Goal: Task Accomplishment & Management: Complete application form

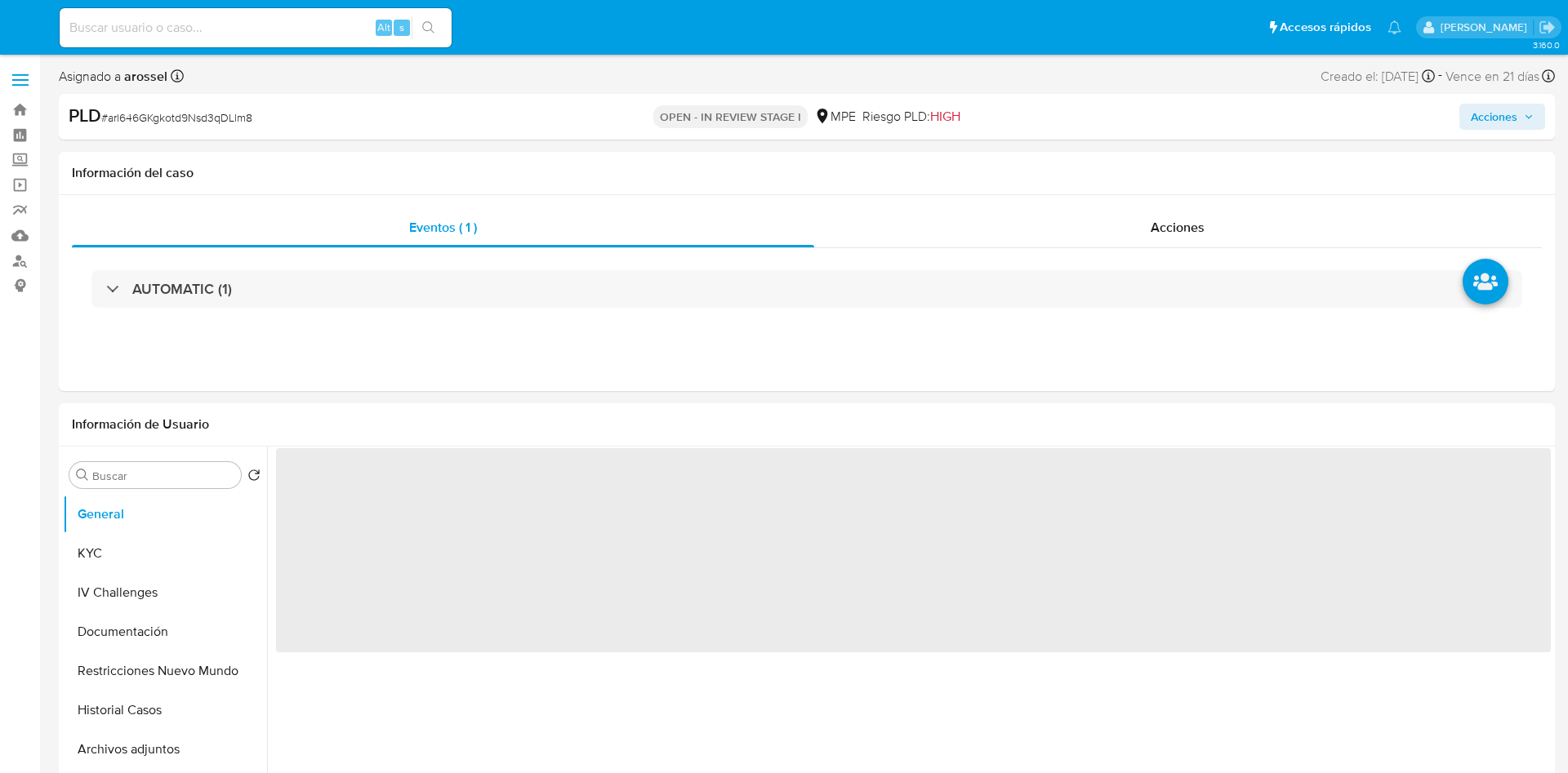
select select "10"
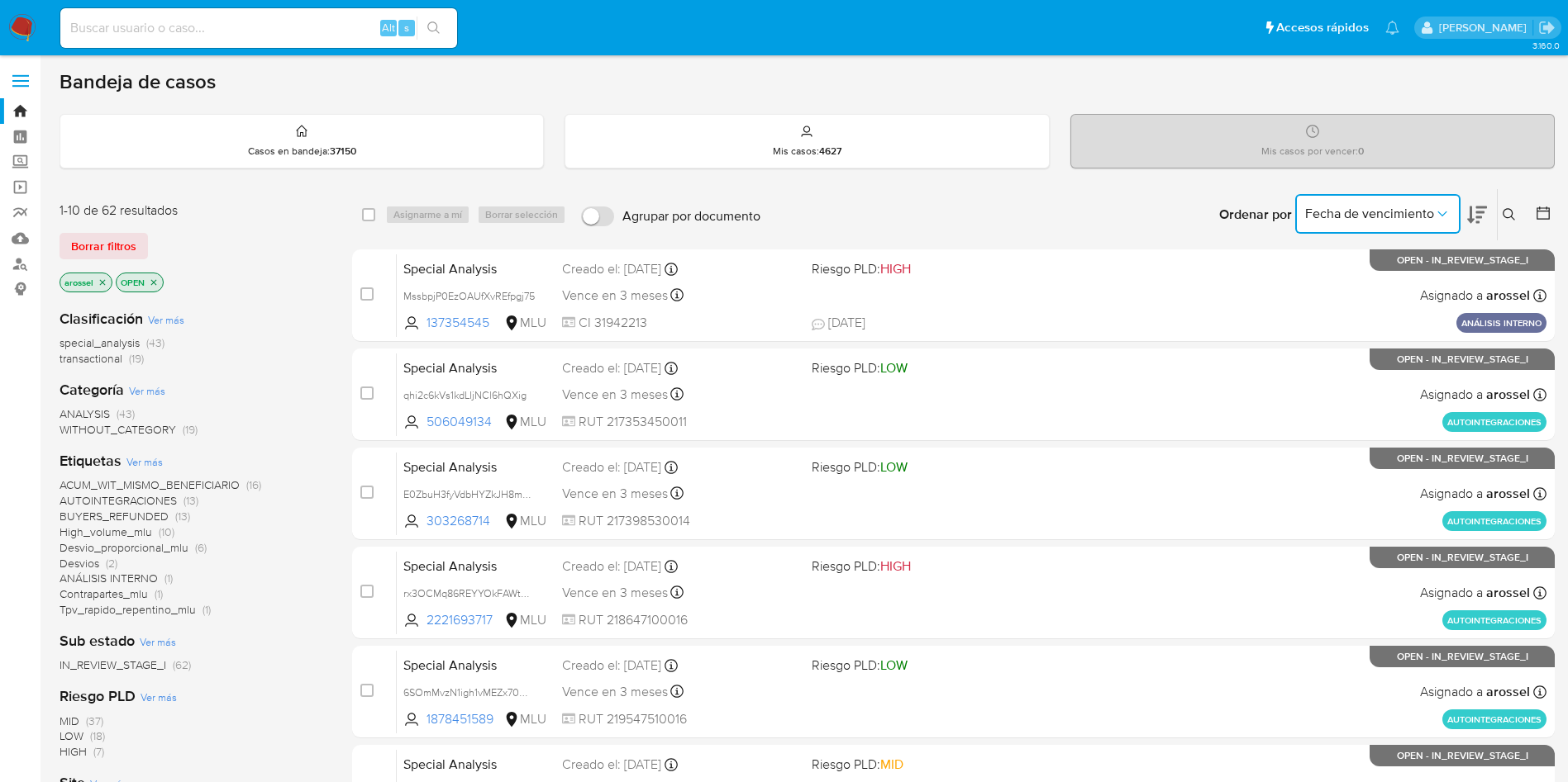
click at [1347, 226] on button "Fecha de vencimiento" at bounding box center [1377, 214] width 165 height 40
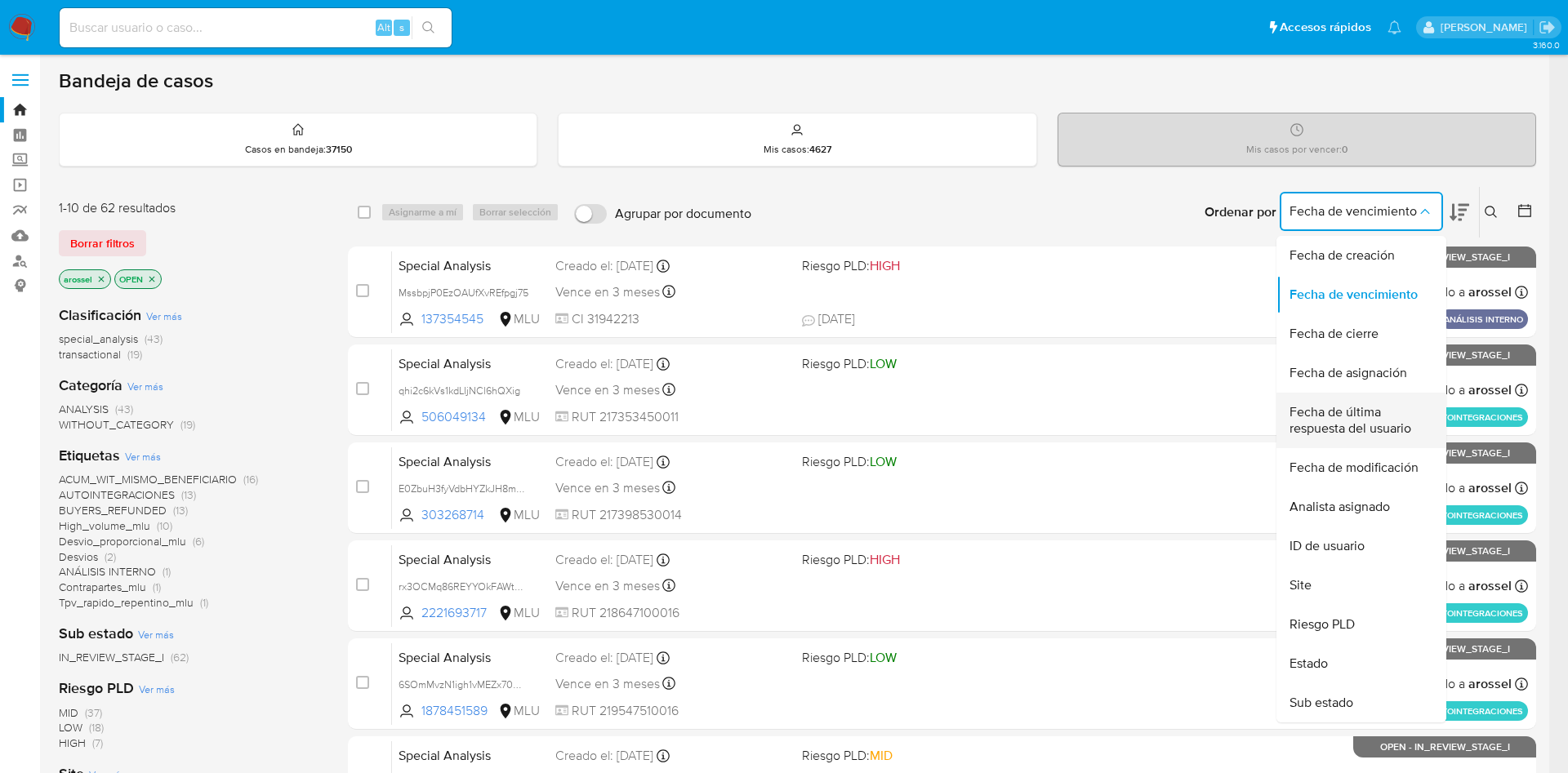
click at [1364, 427] on span "Fecha de última respuesta del usuario" at bounding box center [1355, 420] width 133 height 33
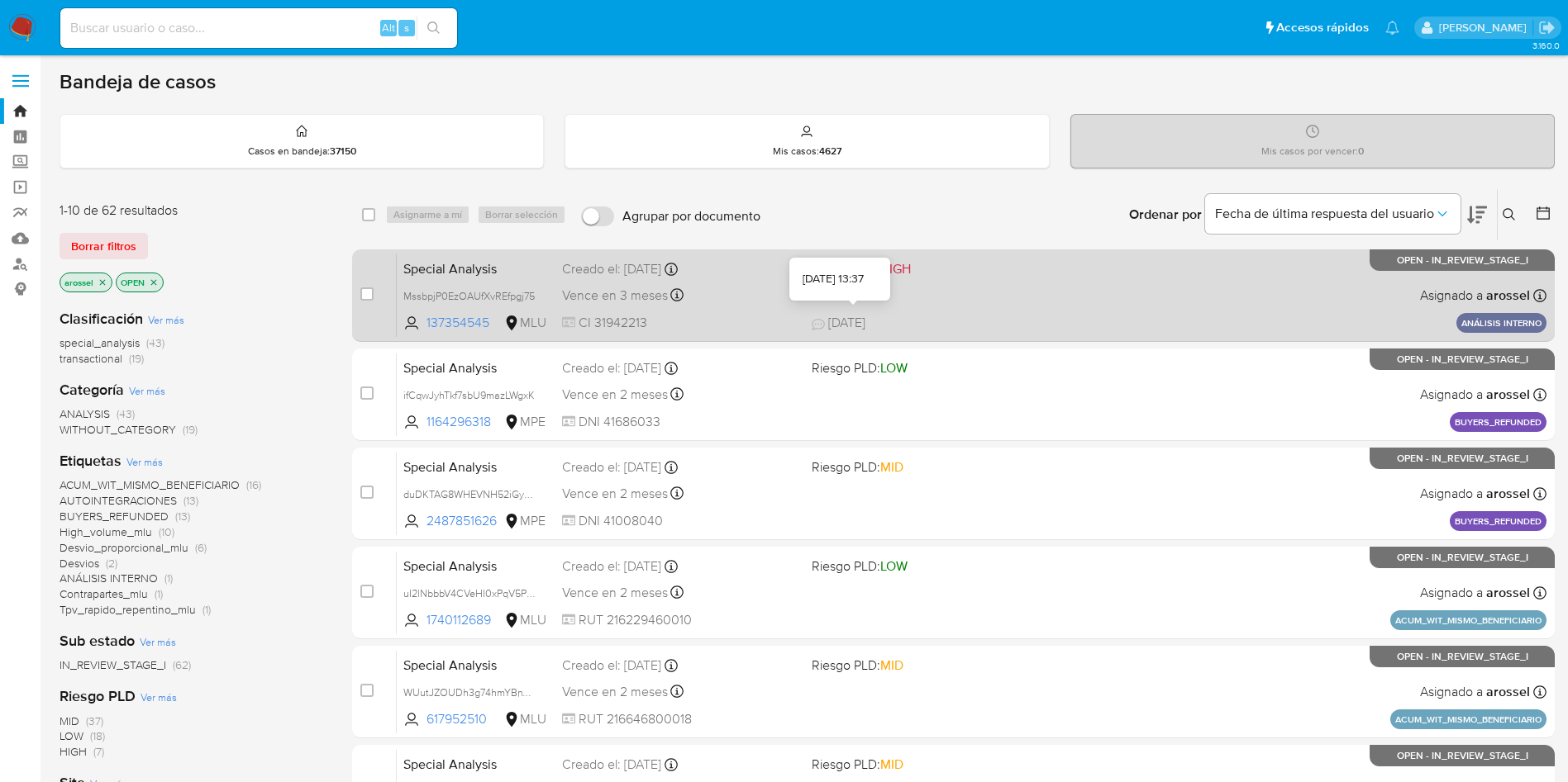
click at [901, 306] on div "Special Analysis MssbpjP0EzOAUfXvREfpgj75 137354545 MLU Riesgo PLD: HIGH Creado…" at bounding box center [971, 296] width 1150 height 83
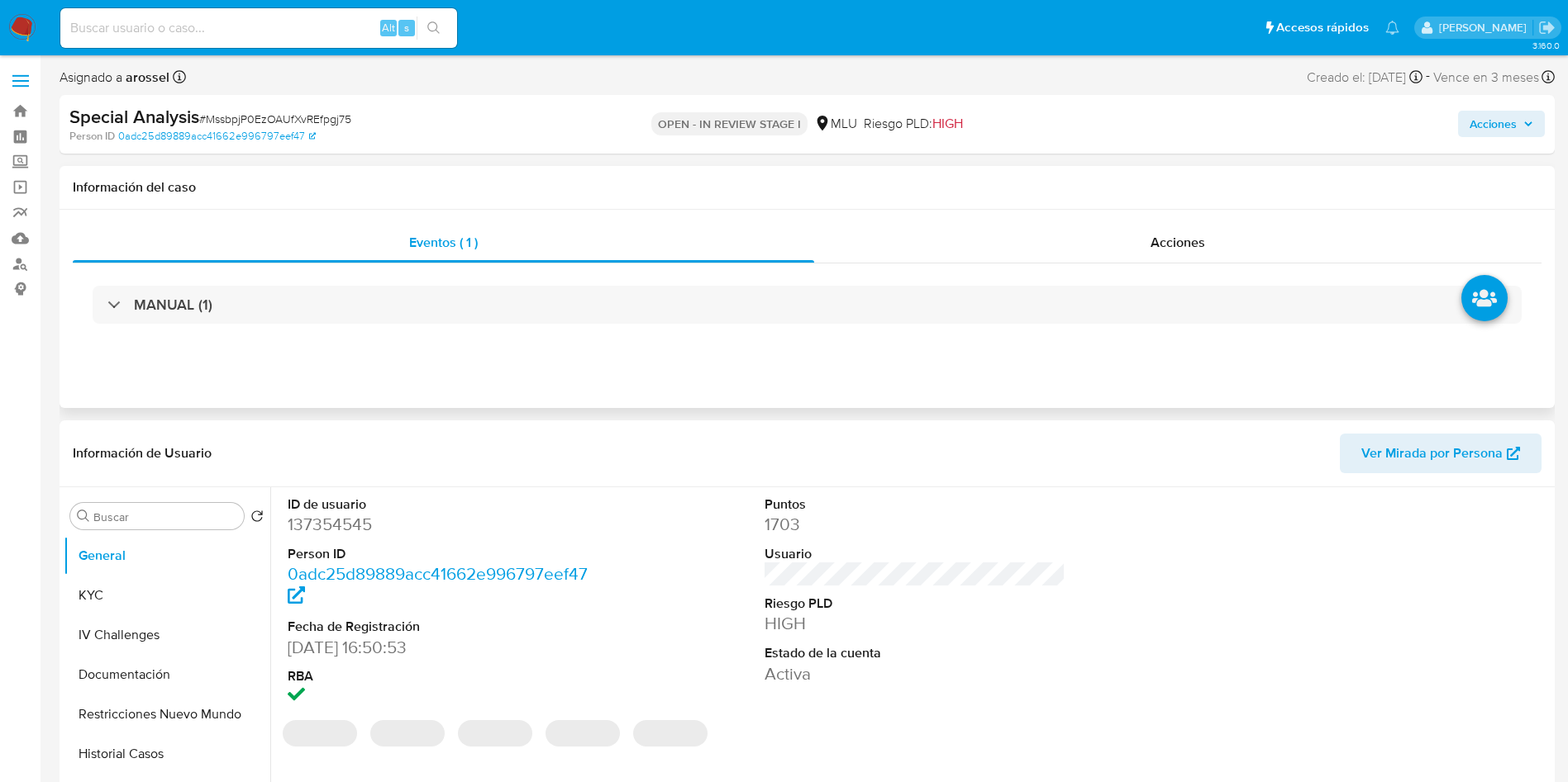
select select "10"
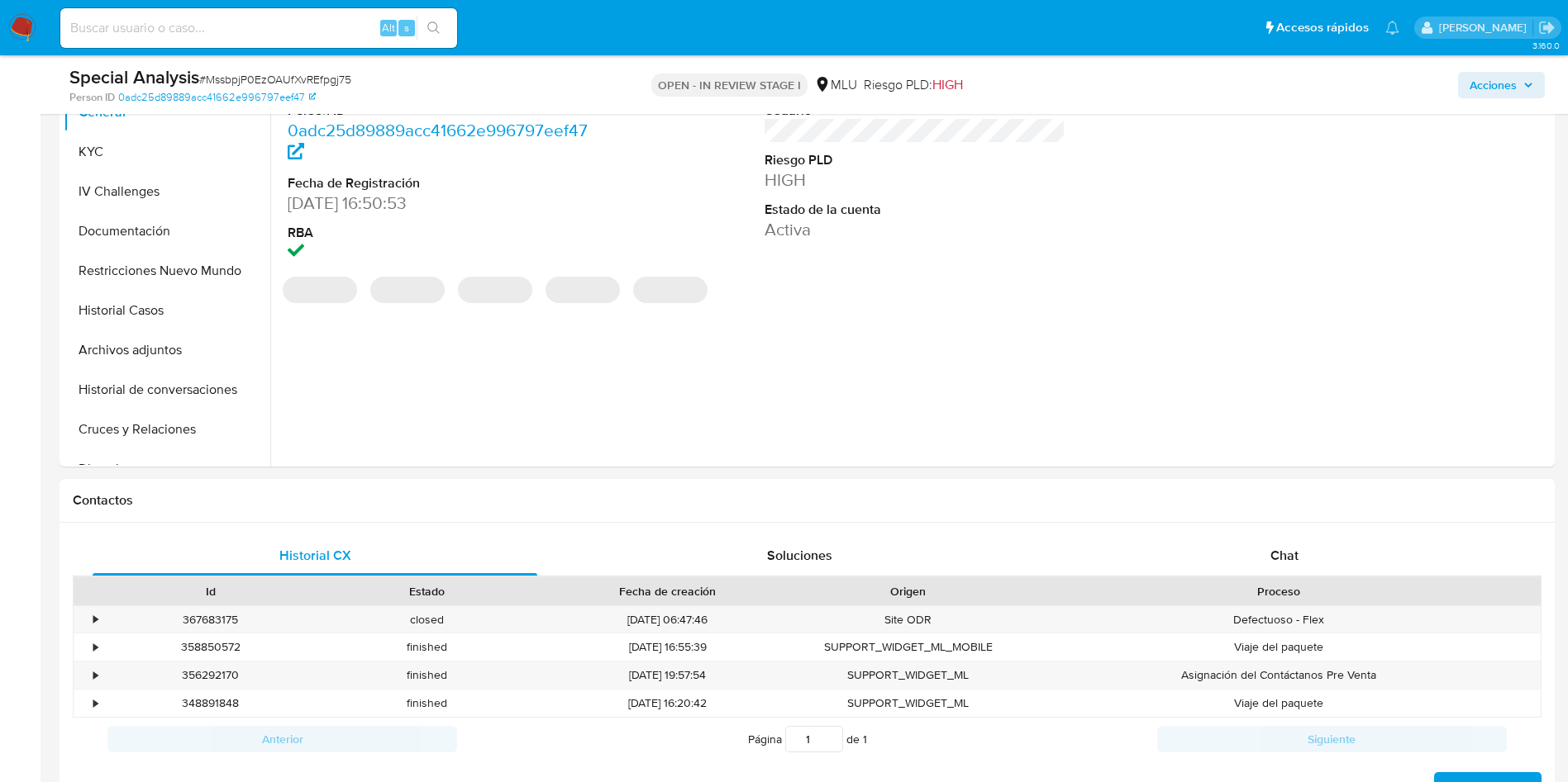
scroll to position [496, 0]
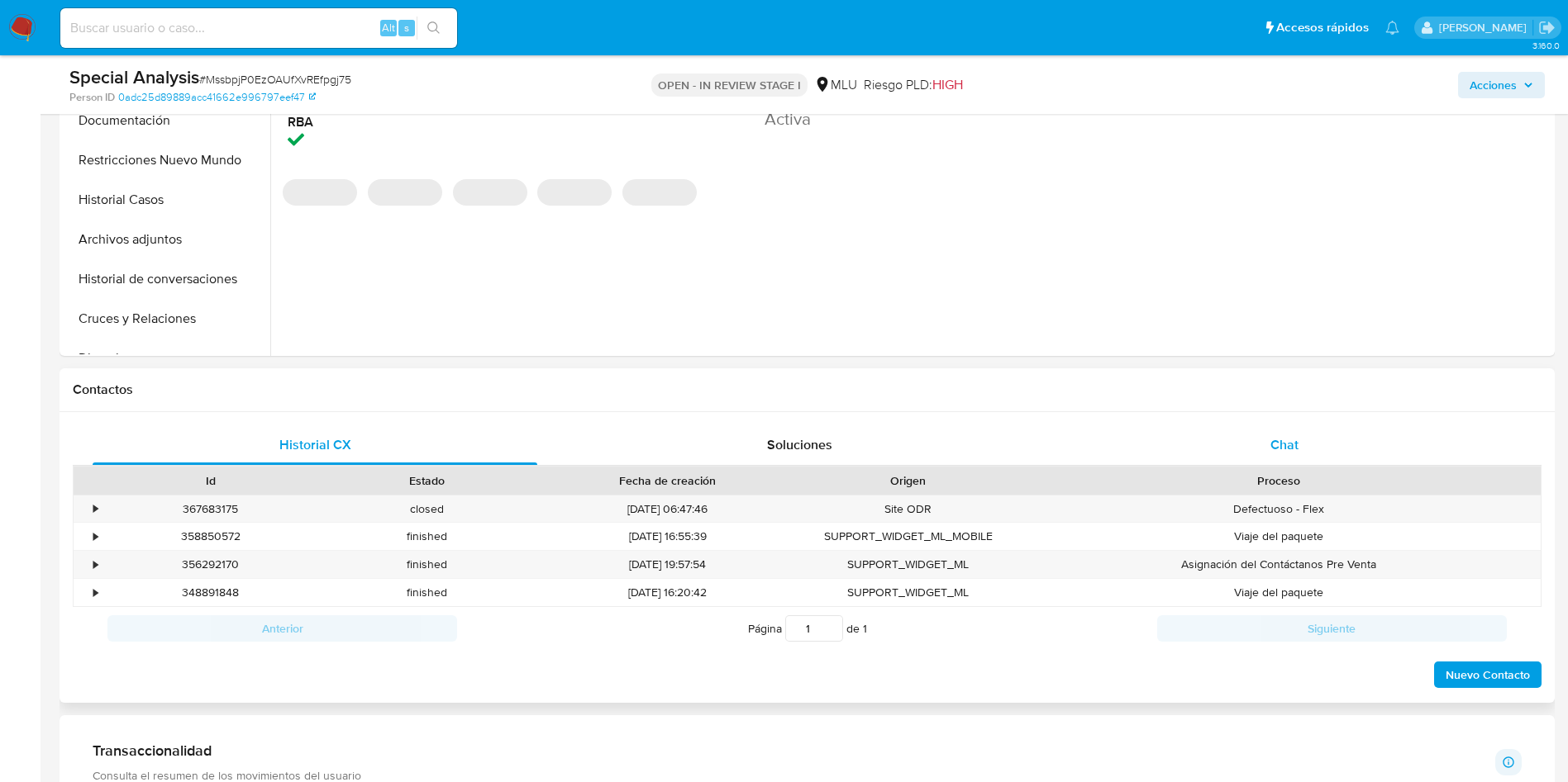
click at [1361, 421] on div "Historial CX Soluciones Chat Id Estado Fecha de creación Origen Proceso • 36768…" at bounding box center [807, 558] width 1495 height 292
click at [1344, 441] on div "Chat" at bounding box center [1284, 446] width 445 height 40
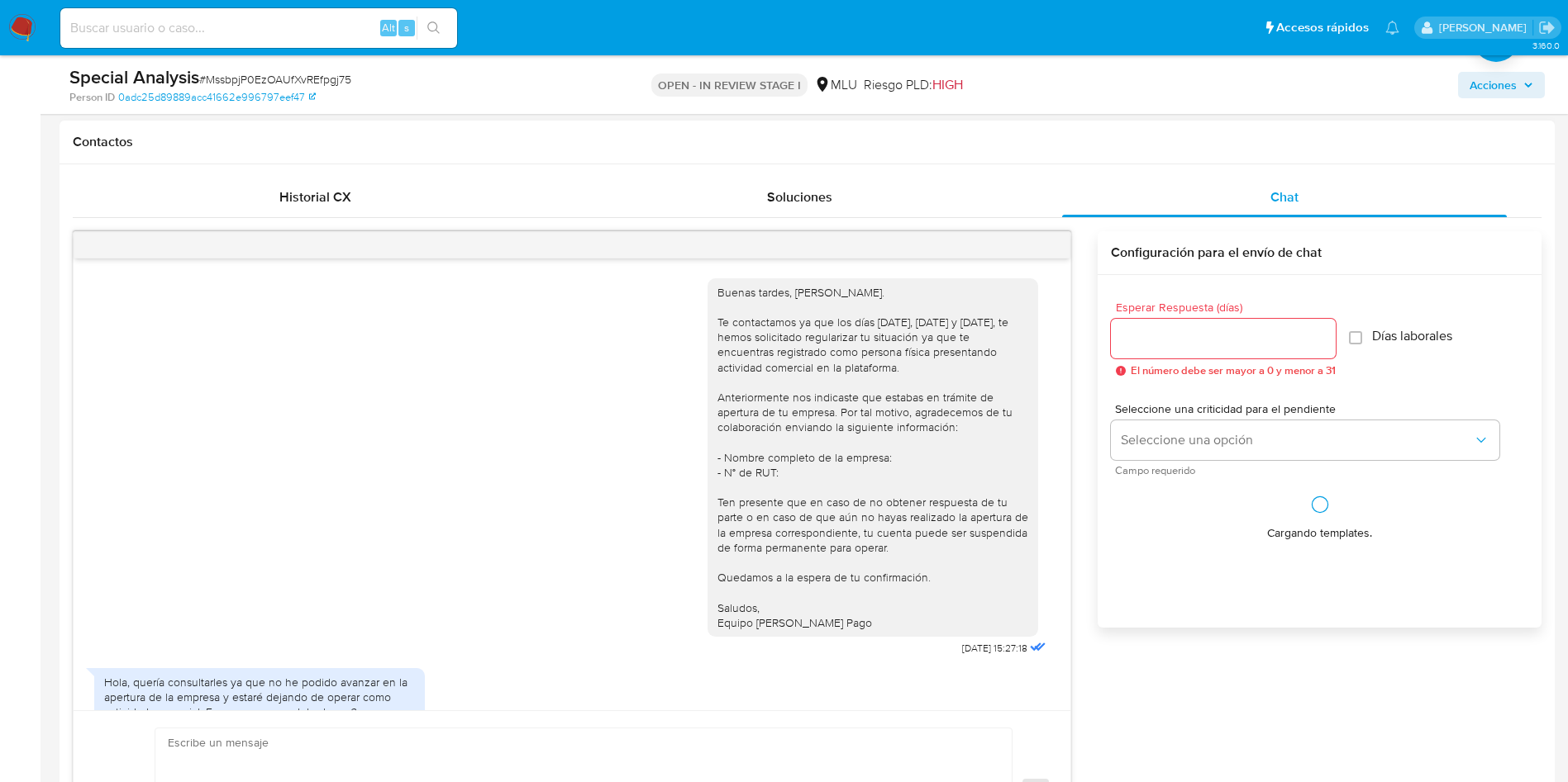
scroll to position [377, 0]
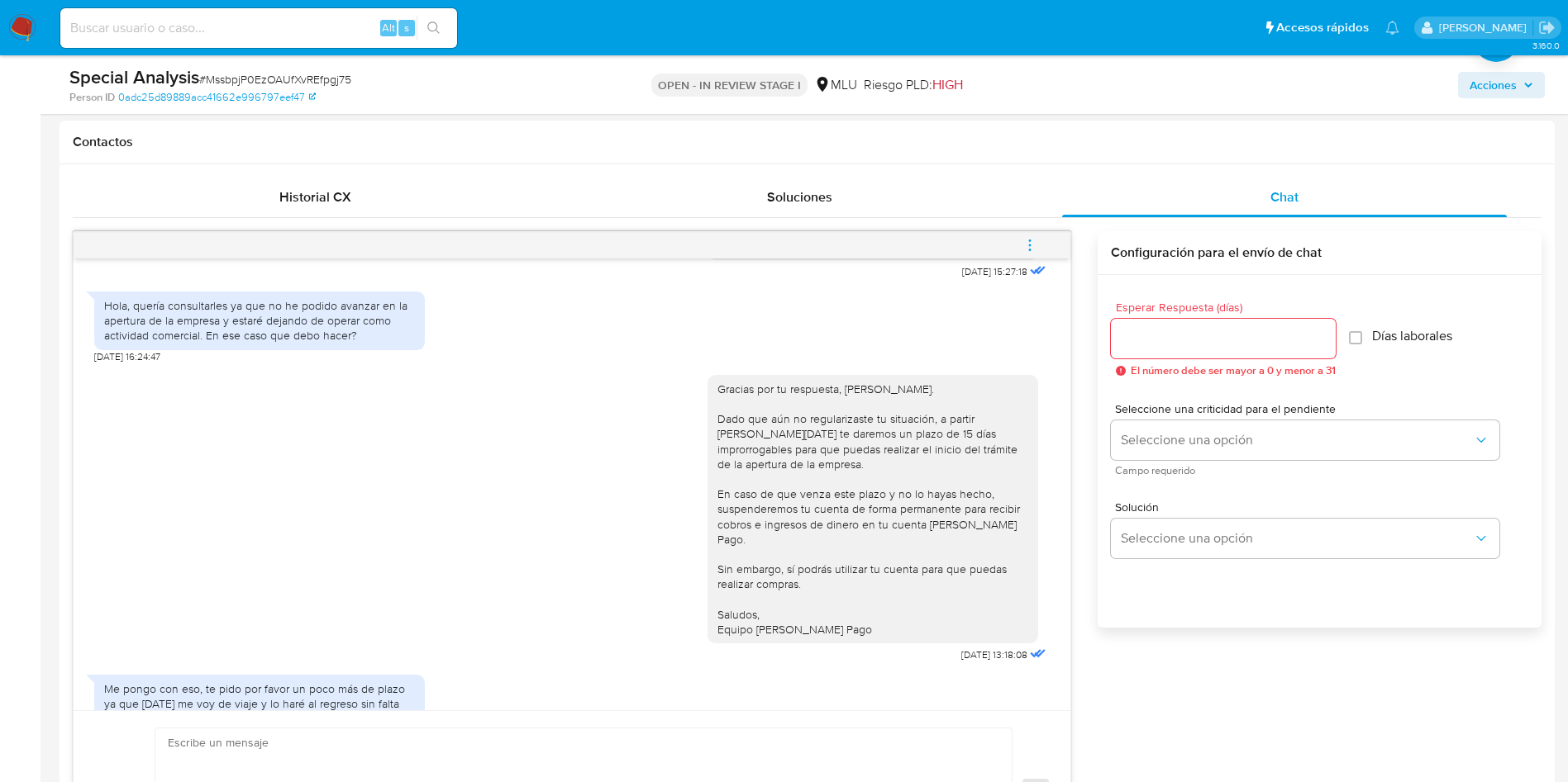
drag, startPoint x: 145, startPoint y: 696, endPoint x: 171, endPoint y: 696, distance: 26.0
click at [160, 719] on span "[DATE] 16:37:18" at bounding box center [127, 725] width 65 height 13
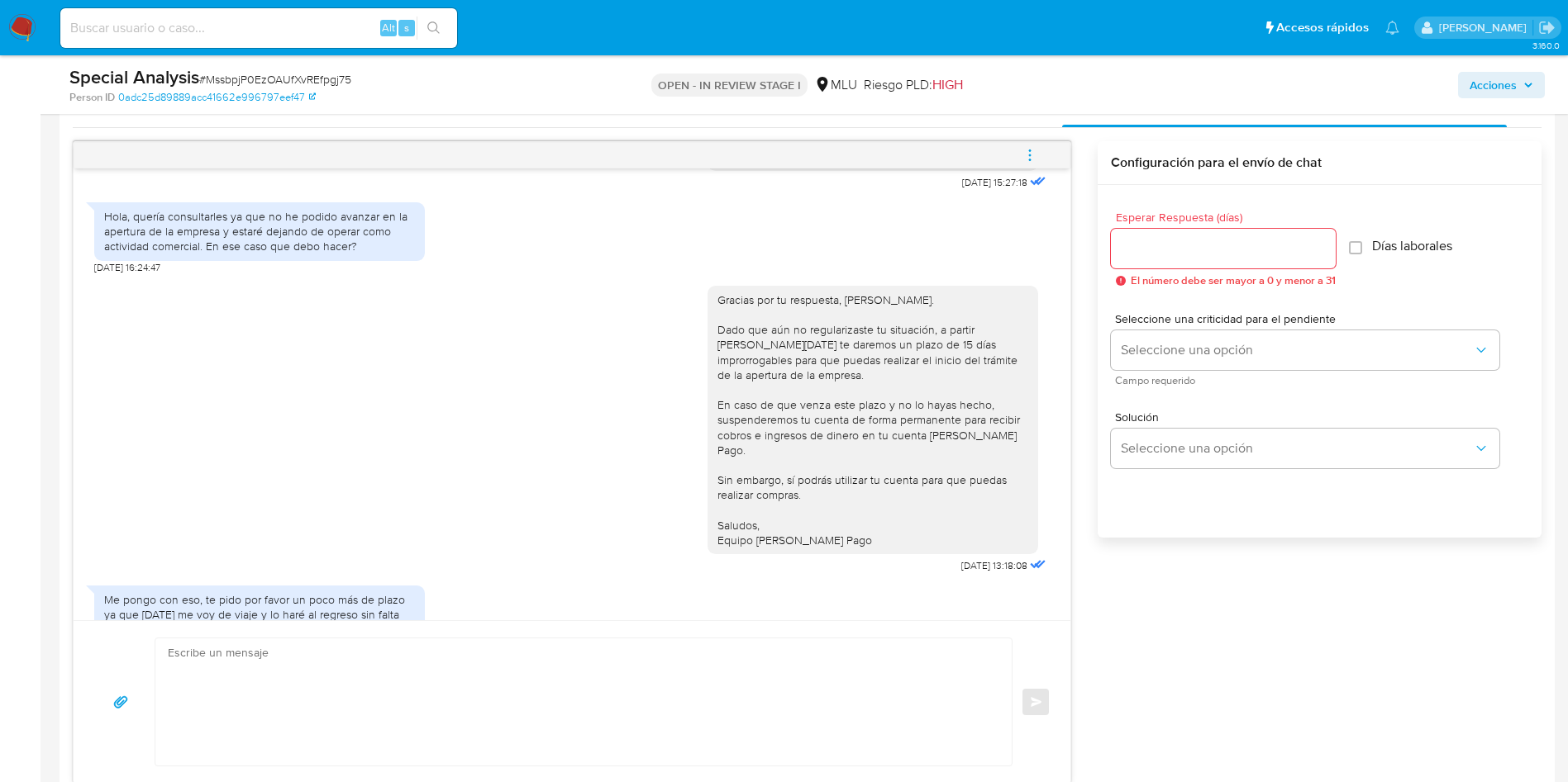
scroll to position [992, 0]
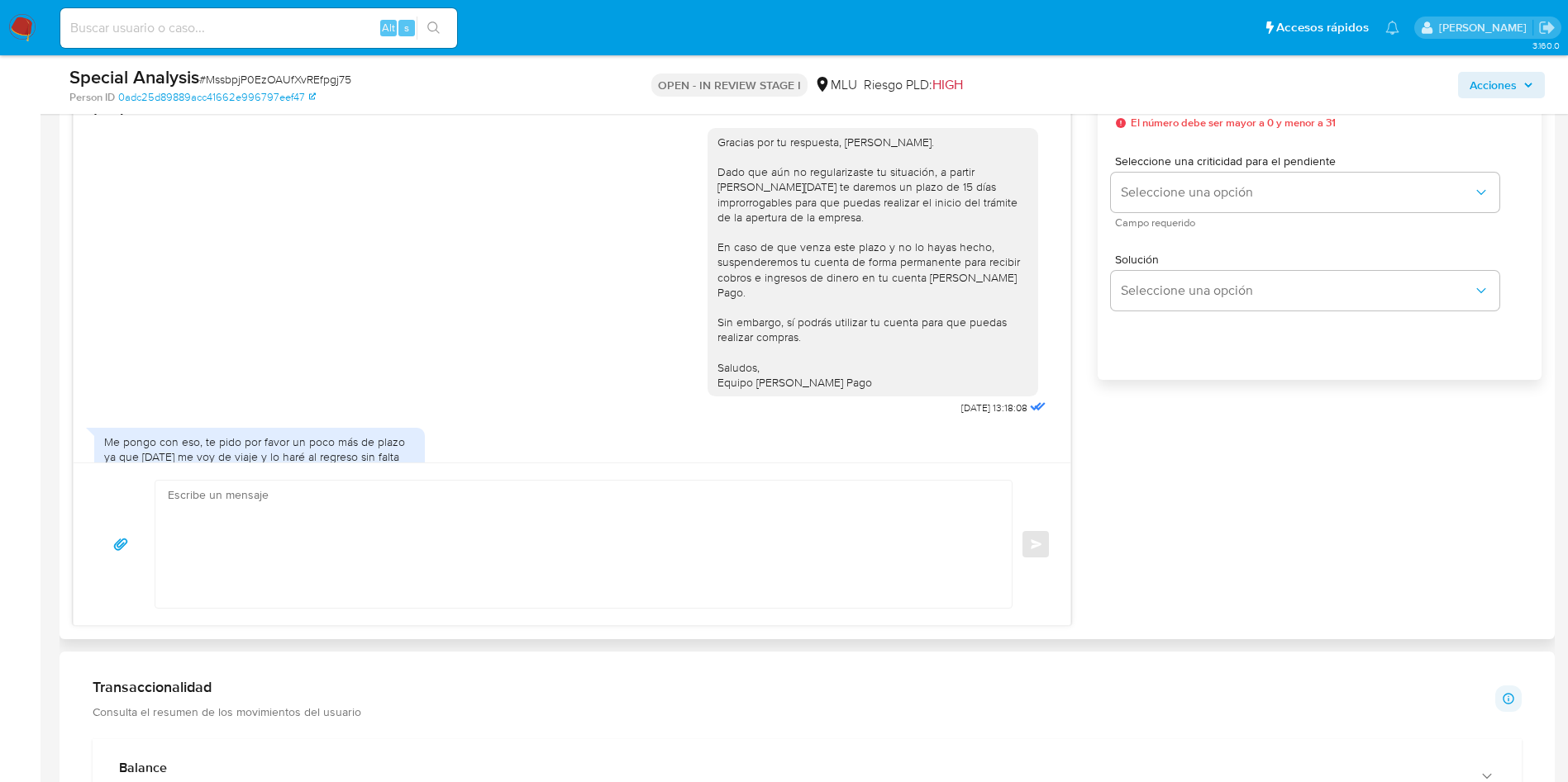
click at [518, 528] on textarea at bounding box center [579, 544] width 823 height 128
type textarea "G"
click at [1495, 538] on div "Buenas tardes, Rodrigo. Te contactamos ya que los días 23/04/2024, 23/08/2024 y…" at bounding box center [807, 305] width 1469 height 643
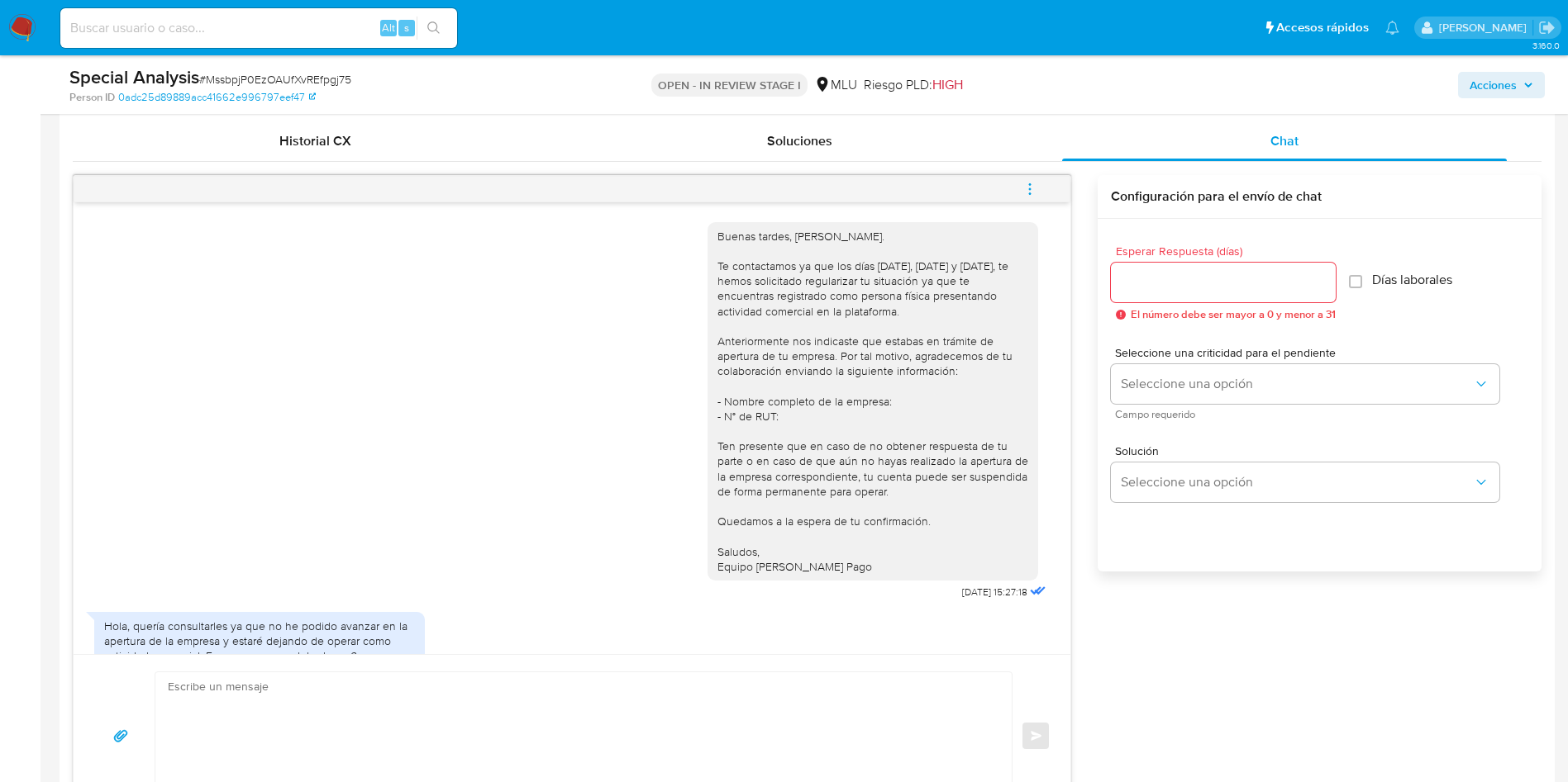
scroll to position [618, 0]
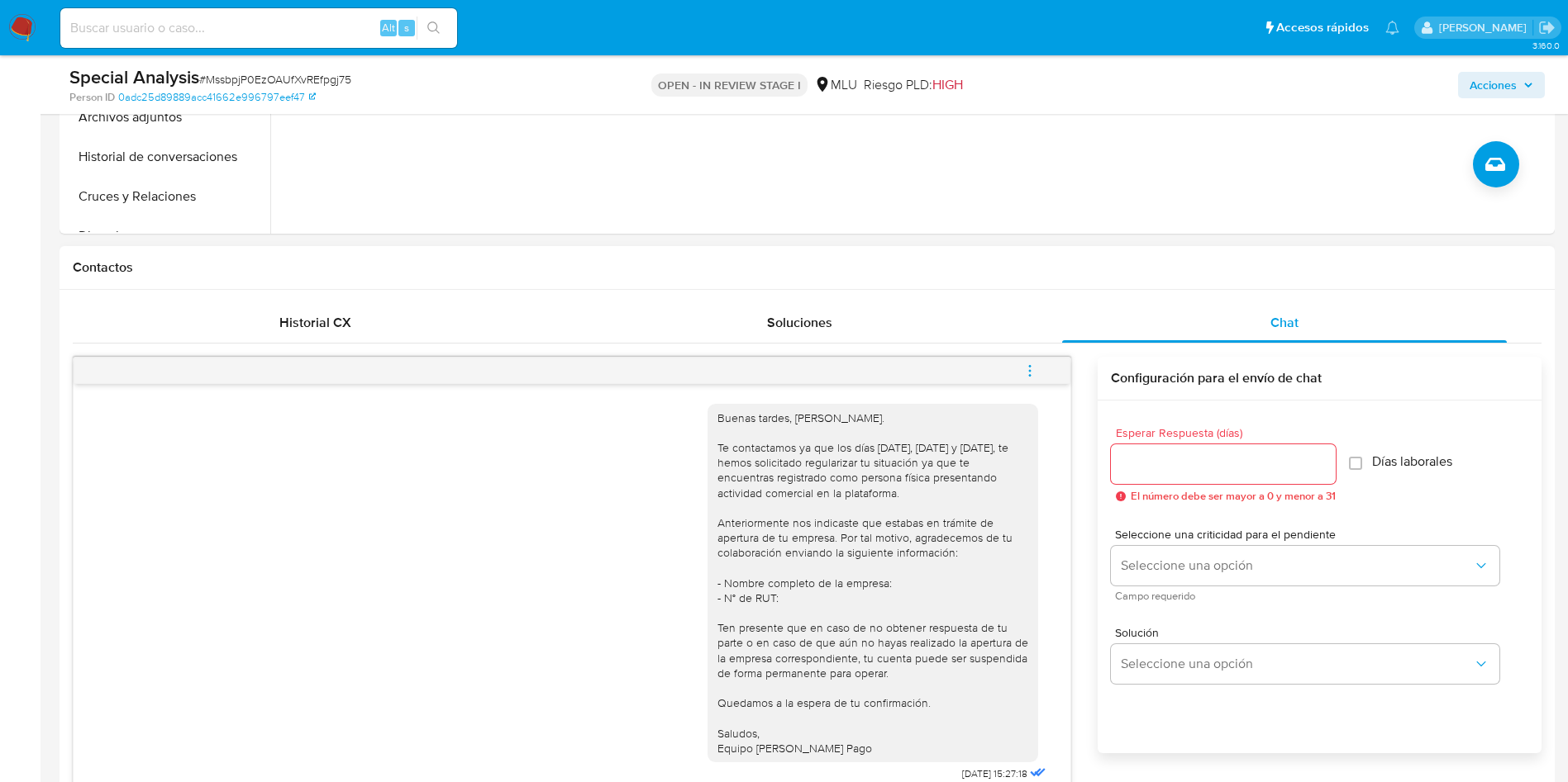
click at [1367, 260] on h1 "Contactos" at bounding box center [807, 267] width 1469 height 16
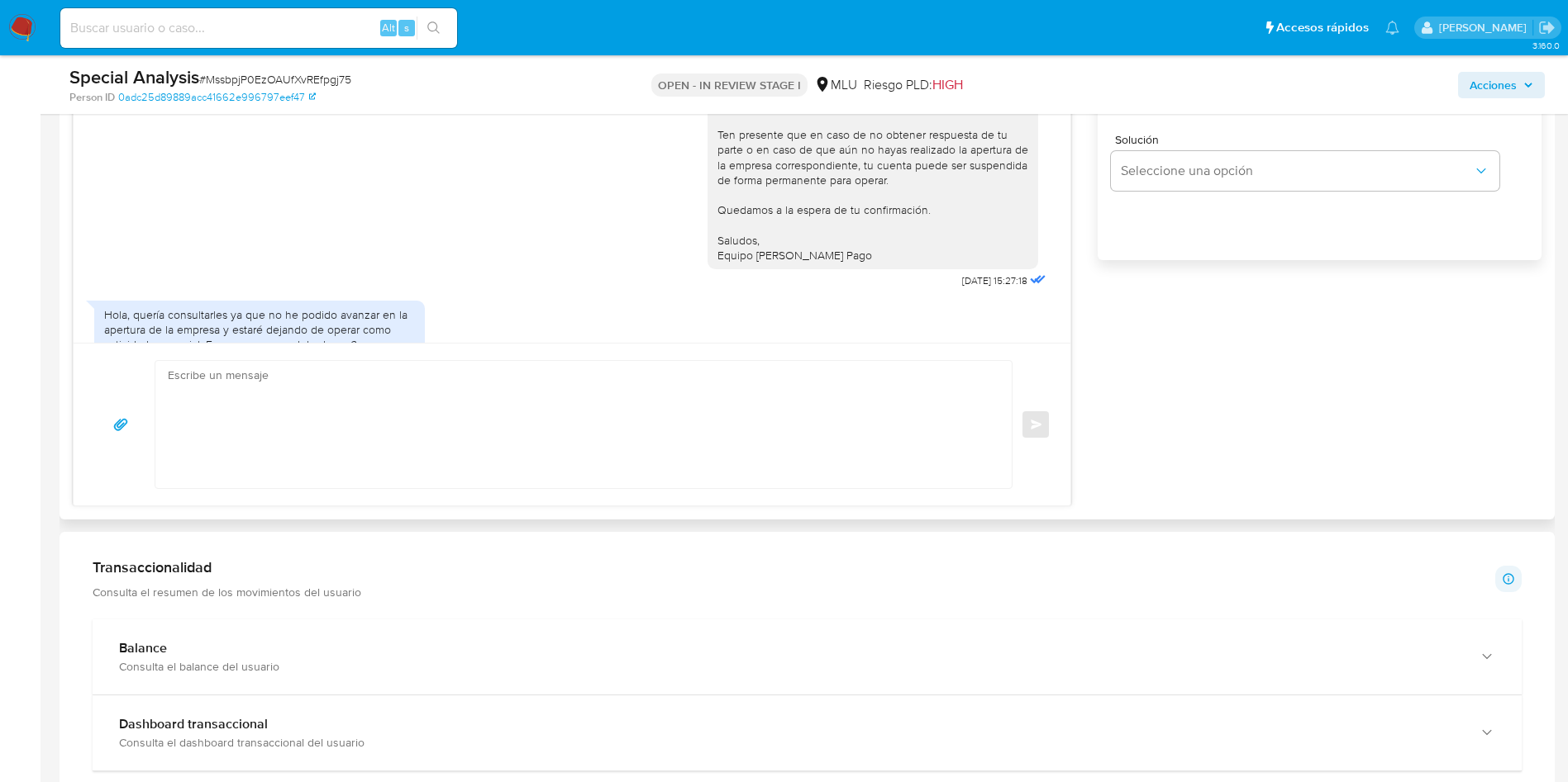
scroll to position [1112, 0]
click at [486, 443] on textarea at bounding box center [579, 423] width 823 height 128
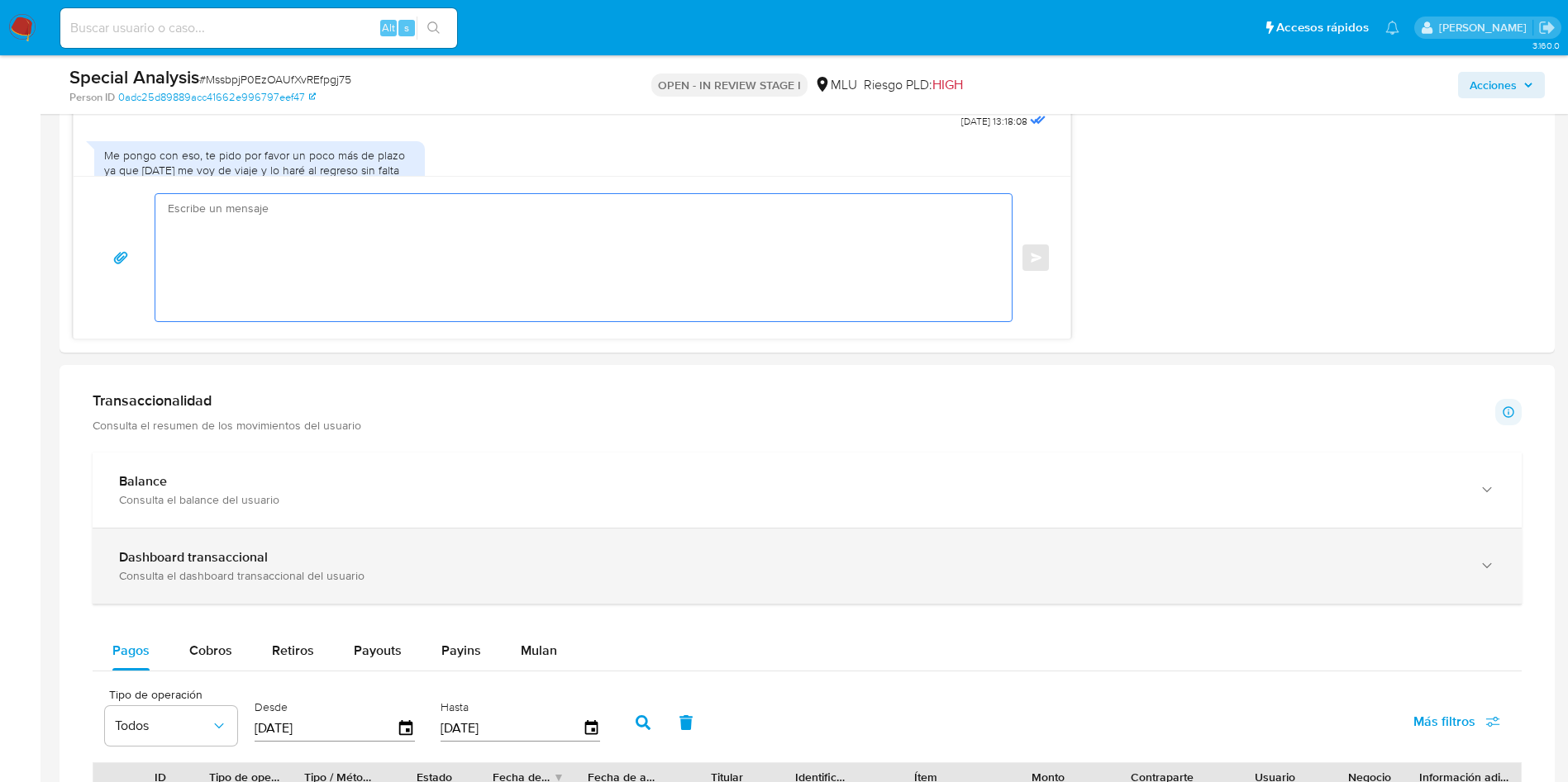
scroll to position [1236, 0]
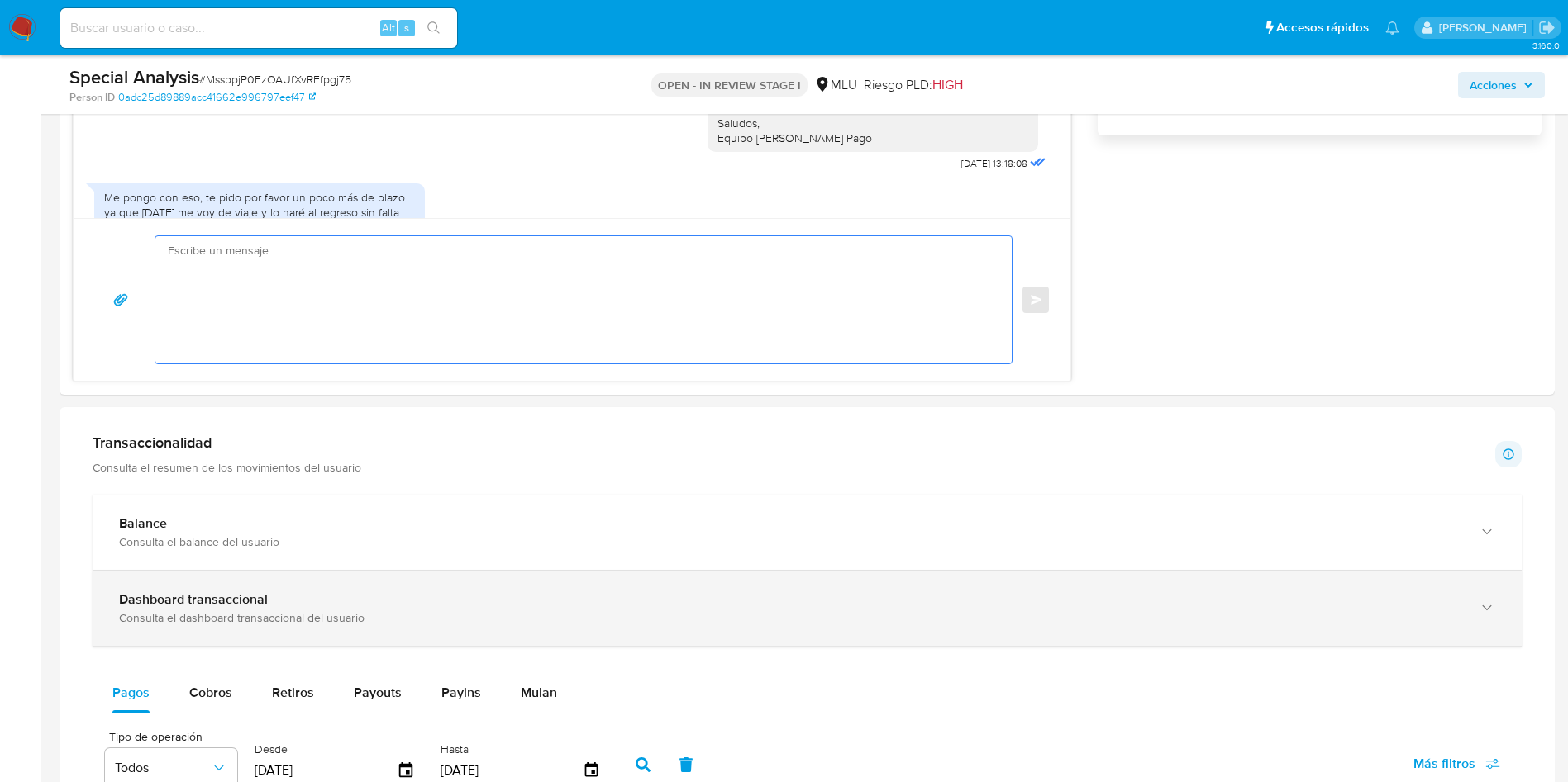
type textarea "G"
type textarea "g"
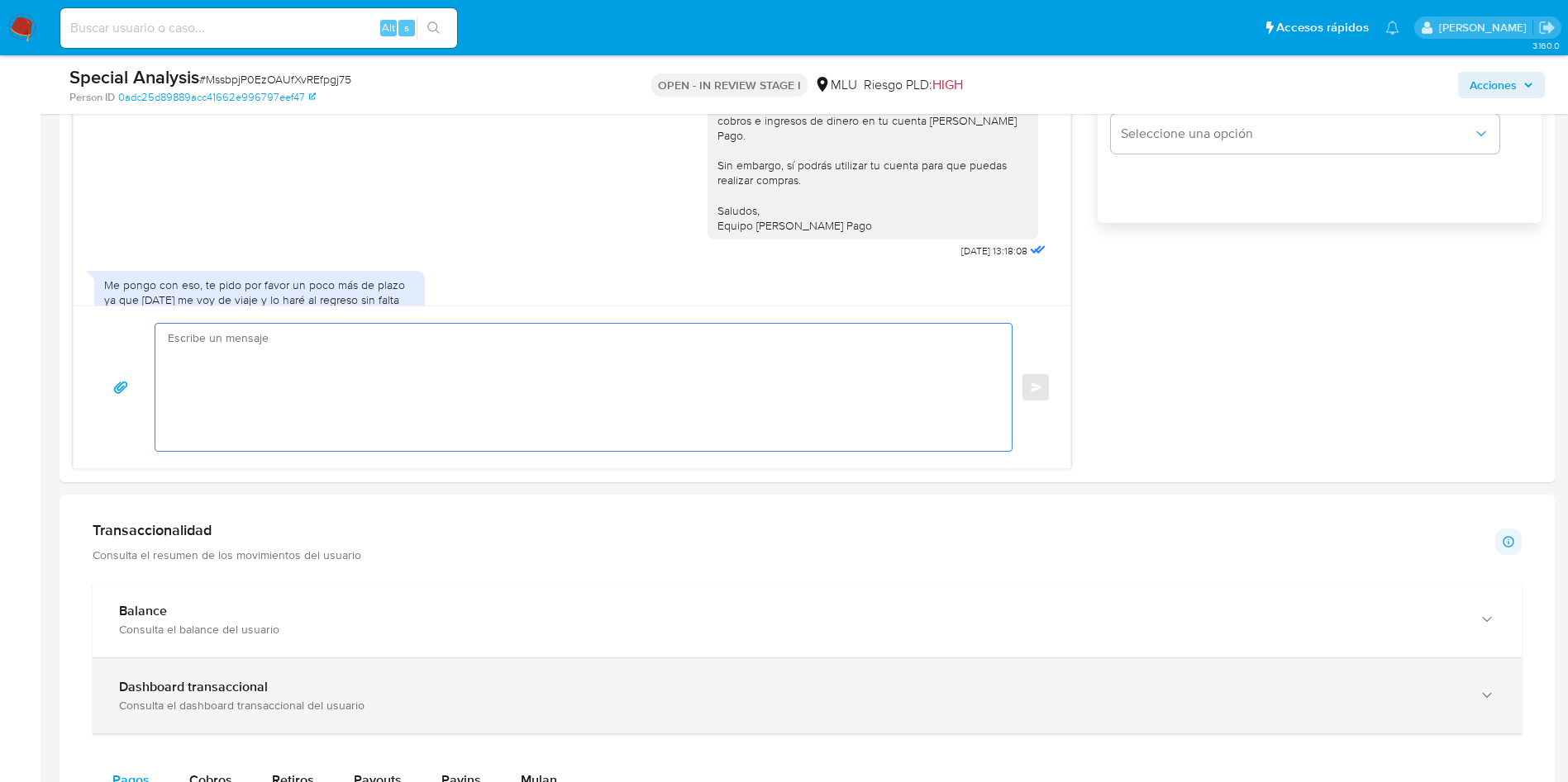
scroll to position [1112, 0]
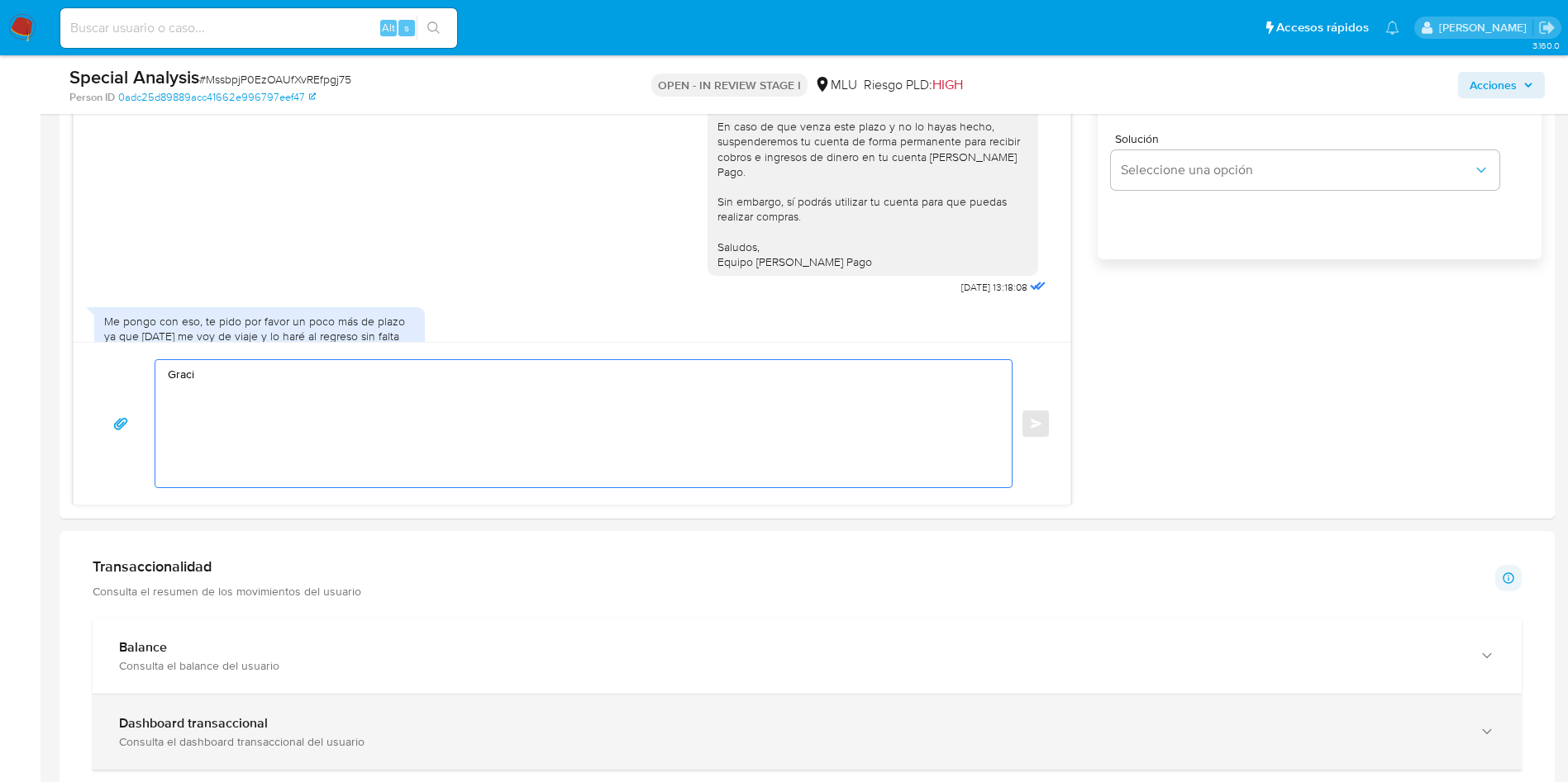
type textarea "E"
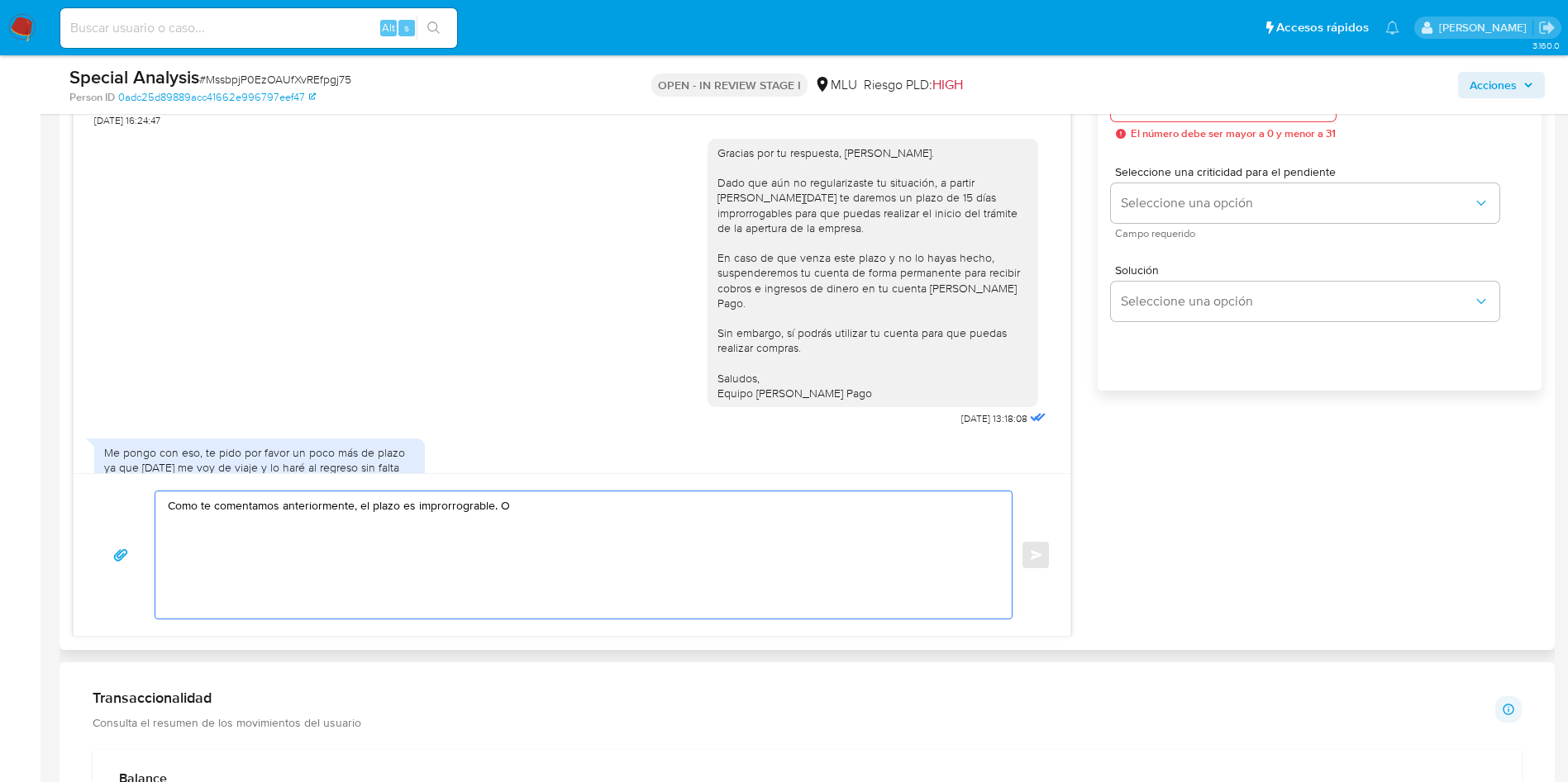
scroll to position [864, 0]
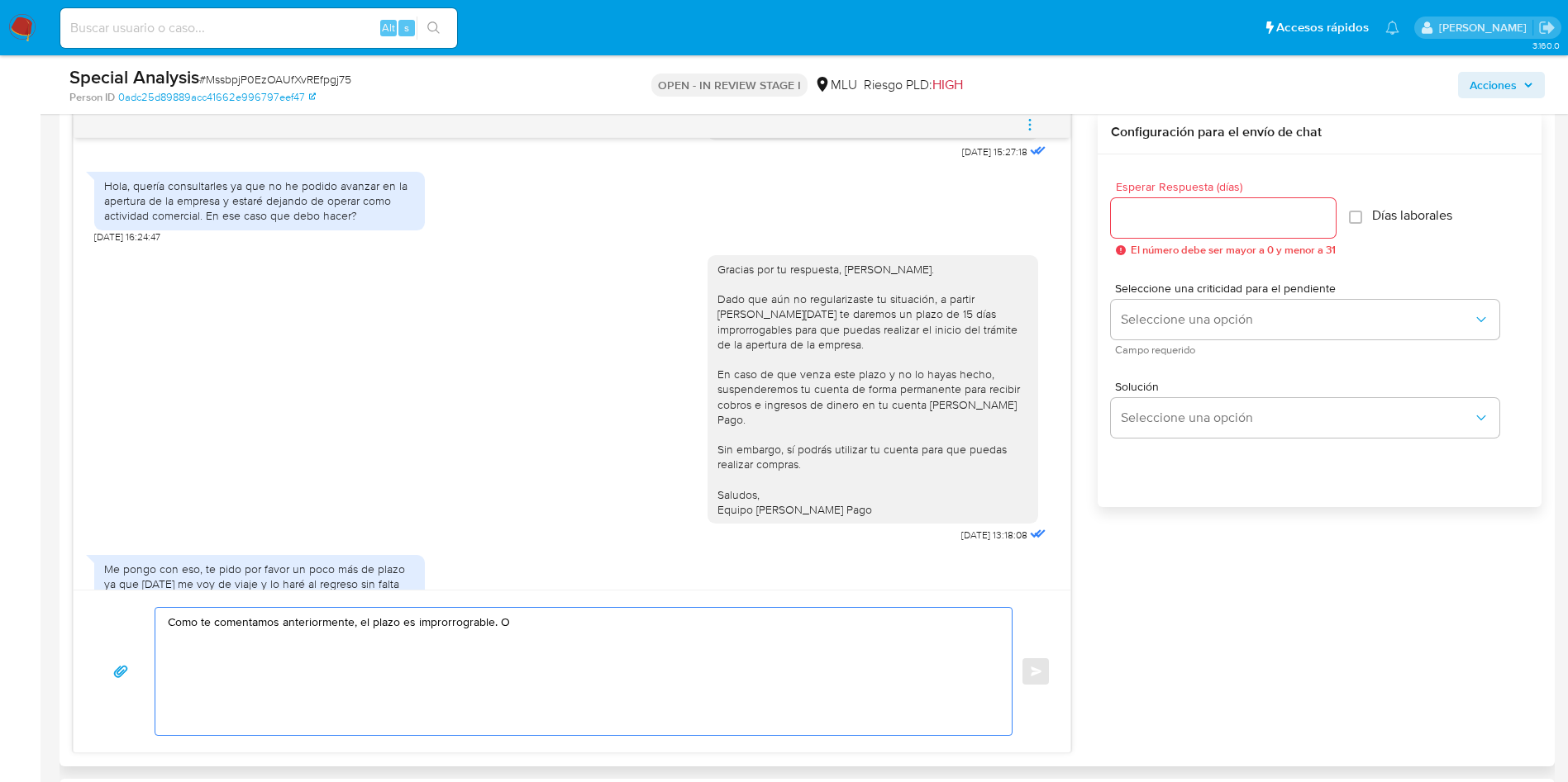
click at [479, 619] on textarea "Como te comentamos anteriormente, el plazo es improrrograble. O" at bounding box center [579, 672] width 823 height 128
click at [554, 629] on textarea "Como te comentamos anteriormente, el plazo es improrrogable. O" at bounding box center [579, 672] width 823 height 128
click at [166, 616] on div "Como te comentamos anteriormente, el plazo es improrrogable." at bounding box center [579, 672] width 848 height 128
click at [176, 619] on textarea "Como te comentamos anteriormente, el plazo es improrrogable." at bounding box center [579, 672] width 823 height 128
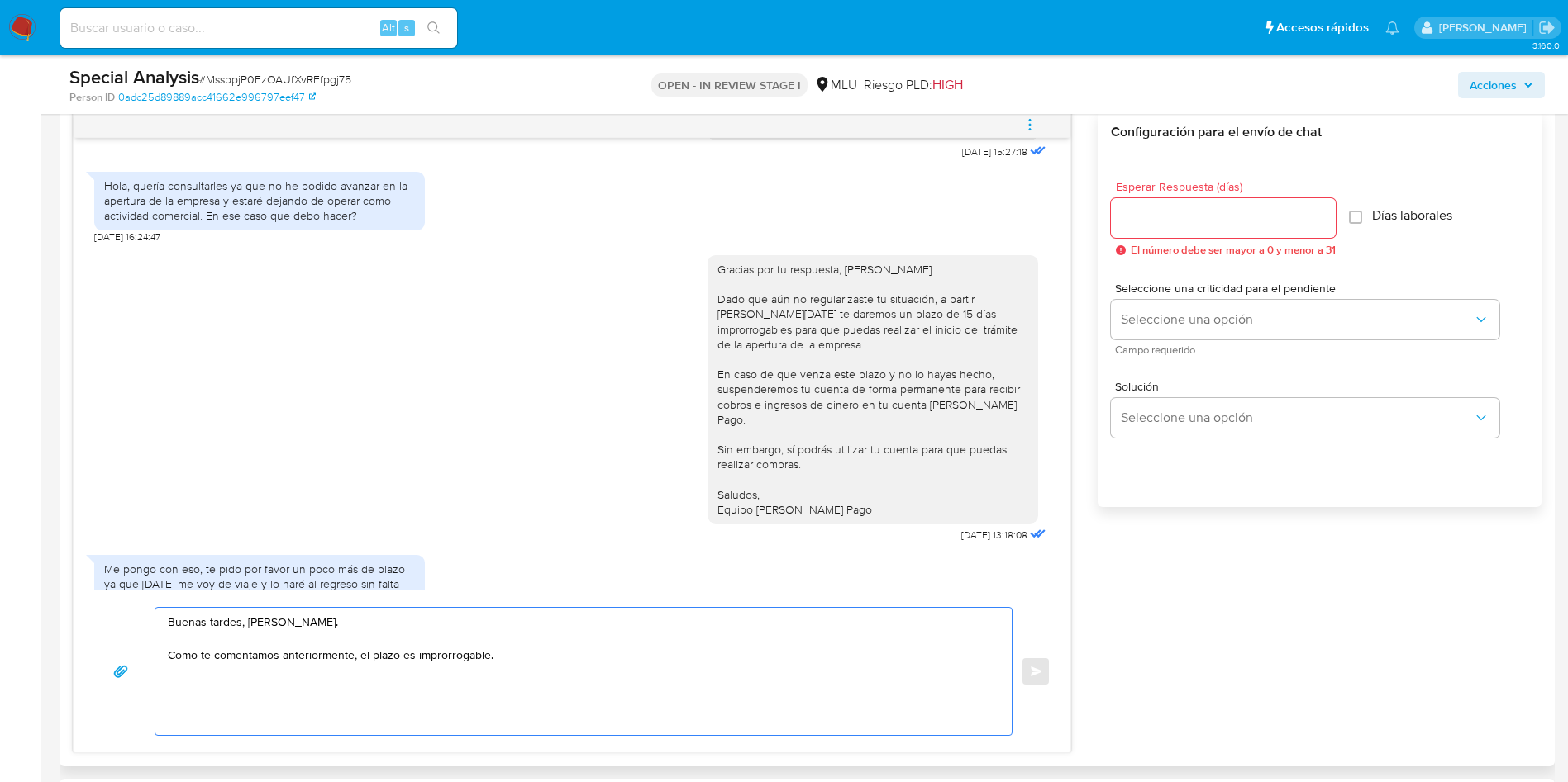
click at [551, 651] on textarea "Buenas tardes, Rodrigo. Como te comentamos anteriormente, el plazo es improrrog…" at bounding box center [579, 672] width 823 height 128
click at [556, 656] on textarea "Buenas tardes, Rodrigo. Como te comentamos anteriormente, el plazo es improrrog…" at bounding box center [579, 672] width 823 height 128
click at [496, 657] on textarea "Buenas tardes, Rodrigo. Como te comentamos anteriormente, el plazo es improrrog…" at bounding box center [579, 672] width 823 height 128
drag, startPoint x: 189, startPoint y: 691, endPoint x: 411, endPoint y: 683, distance: 222.1
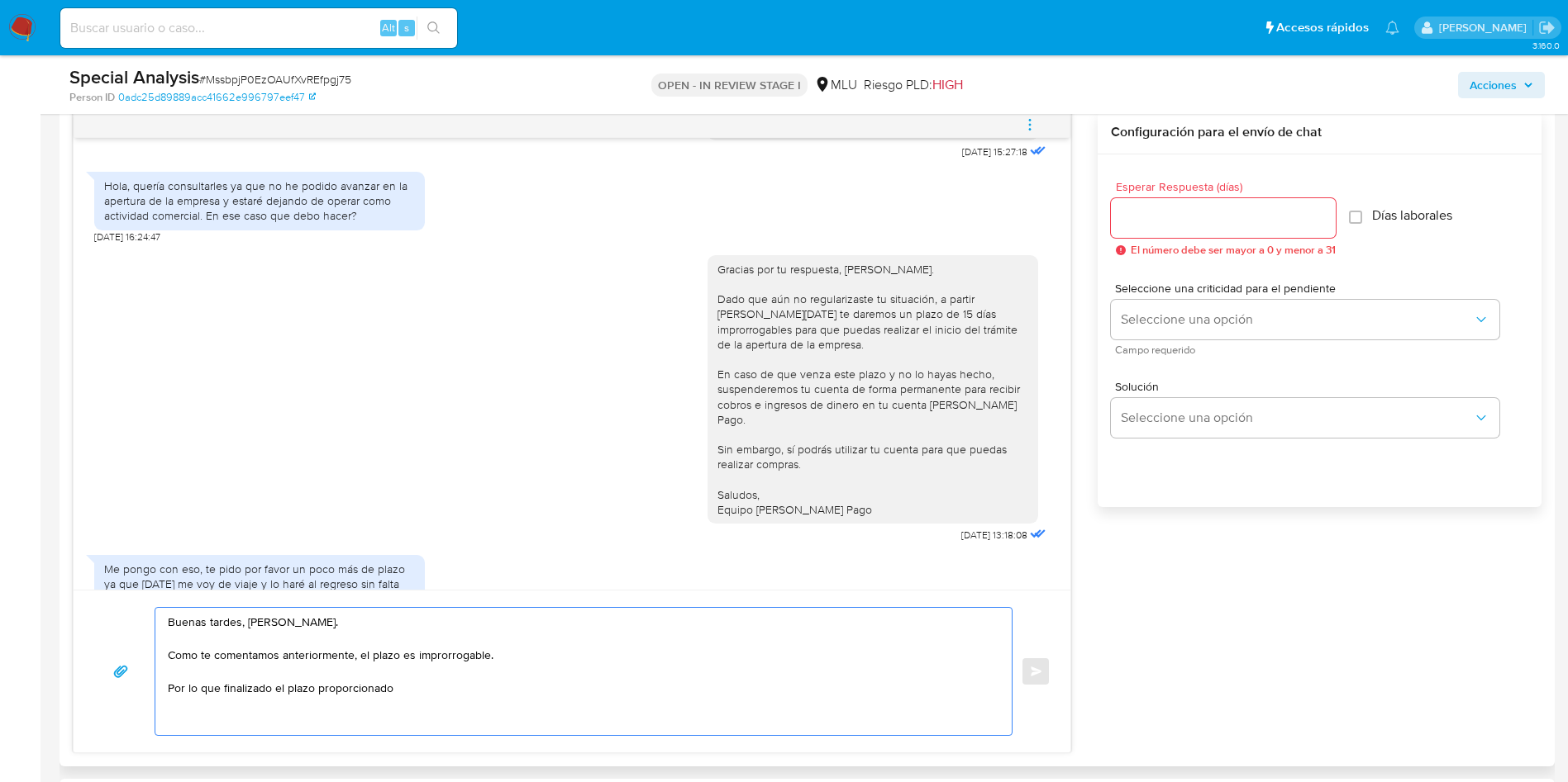
click at [411, 683] on textarea "Buenas tardes, Rodrigo. Como te comentamos anteriormente, el plazo es improrrog…" at bounding box center [579, 672] width 823 height 128
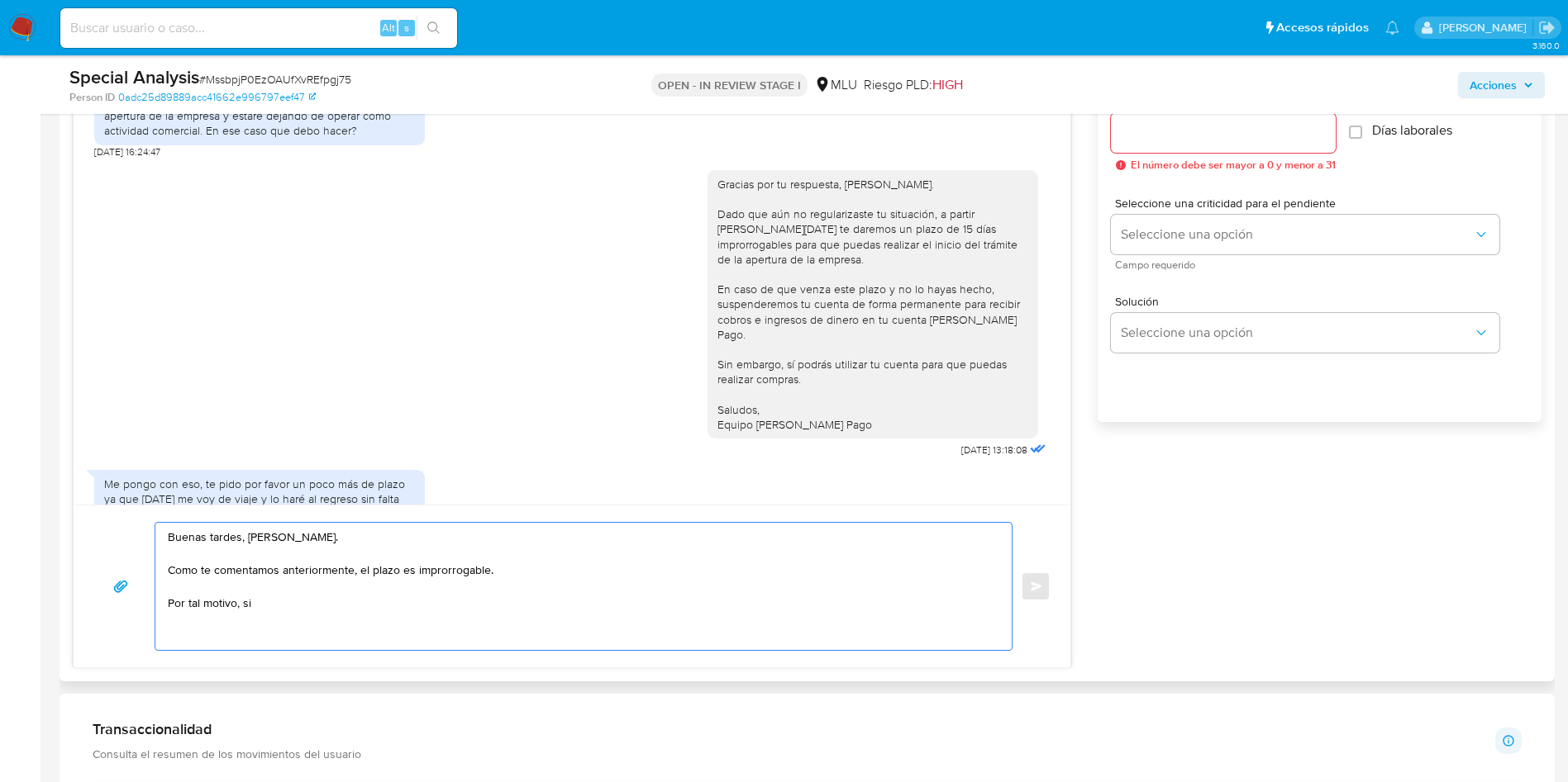
scroll to position [988, 0]
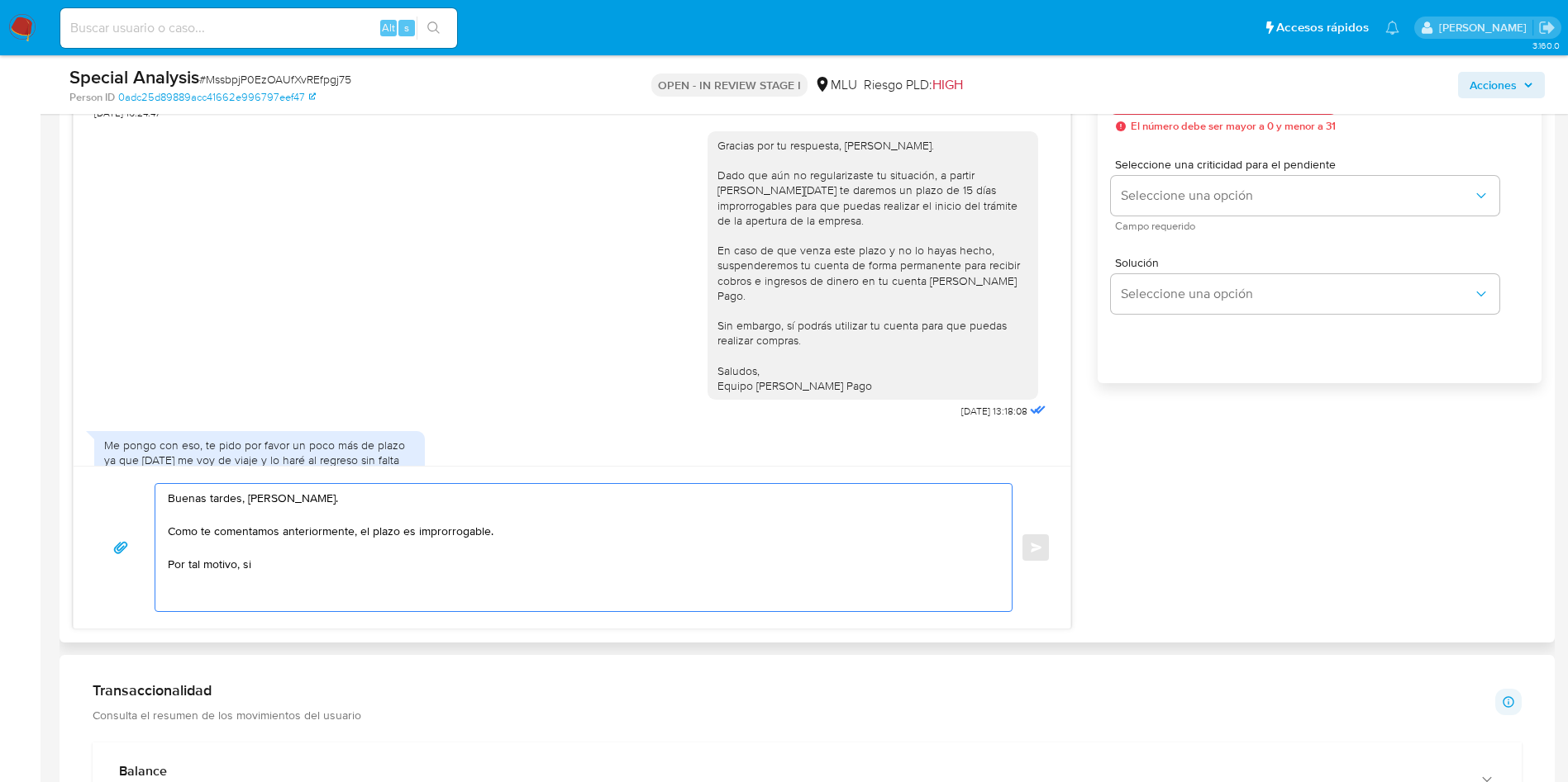
click at [343, 492] on textarea "Buenas tardes, Rodrigo. Como te comentamos anteriormente, el plazo es improrrog…" at bounding box center [579, 548] width 823 height 128
click at [538, 533] on textarea "Buenas tardes, Rodrigo. Como te comentamos anteriormente, el plazo es improrrog…" at bounding box center [579, 548] width 823 height 128
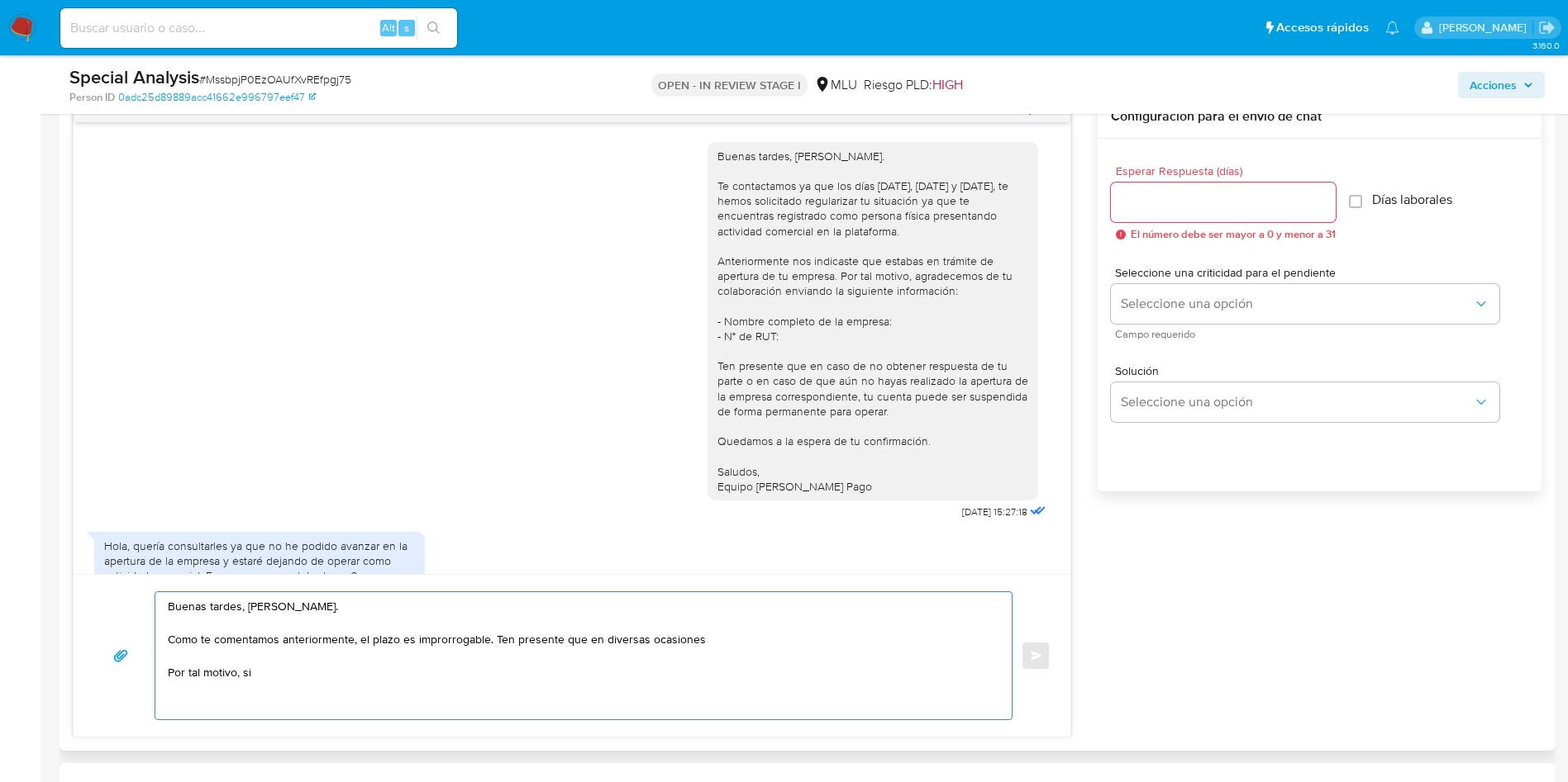
scroll to position [740, 0]
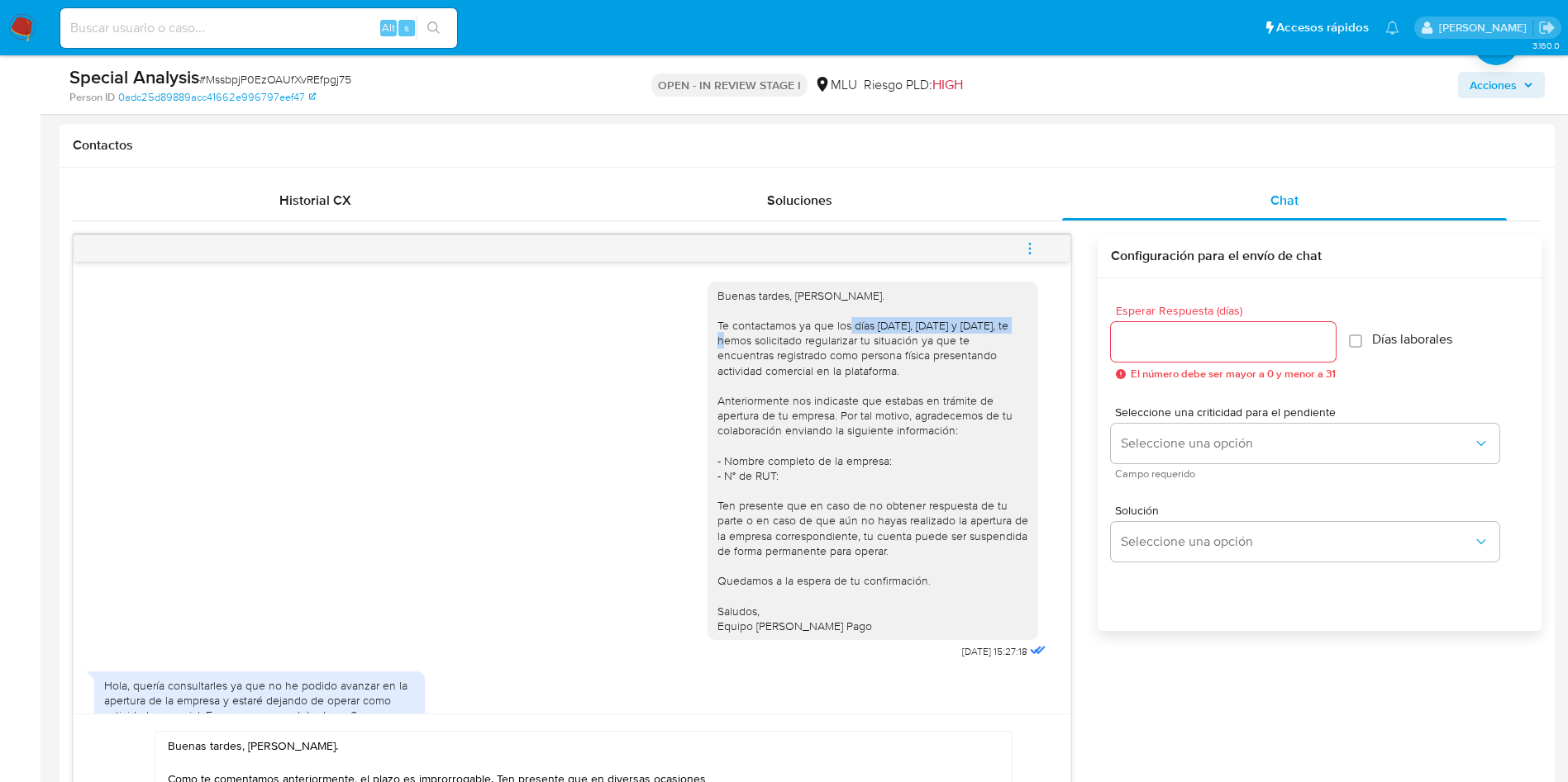
drag, startPoint x: 859, startPoint y: 323, endPoint x: 755, endPoint y: 345, distance: 106.3
click at [755, 345] on div "Buenas tardes, Rodrigo. Te contactamos ya que los días 23/04/2024, 23/08/2024 y…" at bounding box center [872, 461] width 311 height 346
copy div "23/04/2024, 23/08/2024 y 29/01/2025"
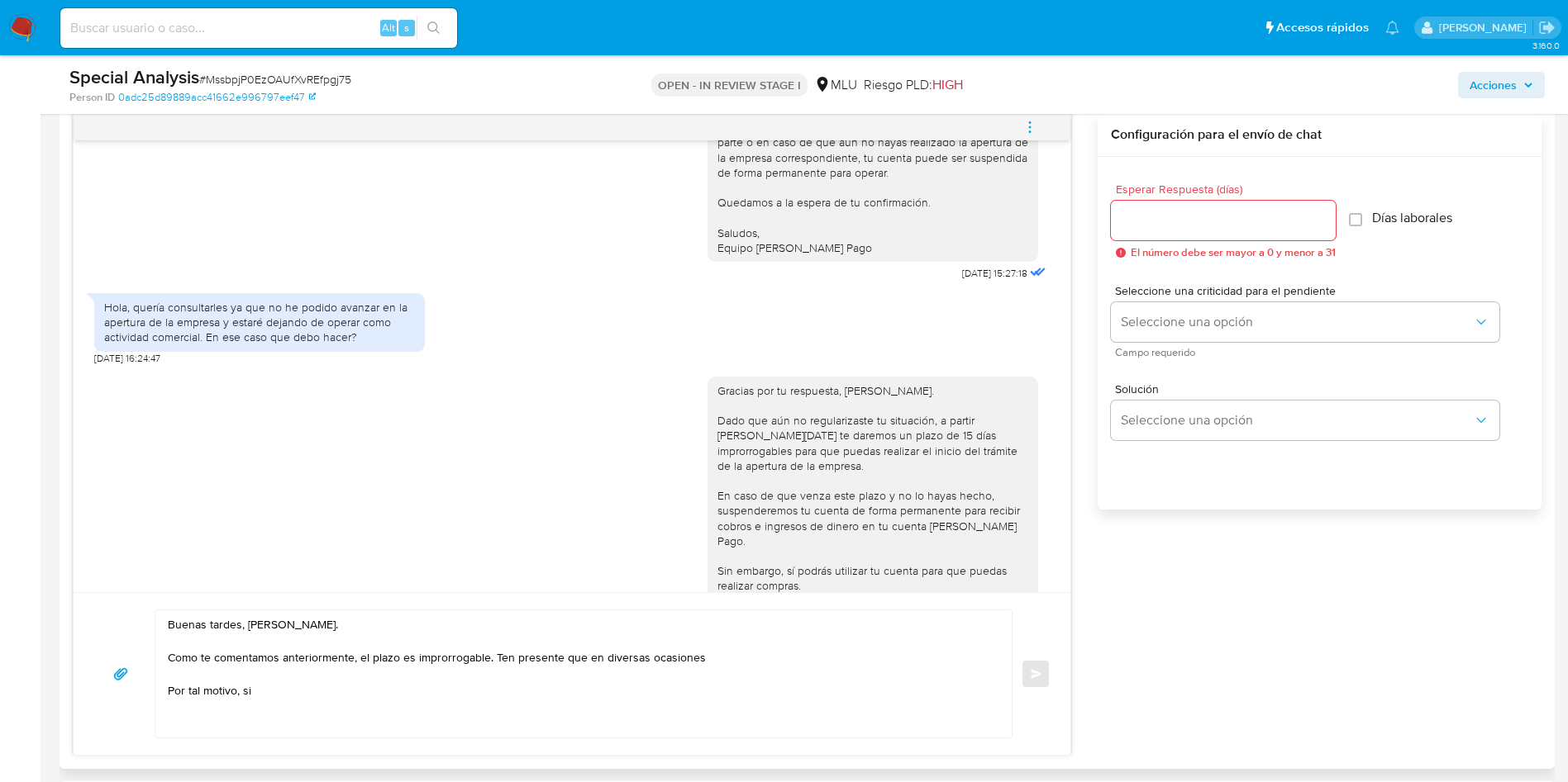
scroll to position [376, 0]
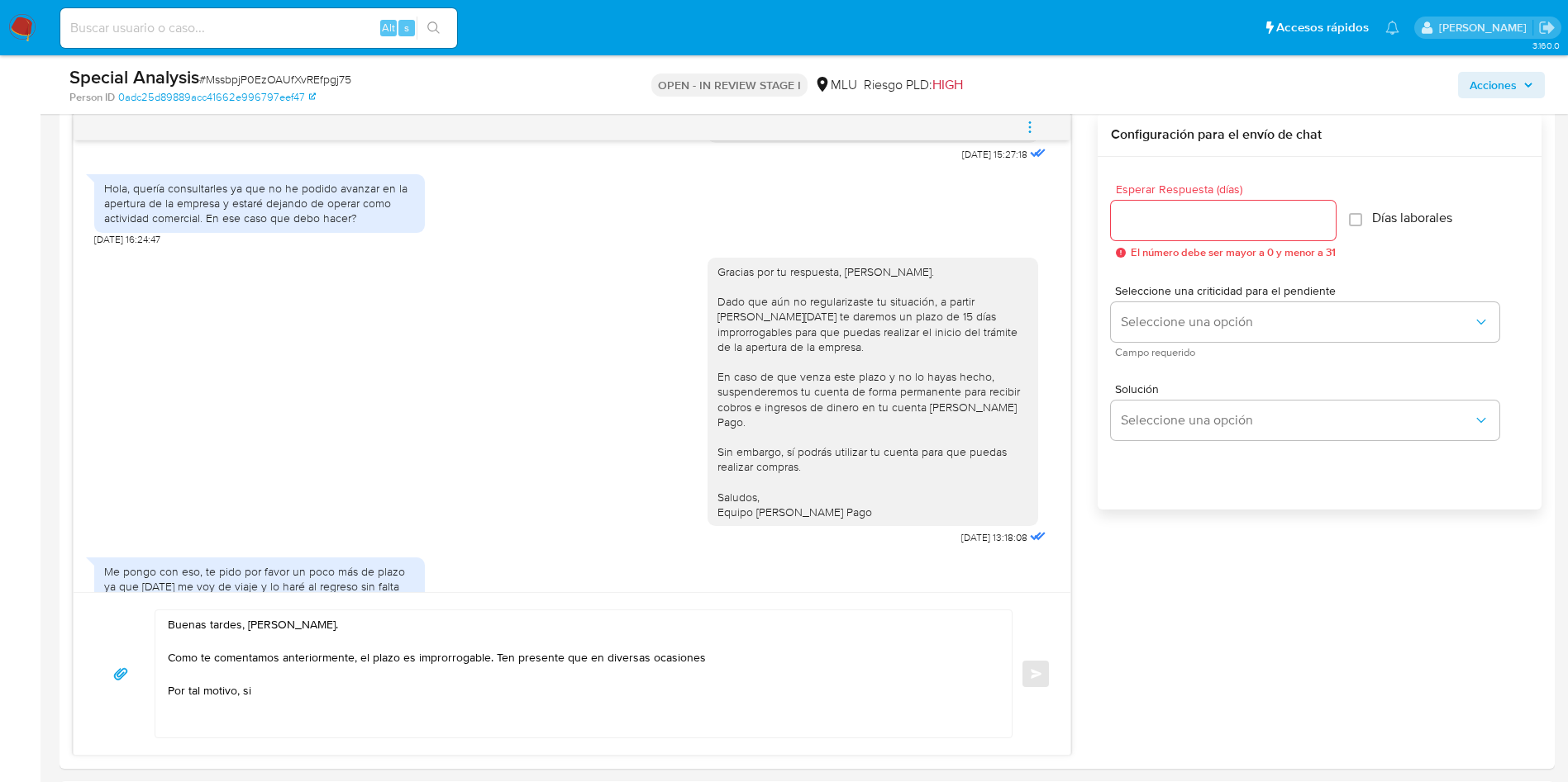
click at [1567, 349] on main "3.160.0 Asignado a arossel Asignado el: 16/09/2025 15:51:06 Creado el: 16/09/20…" at bounding box center [784, 793] width 1568 height 3310
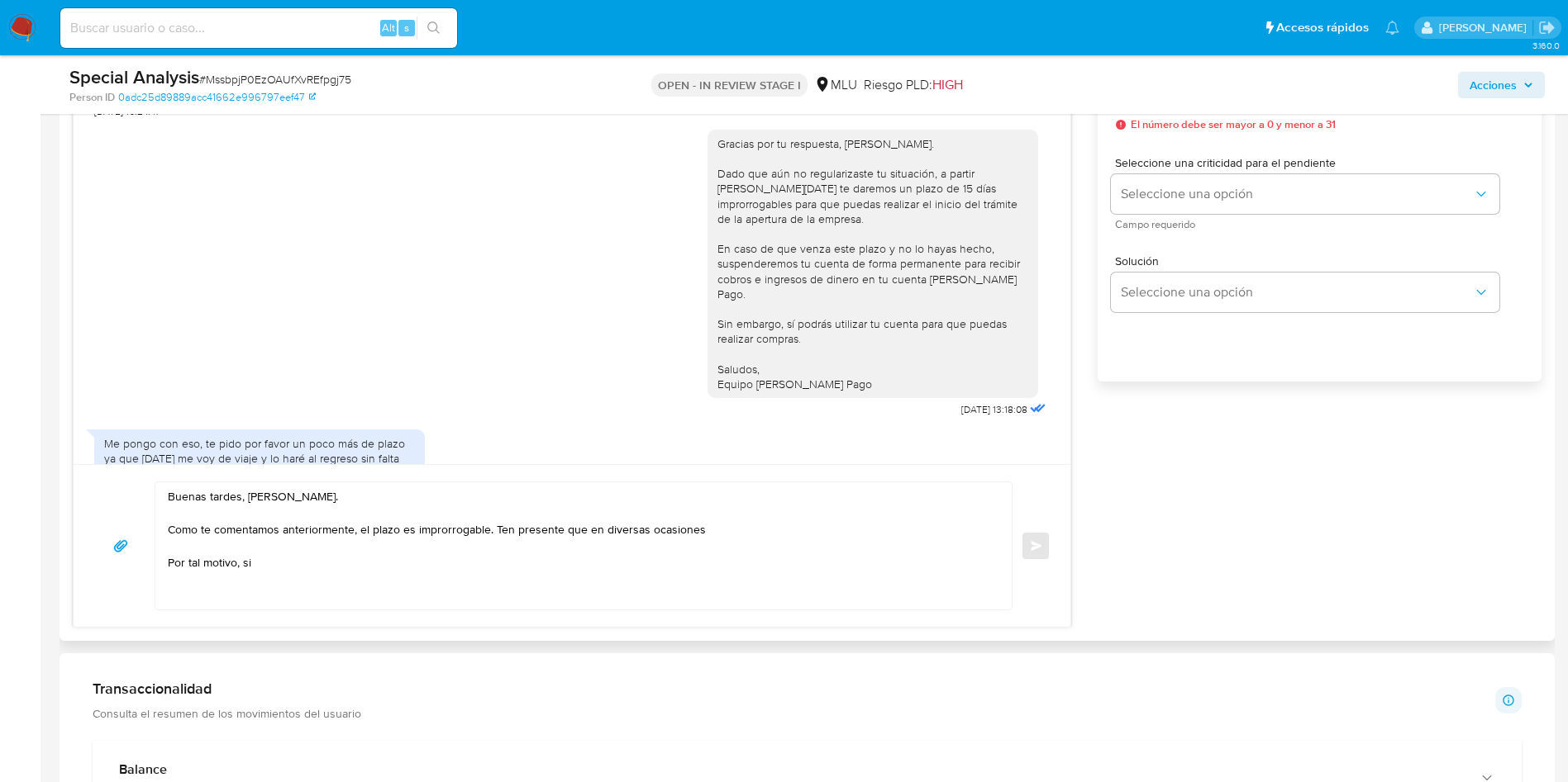
scroll to position [1110, 0]
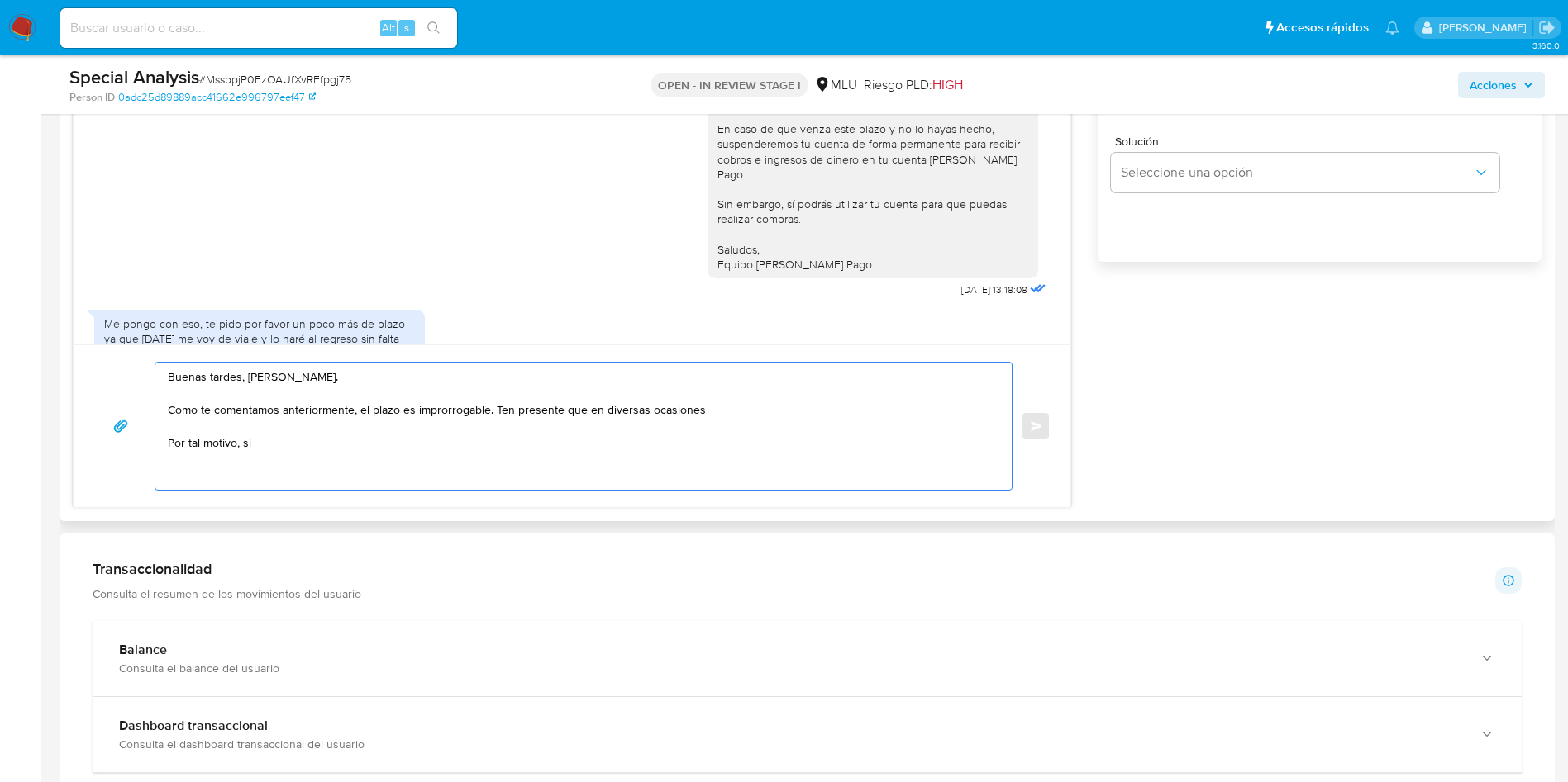
click at [489, 422] on textarea "Buenas tardes, Rodrigo. Como te comentamos anteriormente, el plazo es improrrog…" at bounding box center [579, 426] width 823 height 128
click at [503, 410] on textarea "Buenas tardes, Rodrigo. Como te comentamos anteriormente, el plazo es improrrog…" at bounding box center [579, 426] width 823 height 128
click at [712, 408] on textarea "Buenas tardes, Rodrigo. Como te comentamos anteriormente, el plazo es improrrog…" at bounding box center [579, 426] width 823 height 128
paste textarea "23/04/2024, 23/08/2024 y 29/01/2025"
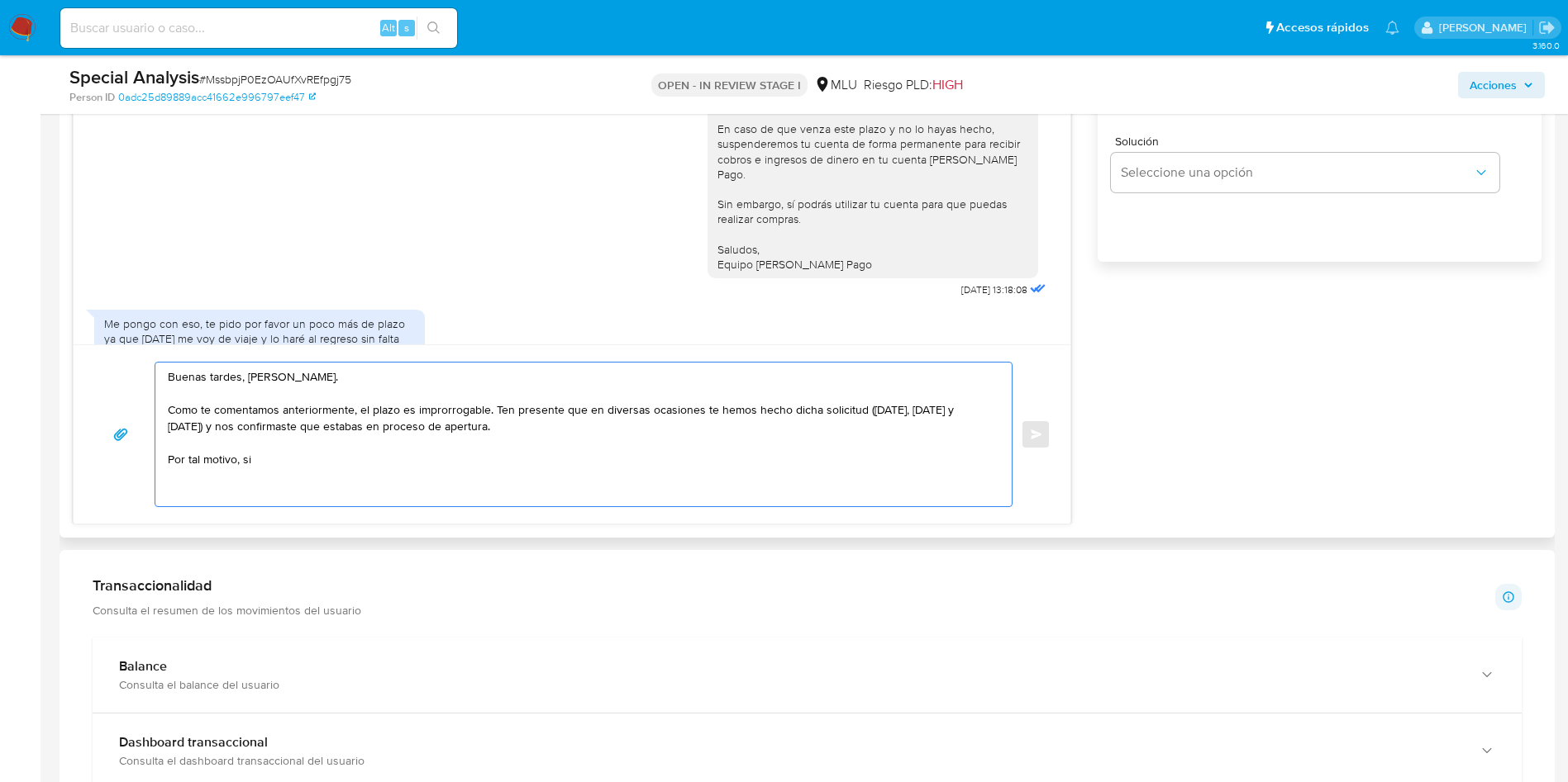
drag, startPoint x: 861, startPoint y: 406, endPoint x: 868, endPoint y: 420, distance: 15.7
click at [868, 420] on textarea "Buenas tardes, Rodrigo. Como te comentamos anteriormente, el plazo es improrrog…" at bounding box center [579, 434] width 823 height 144
click at [421, 453] on textarea "Buenas tardes, Rodrigo. Como te comentamos anteriormente, el plazo es improrrog…" at bounding box center [579, 434] width 823 height 144
click at [455, 424] on textarea "Buenas tardes, Rodrigo. Como te comentamos anteriormente, el plazo es improrrog…" at bounding box center [579, 434] width 823 height 144
click at [467, 436] on textarea "Buenas tardes, Rodrigo. Como te comentamos anteriormente, el plazo es improrrog…" at bounding box center [579, 434] width 823 height 144
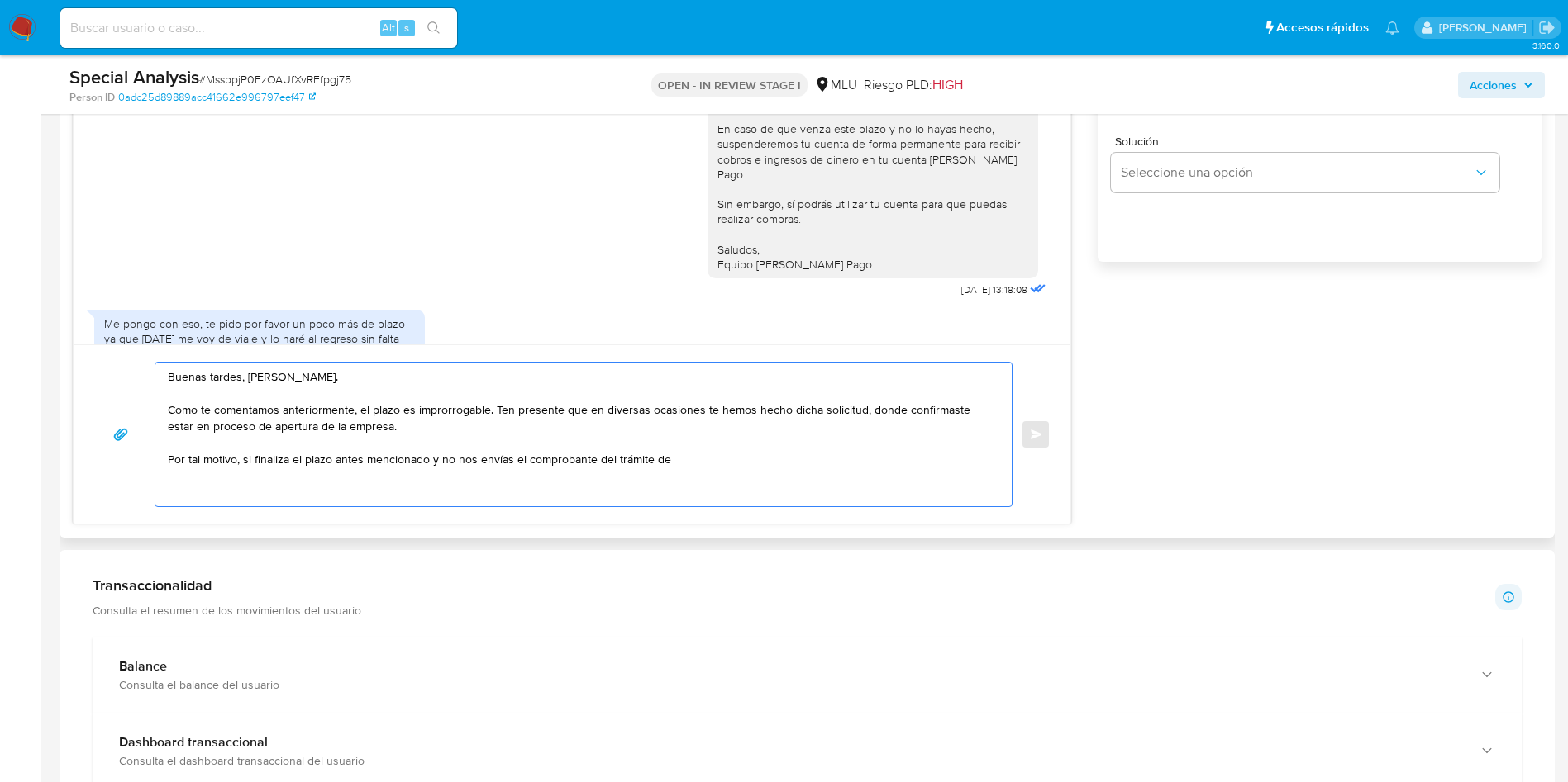
click at [488, 419] on textarea "Buenas tardes, Rodrigo. Como te comentamos anteriormente, el plazo es improrrog…" at bounding box center [579, 434] width 823 height 144
click at [570, 419] on textarea "Buenas tardes, Rodrigo. Como te comentamos anteriormente, el plazo es improrrog…" at bounding box center [579, 434] width 823 height 144
click at [608, 419] on textarea "Buenas tardes, Rodrigo. Como te comentamos anteriormente, el plazo es improrrog…" at bounding box center [579, 434] width 823 height 144
click at [460, 430] on textarea "Buenas tardes, Rodrigo. Como te comentamos anteriormente, el plazo es improrrog…" at bounding box center [579, 434] width 823 height 144
drag, startPoint x: 408, startPoint y: 430, endPoint x: 405, endPoint y: 438, distance: 8.5
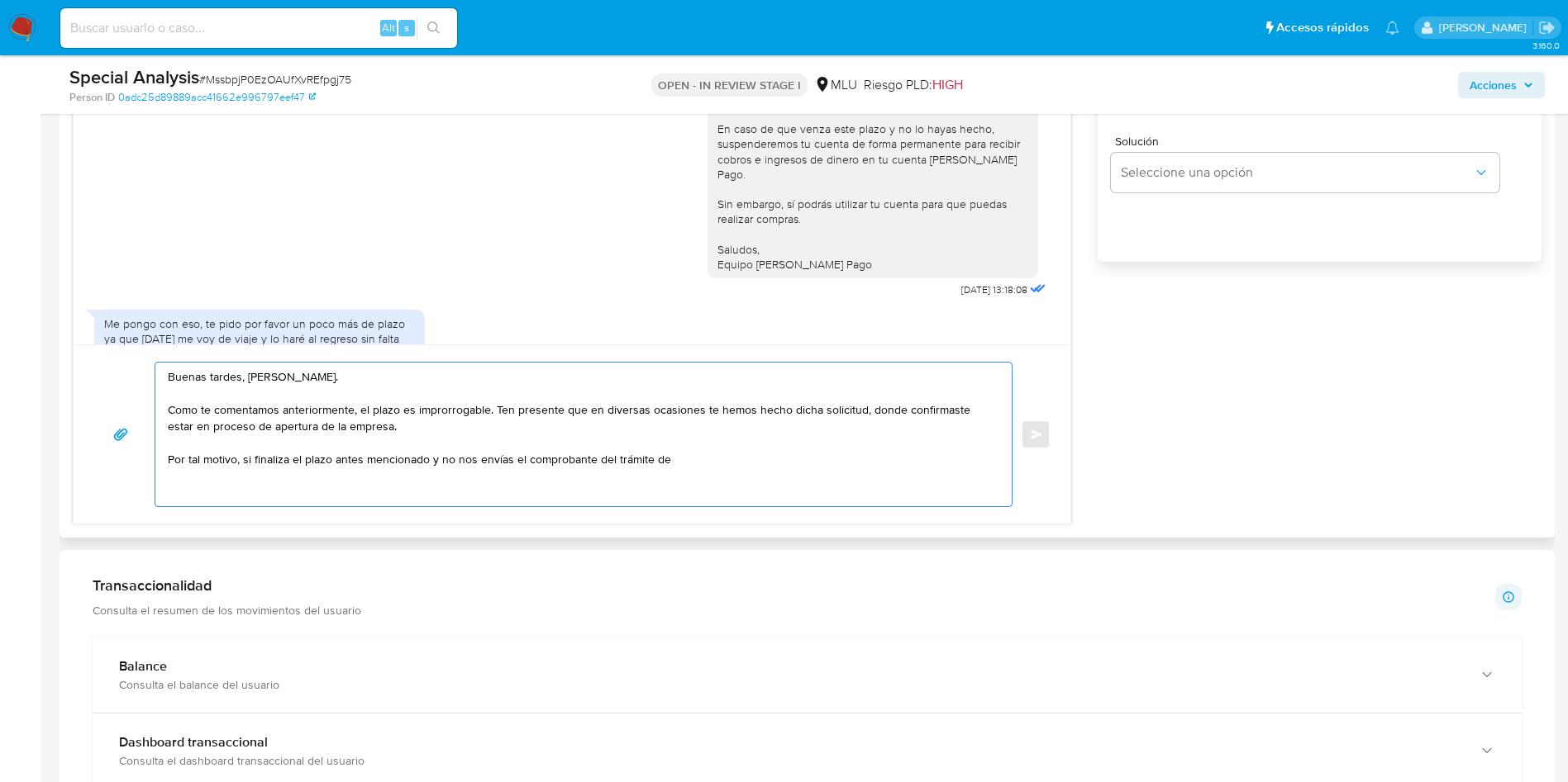
click at [408, 429] on textarea "Buenas tardes, Rodrigo. Como te comentamos anteriormente, el plazo es improrrog…" at bounding box center [579, 434] width 823 height 144
click at [367, 457] on textarea "Buenas tardes, Rodrigo. Como te comentamos anteriormente, el plazo es improrrog…" at bounding box center [579, 434] width 823 height 144
click at [564, 467] on textarea "Buenas tardes, Rodrigo. Como te comentamos anteriormente, el plazo es improrrog…" at bounding box center [579, 434] width 823 height 144
click at [645, 453] on textarea "Buenas tardes, Rodrigo. Como te comentamos anteriormente, el plazo es improrrog…" at bounding box center [579, 434] width 823 height 144
click at [686, 460] on textarea "Buenas tardes, Rodrigo. Como te comentamos anteriormente, el plazo es improrrog…" at bounding box center [579, 434] width 823 height 144
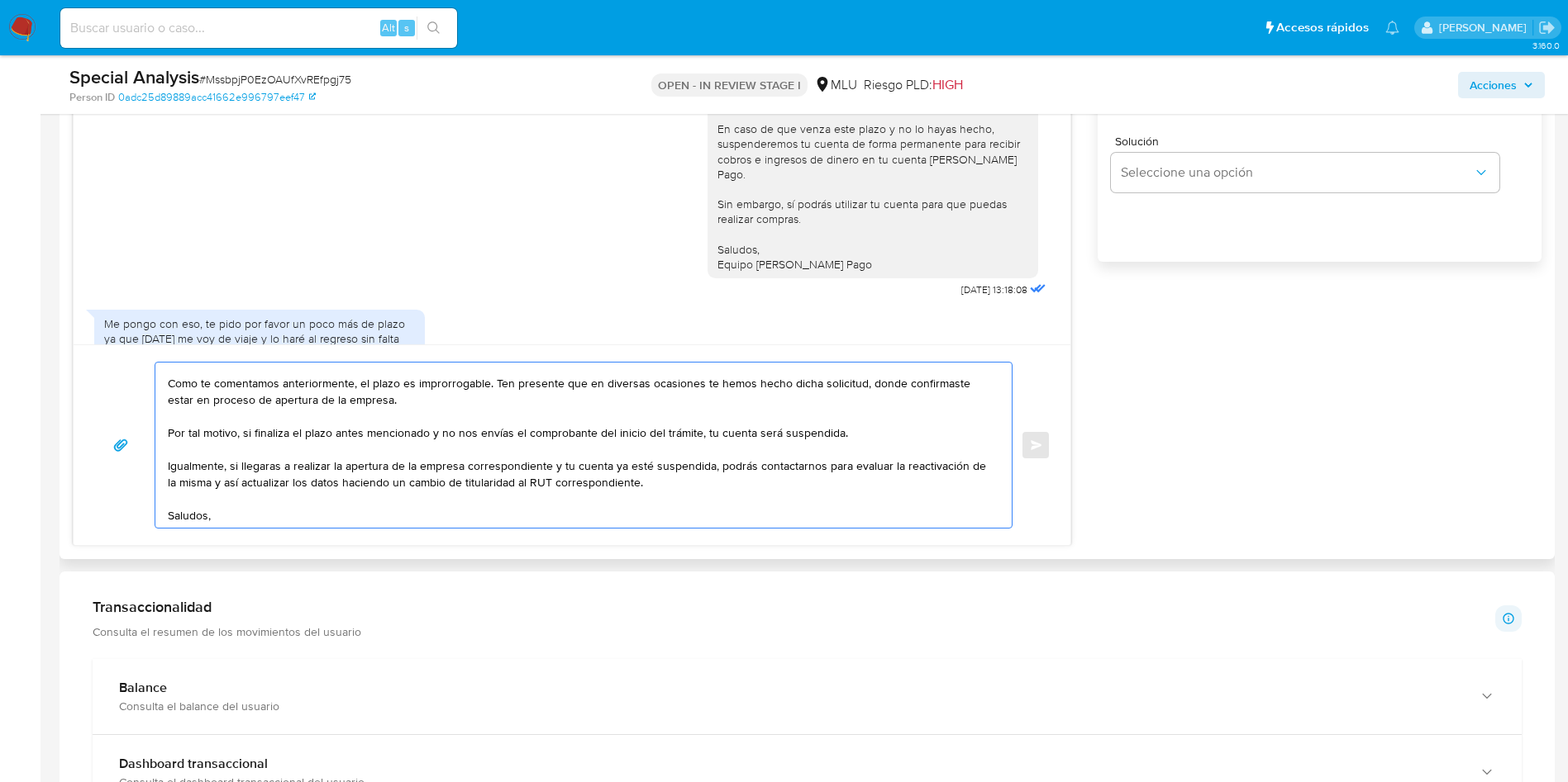
scroll to position [0, 0]
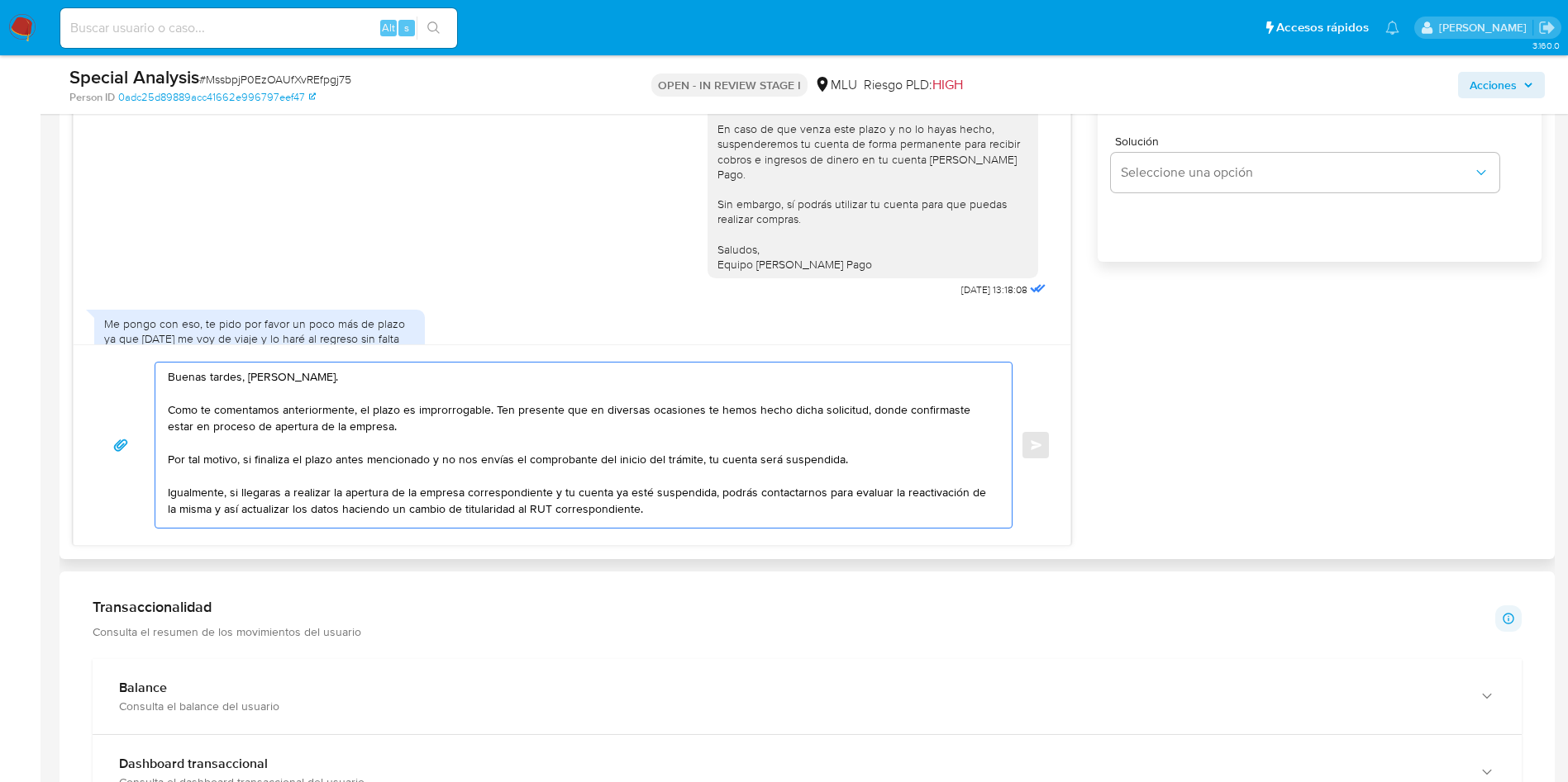
click at [868, 452] on textarea "Buenas tardes, Rodrigo. Como te comentamos anteriormente, el plazo es improrrog…" at bounding box center [579, 445] width 823 height 165
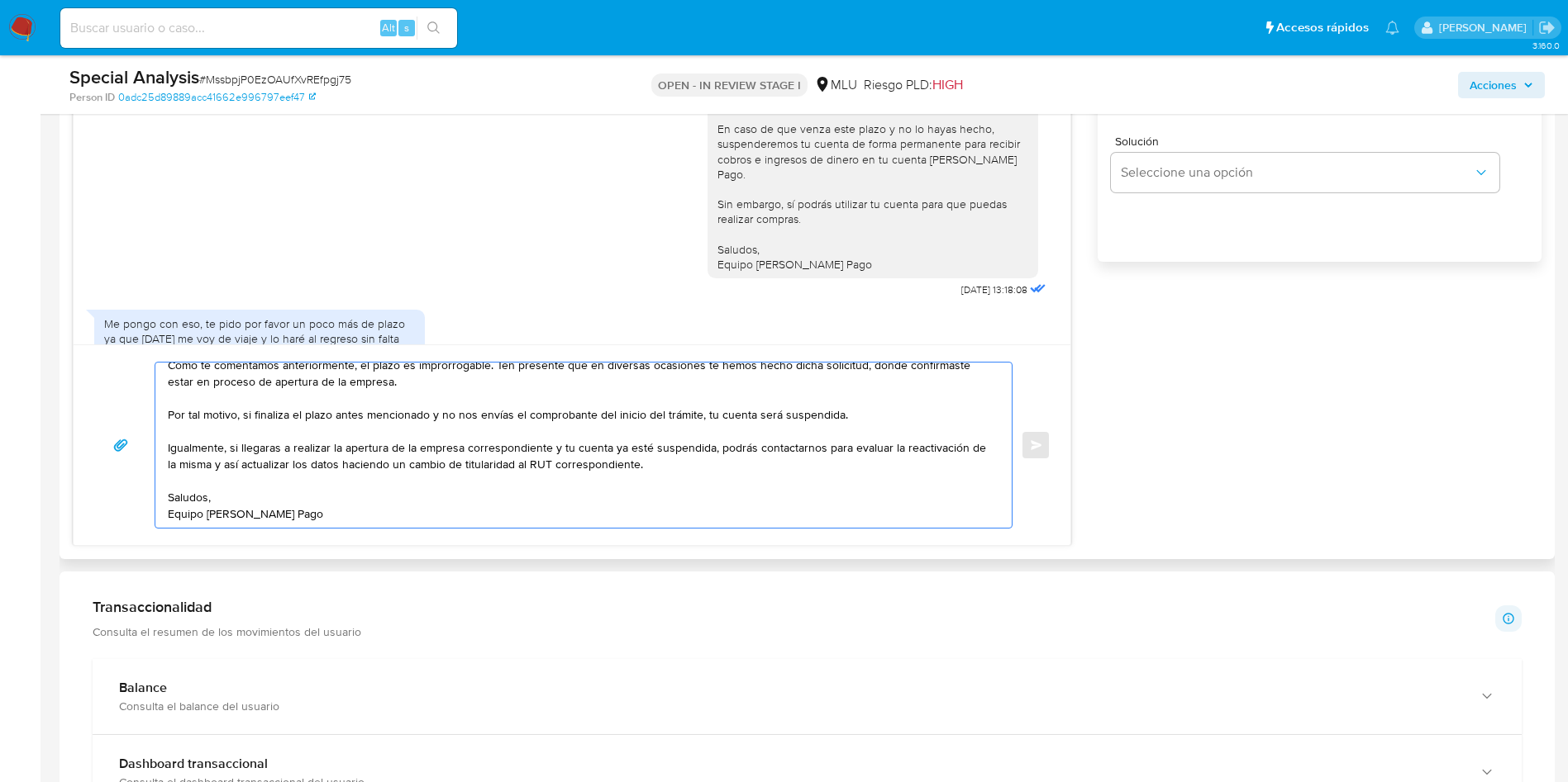
click at [523, 518] on textarea "Buenas tardes, Rodrigo. Como te comentamos anteriormente, el plazo es improrrog…" at bounding box center [579, 445] width 823 height 165
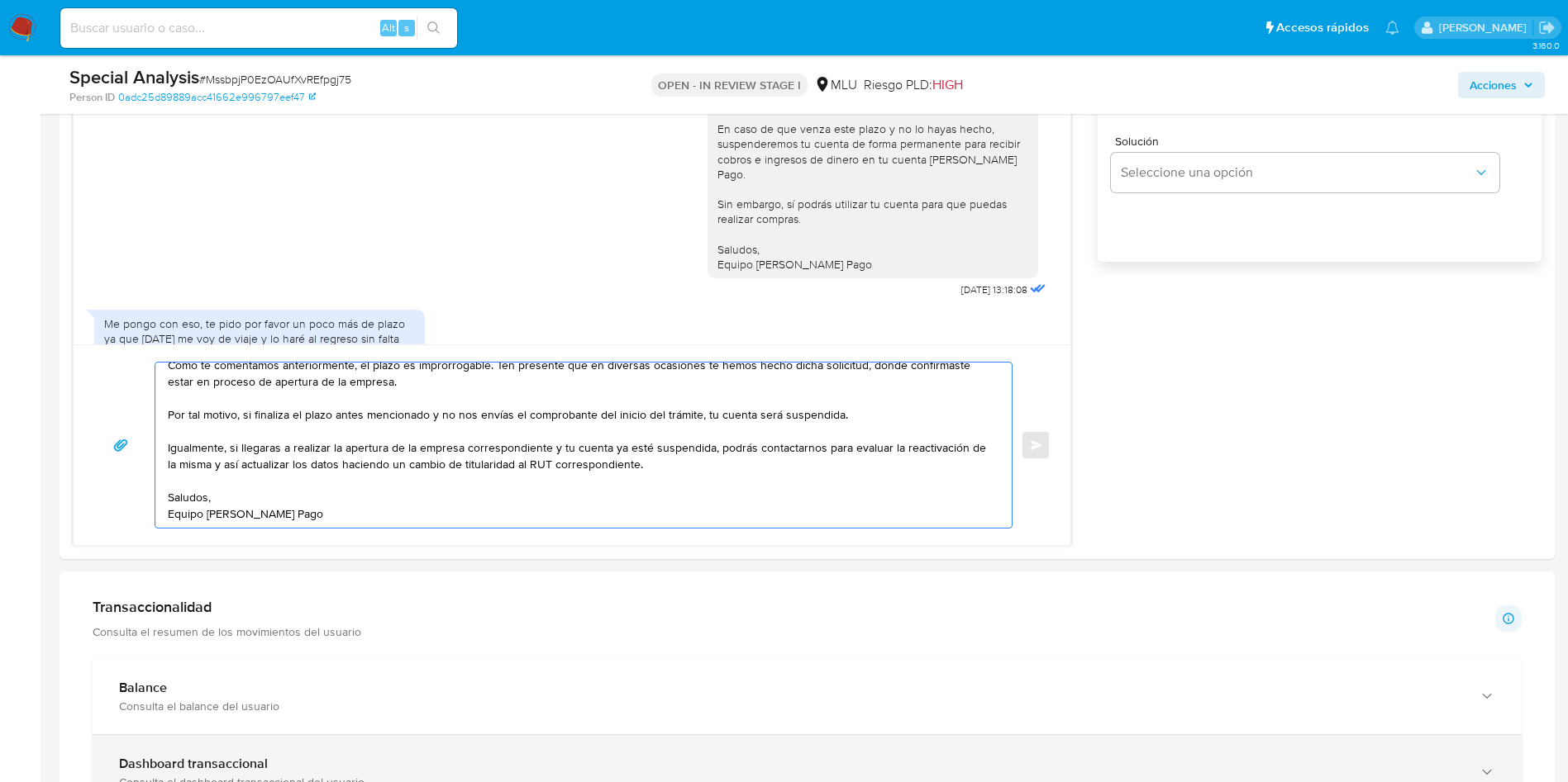
type textarea "Buenas tardes, Rodrigo. Como te comentamos anteriormente, el plazo es improrrog…"
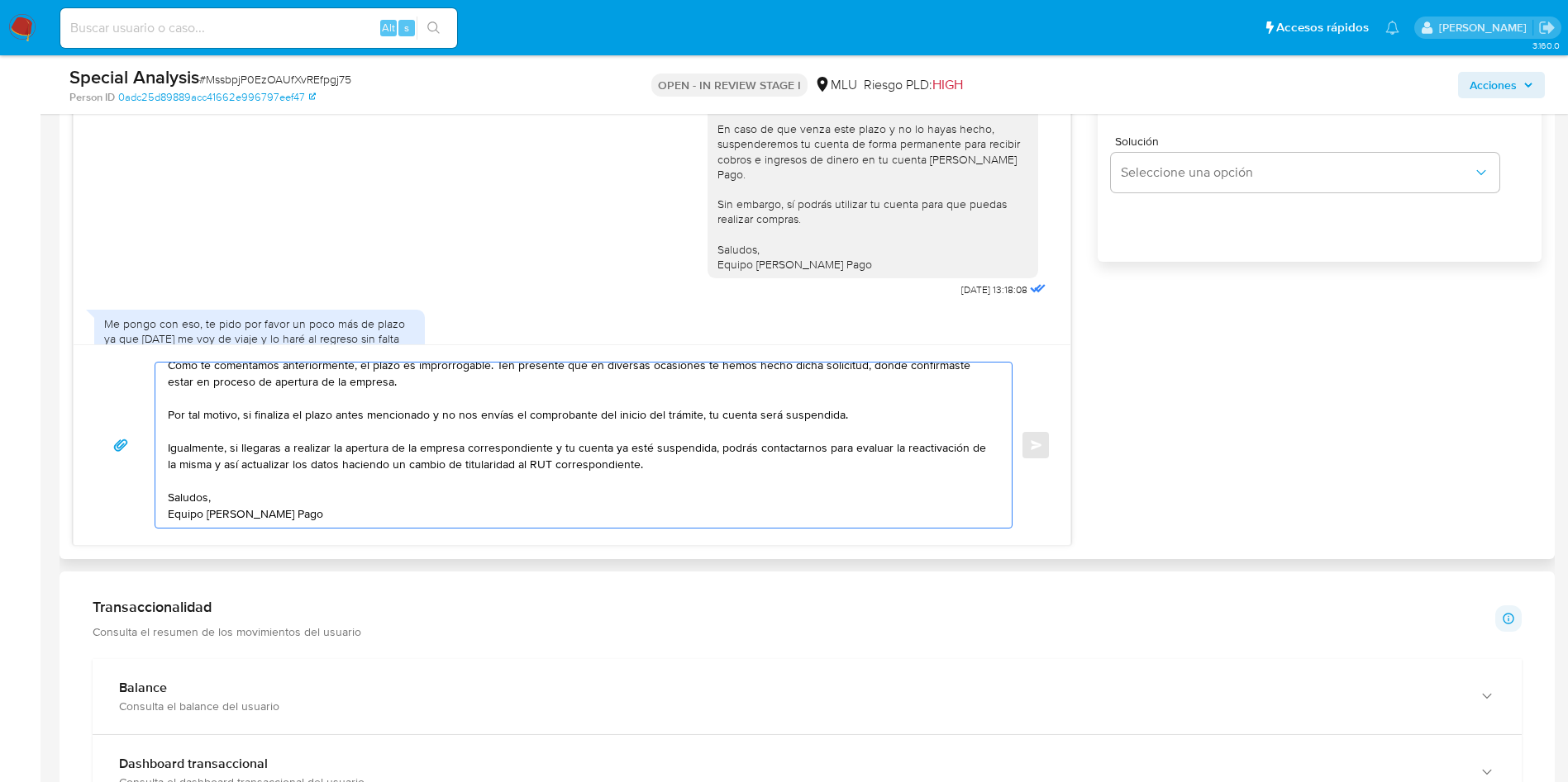
click at [538, 436] on textarea "Buenas tardes, Rodrigo. Como te comentamos anteriormente, el plazo es improrrog…" at bounding box center [579, 445] width 823 height 165
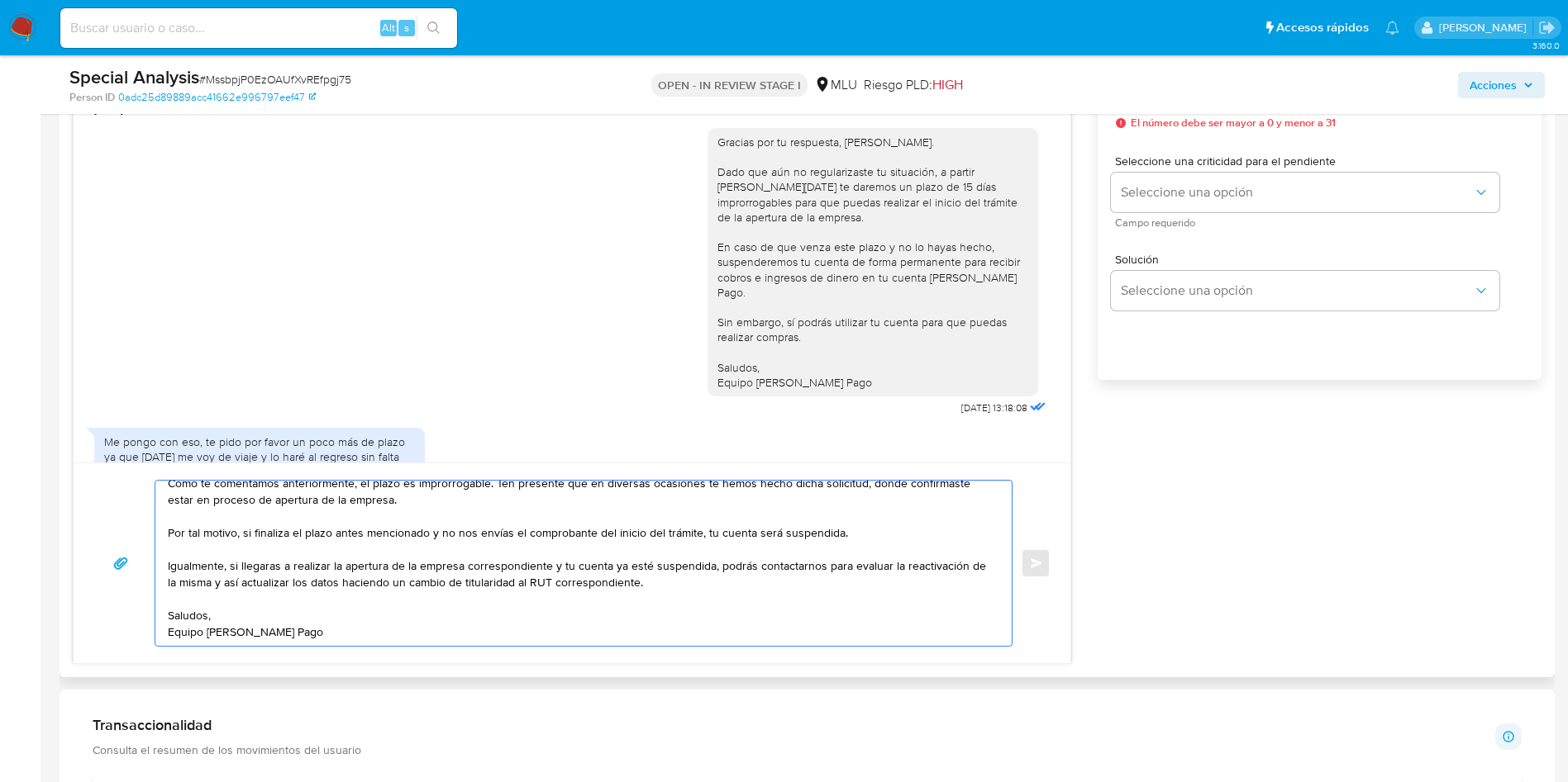
scroll to position [861, 0]
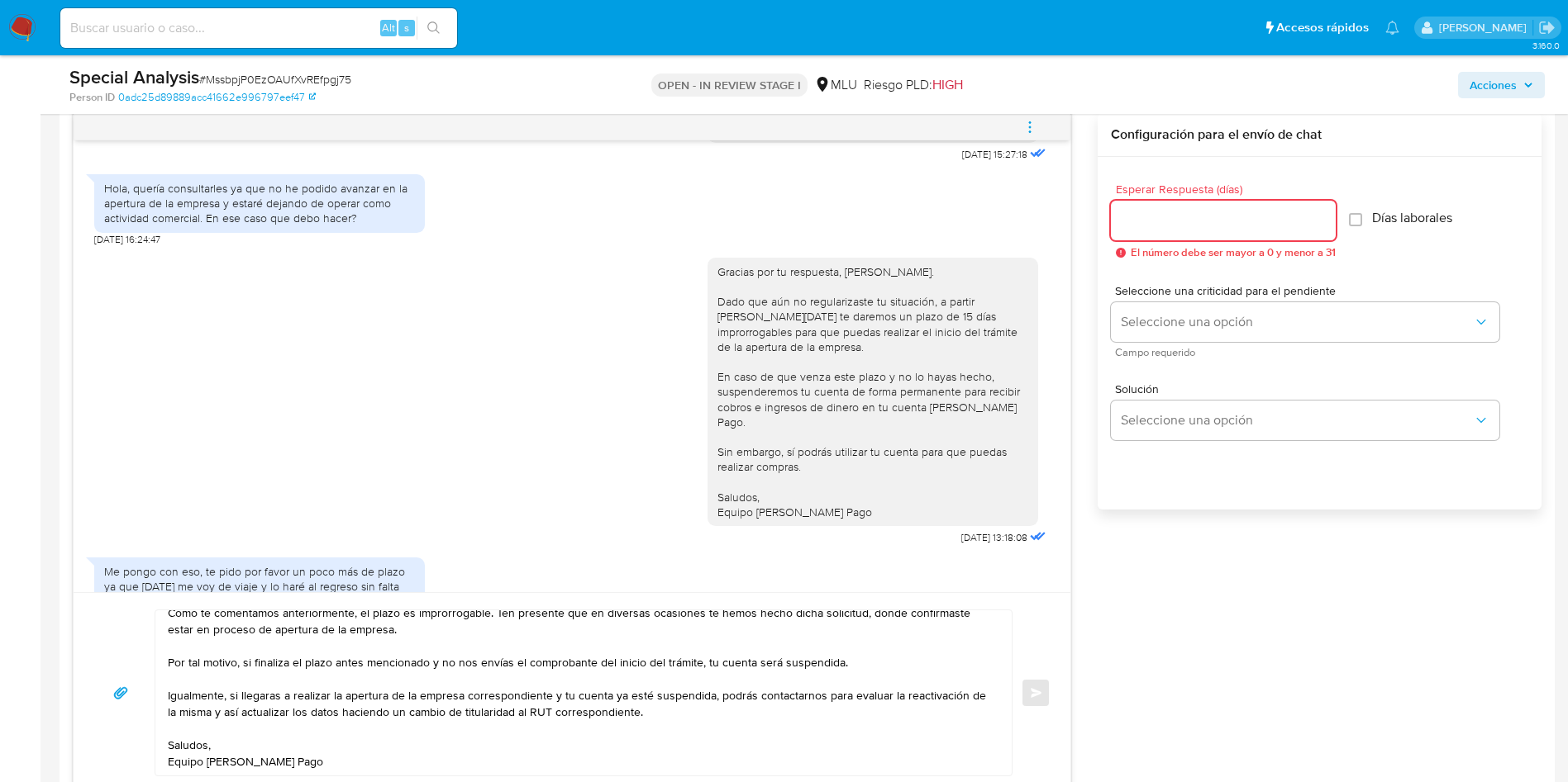
click at [1214, 213] on input "Esperar Respuesta (días)" at bounding box center [1223, 220] width 225 height 22
type input "3"
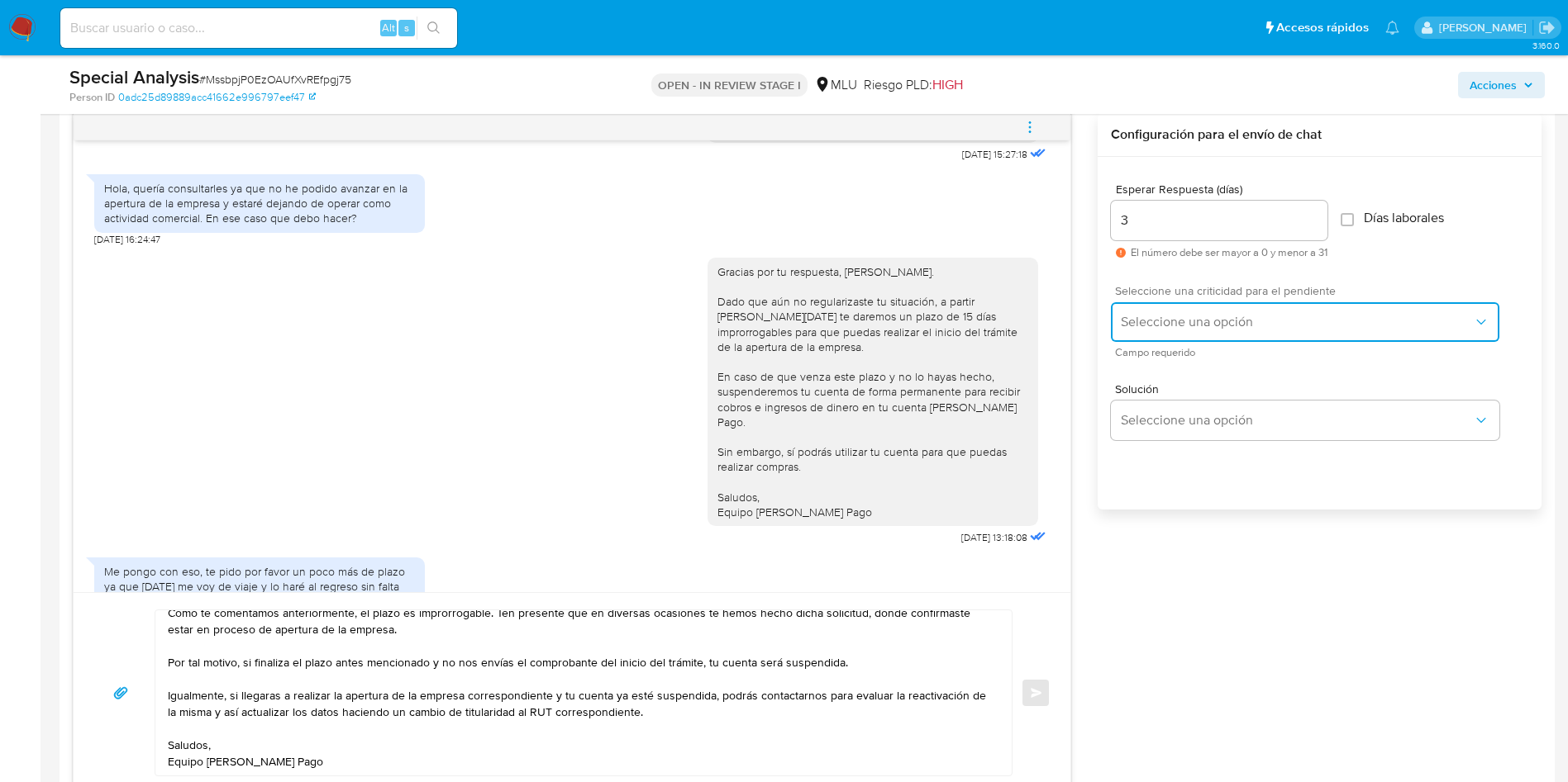
click at [1151, 308] on button "Seleccione una opción" at bounding box center [1304, 322] width 388 height 40
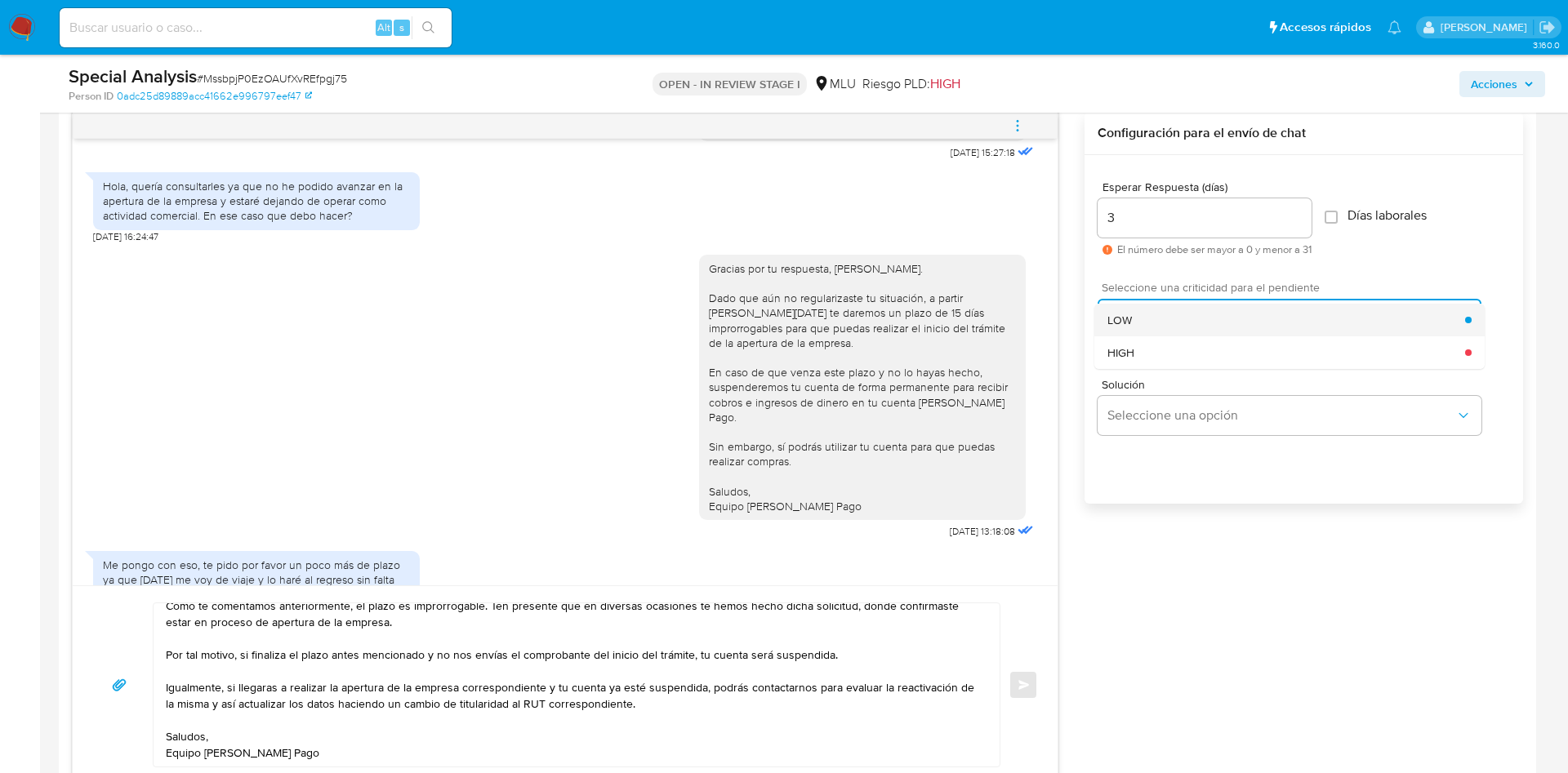
click at [1138, 310] on div "LOW" at bounding box center [1285, 319] width 357 height 33
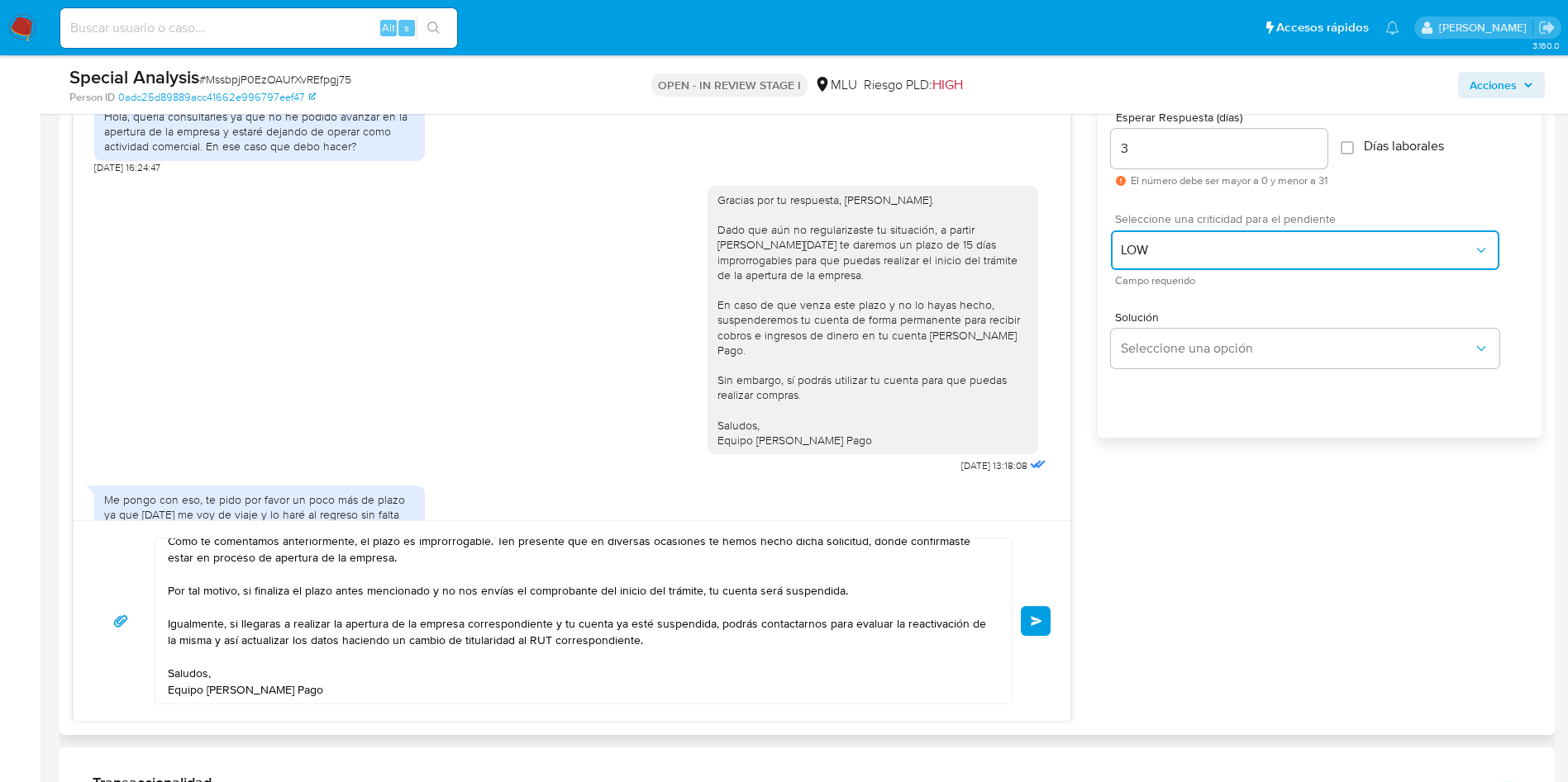
scroll to position [738, 0]
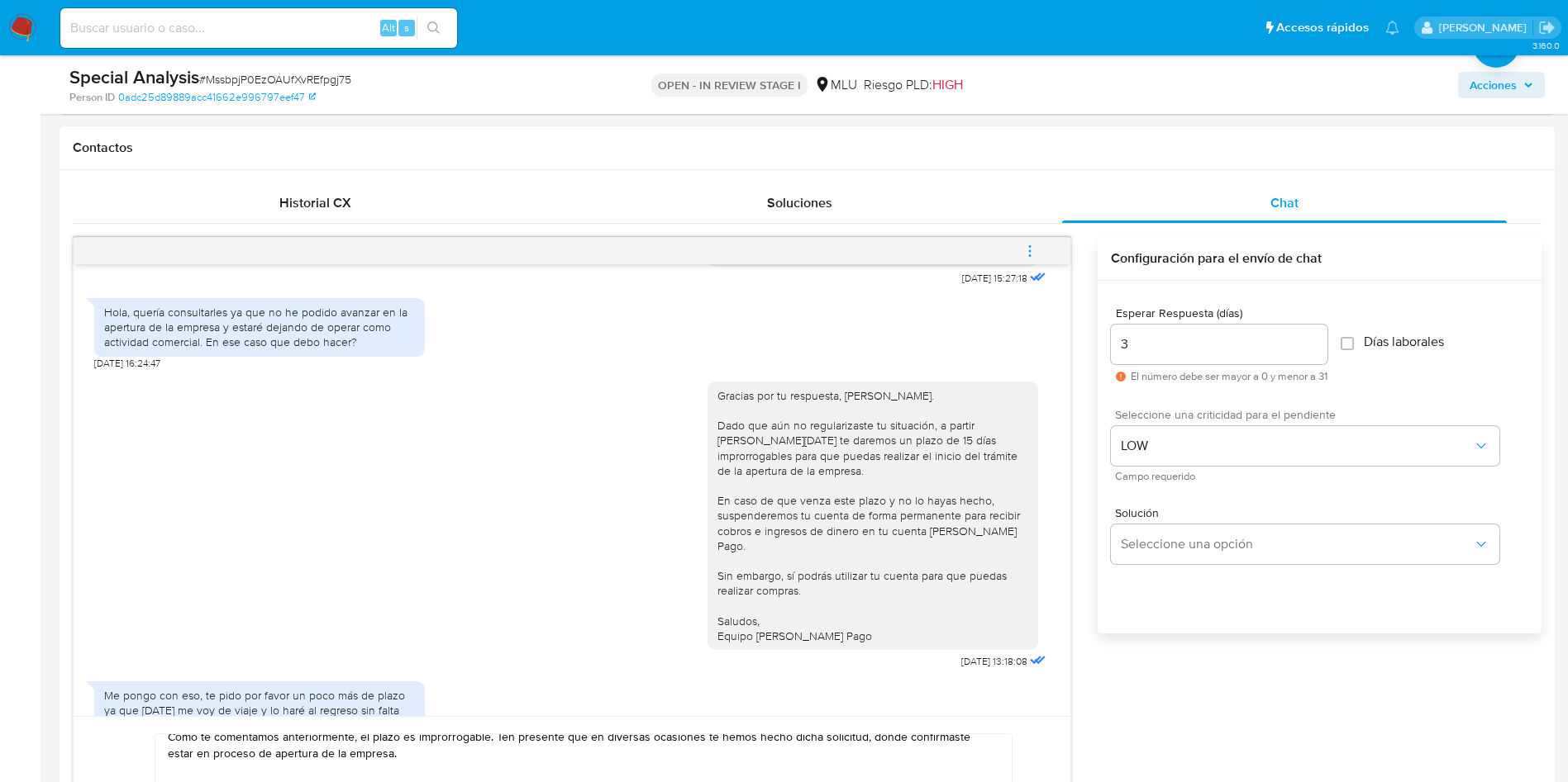
click at [1165, 353] on input "3" at bounding box center [1219, 344] width 216 height 22
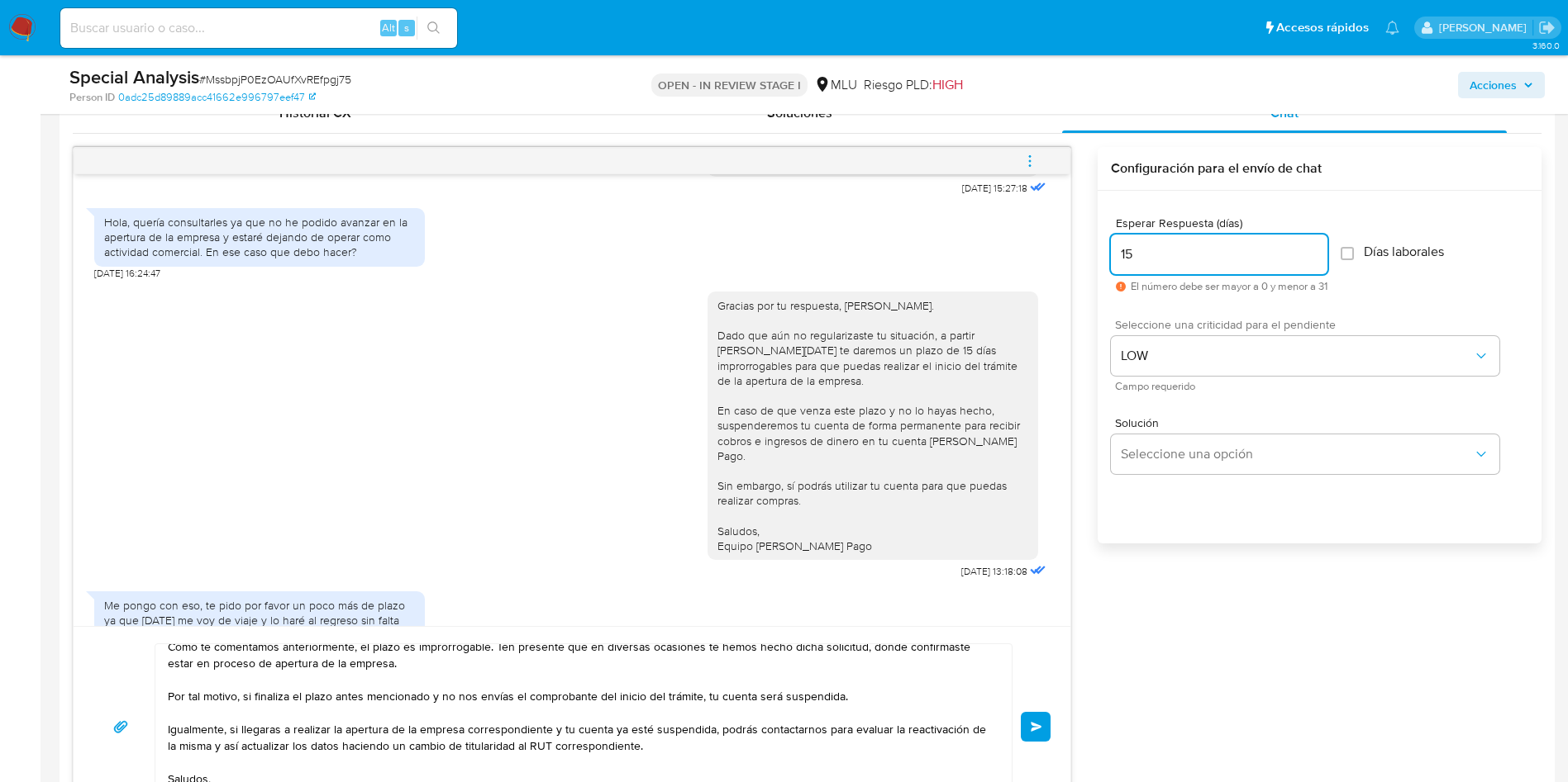
scroll to position [861, 0]
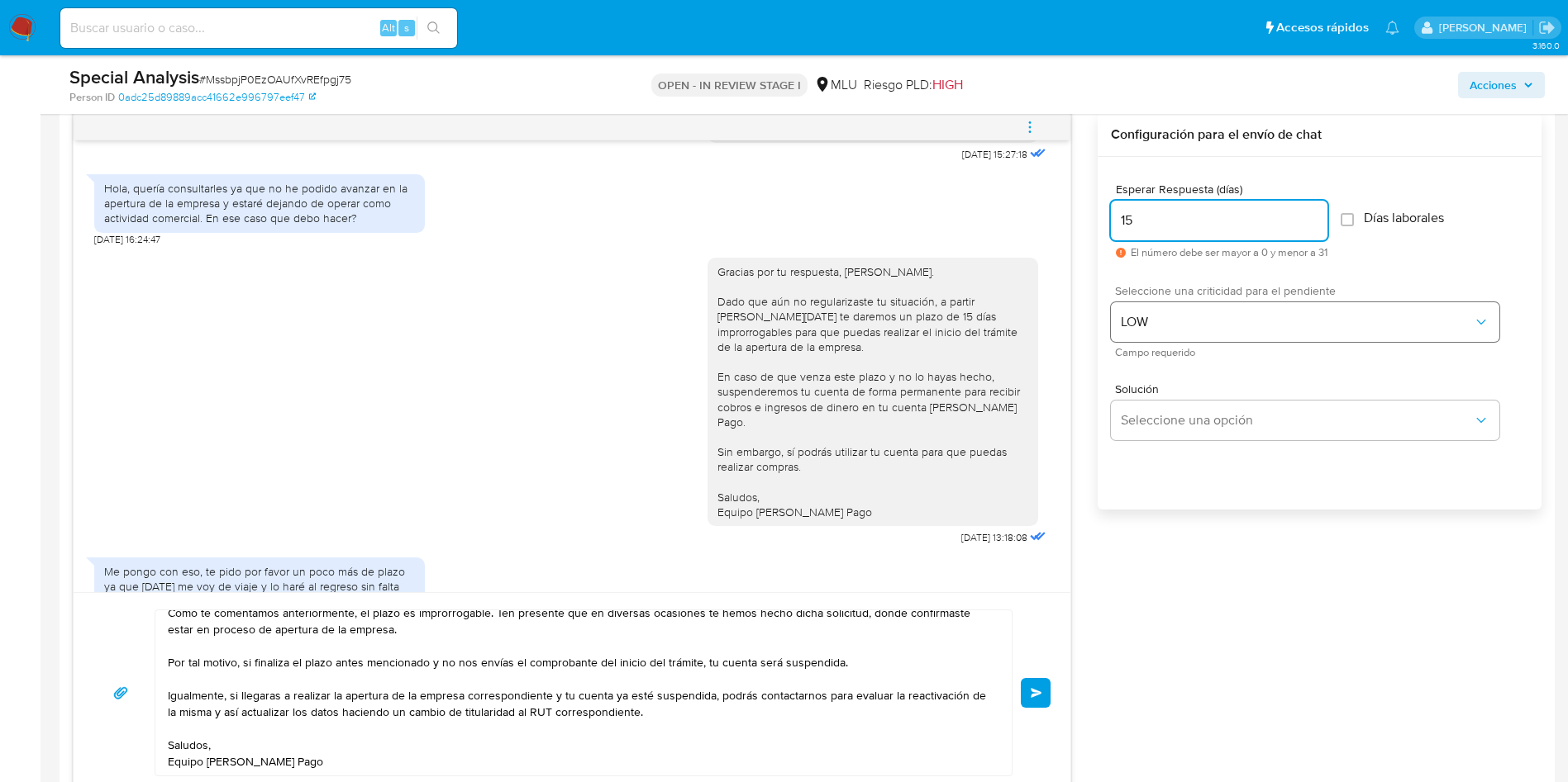
type input "15"
click at [1192, 328] on span "LOW" at bounding box center [1296, 321] width 352 height 16
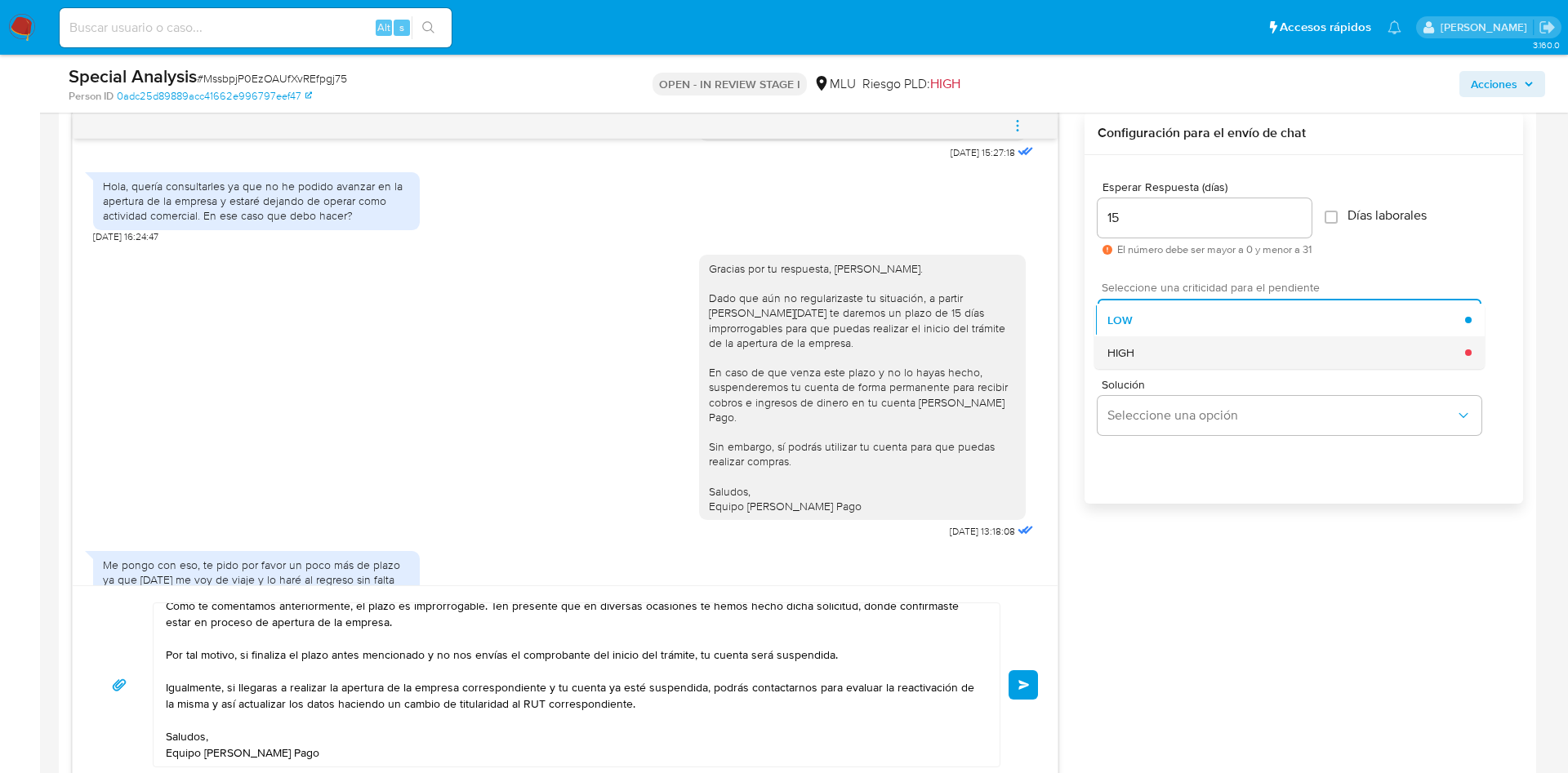
click at [1176, 366] on div "HIGH" at bounding box center [1285, 352] width 357 height 33
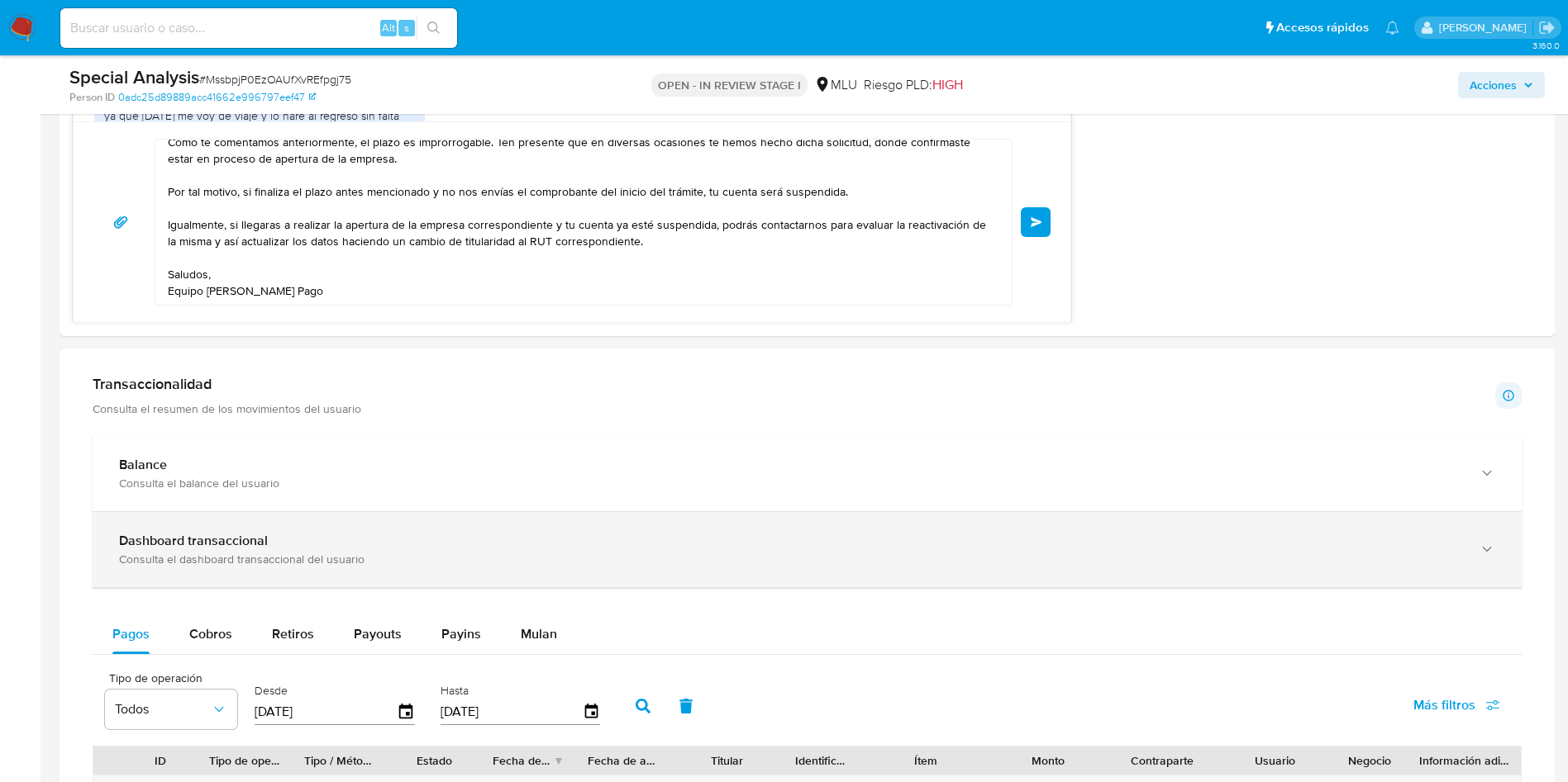
scroll to position [1357, 0]
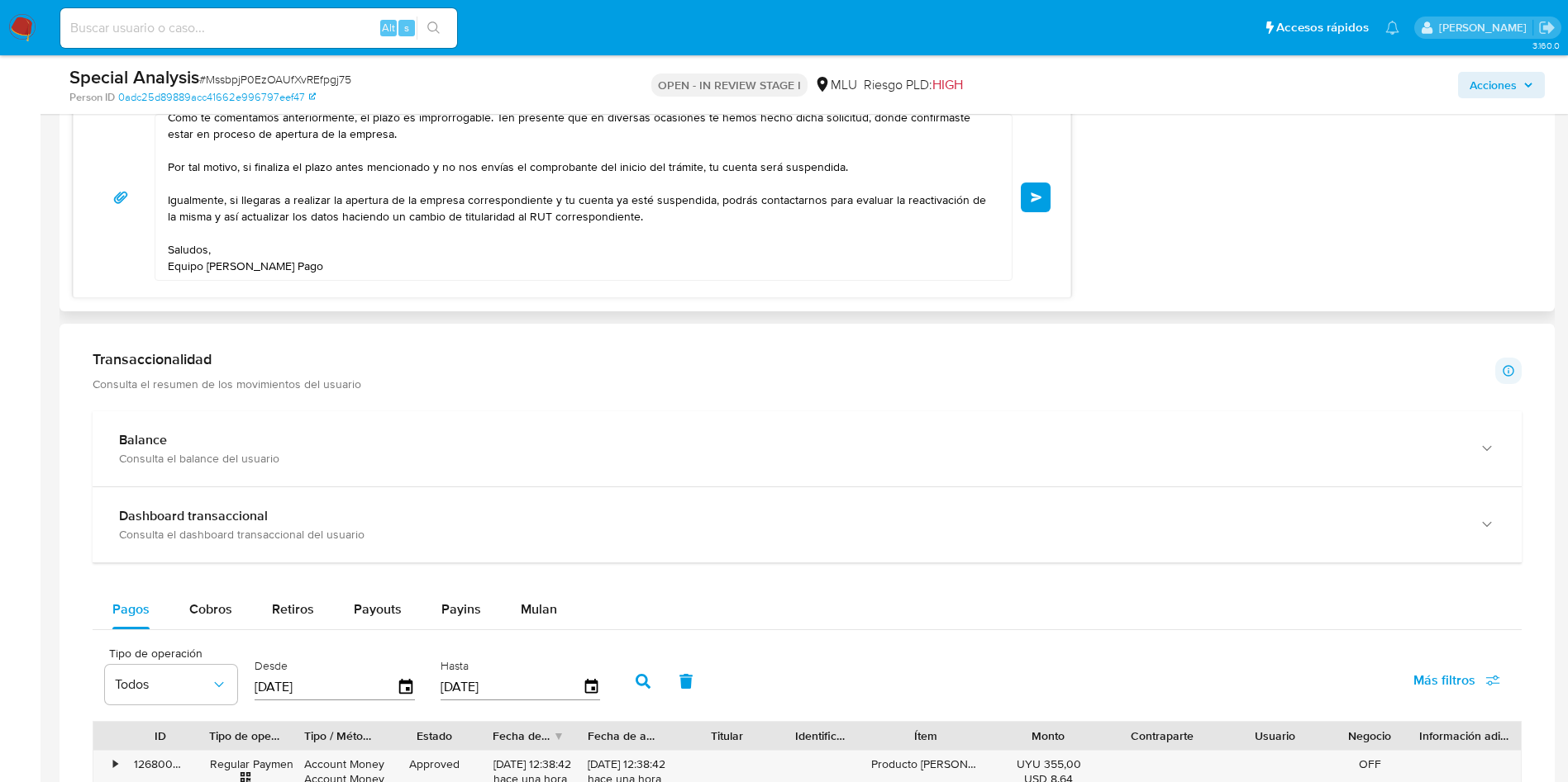
click at [1035, 200] on span "Enviar" at bounding box center [1036, 197] width 11 height 9
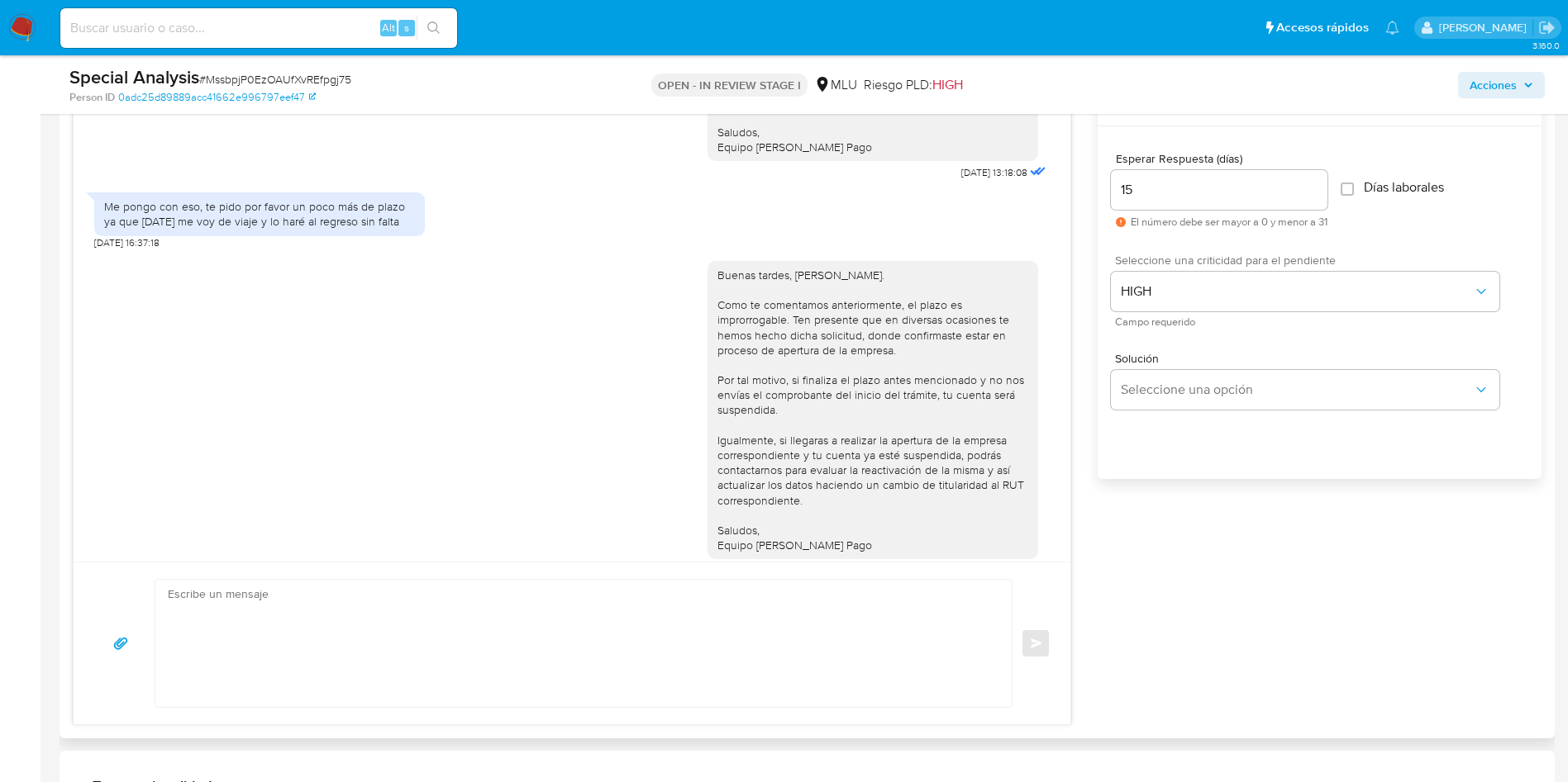
scroll to position [861, 0]
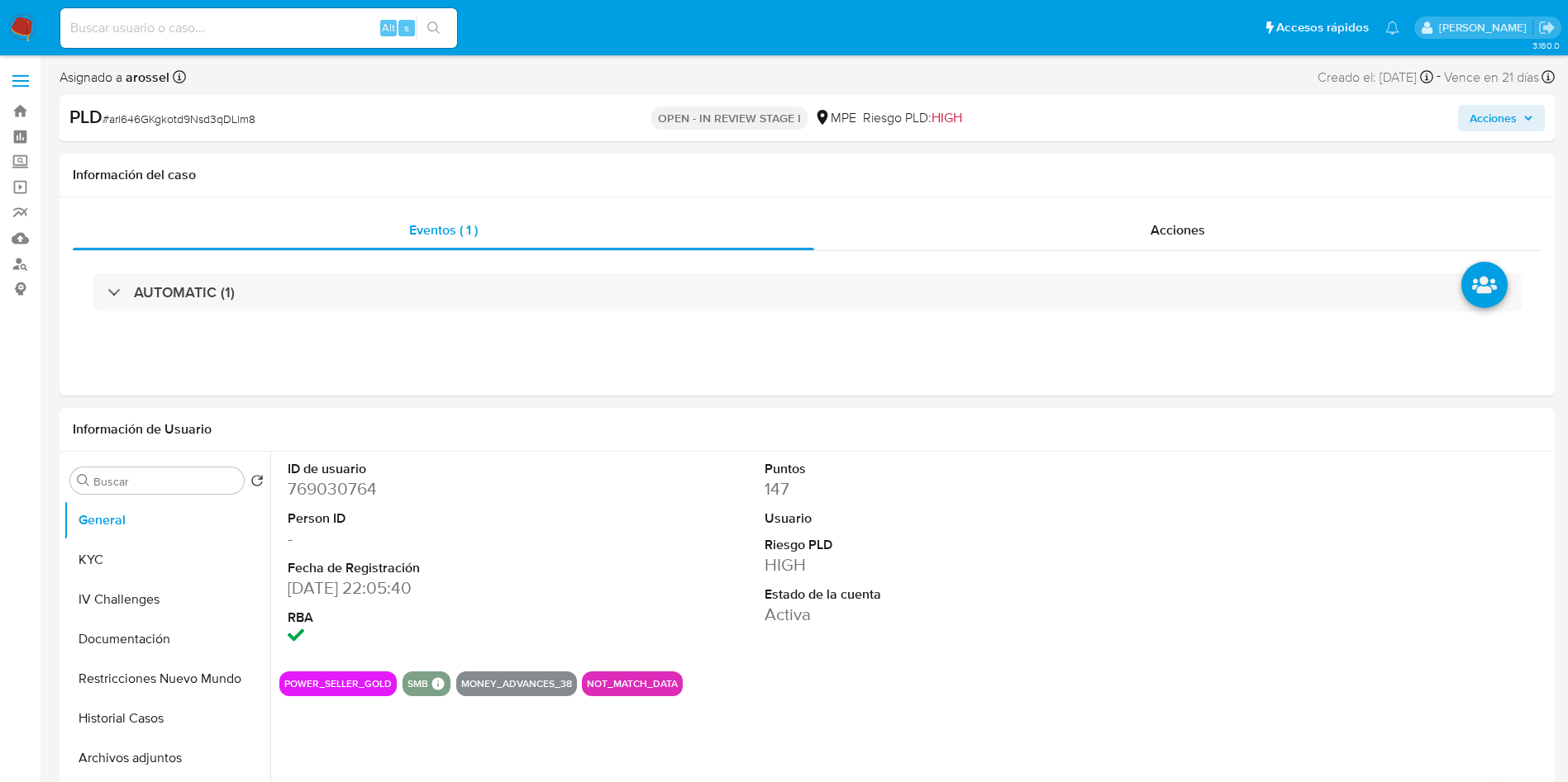
select select "10"
click at [859, 499] on dl "Puntos 147 Usuario Riesgo PLD HIGH Estado de la cuenta Activa" at bounding box center [914, 554] width 301 height 190
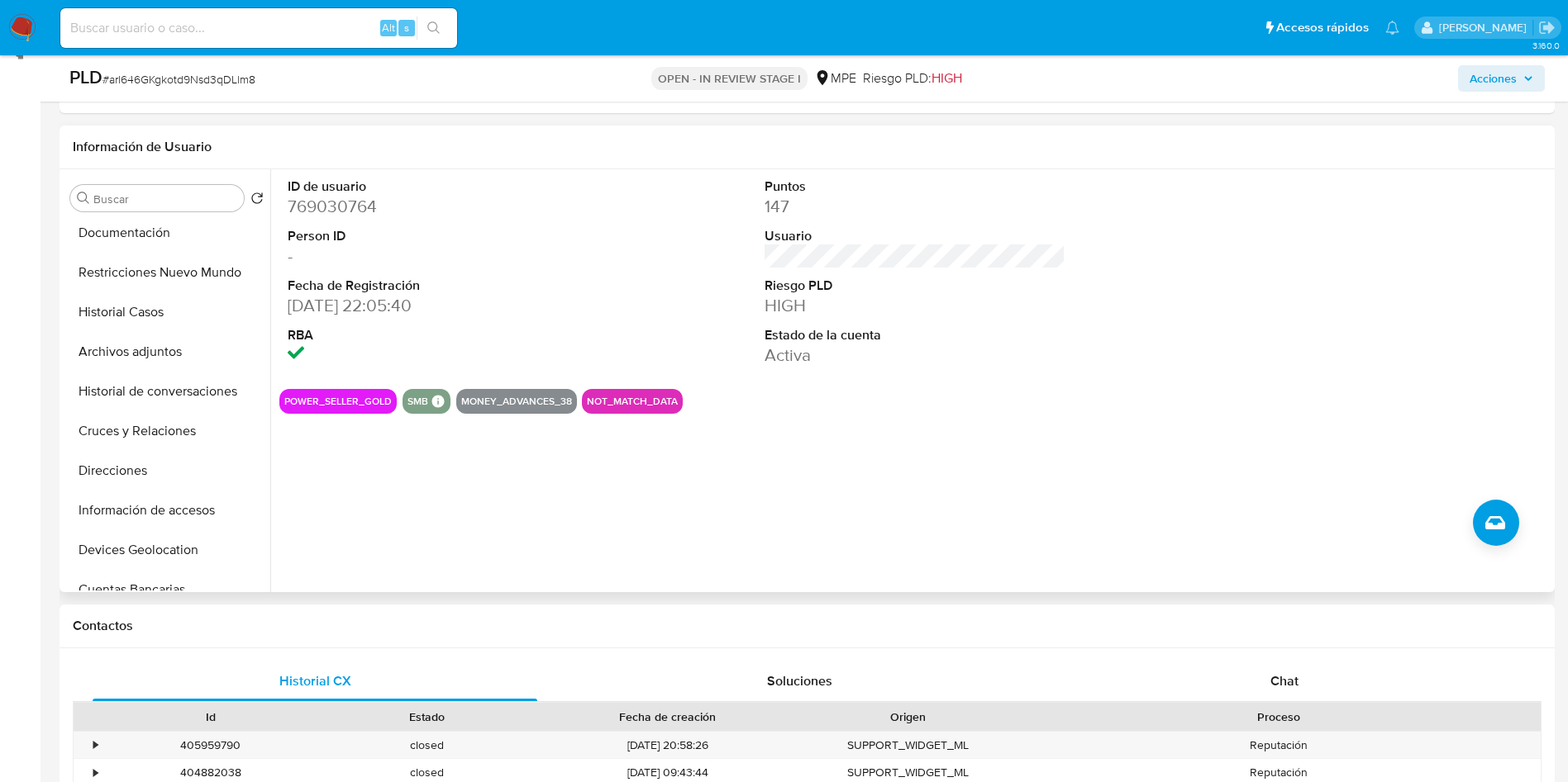
scroll to position [124, 0]
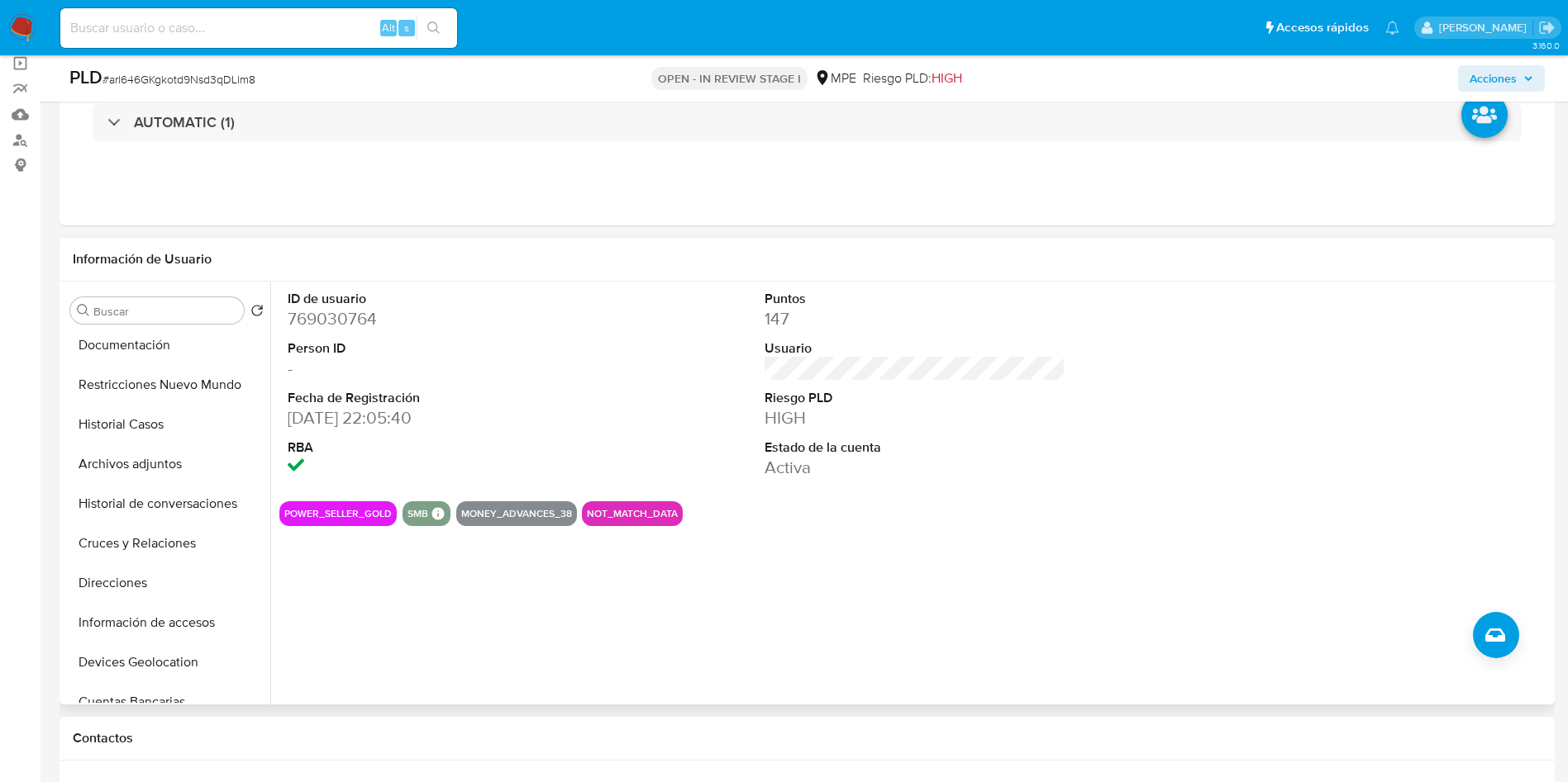
click at [335, 322] on dd "769030764" at bounding box center [437, 318] width 301 height 23
copy dd "769030764"
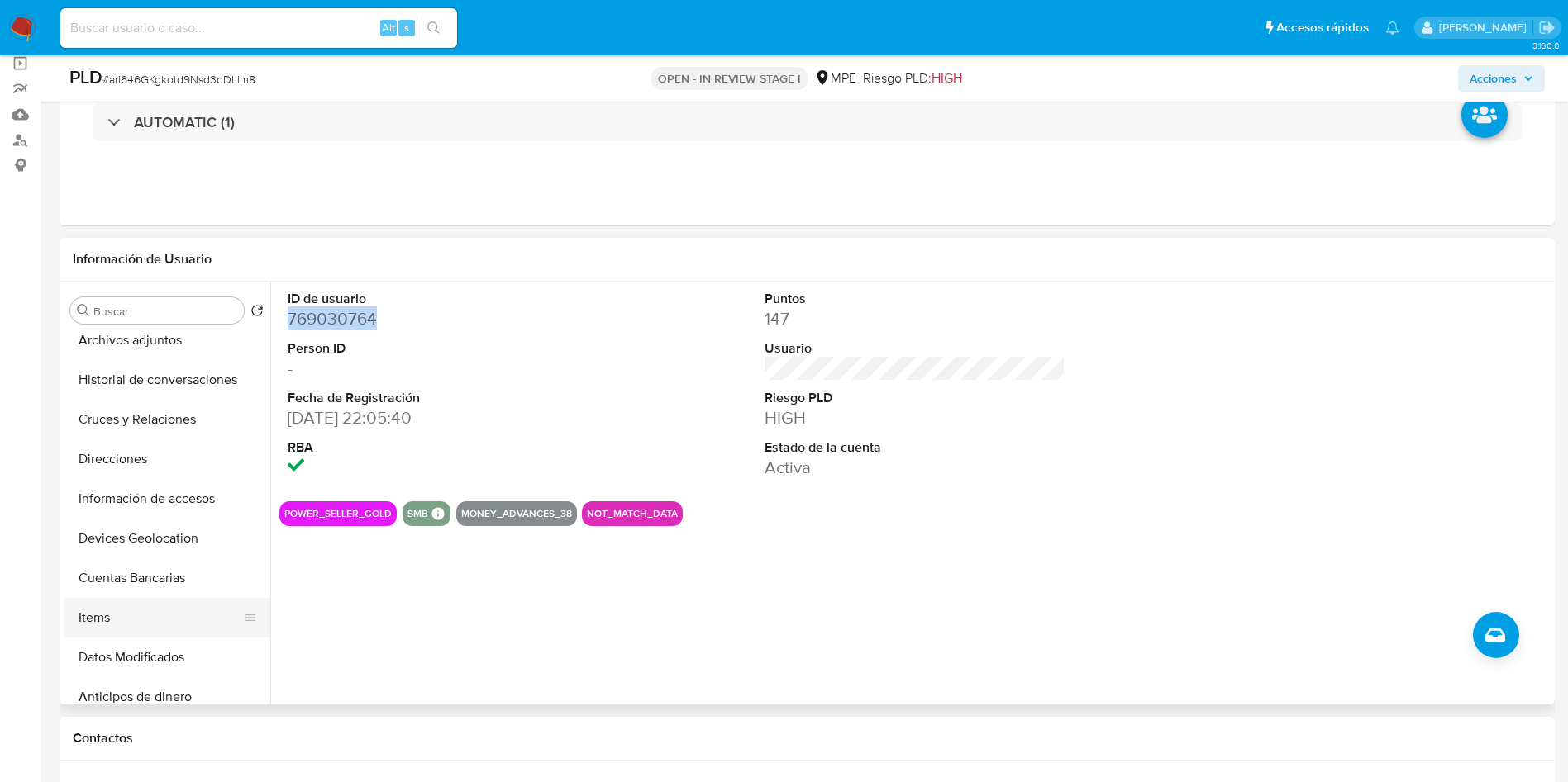
click at [166, 616] on button "Items" at bounding box center [160, 618] width 194 height 40
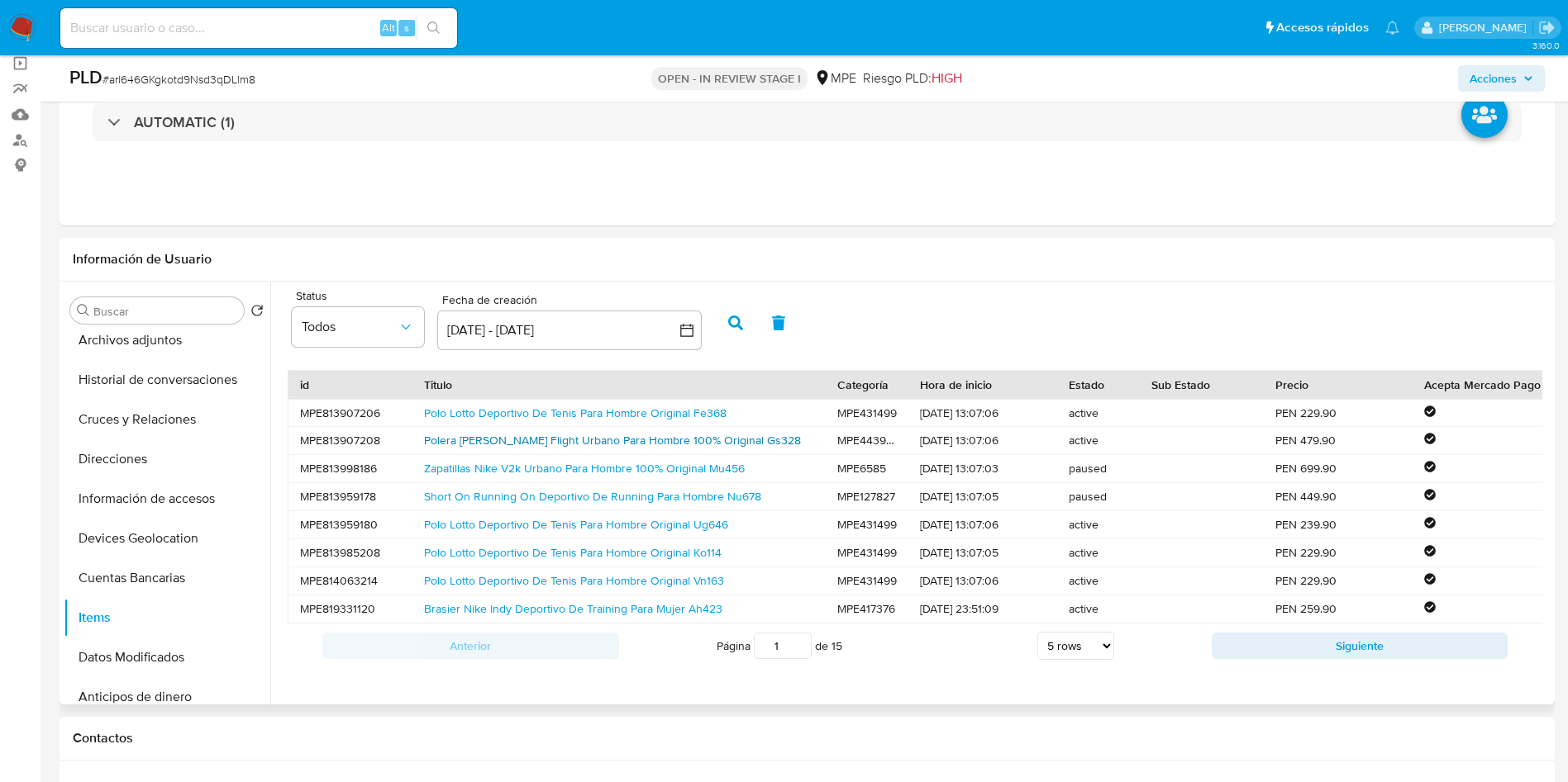
click at [507, 443] on link "Polera Jordan Flight Urbano Para Hombre 100% Original Gs328" at bounding box center [612, 440] width 377 height 16
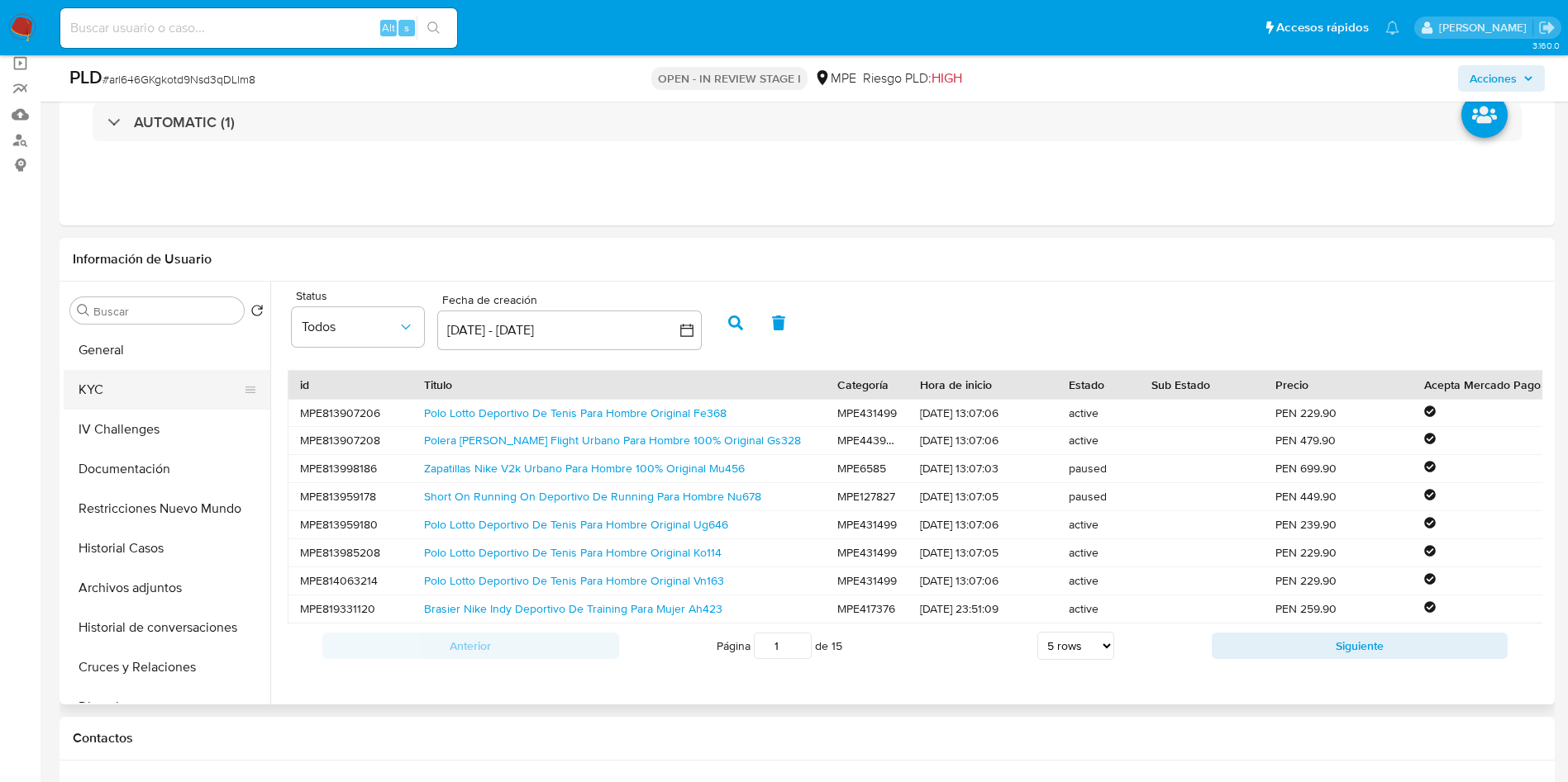
click at [164, 371] on button "KYC" at bounding box center [160, 390] width 194 height 40
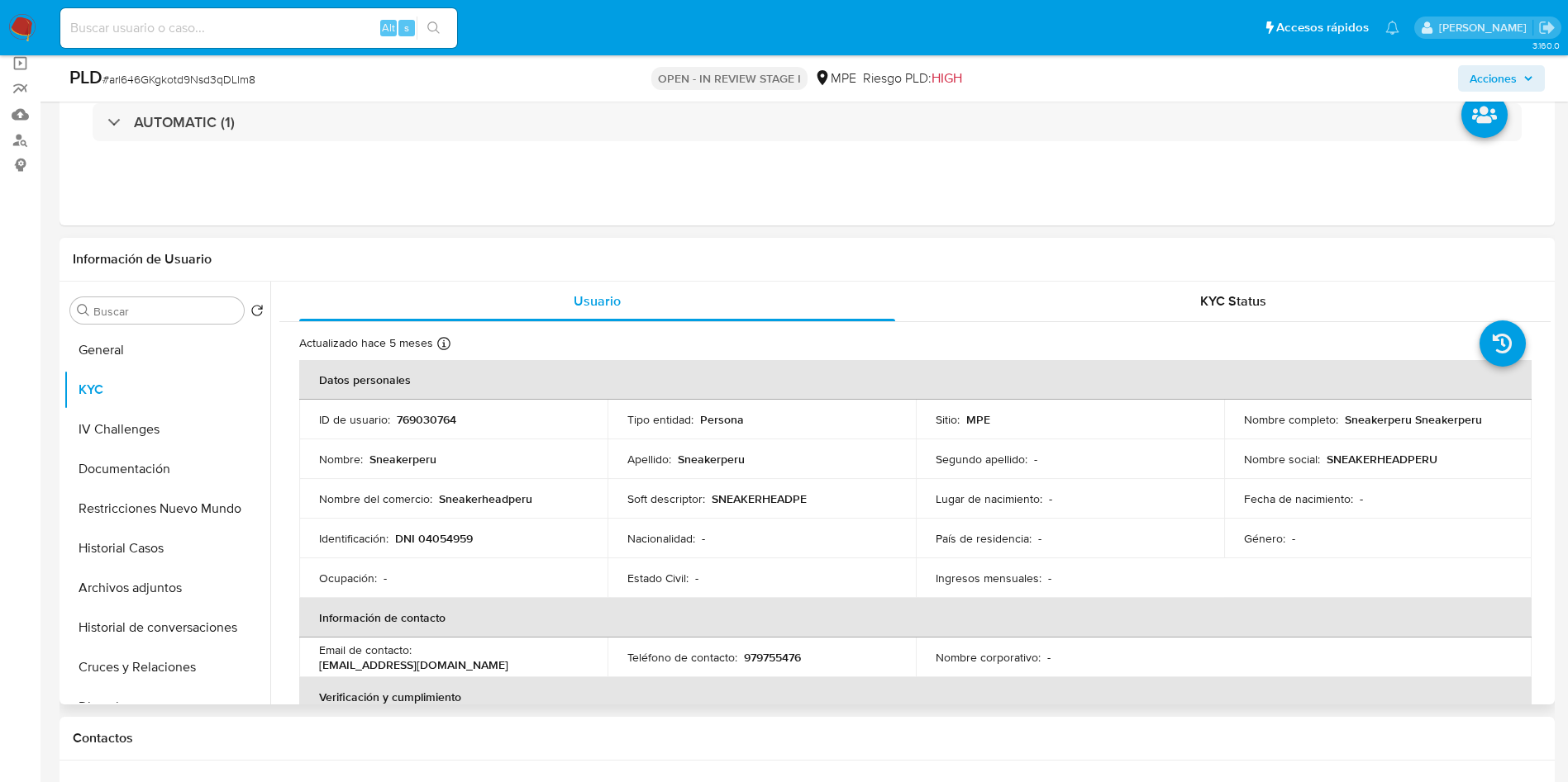
click at [1106, 516] on td "Lugar de nacimiento : -" at bounding box center [1069, 499] width 308 height 40
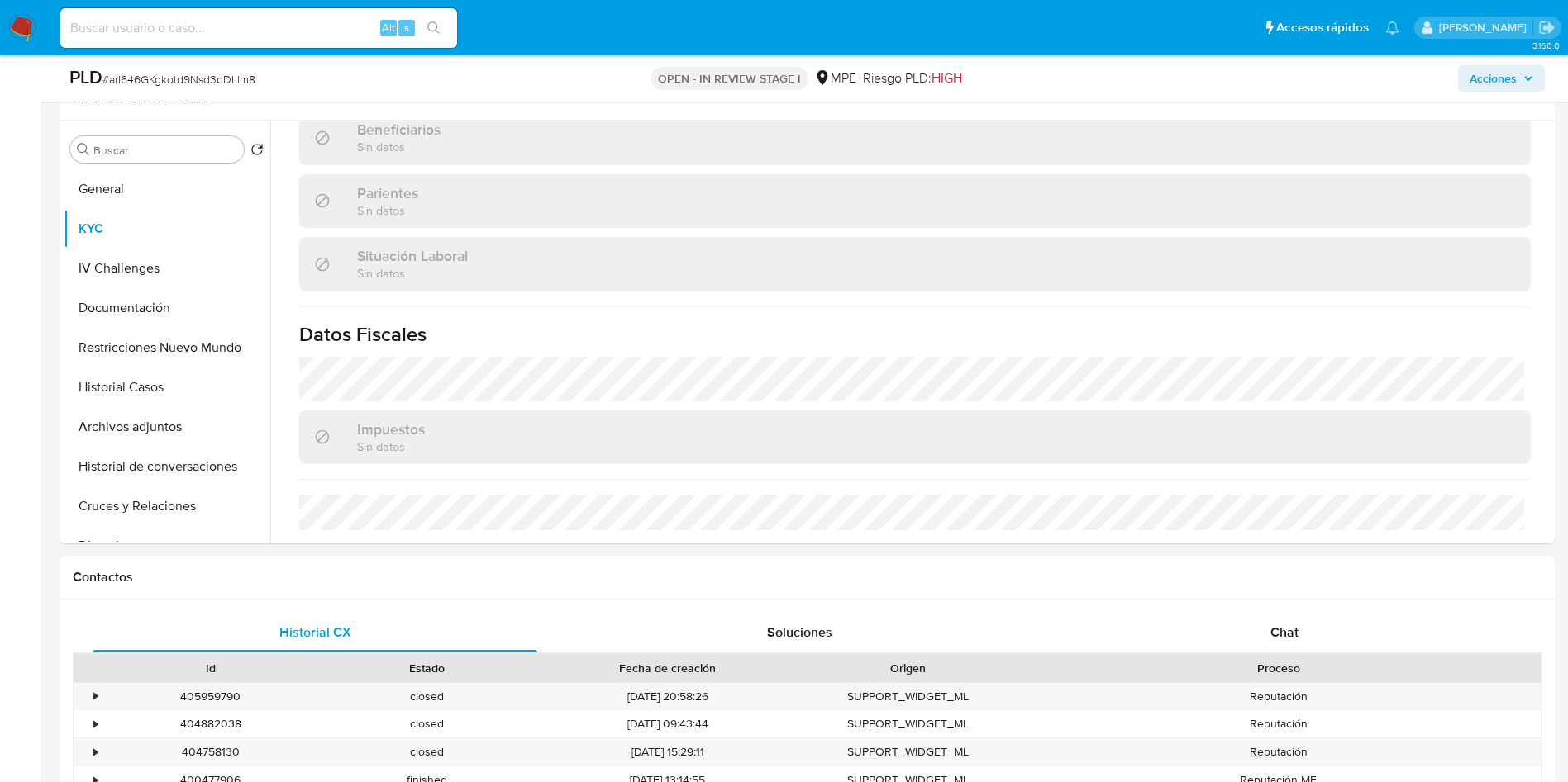
scroll to position [620, 0]
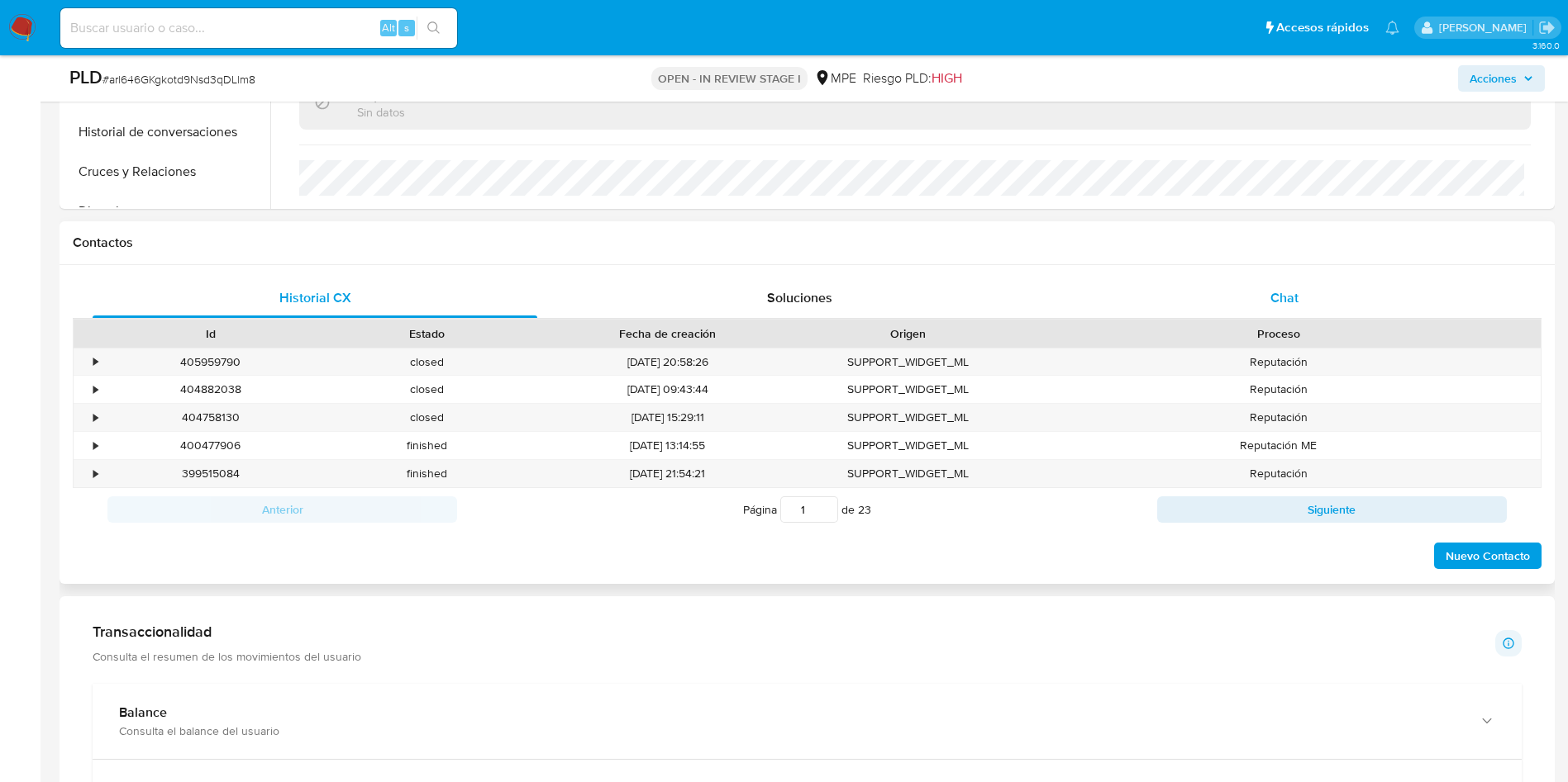
click at [1279, 288] on span "Chat" at bounding box center [1285, 298] width 28 height 19
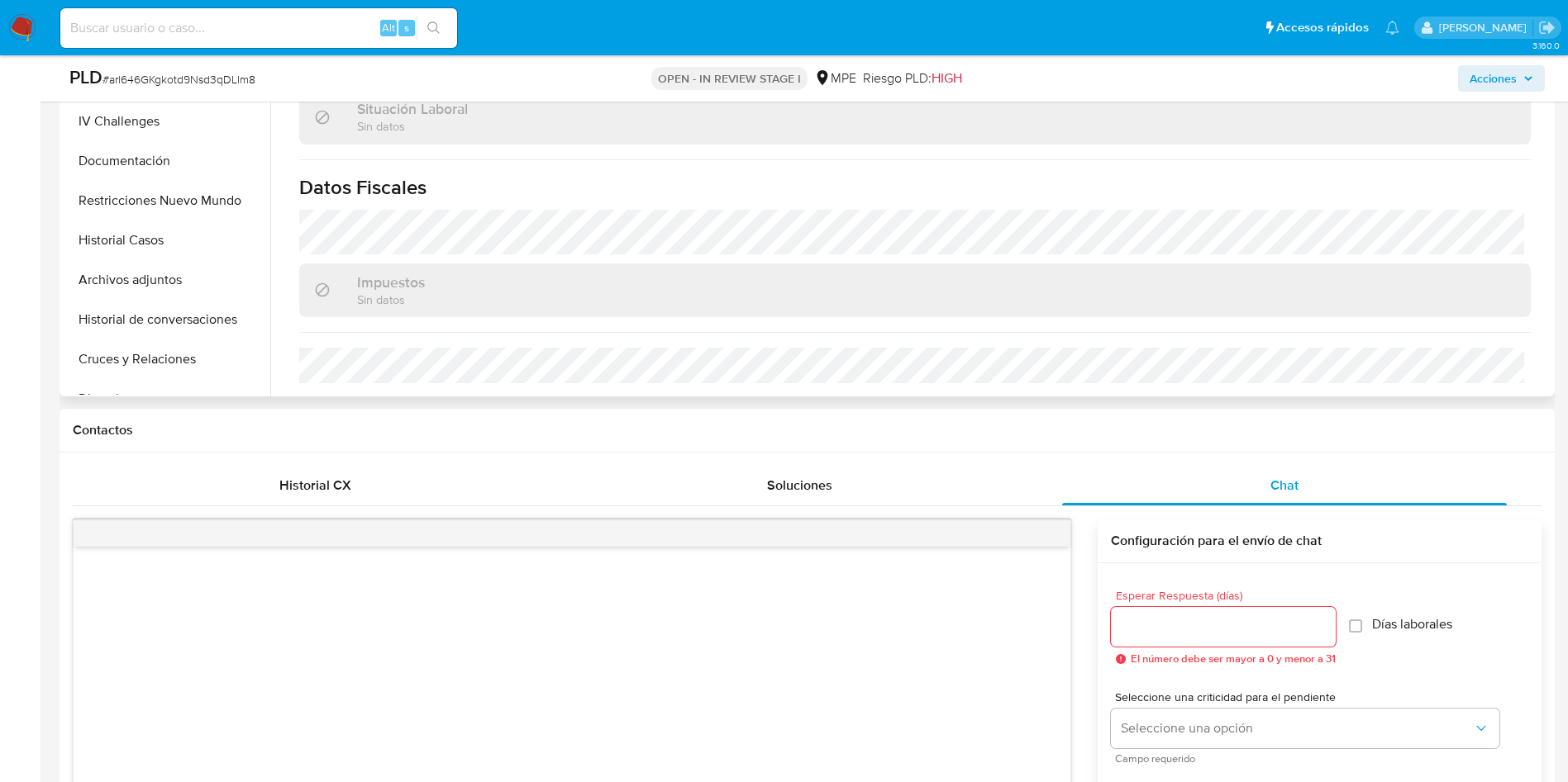
scroll to position [247, 0]
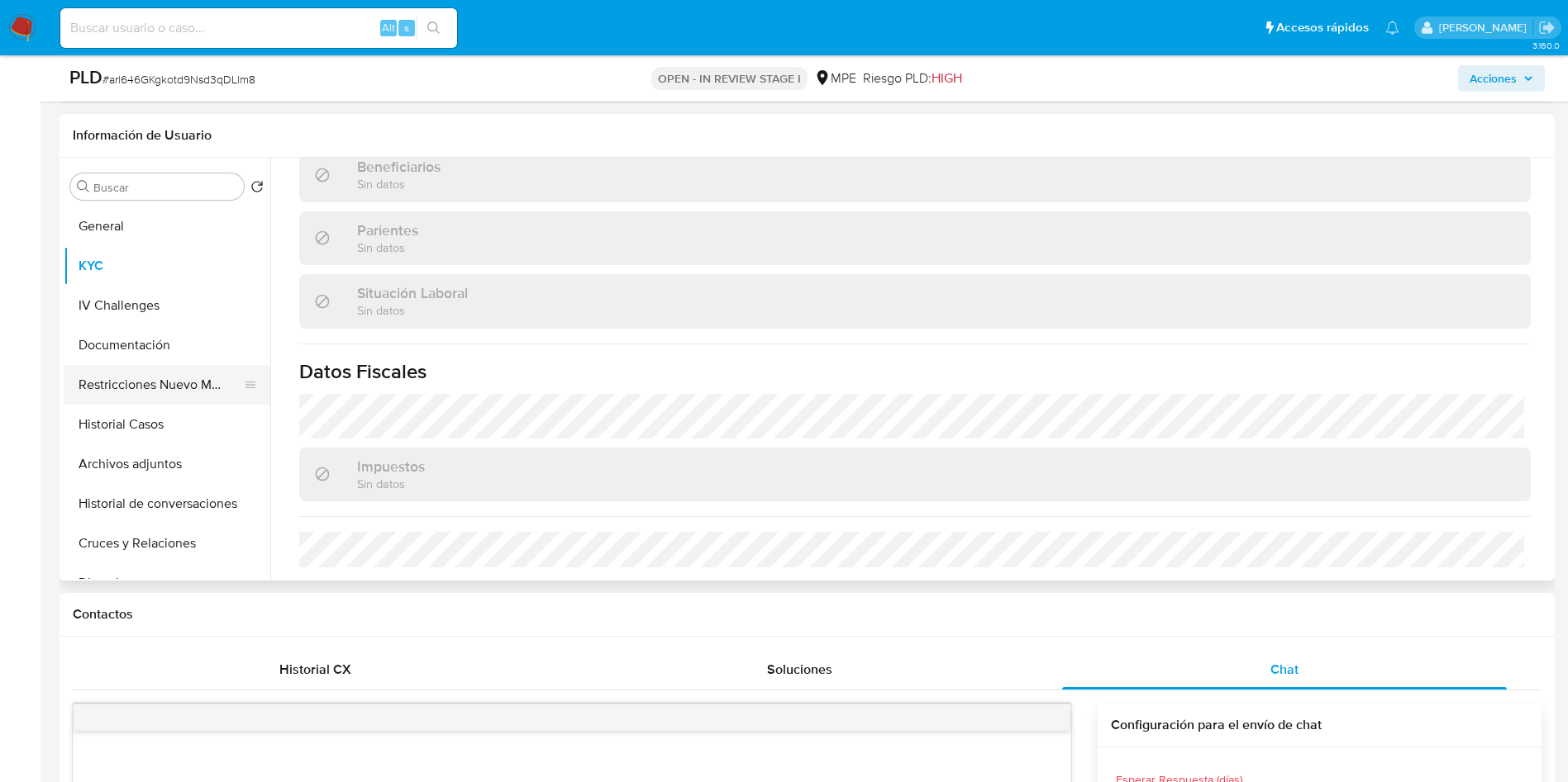
click at [155, 380] on button "Restricciones Nuevo Mundo" at bounding box center [160, 385] width 194 height 40
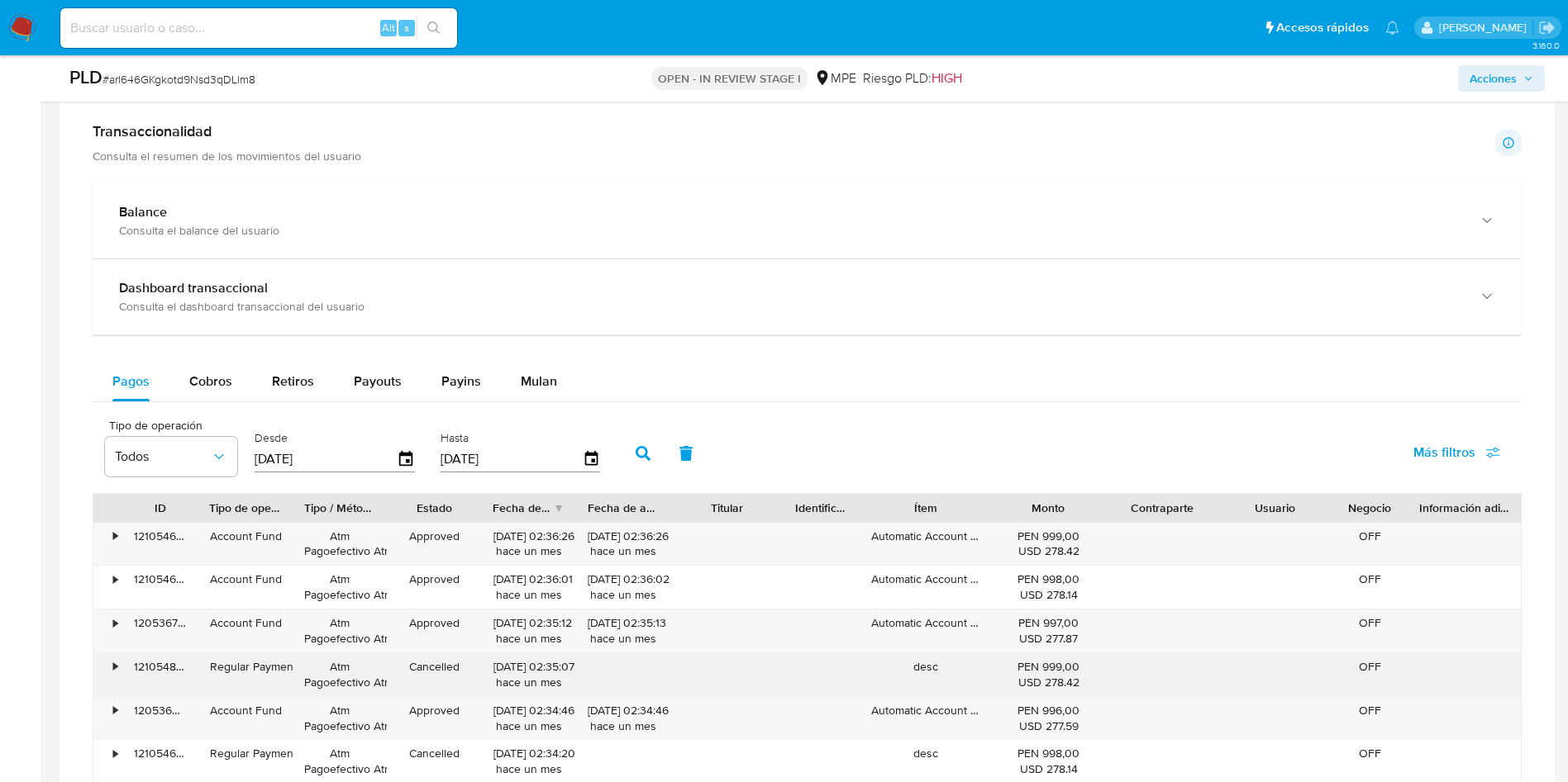
scroll to position [1488, 0]
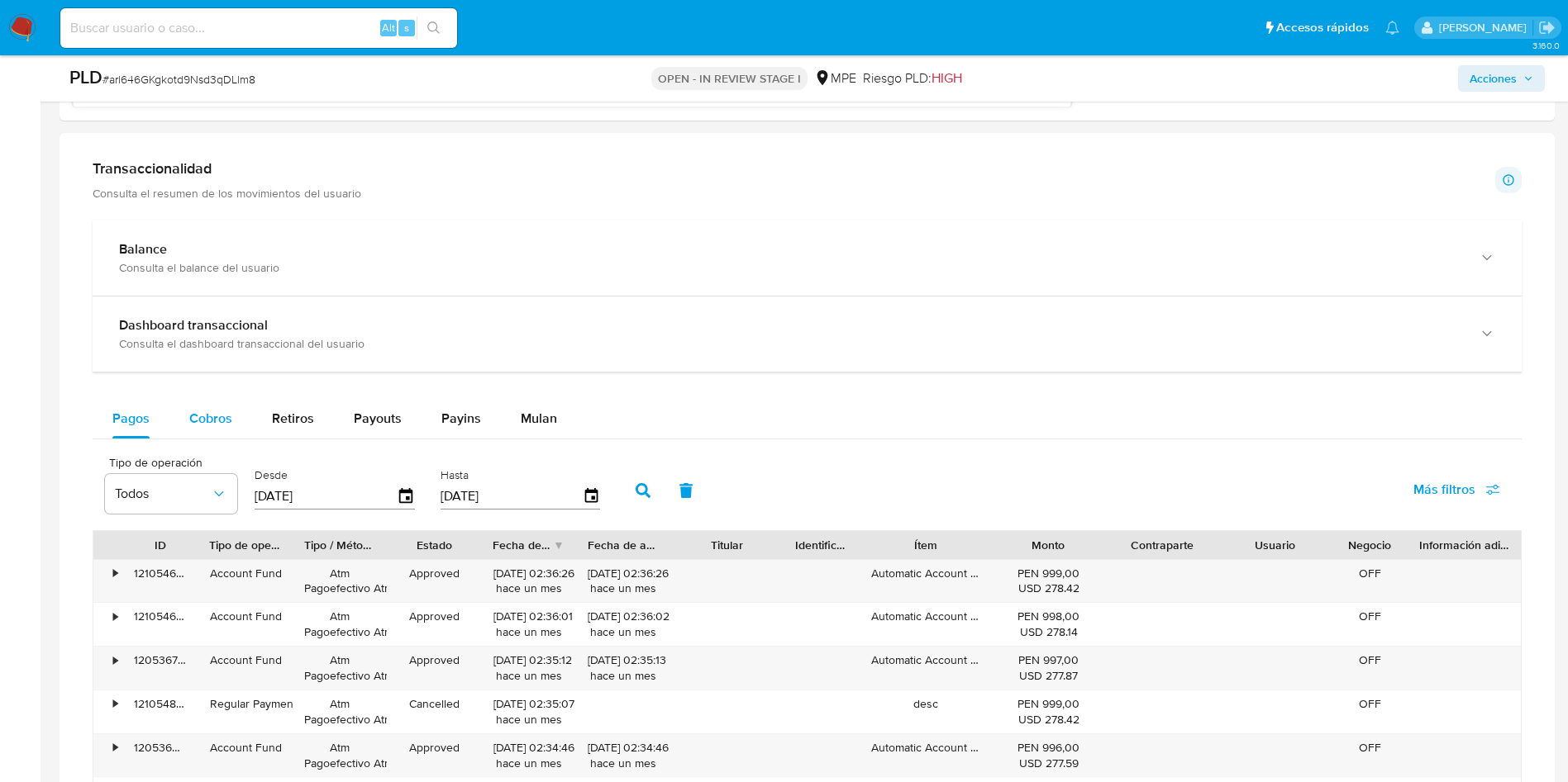
click at [202, 432] on div "Cobros" at bounding box center [210, 419] width 43 height 40
select select "10"
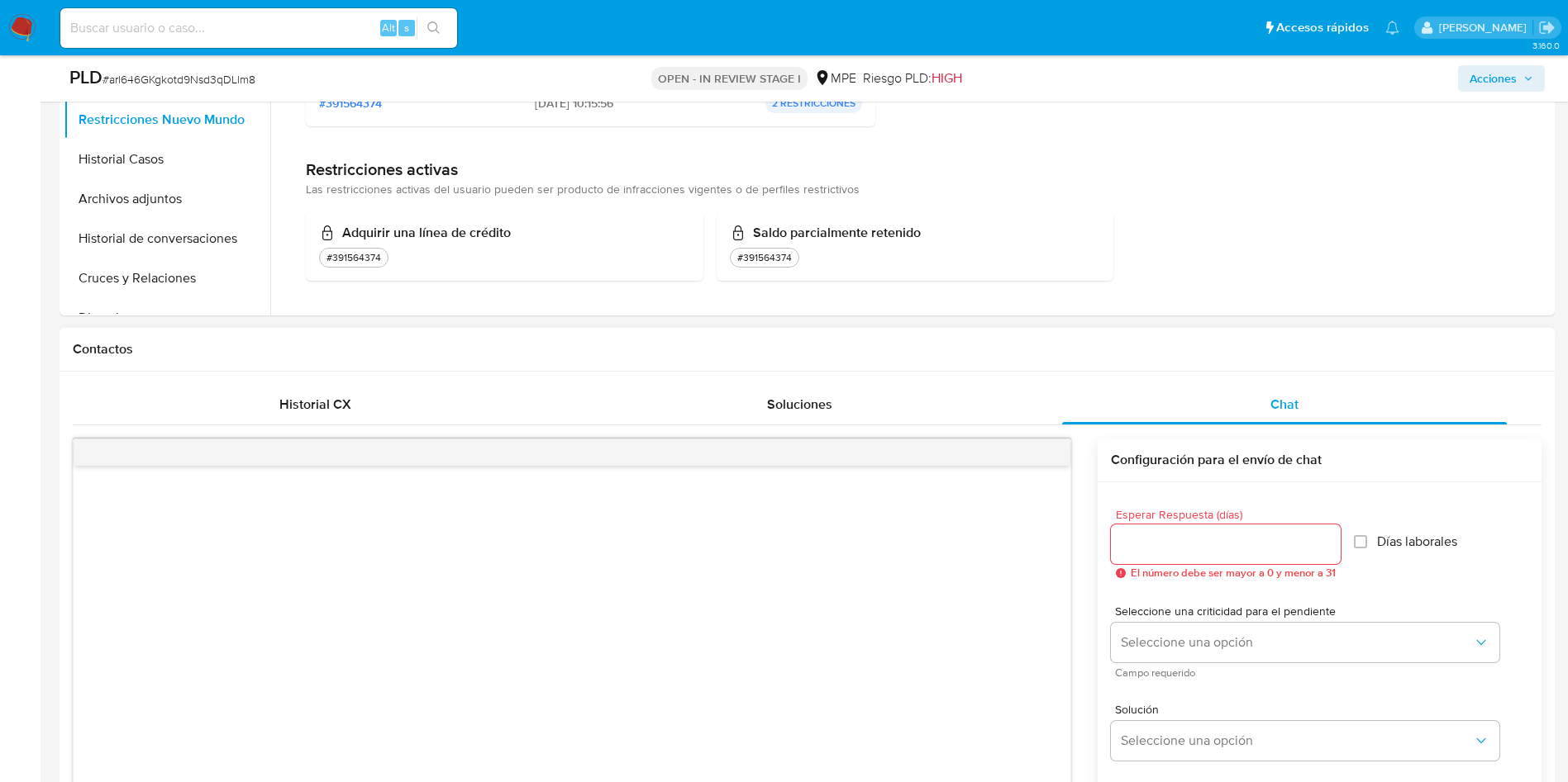
scroll to position [247, 0]
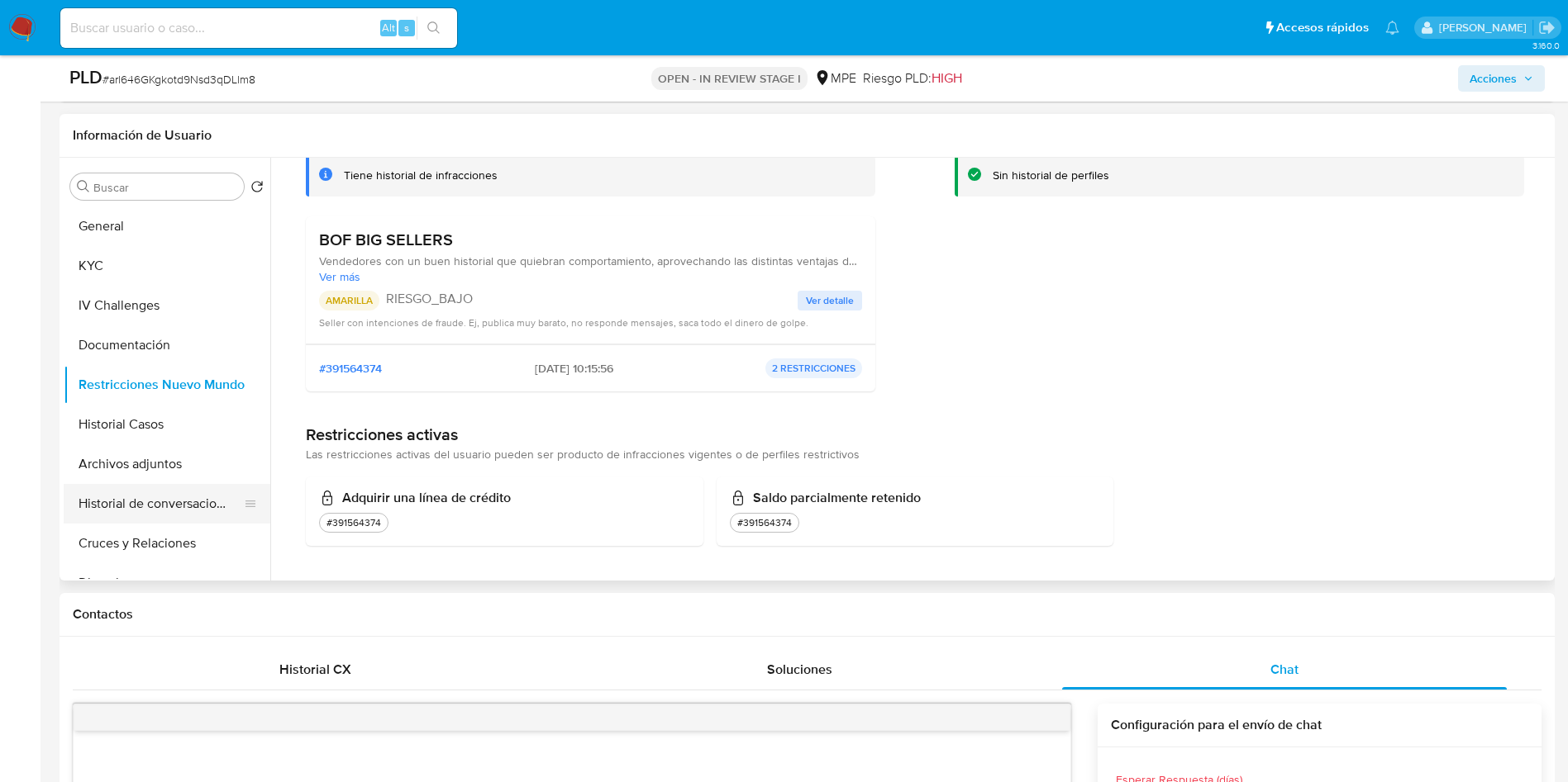
click at [184, 503] on button "Historial de conversaciones" at bounding box center [160, 504] width 194 height 40
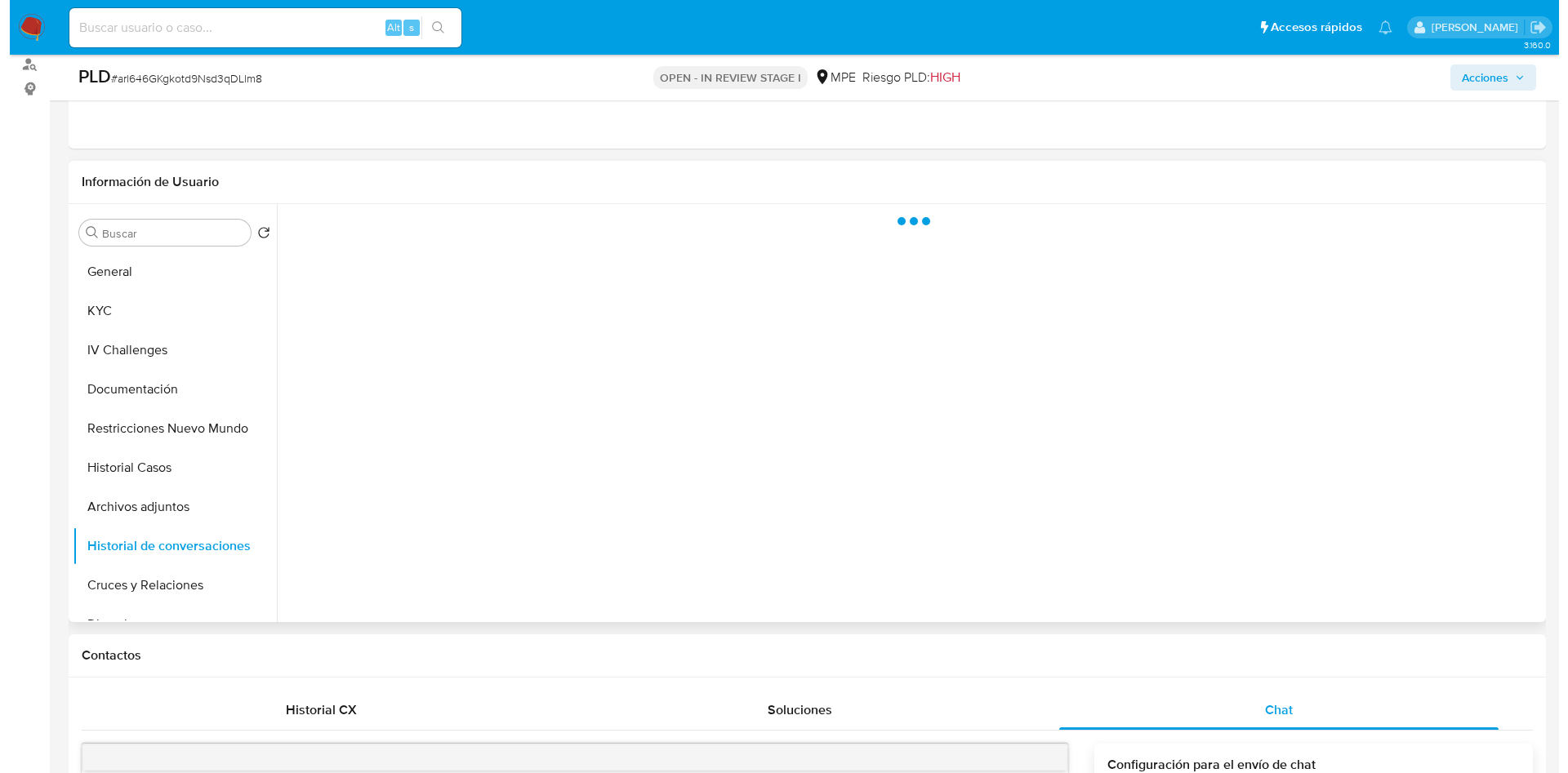
scroll to position [122, 0]
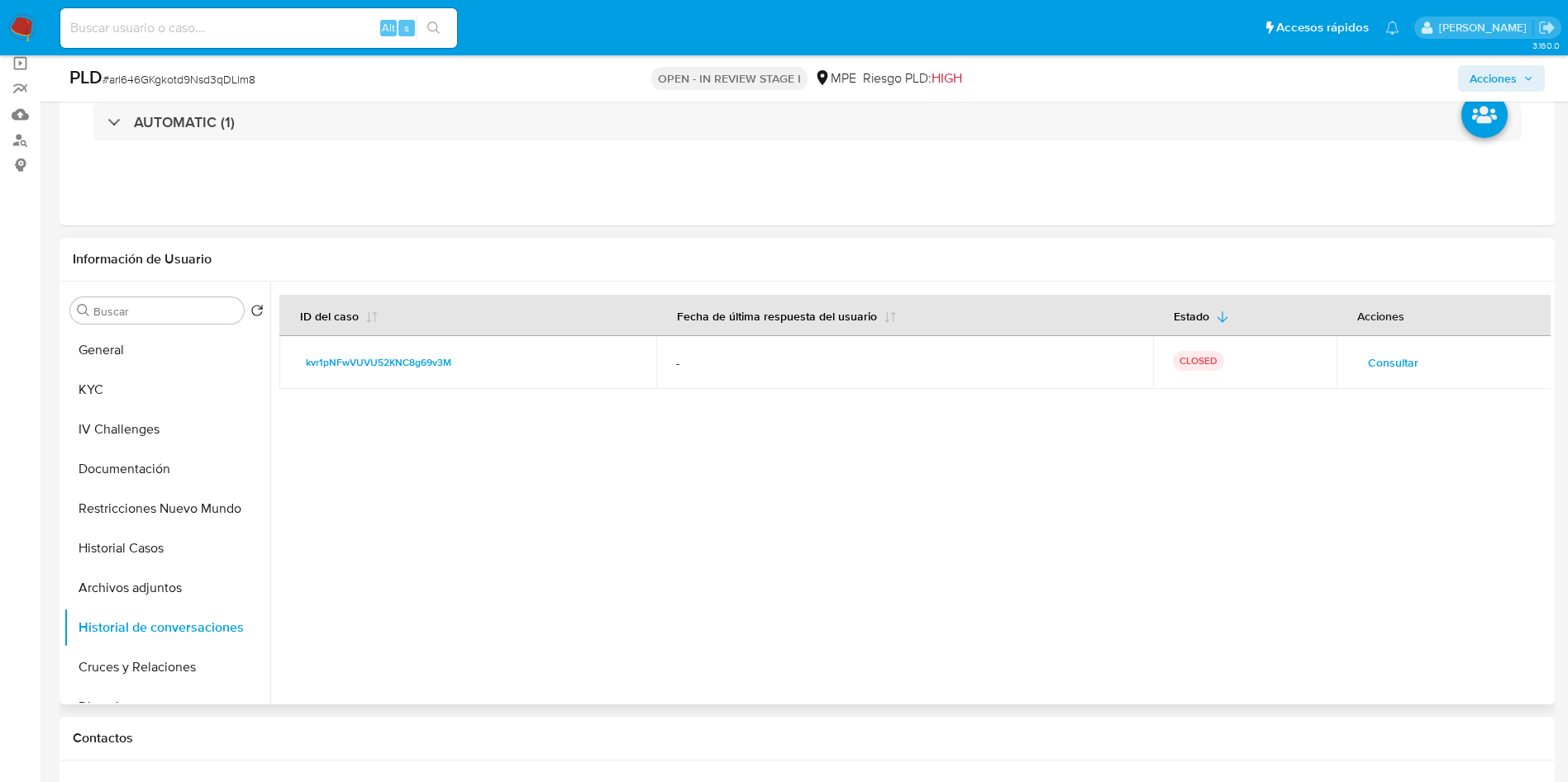
click at [1396, 366] on span "Consultar" at bounding box center [1392, 363] width 50 height 23
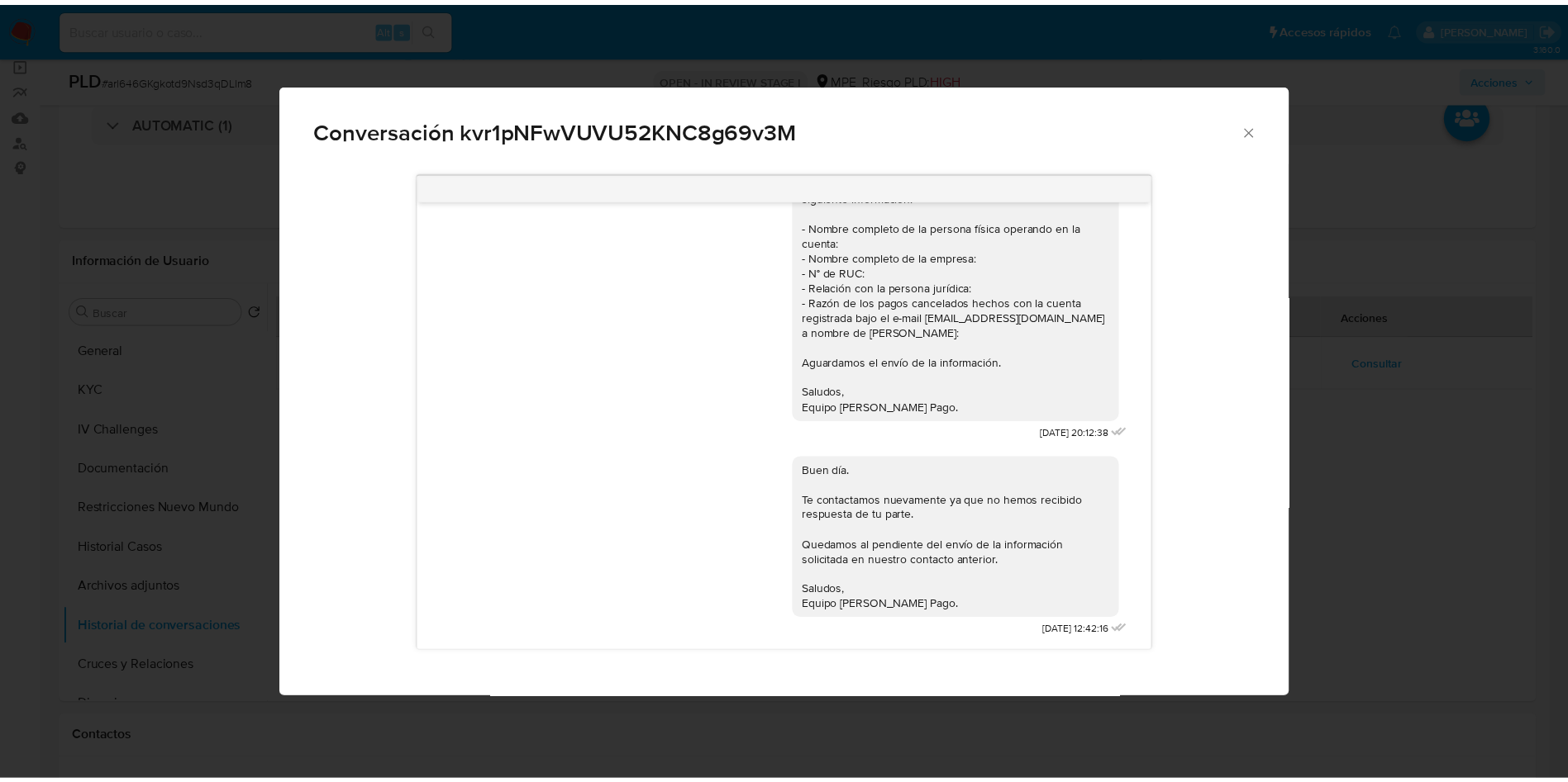
scroll to position [0, 0]
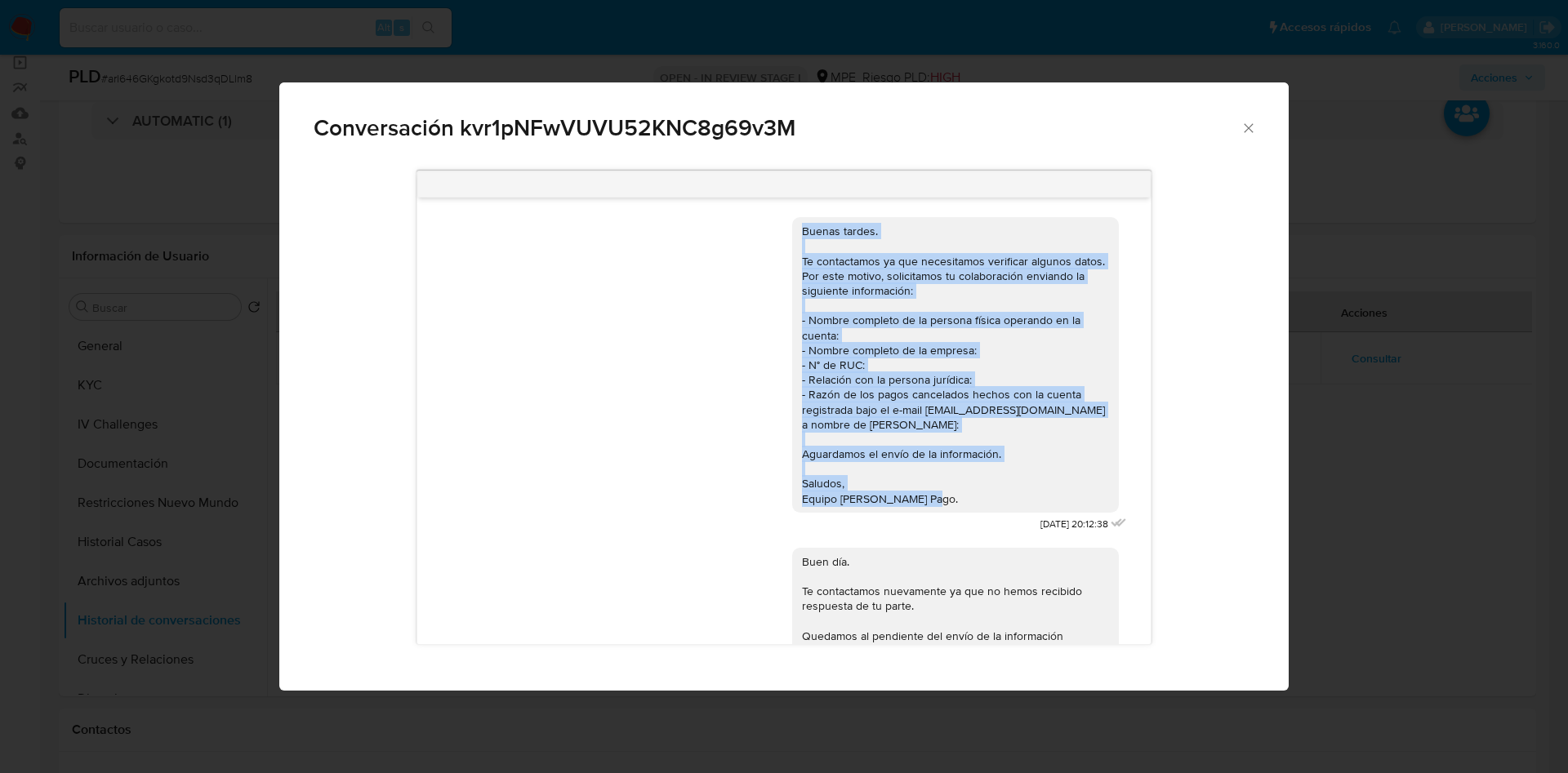
drag, startPoint x: 931, startPoint y: 493, endPoint x: 765, endPoint y: 236, distance: 305.9
click at [765, 236] on div "Buenas tardes. Te contactamos ya que necesitamos verificar algunos datos. Por e…" at bounding box center [783, 370] width 692 height 330
copy div "Buenas tardes. Te contactamos ya que necesitamos verificar algunos datos. Por e…"
click at [1503, 419] on div "Conversación kvr1pNFwVUVU52KNC8g69v3M Buenas tardes. Te contactamos ya que nece…" at bounding box center [784, 386] width 1568 height 773
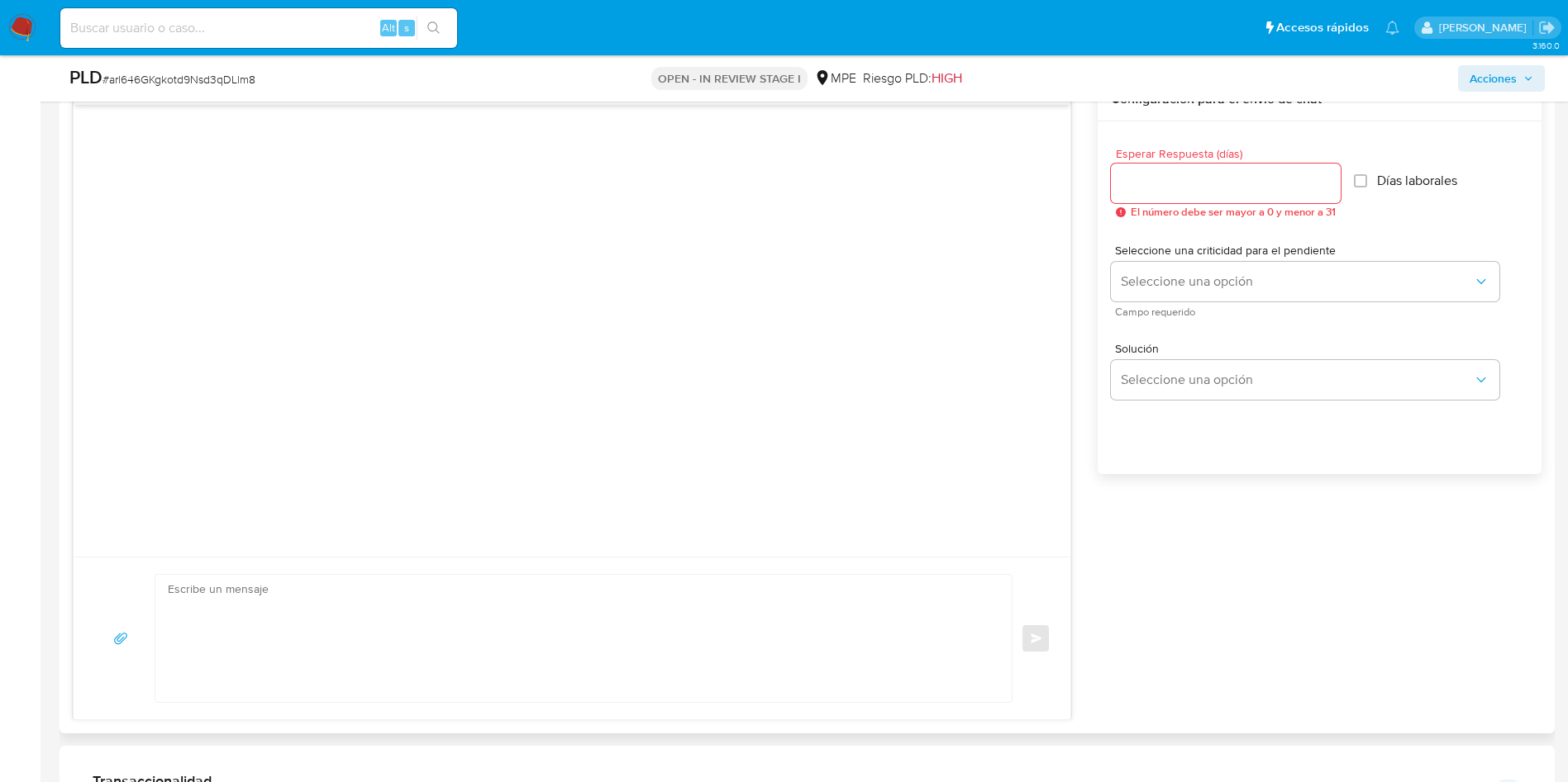
scroll to position [992, 0]
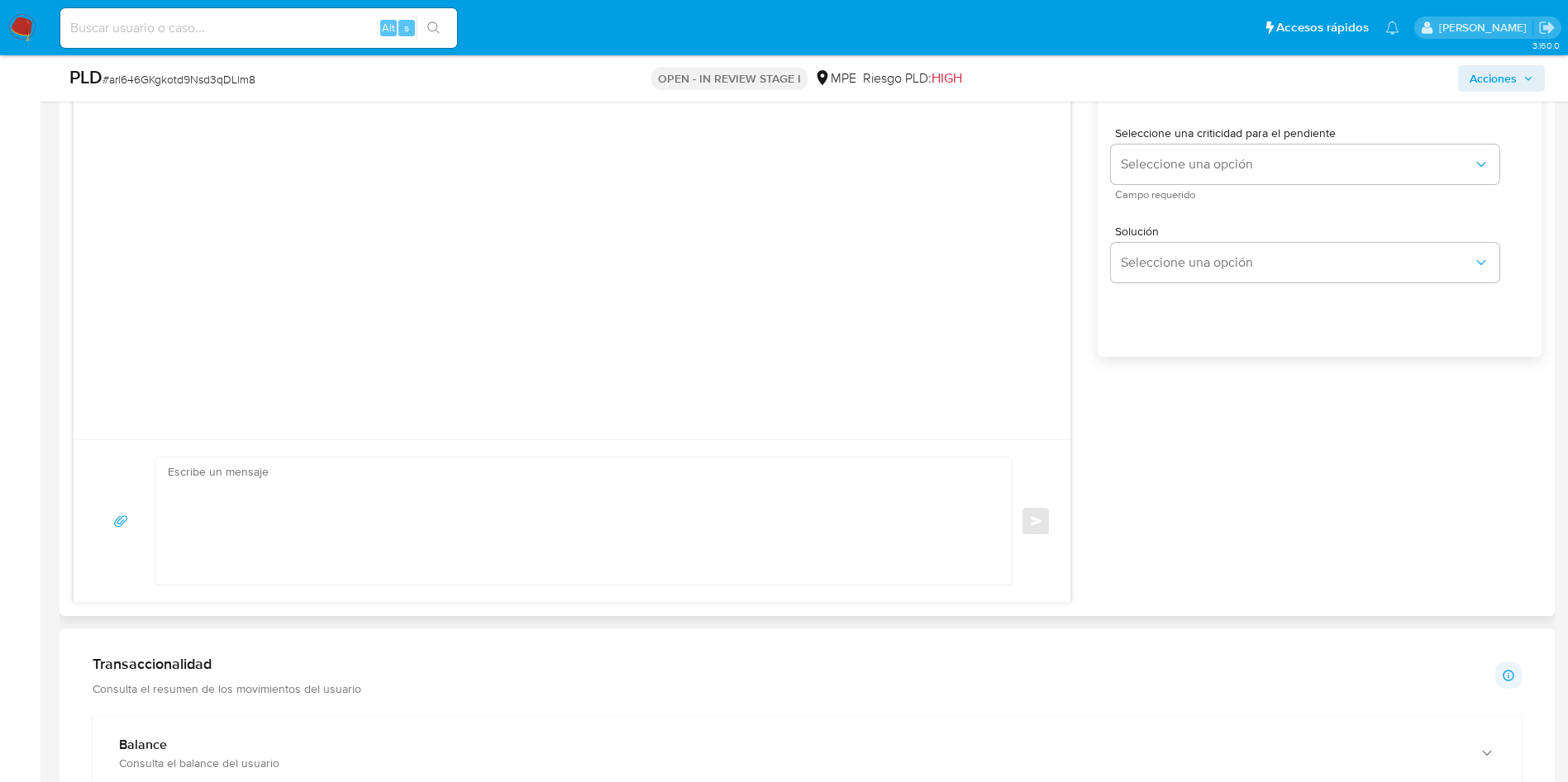
click at [492, 502] on textarea at bounding box center [579, 521] width 823 height 128
paste textarea "Buenas tardes. Te contactamos ya que necesitamos verificar algunos datos. Por e…"
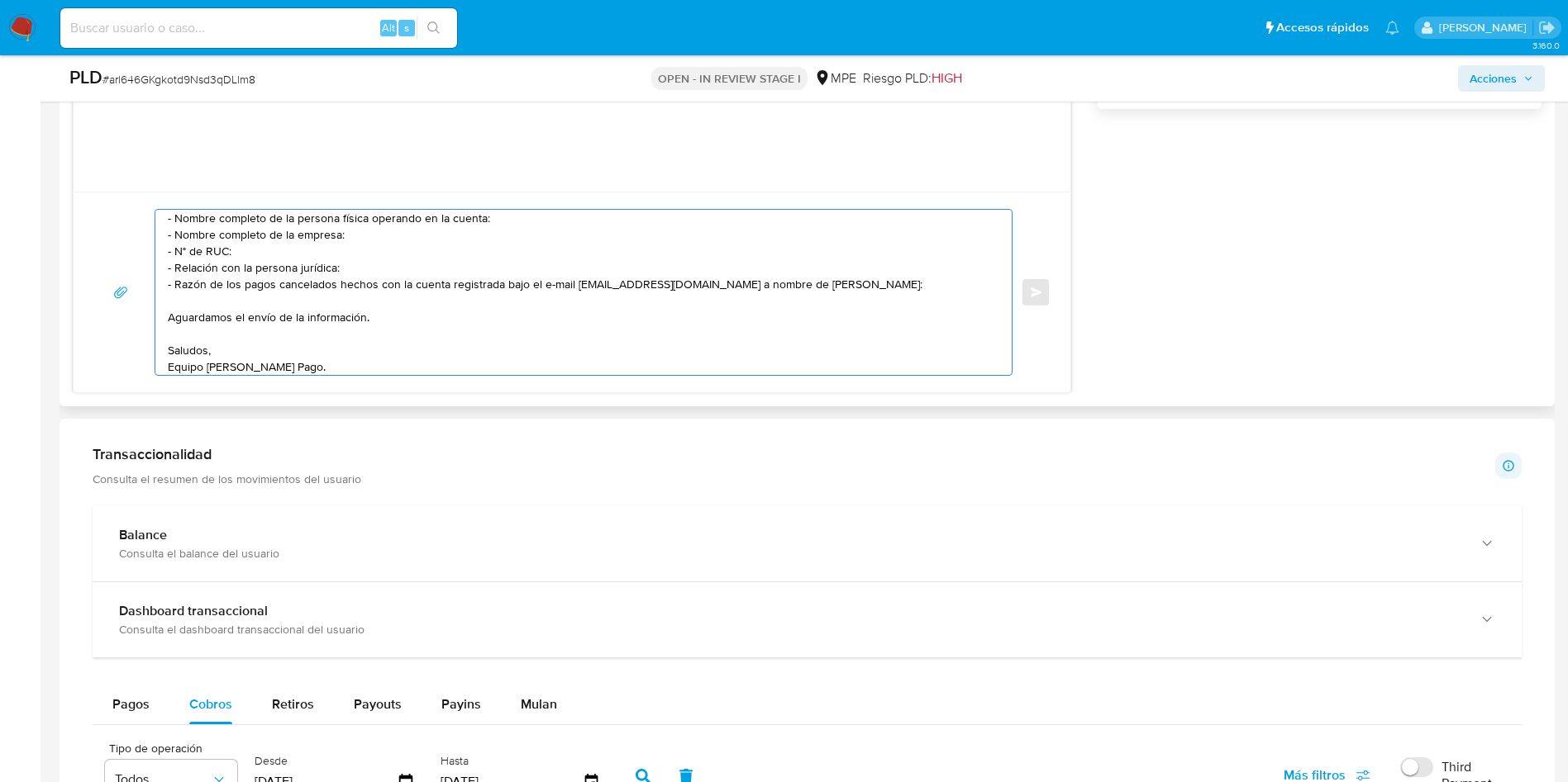
scroll to position [0, 0]
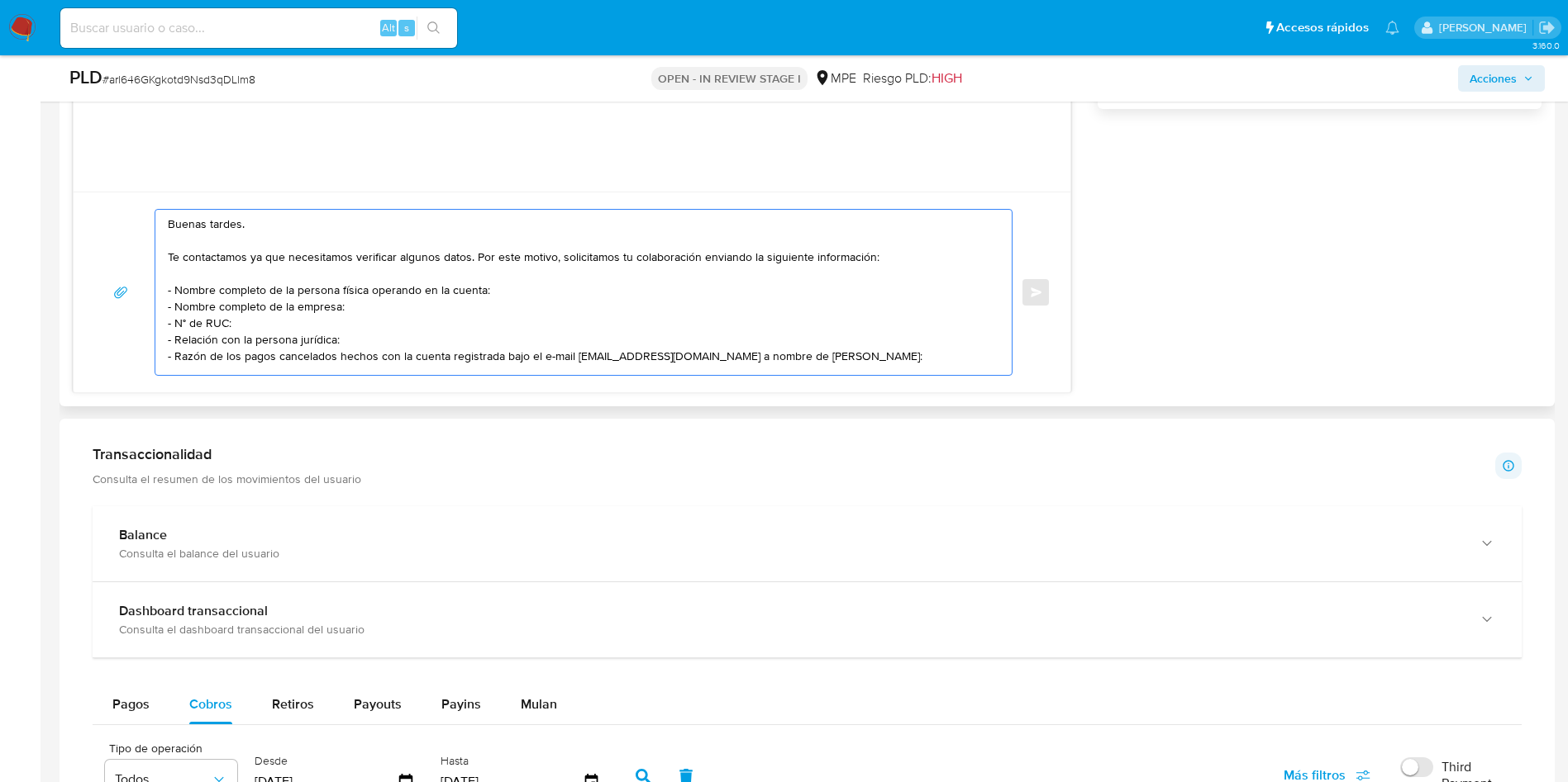
click at [505, 261] on textarea "Buenas tardes. Te contactamos ya que necesitamos verificar algunos datos. Por e…" at bounding box center [579, 292] width 823 height 165
click at [349, 288] on textarea "Buenas tardes. Te contactamos ya que necesitamos verificar algunos datos. Por e…" at bounding box center [579, 292] width 823 height 165
click at [347, 307] on textarea "Buenas tardes. Te contactamos ya que necesitamos verificar algunos datos. Por e…" at bounding box center [579, 292] width 823 height 165
click at [350, 332] on textarea "Buenas tardes. Te contactamos ya que necesitamos verificar algunos datos. Por e…" at bounding box center [579, 292] width 823 height 165
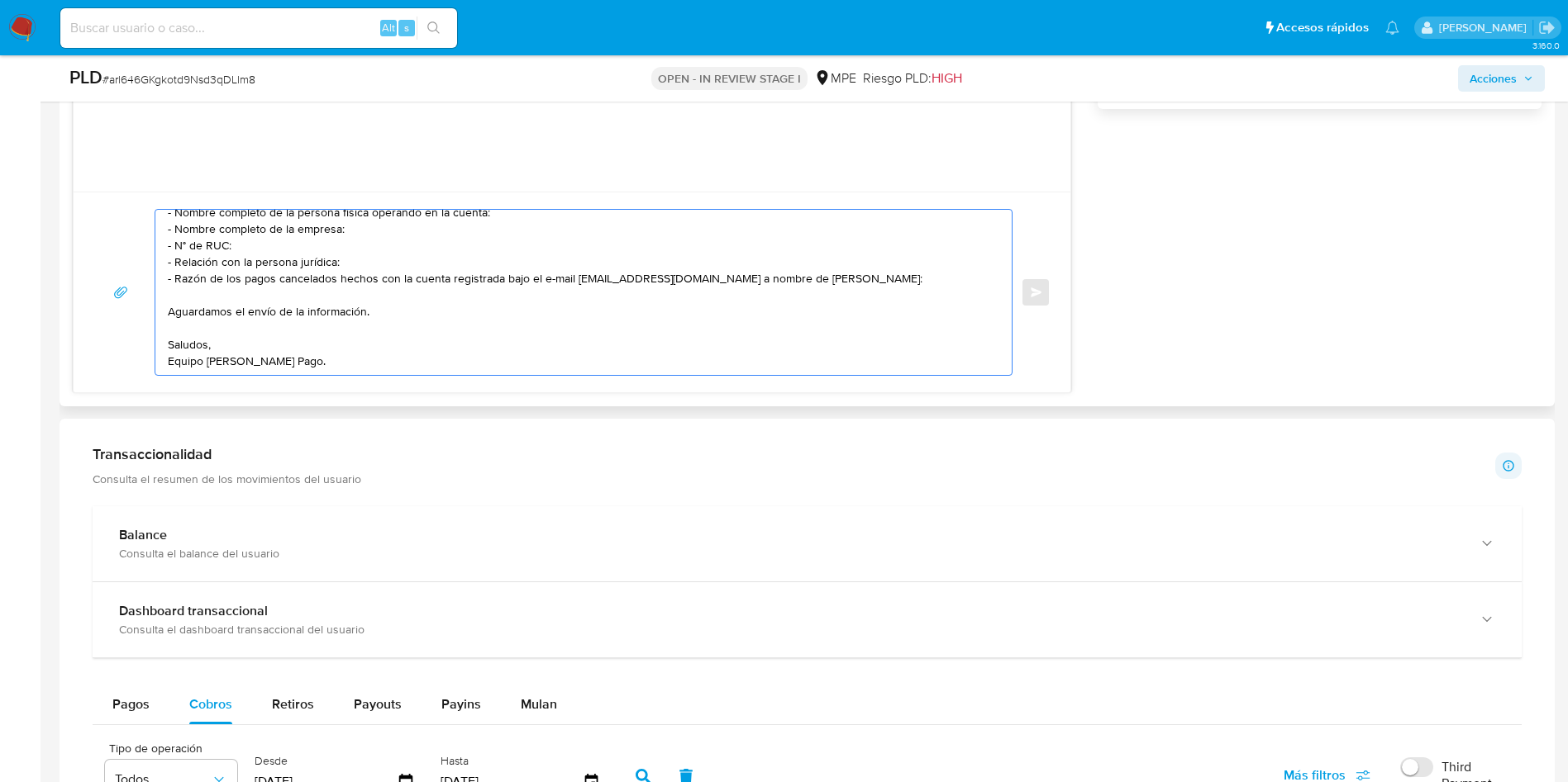
click at [340, 280] on textarea "Buenas tardes. Te contactamos ya que necesitamos verificar algunos datos. Por e…" at bounding box center [579, 292] width 823 height 165
drag, startPoint x: 242, startPoint y: 278, endPoint x: 894, endPoint y: 278, distance: 652.0
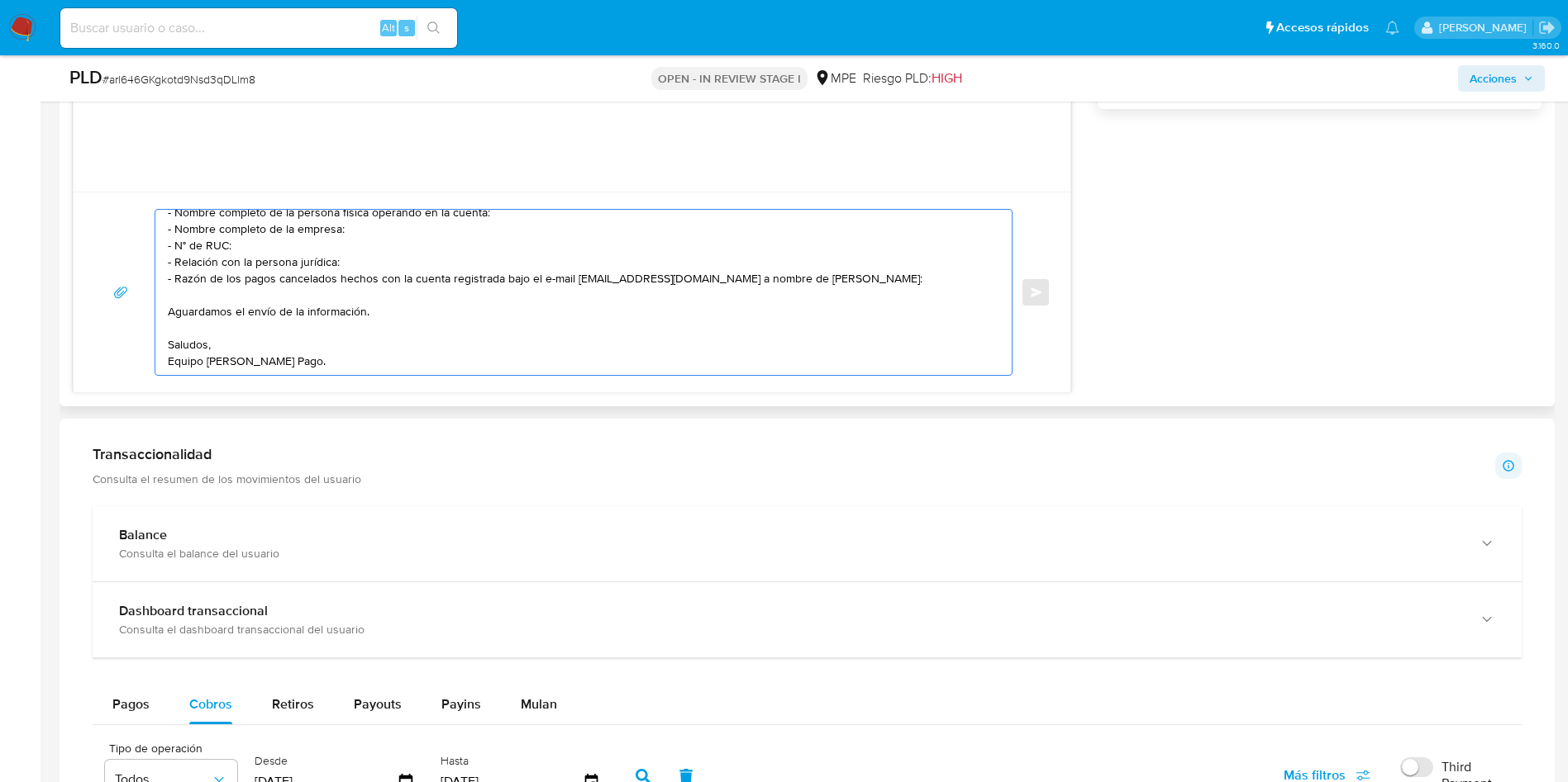
click at [894, 278] on textarea "Buenas tardes. Te contactamos ya que necesitamos verificar algunos datos. Por e…" at bounding box center [579, 292] width 823 height 165
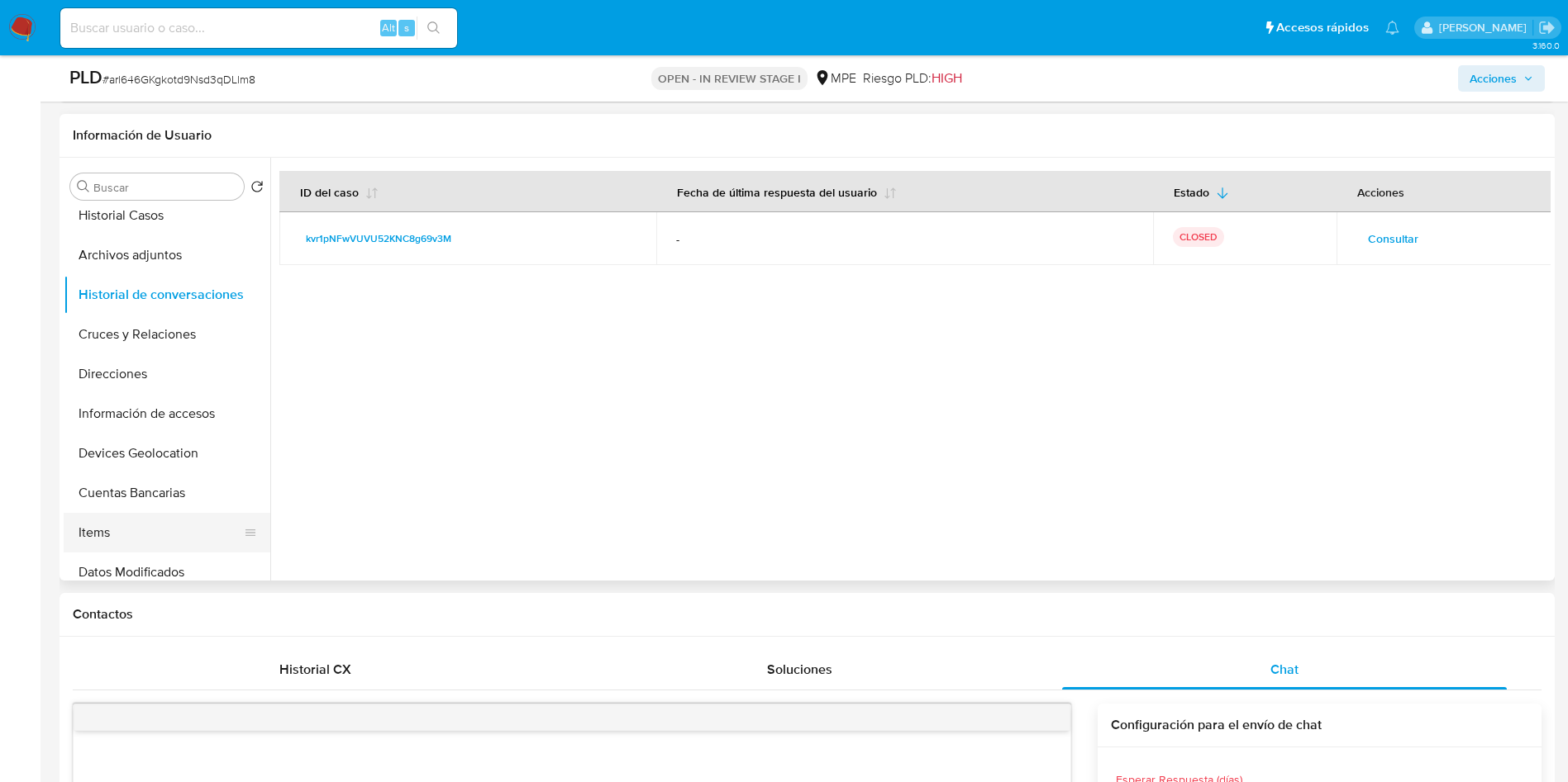
scroll to position [247, 0]
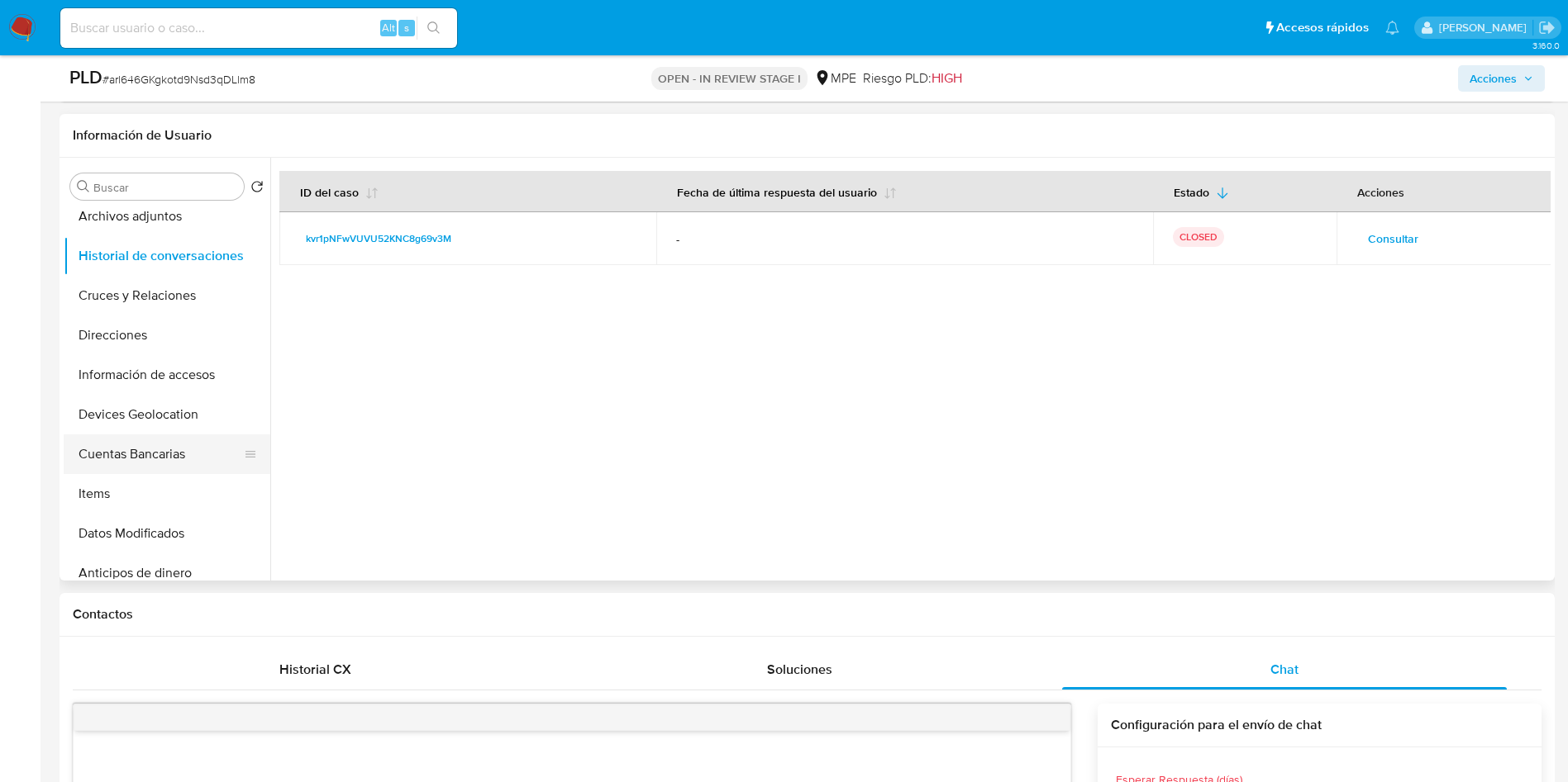
drag, startPoint x: 178, startPoint y: 450, endPoint x: 187, endPoint y: 488, distance: 39.1
click at [177, 450] on button "Cuentas Bancarias" at bounding box center [160, 454] width 194 height 40
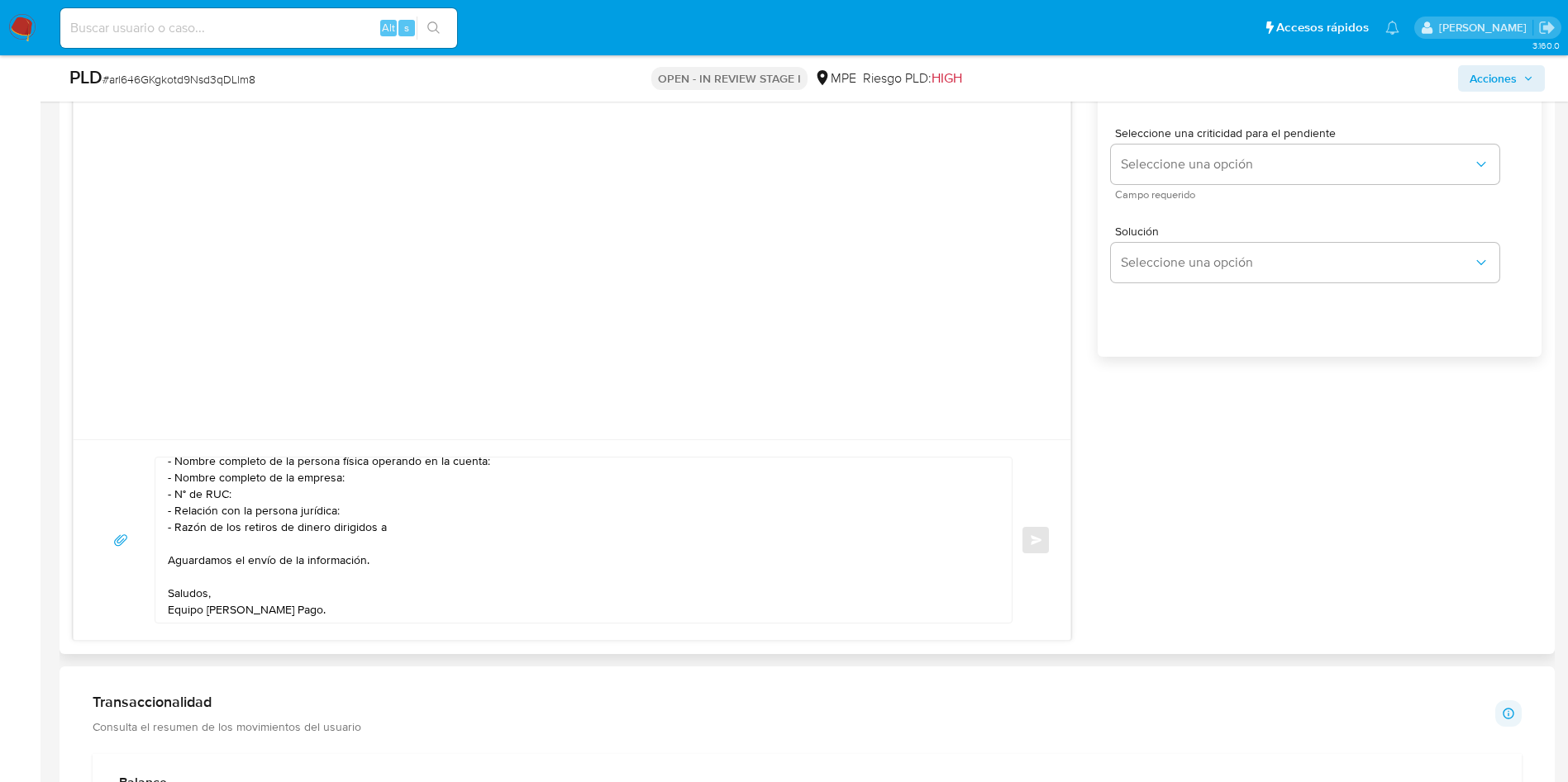
scroll to position [77, 0]
click at [404, 535] on textarea "Buenas tardes. Te contactamos ya que necesitamos verificar algunos datos. Por e…" at bounding box center [579, 540] width 823 height 165
drag, startPoint x: 404, startPoint y: 535, endPoint x: 411, endPoint y: 527, distance: 10.6
click at [403, 533] on textarea "Buenas tardes. Te contactamos ya que necesitamos verificar algunos datos. Por e…" at bounding box center [579, 540] width 823 height 165
paste textarea "Ten en cuenta que según la cláusula 1 a) de nuestros Términos y Condiciones, Me…"
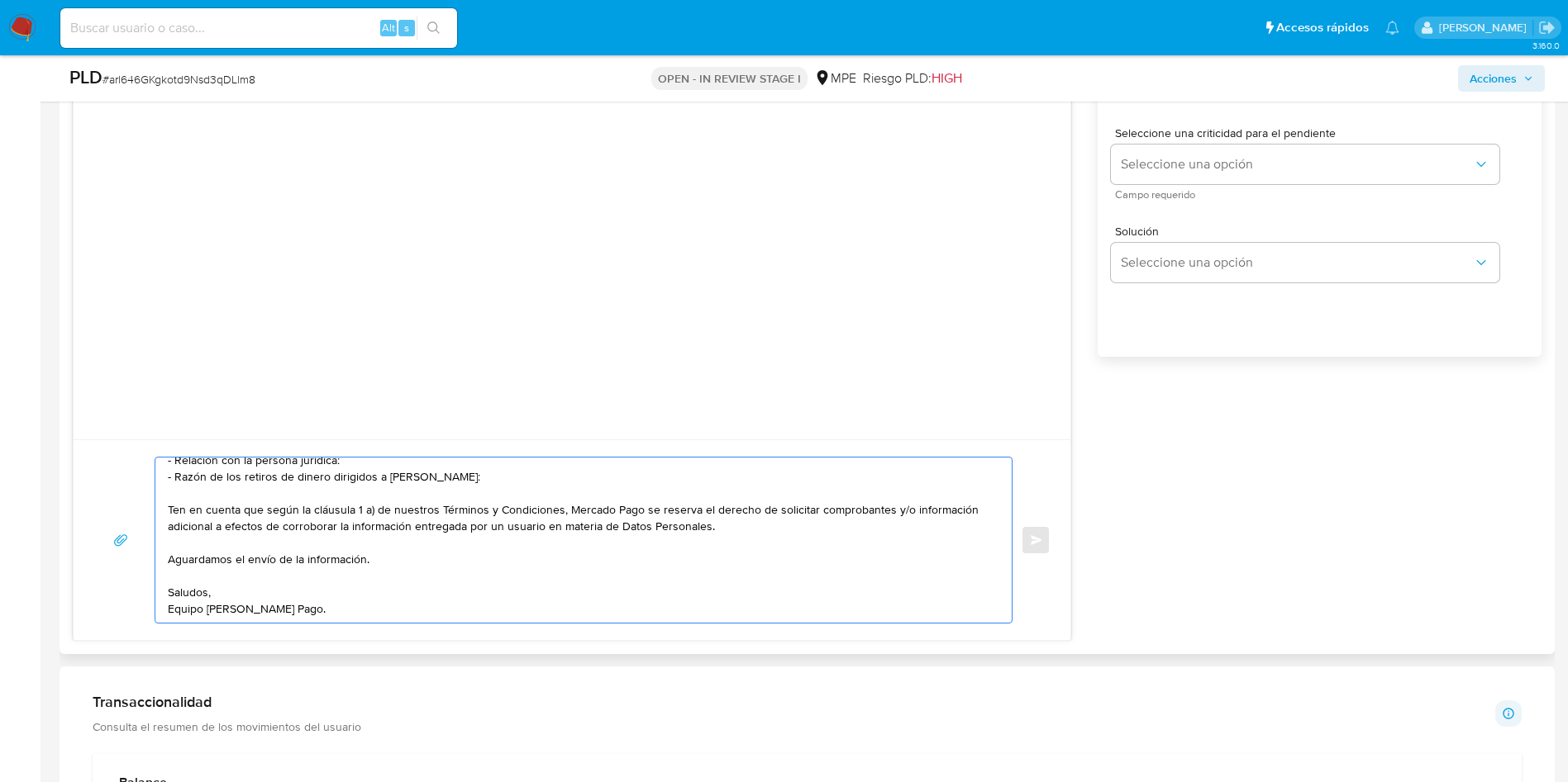
scroll to position [128, 0]
click at [533, 546] on textarea "Buenas tardes. Te contactamos ya que necesitamos verificar algunos datos. Por e…" at bounding box center [579, 540] width 823 height 165
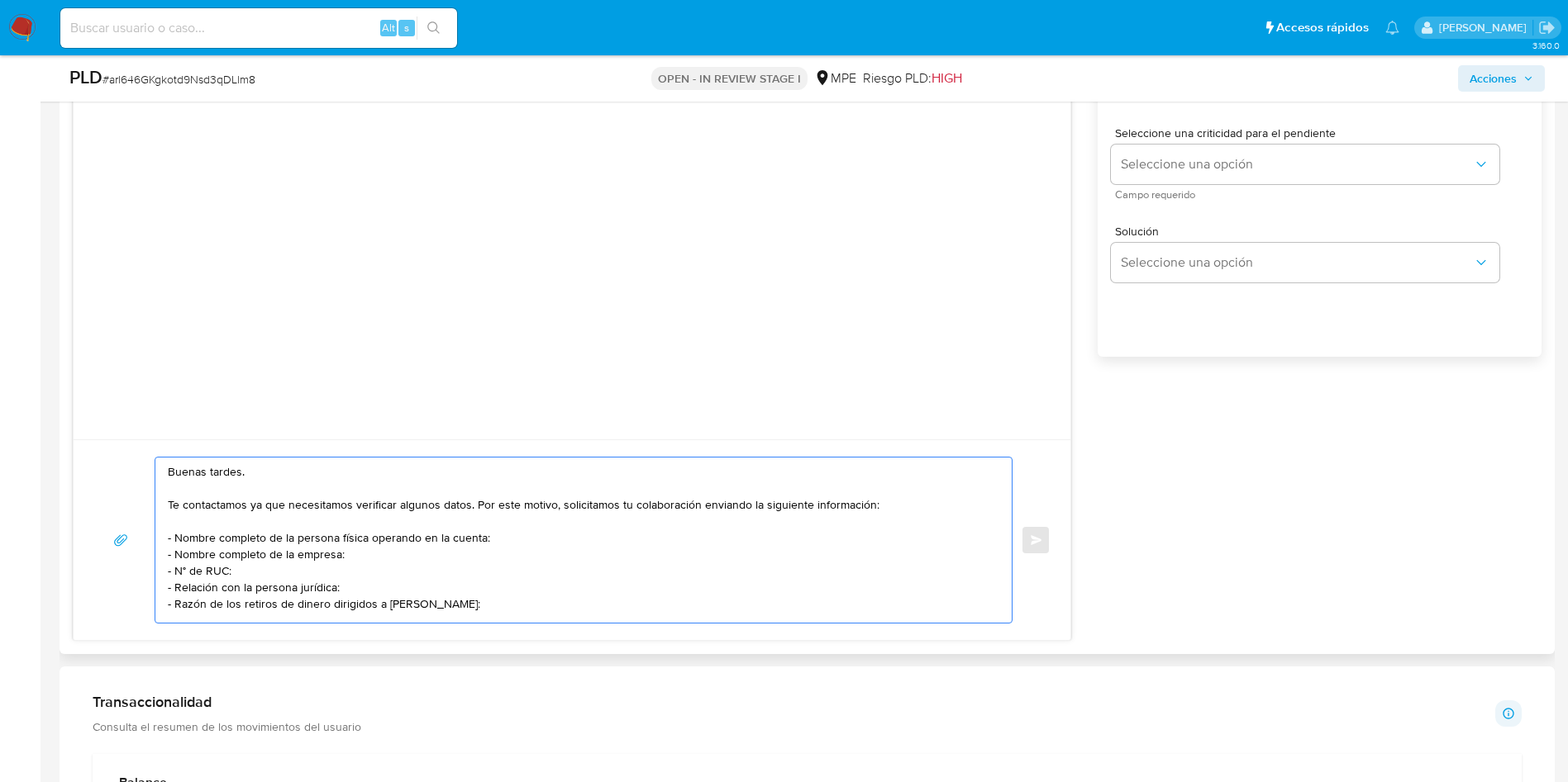
click at [537, 536] on textarea "Buenas tardes. Te contactamos ya que necesitamos verificar algunos datos. Por e…" at bounding box center [579, 540] width 823 height 165
click at [529, 565] on textarea "Buenas tardes. Te contactamos ya que necesitamos verificar algunos datos. Por e…" at bounding box center [579, 540] width 823 height 165
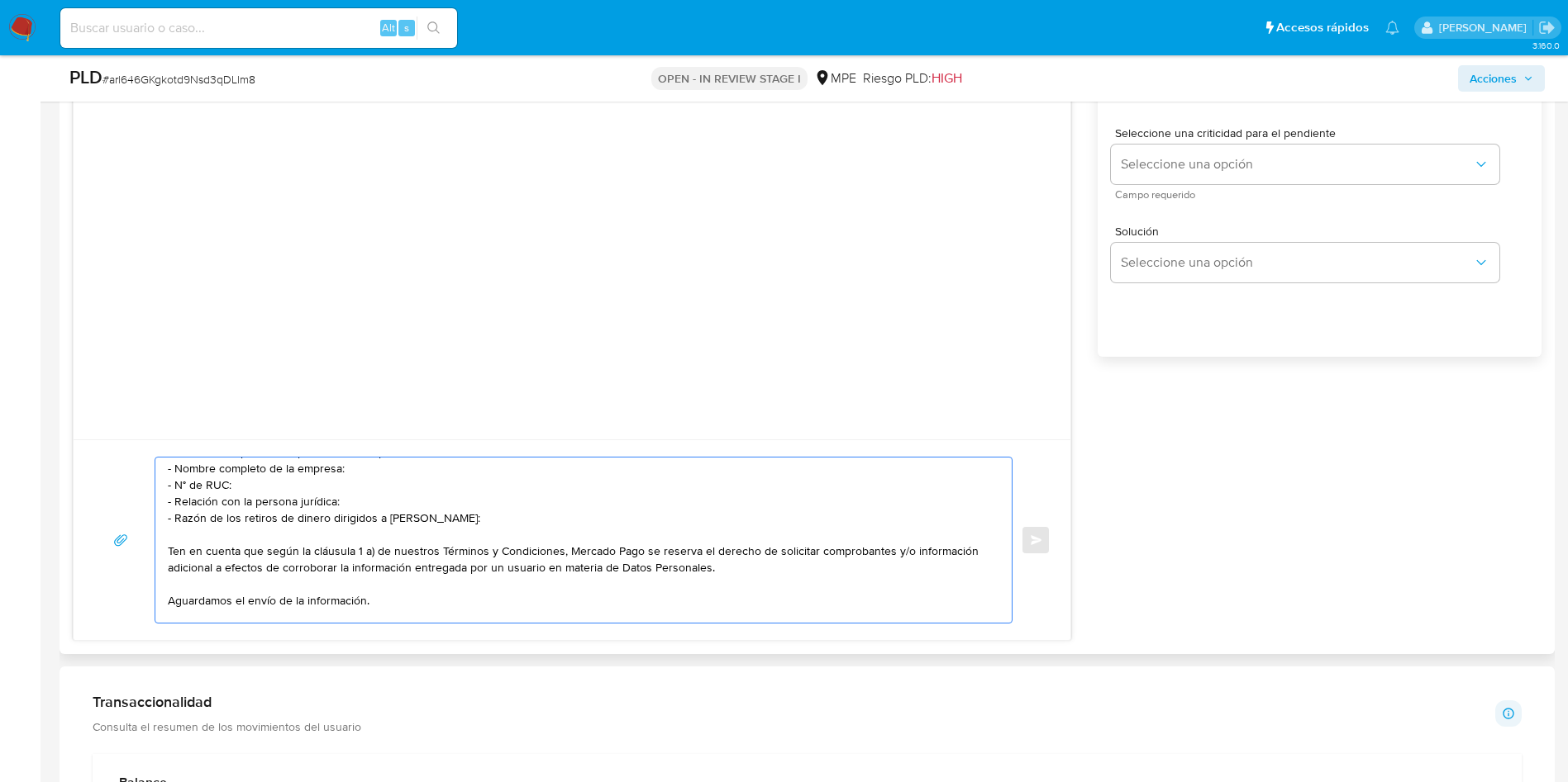
scroll to position [124, 0]
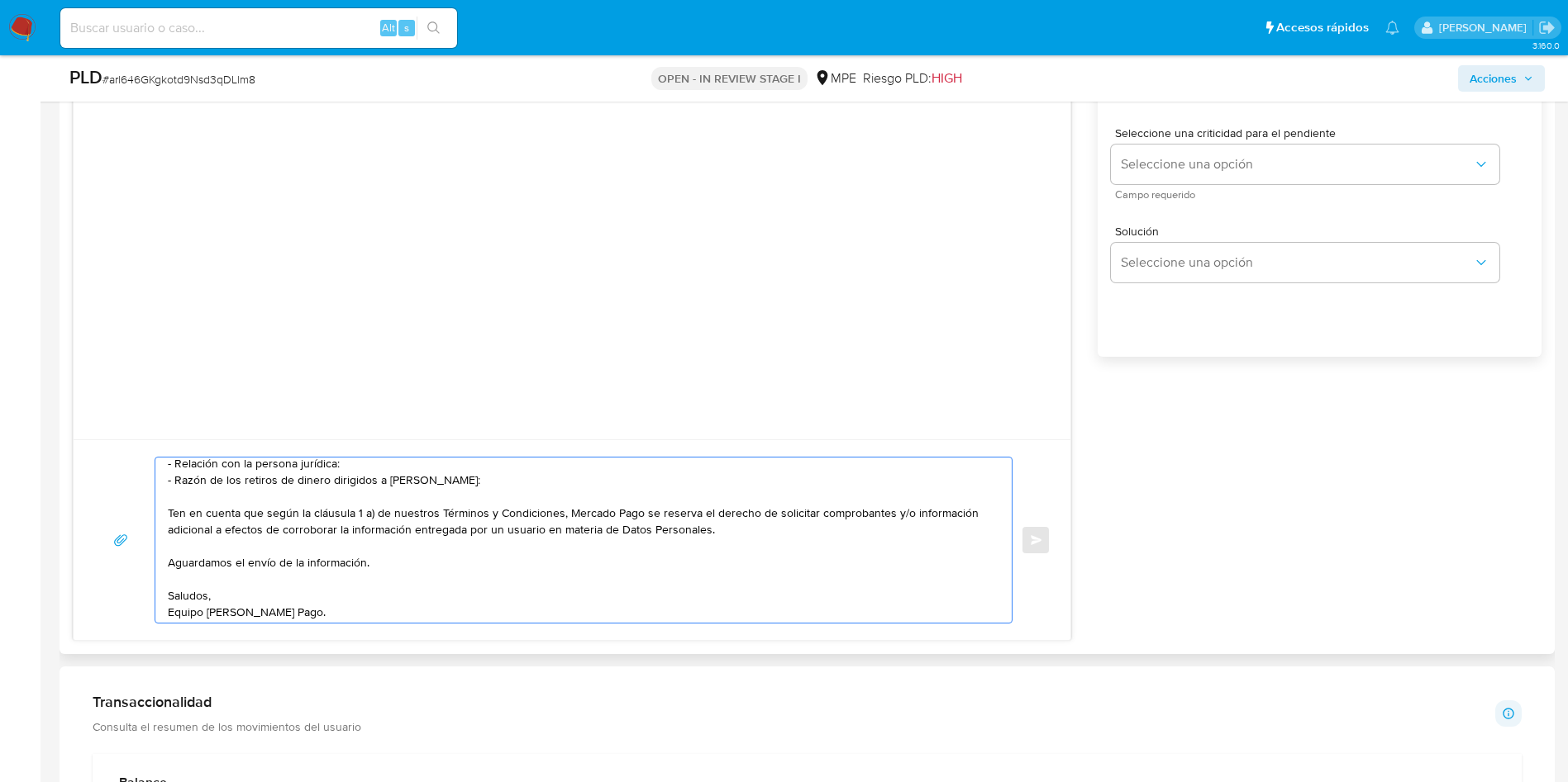
click at [523, 525] on textarea "Buenas tardes. Te contactamos ya que necesitamos verificar algunos datos. Por e…" at bounding box center [579, 540] width 823 height 165
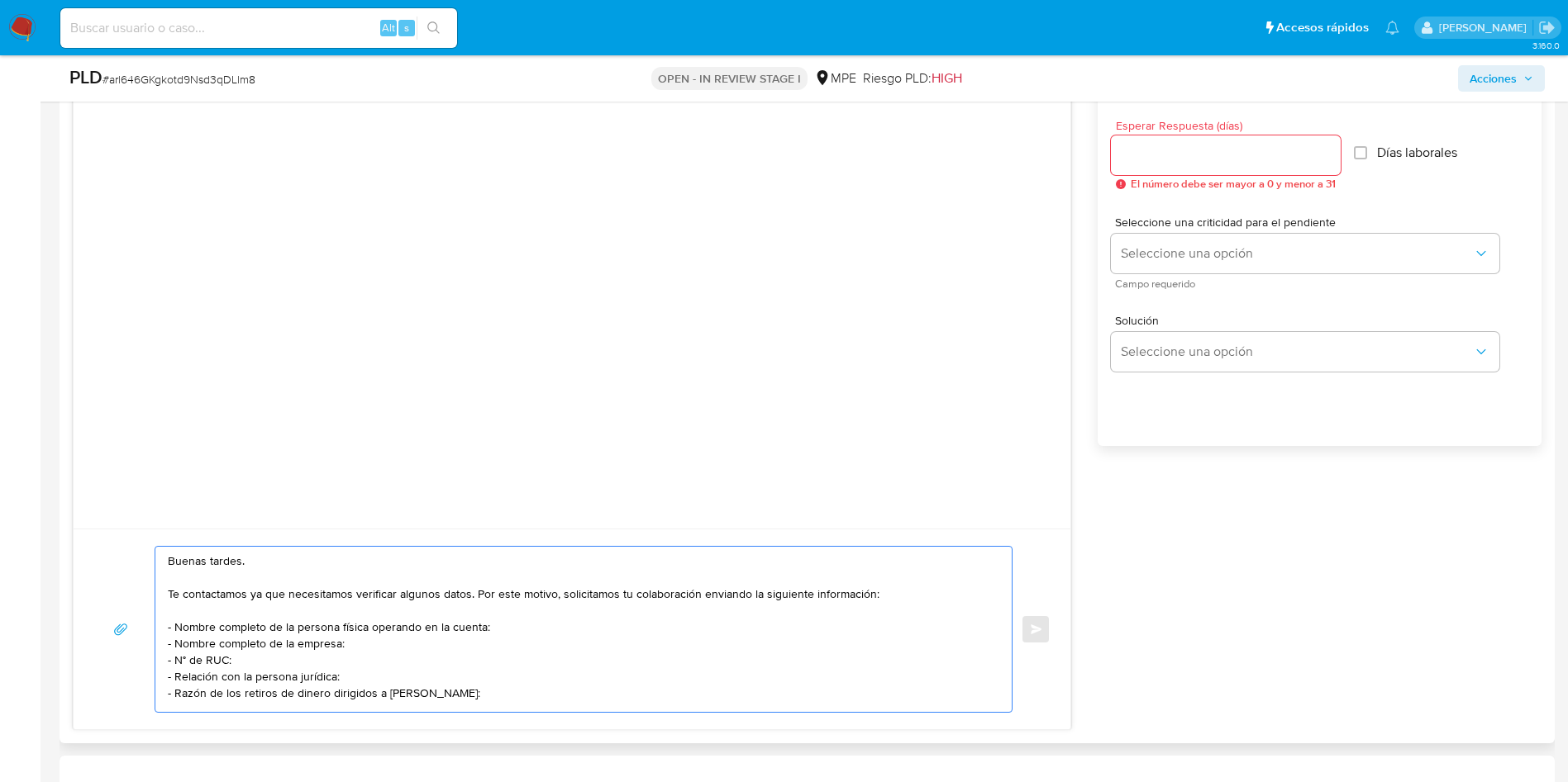
scroll to position [868, 0]
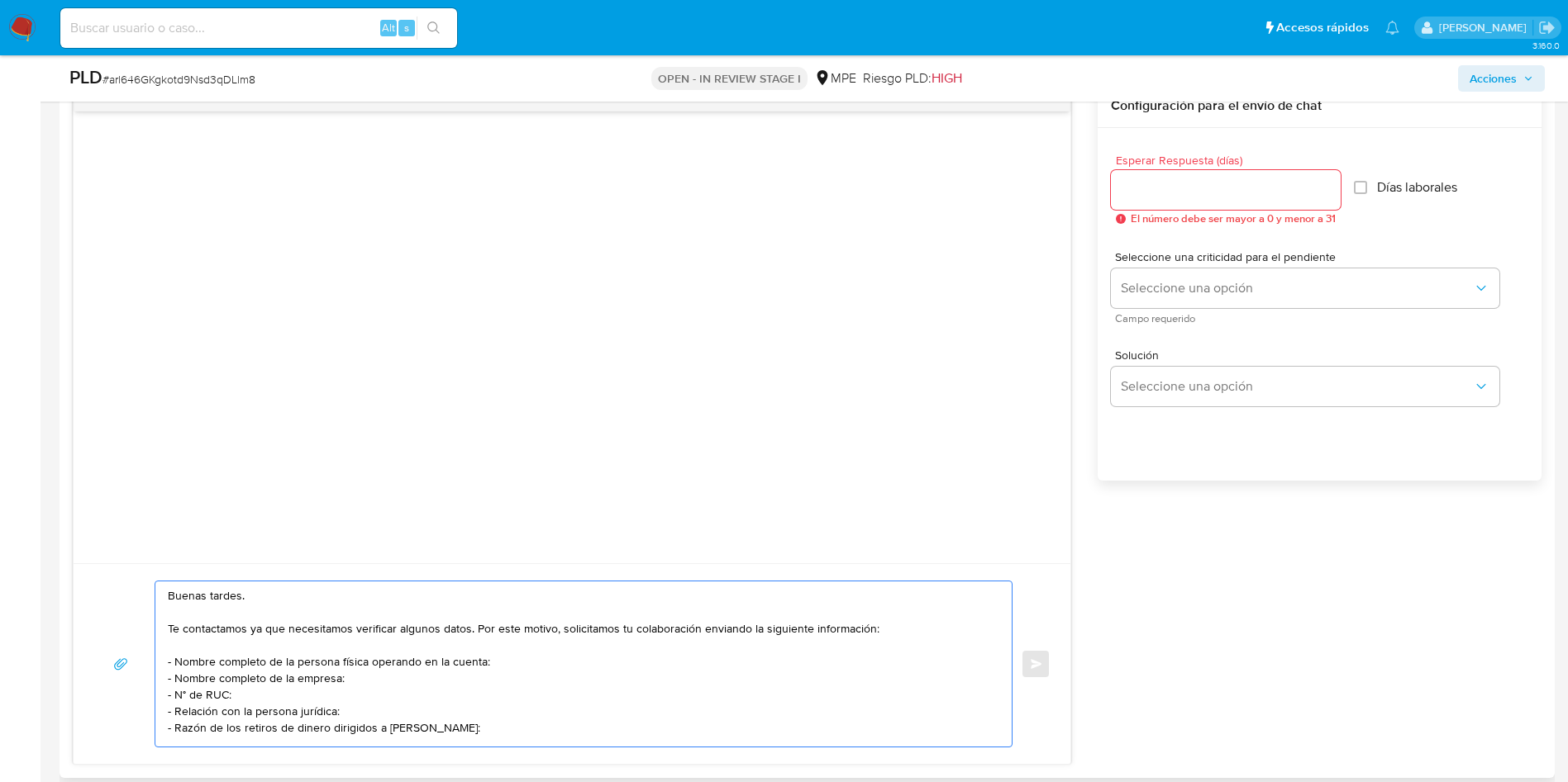
type textarea "Buenas tardes. Te contactamos ya que necesitamos verificar algunos datos. Por e…"
click at [1191, 201] on div at bounding box center [1225, 190] width 230 height 40
click at [1189, 196] on input "Esperar Respuesta (días)" at bounding box center [1225, 190] width 230 height 22
type input "3"
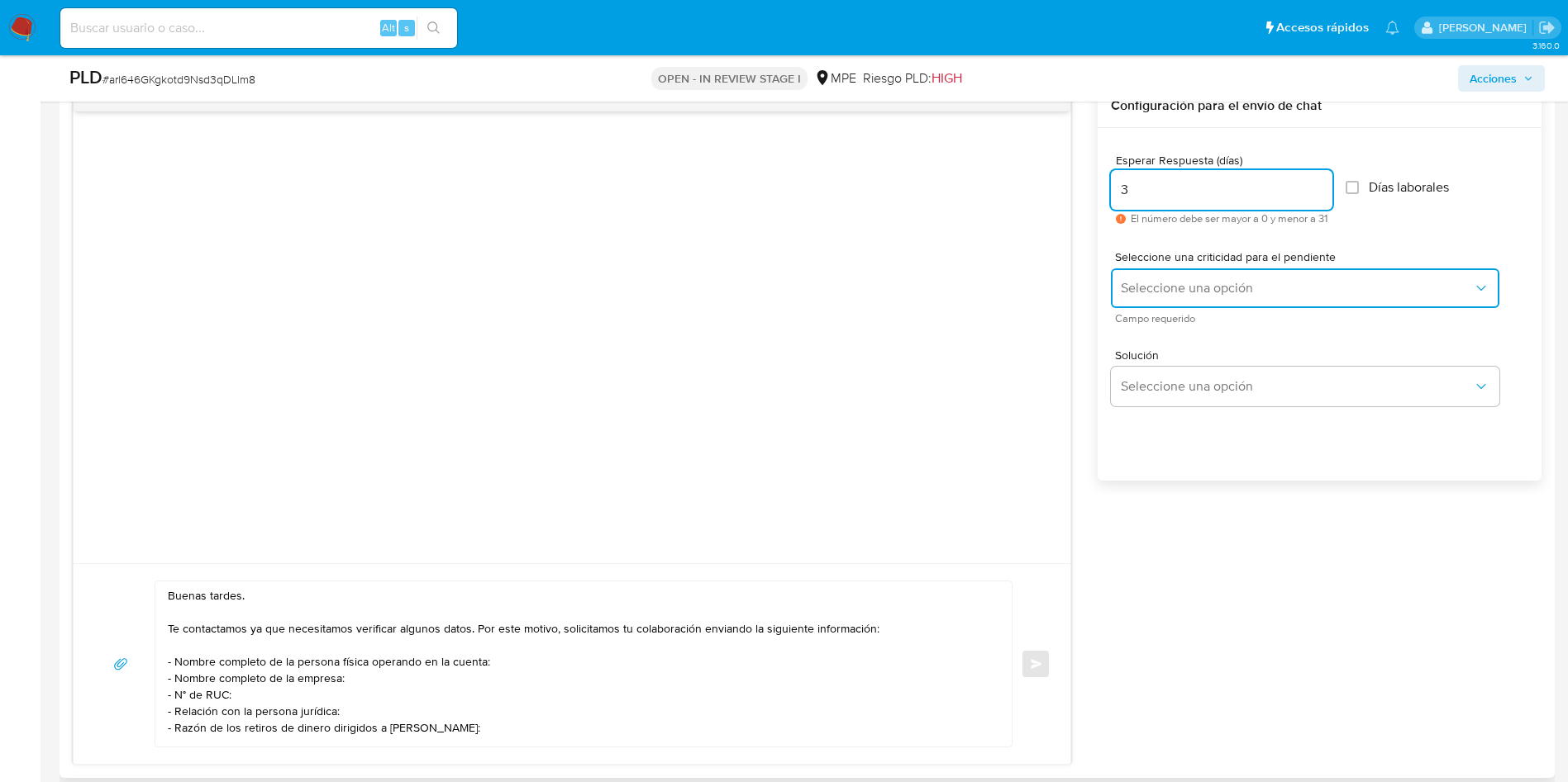
click at [1208, 273] on button "Seleccione una opción" at bounding box center [1304, 288] width 388 height 40
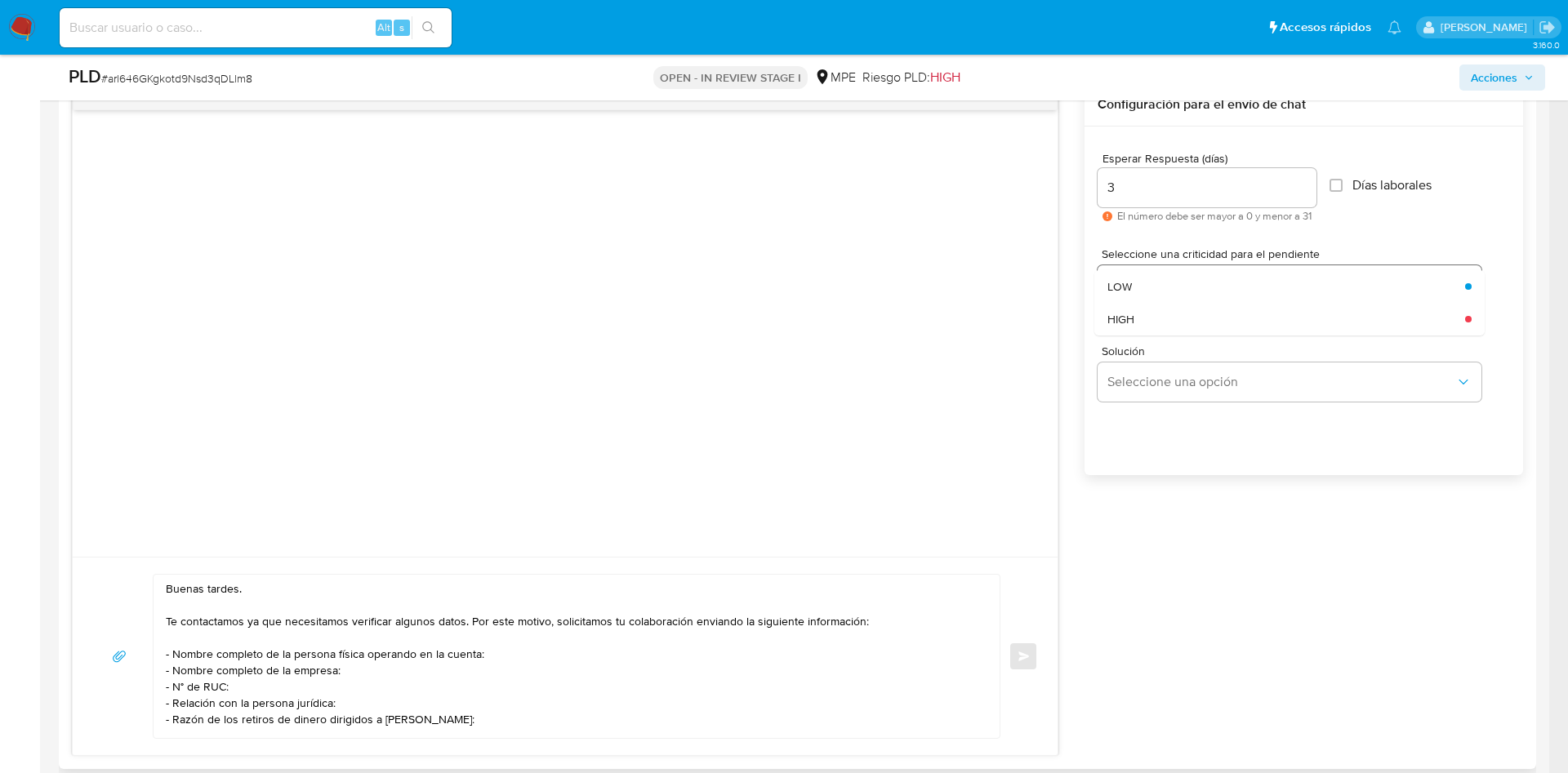
click at [1173, 277] on div "LOW" at bounding box center [1281, 287] width 348 height 33
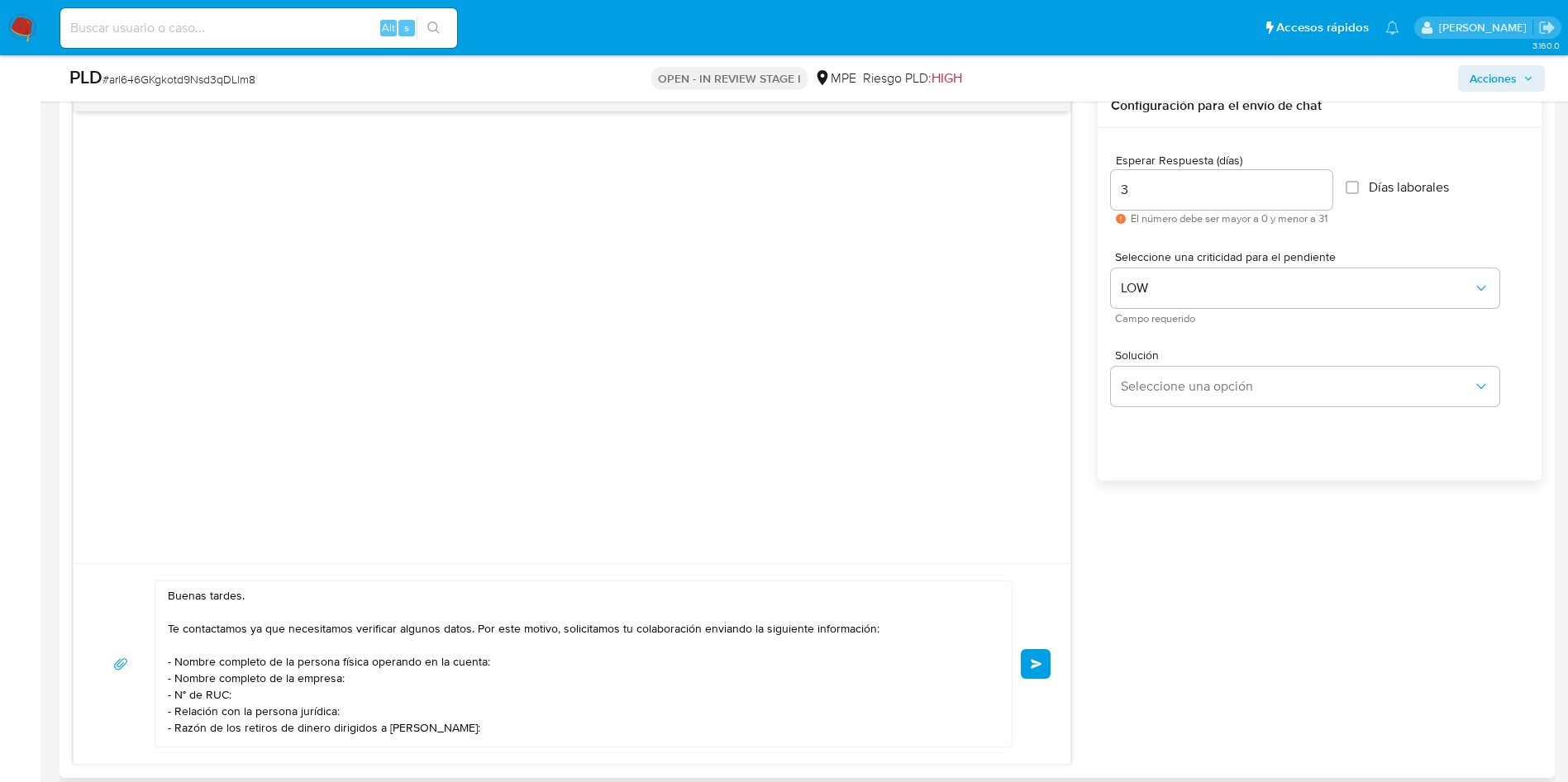
click at [1045, 652] on button "Enviar" at bounding box center [1034, 664] width 29 height 29
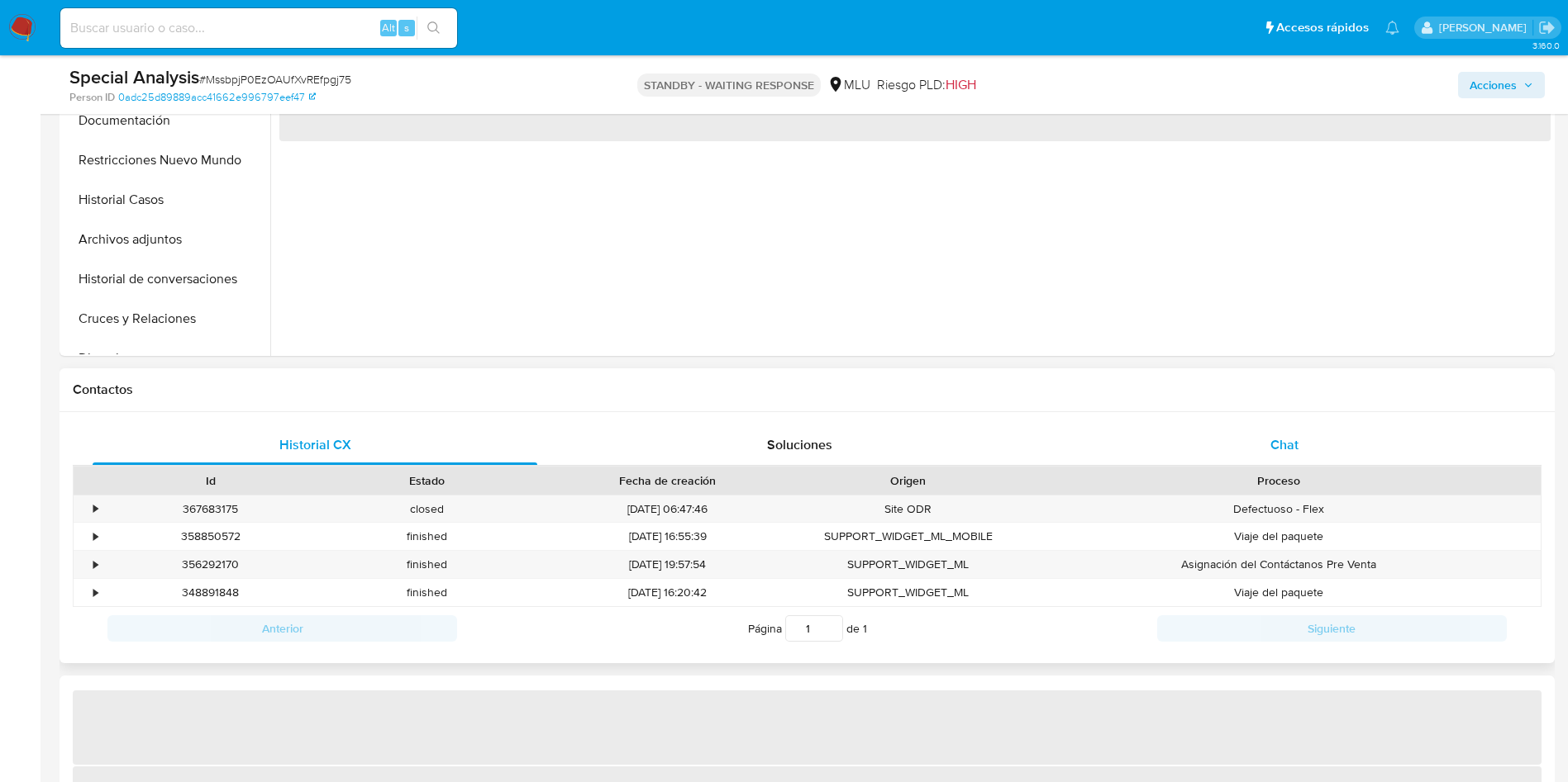
click at [1309, 450] on div "Chat" at bounding box center [1284, 446] width 445 height 40
select select "10"
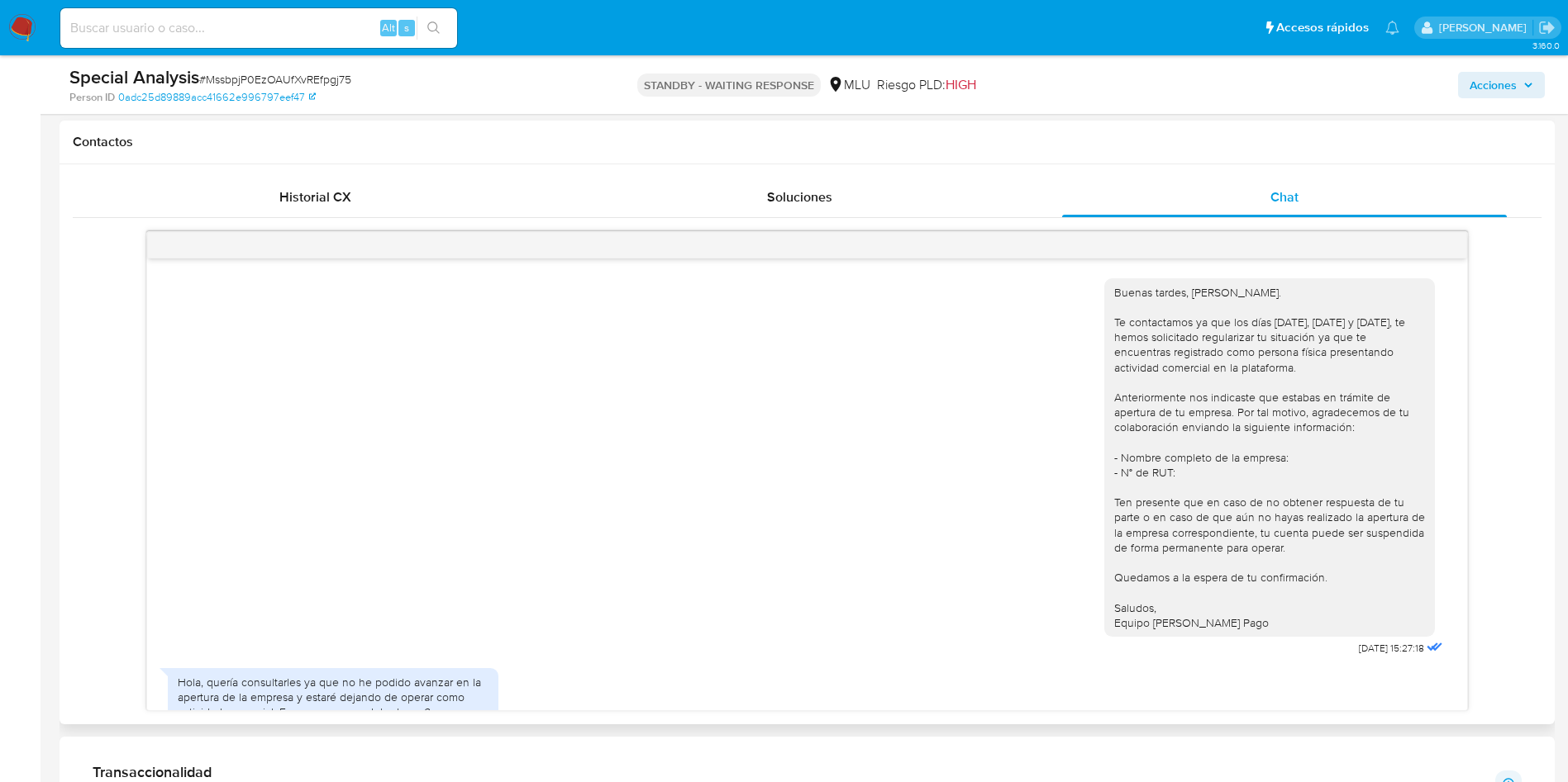
scroll to position [710, 0]
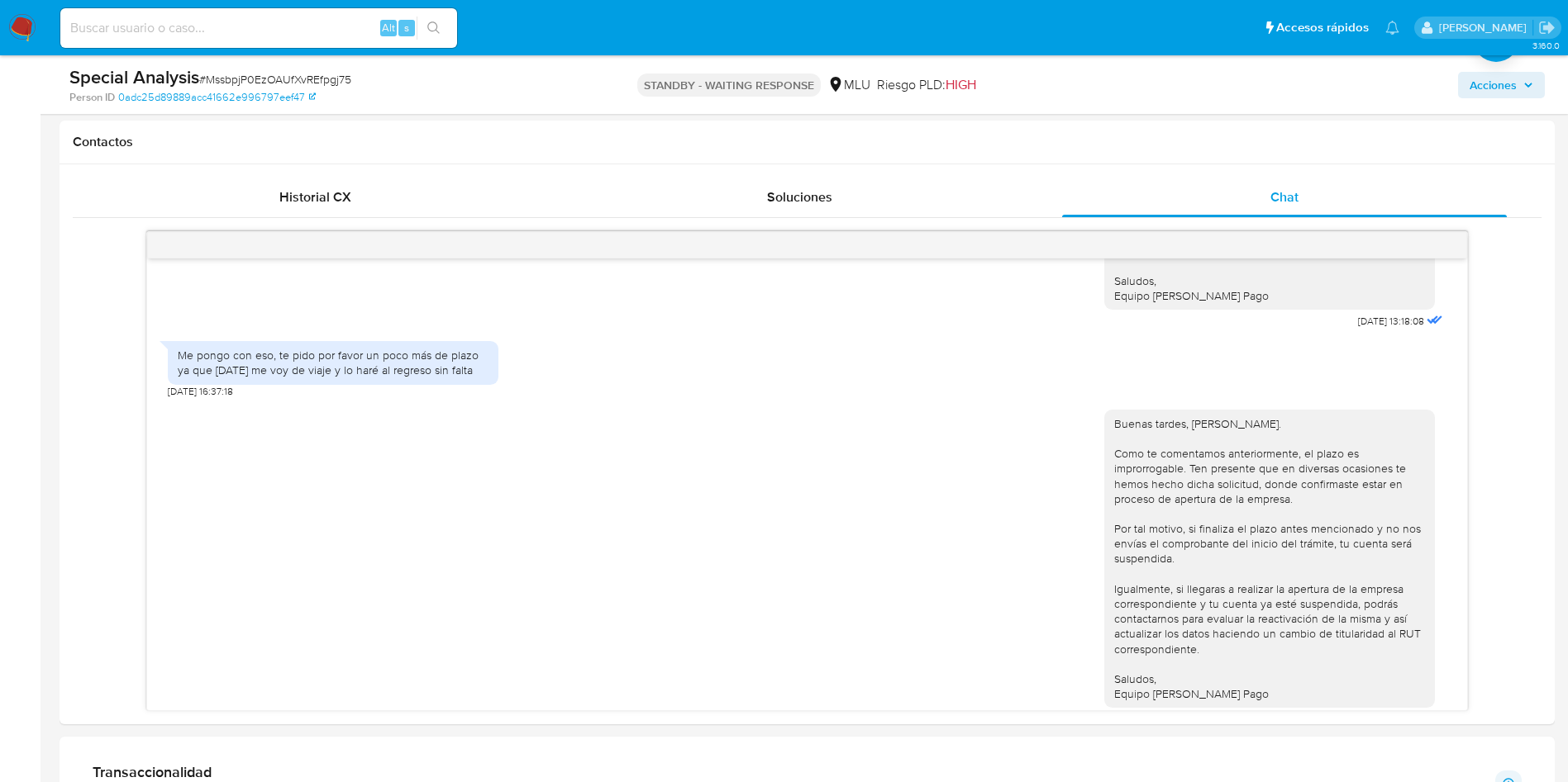
click at [1399, 83] on div "Acciones" at bounding box center [1301, 84] width 487 height 39
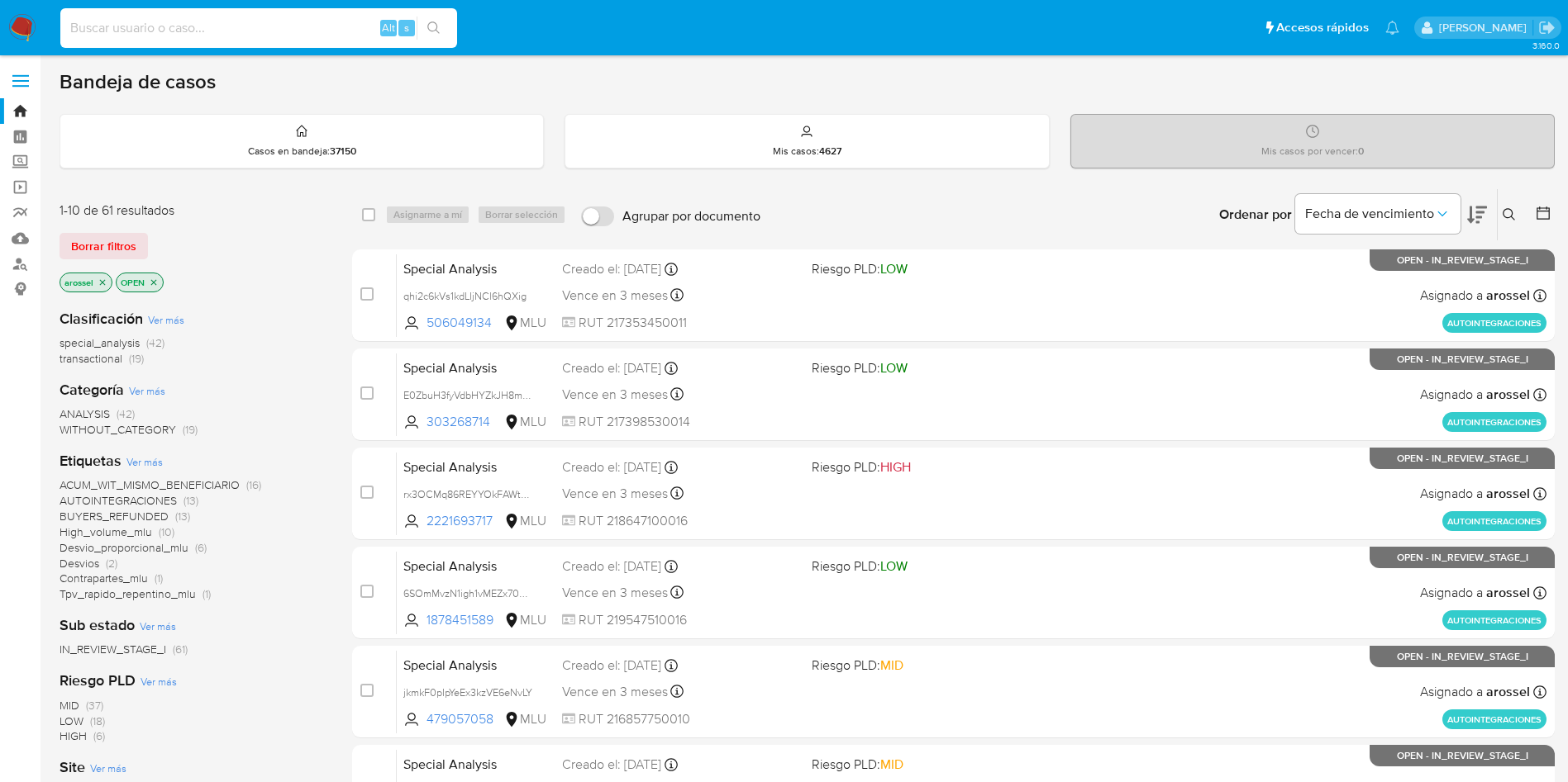
drag, startPoint x: 174, startPoint y: 27, endPoint x: 160, endPoint y: 31, distance: 14.6
click at [165, 29] on input at bounding box center [259, 27] width 397 height 22
paste input "133462110"
type input "133462110"
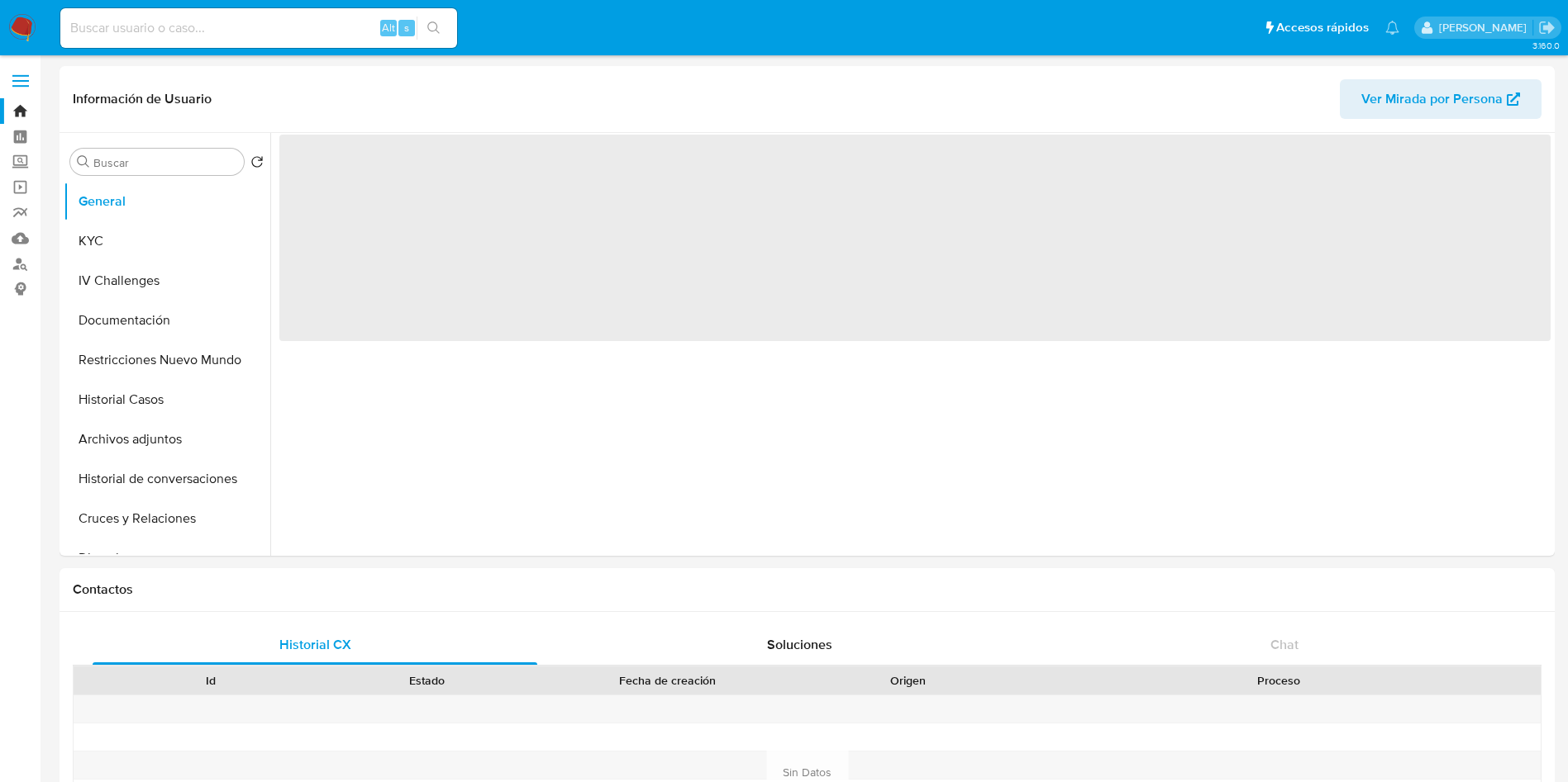
select select "10"
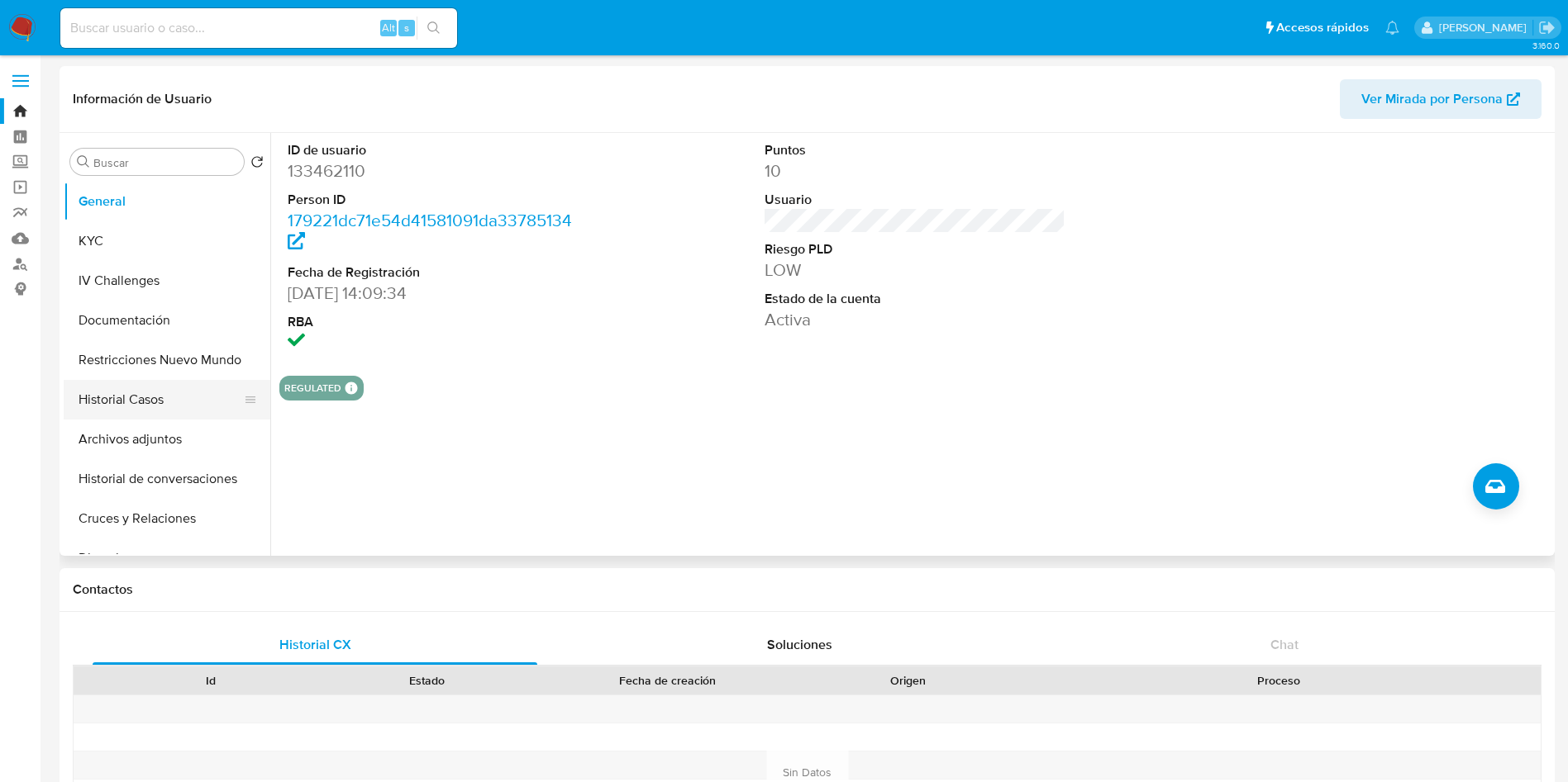
click at [138, 400] on button "Historial Casos" at bounding box center [160, 400] width 194 height 40
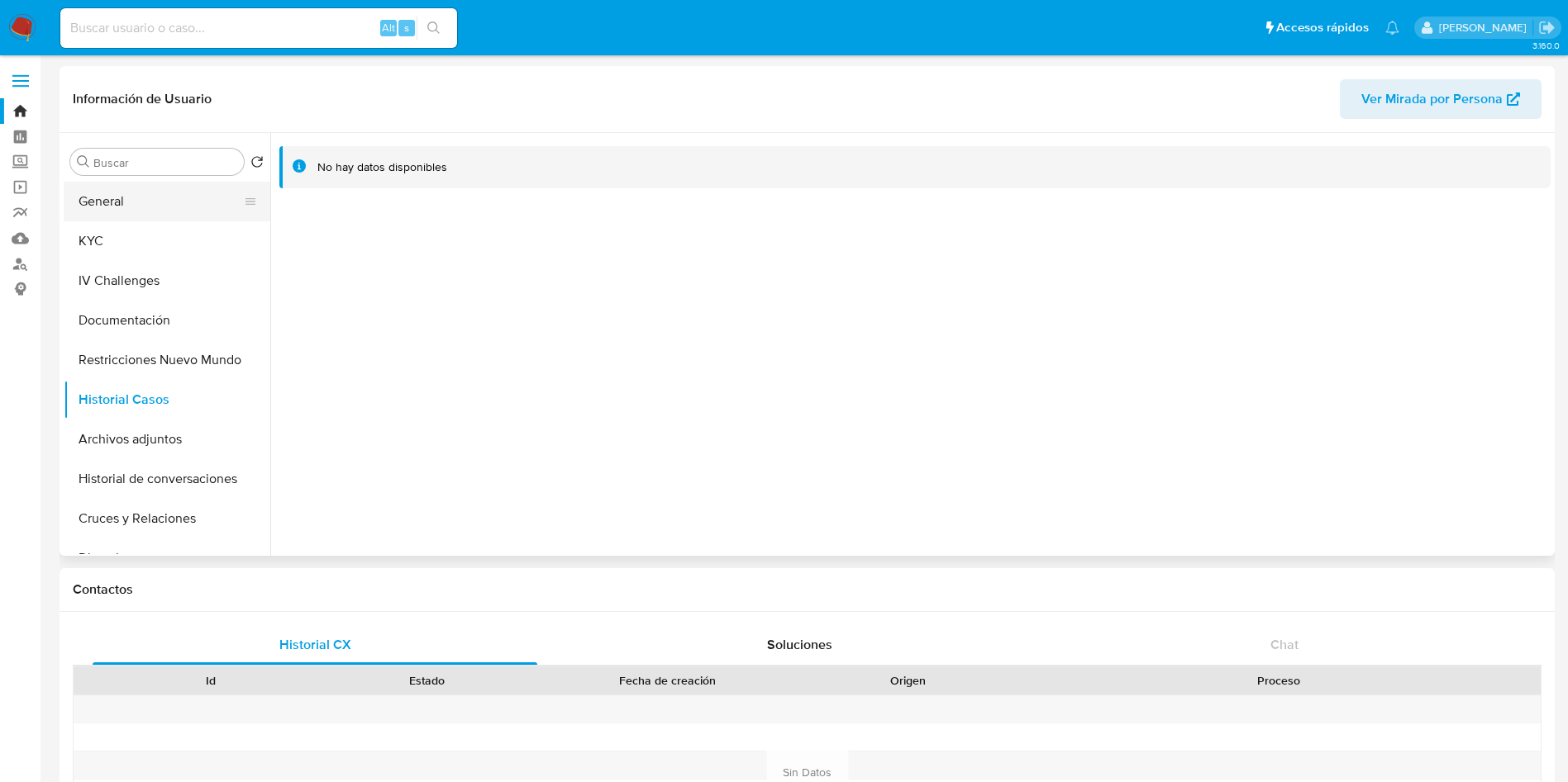
click at [114, 206] on button "General" at bounding box center [160, 201] width 194 height 40
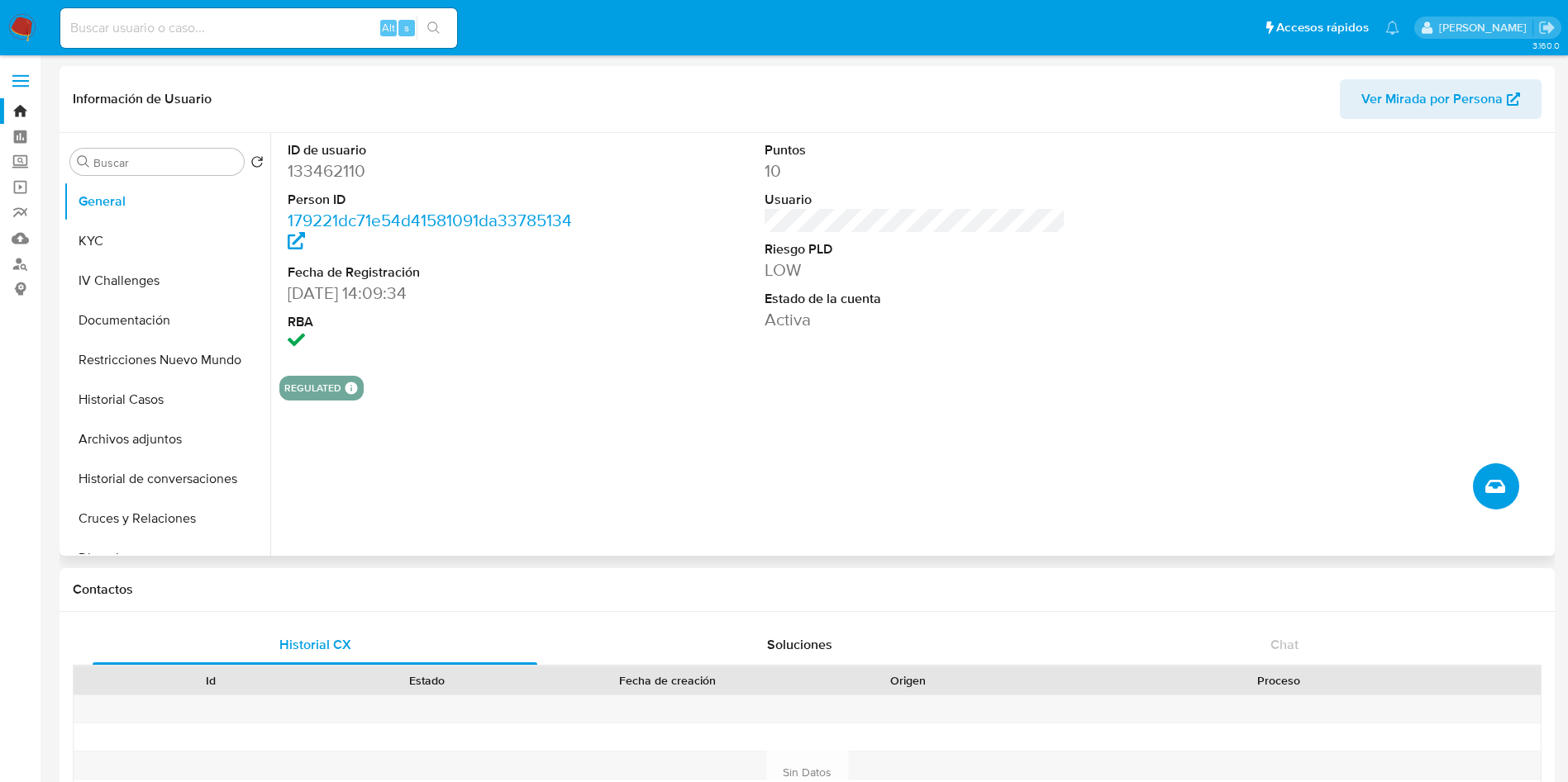
click at [1494, 466] on button "Crear caso manual" at bounding box center [1495, 486] width 46 height 46
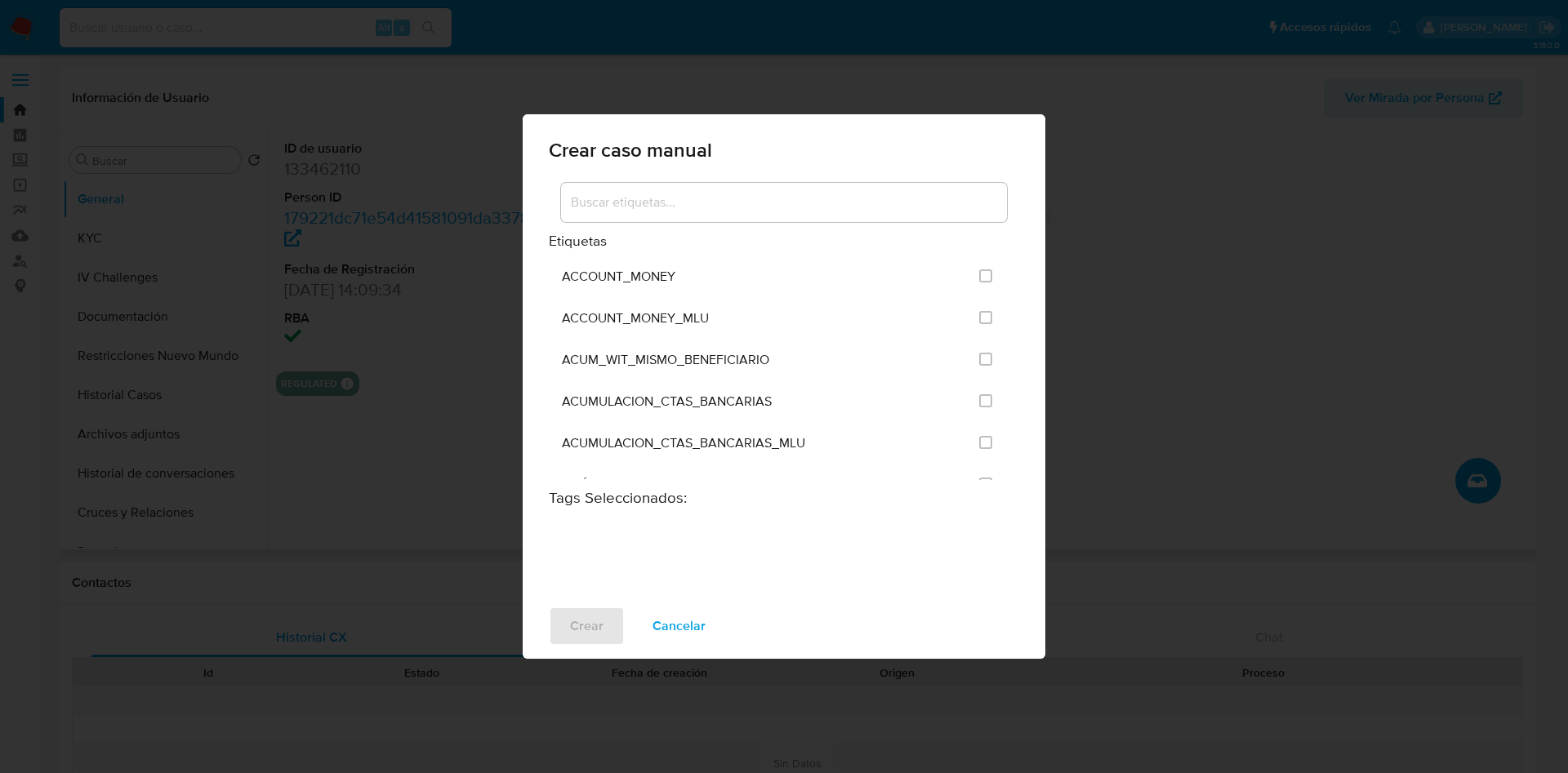
click at [814, 192] on input at bounding box center [784, 203] width 446 height 21
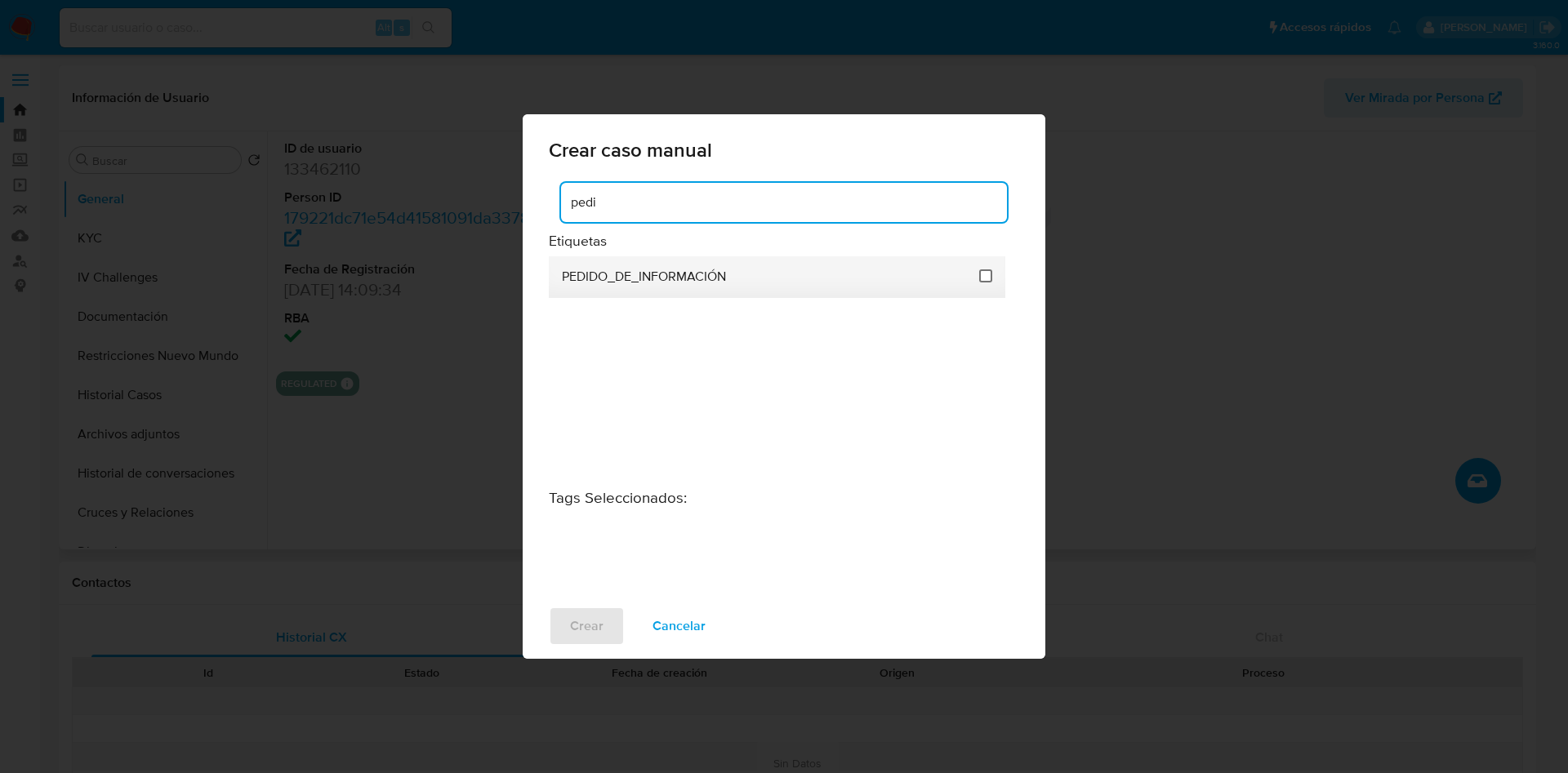
type input "pedi"
click at [986, 275] on input "3234" at bounding box center [986, 276] width 13 height 13
checkbox input "true"
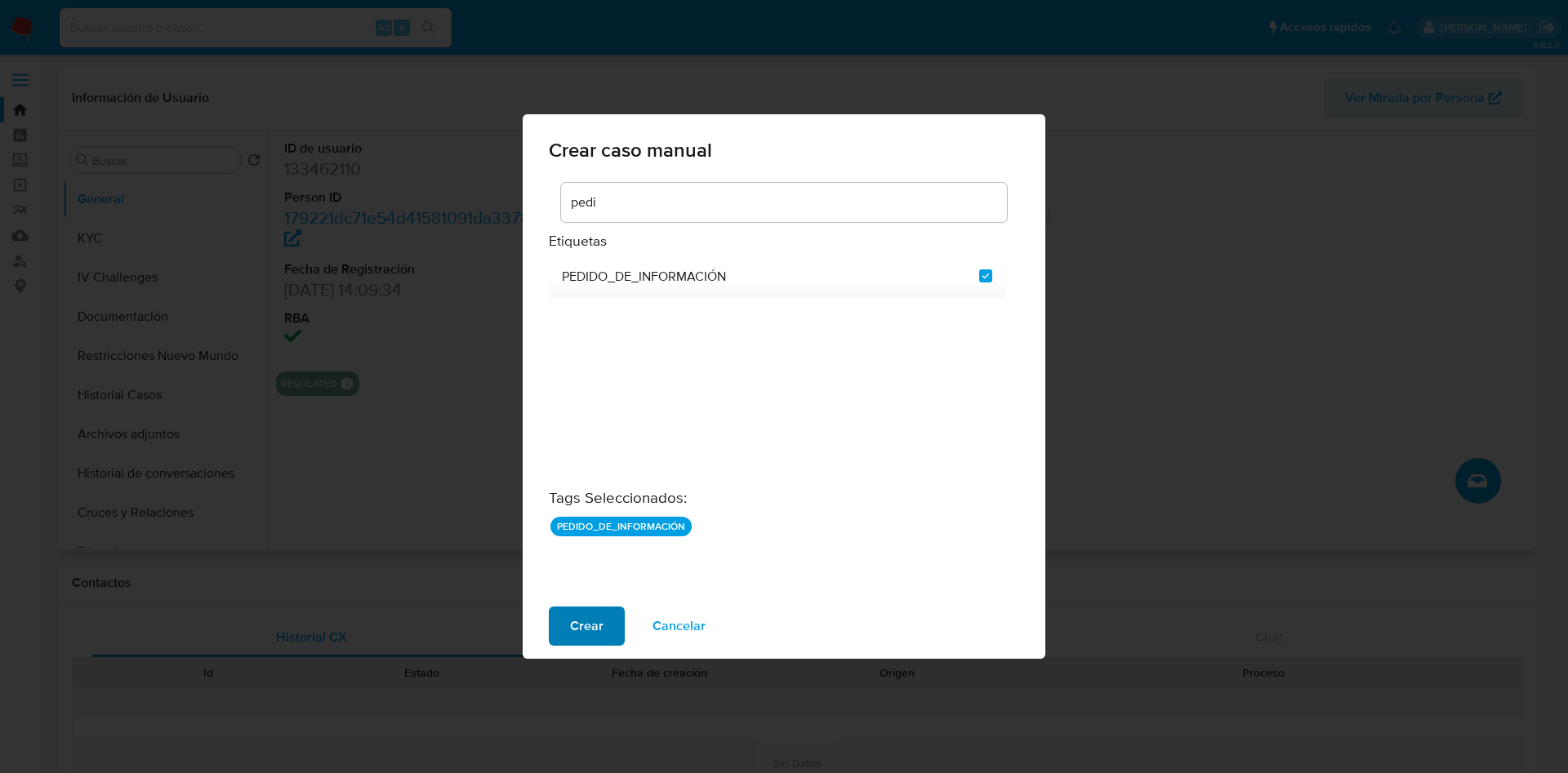
click at [590, 629] on span "Crear" at bounding box center [587, 626] width 34 height 35
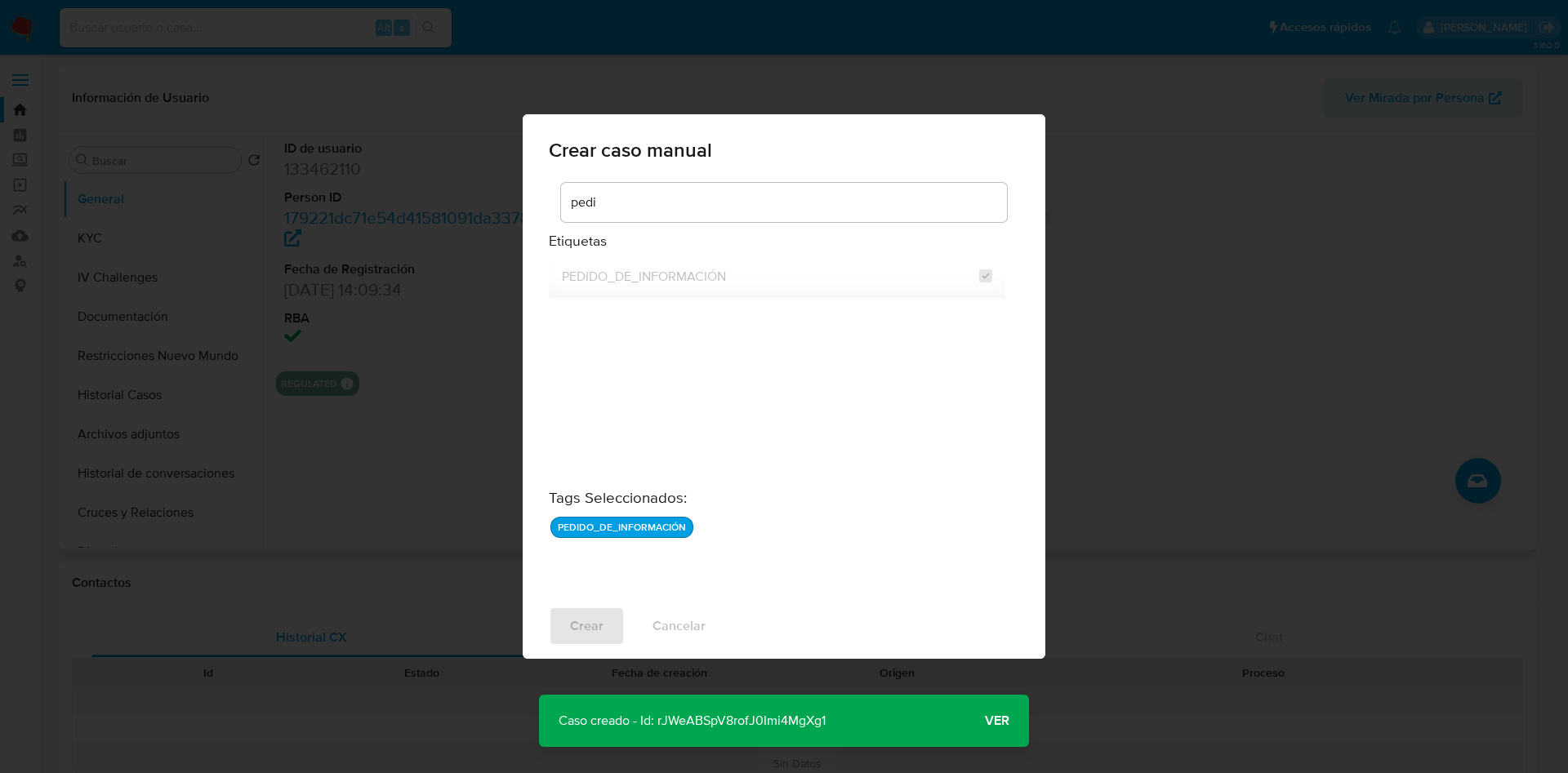
click at [802, 719] on p "Caso creado - Id: rJWeABSpV8rofJ0Imi4MgXg1" at bounding box center [692, 721] width 306 height 52
click at [800, 720] on p "Caso creado - Id: rJWeABSpV8rofJ0Imi4MgXg1" at bounding box center [692, 721] width 306 height 52
click at [797, 710] on p "Caso creado - Id: rJWeABSpV8rofJ0Imi4MgXg1" at bounding box center [692, 721] width 306 height 52
click at [797, 710] on p "Caso creado - Id: rJWeABSpV8rofJ0Imi4MgXg1" at bounding box center [692, 721] width 306 height 52
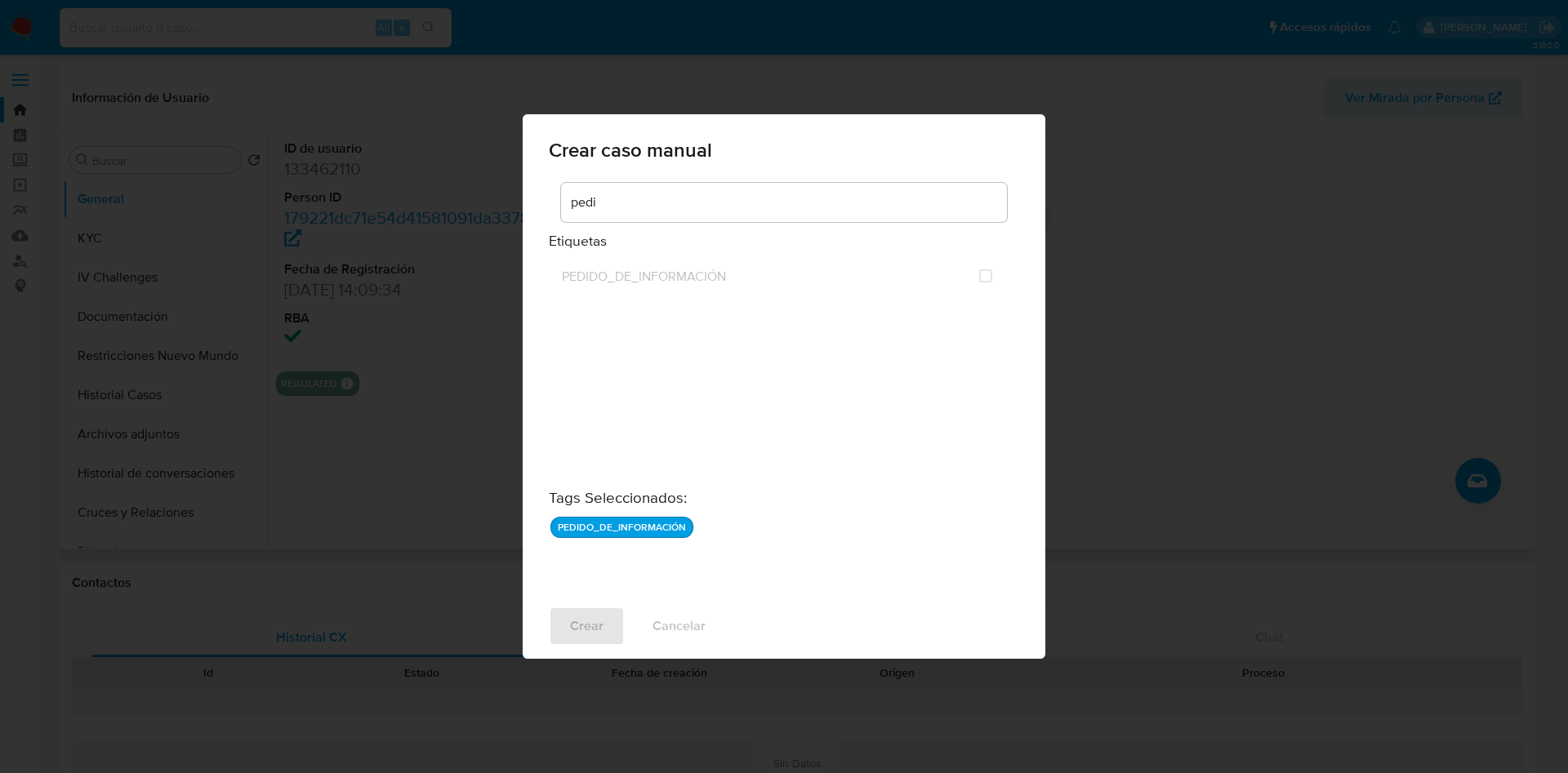
checkbox input "false"
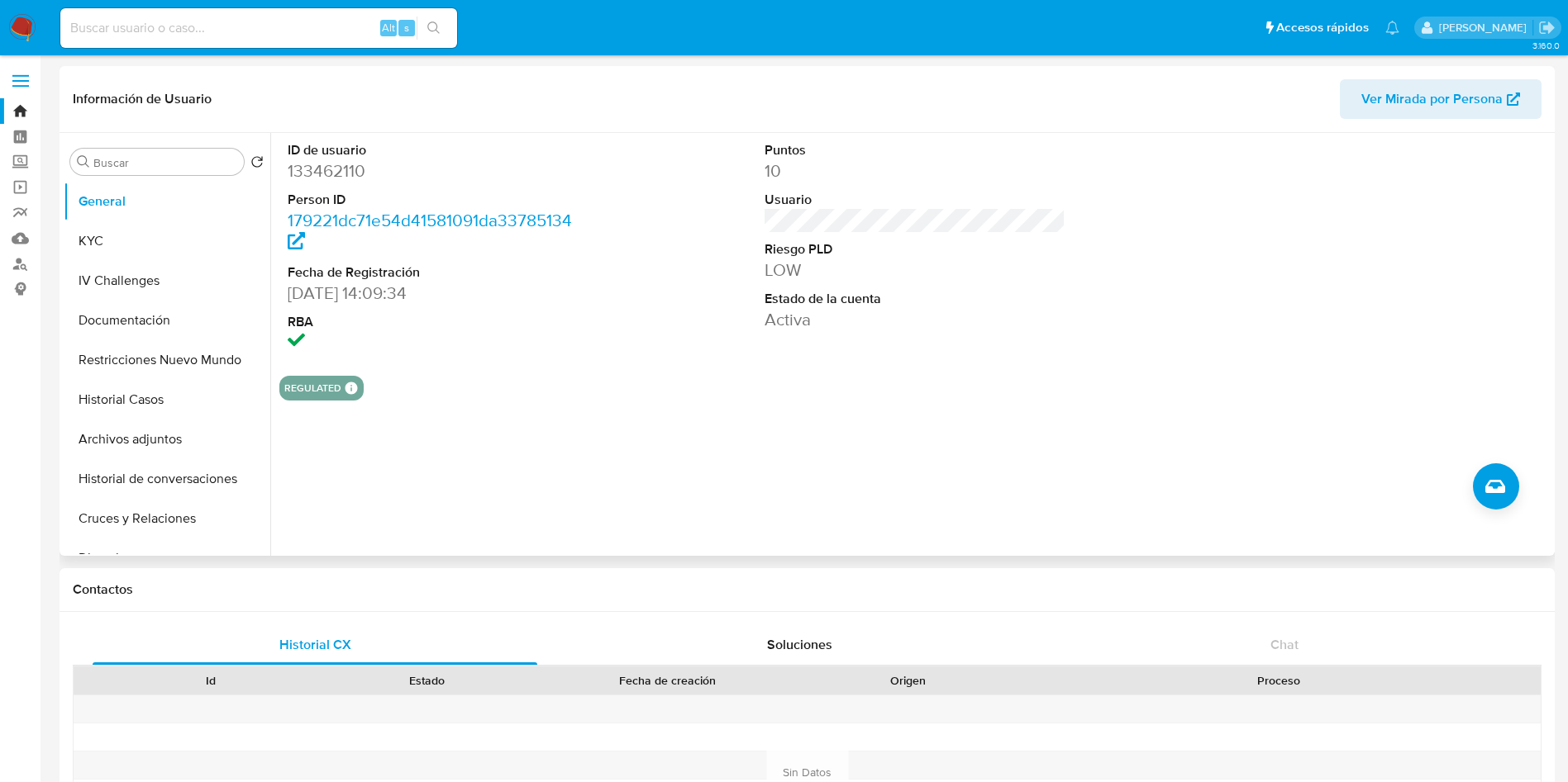
click at [298, 26] on input at bounding box center [259, 27] width 397 height 22
paste input "rJWeABSpV8rofJ0Imi4MgXg1"
type input "rJWeABSpV8rofJ0Imi4MgXg1"
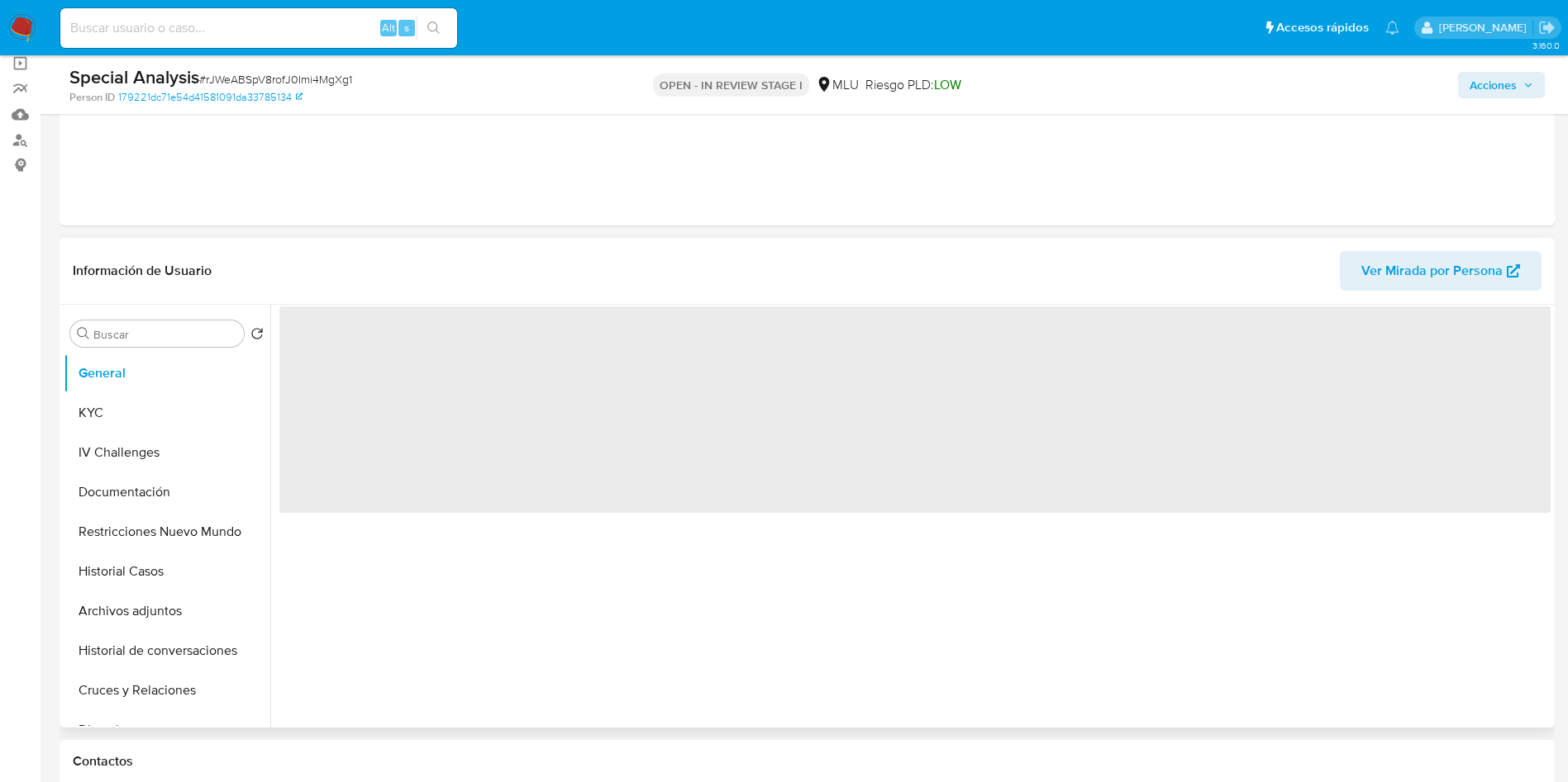
select select "10"
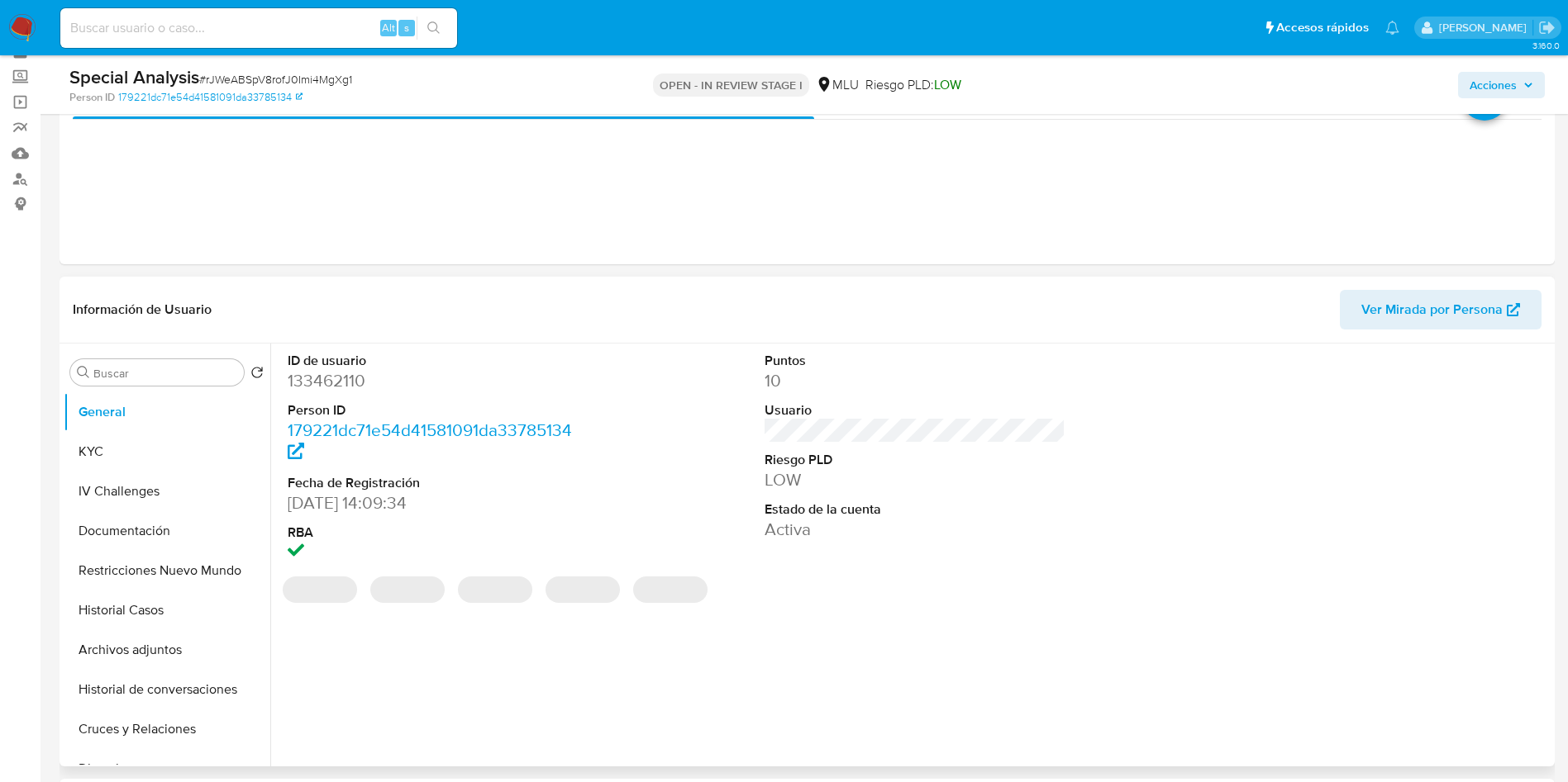
scroll to position [124, 0]
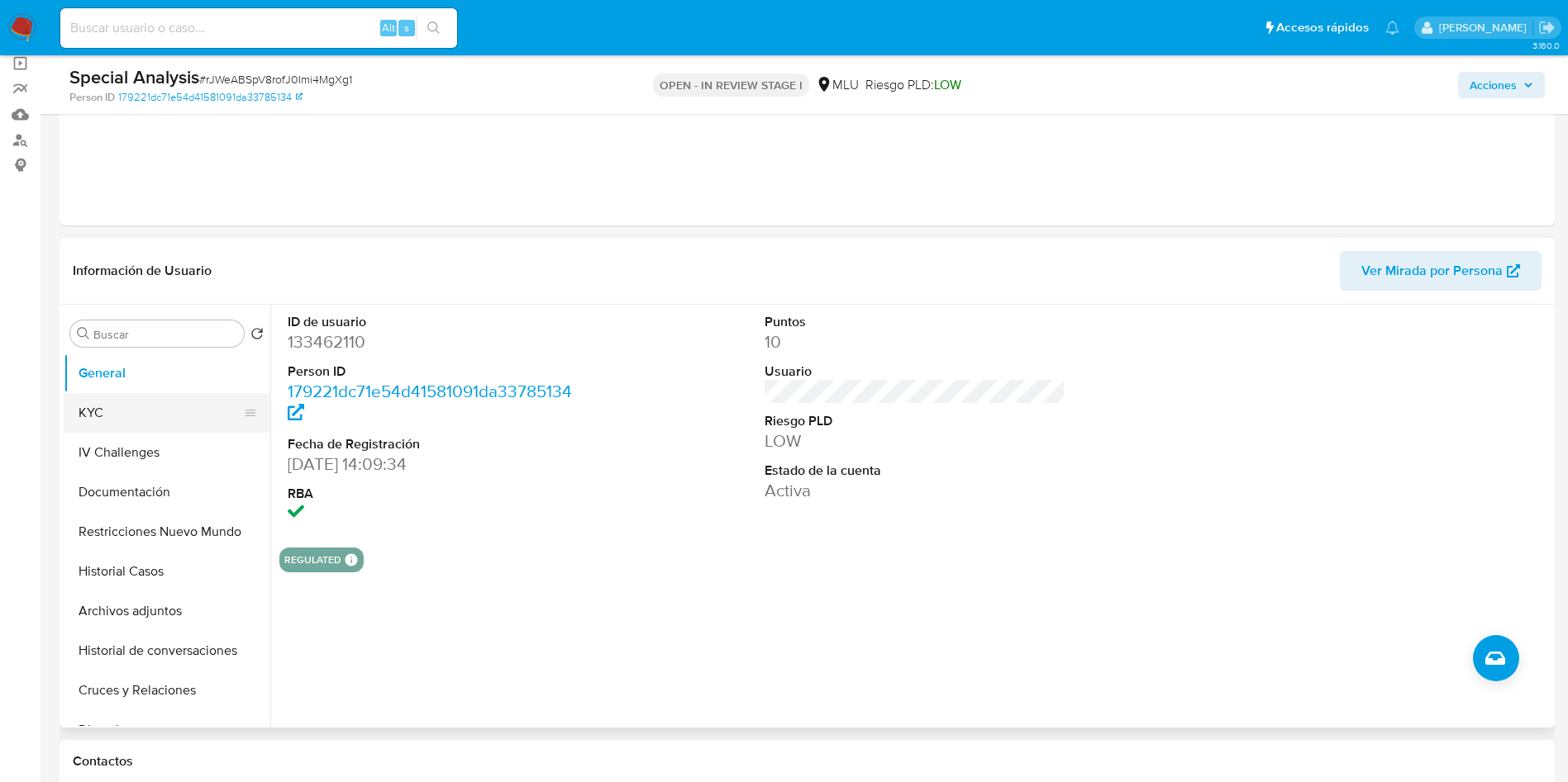
click at [126, 429] on button "KYC" at bounding box center [160, 413] width 194 height 40
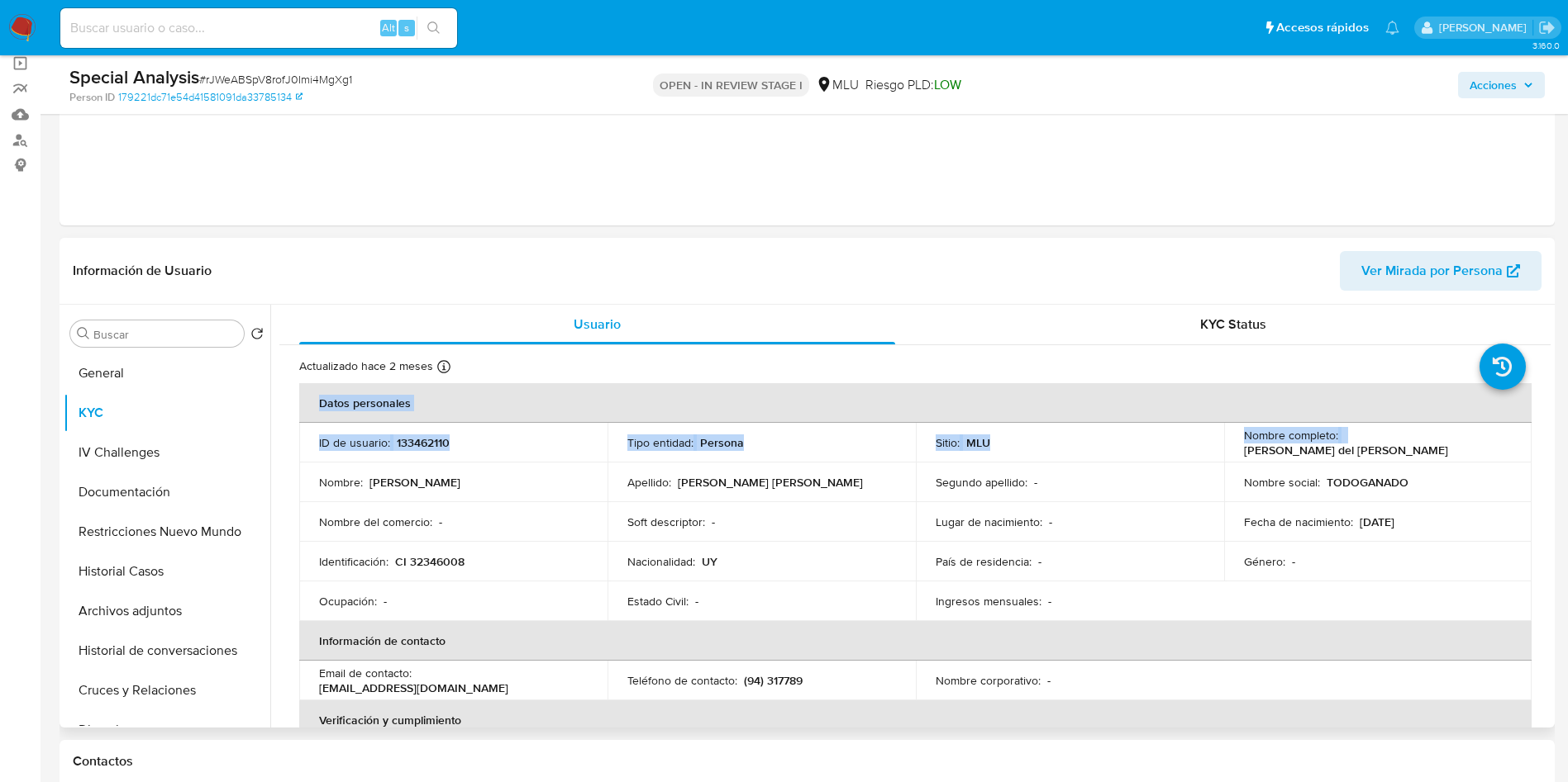
drag, startPoint x: 1342, startPoint y: 438, endPoint x: 1534, endPoint y: 444, distance: 192.1
drag, startPoint x: 1387, startPoint y: 425, endPoint x: 1376, endPoint y: 444, distance: 22.0
click at [1385, 426] on td "Nombre completo : Maria del Carmen Fynn Reissig" at bounding box center [1378, 443] width 308 height 40
click at [1352, 452] on td "Nombre completo : Maria del Carmen Fynn Reissig" at bounding box center [1378, 443] width 308 height 40
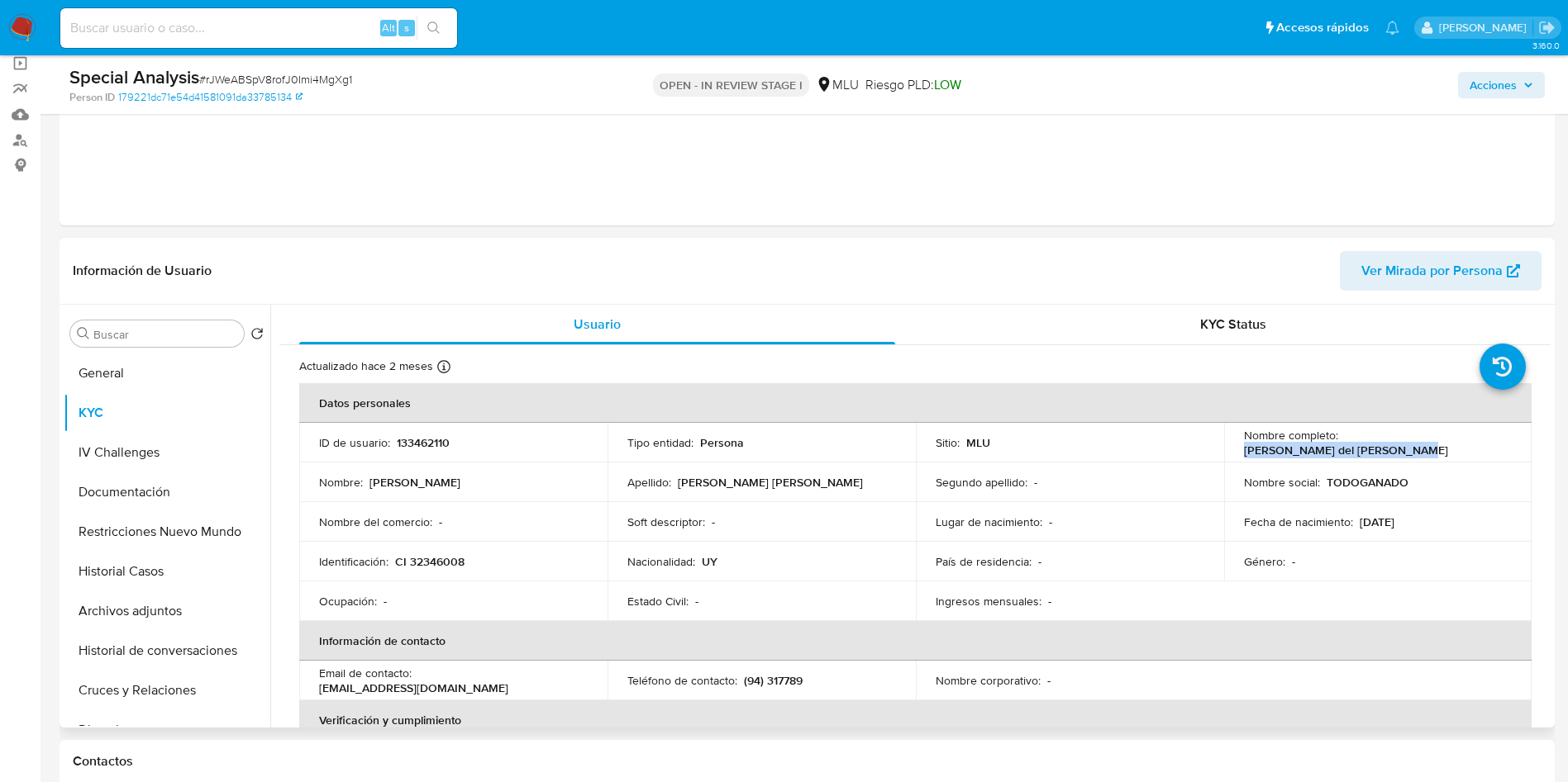
drag, startPoint x: 1339, startPoint y: 439, endPoint x: 1518, endPoint y: 439, distance: 179.0
click at [1518, 439] on td "Nombre completo : Maria del Carmen Fynn Reissig" at bounding box center [1378, 443] width 308 height 40
copy p "Maria del Carmen Fynn Reissig"
click at [439, 557] on p "CI 32346008" at bounding box center [429, 562] width 69 height 15
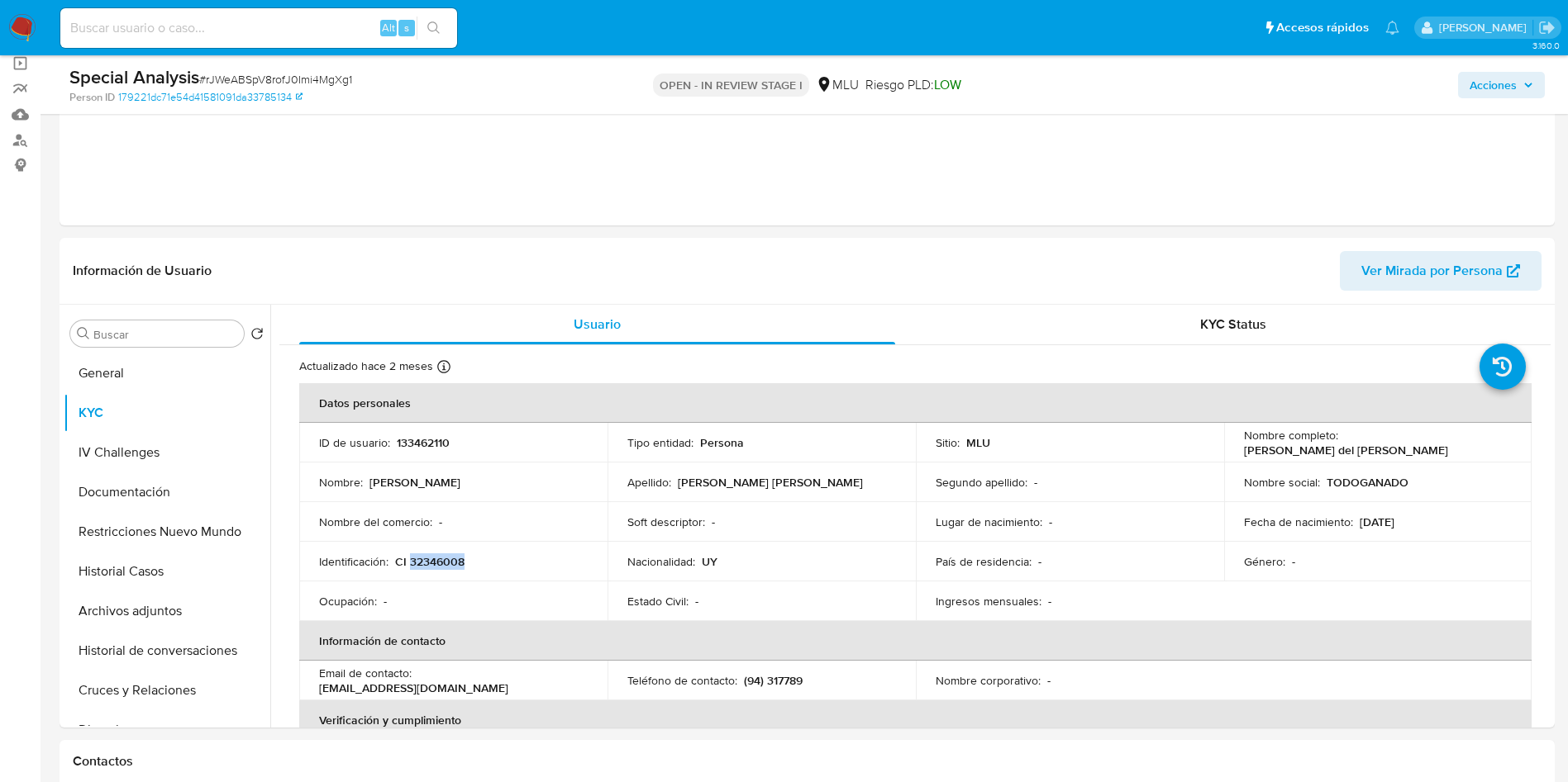
copy p "32346008"
click at [421, 435] on p "133462110" at bounding box center [423, 443] width 53 height 15
click at [421, 439] on p "133462110" at bounding box center [423, 443] width 53 height 15
copy p "133462110"
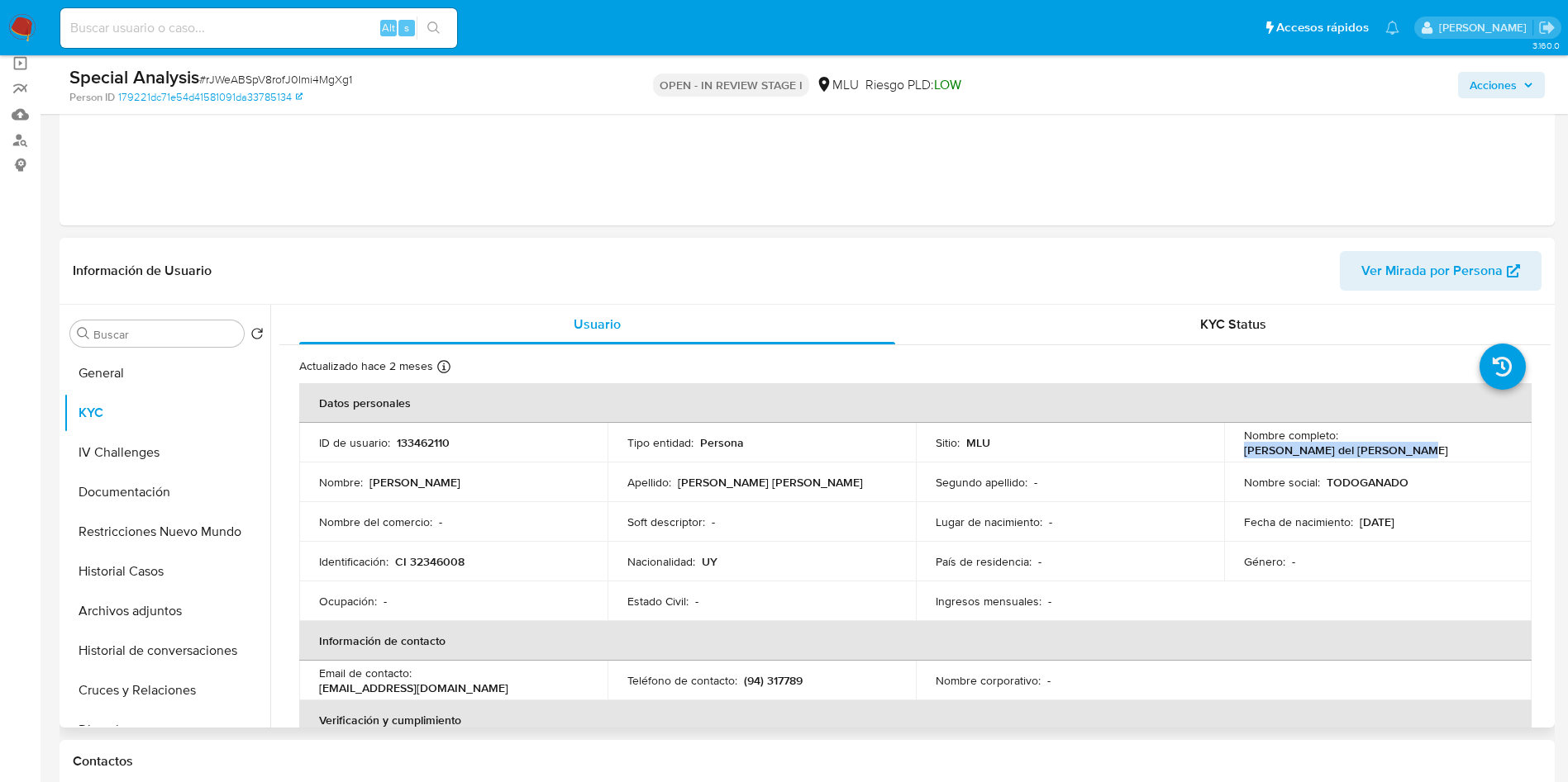
drag, startPoint x: 1339, startPoint y: 441, endPoint x: 1495, endPoint y: 439, distance: 156.0
click at [1448, 443] on p "[PERSON_NAME] del [PERSON_NAME]" at bounding box center [1346, 450] width 204 height 15
copy p "[PERSON_NAME] del [PERSON_NAME]"
click at [458, 567] on p "CI 32346008" at bounding box center [429, 562] width 69 height 15
click at [450, 563] on p "CI 32346008" at bounding box center [429, 562] width 69 height 15
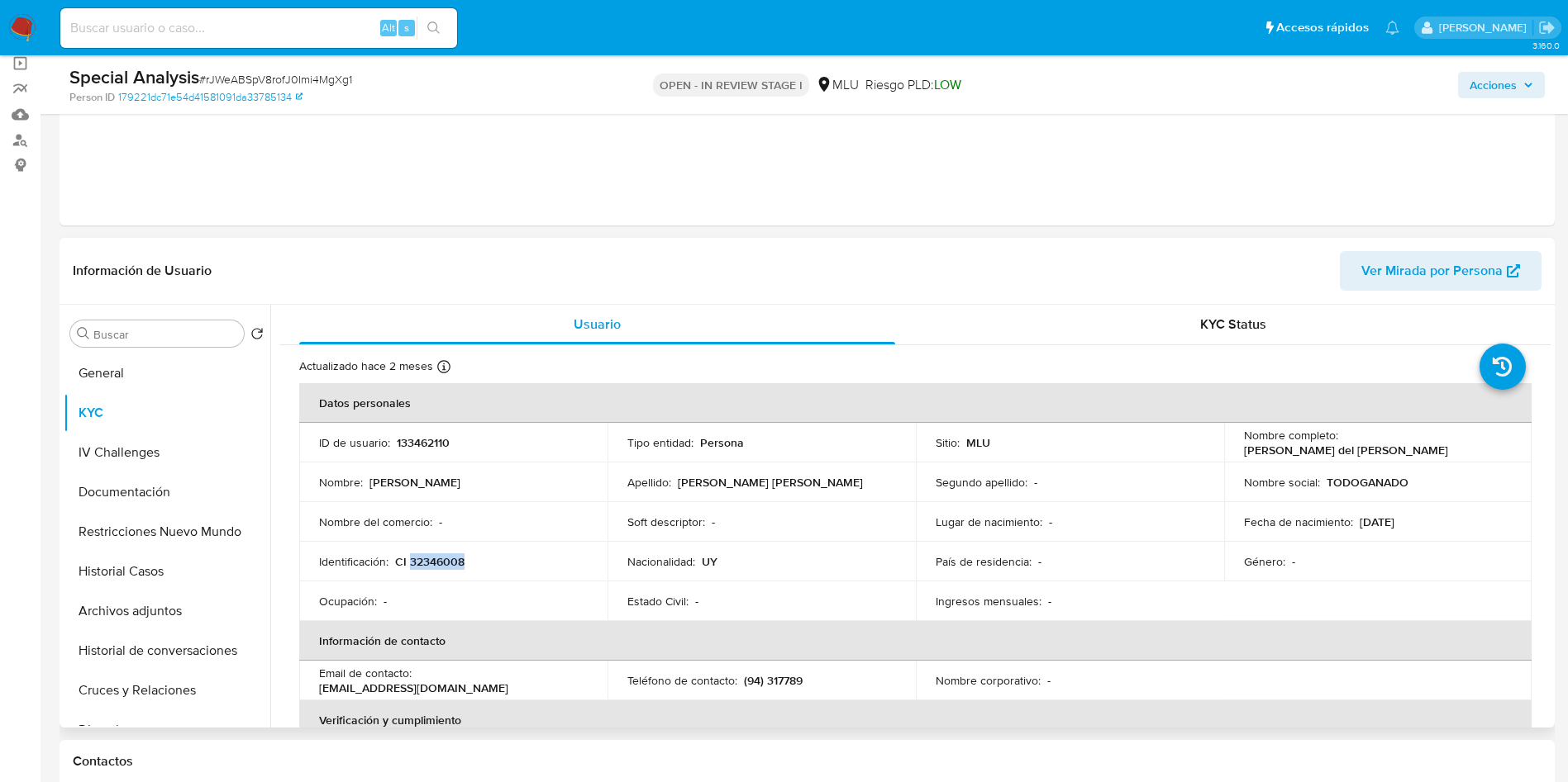
click at [450, 562] on p "CI 32346008" at bounding box center [429, 562] width 69 height 15
copy p "32346008"
click at [1323, 154] on div "Eventos ( 1 ) Acciones" at bounding box center [807, 127] width 1495 height 198
drag, startPoint x: 1340, startPoint y: 436, endPoint x: 1508, endPoint y: 439, distance: 168.0
click at [1508, 439] on td "Nombre completo : Maria del Carmen Fynn Reissig" at bounding box center [1378, 443] width 308 height 40
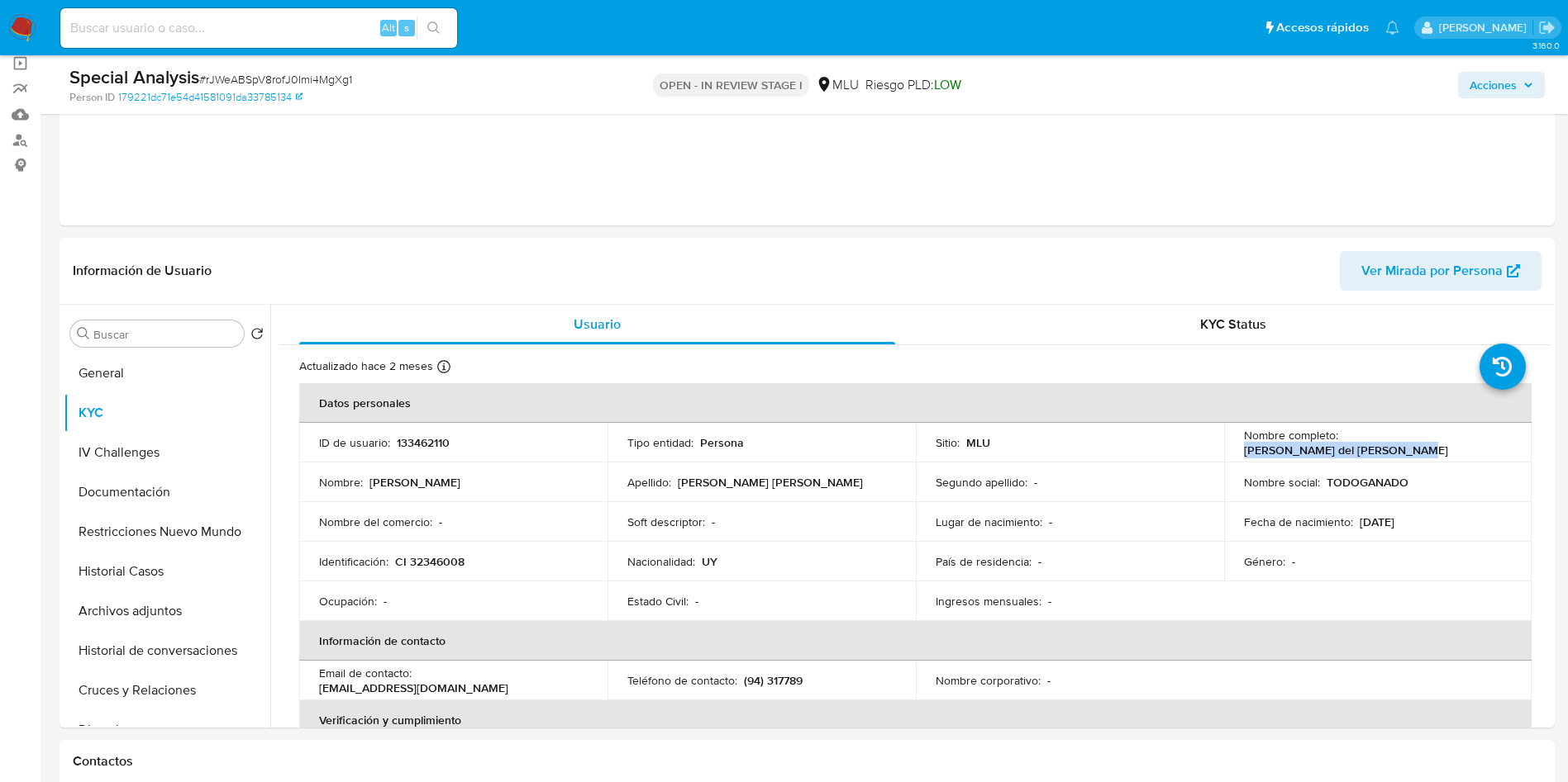
copy p "[PERSON_NAME] del [PERSON_NAME]"
click at [147, 472] on button "Documentación" at bounding box center [160, 492] width 194 height 40
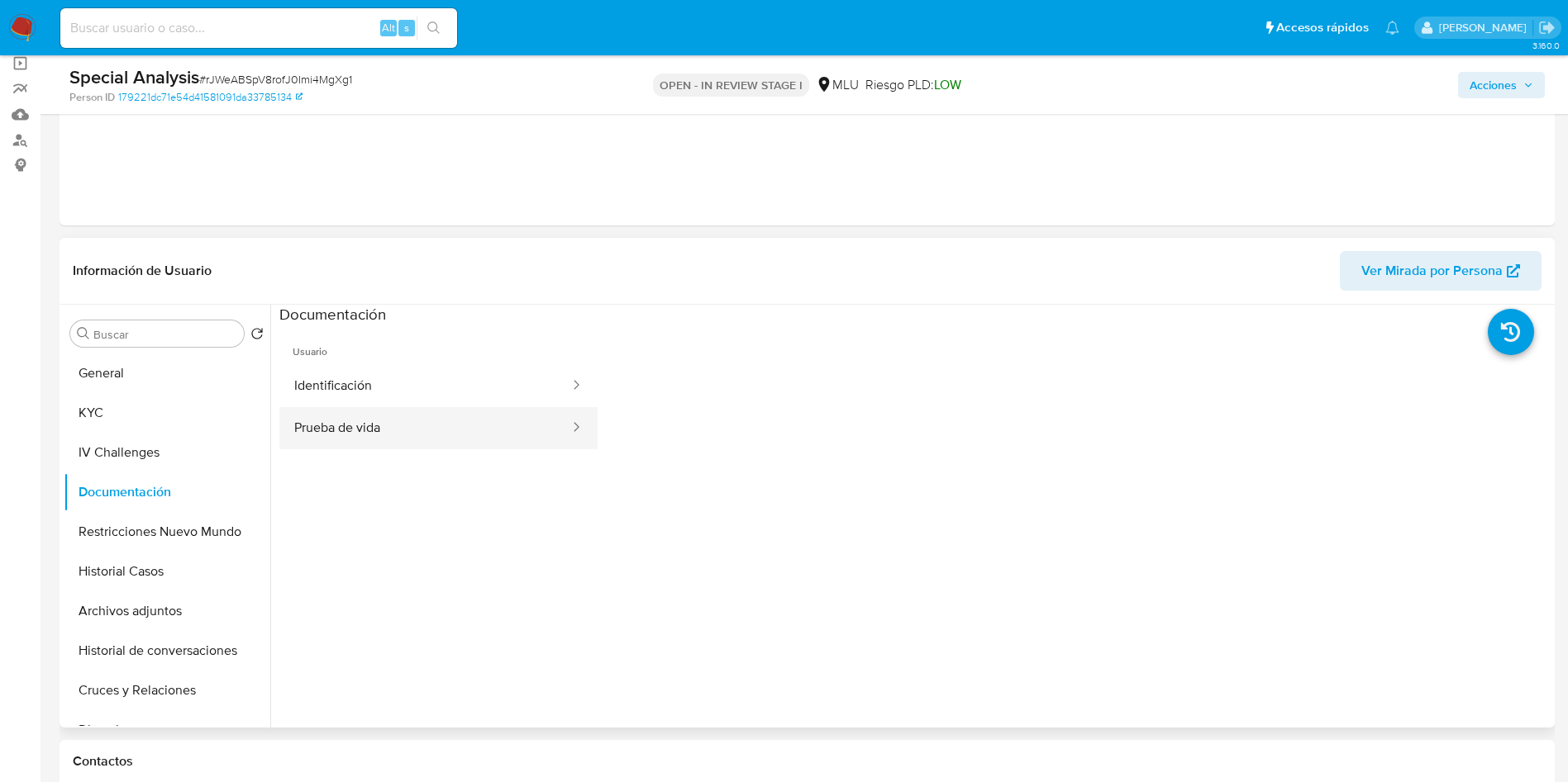
click at [497, 413] on button "Prueba de vida" at bounding box center [425, 428] width 292 height 42
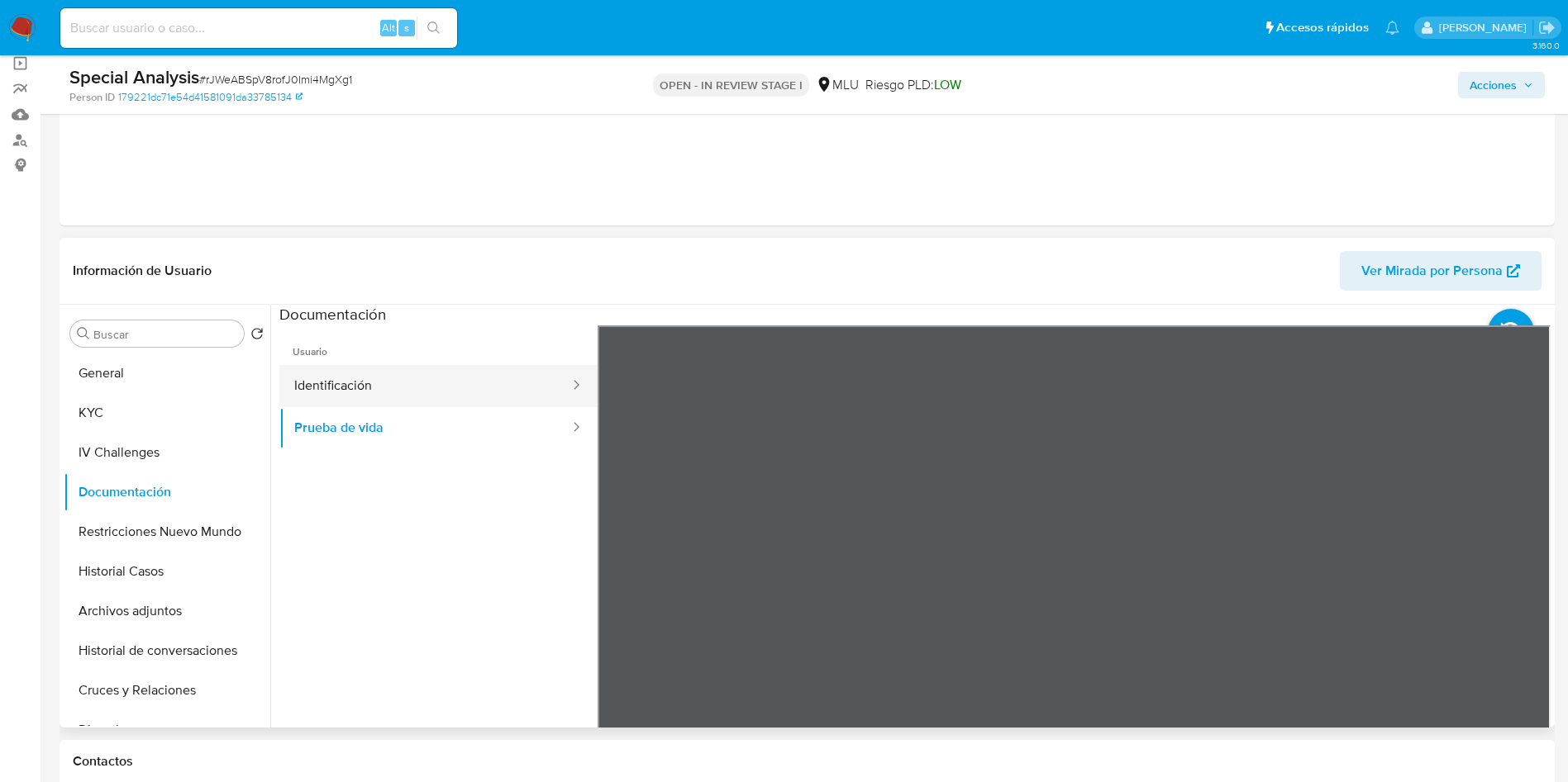
click at [397, 370] on button "Identificación" at bounding box center [425, 386] width 292 height 42
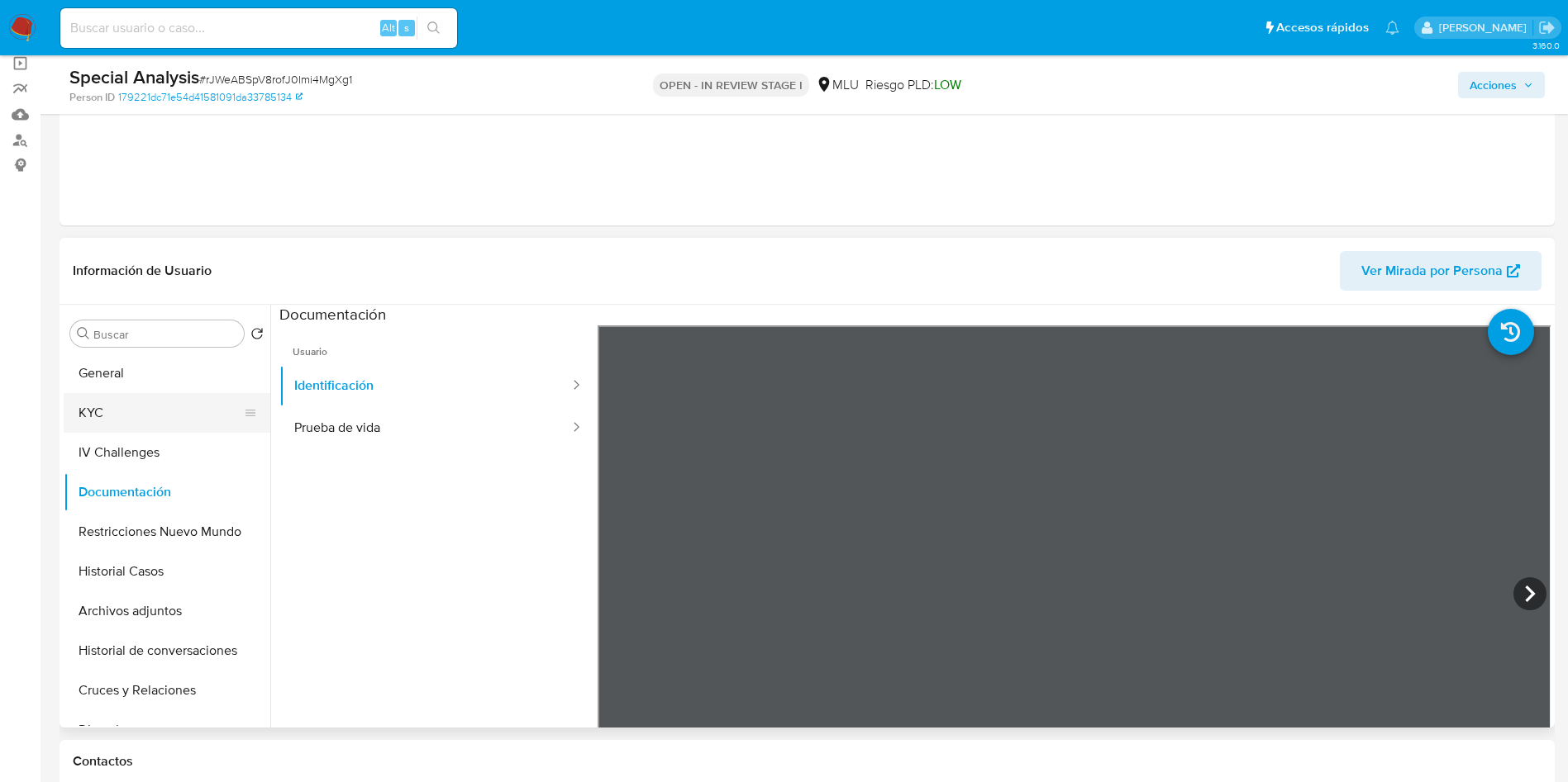
click at [141, 404] on button "KYC" at bounding box center [160, 413] width 194 height 40
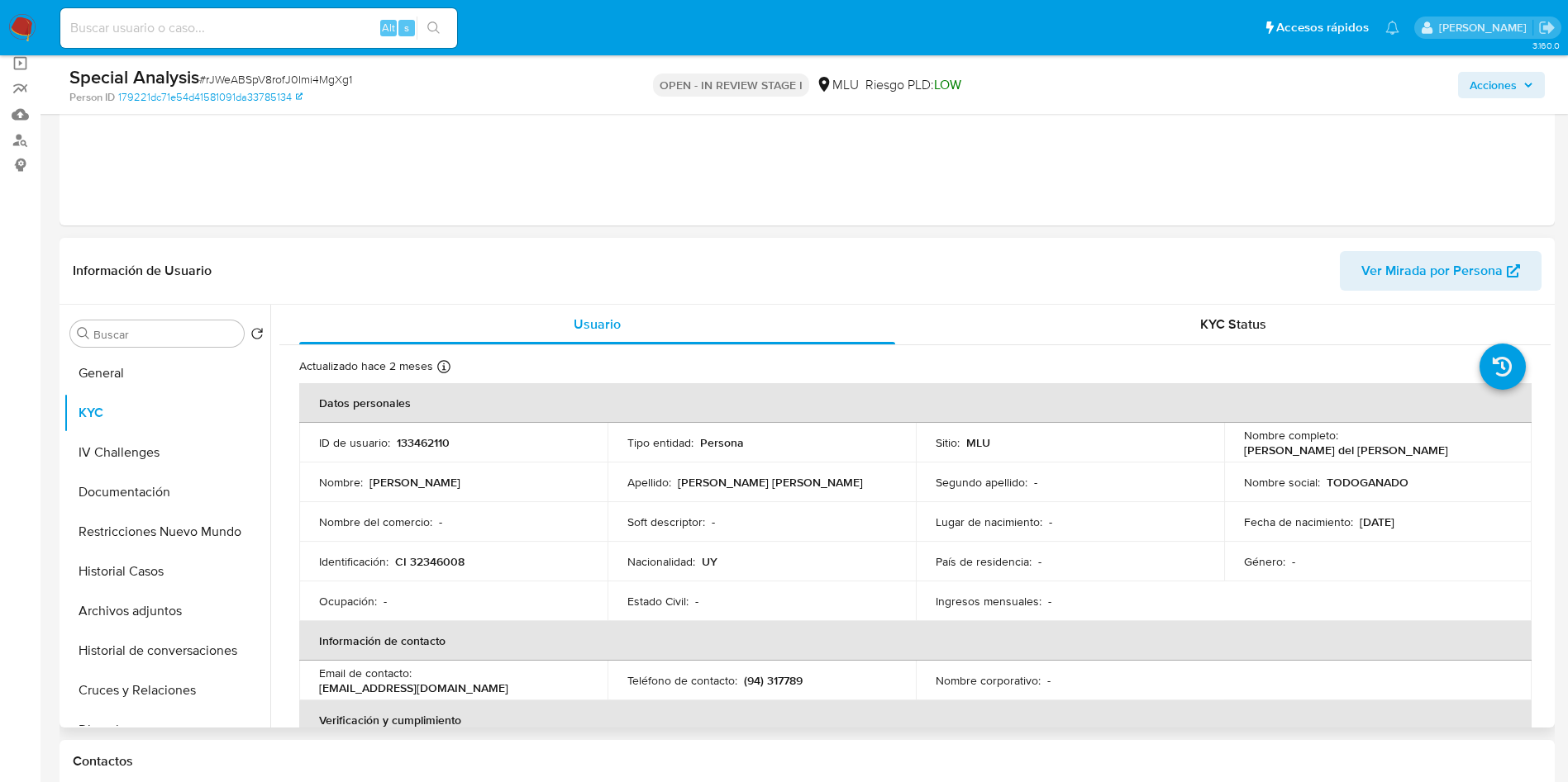
click at [1380, 487] on p "TODOGANADO" at bounding box center [1367, 483] width 82 height 15
copy p "TODOGANADO"
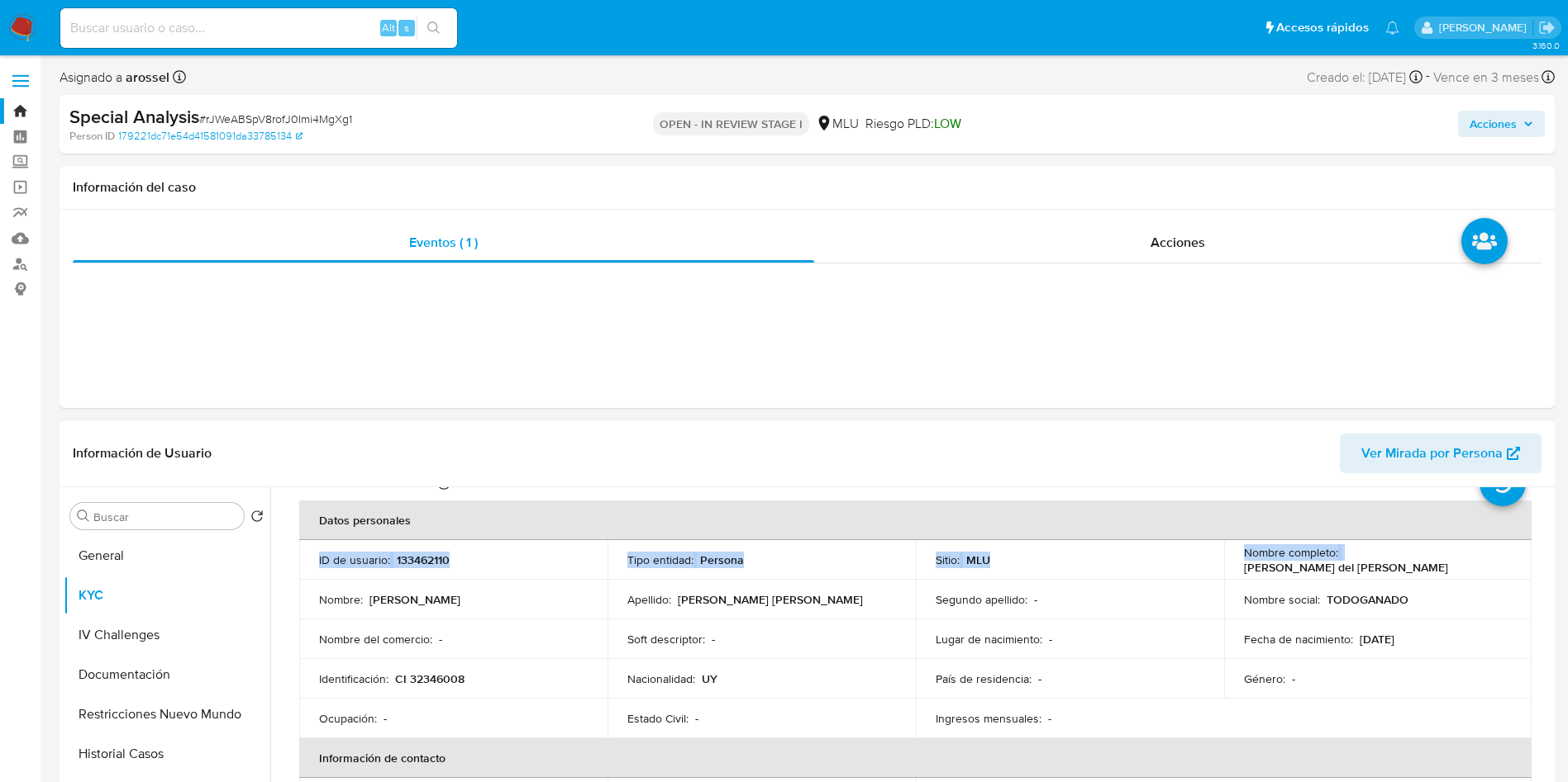
scroll to position [62, 0]
drag, startPoint x: 1338, startPoint y: 499, endPoint x: 1470, endPoint y: 531, distance: 135.8
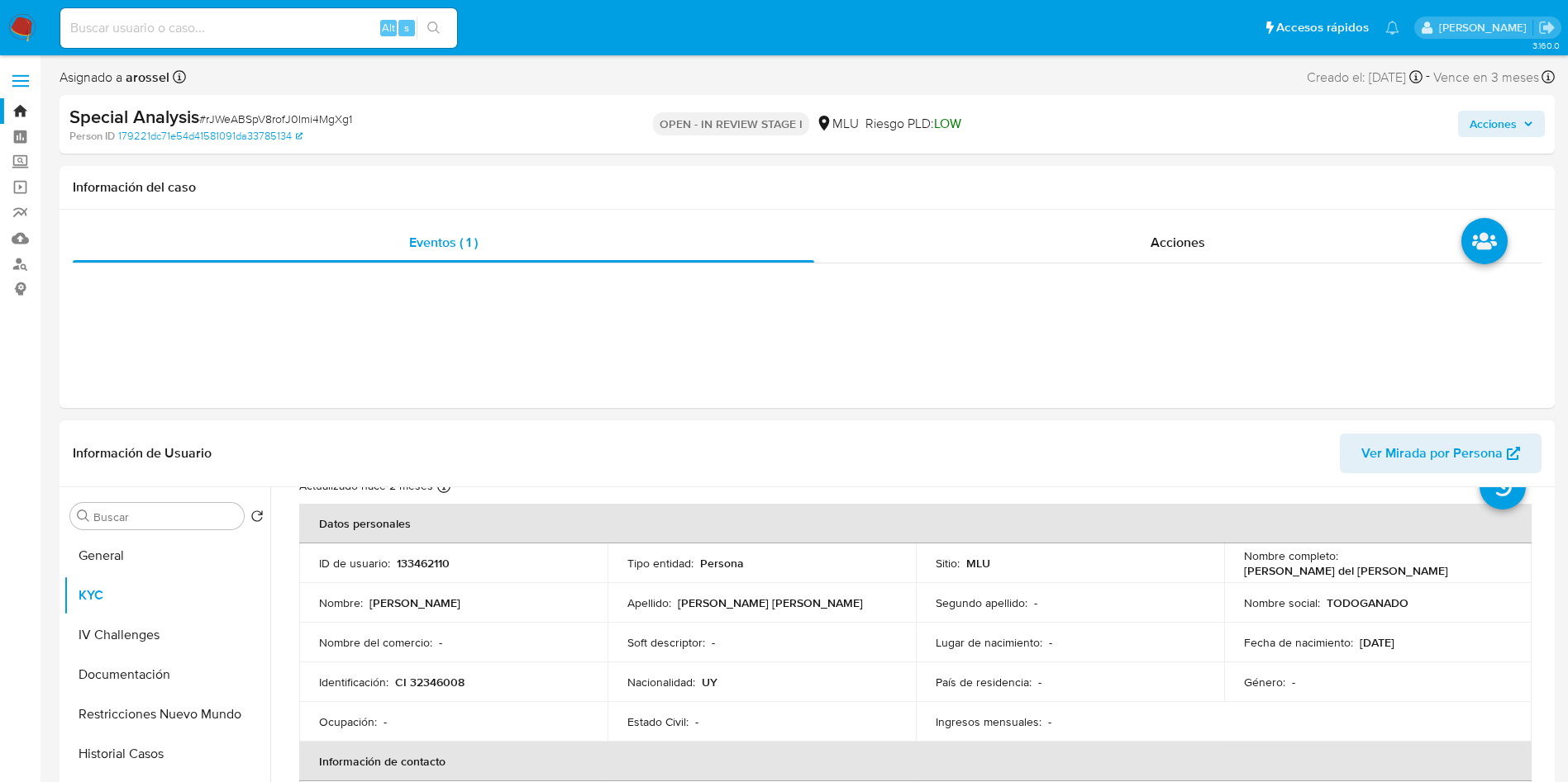
click at [1376, 578] on td "Nombre completo : Maria del Carmen Fynn Reissig" at bounding box center [1378, 564] width 308 height 40
drag, startPoint x: 1343, startPoint y: 563, endPoint x: 1498, endPoint y: 563, distance: 155.0
click at [1448, 564] on p "[PERSON_NAME] del [PERSON_NAME]" at bounding box center [1346, 571] width 204 height 15
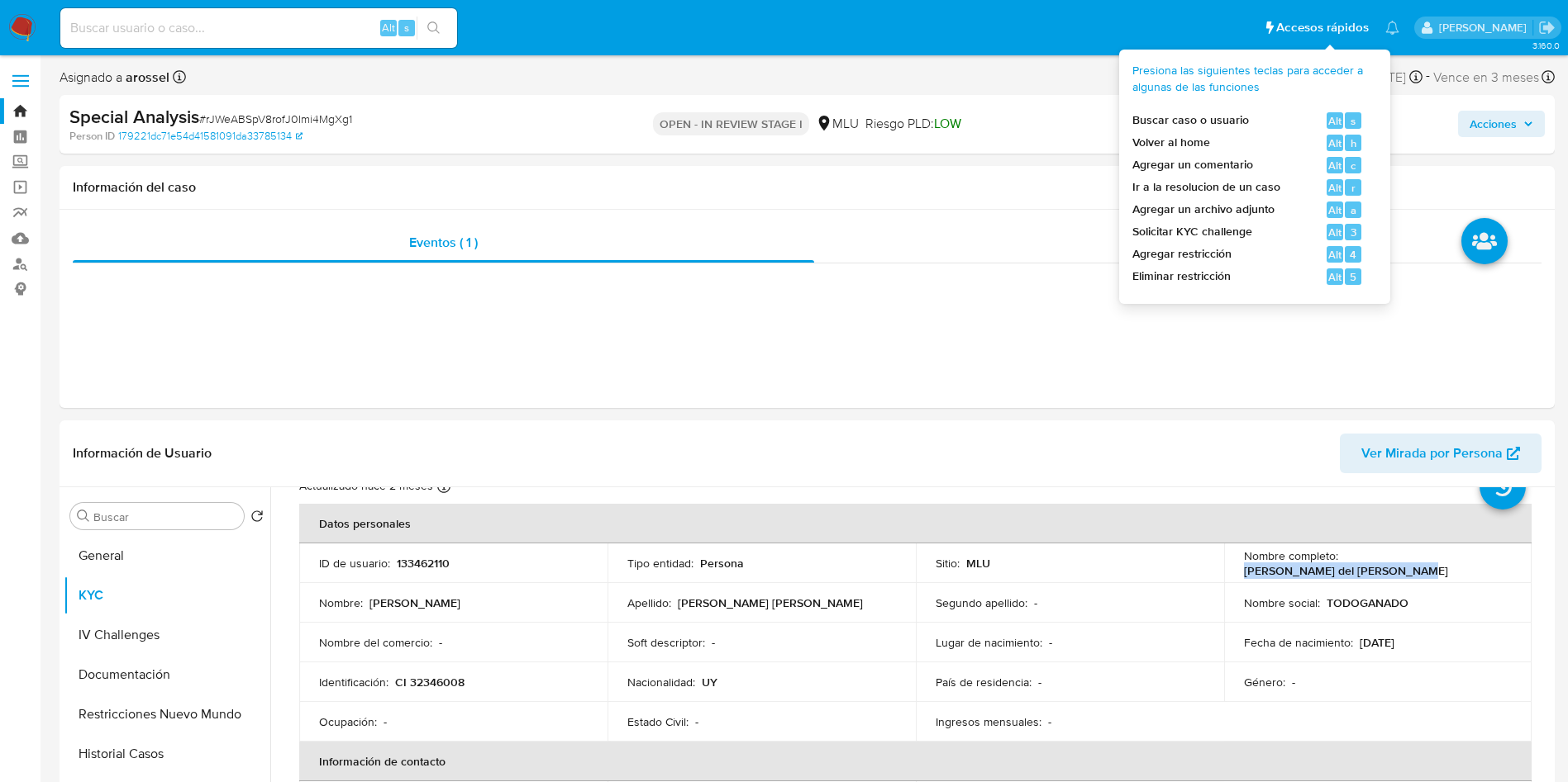
copy p "[PERSON_NAME] del [PERSON_NAME]"
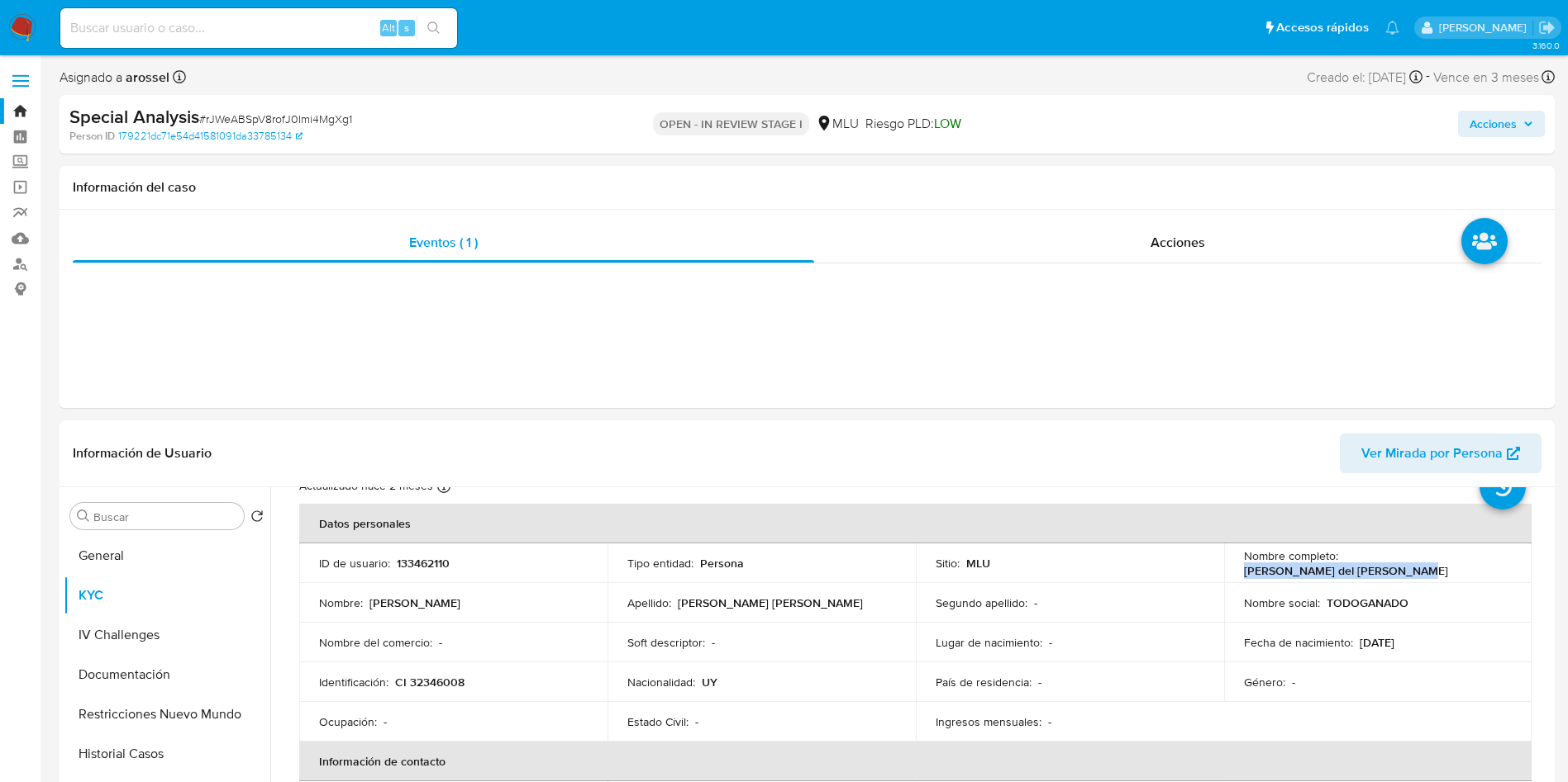
copy p "[PERSON_NAME] del [PERSON_NAME]"
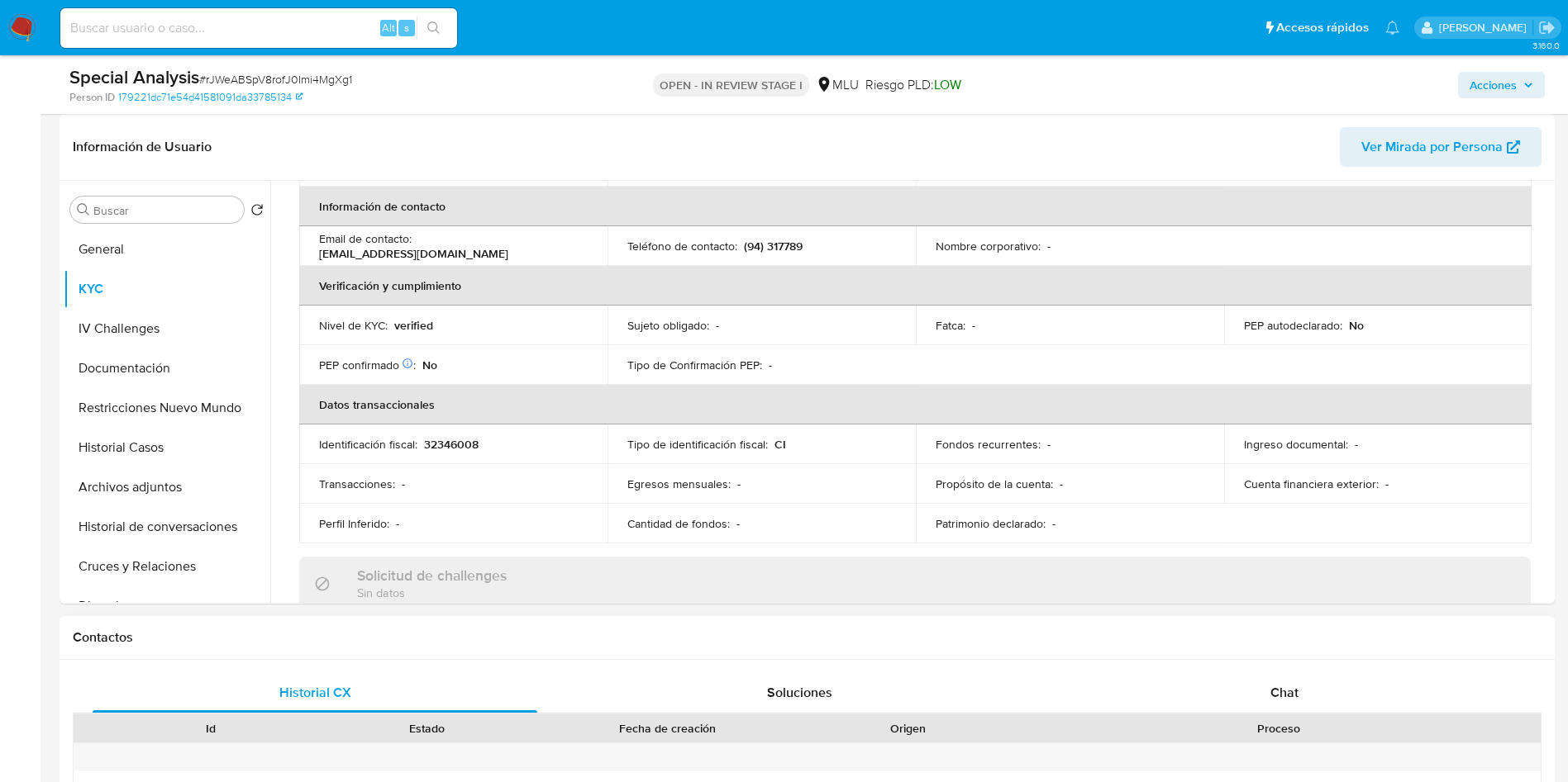
scroll to position [868, 0]
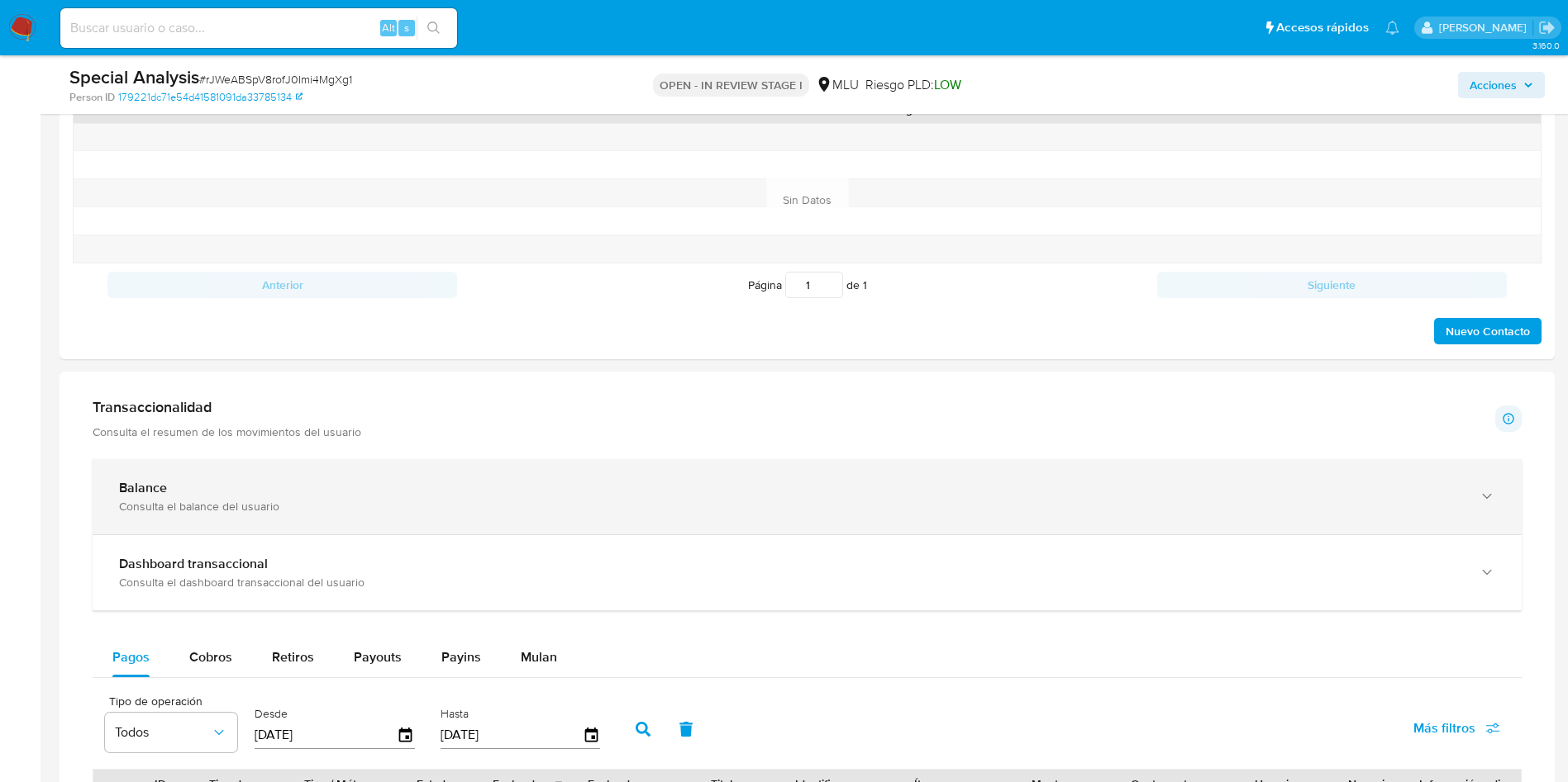
click at [749, 503] on div "Consulta el balance del usuario" at bounding box center [791, 506] width 1343 height 15
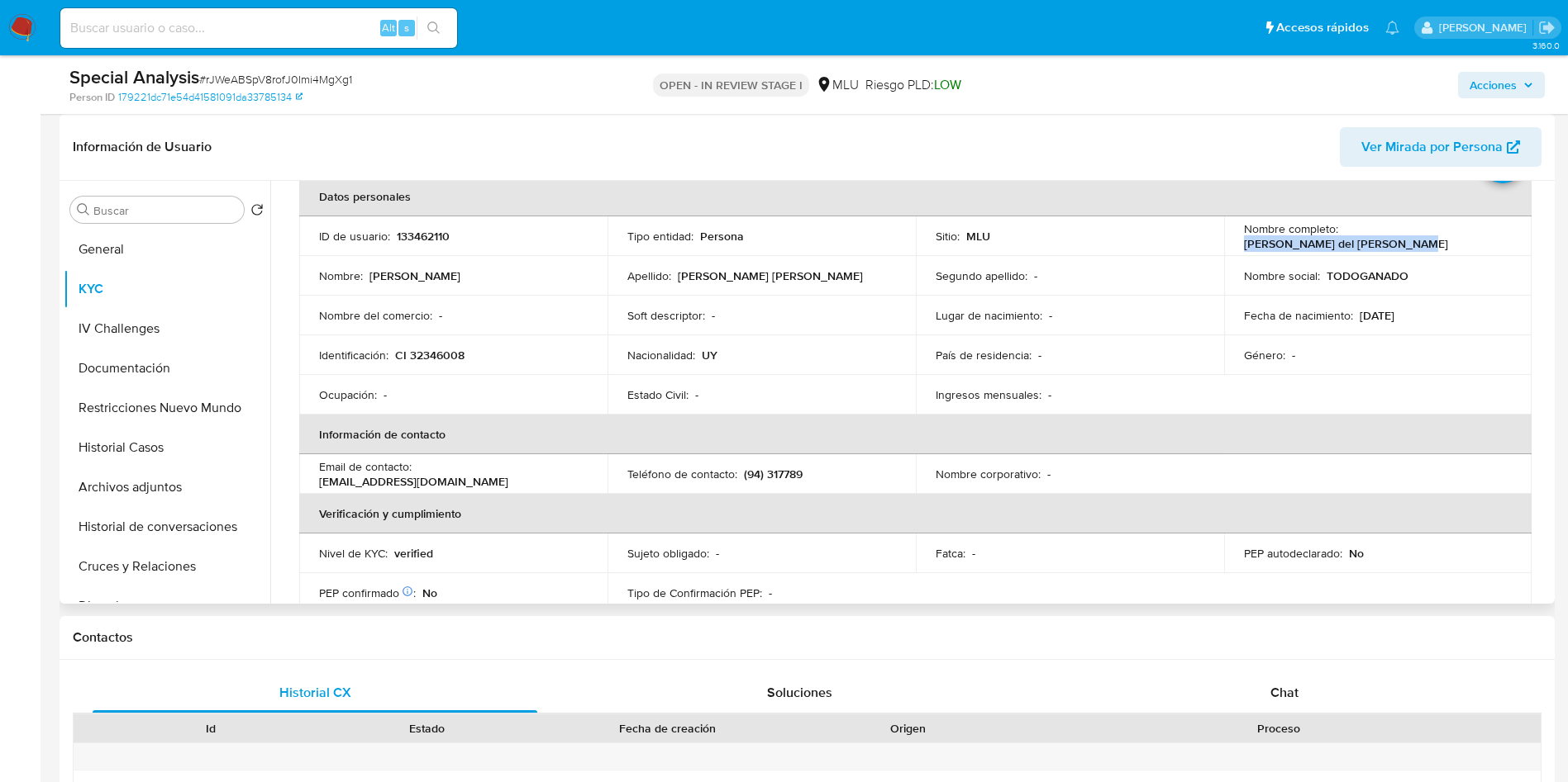
scroll to position [0, 0]
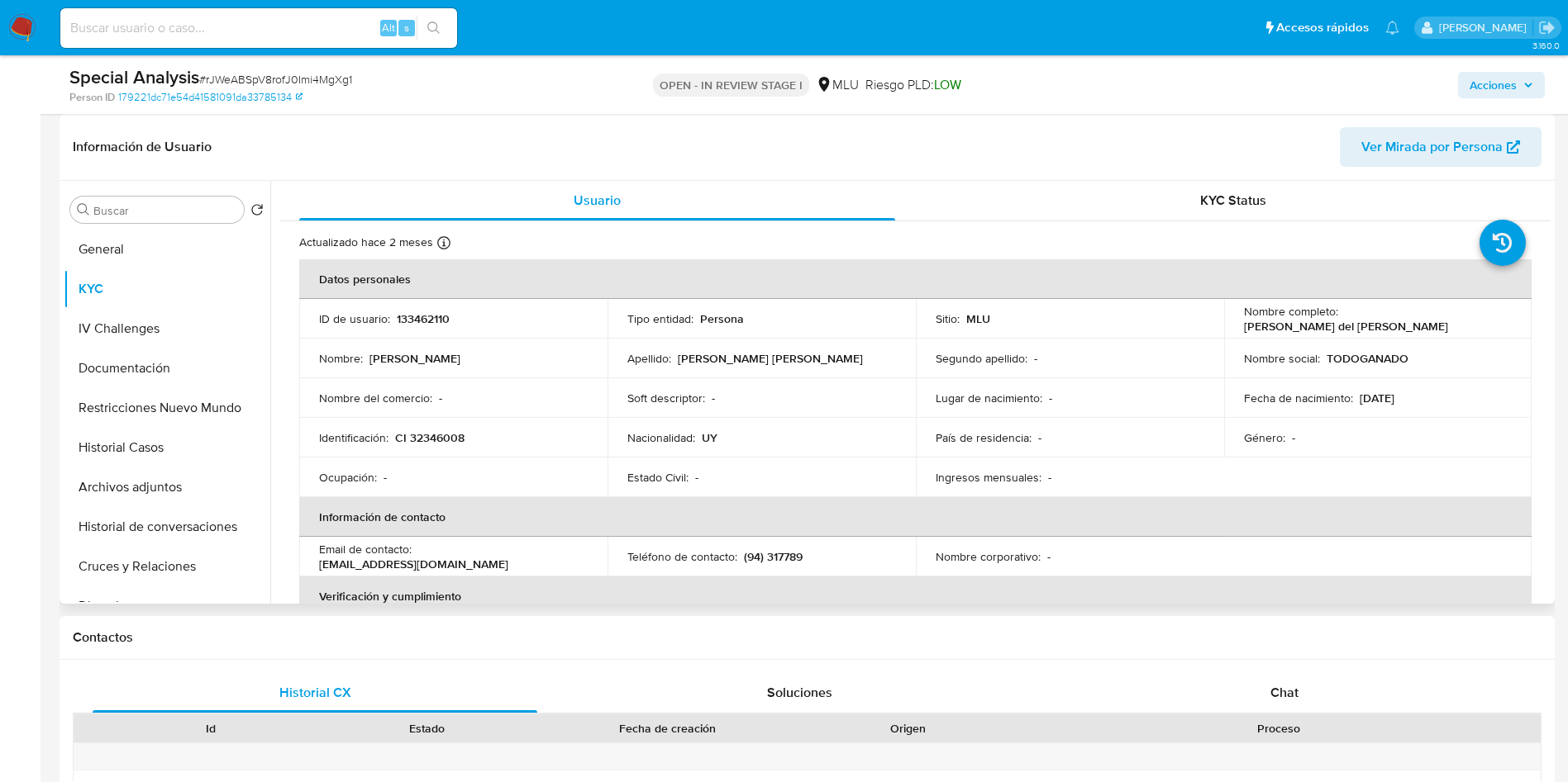
click at [425, 312] on p "133462110" at bounding box center [423, 319] width 53 height 15
copy p "133462110"
drag, startPoint x: 1339, startPoint y: 324, endPoint x: 1494, endPoint y: 297, distance: 157.3
click at [1503, 315] on div "Nombre completo : Maria del Carmen Fynn Reissig" at bounding box center [1378, 318] width 268 height 29
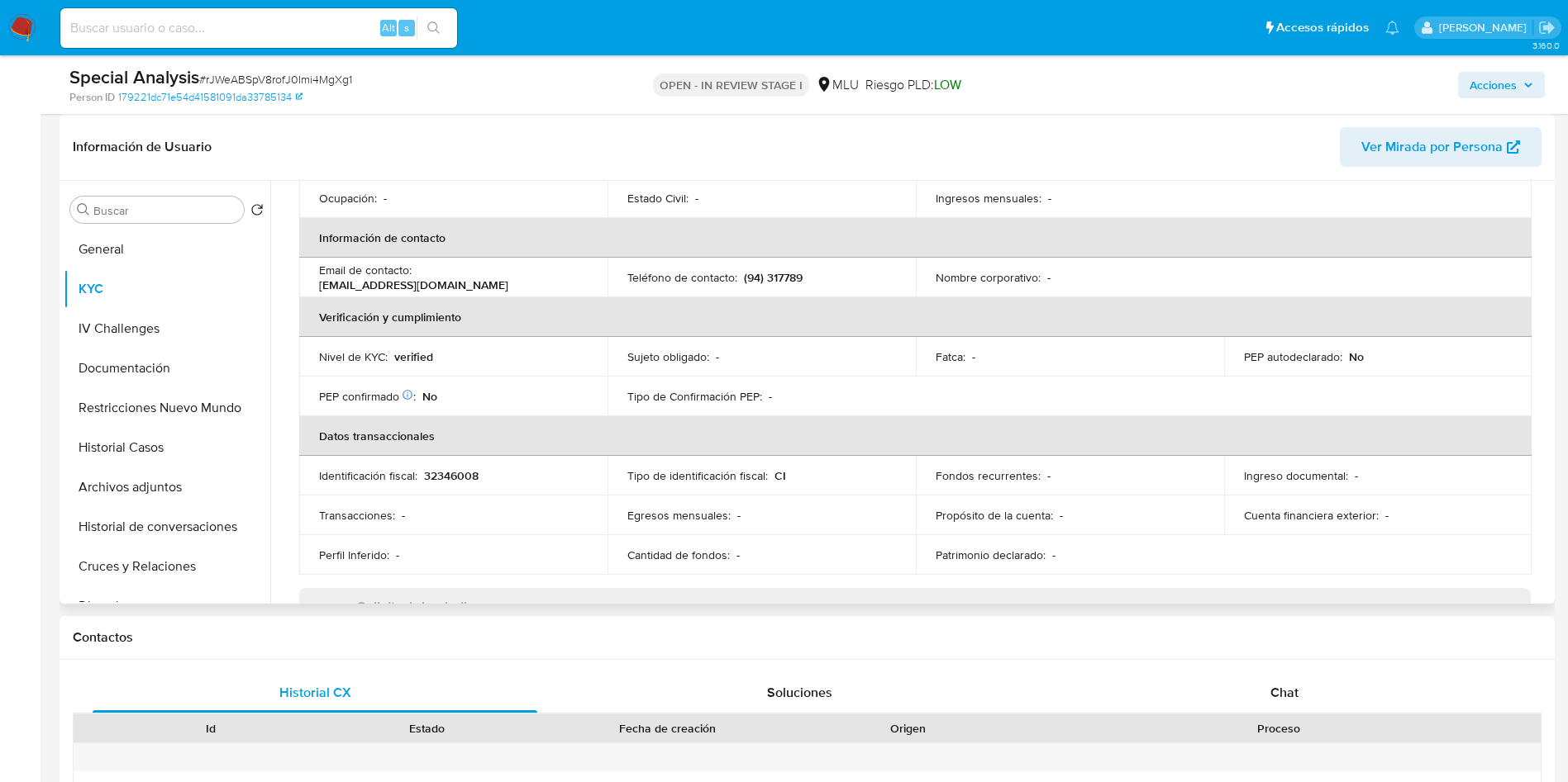
scroll to position [247, 0]
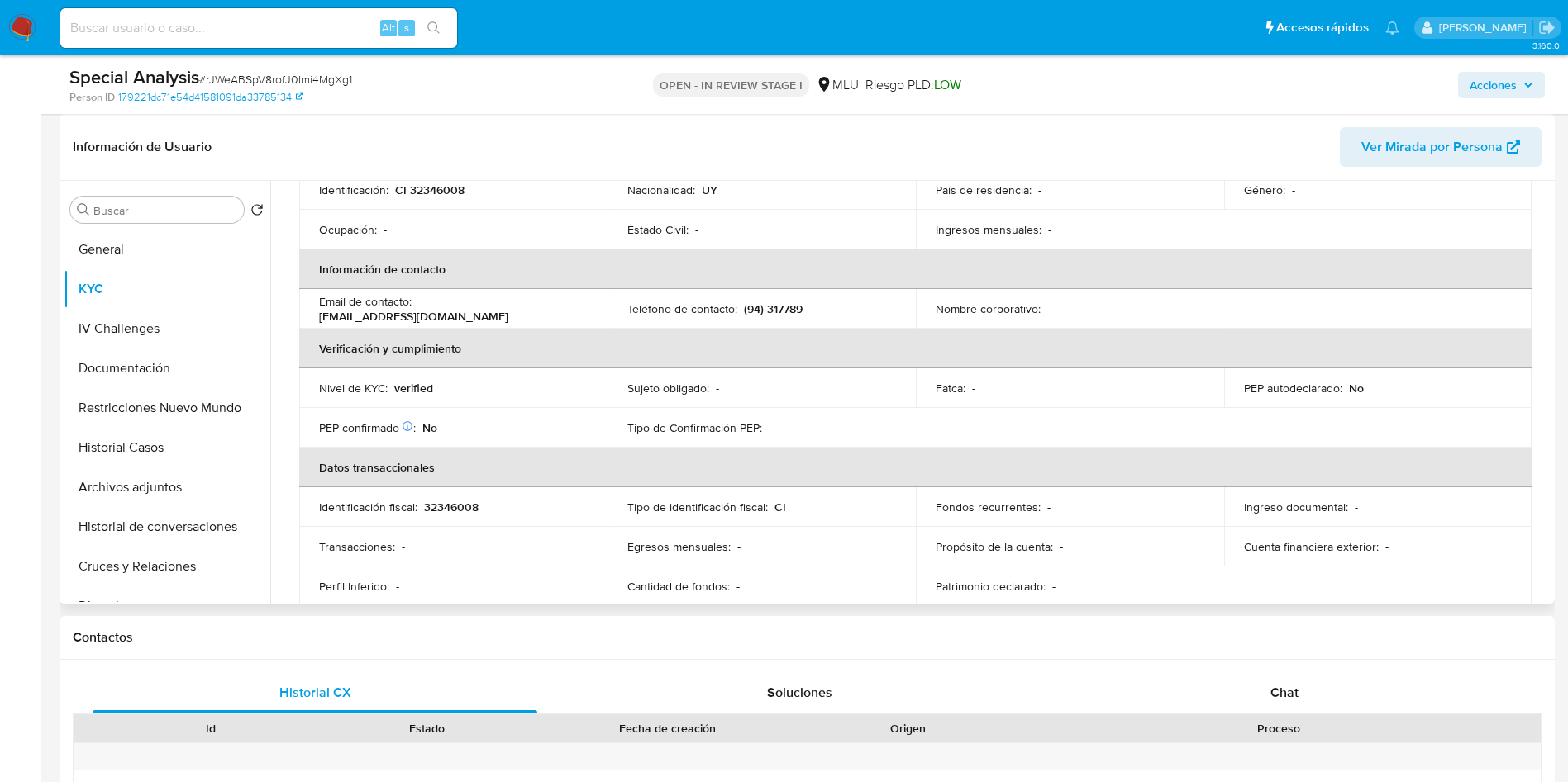
click at [471, 500] on p "32346008" at bounding box center [452, 507] width 55 height 15
click at [475, 500] on p "32346008" at bounding box center [452, 507] width 55 height 15
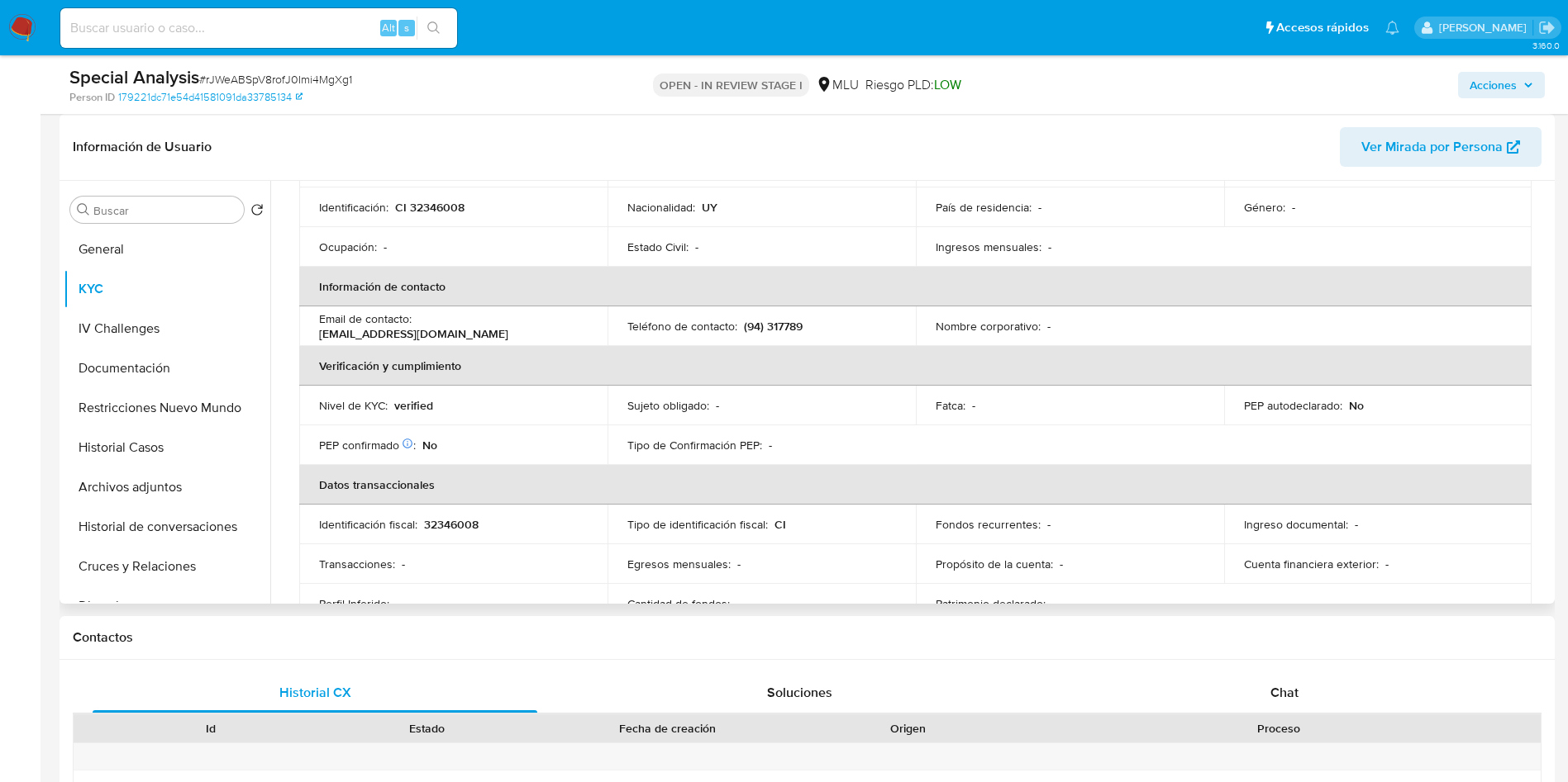
scroll to position [179, 0]
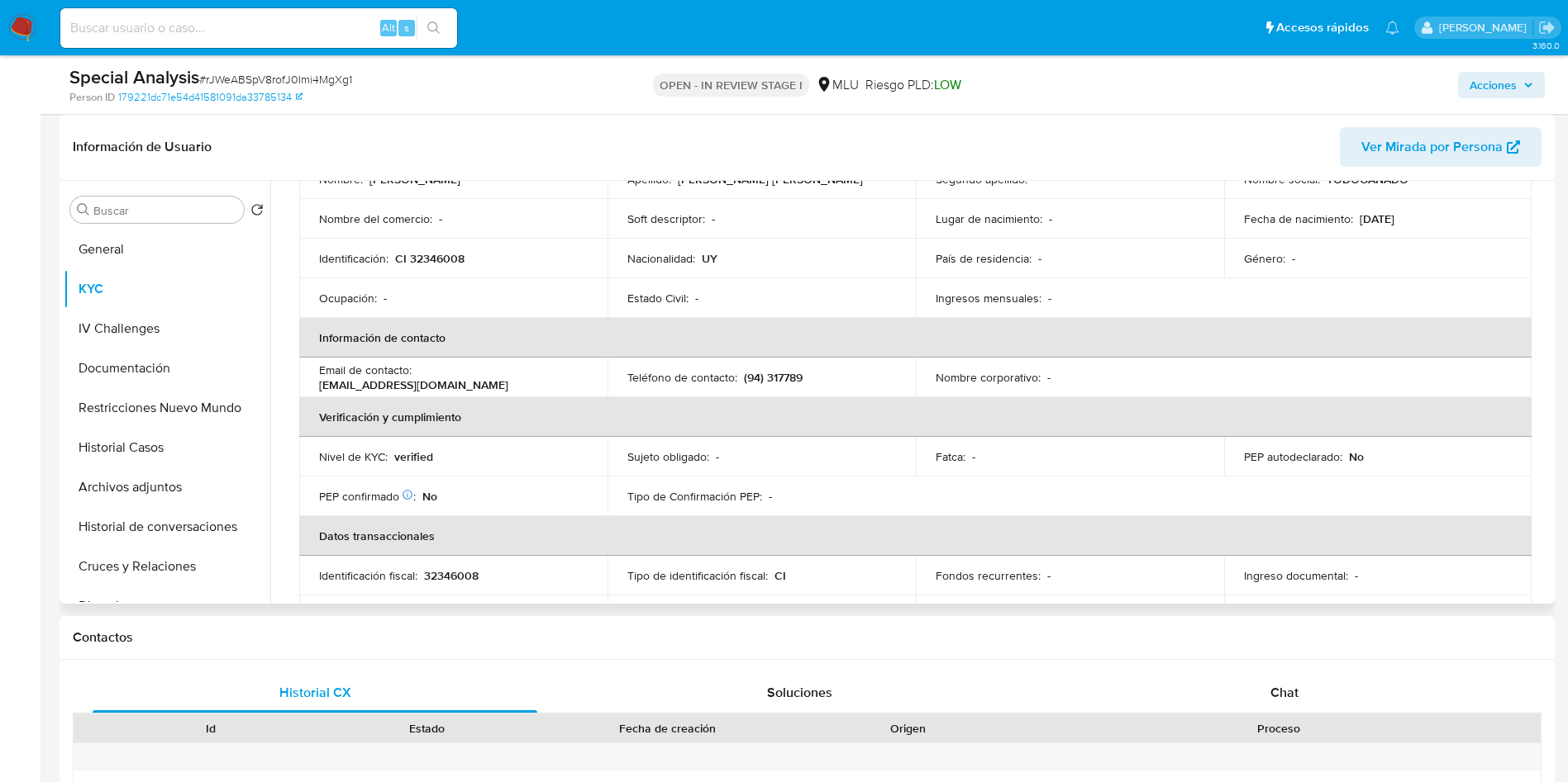
click at [774, 372] on p "(94) 317789" at bounding box center [773, 378] width 59 height 15
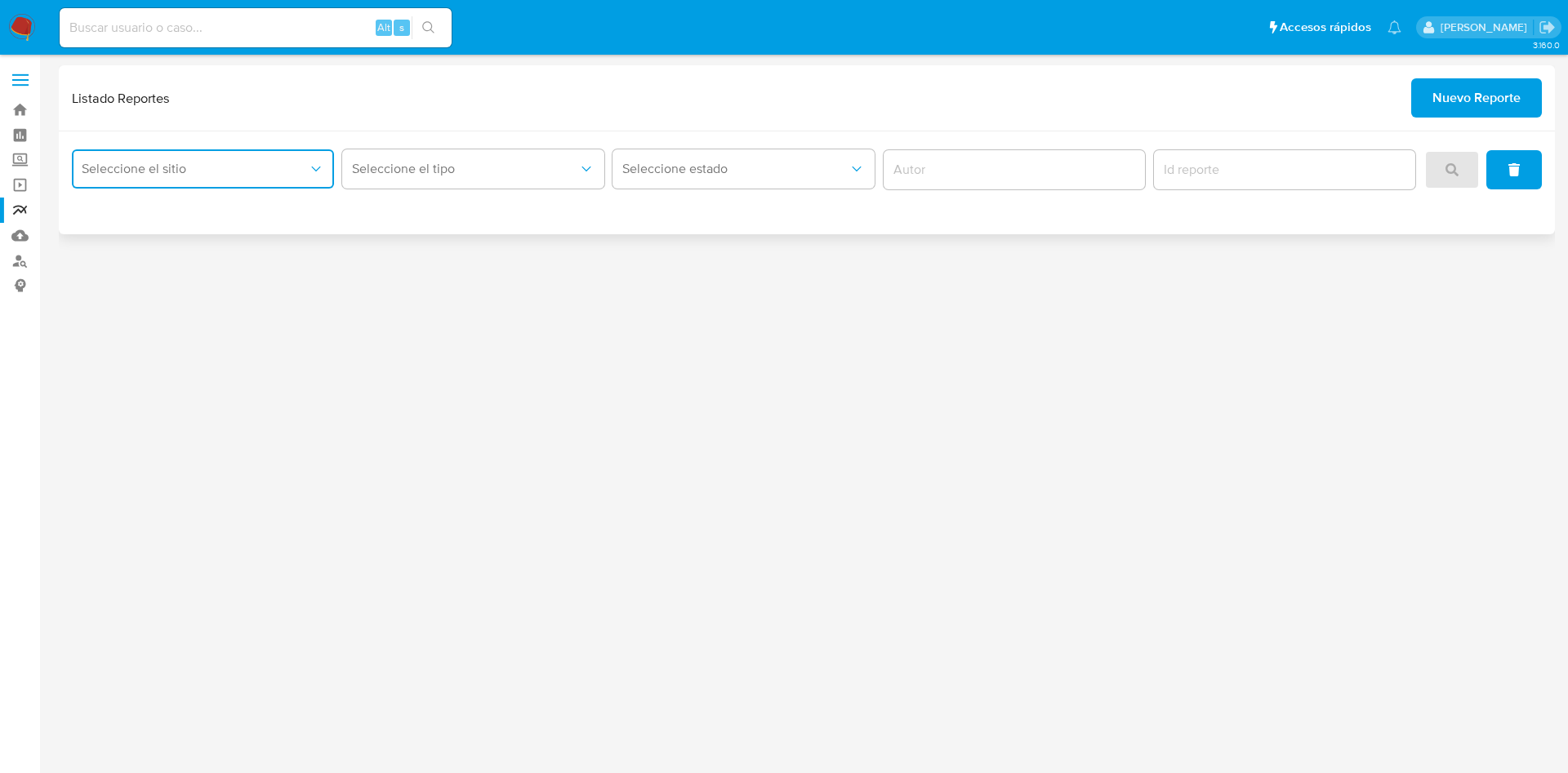
click at [266, 179] on button "Seleccione el sitio" at bounding box center [203, 169] width 262 height 39
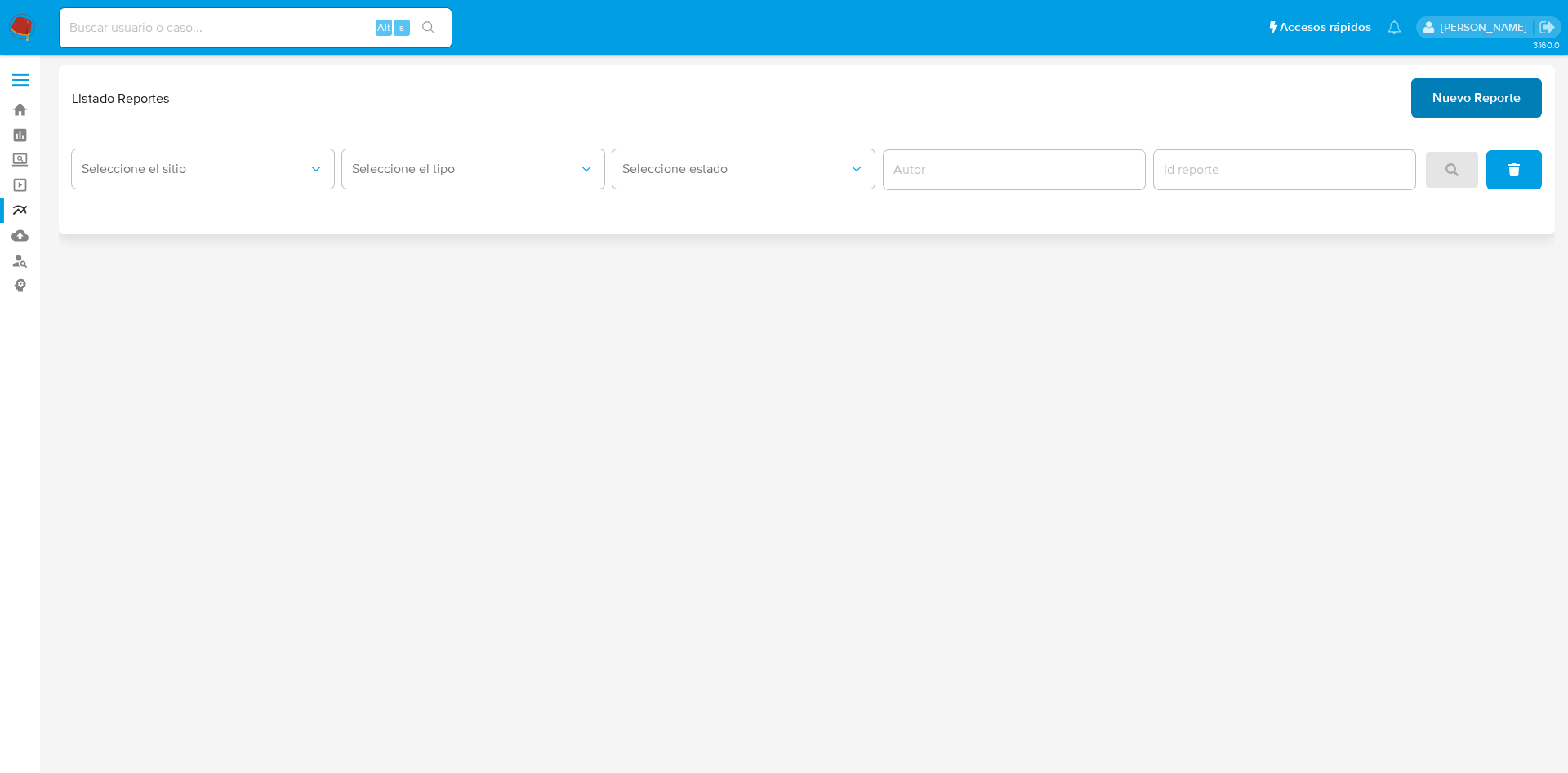
click at [1511, 90] on span "Nuevo Reporte" at bounding box center [1476, 98] width 88 height 35
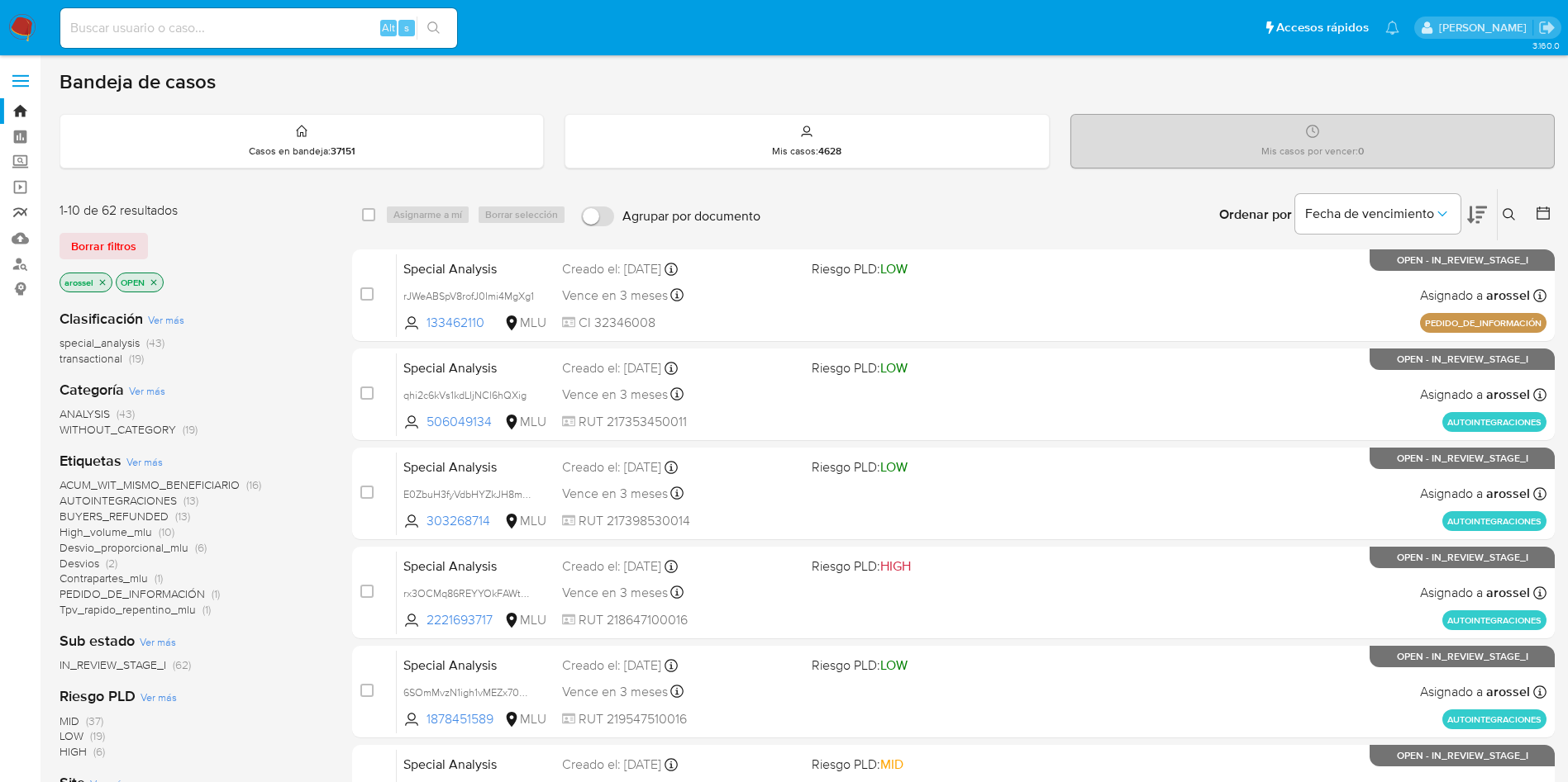
click at [19, 214] on link "Reportes" at bounding box center [98, 212] width 196 height 26
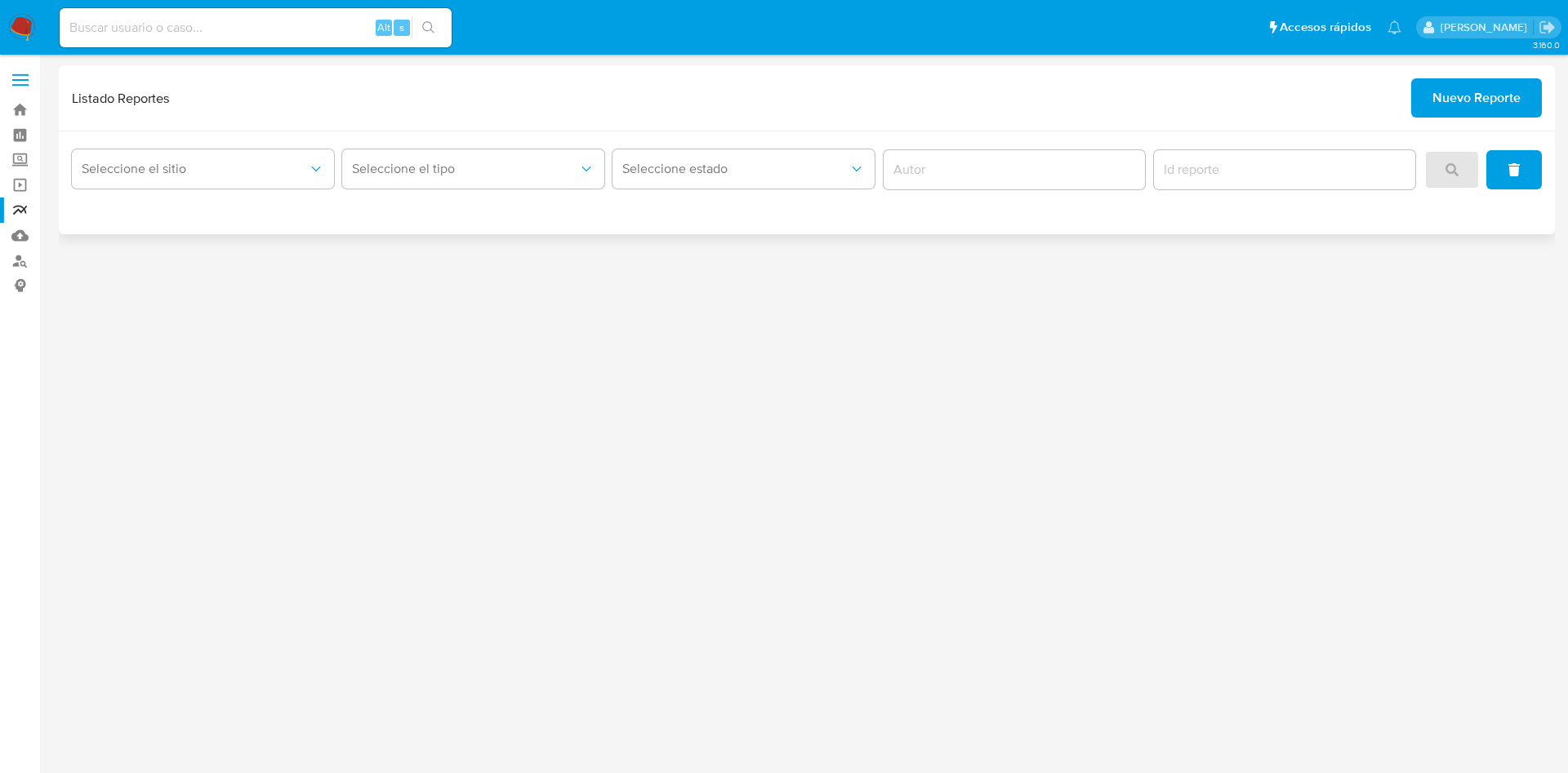
click at [1469, 101] on span "Nuevo Reporte" at bounding box center [1476, 98] width 88 height 35
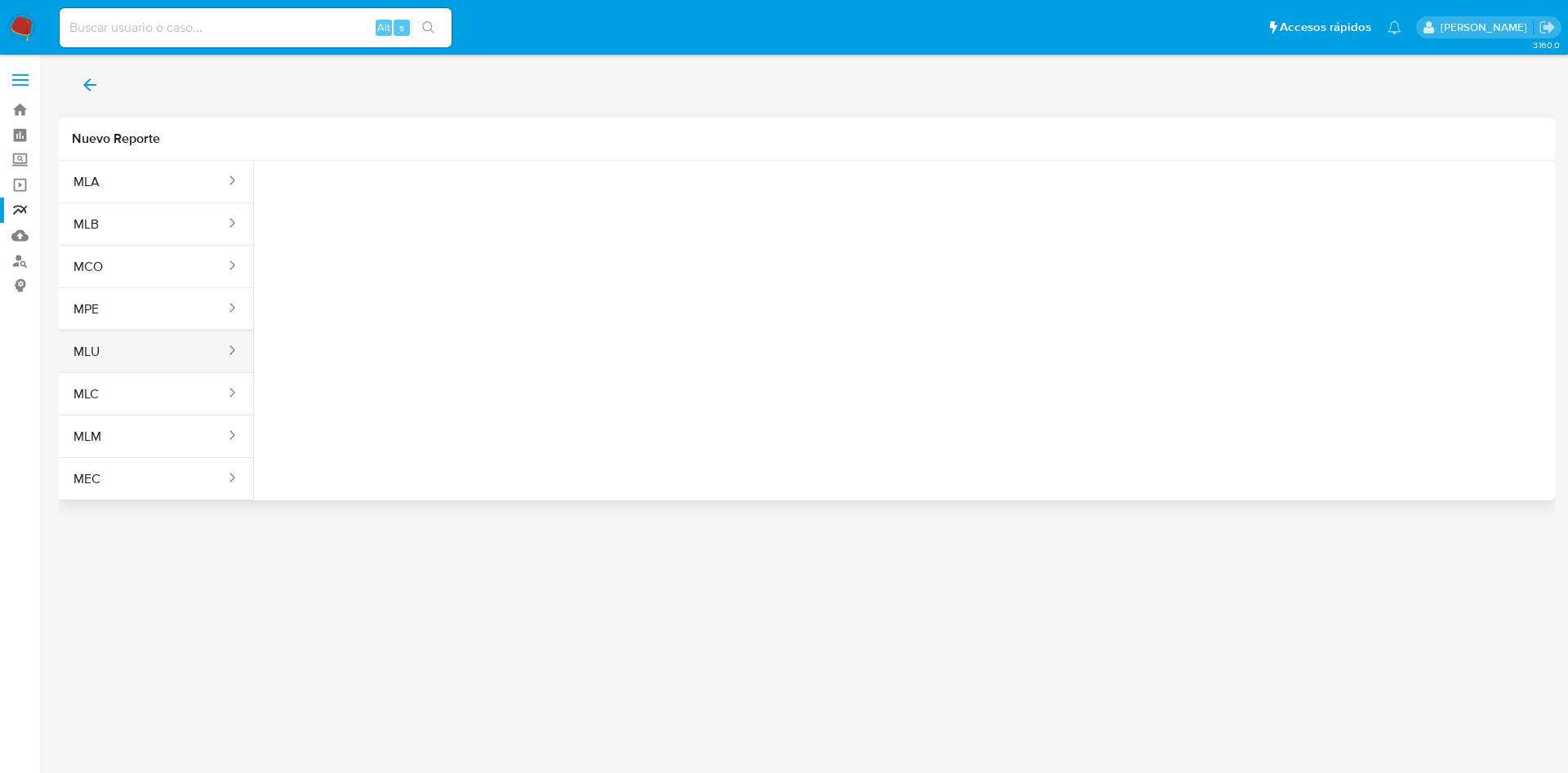
click at [188, 349] on button "MLU" at bounding box center [143, 352] width 168 height 39
click at [329, 210] on span "Seleccione una opcion" at bounding box center [349, 204] width 144 height 16
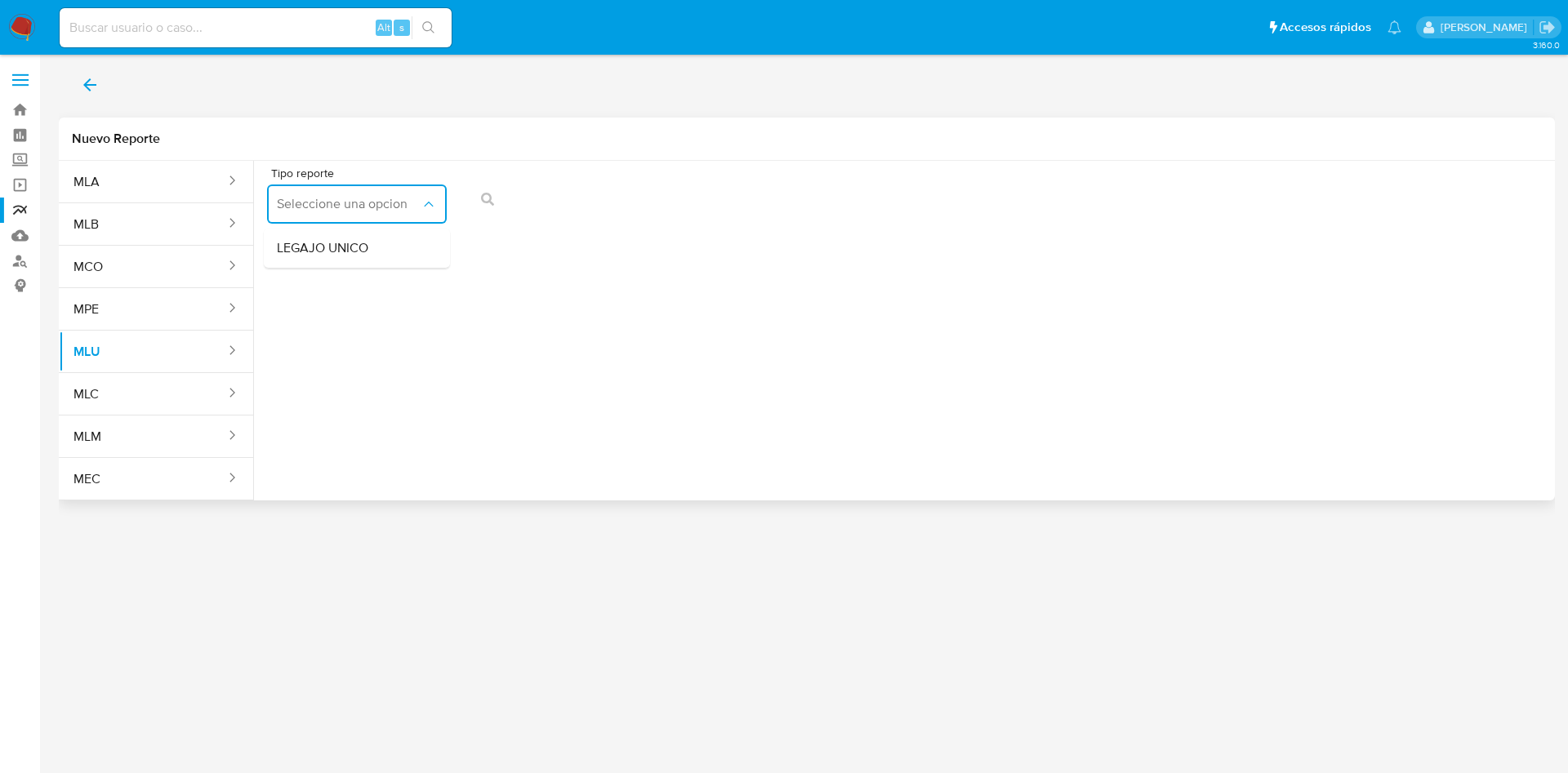
click at [411, 262] on div "LEGAJO UNICO" at bounding box center [352, 248] width 150 height 39
click at [862, 200] on button "action-search" at bounding box center [852, 199] width 55 height 39
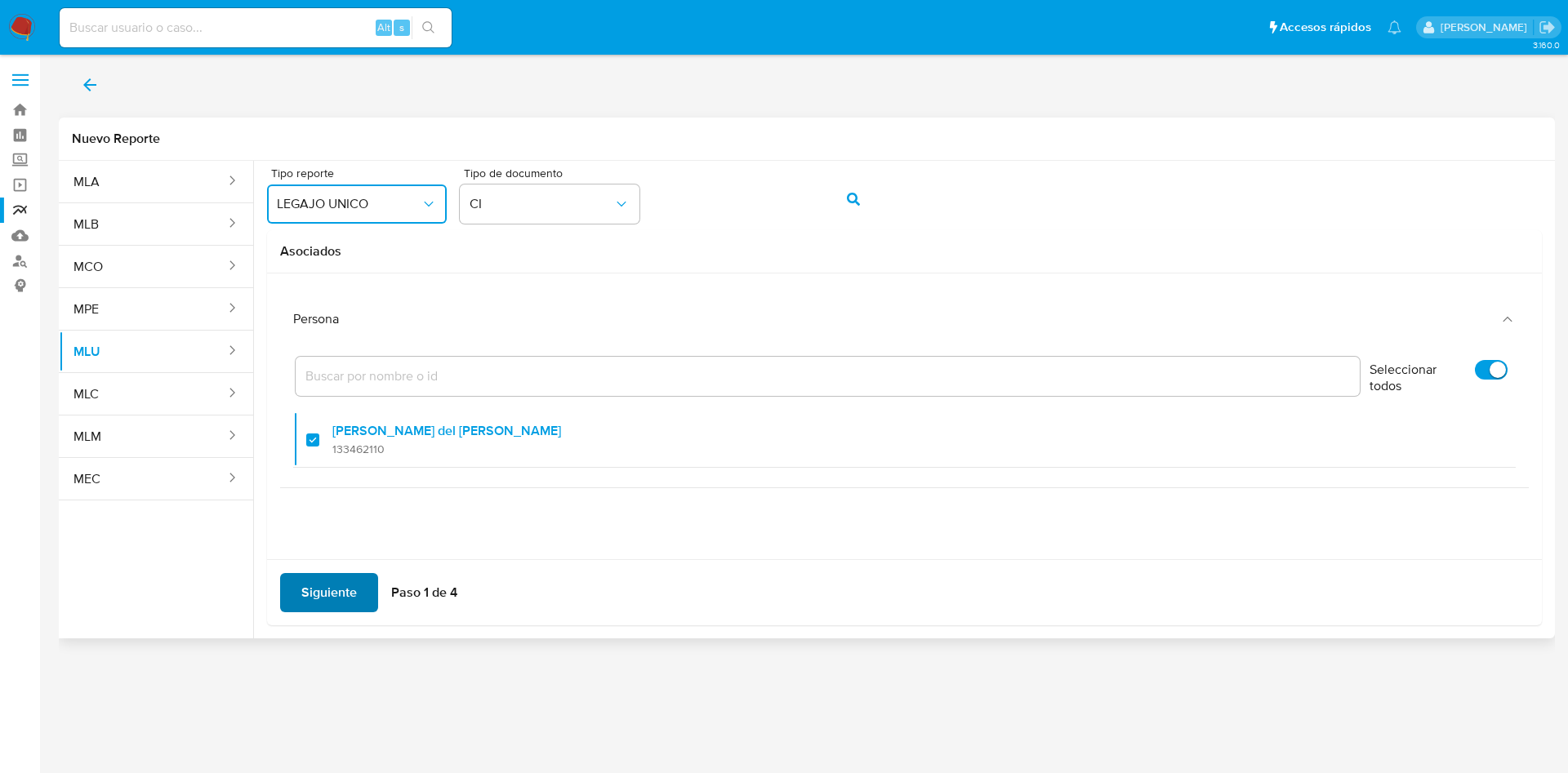
click at [343, 576] on span "Siguiente" at bounding box center [329, 593] width 55 height 35
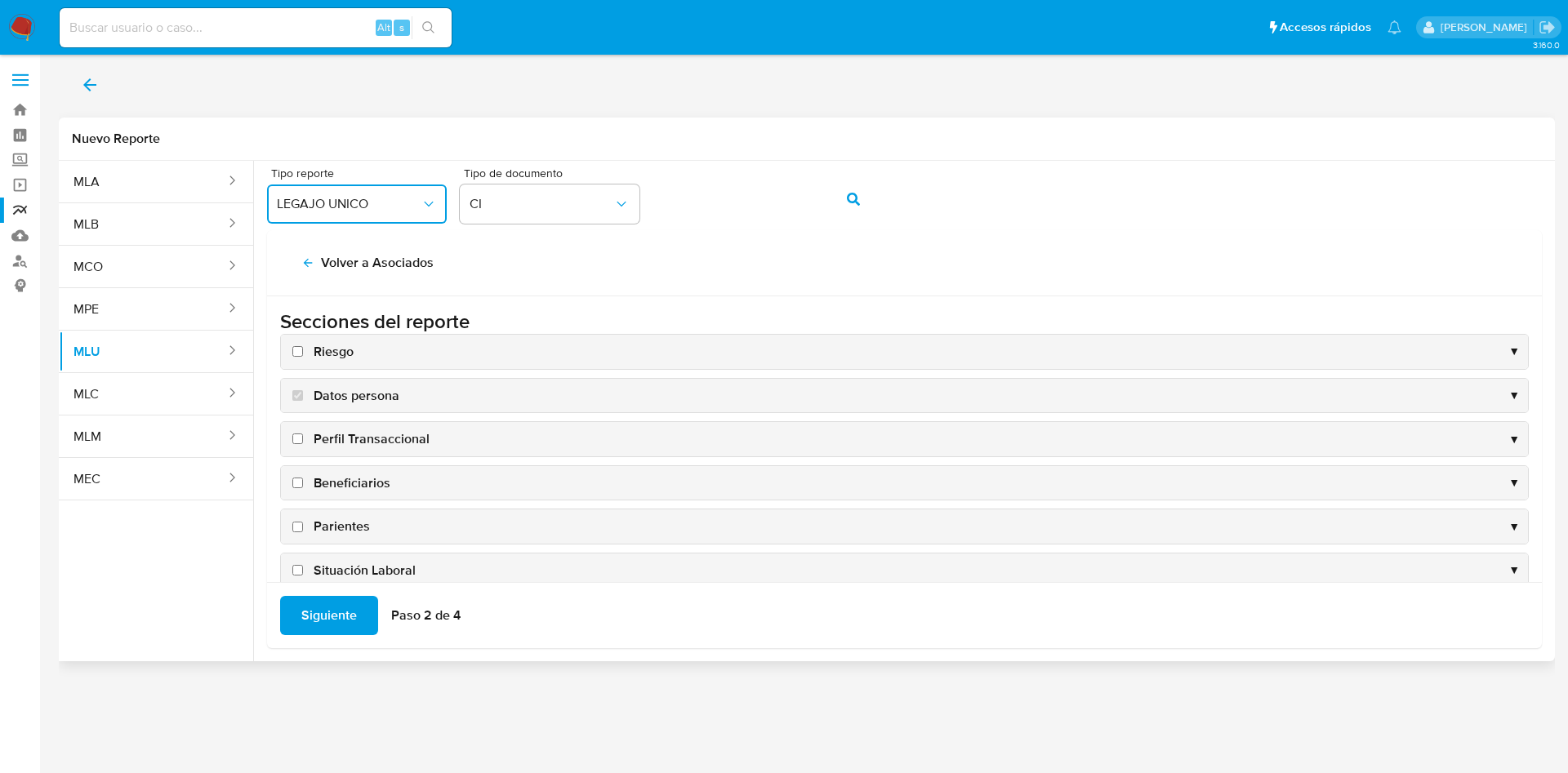
click at [297, 352] on input "Riesgo" at bounding box center [297, 351] width 10 height 10
checkbox input "true"
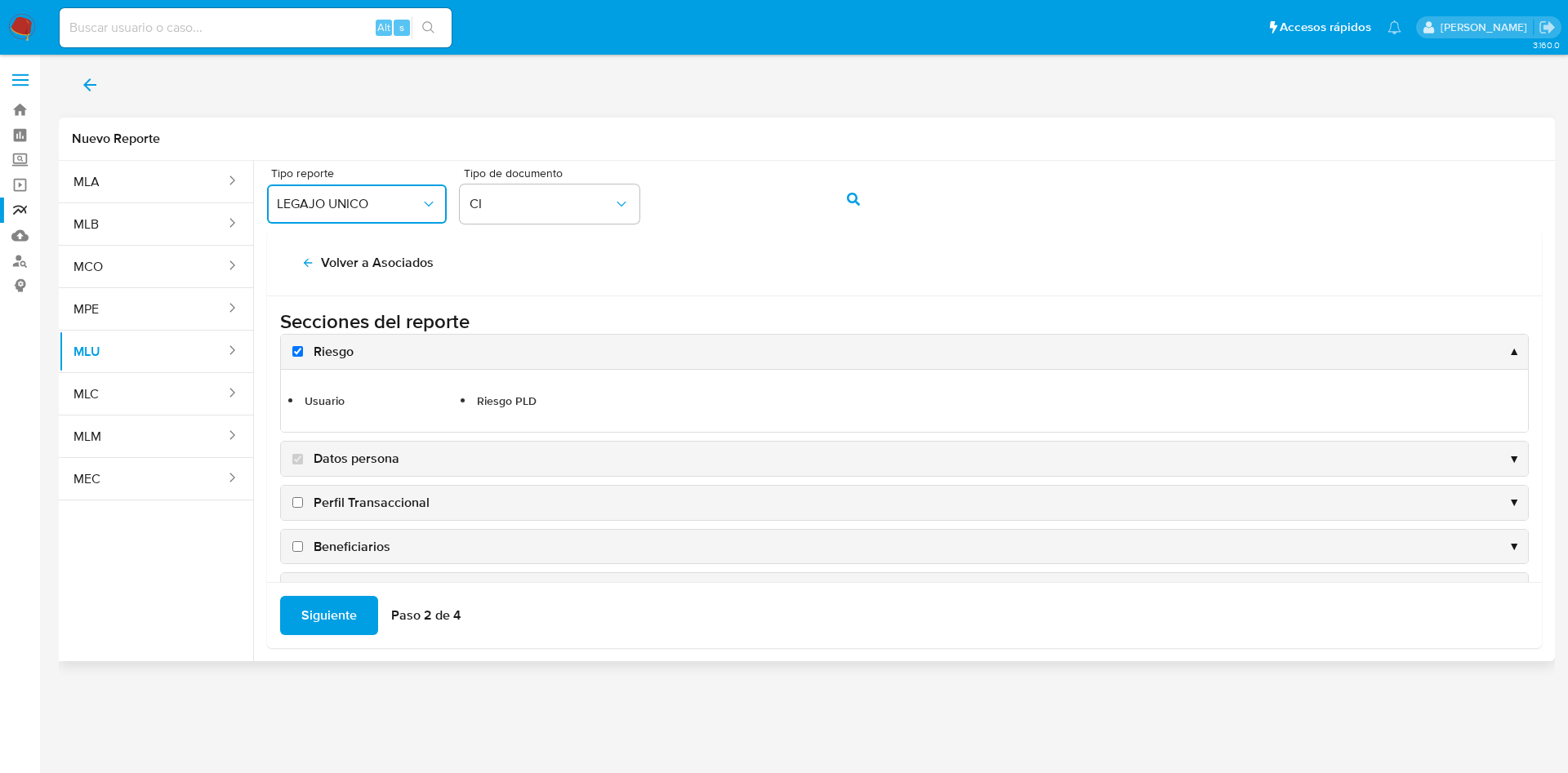
click at [300, 506] on input "Perfil Transaccional" at bounding box center [297, 502] width 10 height 10
checkbox input "true"
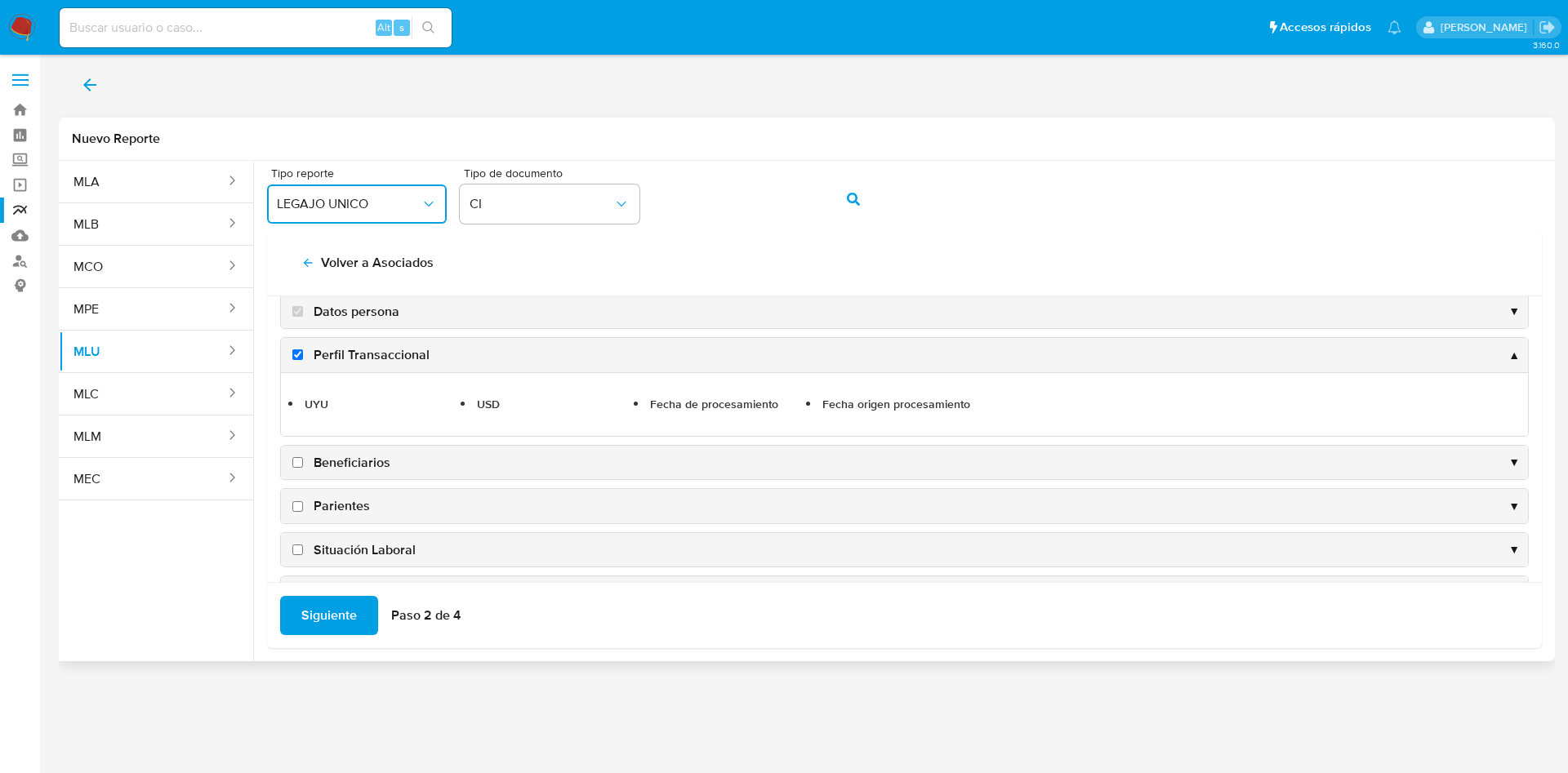
scroll to position [122, 0]
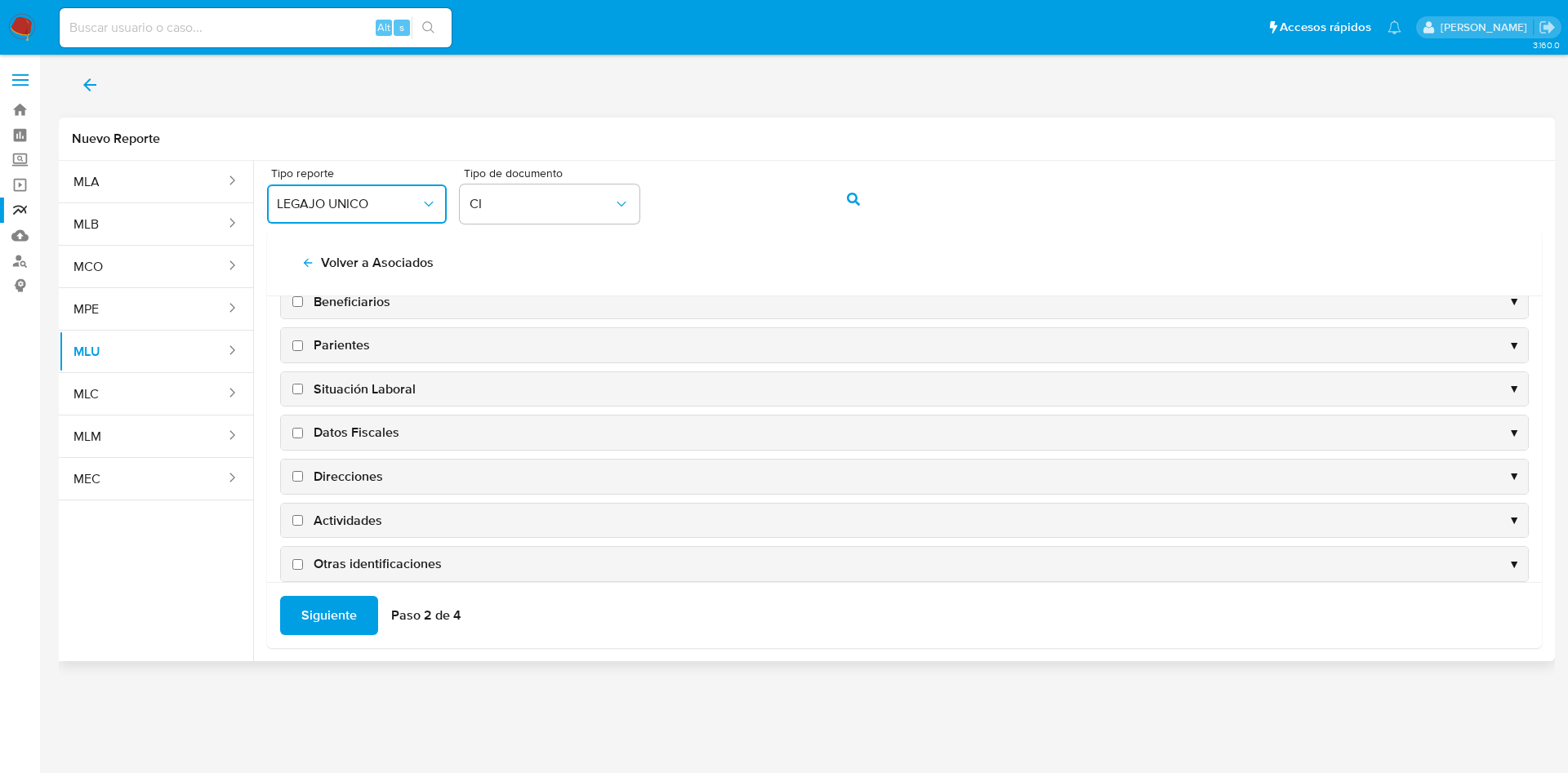
click at [300, 479] on input "Direcciones" at bounding box center [297, 476] width 10 height 10
checkbox input "true"
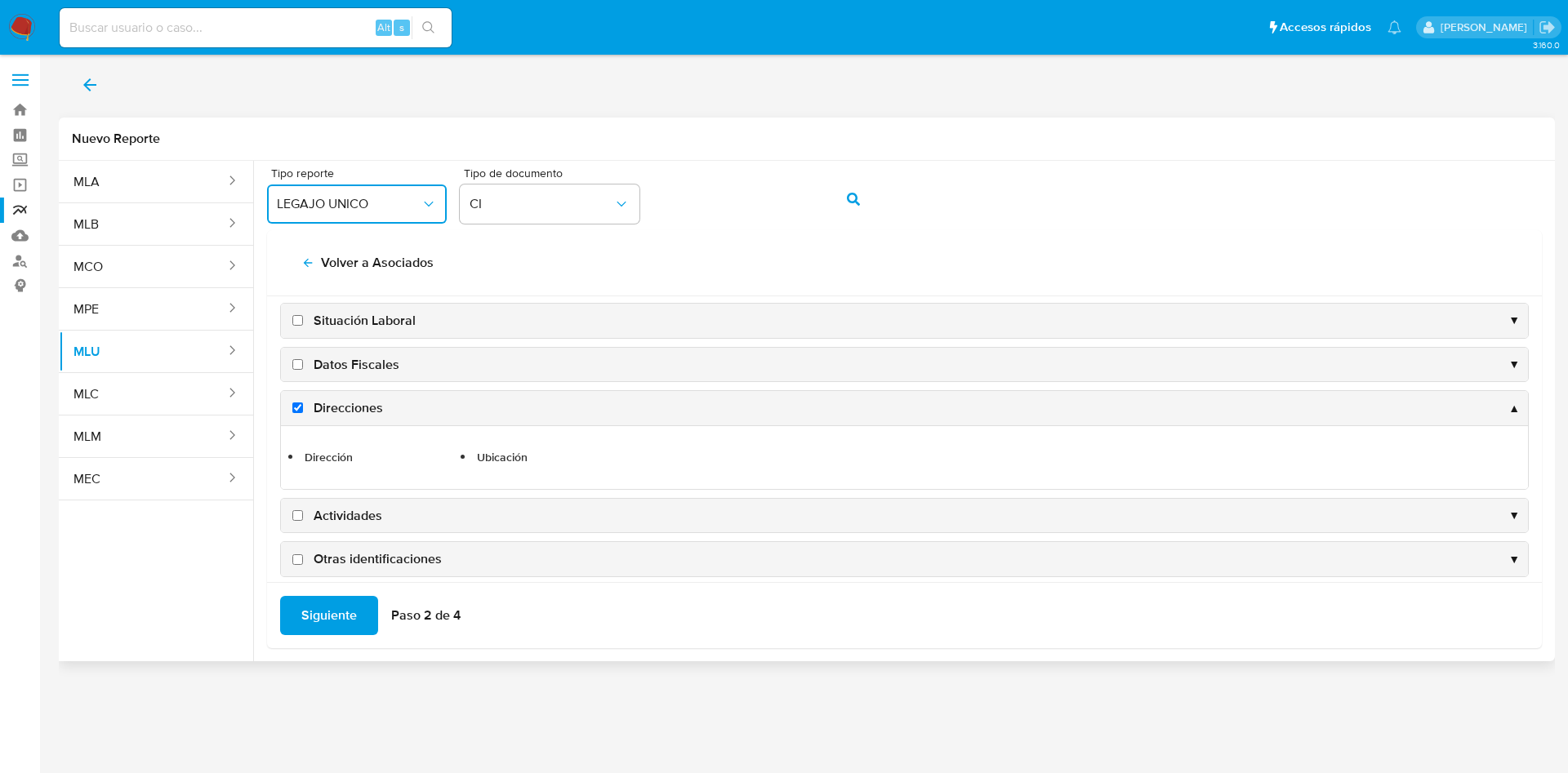
scroll to position [303, 0]
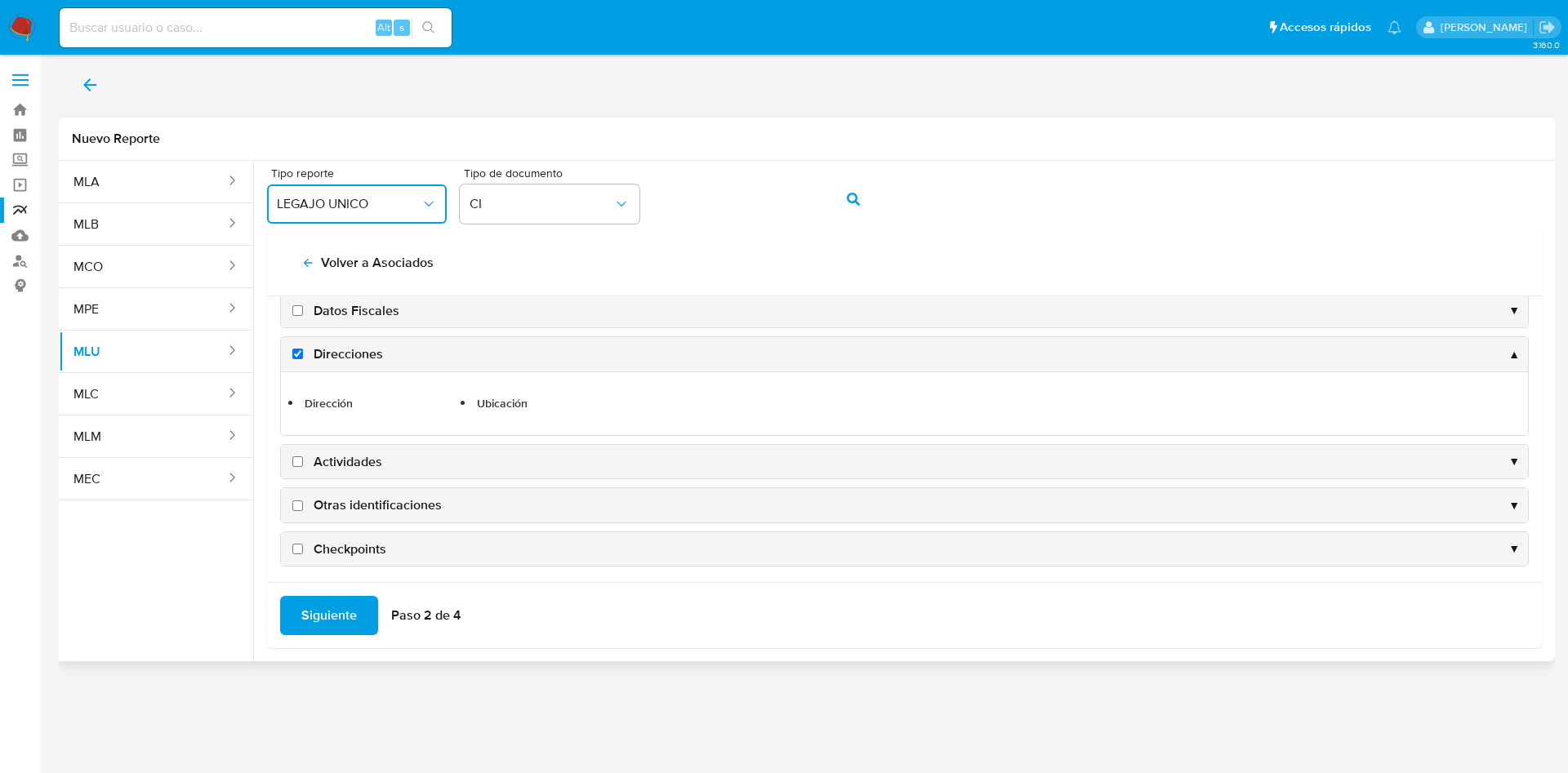
click at [295, 464] on input "Actividades" at bounding box center [297, 461] width 10 height 10
checkbox input "true"
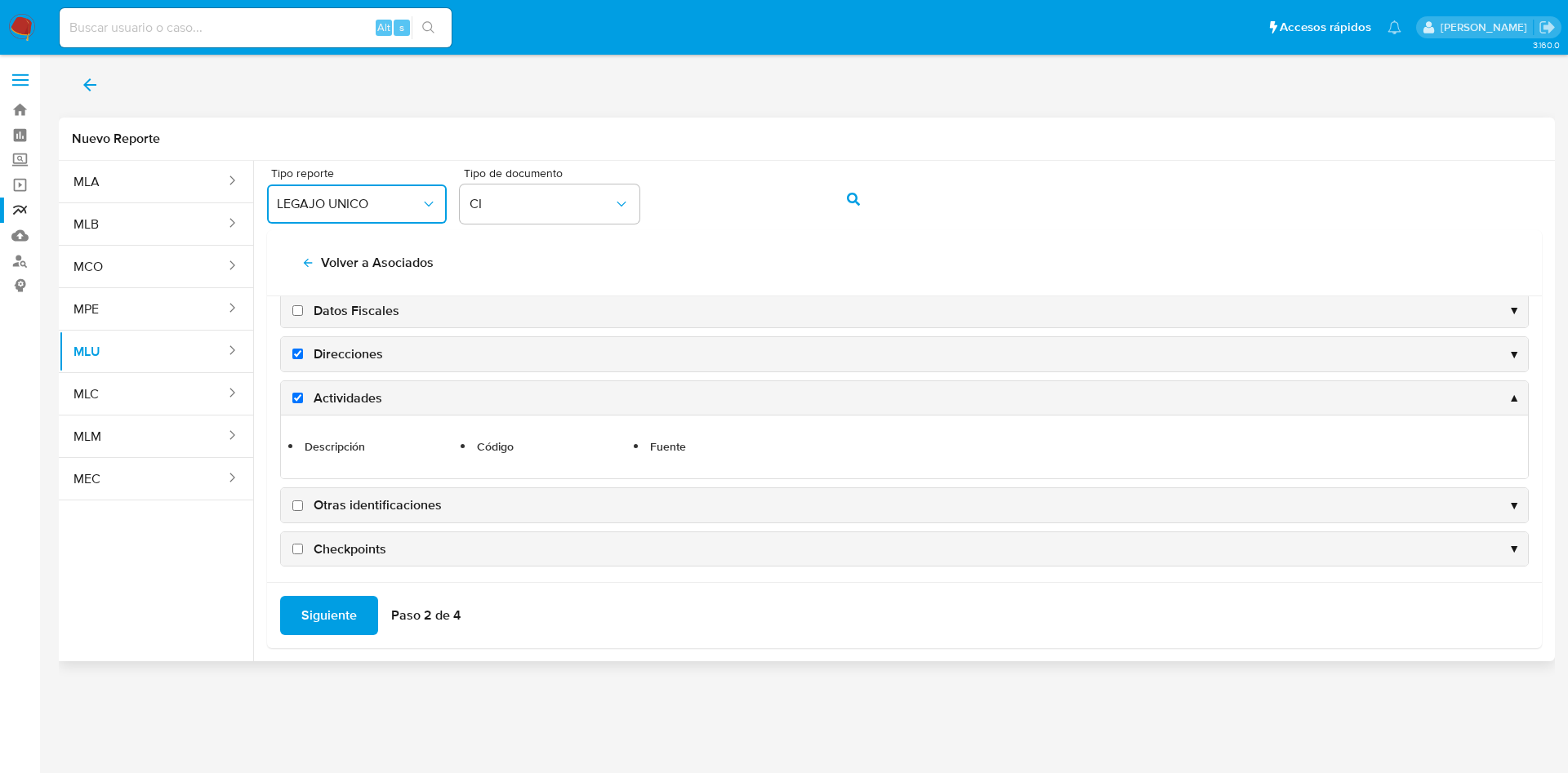
click at [298, 506] on input "Otras identificaciones" at bounding box center [297, 505] width 10 height 10
checkbox input "true"
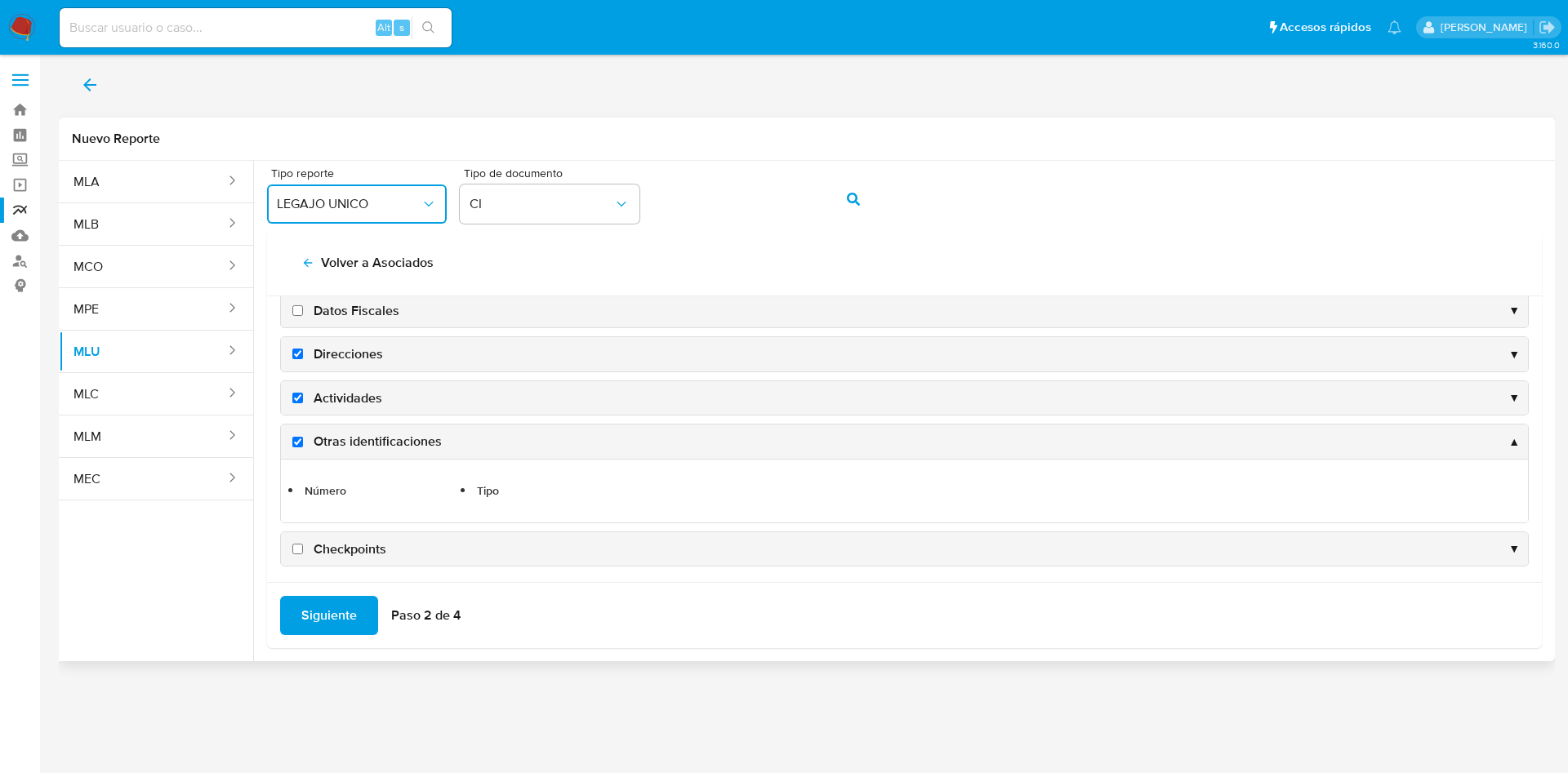
click at [302, 547] on input "Checkpoints" at bounding box center [297, 549] width 10 height 10
checkbox input "true"
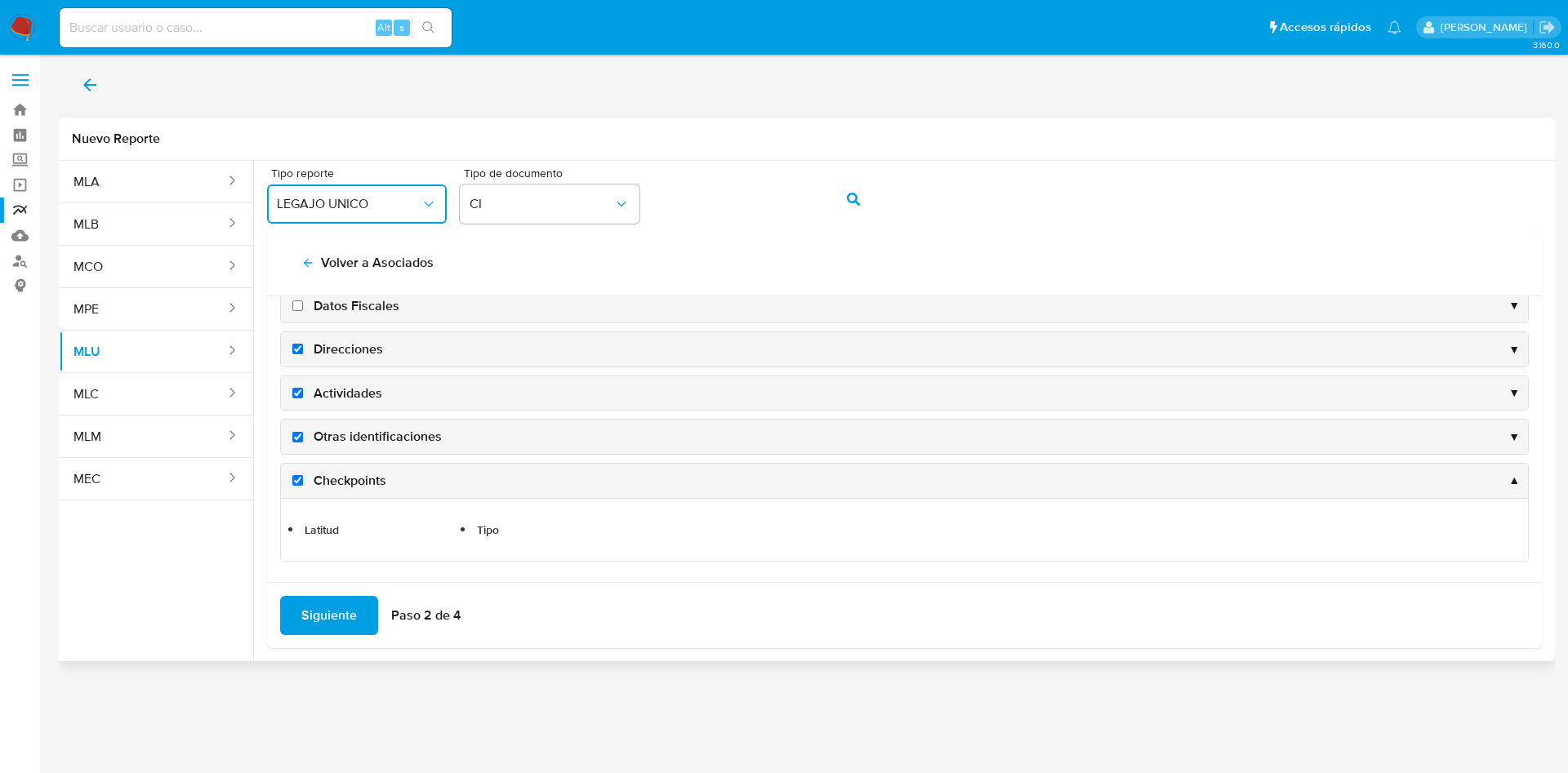
scroll to position [310, 0]
click at [339, 610] on span "Siguiente" at bounding box center [329, 615] width 55 height 35
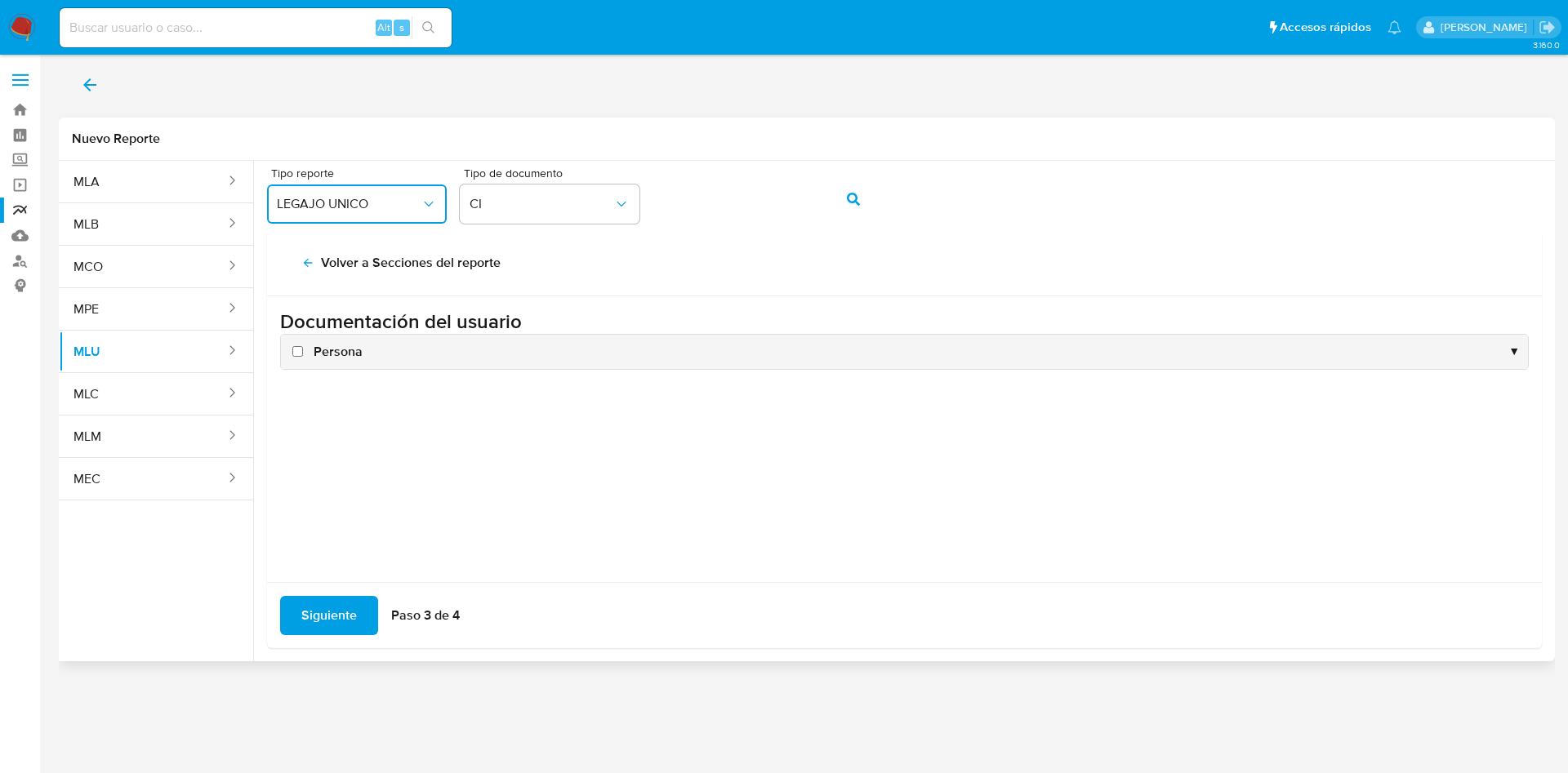
click at [297, 356] on input "Persona" at bounding box center [297, 351] width 10 height 10
checkbox input "true"
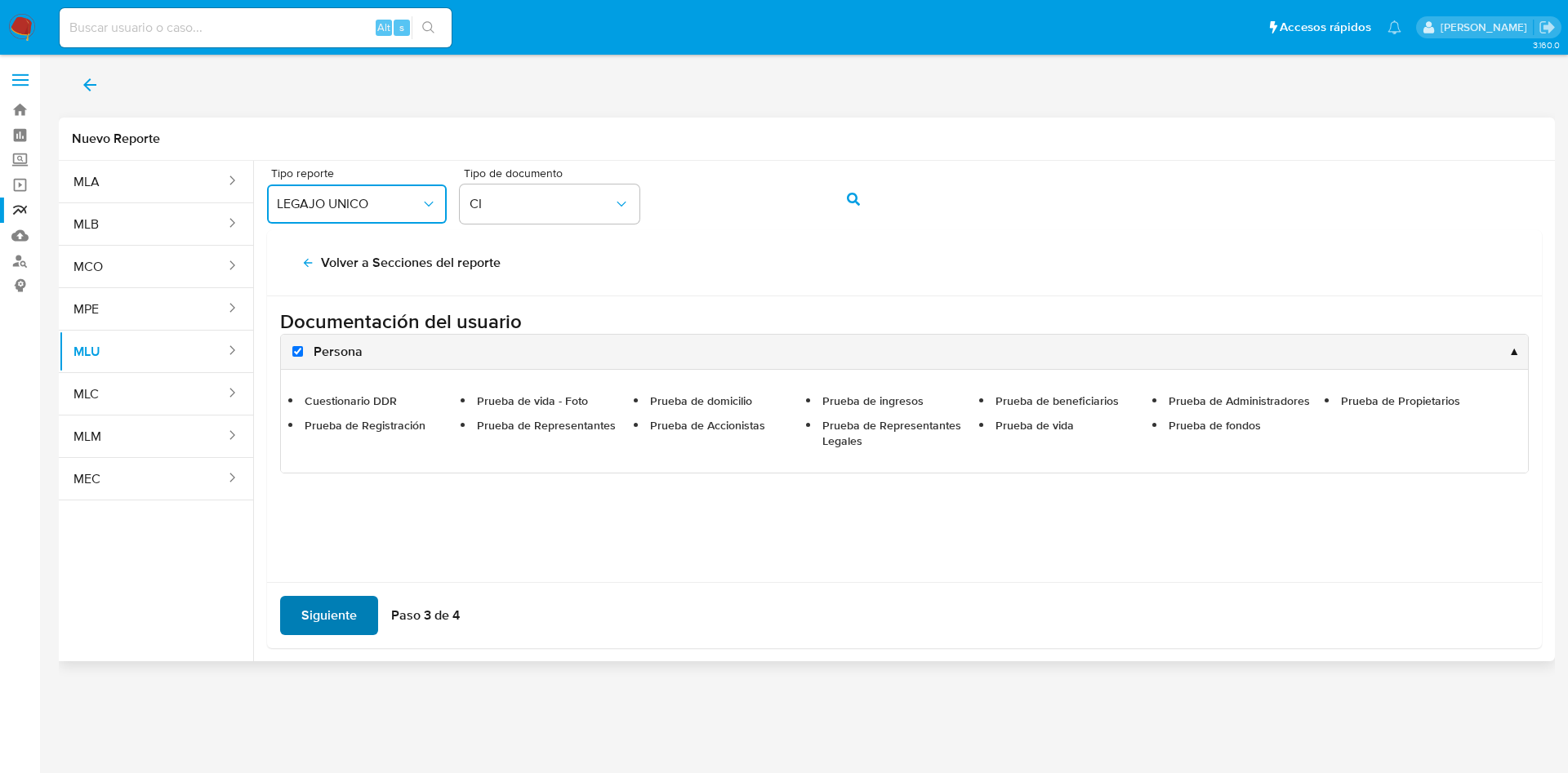
click at [340, 611] on span "Siguiente" at bounding box center [329, 615] width 55 height 35
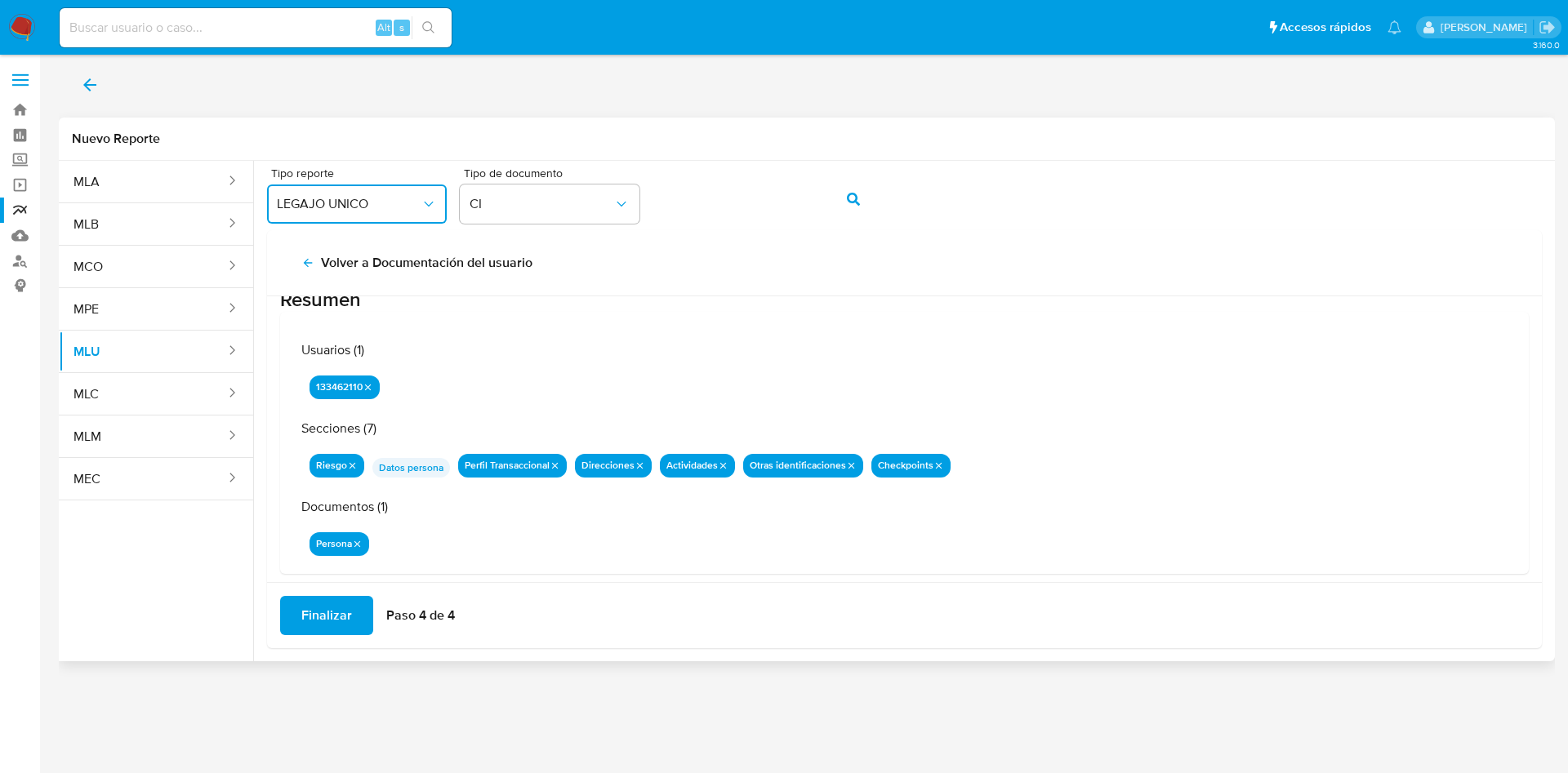
scroll to position [53, 0]
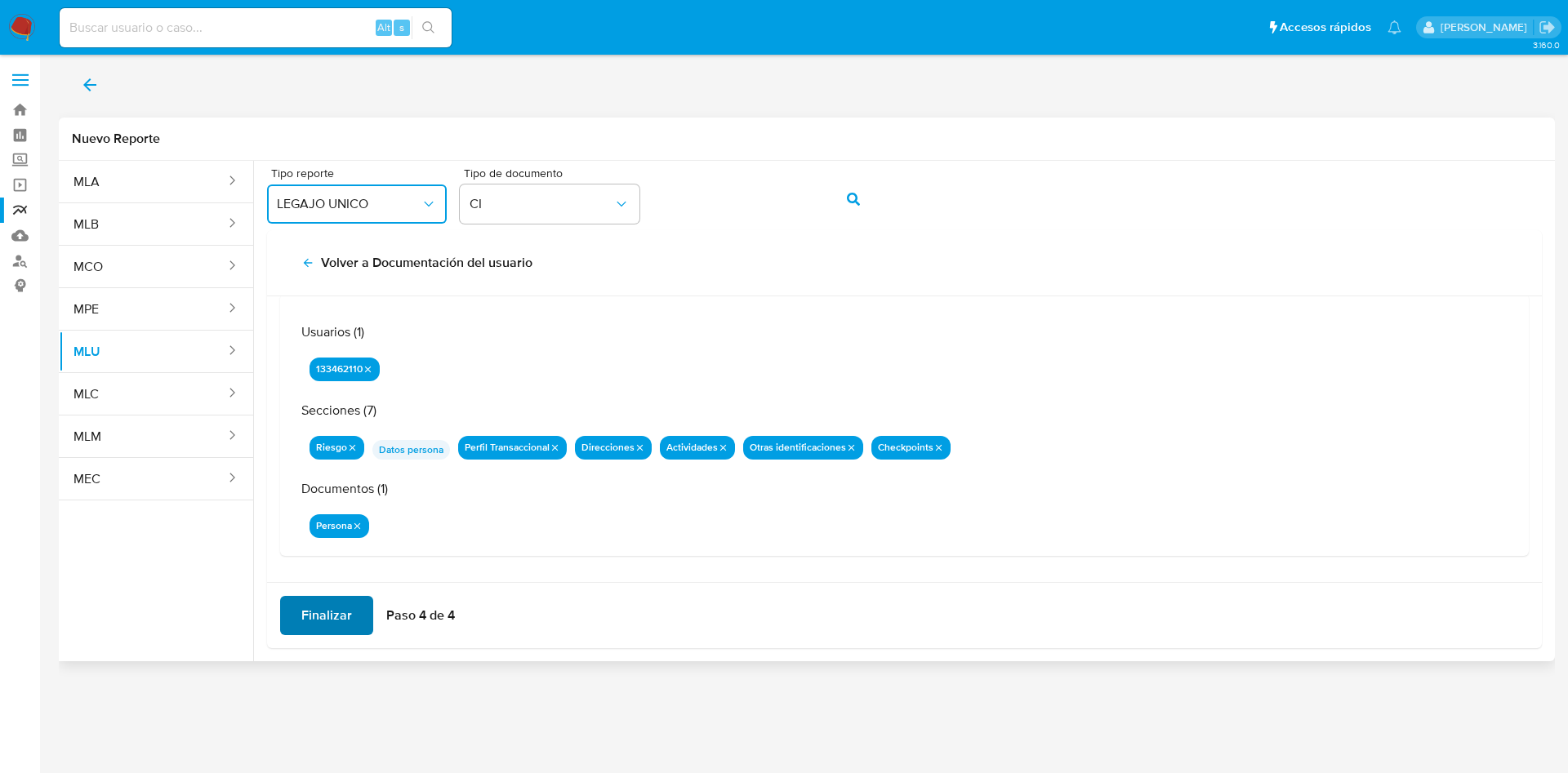
click at [327, 615] on span "Finalizar" at bounding box center [327, 615] width 50 height 35
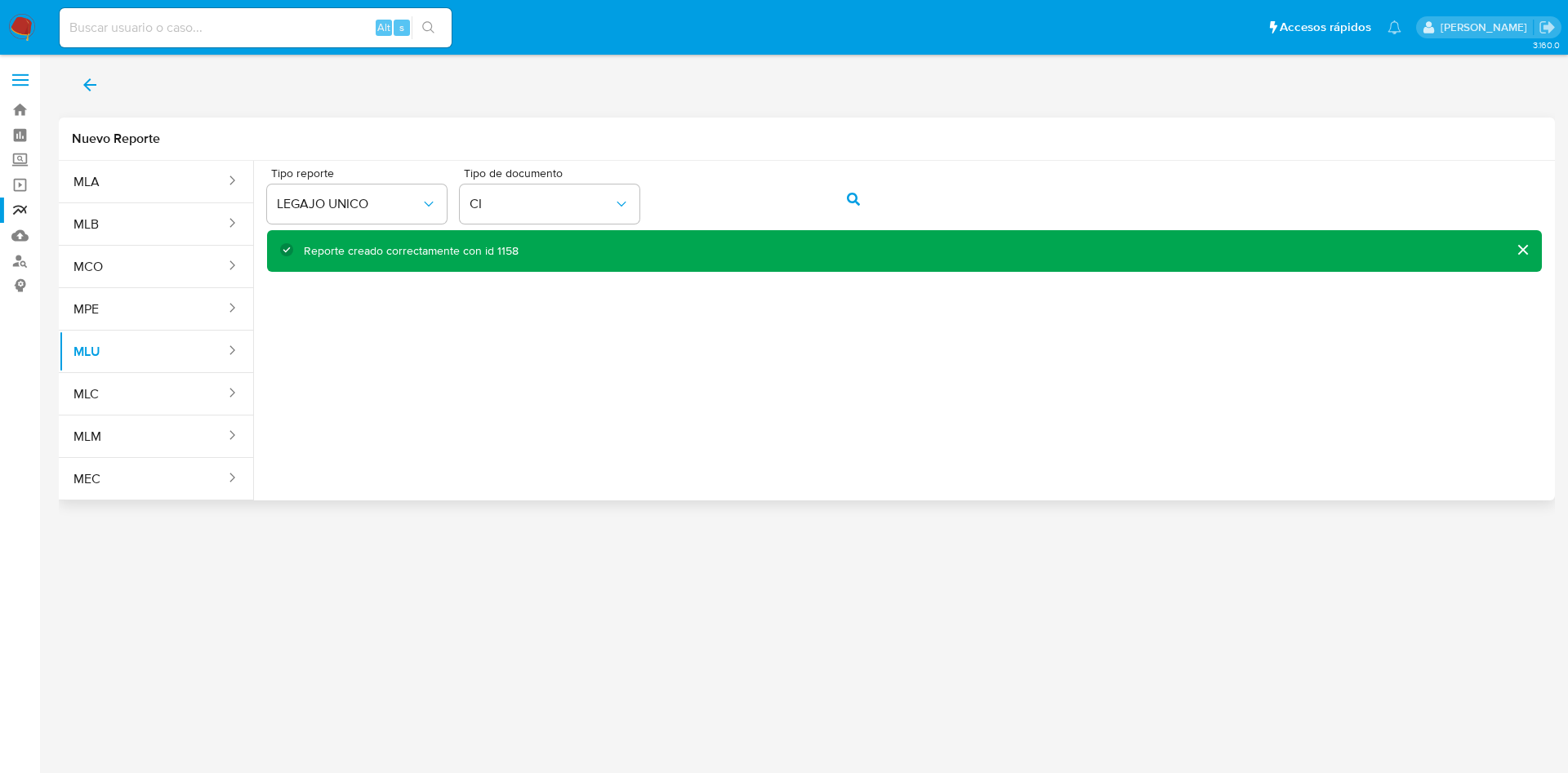
click at [498, 250] on div "Reporte creado correctamente con id 1158" at bounding box center [411, 251] width 215 height 16
click at [498, 249] on div "Reporte creado correctamente con id 1158" at bounding box center [411, 251] width 215 height 16
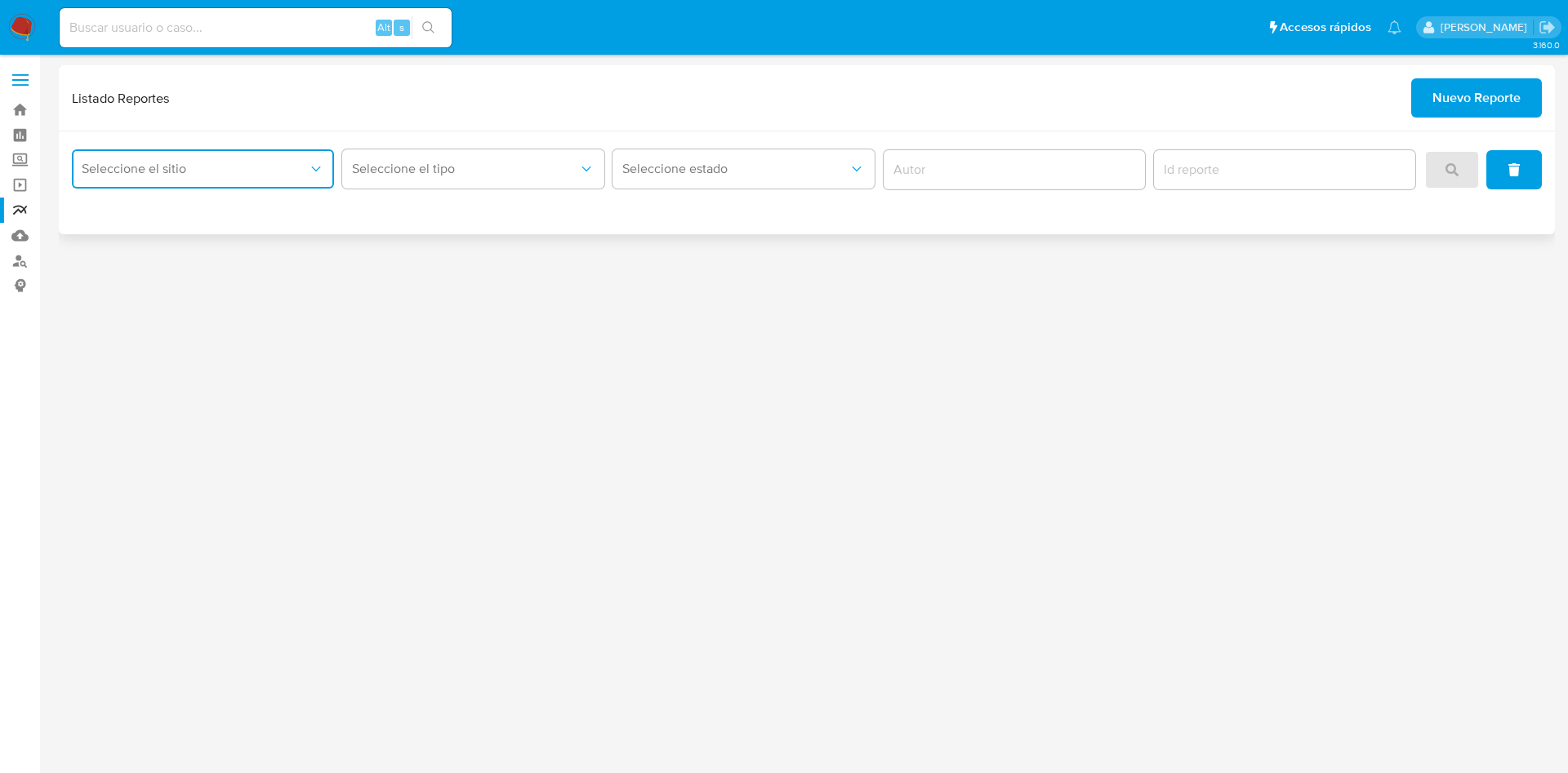
click at [203, 154] on button "Seleccione el sitio" at bounding box center [203, 169] width 262 height 39
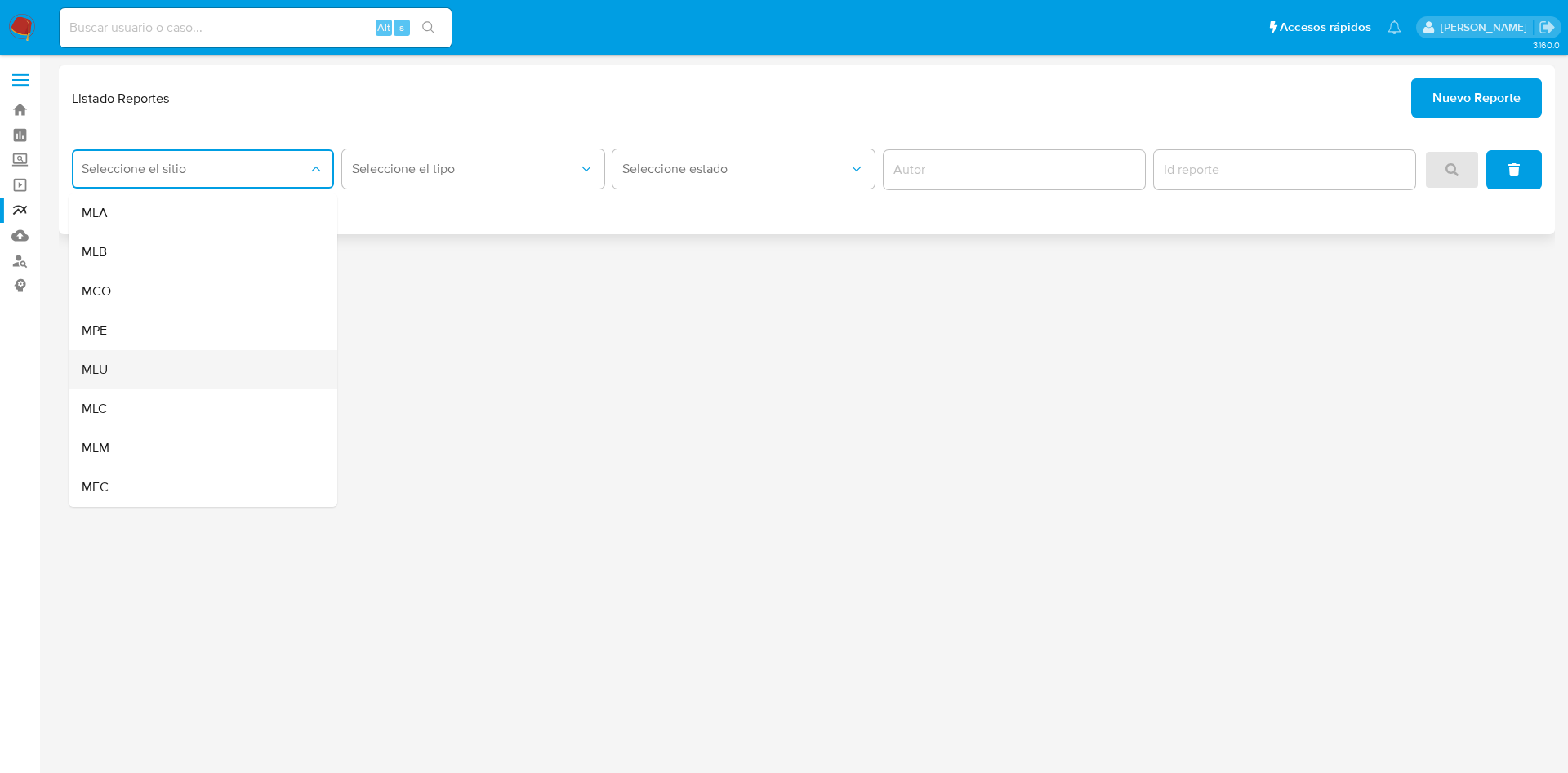
click at [212, 376] on div "MLU" at bounding box center [197, 370] width 232 height 39
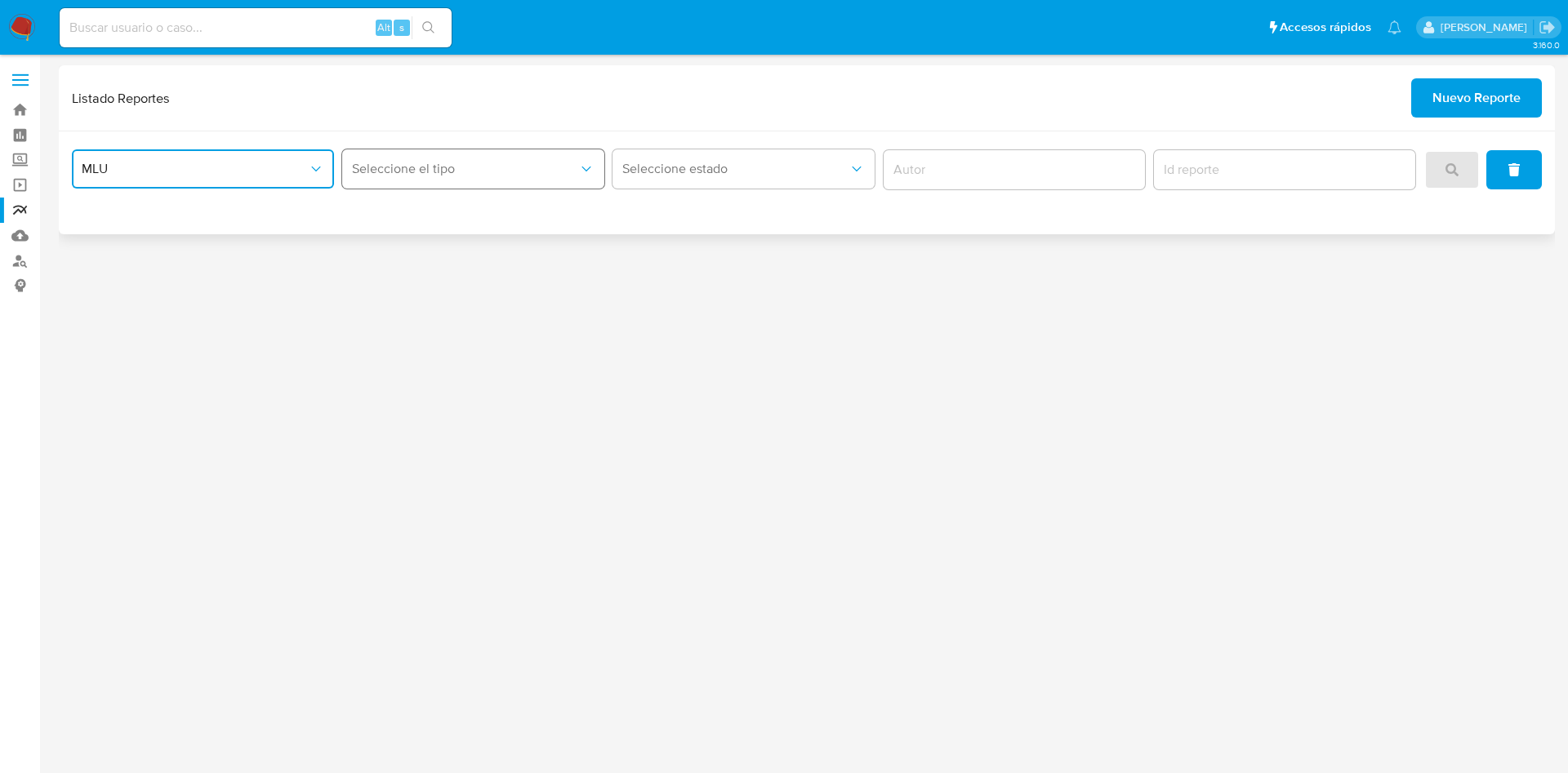
click at [504, 172] on span "Seleccione el tipo" at bounding box center [465, 168] width 226 height 16
click at [454, 255] on div "LEGAJO UNICO" at bounding box center [468, 252] width 232 height 39
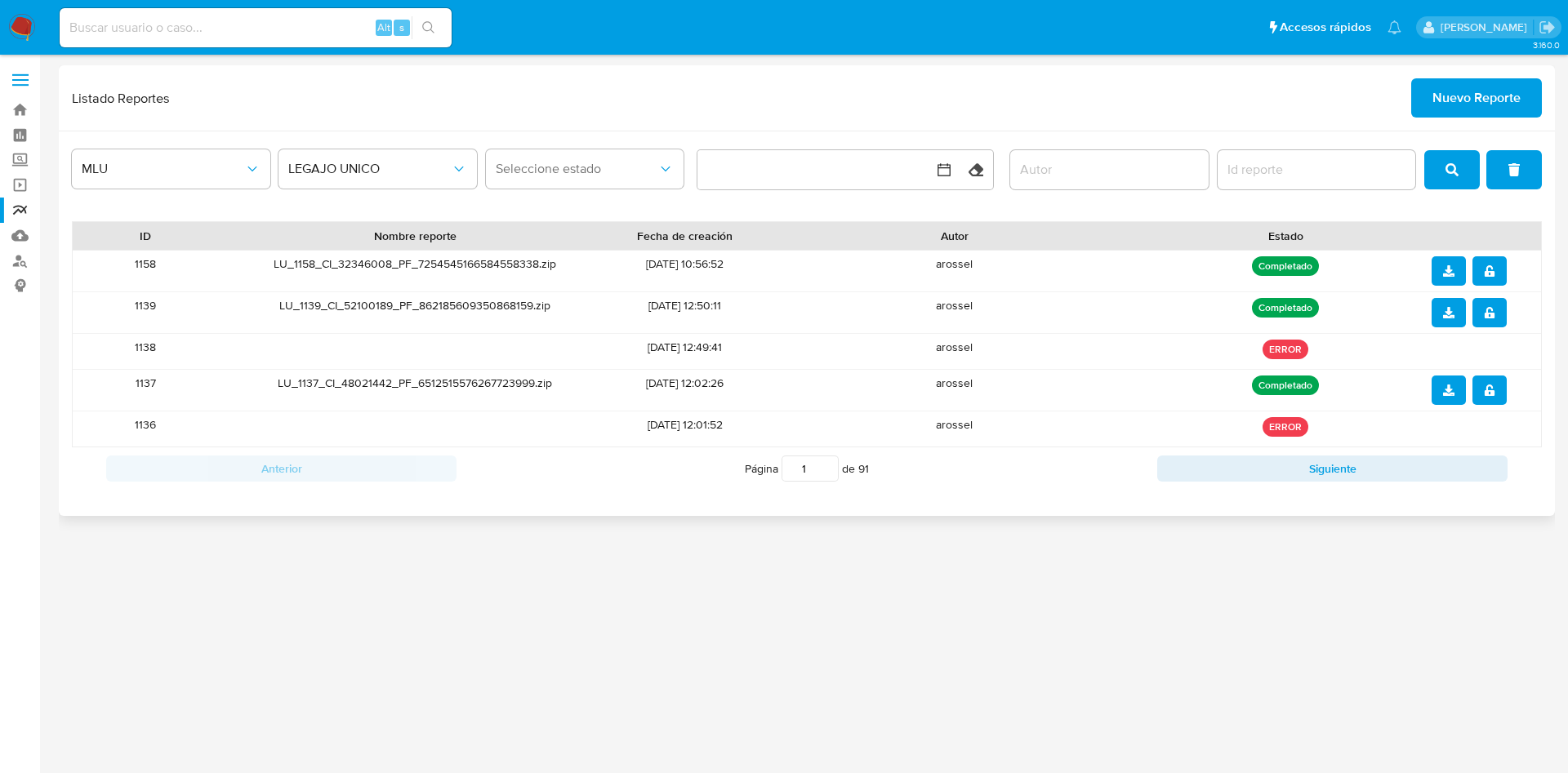
click at [1448, 273] on icon "download" at bounding box center [1449, 271] width 11 height 11
click at [1505, 273] on button "notify_security" at bounding box center [1489, 271] width 35 height 29
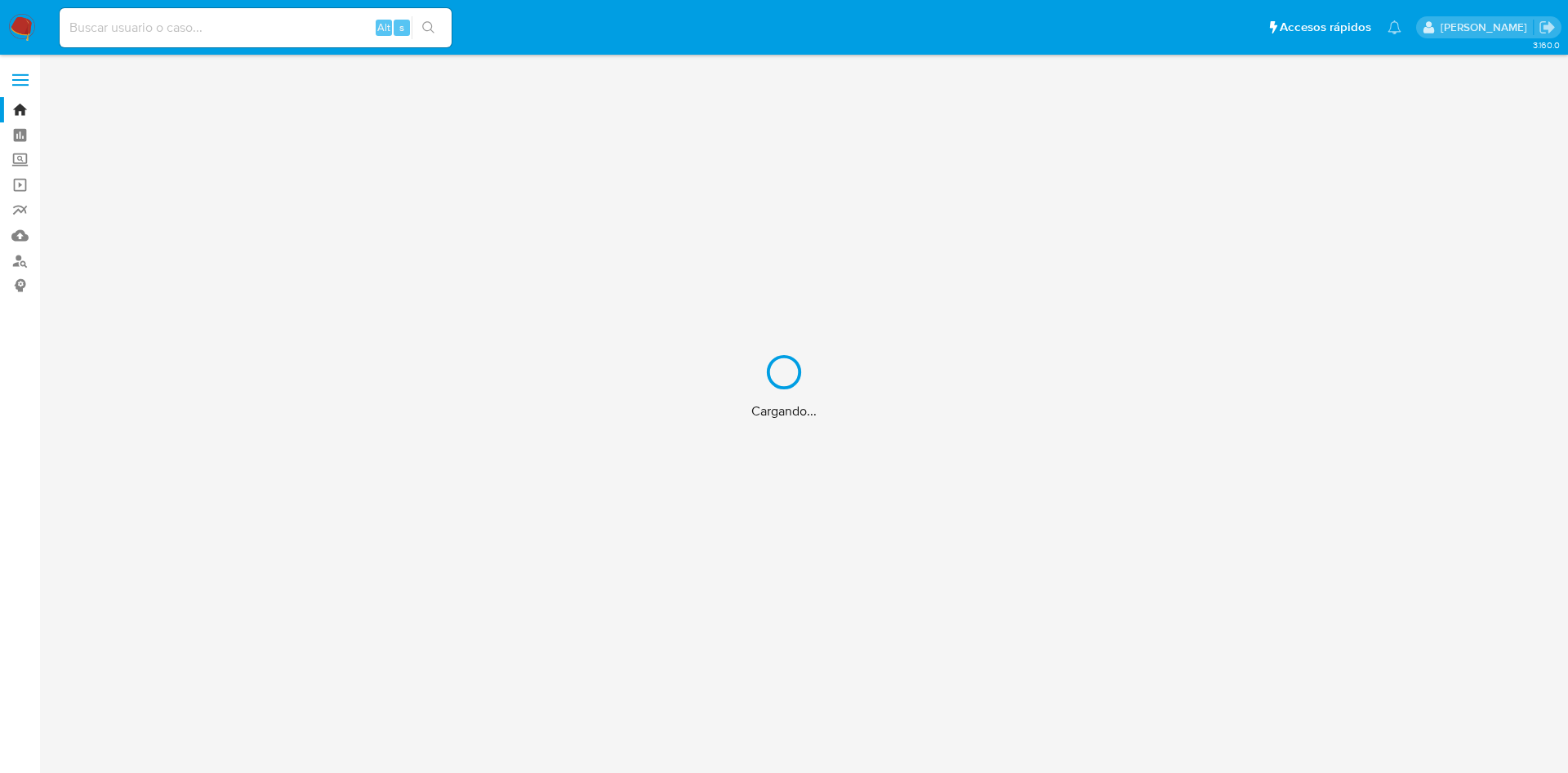
click at [297, 26] on div "Cargando..." at bounding box center [784, 386] width 1568 height 773
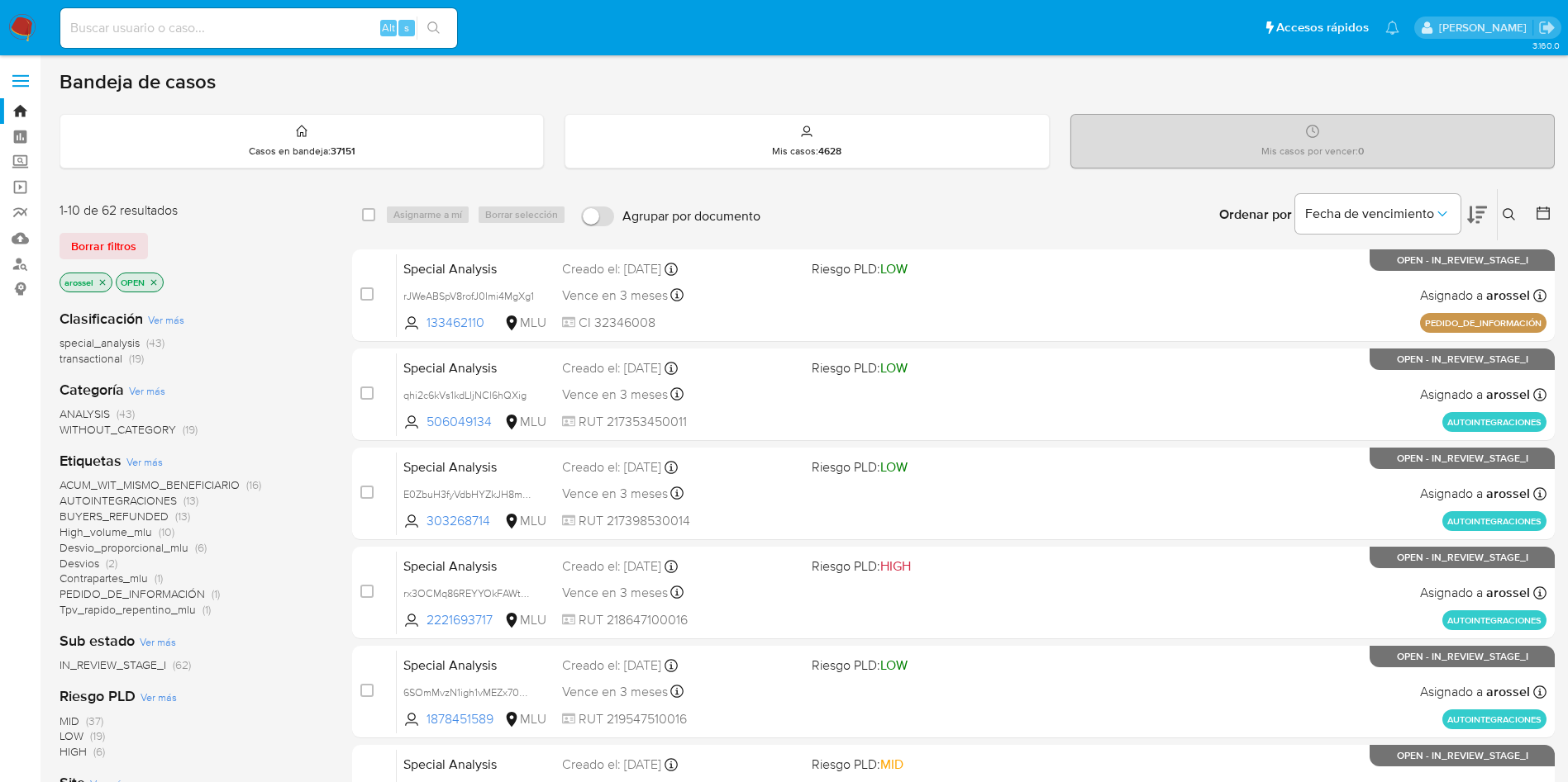
click at [251, 27] on input at bounding box center [259, 27] width 397 height 22
paste input "rJWeABSpV8rofJ0Imi4MgXg1"
type input "rJWeABSpV8rofJ0Imi4MgXg1"
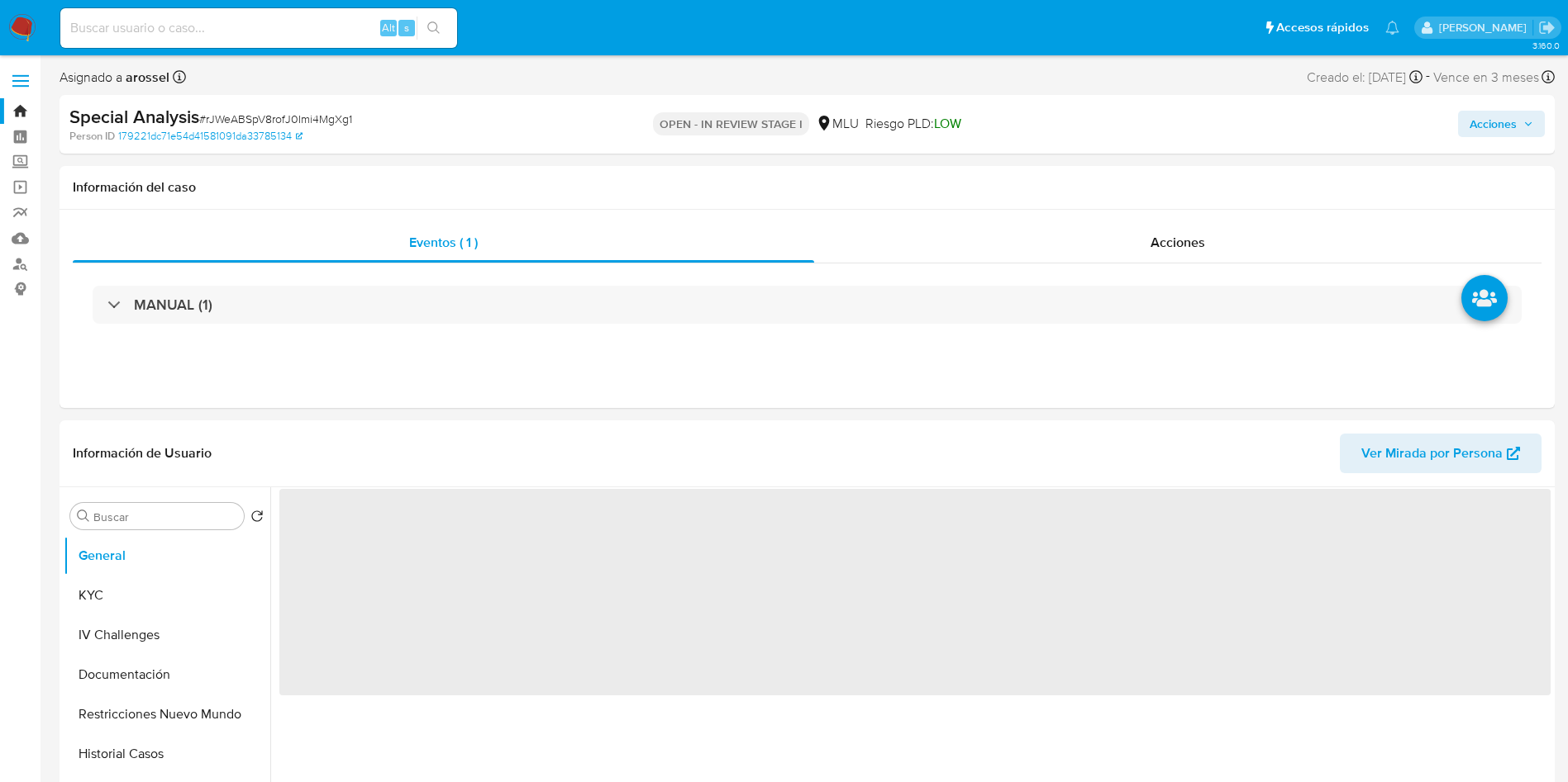
select select "10"
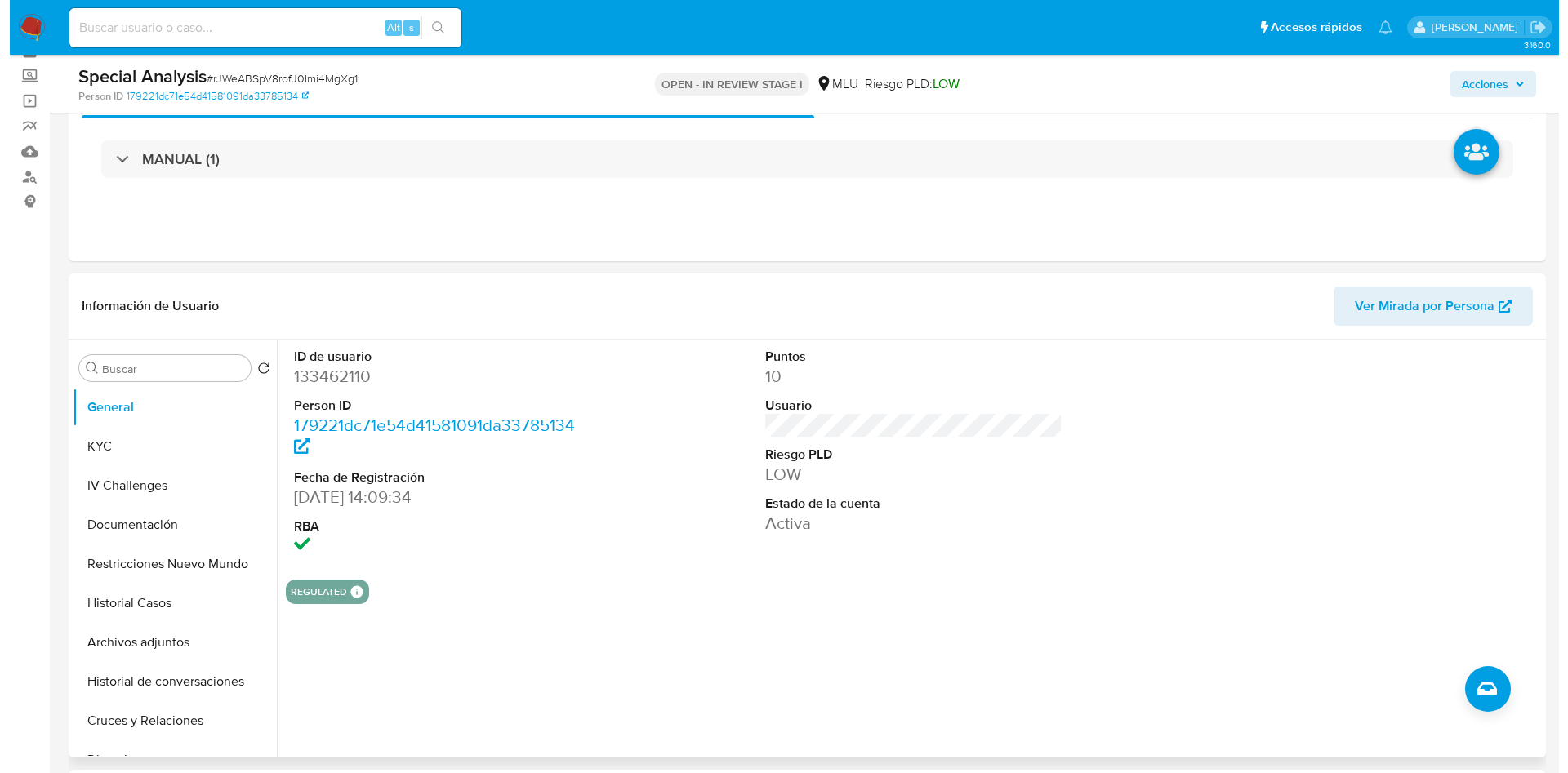
scroll to position [122, 0]
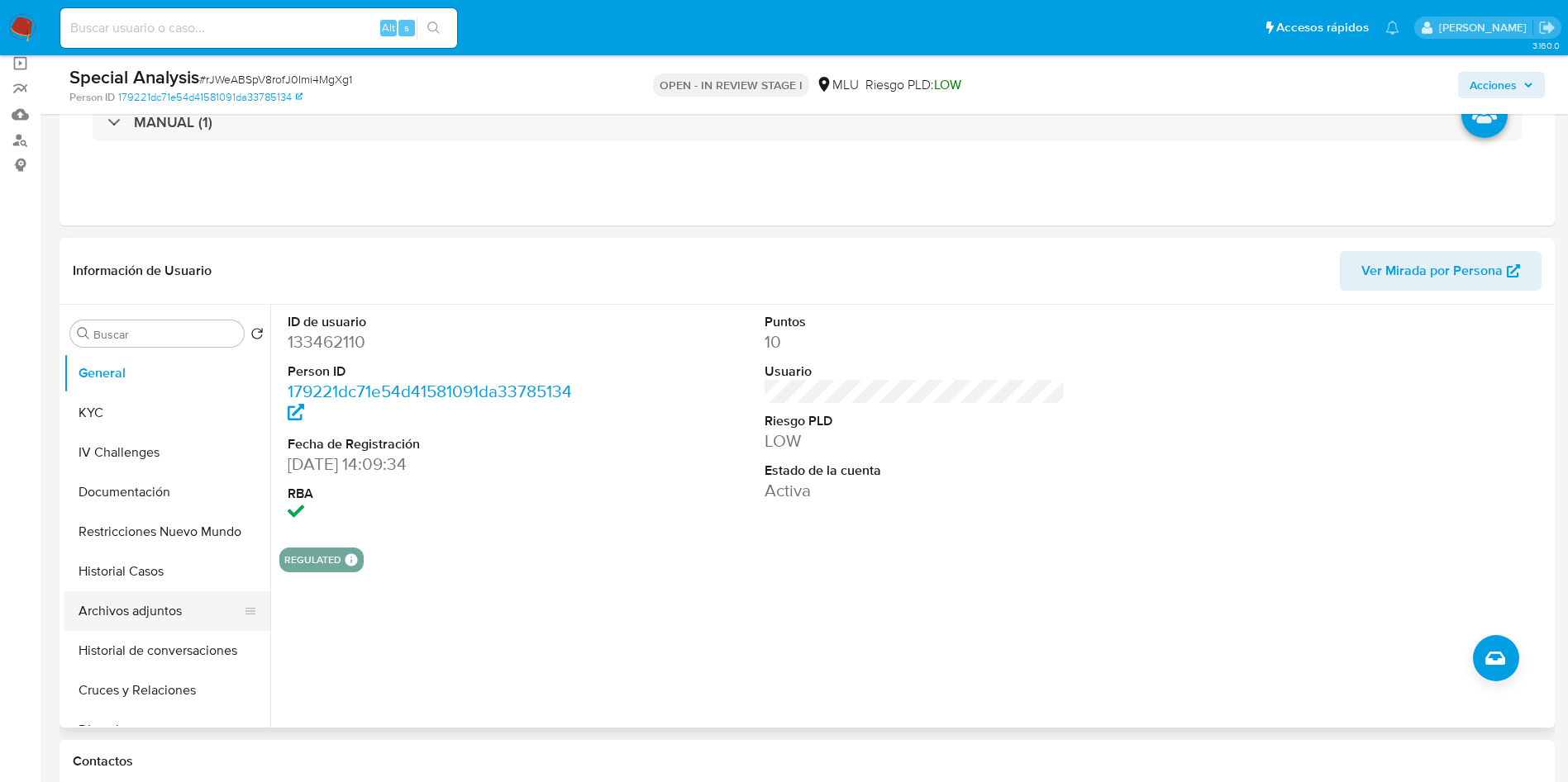
click at [145, 612] on button "Archivos adjuntos" at bounding box center [160, 611] width 194 height 40
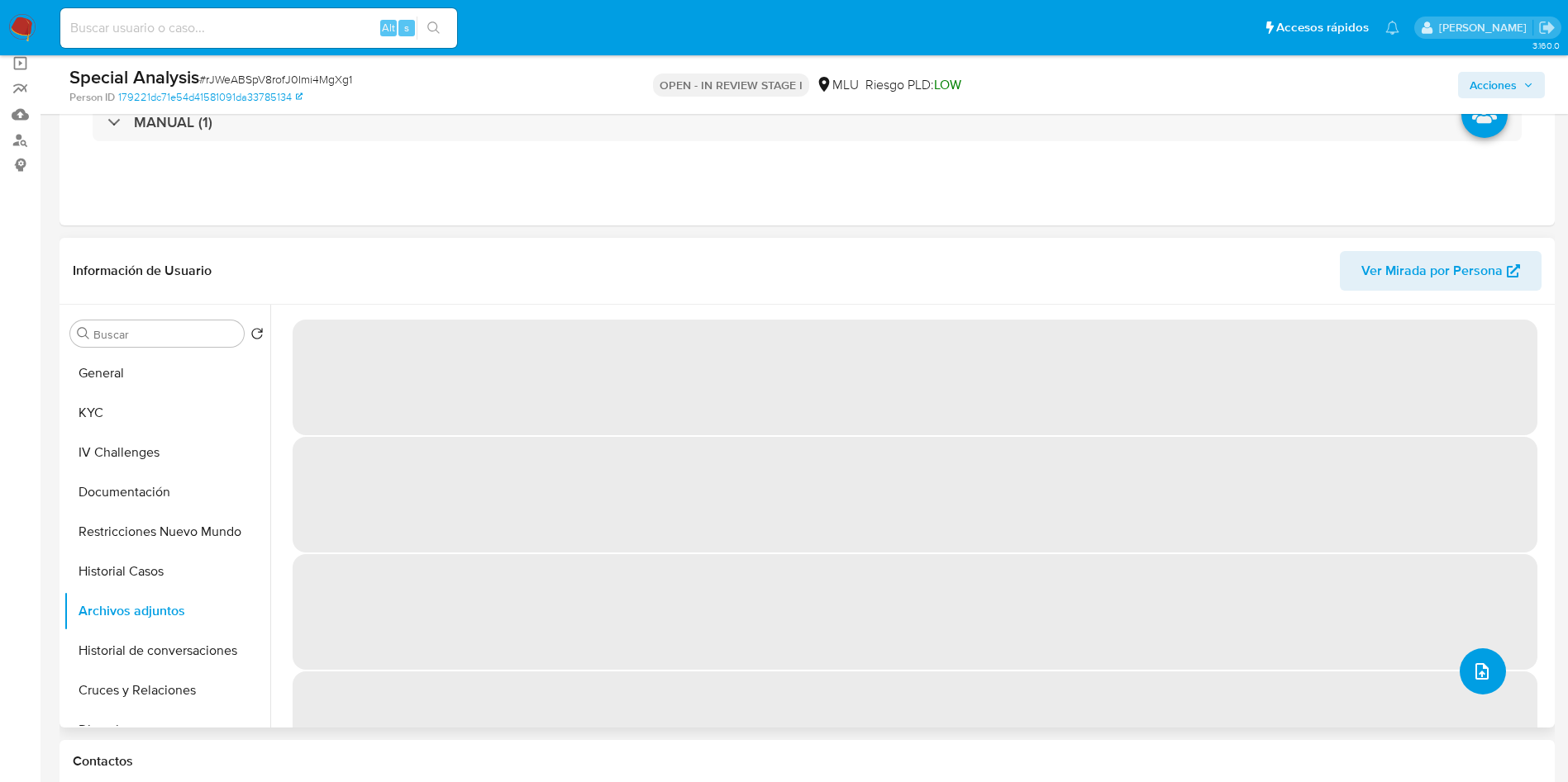
drag, startPoint x: 1470, startPoint y: 654, endPoint x: 1474, endPoint y: 668, distance: 14.6
click at [1474, 668] on button "upload-file" at bounding box center [1482, 672] width 46 height 46
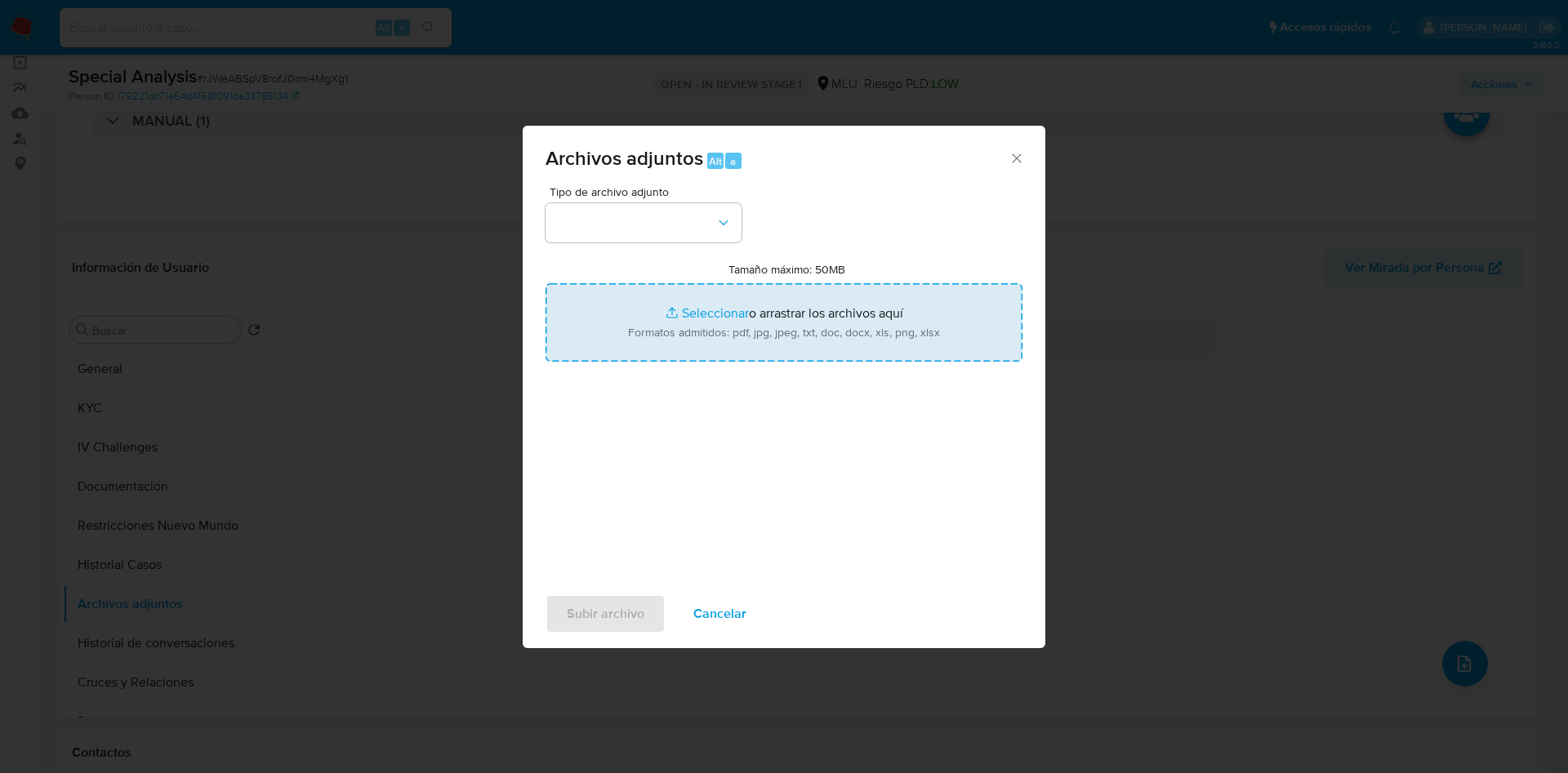
drag, startPoint x: 753, startPoint y: 279, endPoint x: 753, endPoint y: 303, distance: 24.0
click at [753, 281] on div "Tamaño máximo: 50MB Seleccionar archivos Seleccionar o arrastrar los archivos a…" at bounding box center [783, 312] width 477 height 100
click at [771, 330] on input "Tamaño máximo: 50MB Seleccionar archivos" at bounding box center [783, 323] width 477 height 78
type input "C:\fakepath\Análisis de Pedido de información - 7623.pdf"
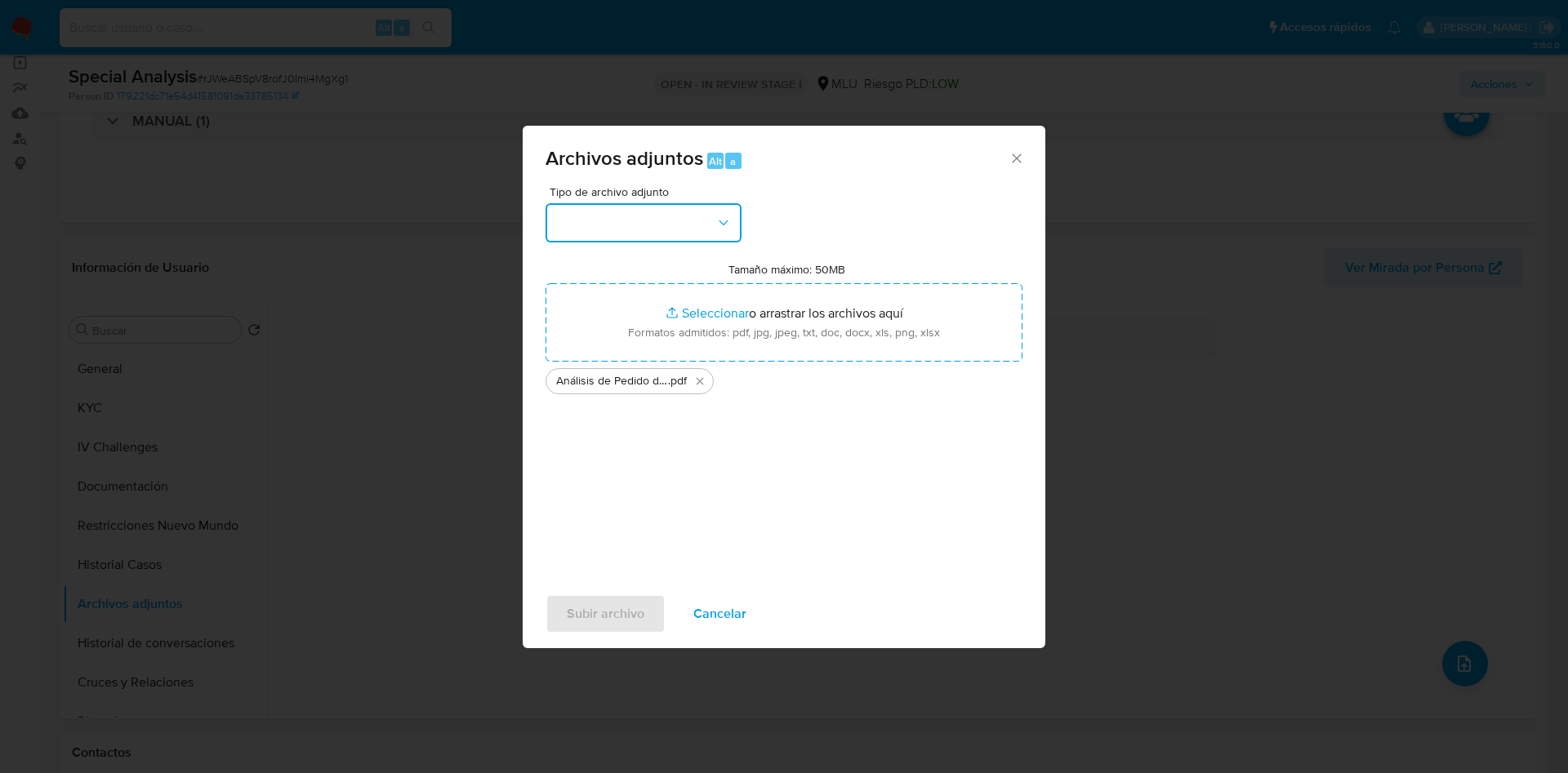
click at [651, 219] on button "button" at bounding box center [643, 223] width 196 height 39
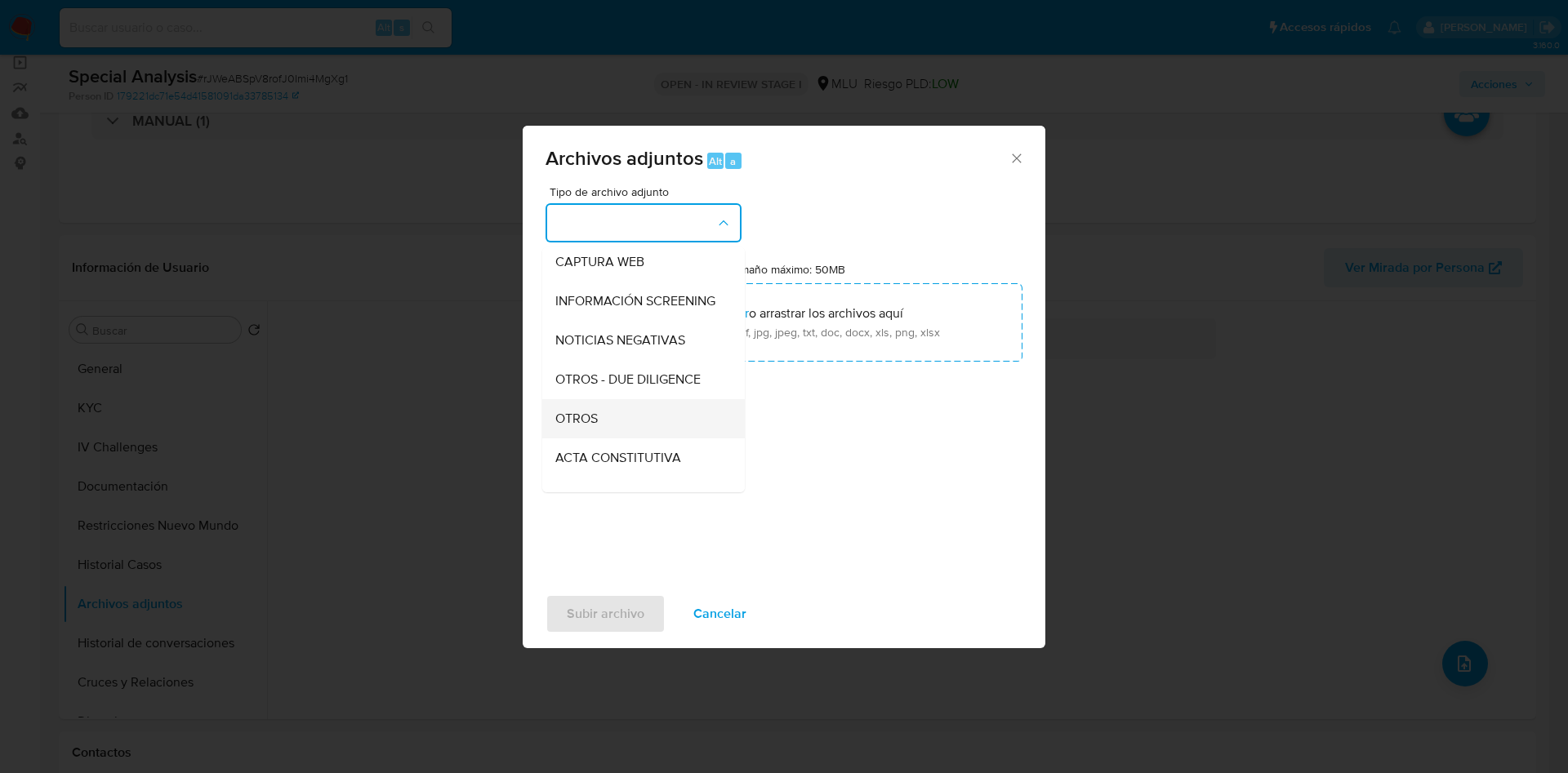
click at [607, 428] on div "OTROS" at bounding box center [638, 419] width 166 height 39
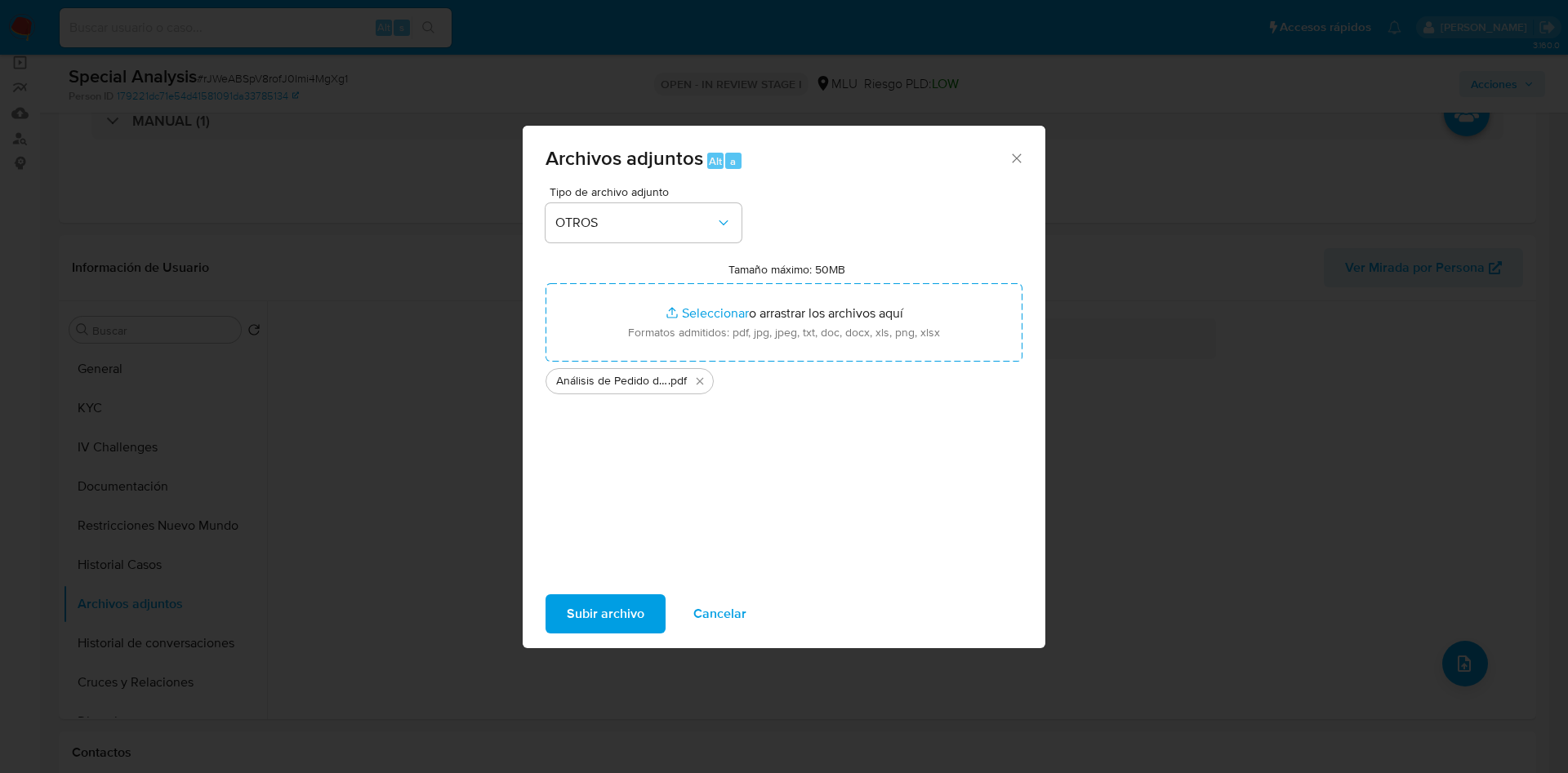
click at [606, 609] on span "Subir archivo" at bounding box center [605, 614] width 77 height 35
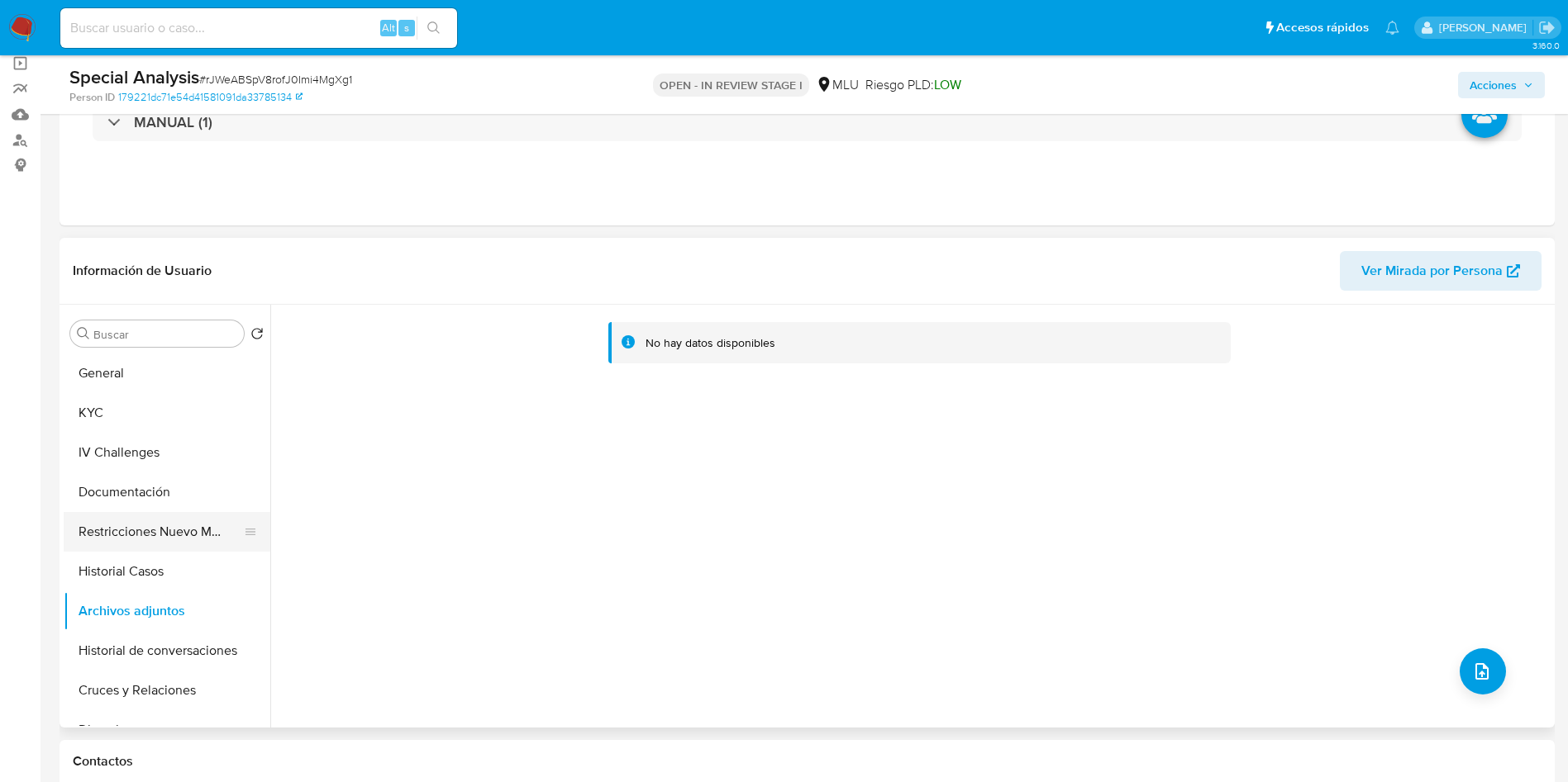
click at [114, 541] on button "Restricciones Nuevo Mundo" at bounding box center [160, 532] width 194 height 40
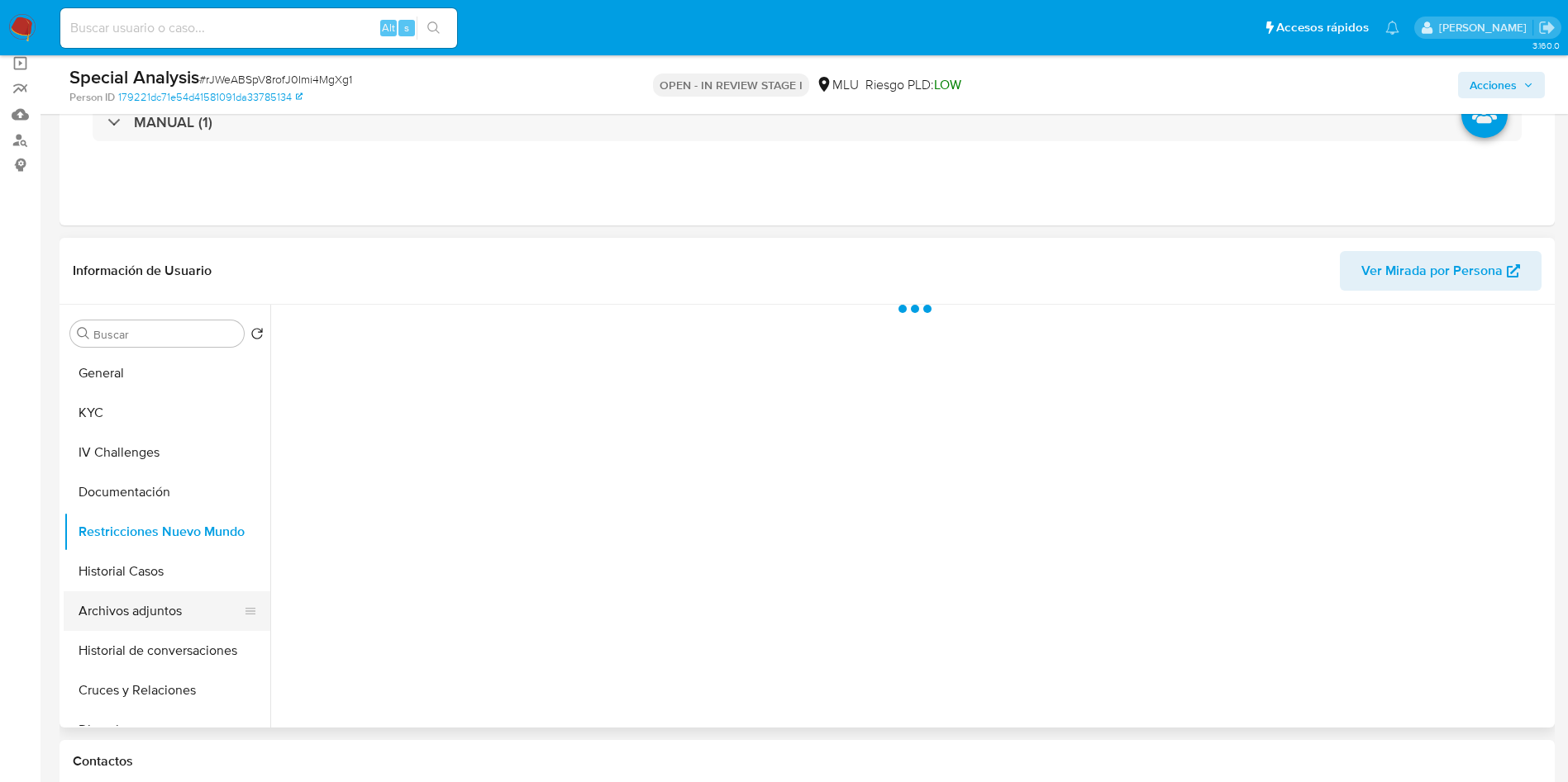
click at [145, 606] on button "Archivos adjuntos" at bounding box center [160, 611] width 194 height 40
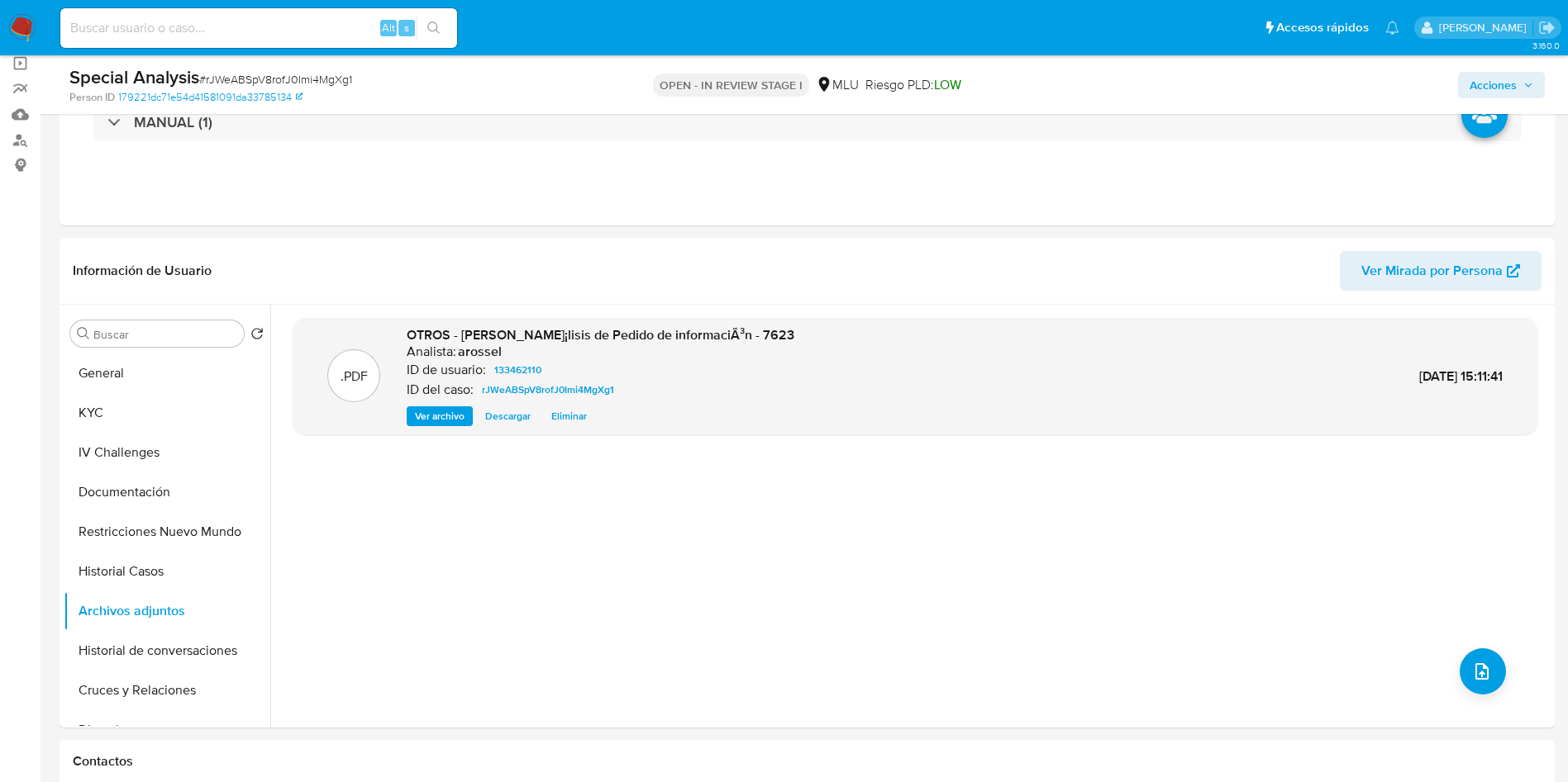
click at [1511, 82] on span "Acciones" at bounding box center [1492, 85] width 47 height 26
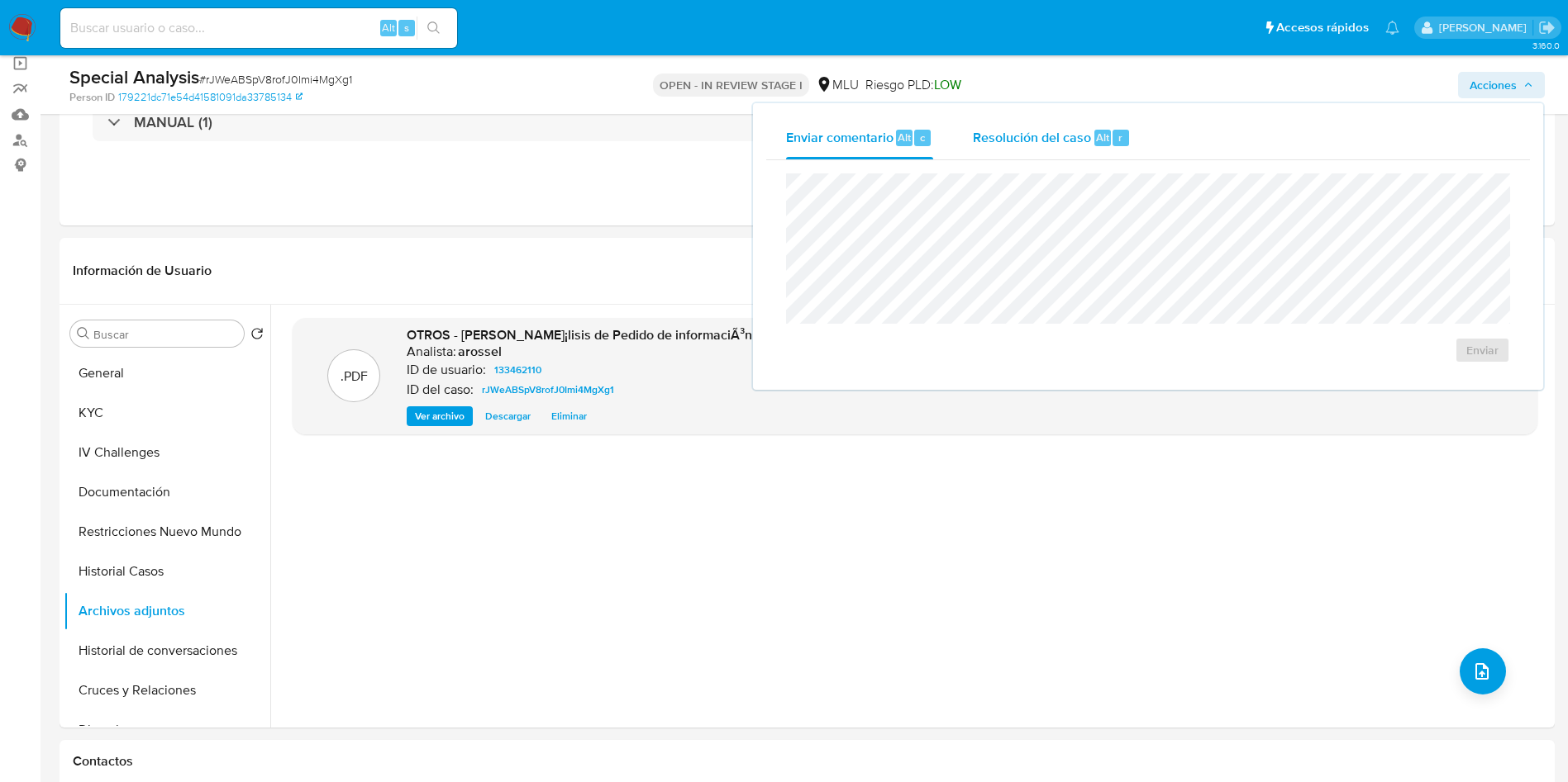
click at [1074, 151] on div "Resolución del caso Alt r" at bounding box center [1051, 137] width 158 height 42
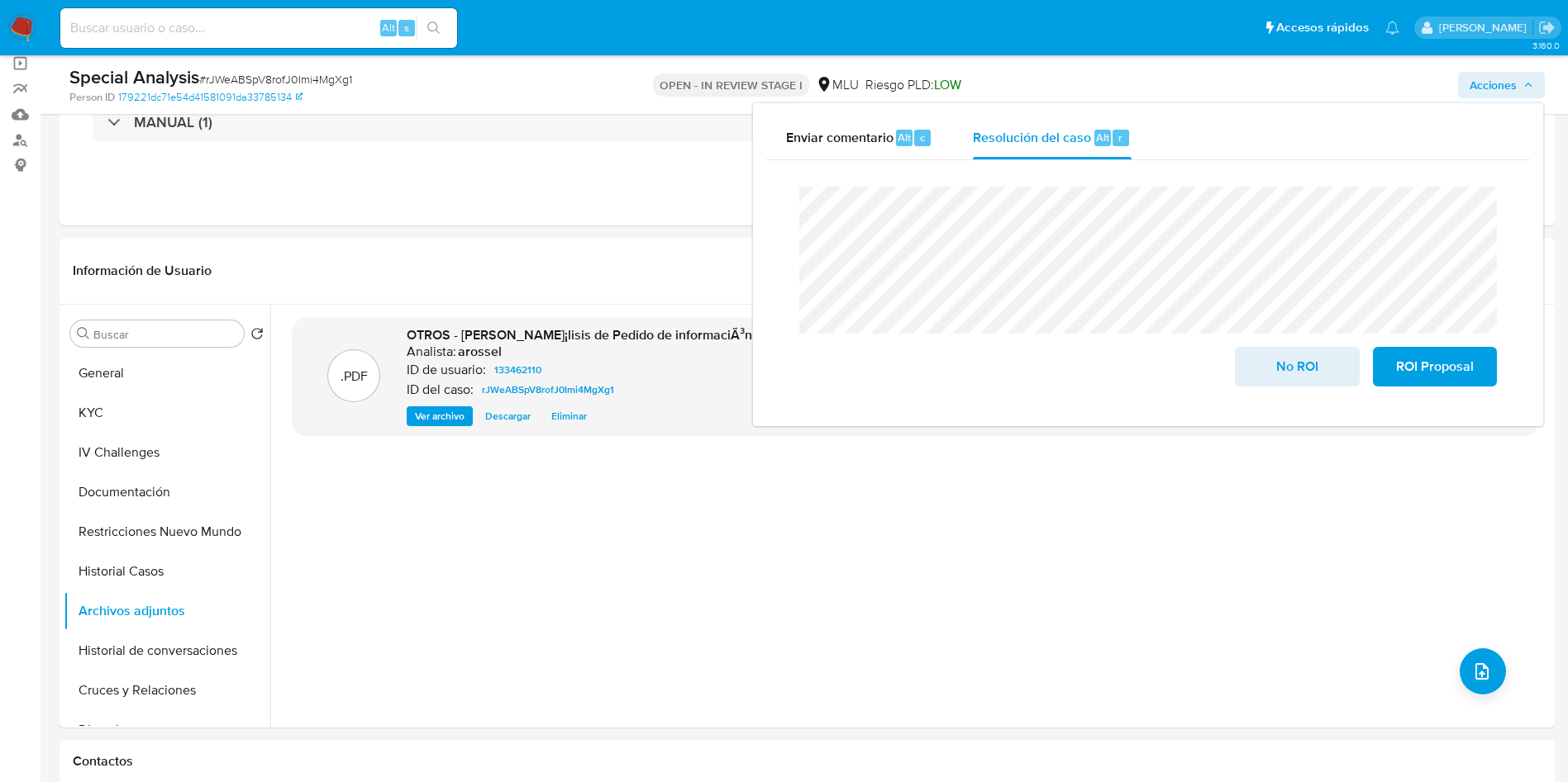
drag, startPoint x: 1263, startPoint y: 376, endPoint x: 1197, endPoint y: 413, distance: 75.7
click at [1260, 376] on span "No ROI" at bounding box center [1297, 366] width 81 height 36
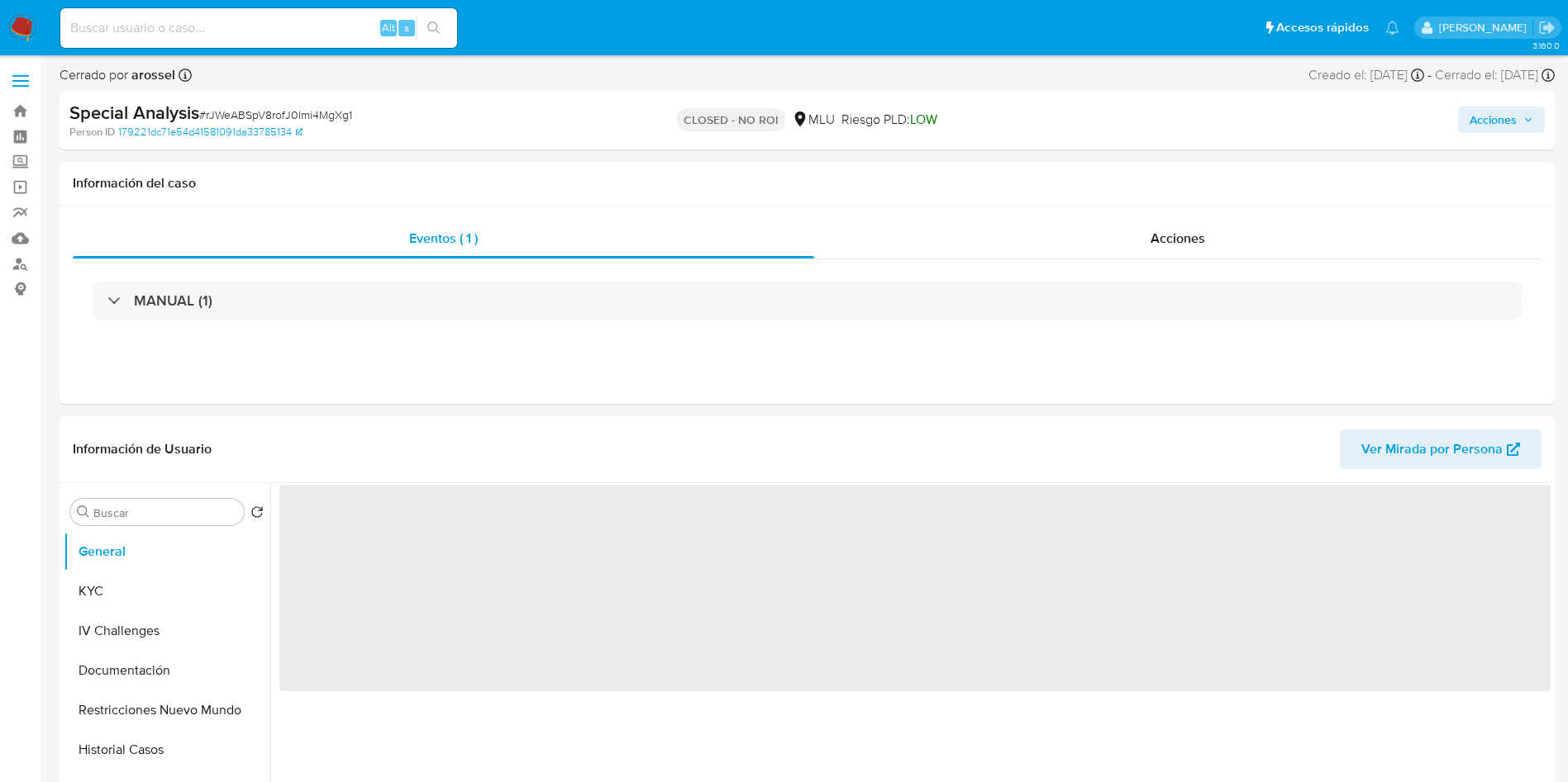
select select "10"
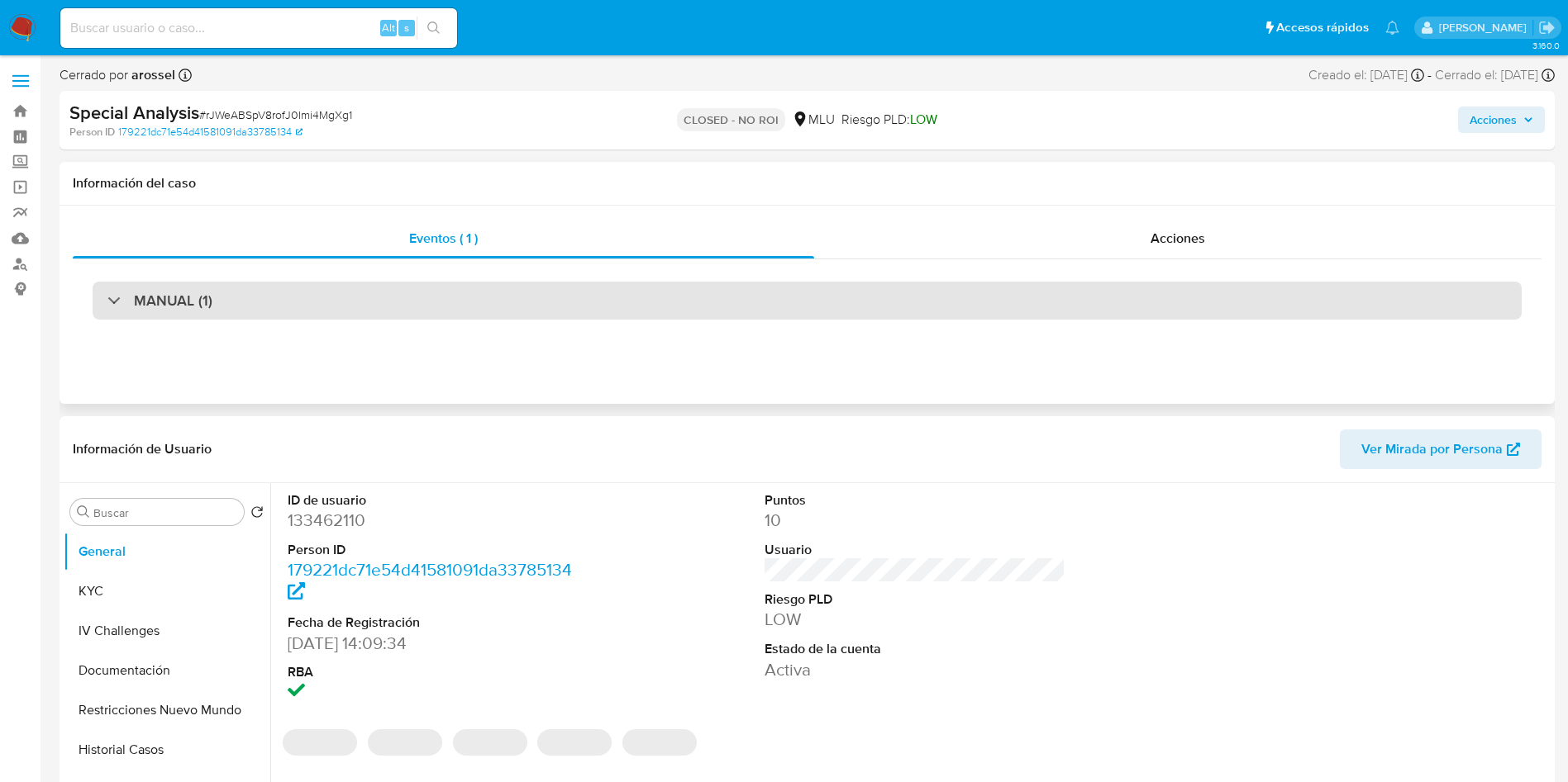
click at [319, 308] on div "MANUAL (1)" at bounding box center [807, 300] width 1429 height 38
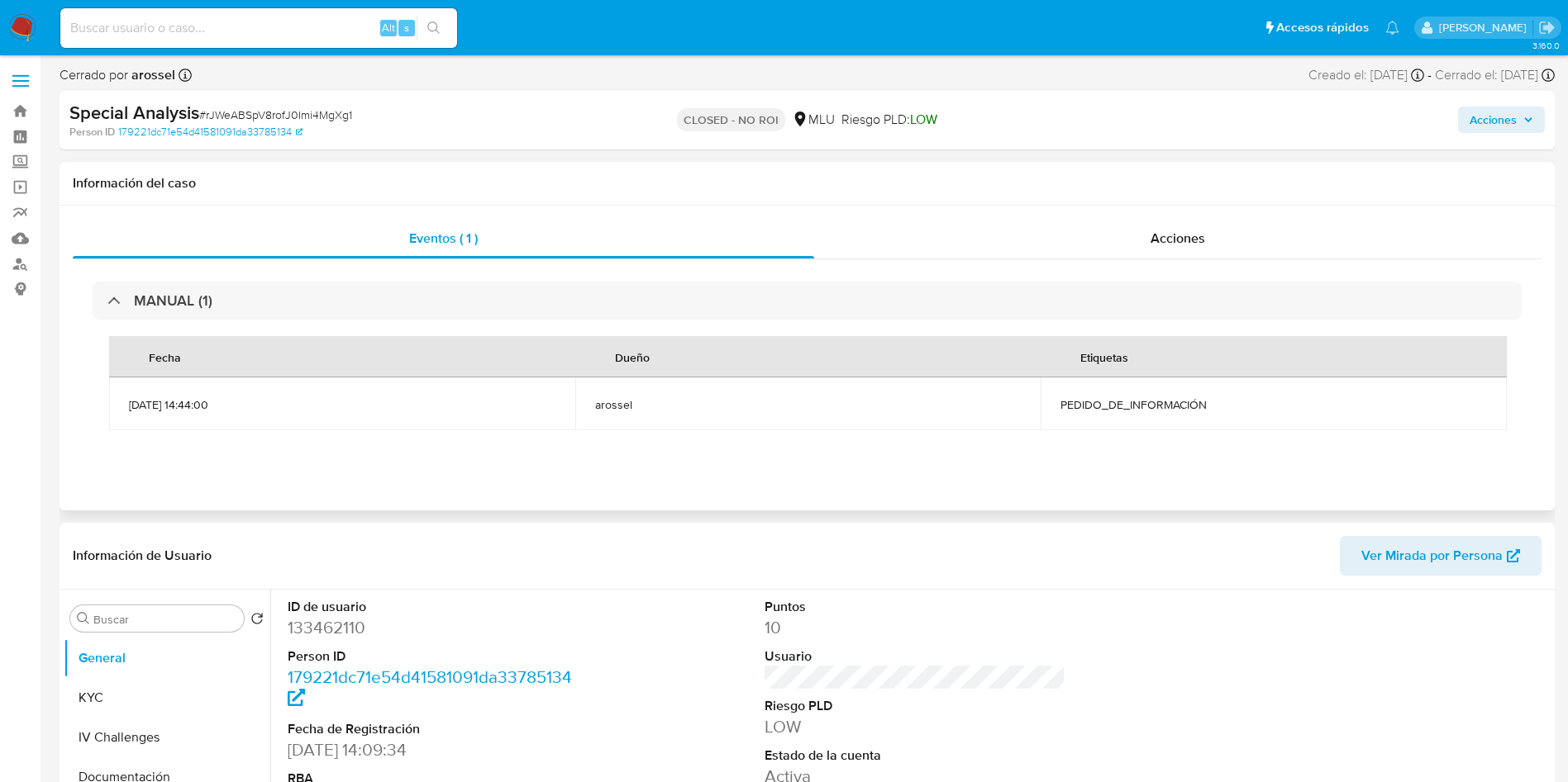
click at [1134, 413] on td "PEDIDO_DE_INFORMACIÓN" at bounding box center [1272, 404] width 466 height 53
copy span "PEDIDO_DE_INFORMACIÓN"
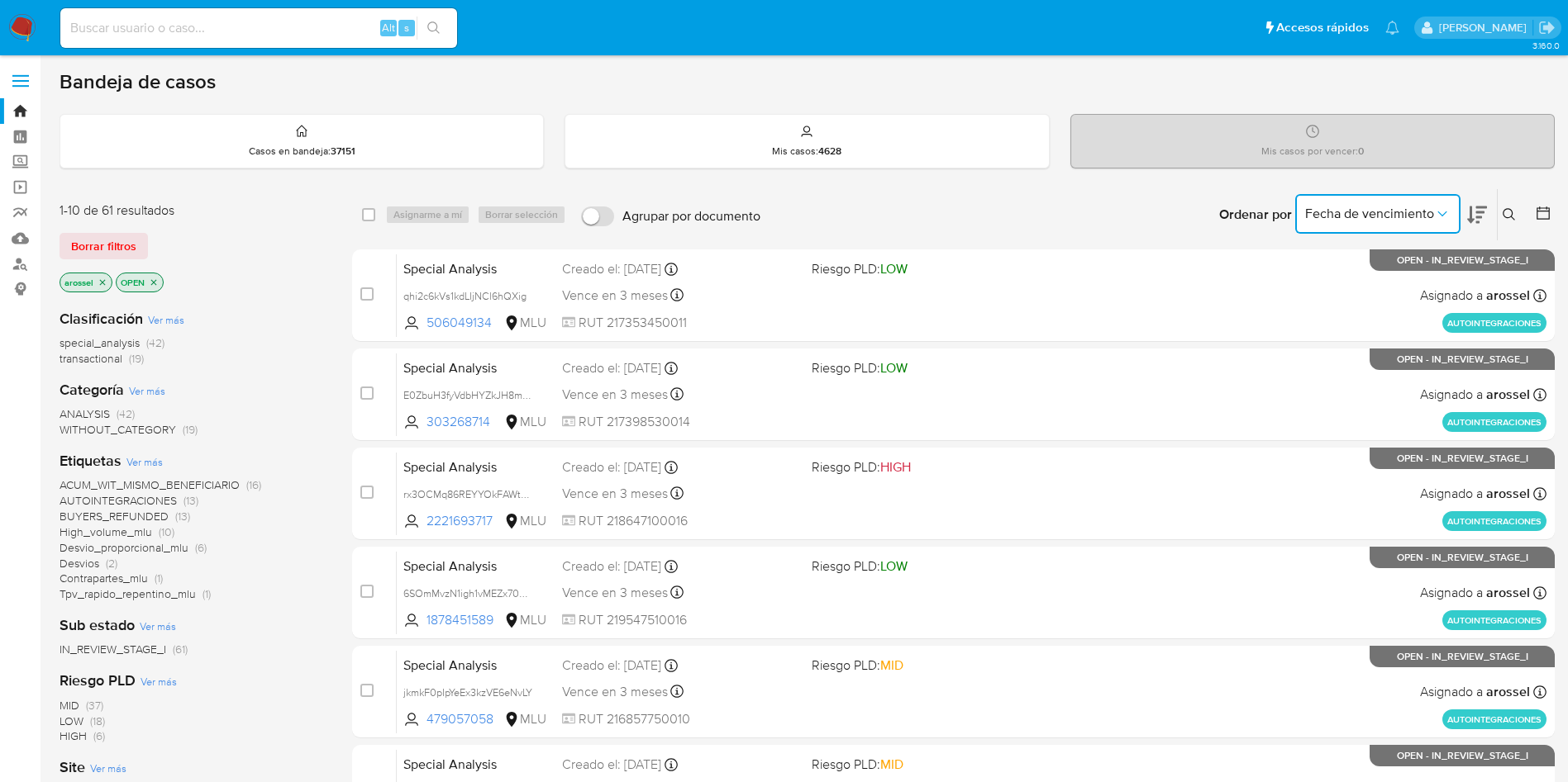
click at [1348, 207] on span "Fecha de vencimiento" at bounding box center [1369, 213] width 128 height 16
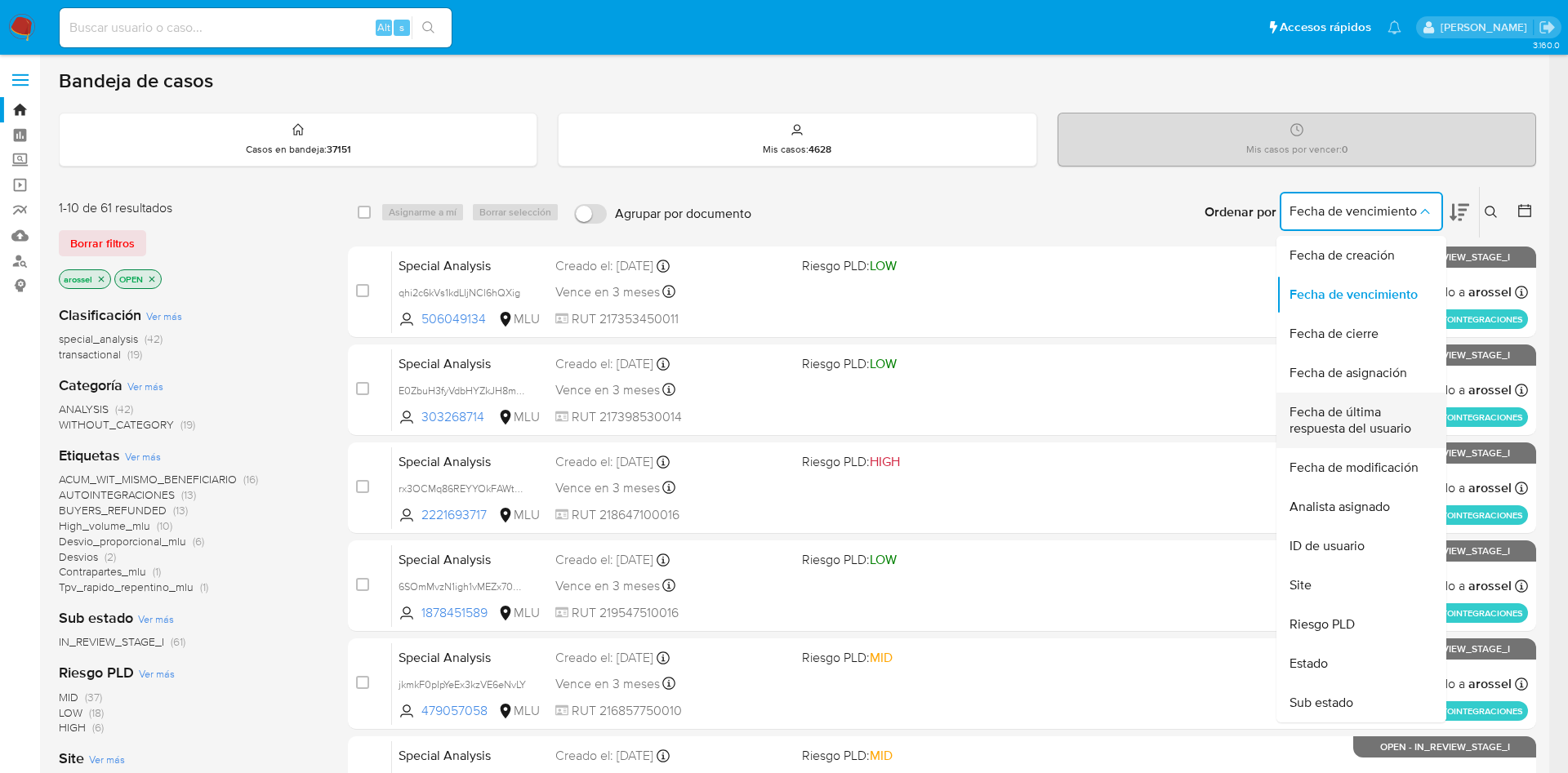
click at [1361, 421] on span "Fecha de última respuesta del usuario" at bounding box center [1355, 420] width 133 height 33
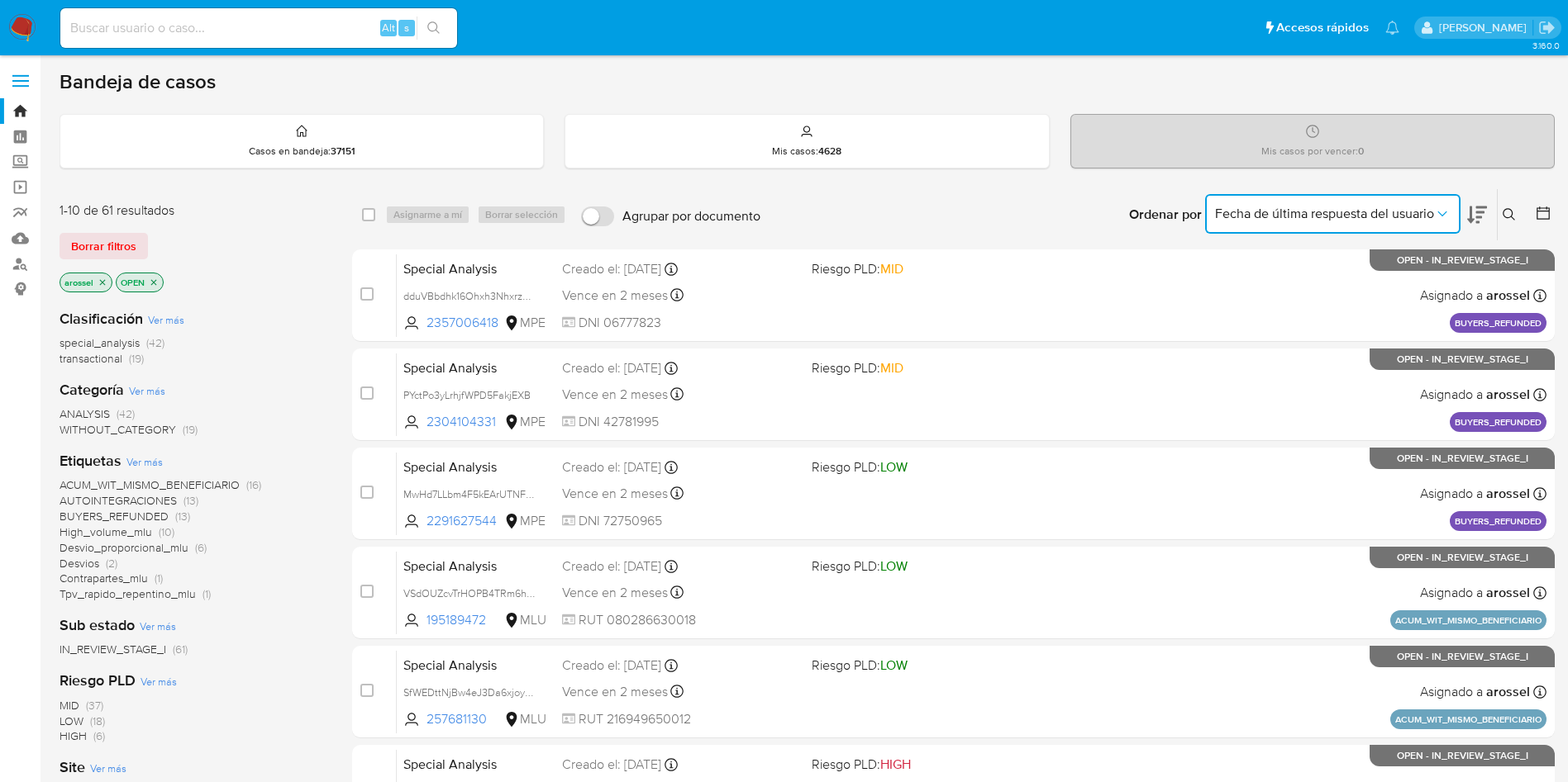
click at [1295, 212] on span "Fecha de última respuesta del usuario" at bounding box center [1324, 213] width 219 height 16
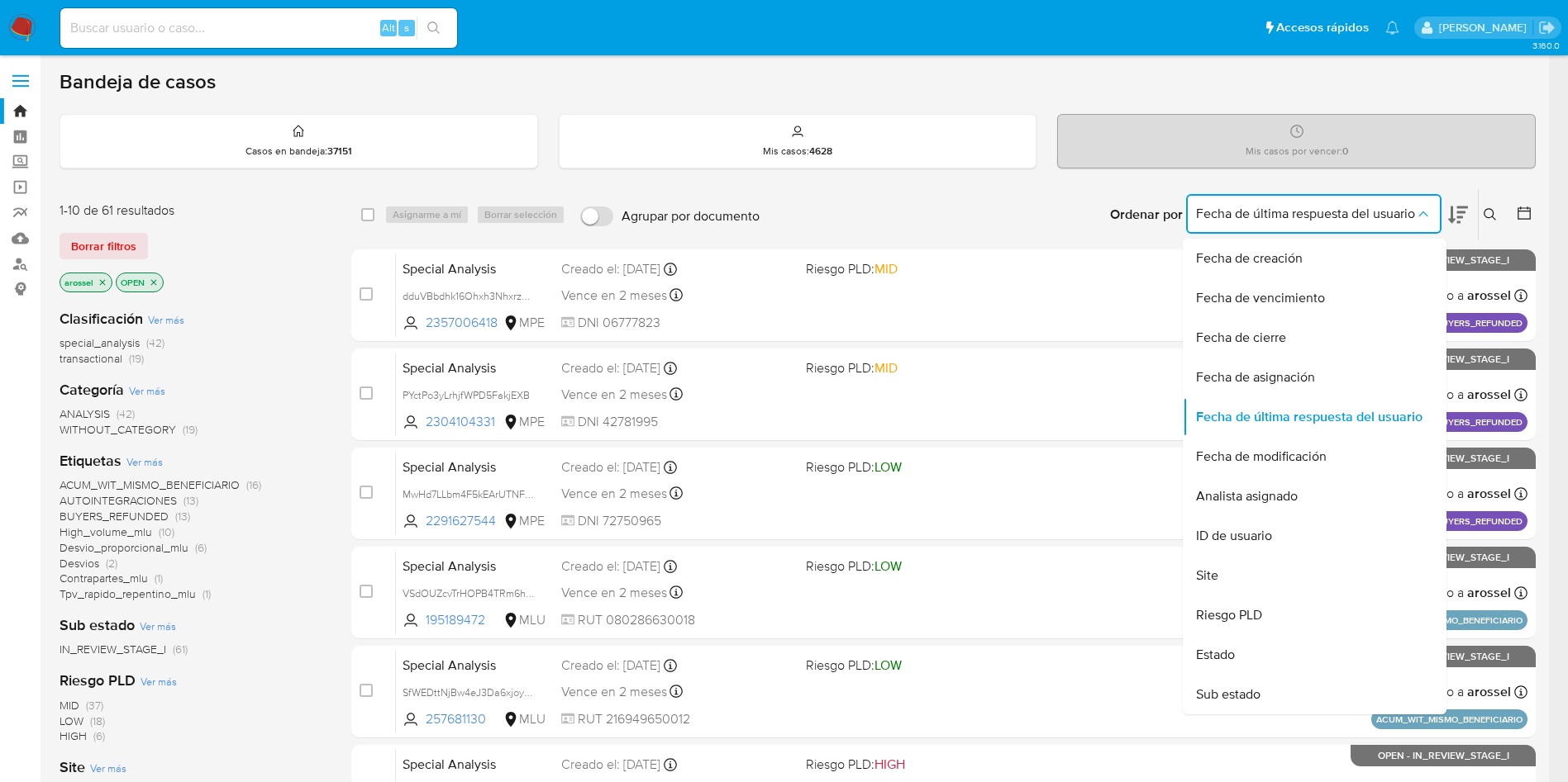
click at [1468, 221] on icon at bounding box center [1457, 215] width 20 height 17
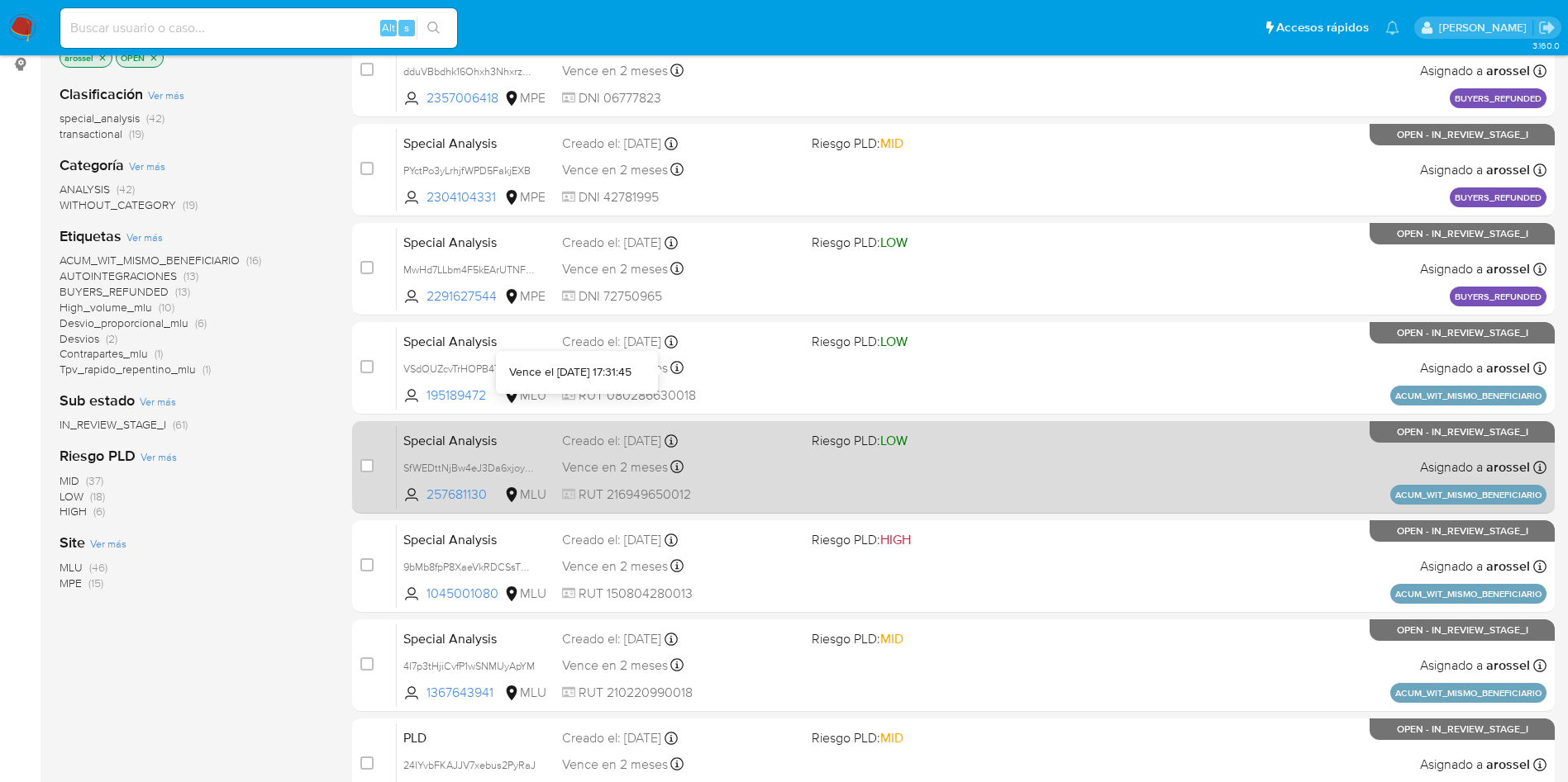
scroll to position [247, 0]
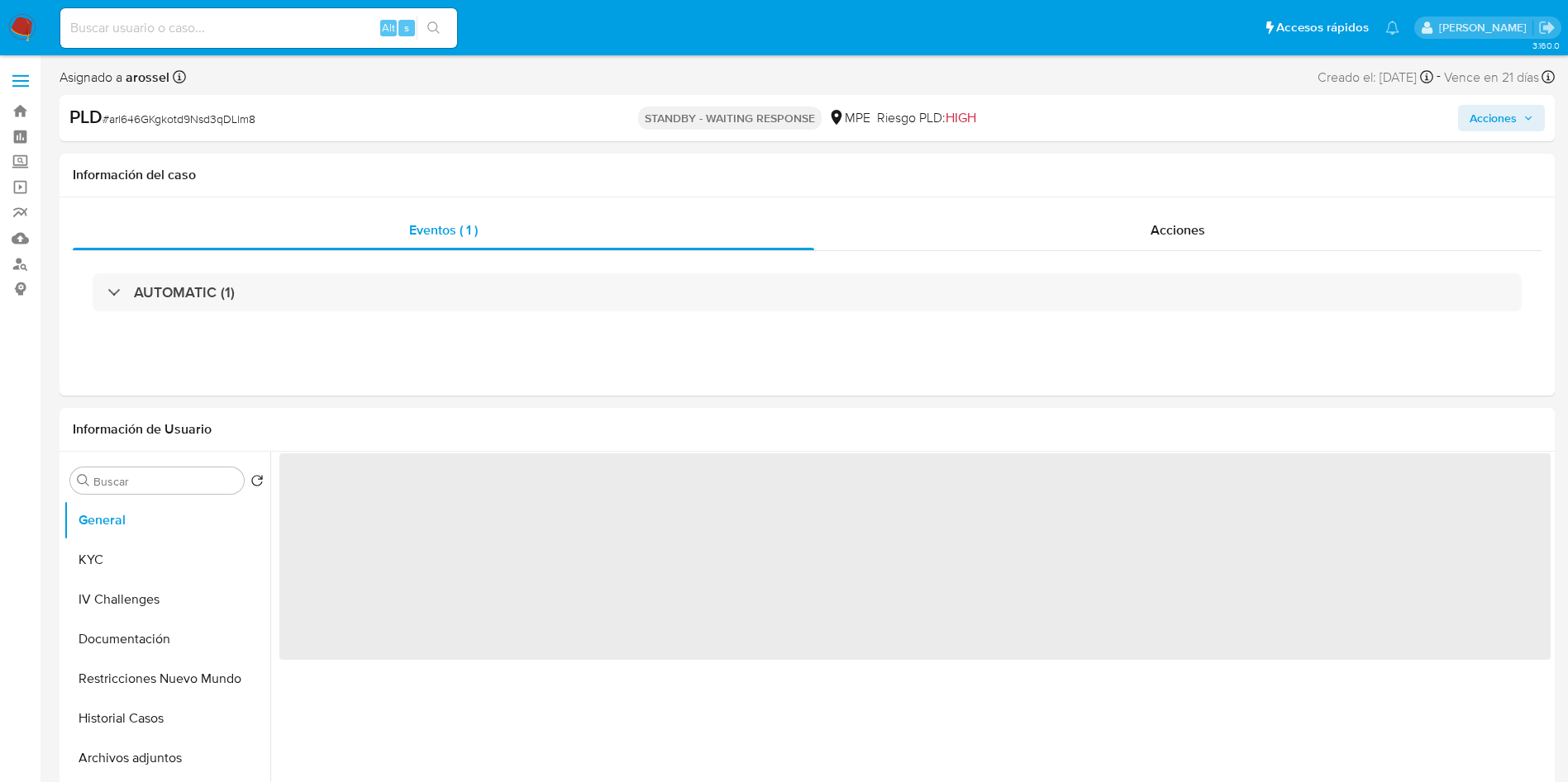
select select "10"
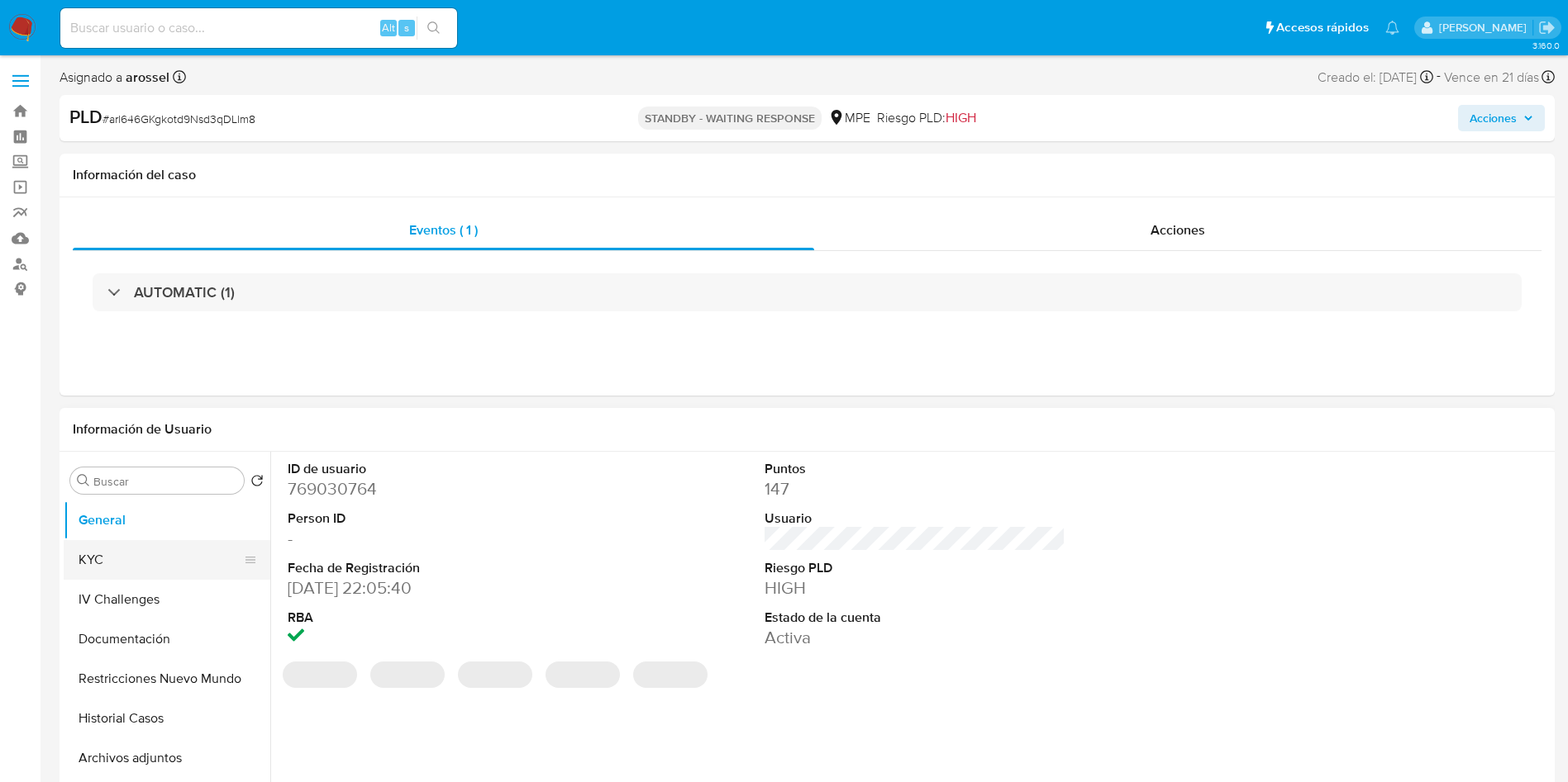
click at [159, 559] on button "KYC" at bounding box center [160, 560] width 194 height 40
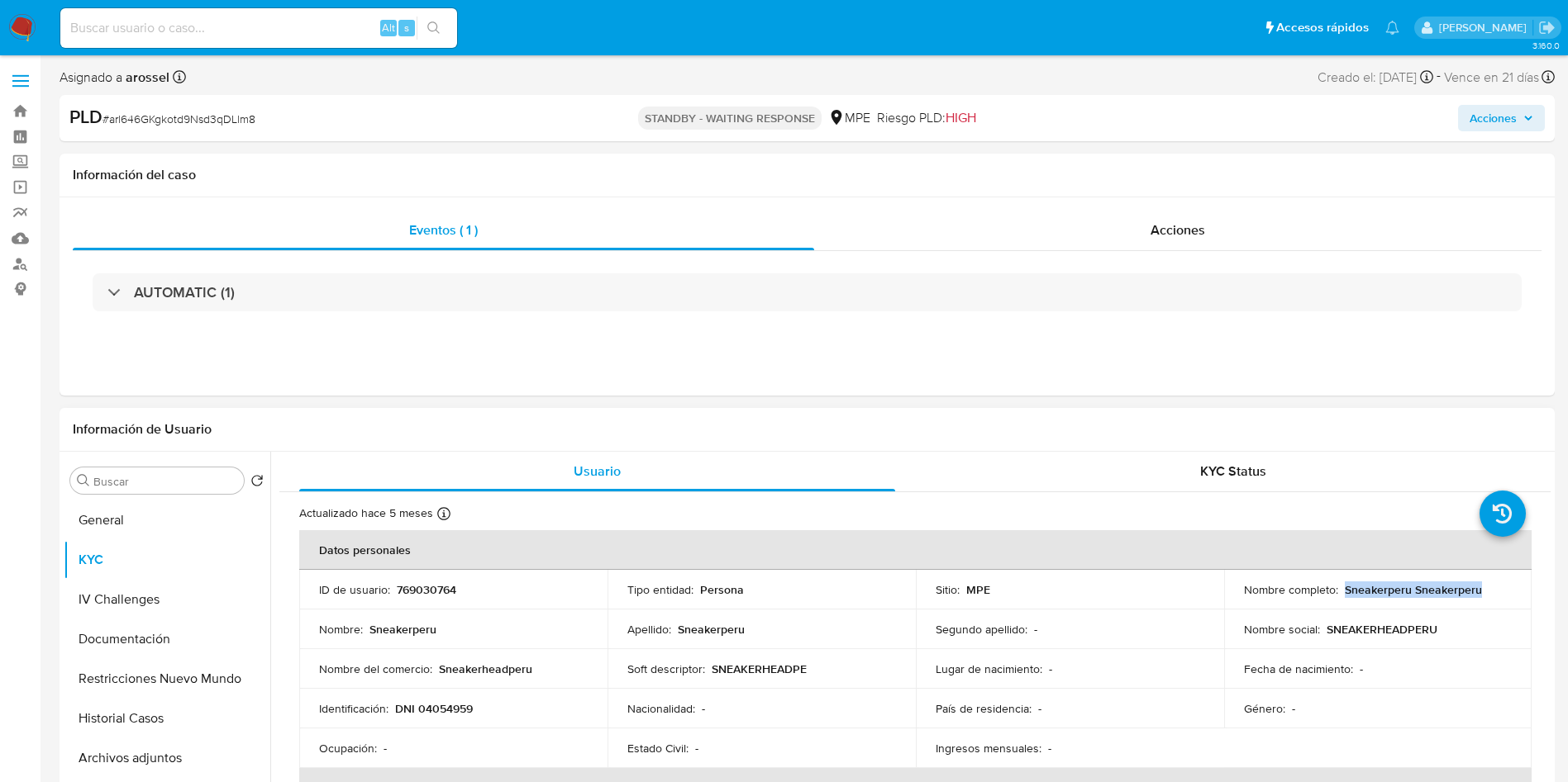
drag, startPoint x: 1338, startPoint y: 590, endPoint x: 1492, endPoint y: 592, distance: 154.0
click at [1492, 592] on div "Nombre completo : Sneakerperu Sneakerperu" at bounding box center [1378, 590] width 268 height 15
copy p "Sneakerperu Sneakerperu"
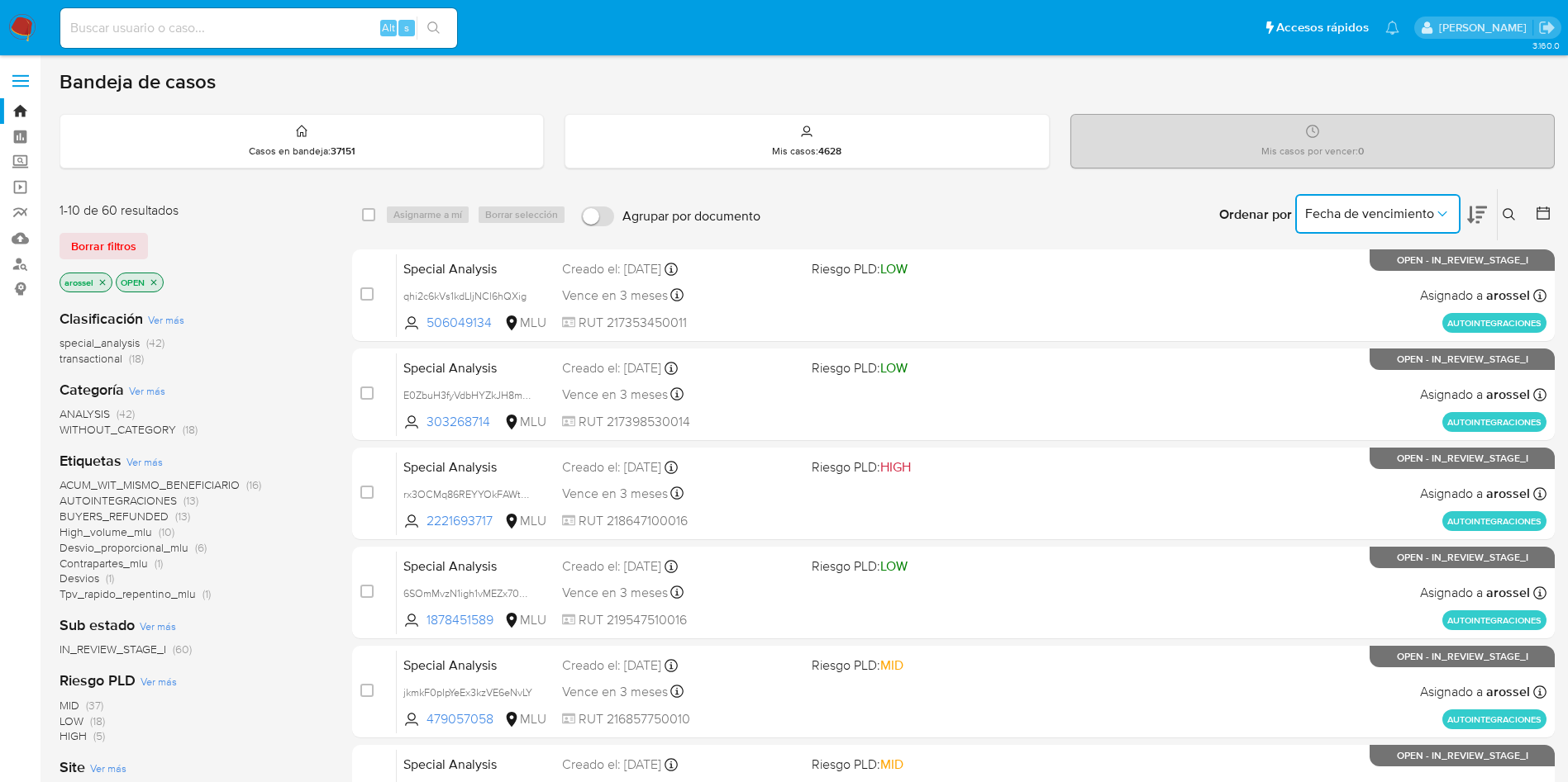
click at [1414, 209] on span "Fecha de vencimiento" at bounding box center [1369, 213] width 128 height 16
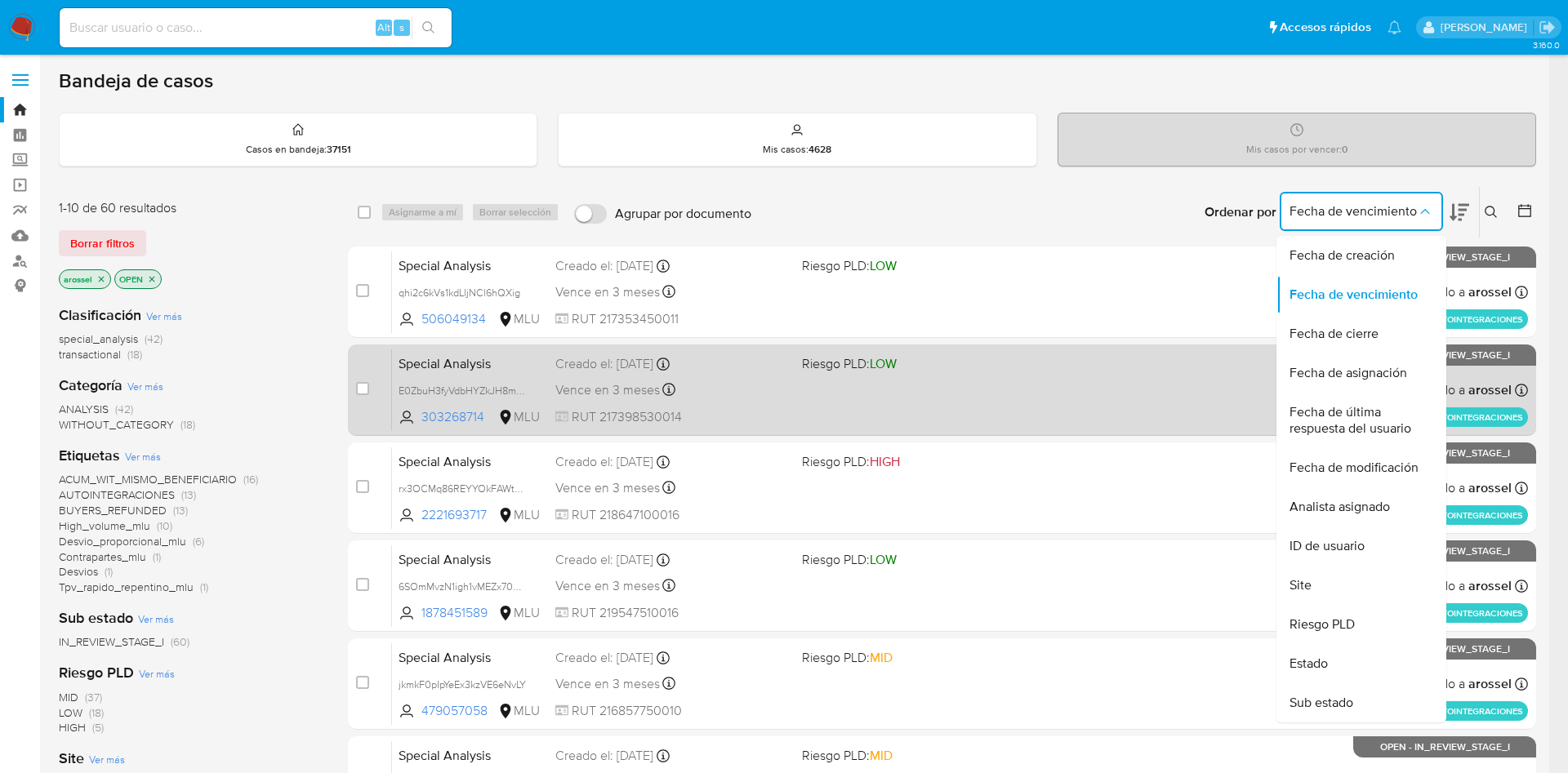
drag, startPoint x: 1352, startPoint y: 421, endPoint x: 1350, endPoint y: 430, distance: 9.2
click at [1351, 421] on span "Fecha de última respuesta del usuario" at bounding box center [1355, 420] width 133 height 33
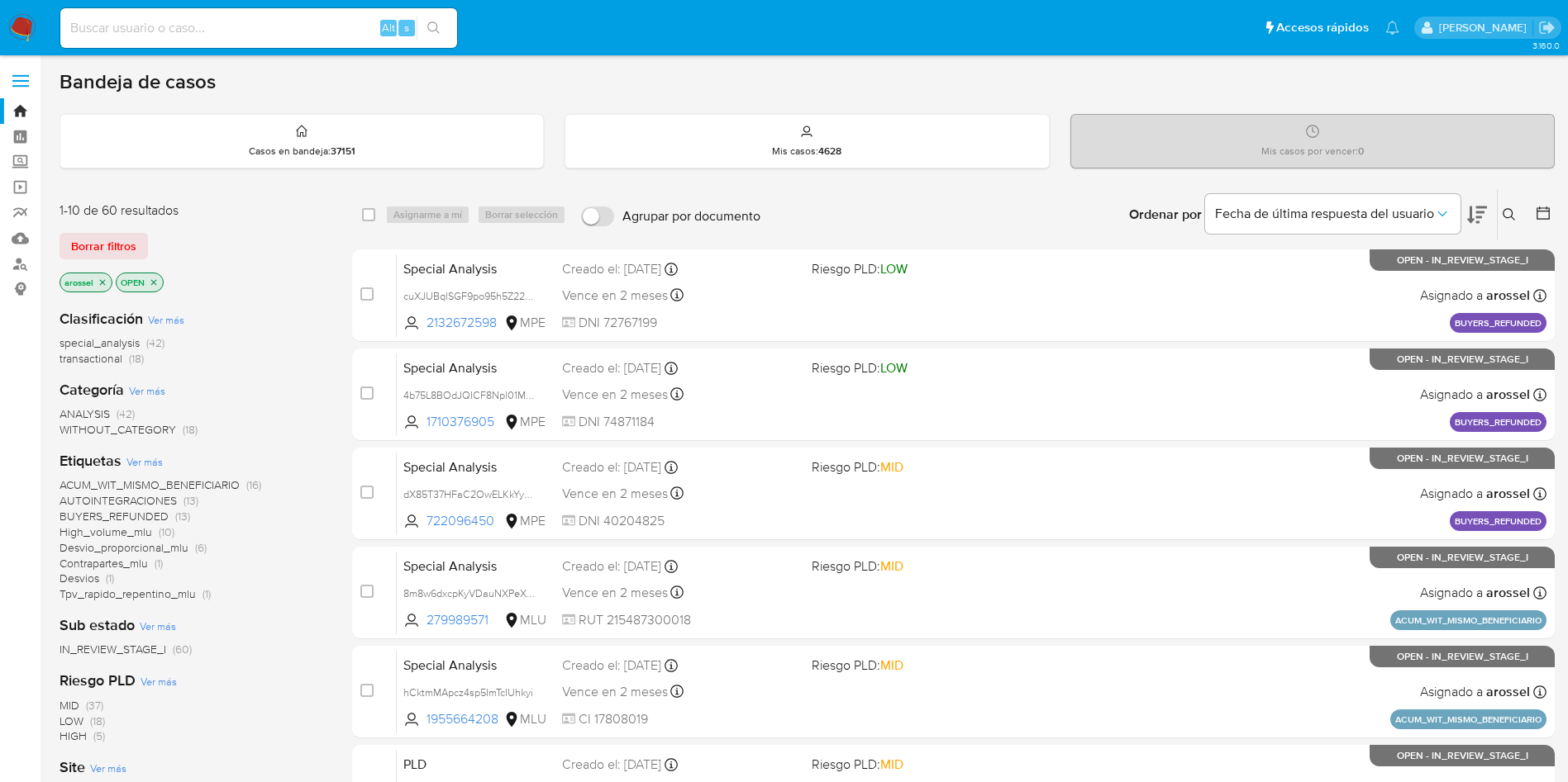
click at [1481, 214] on icon at bounding box center [1476, 214] width 20 height 20
click at [317, 148] on p "Casos en bandeja : 37151" at bounding box center [301, 151] width 107 height 13
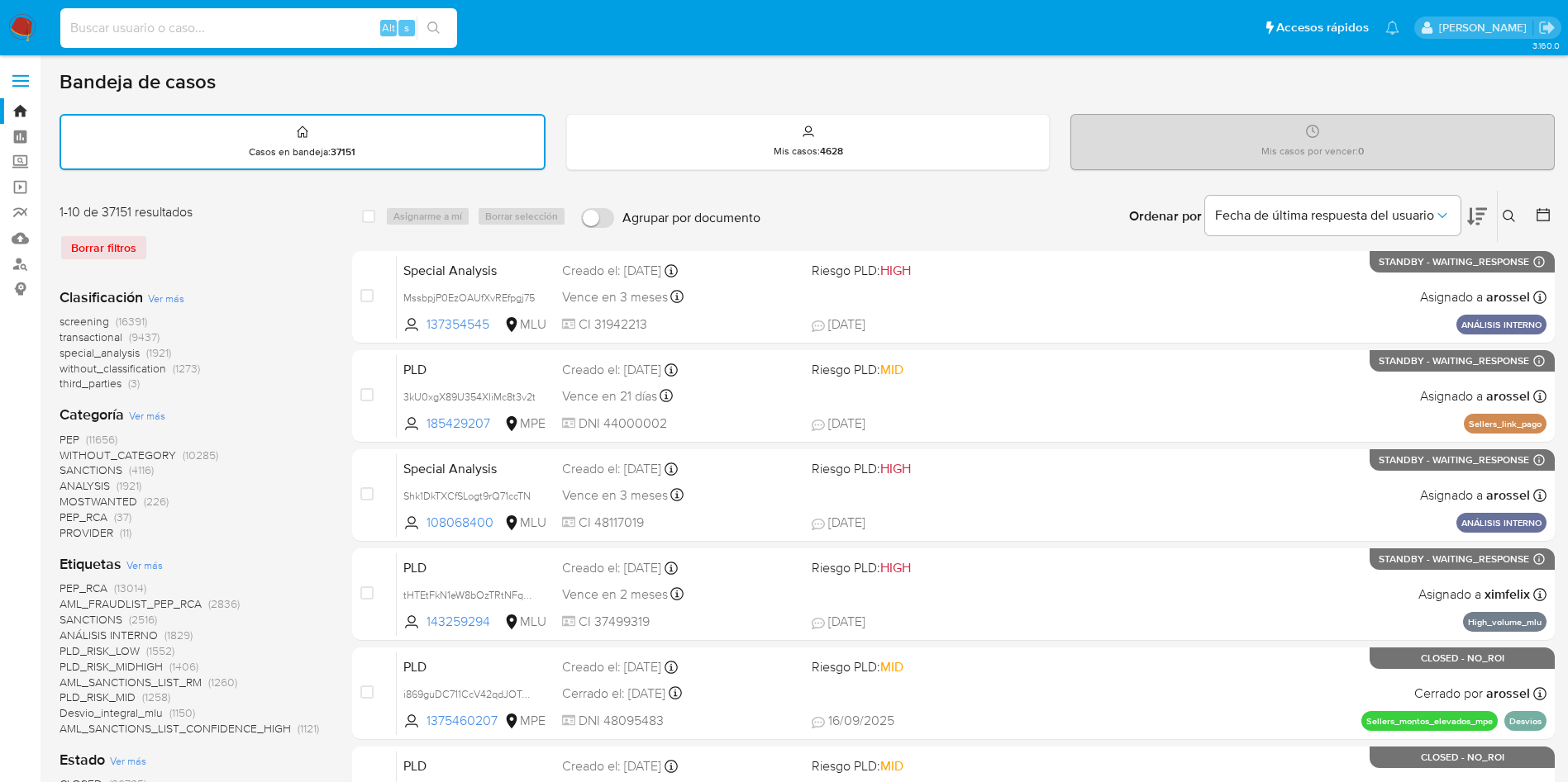
click at [247, 27] on input at bounding box center [259, 27] width 397 height 22
paste input "IXTf9BnHgK4xEcXZscAnS8CX"
type input "IXTf9BnHgK4xEcXZscAnS8CX"
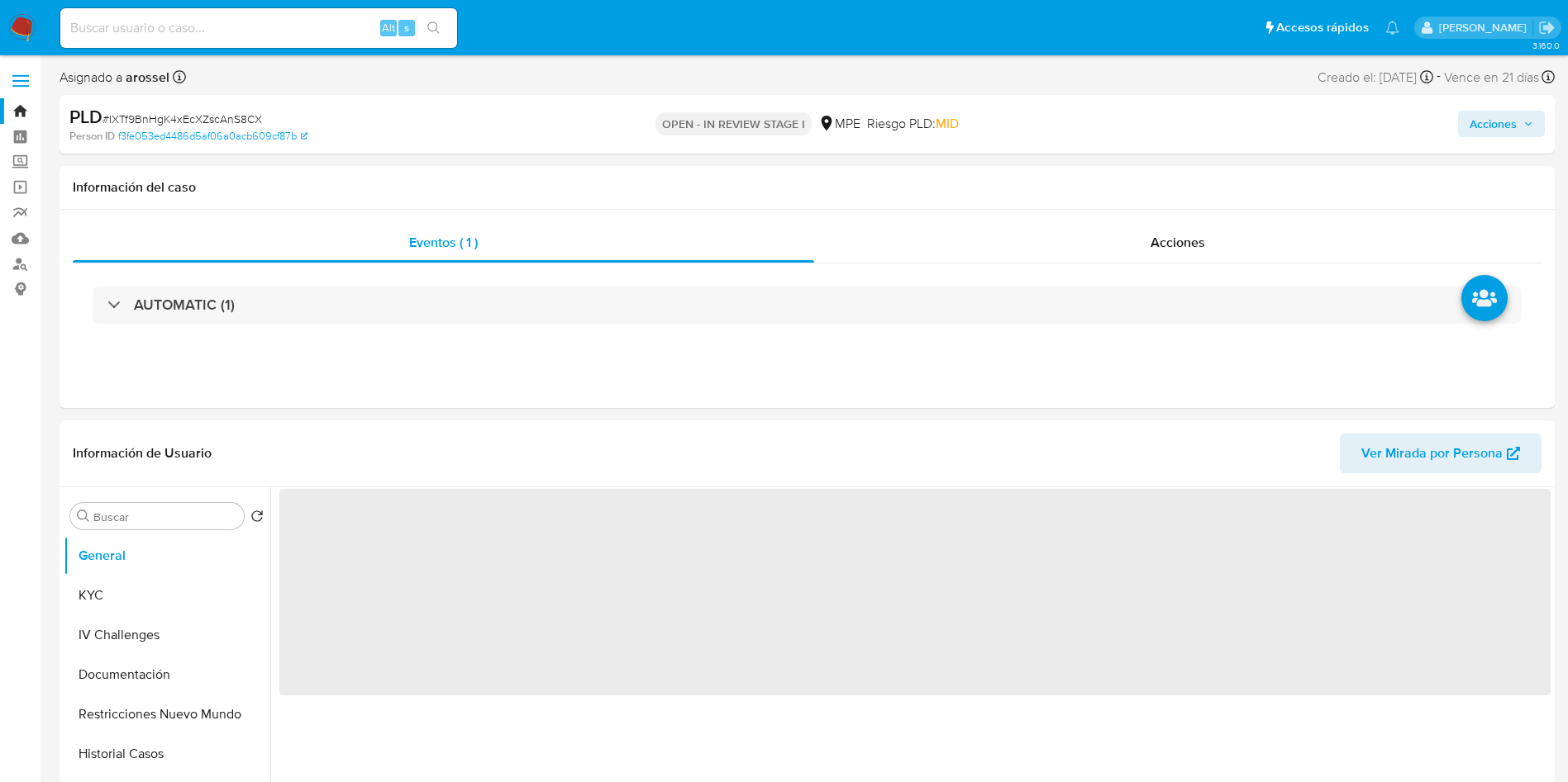
select select "10"
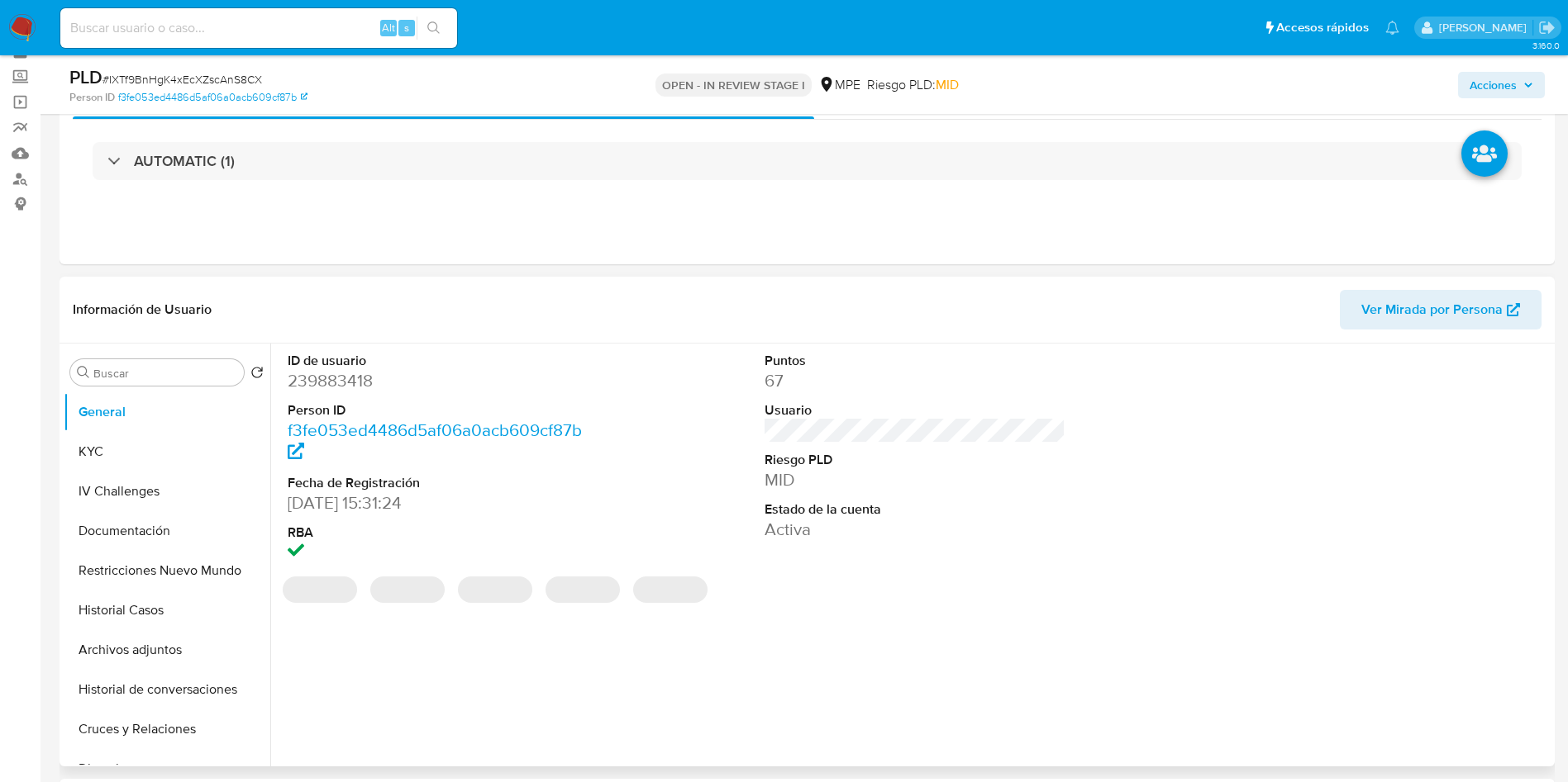
scroll to position [124, 0]
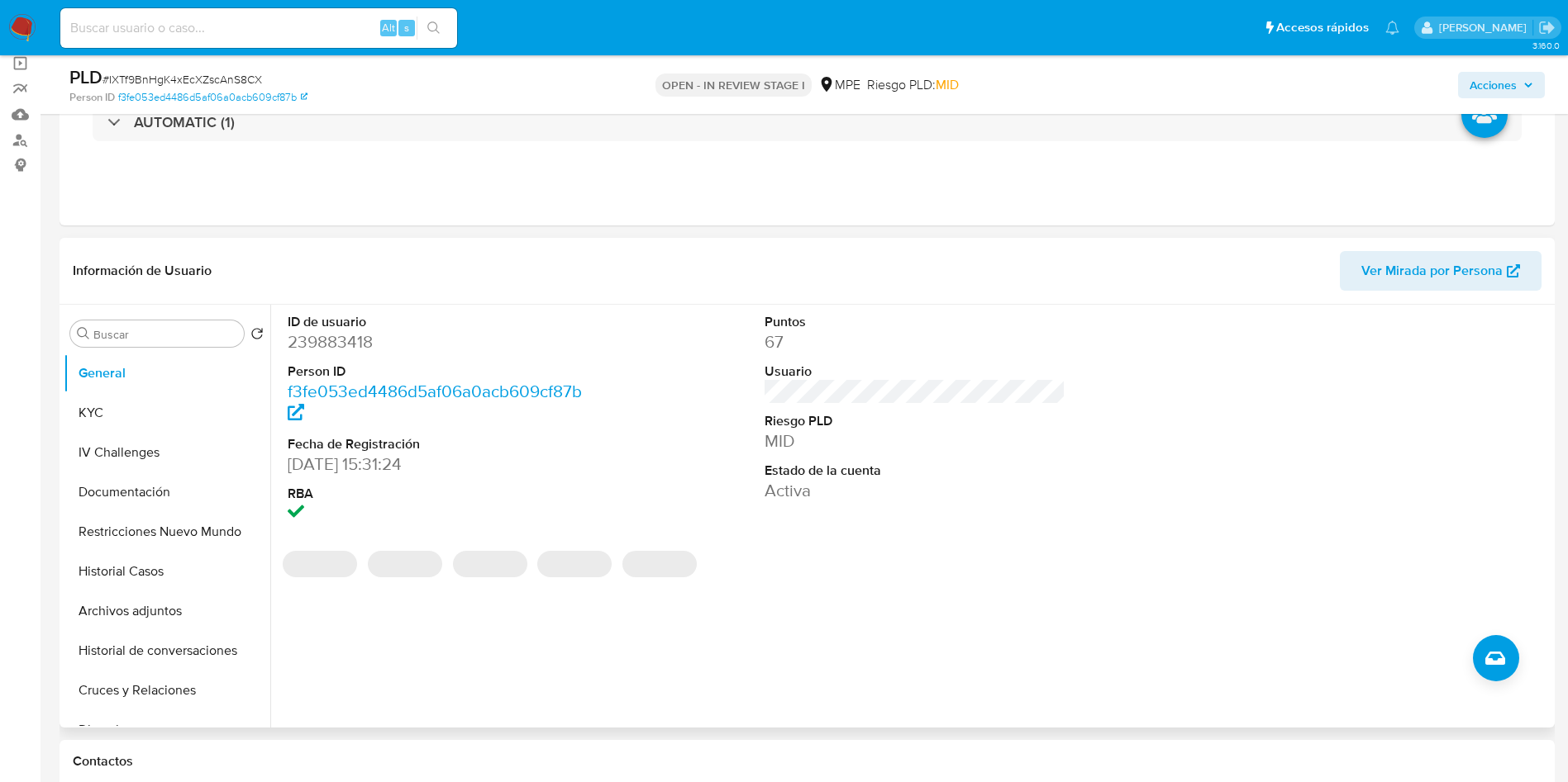
click at [1426, 274] on span "Ver Mirada por Persona" at bounding box center [1432, 271] width 142 height 40
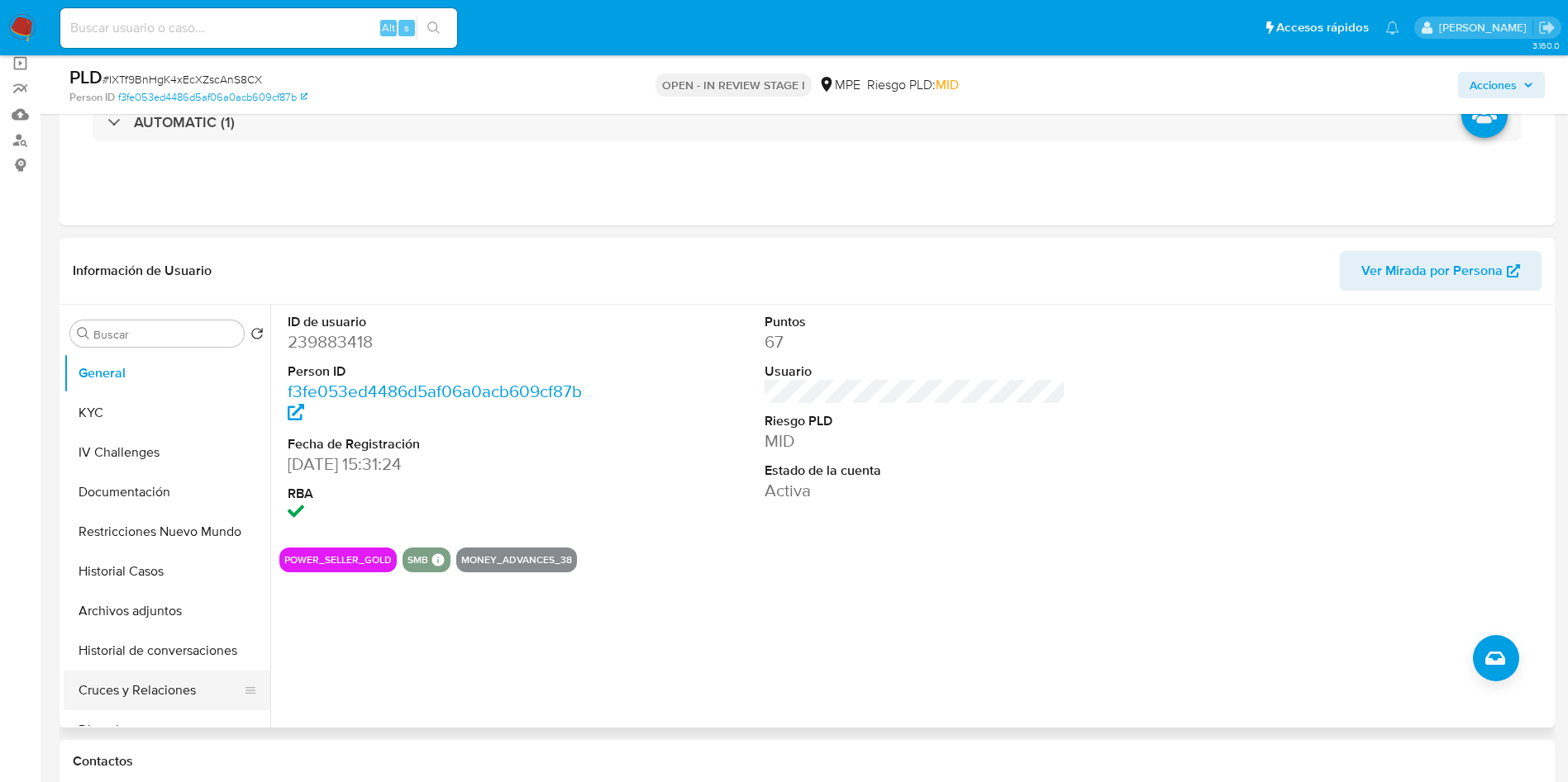
click at [164, 682] on button "Cruces y Relaciones" at bounding box center [160, 690] width 194 height 40
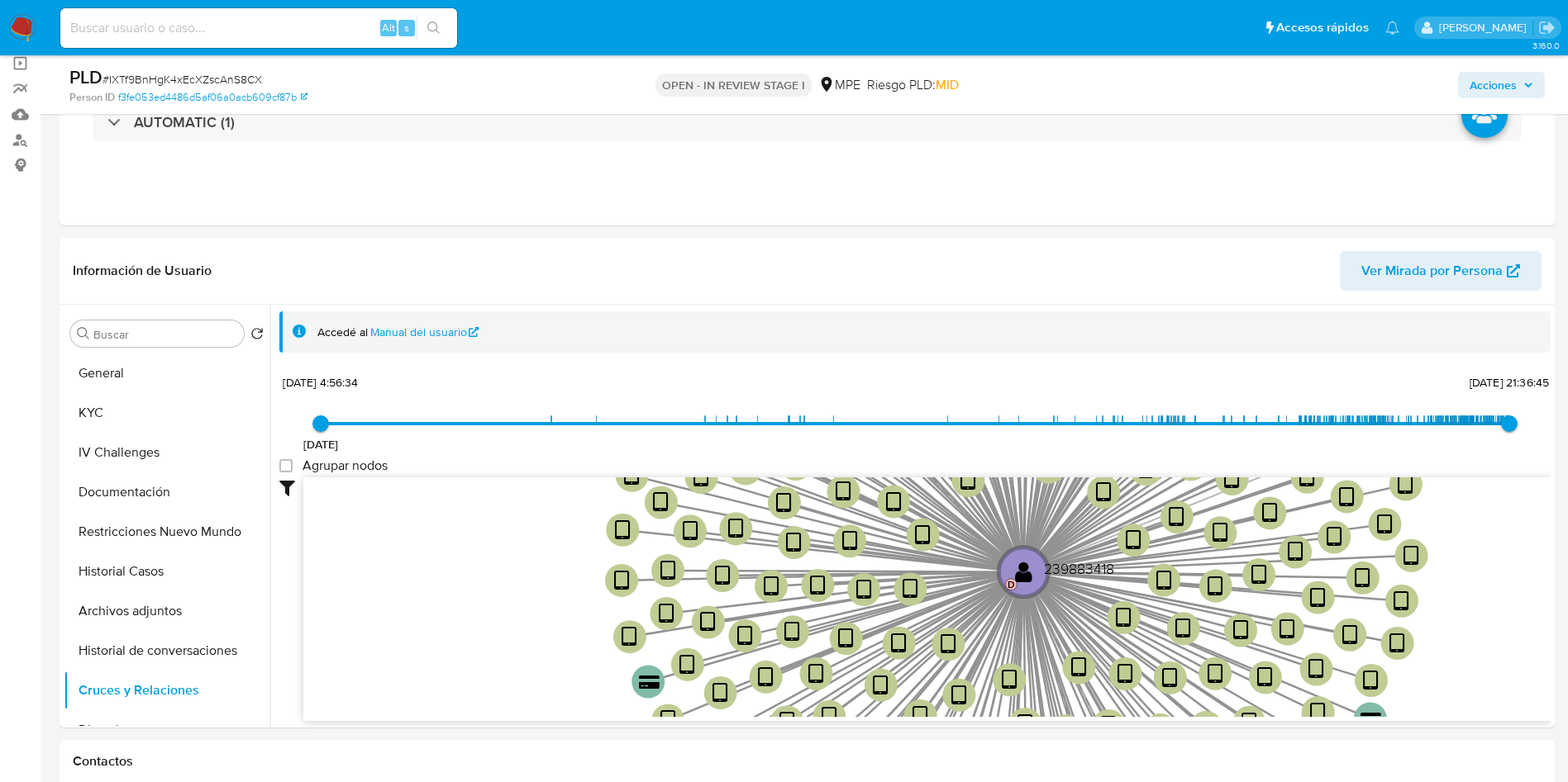
drag, startPoint x: 1383, startPoint y: 179, endPoint x: 1372, endPoint y: 88, distance: 91.7
click at [1383, 179] on div "Eventos ( 1 ) Acciones AUTOMATIC (1)" at bounding box center [807, 127] width 1495 height 198
click at [289, 33] on input at bounding box center [259, 27] width 397 height 22
paste input "FpXL2dZRpZZ1FGqeHGVRR44p"
type input "FpXL2dZRpZZ1FGqeHGVRR44p"
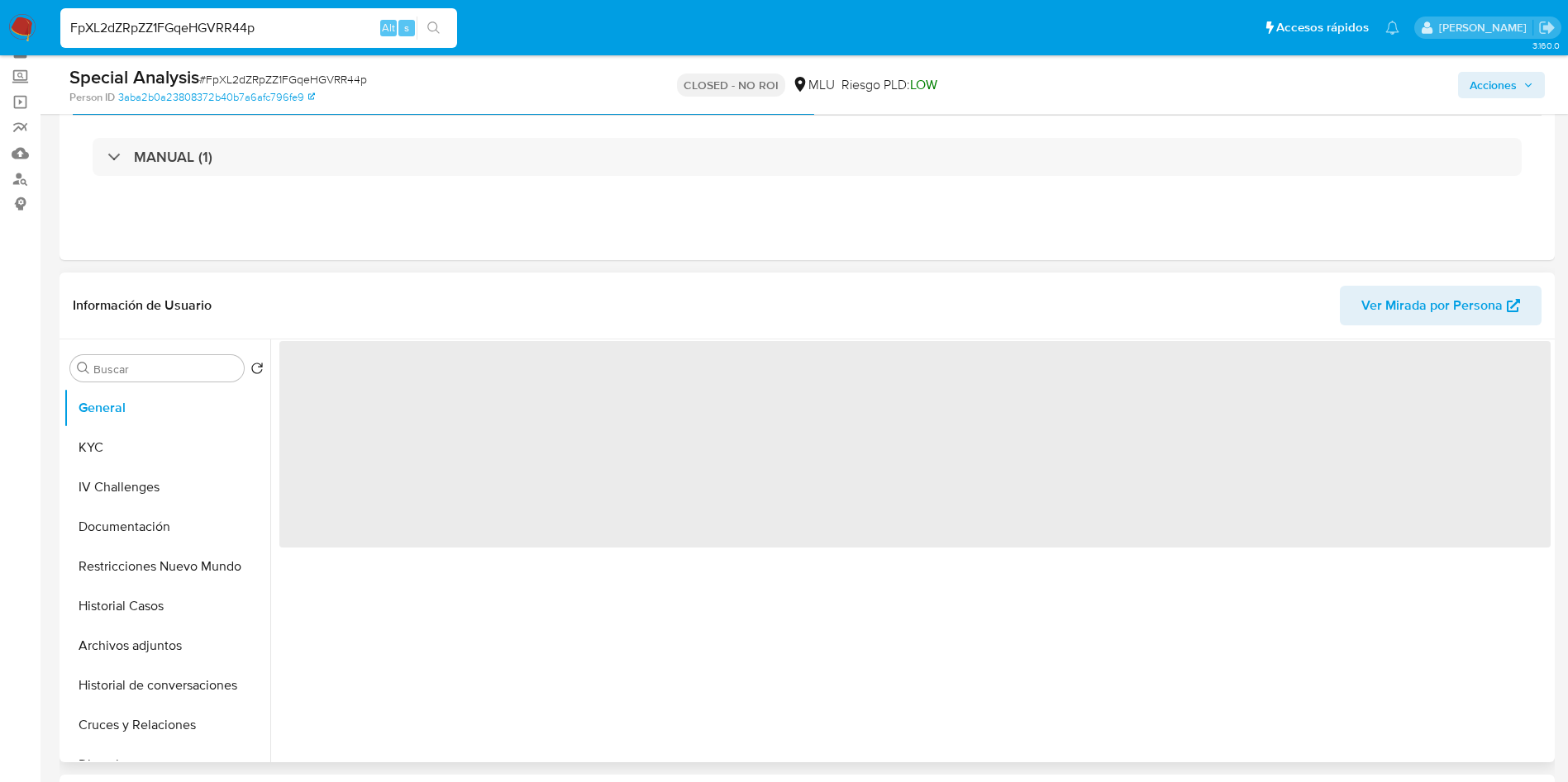
scroll to position [124, 0]
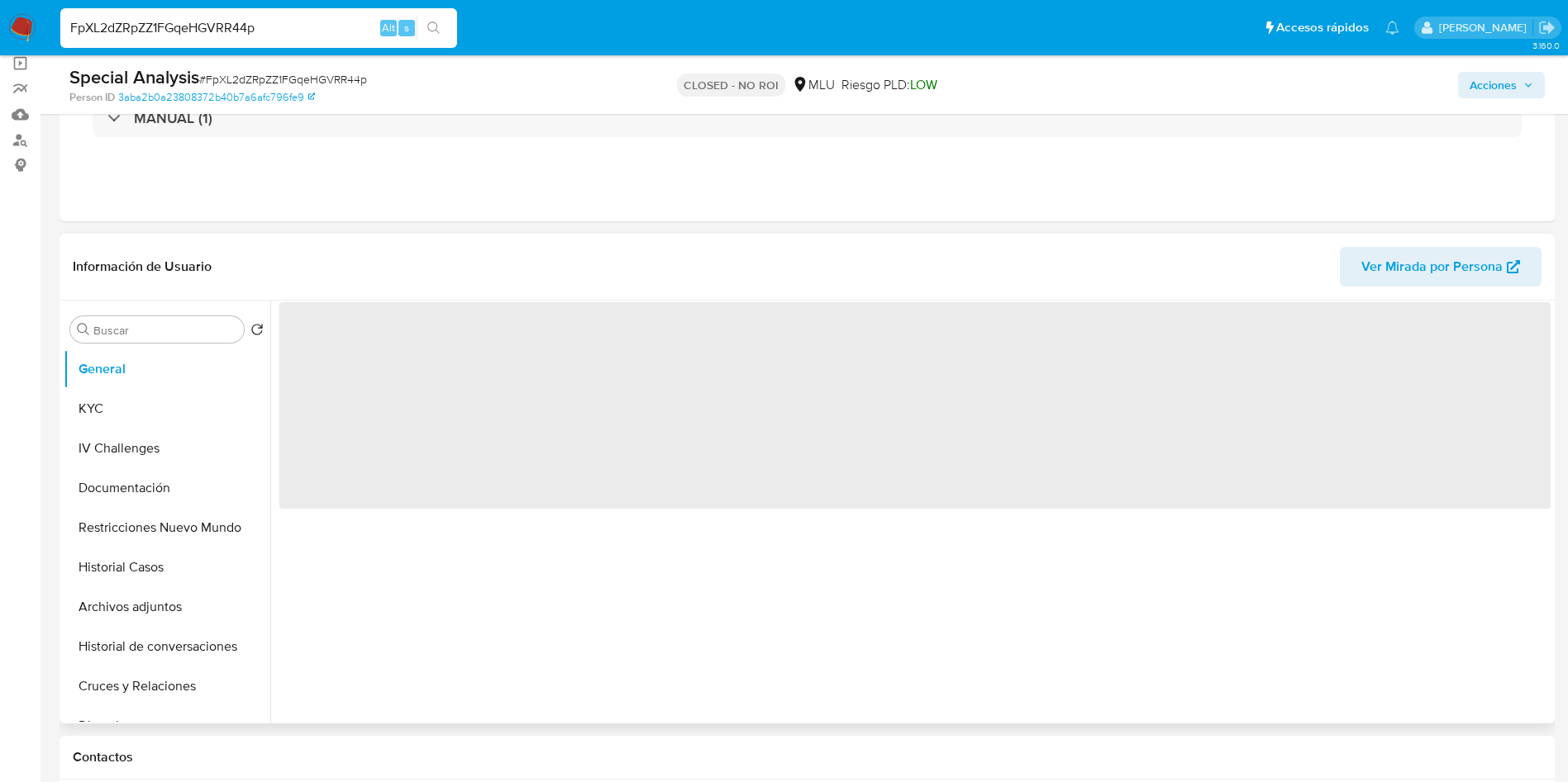
select select "10"
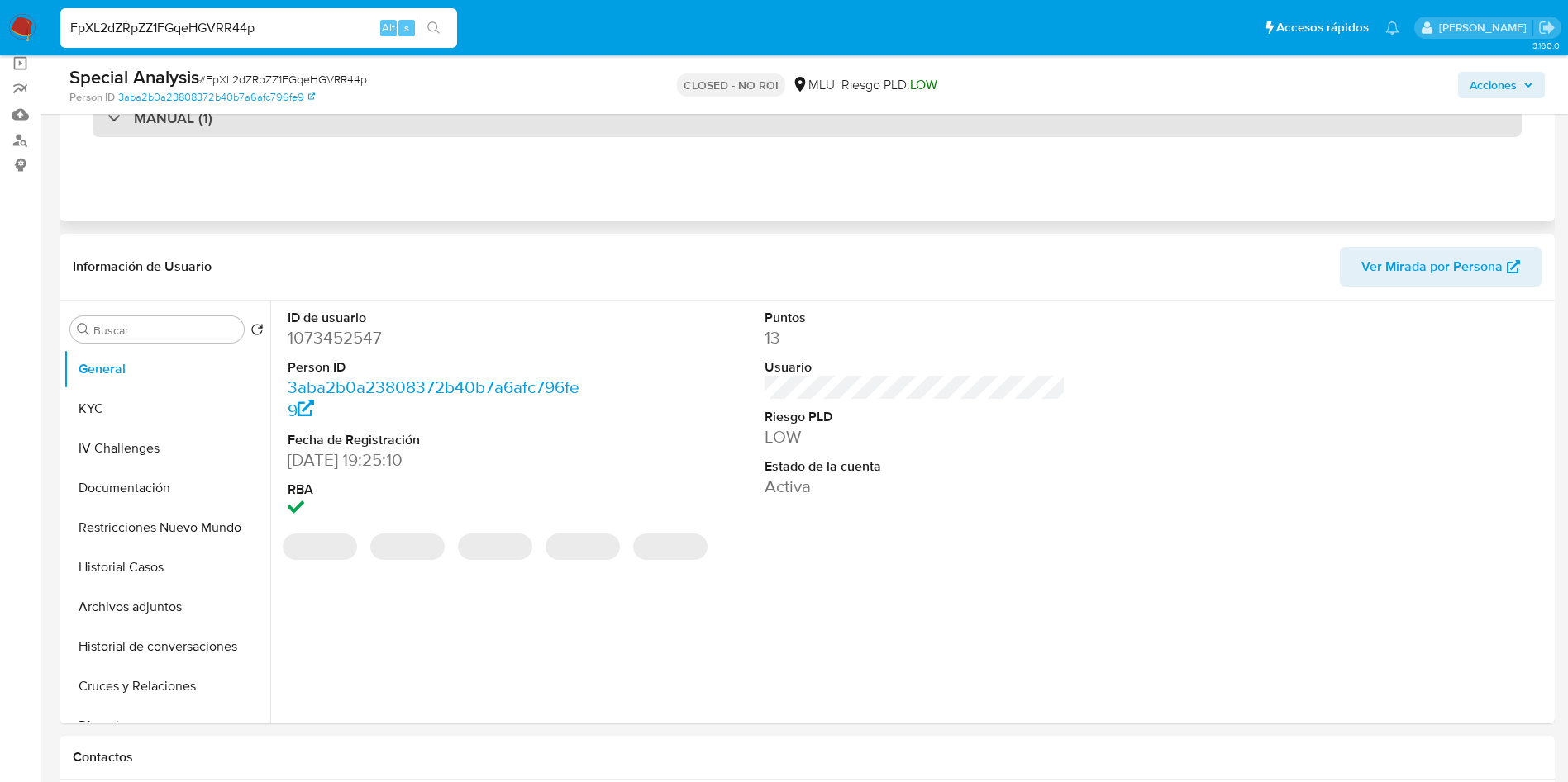
click at [410, 115] on div "MANUAL (1)" at bounding box center [807, 118] width 1429 height 38
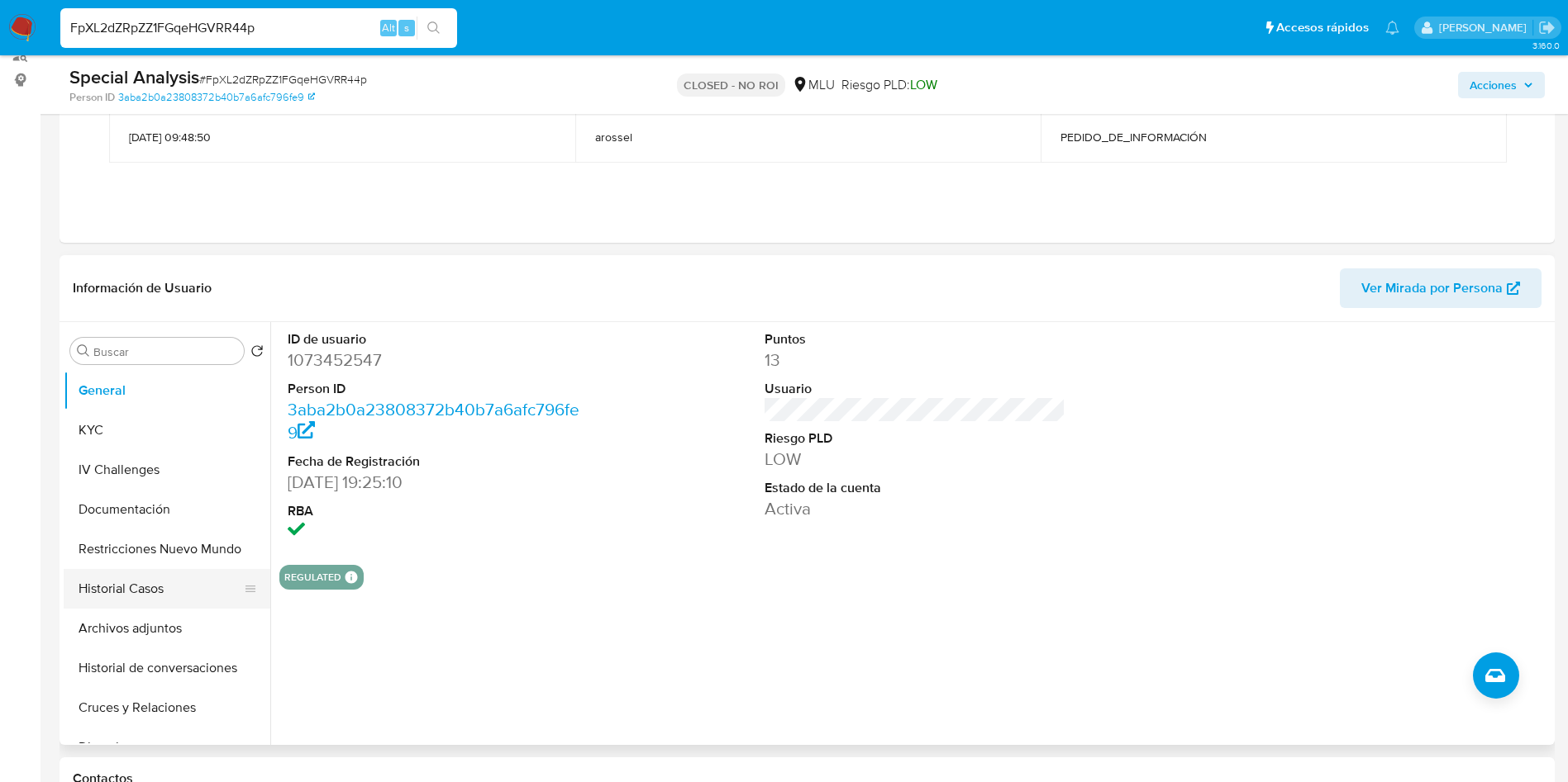
scroll to position [247, 0]
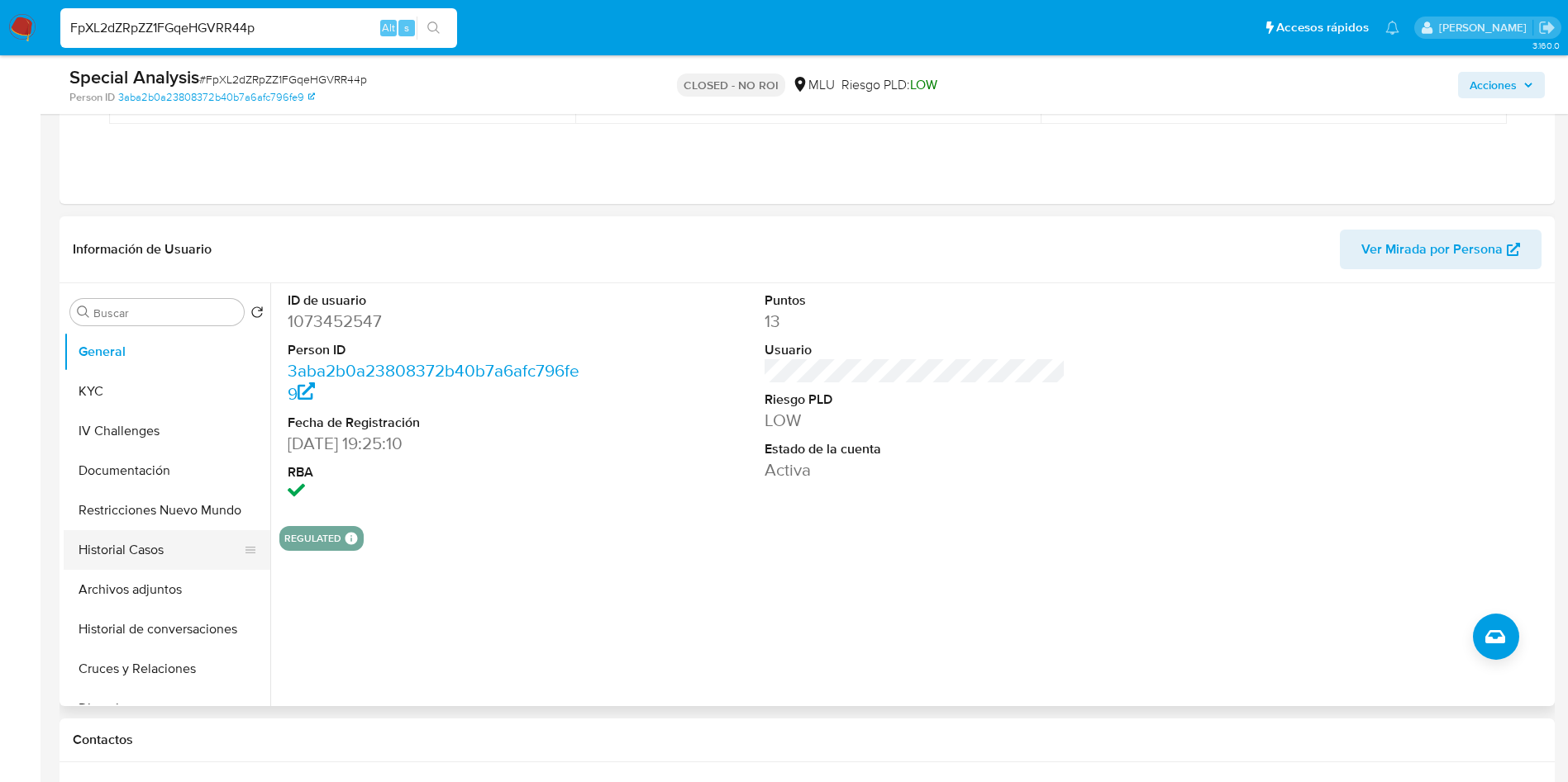
click at [165, 550] on button "Historial Casos" at bounding box center [160, 551] width 194 height 40
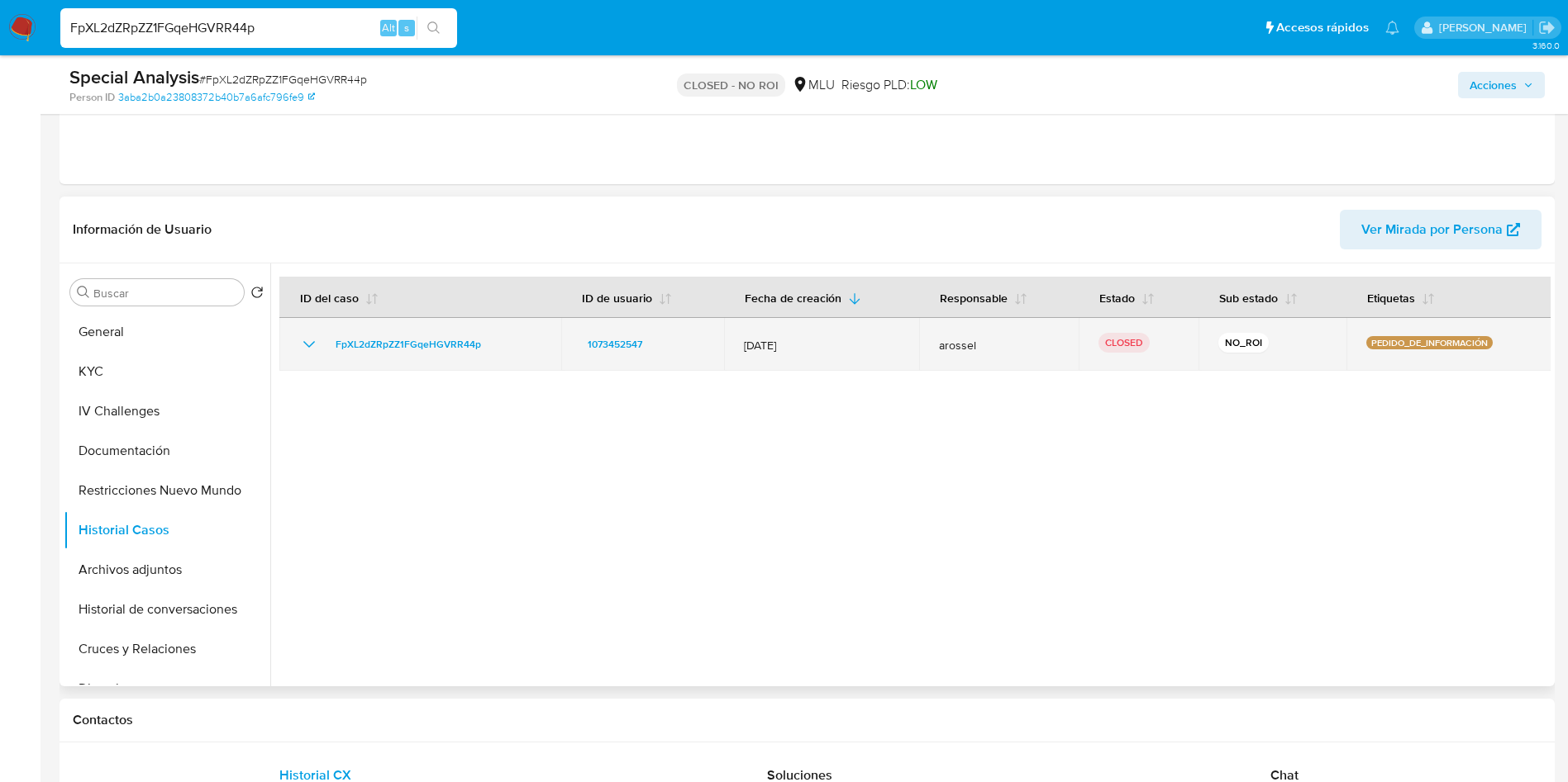
click at [294, 344] on td "FpXL2dZRpZZ1FGqeHGVRR44p" at bounding box center [420, 345] width 281 height 53
click at [308, 350] on icon "Mostrar/Ocultar" at bounding box center [309, 344] width 20 height 20
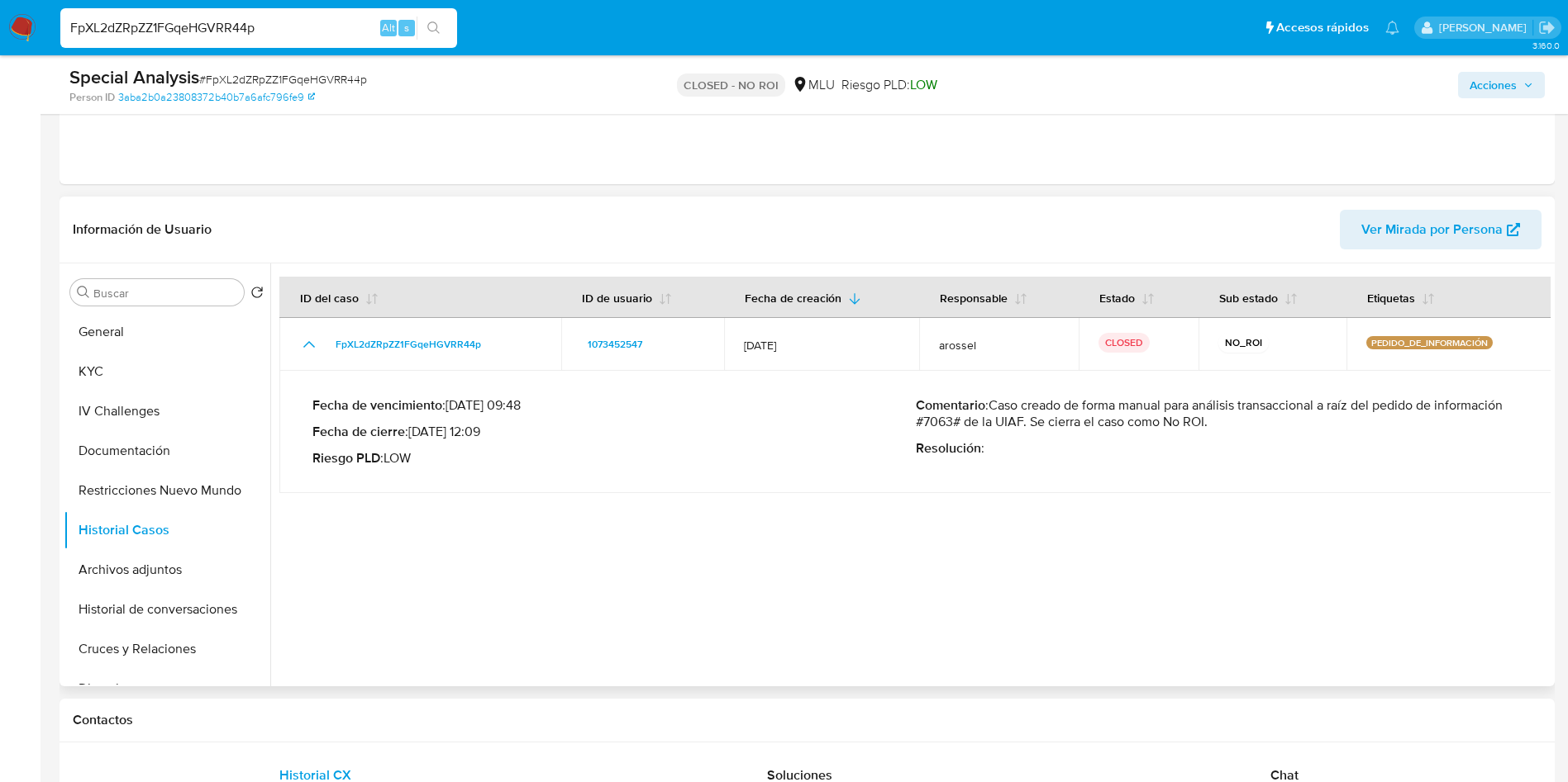
click at [1146, 409] on p "Comentario : Caso creado de forma manual para análisis transaccional a raíz del…" at bounding box center [1217, 414] width 604 height 33
click at [935, 426] on p "Comentario : Caso creado de forma manual para análisis transaccional a raíz del…" at bounding box center [1217, 414] width 604 height 33
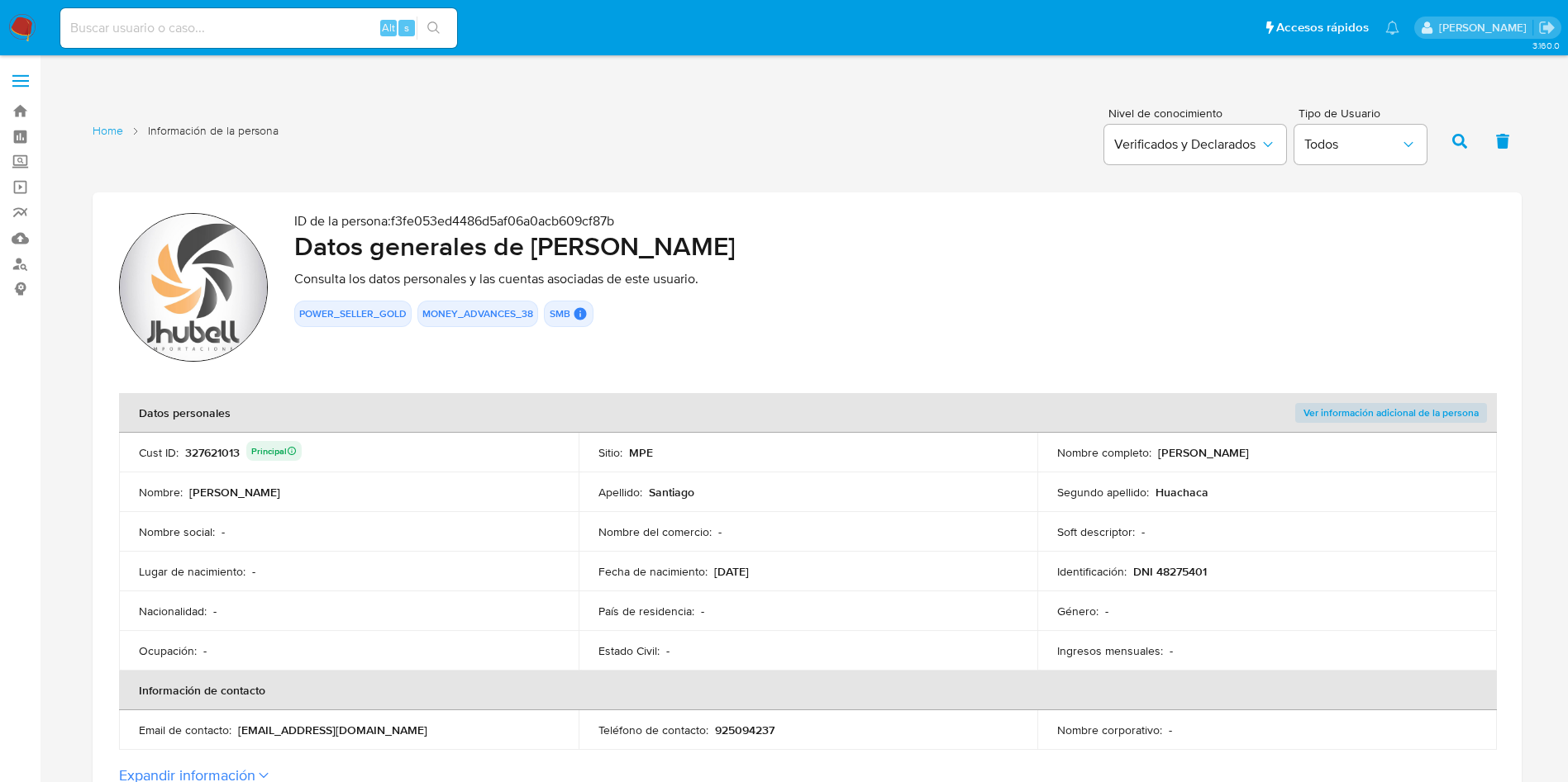
click at [1403, 293] on div "ID de la persona : f3fe053ed4486d5af06a0acb609cf87b Datos generales de [PERSON_…" at bounding box center [894, 290] width 1201 height 154
click at [239, 31] on input at bounding box center [259, 27] width 397 height 22
paste input "1073452547"
type input "1073452547"
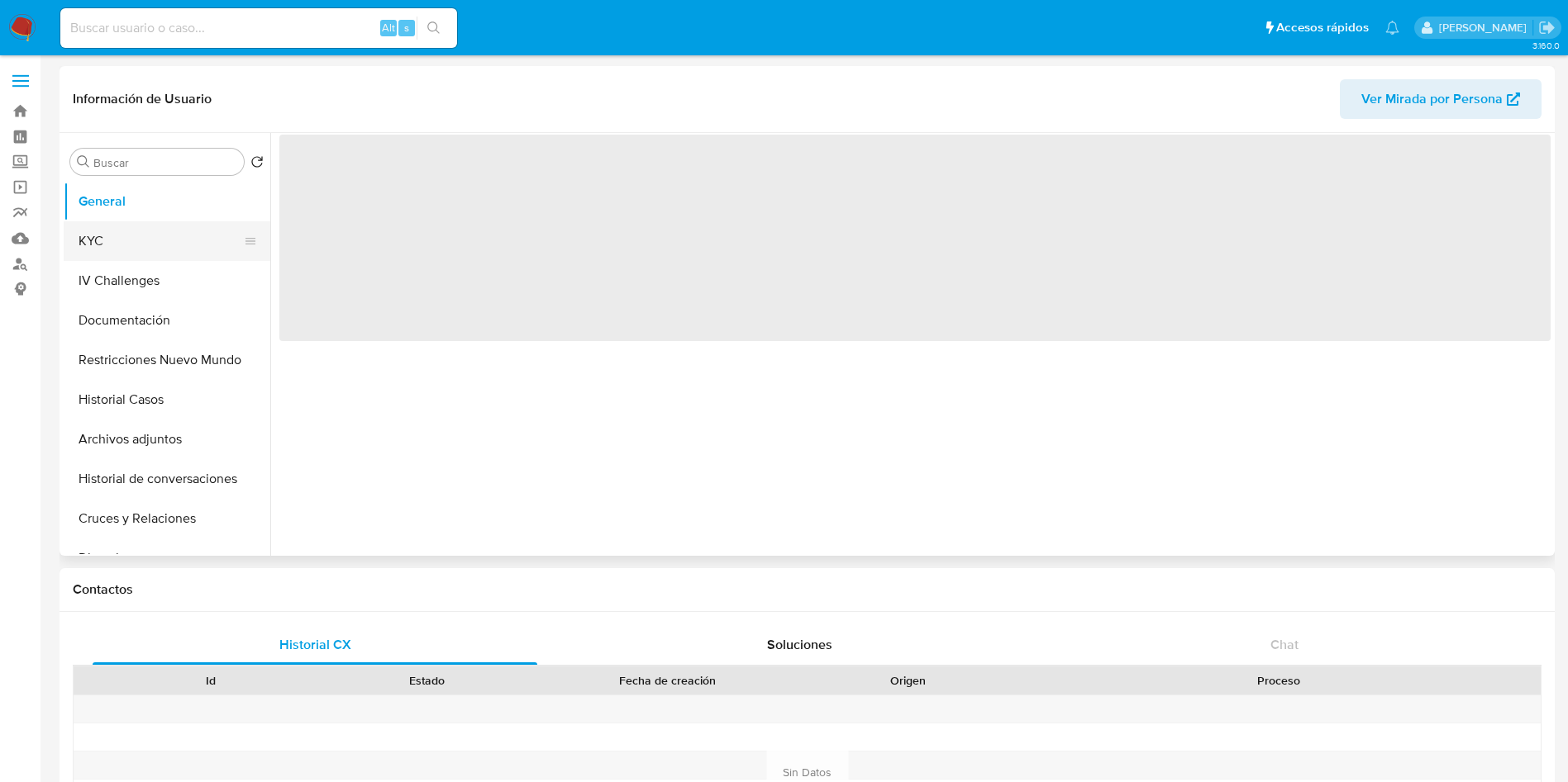
select select "10"
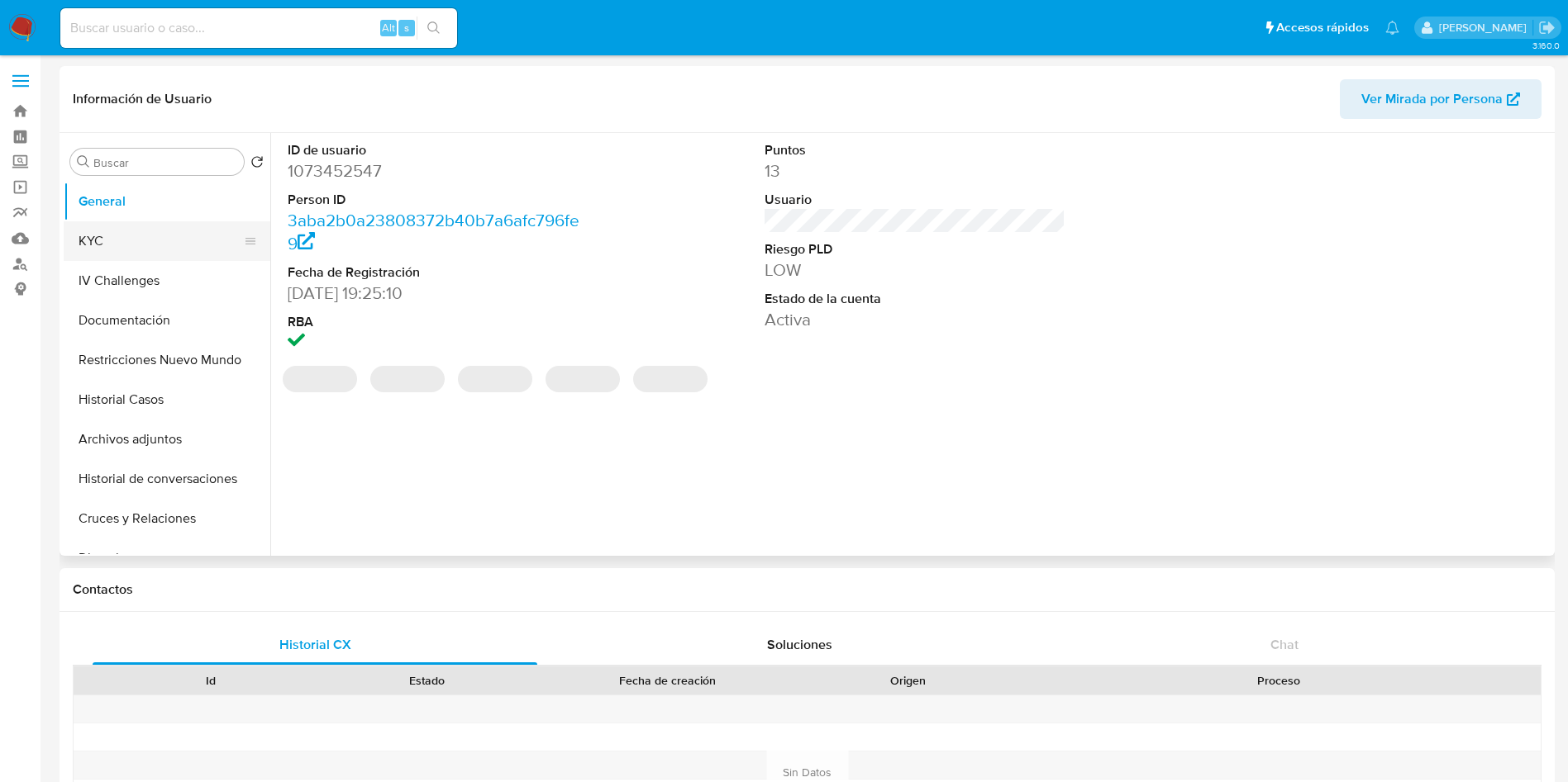
click at [99, 246] on button "KYC" at bounding box center [160, 241] width 194 height 40
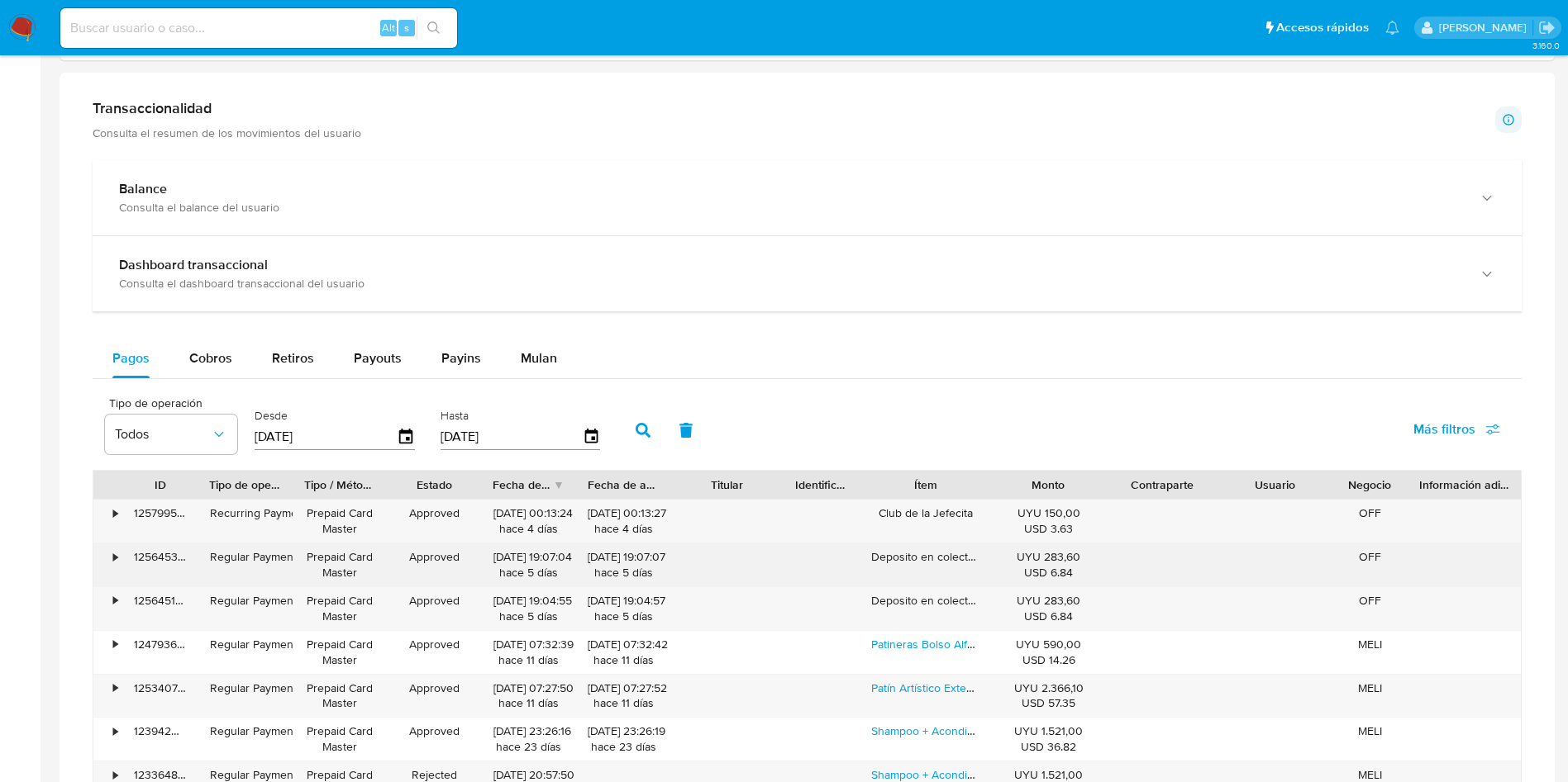
scroll to position [868, 0]
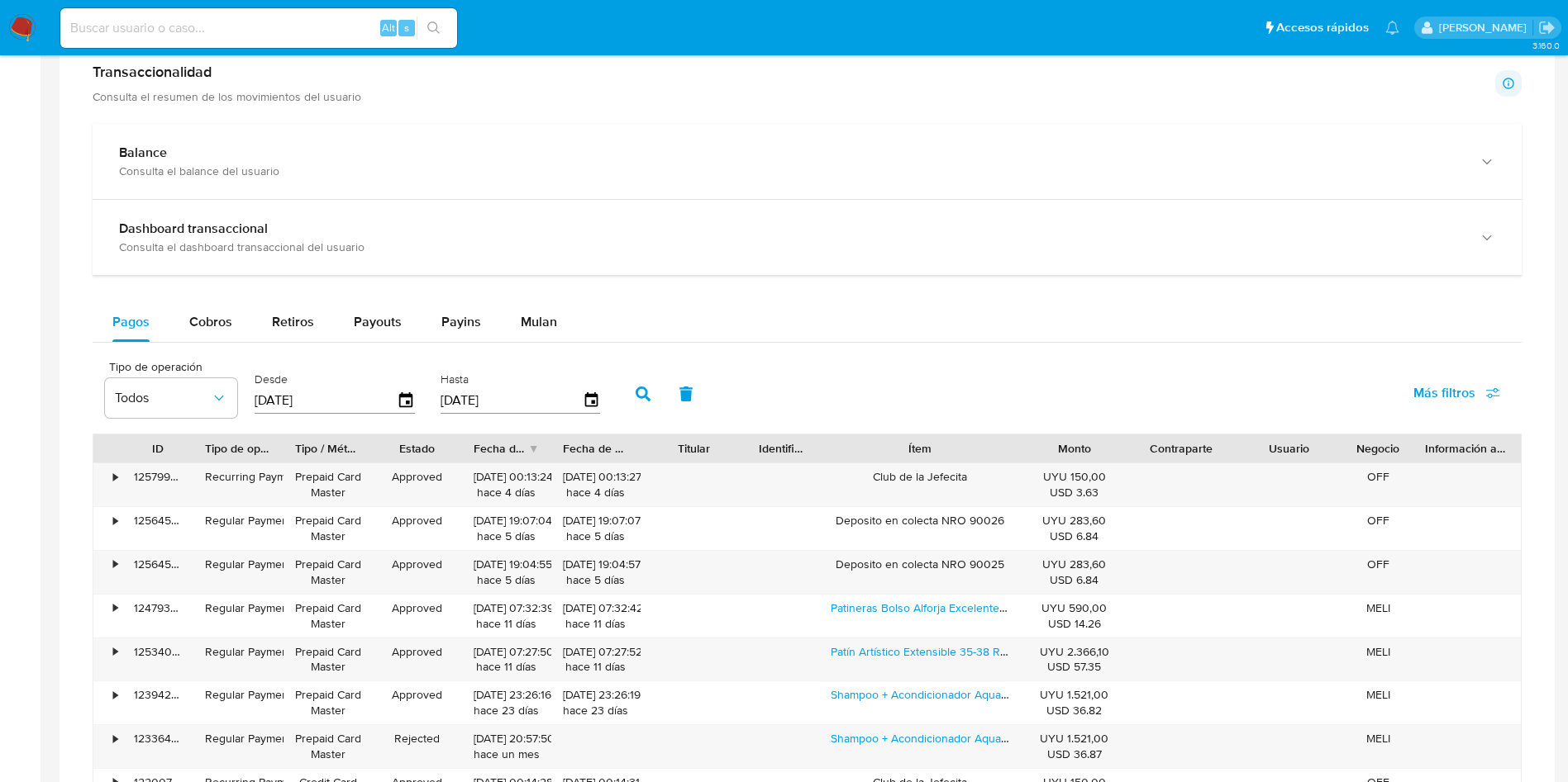
drag, startPoint x: 988, startPoint y: 442, endPoint x: 1059, endPoint y: 442, distance: 71.0
click at [1059, 442] on div "ID Tipo de operación Tipo / Método Estado Fecha de creación Fecha de aprobación…" at bounding box center [807, 449] width 1427 height 28
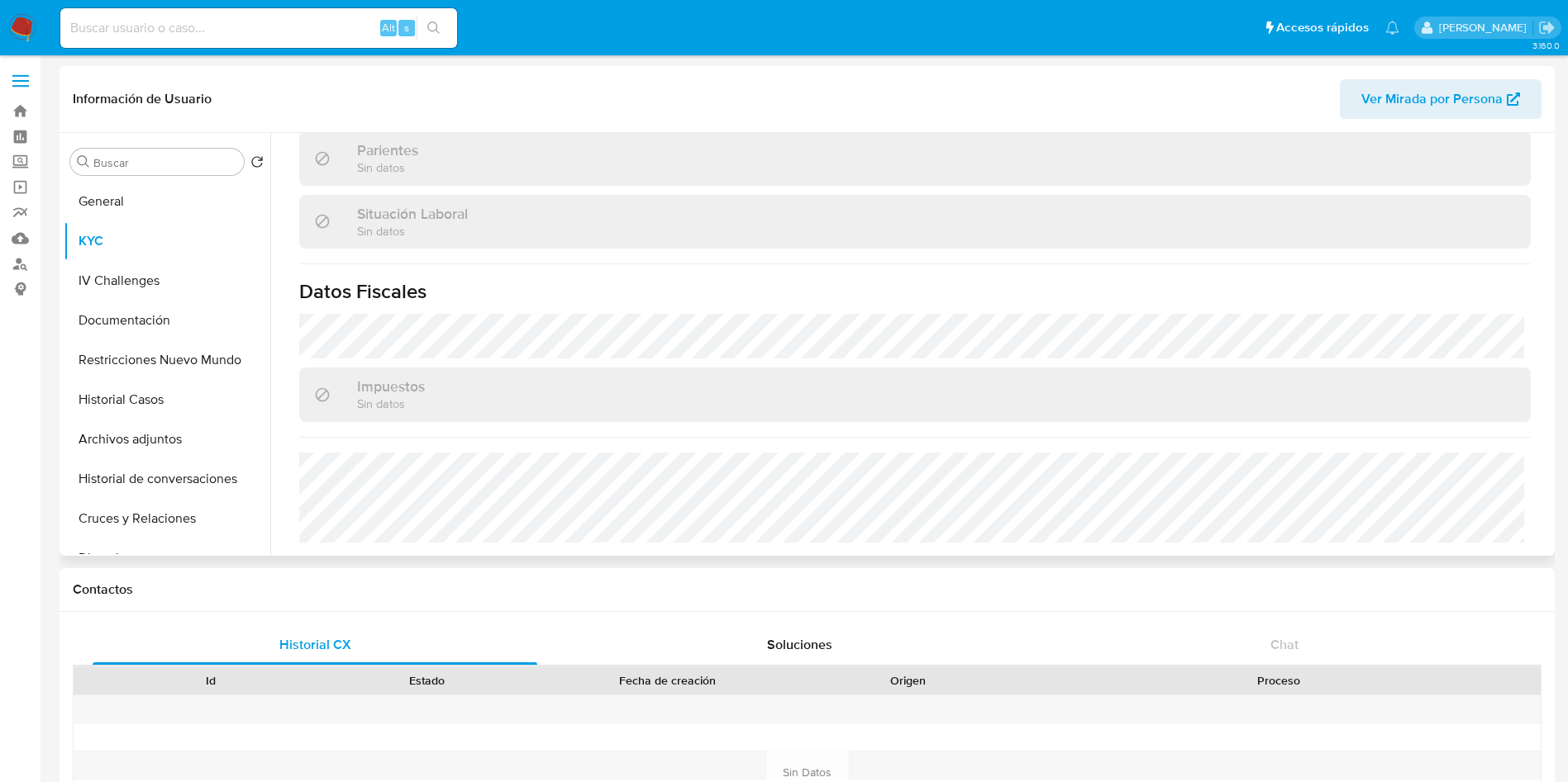
scroll to position [320, 0]
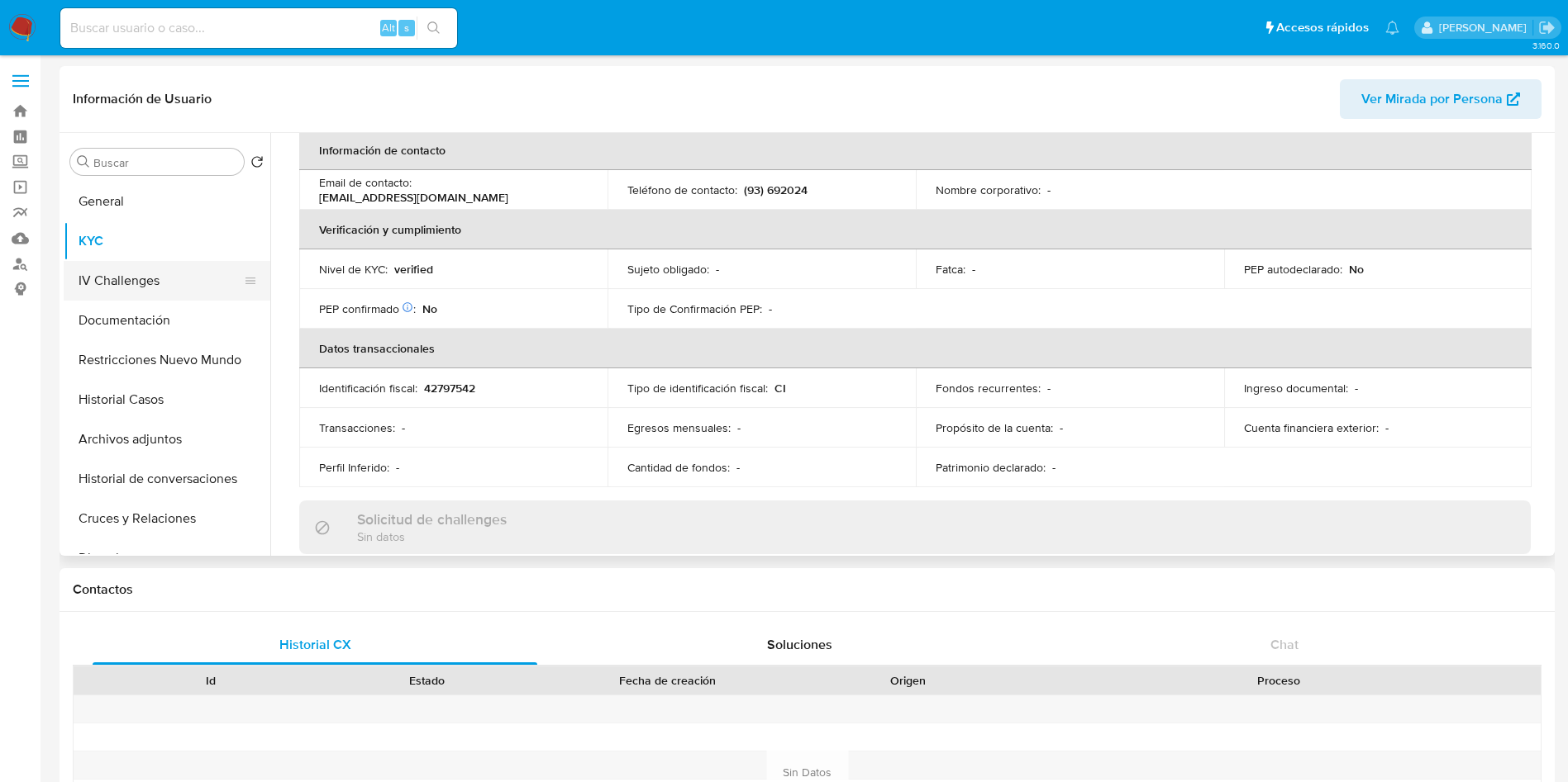
click at [174, 280] on button "IV Challenges" at bounding box center [160, 280] width 194 height 40
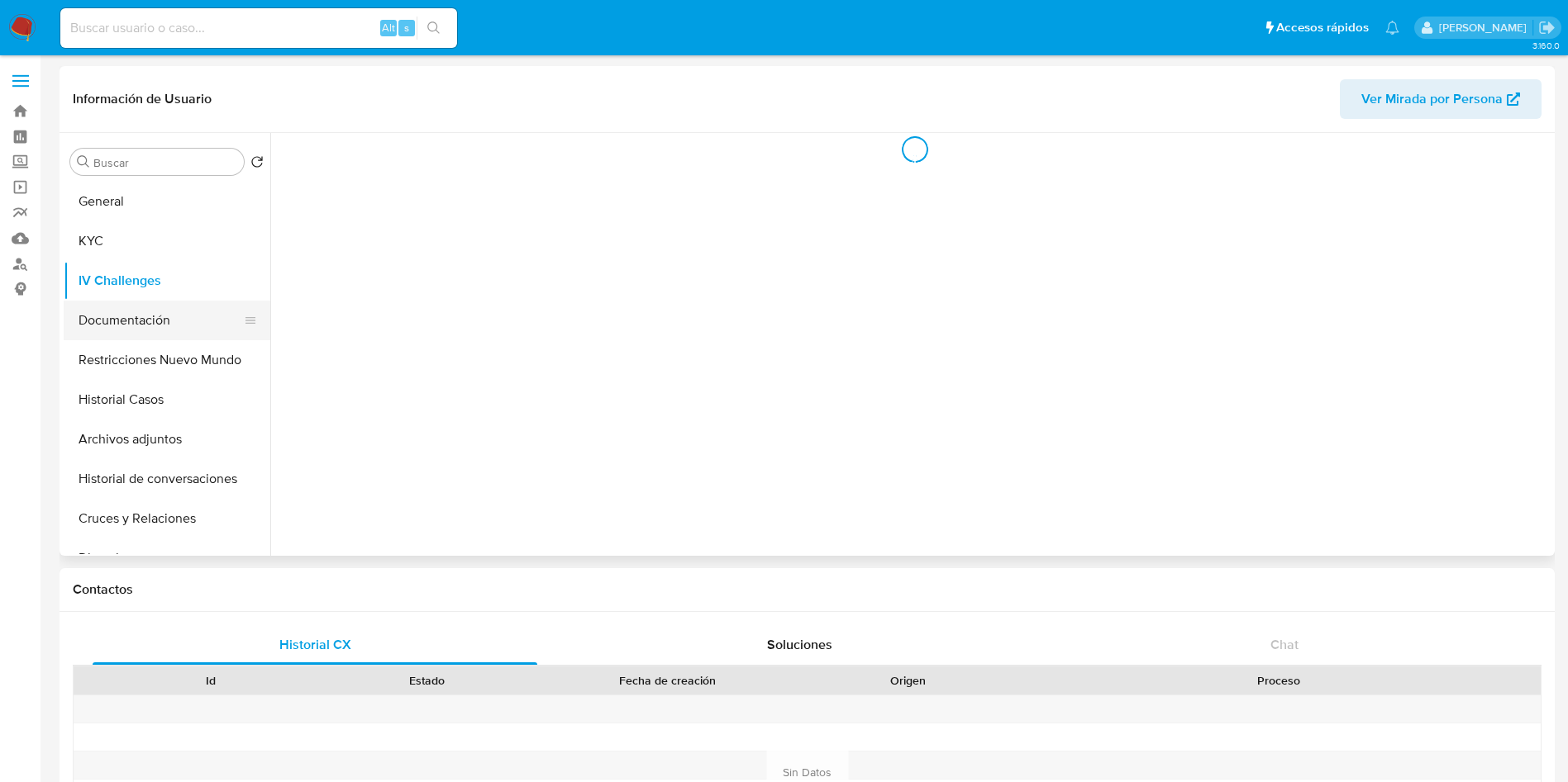
scroll to position [0, 0]
click at [181, 332] on button "Documentación" at bounding box center [160, 320] width 194 height 40
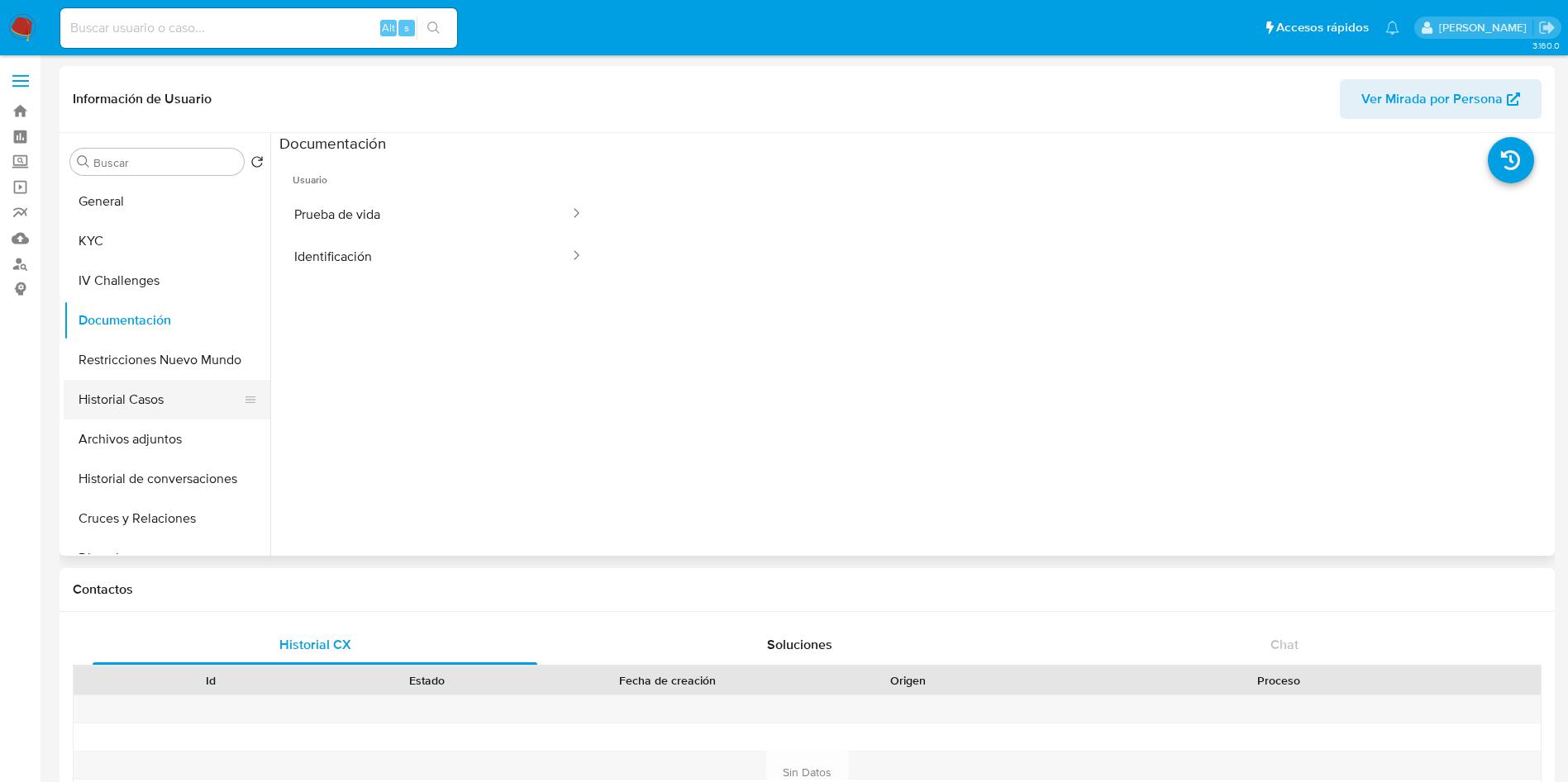
click at [159, 393] on button "Historial Casos" at bounding box center [160, 400] width 194 height 40
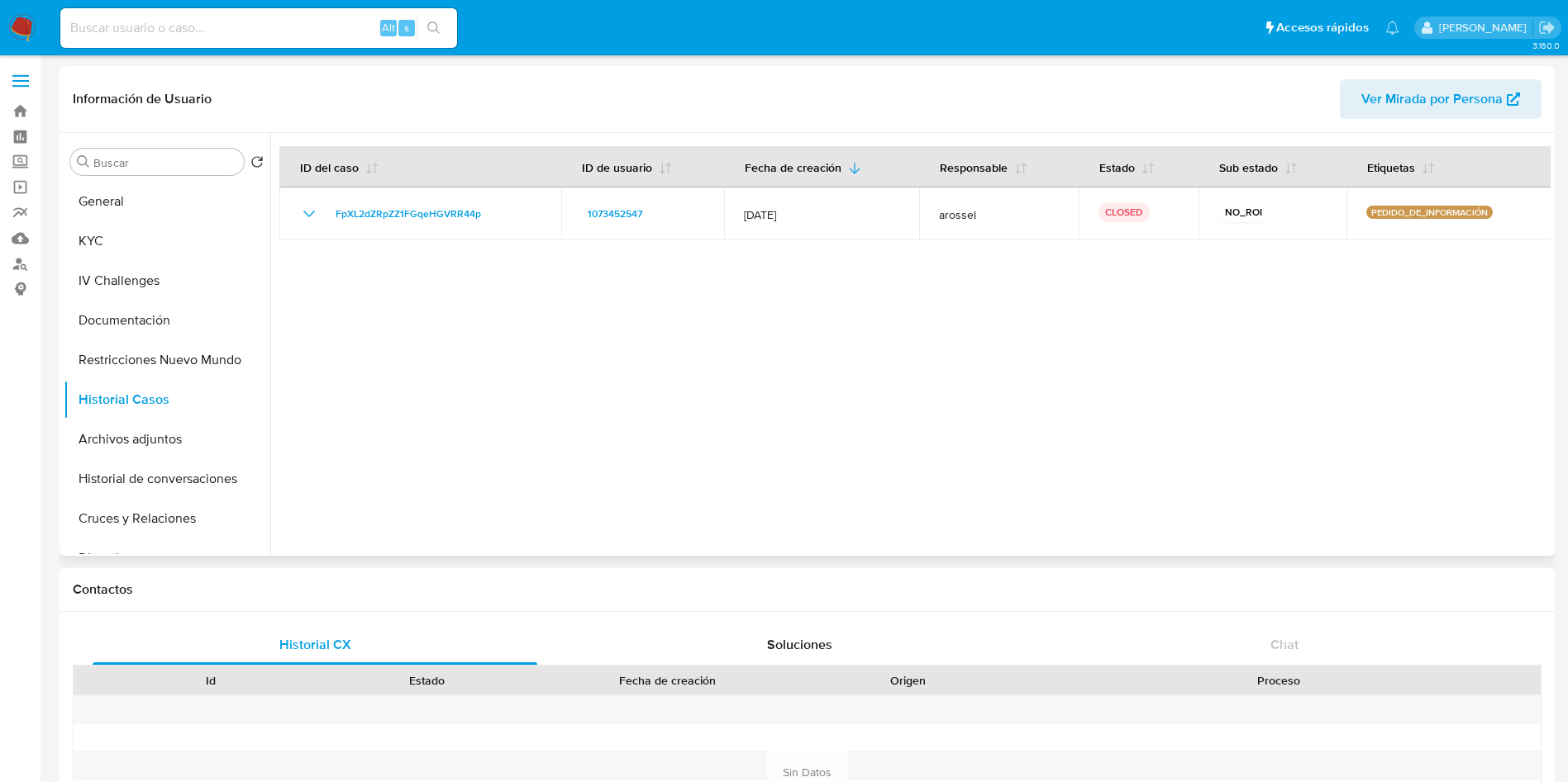
click at [1453, 488] on div at bounding box center [910, 345] width 1280 height 423
click at [147, 517] on button "Cruces y Relaciones" at bounding box center [160, 518] width 194 height 40
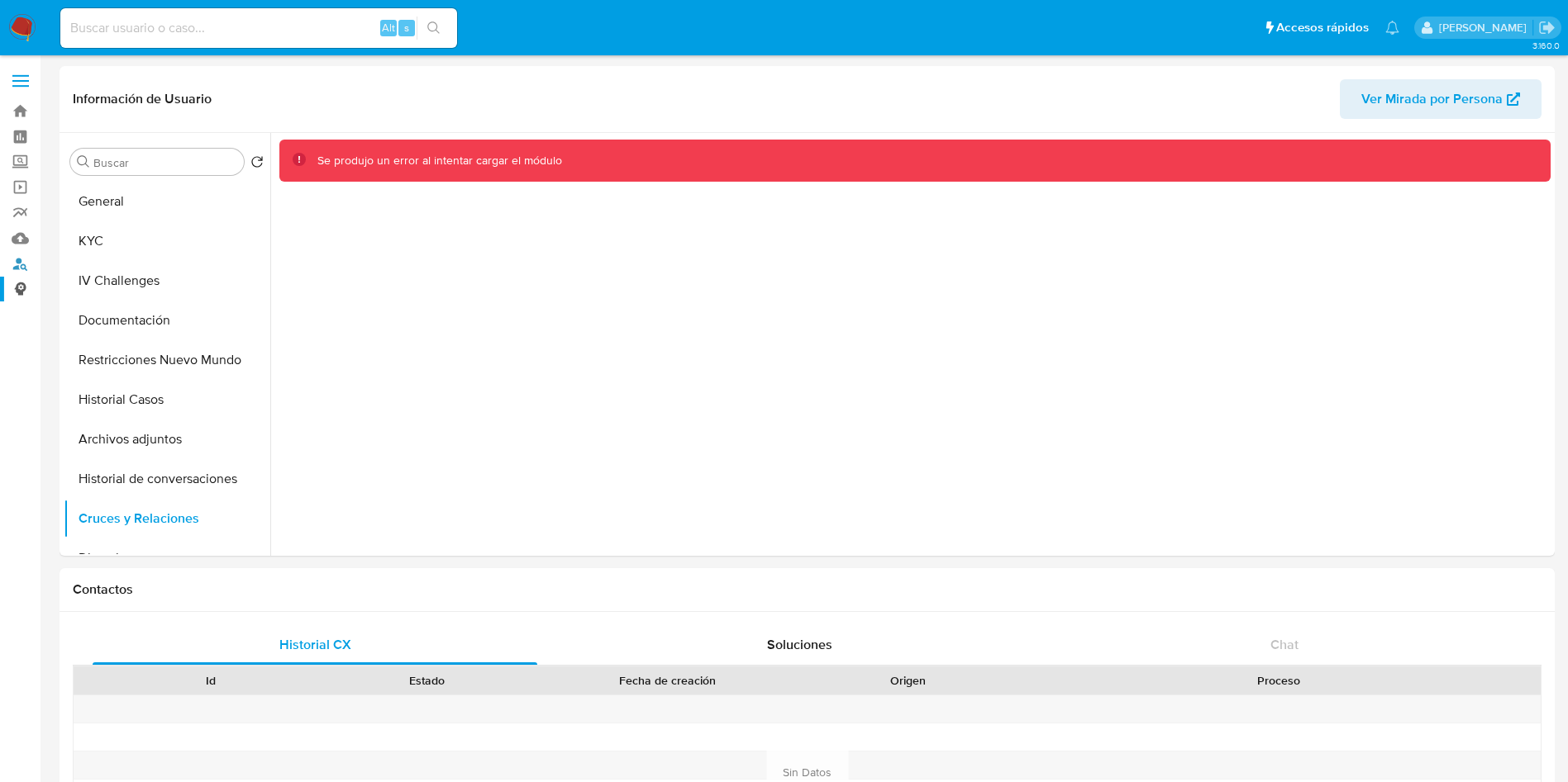
drag, startPoint x: 20, startPoint y: 261, endPoint x: 36, endPoint y: 283, distance: 27.2
click at [23, 258] on link "Buscador de personas" at bounding box center [98, 264] width 196 height 26
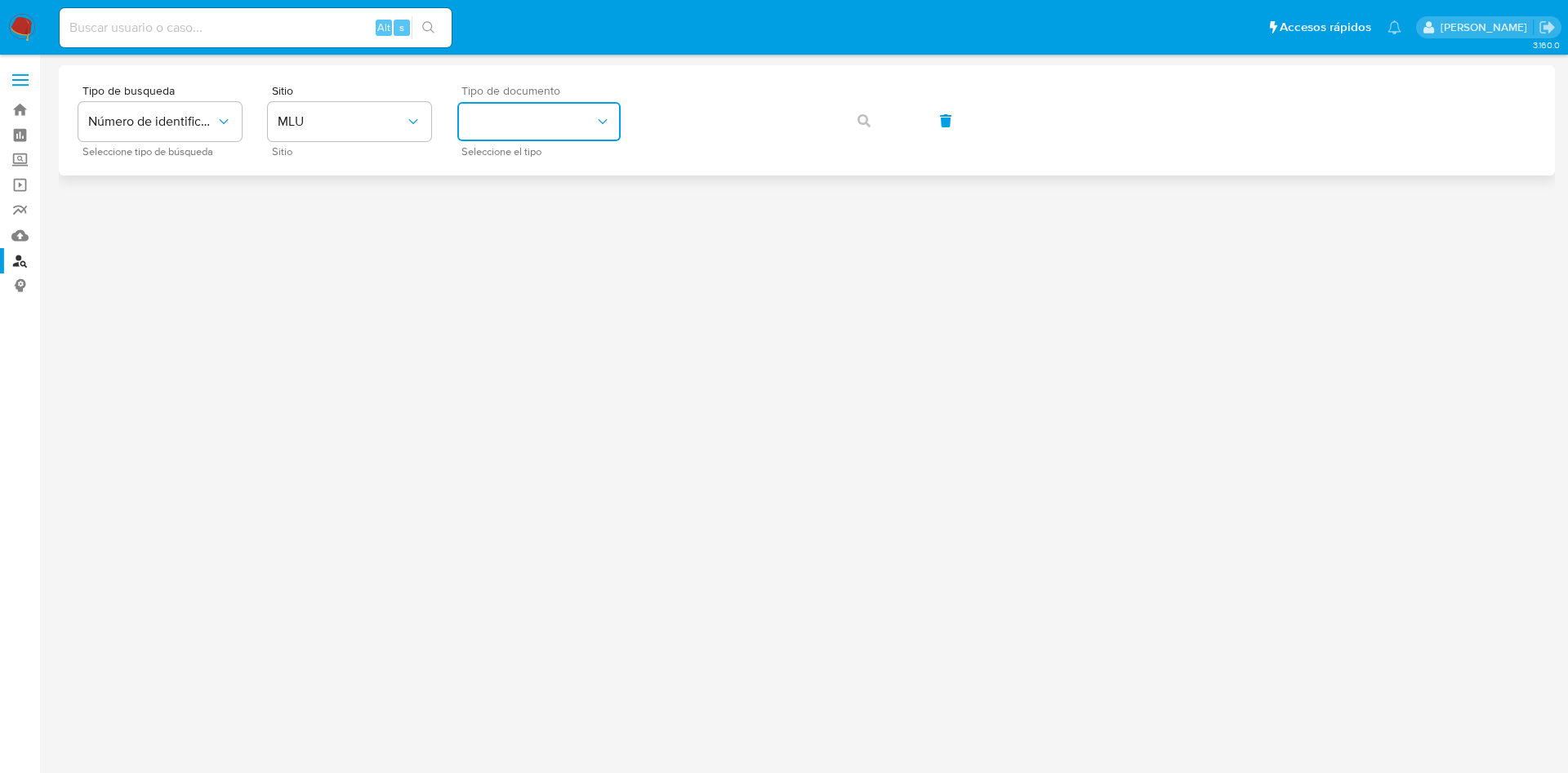
click at [584, 110] on button "identificationType" at bounding box center [539, 121] width 163 height 39
click at [558, 168] on div "CI CI" at bounding box center [533, 174] width 133 height 55
click at [875, 118] on button "button" at bounding box center [863, 120] width 55 height 39
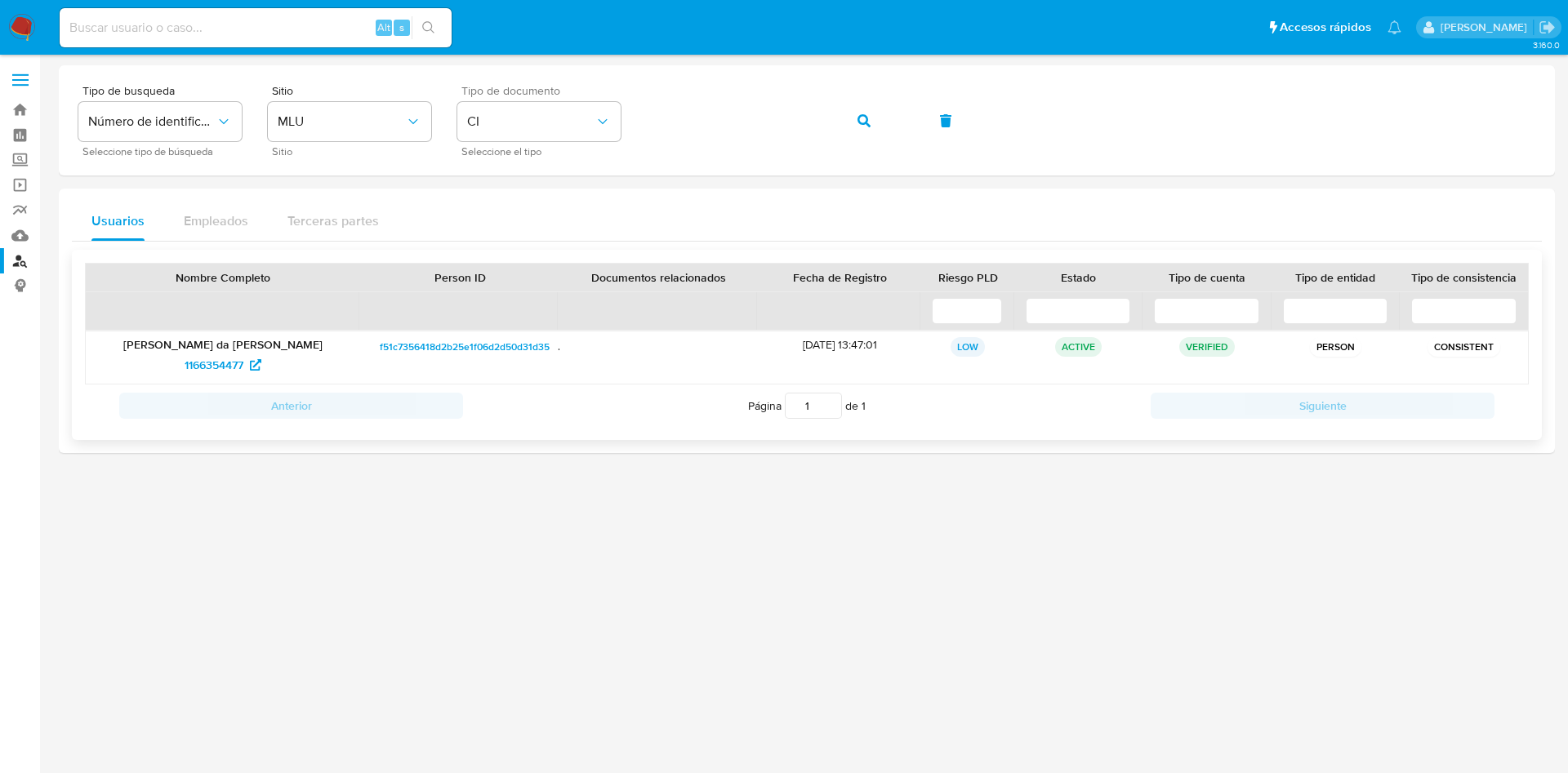
click at [439, 345] on span "f51c7356418d2b25e1f06d2d50d31d35" at bounding box center [465, 346] width 170 height 20
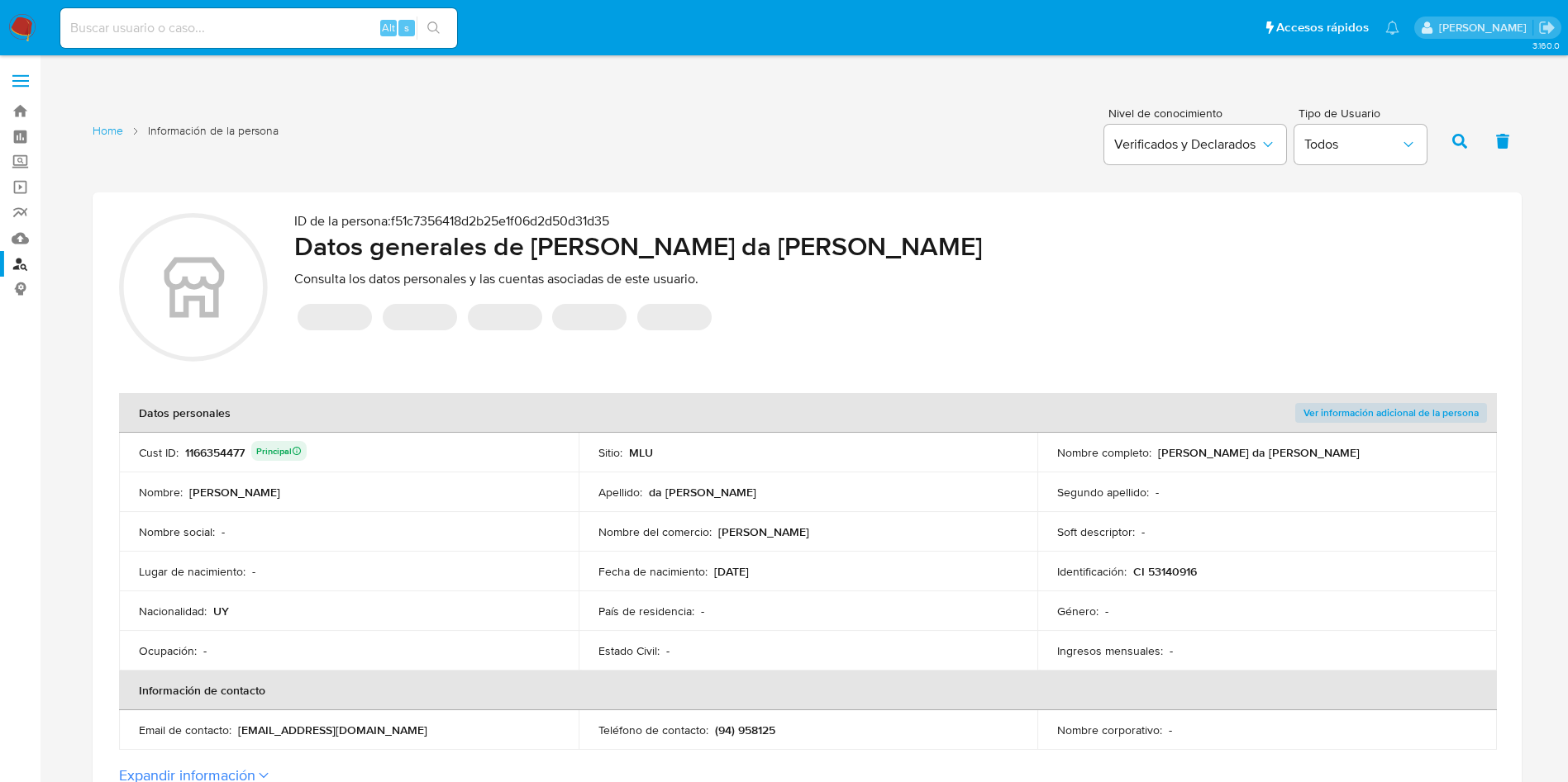
drag, startPoint x: 527, startPoint y: 250, endPoint x: 643, endPoint y: 239, distance: 116.5
click at [563, 246] on h2 "Datos generales de [PERSON_NAME]" at bounding box center [894, 246] width 1201 height 33
drag, startPoint x: 643, startPoint y: 239, endPoint x: 815, endPoint y: 228, distance: 172.4
click at [815, 228] on div "ID de la persona : f51c7356418d2b25e1f06d2d50d31d35 Datos generales de [PERSON_…" at bounding box center [894, 290] width 1201 height 154
click at [589, 235] on h2 "Datos generales de [PERSON_NAME]" at bounding box center [894, 246] width 1201 height 33
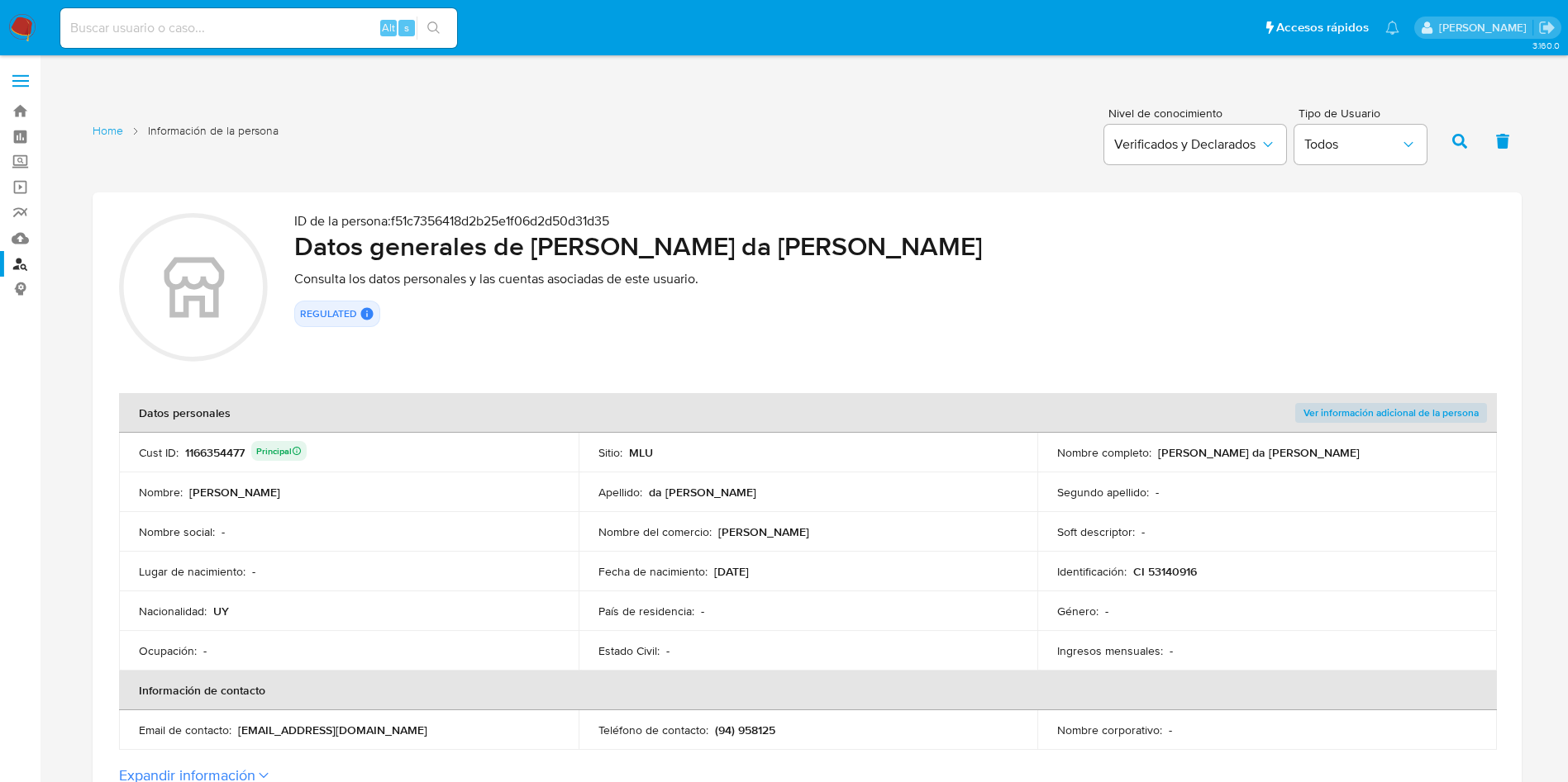
drag, startPoint x: 532, startPoint y: 244, endPoint x: 841, endPoint y: 255, distance: 309.2
click at [841, 255] on h2 "Datos generales de [PERSON_NAME]" at bounding box center [894, 246] width 1201 height 33
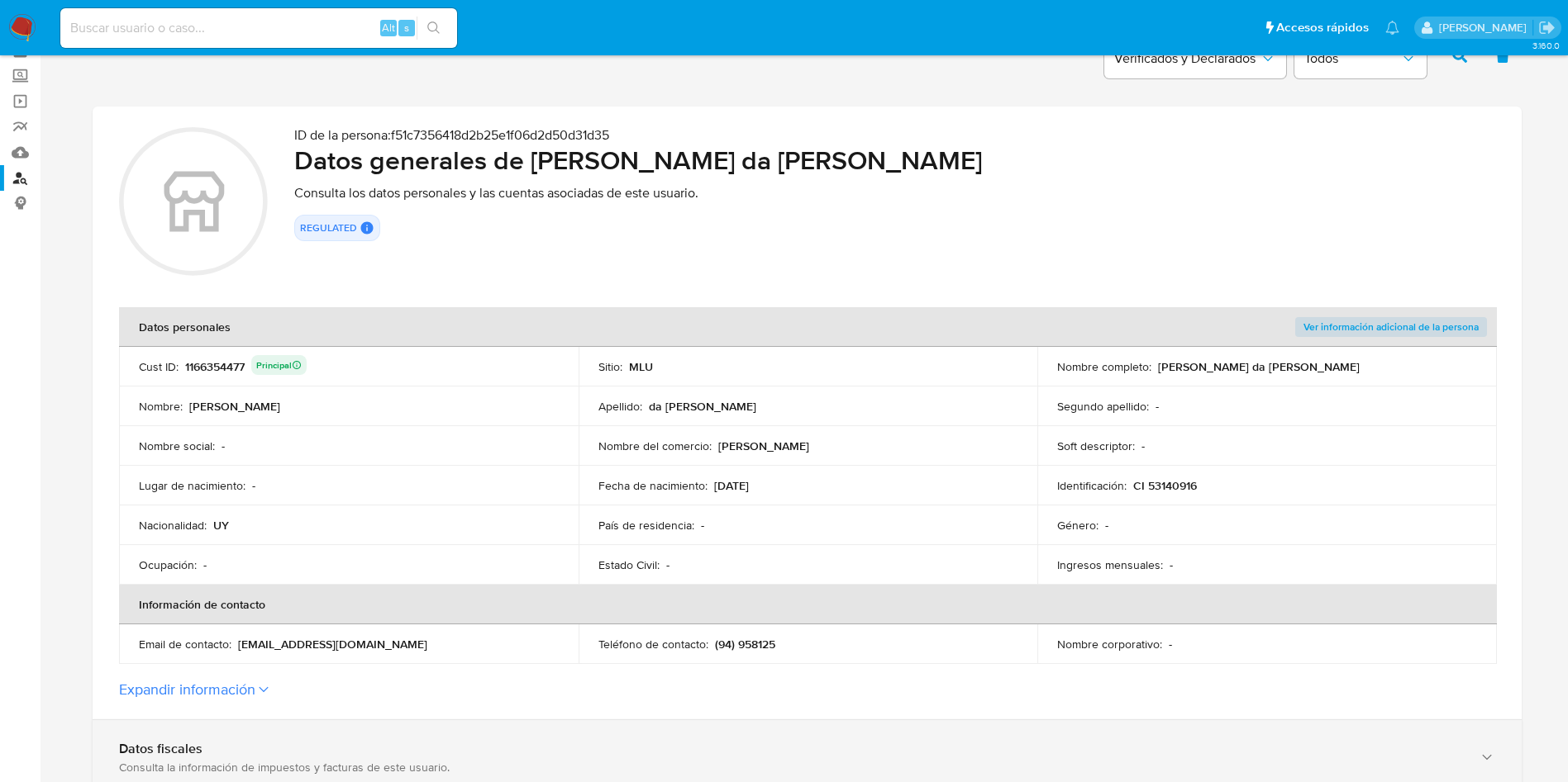
scroll to position [124, 0]
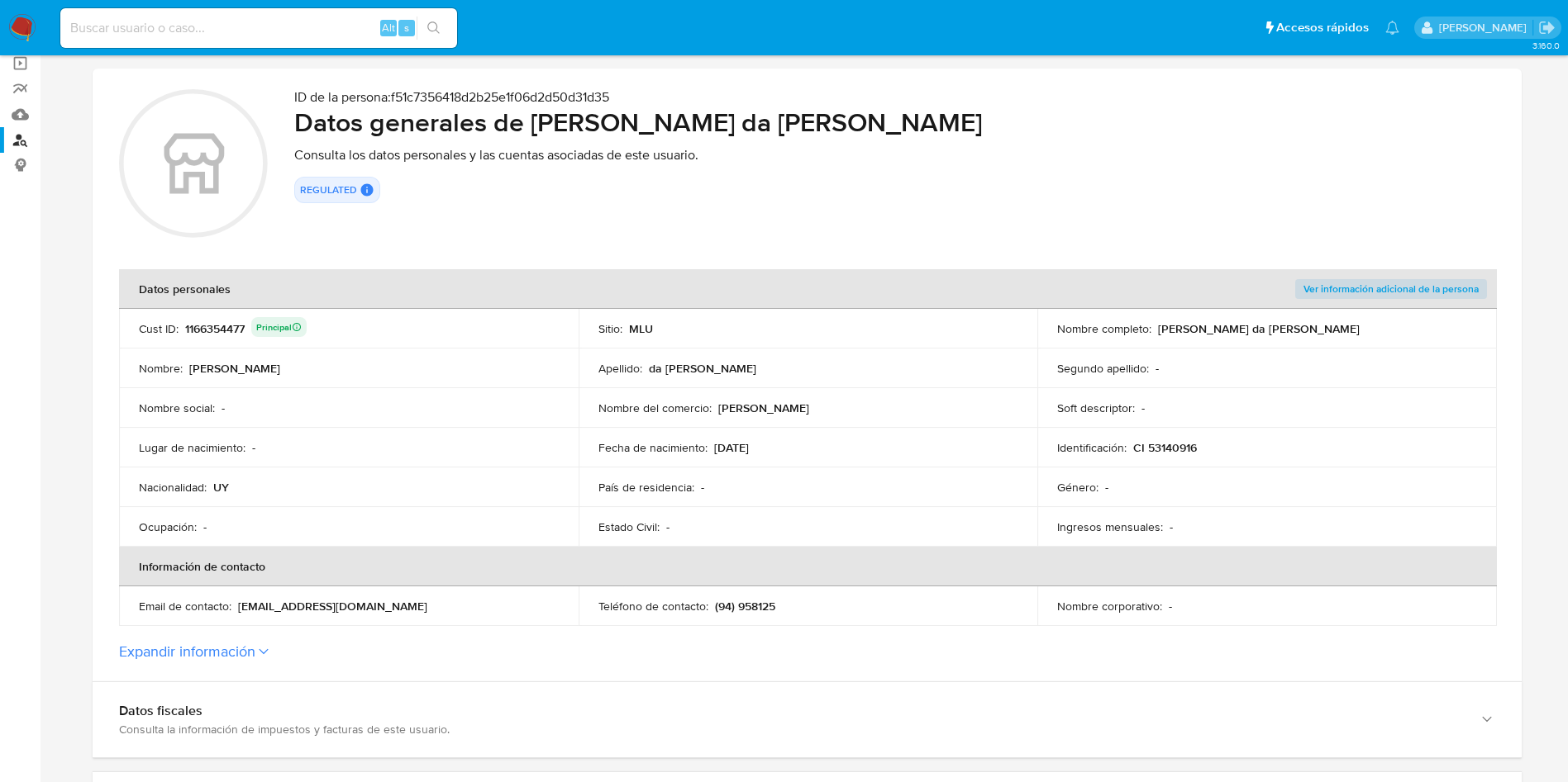
click at [261, 651] on icon at bounding box center [264, 652] width 9 height 7
click at [255, 651] on button "Expandir información" at bounding box center [187, 652] width 136 height 18
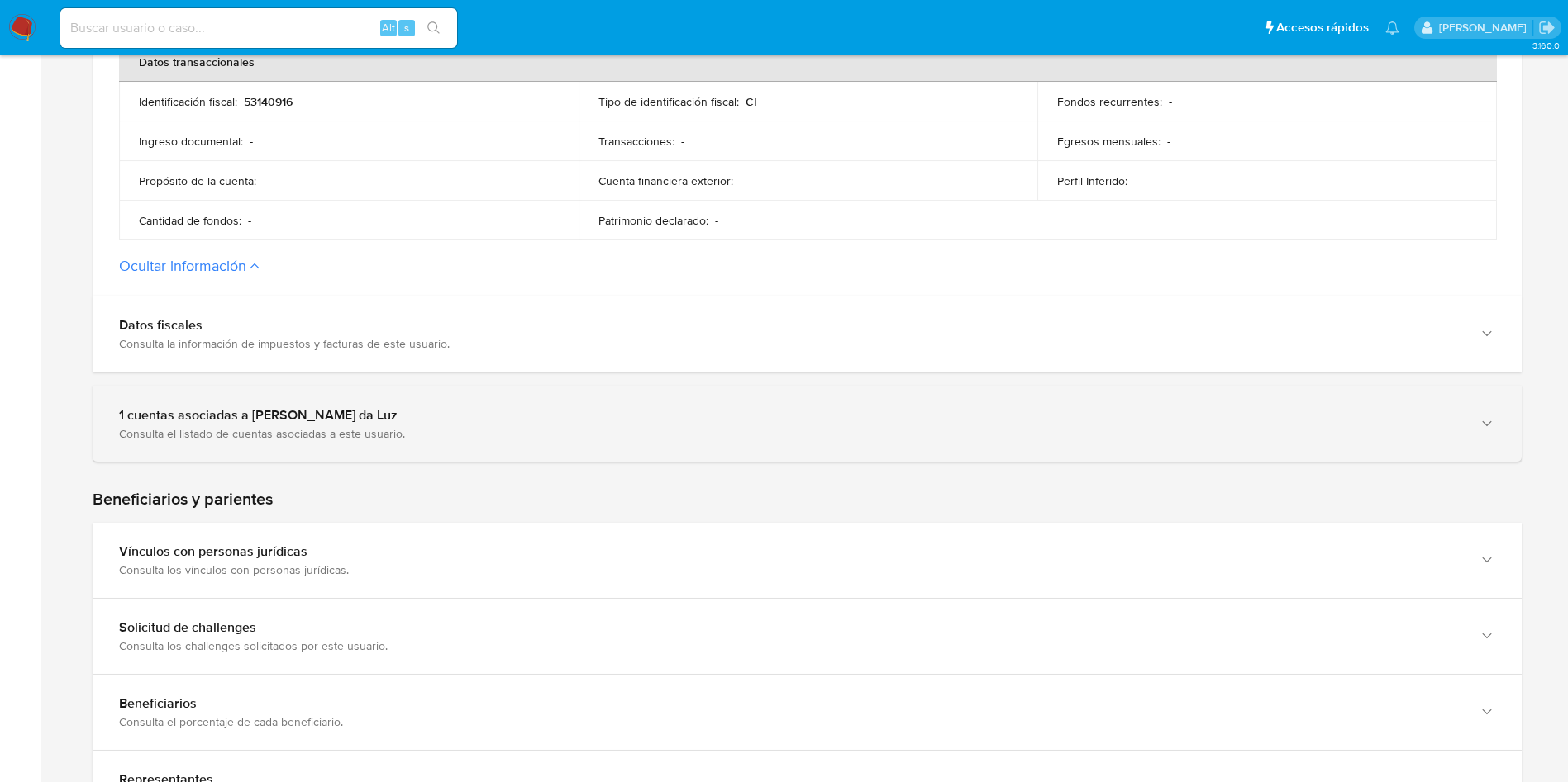
scroll to position [868, 0]
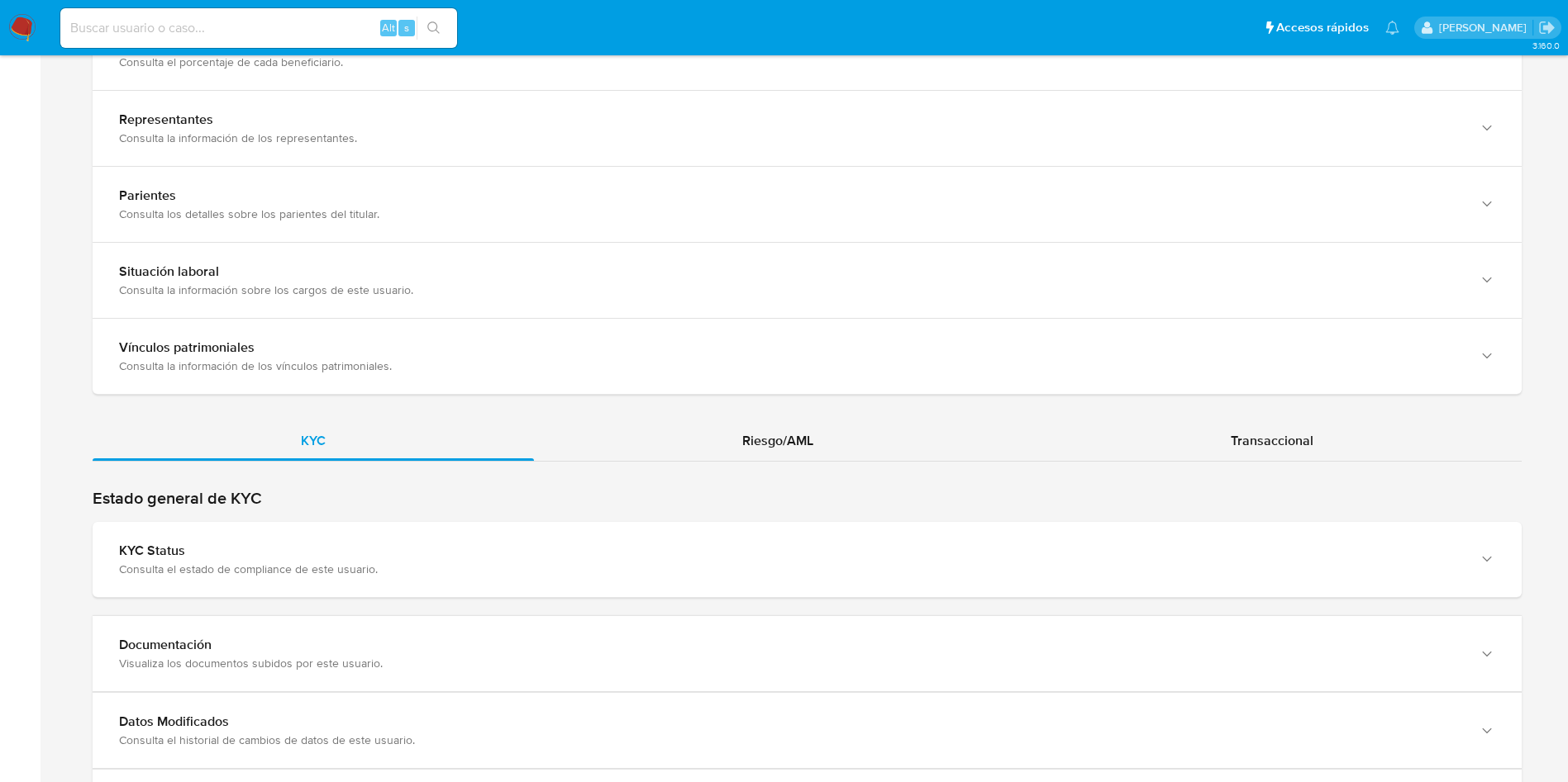
drag, startPoint x: 383, startPoint y: 547, endPoint x: 537, endPoint y: 512, distance: 157.9
click at [383, 544] on div "KYC Status" at bounding box center [791, 551] width 1343 height 16
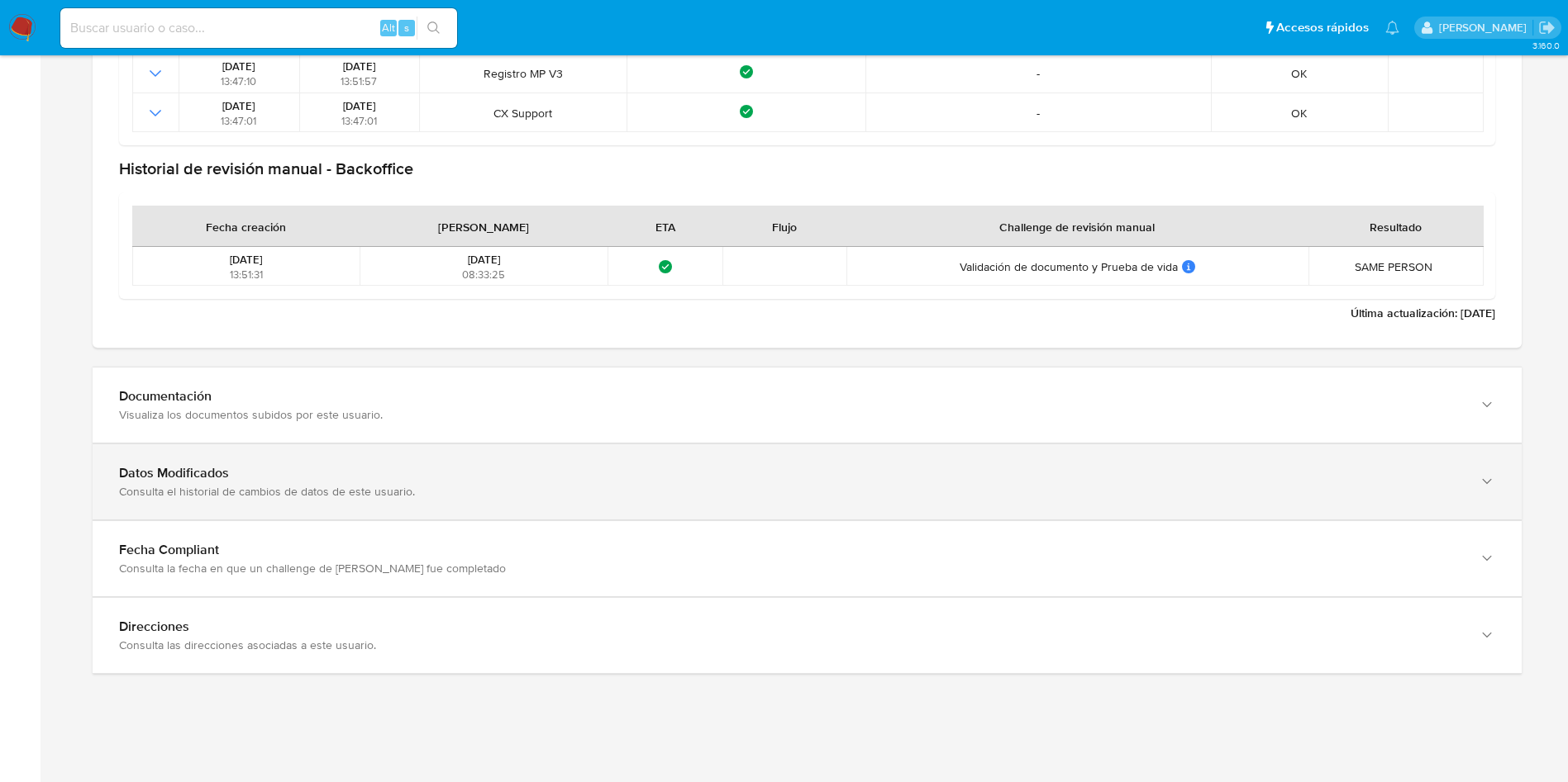
scroll to position [2189, 0]
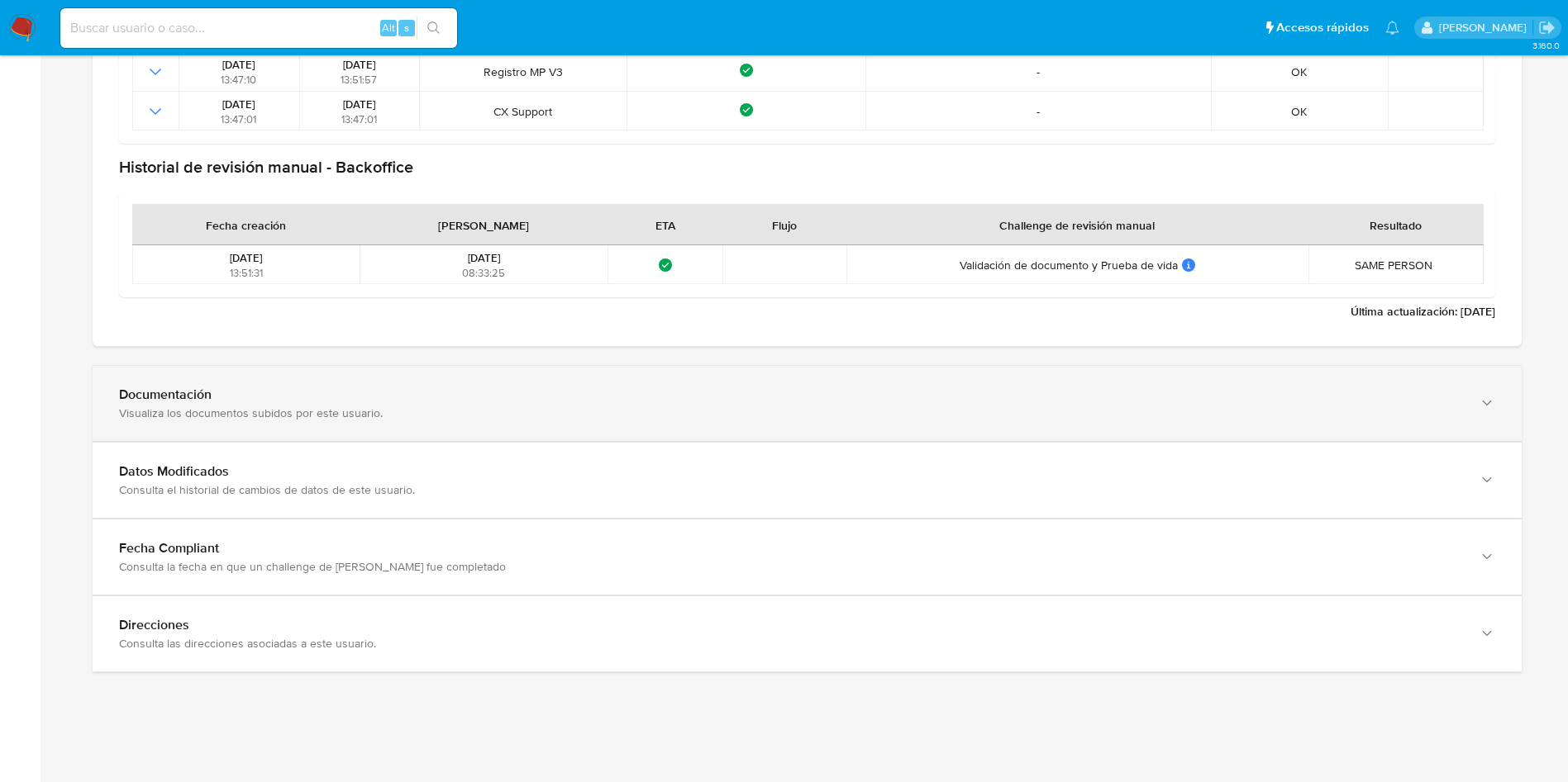
click at [502, 440] on div "Documentación Visualiza los documentos subidos por este usuario." at bounding box center [807, 404] width 1429 height 76
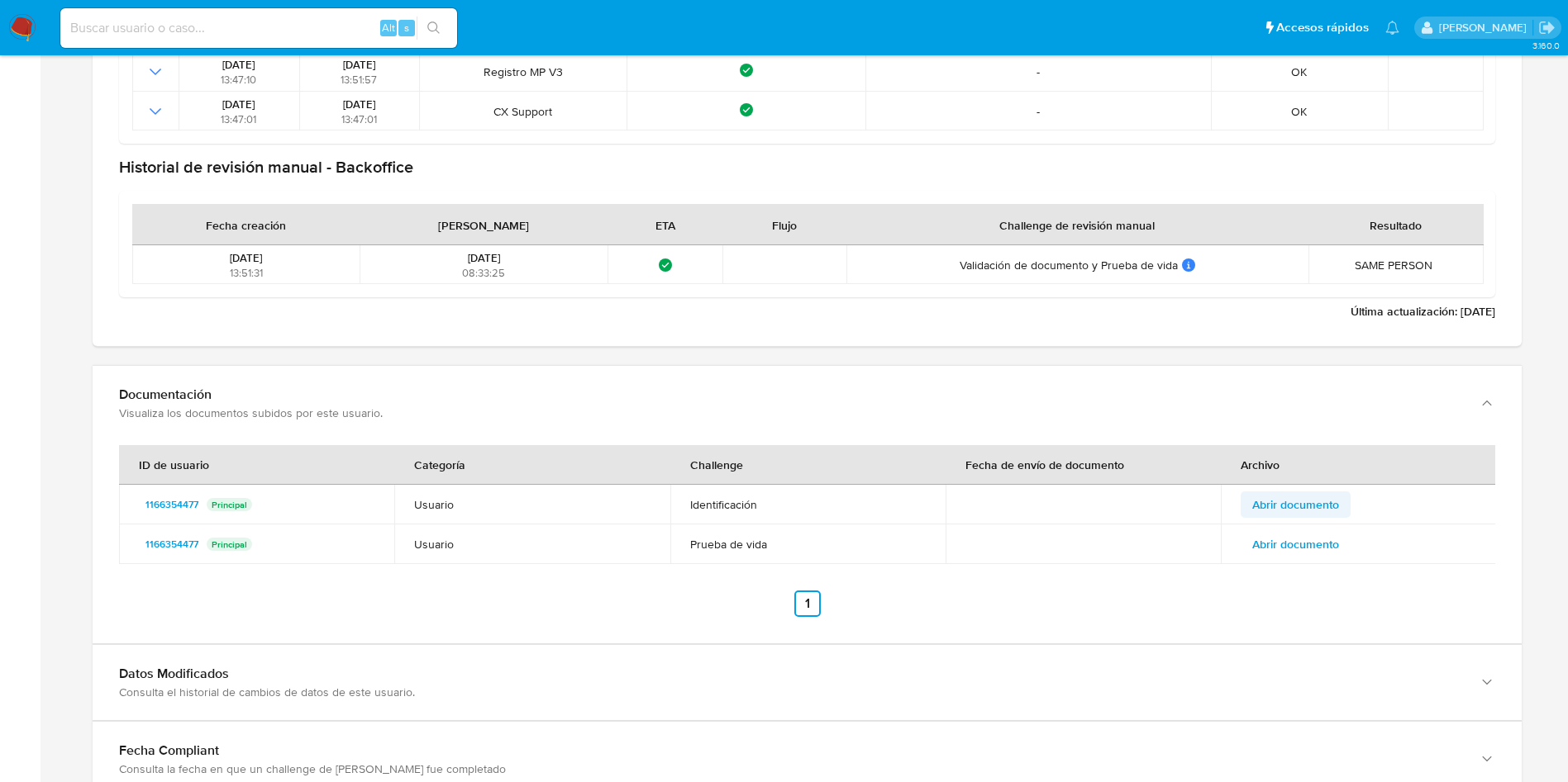
click at [1318, 497] on span "Abrir documento" at bounding box center [1295, 504] width 87 height 23
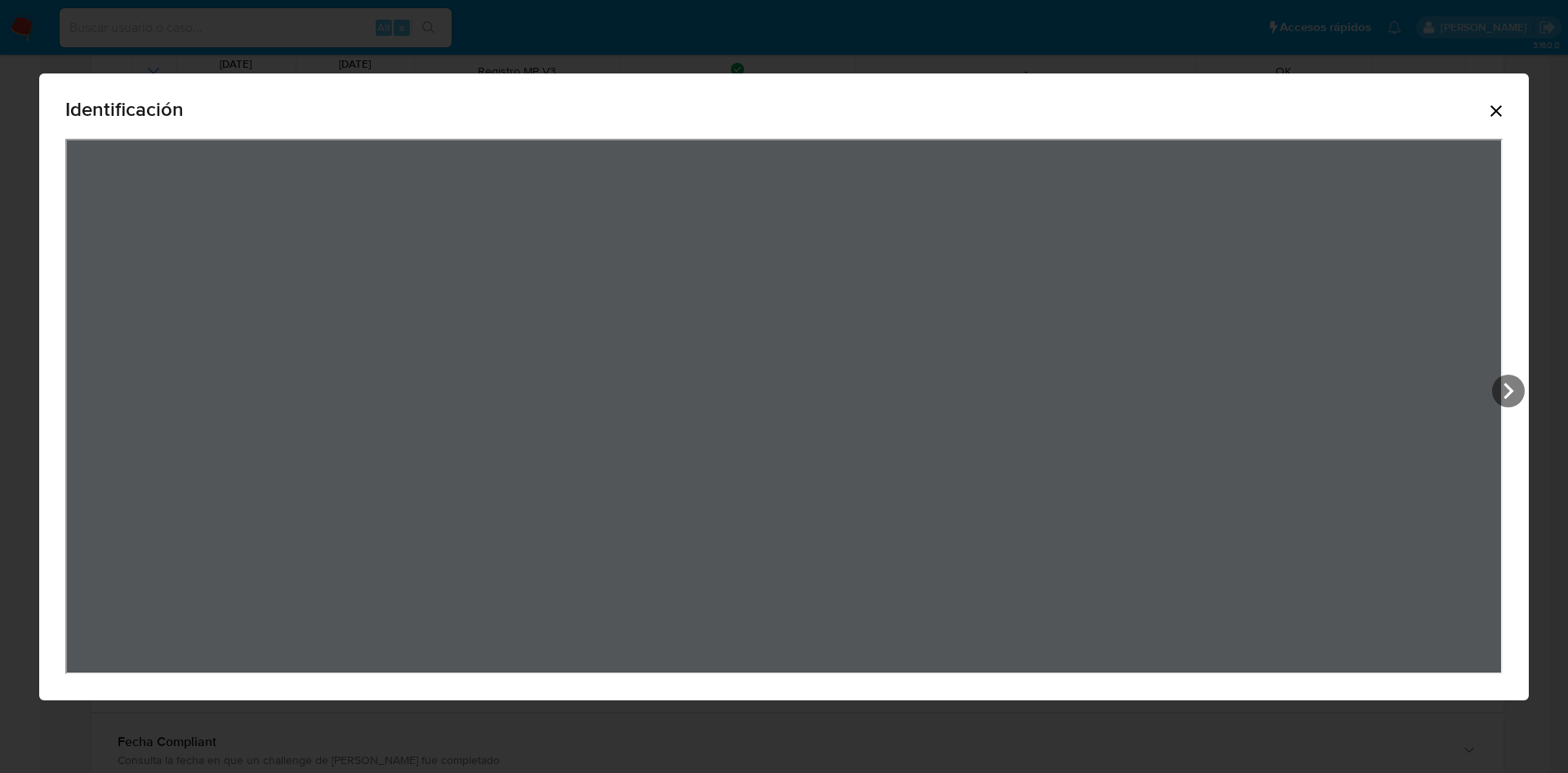
click at [1505, 101] on icon "Cerrar" at bounding box center [1495, 110] width 20 height 20
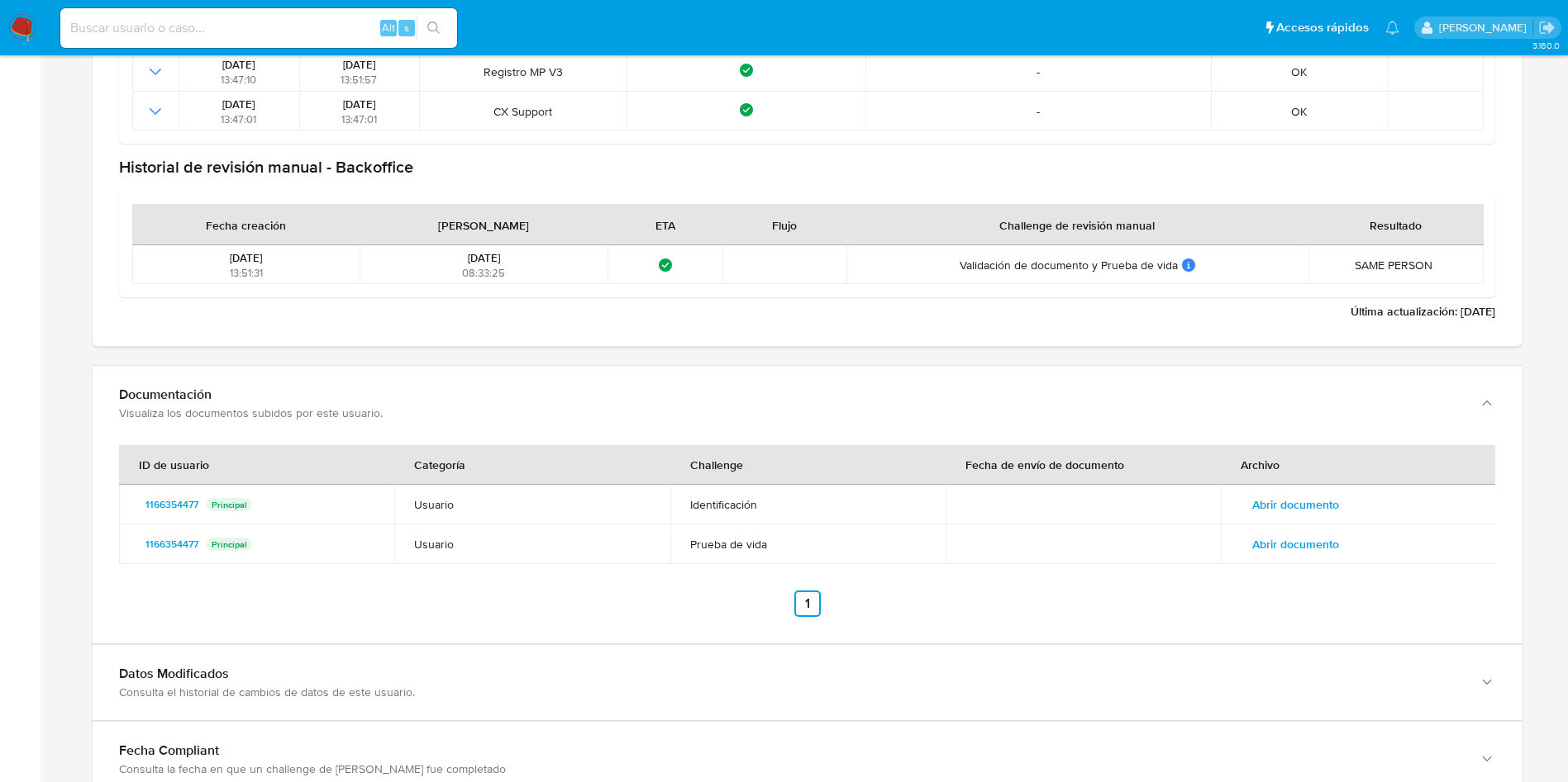
click at [1304, 528] on td "Abrir documento" at bounding box center [1357, 545] width 275 height 40
click at [1303, 550] on span "Abrir documento" at bounding box center [1295, 544] width 87 height 23
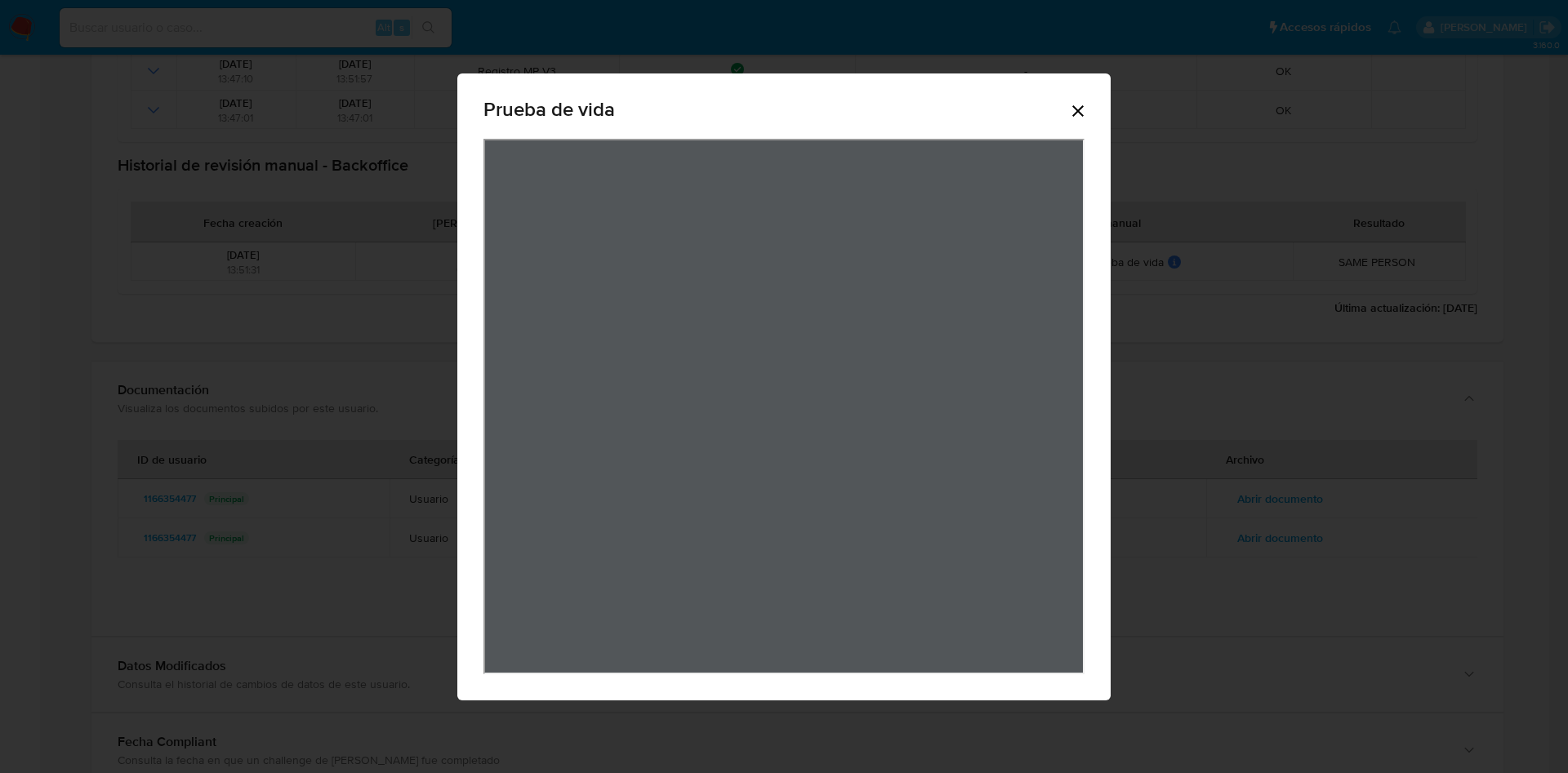
click at [1088, 84] on div "Prueba de vida" at bounding box center [784, 387] width 653 height 627
click at [1076, 105] on icon "Cerrar" at bounding box center [1077, 110] width 20 height 20
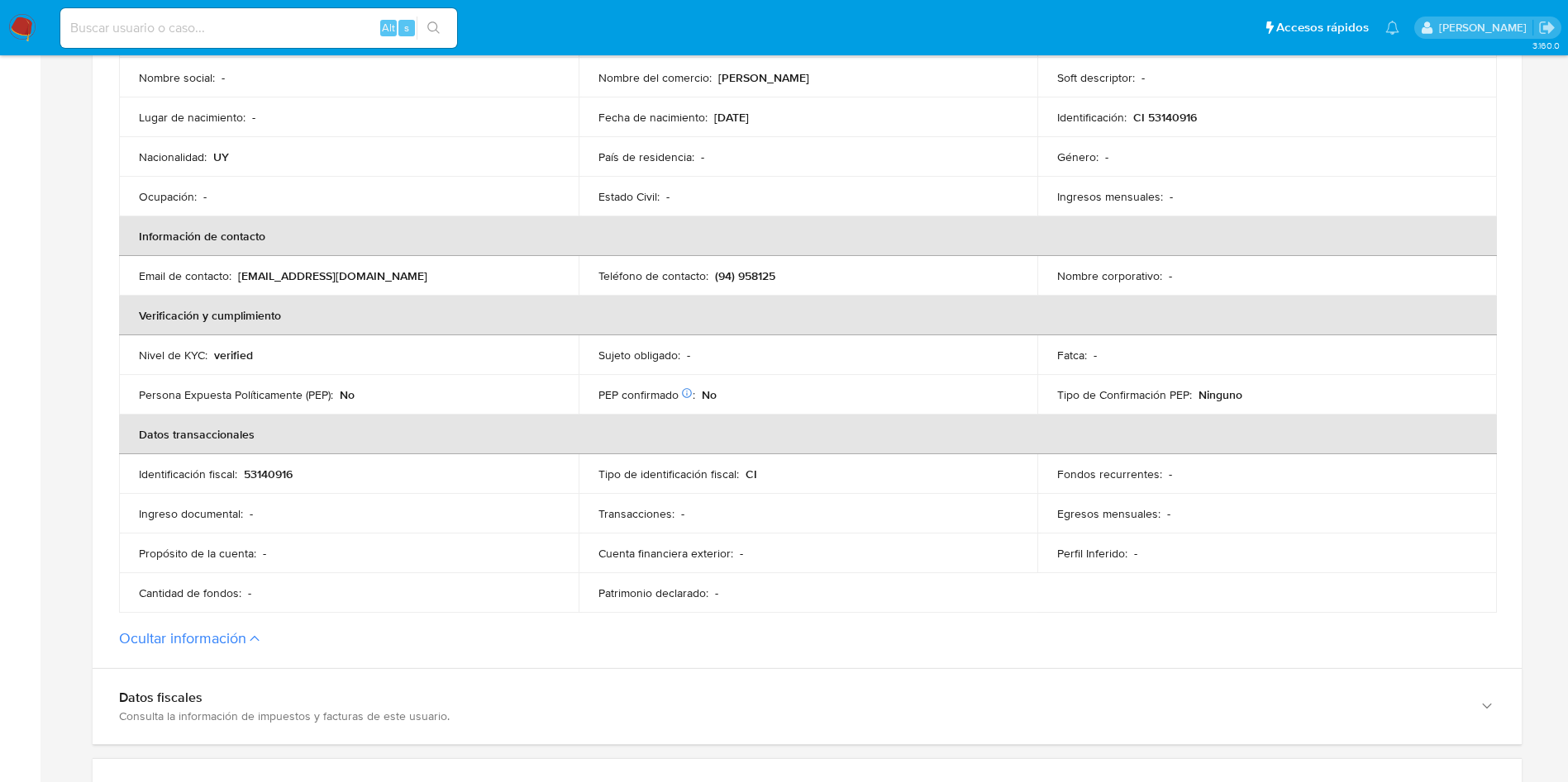
scroll to position [207, 0]
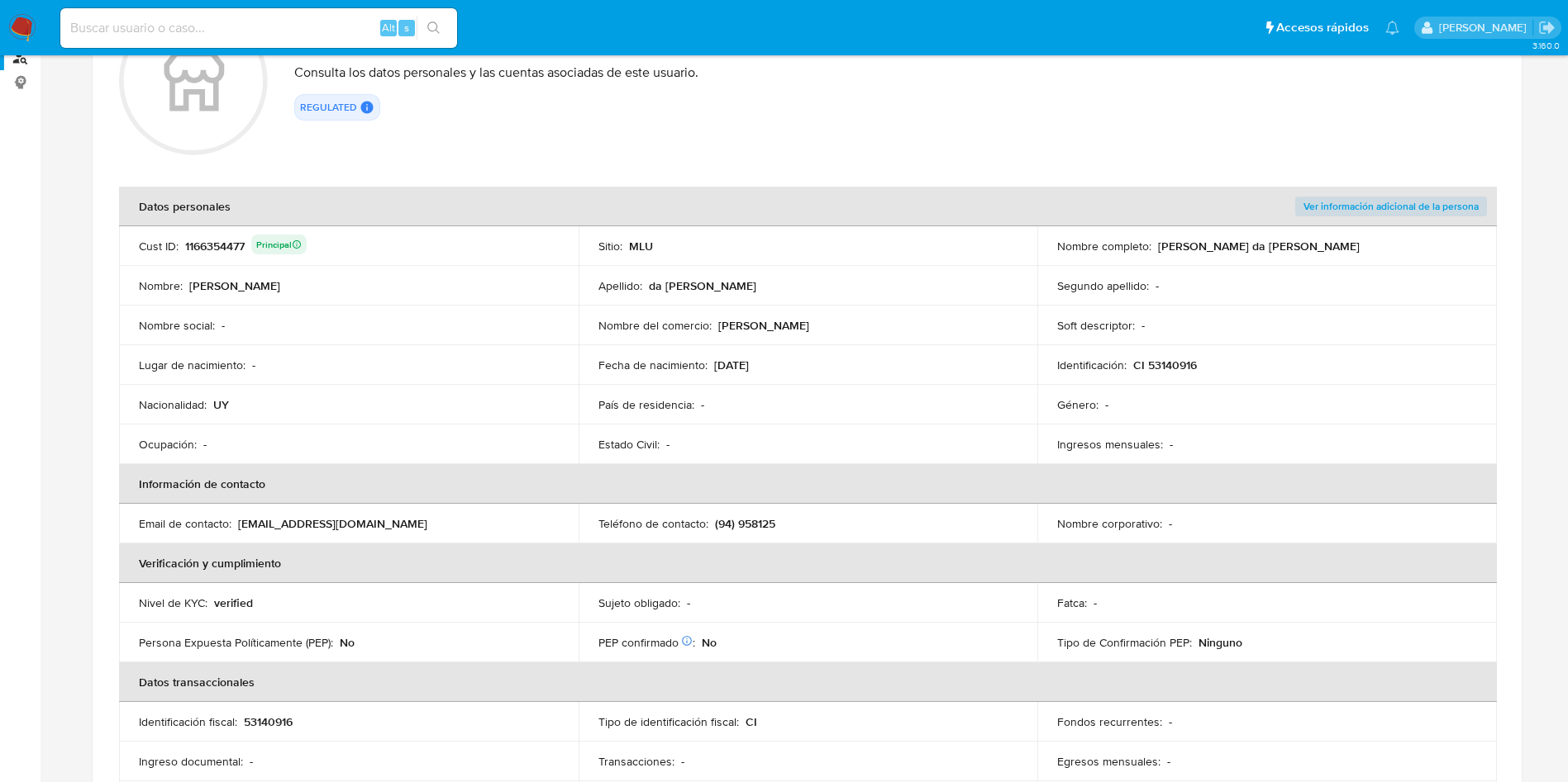
drag, startPoint x: 232, startPoint y: 523, endPoint x: 436, endPoint y: 518, distance: 204.1
click at [436, 518] on div "Email de contacto : [EMAIL_ADDRESS][DOMAIN_NAME]" at bounding box center [349, 524] width 419 height 15
drag, startPoint x: 1158, startPoint y: 247, endPoint x: 1284, endPoint y: 247, distance: 126.0
click at [1284, 247] on div "Nombre completo : [PERSON_NAME]" at bounding box center [1267, 246] width 419 height 15
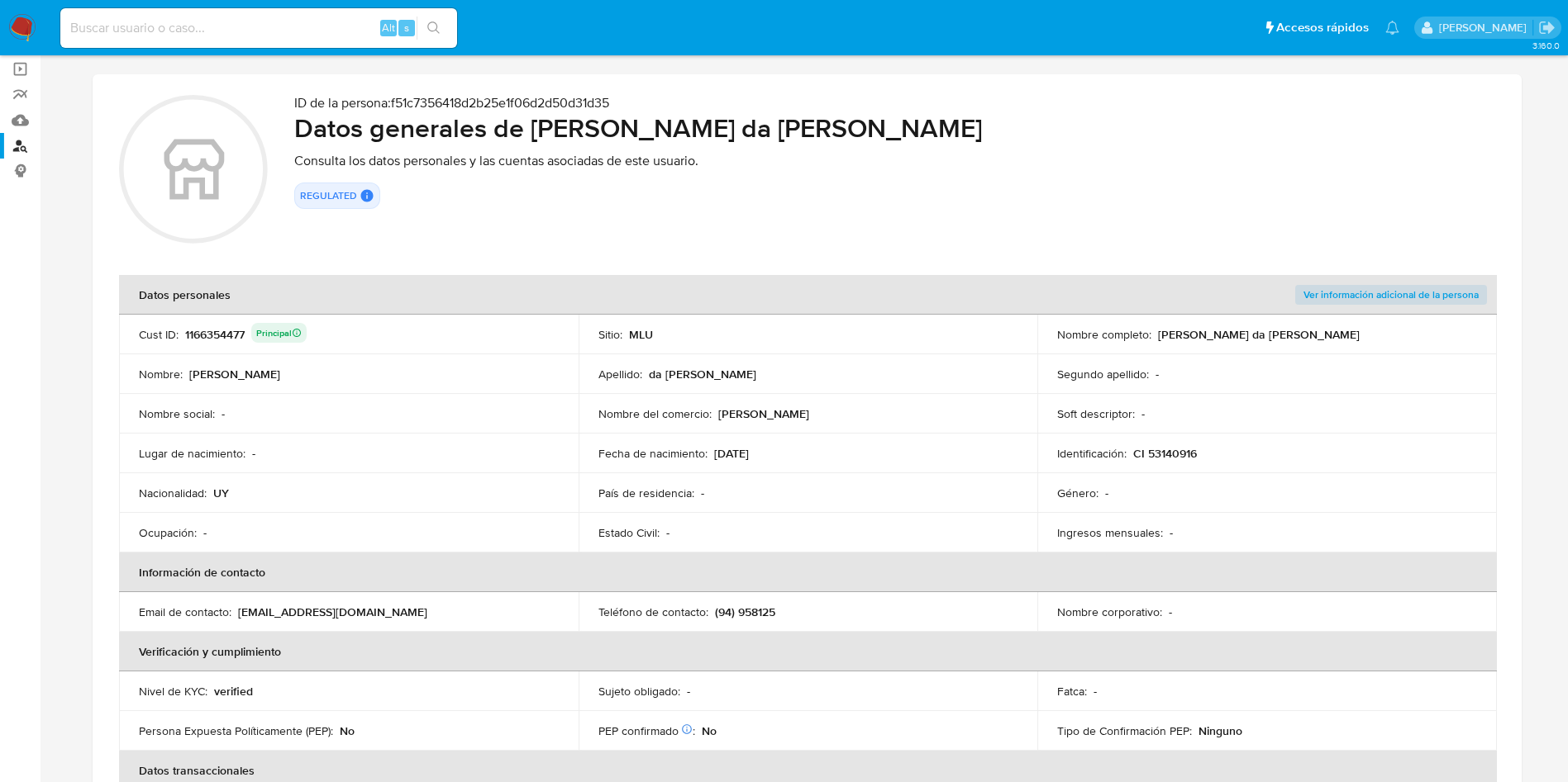
scroll to position [0, 0]
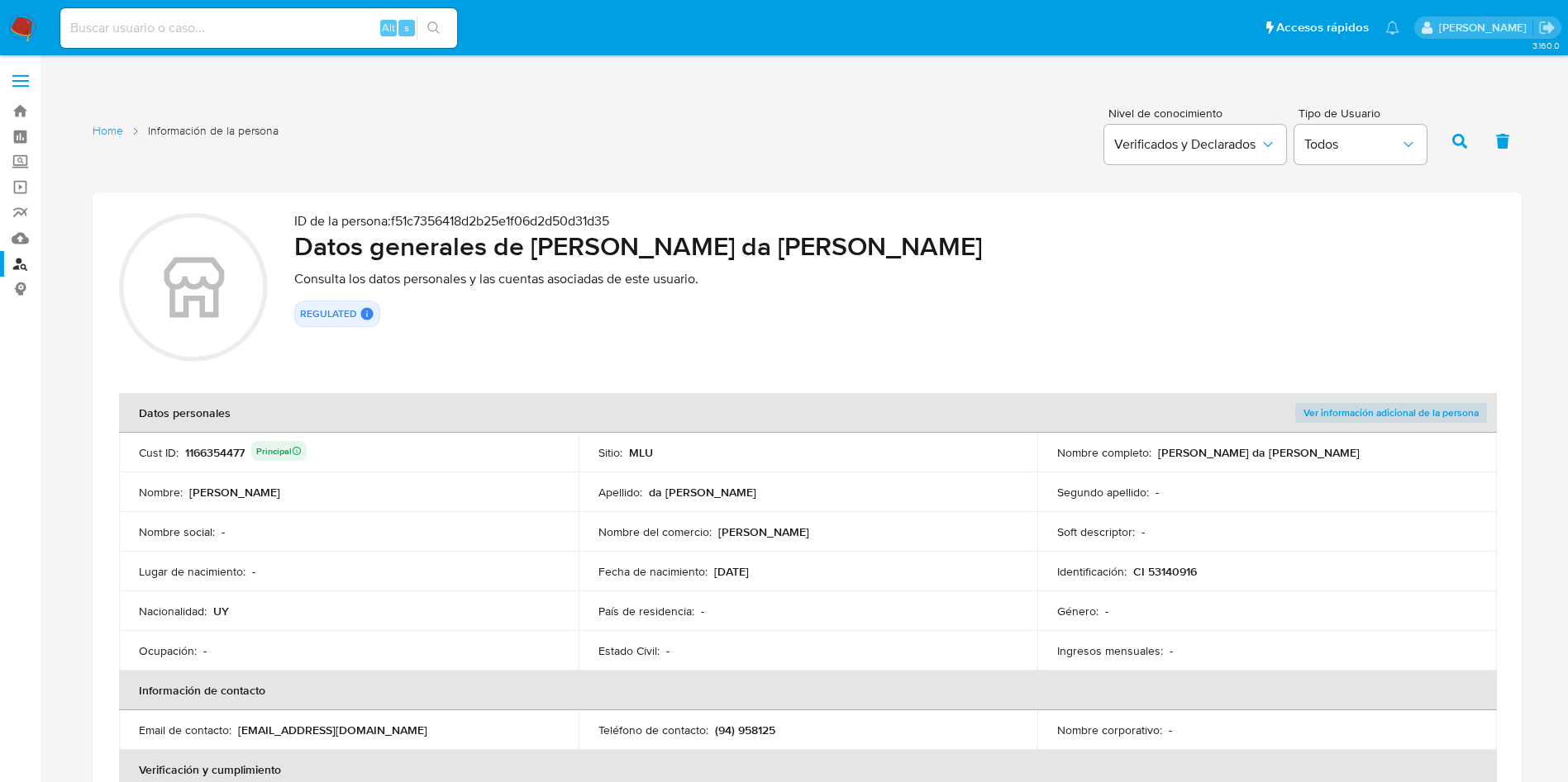
drag, startPoint x: 234, startPoint y: 726, endPoint x: 416, endPoint y: 730, distance: 182.0
click at [416, 730] on div "Email de contacto : [EMAIL_ADDRESS][DOMAIN_NAME]" at bounding box center [349, 730] width 419 height 15
drag, startPoint x: 1158, startPoint y: 450, endPoint x: 1288, endPoint y: 450, distance: 130.0
click at [1288, 450] on div "Nombre completo : [PERSON_NAME]" at bounding box center [1267, 453] width 419 height 15
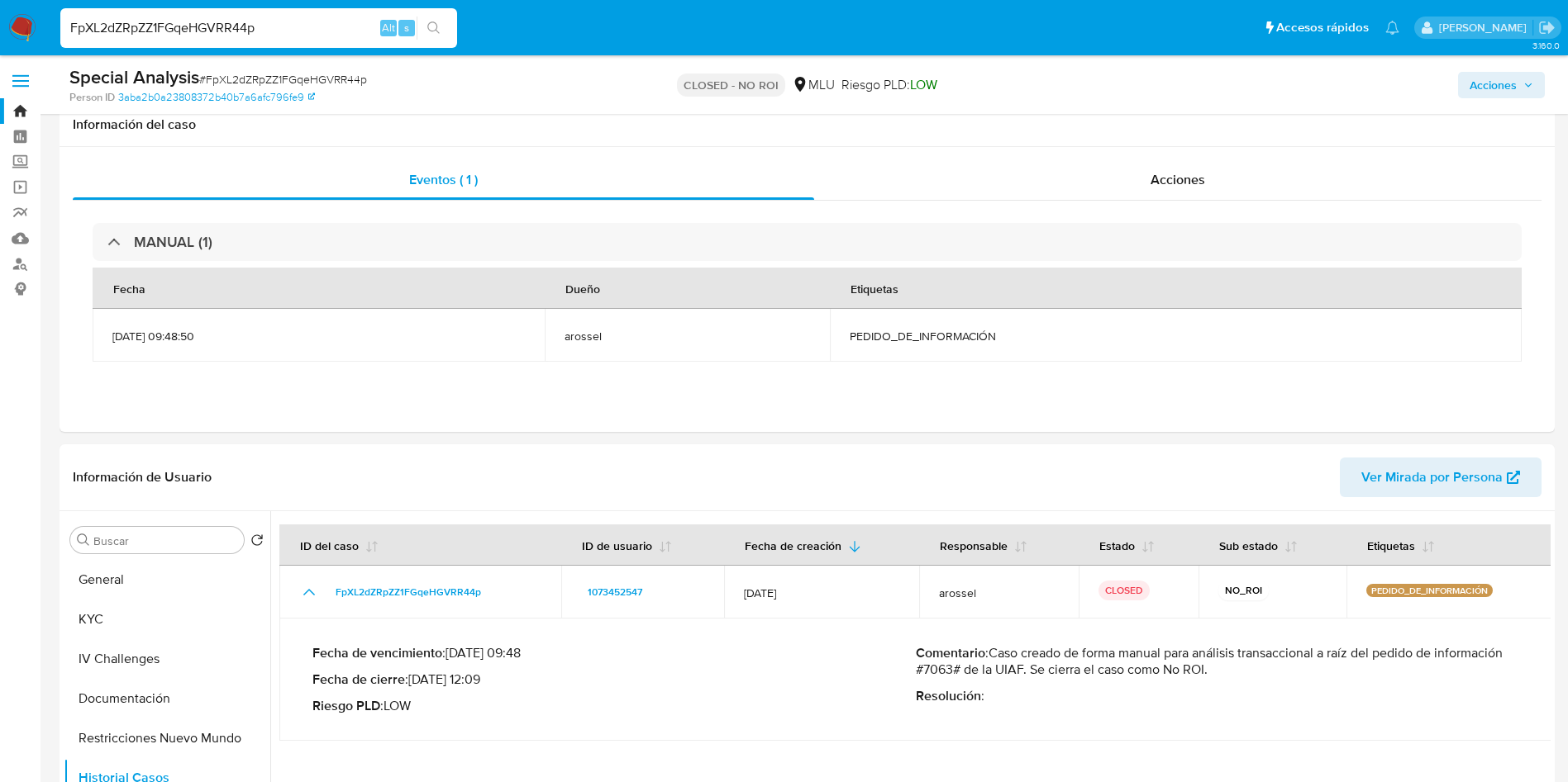
select select "10"
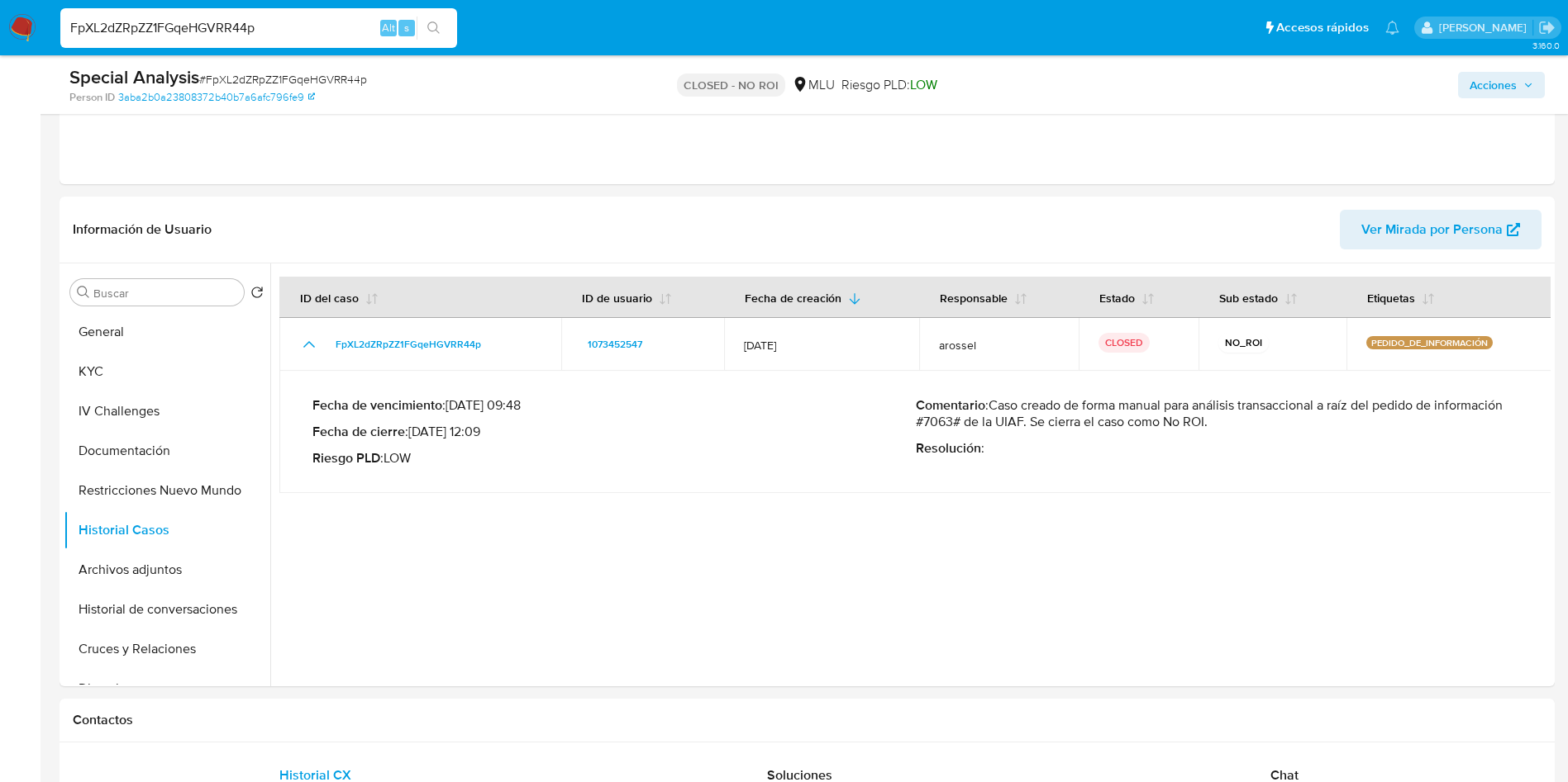
click at [315, 32] on input "FpXL2dZRpZZ1FGqeHGVRR44p" at bounding box center [259, 27] width 397 height 22
click at [314, 32] on input "FpXL2dZRpZZ1FGqeHGVRR44p" at bounding box center [259, 27] width 397 height 22
paste input "IXTf9BnHgK4xEcXZscAnS8CX"
type input "IXTf9BnHgK4xEcXZscAnS8CX"
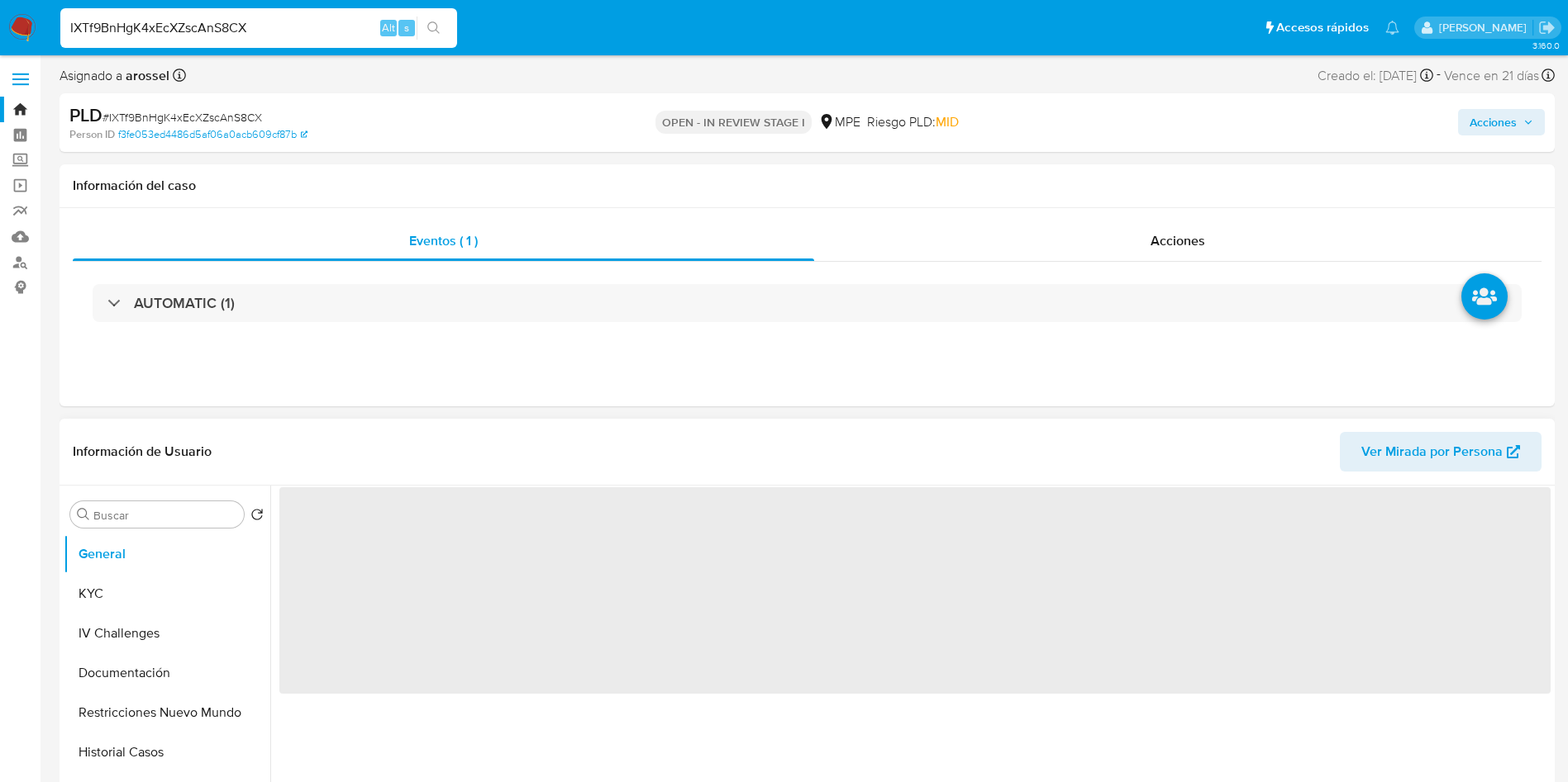
select select "10"
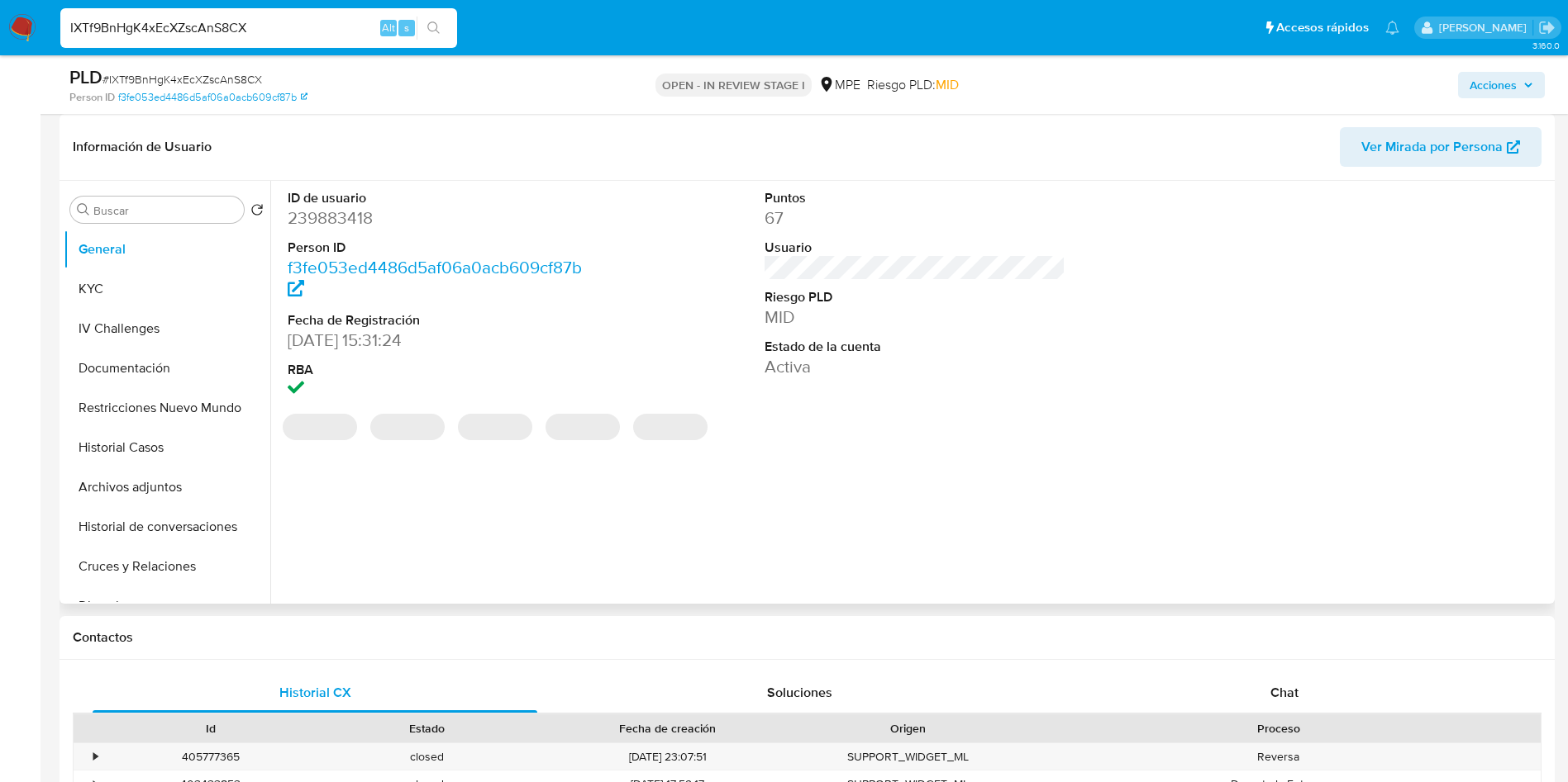
scroll to position [124, 0]
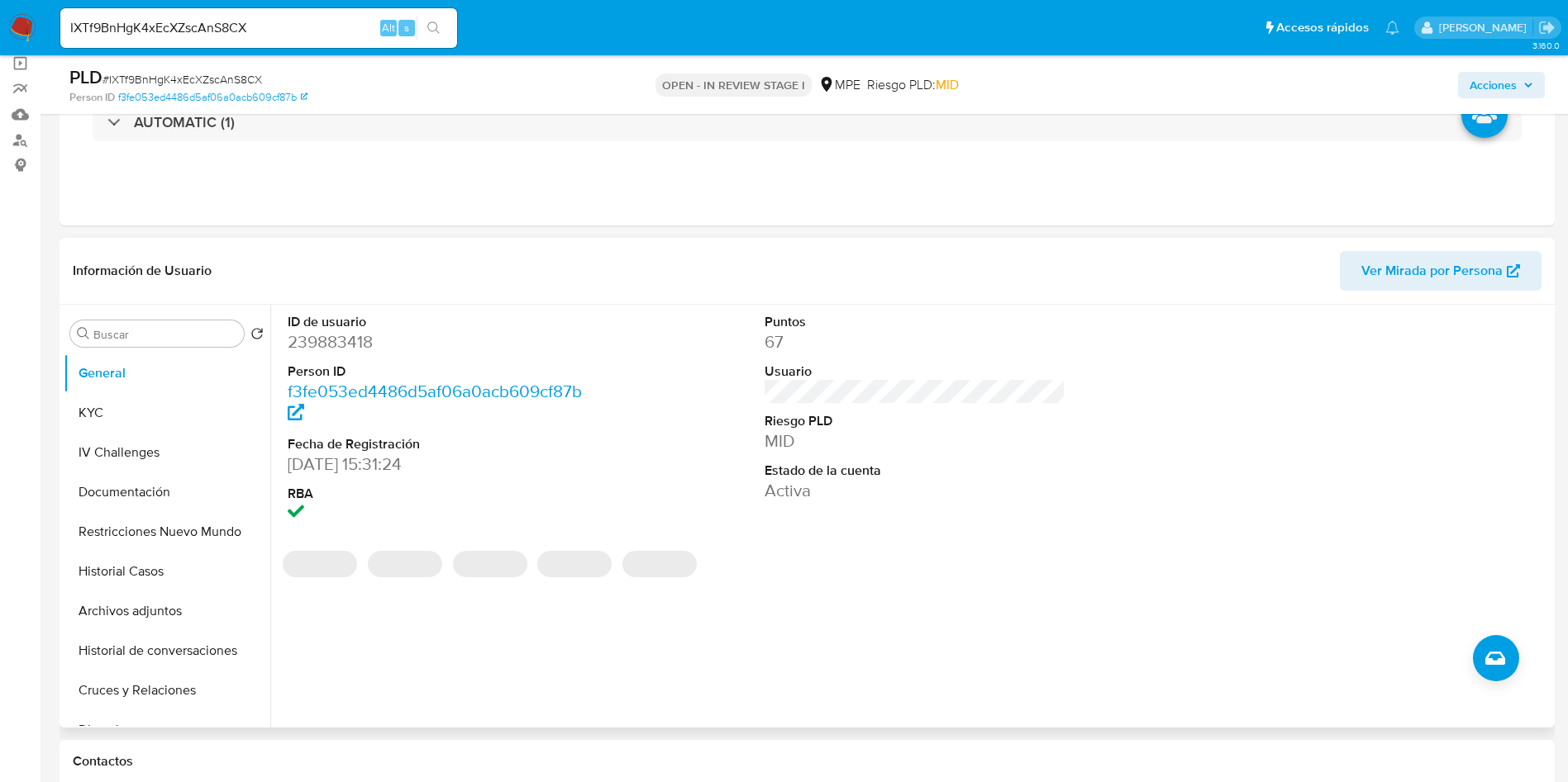
click at [1393, 267] on span "Ver Mirada por Persona" at bounding box center [1432, 271] width 142 height 40
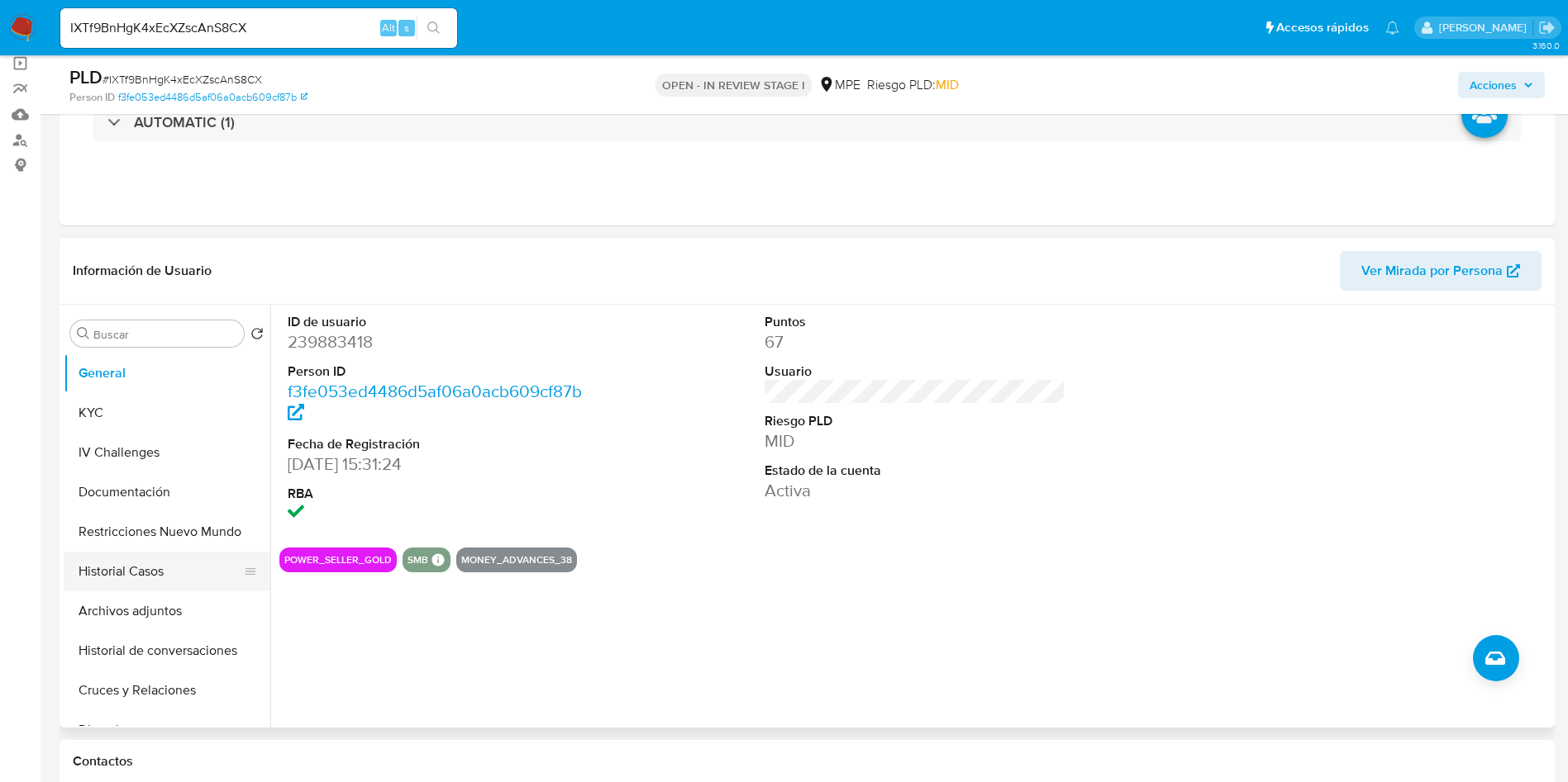
click at [162, 570] on button "Historial Casos" at bounding box center [160, 571] width 194 height 40
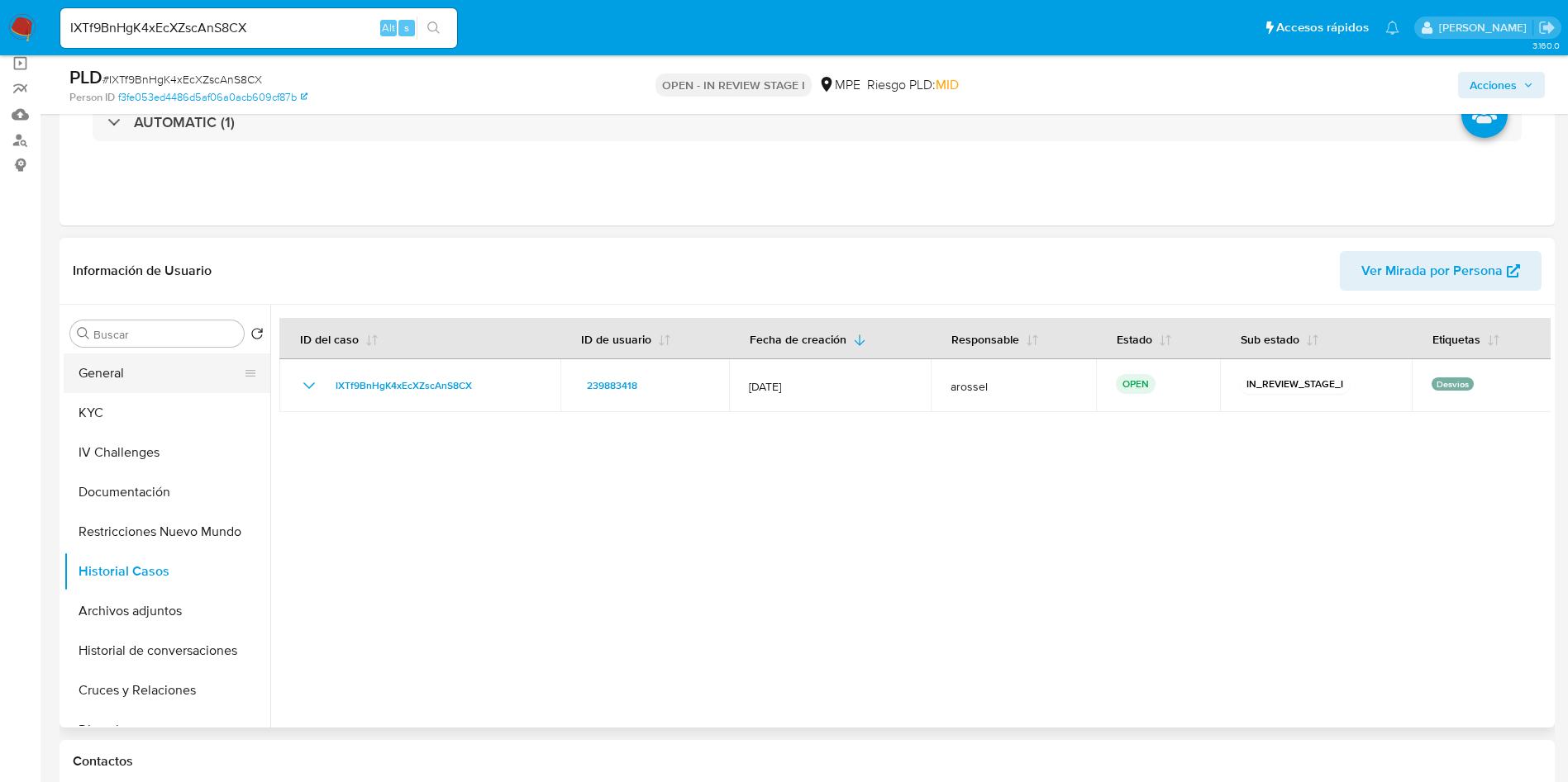
click at [137, 366] on button "General" at bounding box center [160, 373] width 194 height 40
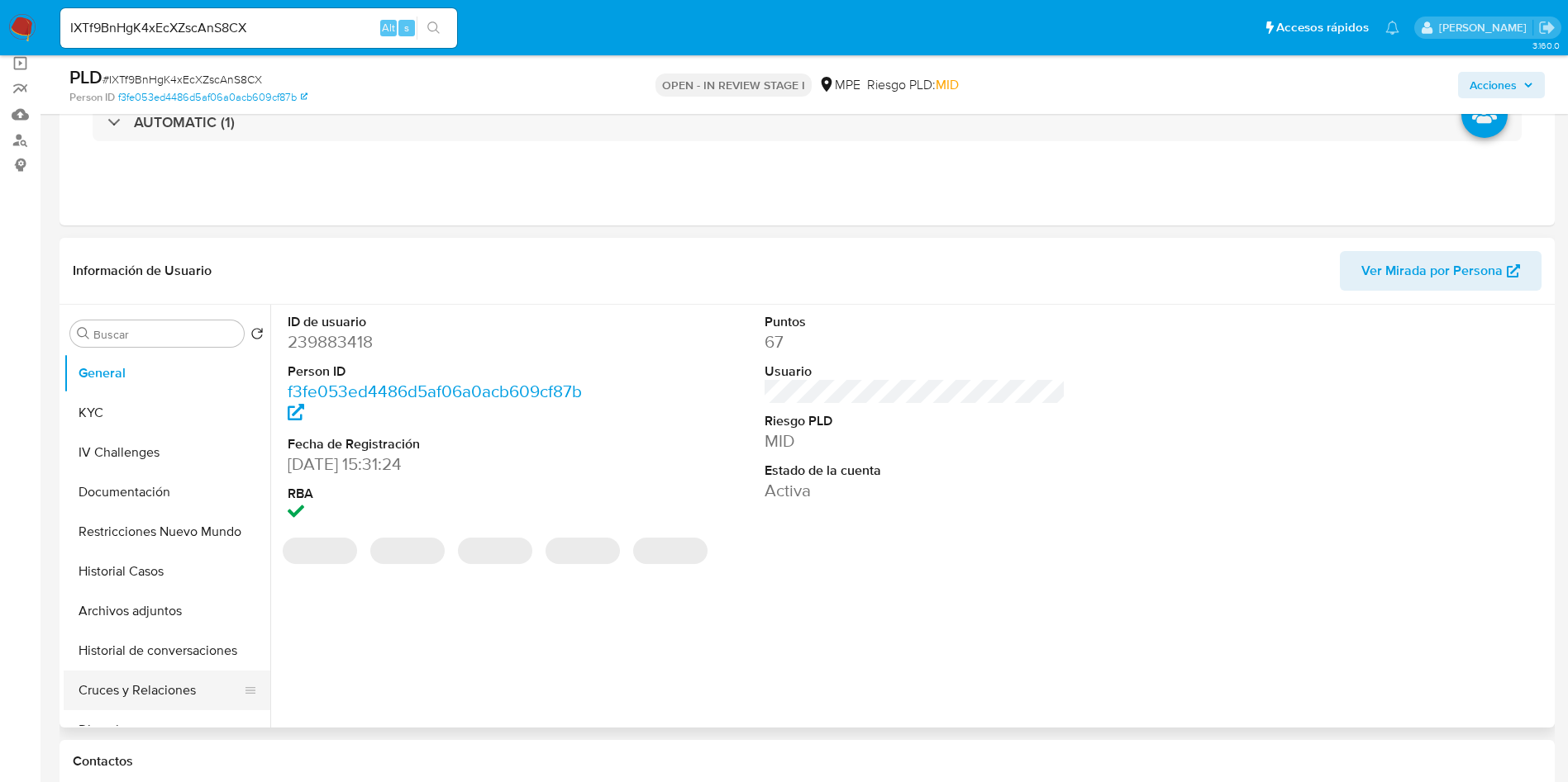
click at [168, 693] on button "Cruces y Relaciones" at bounding box center [160, 690] width 194 height 40
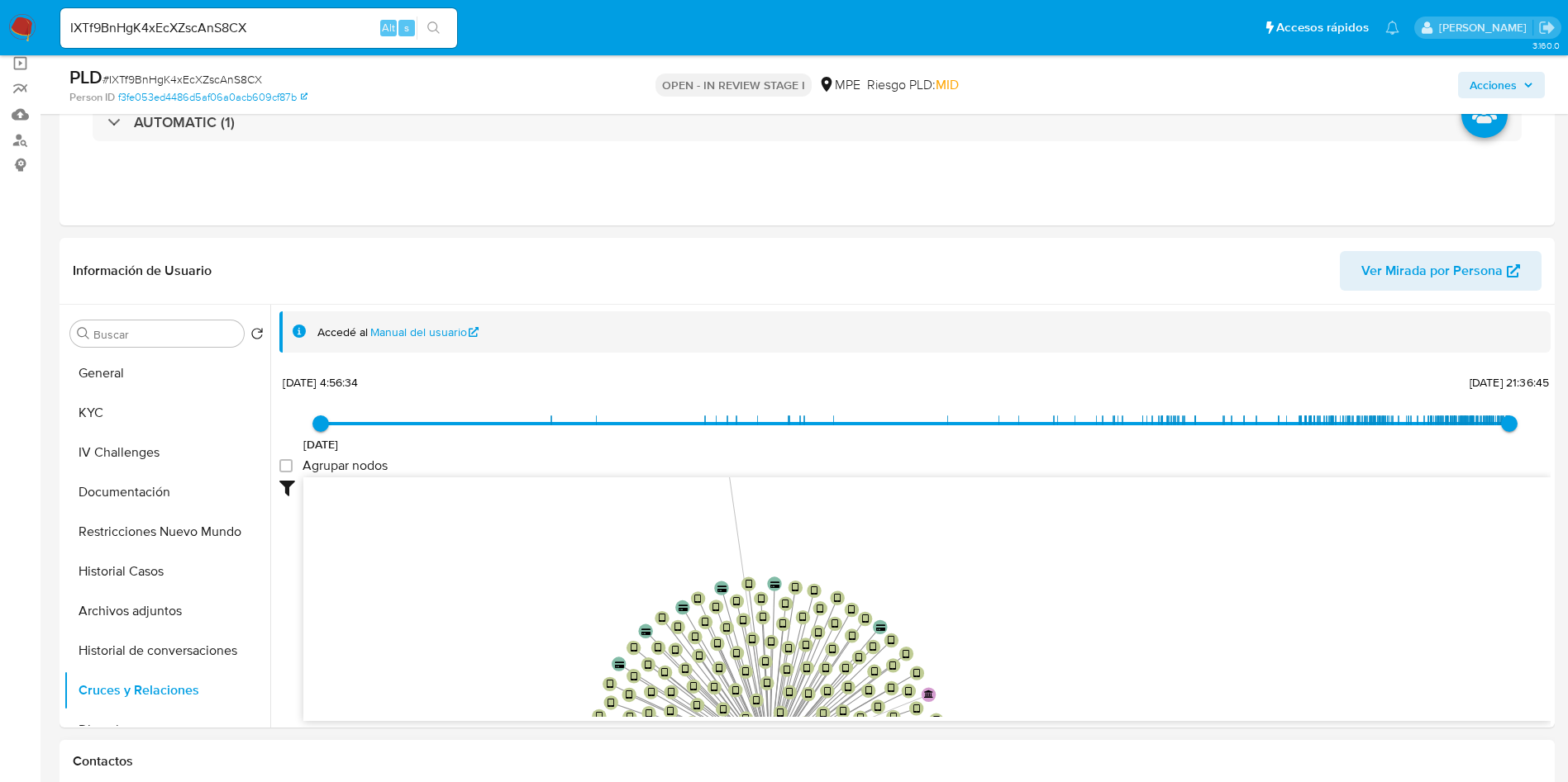
scroll to position [62, 0]
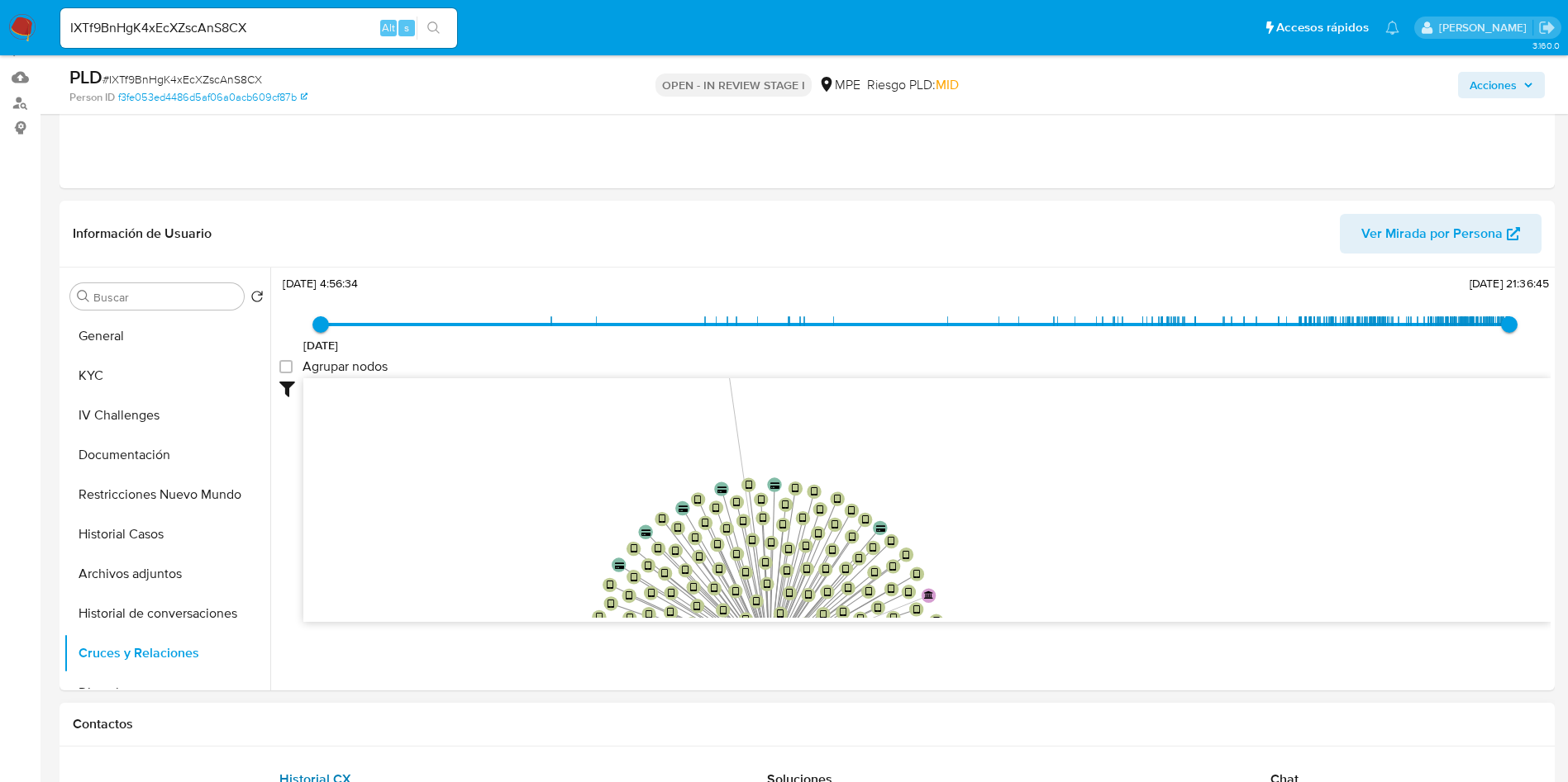
drag, startPoint x: 530, startPoint y: 542, endPoint x: 543, endPoint y: 754, distance: 212.4
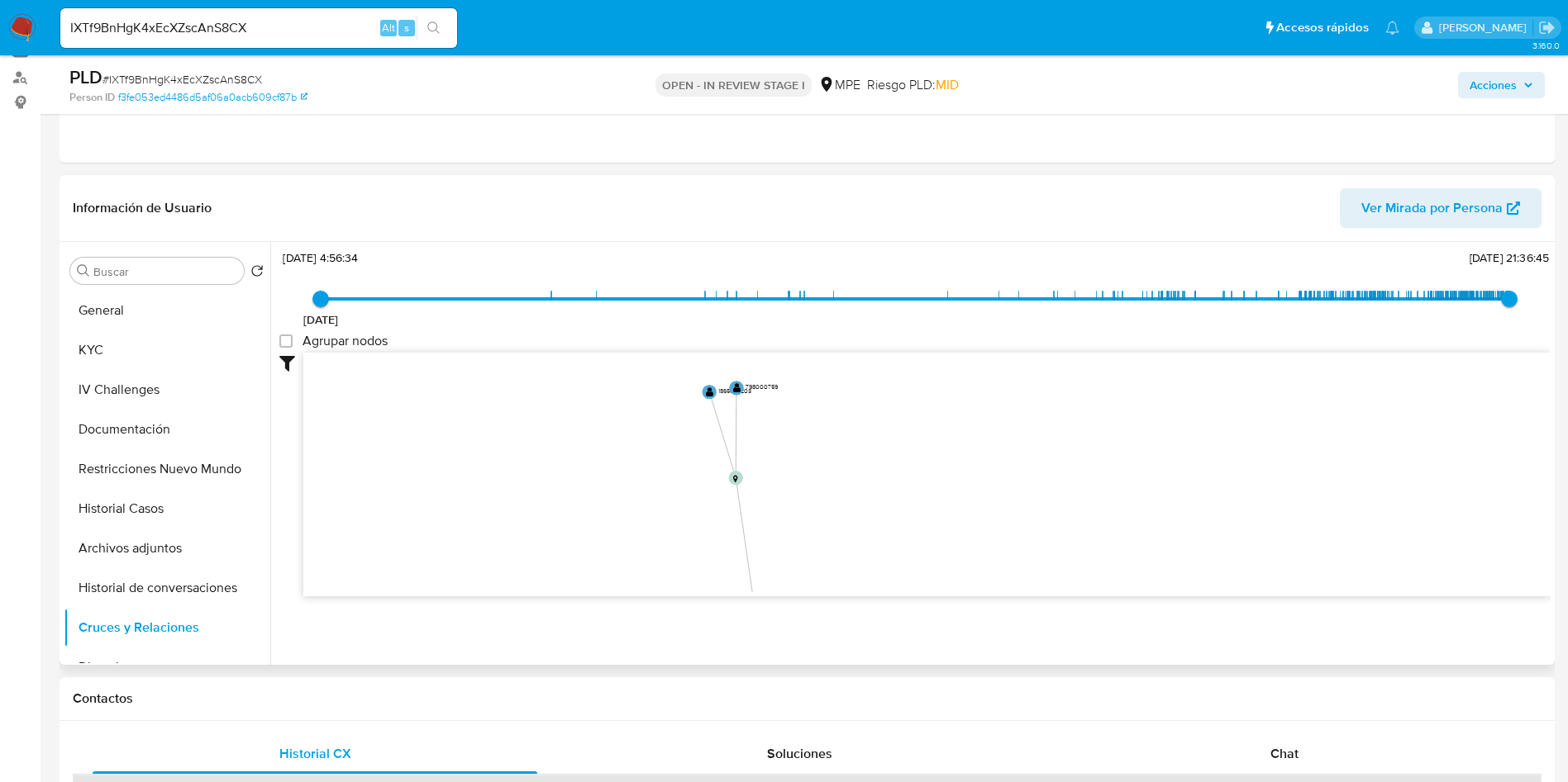
drag, startPoint x: 549, startPoint y: 558, endPoint x: 613, endPoint y: 207, distance: 356.8
click at [613, 207] on div "Información de Usuario Ver Mirada por Persona Buscar Volver al orden por defect…" at bounding box center [807, 419] width 1495 height 490
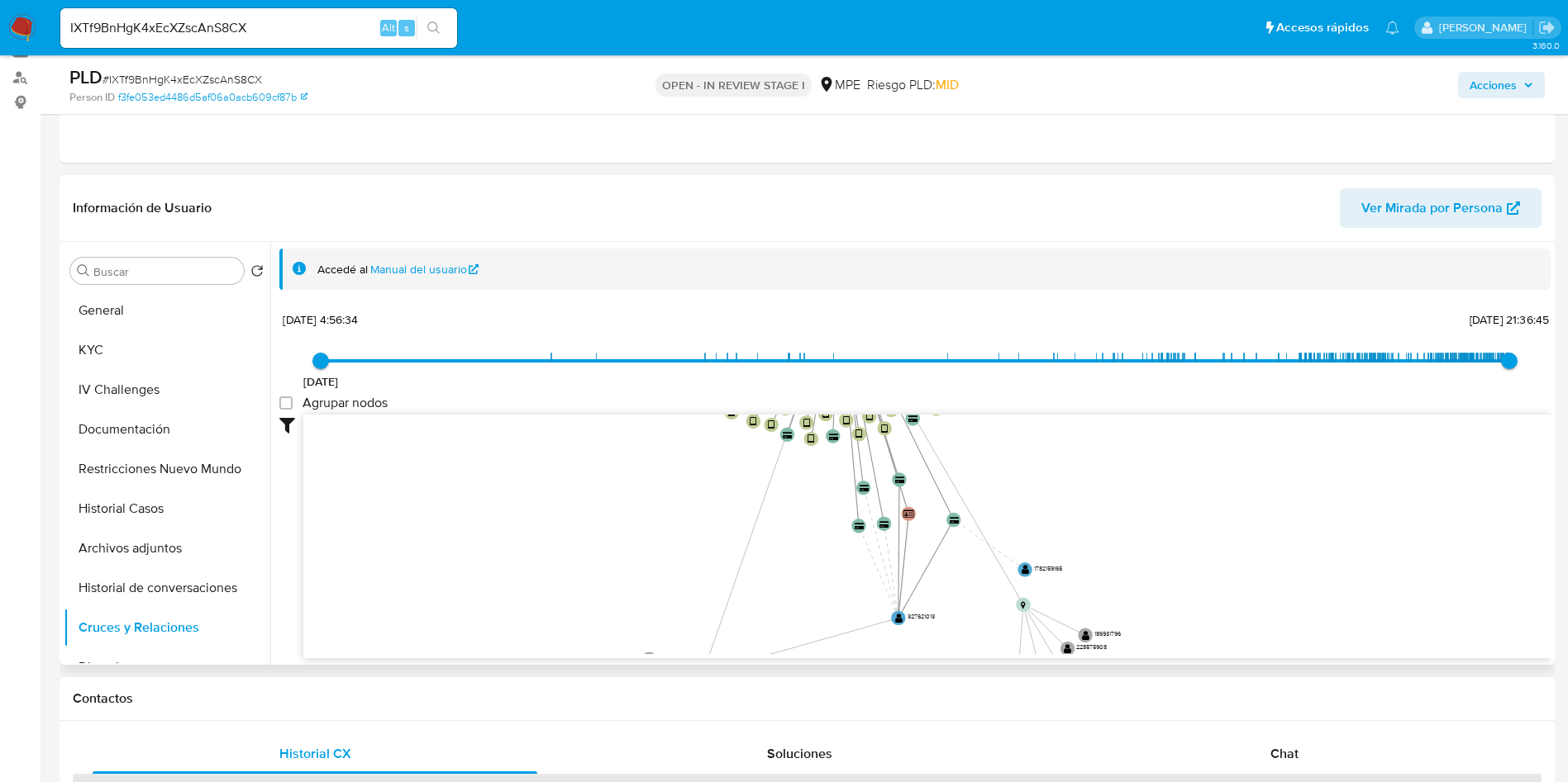
drag, startPoint x: 650, startPoint y: 506, endPoint x: 644, endPoint y: 356, distance: 150.1
click at [644, 356] on div "29/5/2020 29/5/2020, 4:56:34 15/9/2025, 21:36:45 Agrupar nodos Filtros Confianz…" at bounding box center [914, 512] width 1270 height 411
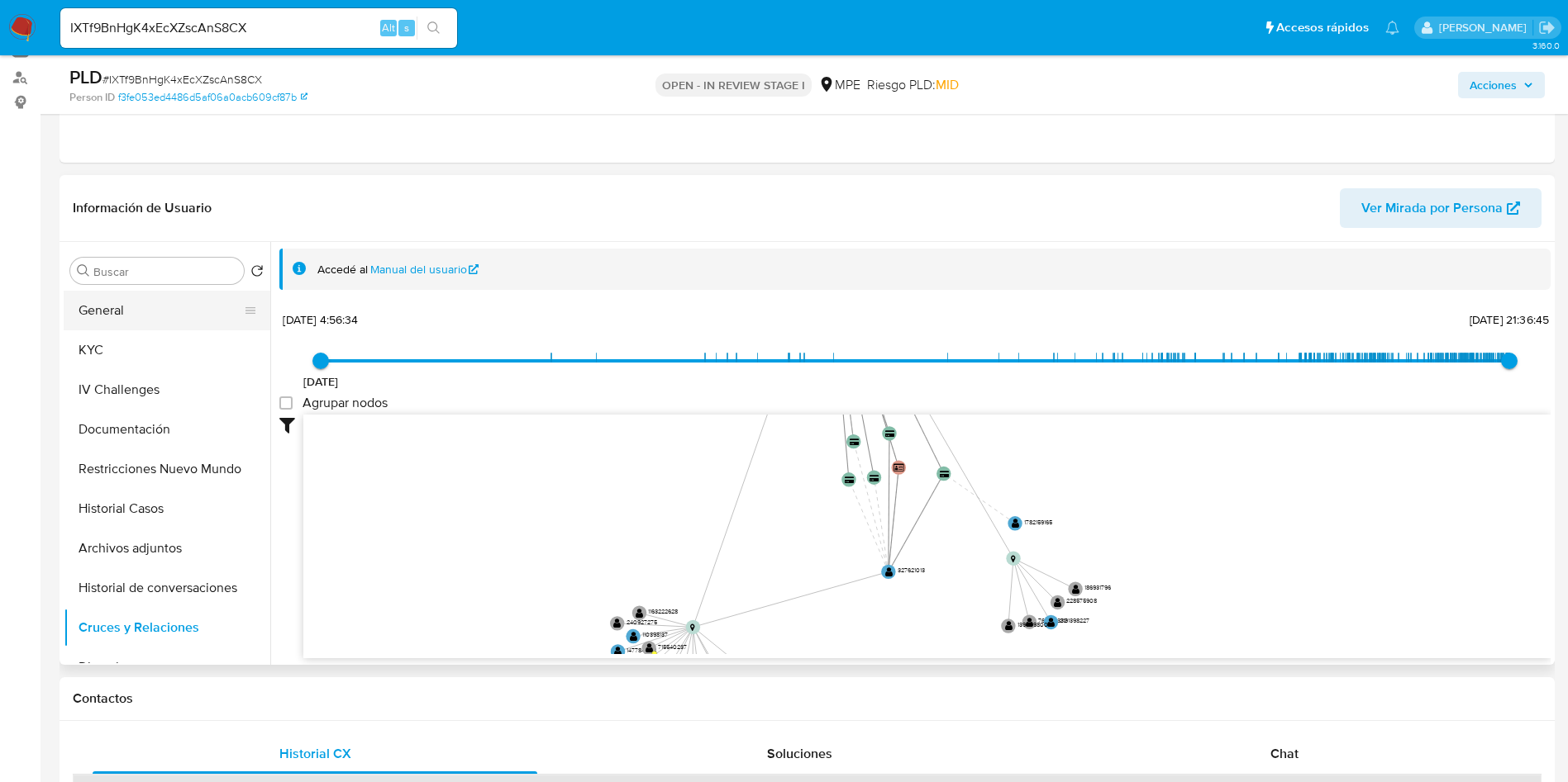
click at [189, 298] on button "General" at bounding box center [160, 311] width 194 height 40
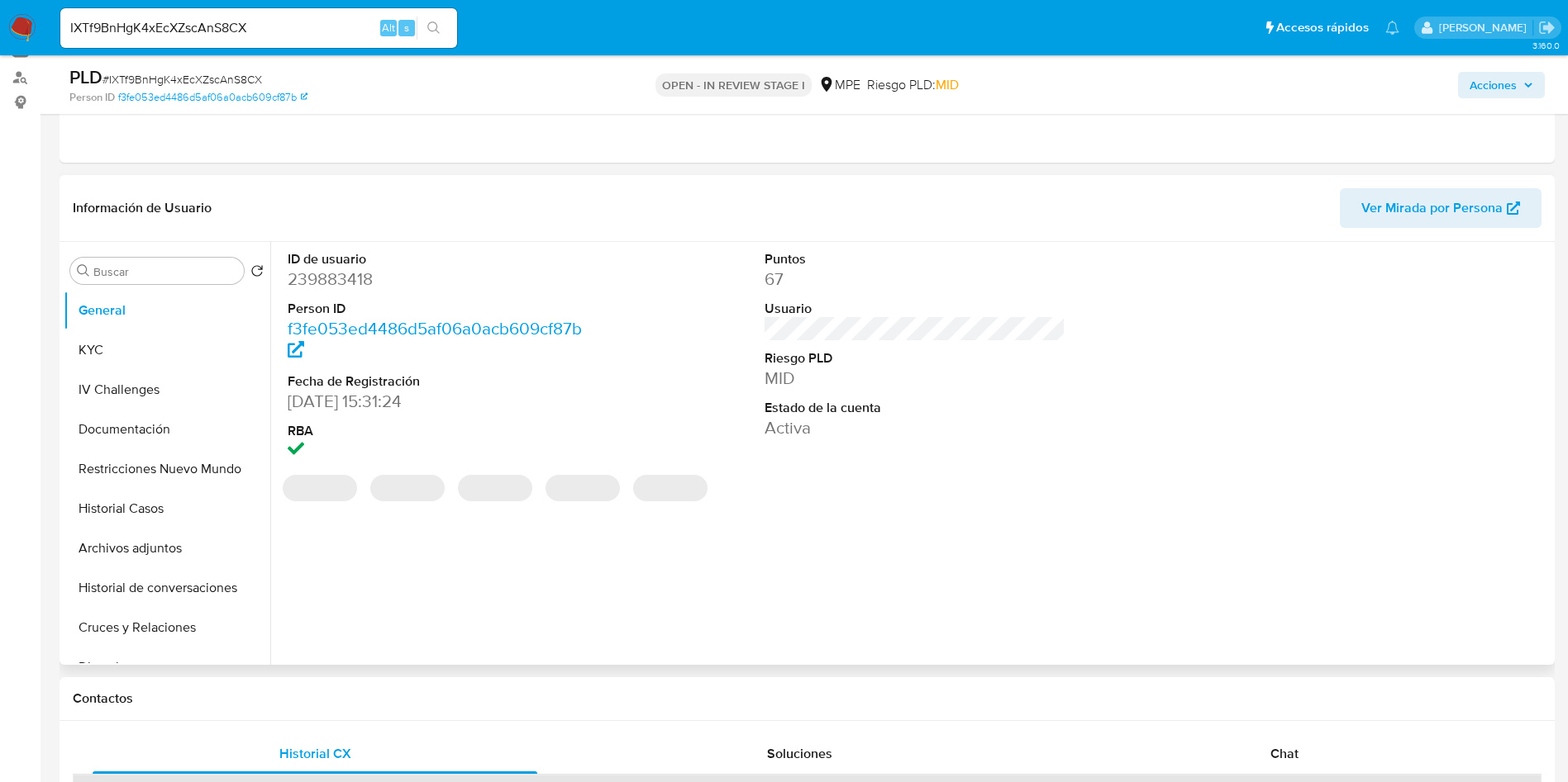
click at [335, 281] on dd "239883418" at bounding box center [437, 279] width 301 height 23
copy dd "239883418"
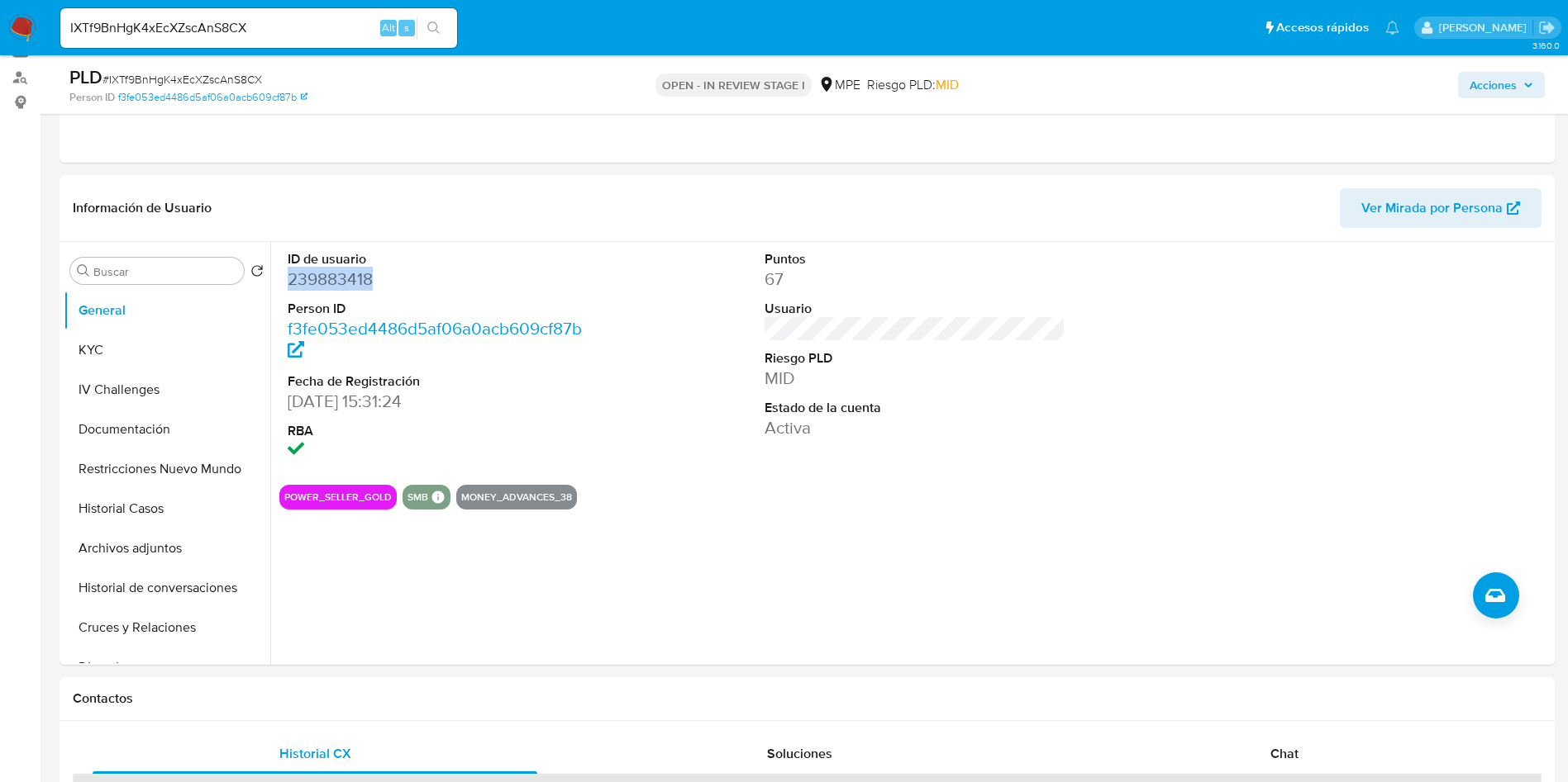
copy dd "239883418"
click at [126, 353] on button "KYC" at bounding box center [160, 350] width 194 height 40
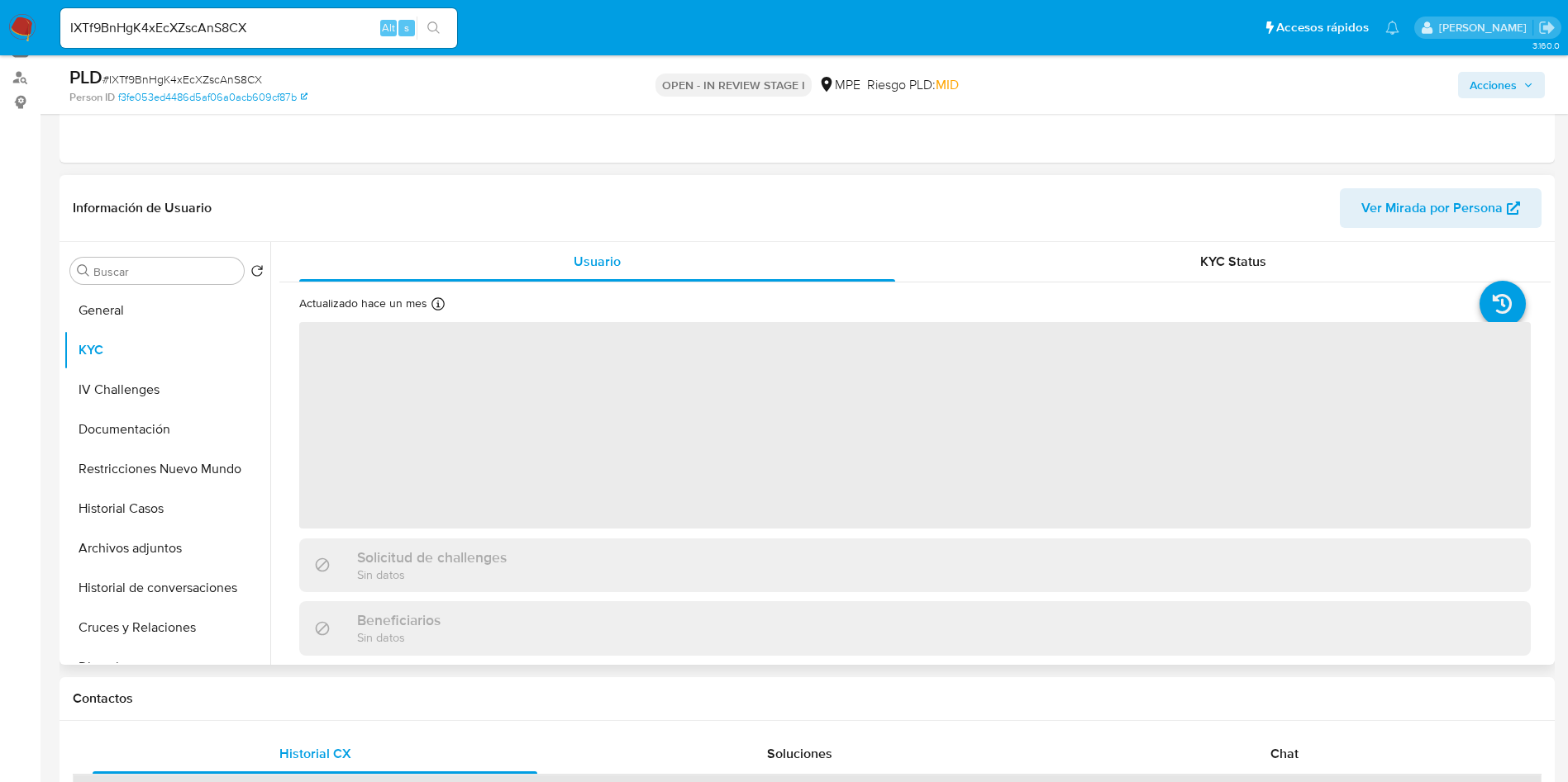
click at [117, 221] on header "Información de Usuario Ver Mirada por Persona" at bounding box center [807, 208] width 1469 height 40
click at [130, 310] on button "General" at bounding box center [160, 311] width 194 height 40
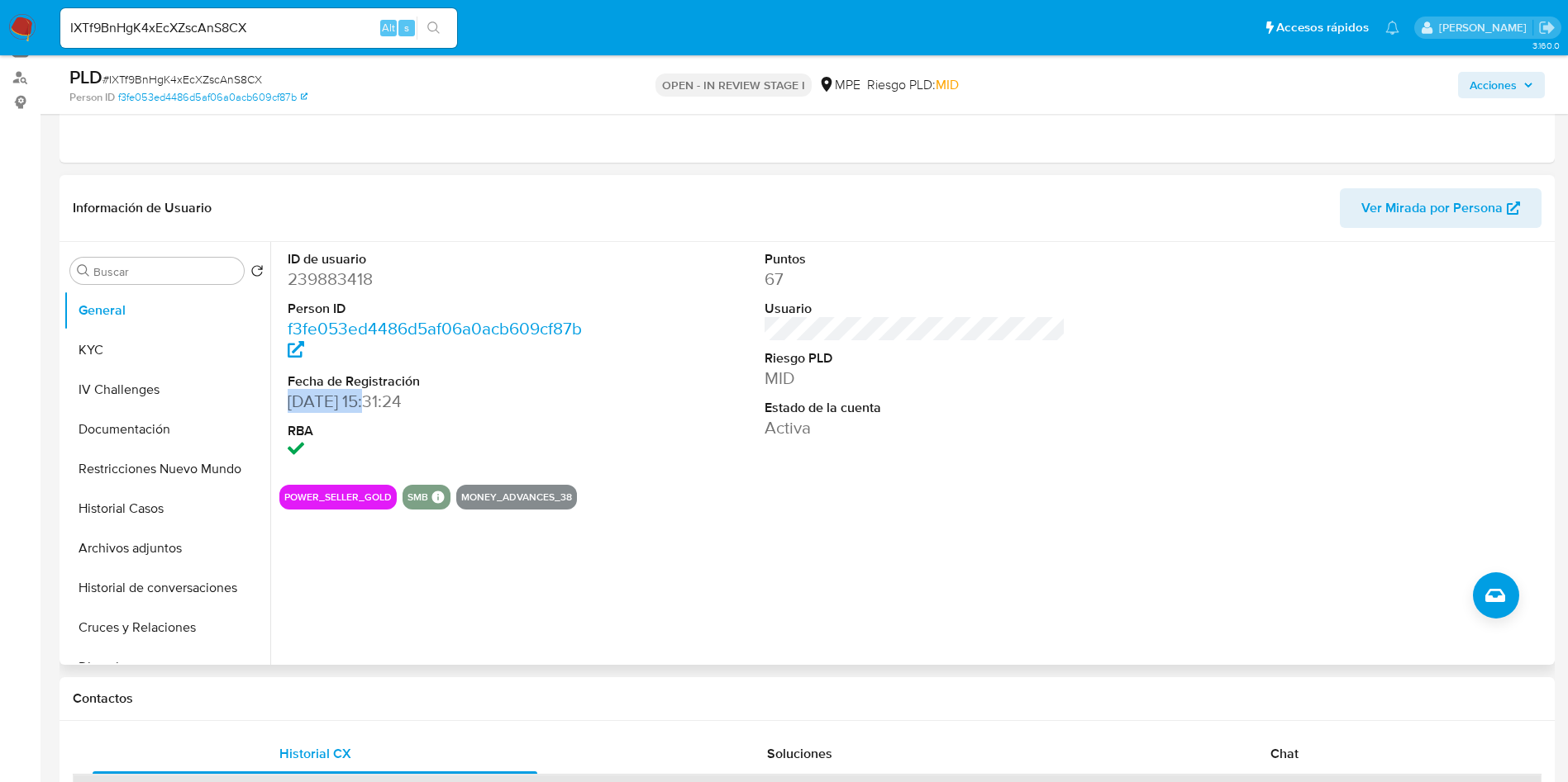
drag, startPoint x: 284, startPoint y: 391, endPoint x: 366, endPoint y: 403, distance: 82.9
click at [366, 403] on div "ID de usuario 239883418 Person ID f3fe053ed4486d5af06a0acb609cf87b Fecha de Reg…" at bounding box center [438, 356] width 318 height 230
copy dd "05/01/2017"
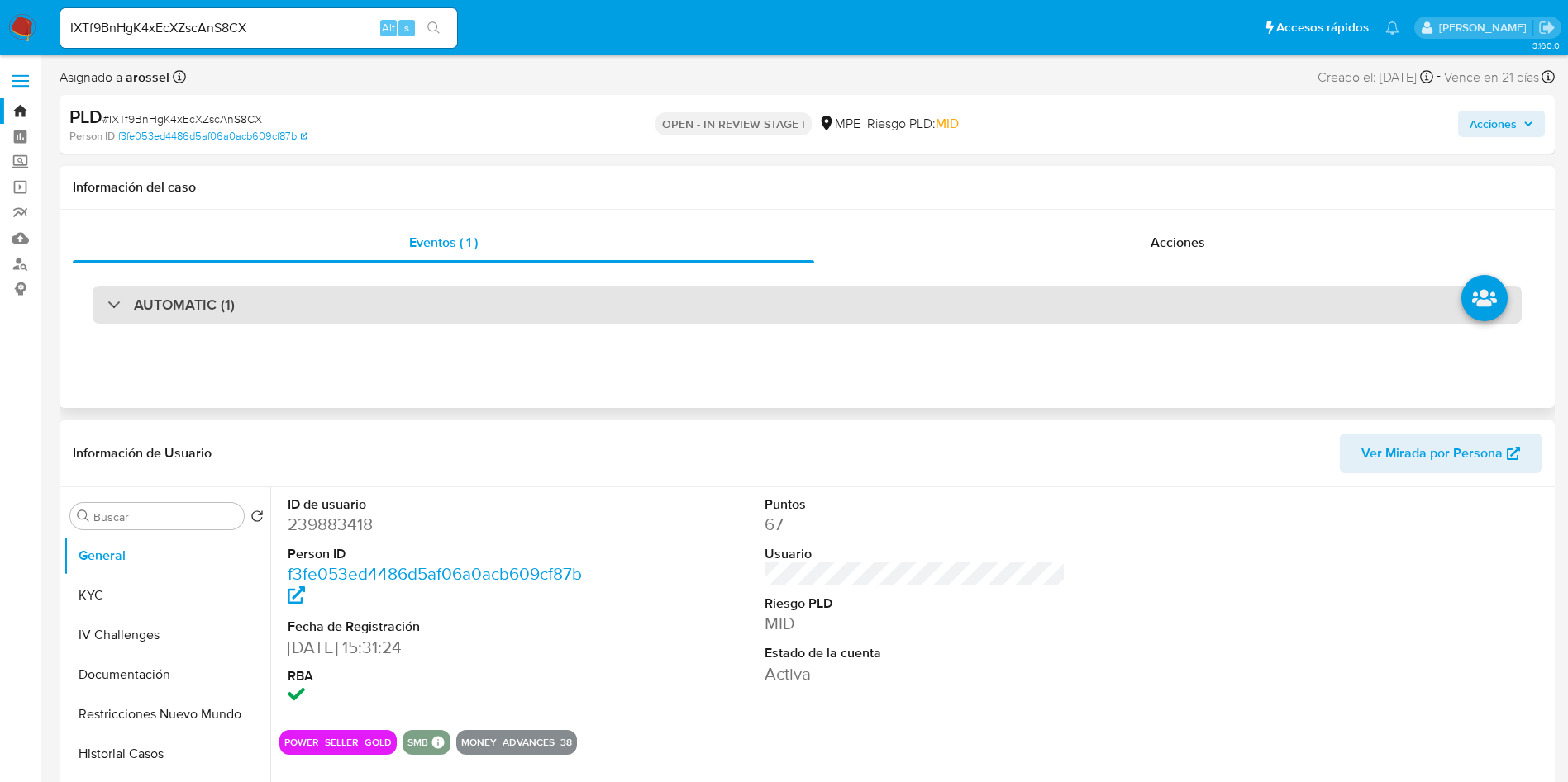
click at [259, 290] on div "AUTOMATIC (1)" at bounding box center [807, 305] width 1429 height 38
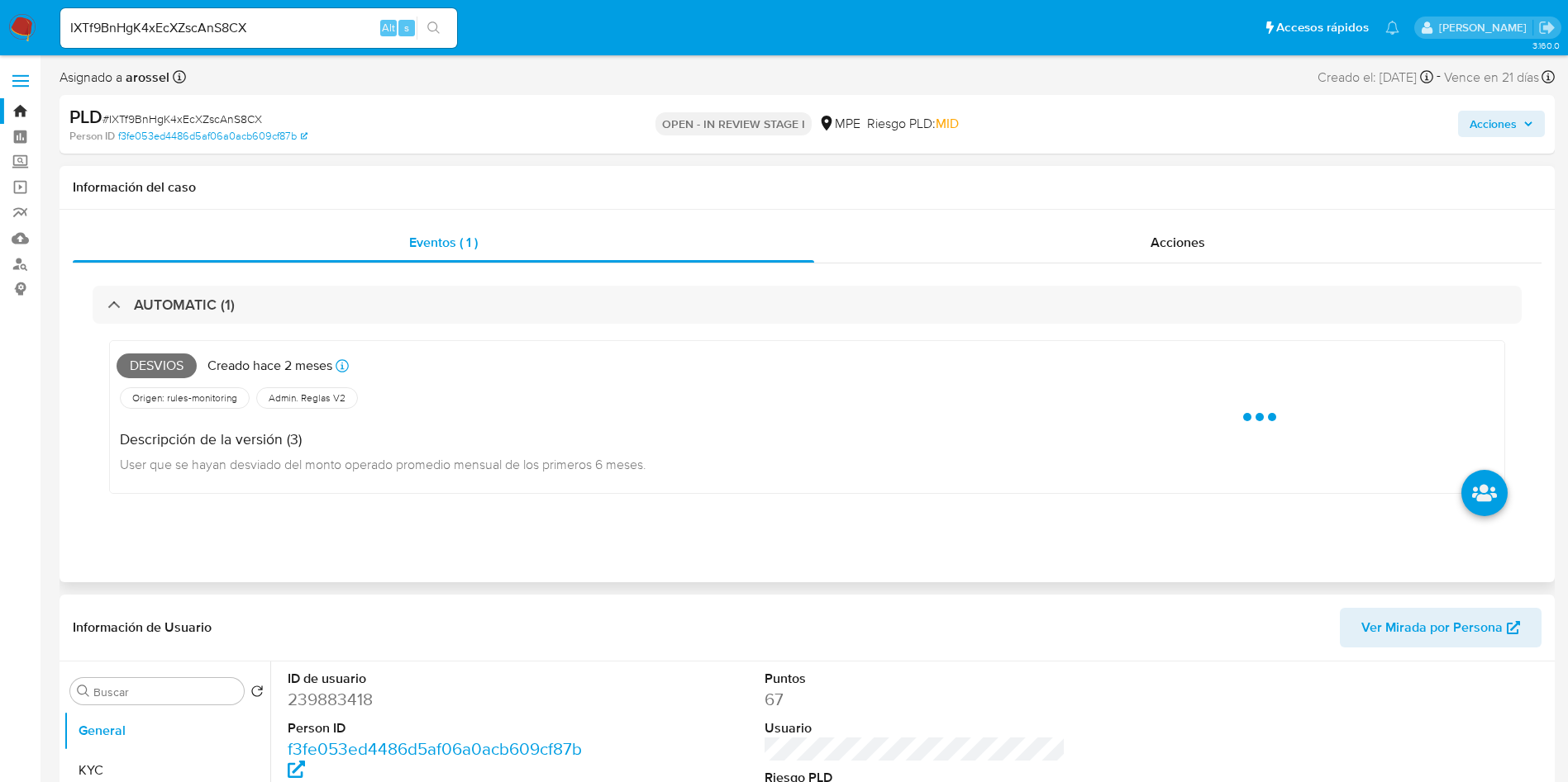
click at [172, 372] on span "Desvios" at bounding box center [156, 366] width 80 height 25
click at [171, 373] on span "Desvios" at bounding box center [156, 366] width 80 height 25
copy span "Desvios"
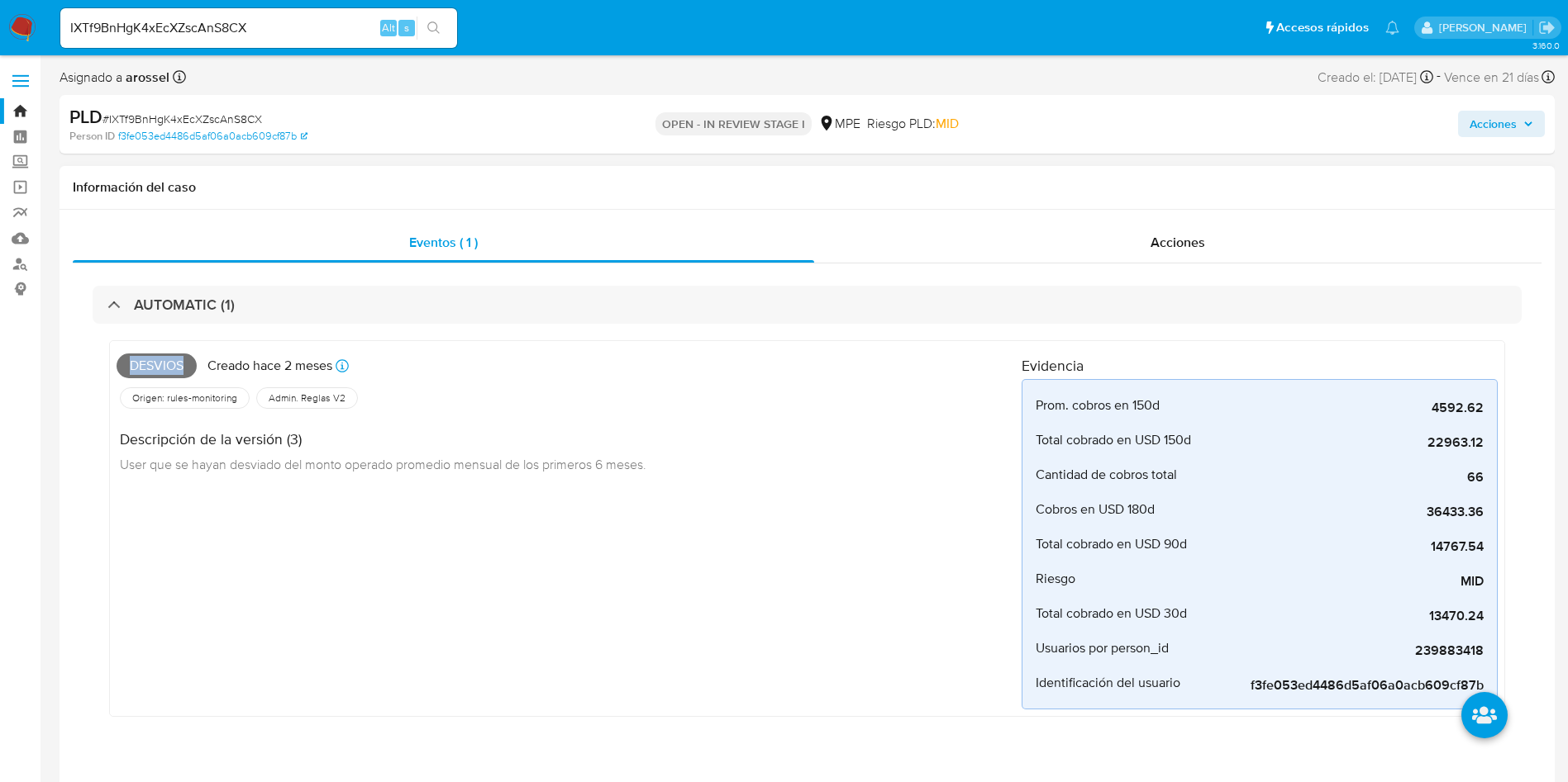
click at [155, 366] on span "Desvios" at bounding box center [156, 366] width 80 height 25
click at [238, 115] on span "# IXTf9BnHgK4xEcXZscAnS8CX" at bounding box center [181, 118] width 160 height 16
copy span "IXTf9BnHgK4xEcXZscAnS8CX"
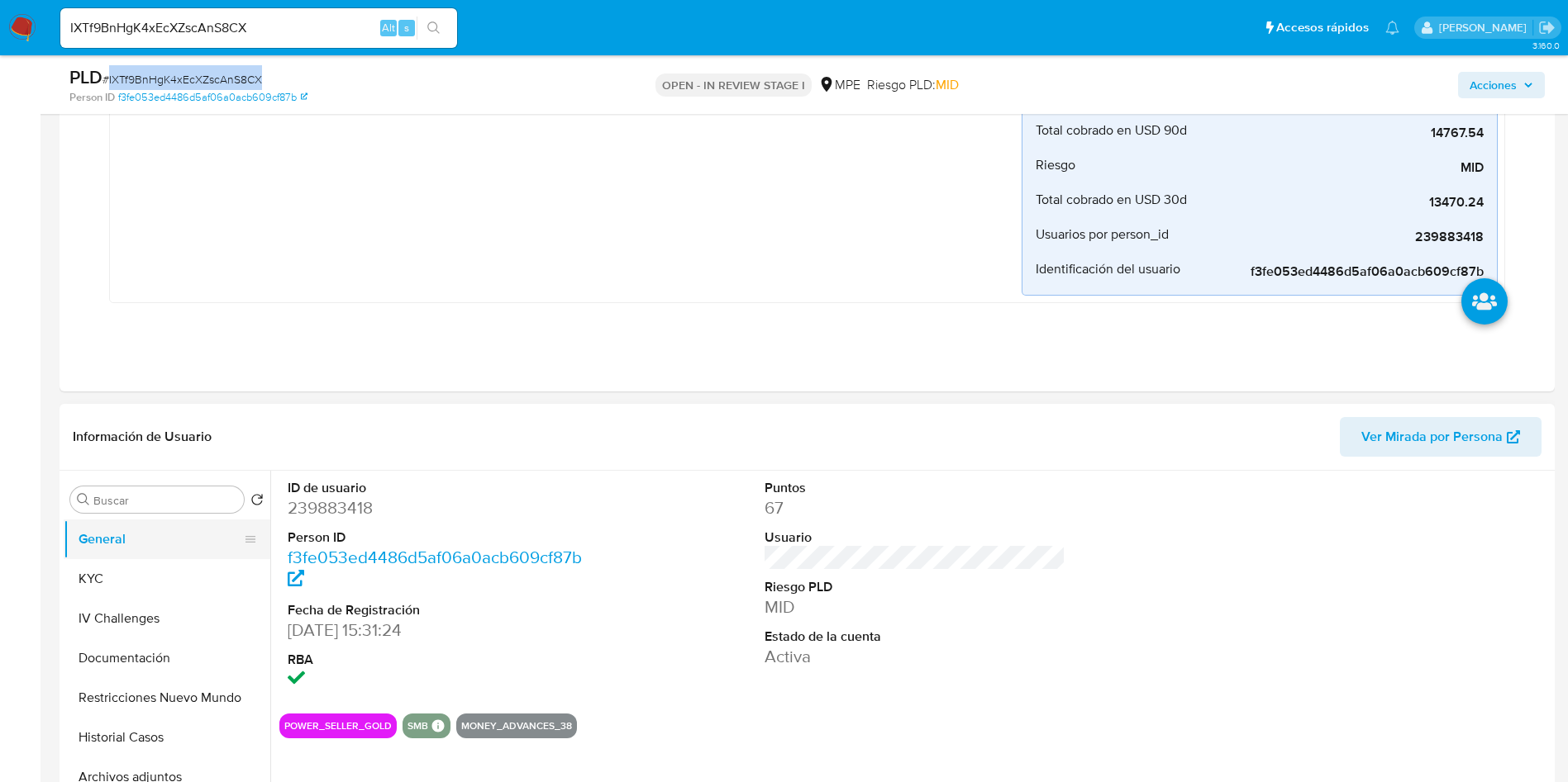
scroll to position [496, 0]
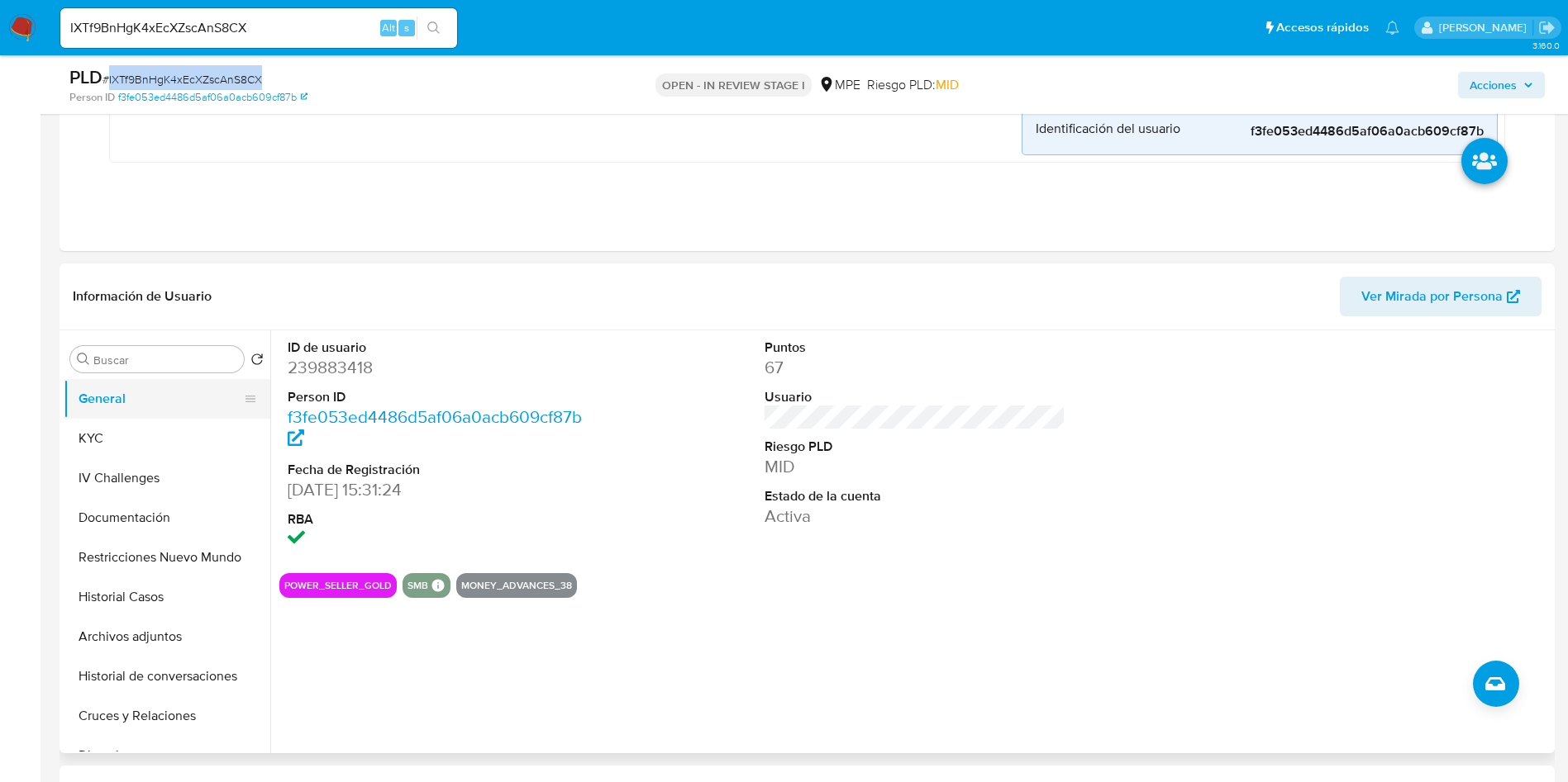
click at [178, 413] on button "General" at bounding box center [160, 400] width 194 height 40
click at [176, 430] on button "KYC" at bounding box center [160, 439] width 194 height 40
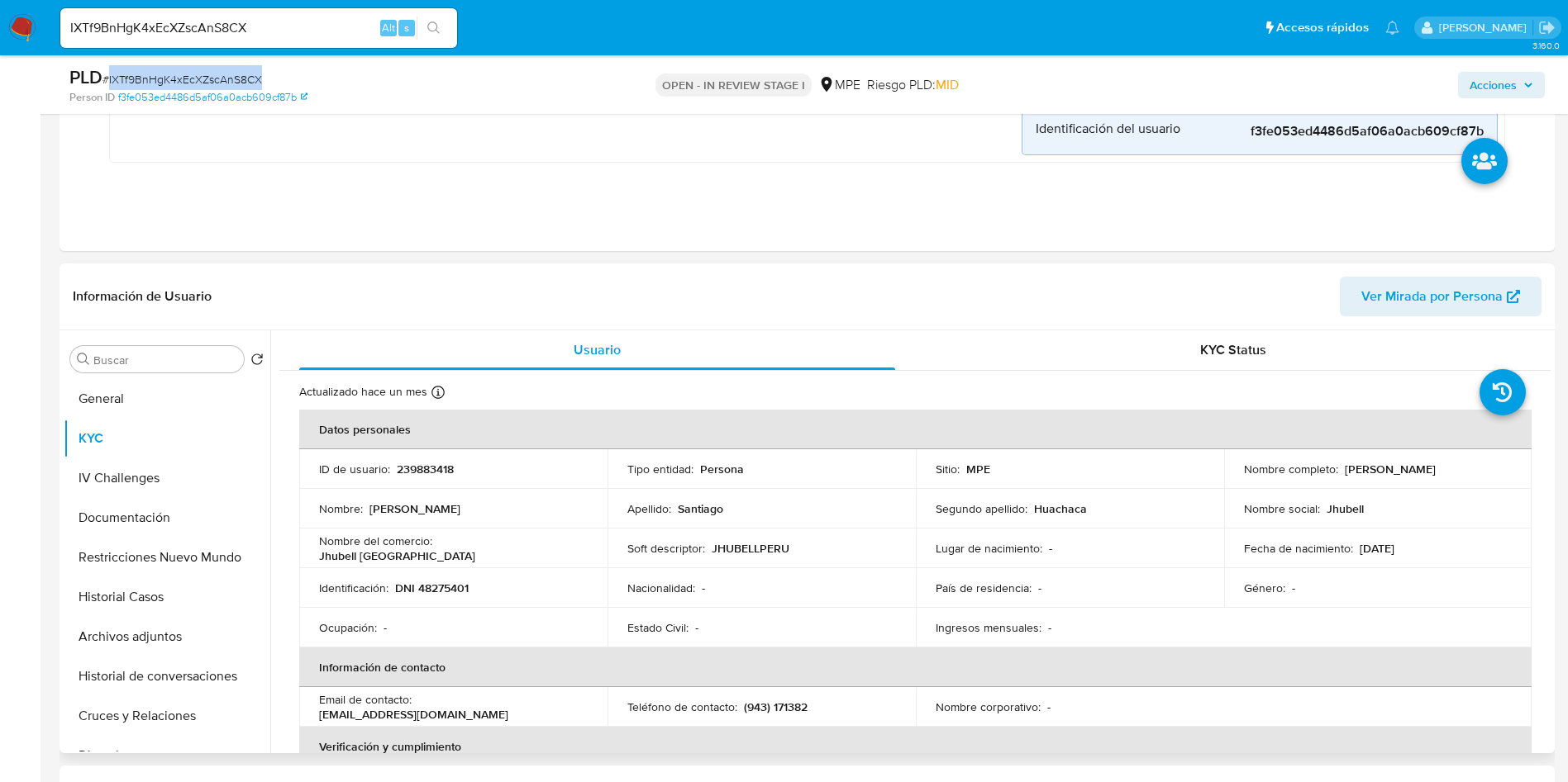
drag, startPoint x: 1342, startPoint y: 468, endPoint x: 1512, endPoint y: 469, distance: 170.0
click at [1512, 469] on td "Nombre completo : John Peter Santiago Huachaca" at bounding box center [1378, 469] width 308 height 40
copy p "John Peter Santiago Huachaca"
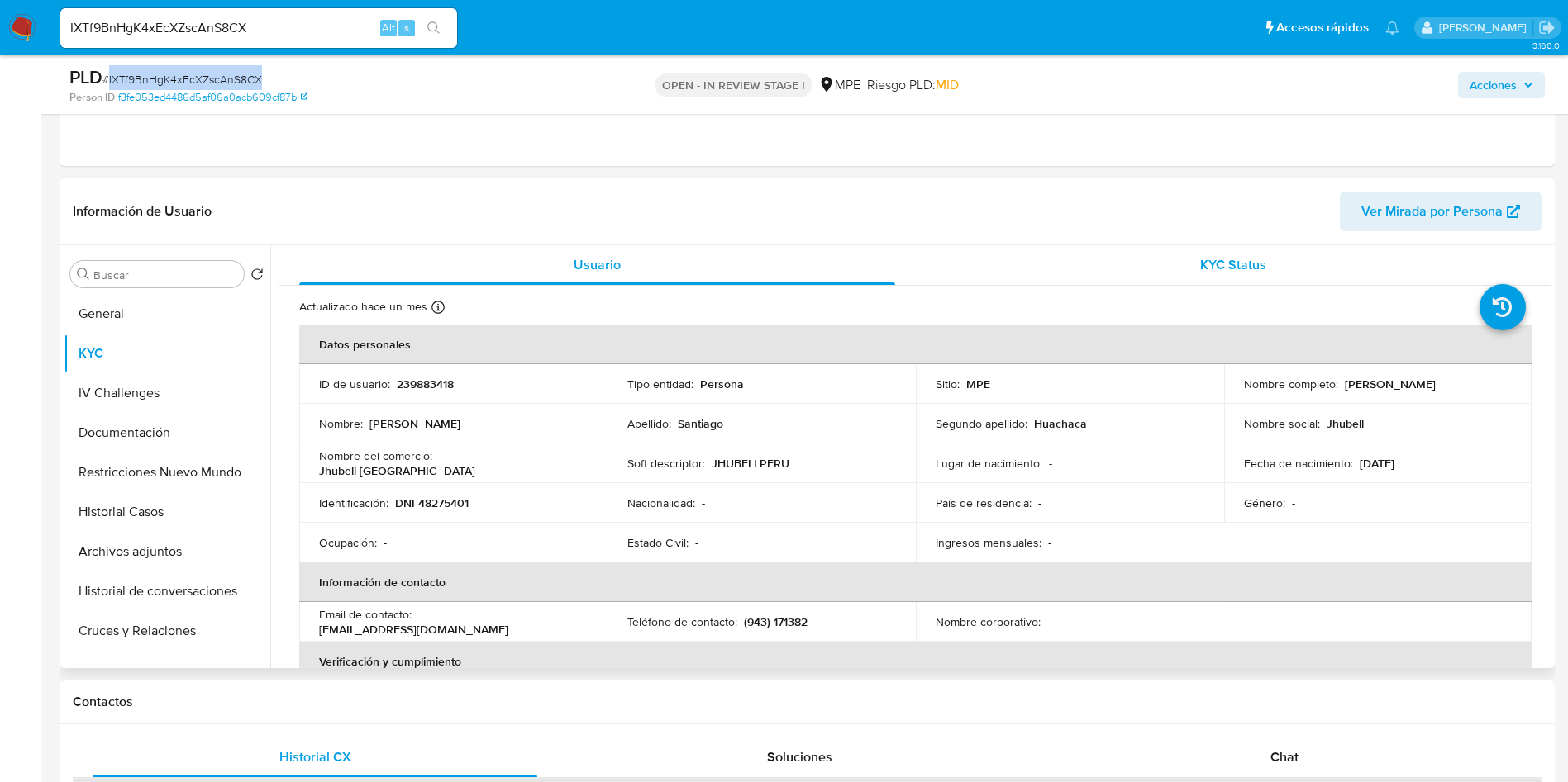
scroll to position [620, 0]
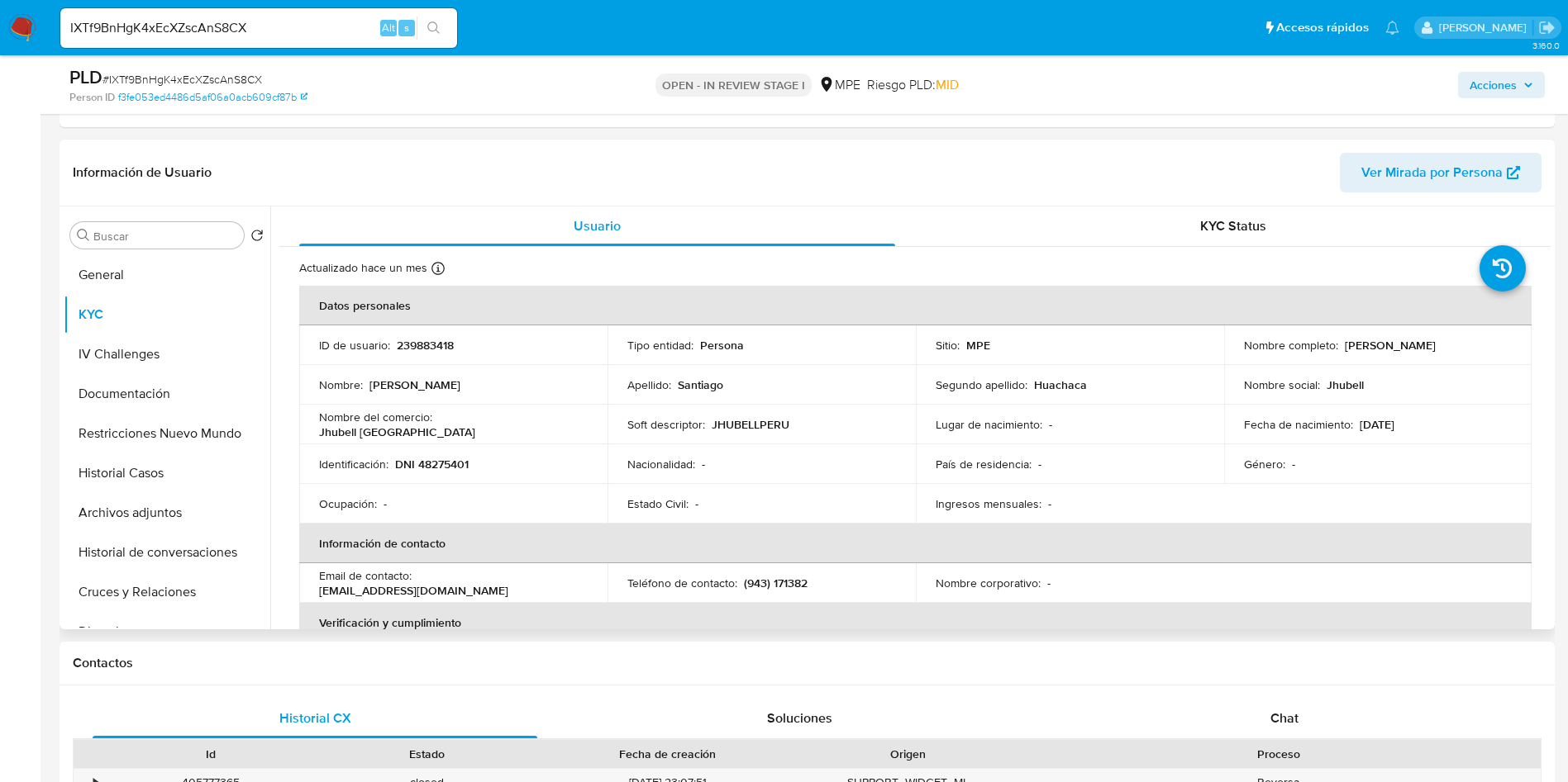
click at [1074, 174] on header "Información de Usuario Ver Mirada por Persona" at bounding box center [807, 173] width 1469 height 40
click at [426, 348] on p "239883418" at bounding box center [425, 346] width 57 height 15
copy p "239883418"
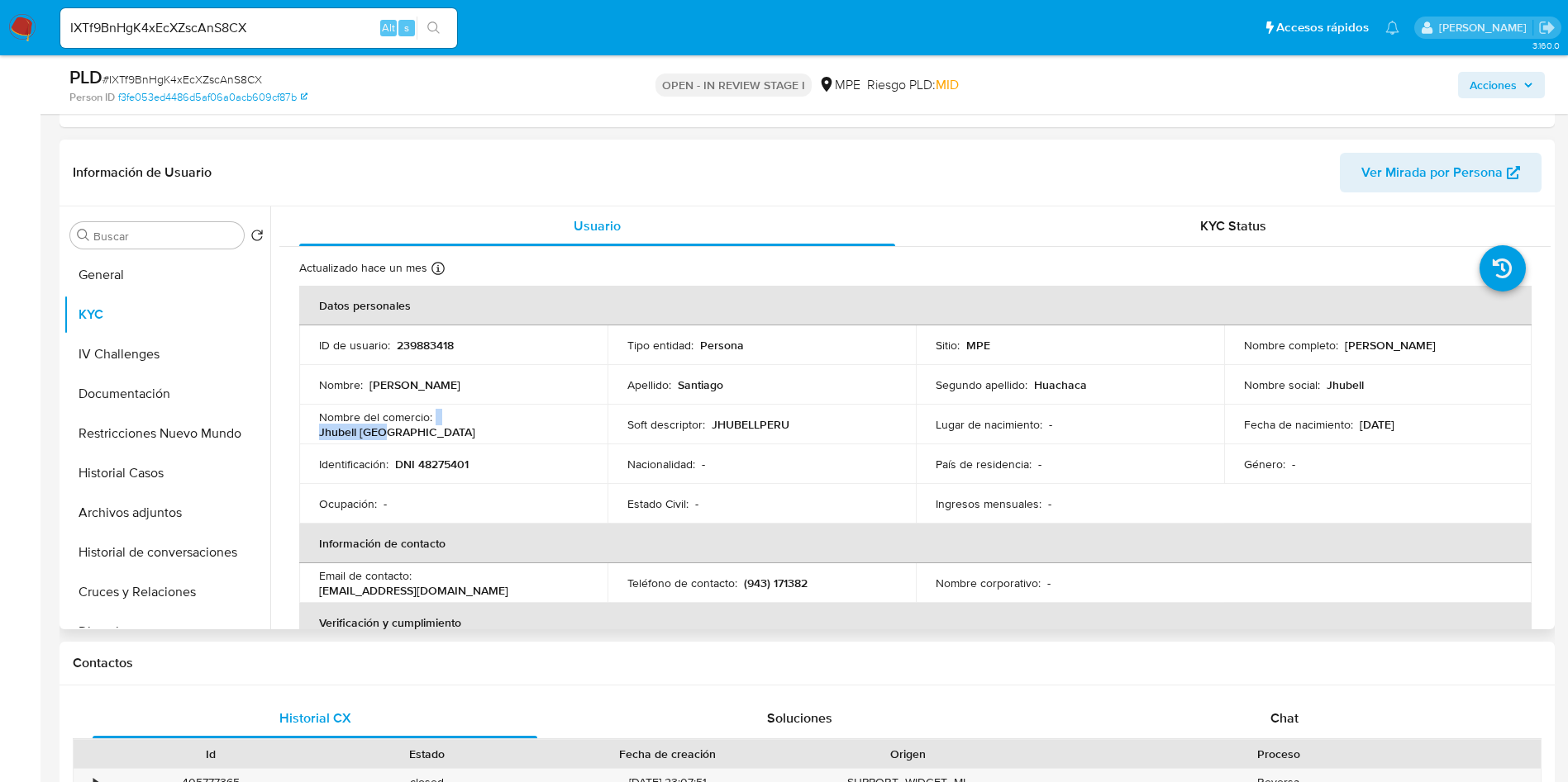
drag, startPoint x: 512, startPoint y: 419, endPoint x: 435, endPoint y: 429, distance: 77.6
click at [435, 429] on div "Nombre del comercio : Jhubell Peru" at bounding box center [453, 424] width 268 height 29
copy div "Jhubell Peru"
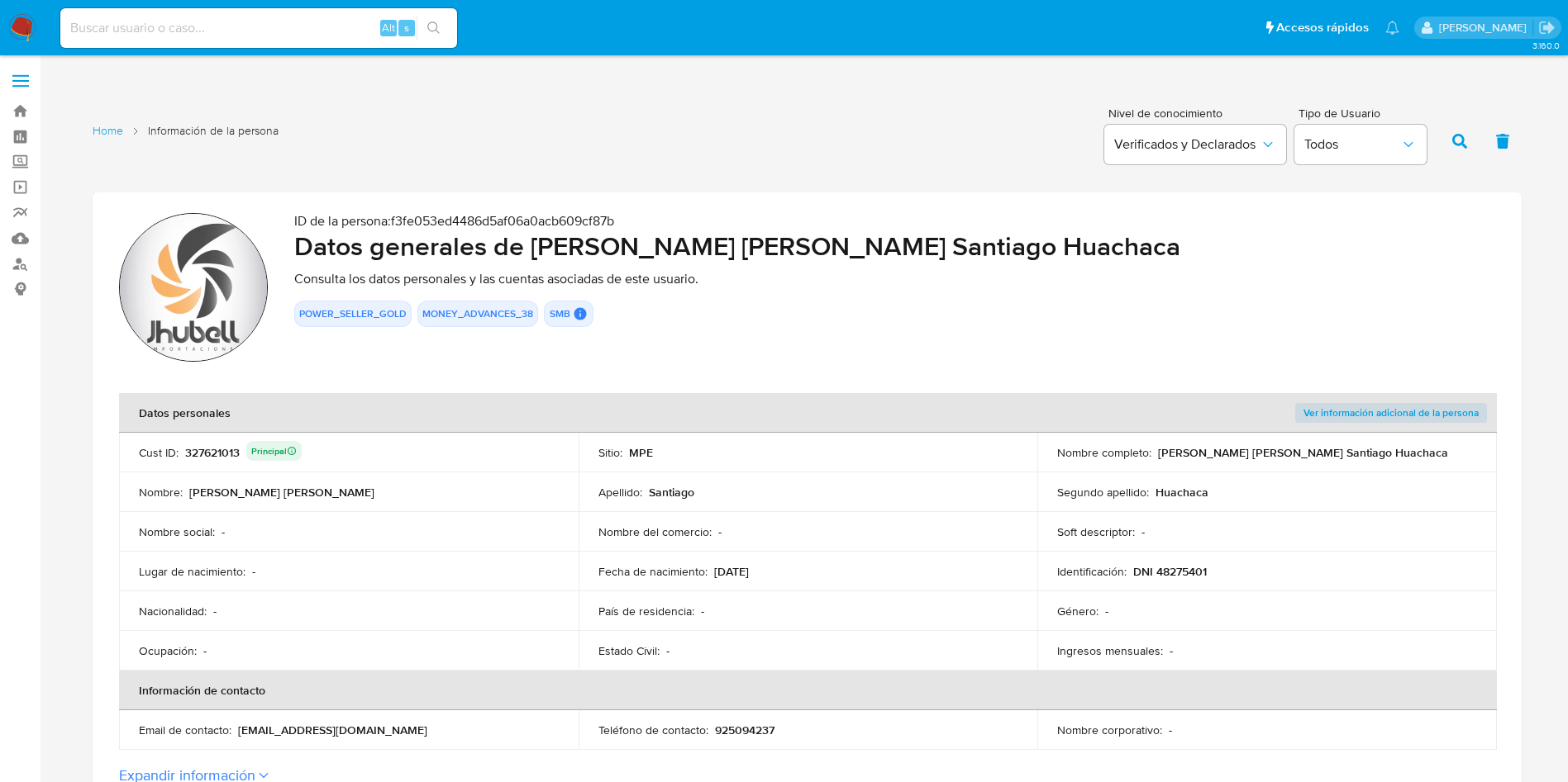
click at [913, 315] on div "POWER_SELLER_GOLD MONEY_ADVANCES_38 SMB SMB SMB User Id 239883418 Advisor Email…" at bounding box center [894, 314] width 1201 height 26
click at [223, 444] on div "327621013 Principal" at bounding box center [243, 452] width 116 height 23
click at [227, 452] on div "327621013 Principal" at bounding box center [243, 452] width 116 height 23
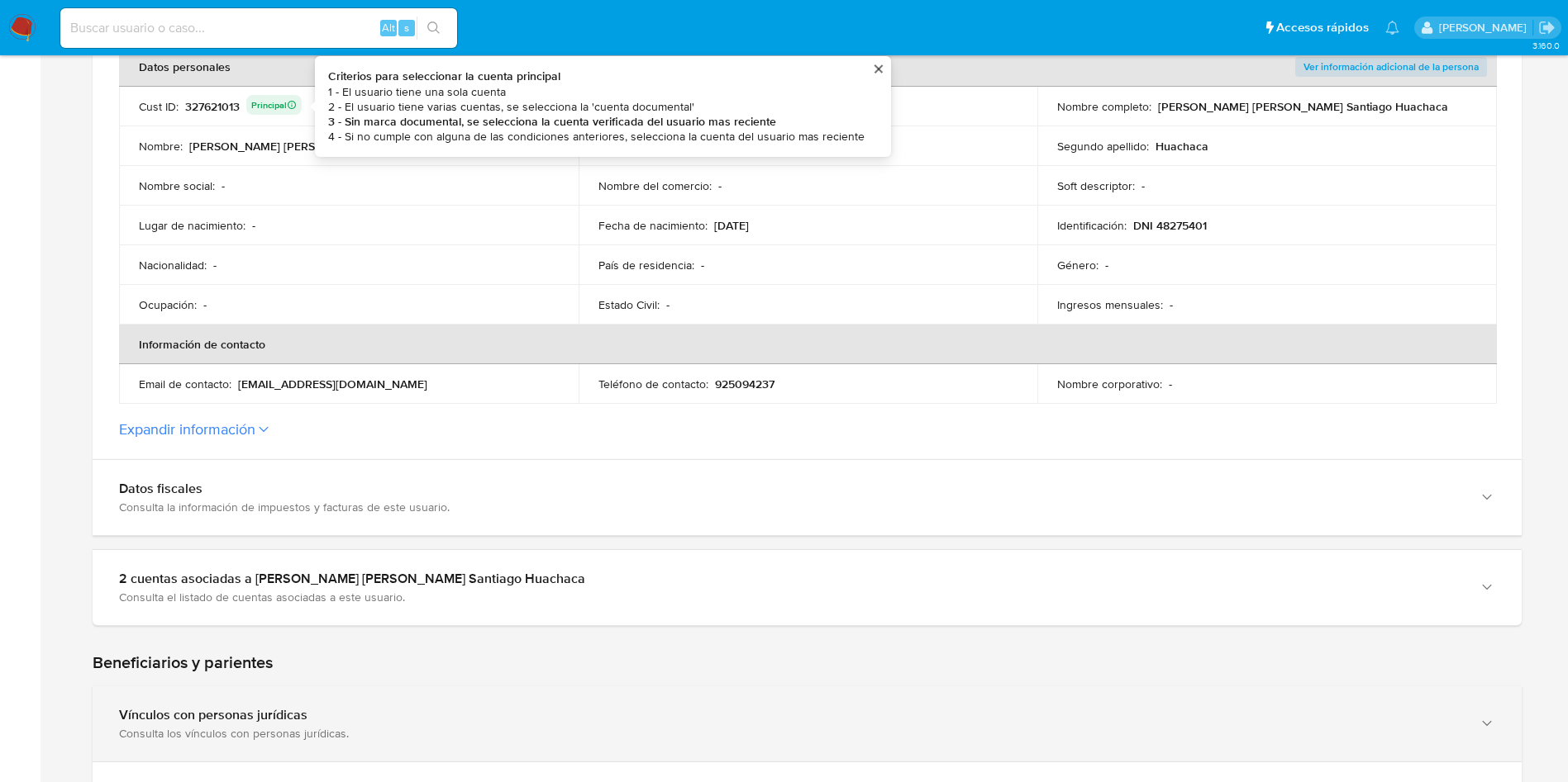
scroll to position [620, 0]
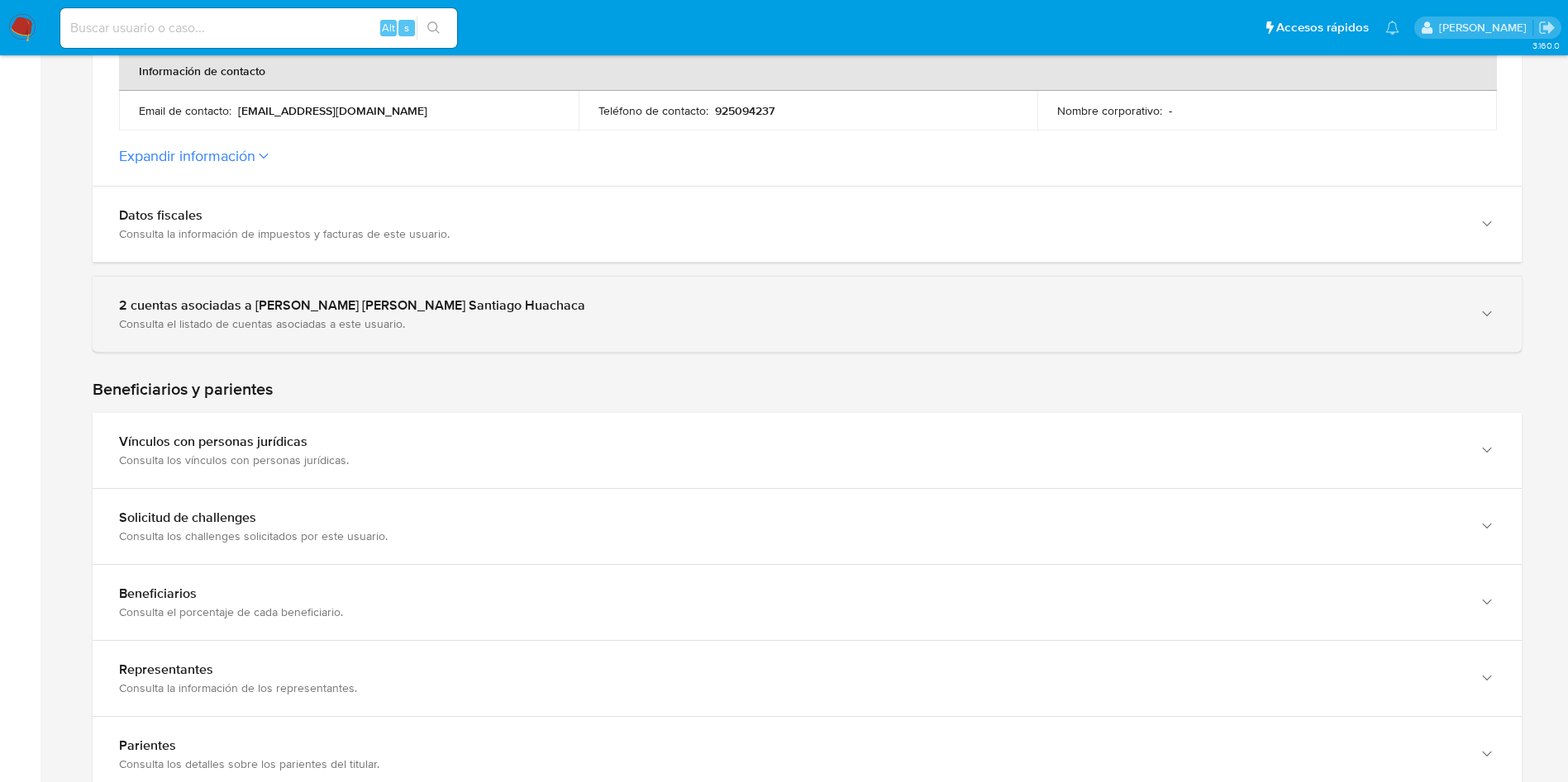
click at [334, 307] on div "2 cuentas asociadas a [PERSON_NAME] [PERSON_NAME] Santiago Huachaca" at bounding box center [791, 305] width 1343 height 16
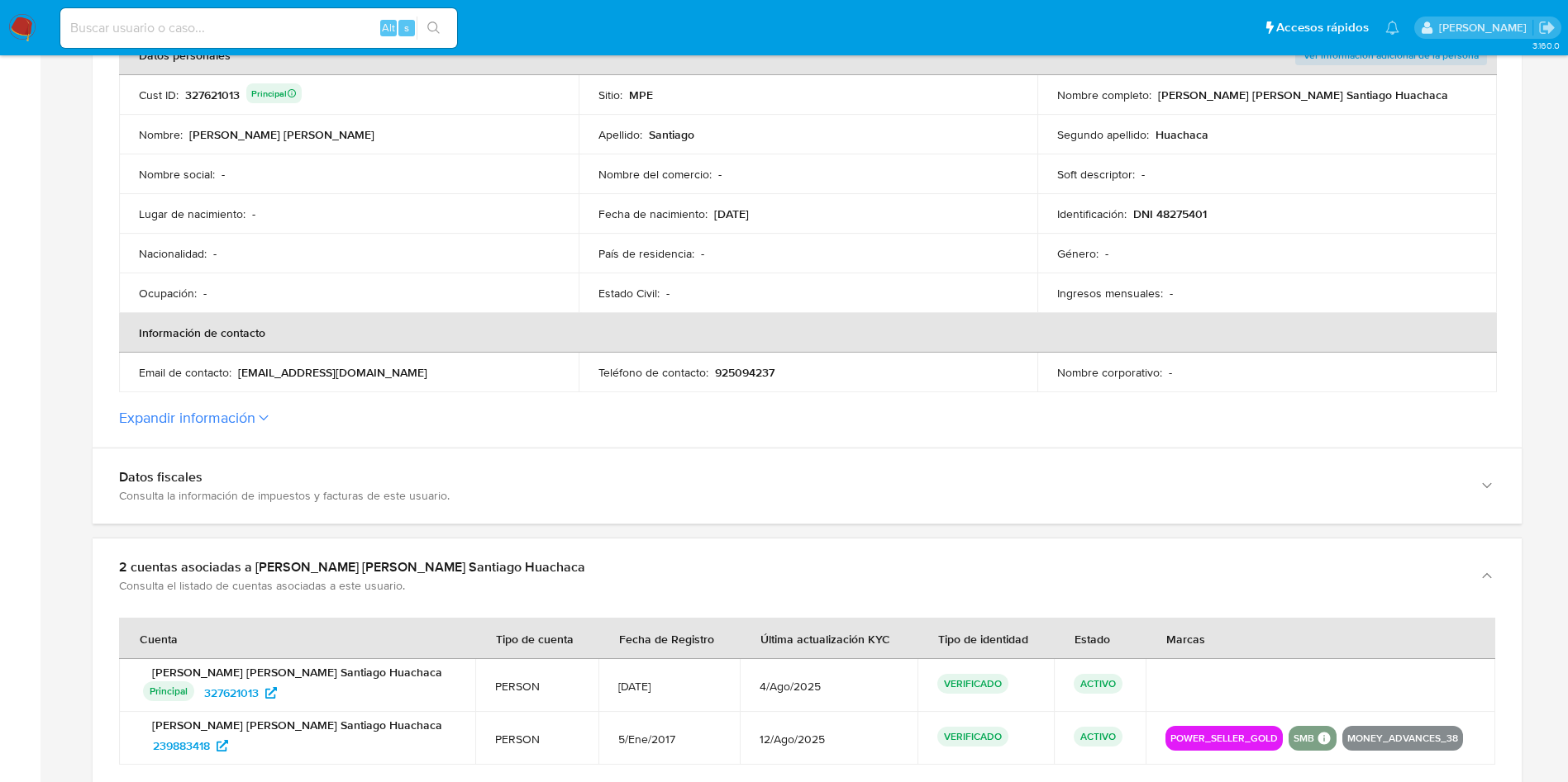
scroll to position [247, 0]
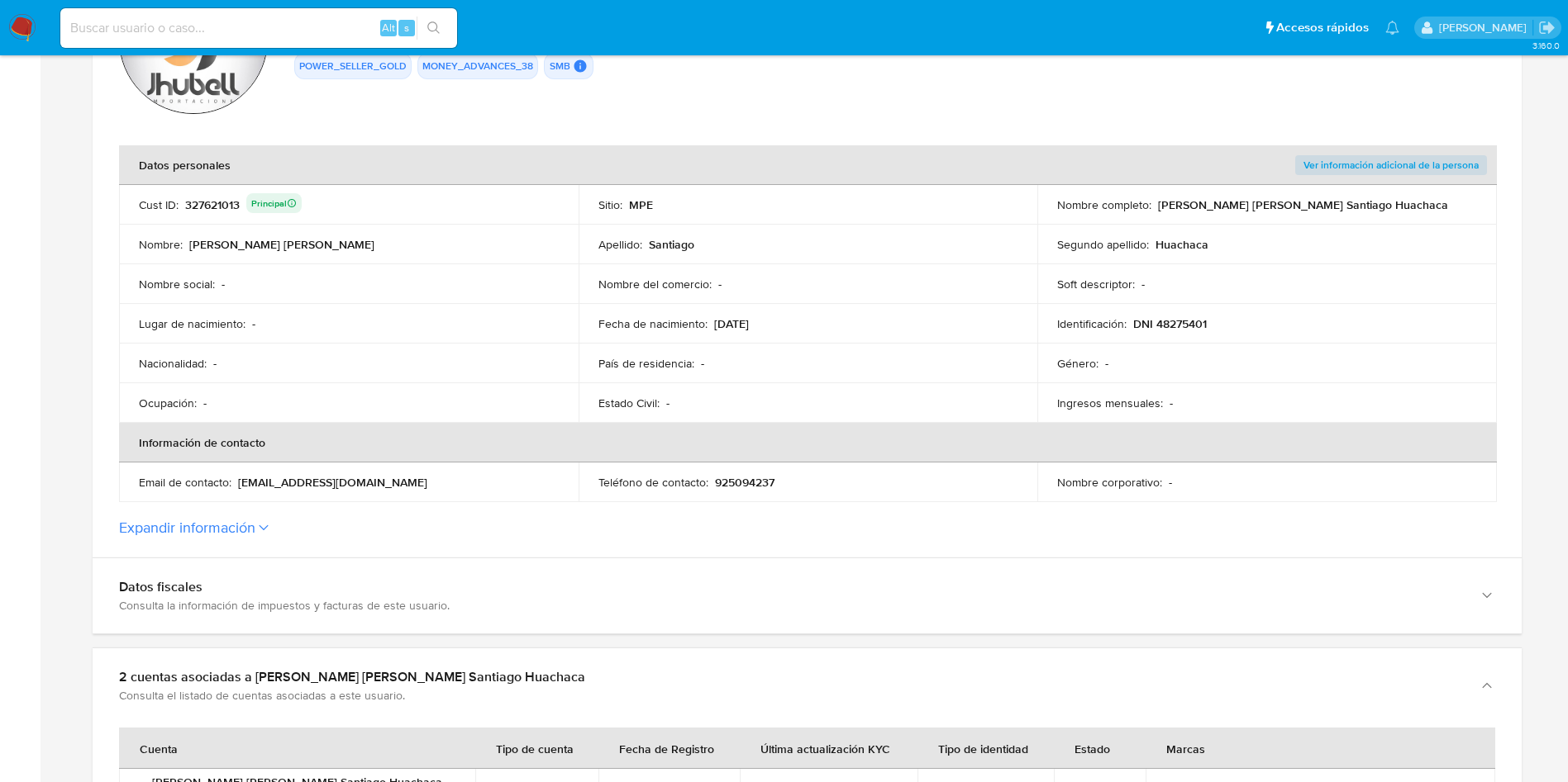
click at [212, 207] on div "327621013 Principal" at bounding box center [243, 205] width 116 height 23
click at [1165, 321] on p "DNI 48275401" at bounding box center [1169, 324] width 74 height 15
click at [250, 524] on button "Expandir información" at bounding box center [187, 527] width 136 height 18
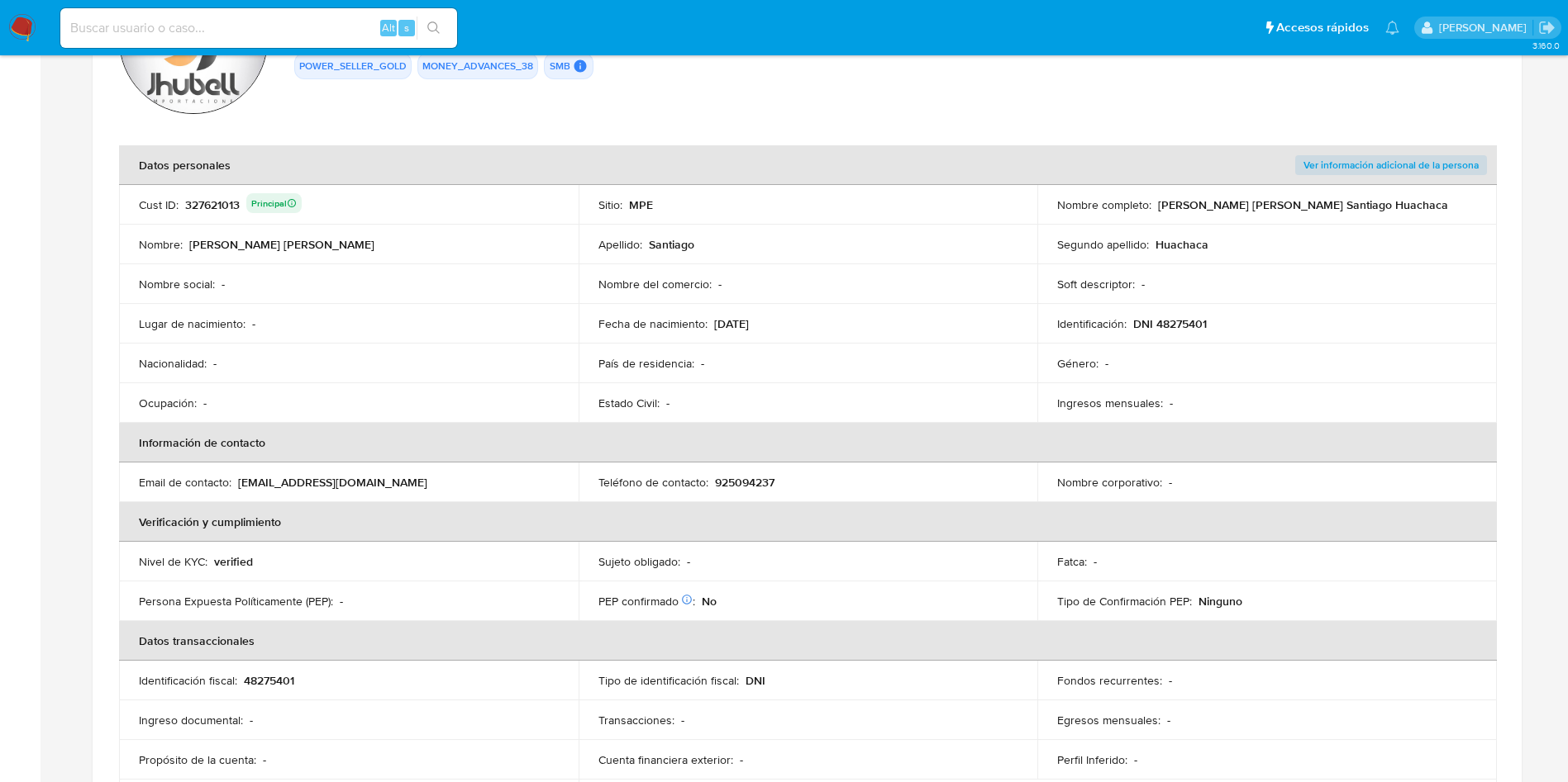
scroll to position [0, 0]
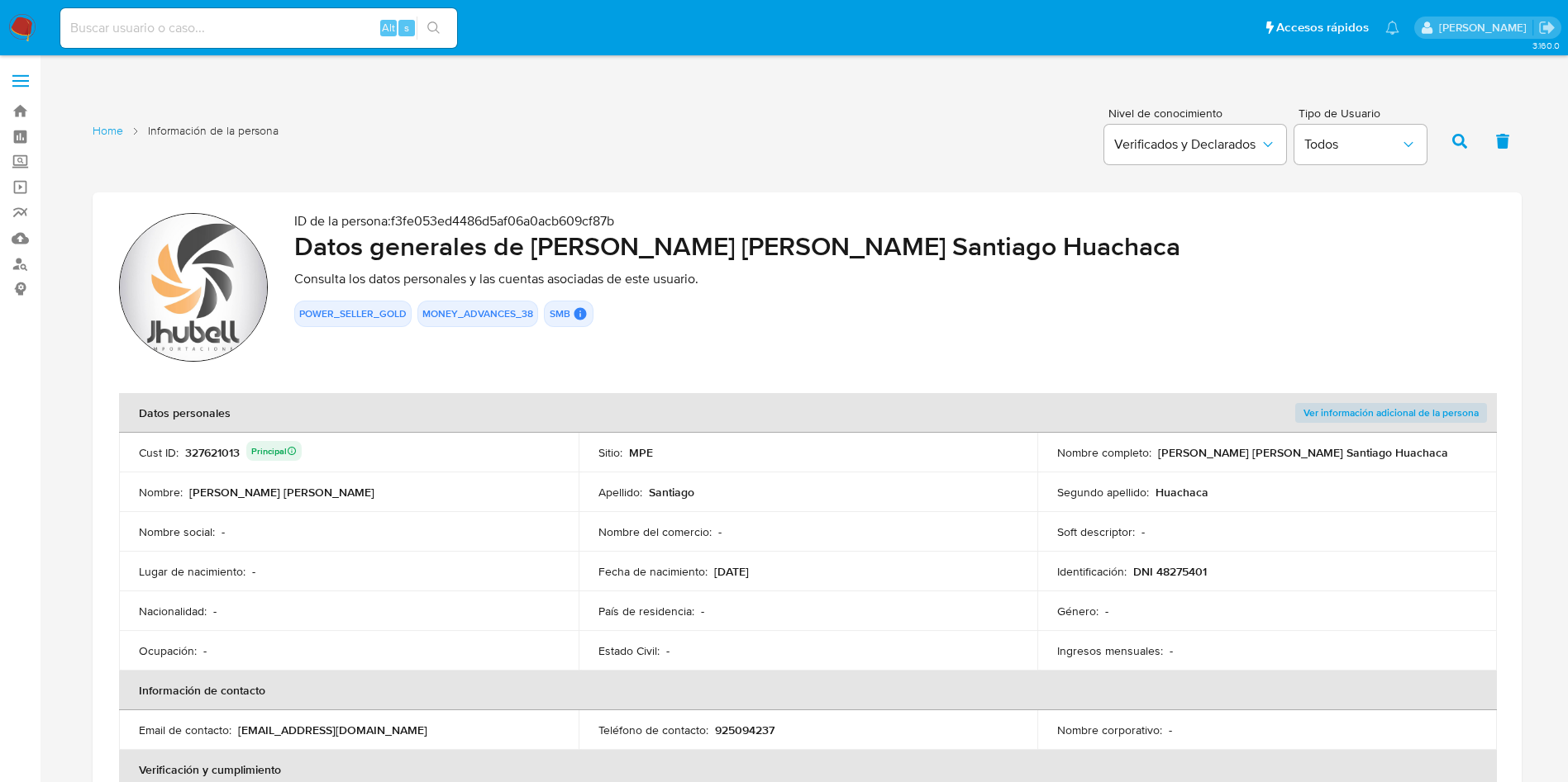
drag, startPoint x: 715, startPoint y: 571, endPoint x: 798, endPoint y: 570, distance: 83.0
click at [798, 570] on div "Fecha de nacimiento : [DEMOGRAPHIC_DATA]" at bounding box center [808, 571] width 419 height 15
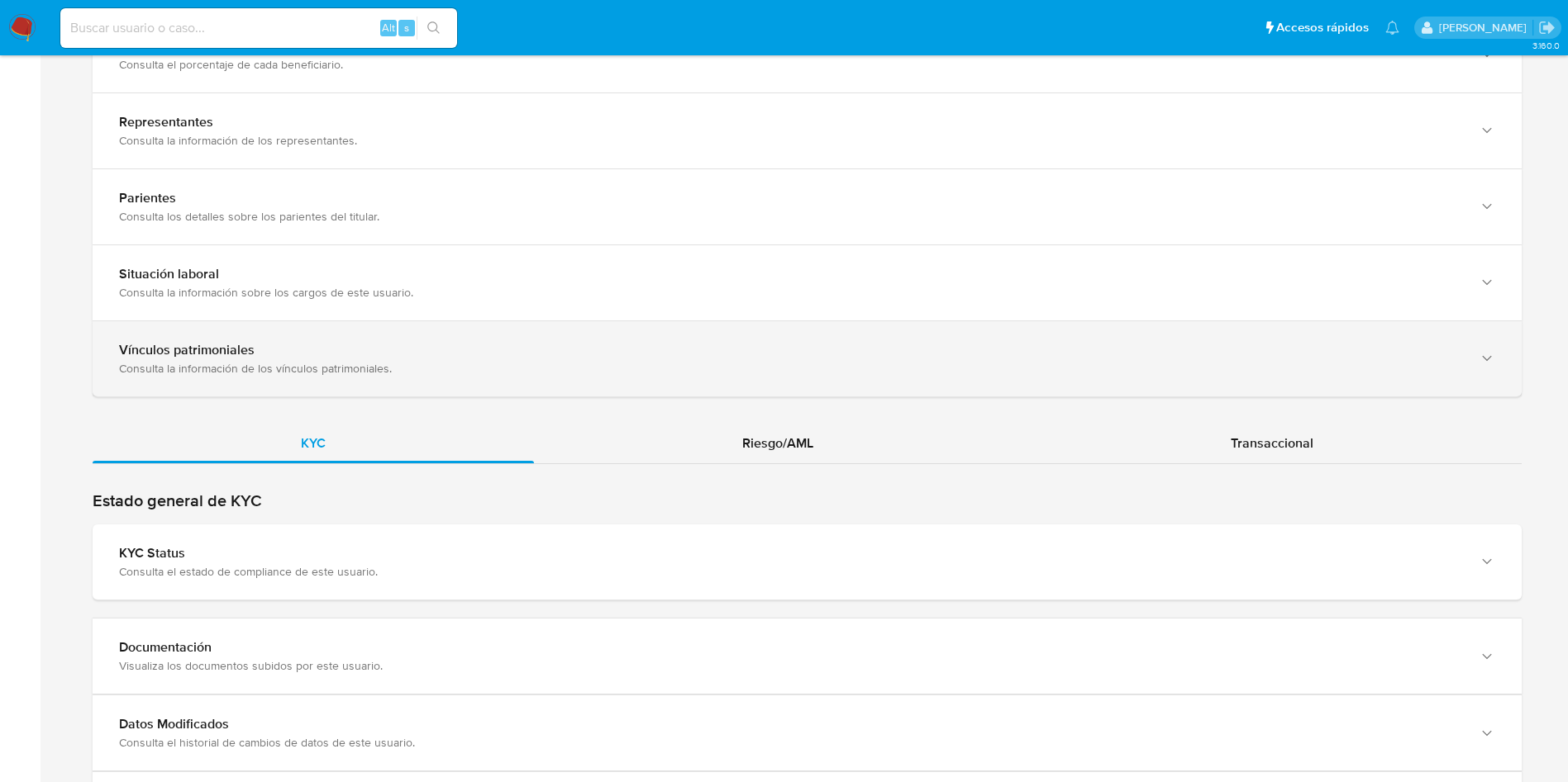
scroll to position [1859, 0]
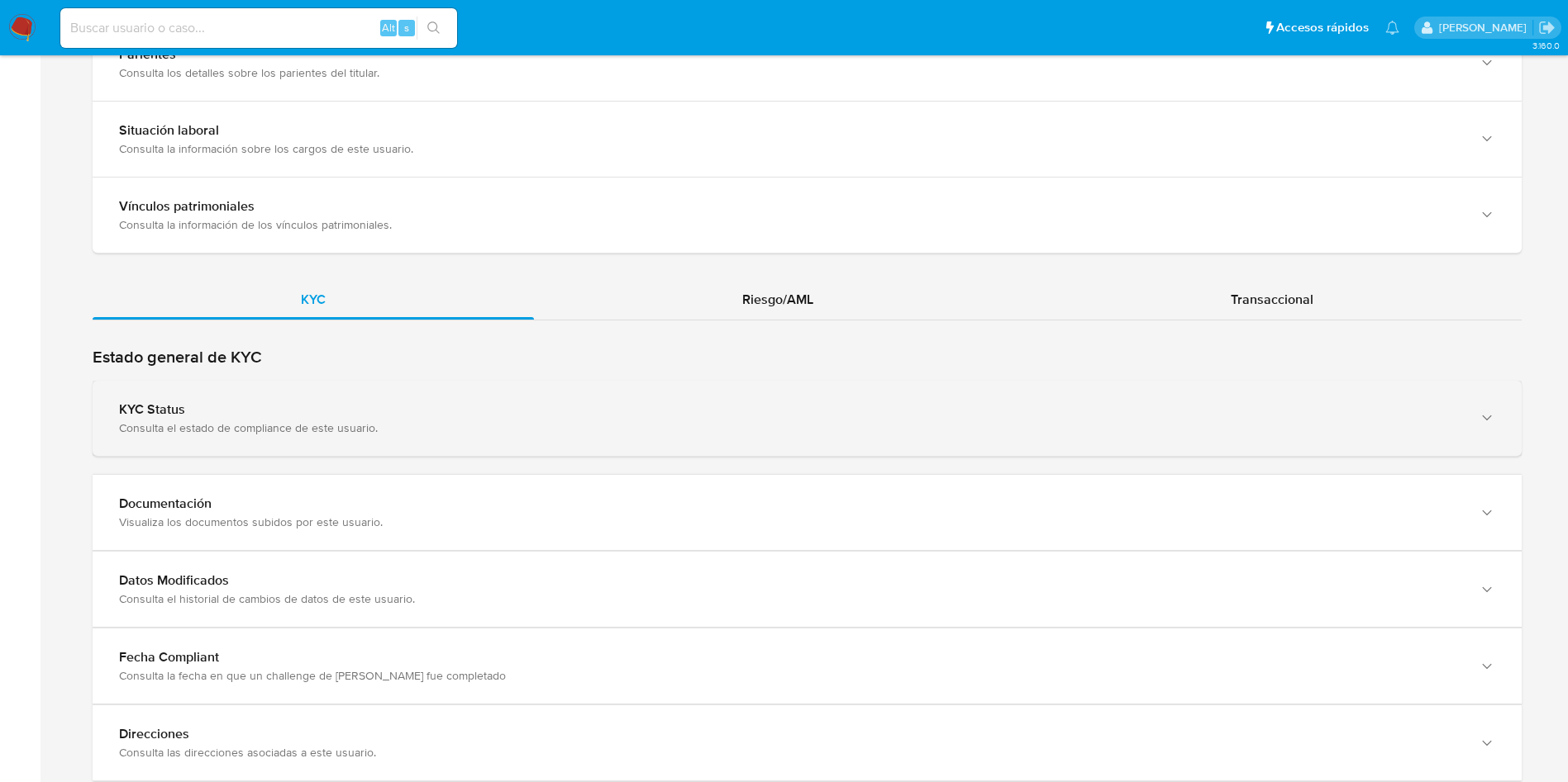
click at [1009, 410] on div "KYC Status" at bounding box center [791, 409] width 1343 height 16
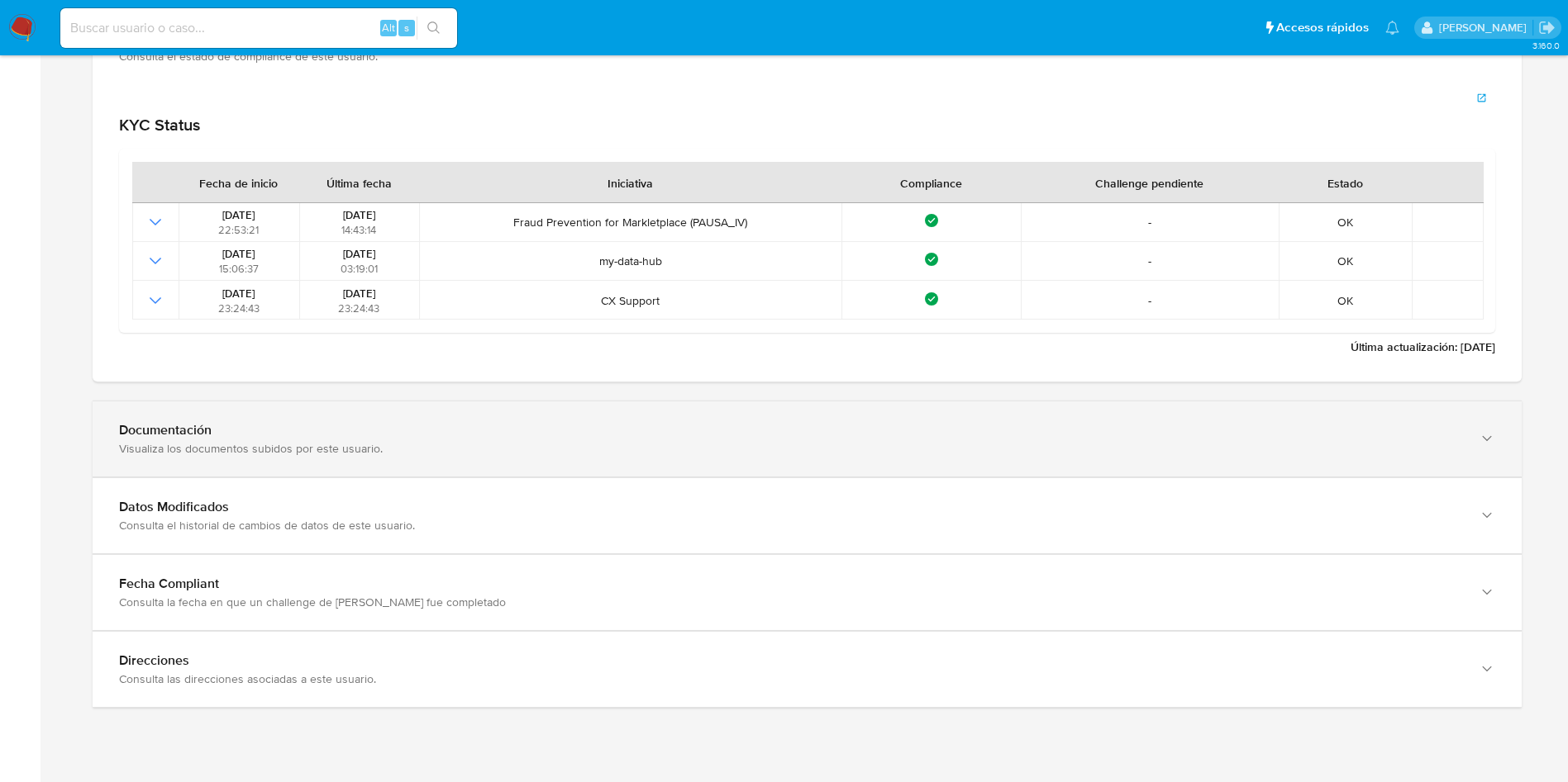
click at [1182, 413] on div "Documentación Visualiza los documentos subidos por este usuario." at bounding box center [807, 439] width 1429 height 76
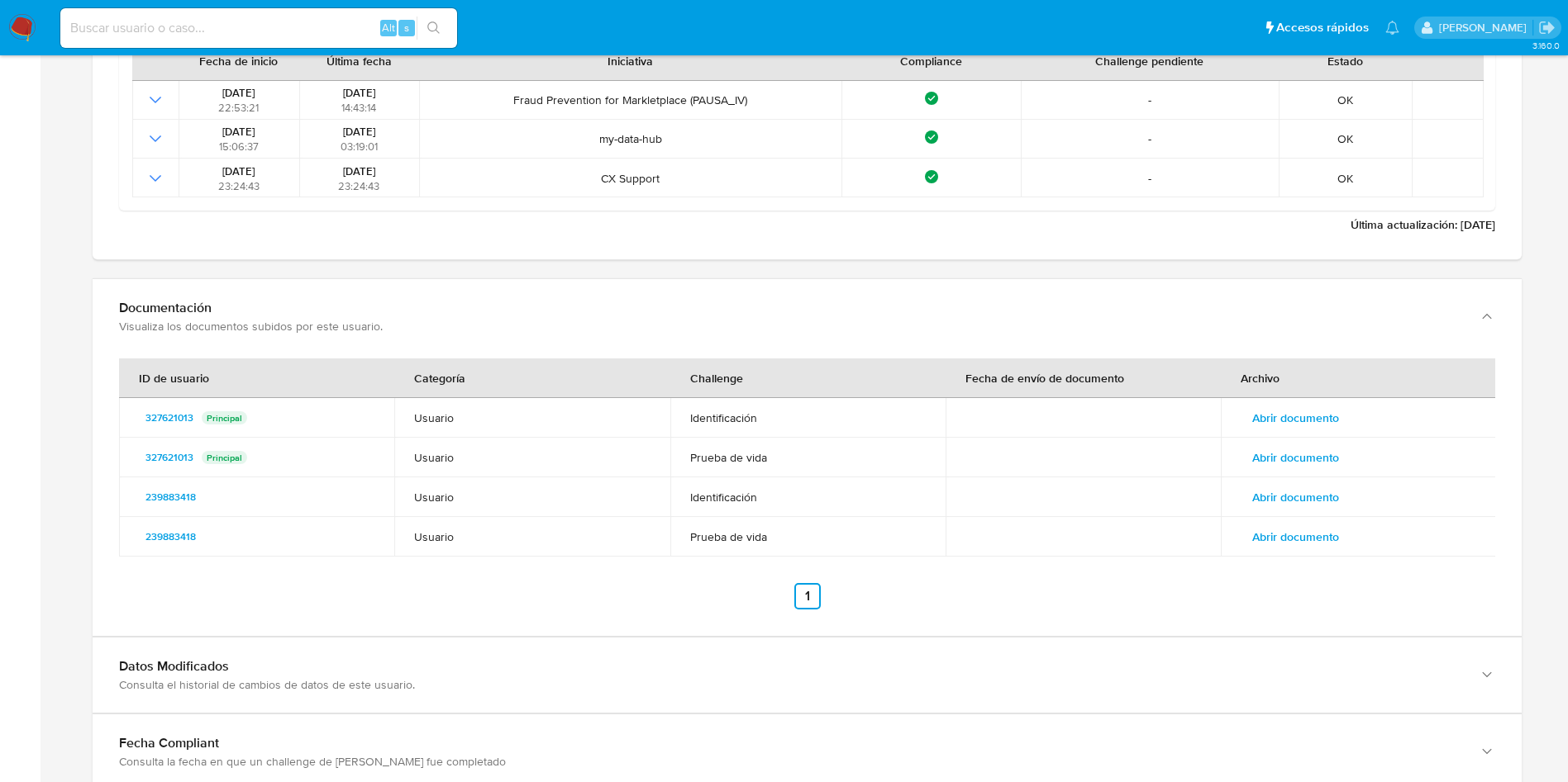
scroll to position [2472, 0]
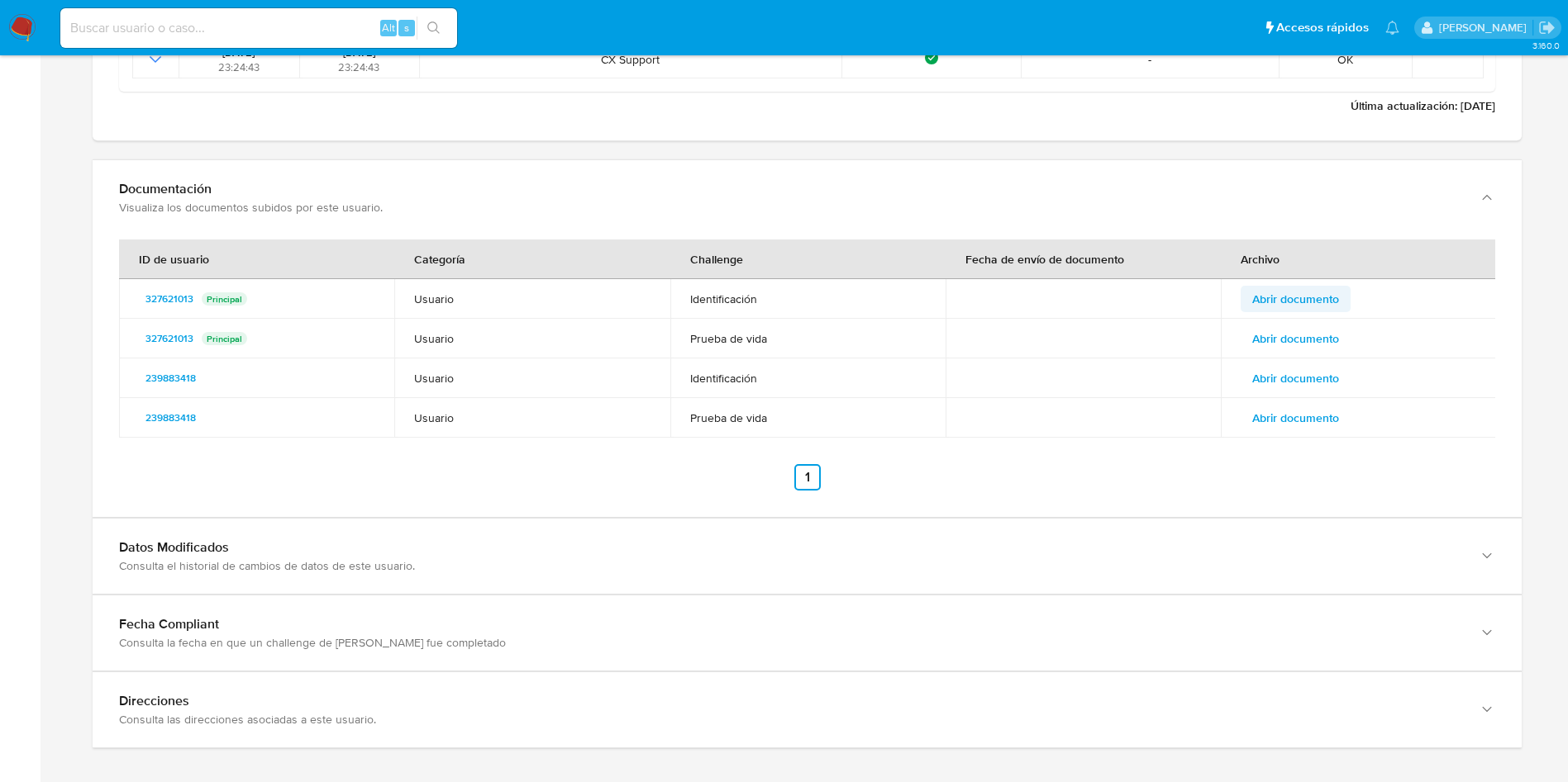
click at [1335, 298] on span "Abrir documento" at bounding box center [1295, 298] width 87 height 23
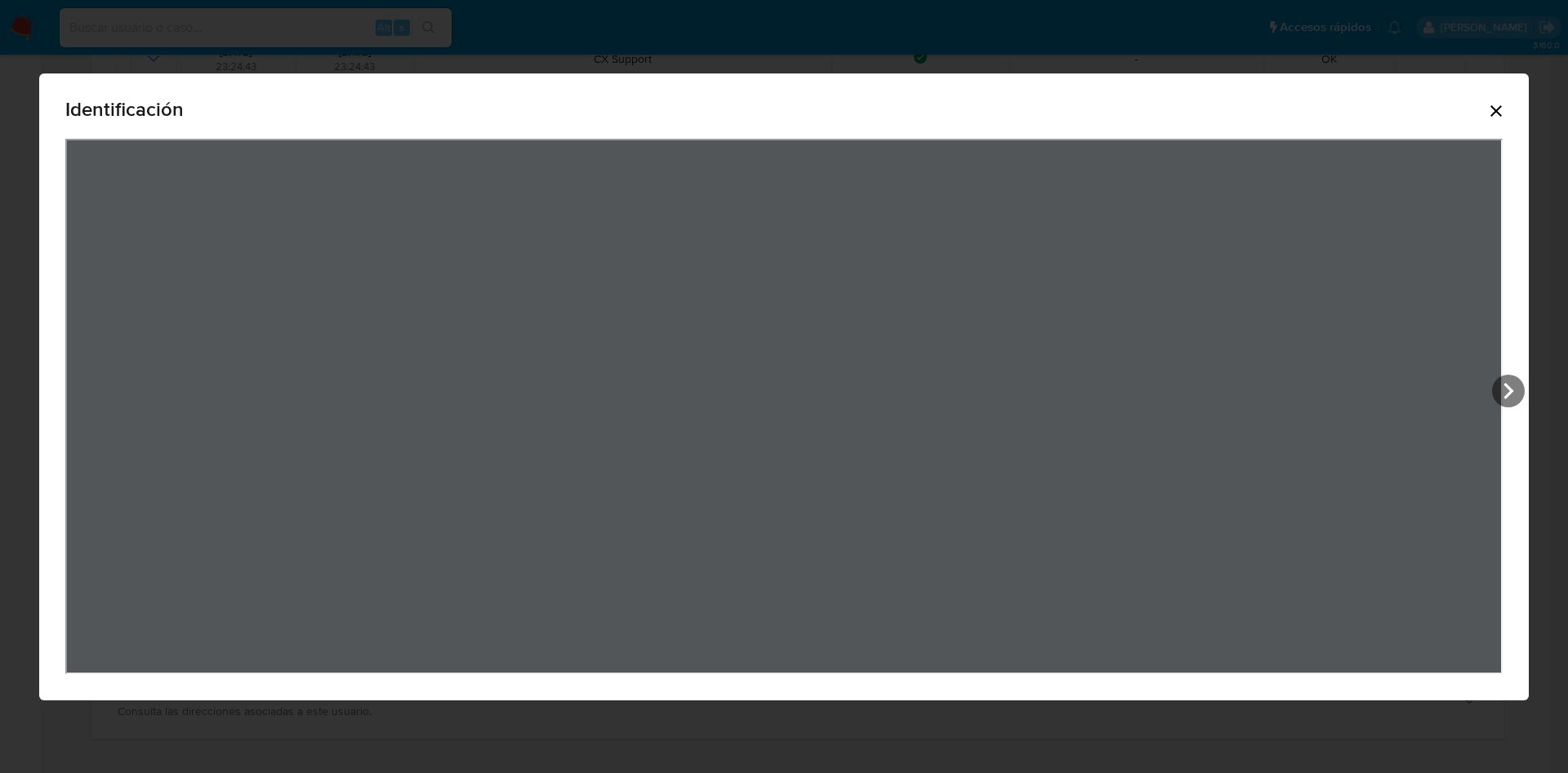
click at [1497, 107] on icon "Cerrar" at bounding box center [1495, 110] width 20 height 20
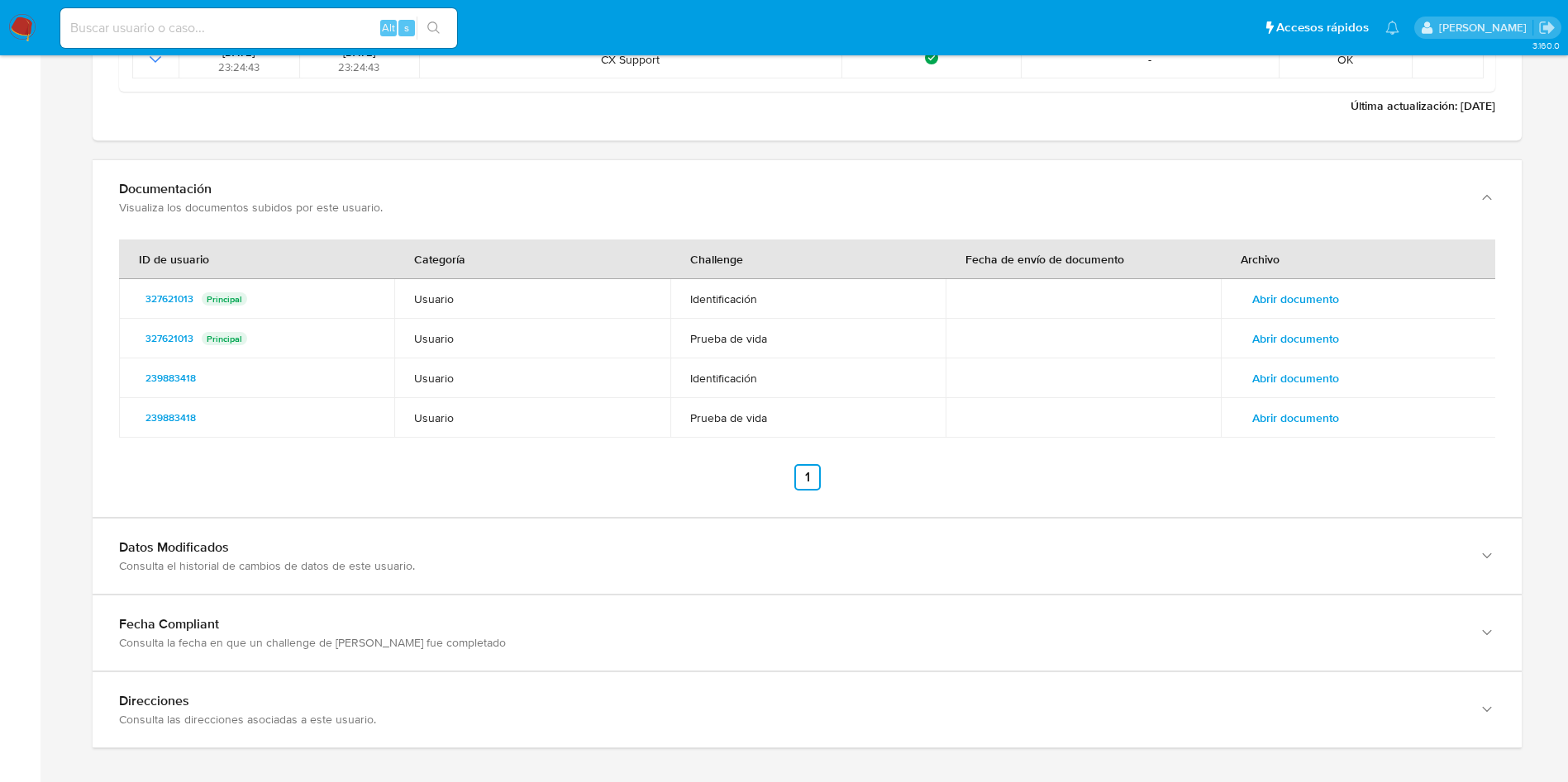
click at [1336, 344] on span "Abrir documento" at bounding box center [1295, 338] width 87 height 23
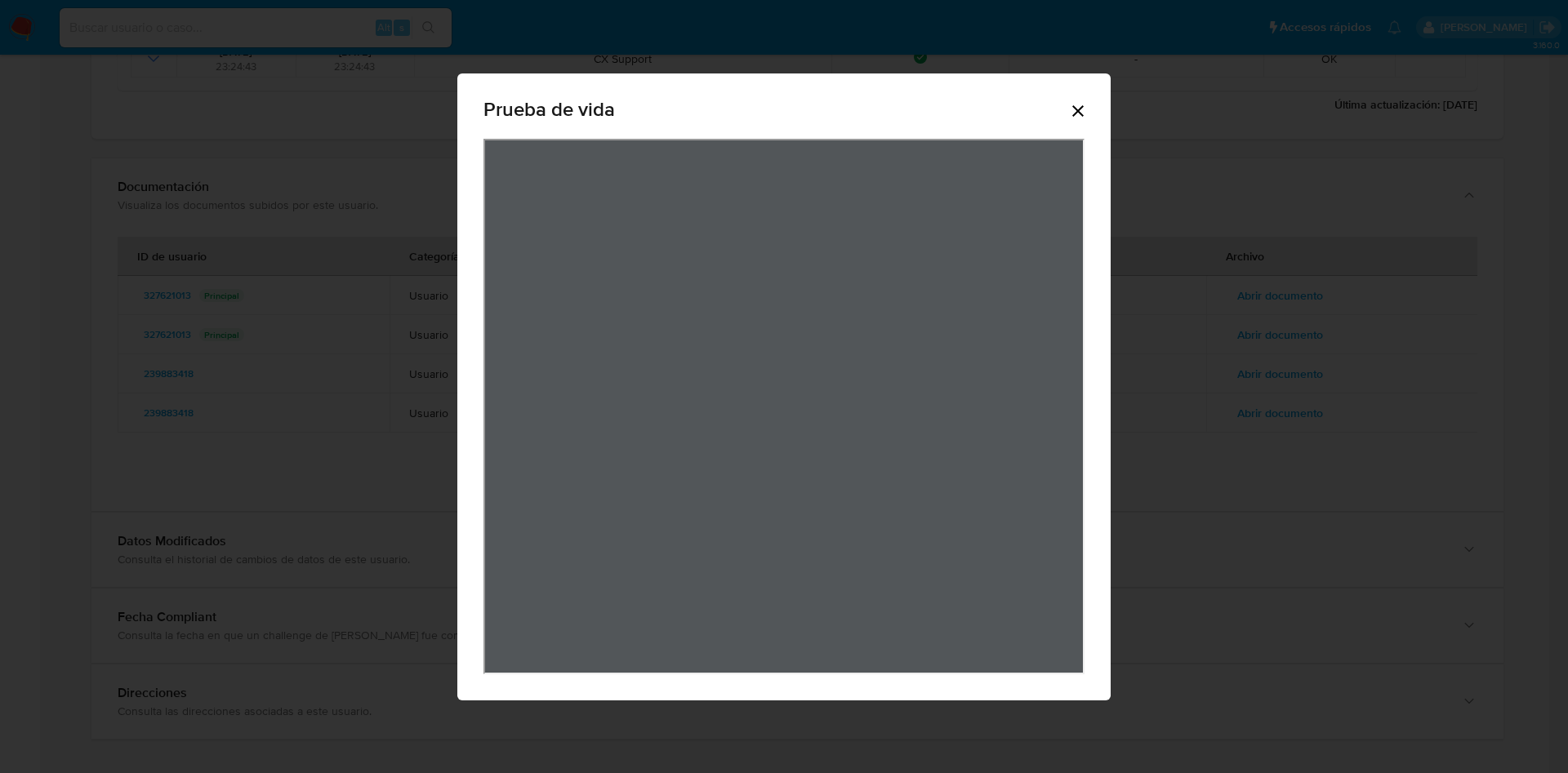
click at [1089, 99] on div "Prueba de vida" at bounding box center [784, 387] width 653 height 627
drag, startPoint x: 1083, startPoint y: 105, endPoint x: 895, endPoint y: 55, distance: 194.5
click at [1080, 105] on icon "Cerrar" at bounding box center [1077, 110] width 20 height 20
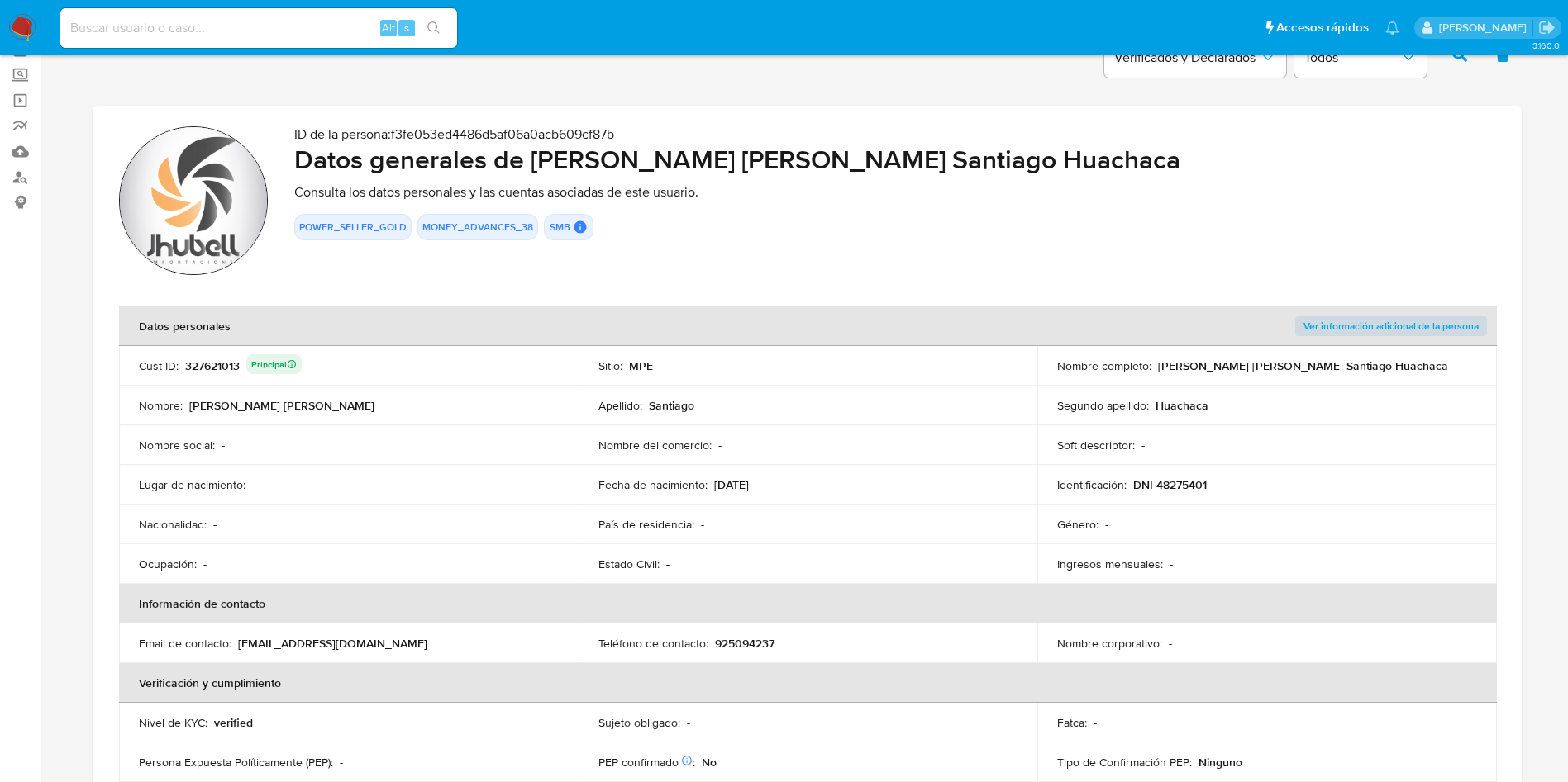
scroll to position [124, 0]
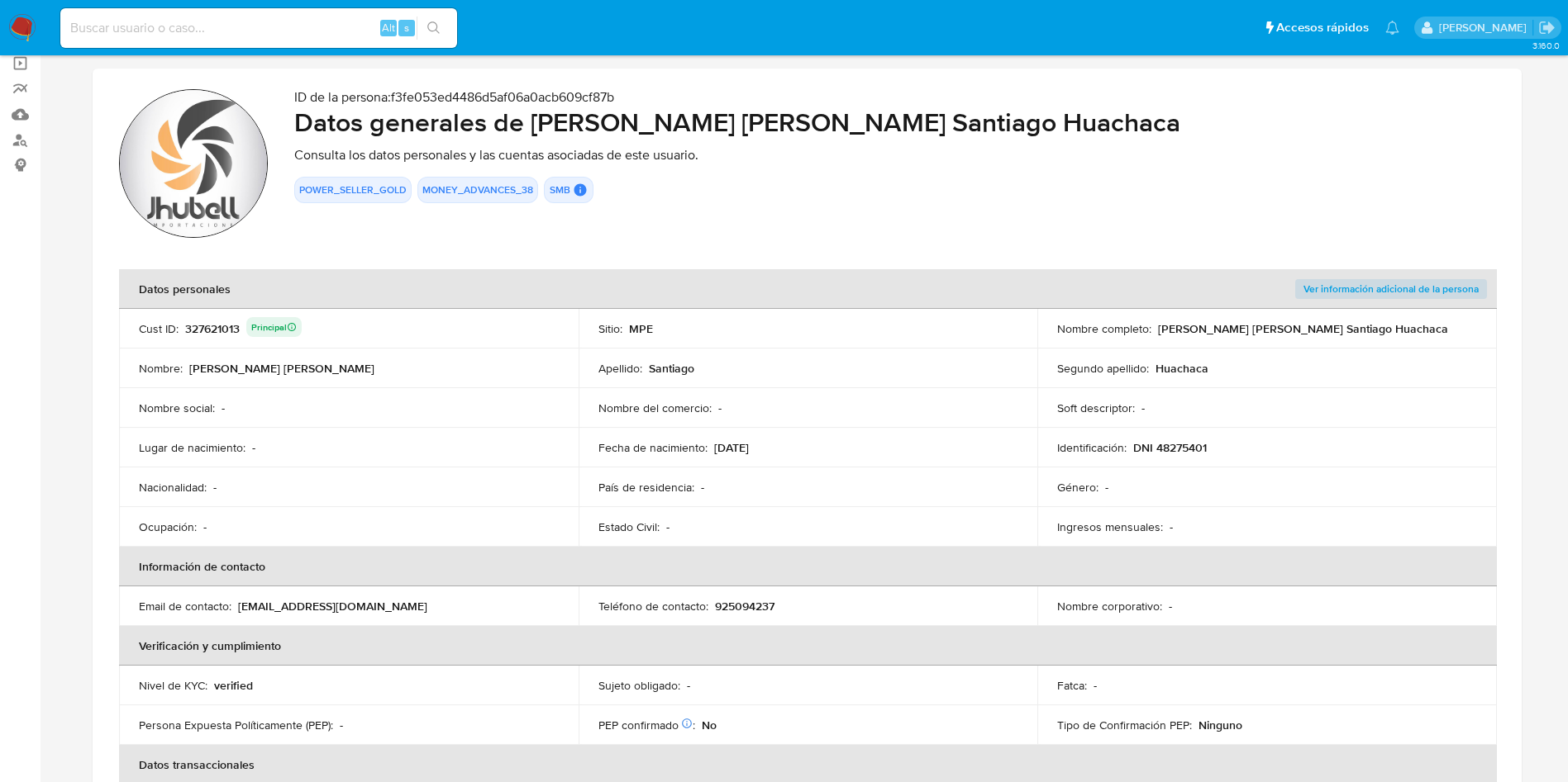
click at [225, 331] on div "327621013 Principal" at bounding box center [243, 329] width 116 height 23
drag, startPoint x: 1157, startPoint y: 332, endPoint x: 1341, endPoint y: 327, distance: 184.1
click at [1341, 327] on div "Nombre completo : [PERSON_NAME] [PERSON_NAME] Santiago Huachaca" at bounding box center [1267, 329] width 419 height 15
click at [1191, 440] on p "DNI 48275401" at bounding box center [1169, 448] width 74 height 15
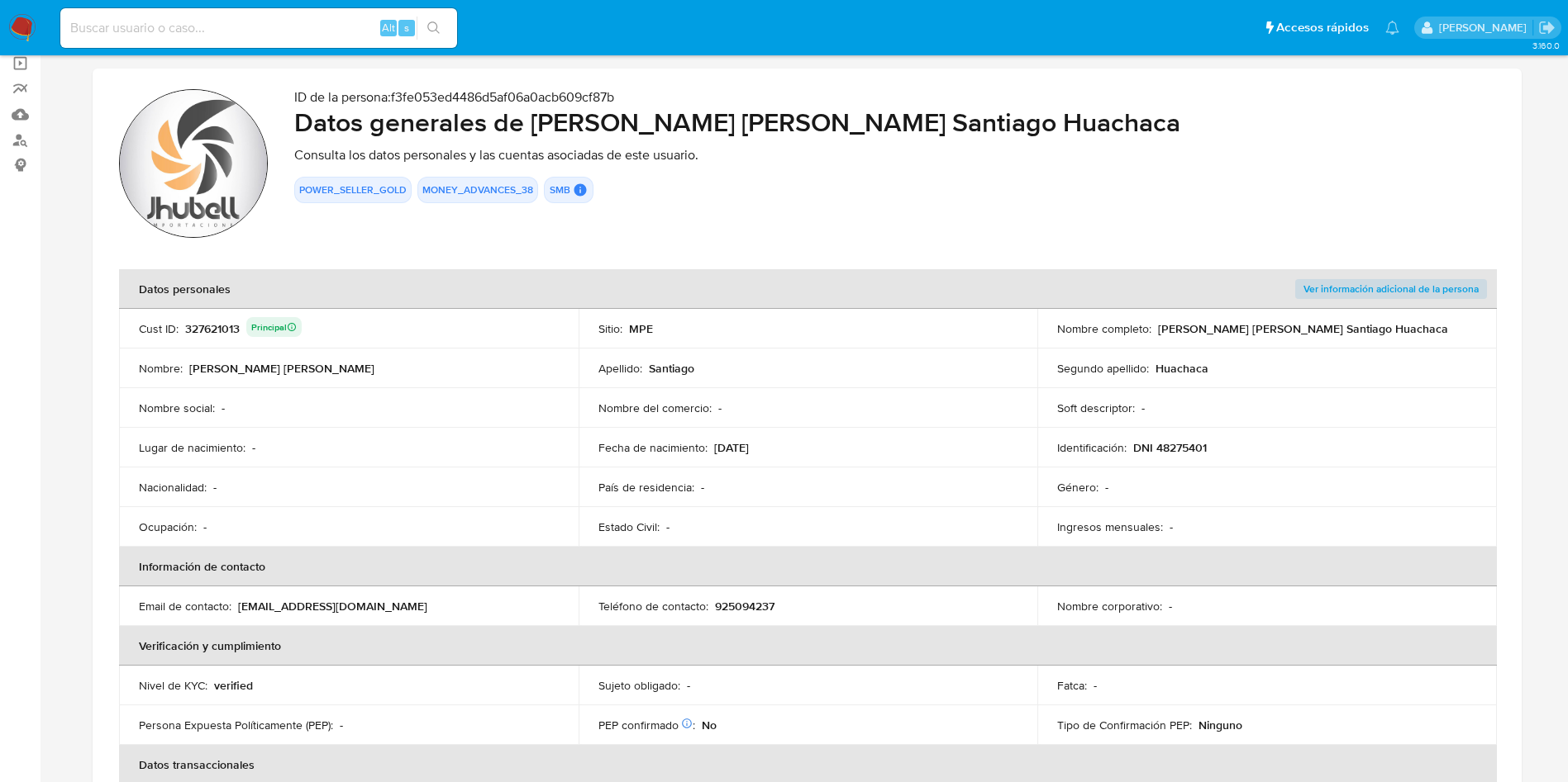
click at [1191, 440] on p "DNI 48275401" at bounding box center [1169, 448] width 74 height 15
click at [1193, 454] on p "DNI 48275401" at bounding box center [1169, 448] width 74 height 15
click at [223, 25] on input at bounding box center [259, 27] width 397 height 22
paste input "1073452547"
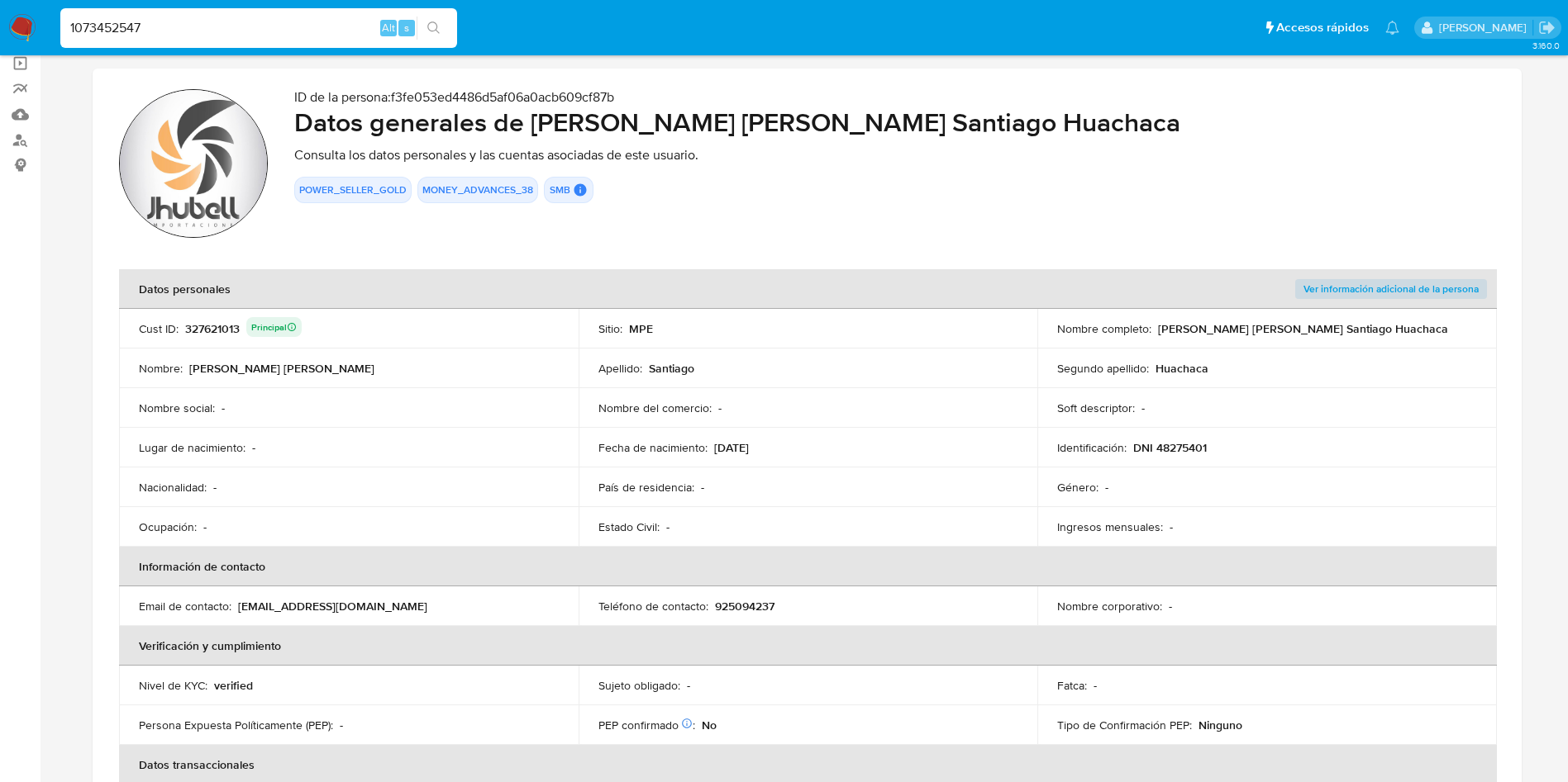
type input "1073452547"
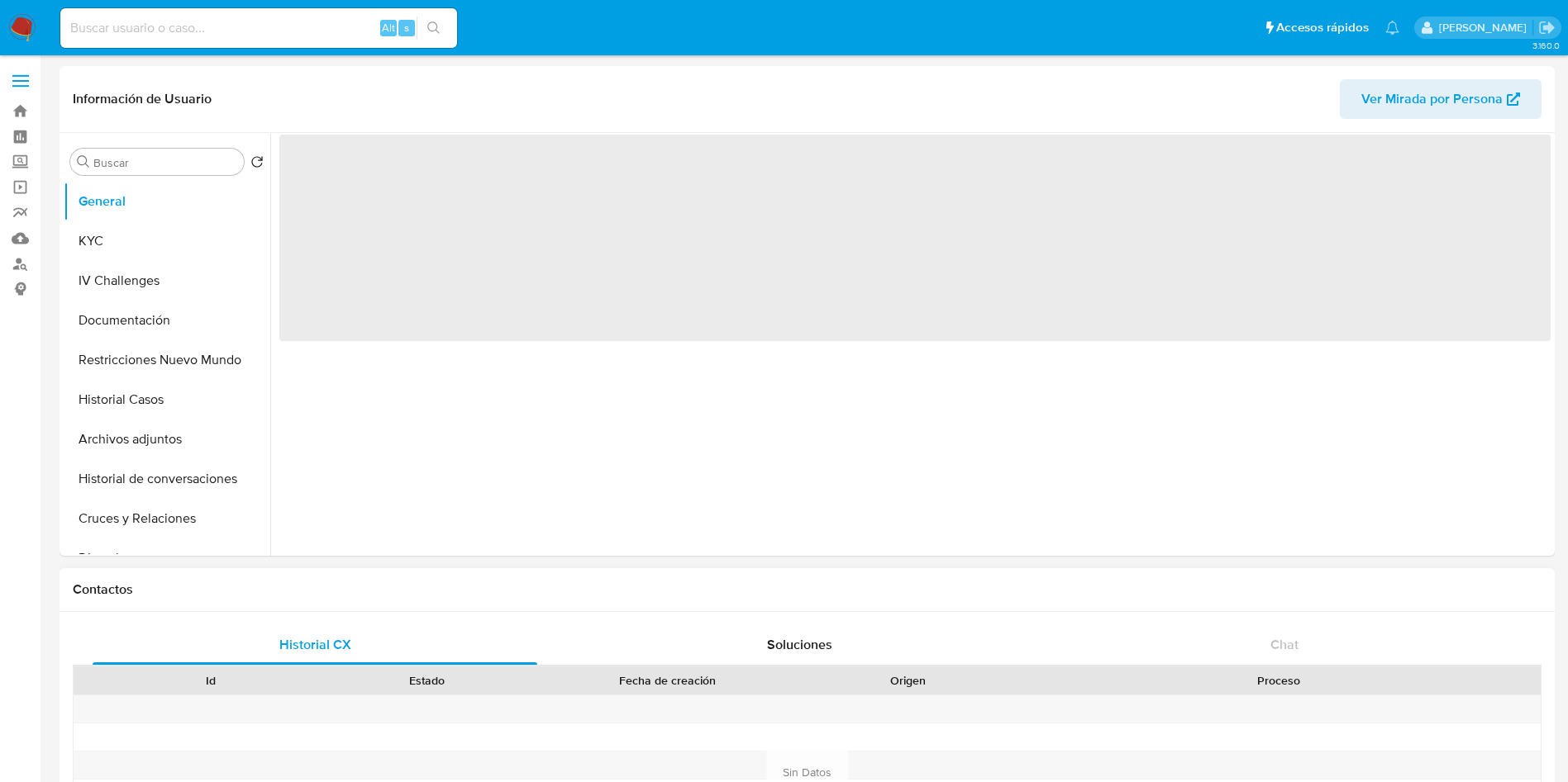
select select "10"
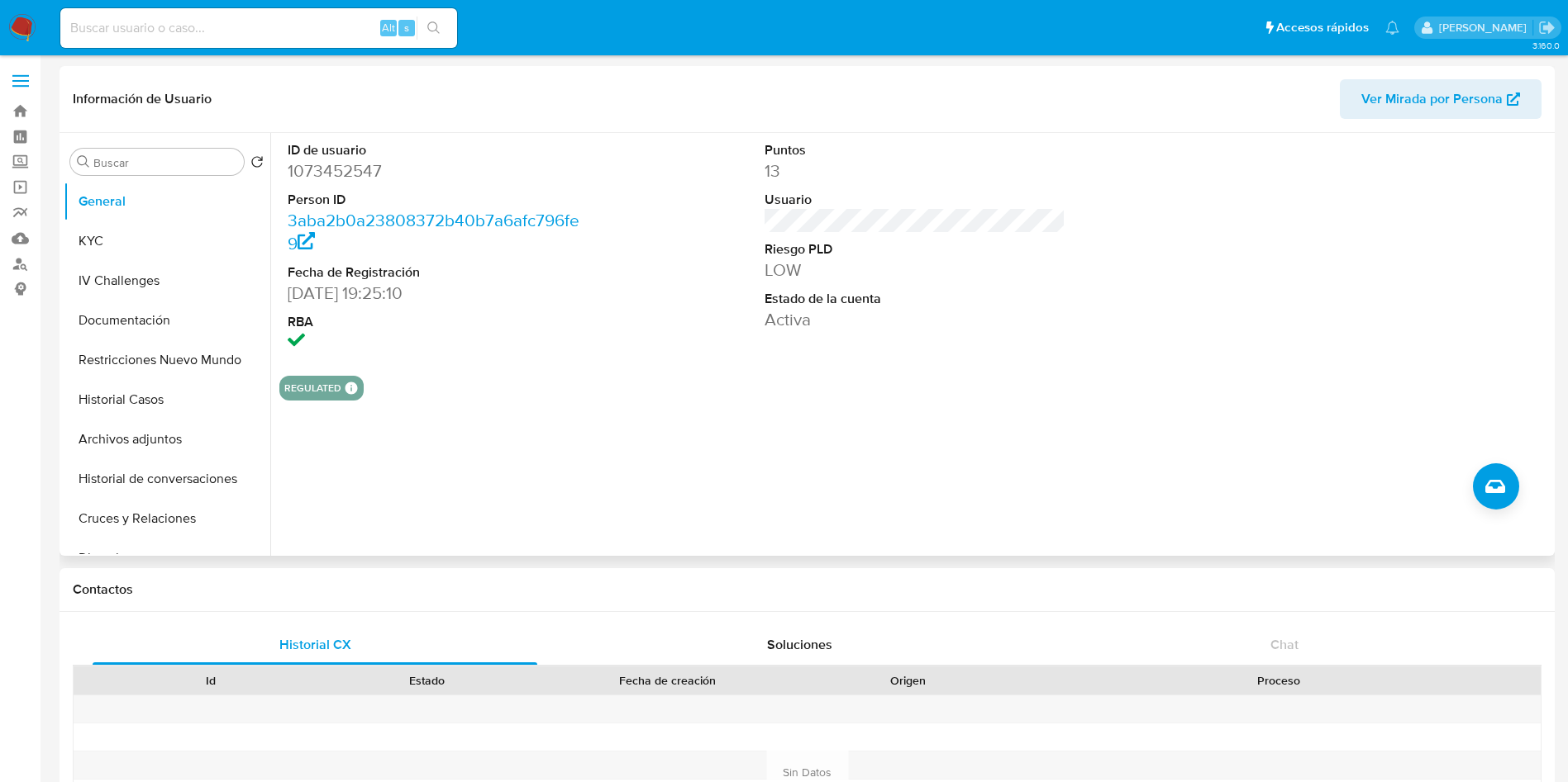
click at [769, 442] on div "ID de usuario 1073452547 Person ID 3aba2b0a23808372b40b7a6afc796fe9 Fecha de Re…" at bounding box center [910, 345] width 1280 height 423
click at [1508, 493] on button "Crear caso manual" at bounding box center [1495, 486] width 46 height 46
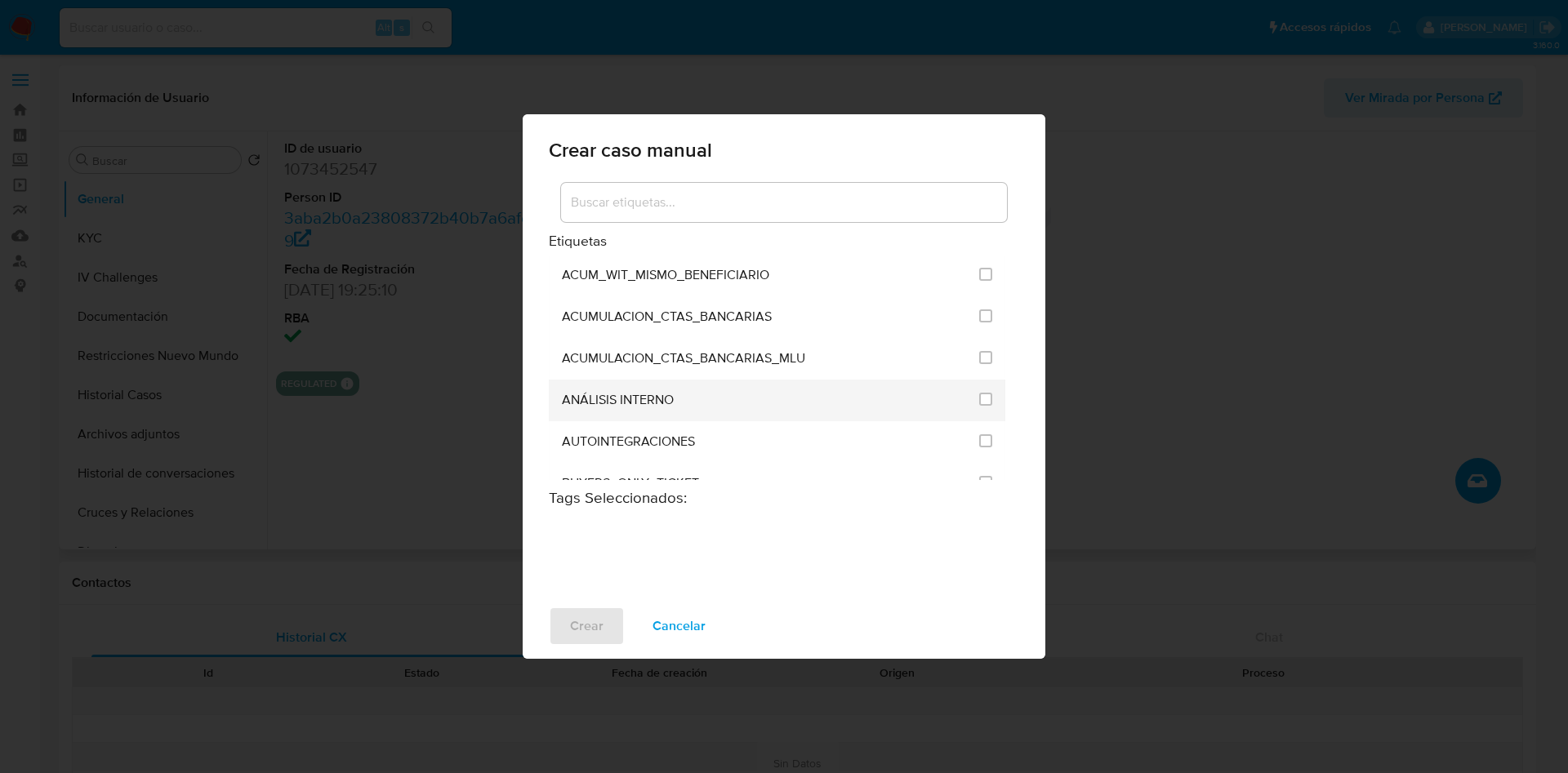
scroll to position [122, 0]
click at [798, 202] on input at bounding box center [784, 203] width 446 height 21
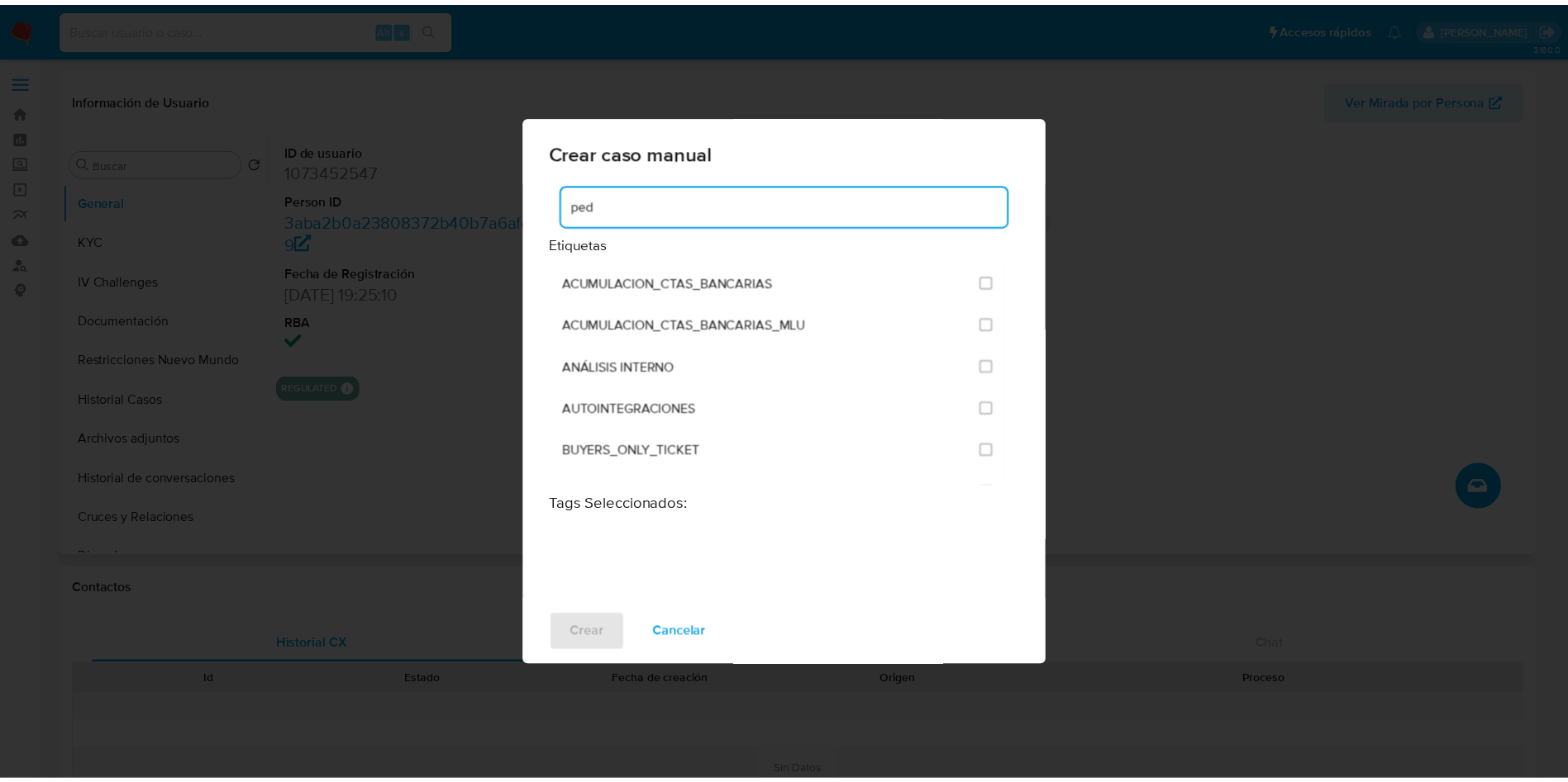
scroll to position [0, 0]
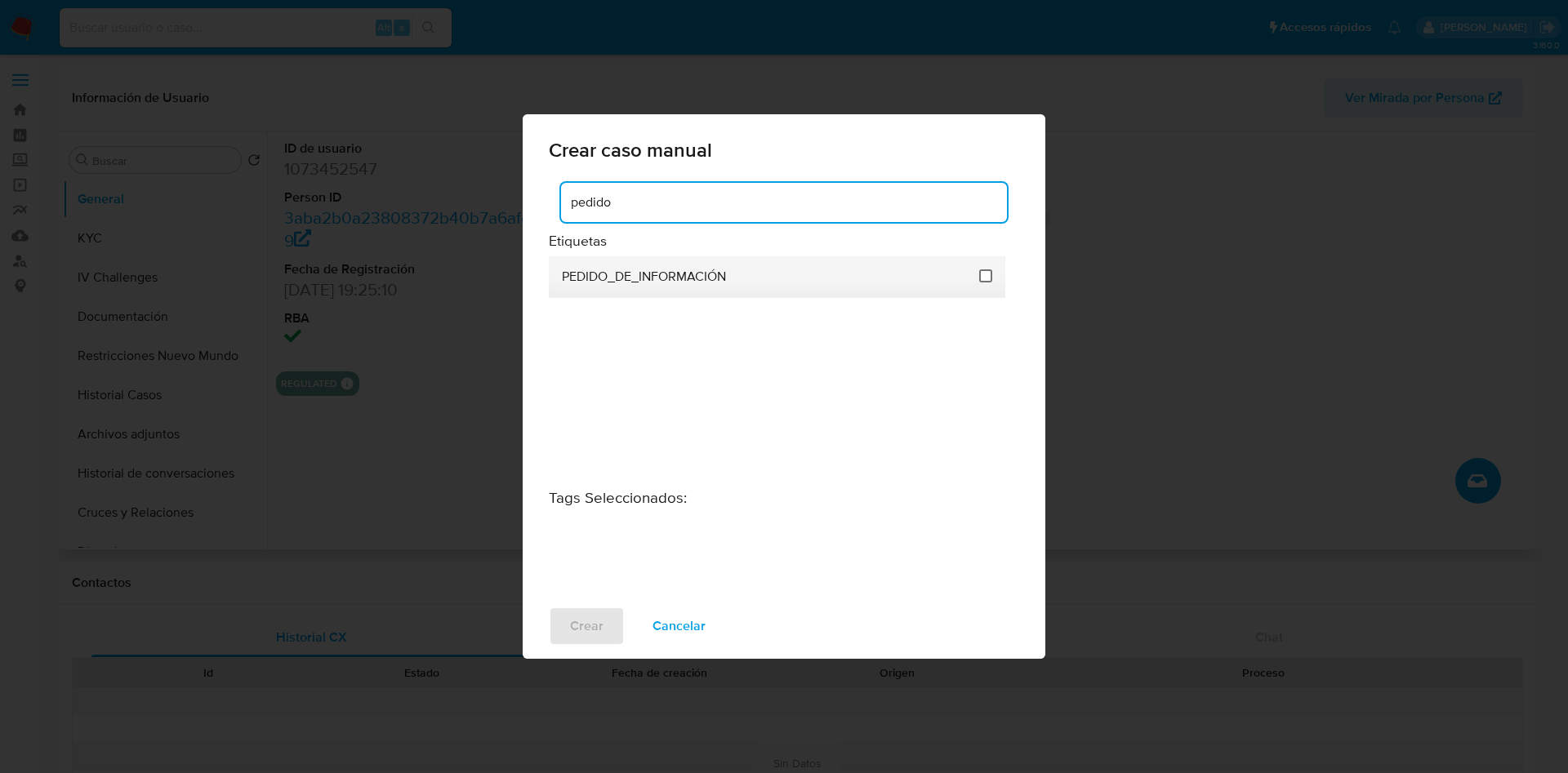
type input "pedido"
click at [987, 275] on input "3234" at bounding box center [986, 276] width 13 height 13
checkbox input "true"
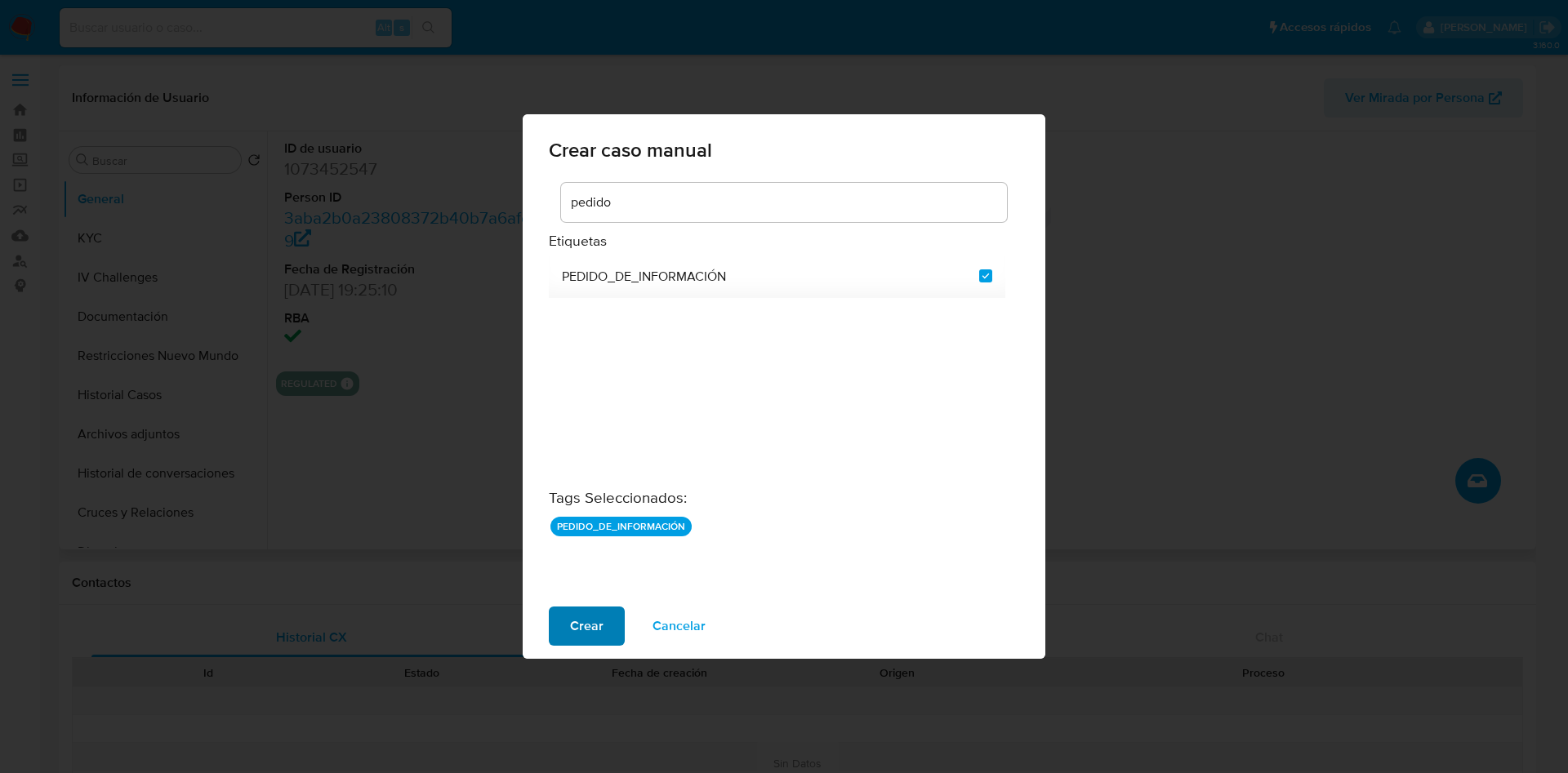
click at [590, 633] on span "Crear" at bounding box center [587, 626] width 34 height 35
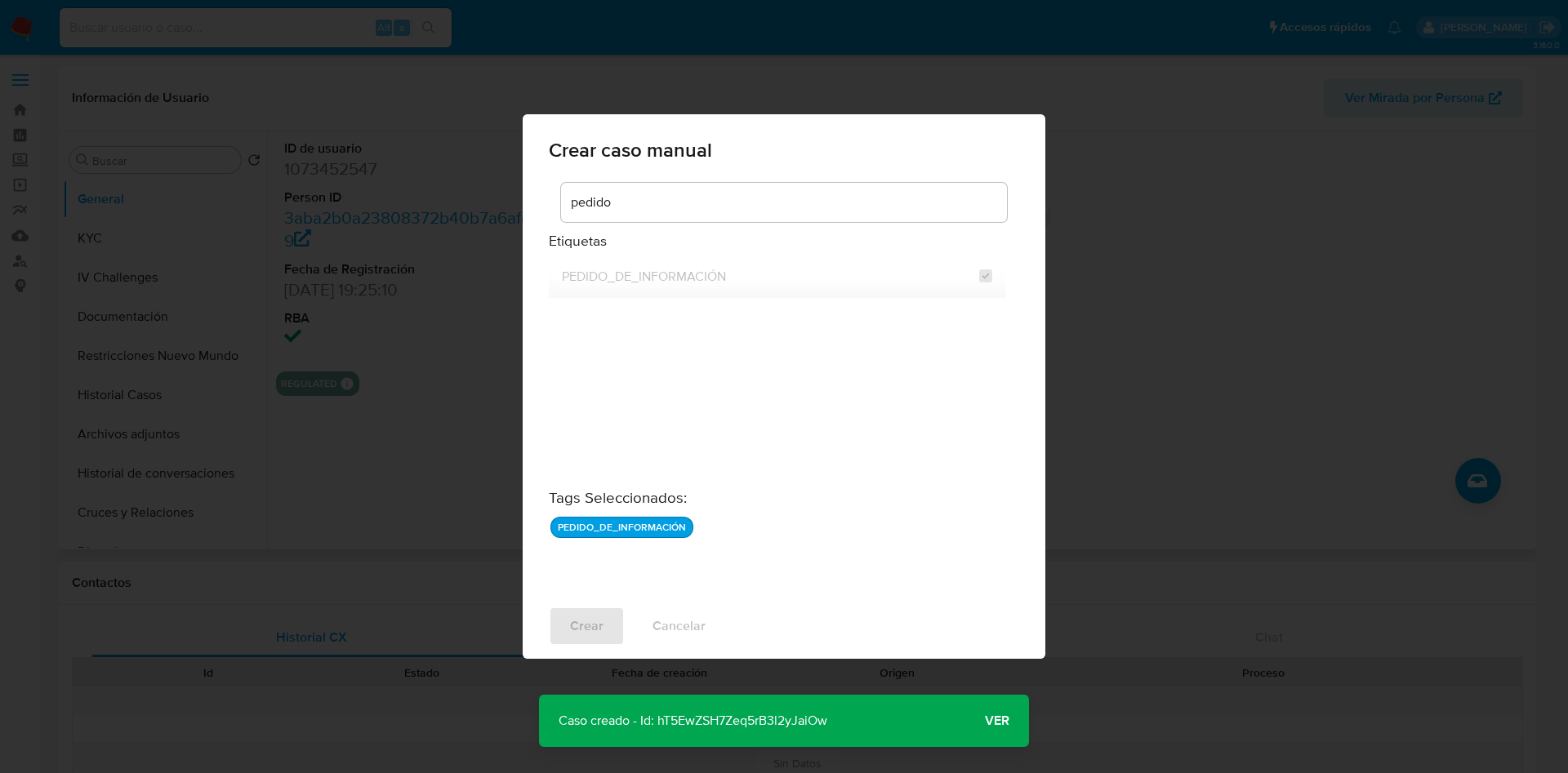
click at [729, 721] on p "Caso creado - Id: hT5EwZSH7Zeq5rB3l2yJaiOw" at bounding box center [693, 721] width 308 height 52
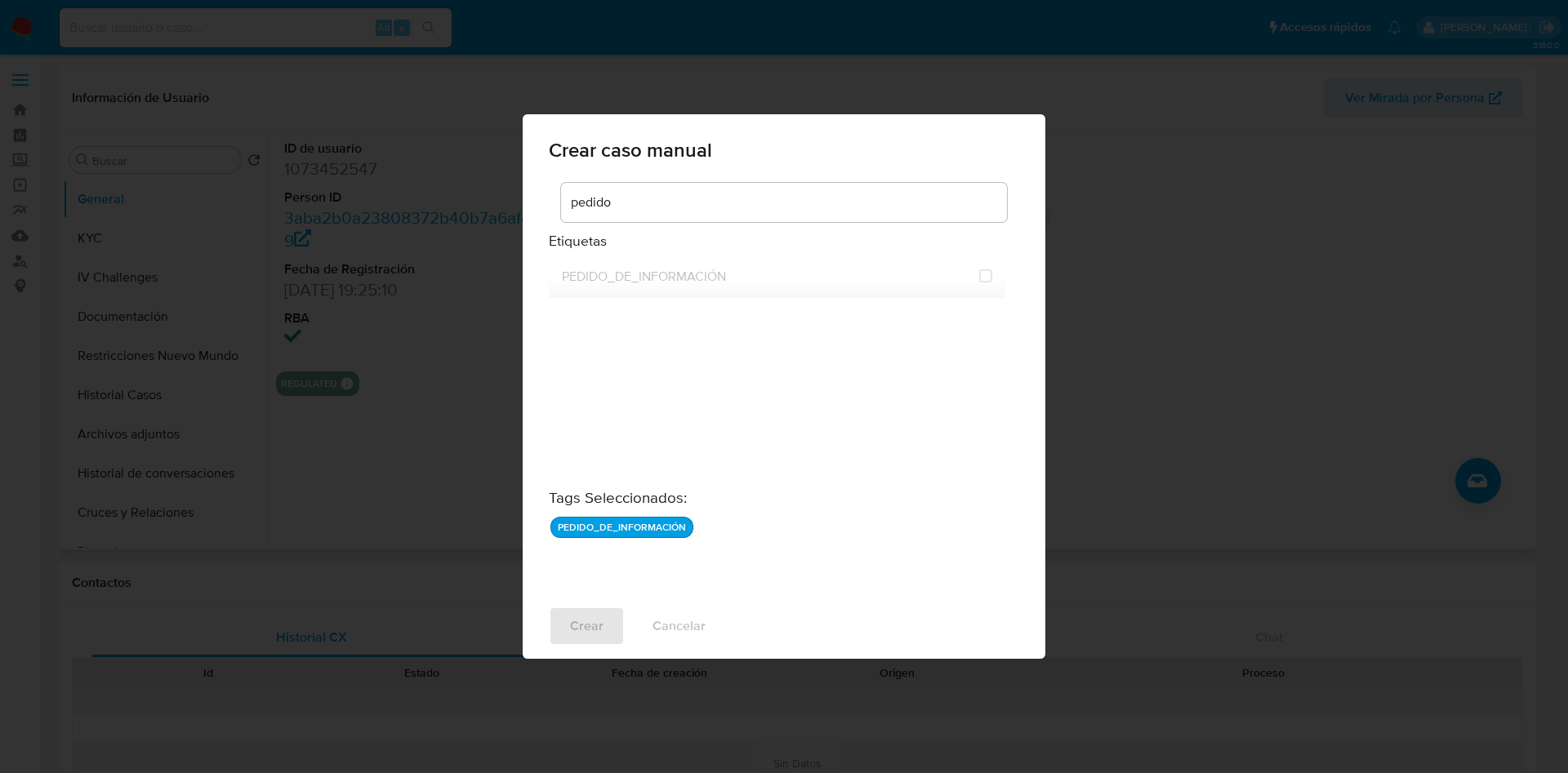
checkbox input "false"
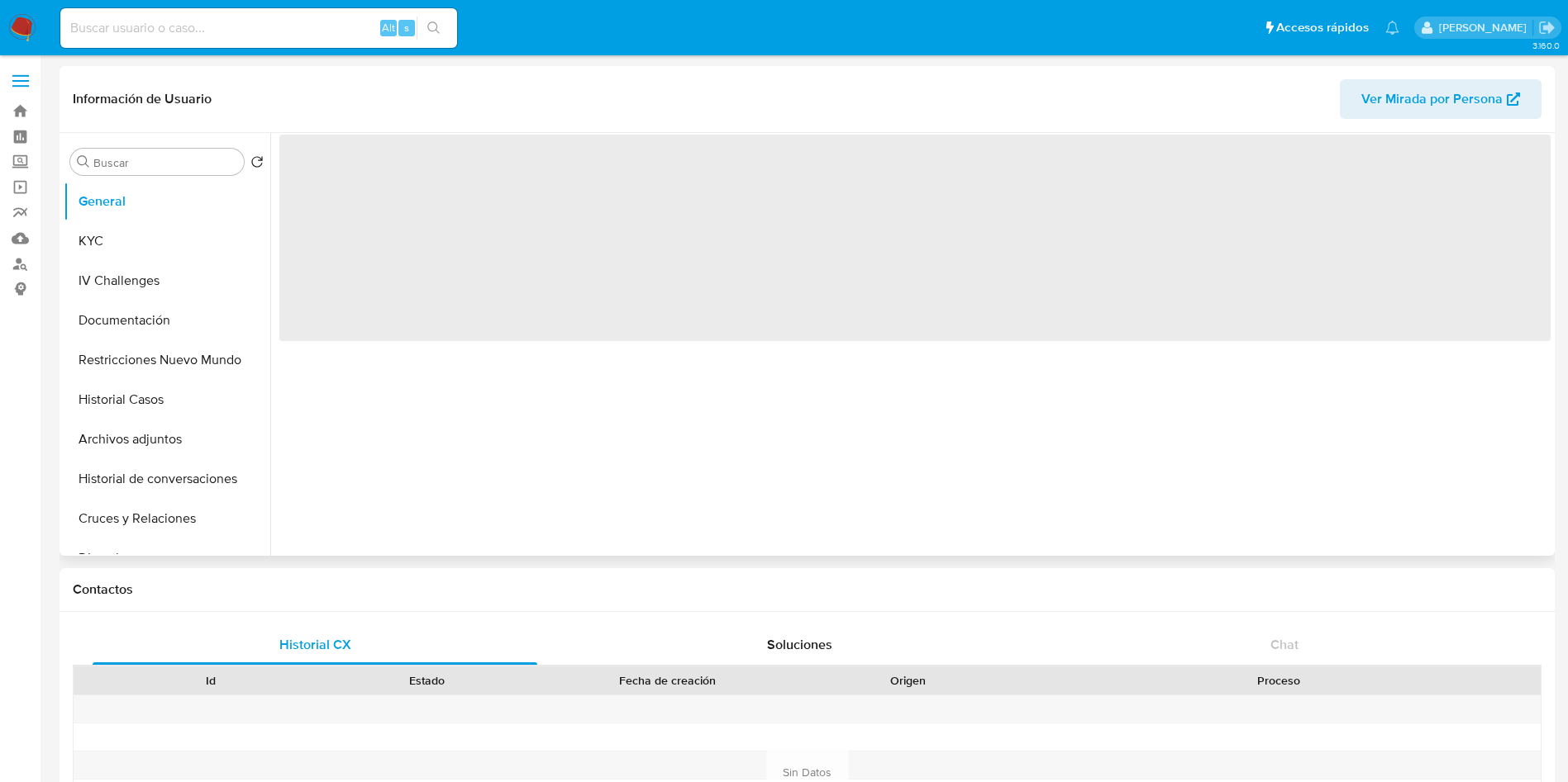
select select "10"
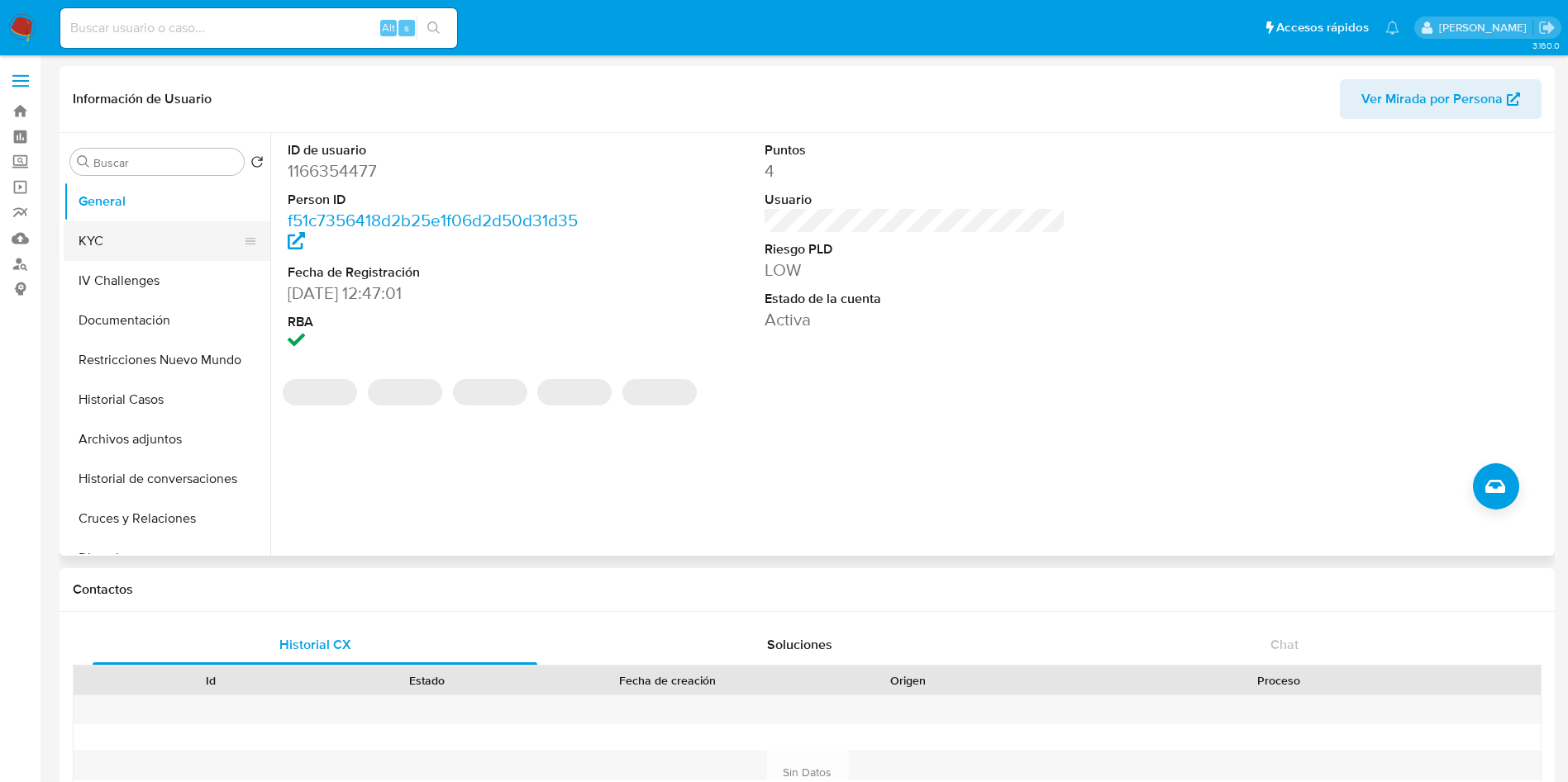
click at [147, 237] on button "KYC" at bounding box center [160, 241] width 194 height 40
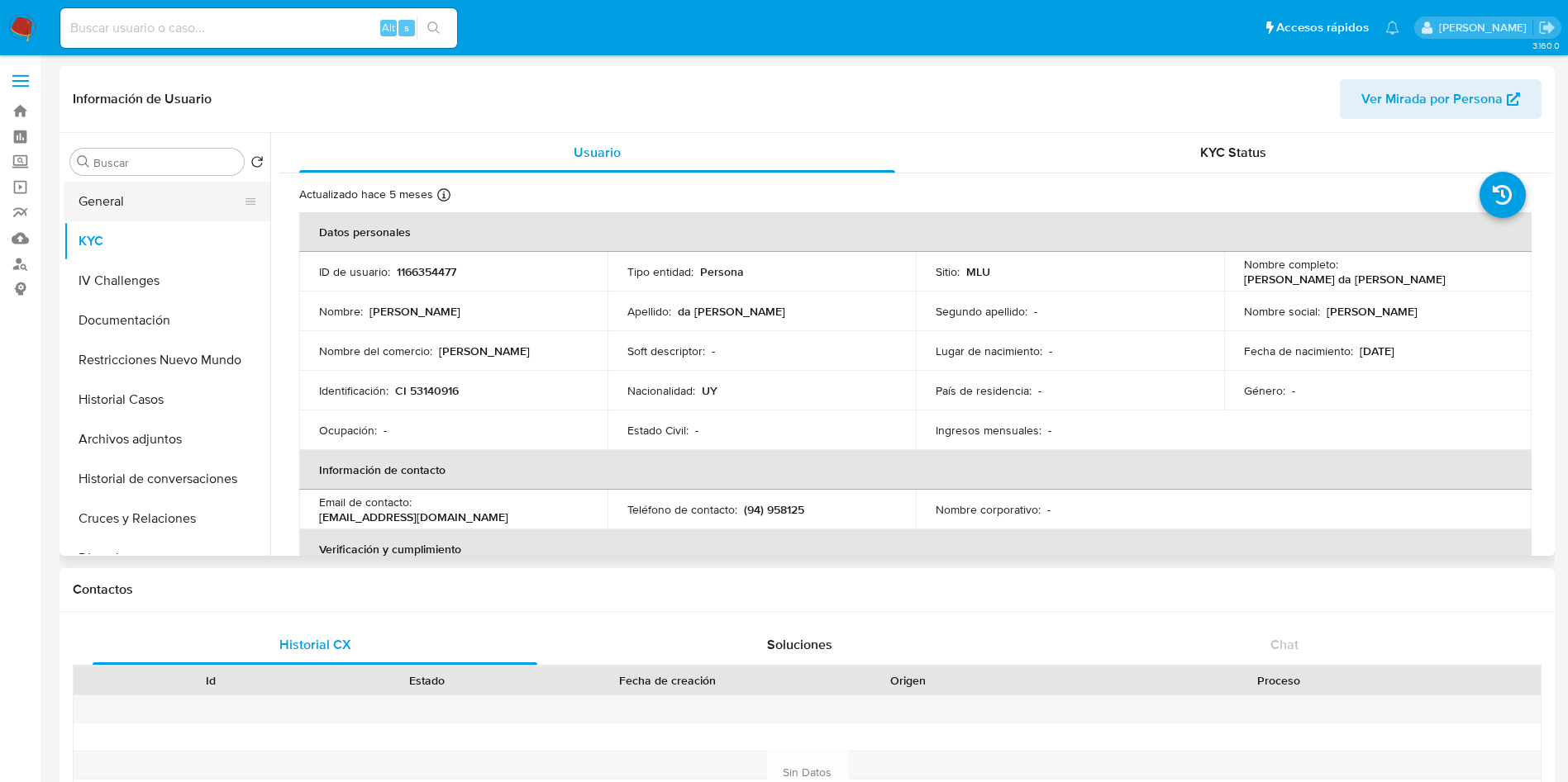
click at [128, 200] on button "General" at bounding box center [160, 201] width 194 height 40
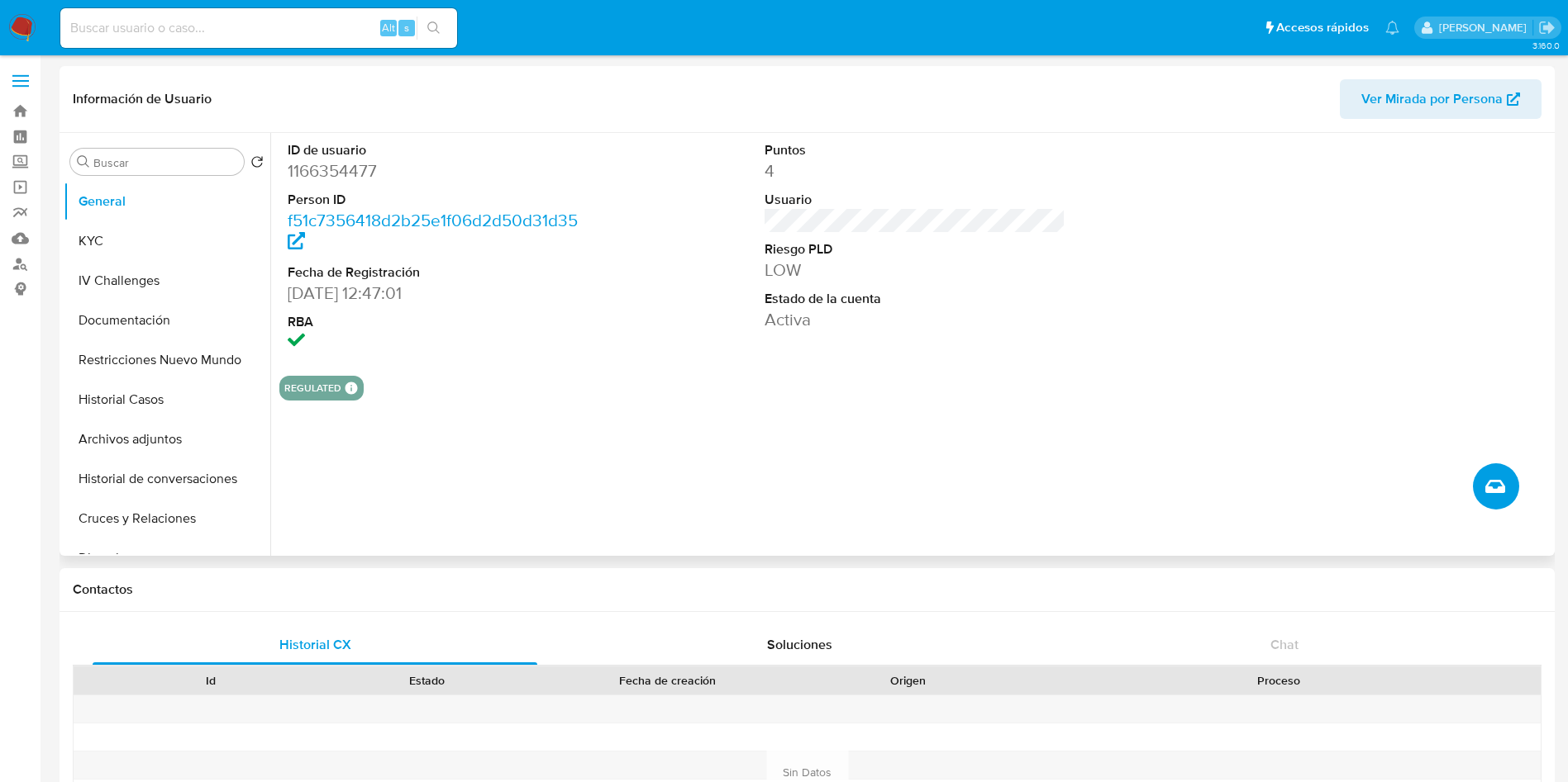
click at [1486, 488] on icon "Crear caso manual" at bounding box center [1494, 486] width 20 height 20
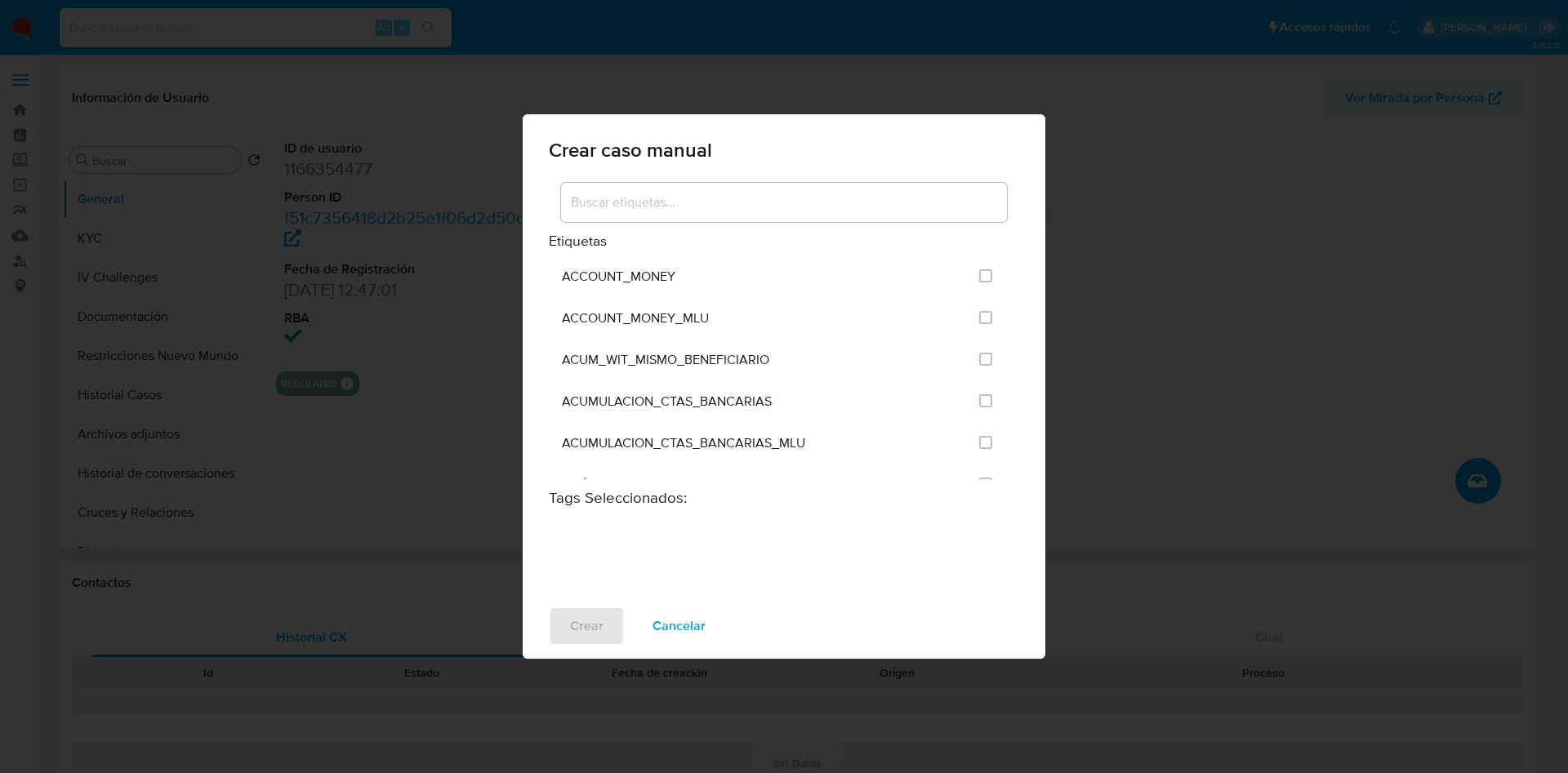
click at [693, 199] on input at bounding box center [784, 203] width 446 height 21
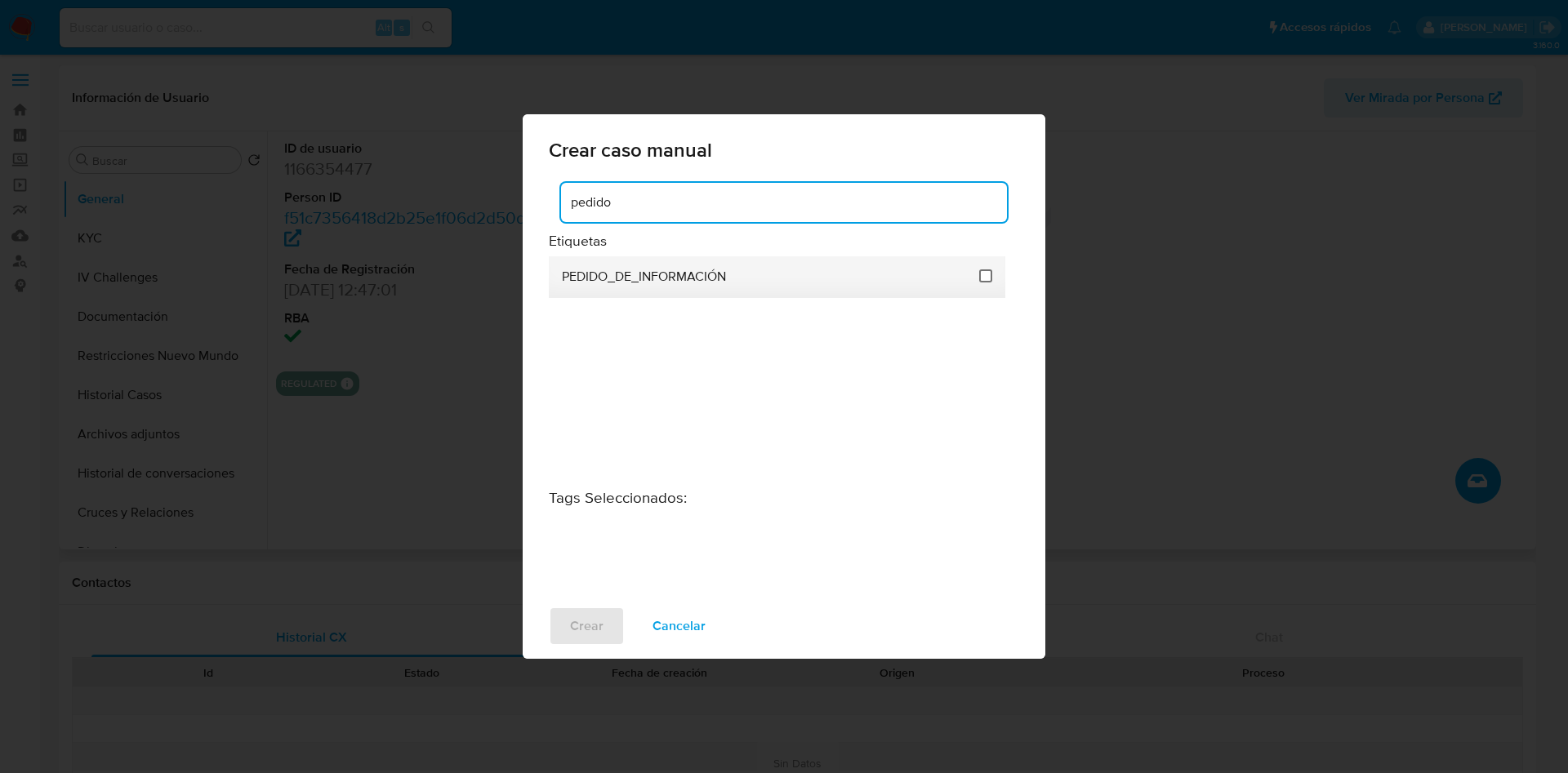
type input "pedido"
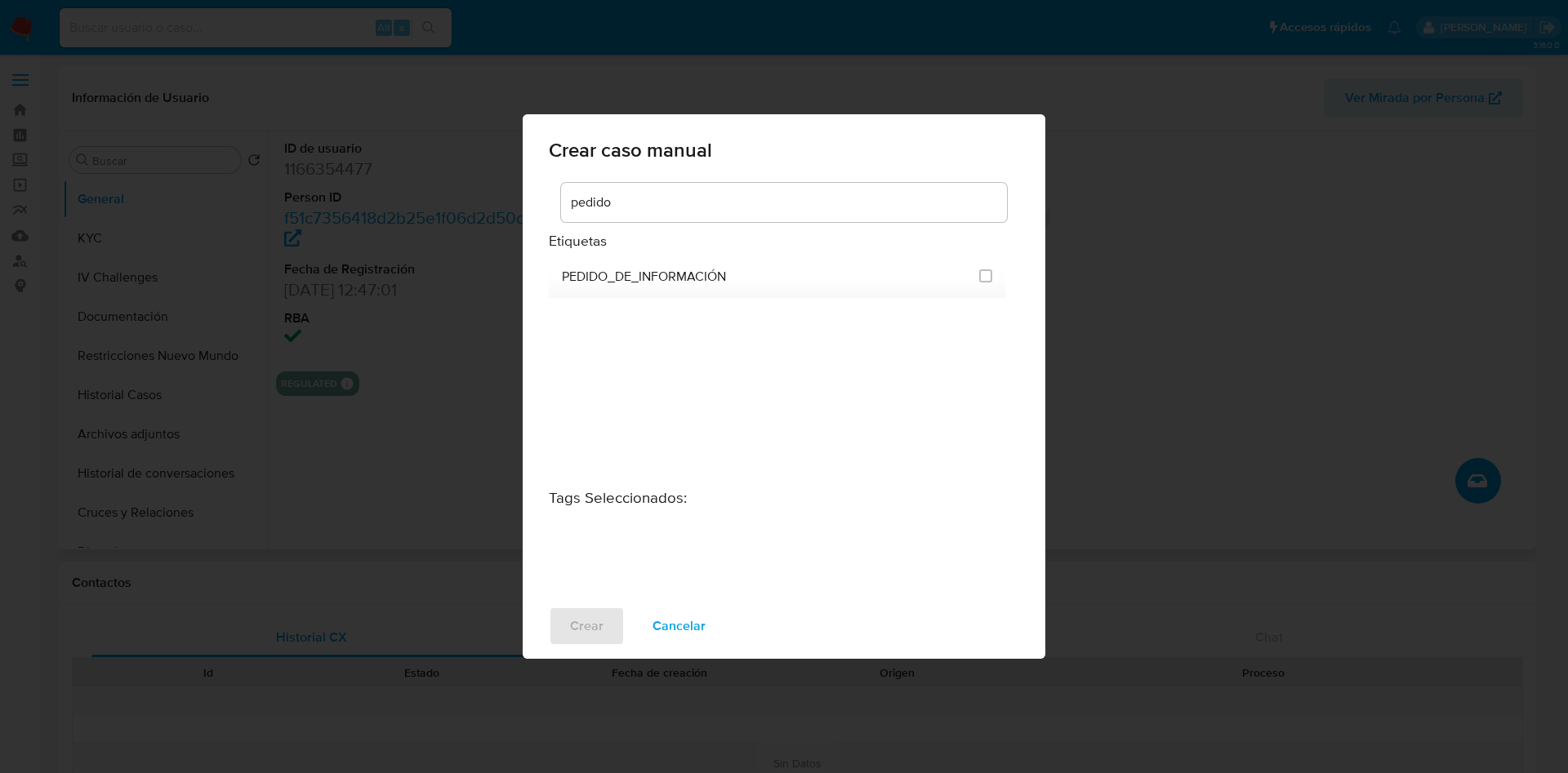
drag, startPoint x: 988, startPoint y: 275, endPoint x: 931, endPoint y: 344, distance: 89.5
click at [984, 274] on input "3234" at bounding box center [986, 276] width 13 height 13
checkbox input "true"
click at [577, 616] on span "Crear" at bounding box center [587, 626] width 34 height 35
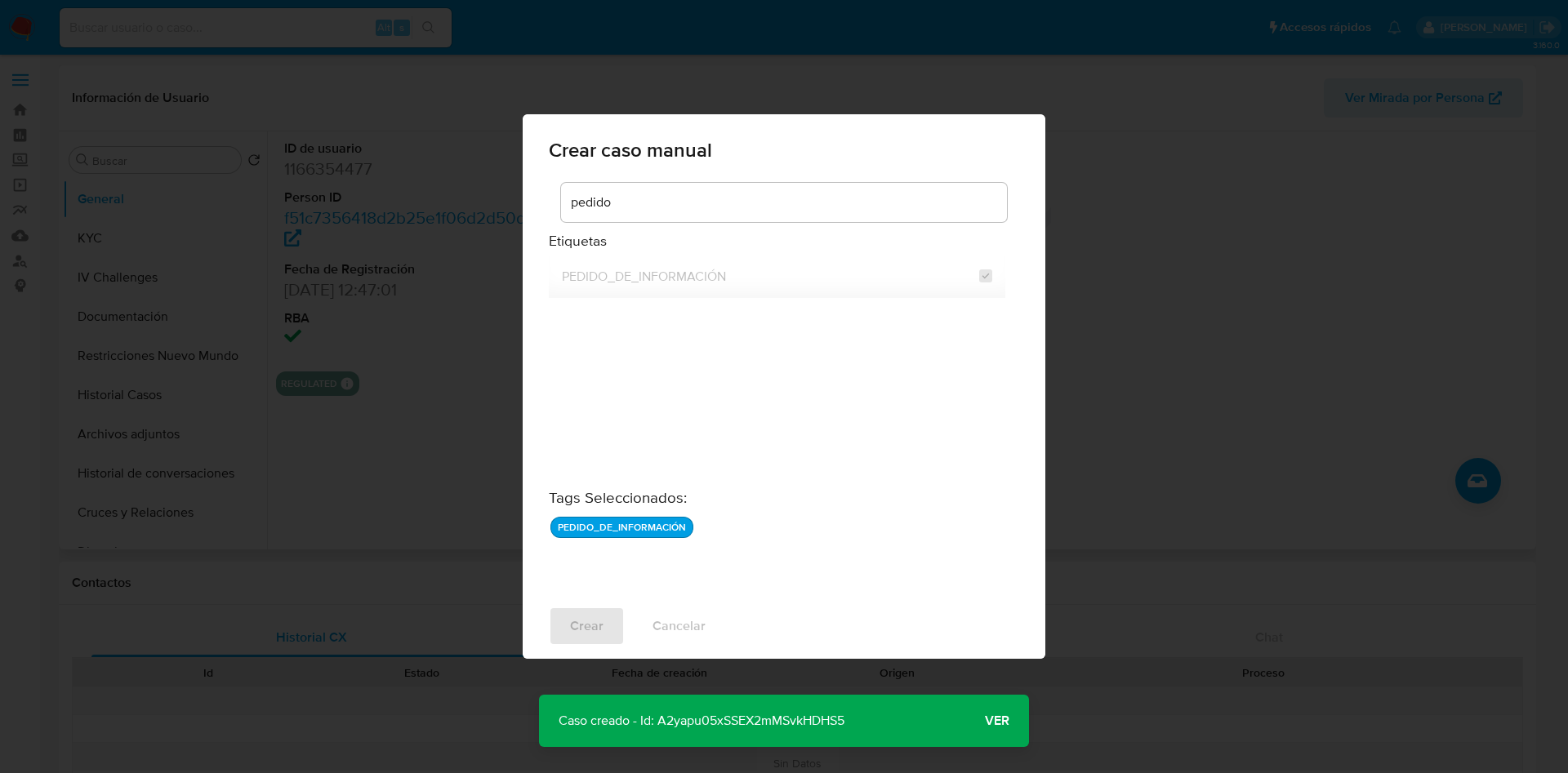
click at [805, 727] on p "Caso creado - Id: A2yapu05xSSEX2mMSvkHDHS5" at bounding box center [701, 721] width 325 height 52
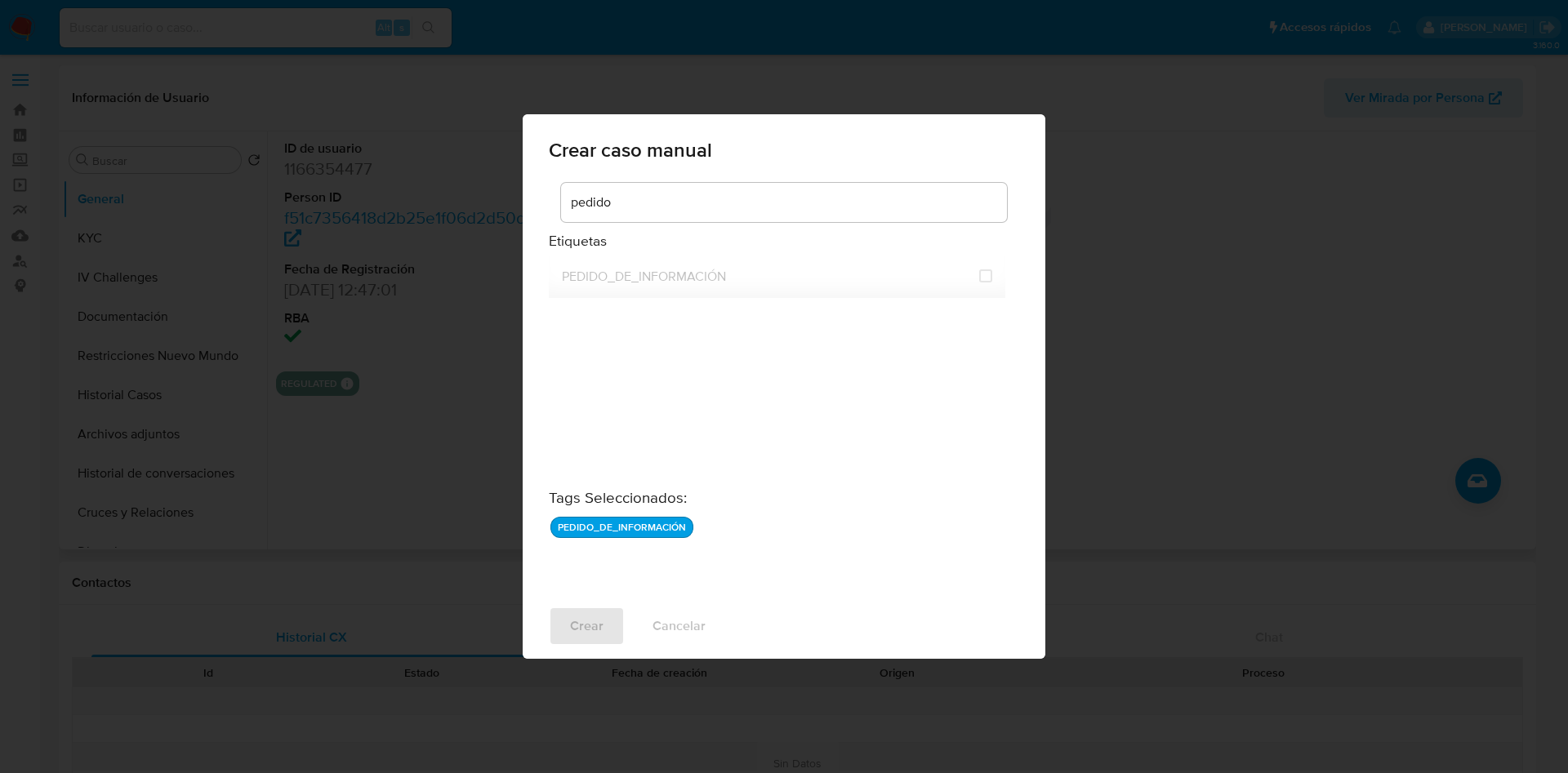
checkbox input "false"
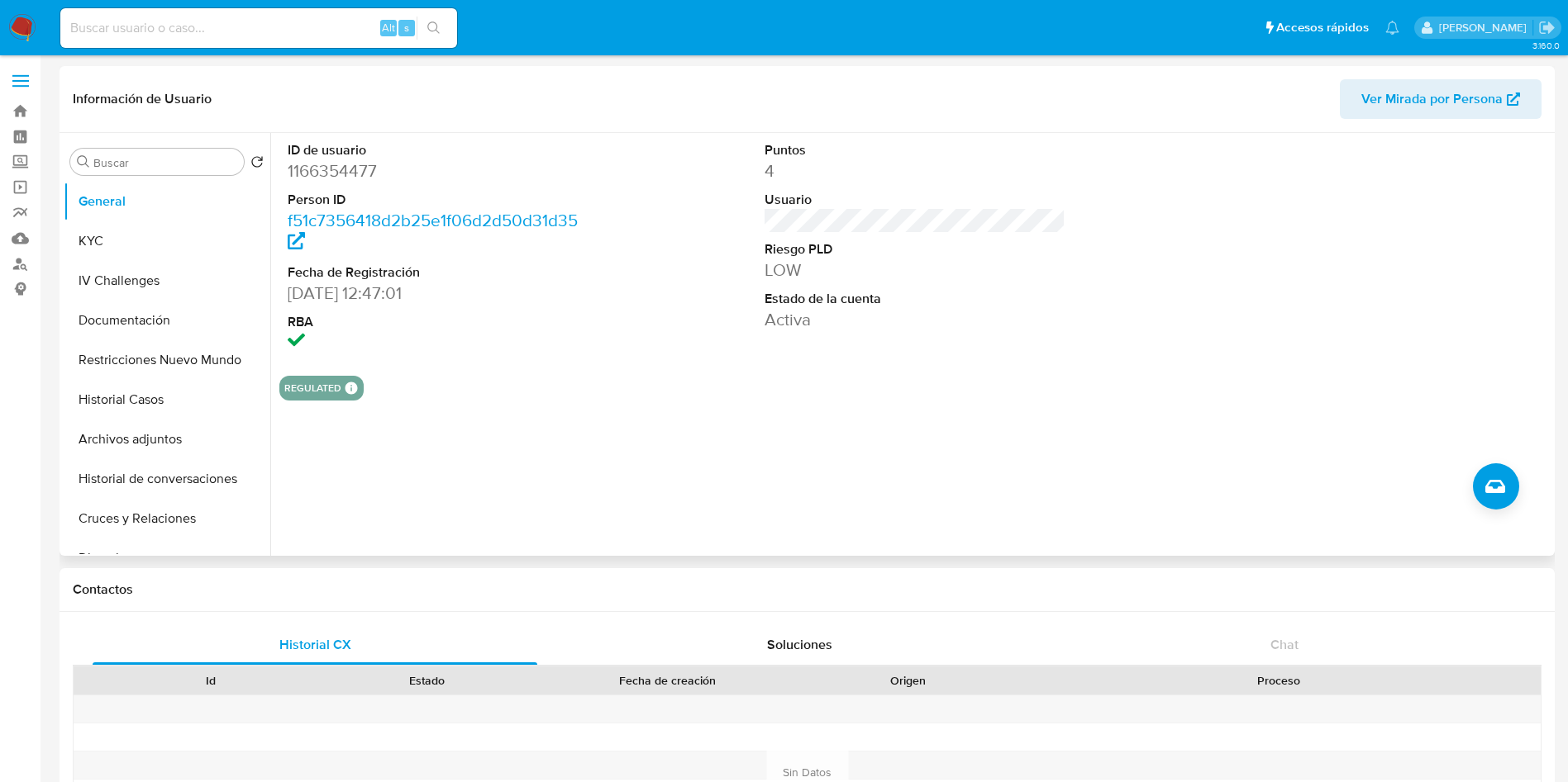
click at [1065, 87] on header "Información de Usuario Ver Mirada por Persona" at bounding box center [807, 99] width 1469 height 40
click at [352, 39] on div "Alt s" at bounding box center [259, 28] width 397 height 40
click at [343, 29] on input at bounding box center [259, 27] width 397 height 22
paste input "hT5EwZSH7Zeq5rB3l2yJaiOw"
type input "hT5EwZSH7Zeq5rB3l2yJaiOw"
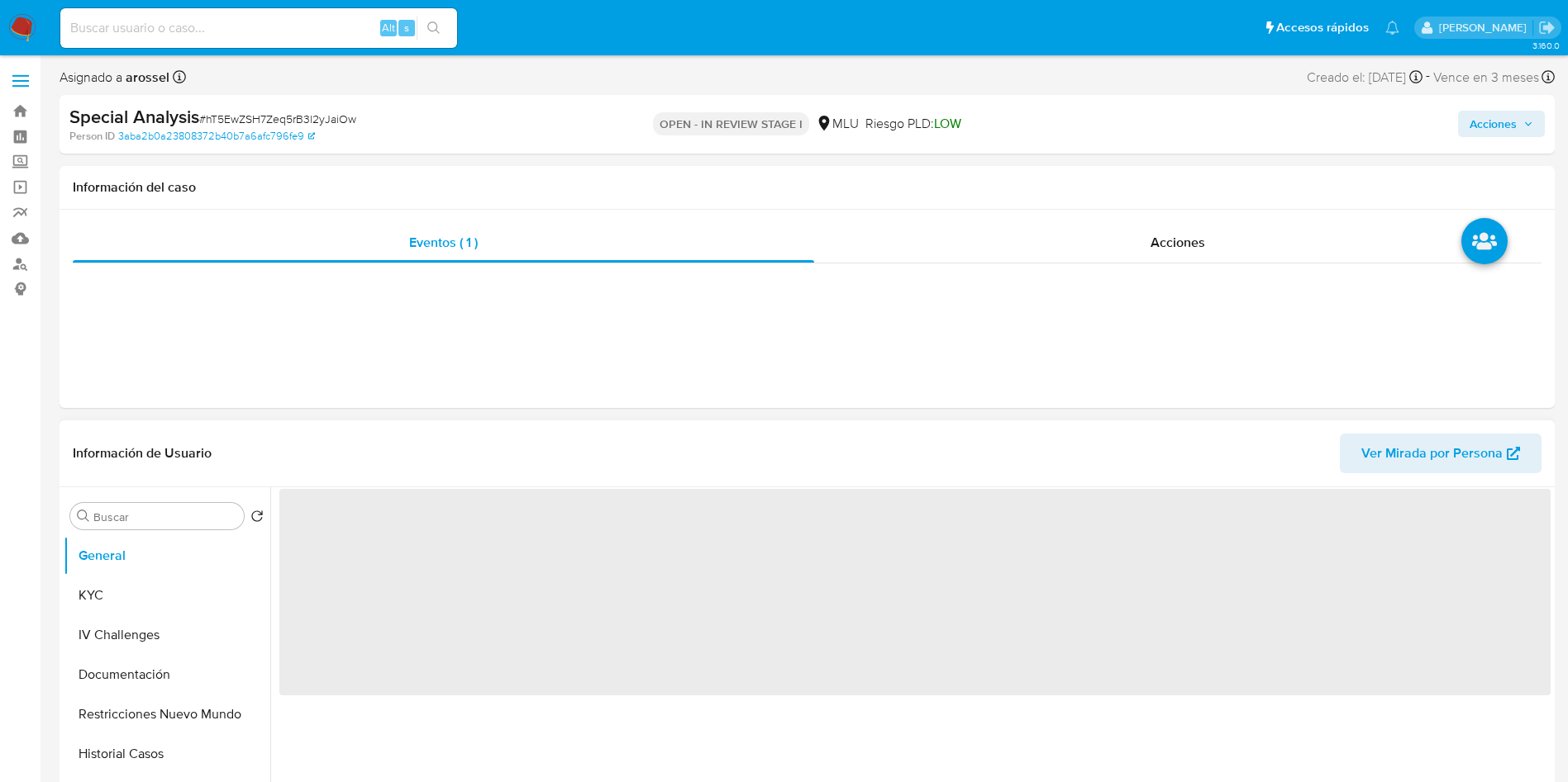
select select "10"
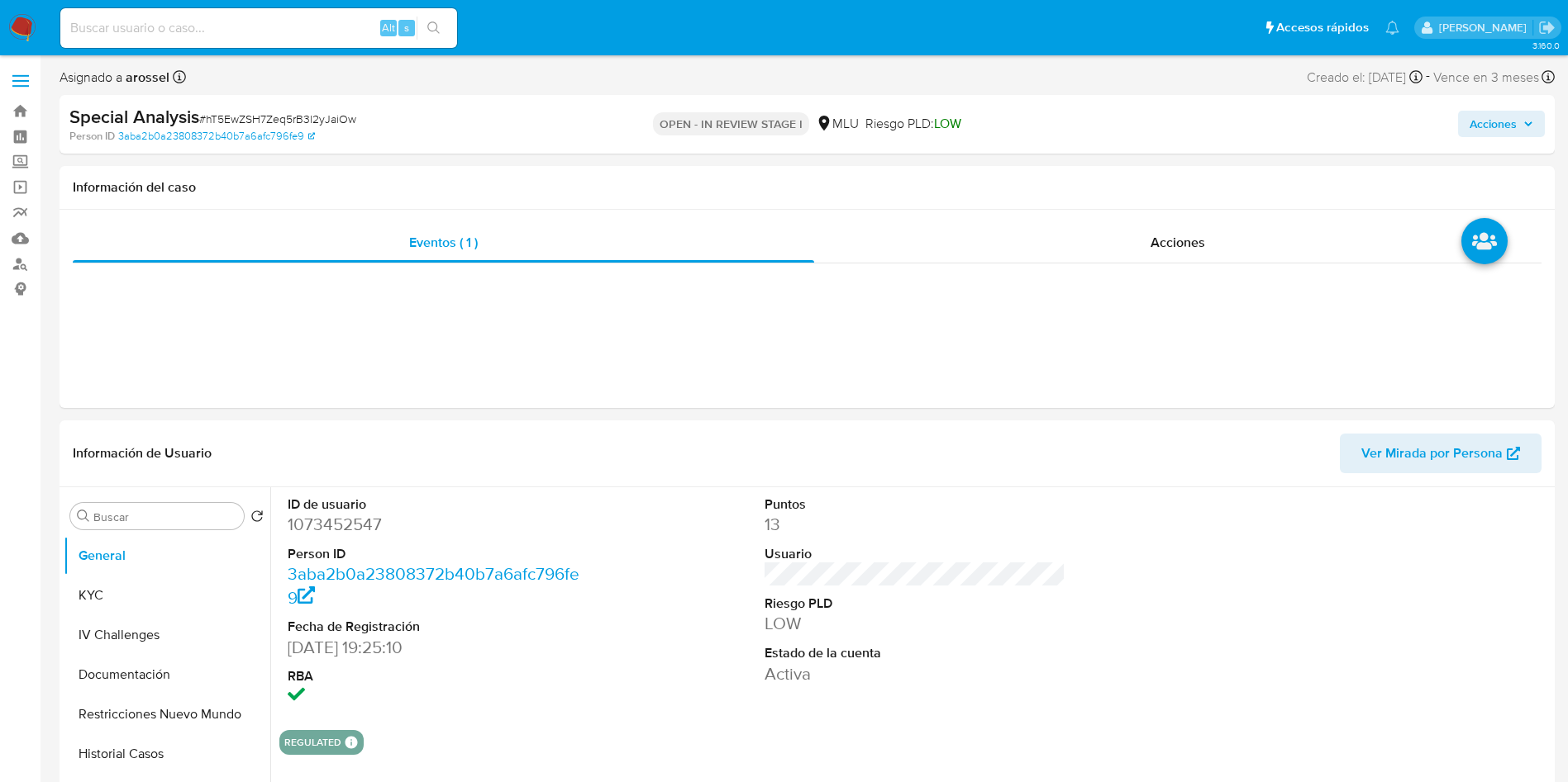
click at [1326, 125] on div "Acciones" at bounding box center [1301, 124] width 487 height 39
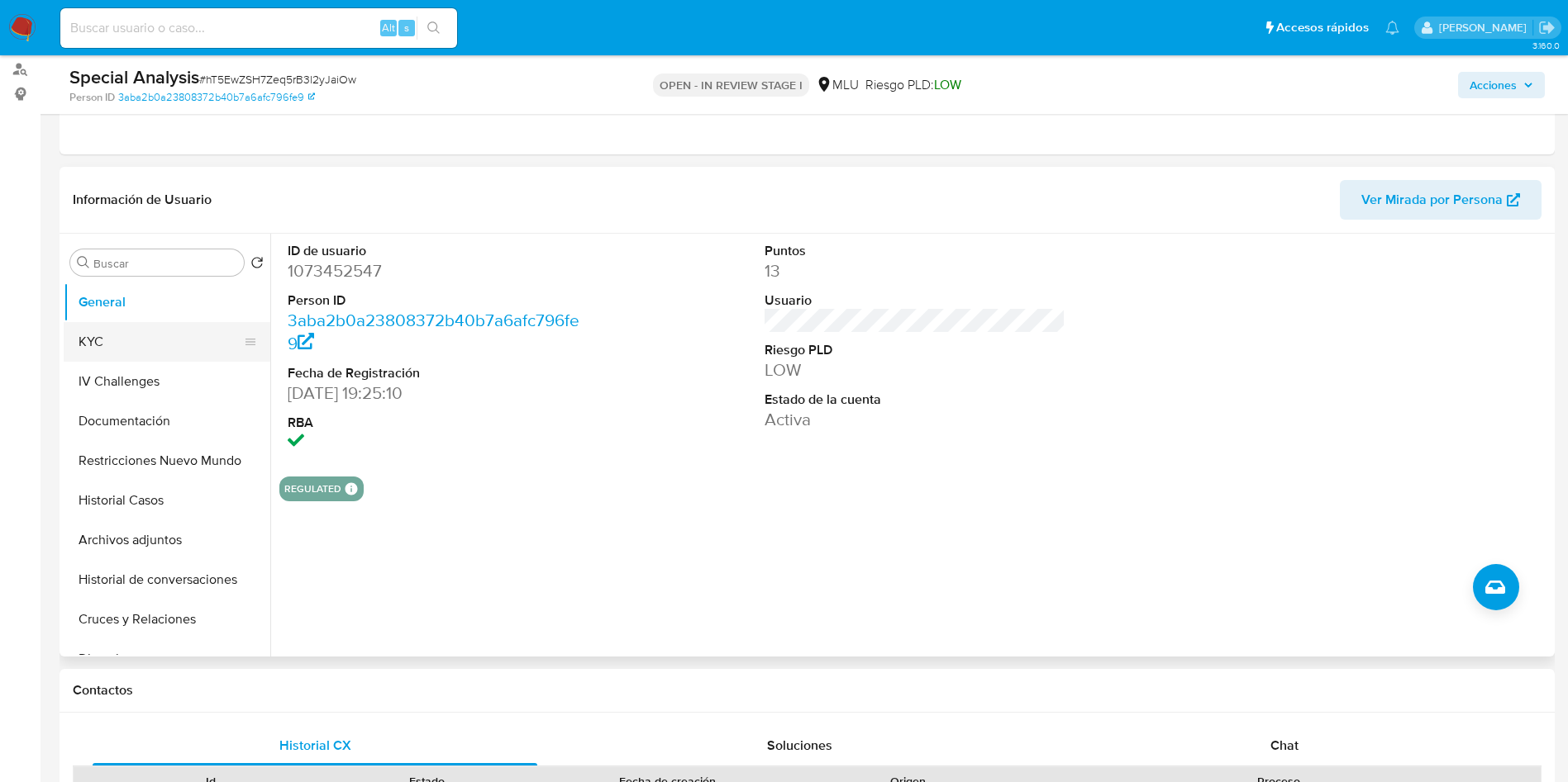
click at [128, 344] on button "KYC" at bounding box center [160, 342] width 194 height 40
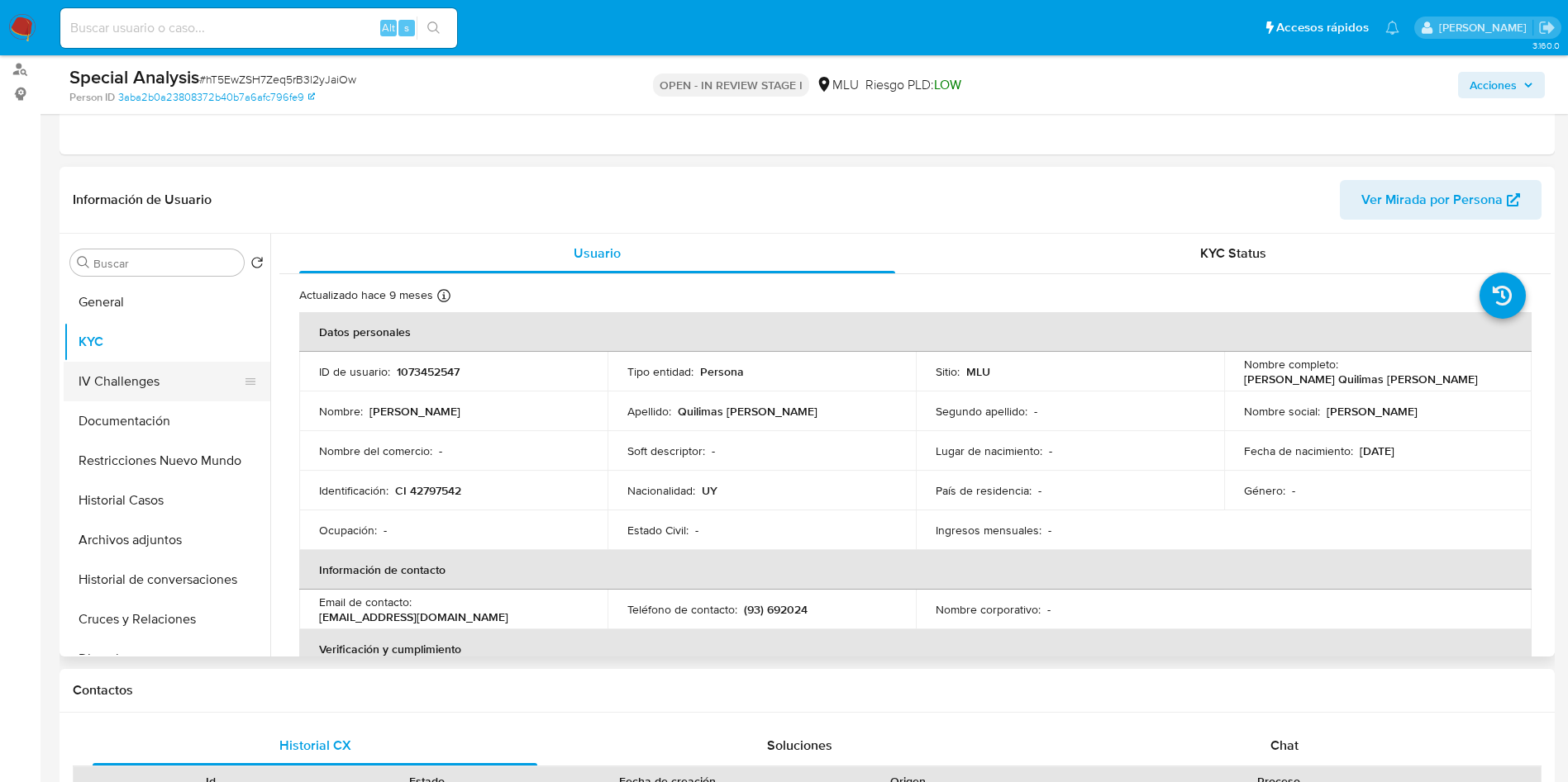
click at [126, 397] on button "IV Challenges" at bounding box center [160, 382] width 194 height 40
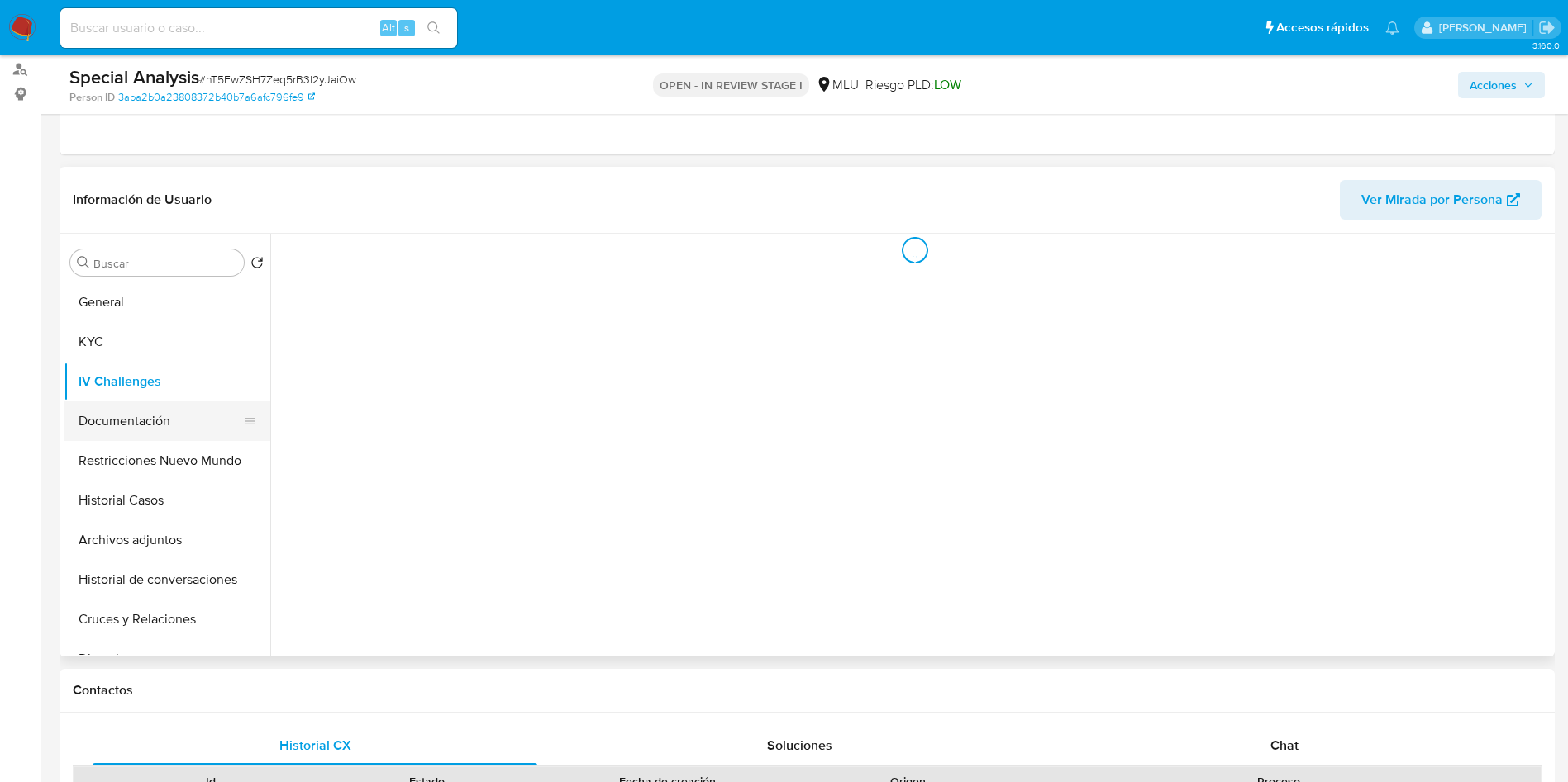
click at [145, 419] on button "Documentación" at bounding box center [160, 421] width 194 height 40
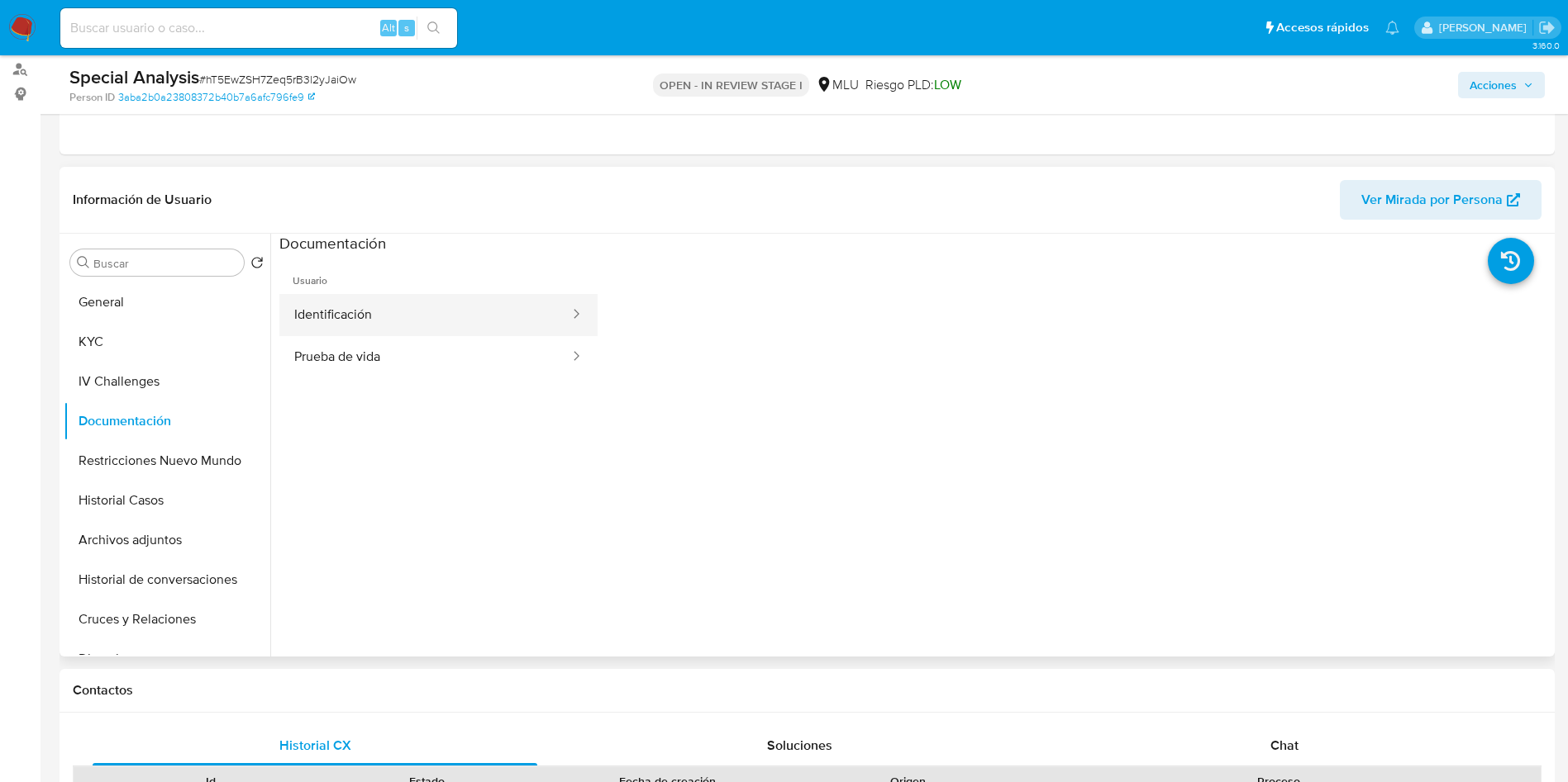
drag, startPoint x: 383, startPoint y: 313, endPoint x: 425, endPoint y: 329, distance: 44.9
click at [385, 312] on button "Identificación" at bounding box center [425, 314] width 292 height 42
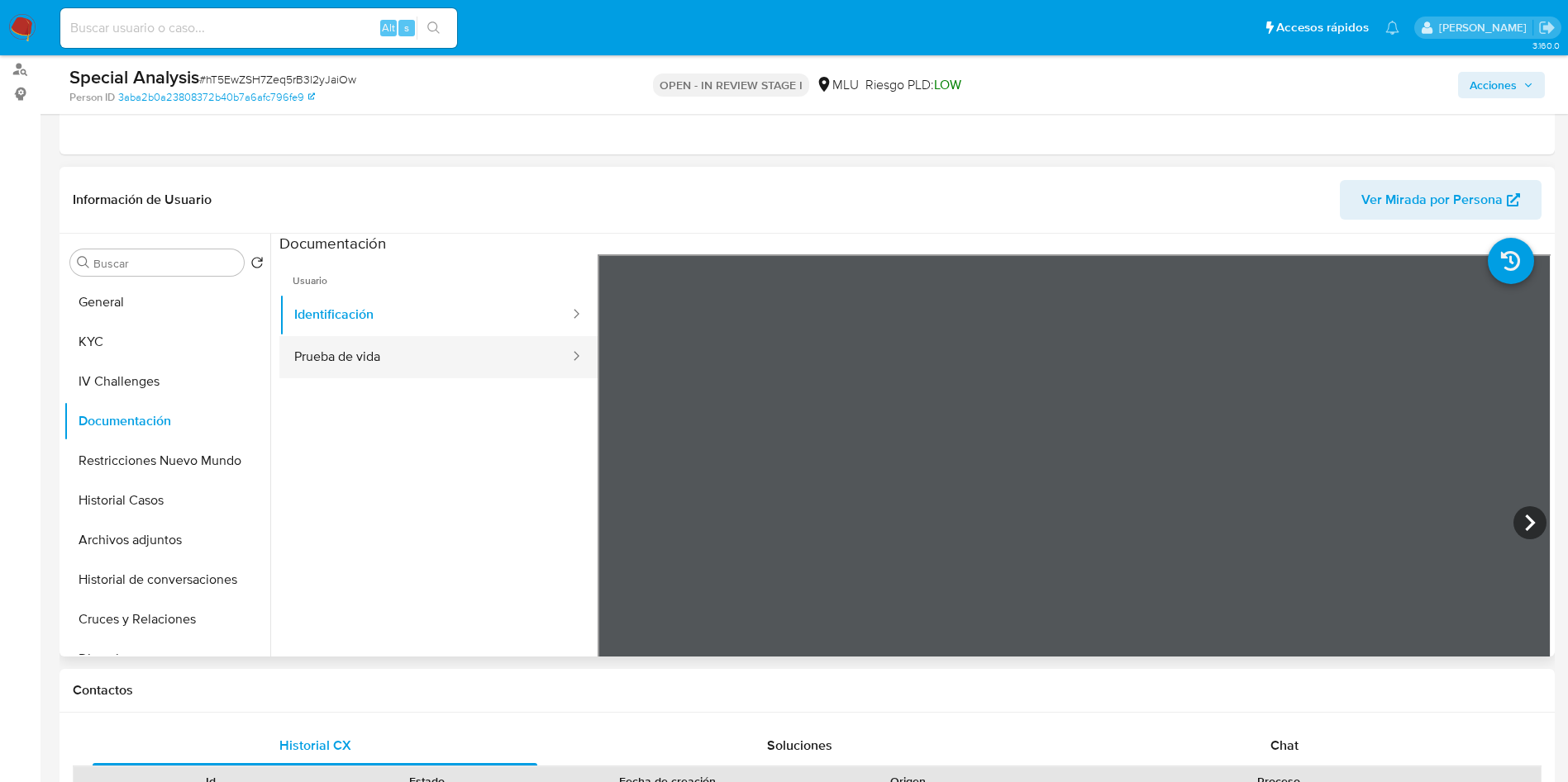
click at [380, 358] on button "Prueba de vida" at bounding box center [425, 357] width 292 height 42
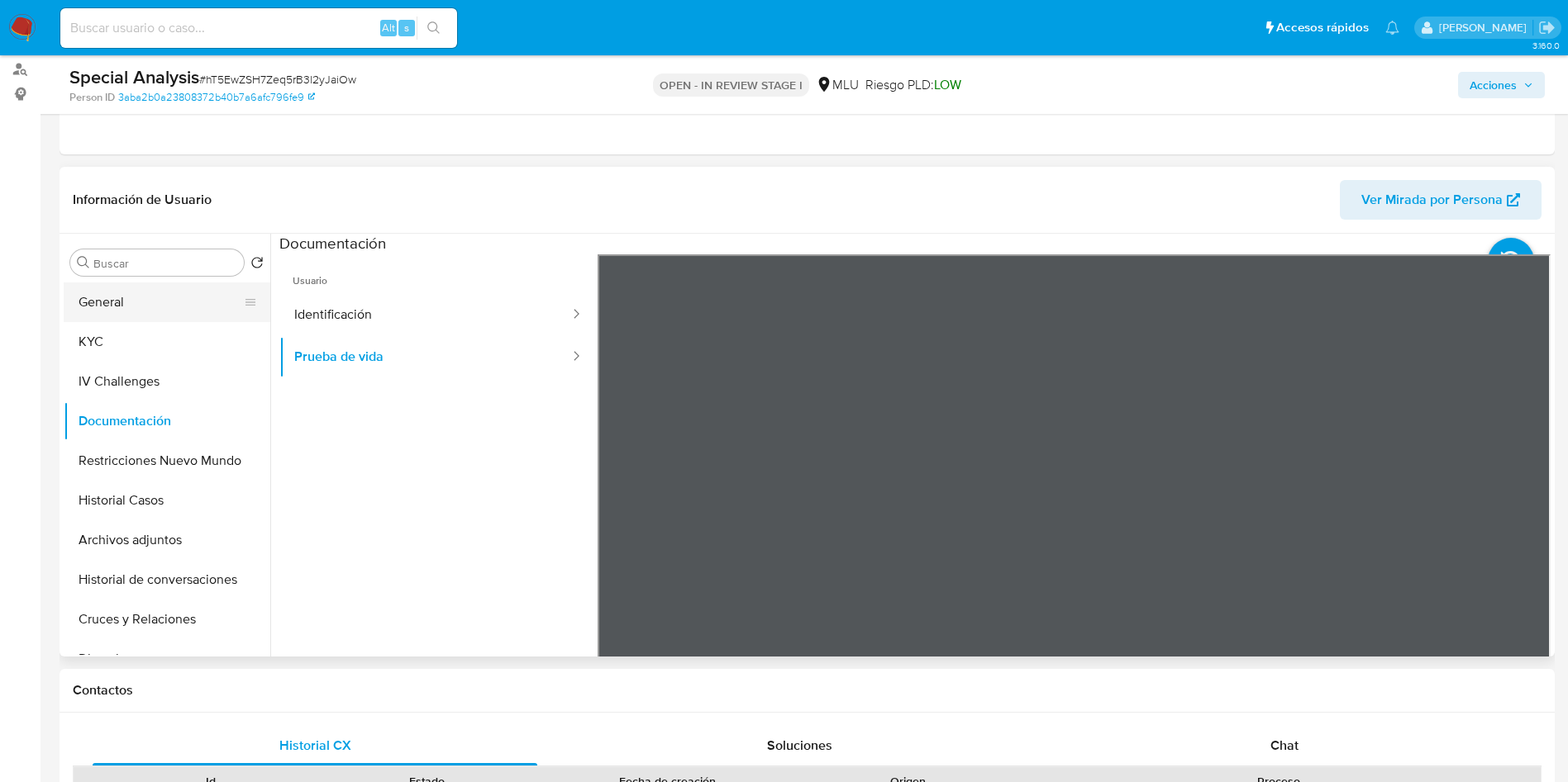
click at [135, 294] on button "General" at bounding box center [160, 302] width 194 height 40
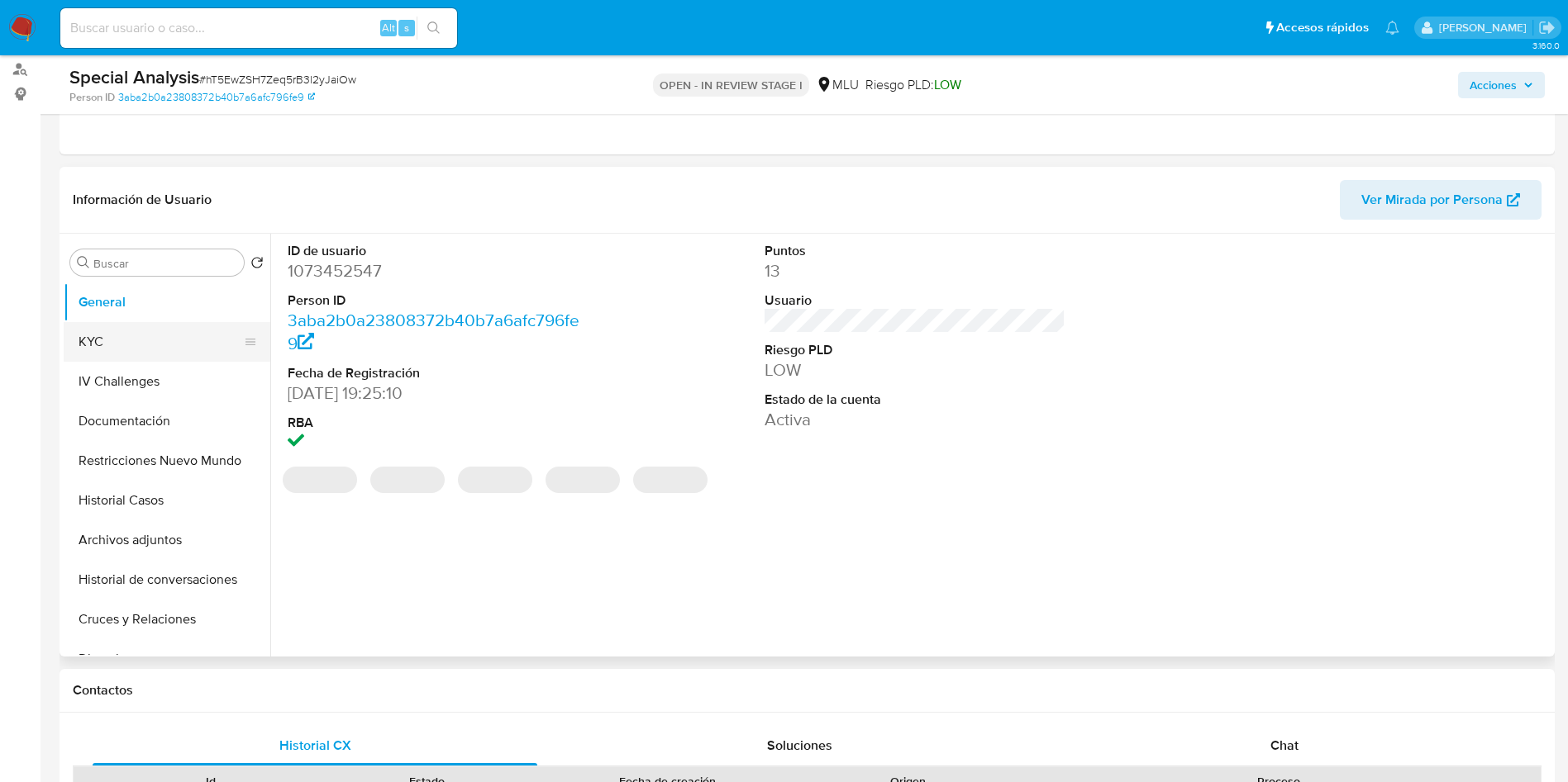
click at [160, 333] on button "KYC" at bounding box center [160, 342] width 194 height 40
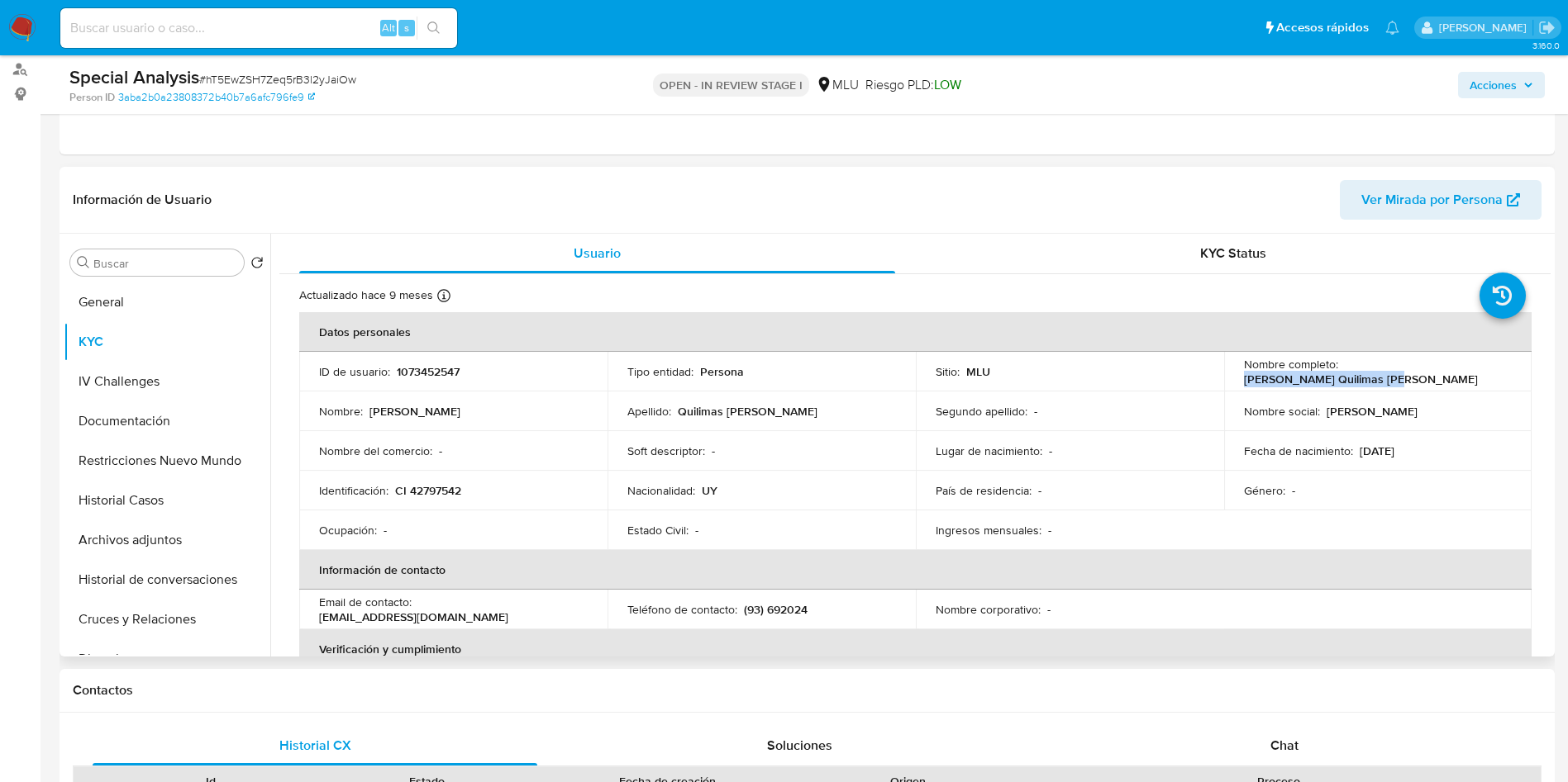
drag, startPoint x: 1340, startPoint y: 369, endPoint x: 1480, endPoint y: 372, distance: 140.0
click at [1480, 372] on div "Nombre completo : [PERSON_NAME] Quilimas [PERSON_NAME]" at bounding box center [1378, 371] width 268 height 29
copy p "[PERSON_NAME] Quilimas [PERSON_NAME]"
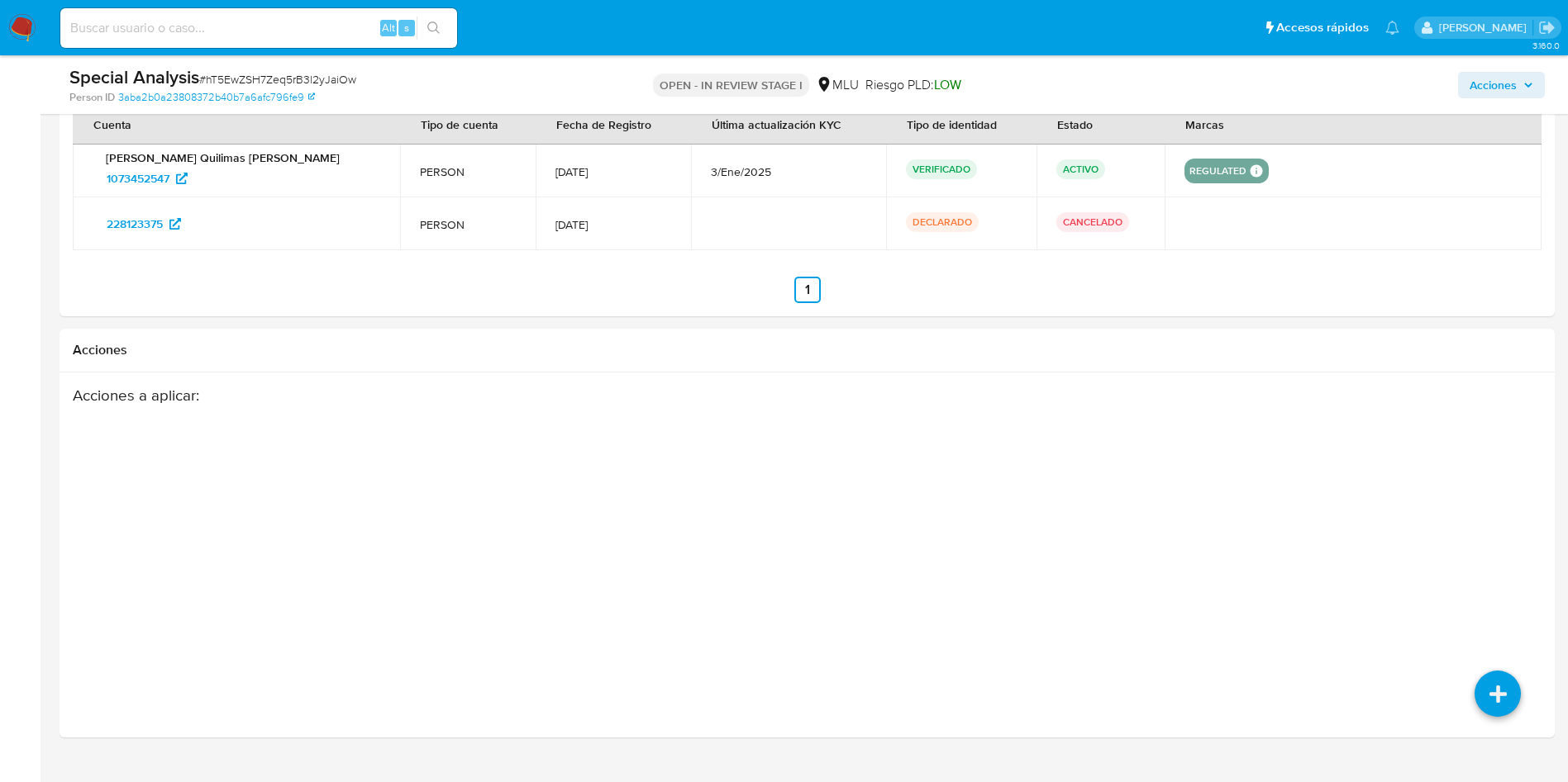
scroll to position [2178, 0]
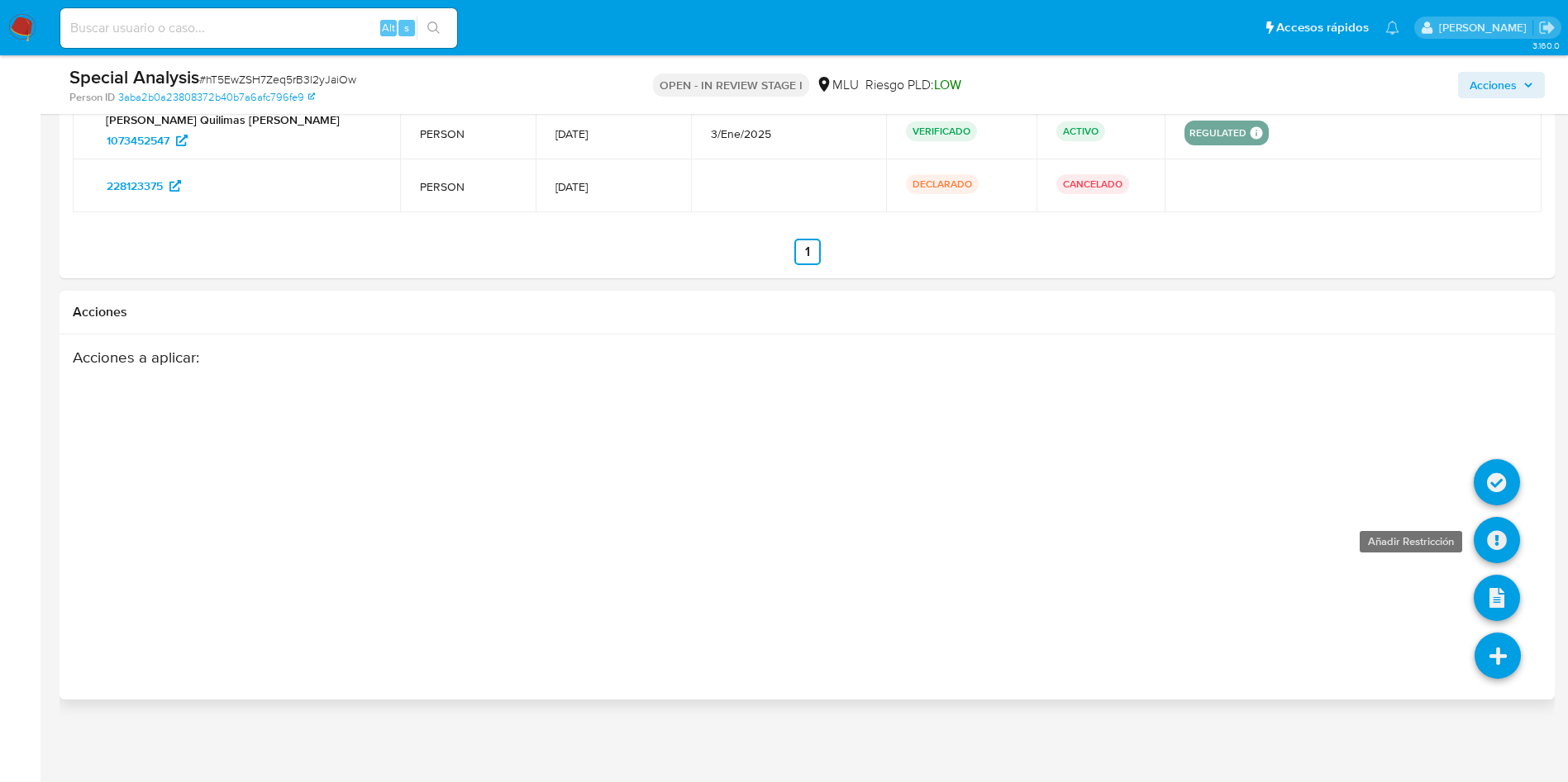
click at [1496, 533] on icon at bounding box center [1496, 540] width 46 height 46
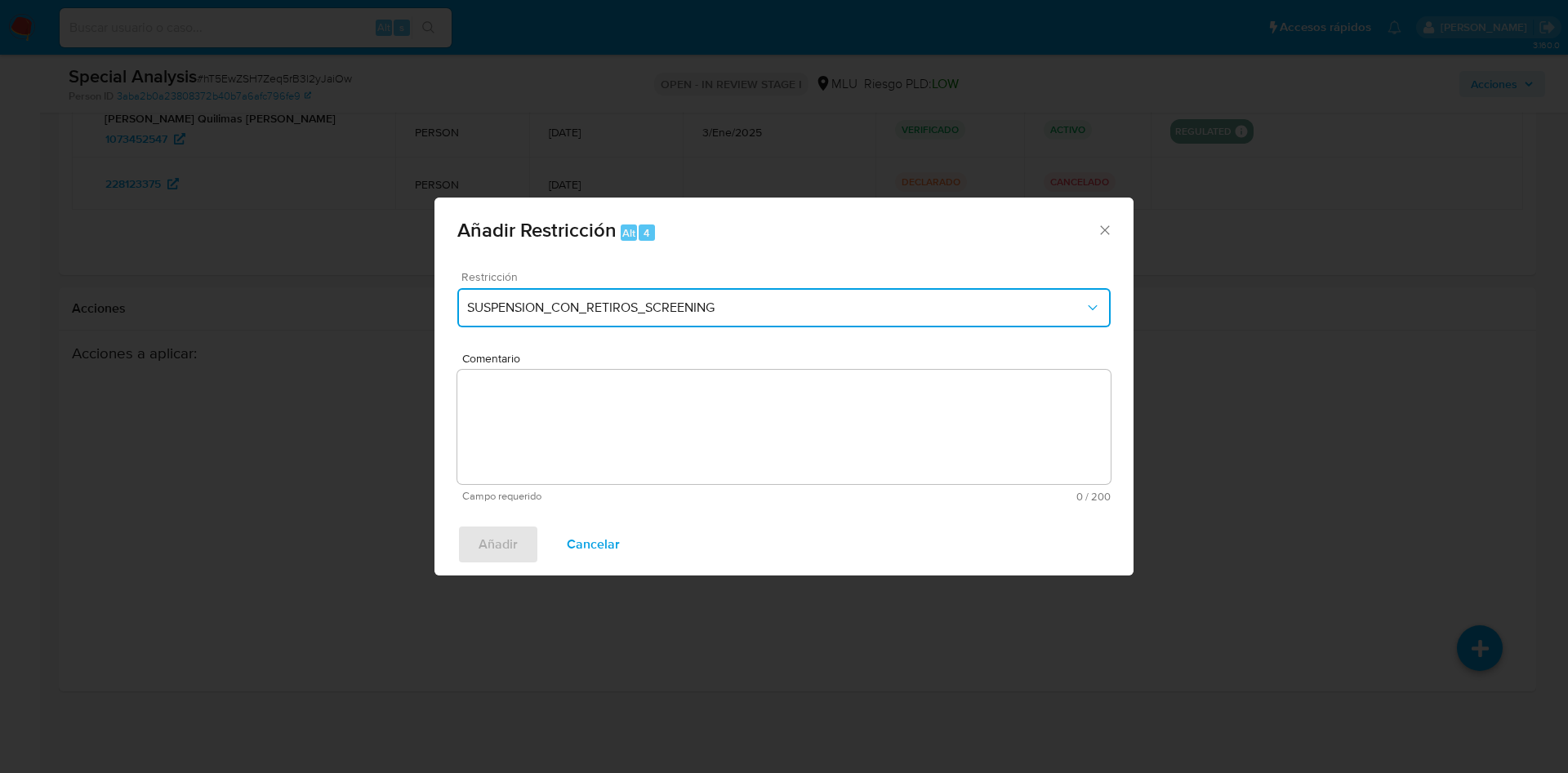
click at [601, 311] on span "SUSPENSION_CON_RETIROS_SCREENING" at bounding box center [775, 307] width 617 height 16
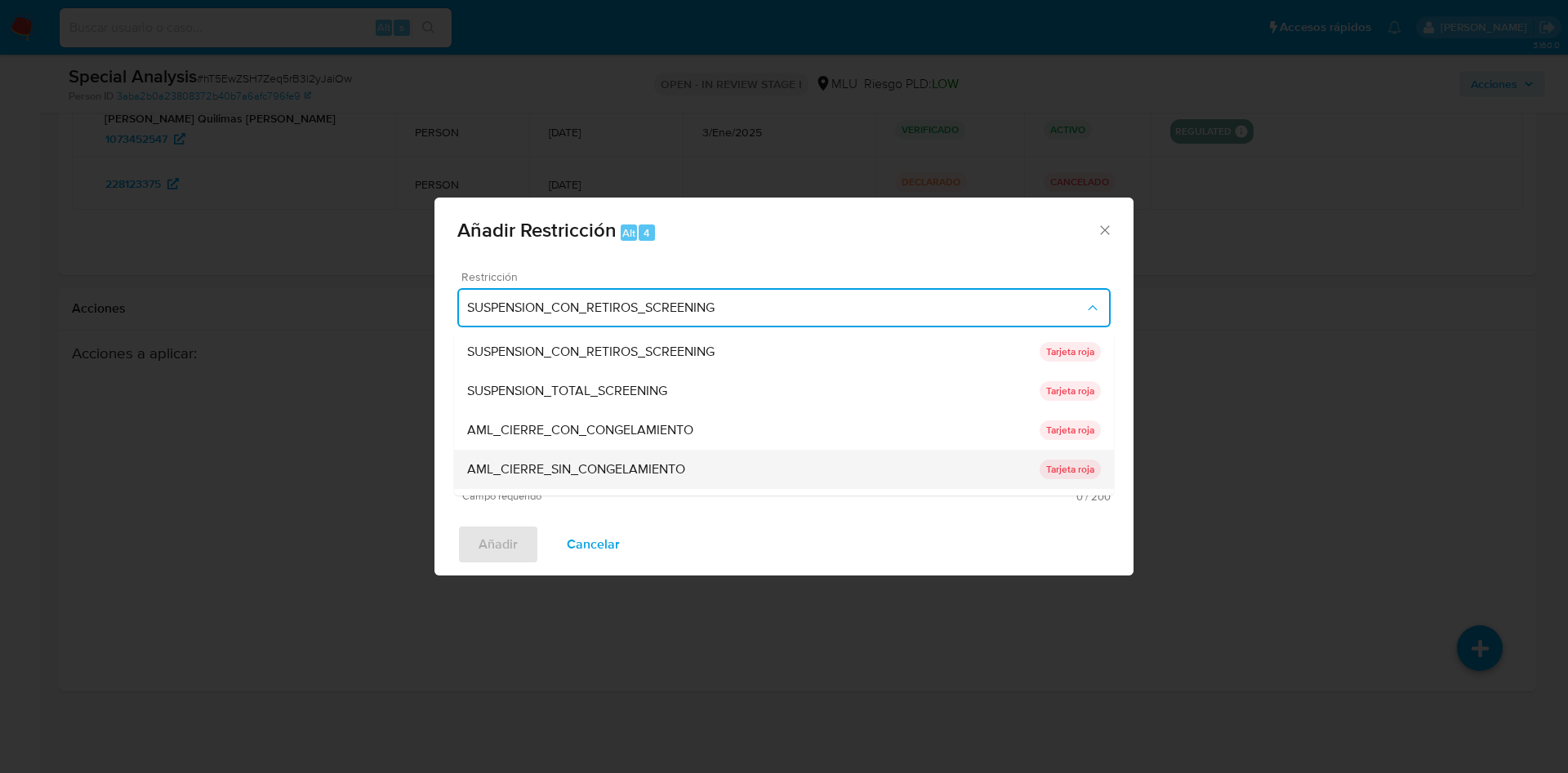
click at [646, 469] on span "AML_CIERRE_SIN_CONGELAMIENTO" at bounding box center [576, 469] width 218 height 16
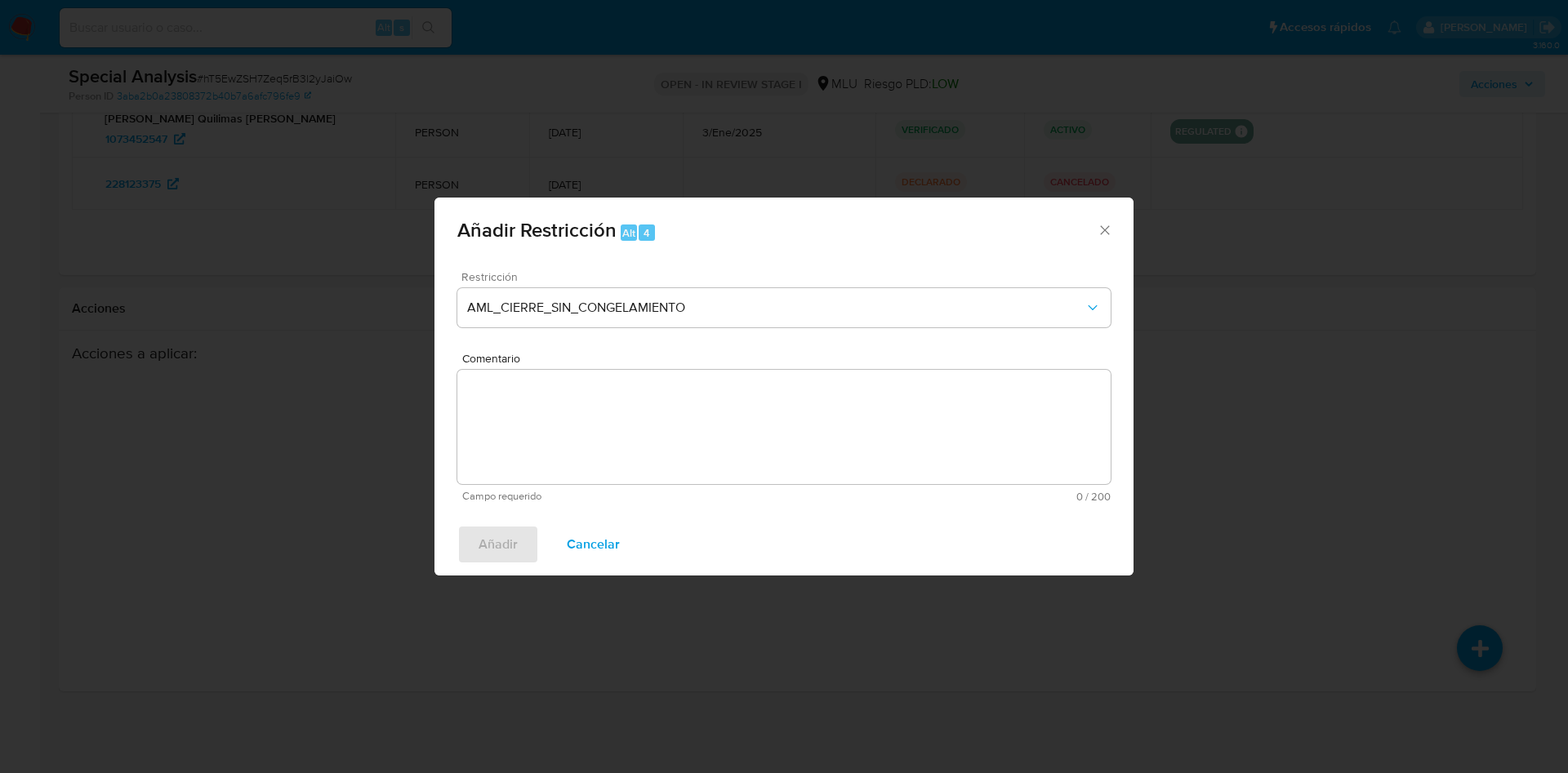
click at [670, 420] on textarea "Comentario" at bounding box center [784, 427] width 653 height 114
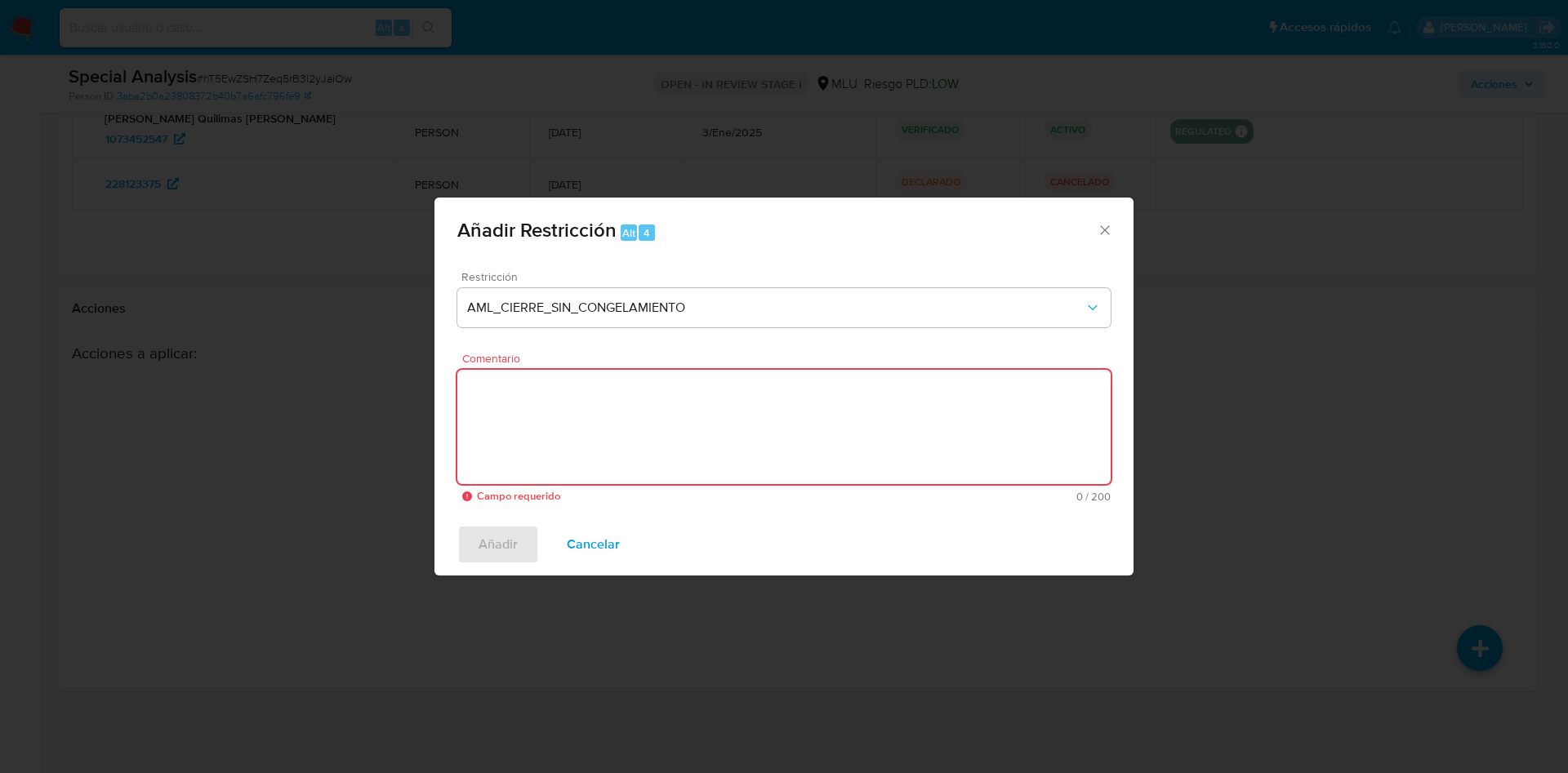
type textarea "S"
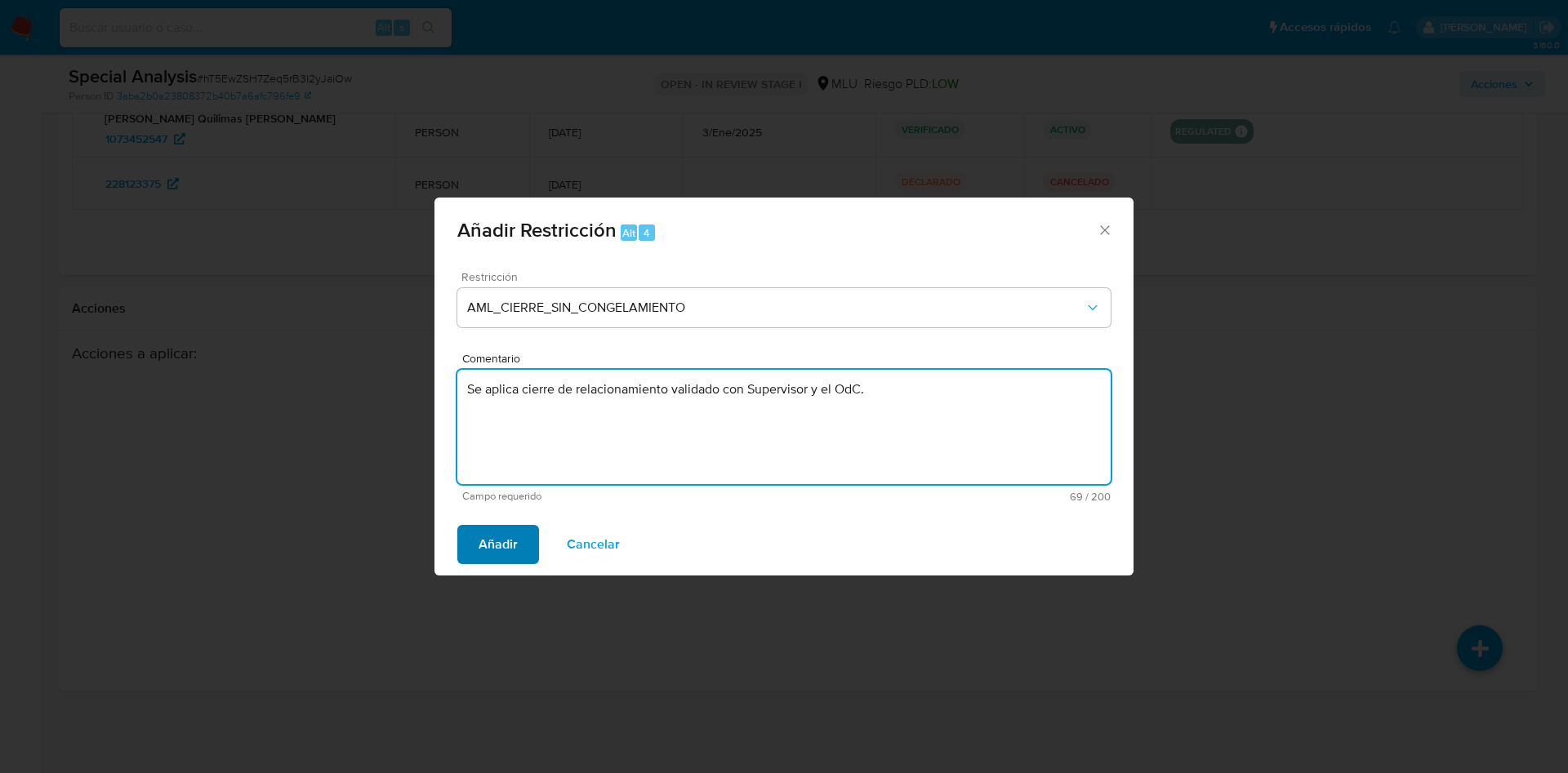
type textarea "Se aplica cierre de relacionamiento validado con Supervisor y el OdC."
click at [496, 542] on span "Añadir" at bounding box center [498, 544] width 39 height 35
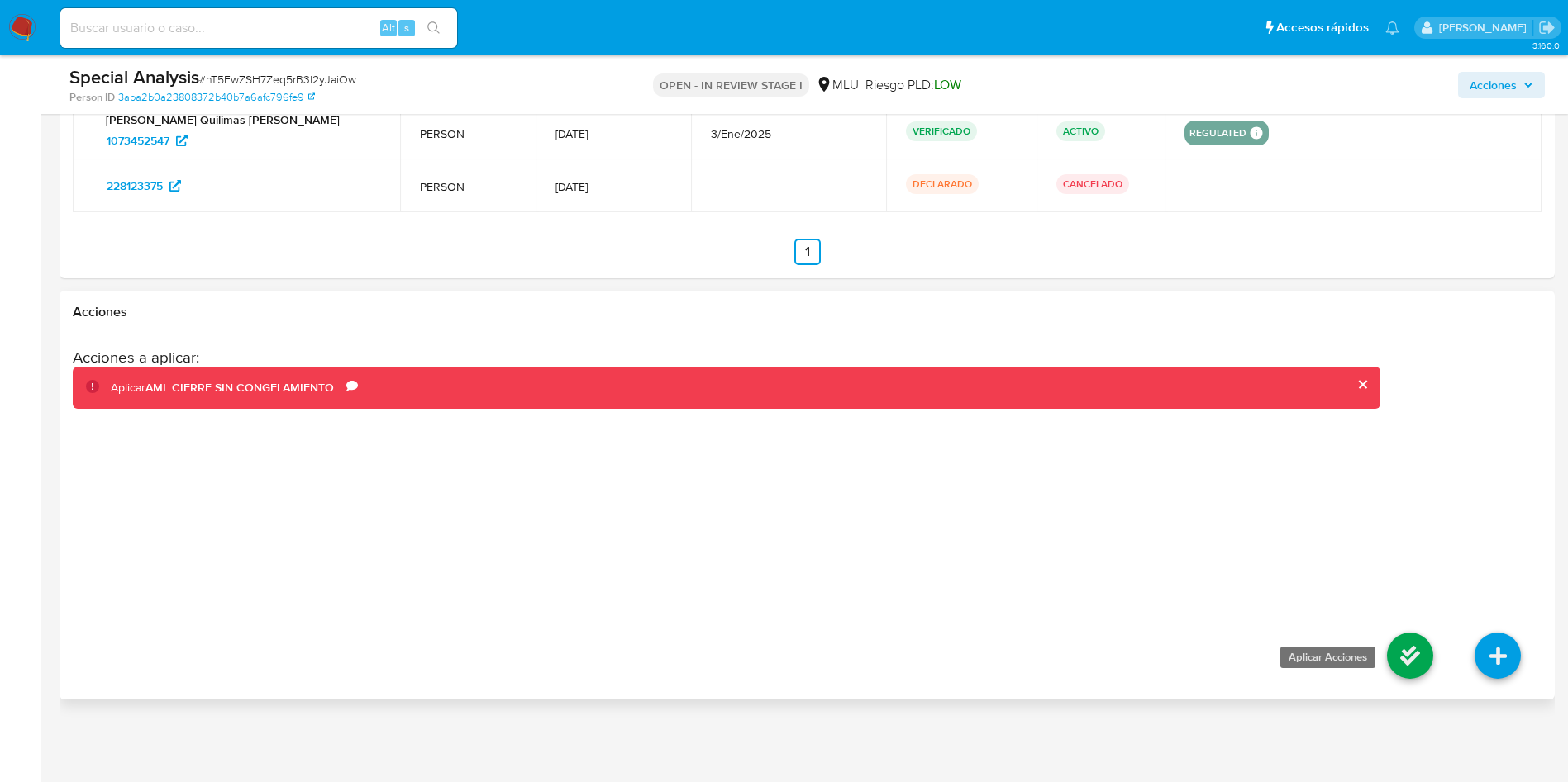
click at [1422, 642] on icon at bounding box center [1409, 655] width 46 height 46
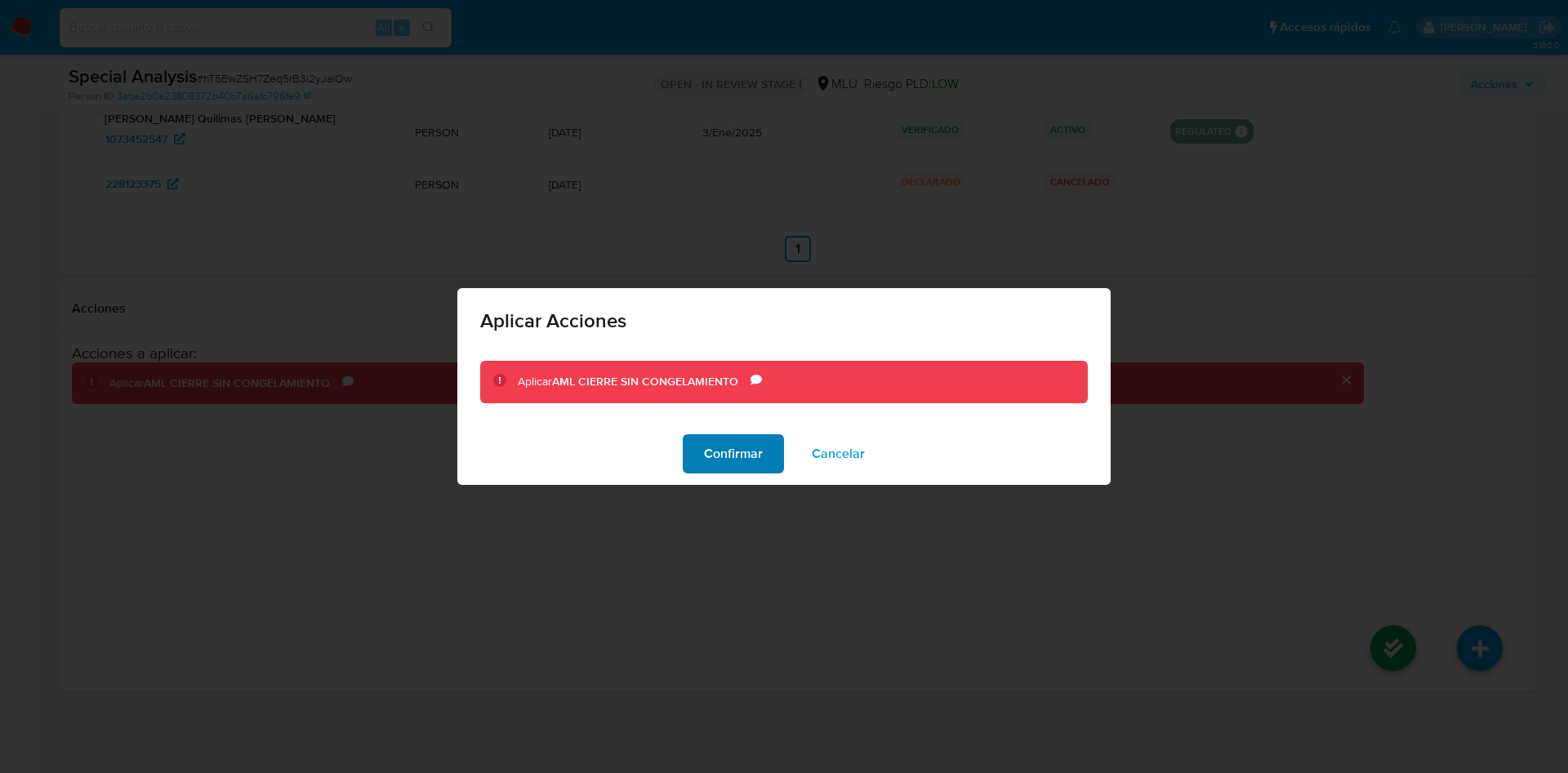
click at [738, 447] on span "Confirmar" at bounding box center [733, 454] width 59 height 35
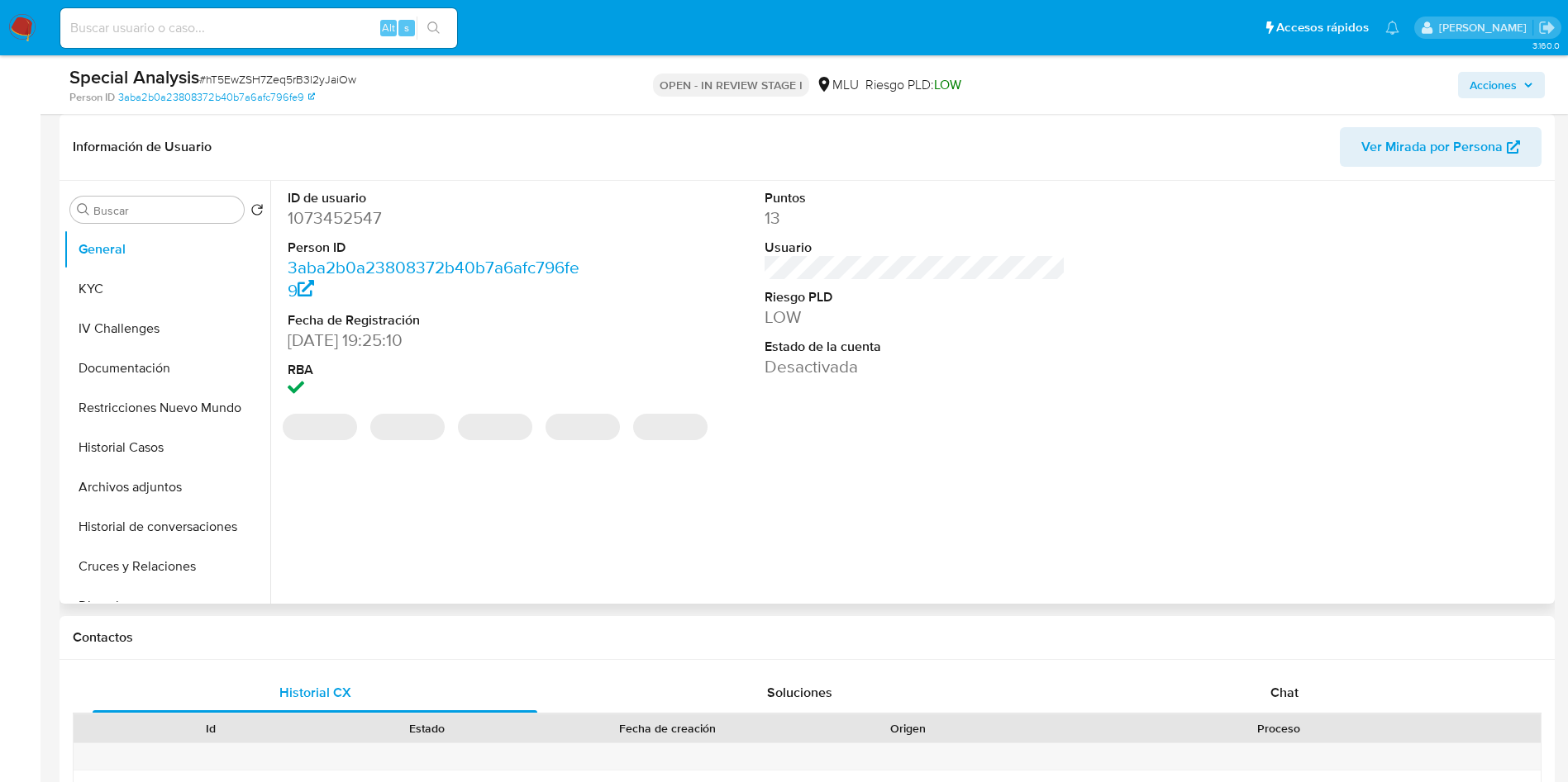
scroll to position [124, 0]
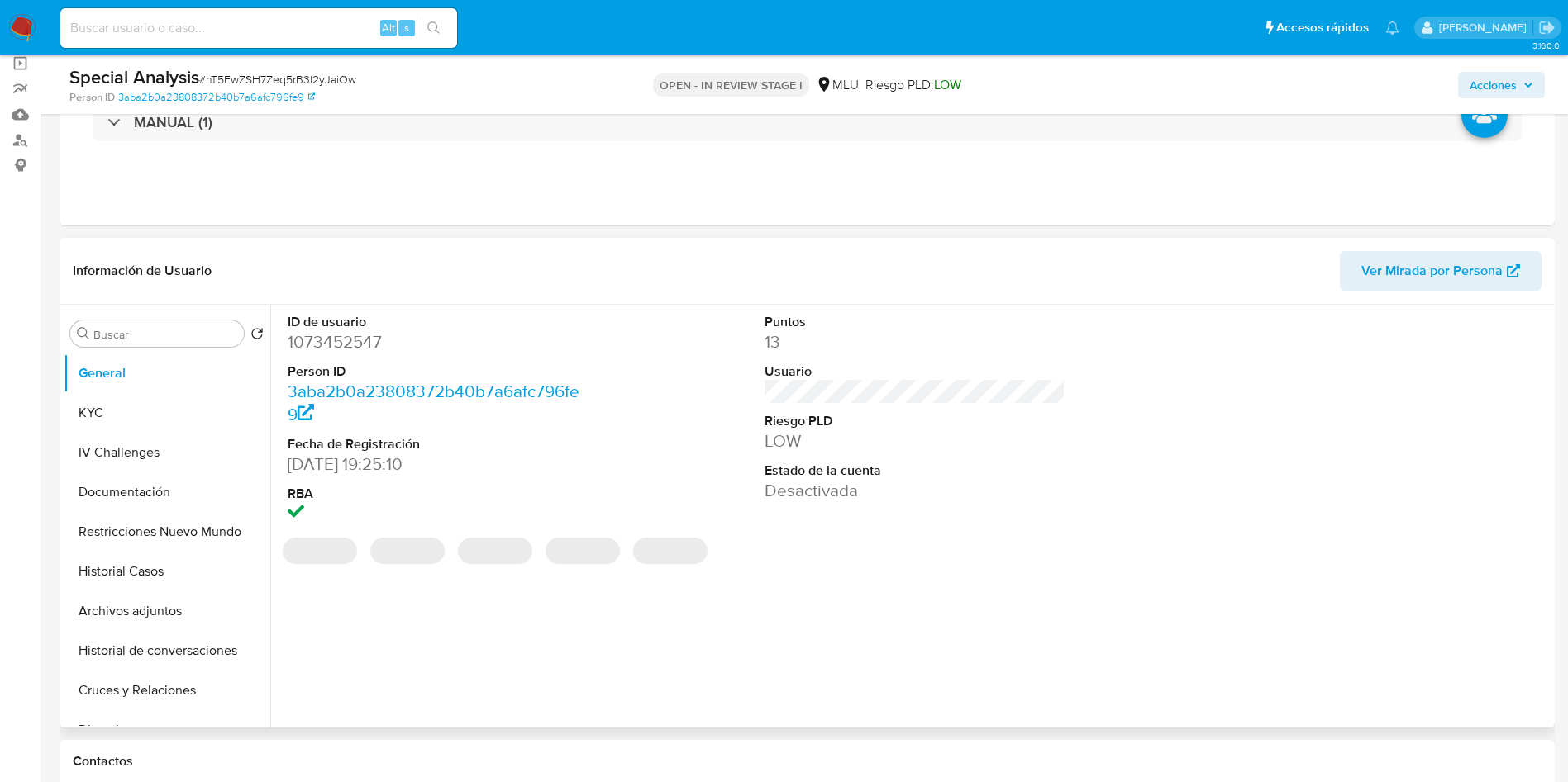
select select "10"
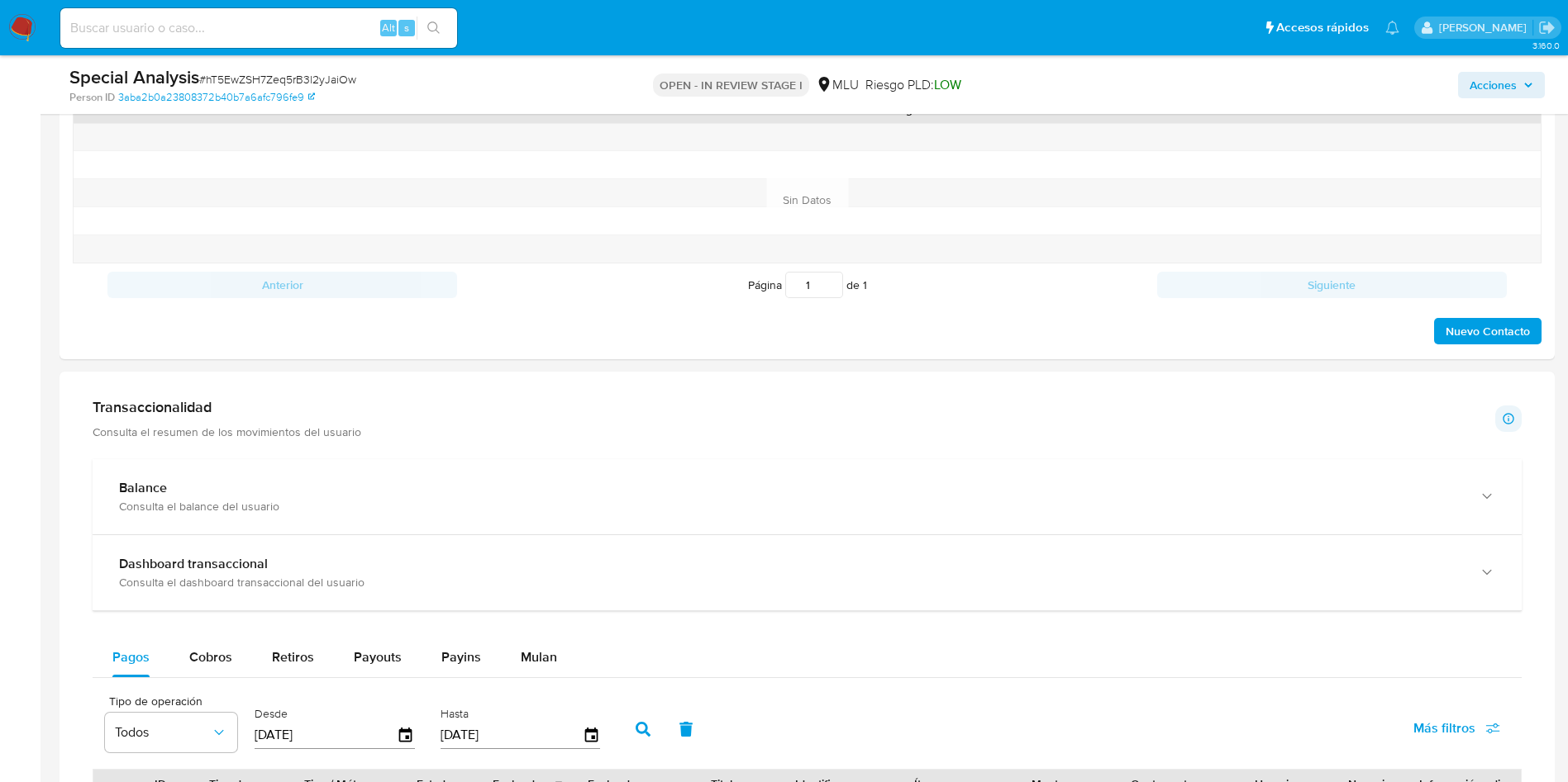
scroll to position [1488, 0]
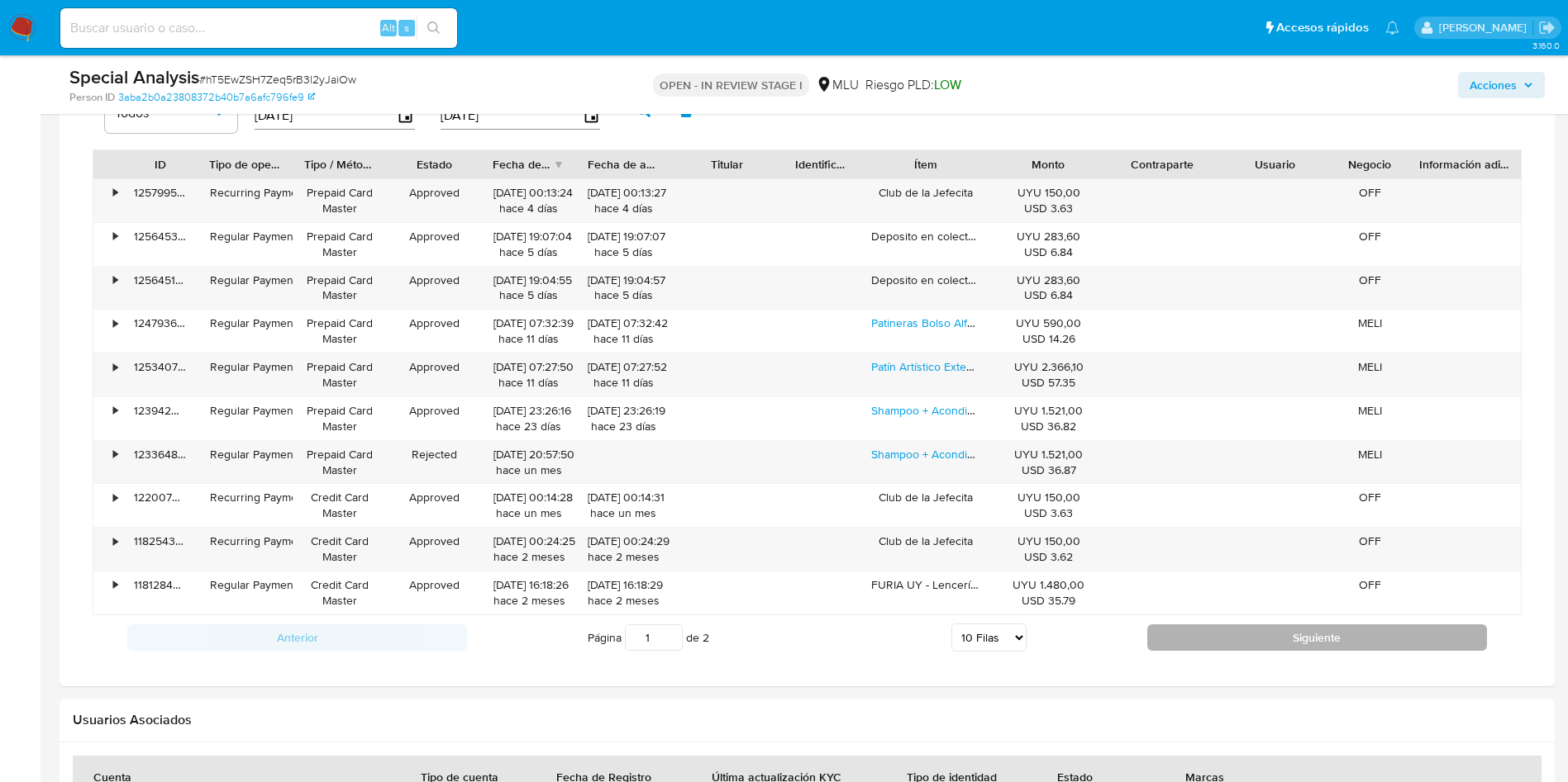
click at [1379, 650] on button "Siguiente" at bounding box center [1317, 638] width 340 height 26
type input "2"
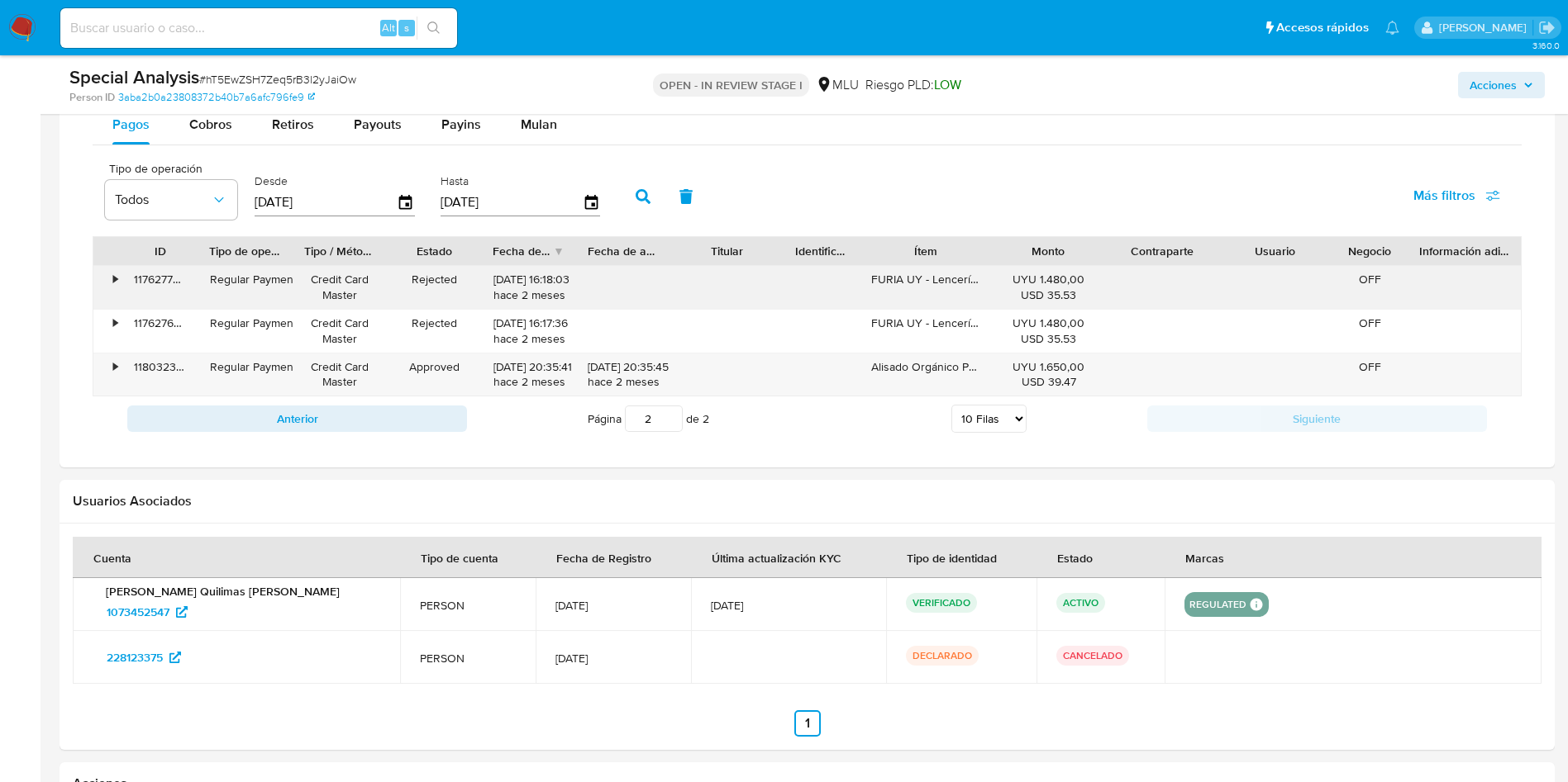
scroll to position [1363, 0]
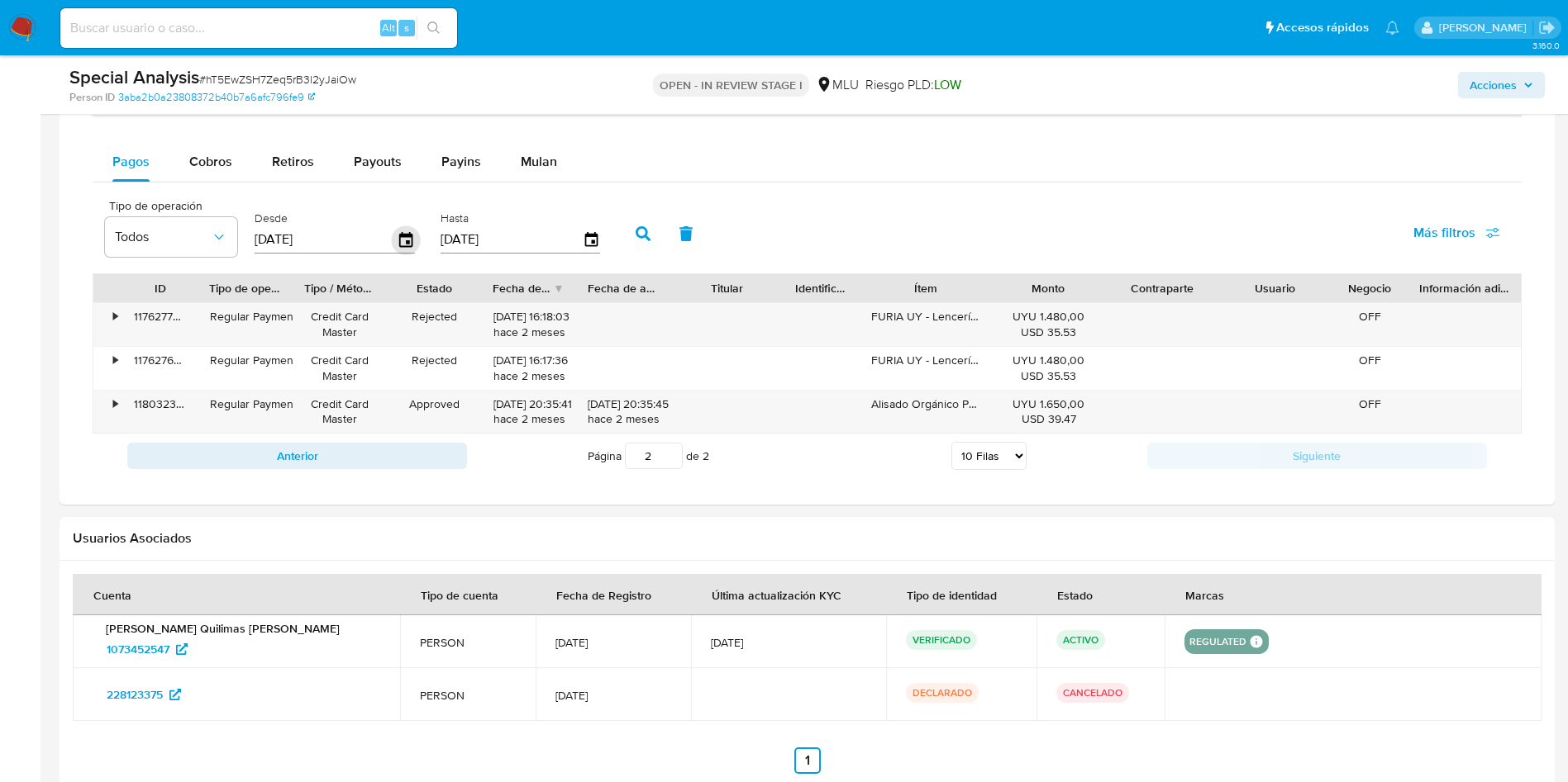
click at [407, 235] on icon "button" at bounding box center [406, 240] width 13 height 15
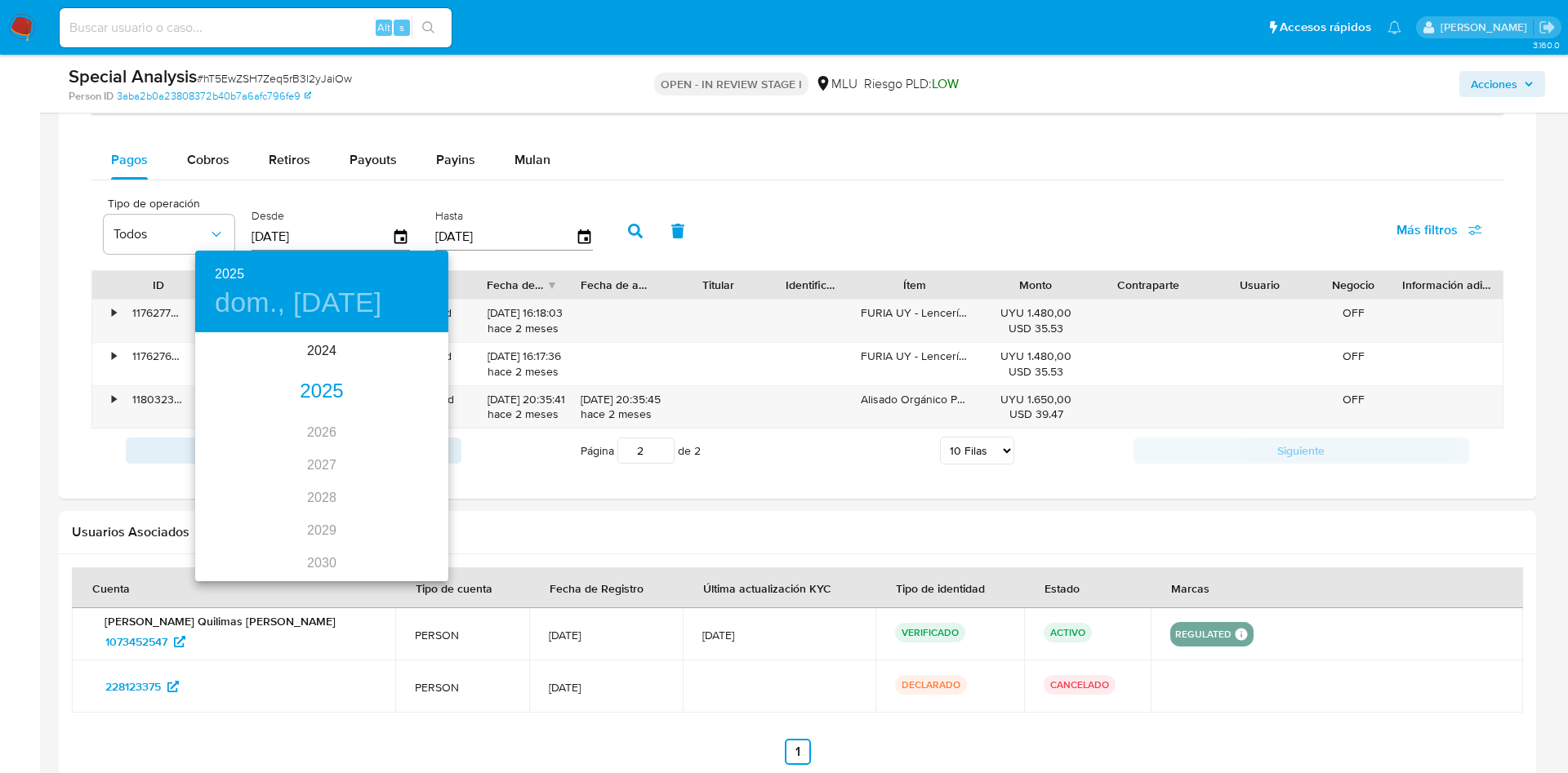
click at [320, 391] on div "2025" at bounding box center [321, 391] width 253 height 33
click at [232, 271] on h6 "2025" at bounding box center [229, 274] width 29 height 22
click at [304, 348] on div "2024" at bounding box center [321, 351] width 253 height 33
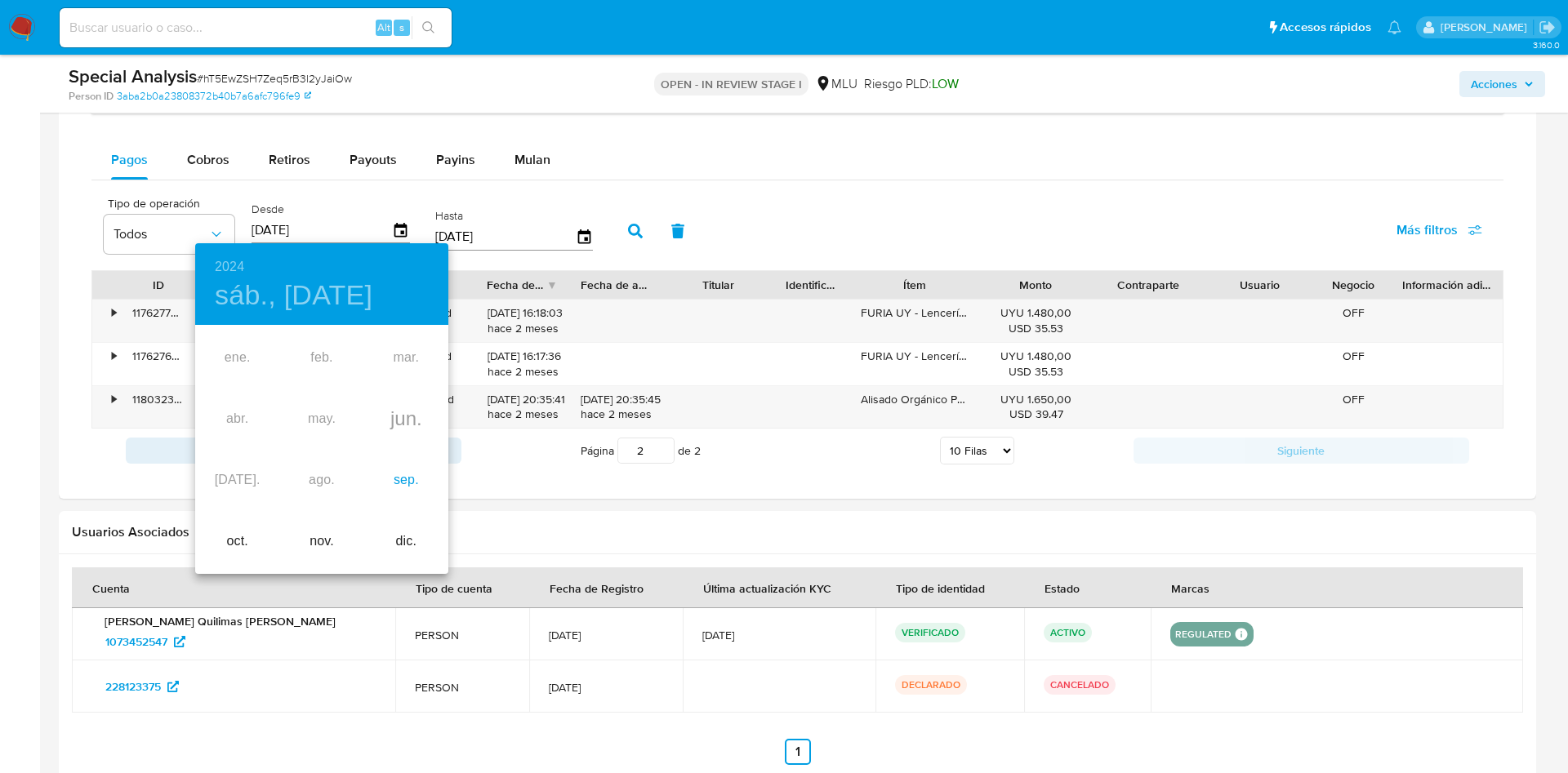
click at [382, 473] on div "sep." at bounding box center [406, 481] width 84 height 62
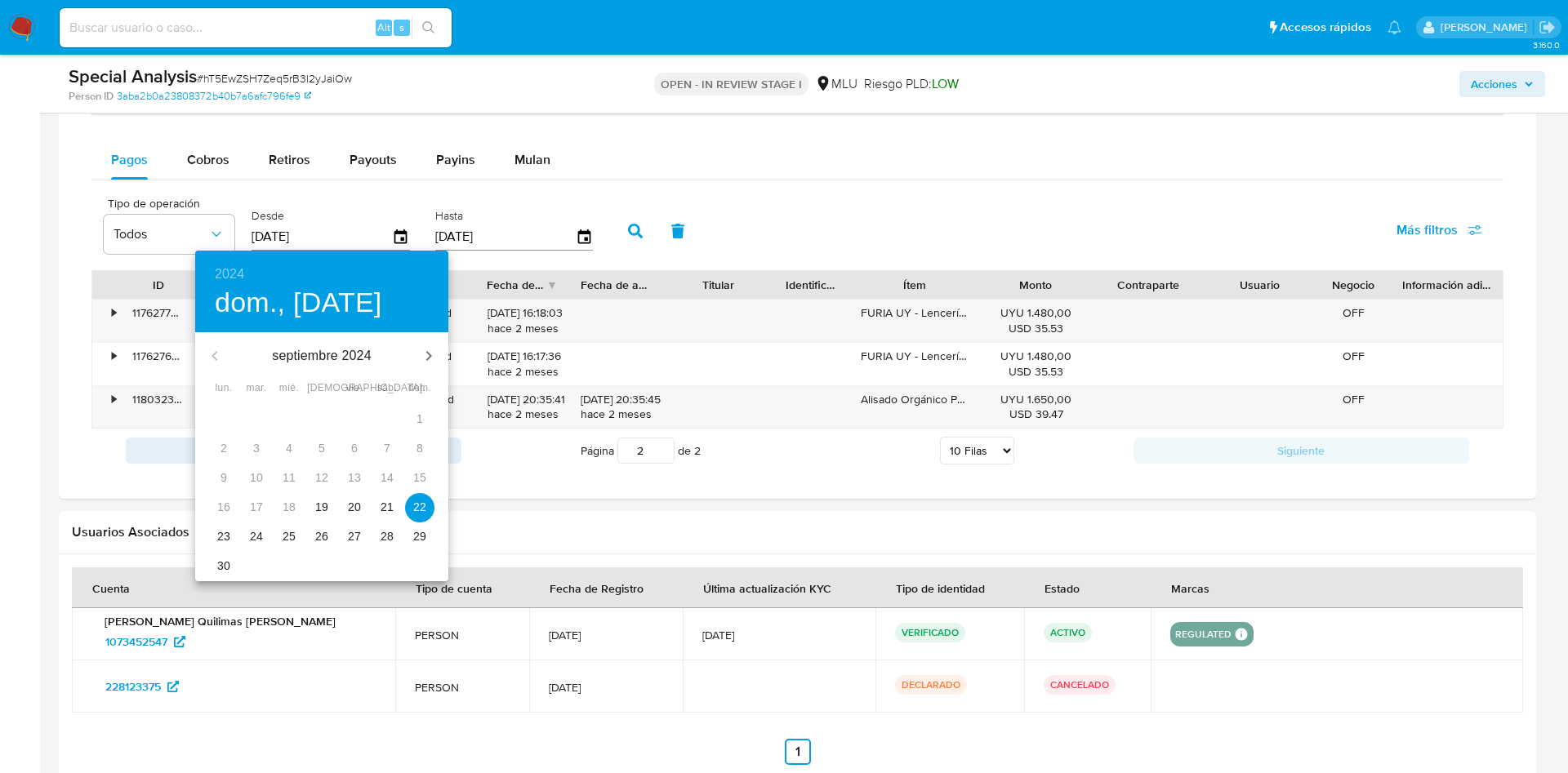
click at [323, 509] on p "19" at bounding box center [322, 507] width 13 height 16
type input "19/09/2024"
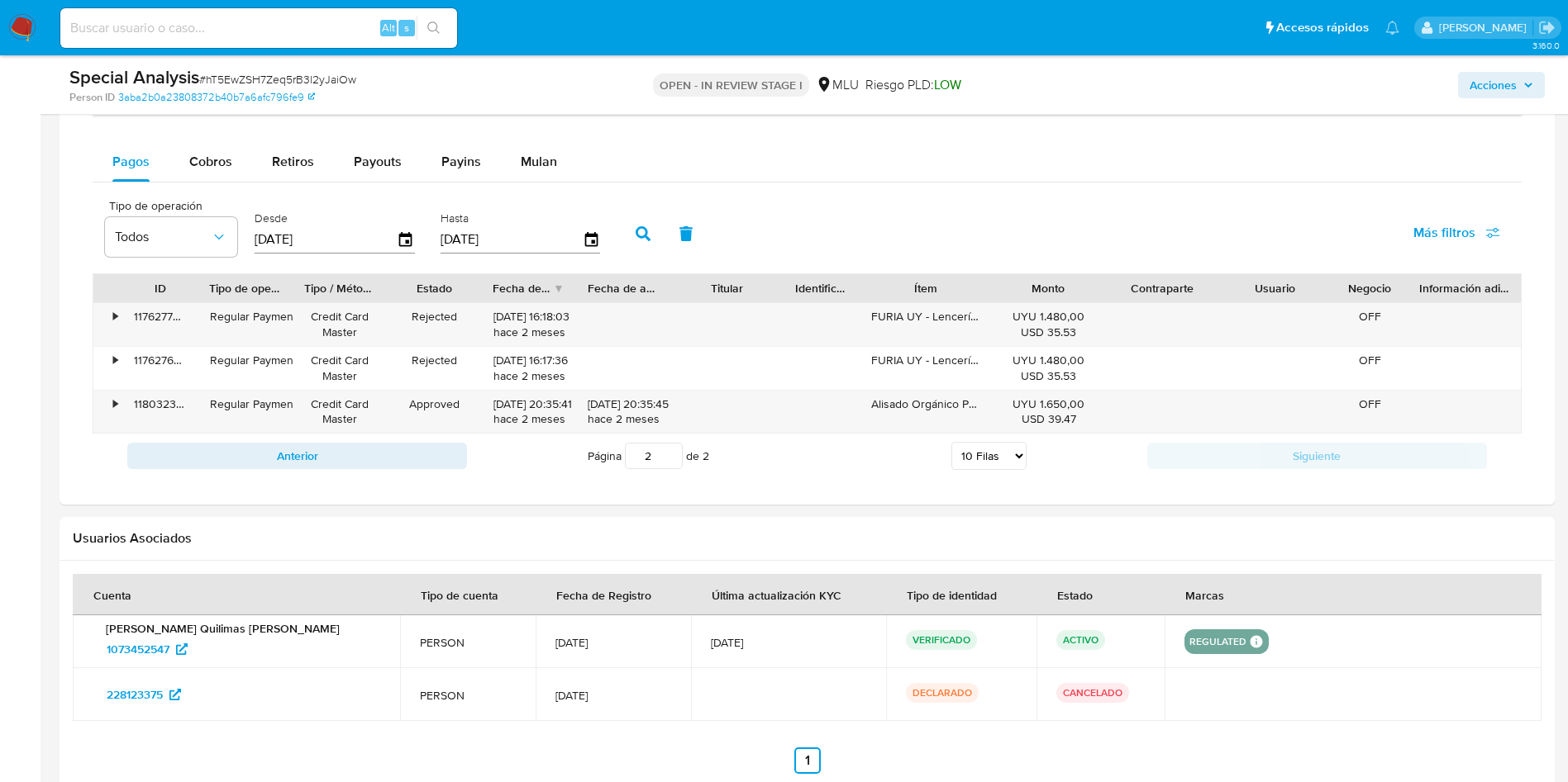
click at [643, 235] on icon "button" at bounding box center [643, 234] width 15 height 15
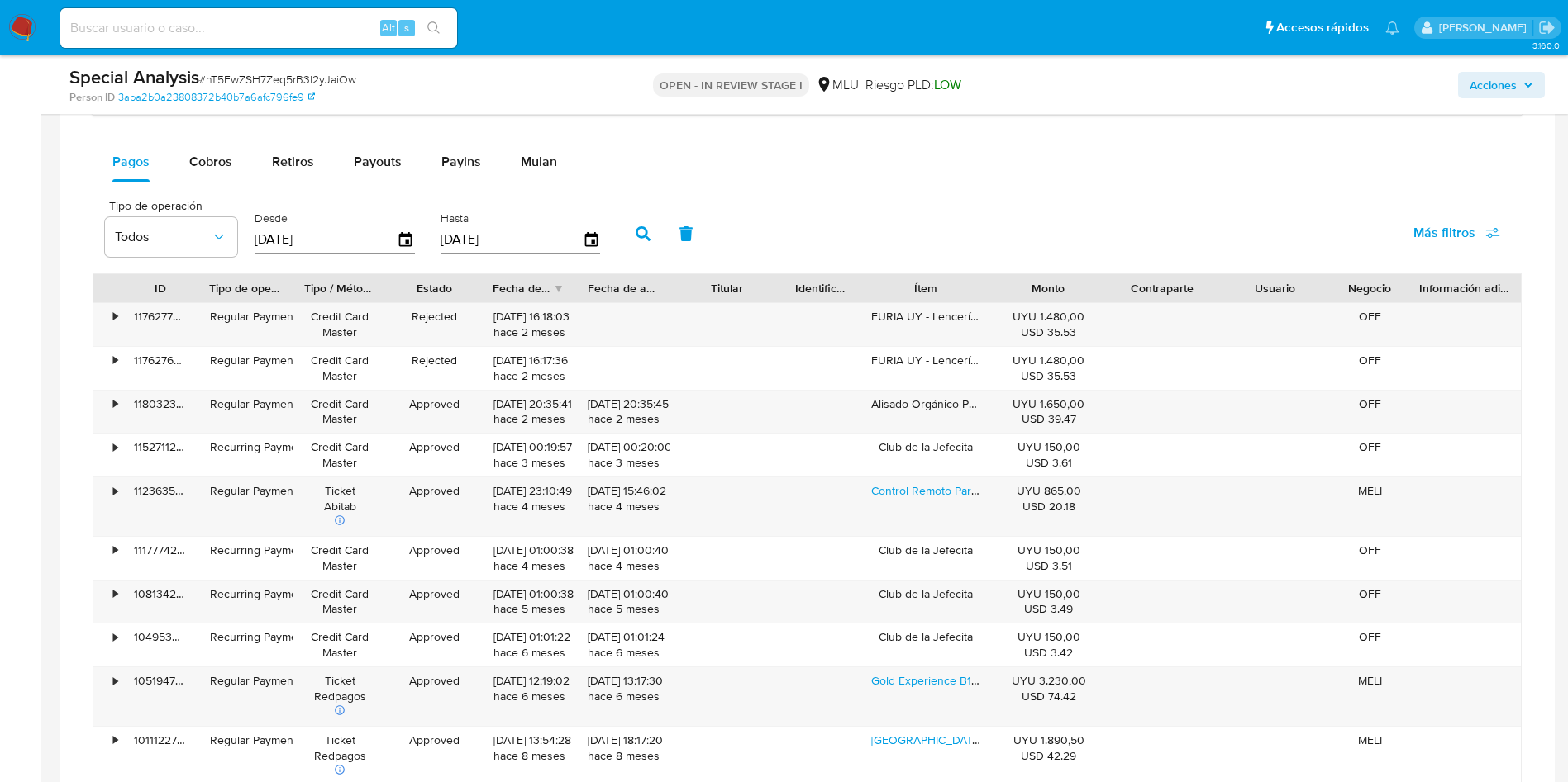
click at [1467, 234] on span "Más filtros" at bounding box center [1444, 233] width 62 height 40
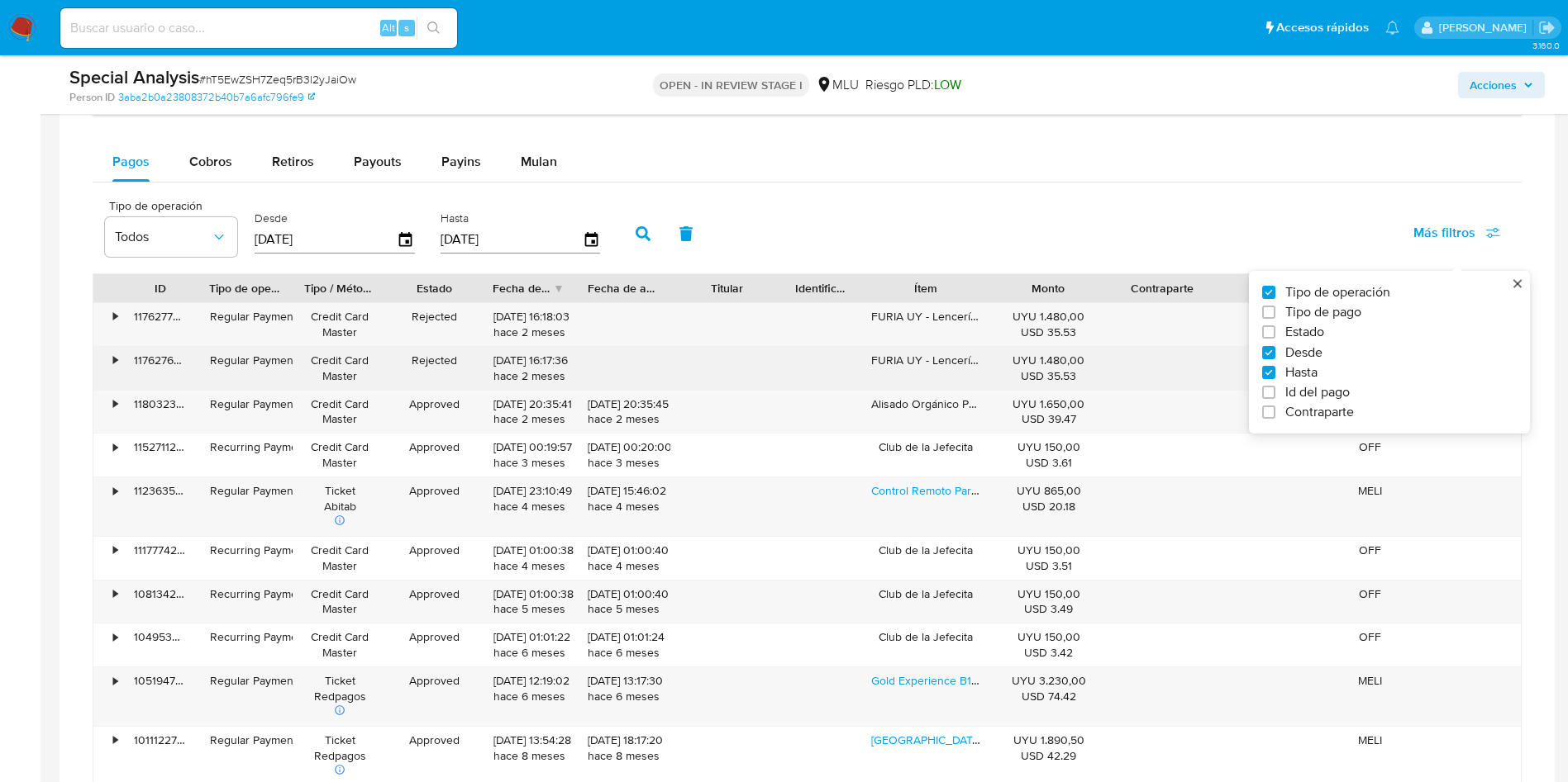
drag, startPoint x: 1295, startPoint y: 326, endPoint x: 1055, endPoint y: 366, distance: 243.3
click at [1292, 327] on span "Estado" at bounding box center [1304, 332] width 39 height 16
click at [1275, 327] on input "Estado" at bounding box center [1269, 332] width 13 height 13
checkbox input "true"
type input "19/09/2024"
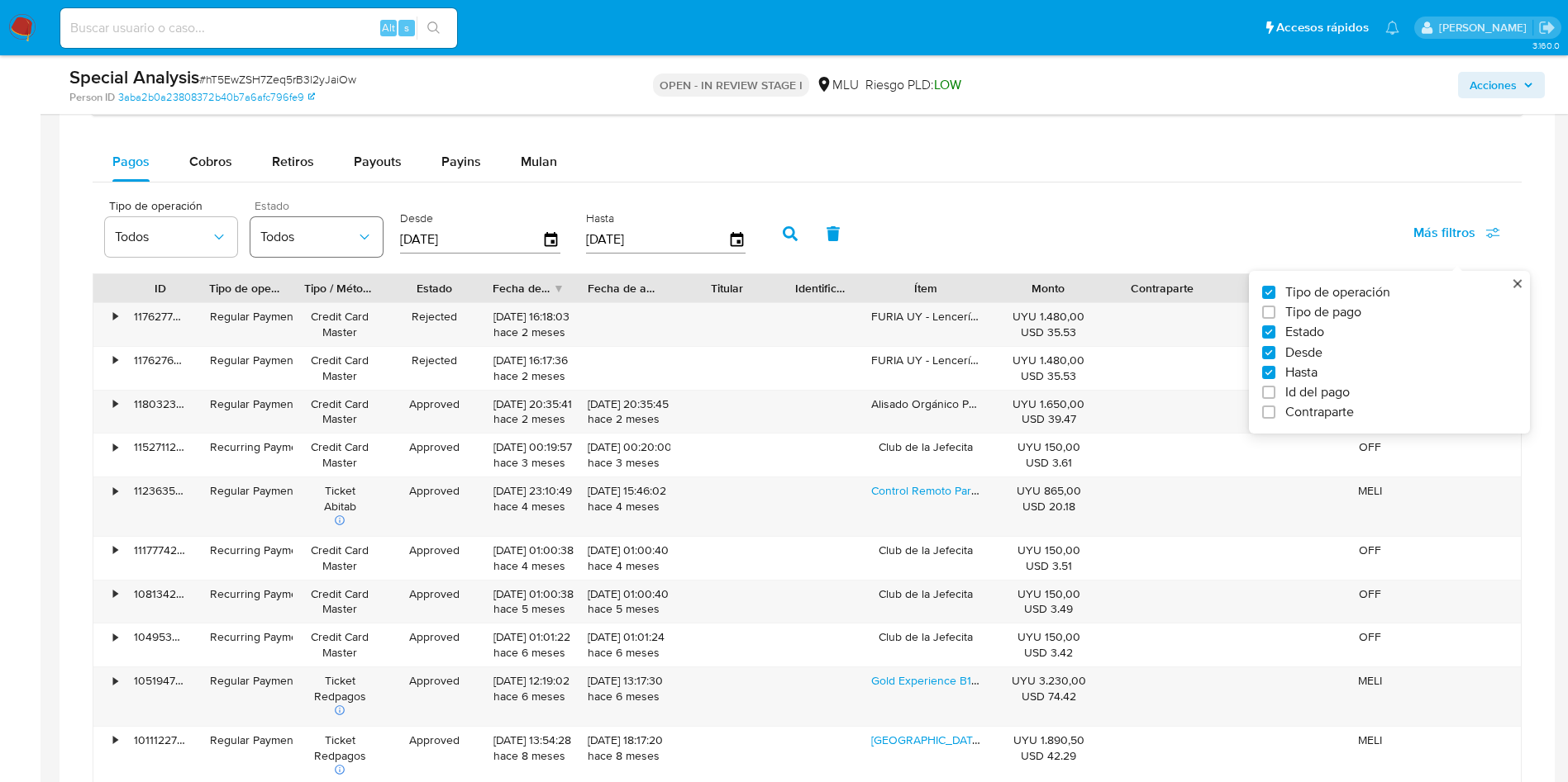
drag, startPoint x: 309, startPoint y: 226, endPoint x: 320, endPoint y: 255, distance: 31.0
click at [309, 226] on button "Todos" at bounding box center [316, 237] width 132 height 40
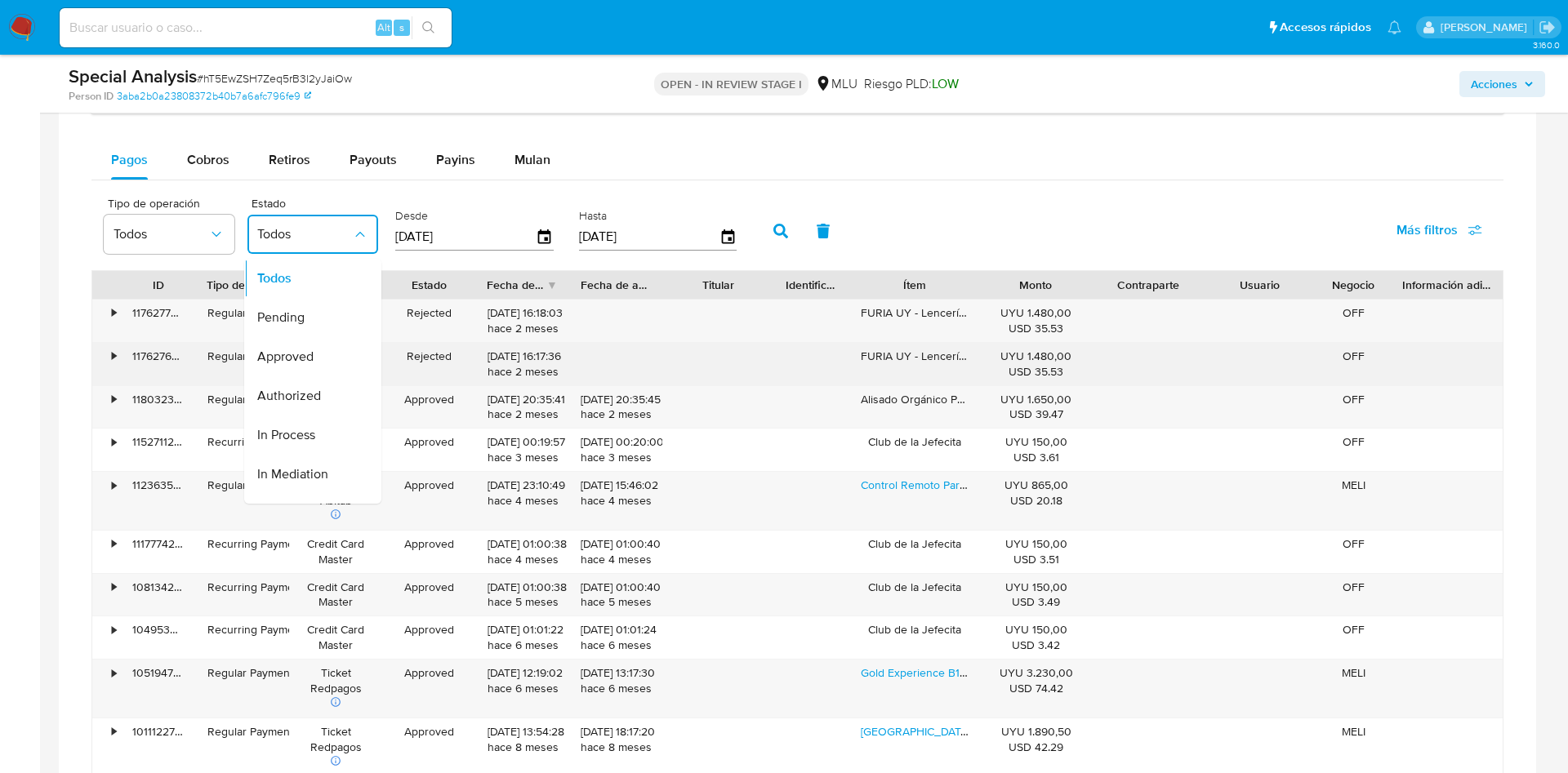
click at [308, 363] on span "Approved" at bounding box center [286, 357] width 56 height 16
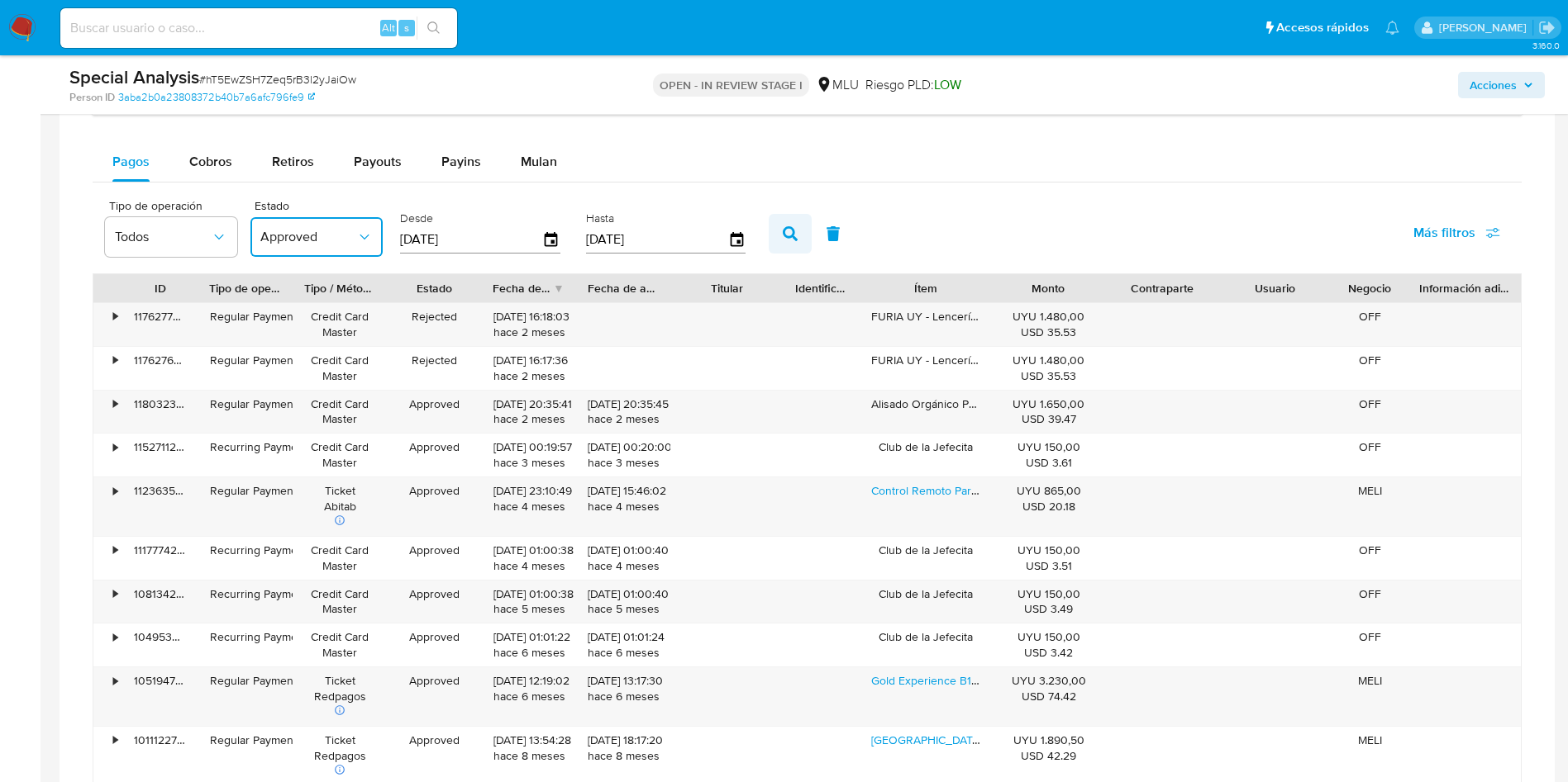
click at [809, 238] on button "button" at bounding box center [790, 234] width 43 height 40
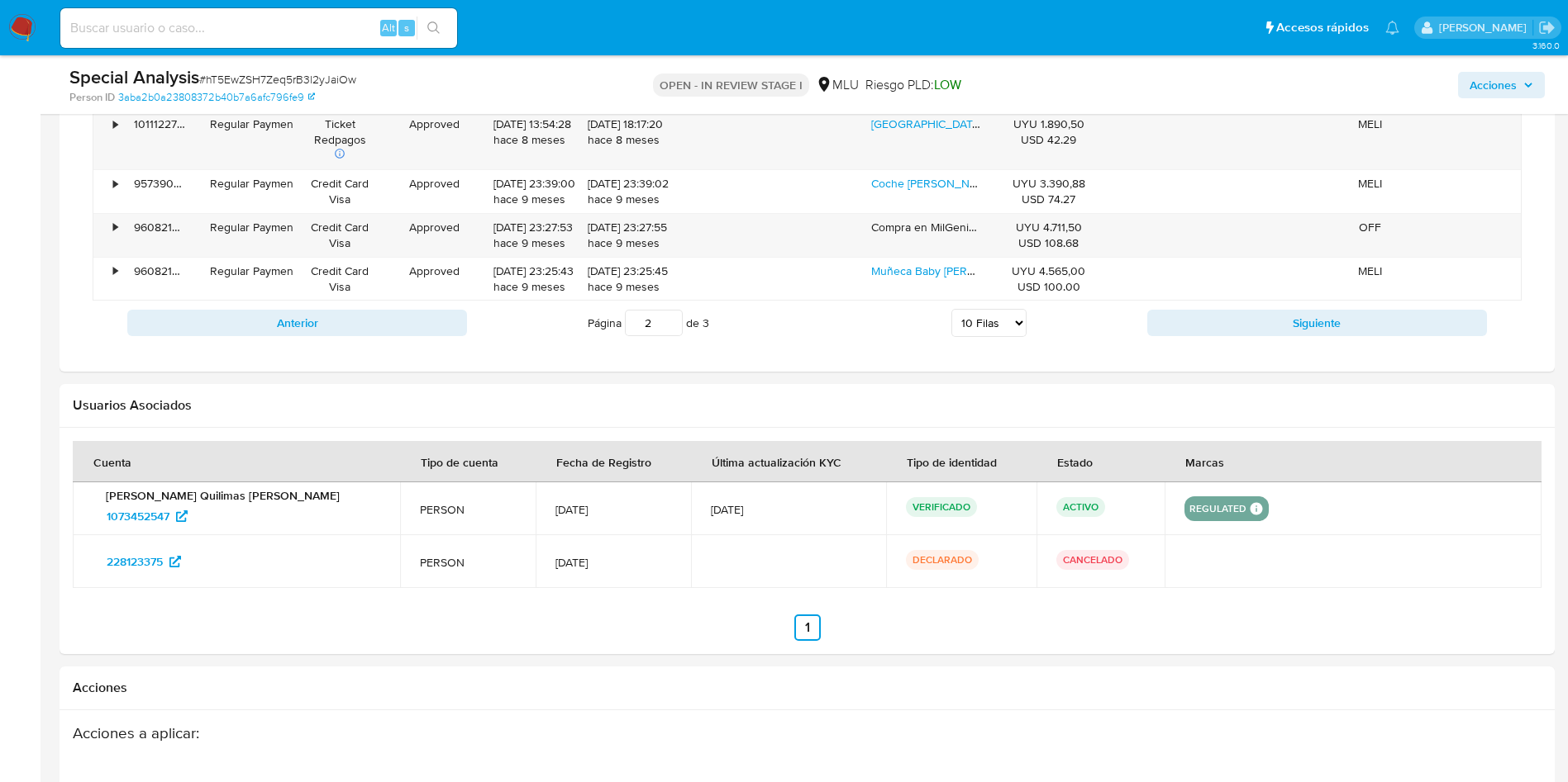
scroll to position [1859, 0]
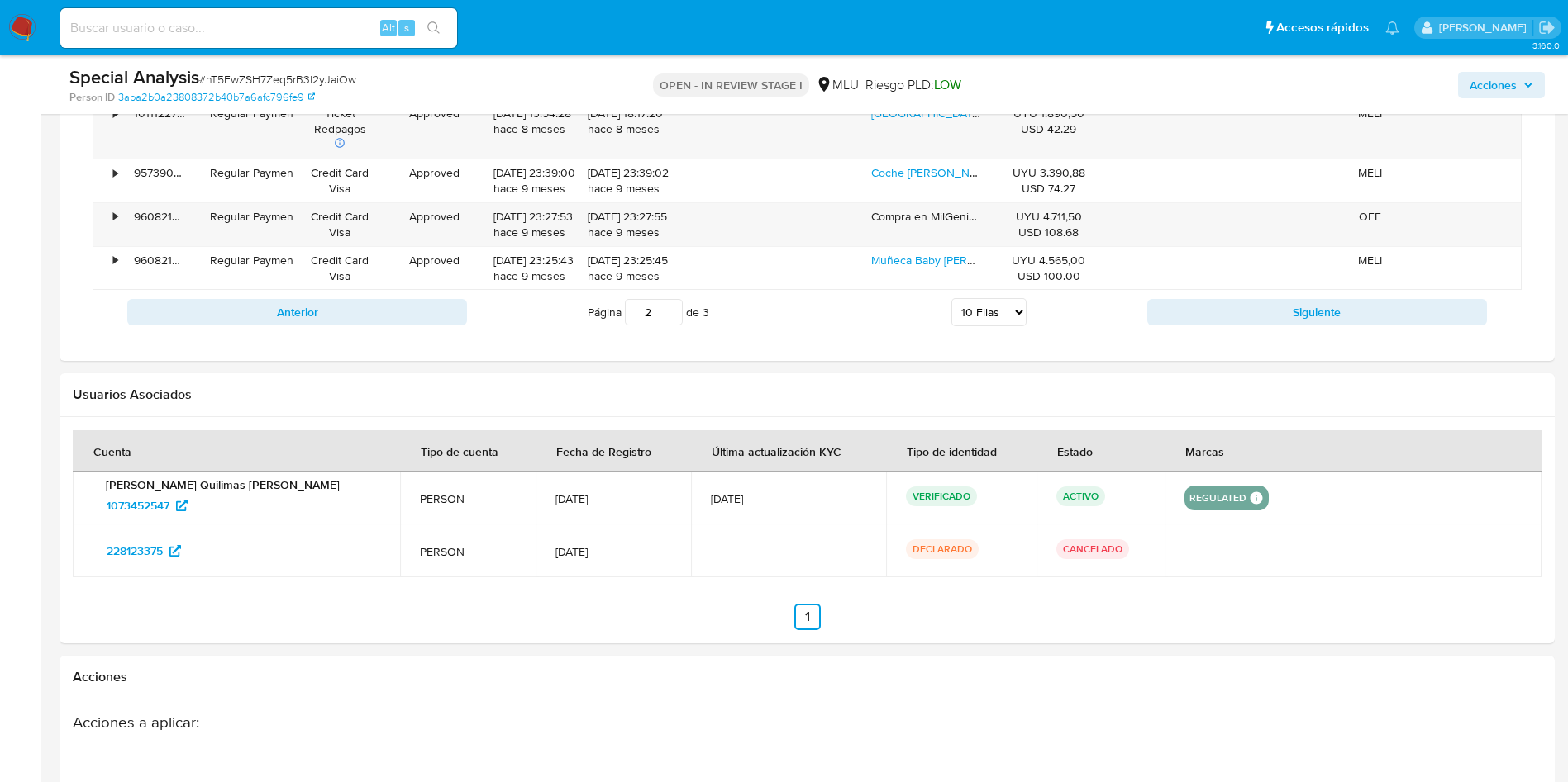
click at [942, 314] on div "Página 2 de 3 5 Filas 10 Filas 20 Filas 25 Filas 50 Filas 100 Filas" at bounding box center [807, 312] width 680 height 33
click at [970, 321] on select "5 Filas 10 Filas 20 Filas 25 Filas 50 Filas 100 Filas" at bounding box center [989, 313] width 76 height 28
select select "100"
click at [951, 298] on select "5 Filas 10 Filas 20 Filas 25 Filas 50 Filas 100 Filas" at bounding box center [989, 313] width 76 height 28
type input "1"
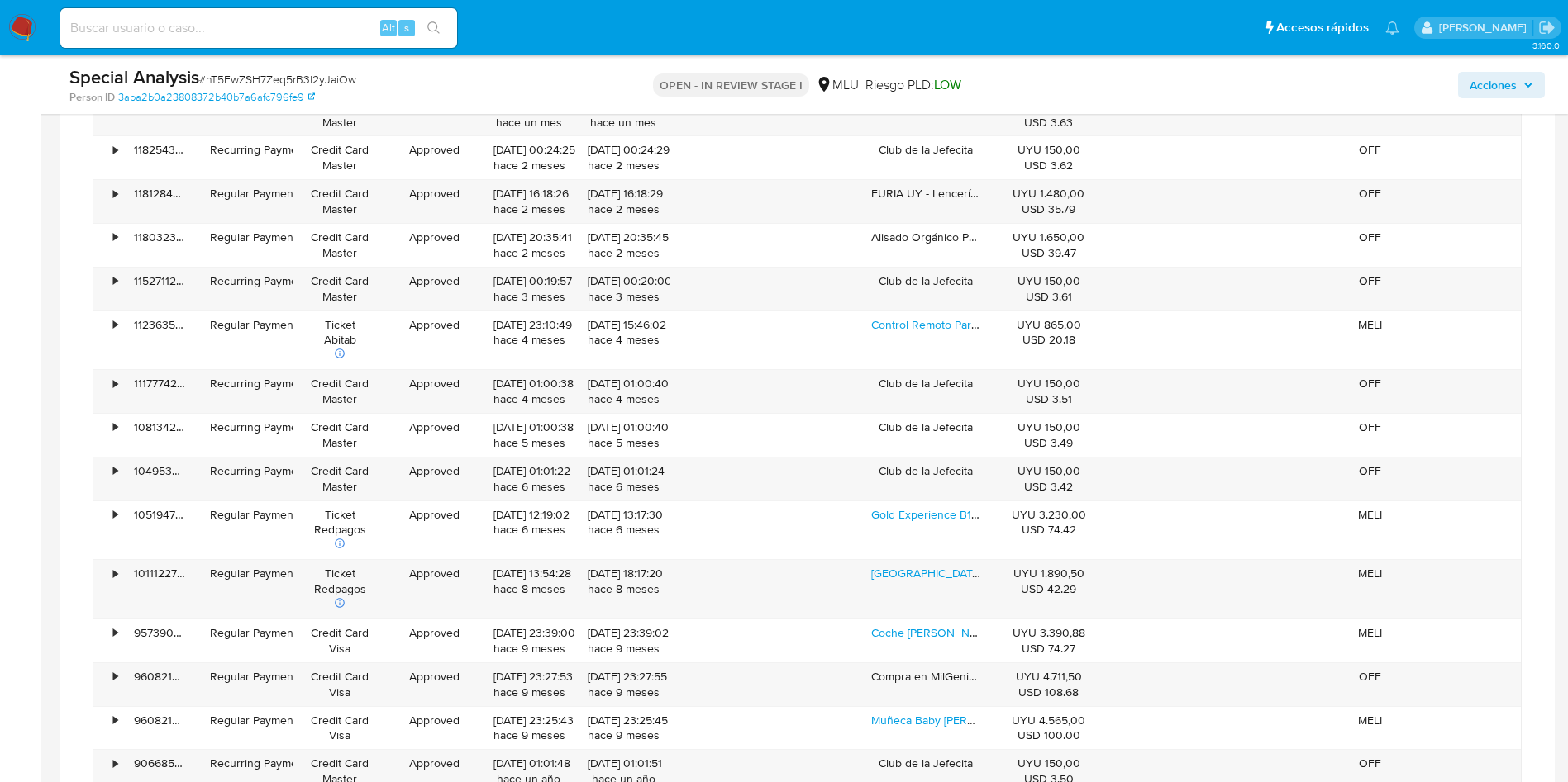
scroll to position [1611, 0]
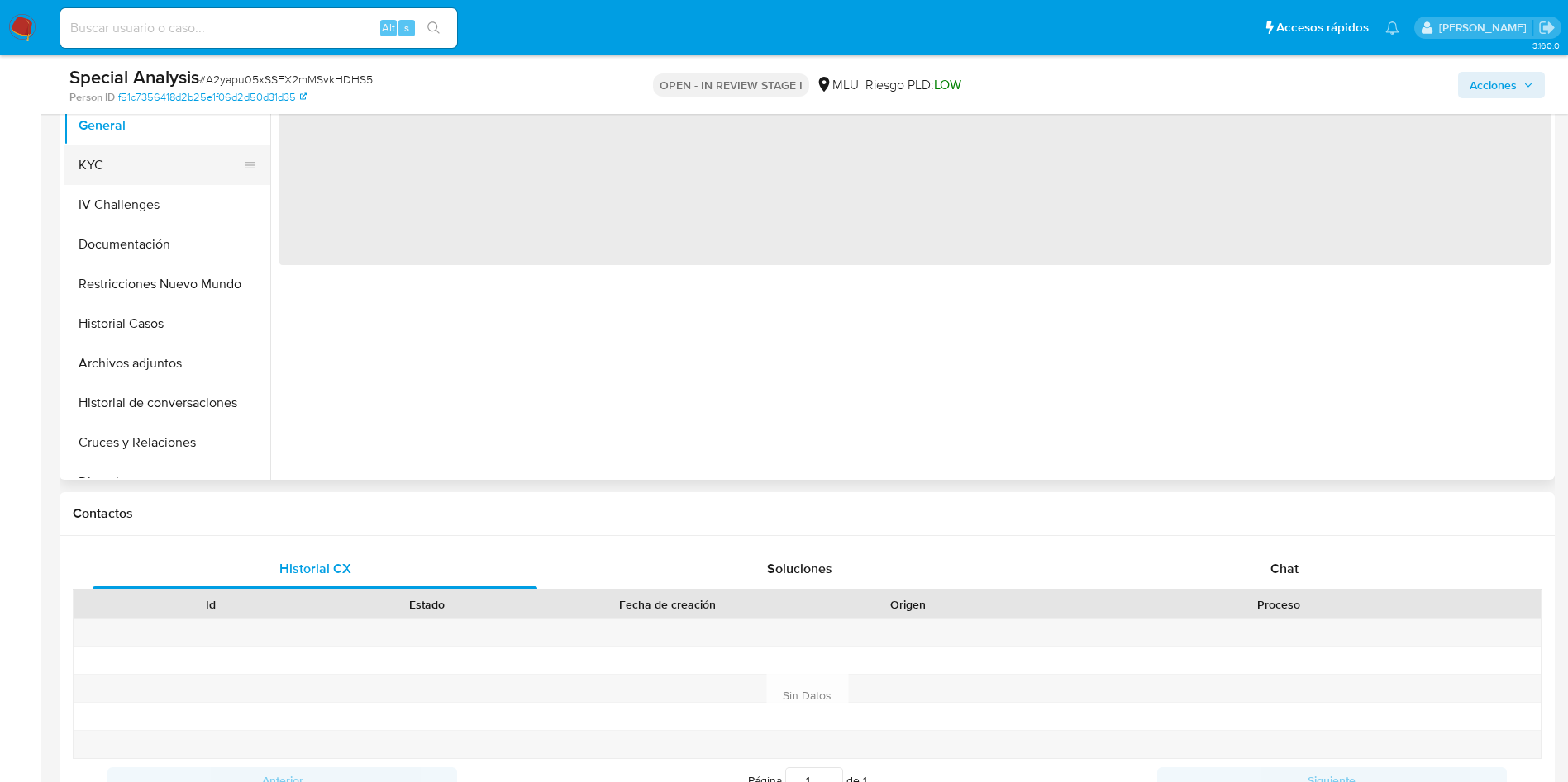
click at [135, 164] on button "KYC" at bounding box center [160, 165] width 194 height 40
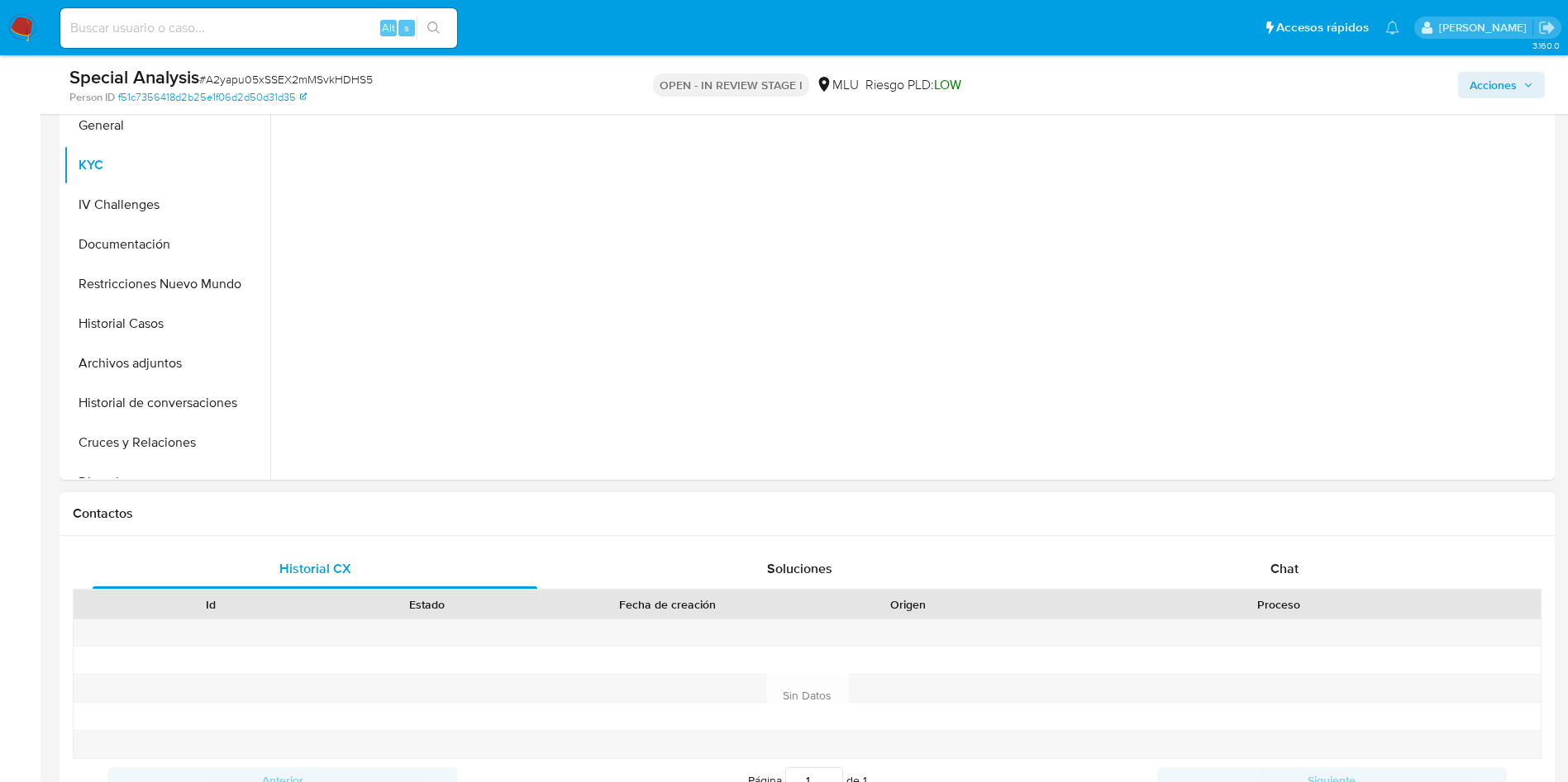
select select "10"
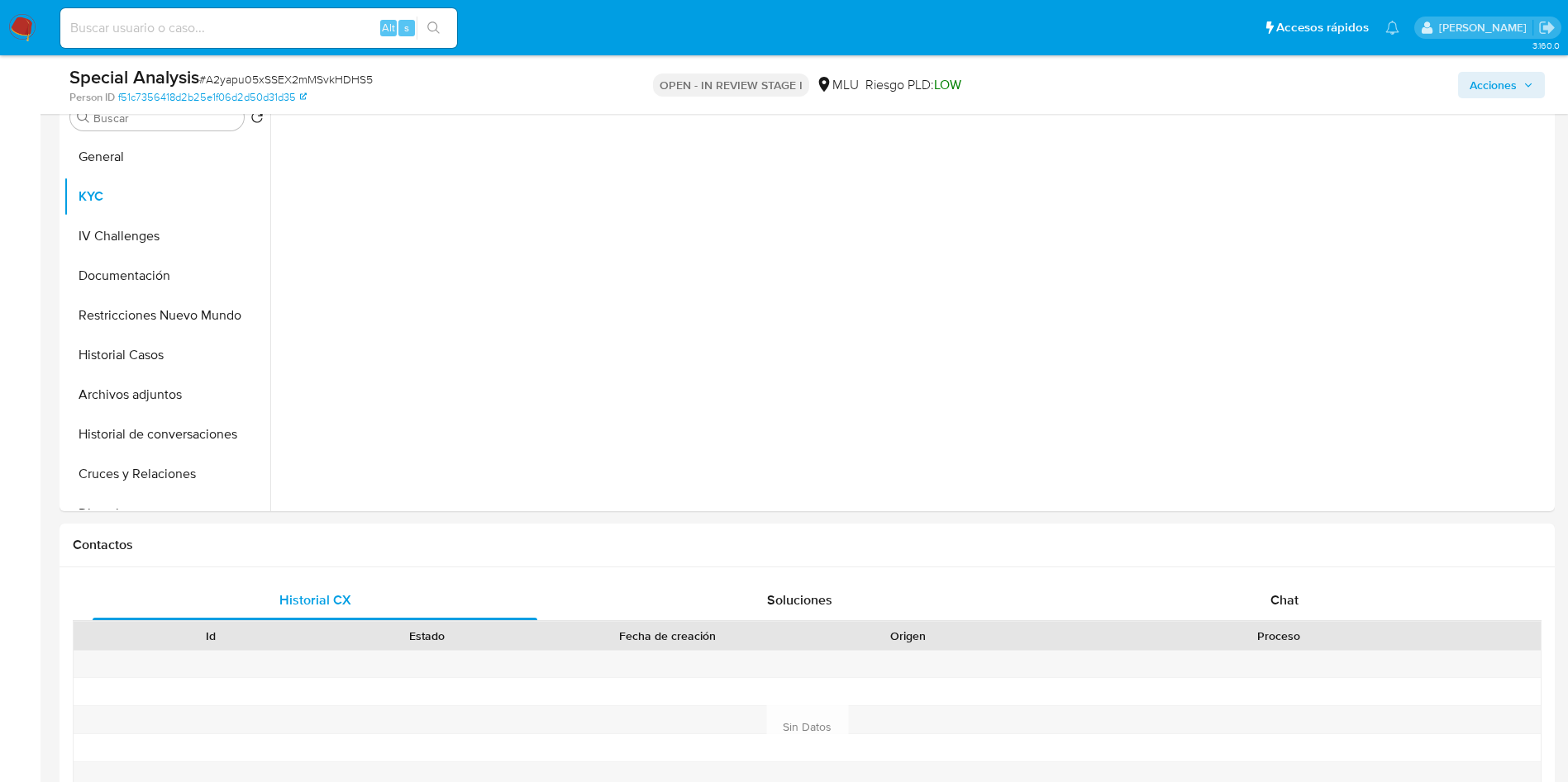
scroll to position [124, 0]
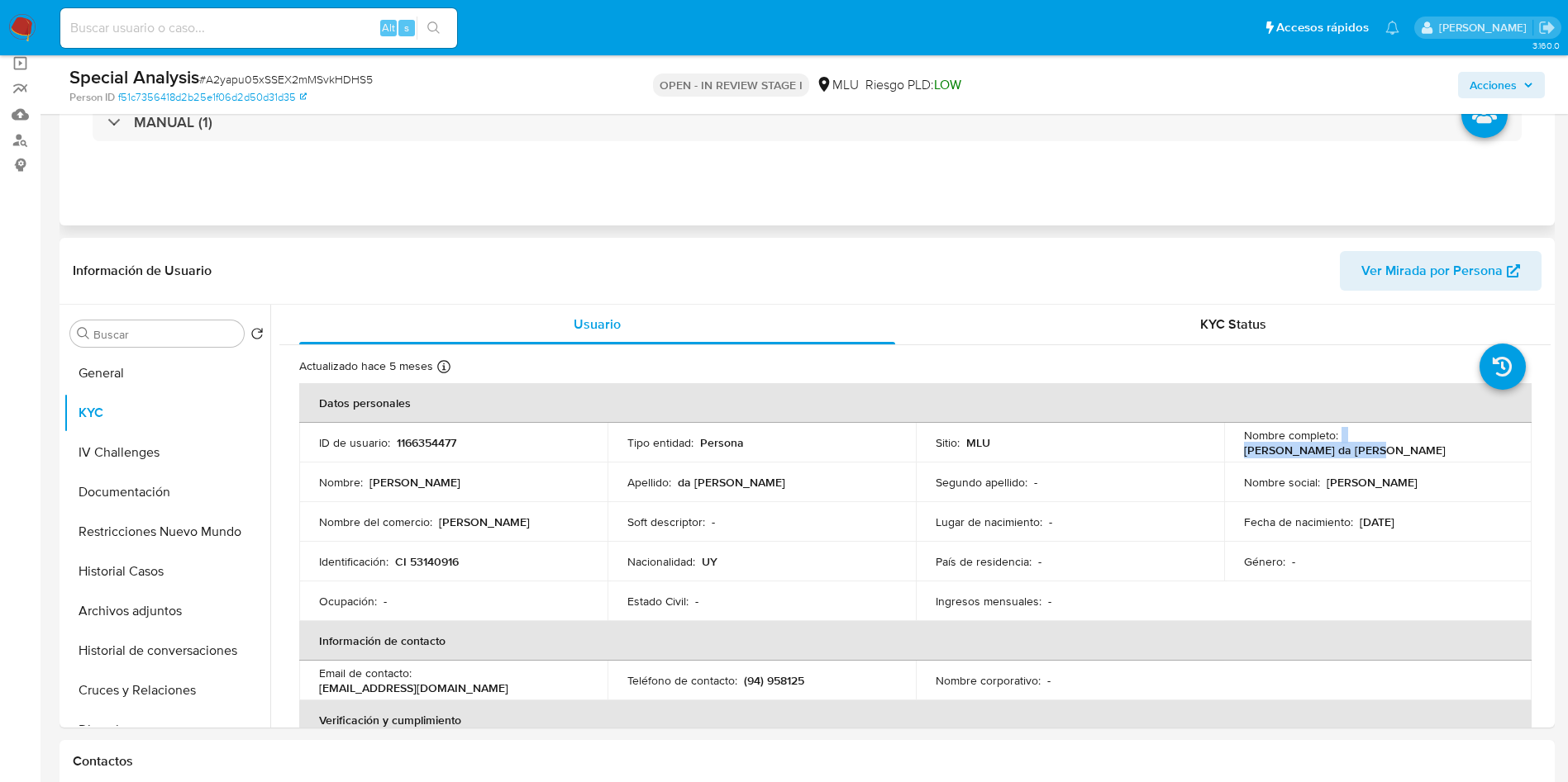
drag, startPoint x: 1337, startPoint y: 441, endPoint x: 1491, endPoint y: 221, distance: 268.5
click at [1481, 443] on div "Nombre completo : [PERSON_NAME] da [PERSON_NAME]" at bounding box center [1378, 442] width 268 height 29
copy div "[PERSON_NAME] da [PERSON_NAME]"
click at [437, 557] on p "CI 53140916" at bounding box center [426, 562] width 63 height 15
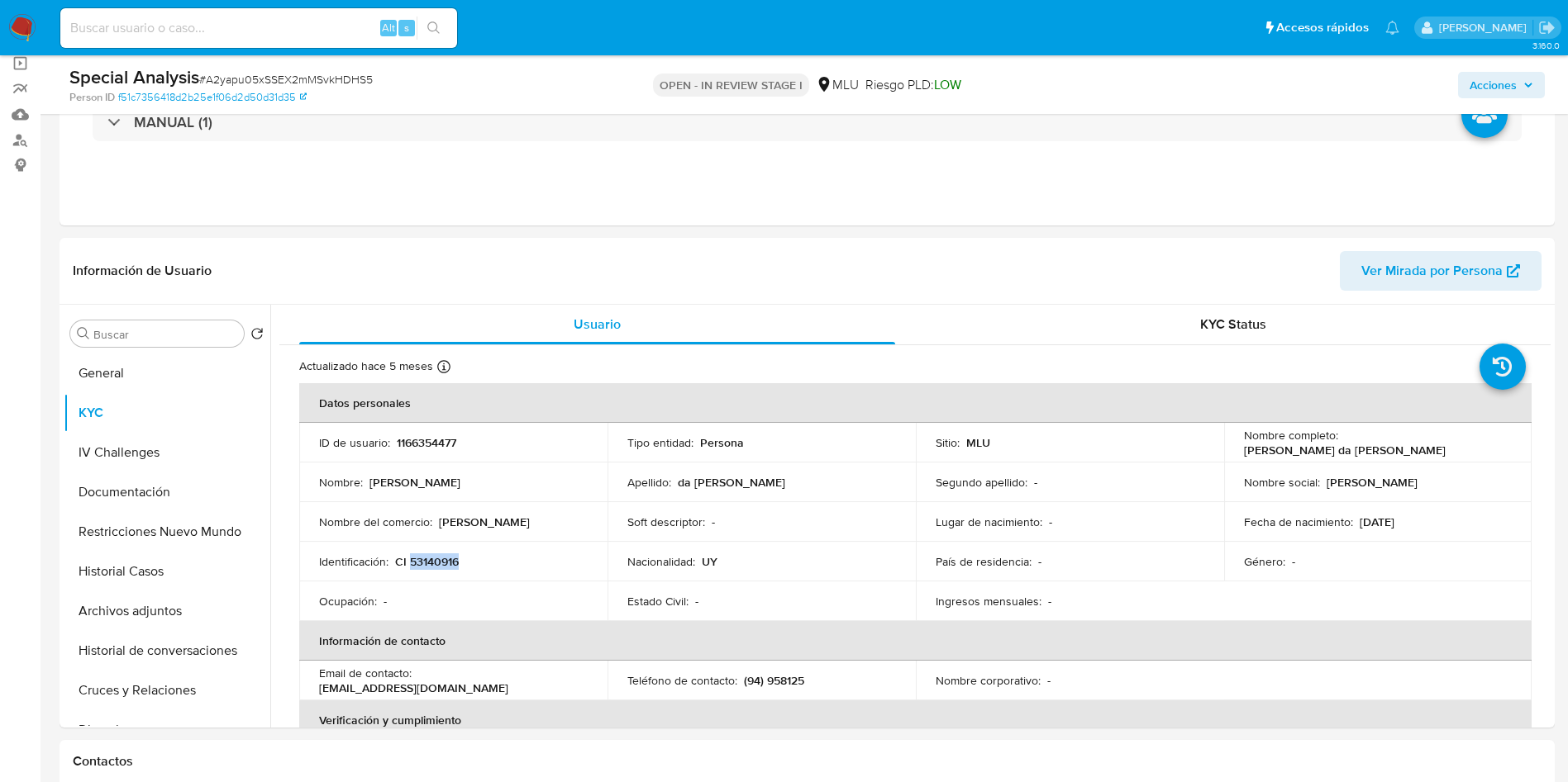
copy p "53140916"
click at [452, 436] on p "1166354477" at bounding box center [426, 443] width 60 height 15
copy p "1166354477"
drag, startPoint x: 1340, startPoint y: 442, endPoint x: 1470, endPoint y: 433, distance: 130.3
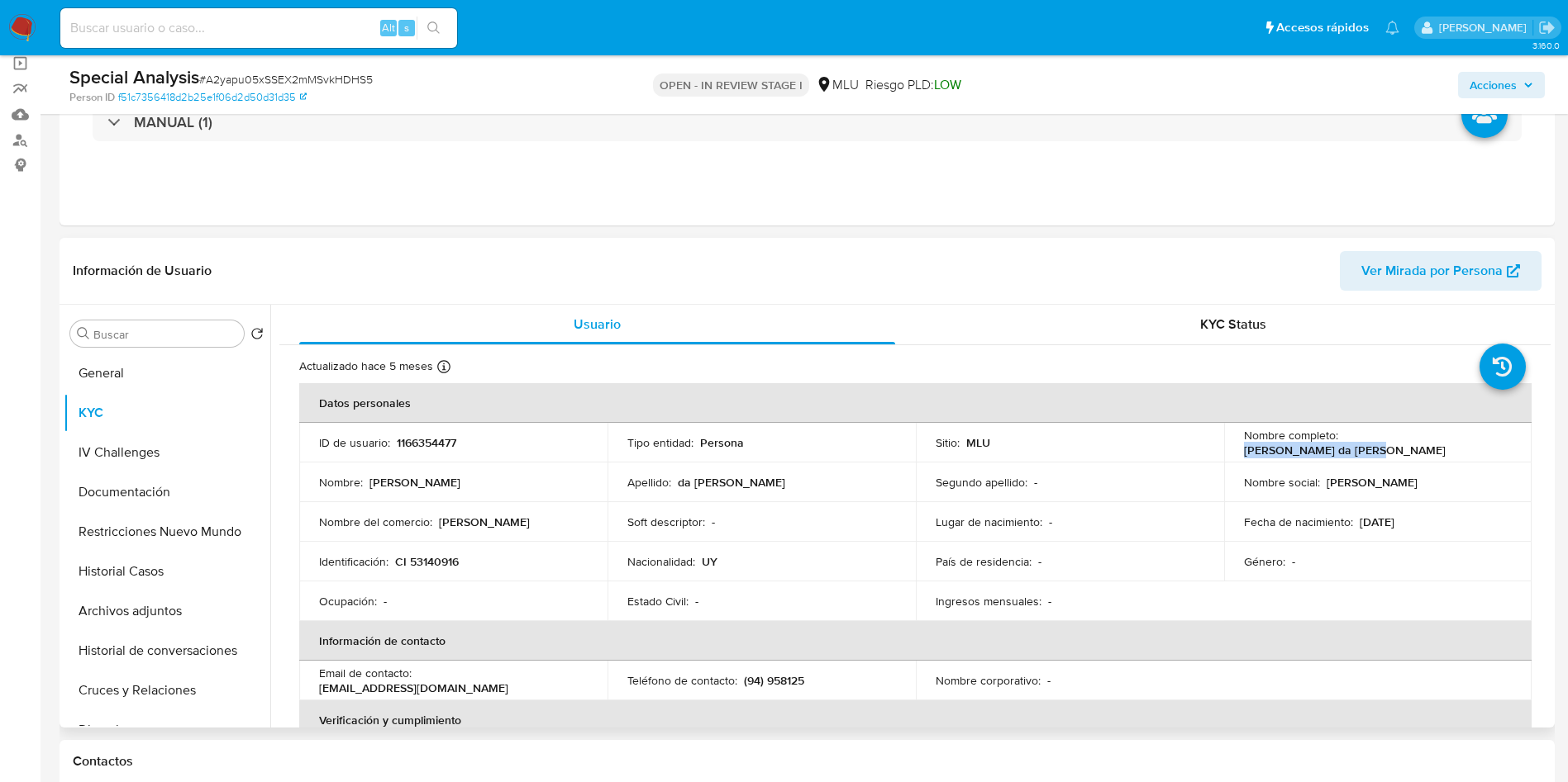
click at [1470, 433] on td "Nombre completo : [PERSON_NAME] da [PERSON_NAME]" at bounding box center [1378, 443] width 308 height 40
copy p "[PERSON_NAME] da [PERSON_NAME]"
click at [418, 560] on p "CI 53140916" at bounding box center [426, 562] width 63 height 15
copy p "53140916"
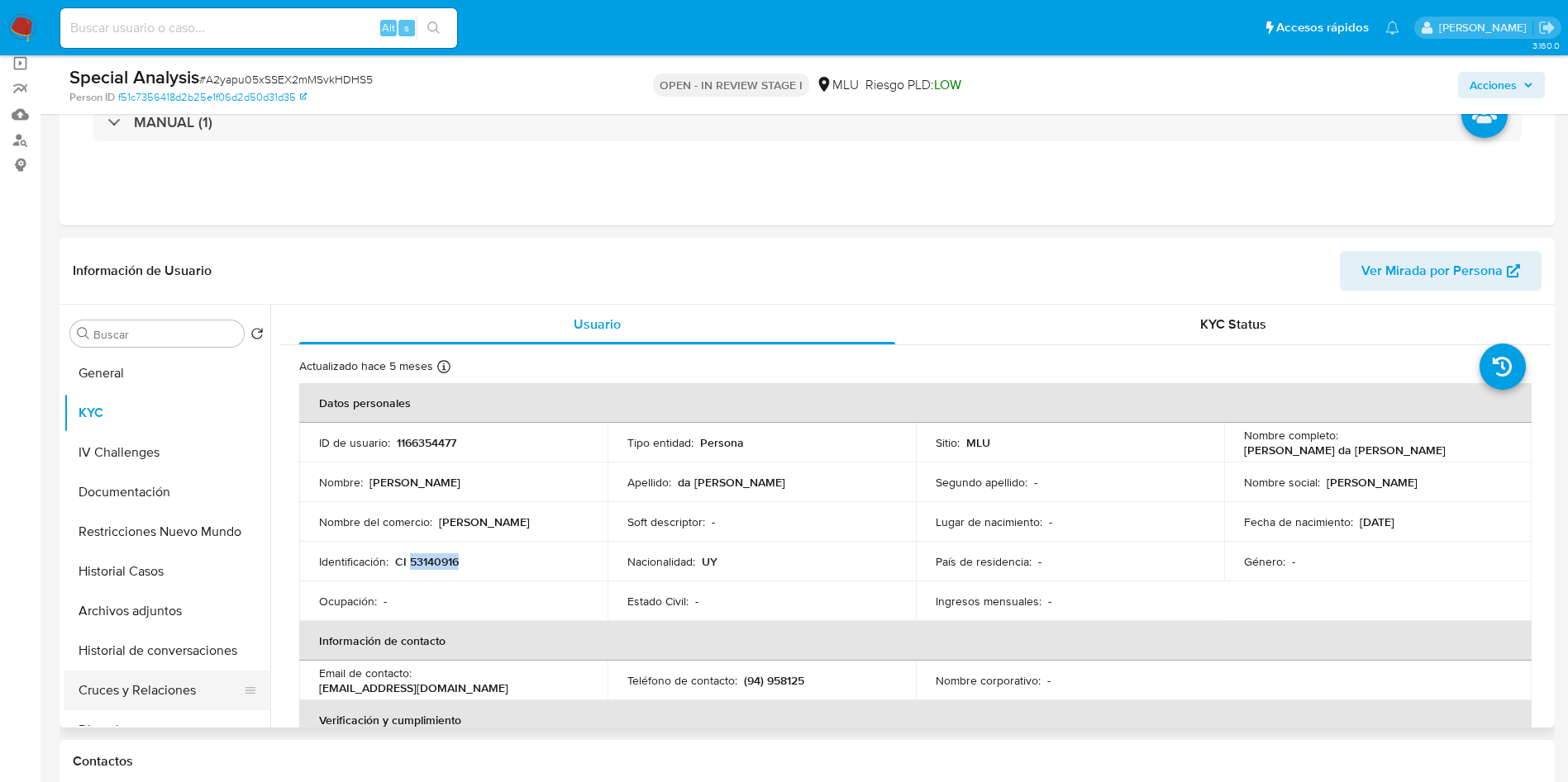
click at [152, 691] on button "Cruces y Relaciones" at bounding box center [160, 690] width 194 height 40
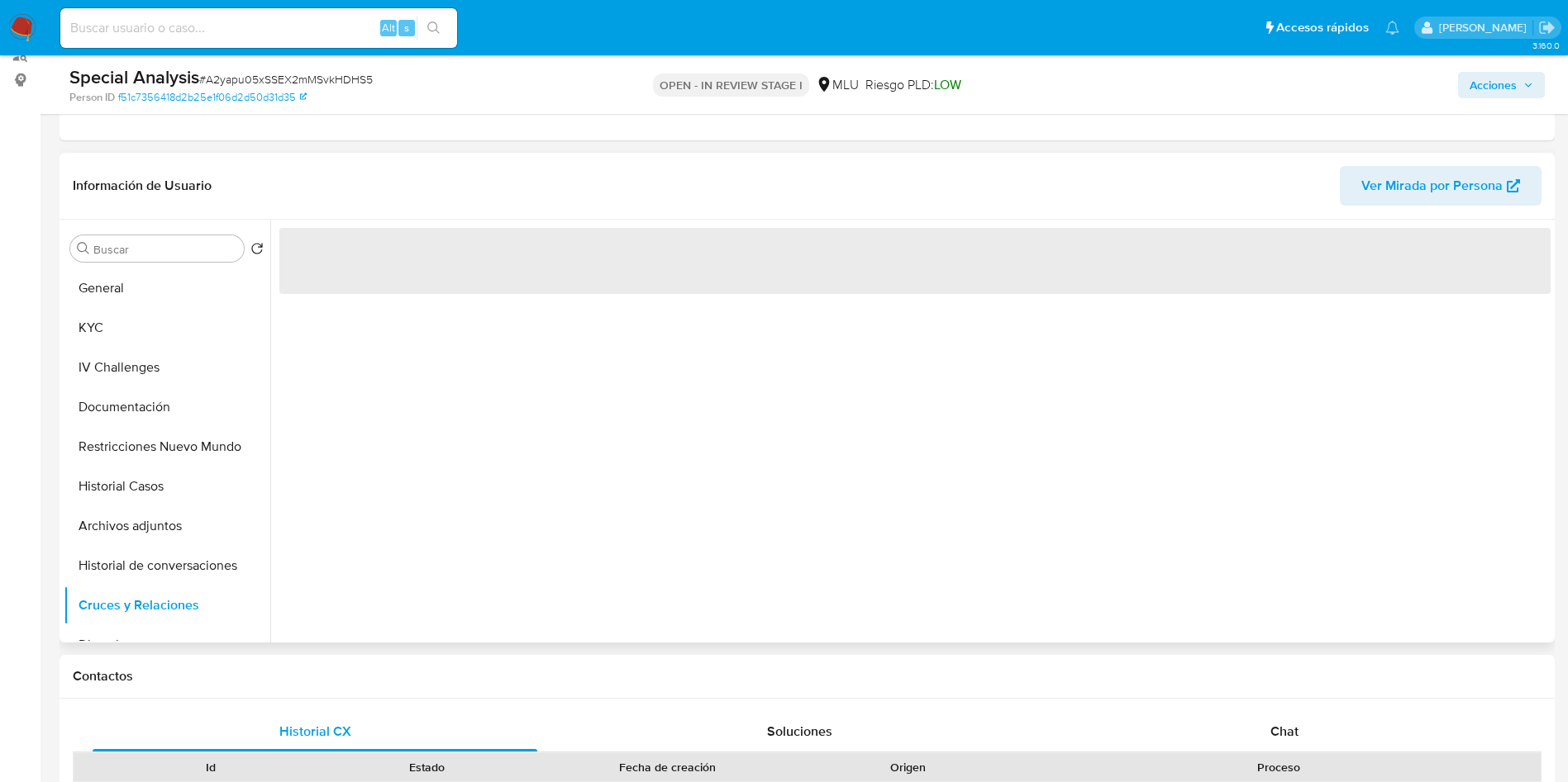
scroll to position [247, 0]
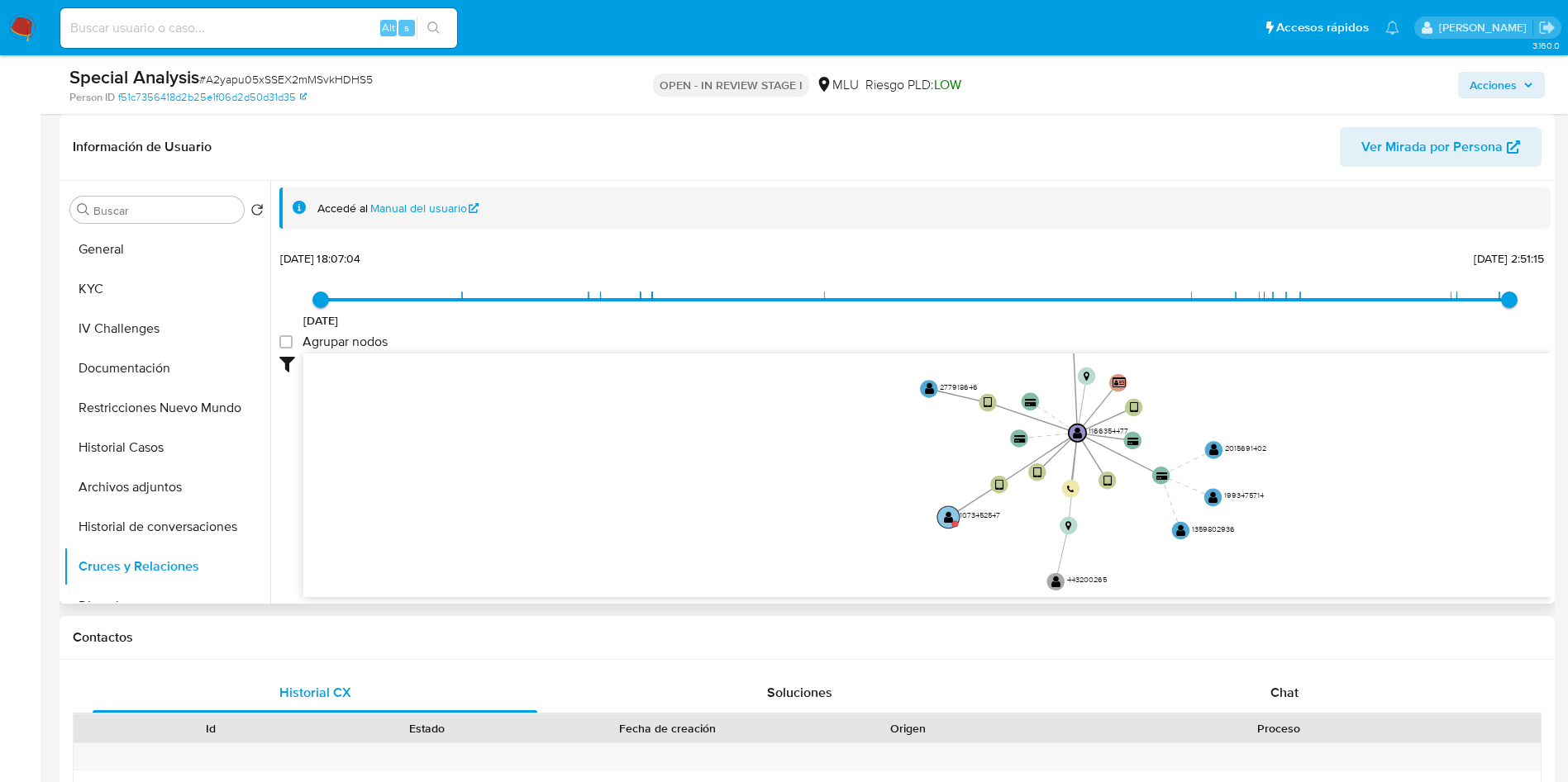
click at [952, 516] on text "" at bounding box center [948, 517] width 9 height 12
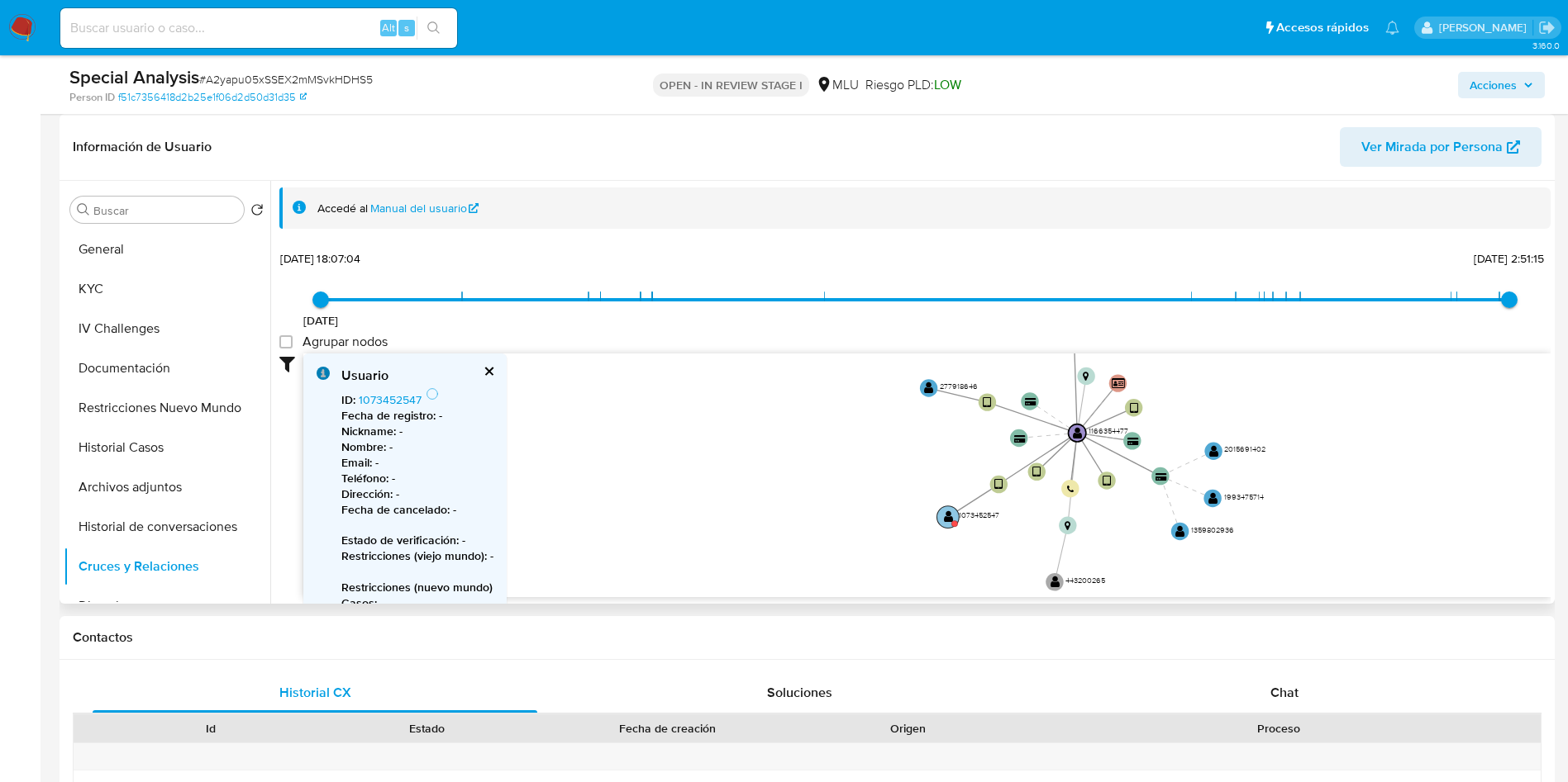
click at [945, 518] on text "" at bounding box center [947, 517] width 9 height 12
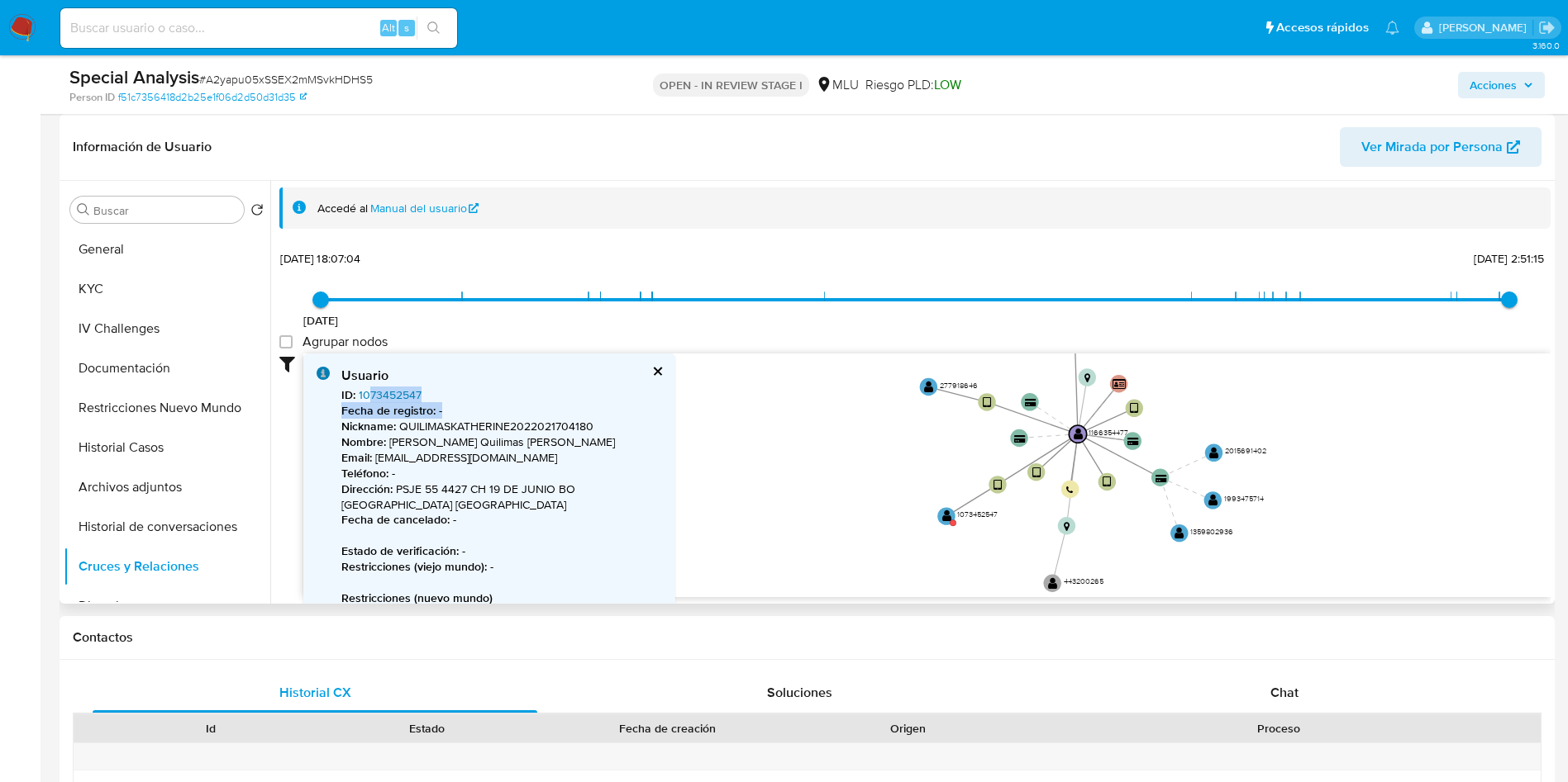
drag, startPoint x: 443, startPoint y: 405, endPoint x: 370, endPoint y: 397, distance: 73.4
click at [370, 397] on div "ID : 1073452547 Fecha de registro : - Nickname : QUILIMASKATHERINE2022021704180…" at bounding box center [514, 746] width 346 height 718
click at [461, 403] on p "Fecha de registro : -" at bounding box center [514, 411] width 346 height 16
drag, startPoint x: 451, startPoint y: 389, endPoint x: 355, endPoint y: 392, distance: 96.0
click at [355, 392] on div "ID : 1073452547 Fecha de registro : - Nickname : QUILIMASKATHERINE2022021704180…" at bounding box center [514, 746] width 346 height 718
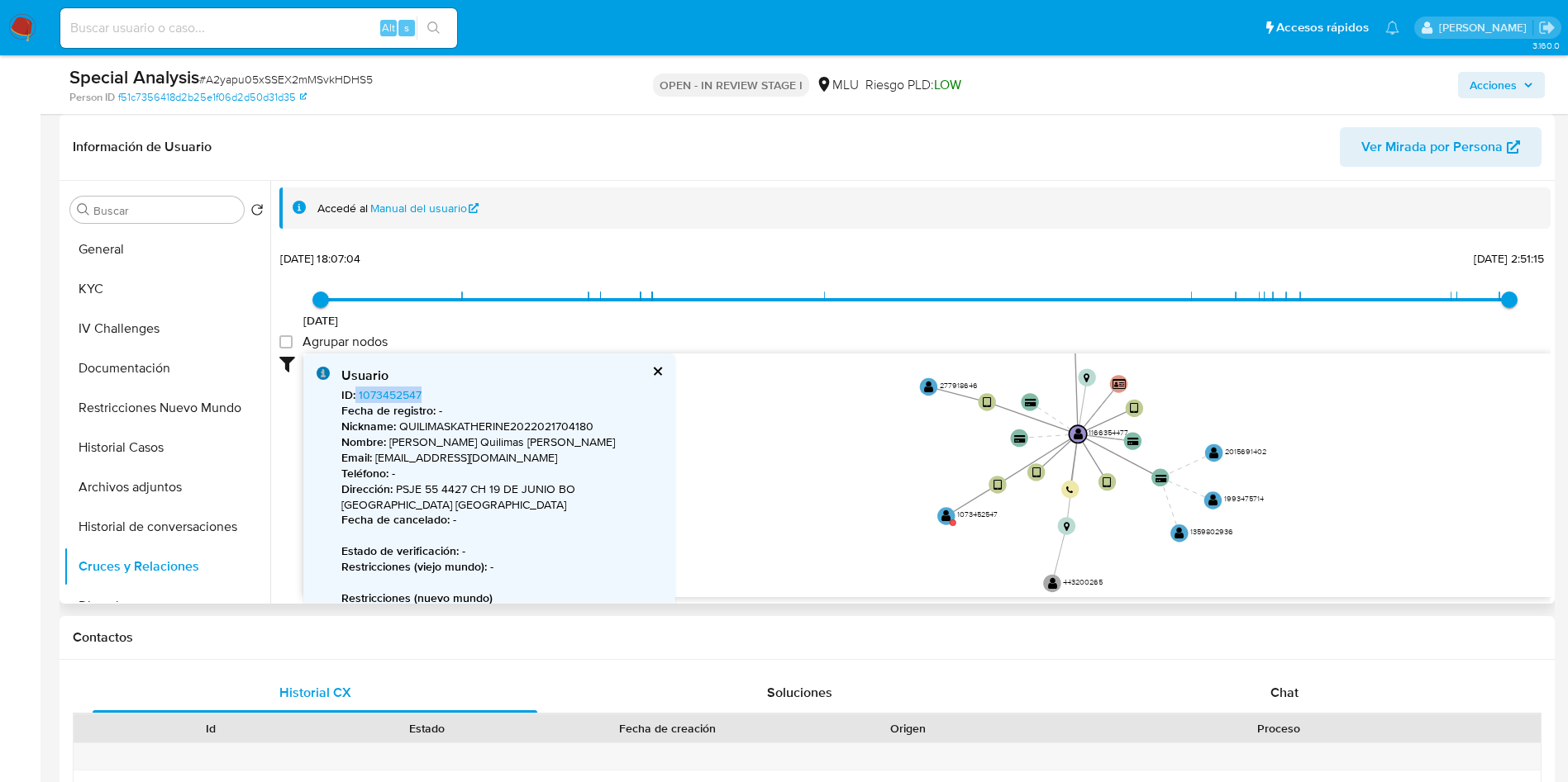
copy span "1073452547"
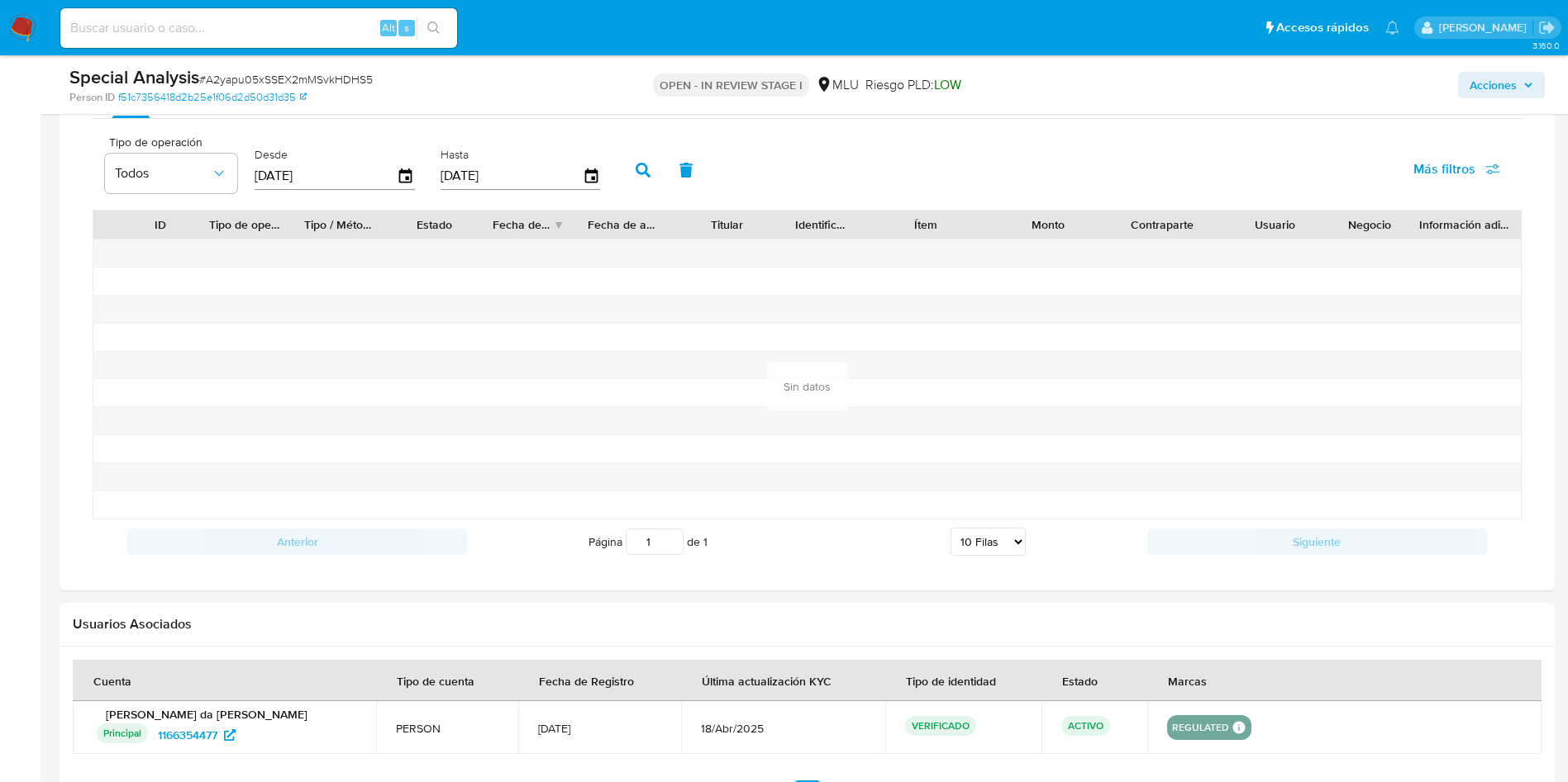
scroll to position [1239, 0]
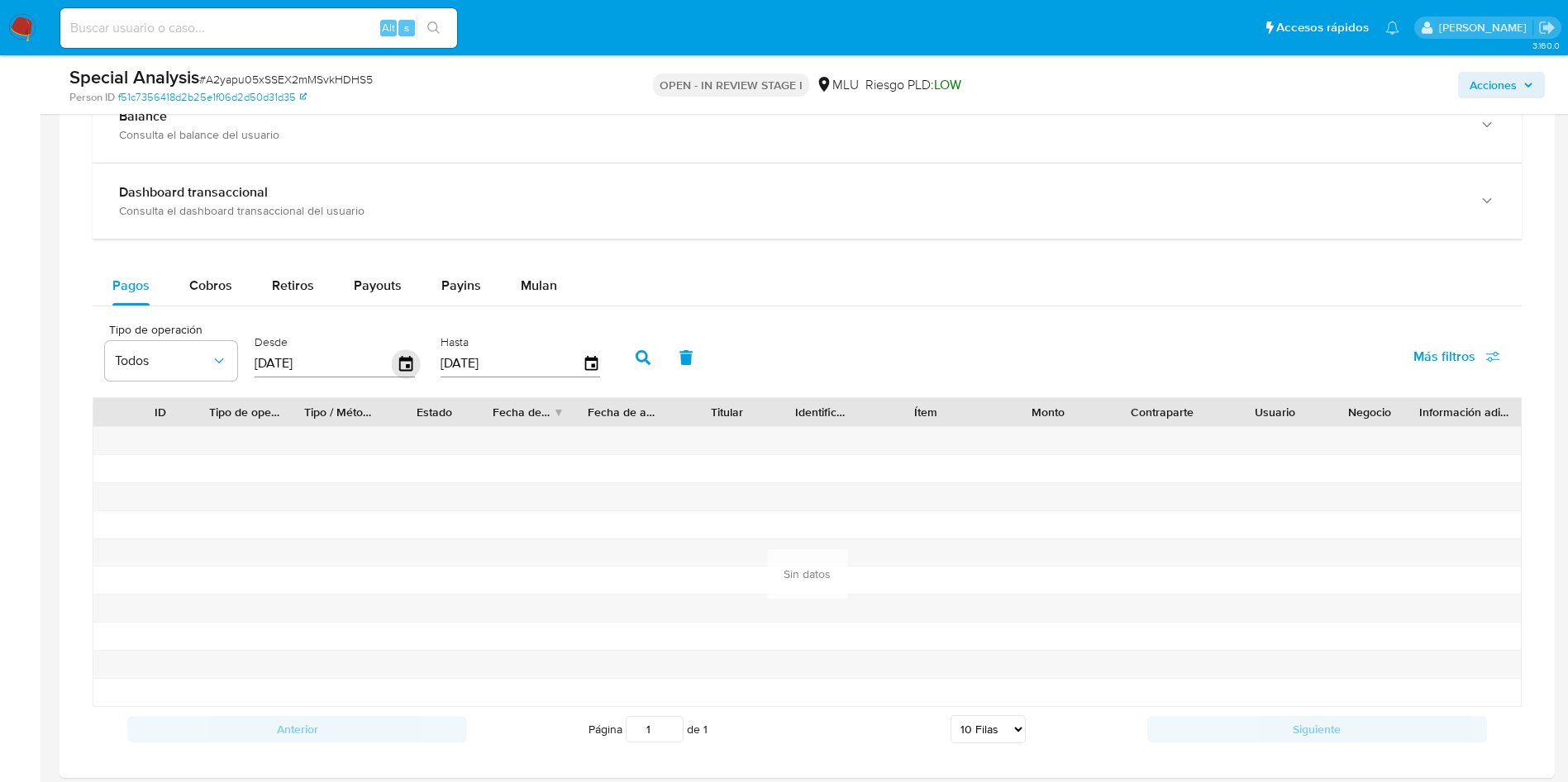
click at [404, 363] on icon "button" at bounding box center [406, 364] width 29 height 29
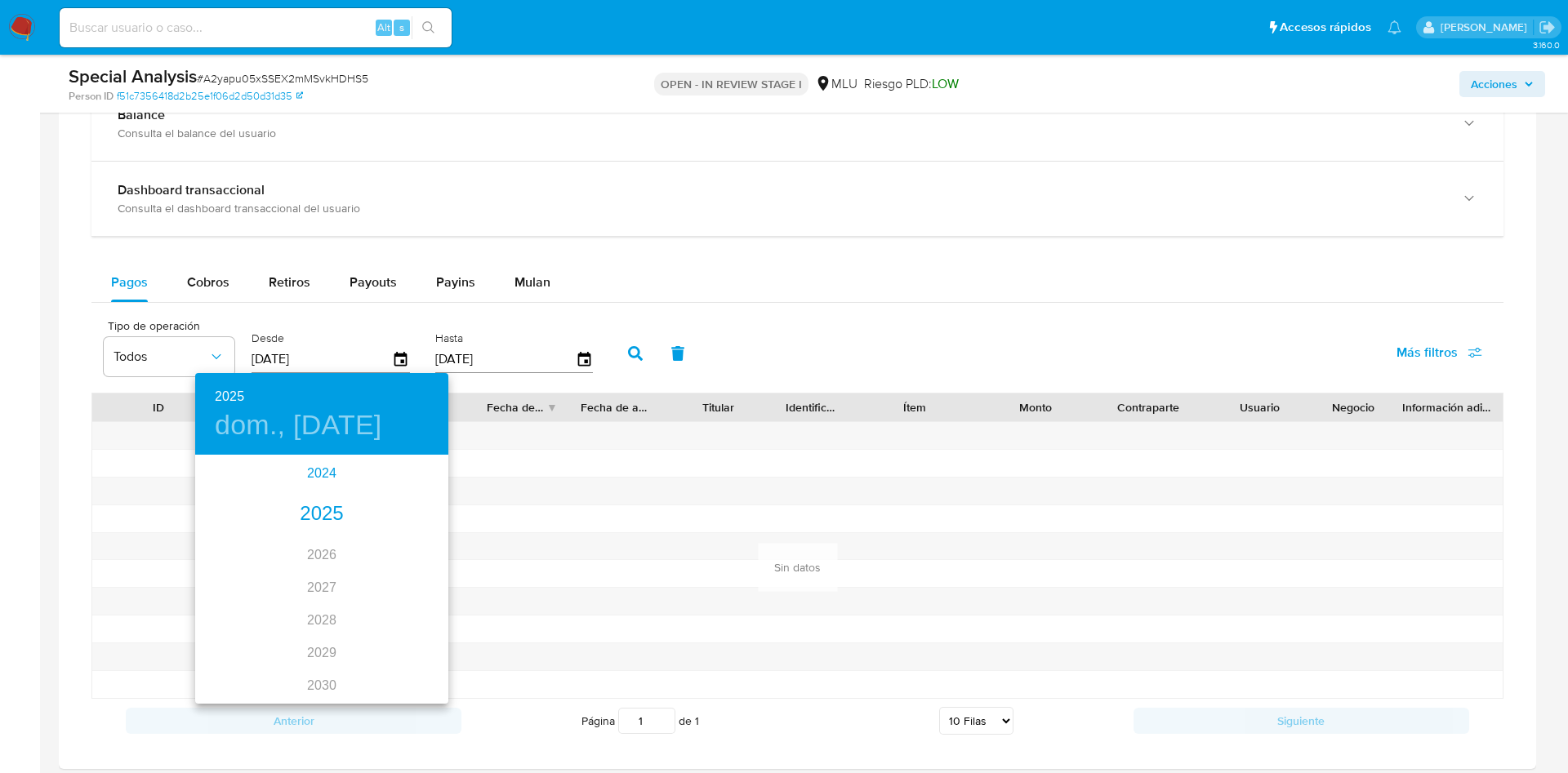
click at [317, 467] on div "2024" at bounding box center [321, 473] width 253 height 33
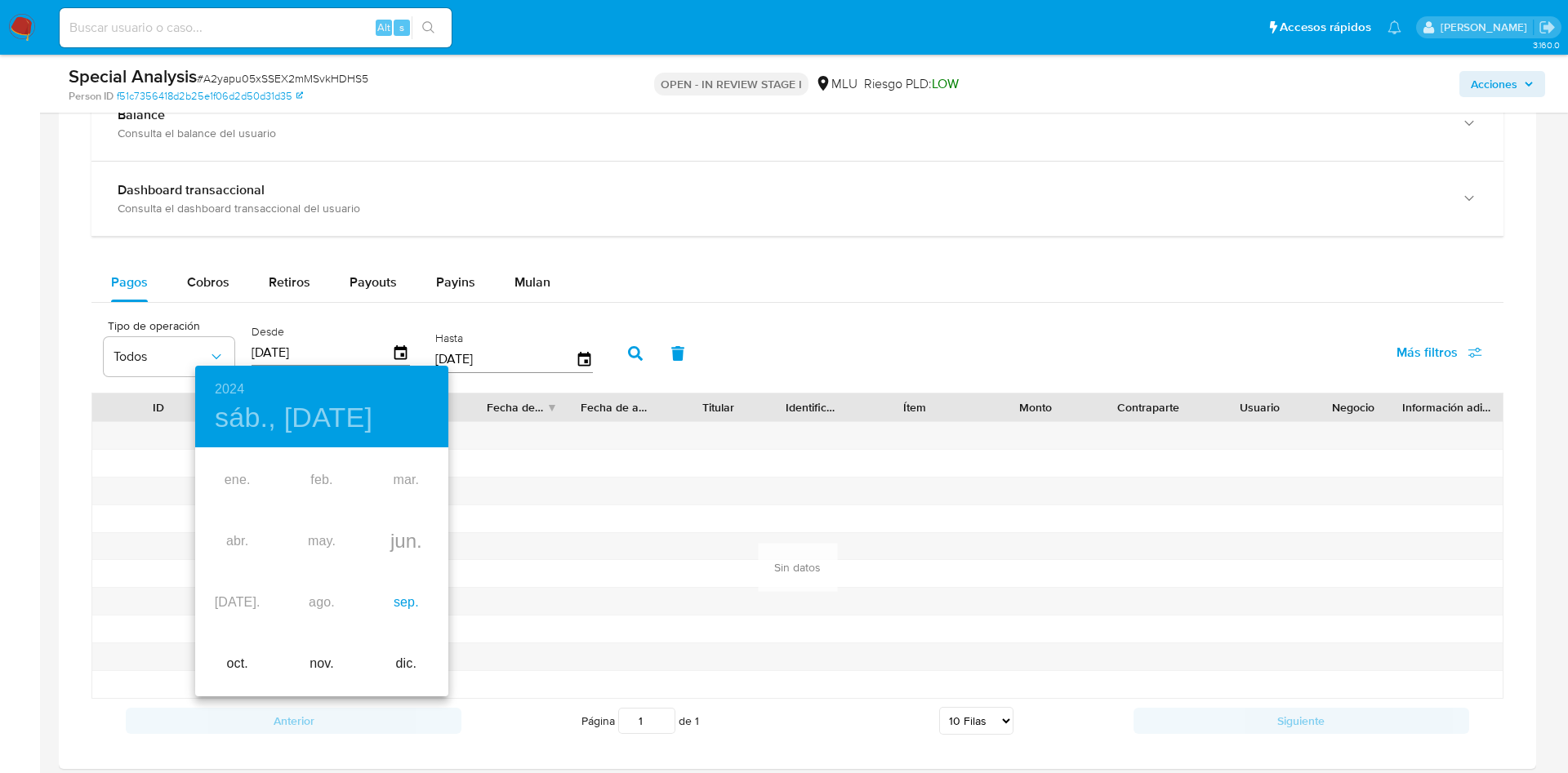
click at [399, 599] on div "sep." at bounding box center [406, 603] width 84 height 62
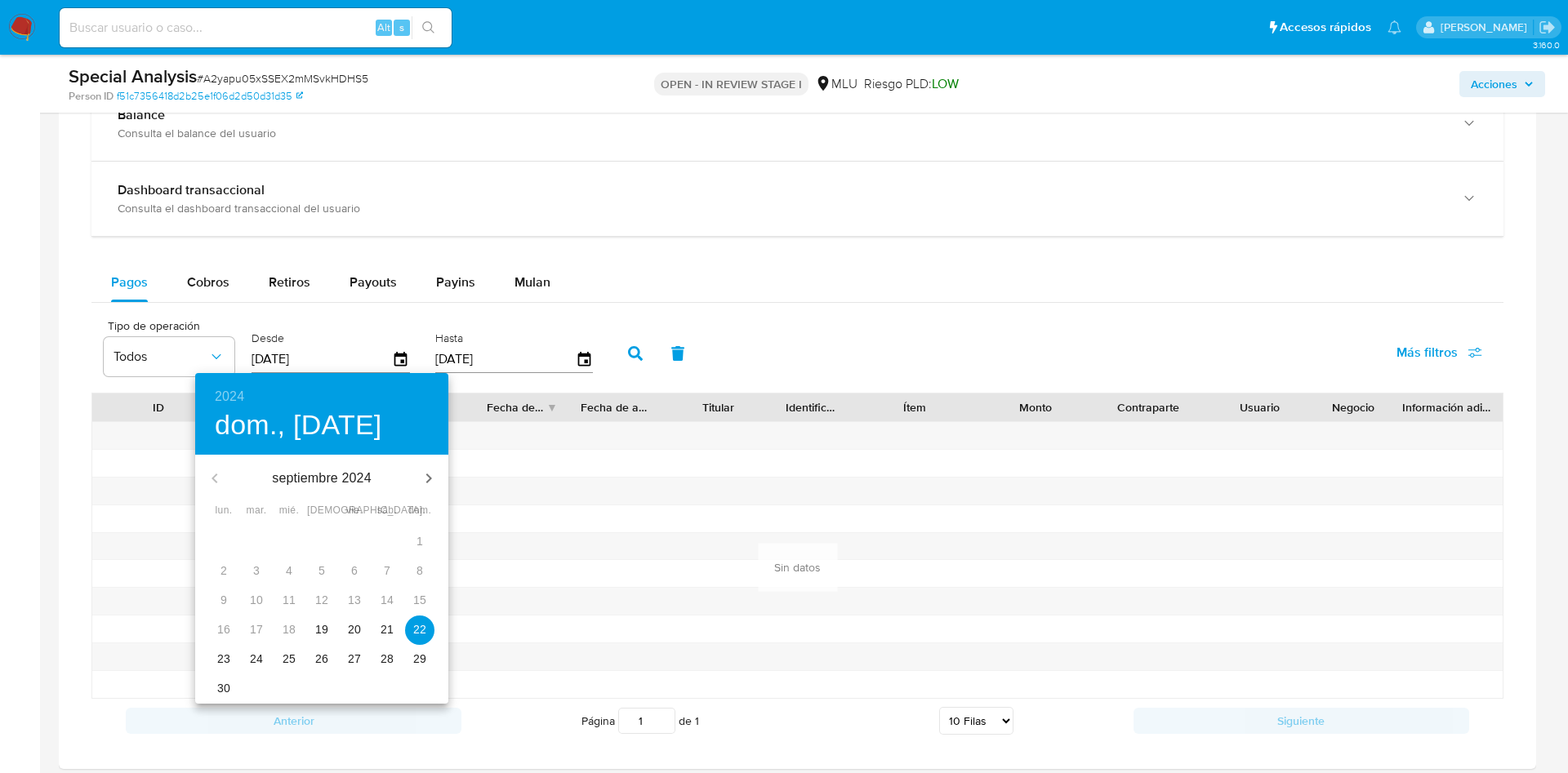
click at [327, 635] on p "19" at bounding box center [322, 629] width 13 height 16
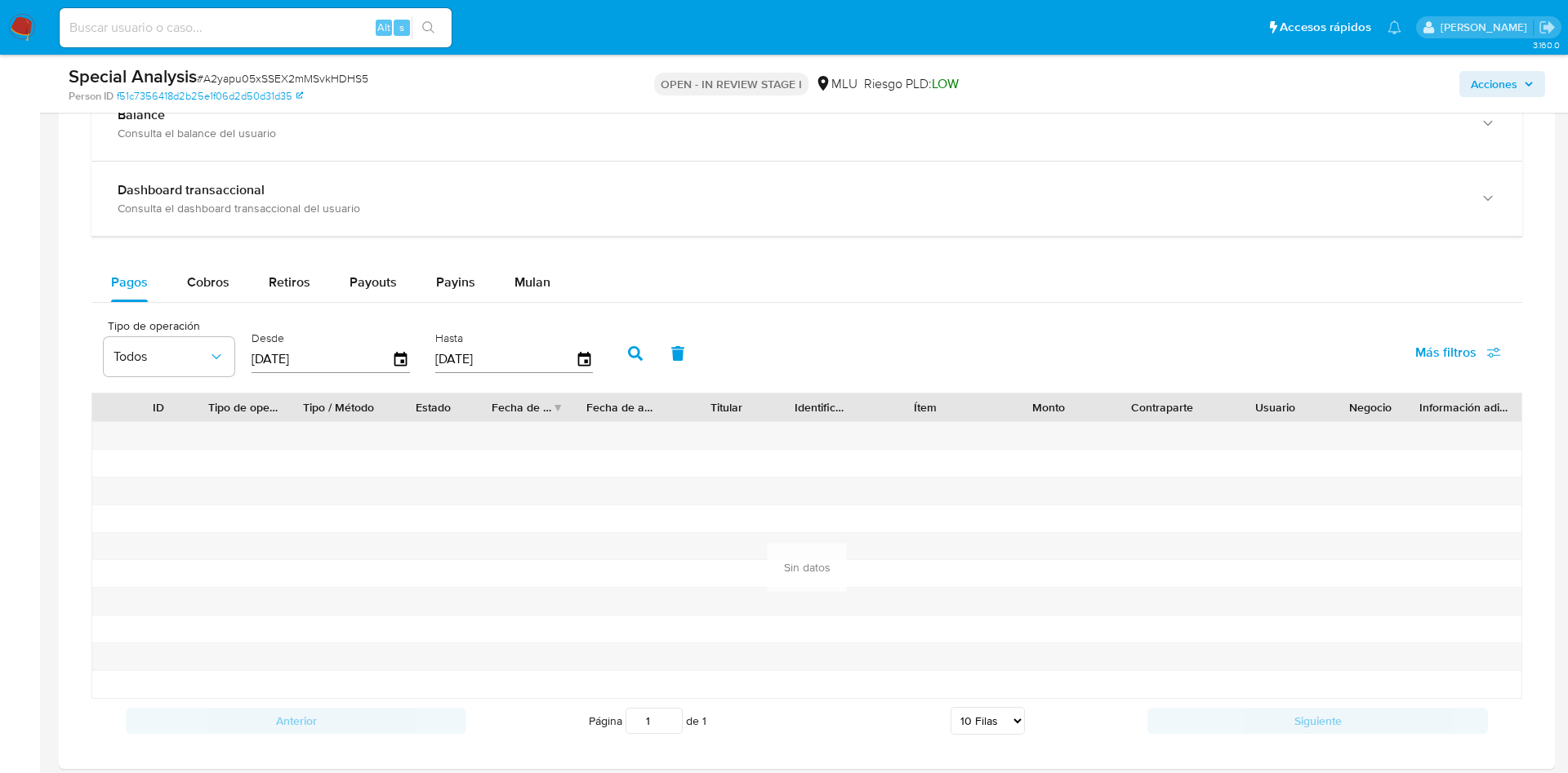
type input "19/09/2024"
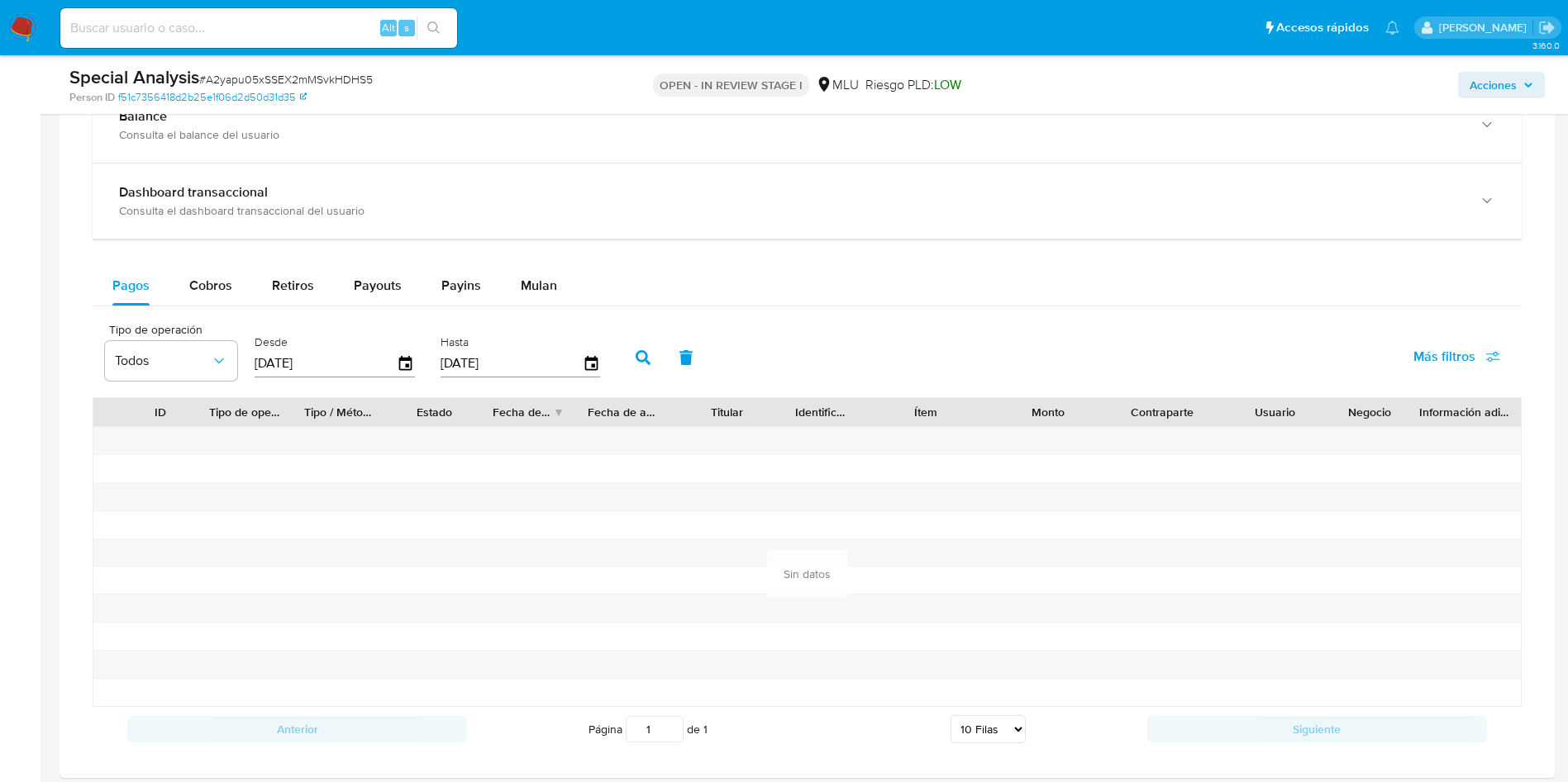
click at [639, 361] on icon "button" at bounding box center [643, 358] width 15 height 15
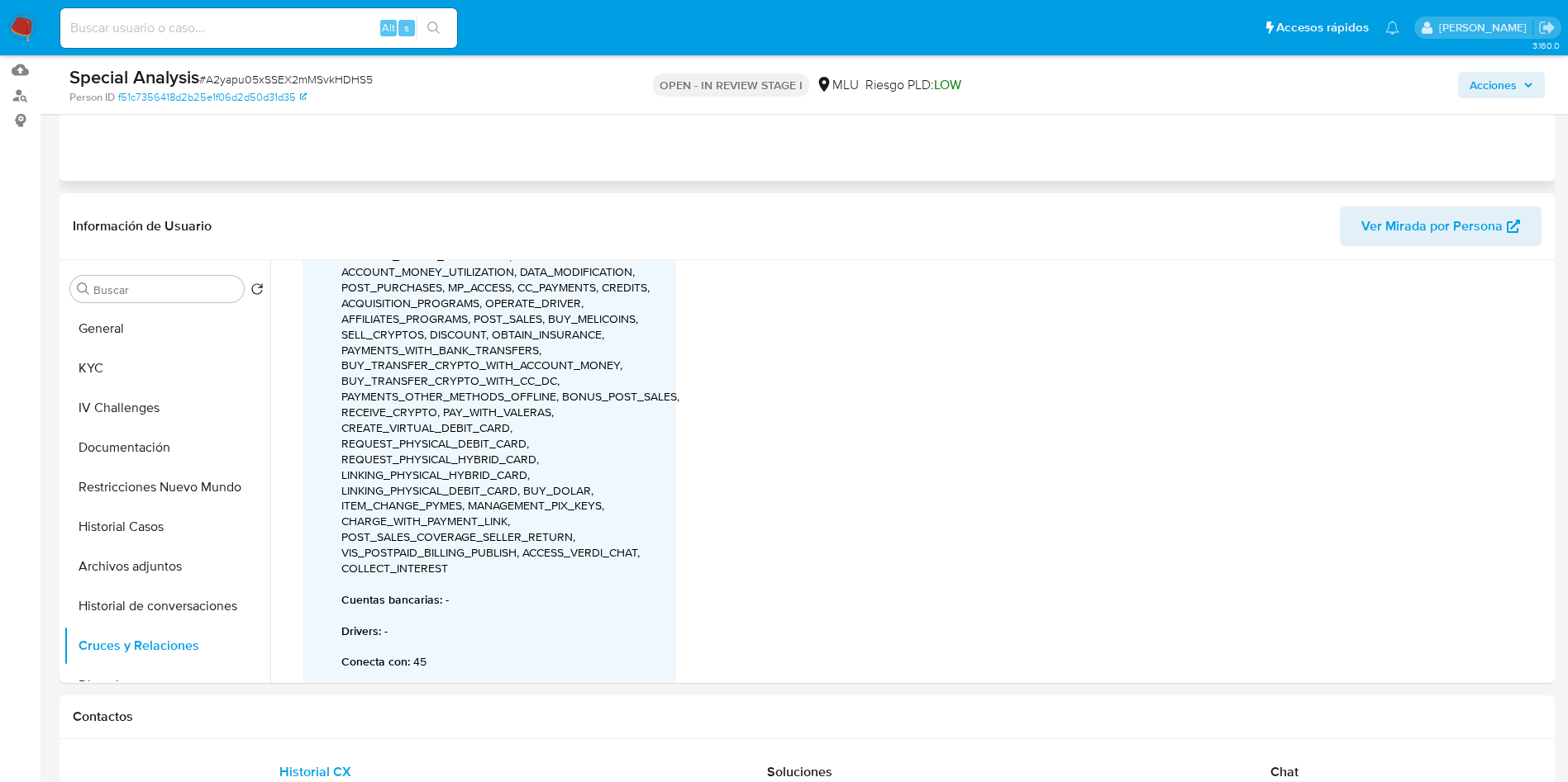
scroll to position [0, 0]
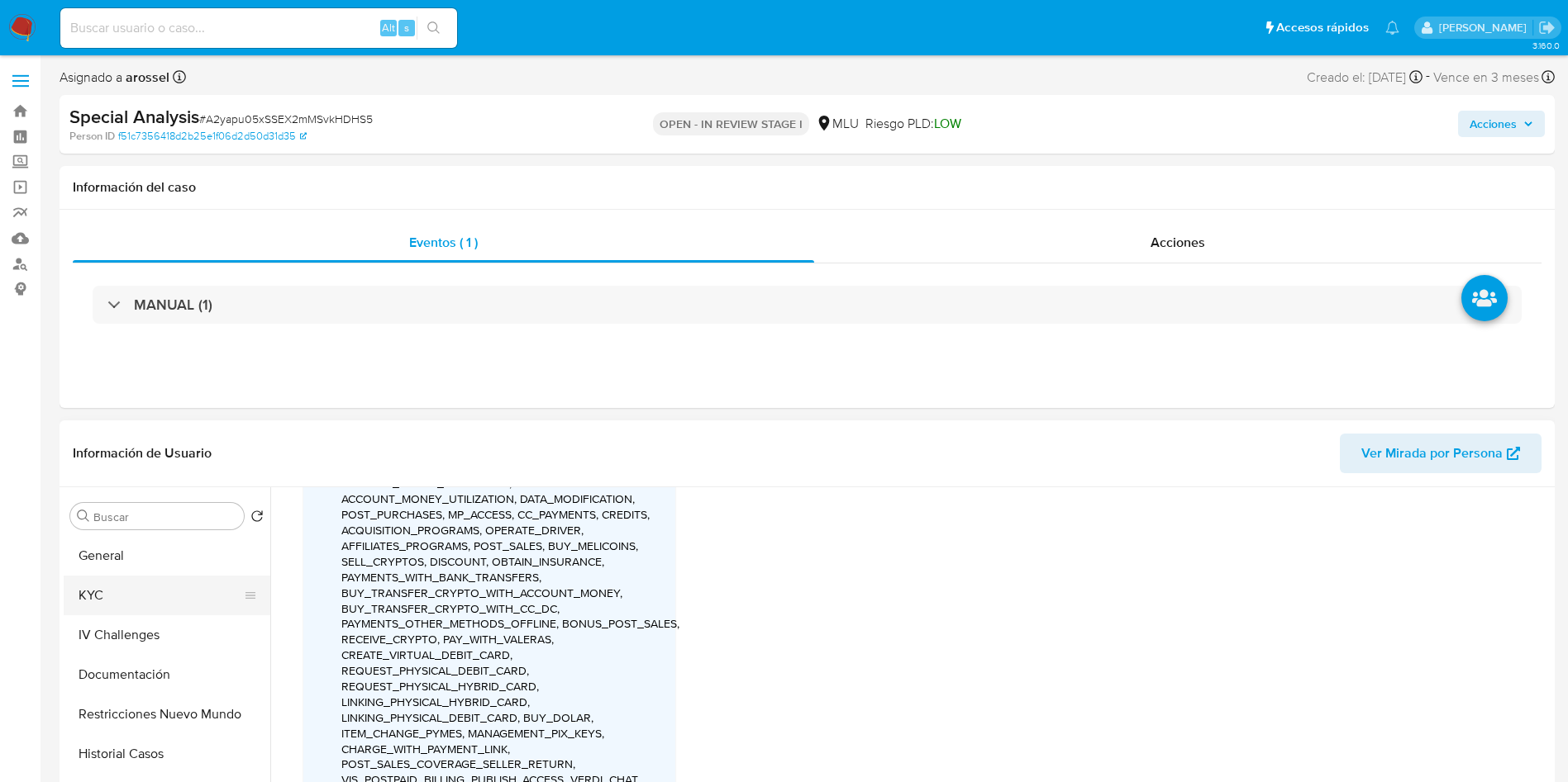
click at [138, 592] on button "KYC" at bounding box center [160, 596] width 194 height 40
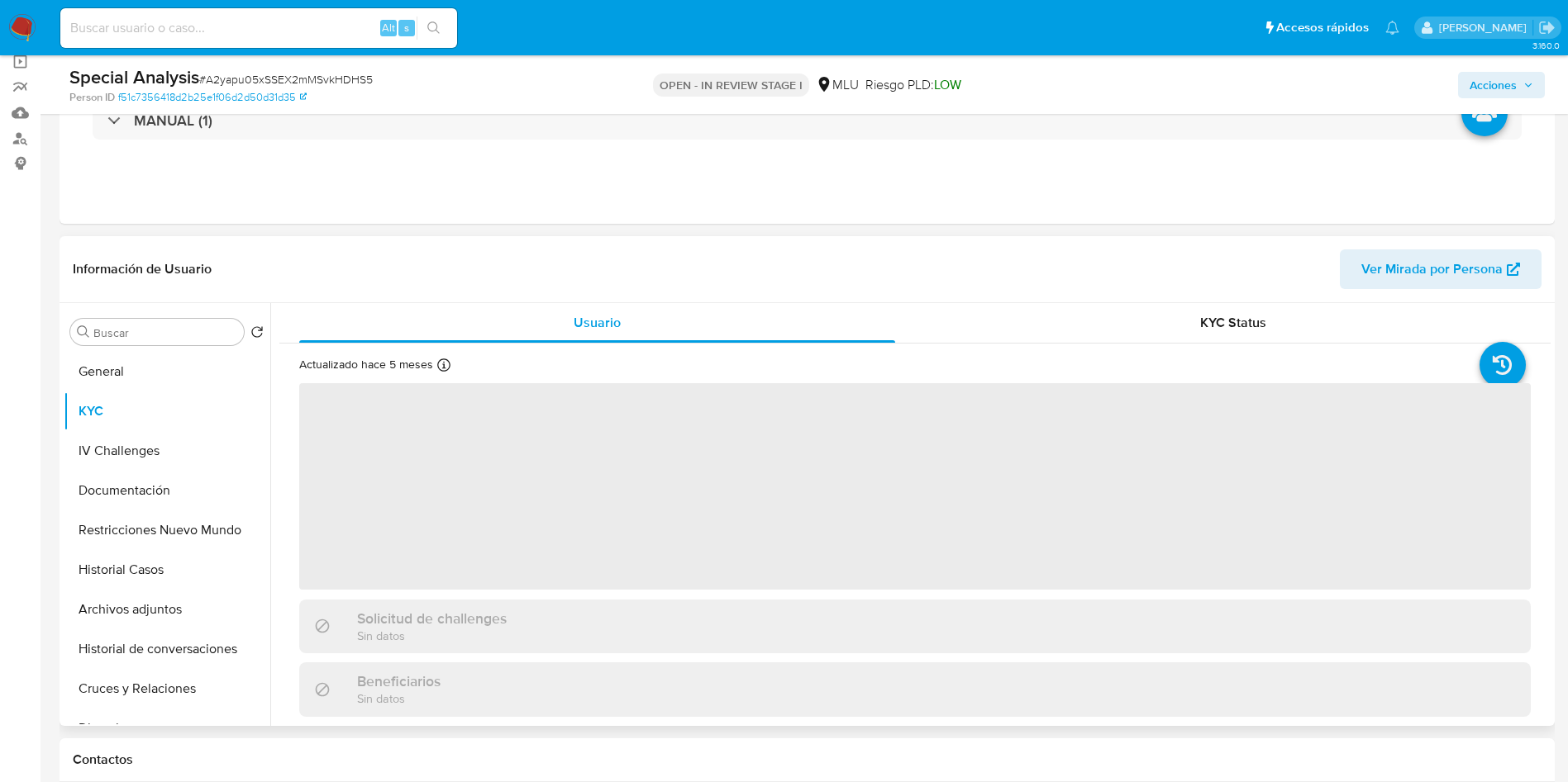
scroll to position [247, 0]
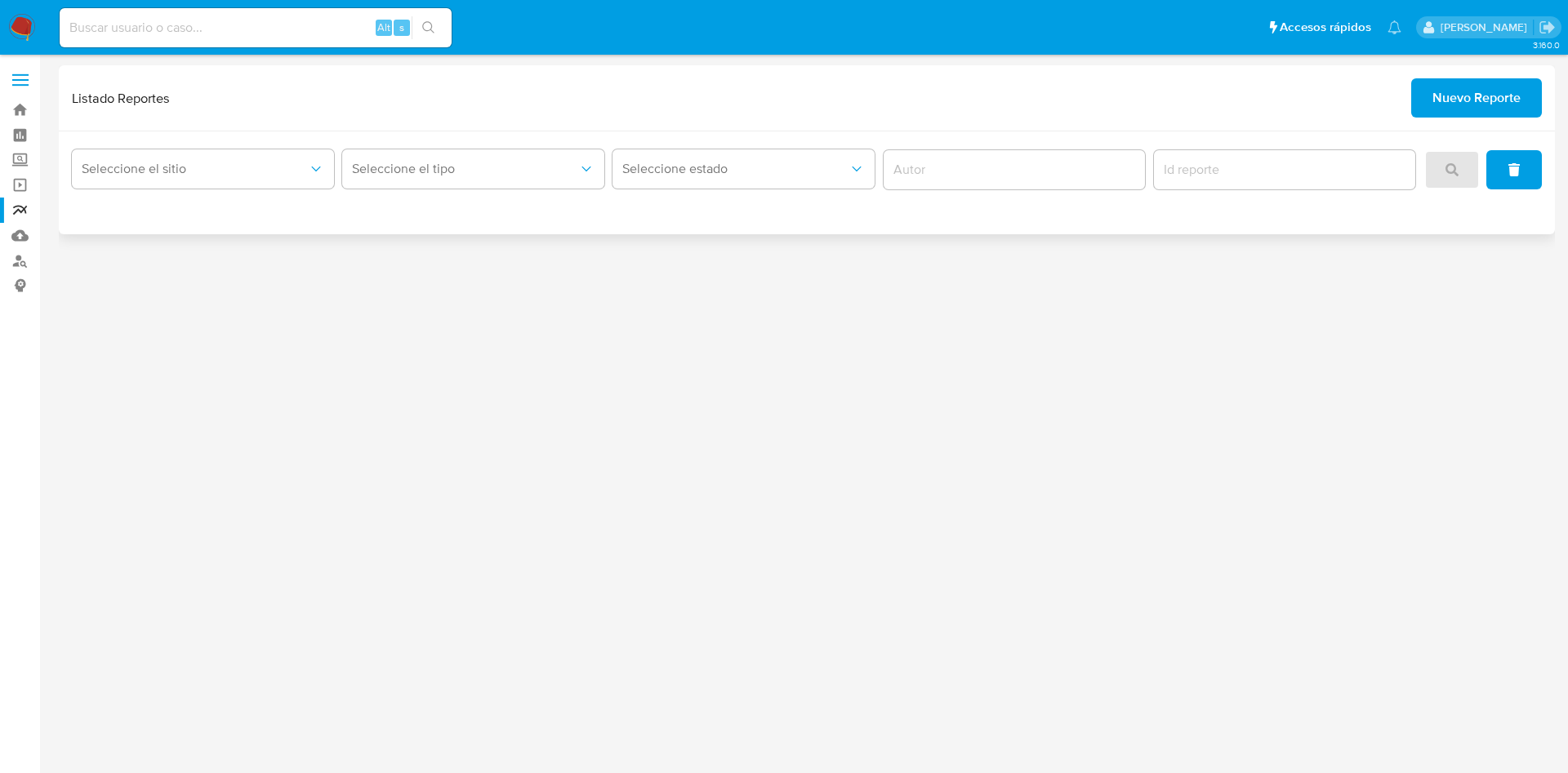
click at [1494, 99] on span "Nuevo Reporte" at bounding box center [1476, 98] width 88 height 35
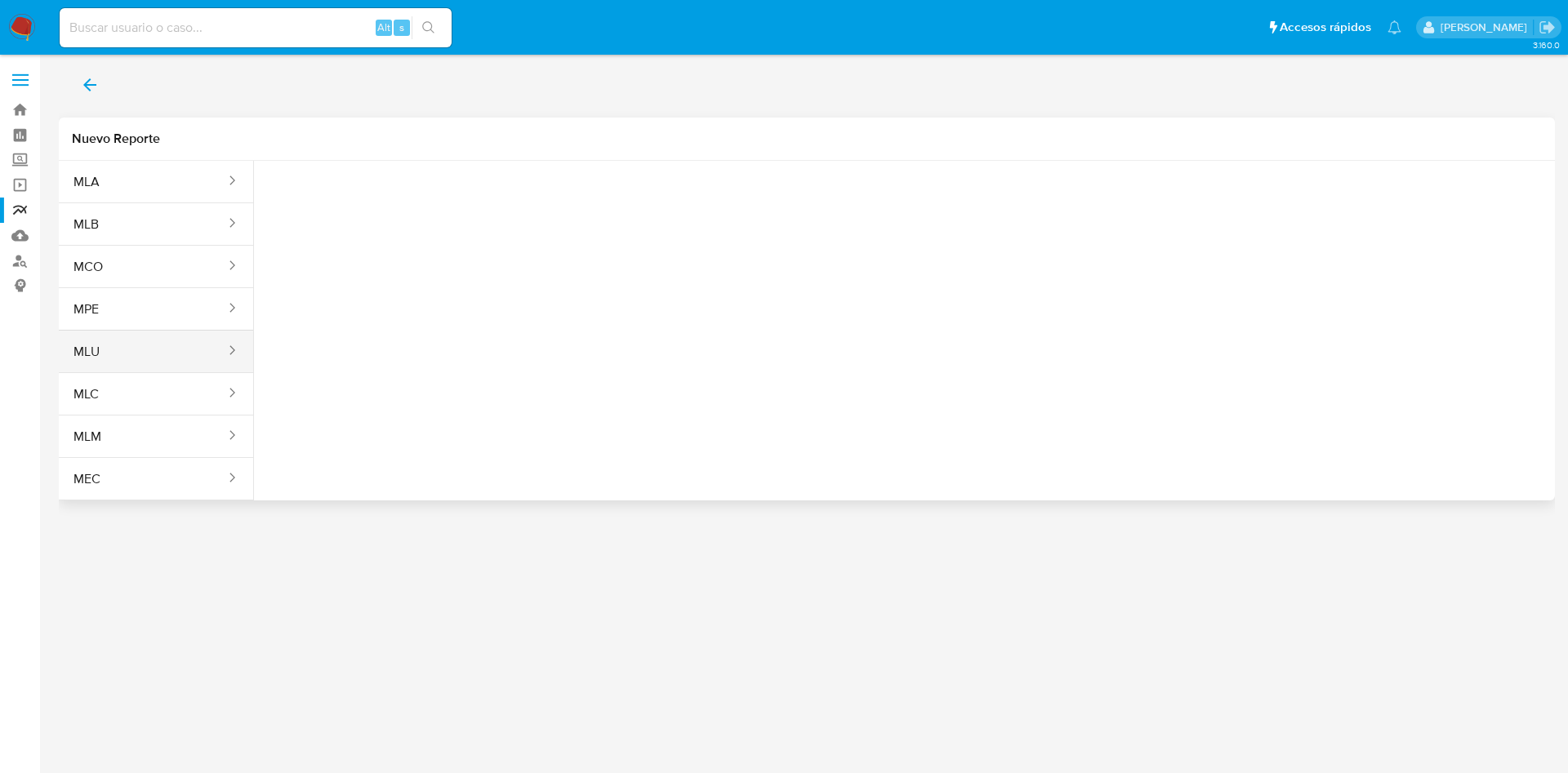
click at [176, 356] on button "MLU" at bounding box center [143, 352] width 168 height 39
drag, startPoint x: 336, startPoint y: 223, endPoint x: 329, endPoint y: 218, distance: 8.6
click at [330, 219] on button "Seleccione una opcion" at bounding box center [357, 204] width 179 height 39
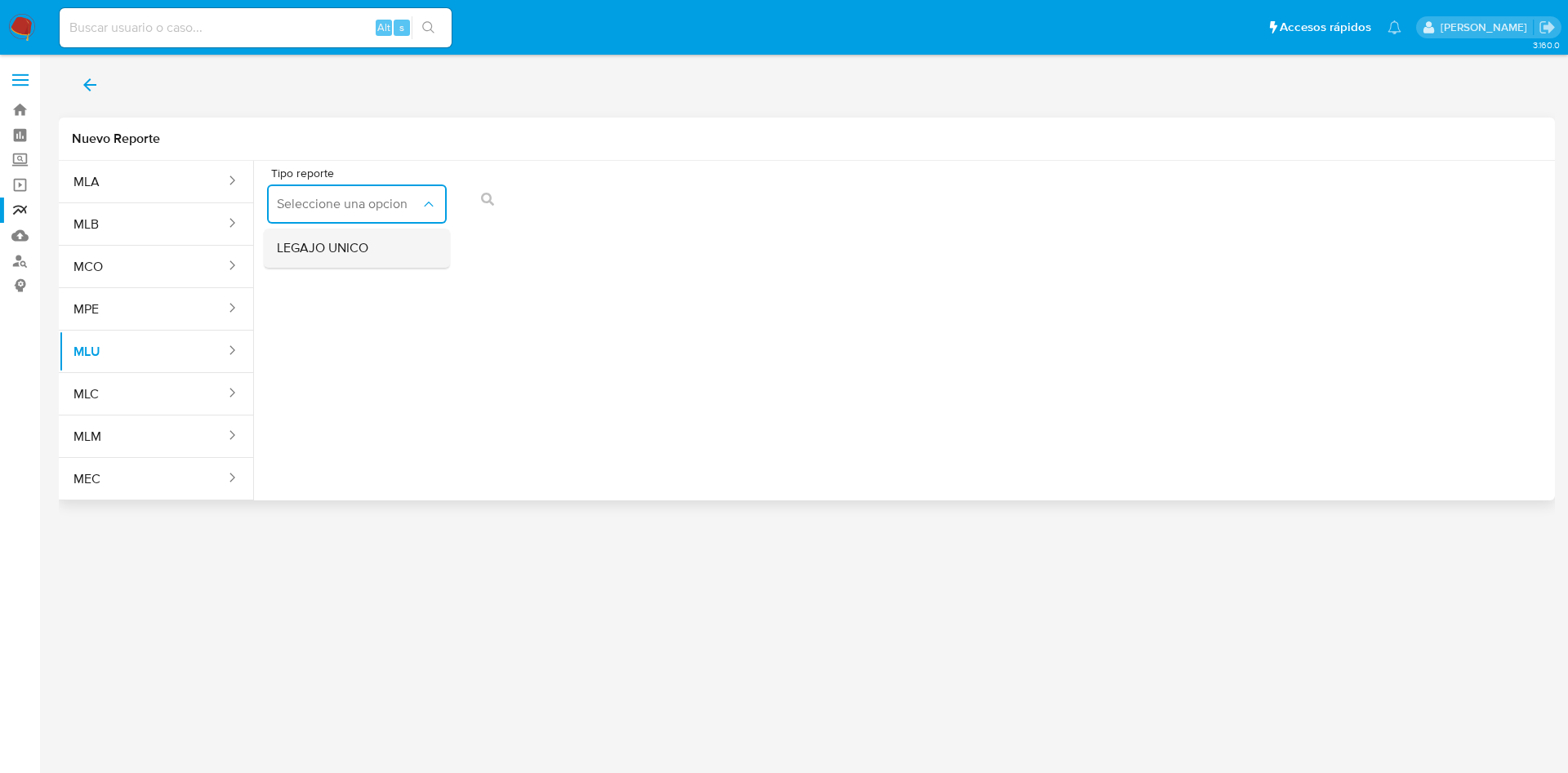
click at [355, 248] on span "LEGAJO UNICO" at bounding box center [323, 247] width 91 height 16
click at [848, 210] on span "action-search" at bounding box center [853, 199] width 13 height 35
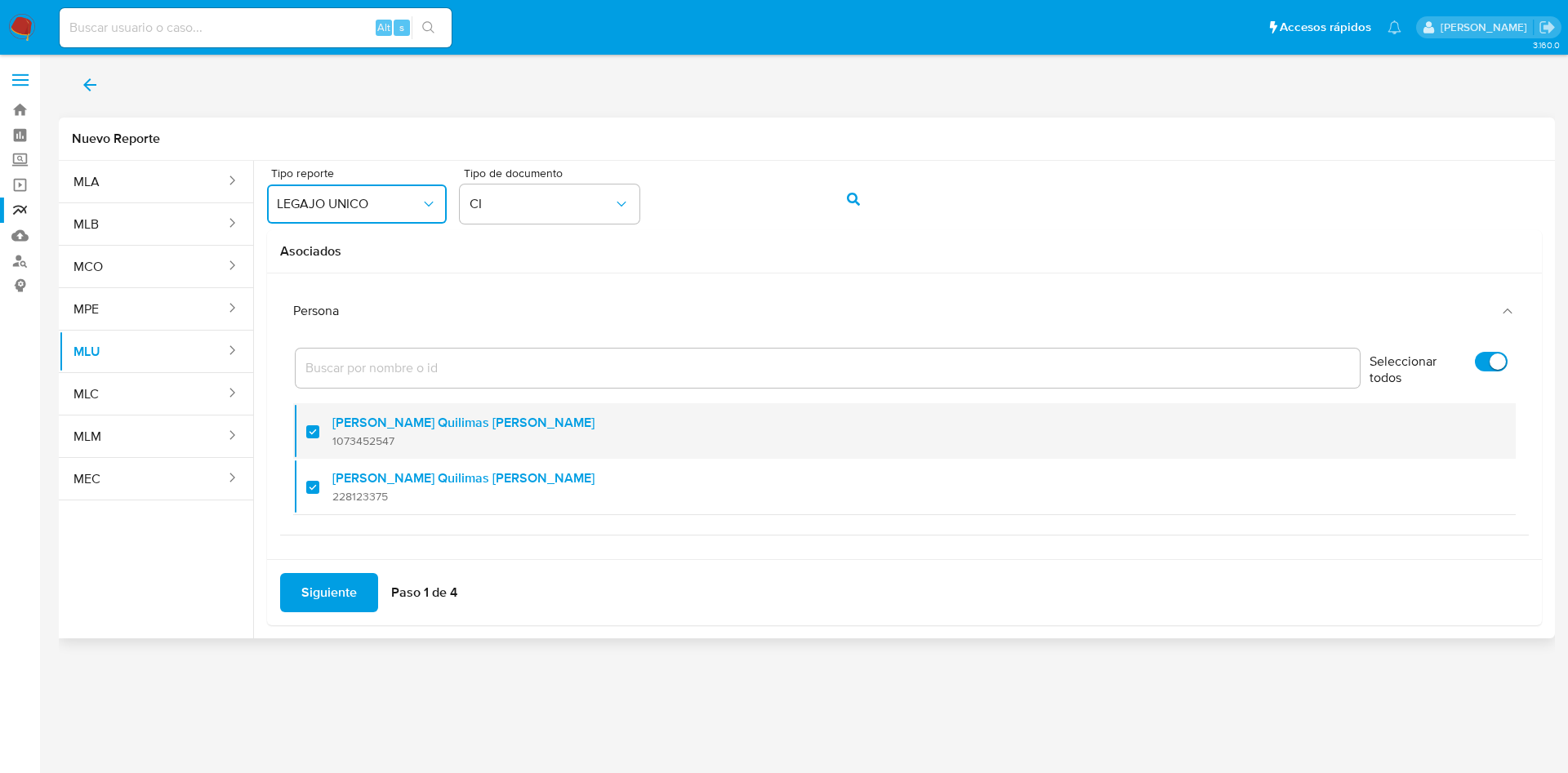
scroll to position [10, 0]
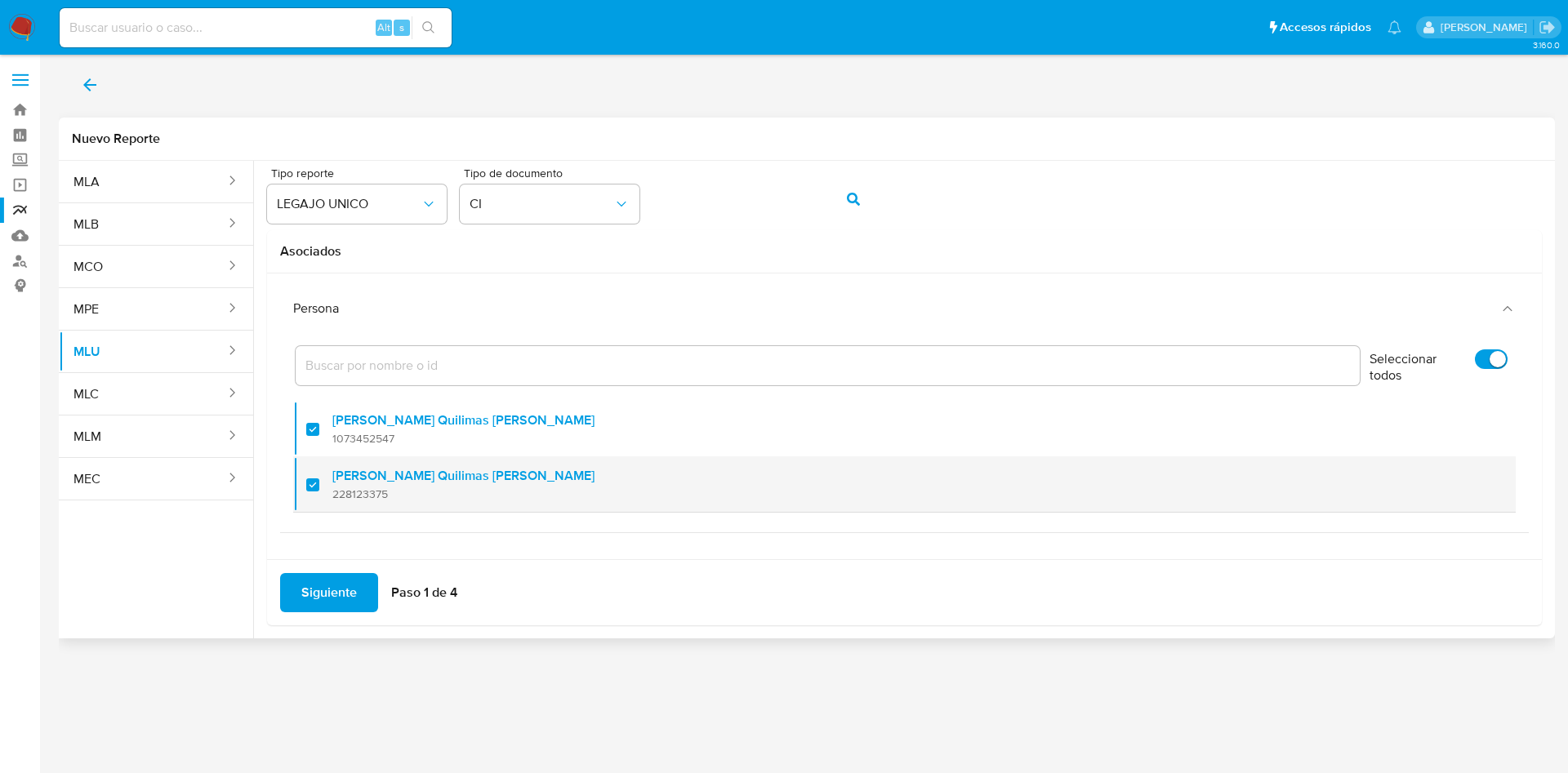
click at [315, 481] on div at bounding box center [319, 485] width 26 height 38
checkbox input "false"
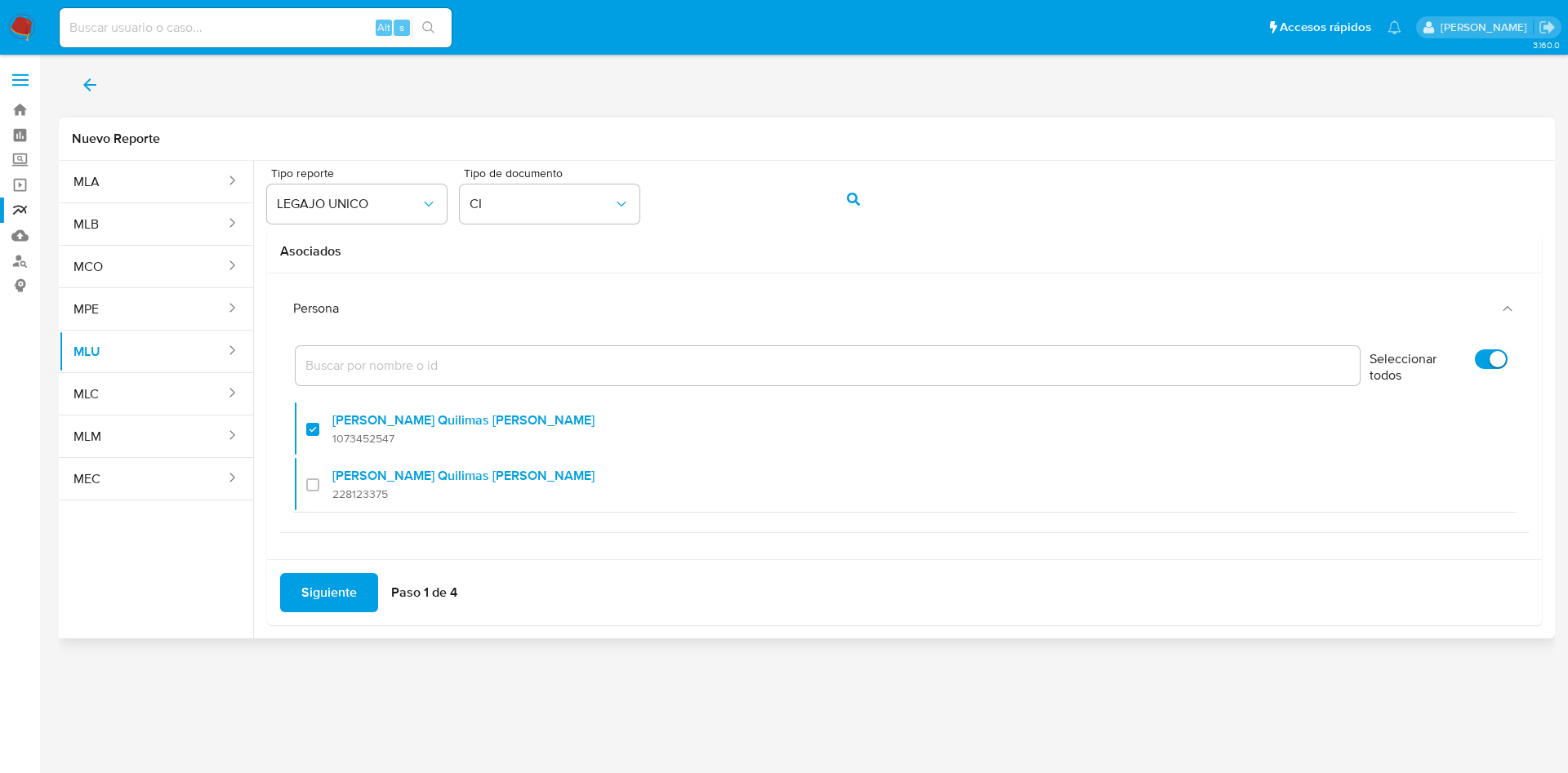
click at [344, 583] on span "Siguiente" at bounding box center [329, 593] width 55 height 35
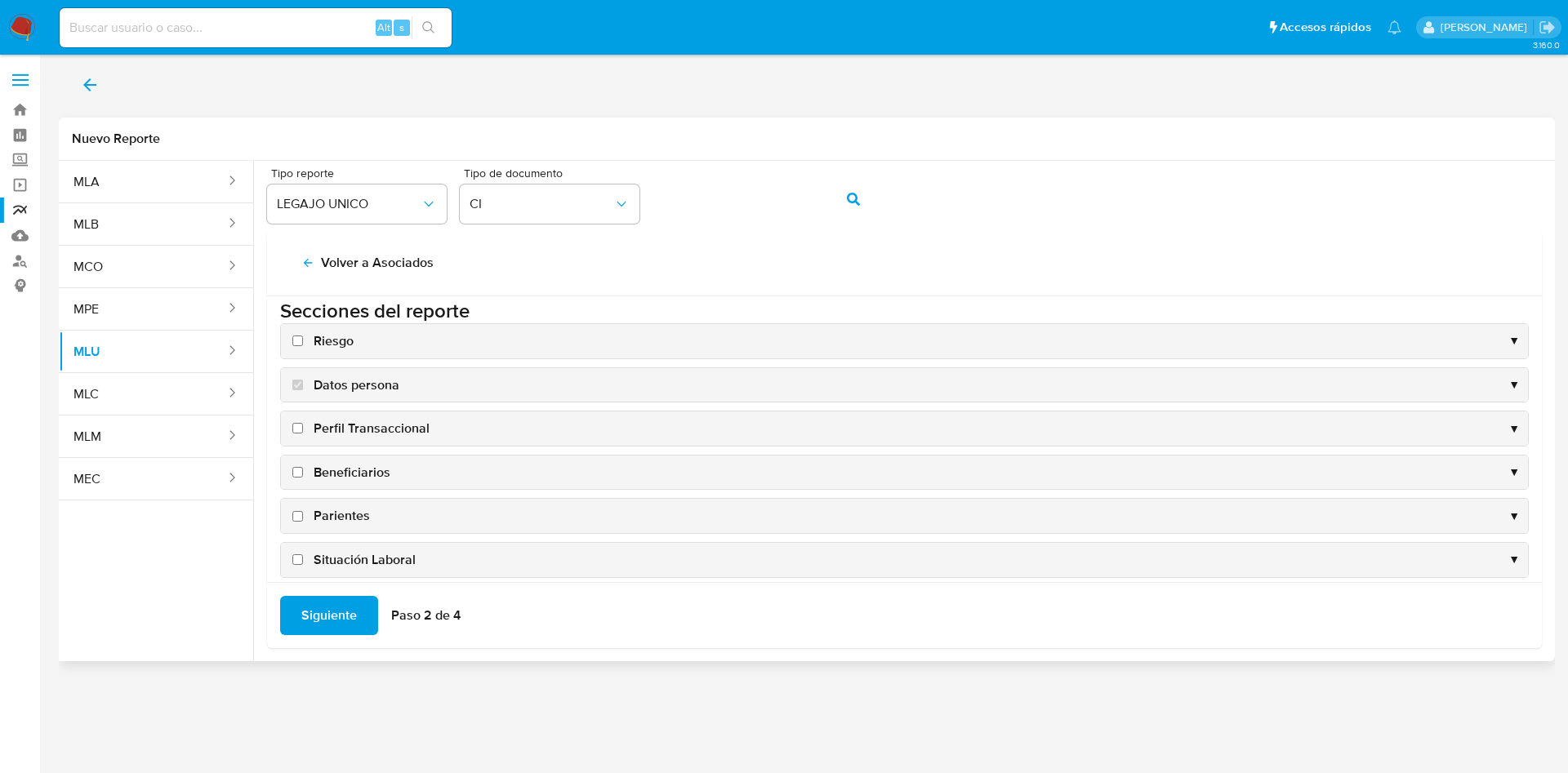
click at [298, 344] on input "Riesgo" at bounding box center [297, 341] width 10 height 10
checkbox input "true"
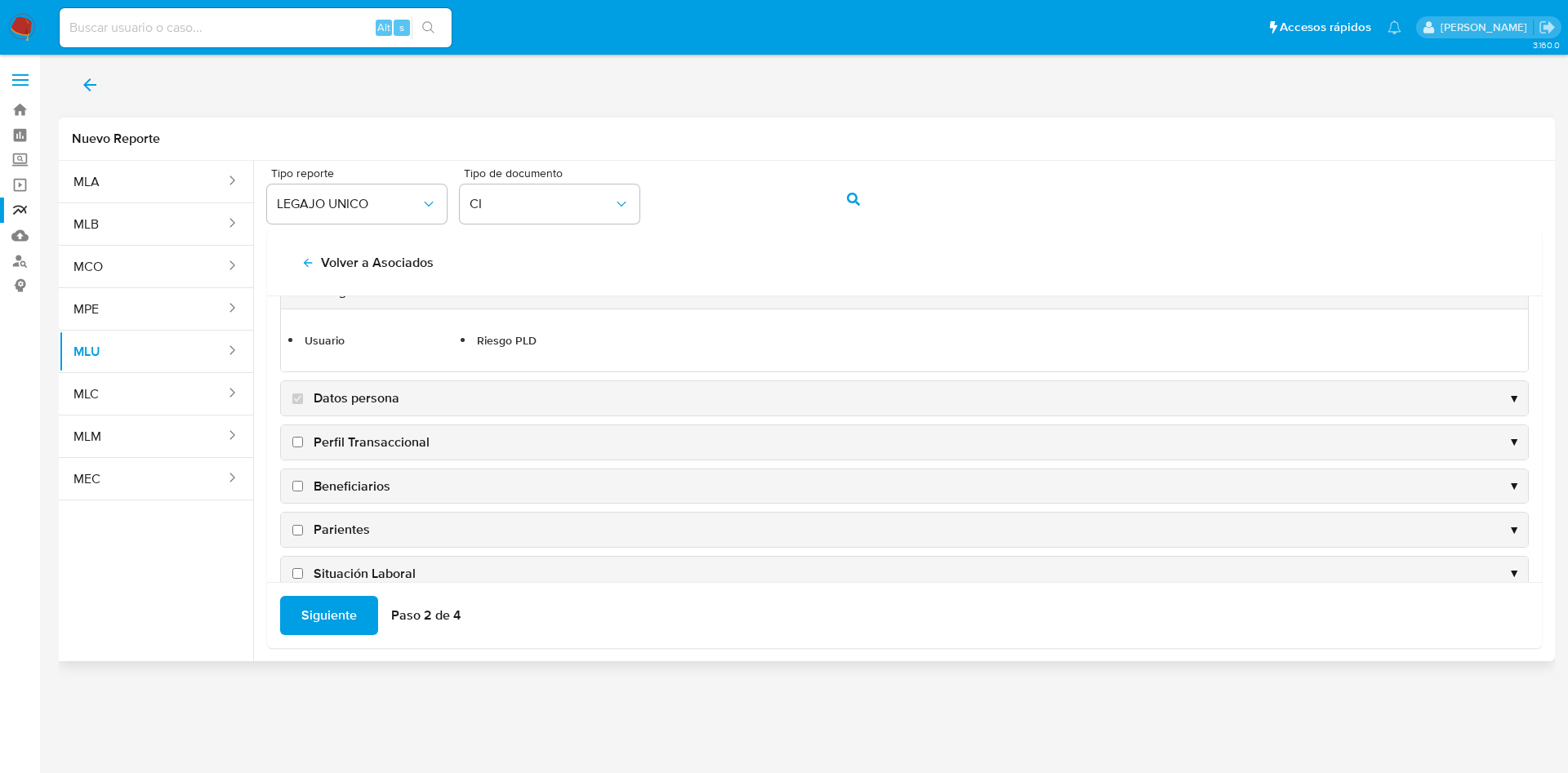
scroll to position [134, 0]
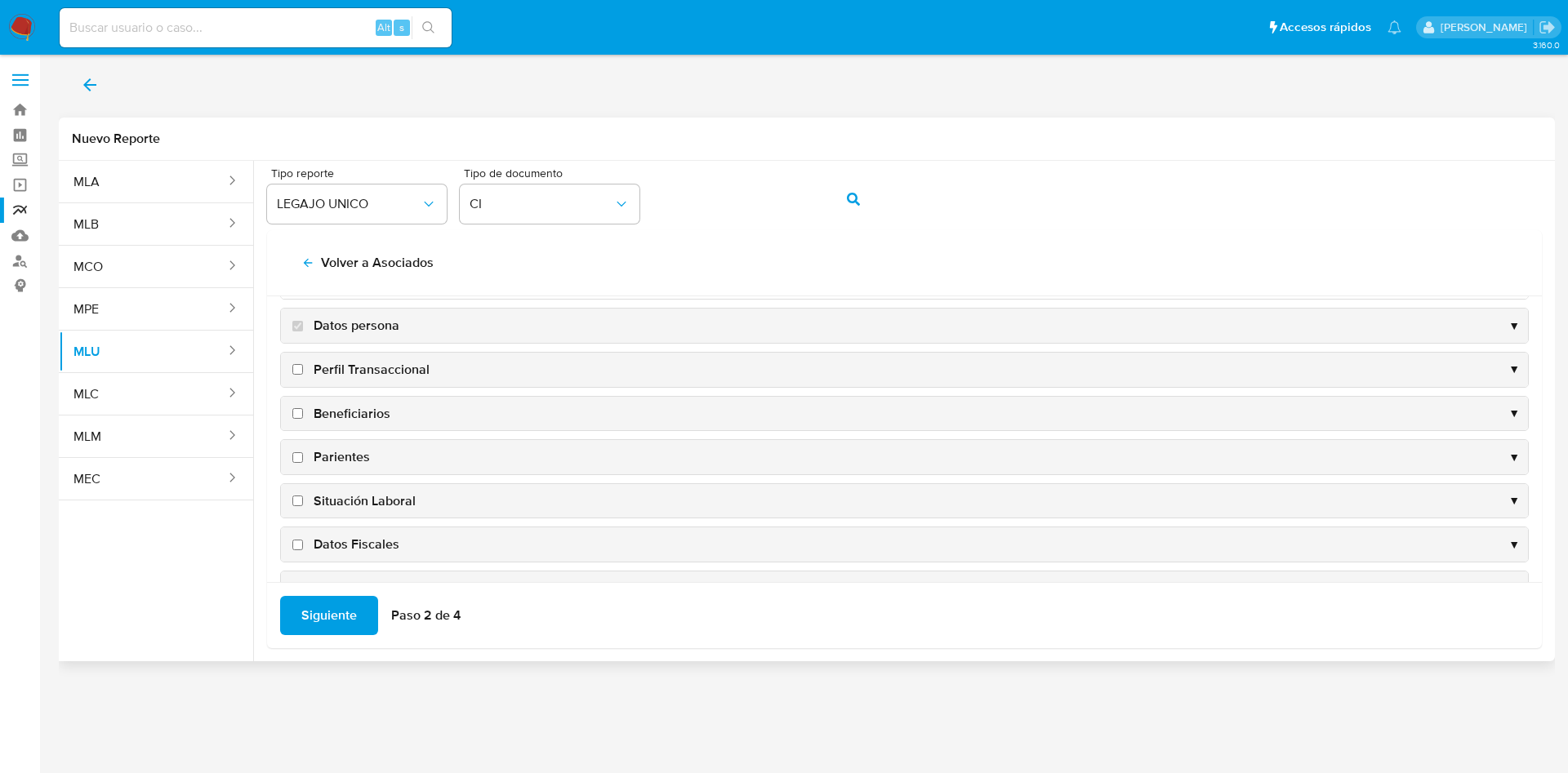
click at [296, 372] on input "Perfil Transaccional" at bounding box center [297, 369] width 10 height 10
checkbox input "true"
click at [297, 463] on input "Direcciones" at bounding box center [297, 465] width 10 height 10
checkbox input "true"
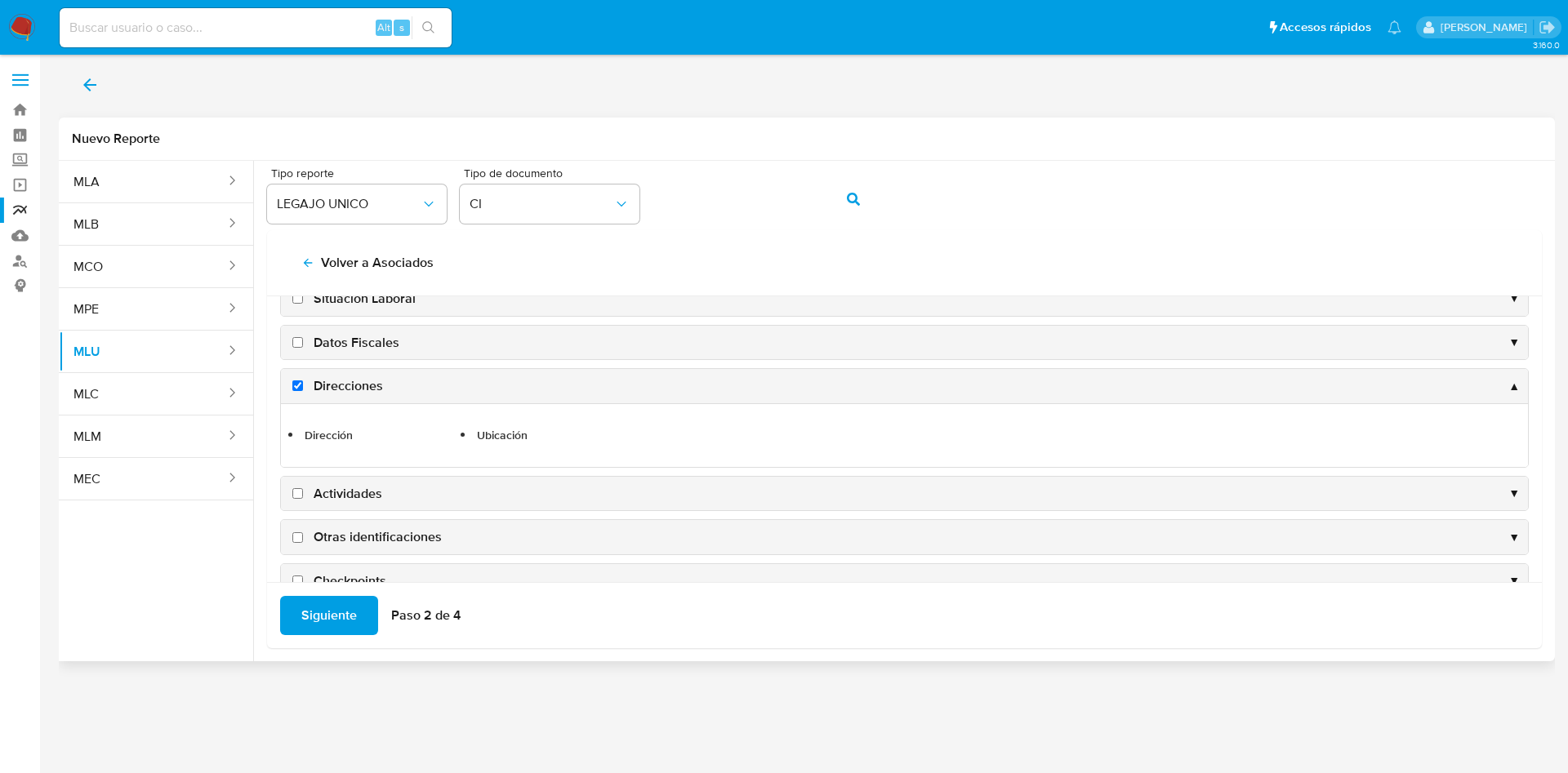
scroll to position [310, 0]
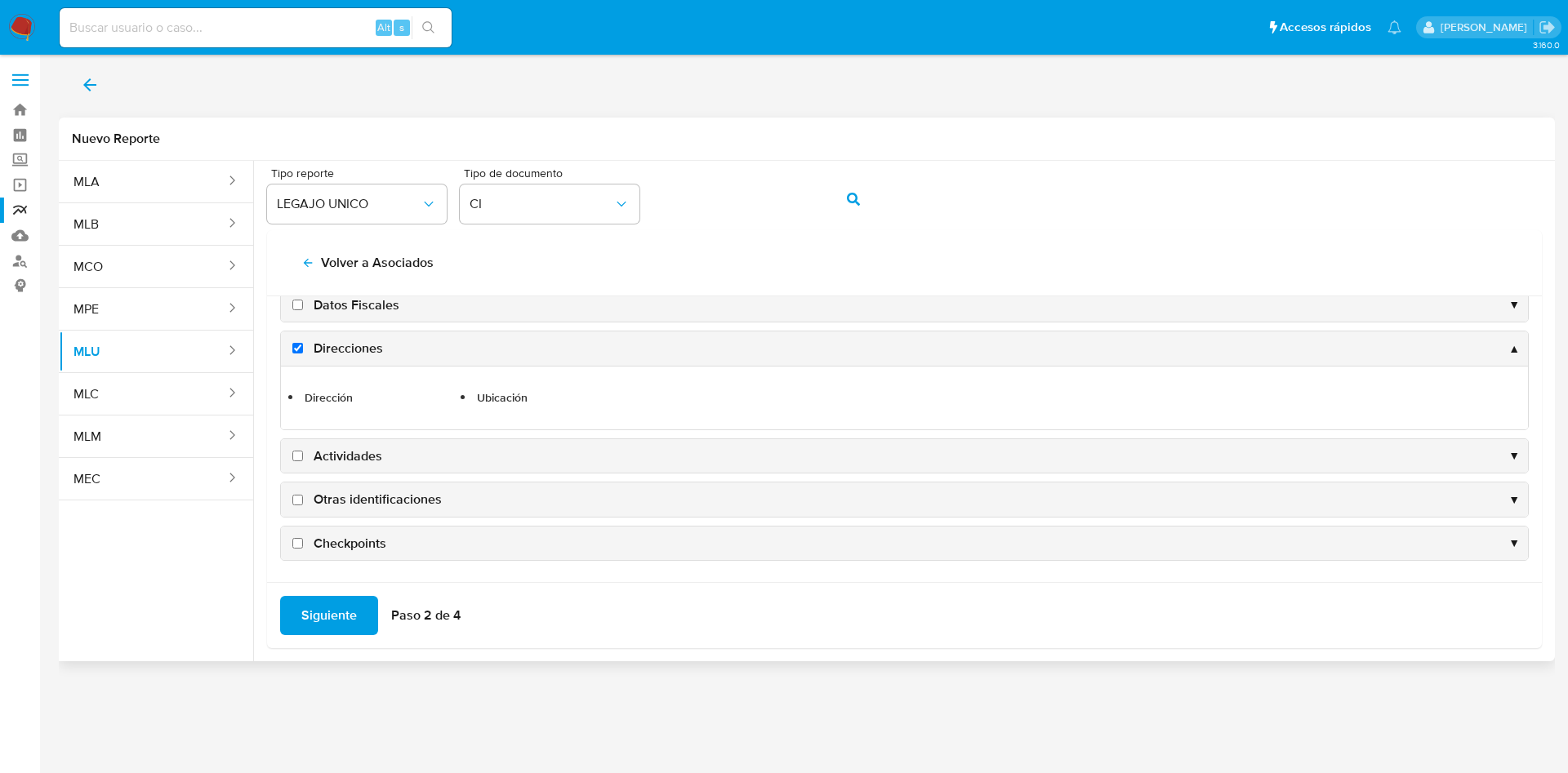
click at [298, 457] on input "Actividades" at bounding box center [297, 456] width 10 height 10
checkbox input "true"
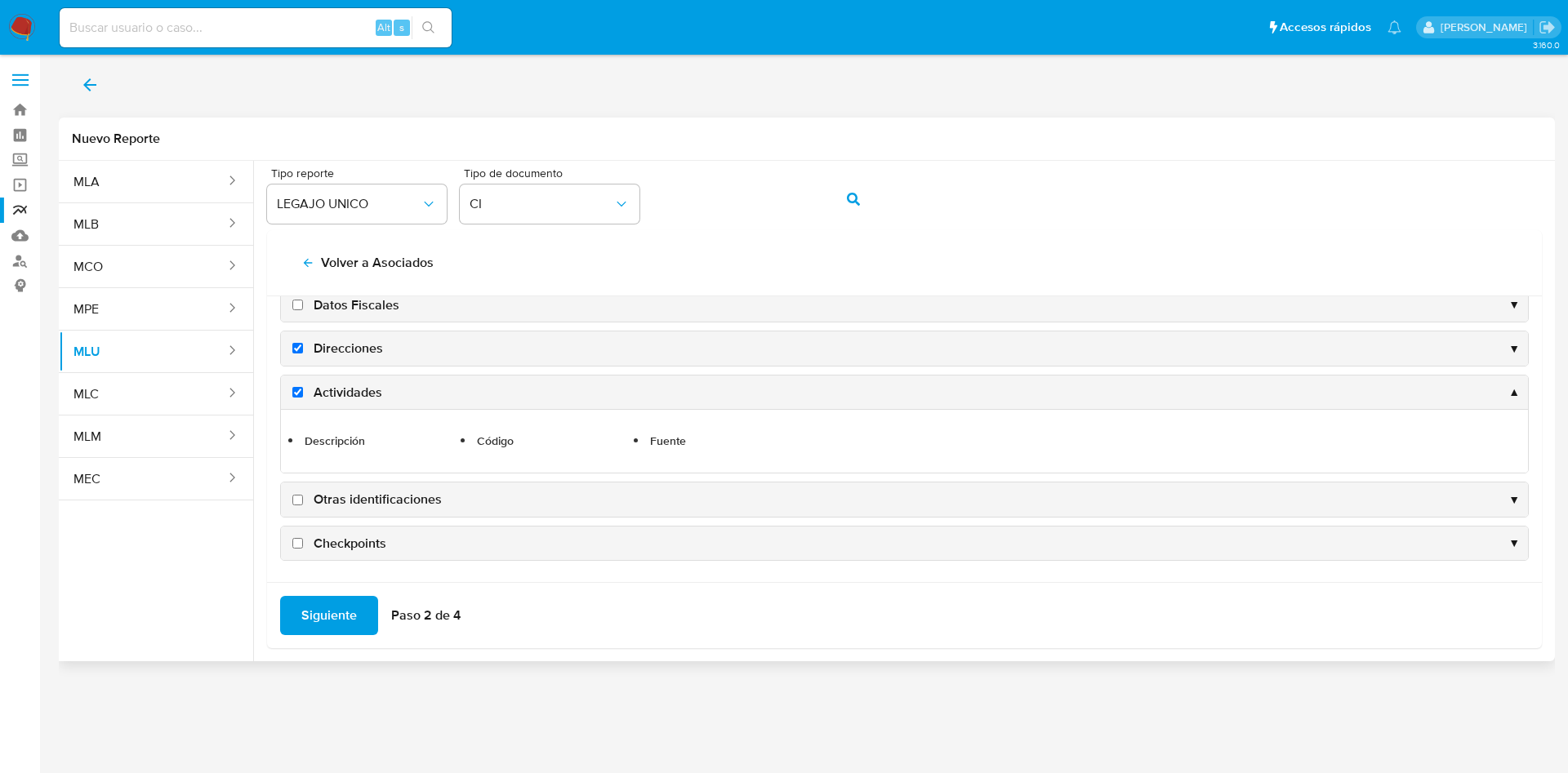
click at [298, 501] on input "Otras identificaciones" at bounding box center [297, 499] width 10 height 10
checkbox input "true"
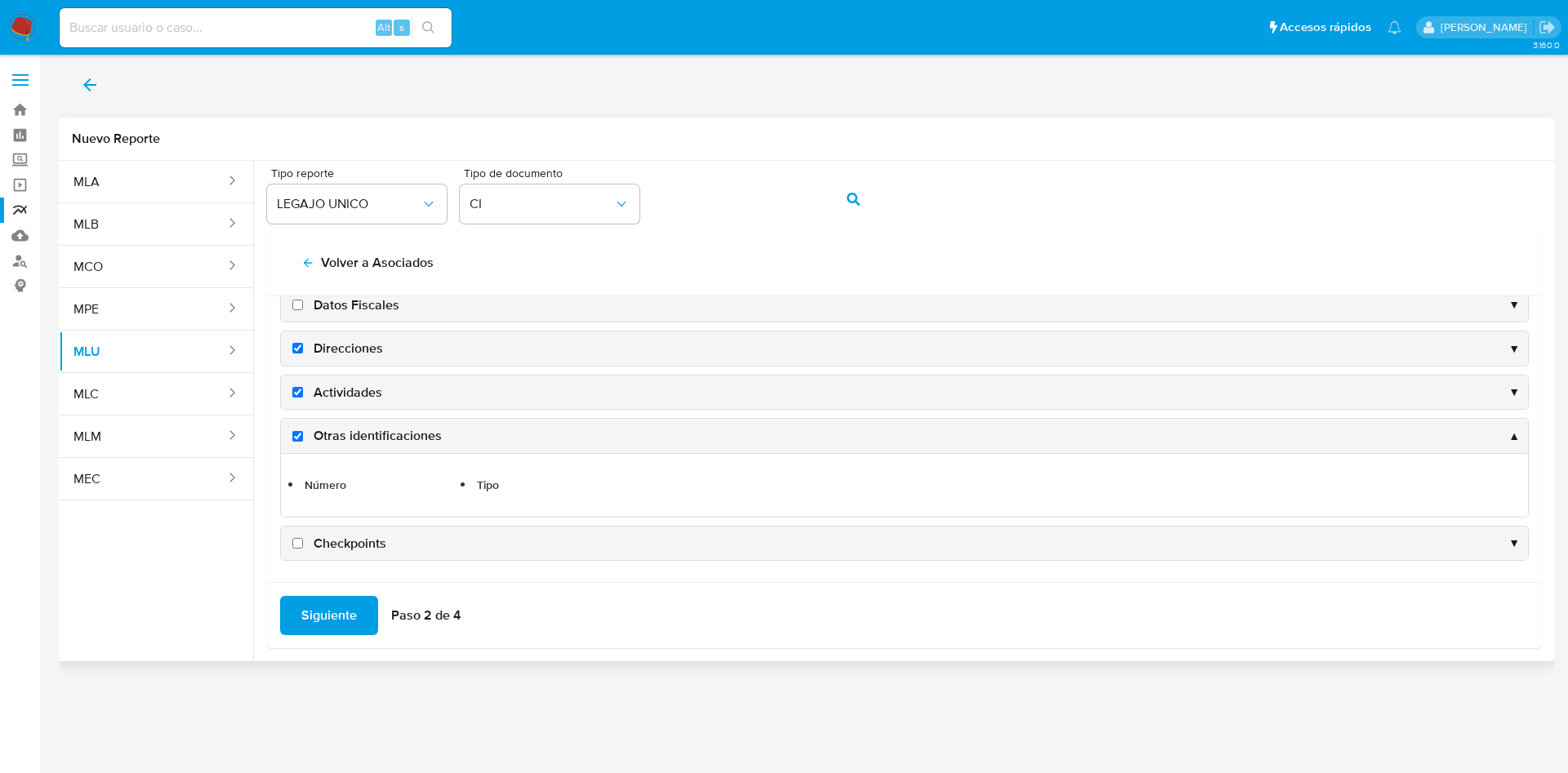
click at [300, 549] on label "Checkpoints" at bounding box center [338, 543] width 97 height 18
click at [300, 549] on input "Checkpoints" at bounding box center [297, 542] width 10 height 10
checkbox input "true"
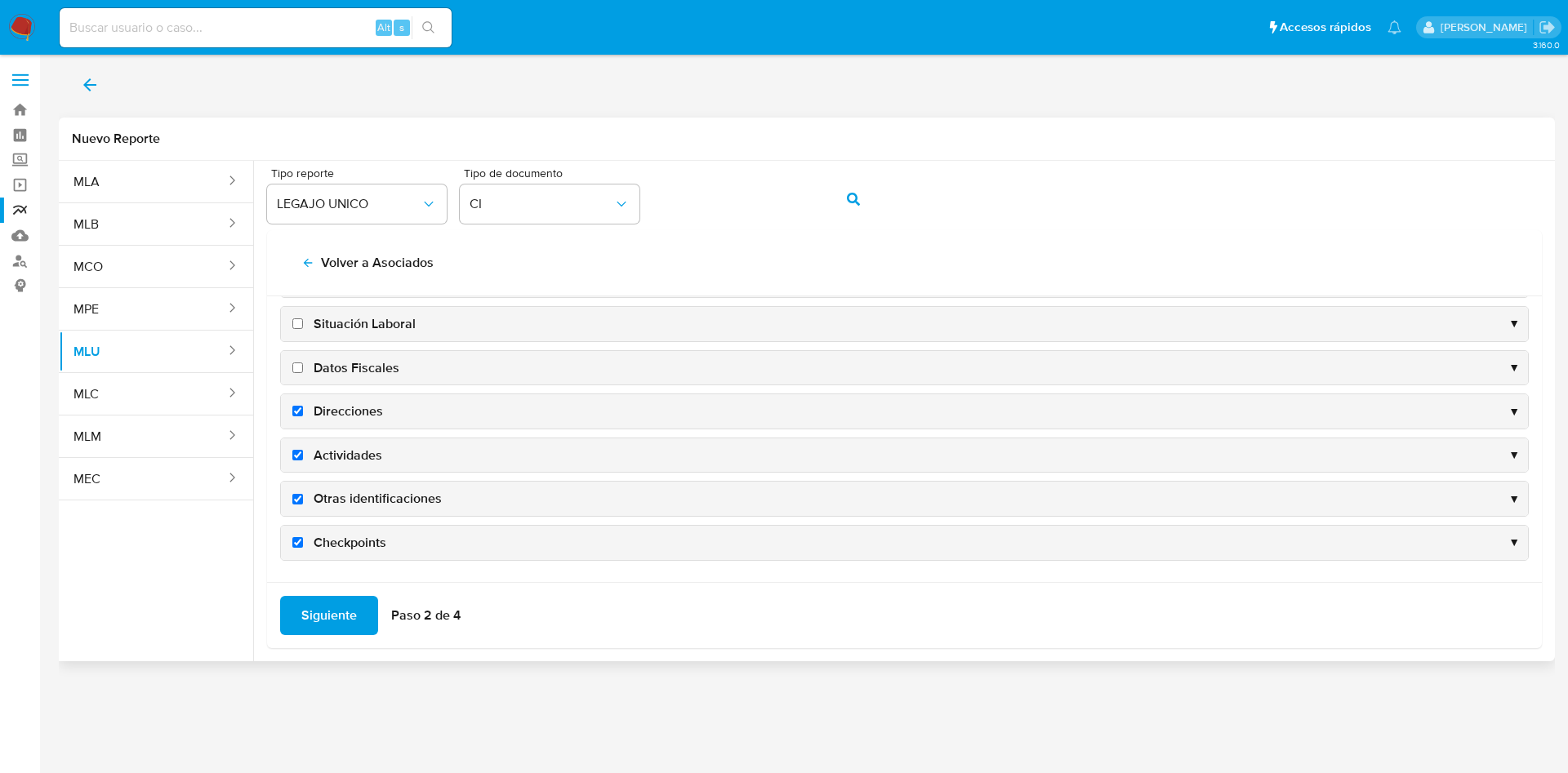
scroll to position [246, 0]
click at [338, 620] on span "Siguiente" at bounding box center [329, 615] width 55 height 35
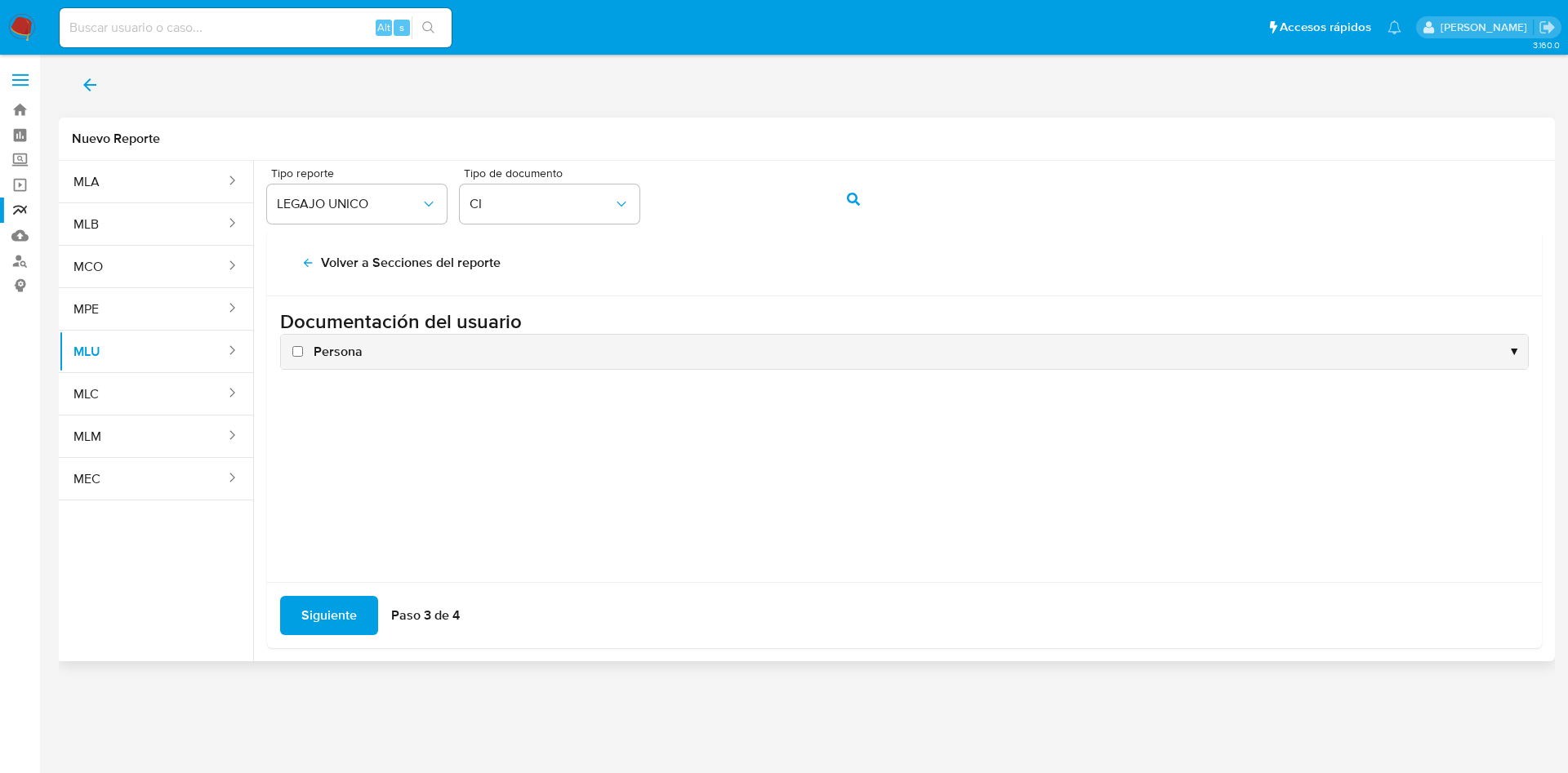
click at [294, 349] on input "Persona" at bounding box center [297, 351] width 10 height 10
checkbox input "true"
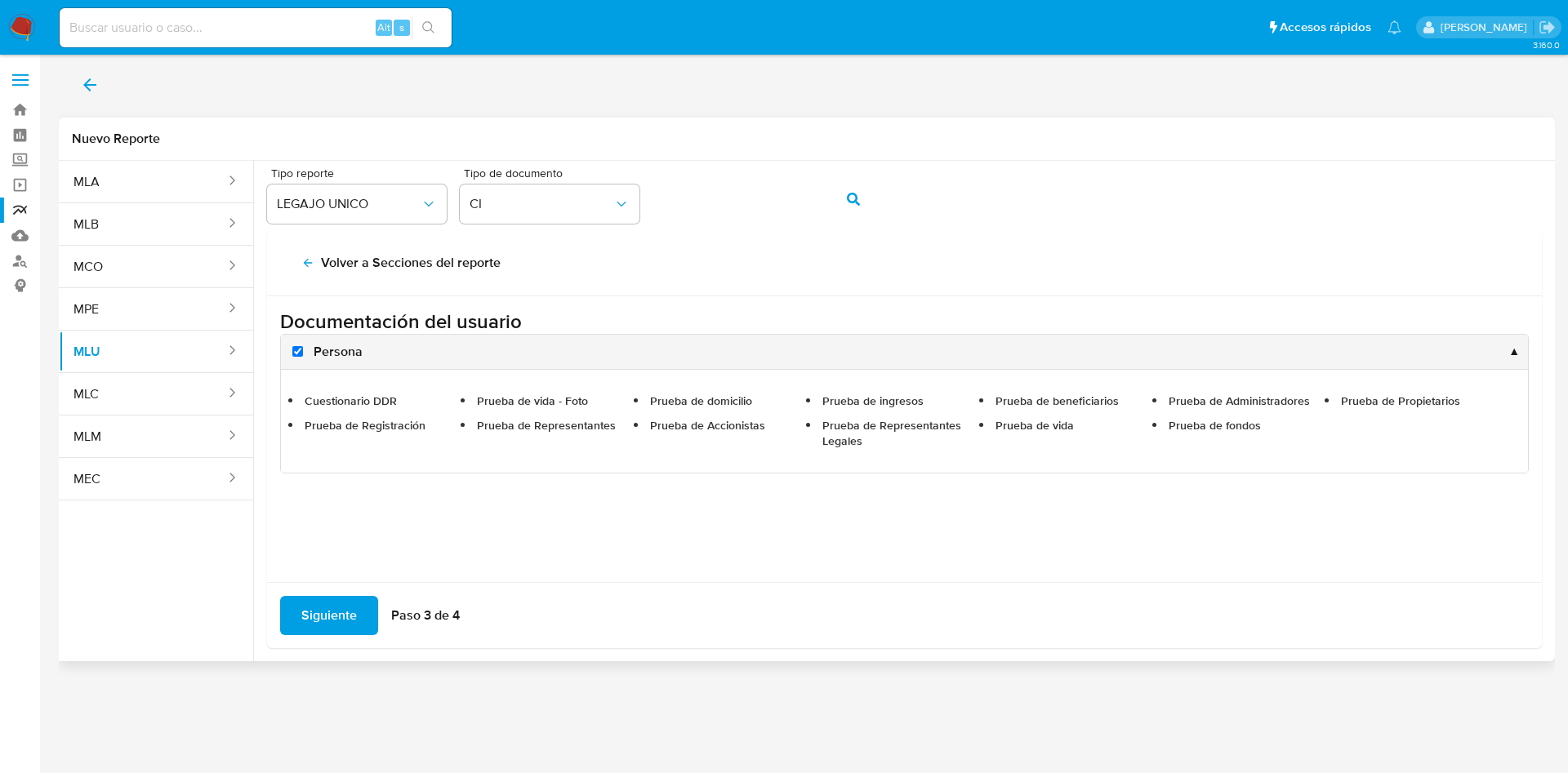
click at [325, 607] on span "Siguiente" at bounding box center [329, 615] width 55 height 35
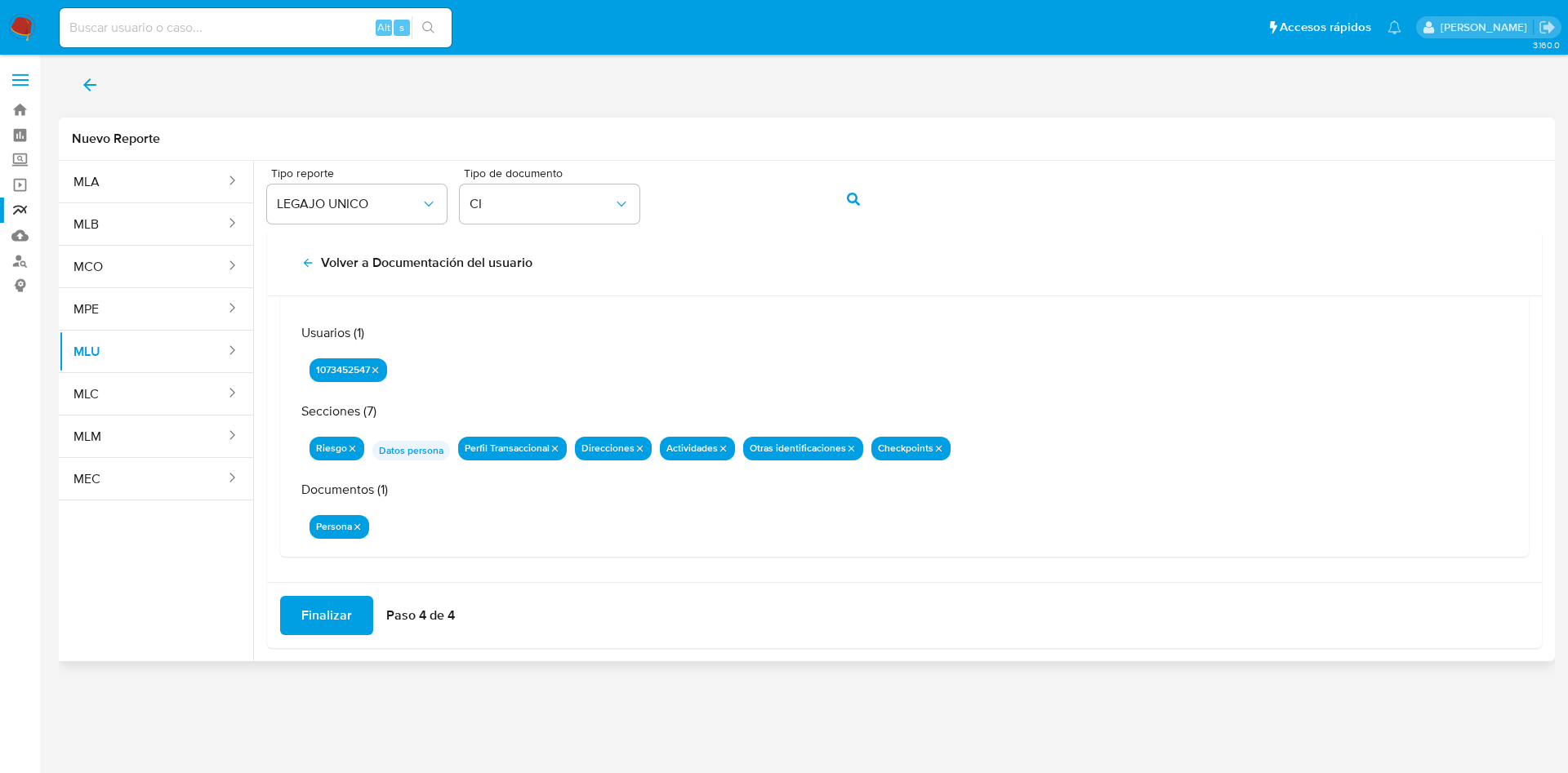
scroll to position [53, 0]
click at [311, 622] on span "Finalizar" at bounding box center [327, 615] width 50 height 35
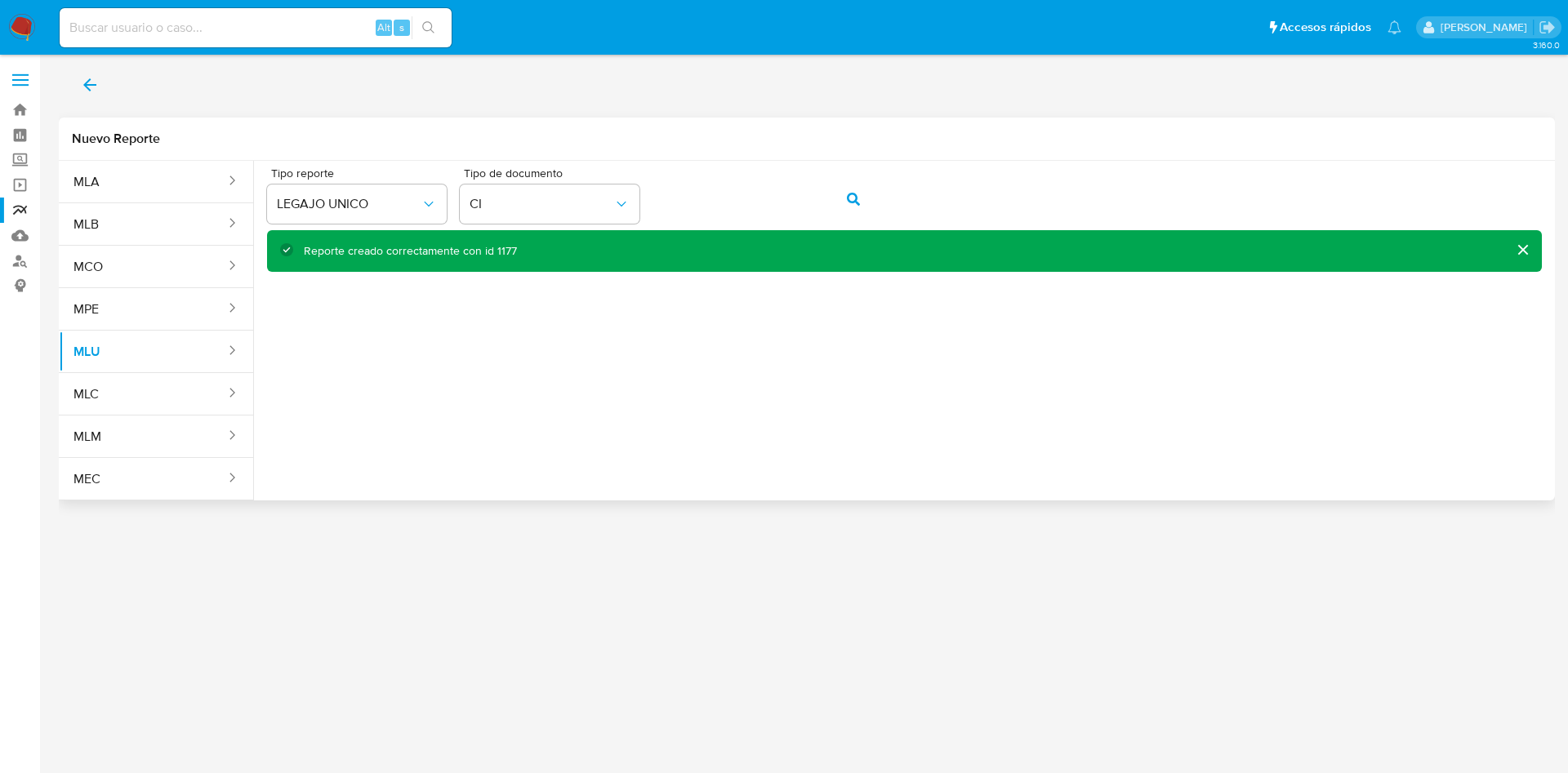
click at [494, 251] on div "Reporte creado correctamente con id 1177" at bounding box center [410, 251] width 213 height 16
click at [10, 208] on link "Reportes" at bounding box center [97, 210] width 194 height 25
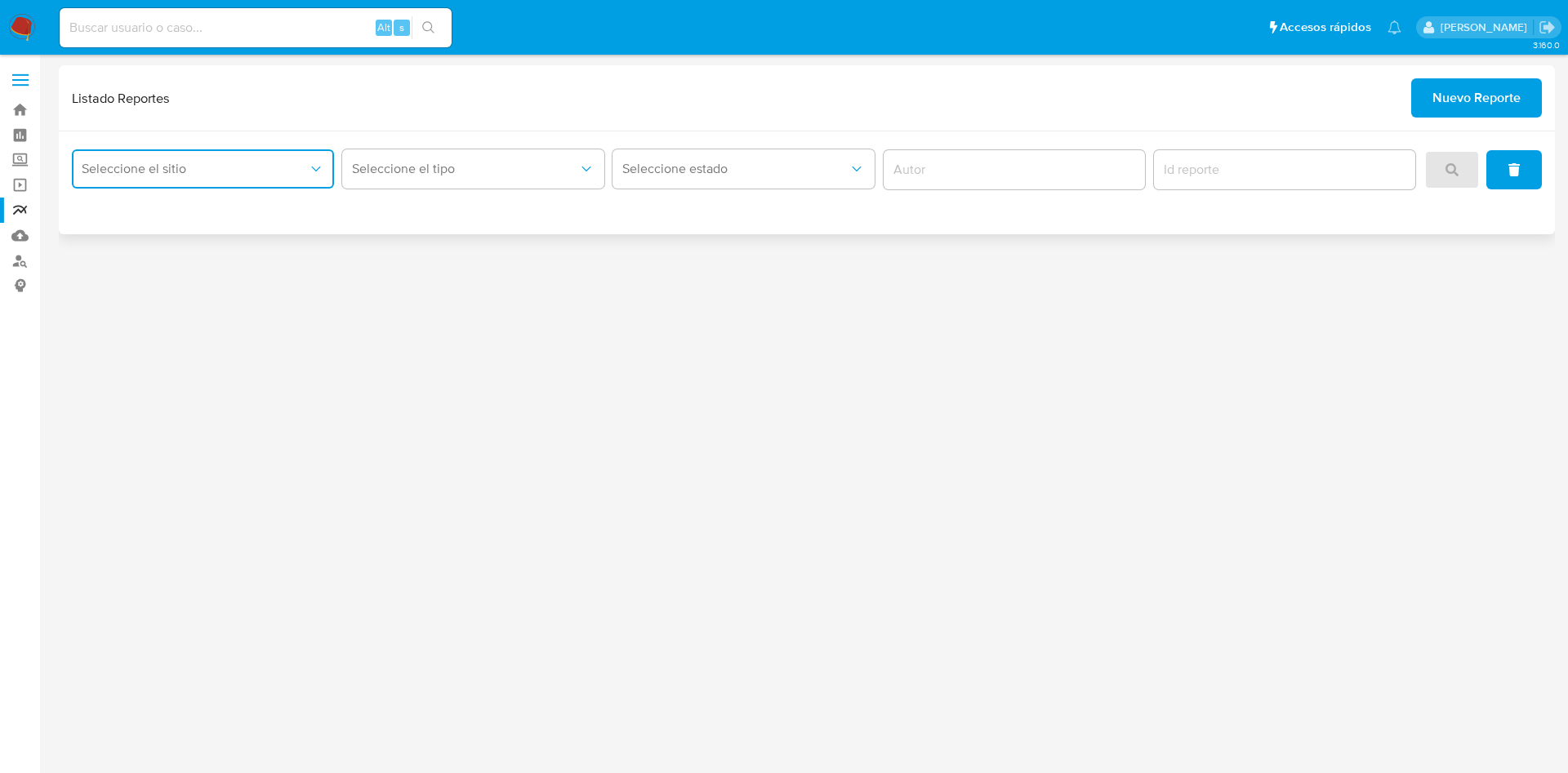
click at [218, 152] on button "Seleccione el sitio" at bounding box center [203, 169] width 262 height 39
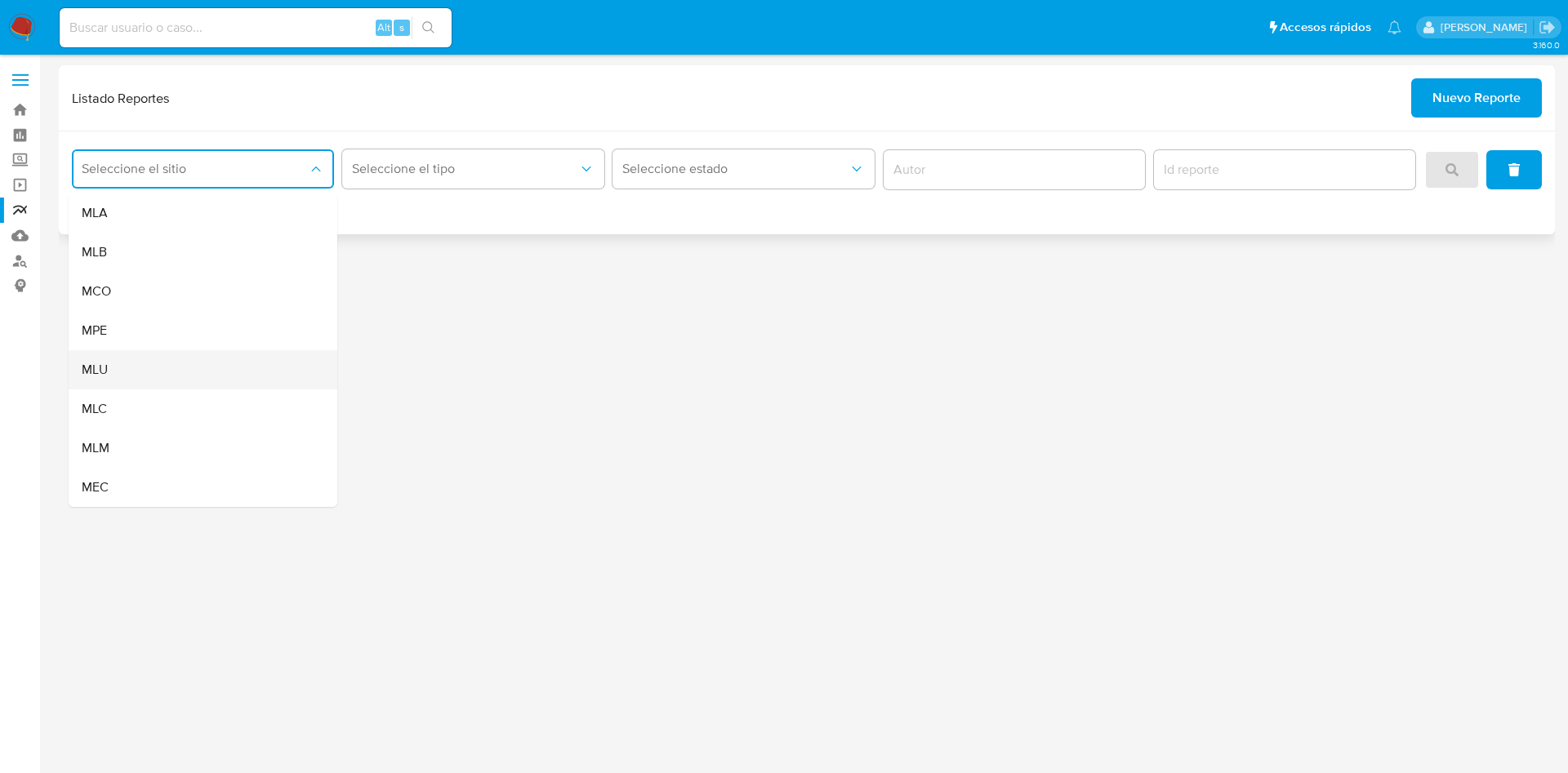
click at [147, 379] on div "MLU" at bounding box center [197, 370] width 232 height 39
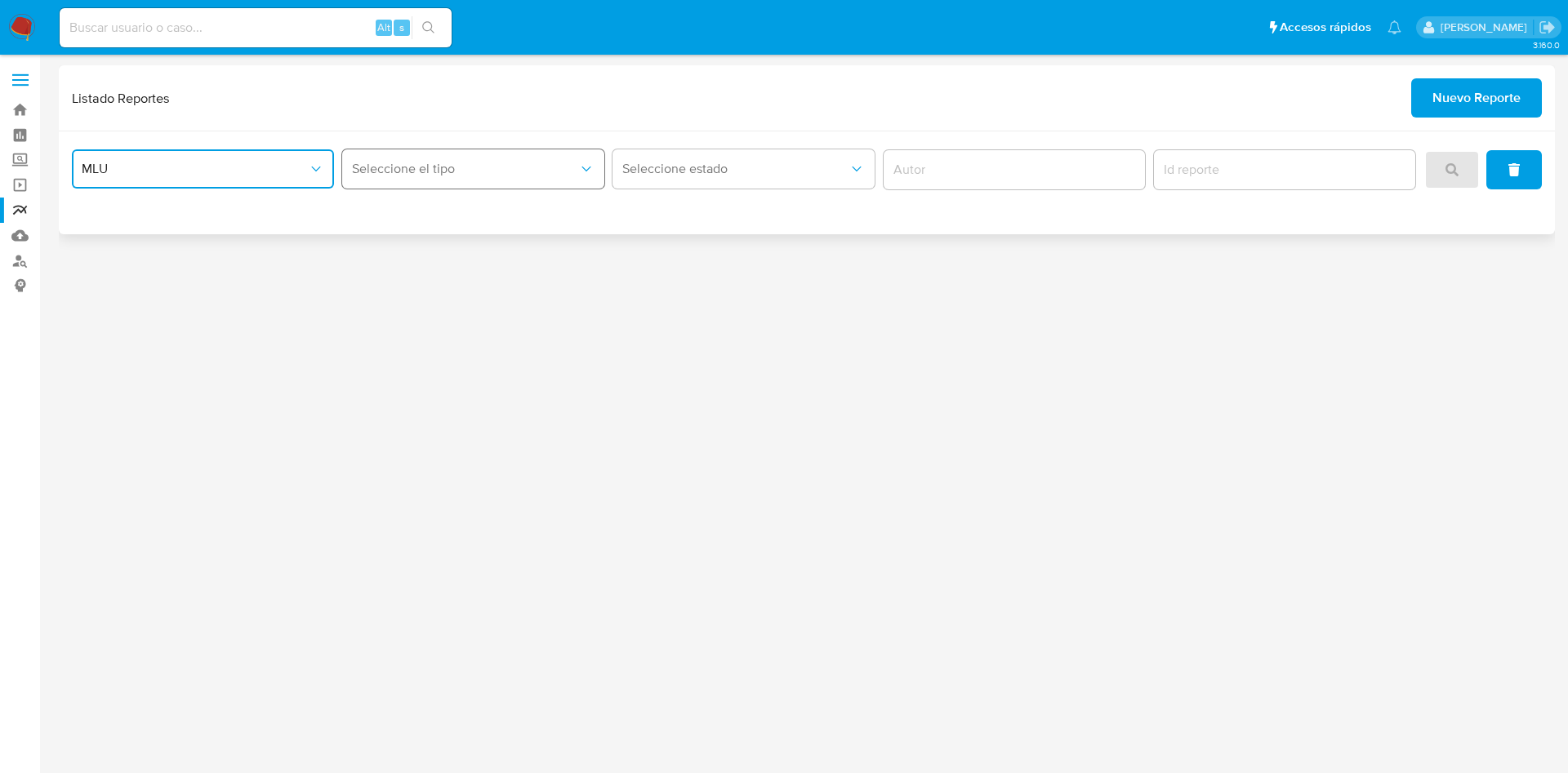
click at [538, 162] on span "Seleccione el tipo" at bounding box center [465, 168] width 226 height 16
click at [462, 265] on div "LEGAJO UNICO" at bounding box center [468, 252] width 232 height 39
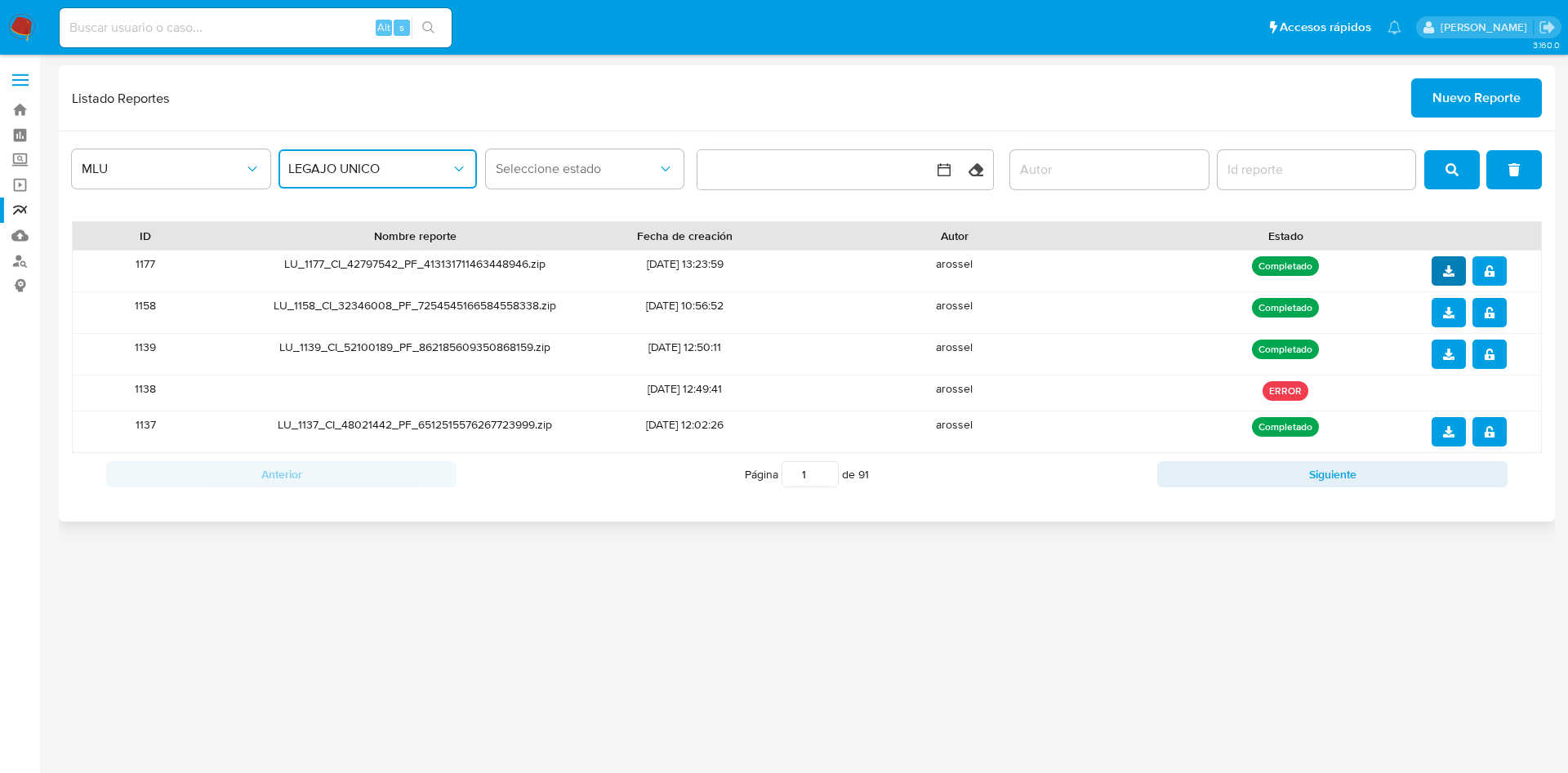
click at [1462, 277] on button "download" at bounding box center [1449, 271] width 35 height 29
drag, startPoint x: 1498, startPoint y: 263, endPoint x: 1406, endPoint y: 399, distance: 164.2
click at [1498, 263] on button "notify_security" at bounding box center [1489, 271] width 35 height 29
drag, startPoint x: 267, startPoint y: 6, endPoint x: 271, endPoint y: 16, distance: 10.8
click at [267, 8] on div "Alt s" at bounding box center [256, 27] width 392 height 46
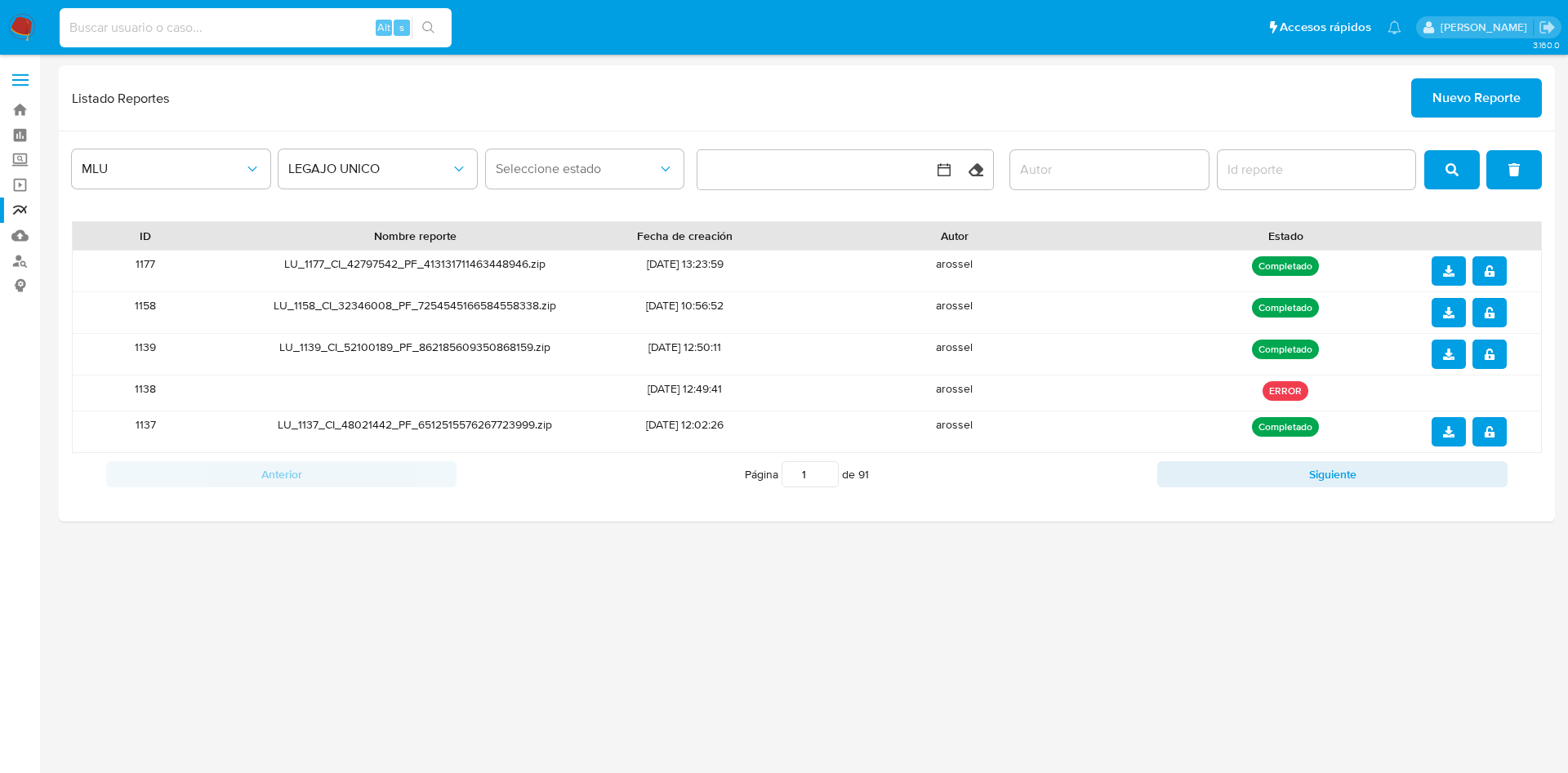
click at [277, 33] on input at bounding box center [256, 27] width 392 height 21
paste input "hT5EwZSH7Zeq5rB3l2yJaiOw"
type input "hT5EwZSH7Zeq5rB3l2yJaiOw"
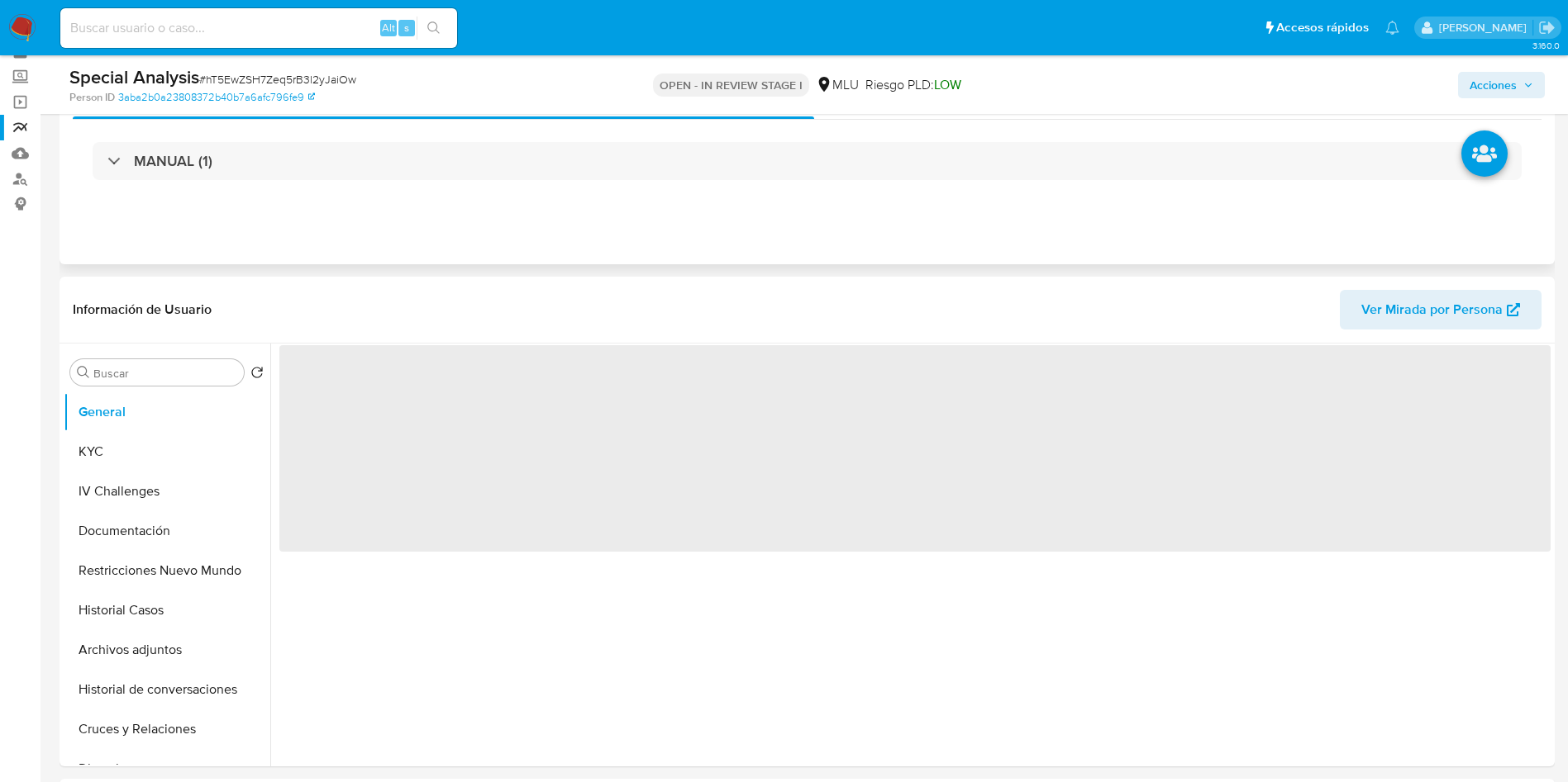
scroll to position [124, 0]
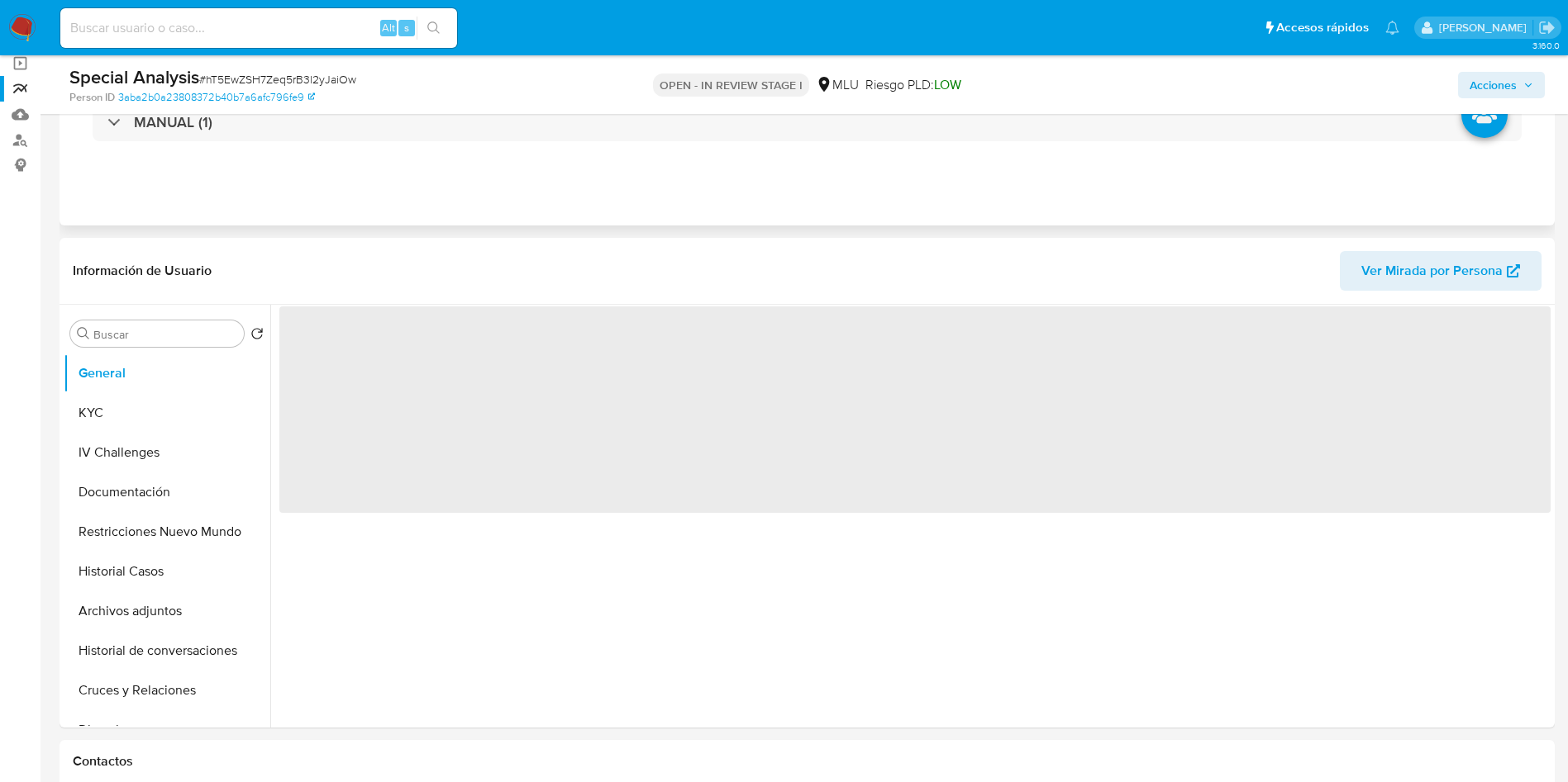
select select "10"
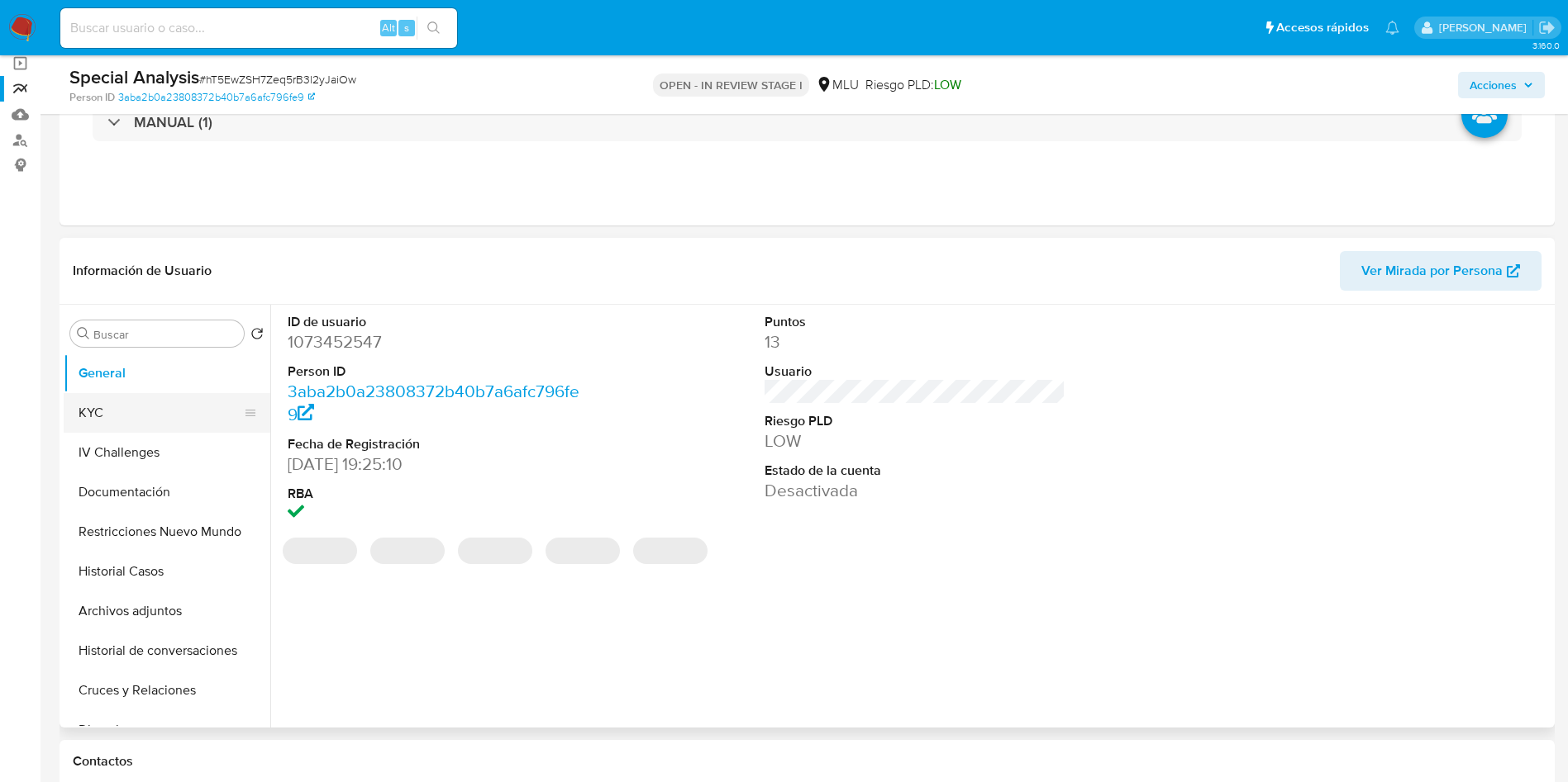
click at [128, 410] on button "KYC" at bounding box center [160, 413] width 194 height 40
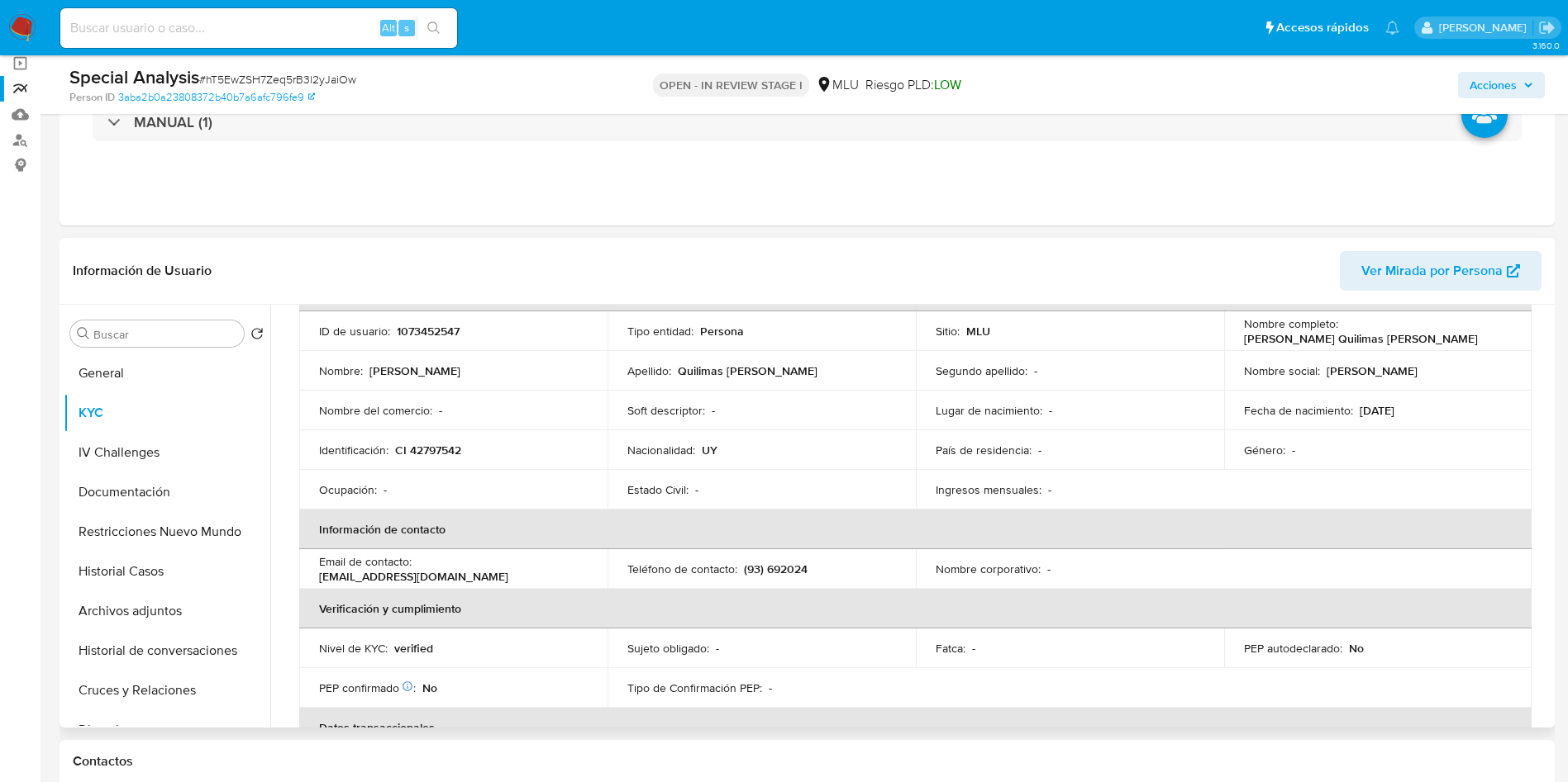
scroll to position [0, 0]
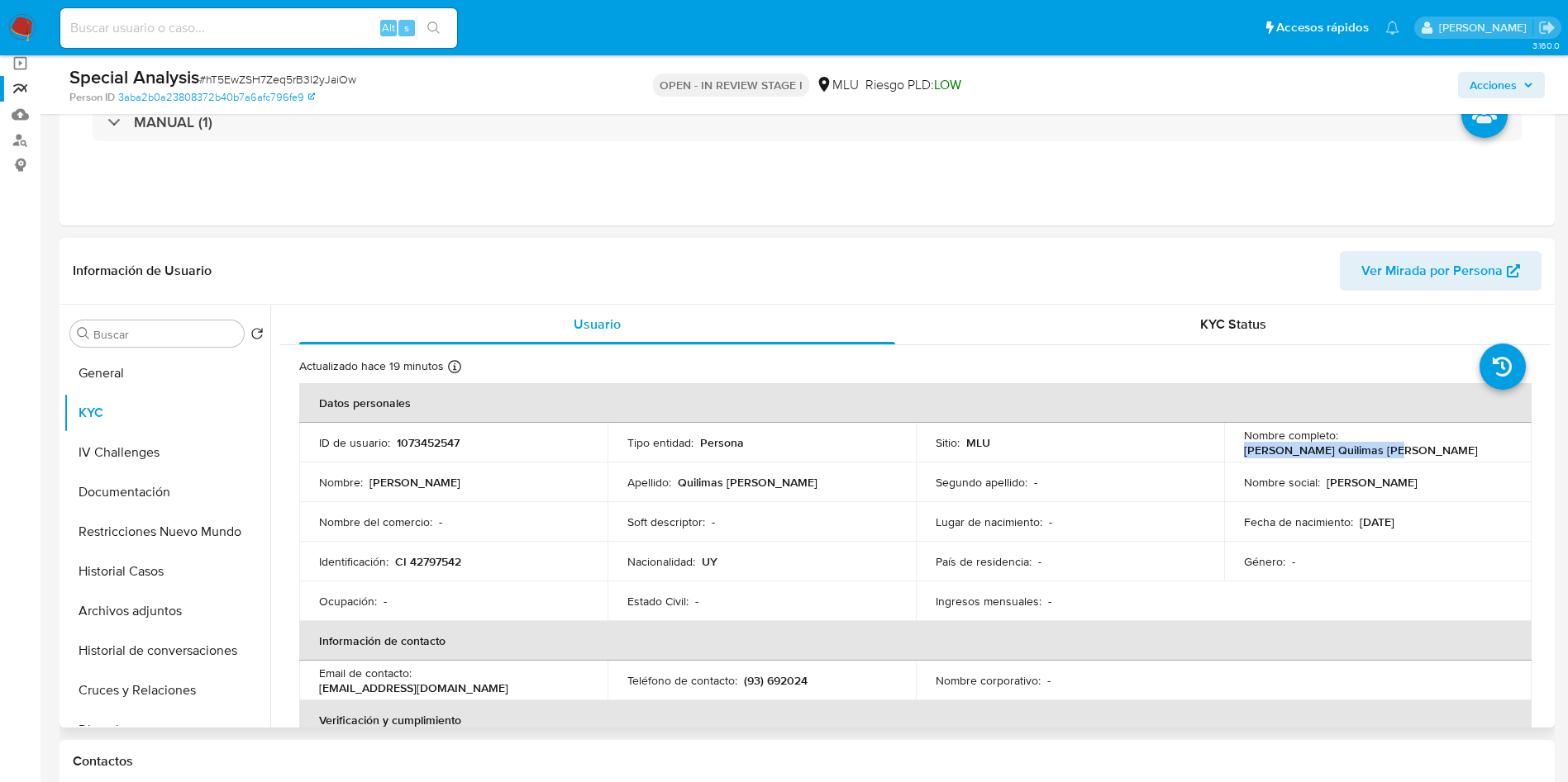
drag, startPoint x: 1338, startPoint y: 436, endPoint x: 1500, endPoint y: 443, distance: 162.2
click at [1500, 443] on div "Nombre completo : [PERSON_NAME] Quilimas [PERSON_NAME]" at bounding box center [1378, 442] width 268 height 29
copy p "[PERSON_NAME] Quilimas [PERSON_NAME]"
click at [435, 567] on p "CI 42797542" at bounding box center [428, 562] width 66 height 15
drag, startPoint x: 435, startPoint y: 567, endPoint x: 453, endPoint y: 558, distance: 20.1
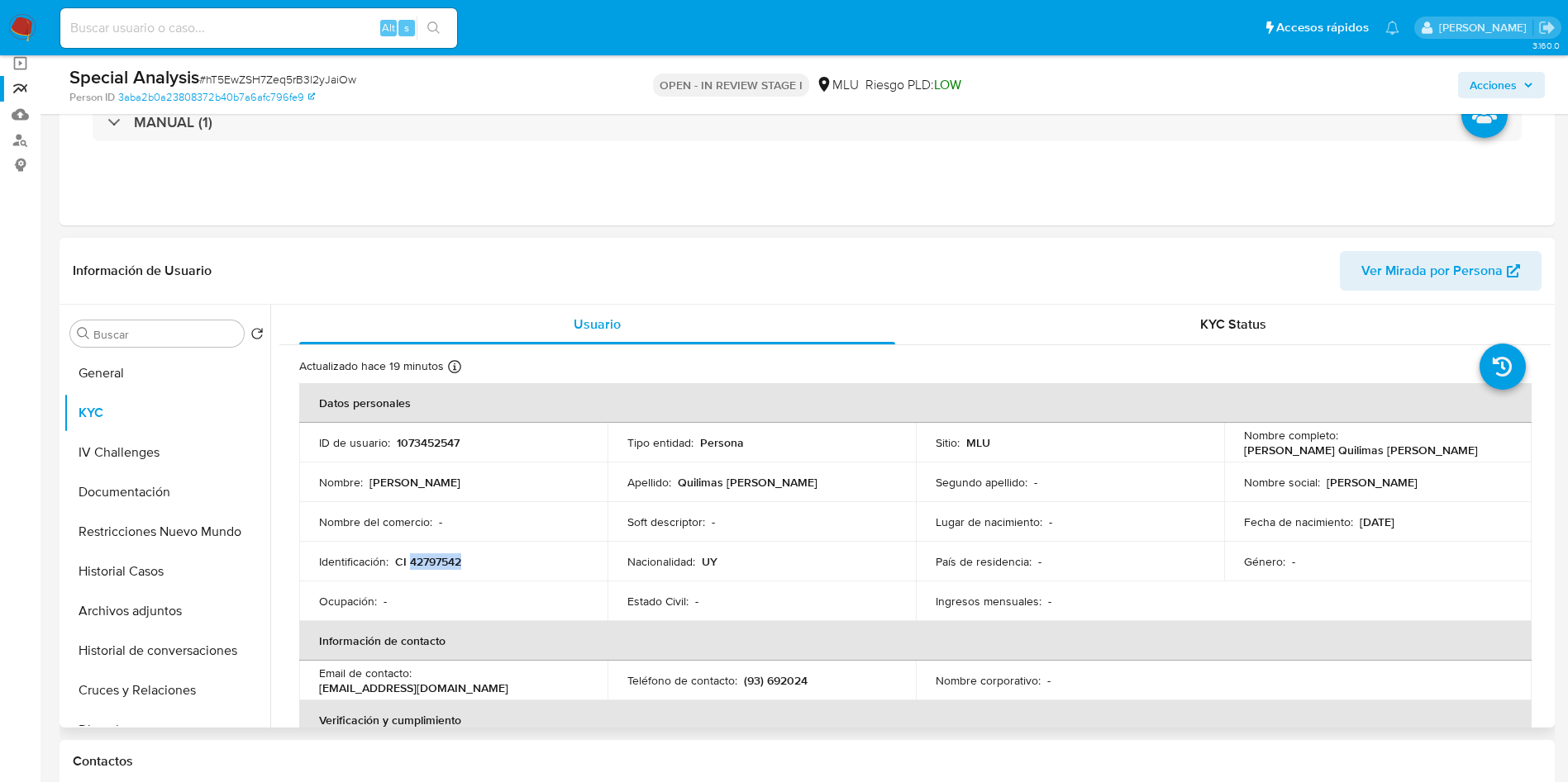
click at [434, 567] on p "CI 42797542" at bounding box center [428, 562] width 66 height 15
copy p "42797542"
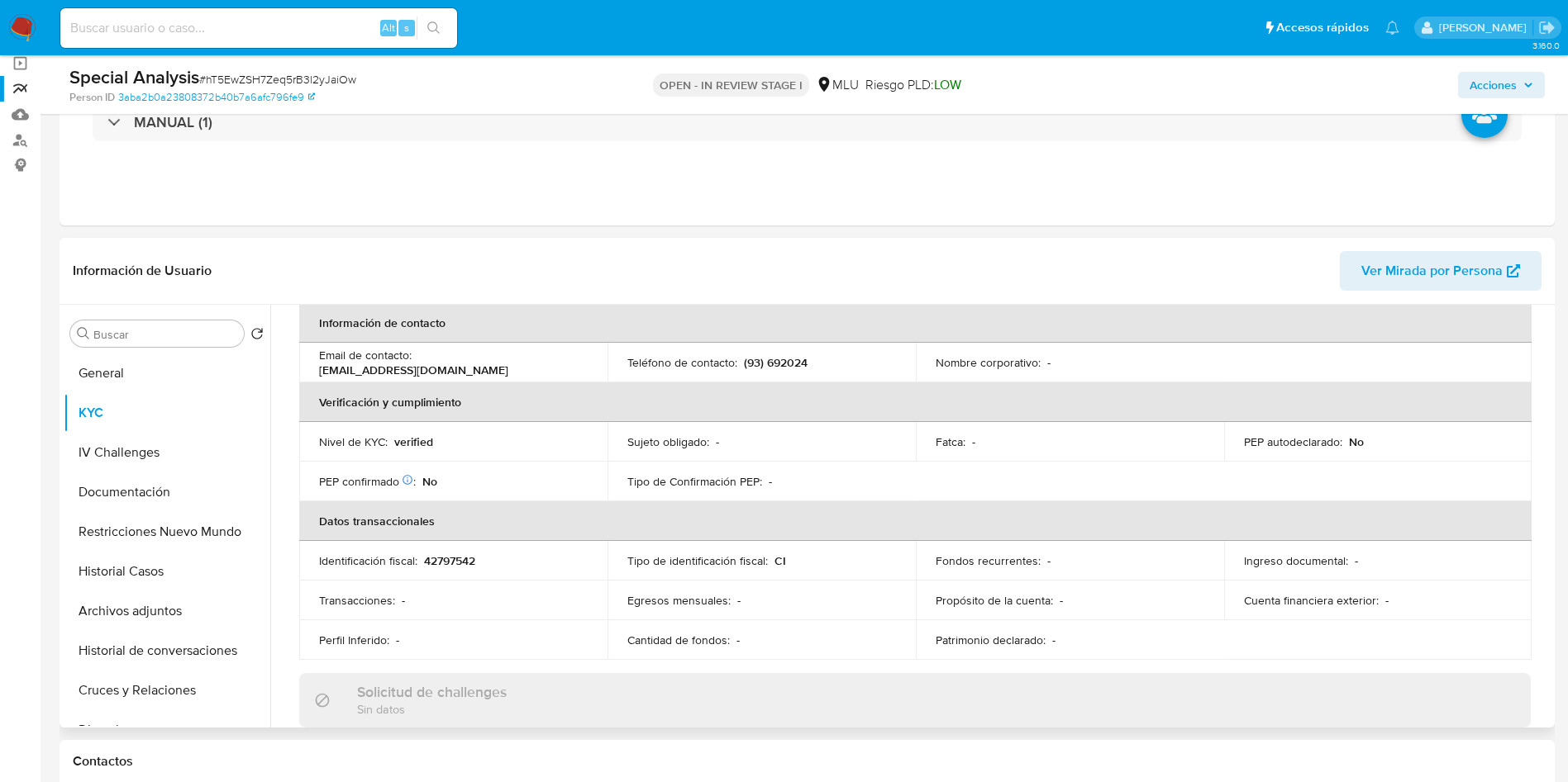
scroll to position [196, 0]
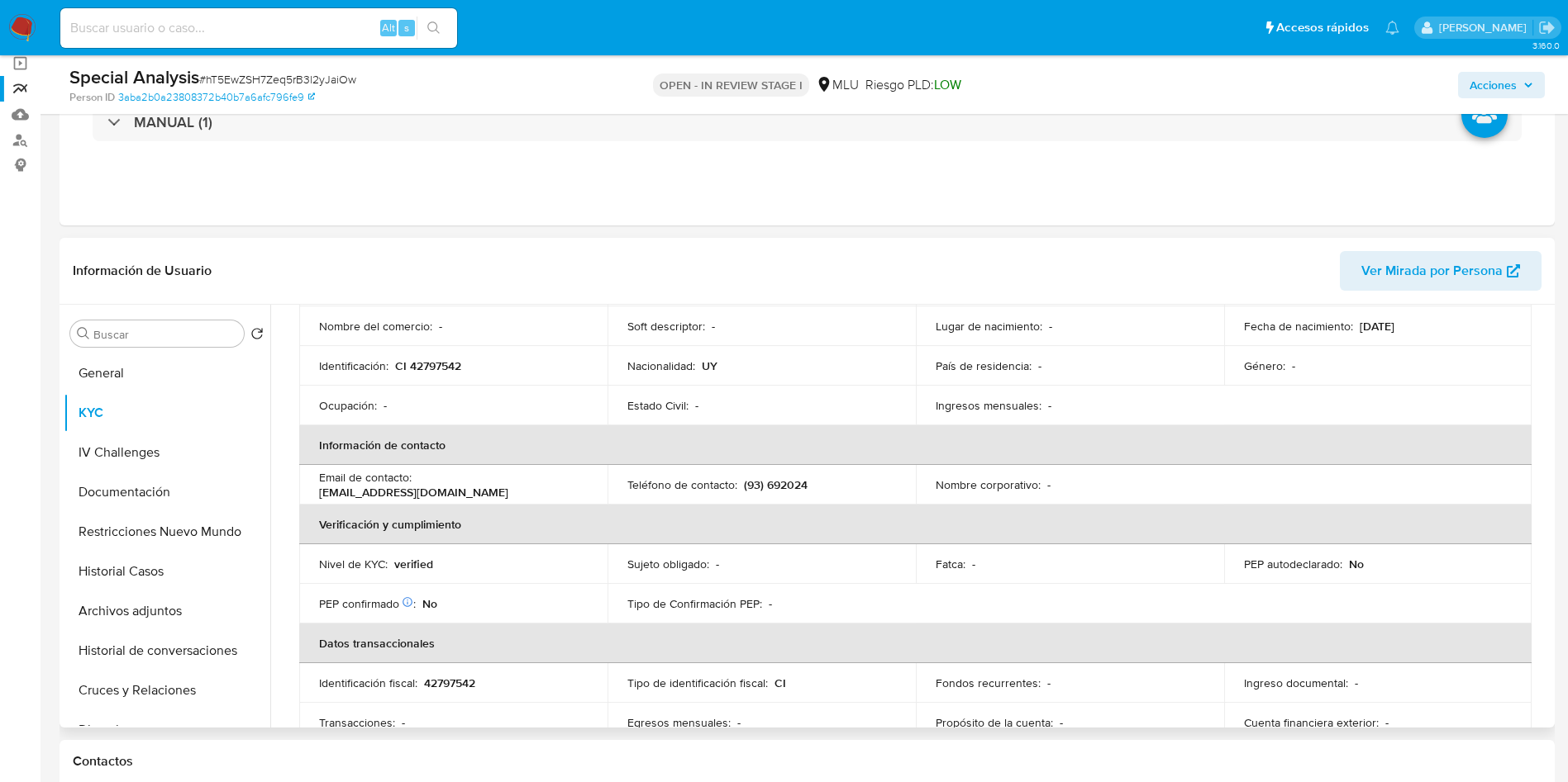
click at [796, 485] on p "(93) 692024" at bounding box center [775, 485] width 63 height 15
copy p "692024"
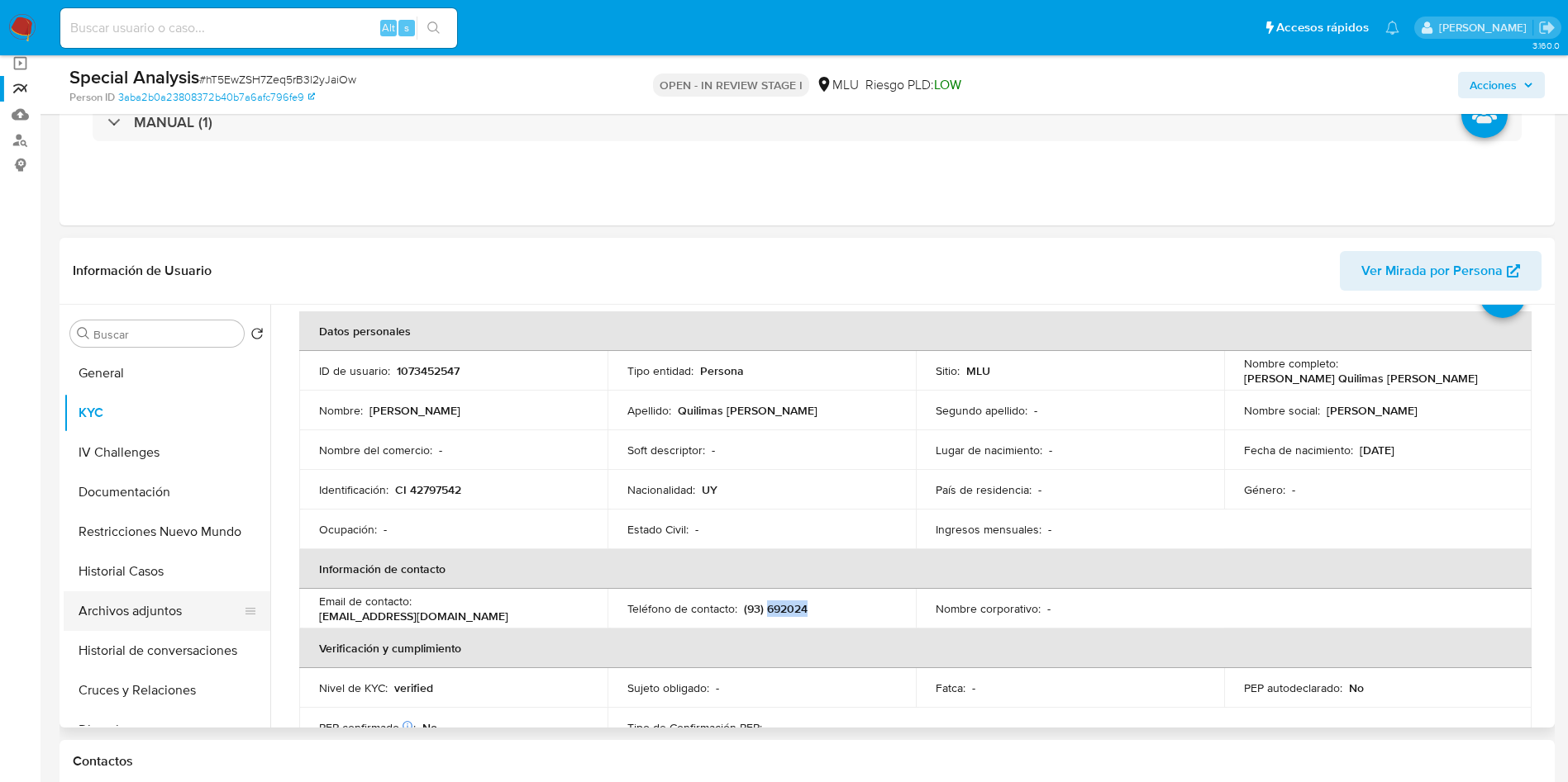
click at [167, 607] on button "Archivos adjuntos" at bounding box center [160, 611] width 194 height 40
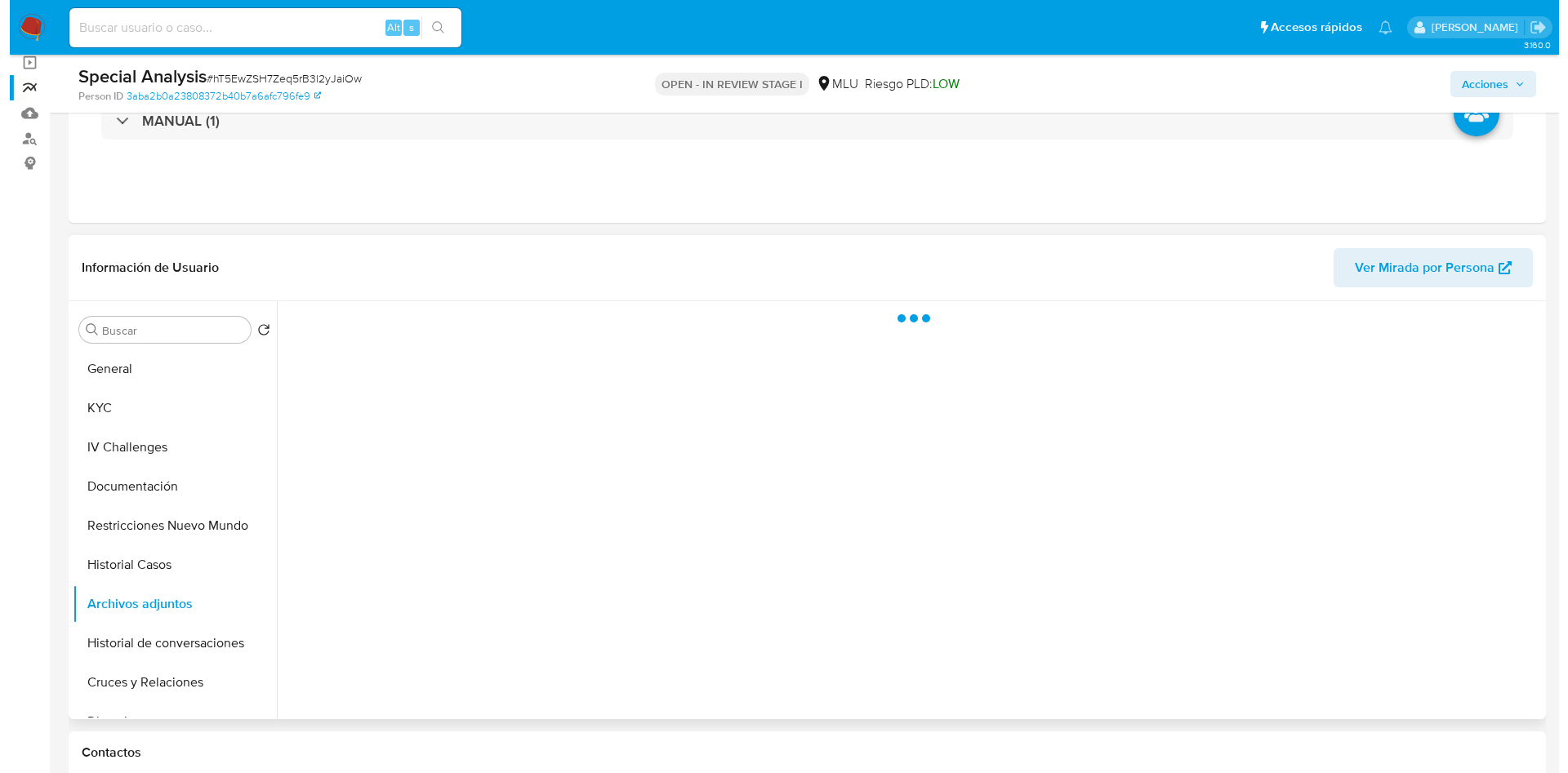
scroll to position [0, 0]
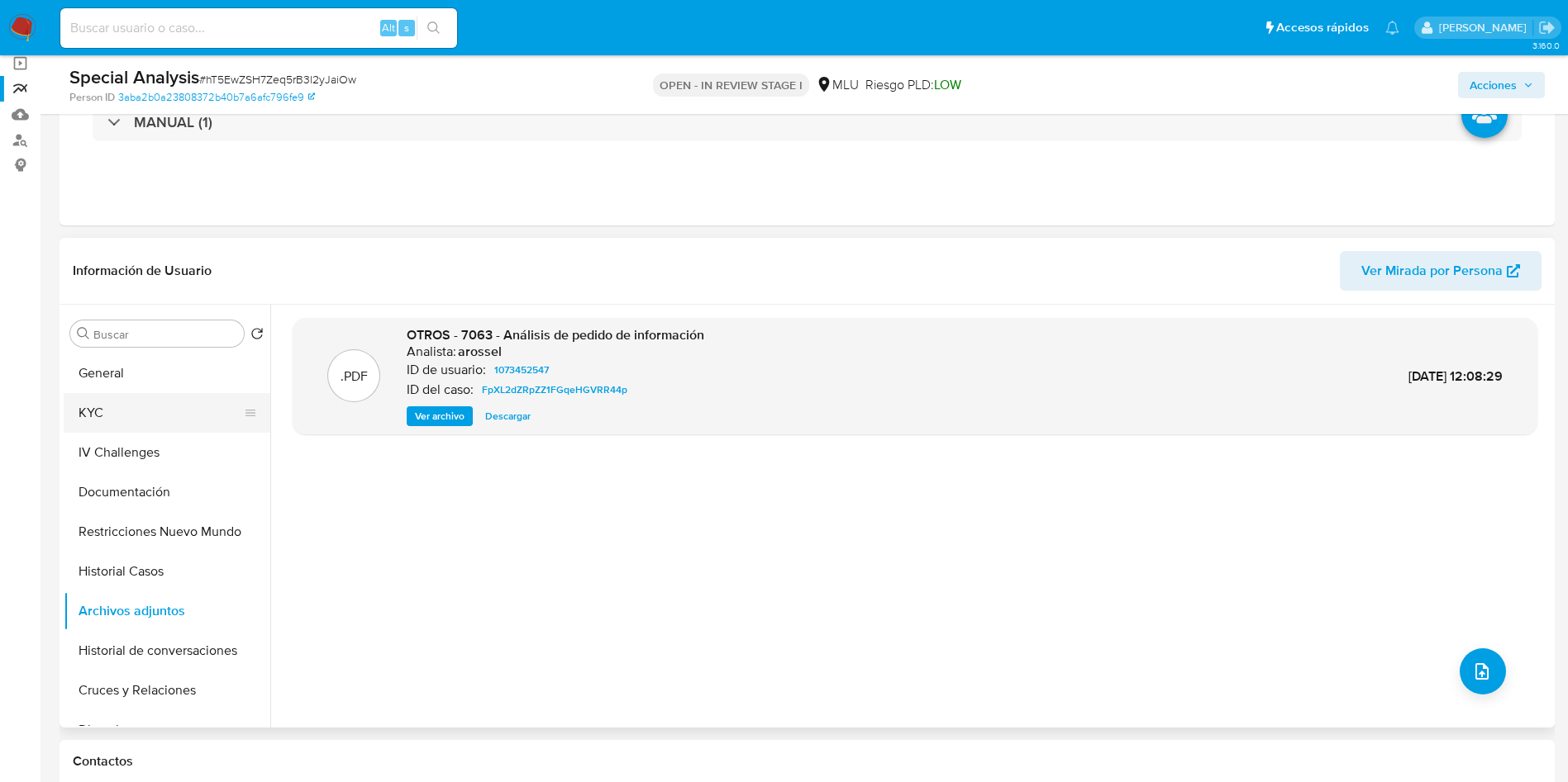
click at [158, 420] on button "KYC" at bounding box center [160, 413] width 194 height 40
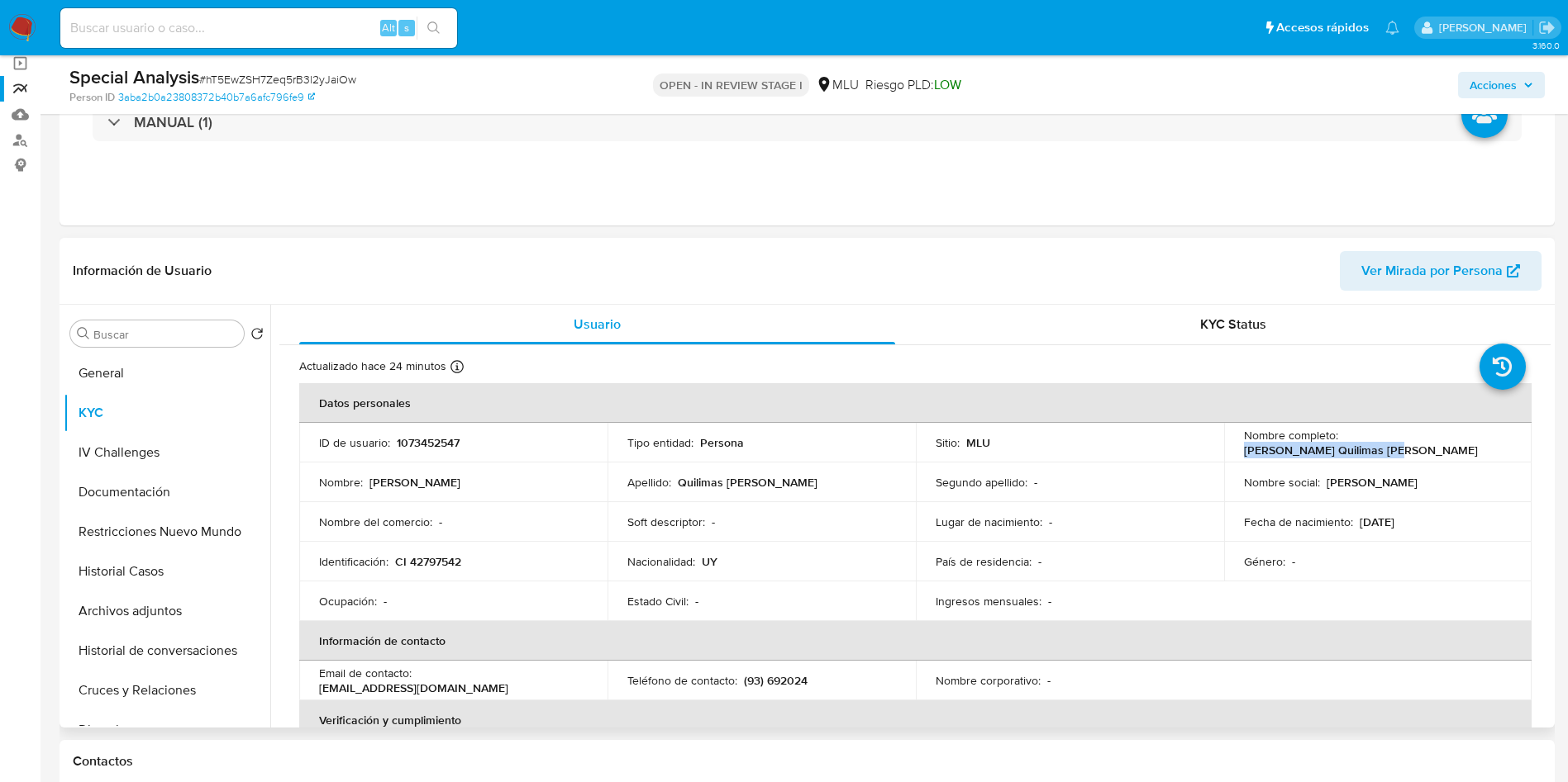
drag, startPoint x: 1341, startPoint y: 442, endPoint x: 1506, endPoint y: 445, distance: 165.0
click at [1506, 445] on td "Nombre completo : [PERSON_NAME] Quilimas [PERSON_NAME]" at bounding box center [1378, 443] width 308 height 40
copy p "[PERSON_NAME] Quilimas [PERSON_NAME]"
click at [1394, 518] on p "[DATE]" at bounding box center [1376, 522] width 35 height 15
click at [168, 610] on button "Archivos adjuntos" at bounding box center [160, 611] width 194 height 40
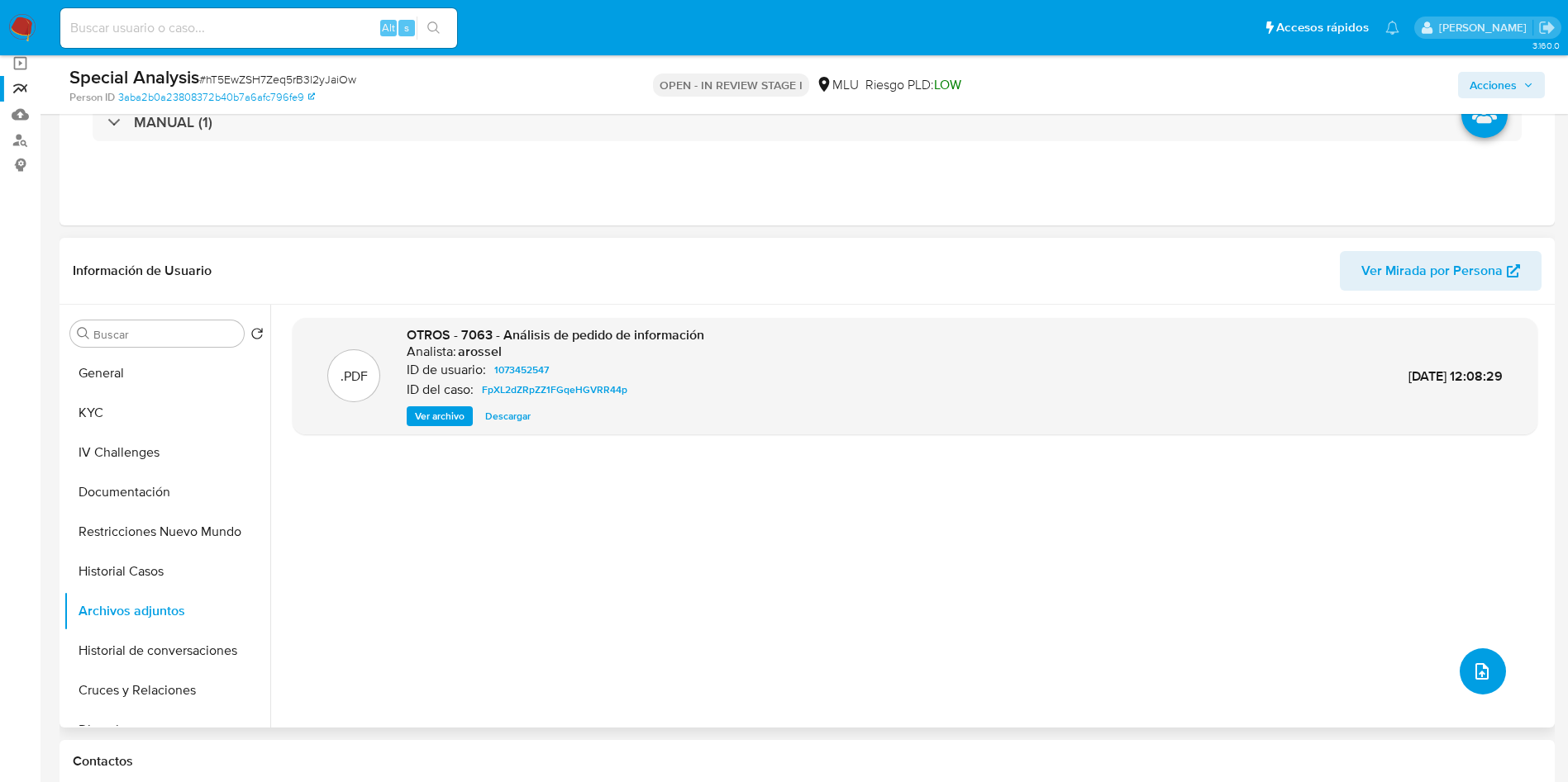
click at [1468, 686] on button "upload-file" at bounding box center [1482, 672] width 46 height 46
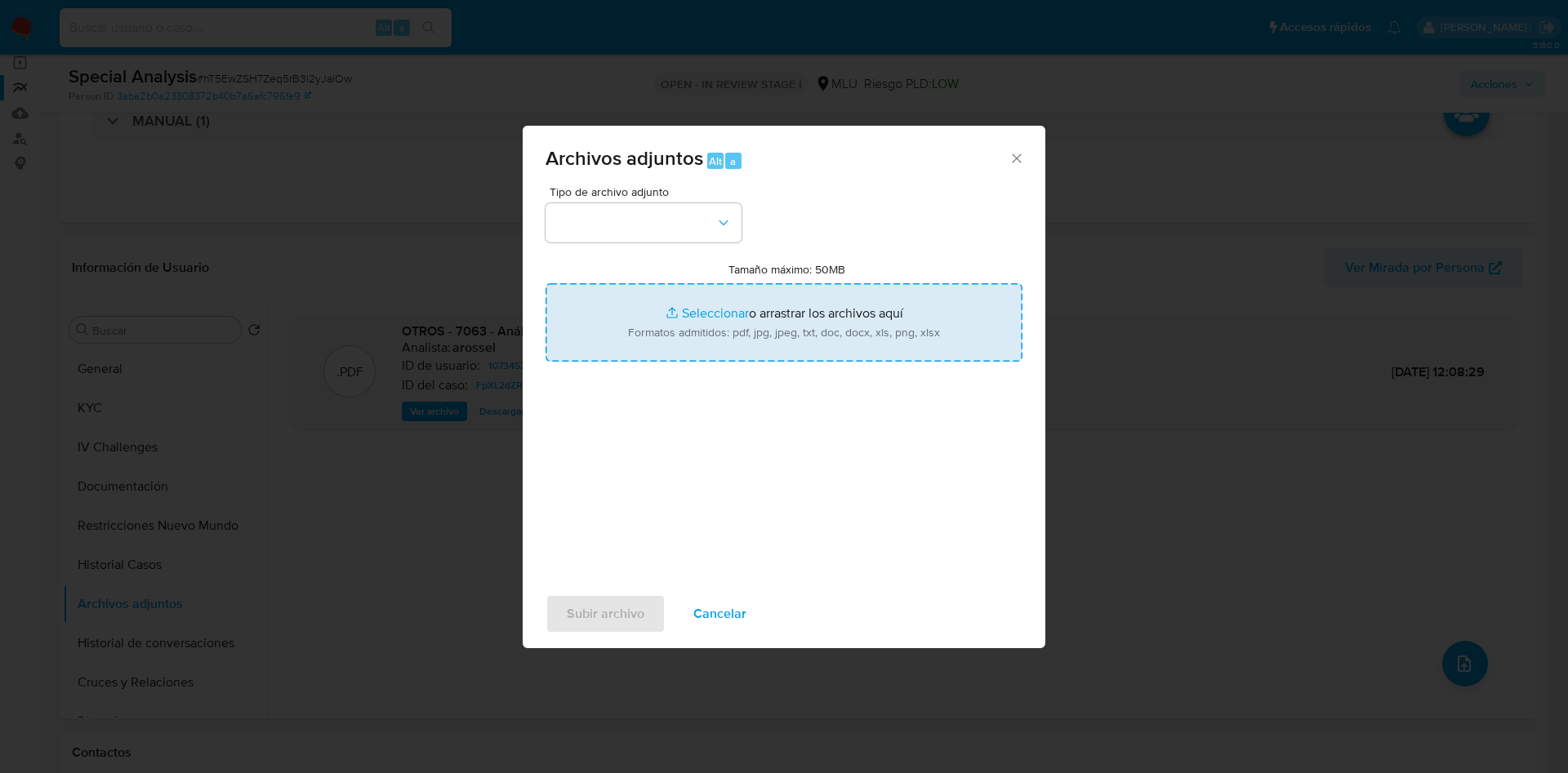
click at [671, 331] on input "Tamaño máximo: 50MB Seleccionar archivos" at bounding box center [783, 323] width 477 height 78
type input "C:\fakepath\Análisis de Pedido de información - 7628.pdf"
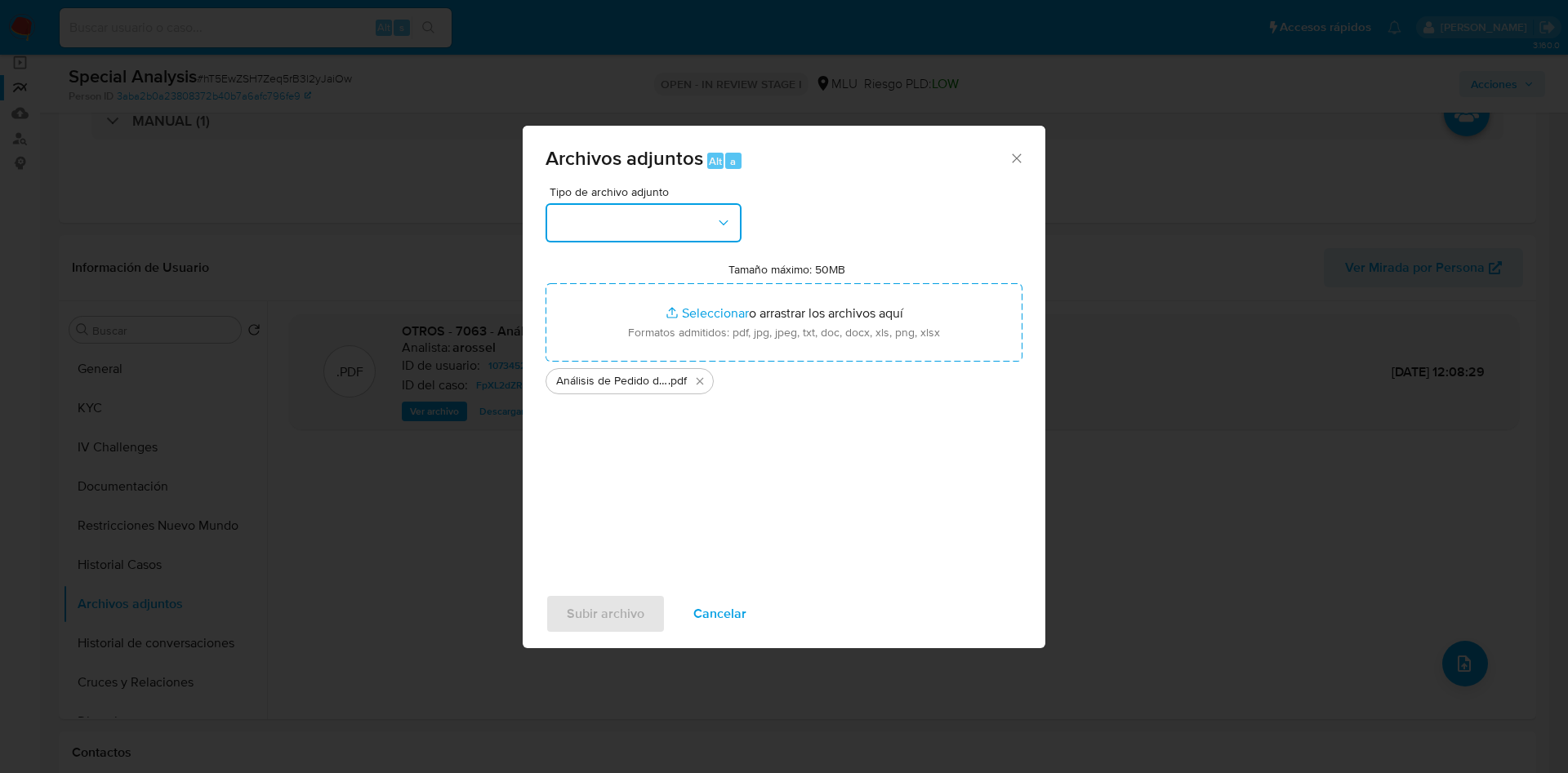
click at [694, 212] on button "button" at bounding box center [643, 223] width 196 height 39
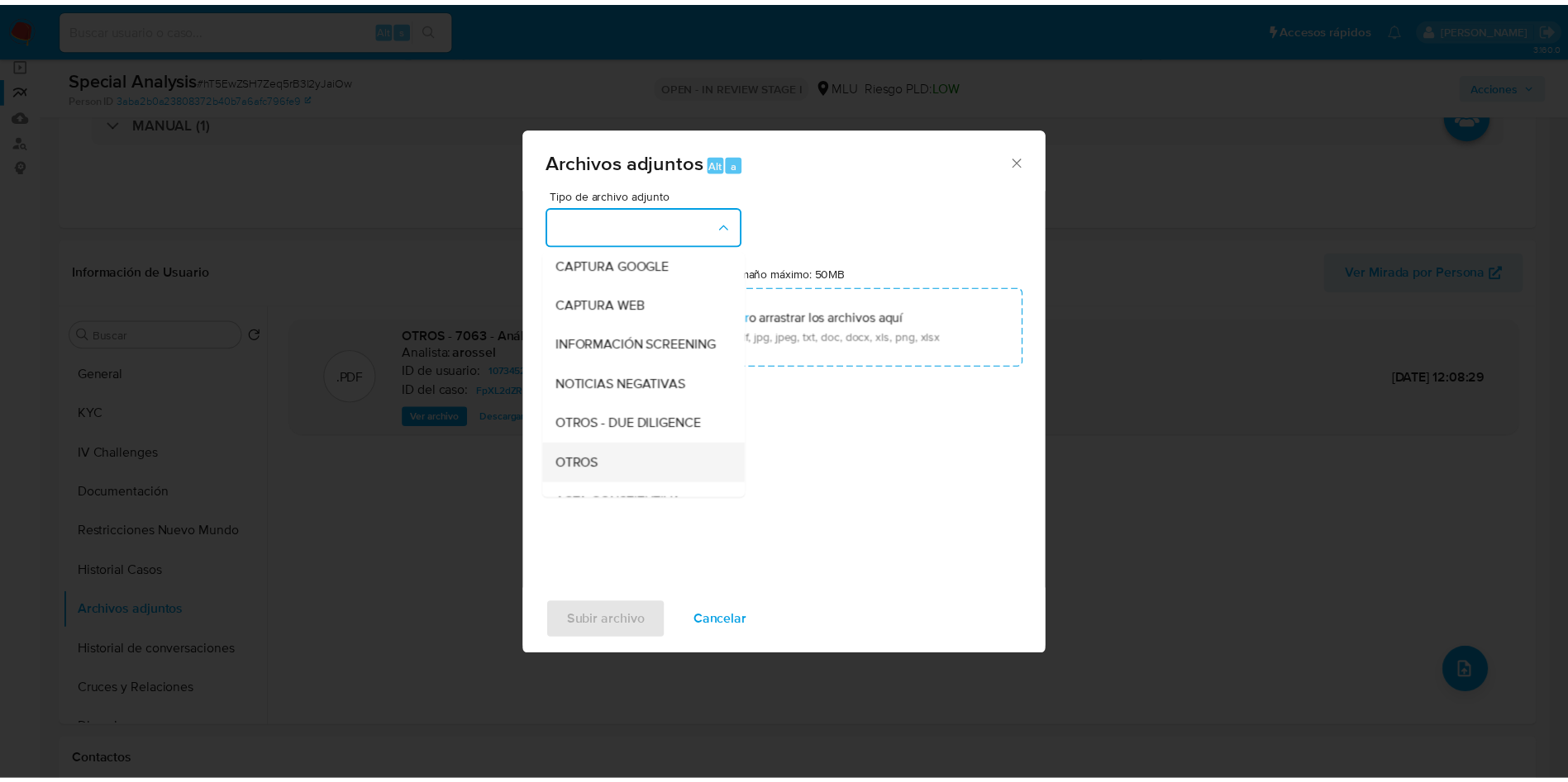
scroll to position [124, 0]
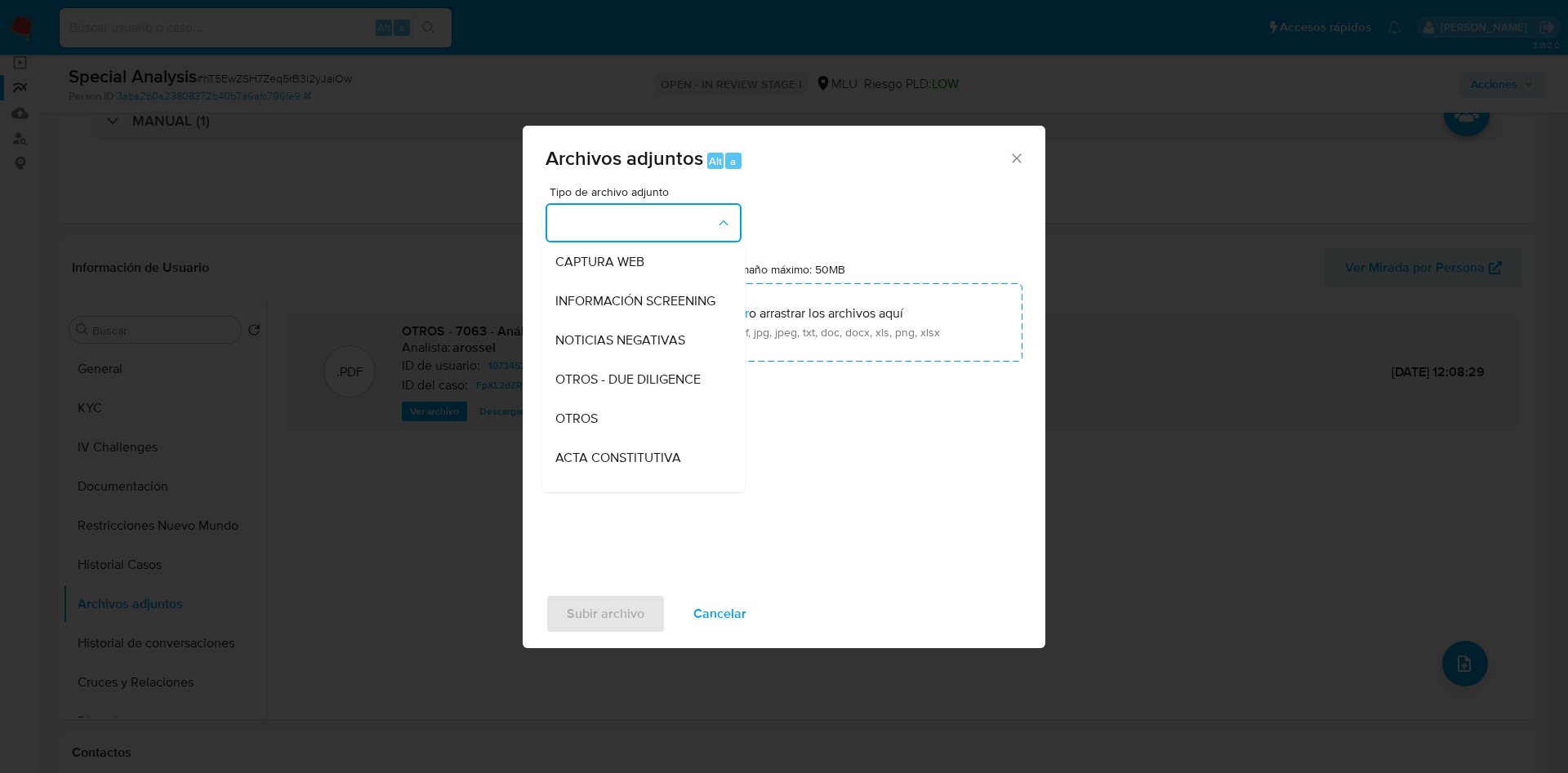
drag, startPoint x: 629, startPoint y: 429, endPoint x: 628, endPoint y: 555, distance: 126.0
click at [628, 429] on div "OTROS" at bounding box center [638, 419] width 166 height 39
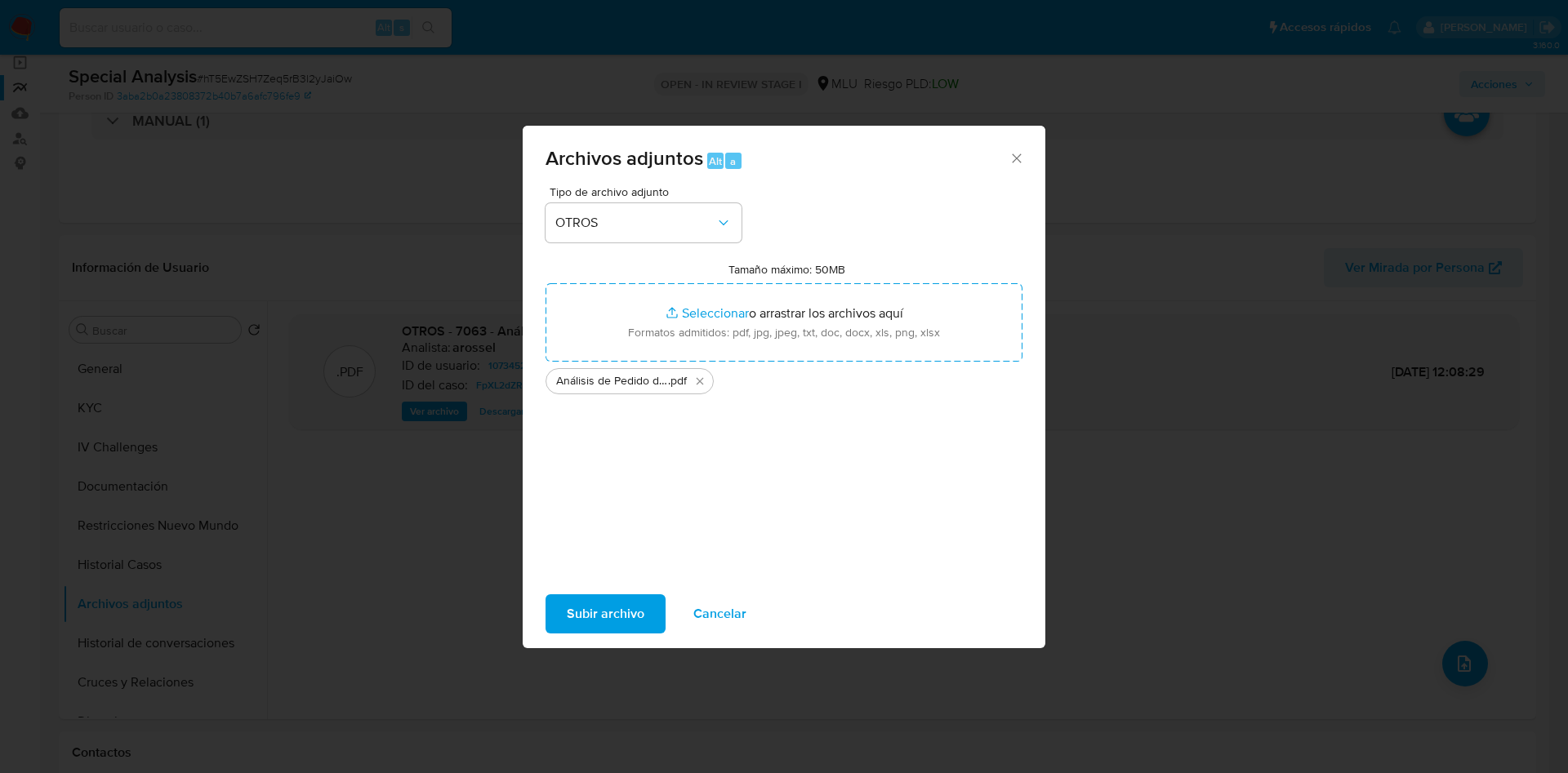
click at [620, 620] on span "Subir archivo" at bounding box center [605, 614] width 77 height 35
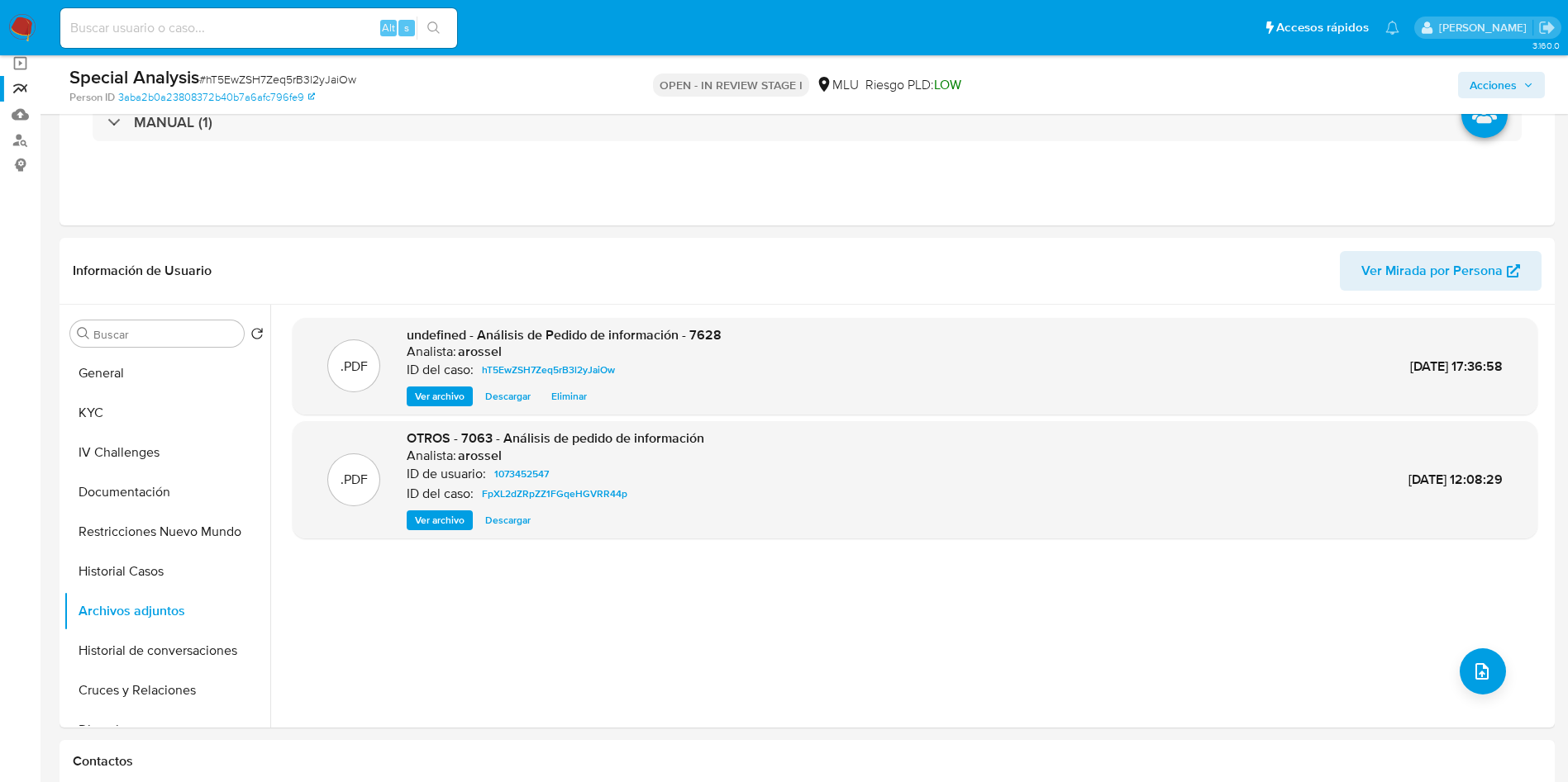
click at [1517, 78] on span "Acciones" at bounding box center [1500, 85] width 63 height 23
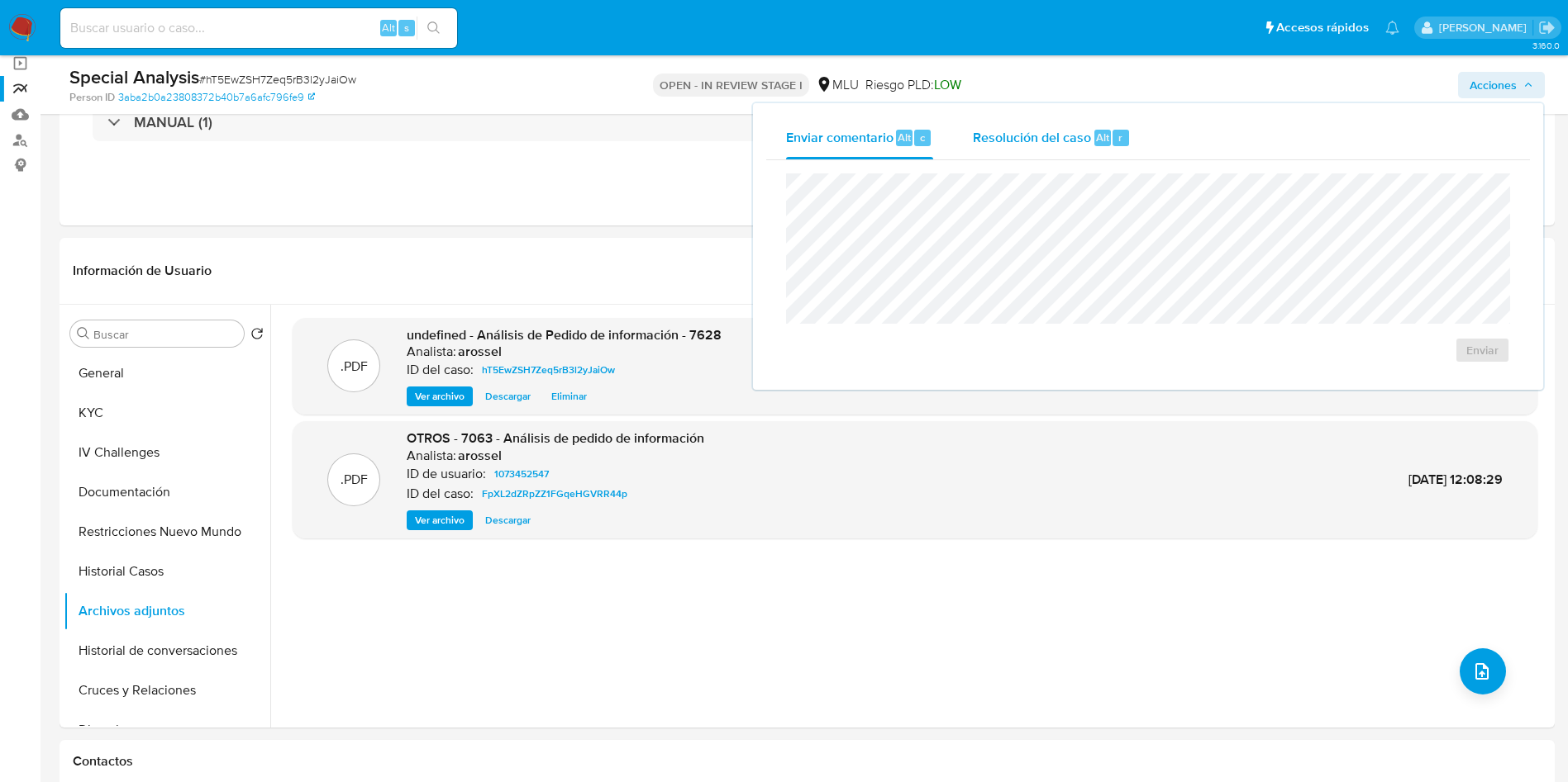
click at [1062, 134] on span "Resolución del caso" at bounding box center [1031, 137] width 118 height 19
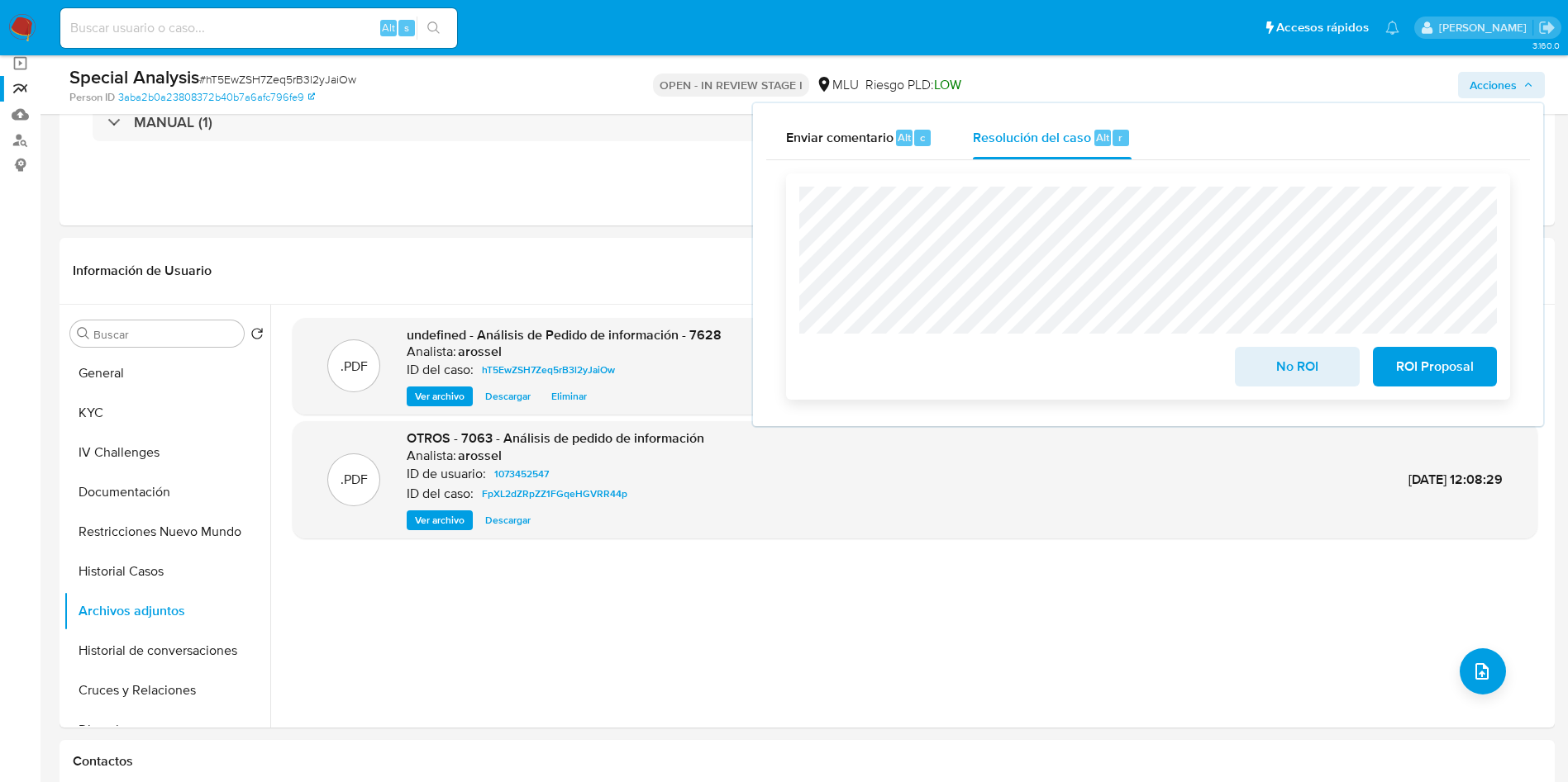
drag, startPoint x: 1277, startPoint y: 356, endPoint x: 1268, endPoint y: 355, distance: 9.1
click at [1277, 355] on span "No ROI" at bounding box center [1297, 366] width 81 height 36
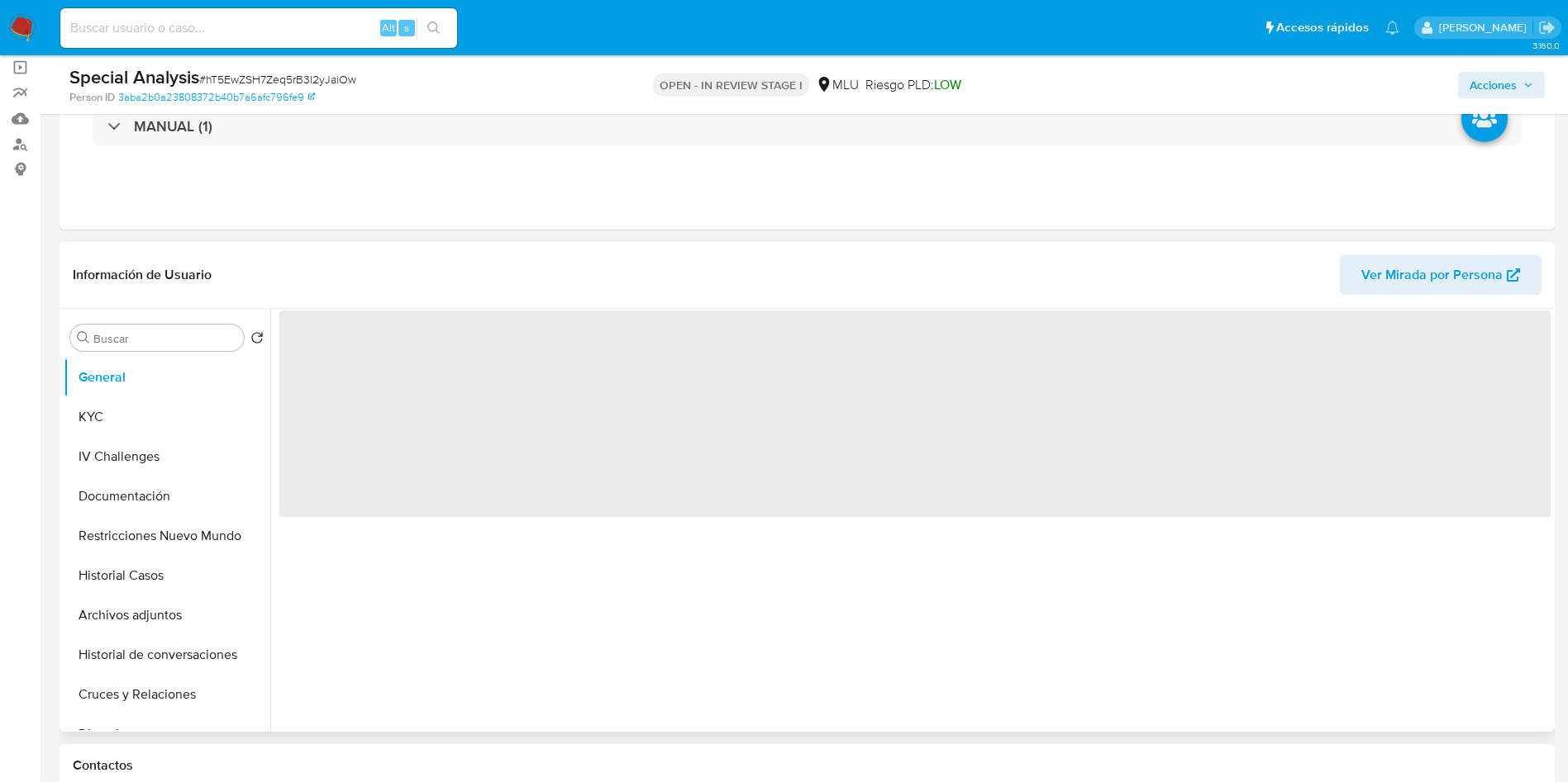
scroll to position [124, 0]
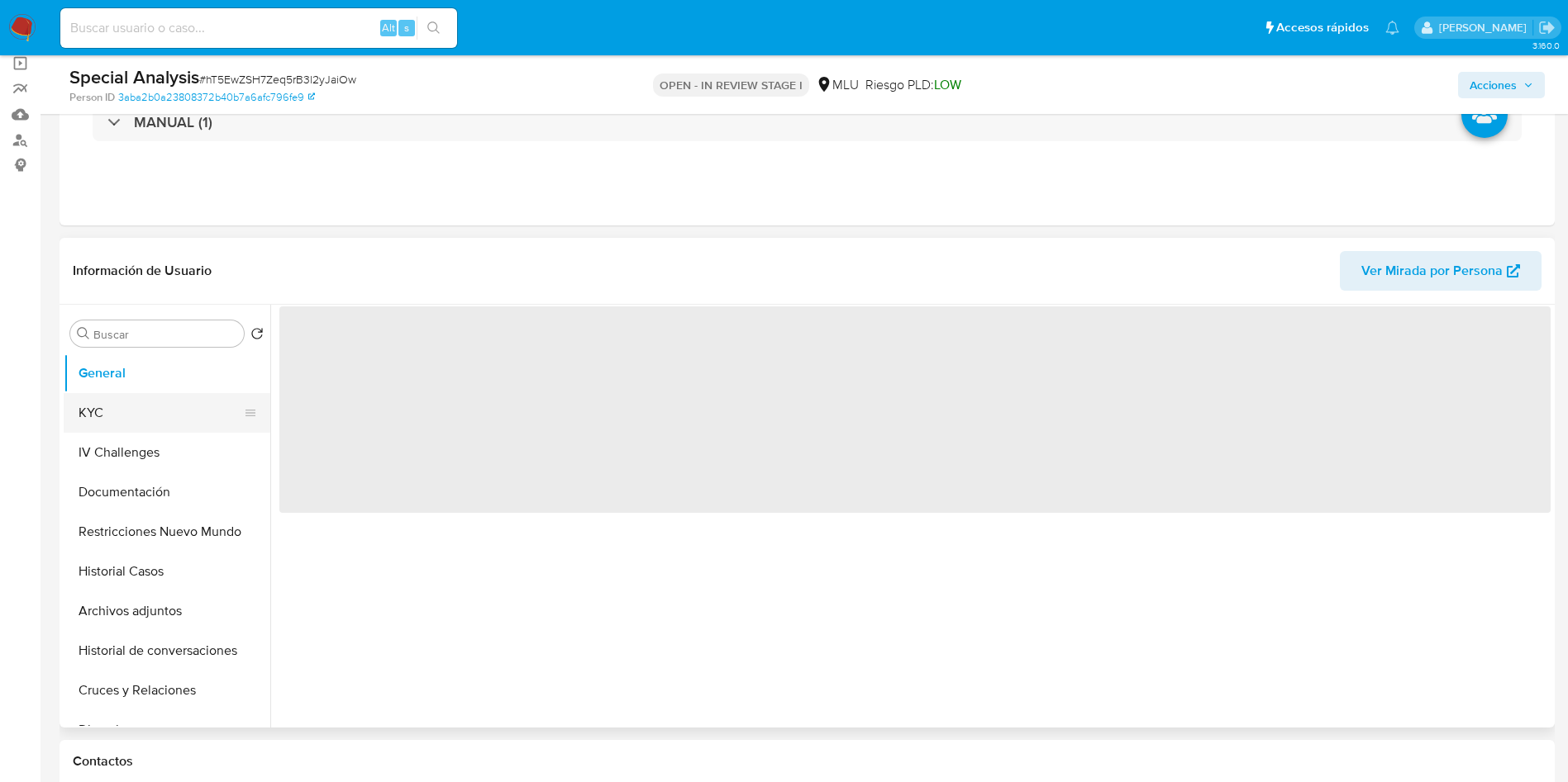
select select "10"
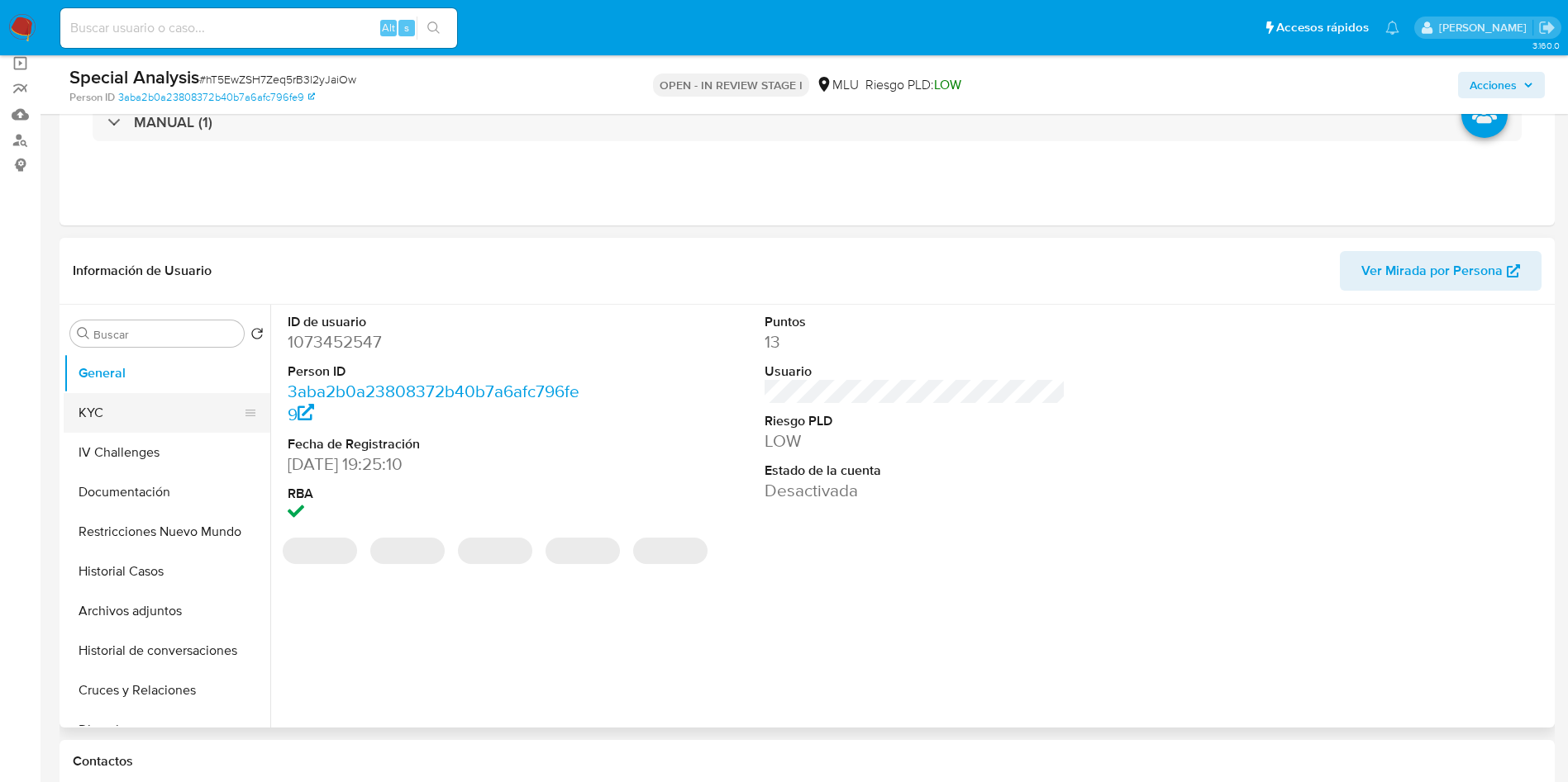
click at [142, 414] on button "KYC" at bounding box center [160, 413] width 194 height 40
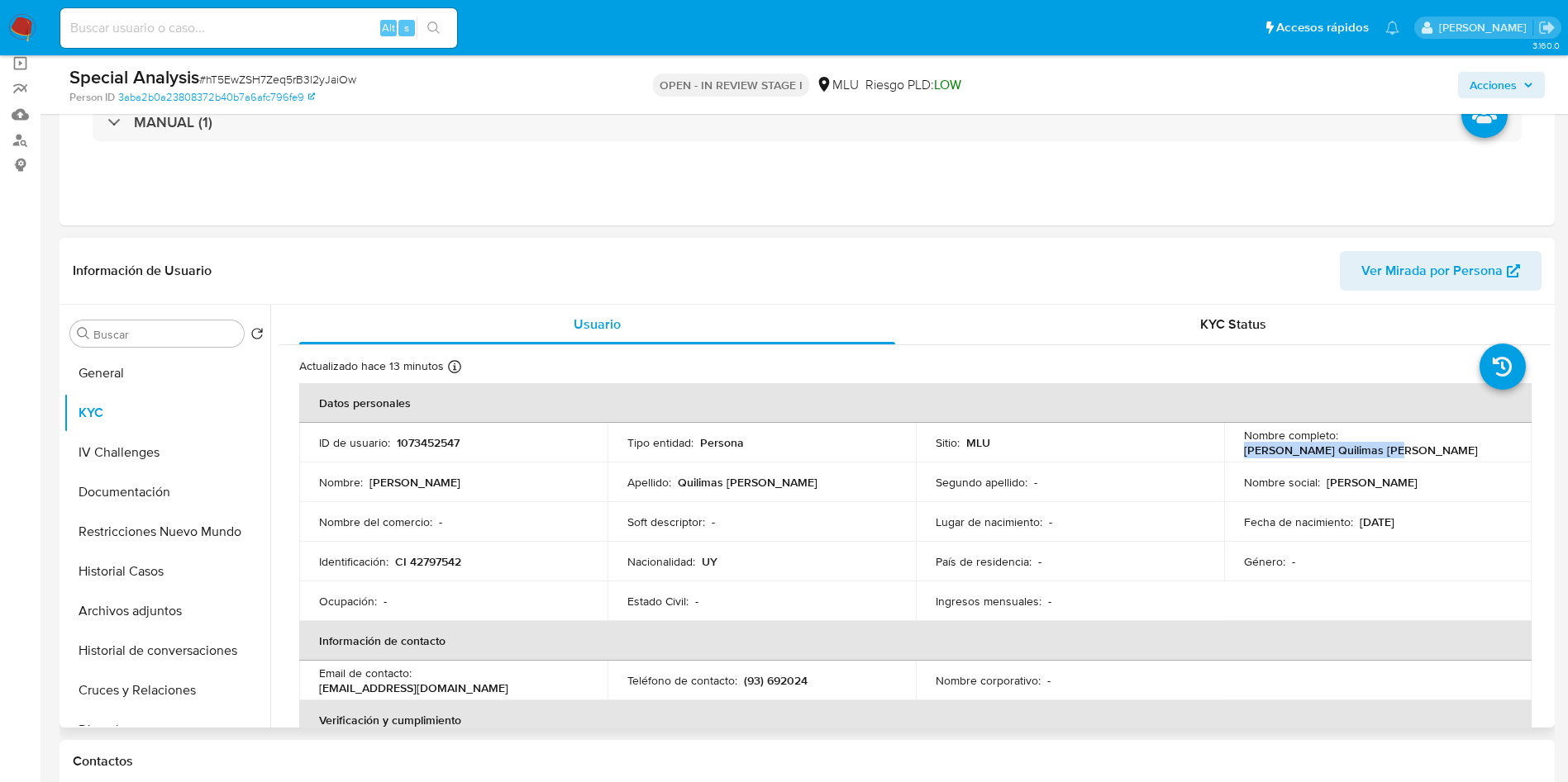
drag, startPoint x: 1340, startPoint y: 439, endPoint x: 1490, endPoint y: 439, distance: 150.0
click at [1490, 439] on div "Nombre completo : Katherine Quilimas Gularte" at bounding box center [1378, 442] width 268 height 29
copy p "Katherine Quilimas Gularte"
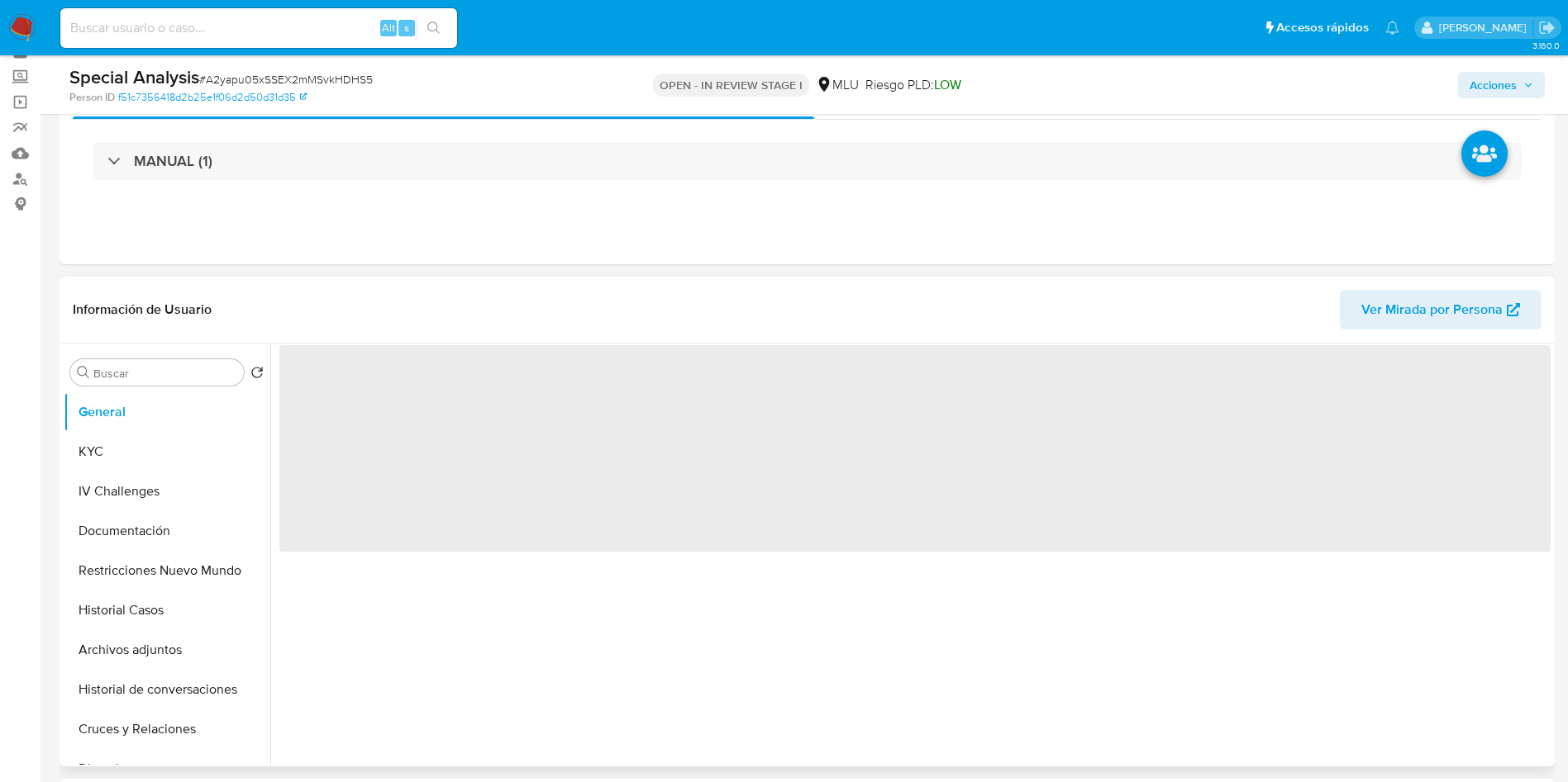
scroll to position [124, 0]
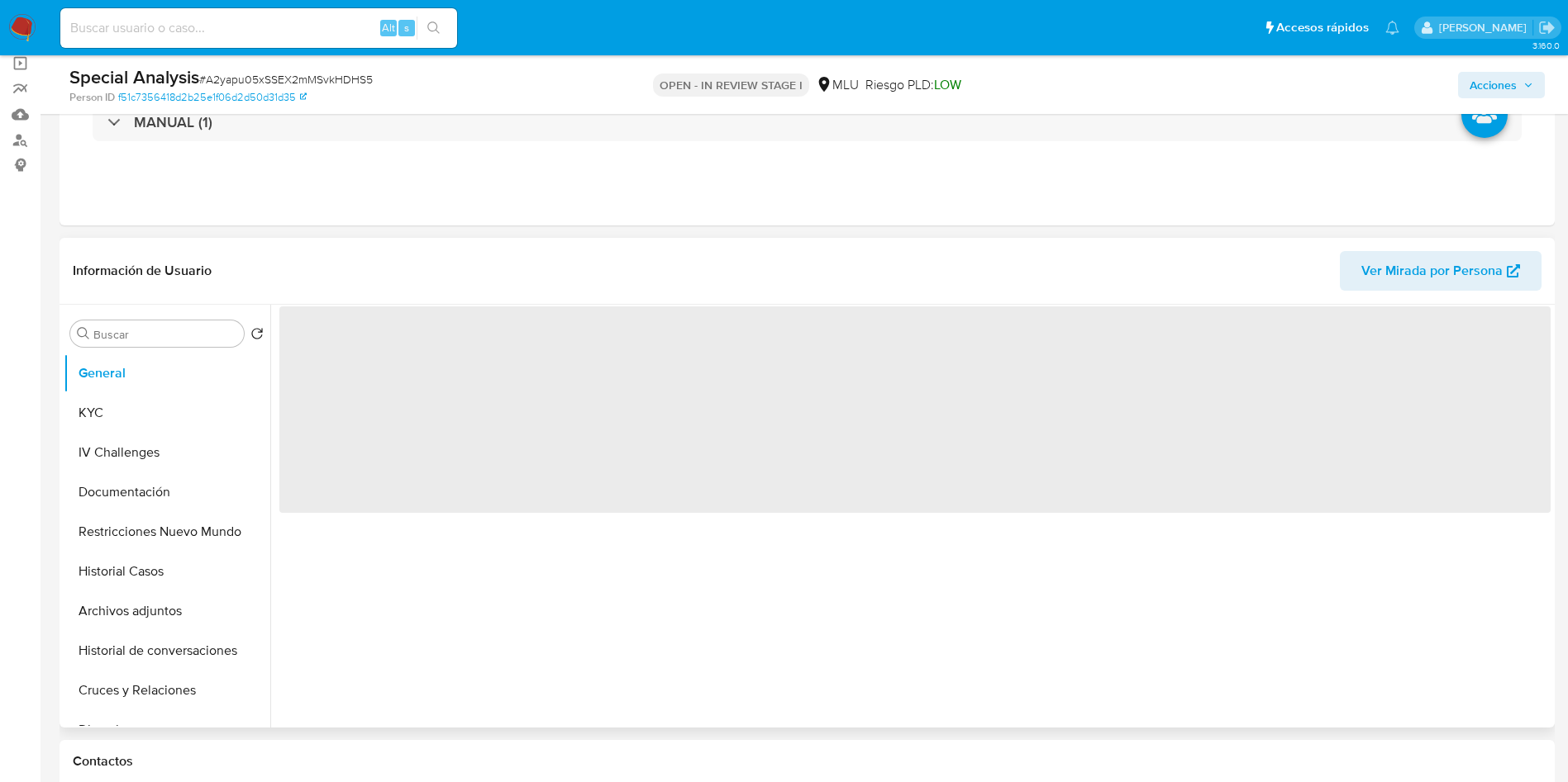
select select "10"
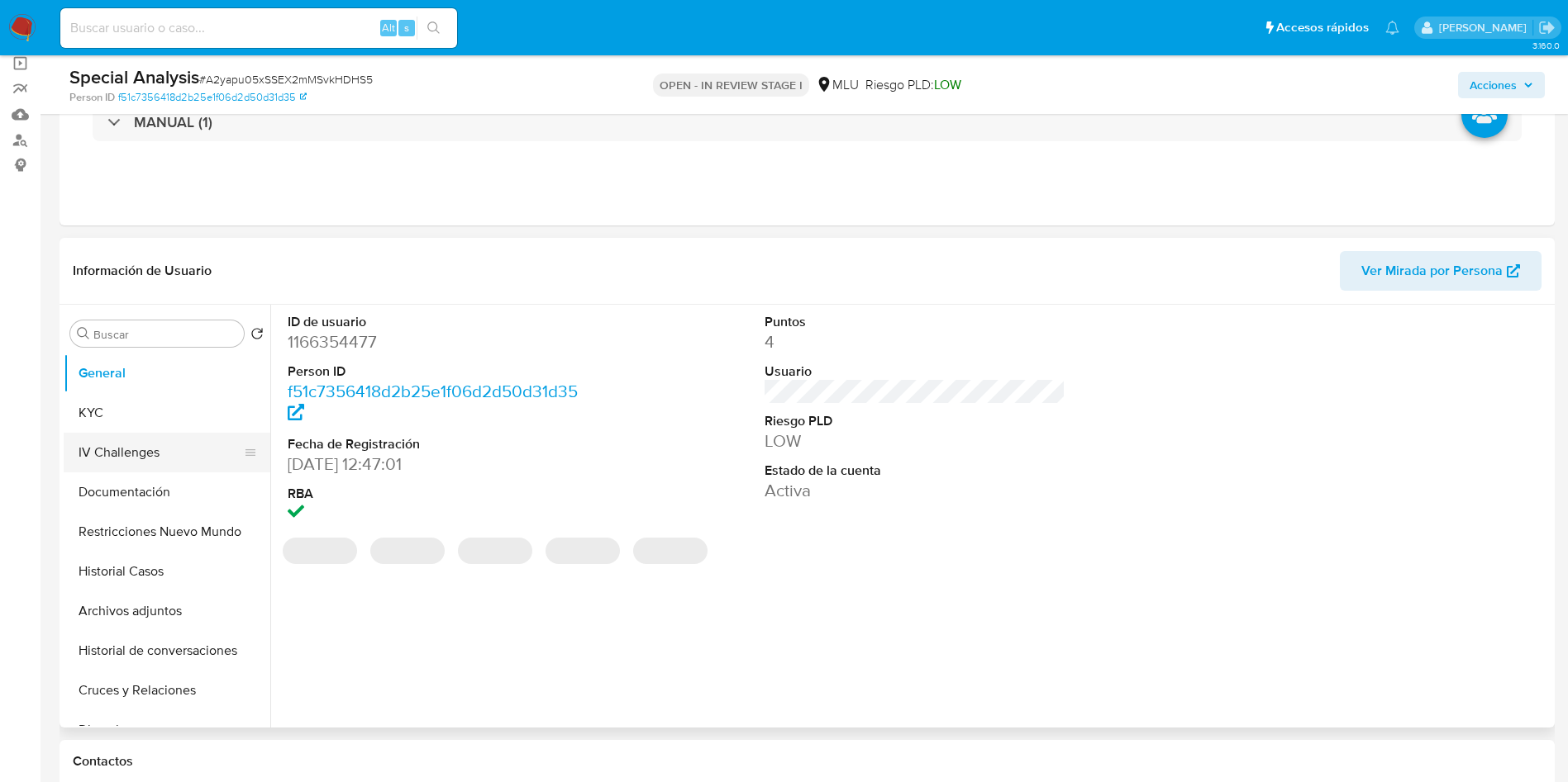
click at [140, 444] on button "IV Challenges" at bounding box center [160, 452] width 194 height 40
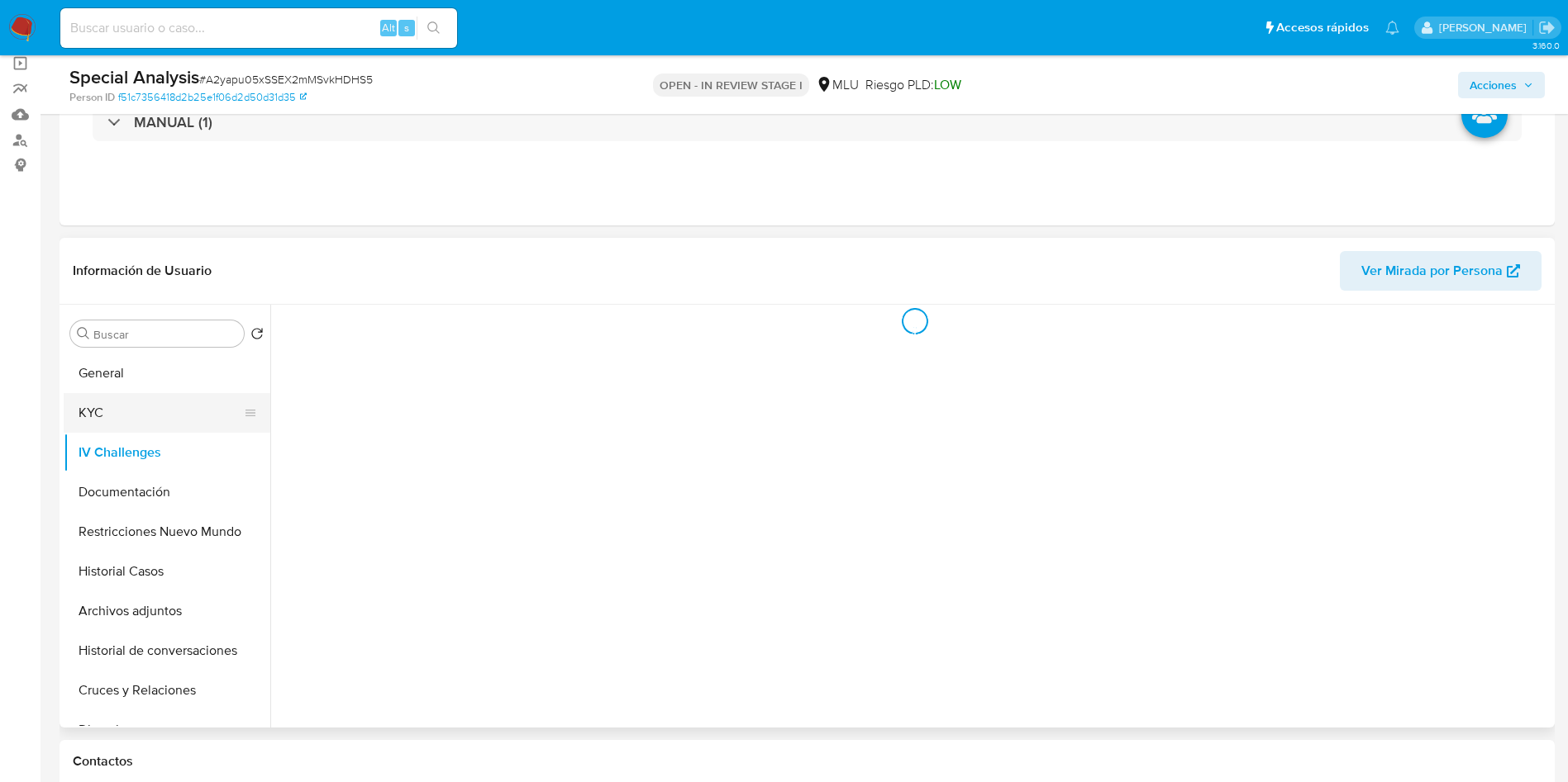
click at [140, 417] on button "KYC" at bounding box center [160, 413] width 194 height 40
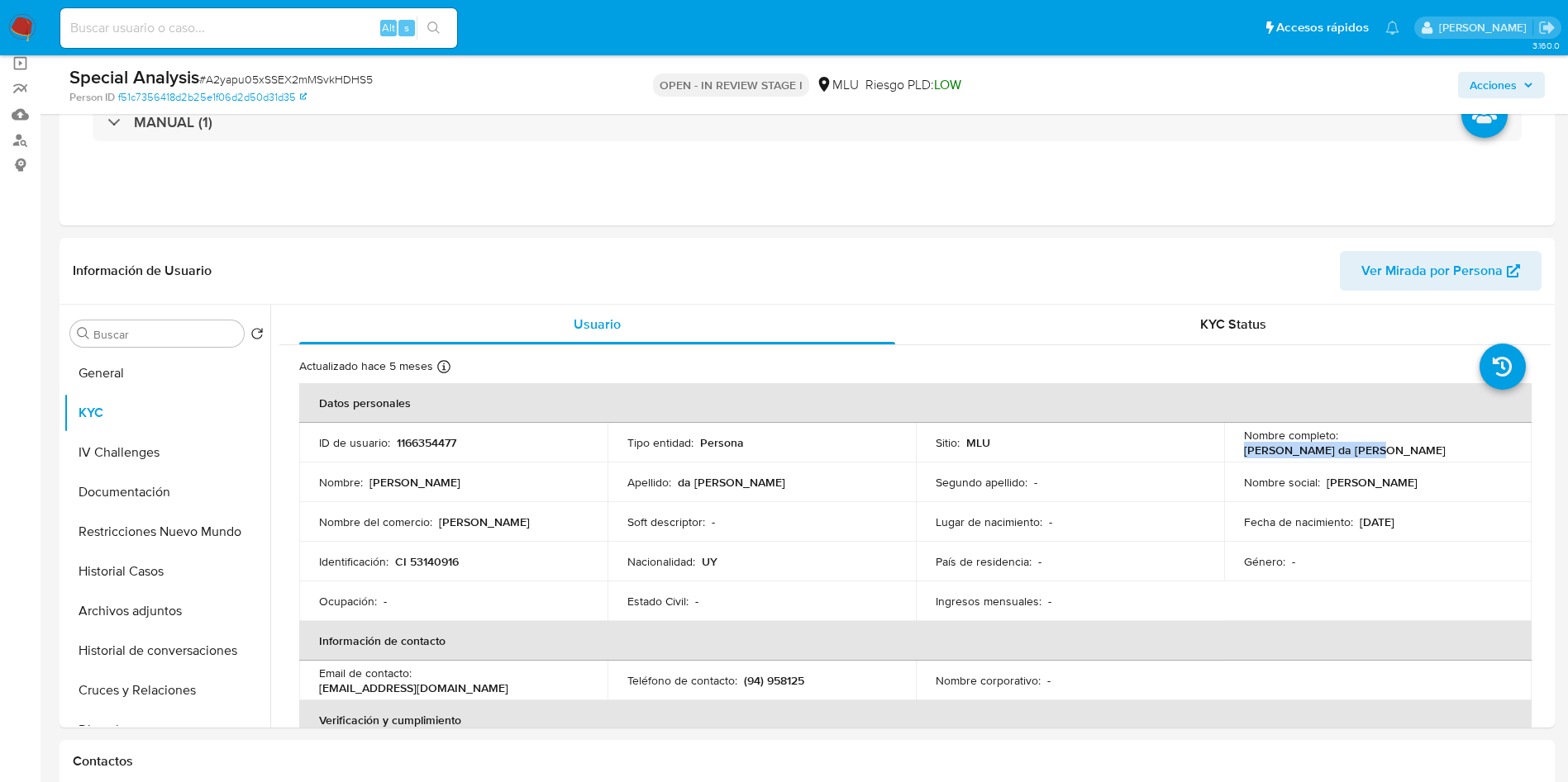
drag, startPoint x: 1339, startPoint y: 440, endPoint x: 1474, endPoint y: 443, distance: 135.0
click at [1483, 440] on div "Nombre completo : [PERSON_NAME]" at bounding box center [1378, 442] width 268 height 29
copy p "[PERSON_NAME] da [PERSON_NAME]"
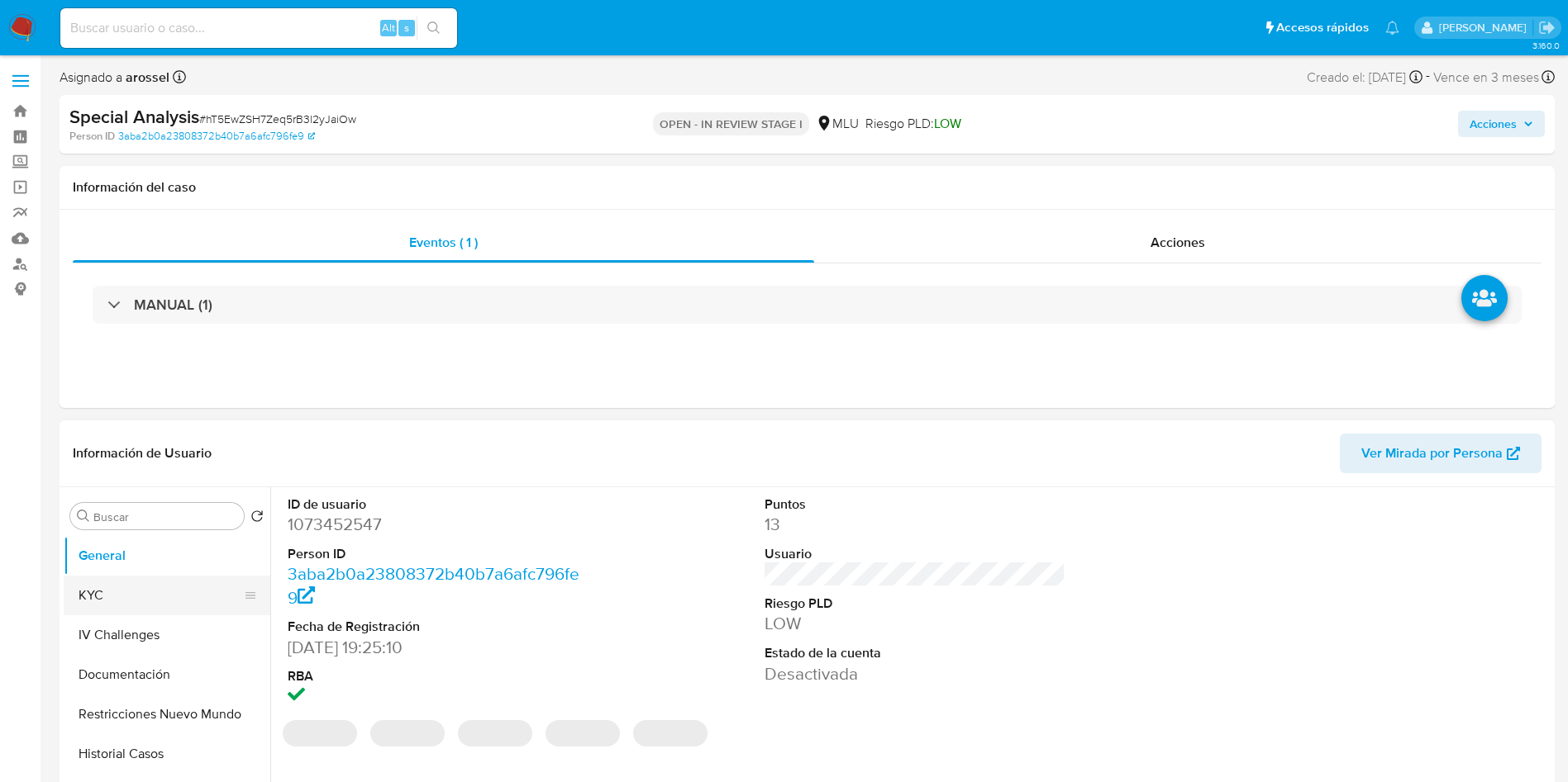
click at [135, 595] on button "KYC" at bounding box center [160, 596] width 194 height 40
select select "10"
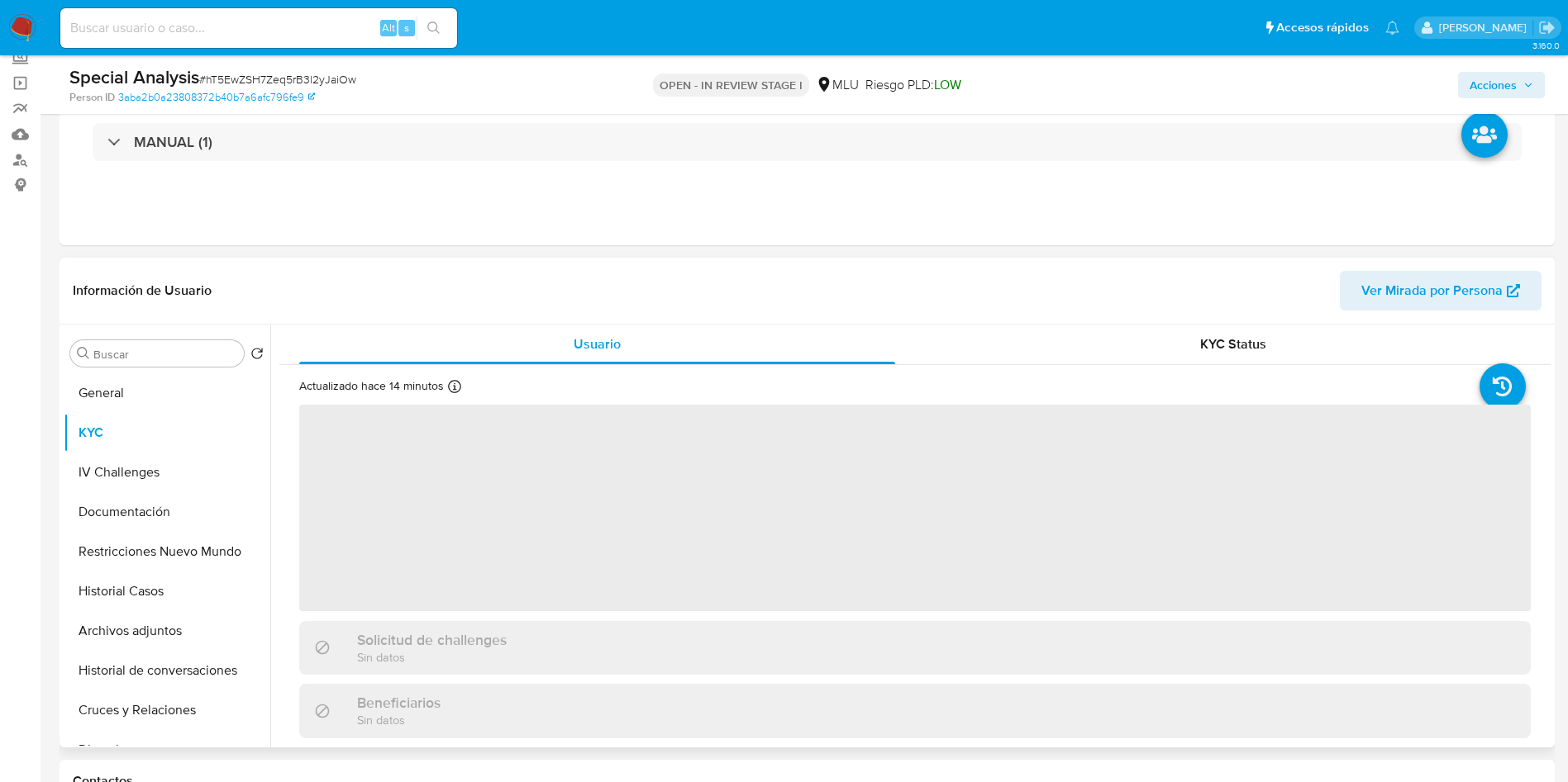
scroll to position [247, 0]
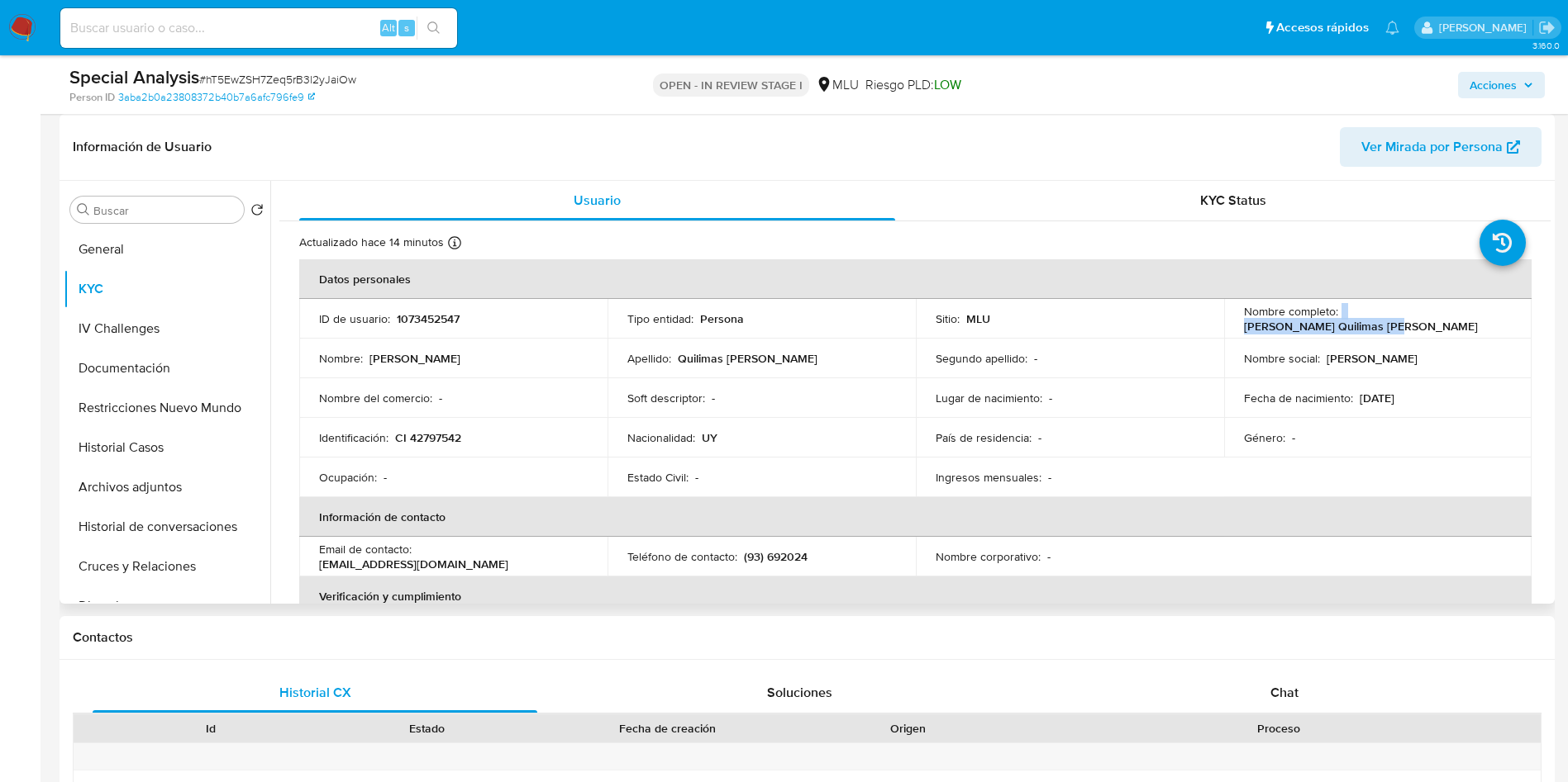
drag, startPoint x: 1335, startPoint y: 316, endPoint x: 1489, endPoint y: 315, distance: 154.0
click at [1489, 315] on div "Nombre completo : Katherine Quilimas Gularte" at bounding box center [1378, 318] width 268 height 29
copy div "Katherine Quilimas Gularte"
click at [324, 439] on p "Identificación :" at bounding box center [353, 438] width 69 height 15
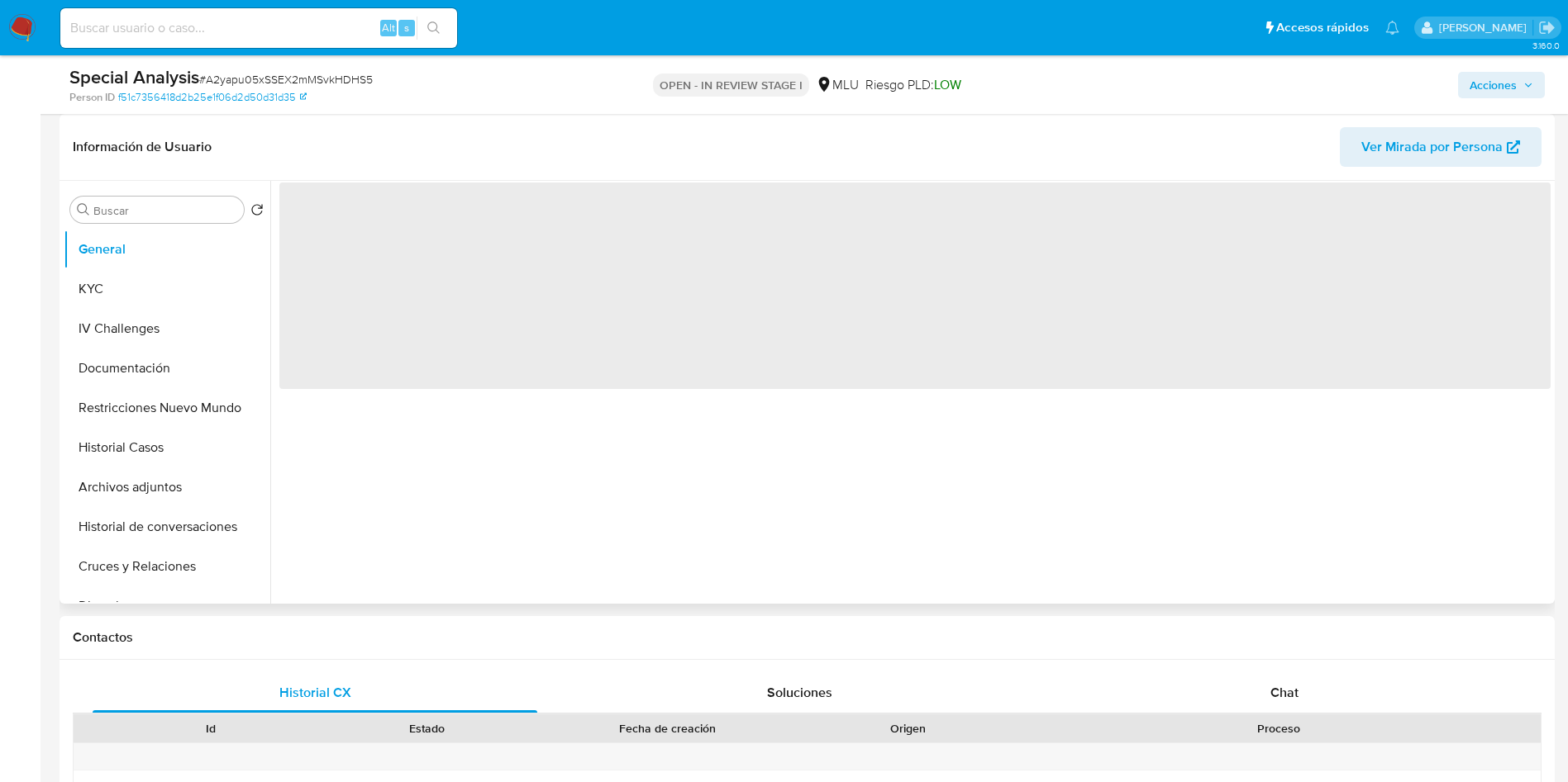
select select "10"
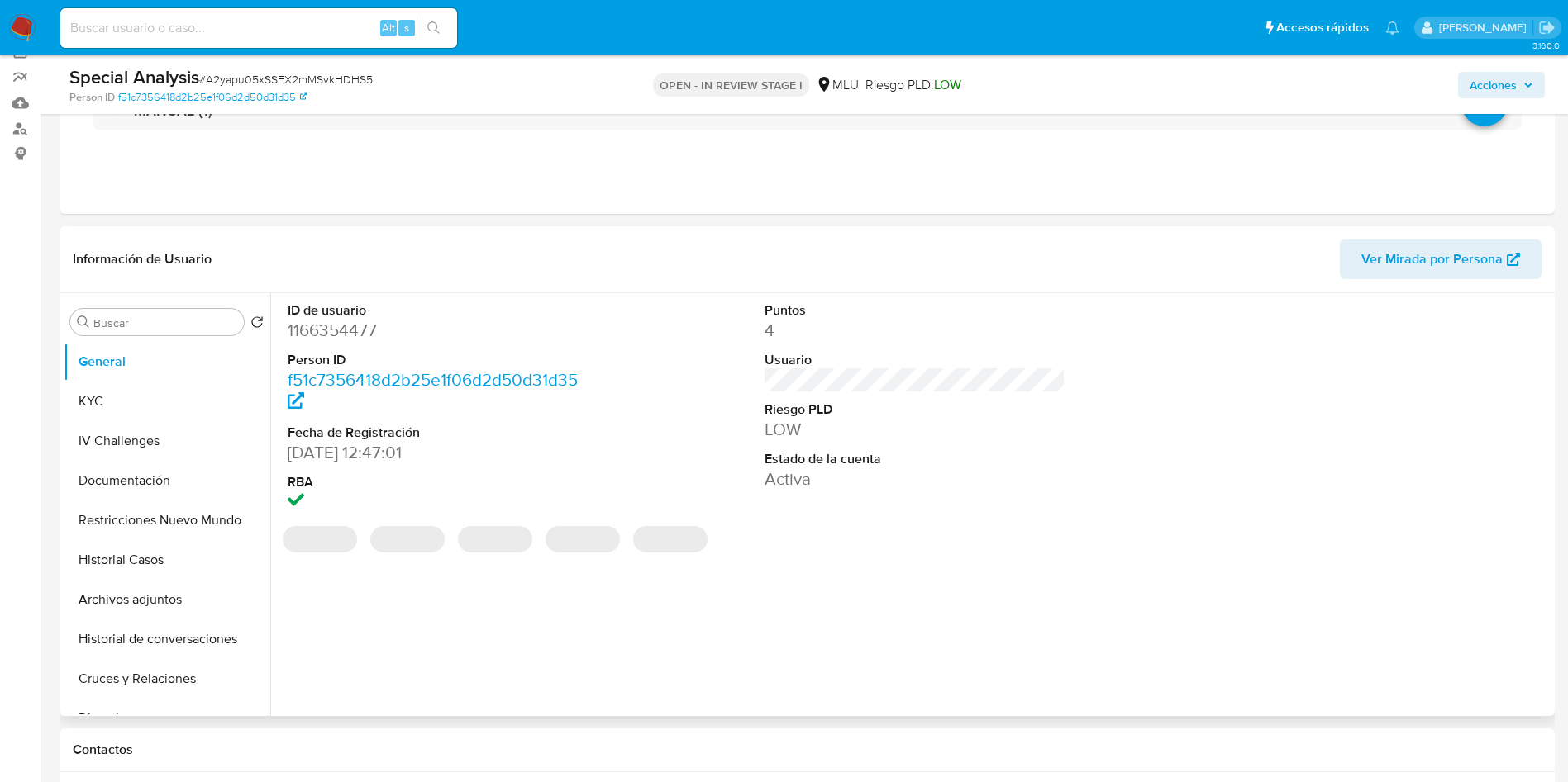
scroll to position [124, 0]
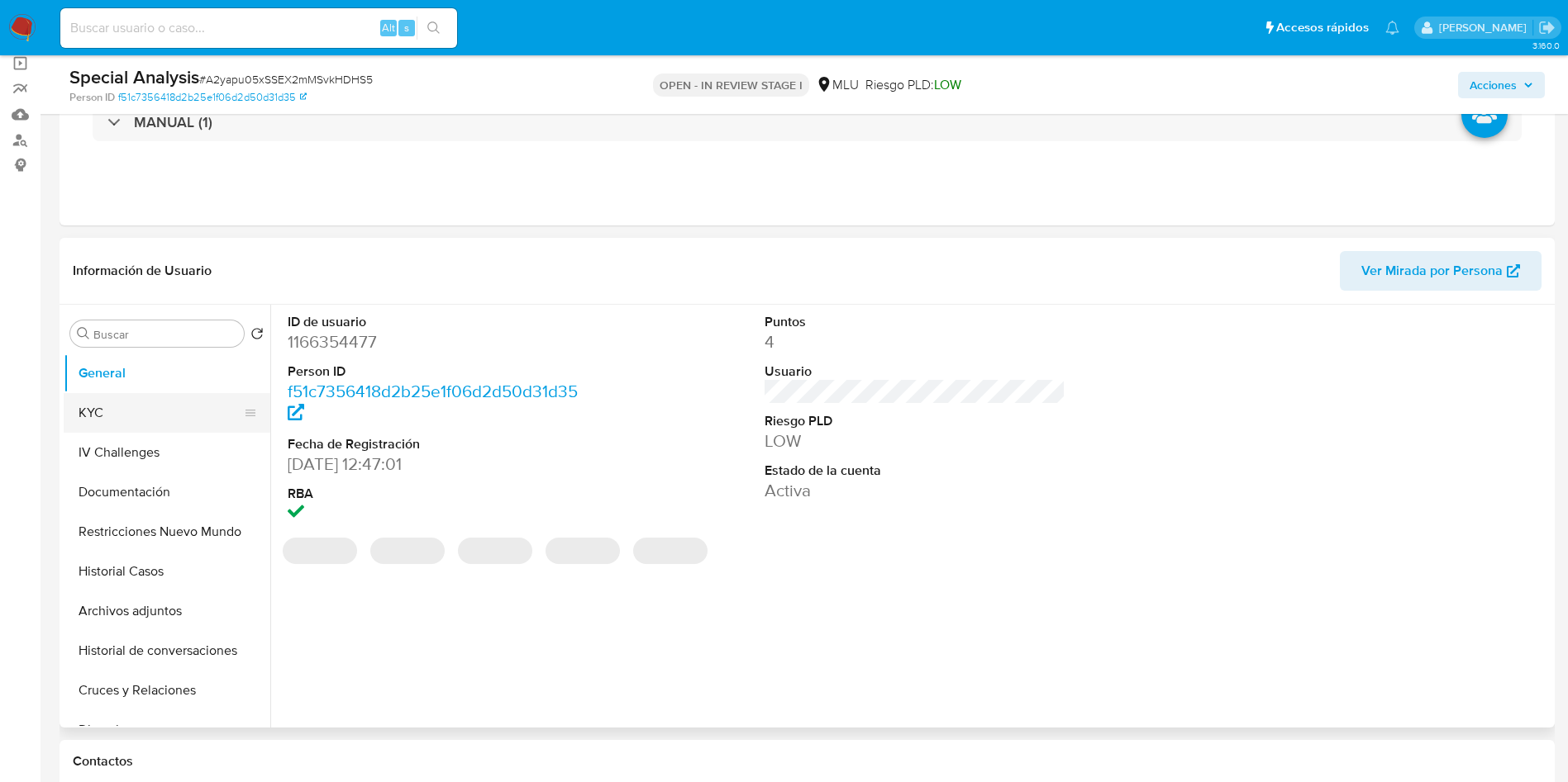
click at [155, 400] on button "KYC" at bounding box center [160, 413] width 194 height 40
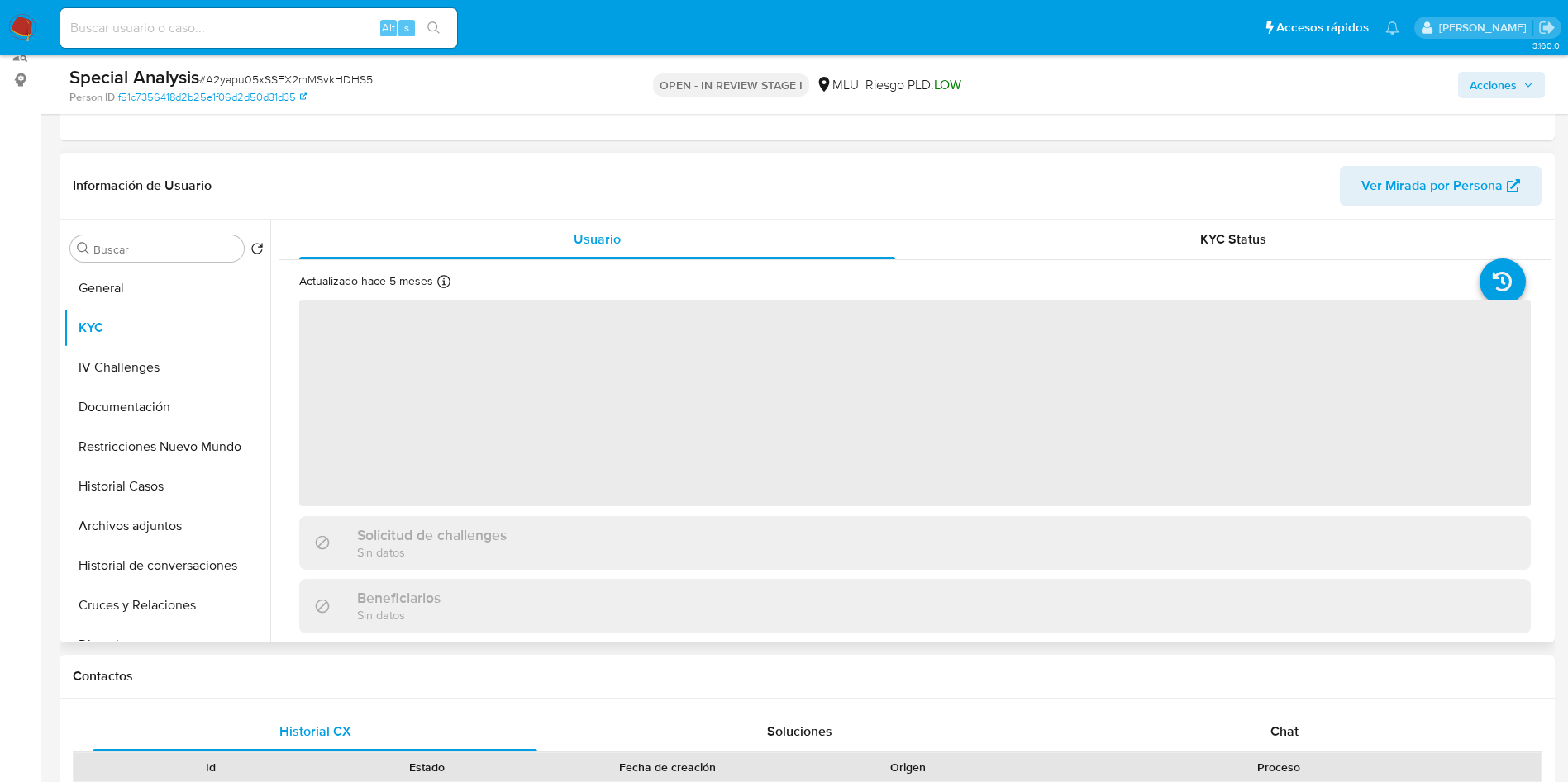
scroll to position [247, 0]
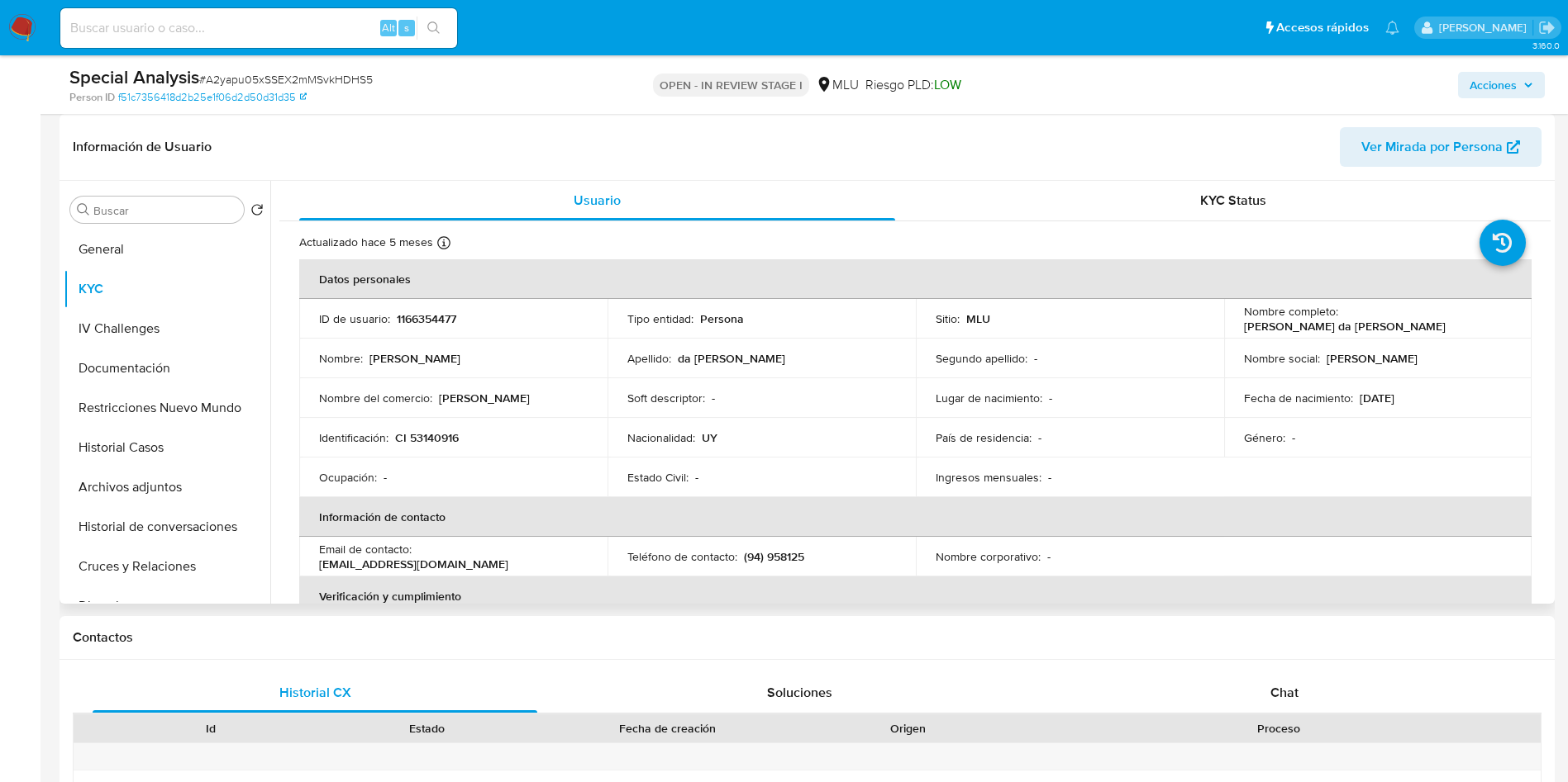
click at [406, 438] on p "CI 53140916" at bounding box center [426, 438] width 63 height 15
click at [430, 440] on p "CI 53140916" at bounding box center [426, 438] width 63 height 15
copy p "53140916"
drag, startPoint x: 1340, startPoint y: 318, endPoint x: 1476, endPoint y: 307, distance: 136.4
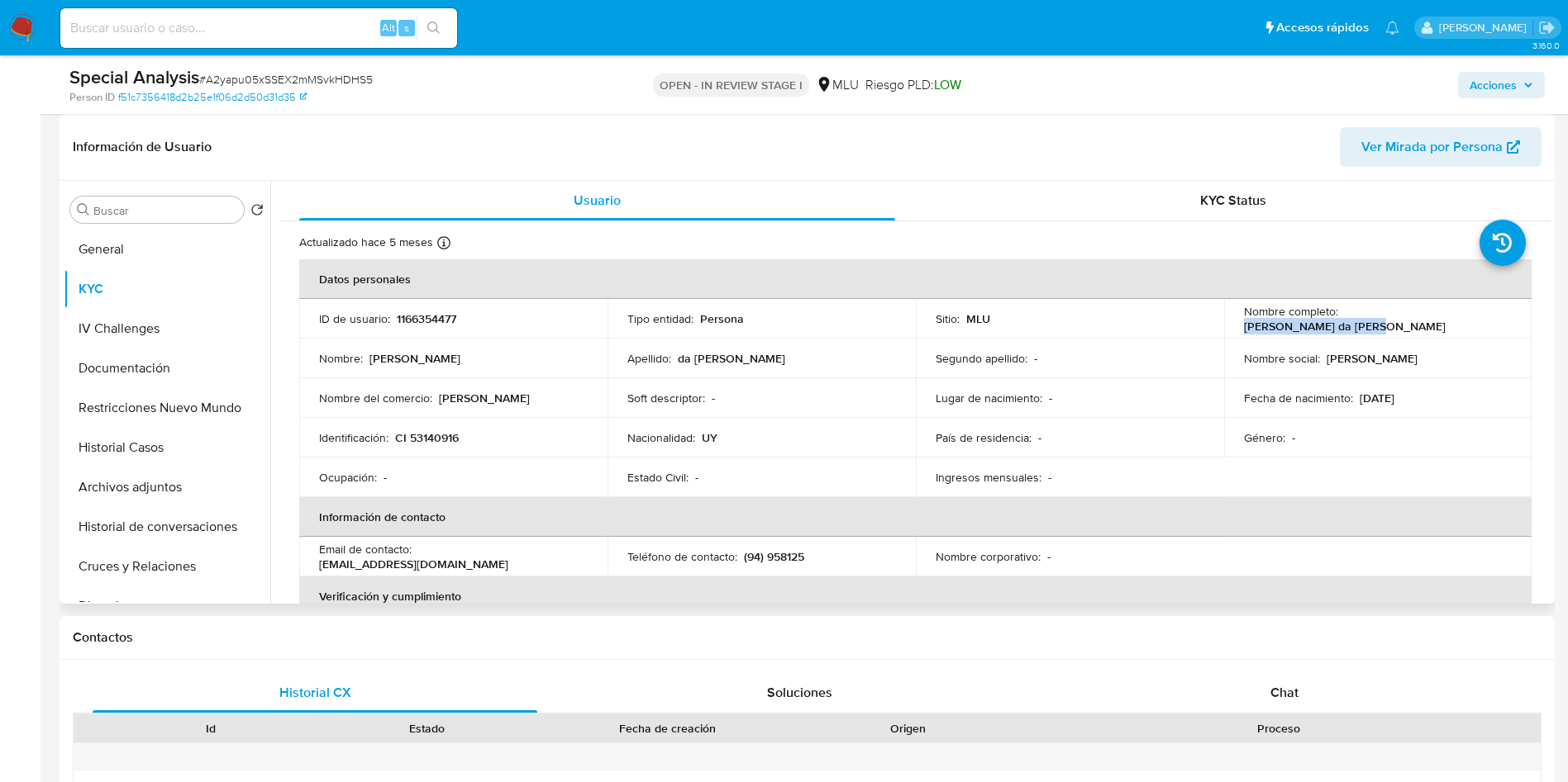
click at [1476, 307] on td "Nombre completo : Leandro Escobar da Luz" at bounding box center [1378, 319] width 308 height 40
copy p "[PERSON_NAME] da [PERSON_NAME]"
drag, startPoint x: 1535, startPoint y: 401, endPoint x: 1494, endPoint y: 304, distance: 105.3
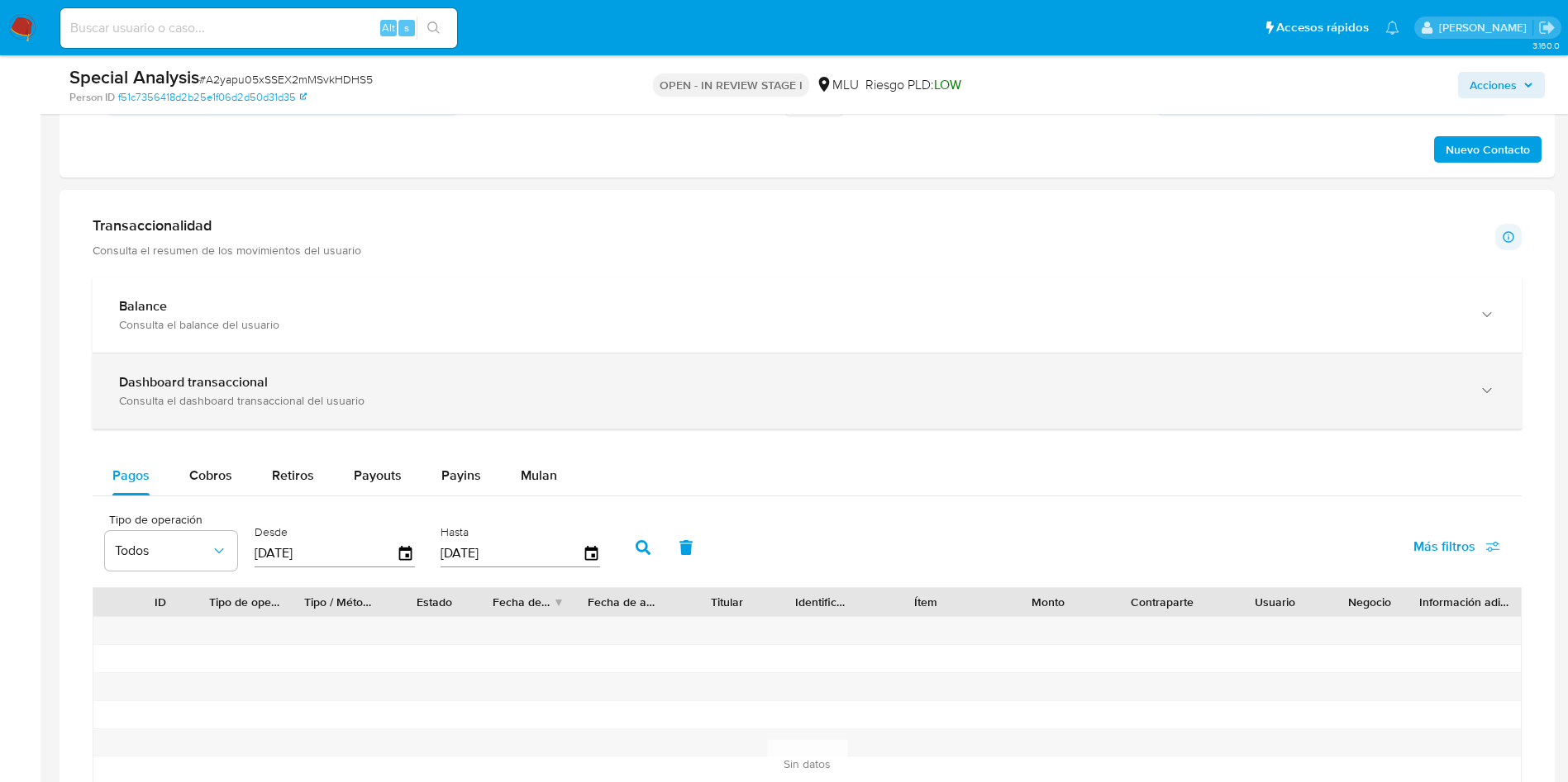
scroll to position [1115, 0]
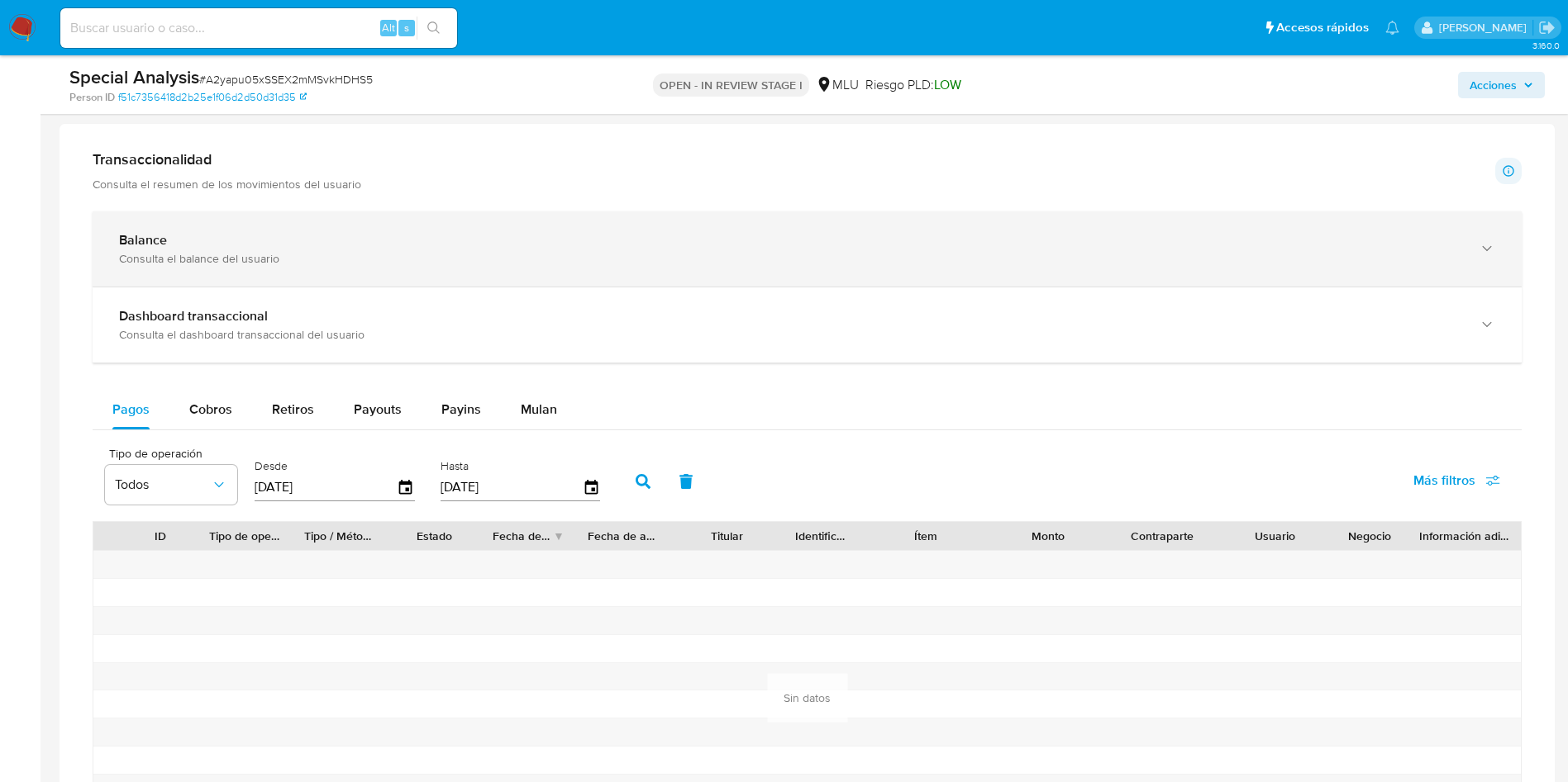
click at [640, 279] on div "Balance Consulta el balance del usuario" at bounding box center [807, 249] width 1429 height 76
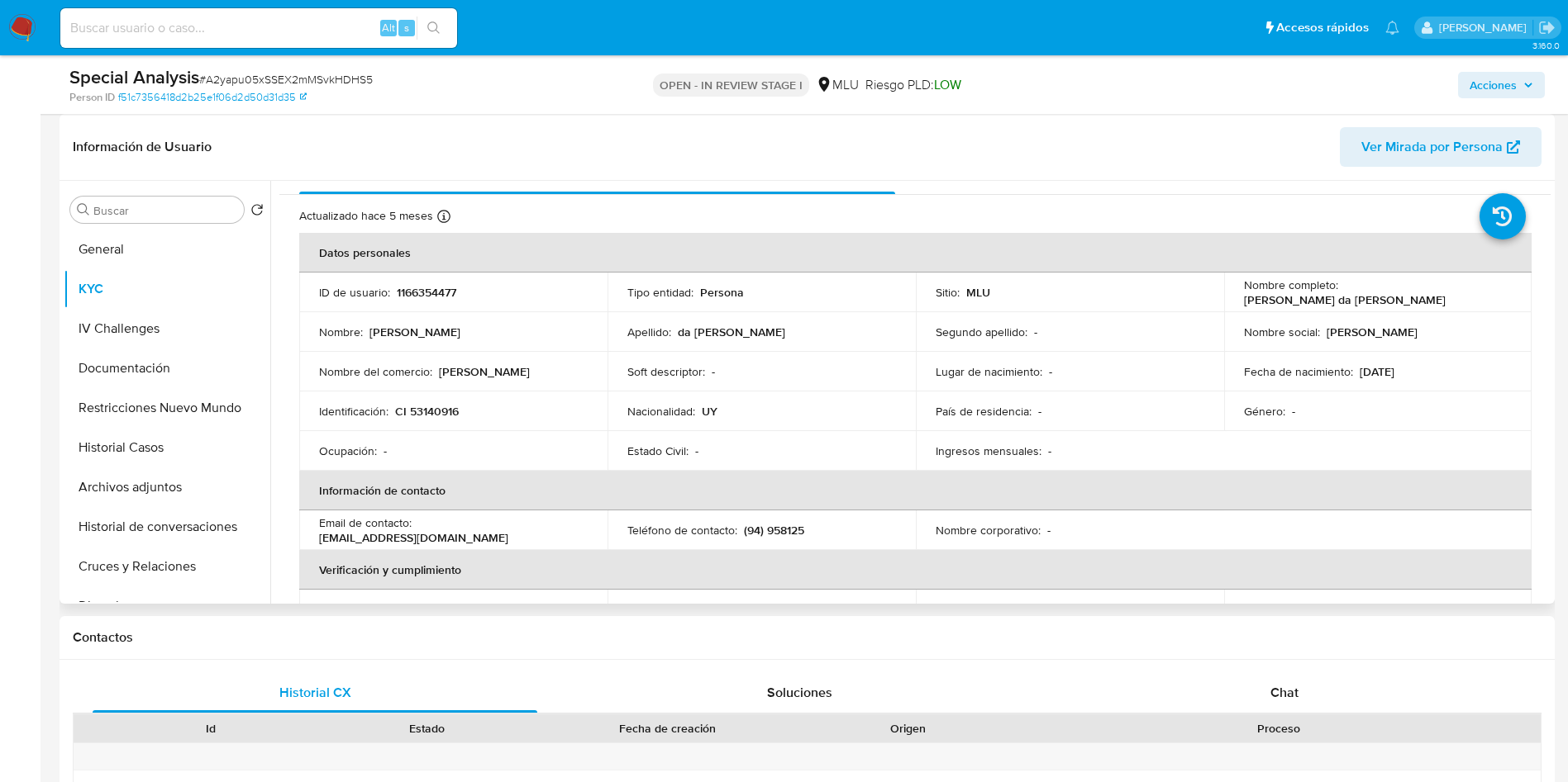
scroll to position [0, 0]
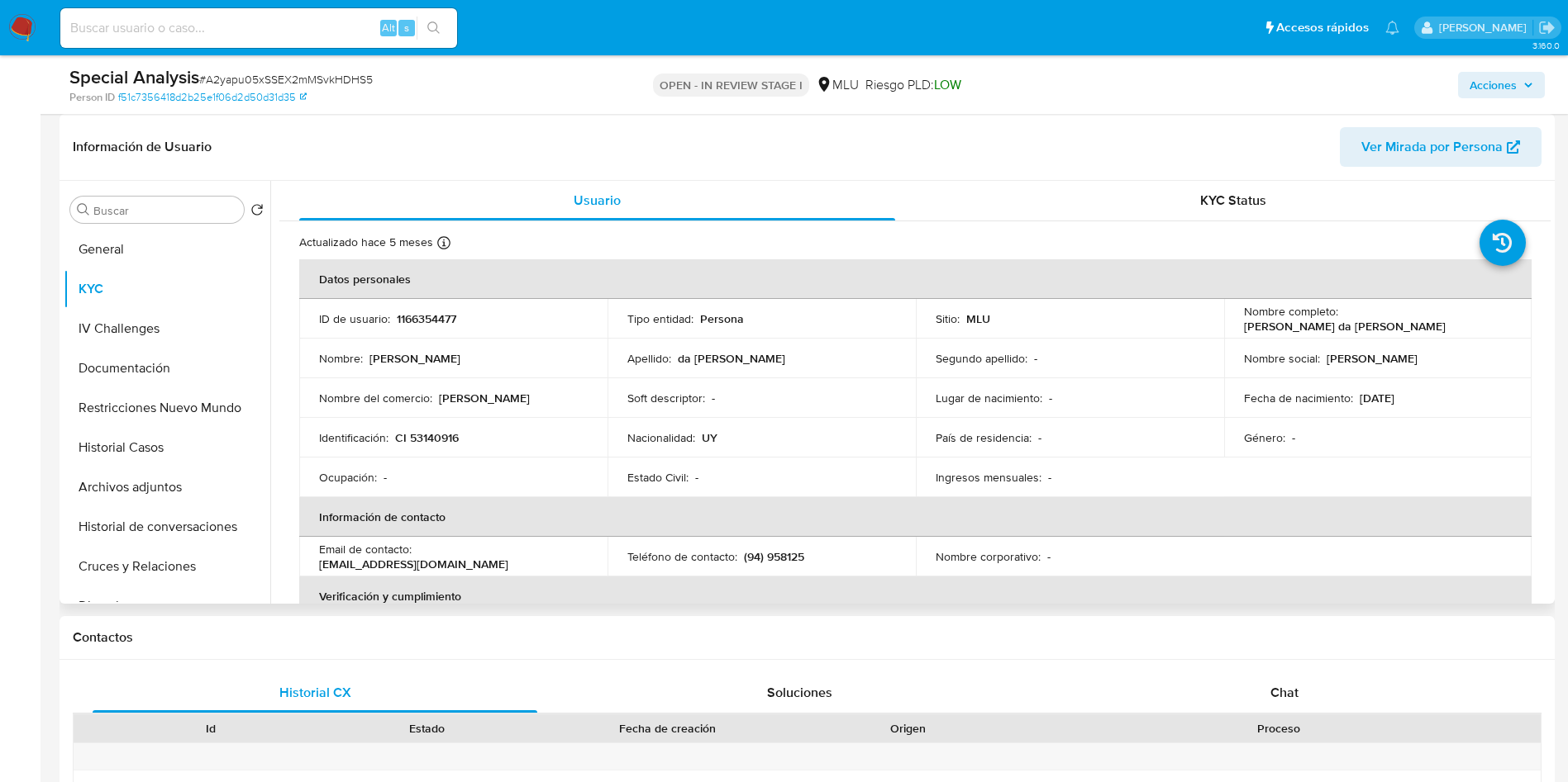
click at [446, 316] on p "1166354477" at bounding box center [426, 319] width 60 height 15
drag, startPoint x: 446, startPoint y: 316, endPoint x: 505, endPoint y: 416, distance: 116.1
click at [445, 316] on p "1166354477" at bounding box center [426, 319] width 60 height 15
copy p "1166354477"
drag, startPoint x: 1337, startPoint y: 318, endPoint x: 1460, endPoint y: 307, distance: 123.5
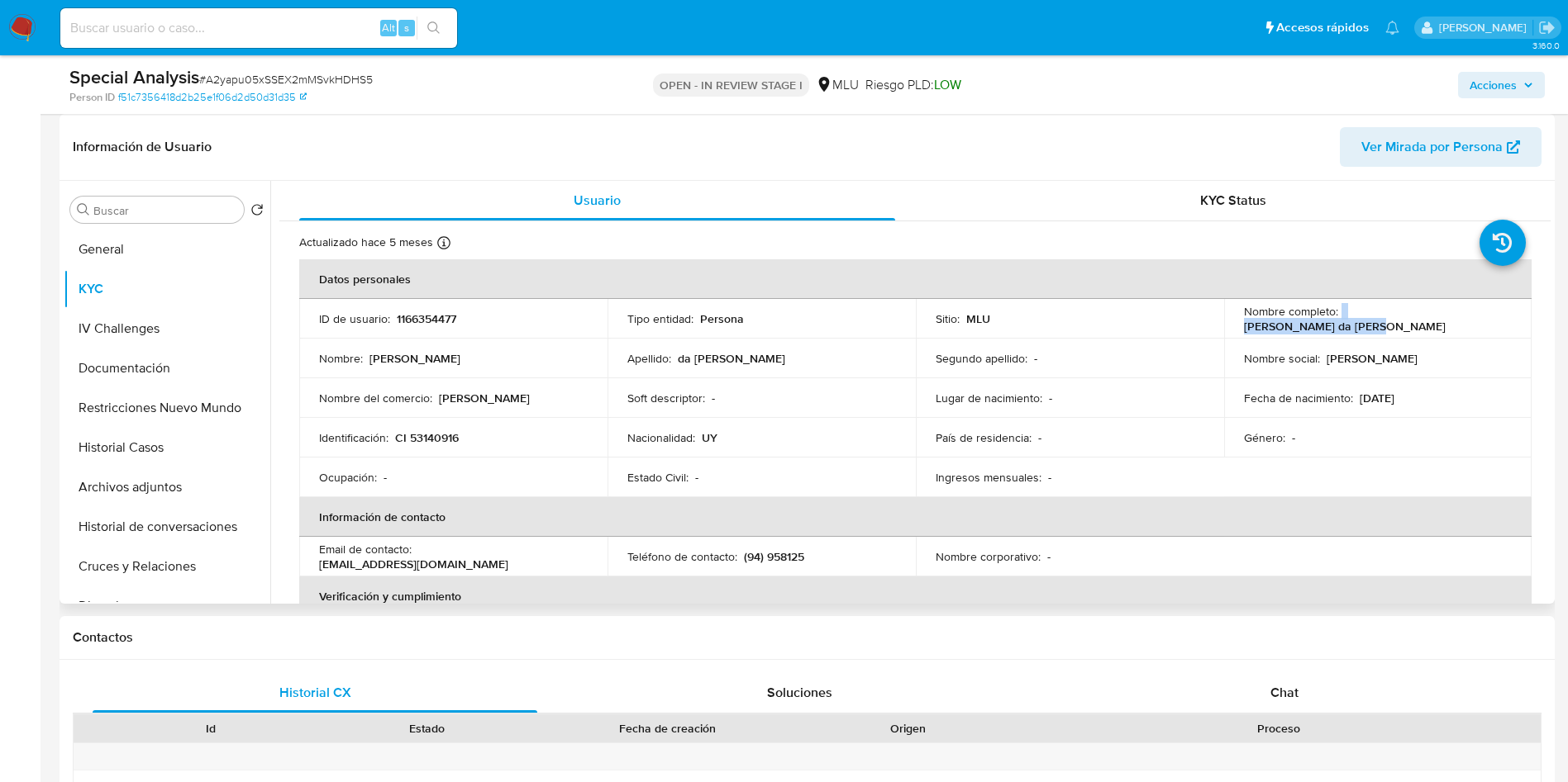
click at [1468, 318] on div "Nombre completo : Leandro Escobar da Luz" at bounding box center [1378, 318] width 268 height 29
copy div "Leandro Escobar da Luz"
click at [432, 437] on p "CI 53140916" at bounding box center [426, 438] width 63 height 15
copy p "53140916"
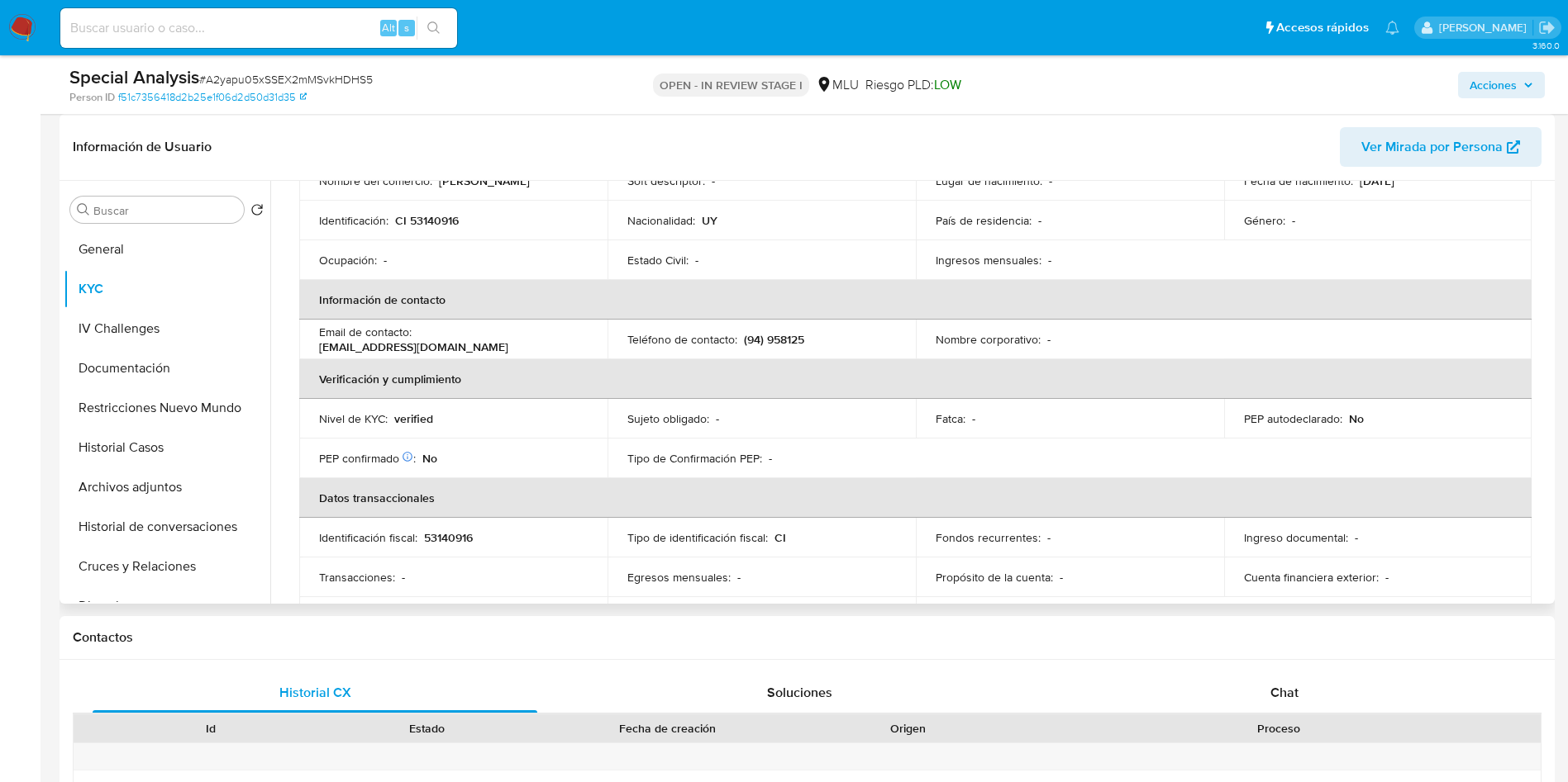
scroll to position [179, 0]
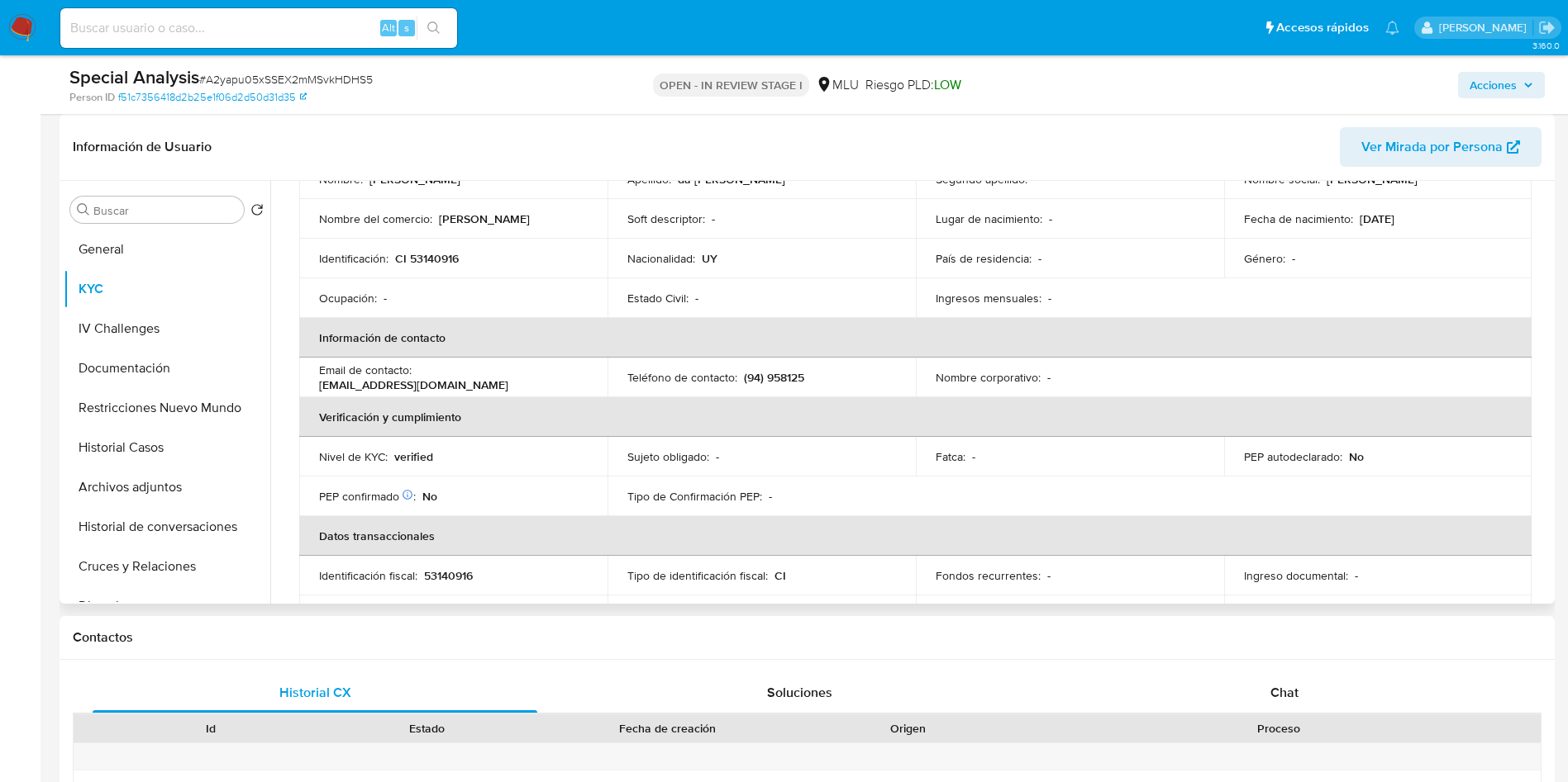
click at [787, 383] on p "(94) 958125" at bounding box center [774, 378] width 60 height 15
copy p "958125"
drag, startPoint x: 172, startPoint y: 488, endPoint x: 181, endPoint y: 485, distance: 9.5
click at [172, 488] on button "Archivos adjuntos" at bounding box center [160, 487] width 194 height 40
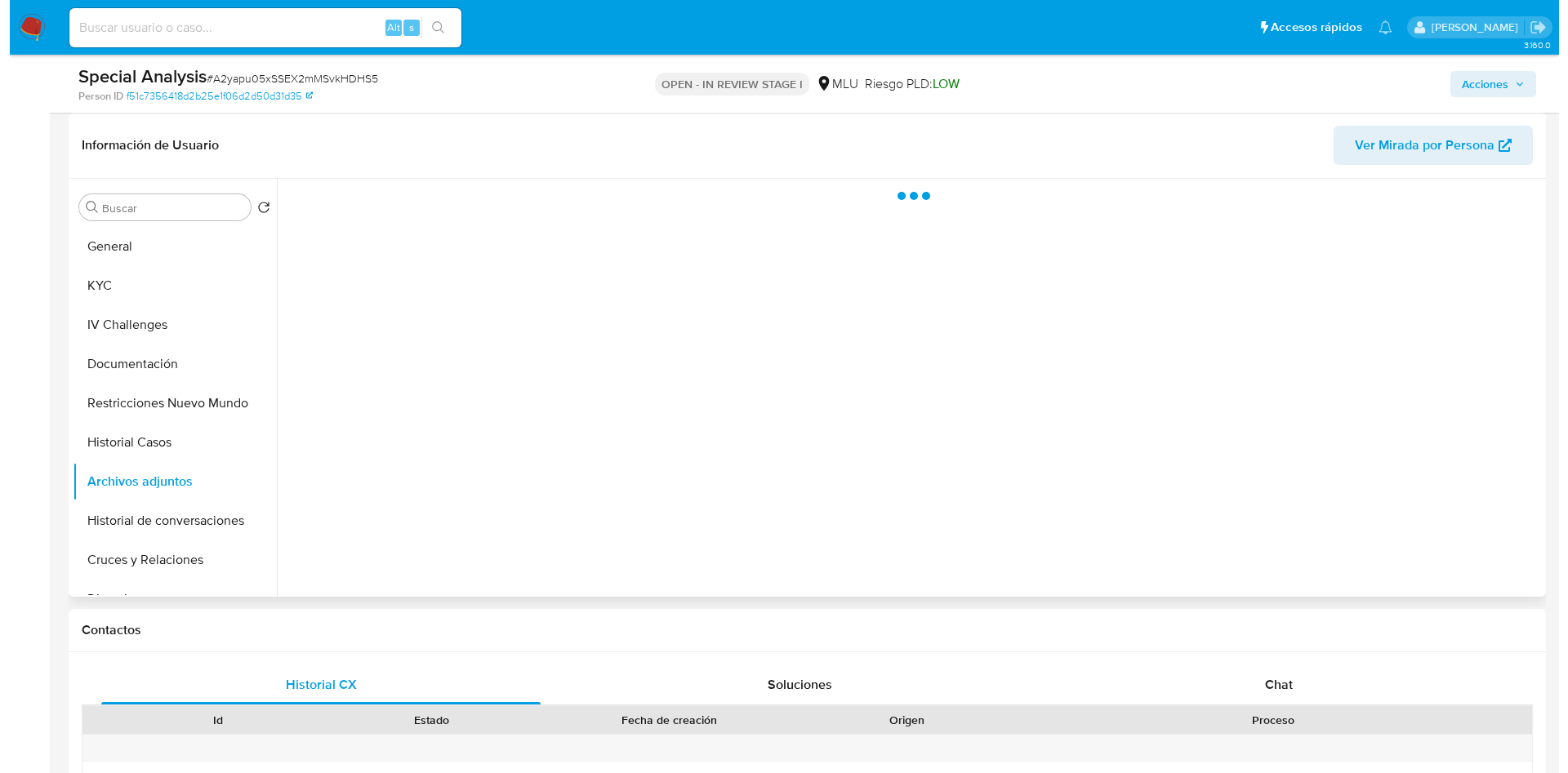
scroll to position [0, 0]
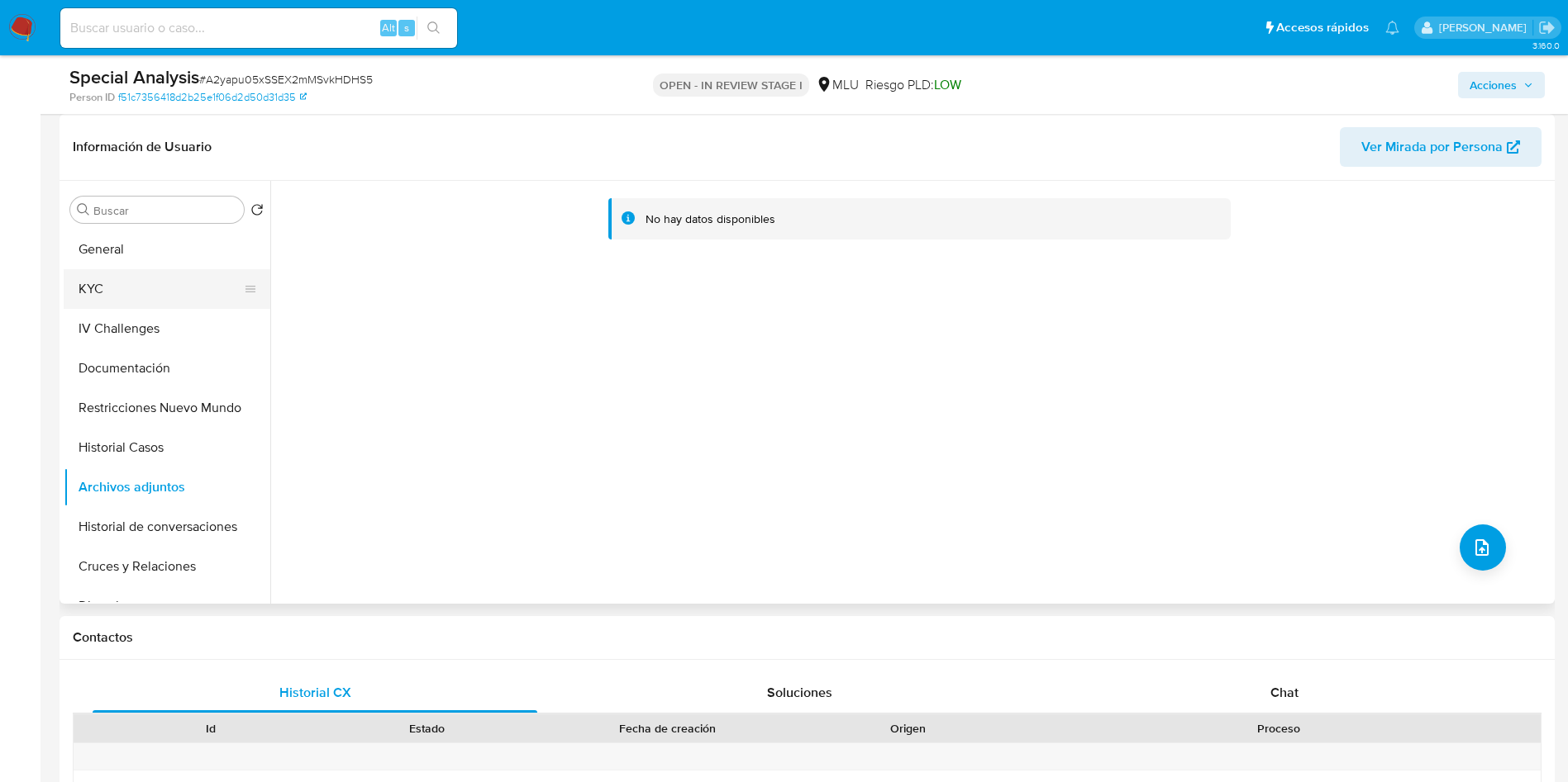
click at [107, 285] on button "KYC" at bounding box center [160, 289] width 194 height 40
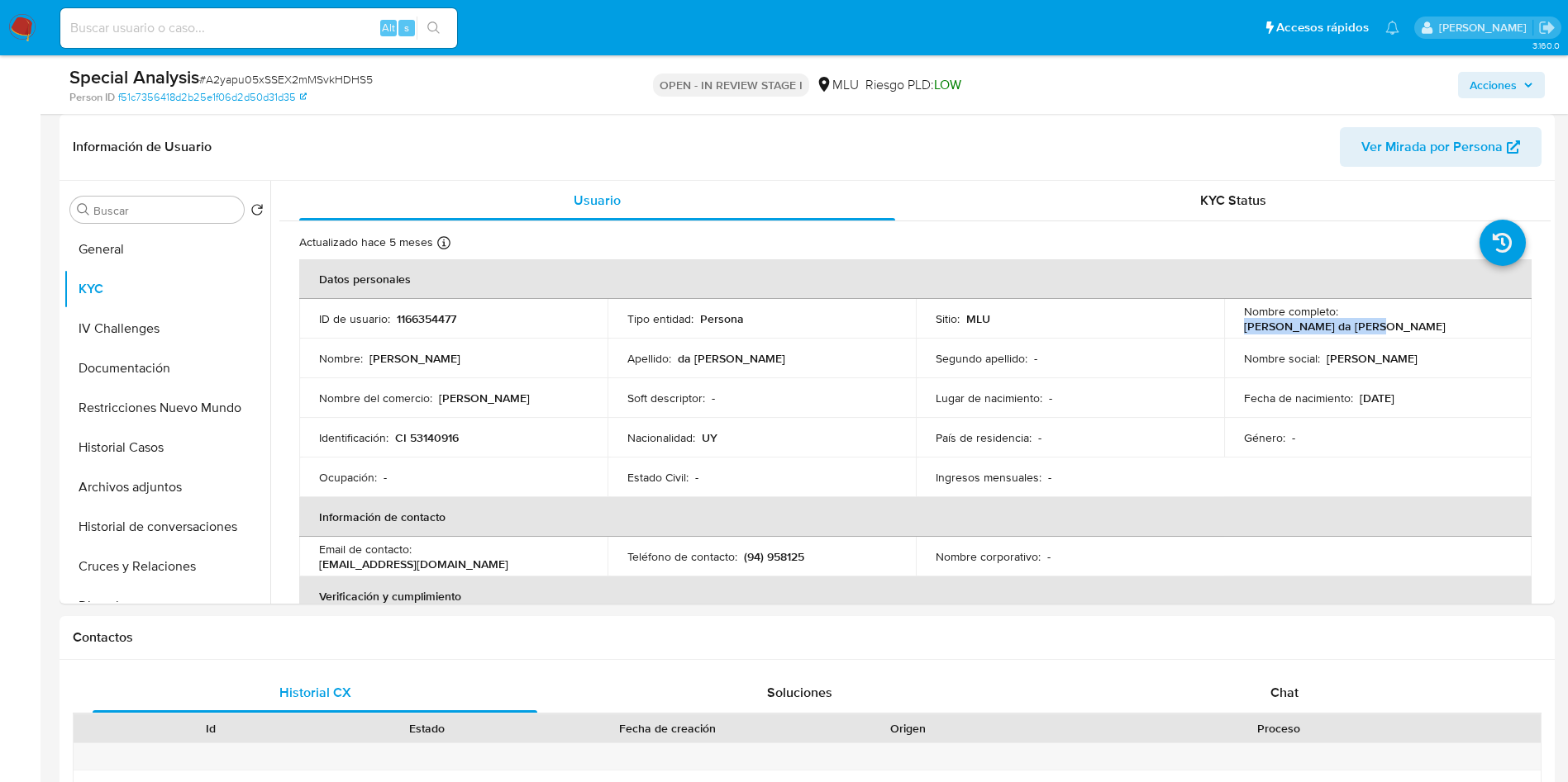
drag, startPoint x: 1338, startPoint y: 319, endPoint x: 1010, endPoint y: 49, distance: 424.8
click at [1501, 317] on div "Nombre completo : Leandro Escobar da Luz" at bounding box center [1378, 318] width 268 height 29
copy p "Leandro Escobar da Luz"
click at [782, 470] on div "Estado Civil : -" at bounding box center [761, 478] width 268 height 15
click at [136, 486] on button "Archivos adjuntos" at bounding box center [160, 487] width 194 height 40
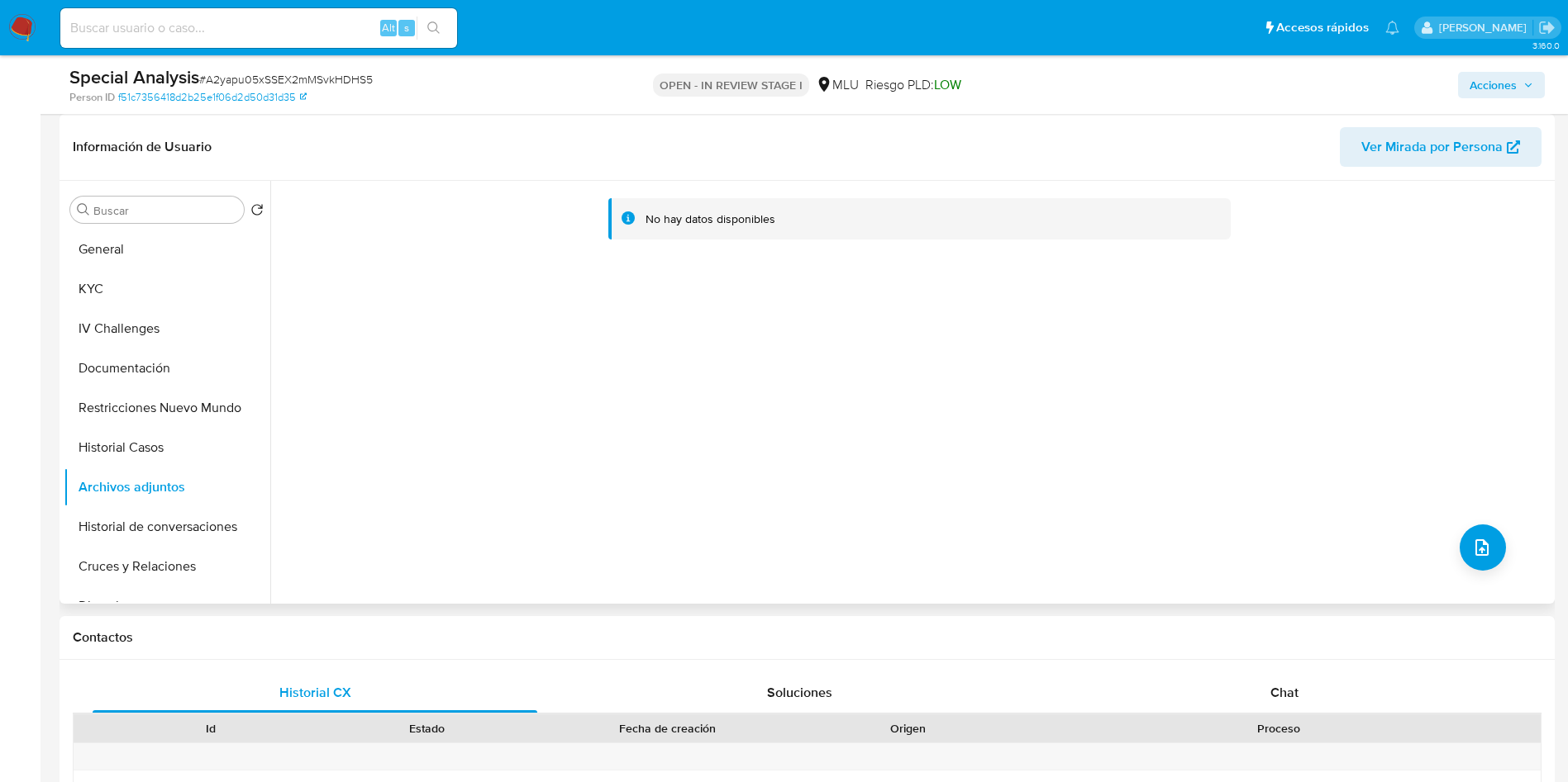
click at [1454, 535] on div "No hay datos disponibles" at bounding box center [910, 393] width 1280 height 423
click at [1449, 551] on div "No hay datos disponibles" at bounding box center [910, 393] width 1280 height 423
click at [1483, 538] on icon "upload-file" at bounding box center [1481, 547] width 20 height 20
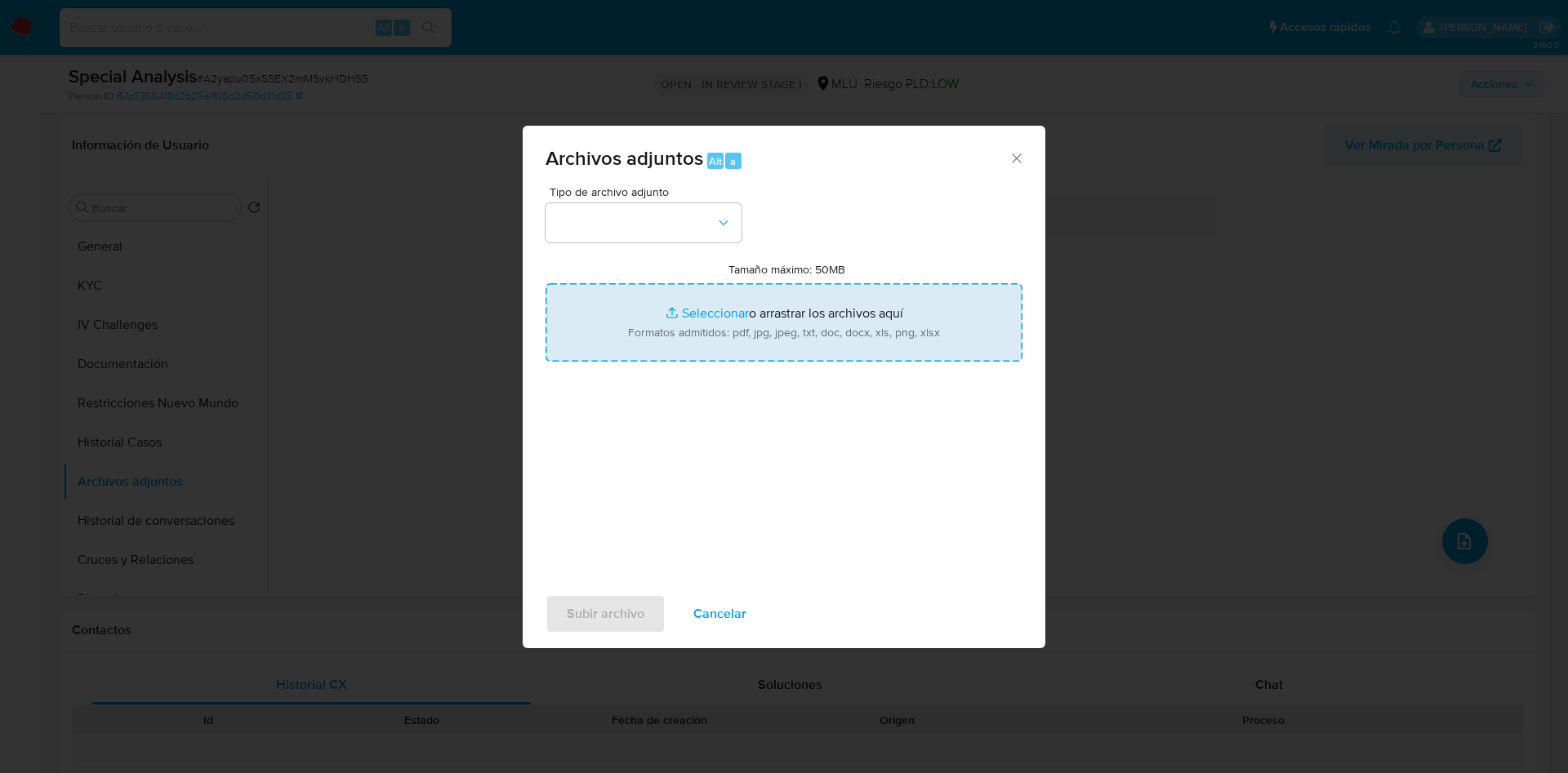
click at [903, 329] on input "Tamaño máximo: 50MB Seleccionar archivos" at bounding box center [783, 323] width 477 height 78
type input "C:\fakepath\Análisis de Pedido de información - 7628.pdf"
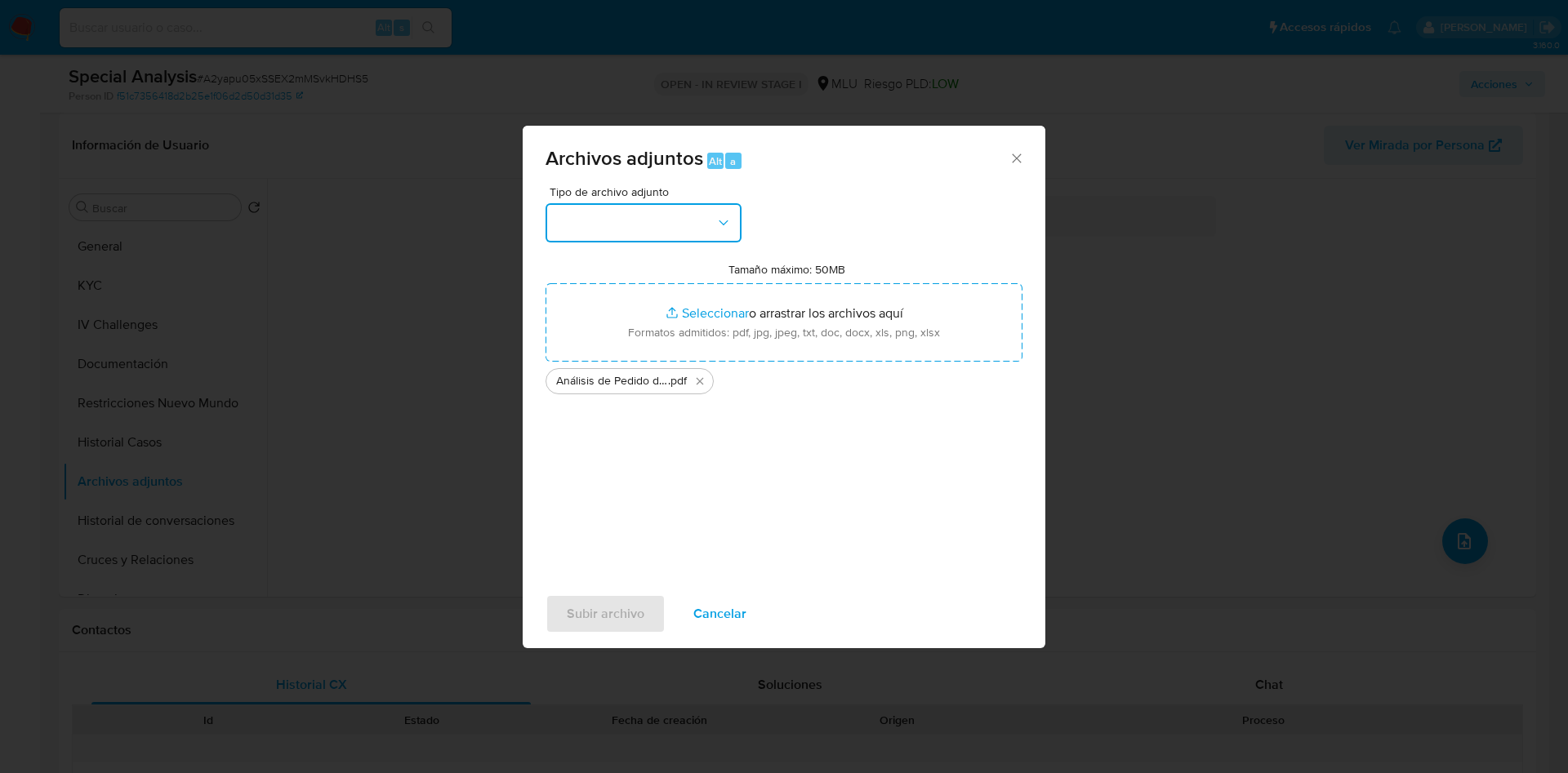
click at [638, 221] on button "button" at bounding box center [643, 223] width 196 height 39
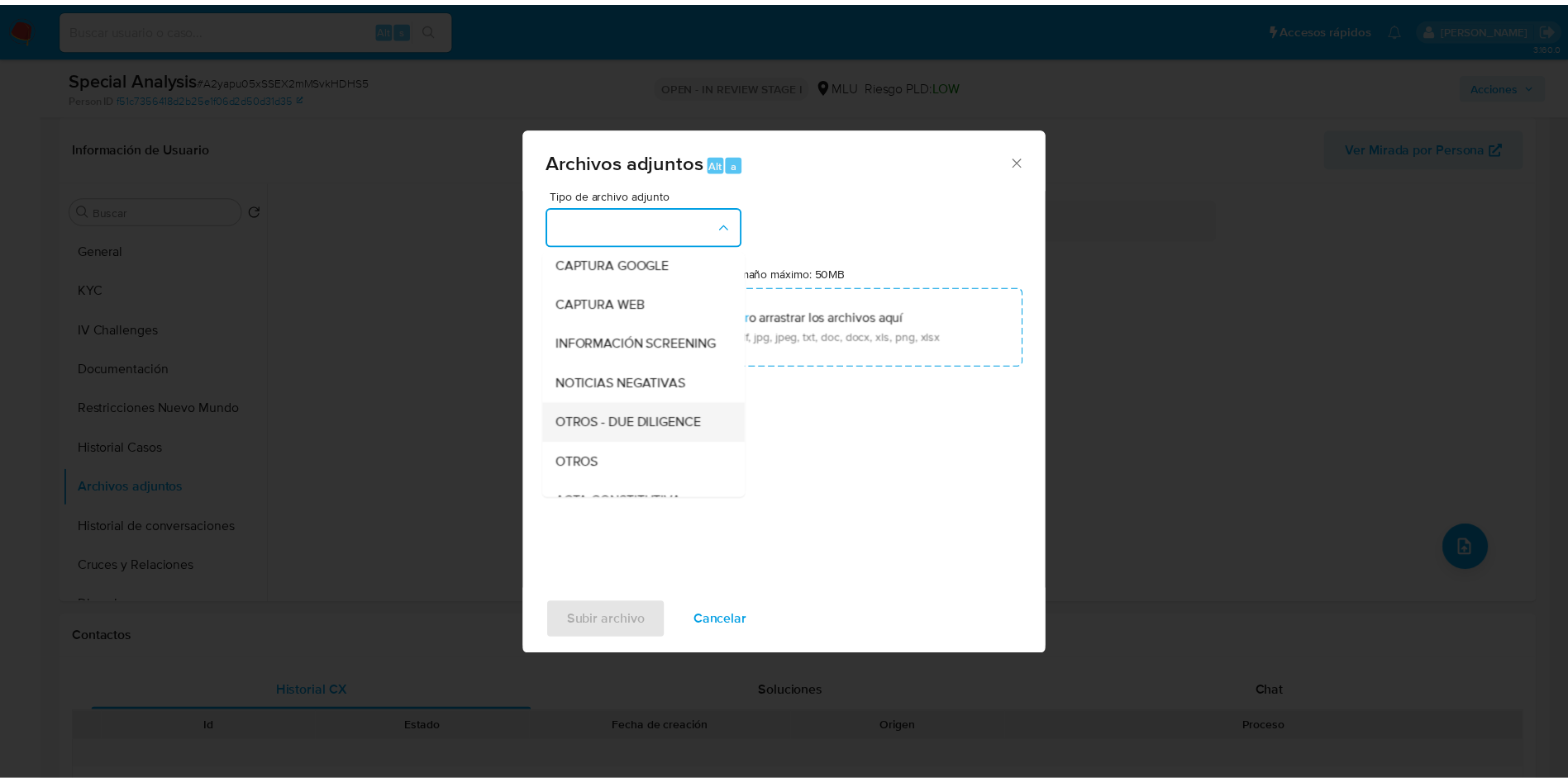
scroll to position [124, 0]
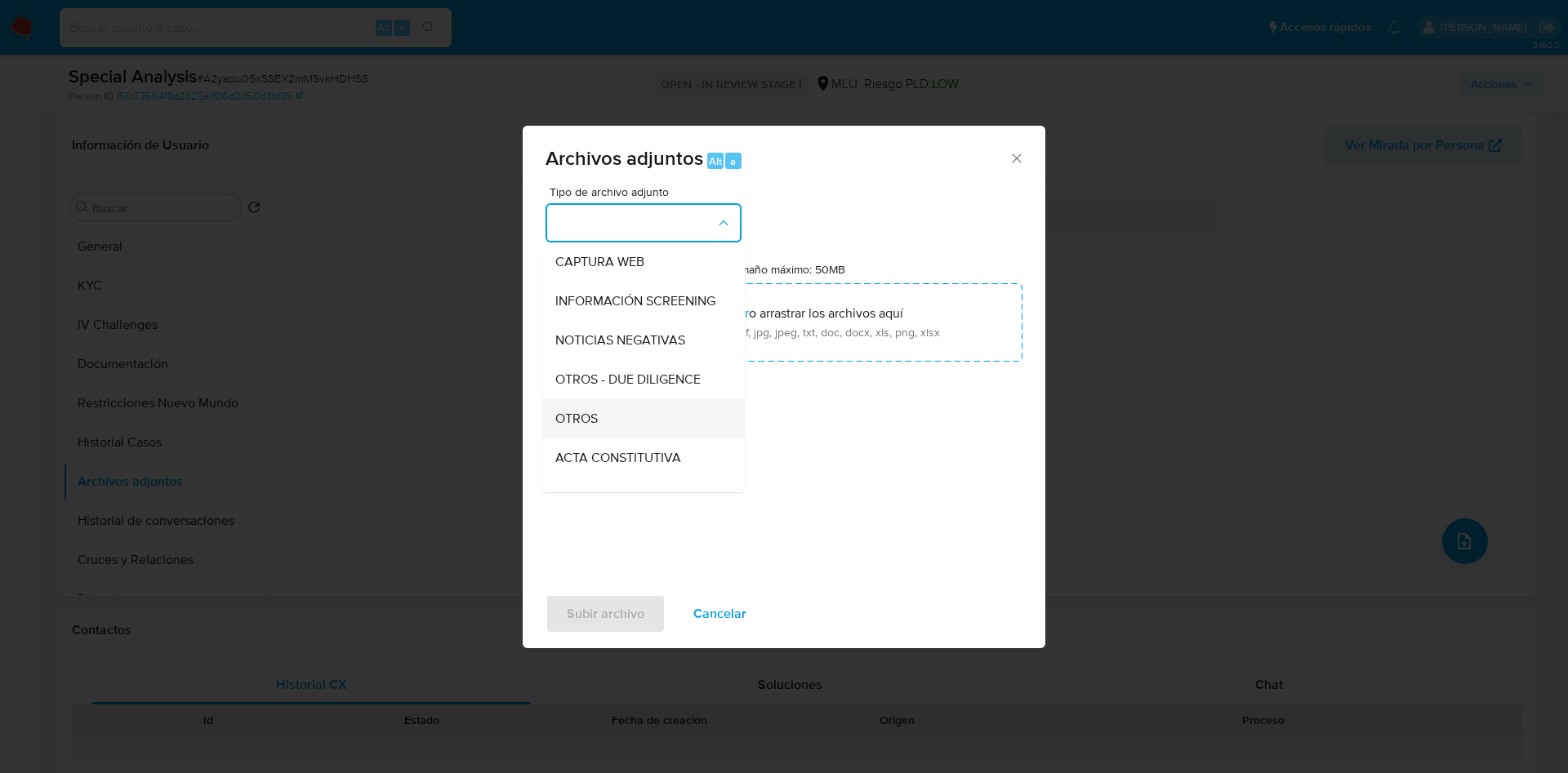
click at [618, 420] on div "OTROS" at bounding box center [638, 419] width 166 height 39
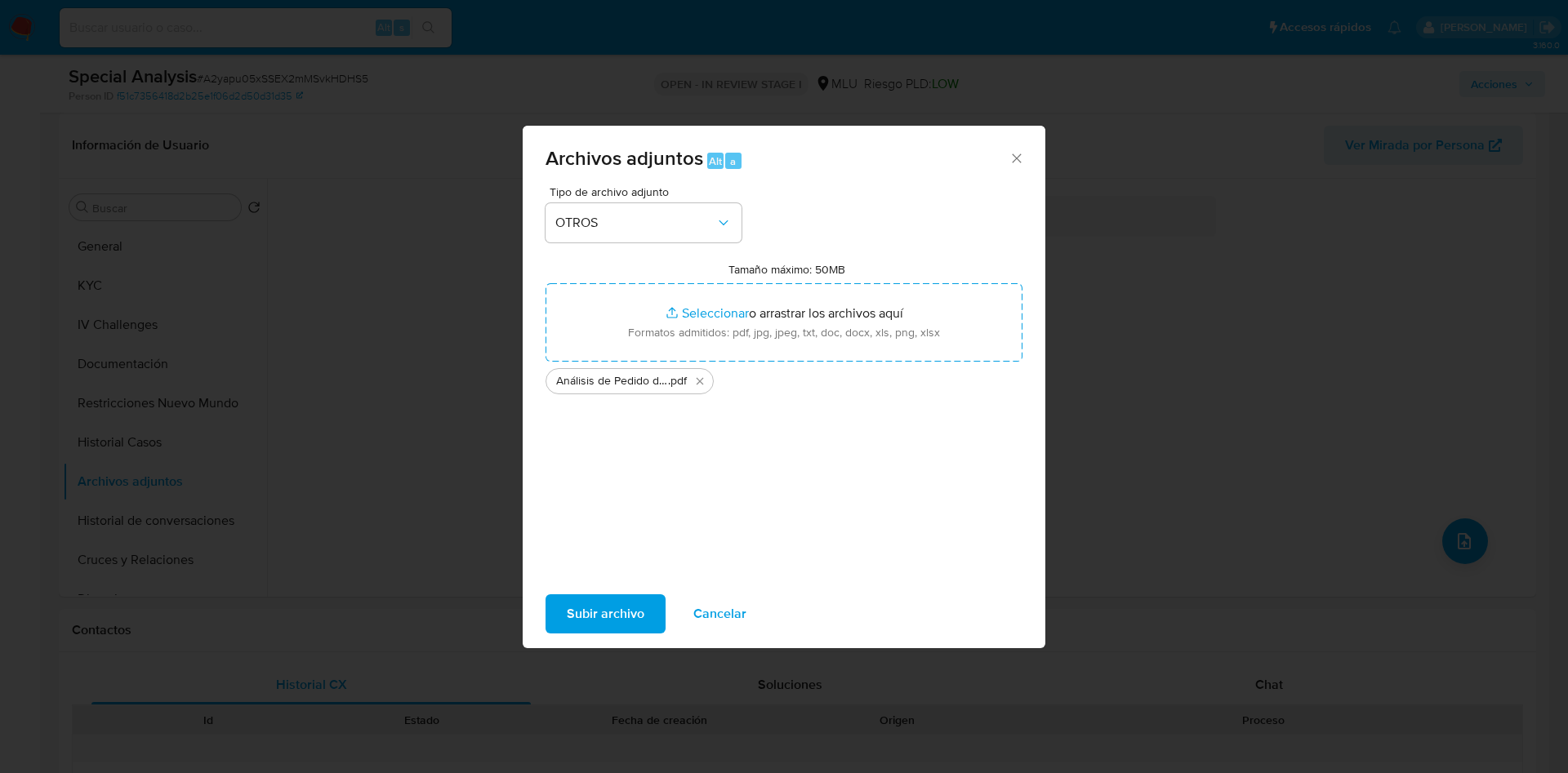
click at [610, 597] on span "Subir archivo" at bounding box center [605, 614] width 77 height 35
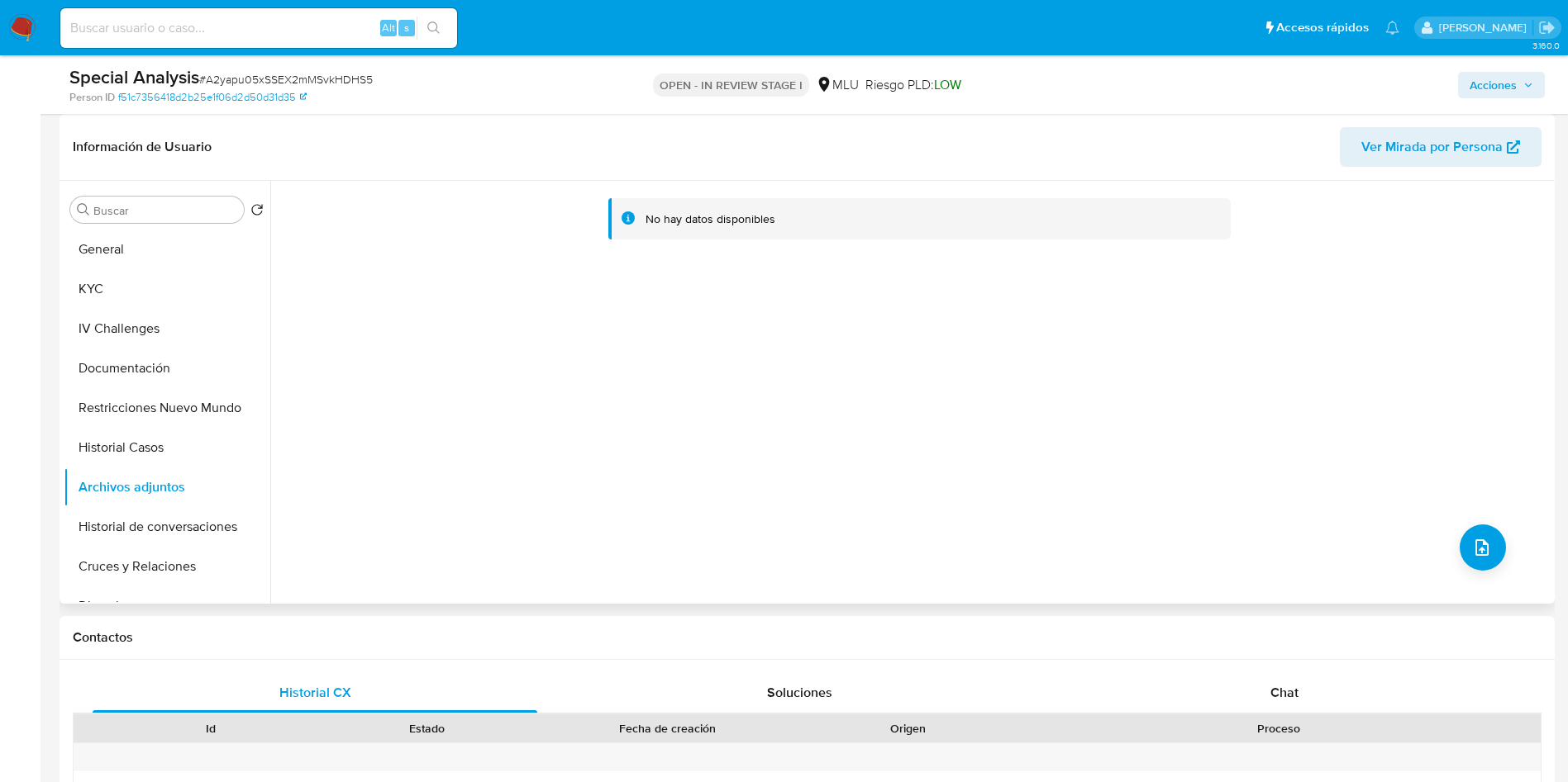
click at [1503, 564] on div "No hay datos disponibles" at bounding box center [910, 393] width 1280 height 423
click at [1496, 556] on div "No hay datos disponibles" at bounding box center [910, 393] width 1280 height 423
click at [1480, 554] on icon "upload-file" at bounding box center [1482, 547] width 13 height 16
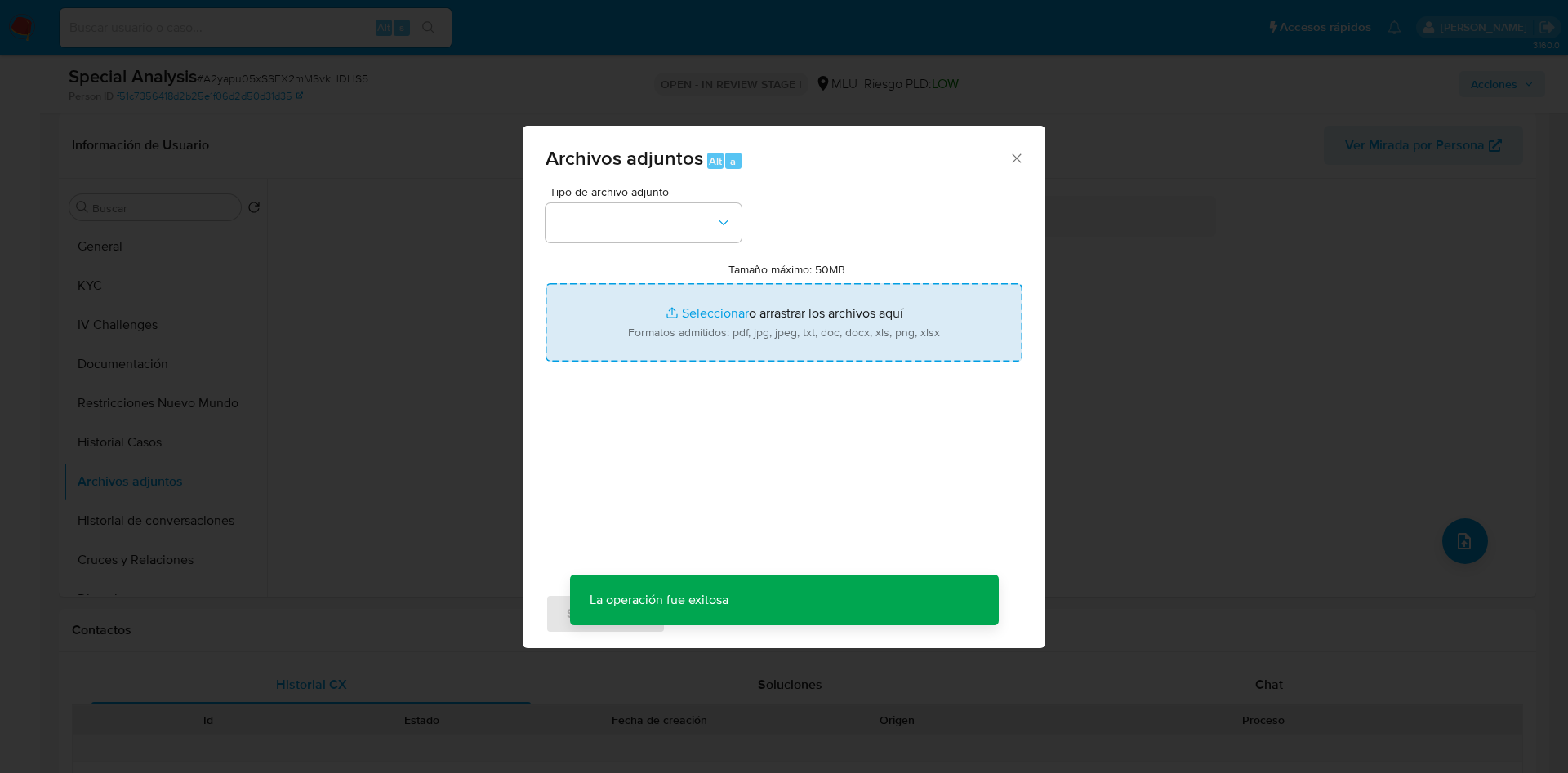
click at [773, 337] on input "Tamaño máximo: 50MB Seleccionar archivos" at bounding box center [783, 323] width 477 height 78
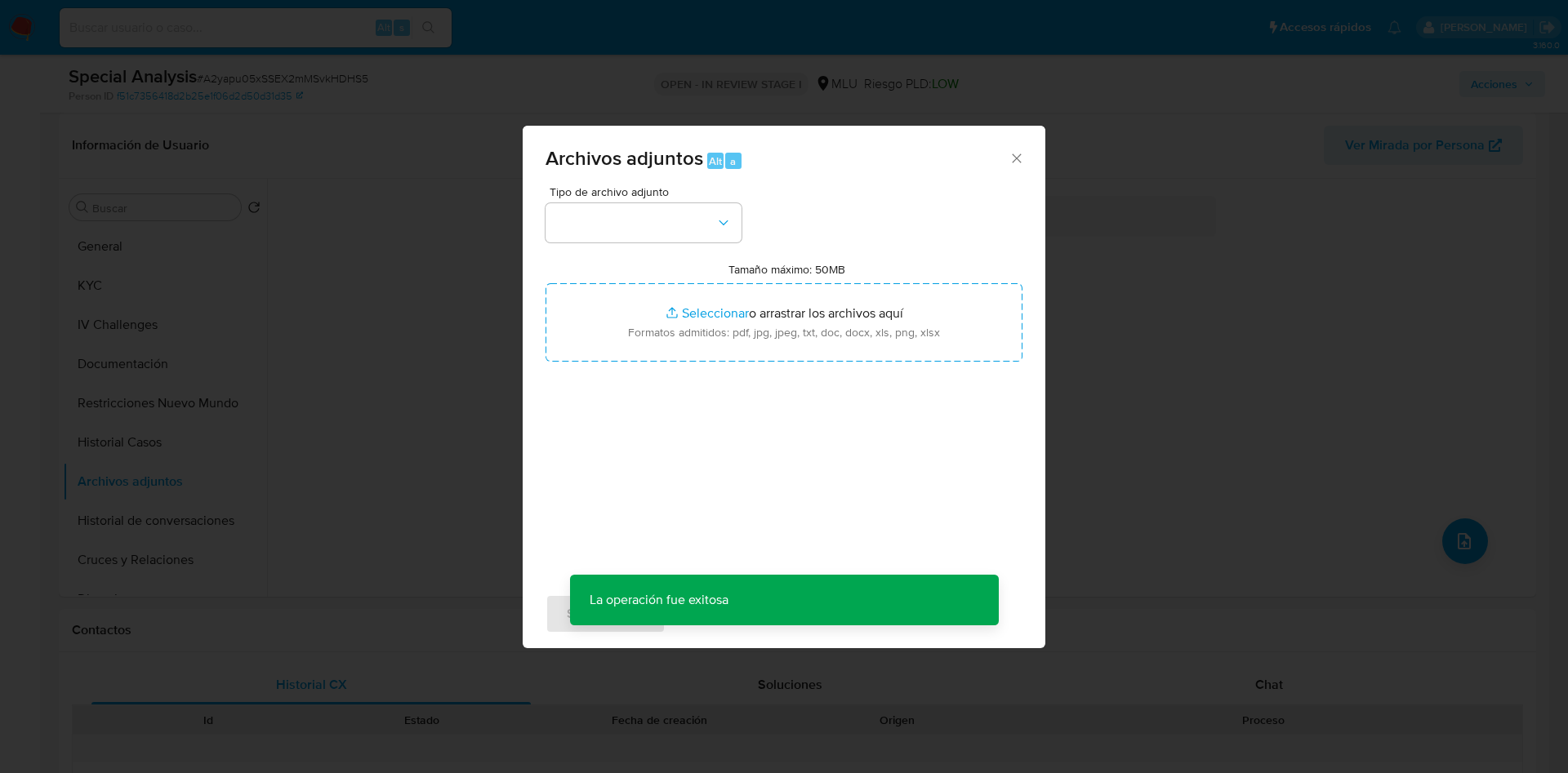
click at [1031, 164] on div "Archivos adjuntos Alt a" at bounding box center [784, 157] width 523 height 62
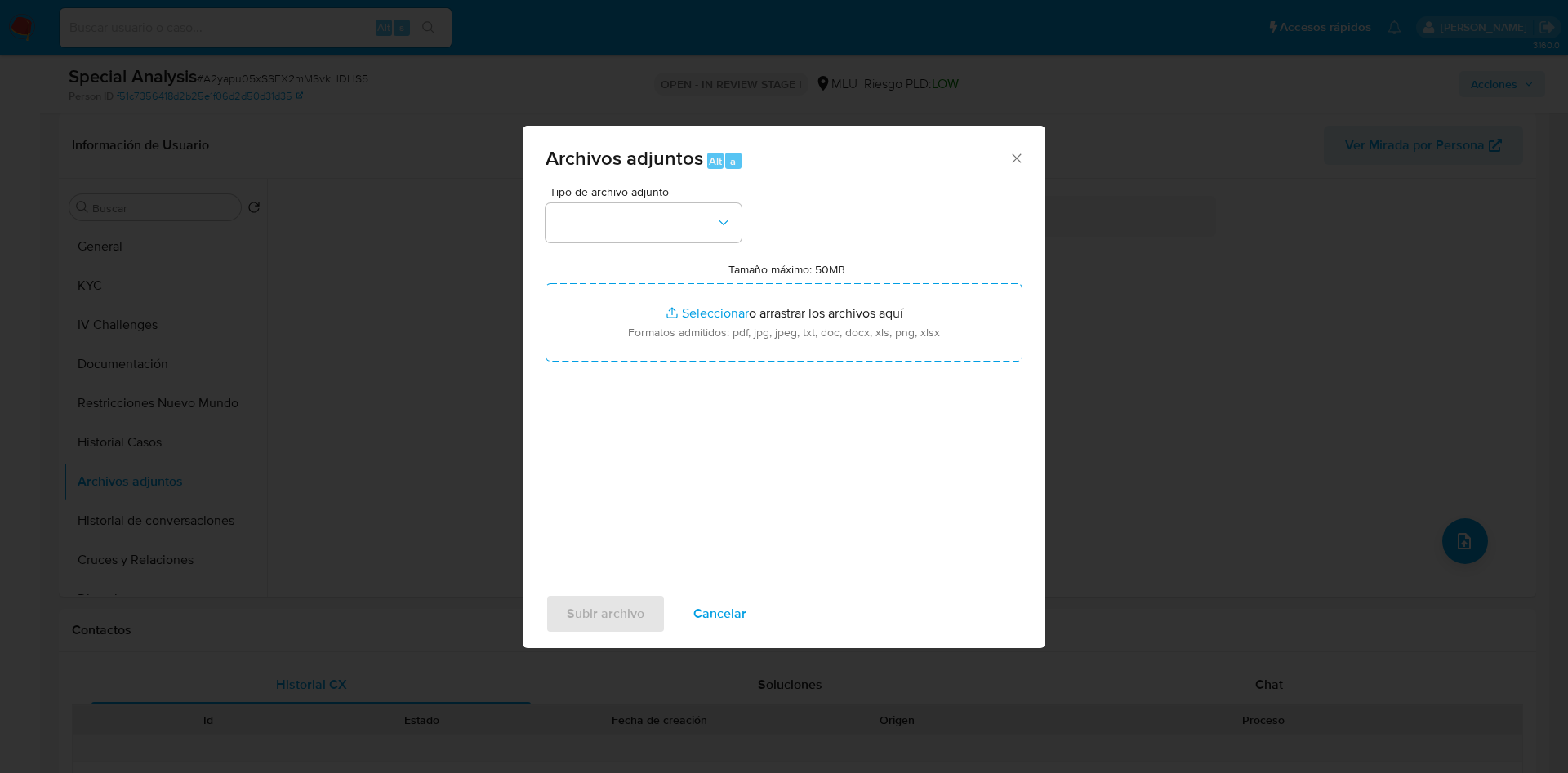
drag, startPoint x: 1020, startPoint y: 156, endPoint x: 157, endPoint y: 388, distance: 893.6
click at [1018, 156] on icon "Cerrar" at bounding box center [1015, 158] width 16 height 16
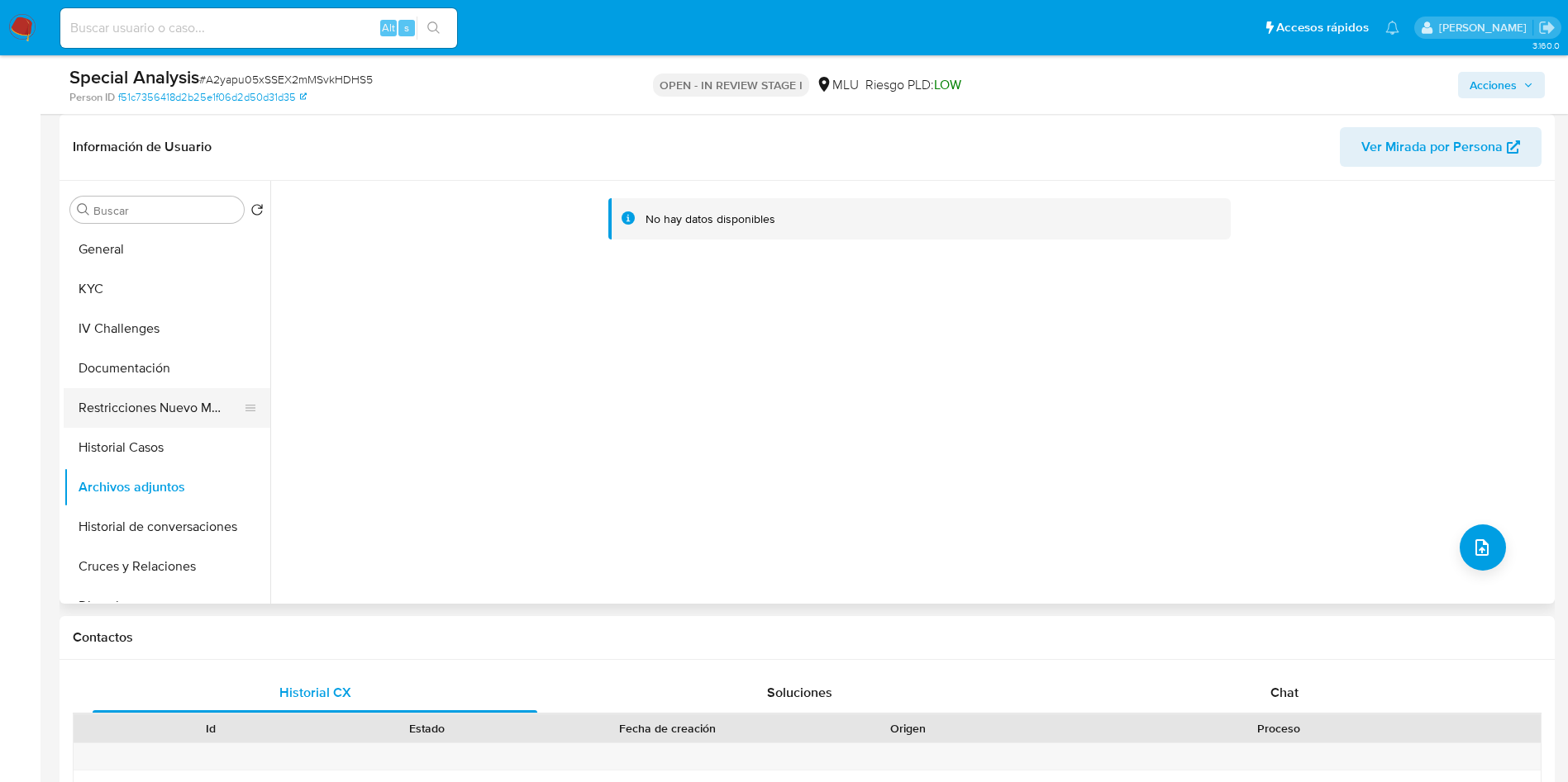
click at [141, 393] on button "Restricciones Nuevo Mundo" at bounding box center [160, 408] width 194 height 40
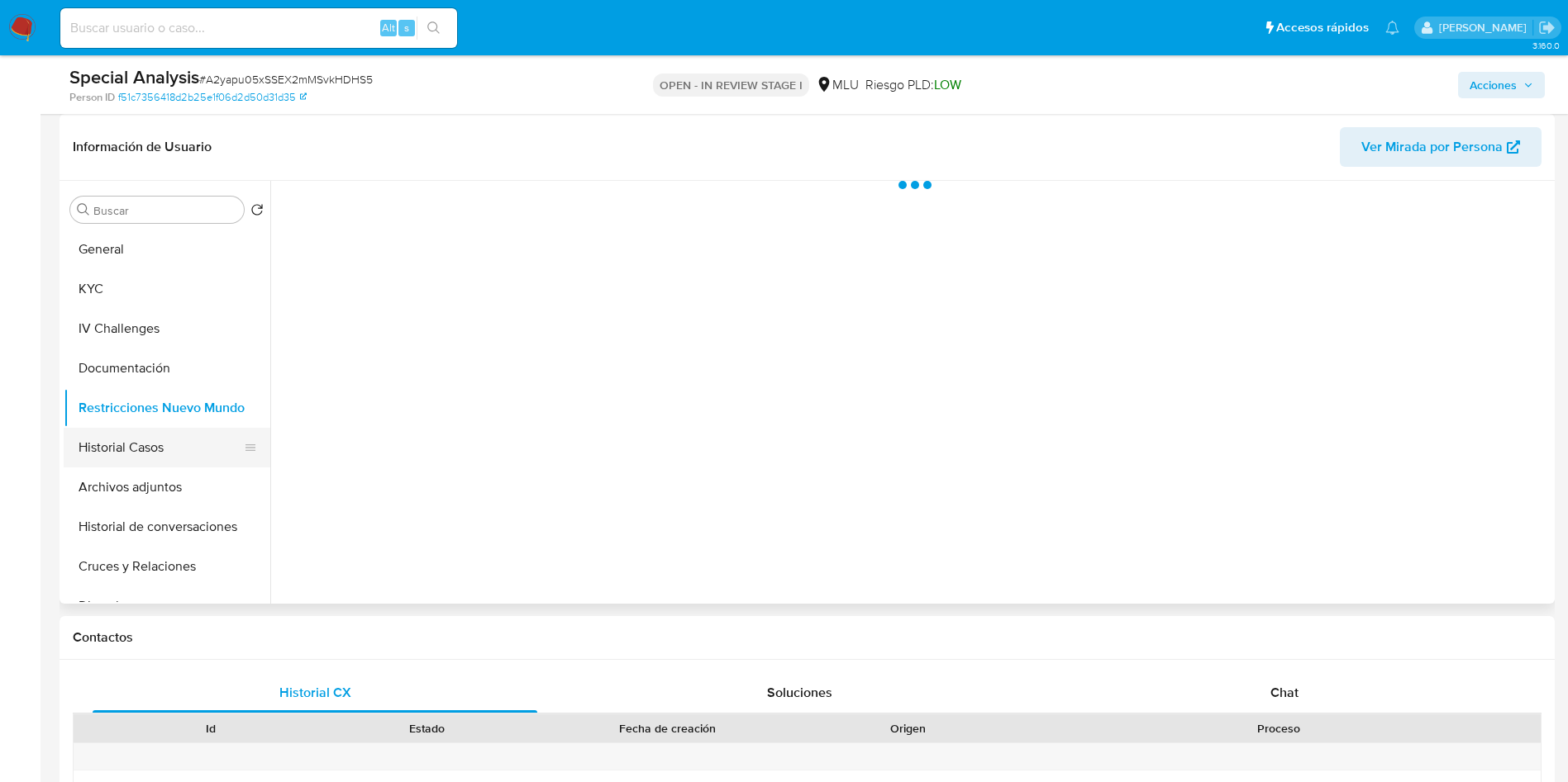
drag, startPoint x: 163, startPoint y: 493, endPoint x: 170, endPoint y: 466, distance: 27.9
click at [165, 494] on button "Archivos adjuntos" at bounding box center [166, 487] width 207 height 40
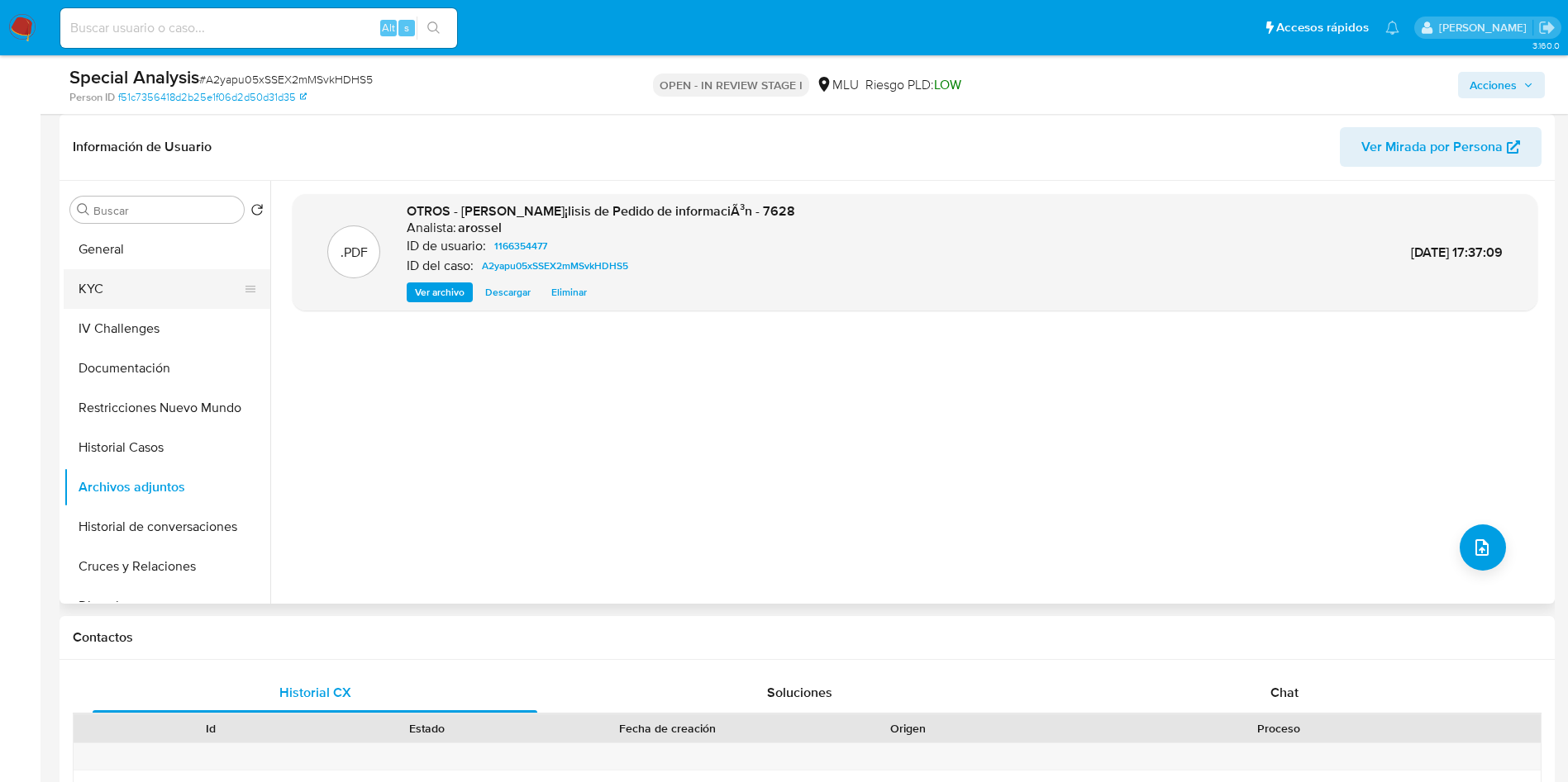
click at [145, 284] on button "KYC" at bounding box center [160, 289] width 194 height 40
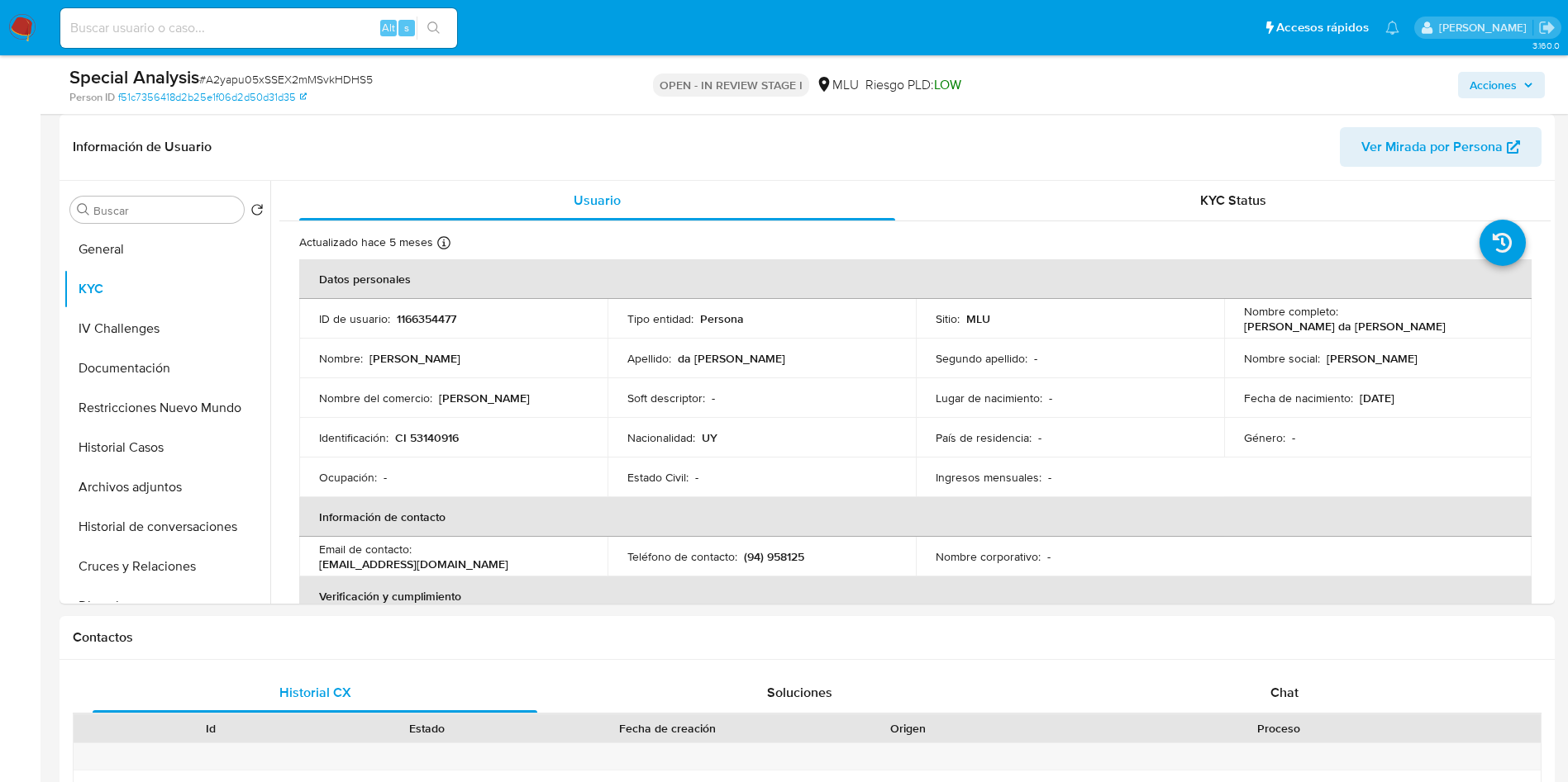
click at [1508, 85] on span "Acciones" at bounding box center [1492, 85] width 47 height 26
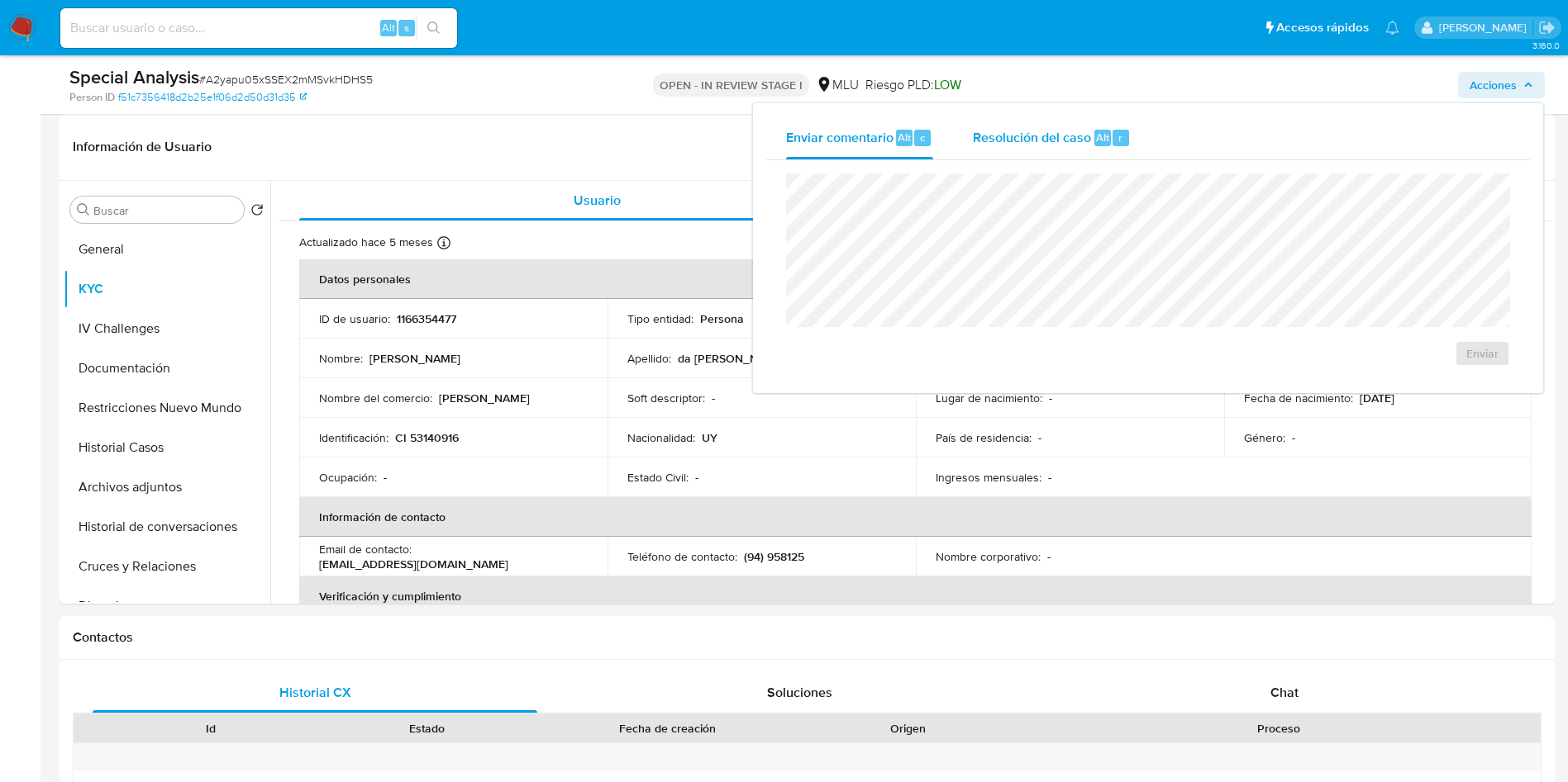
click at [1068, 144] on span "Resolución del caso" at bounding box center [1031, 137] width 118 height 19
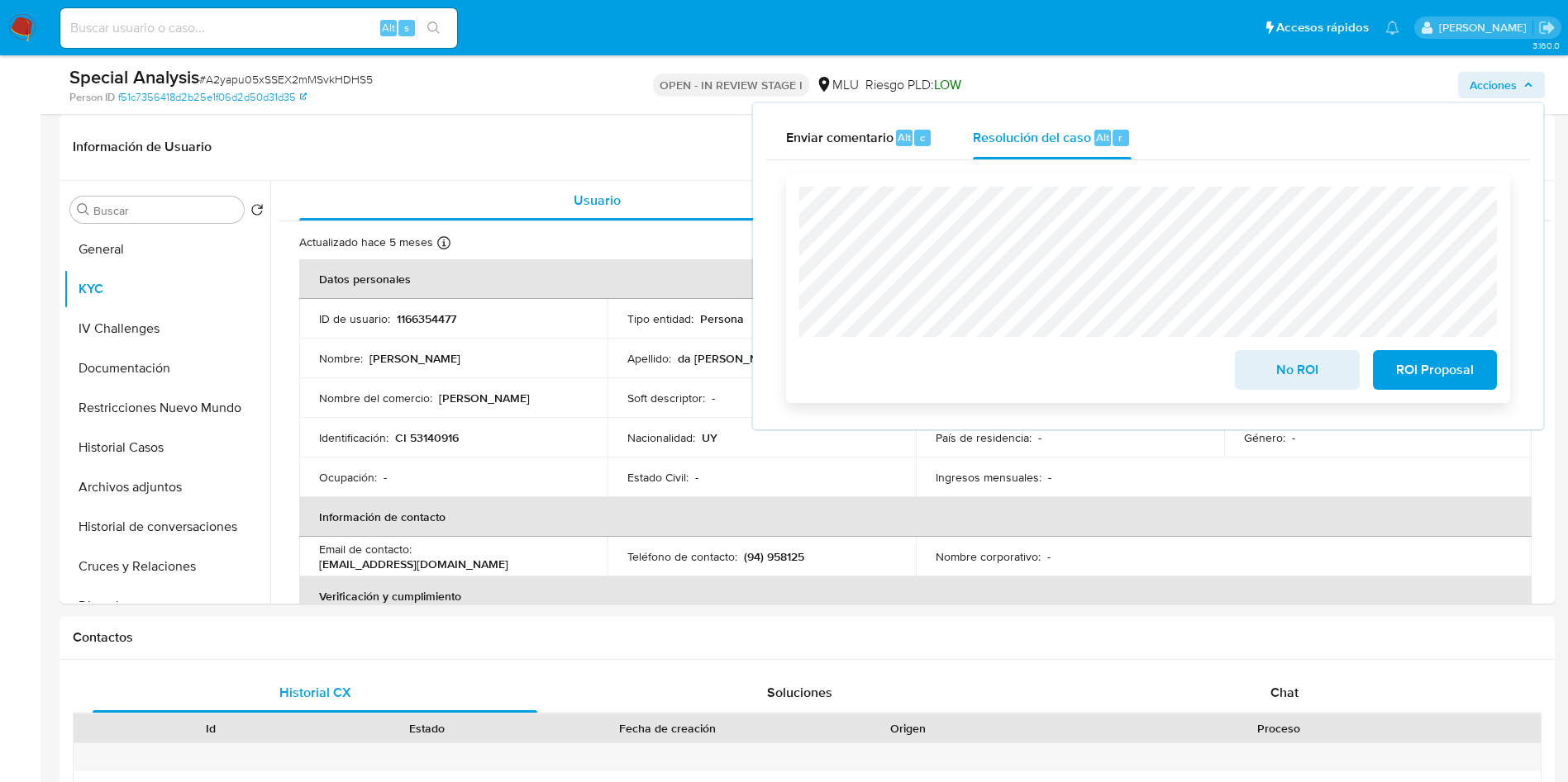
drag, startPoint x: 1290, startPoint y: 377, endPoint x: 935, endPoint y: 470, distance: 367.0
click at [1290, 379] on span "No ROI" at bounding box center [1297, 370] width 81 height 36
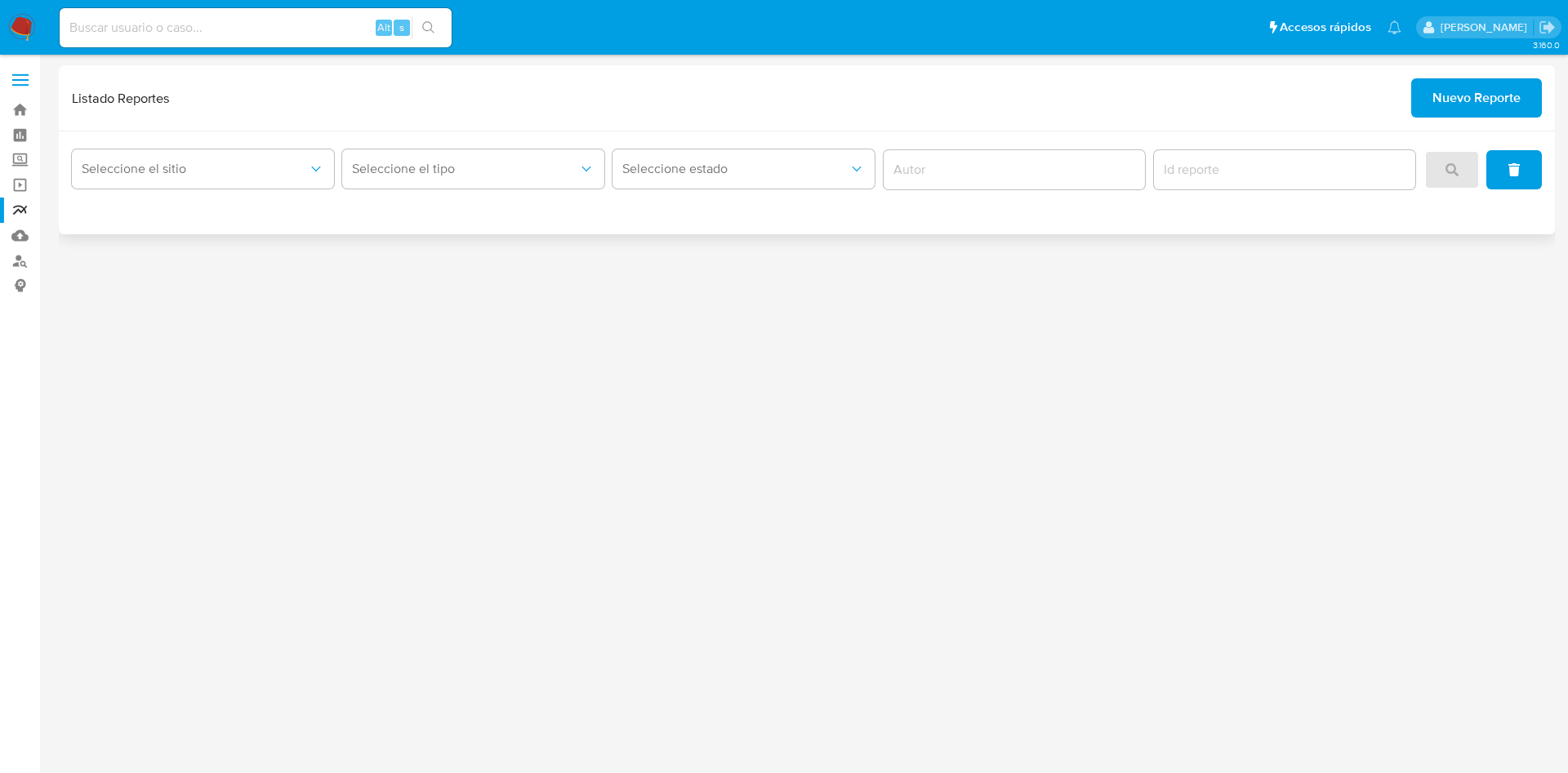
click at [1491, 82] on span "Nuevo Reporte" at bounding box center [1476, 98] width 88 height 35
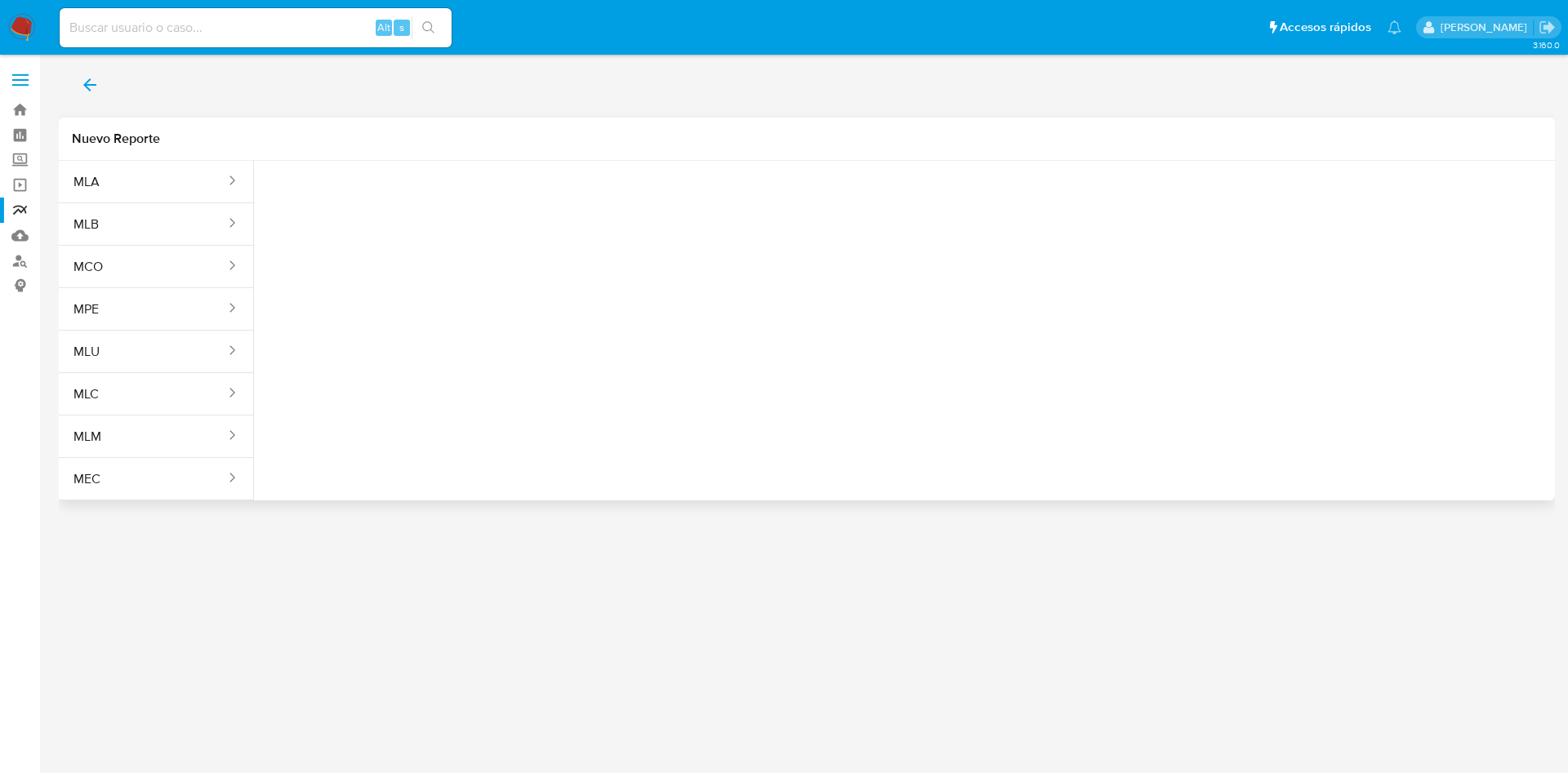
drag, startPoint x: 129, startPoint y: 352, endPoint x: 469, endPoint y: 321, distance: 341.4
click at [128, 352] on button "MLU" at bounding box center [143, 352] width 168 height 39
drag, startPoint x: 413, startPoint y: 230, endPoint x: 401, endPoint y: 218, distance: 17.0
click at [406, 218] on div "Tipo reporte Seleccione una opcion" at bounding box center [357, 198] width 179 height 63
click at [399, 213] on button "Seleccione una opcion" at bounding box center [357, 204] width 179 height 39
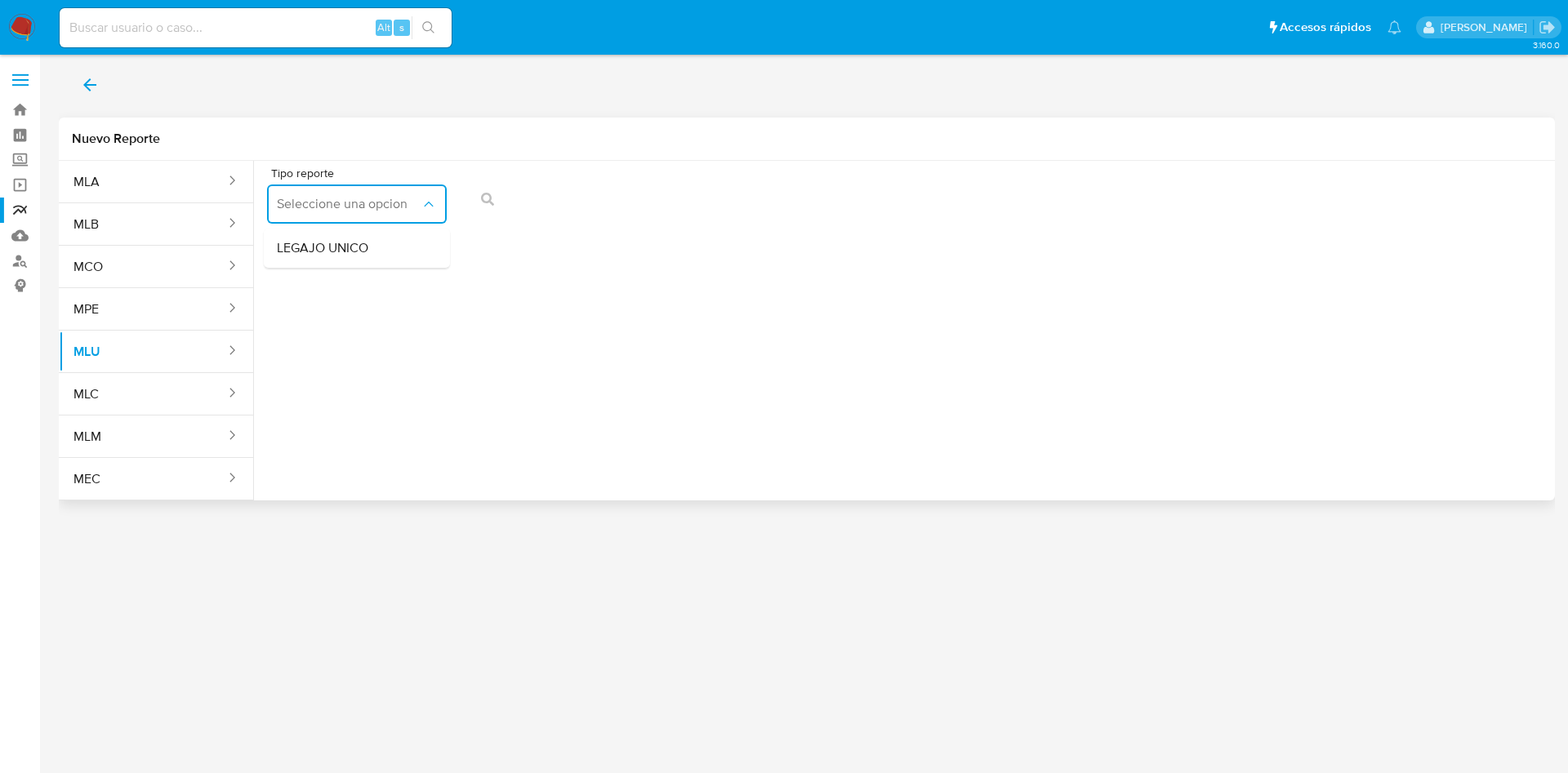
click at [378, 257] on div "LEGAJO UNICO" at bounding box center [352, 248] width 150 height 39
click at [847, 203] on icon "action-search" at bounding box center [853, 199] width 13 height 13
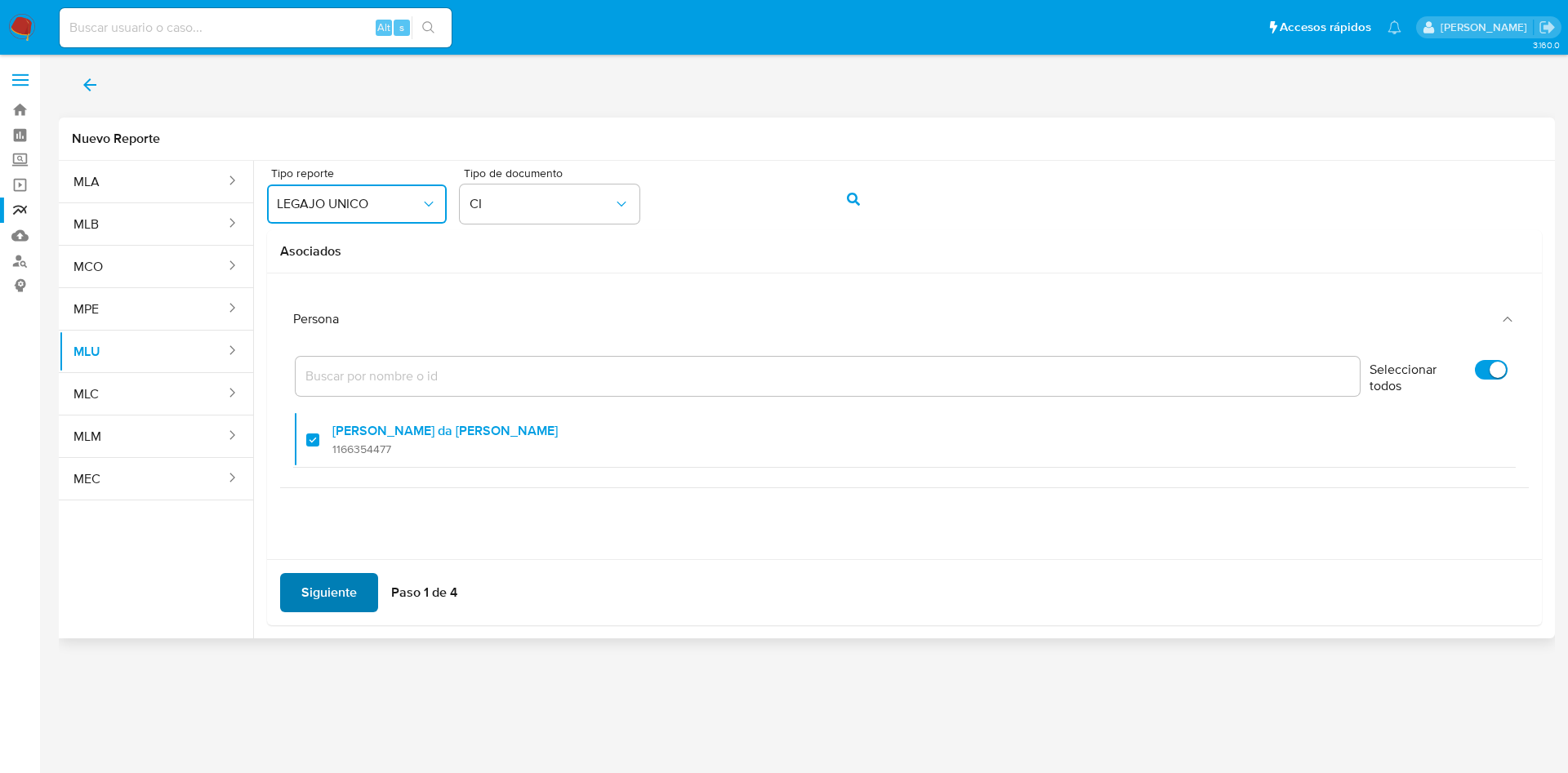
click at [332, 587] on span "Siguiente" at bounding box center [329, 593] width 55 height 35
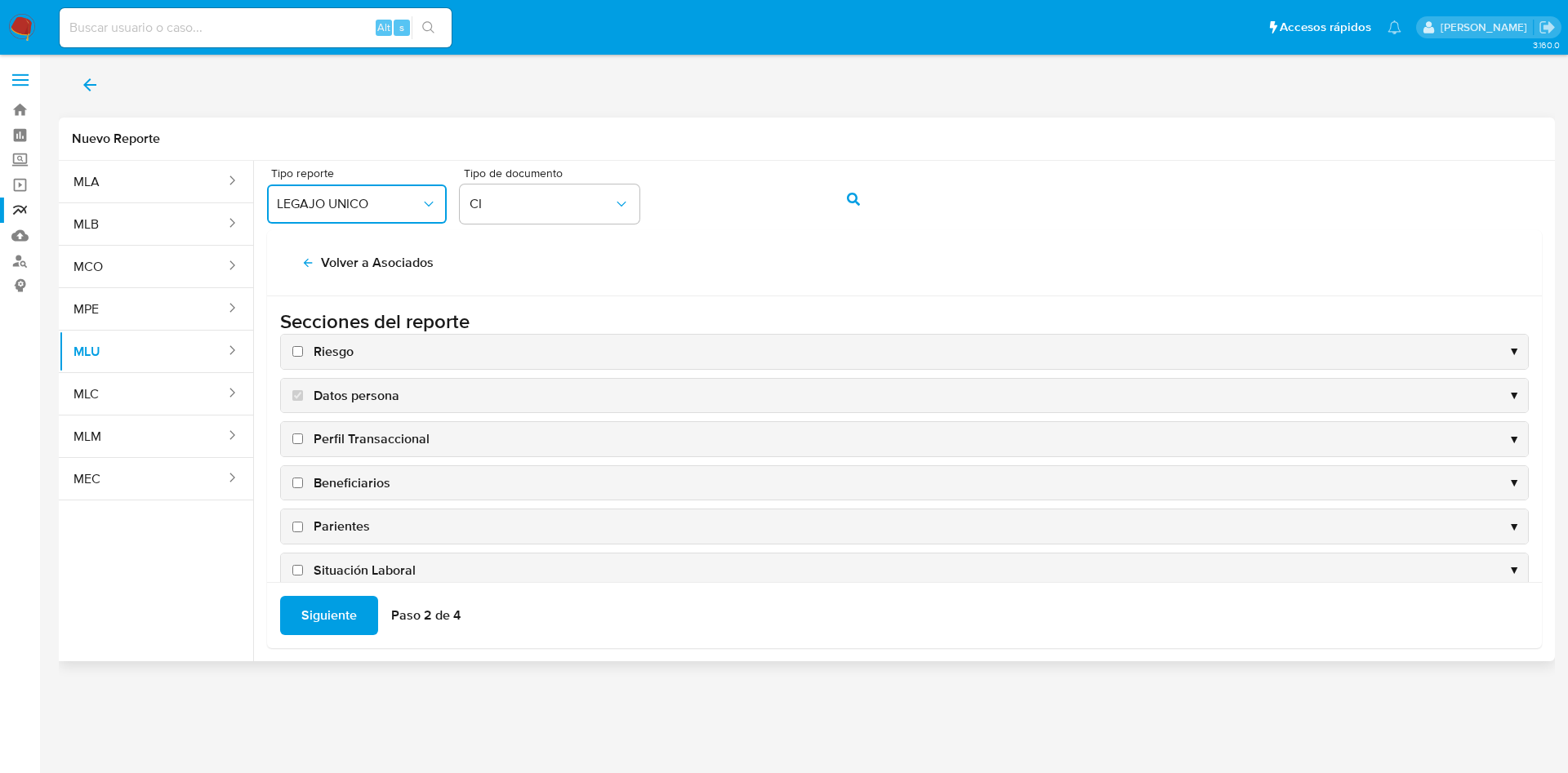
click at [299, 353] on input "Riesgo" at bounding box center [297, 351] width 10 height 10
checkbox input "true"
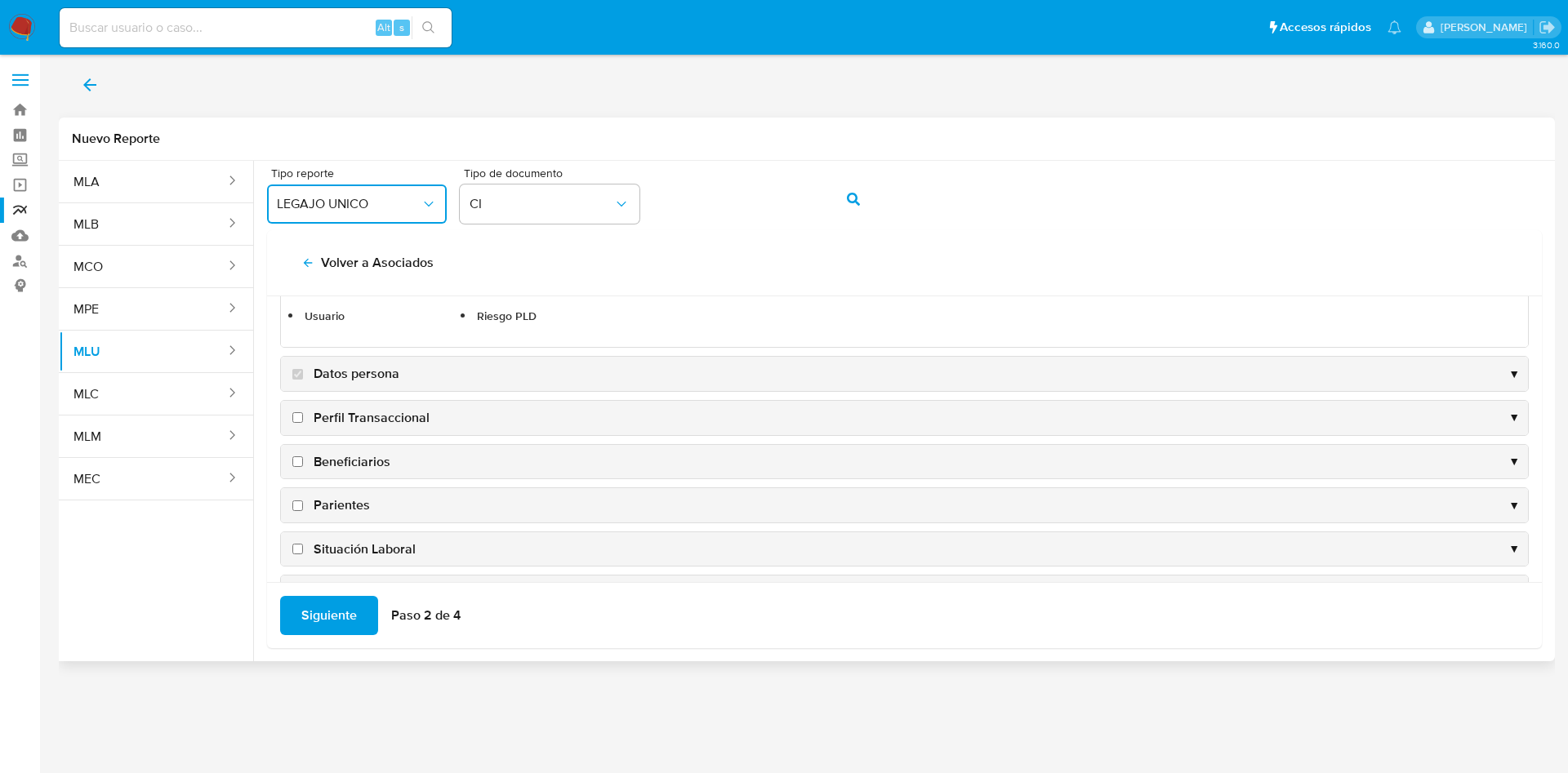
scroll to position [122, 0]
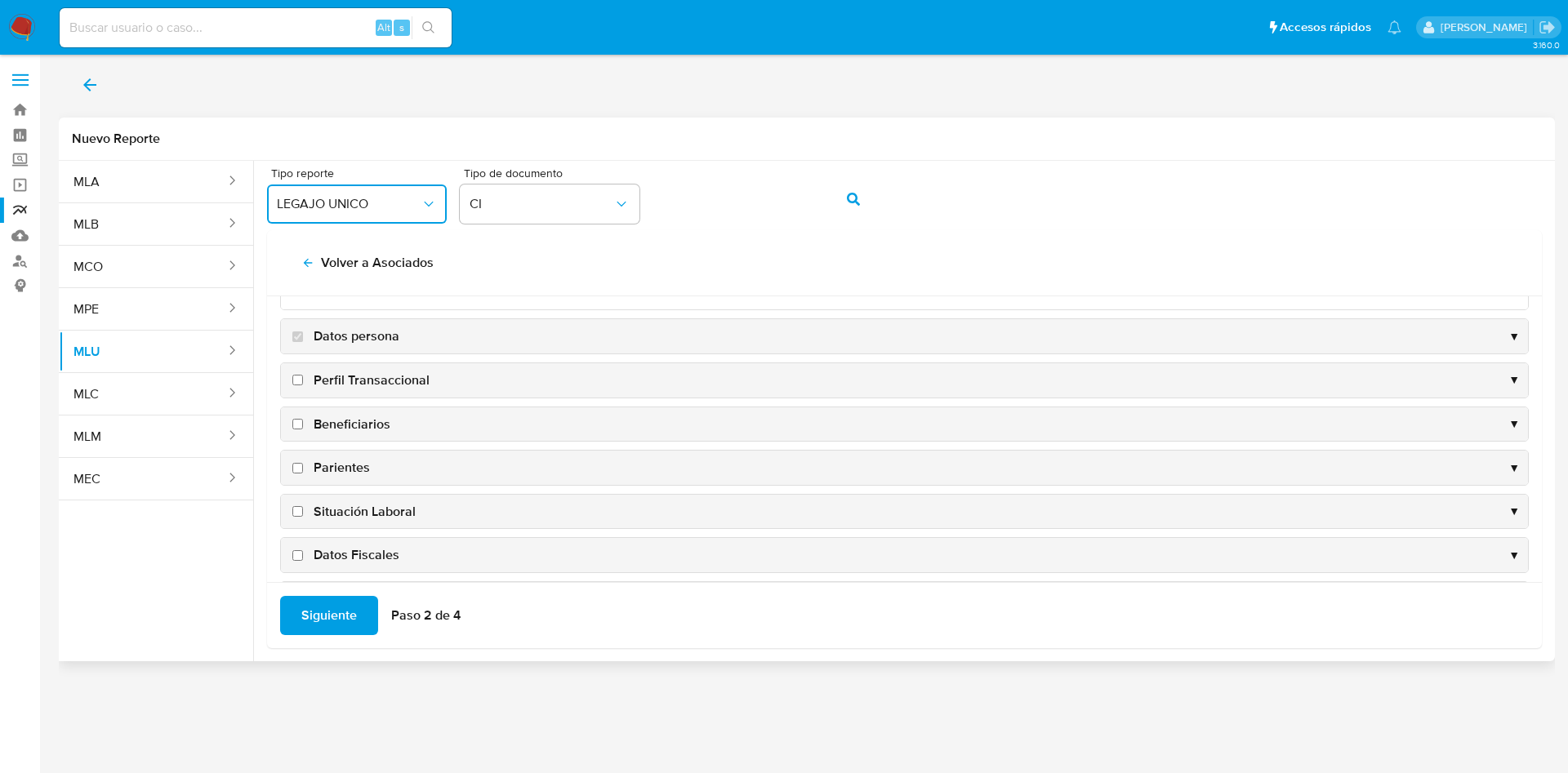
click at [297, 377] on input "Perfil Transaccional" at bounding box center [297, 380] width 10 height 10
checkbox input "true"
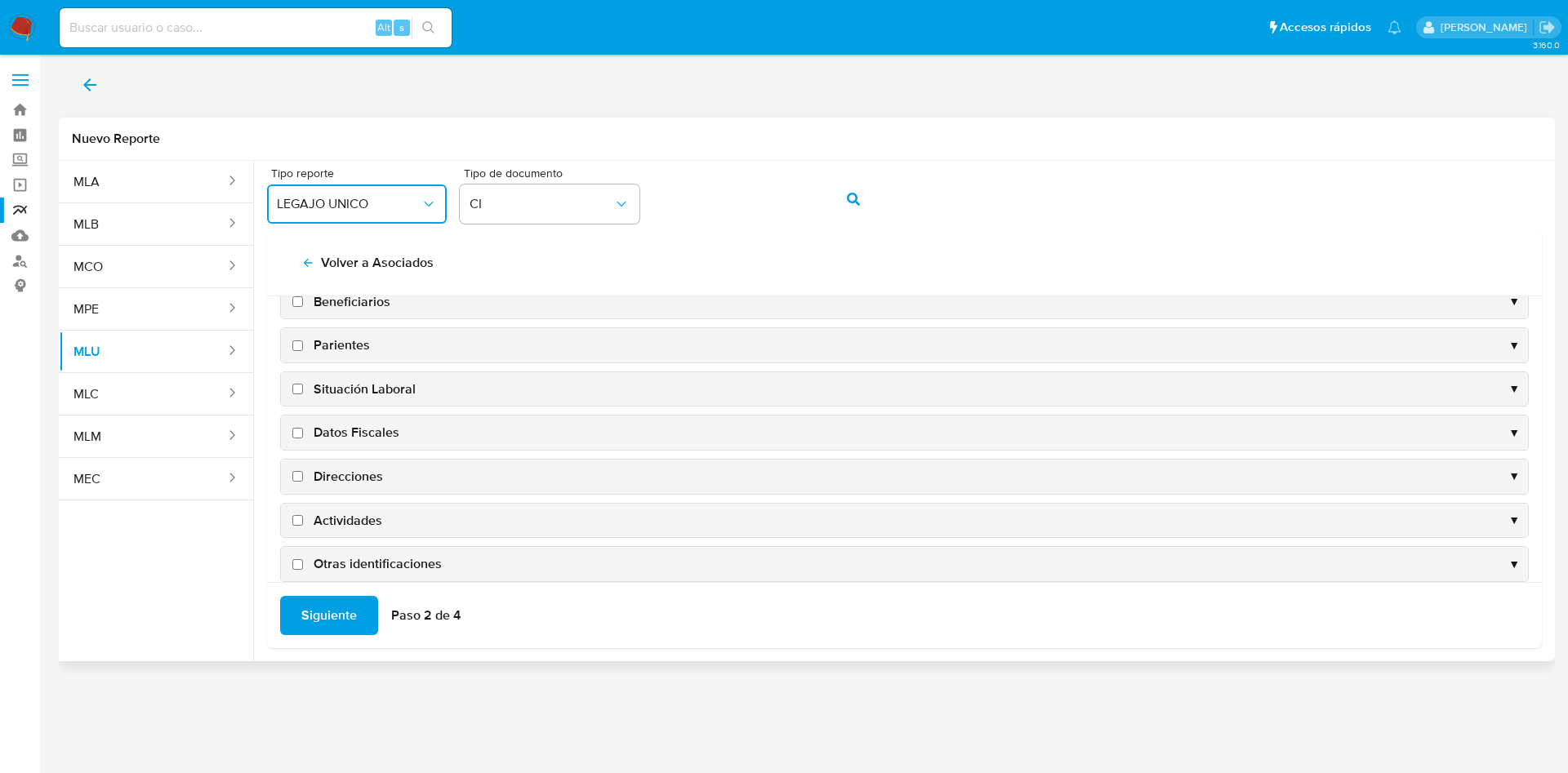
click at [297, 482] on label "Direcciones" at bounding box center [336, 476] width 94 height 18
click at [297, 482] on input "Direcciones" at bounding box center [297, 476] width 10 height 10
checkbox input "true"
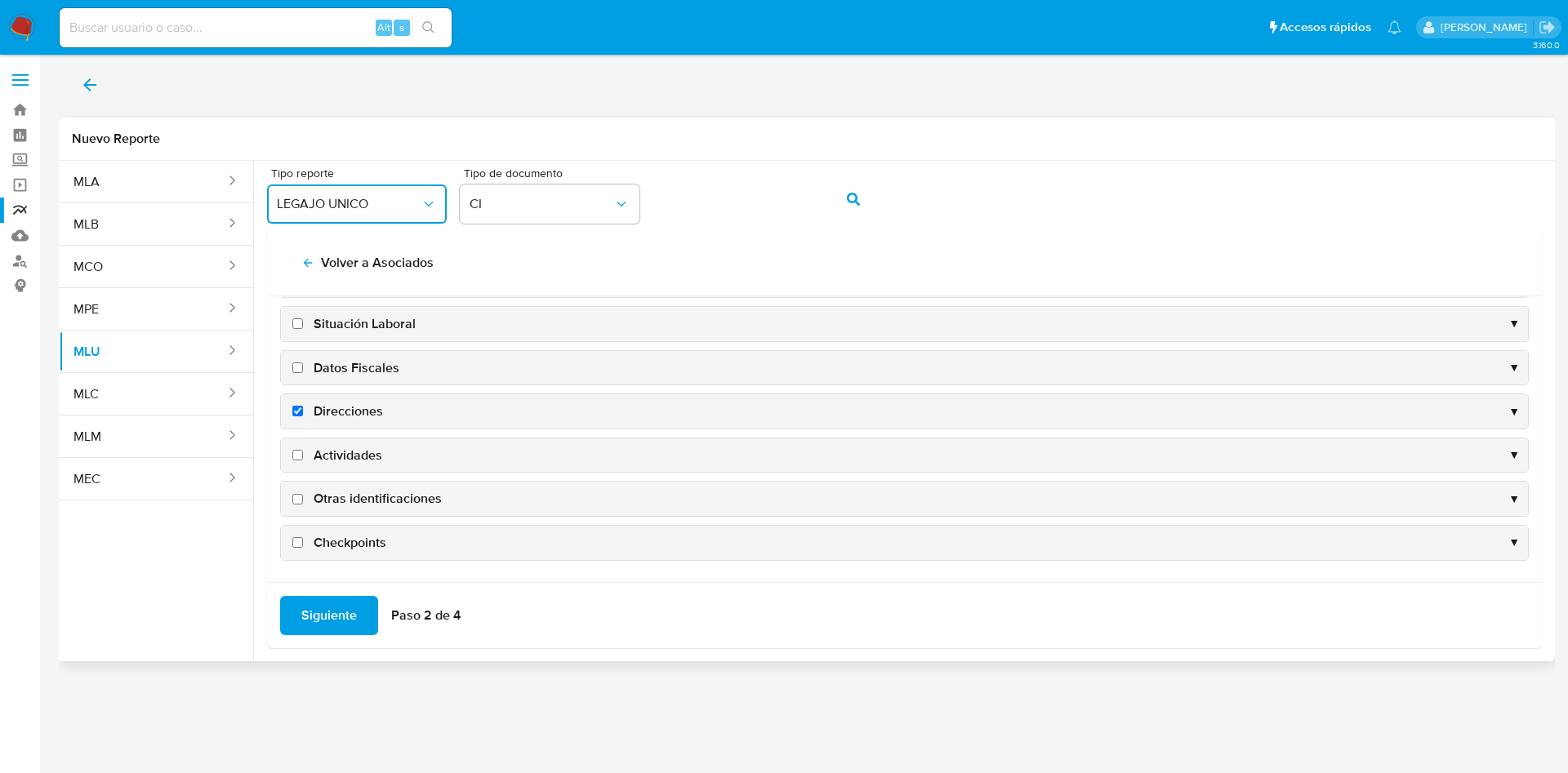
click at [301, 454] on input "Actividades" at bounding box center [297, 455] width 10 height 10
checkbox input "true"
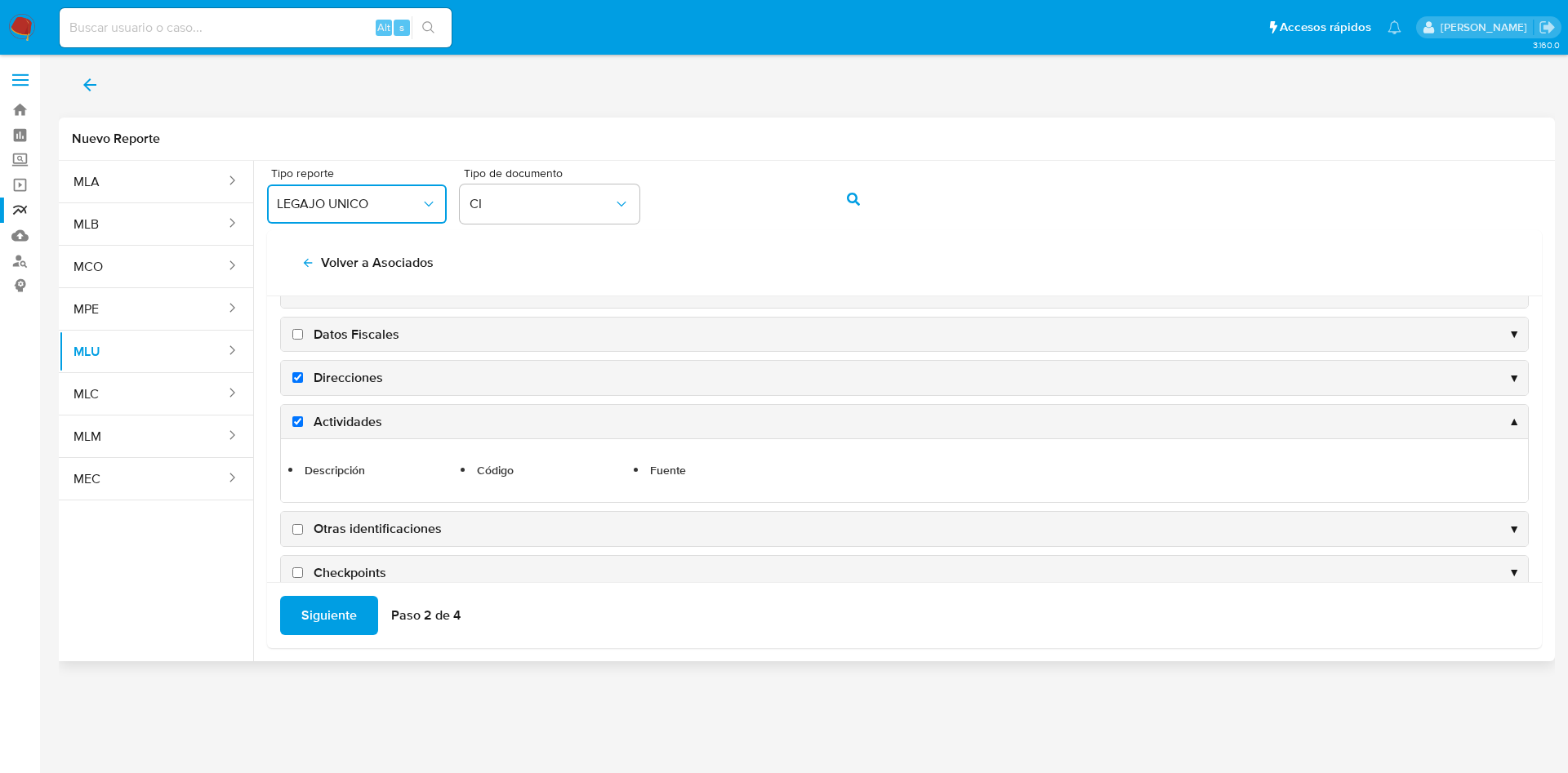
scroll to position [310, 0]
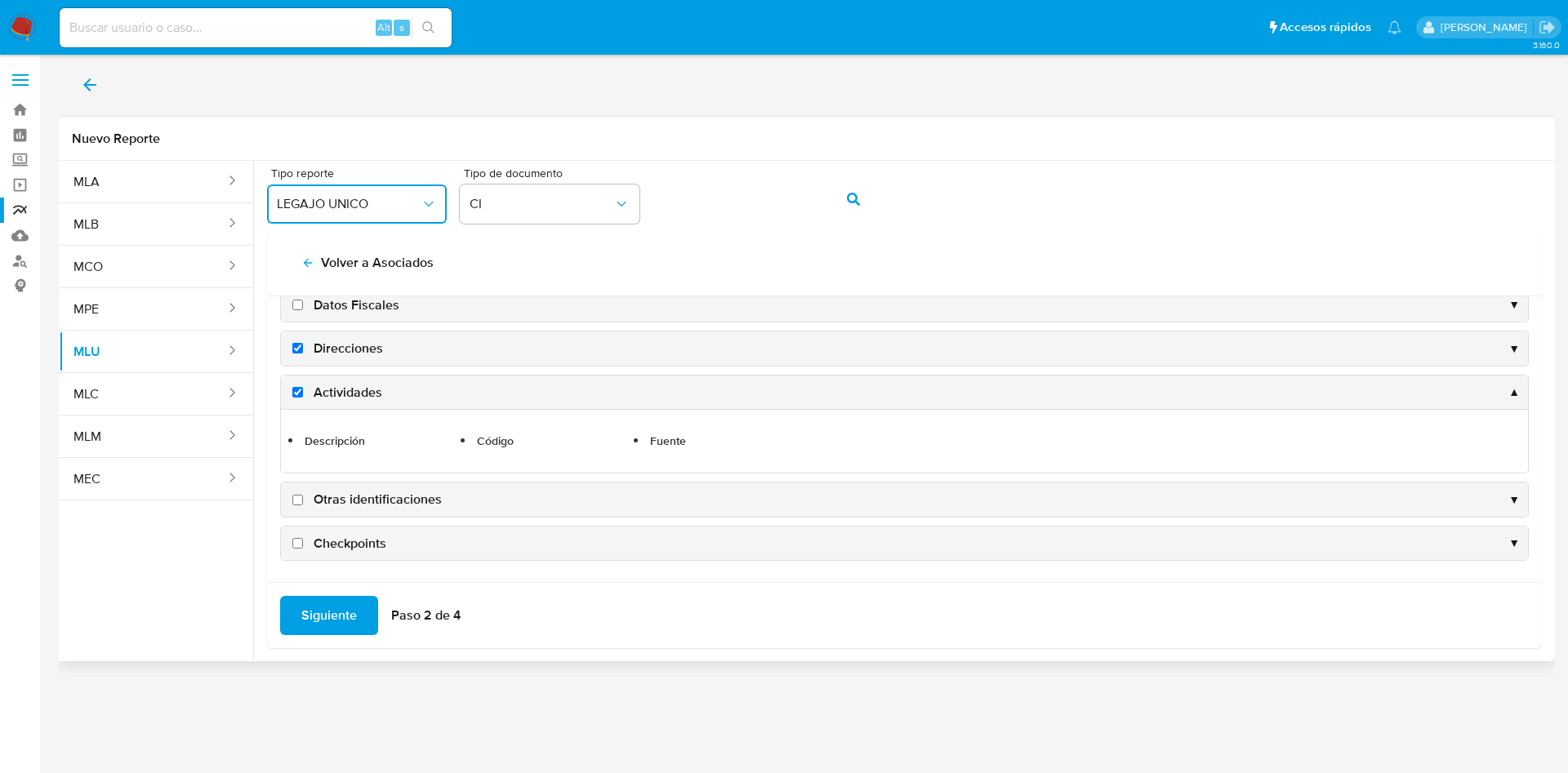
click at [297, 499] on input "Otras identificaciones" at bounding box center [297, 499] width 10 height 10
checkbox input "true"
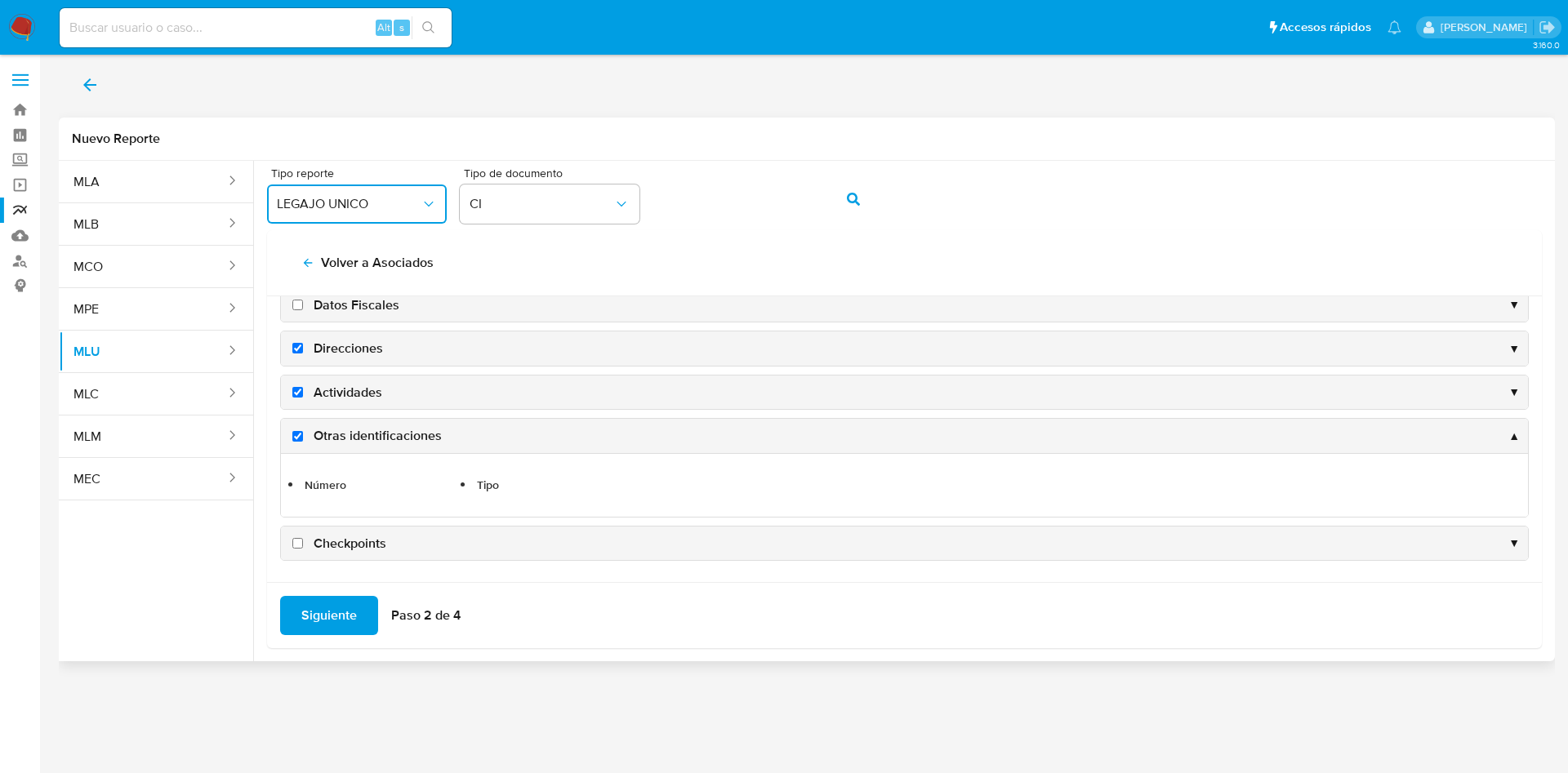
click at [298, 545] on input "Checkpoints" at bounding box center [297, 542] width 10 height 10
checkbox input "true"
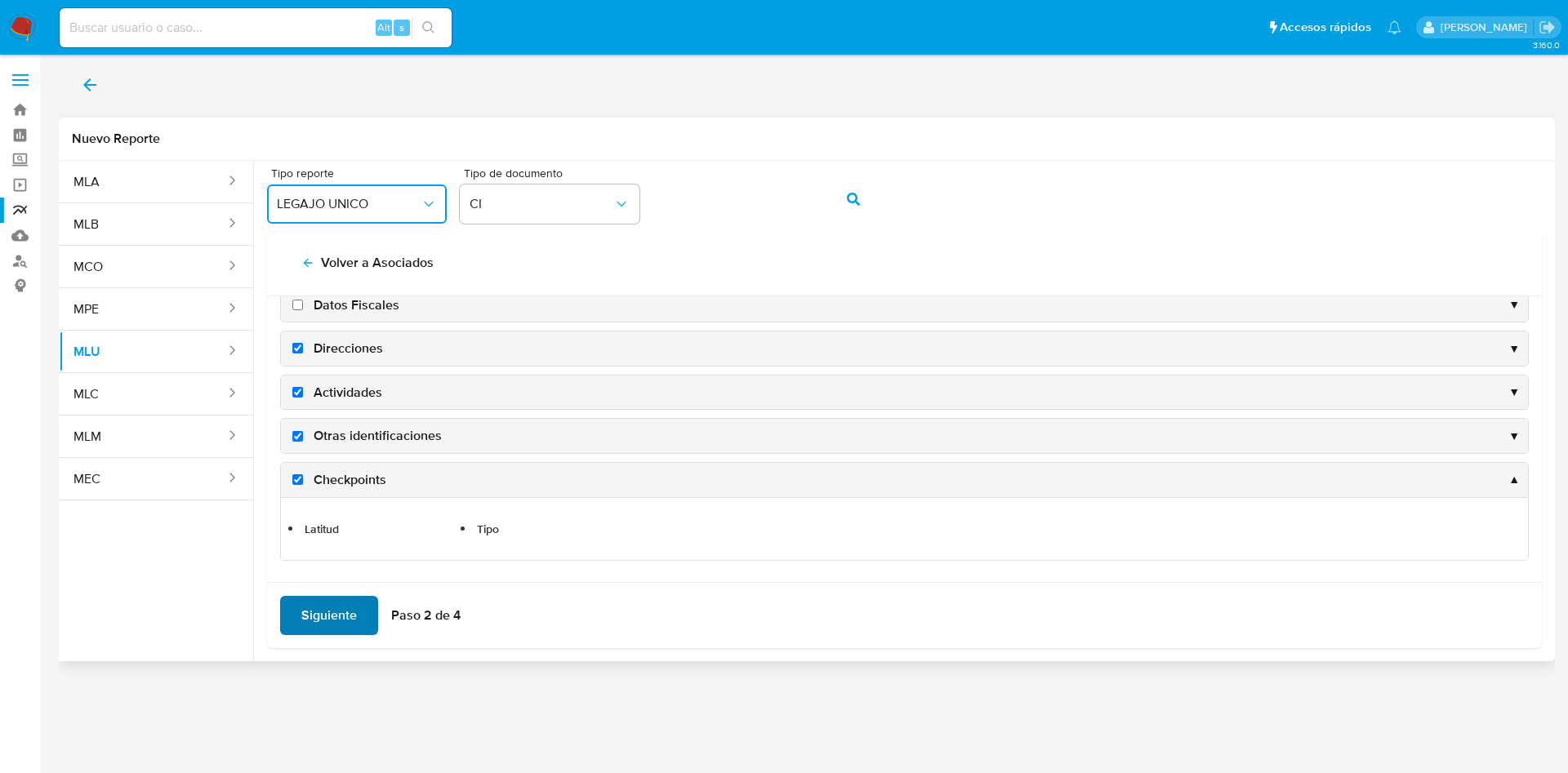
click at [315, 611] on span "Siguiente" at bounding box center [329, 615] width 55 height 35
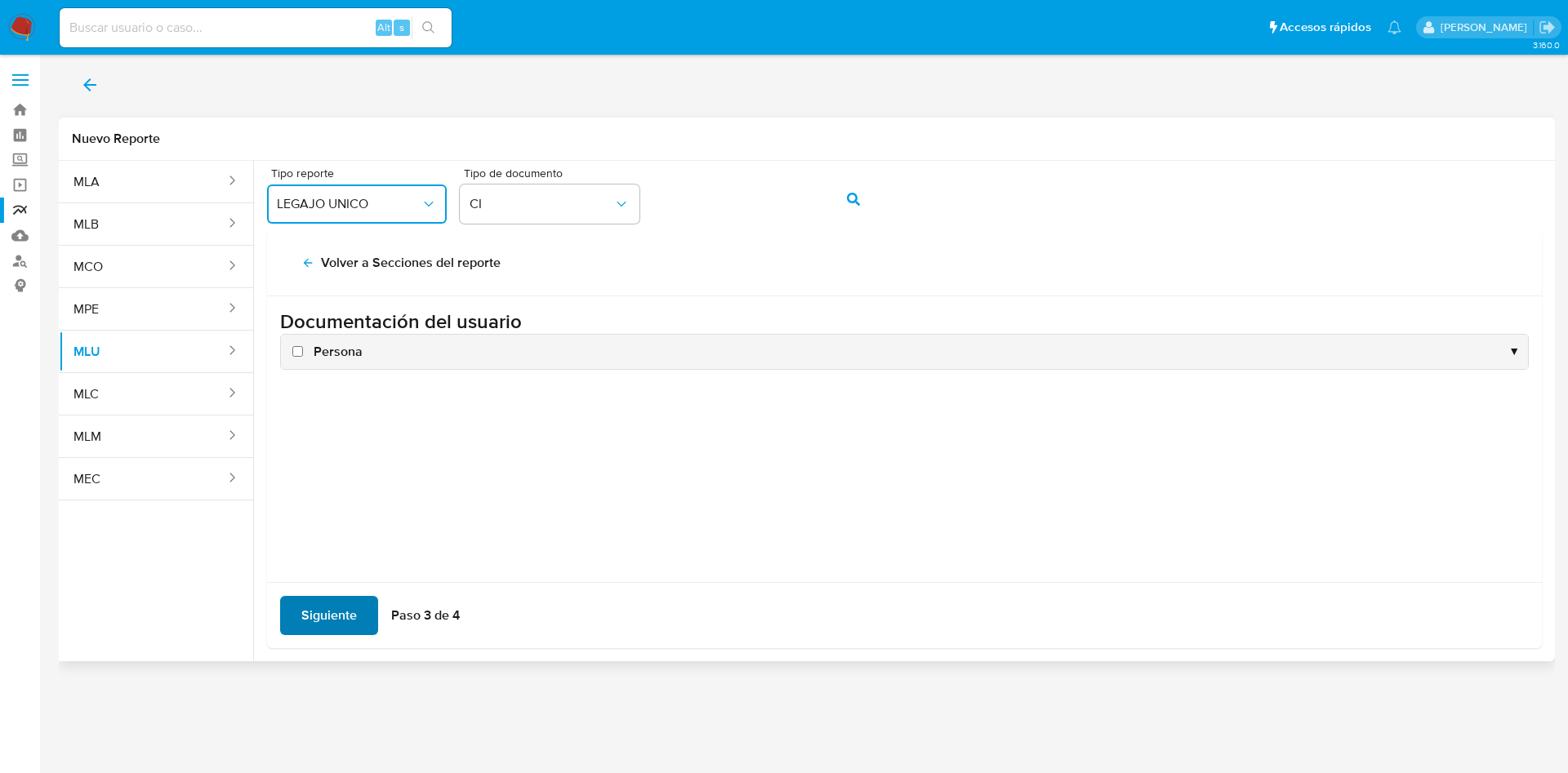
scroll to position [0, 0]
click at [297, 349] on input "Persona" at bounding box center [297, 351] width 10 height 10
checkbox input "true"
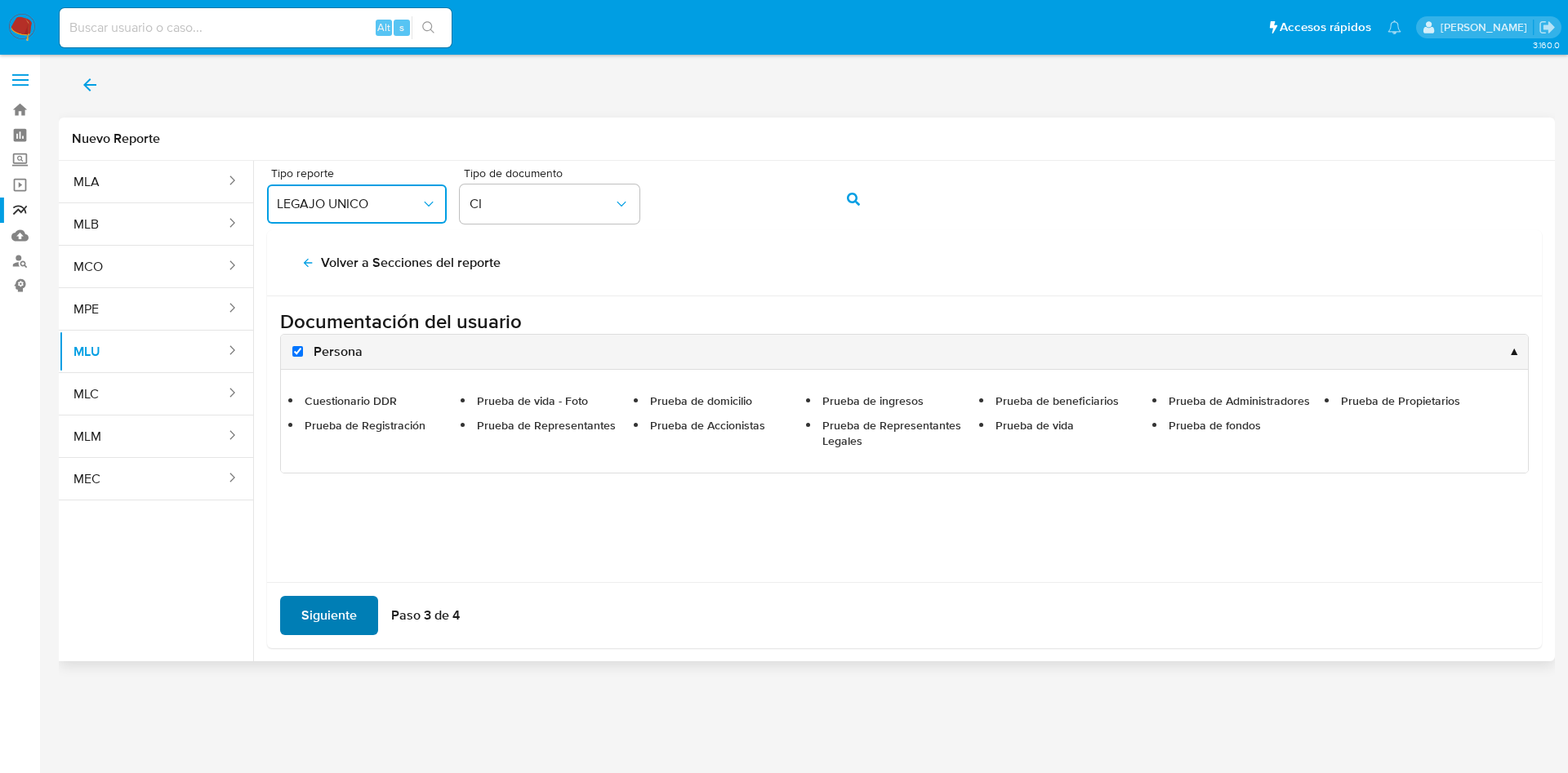
click at [337, 616] on span "Siguiente" at bounding box center [329, 615] width 55 height 35
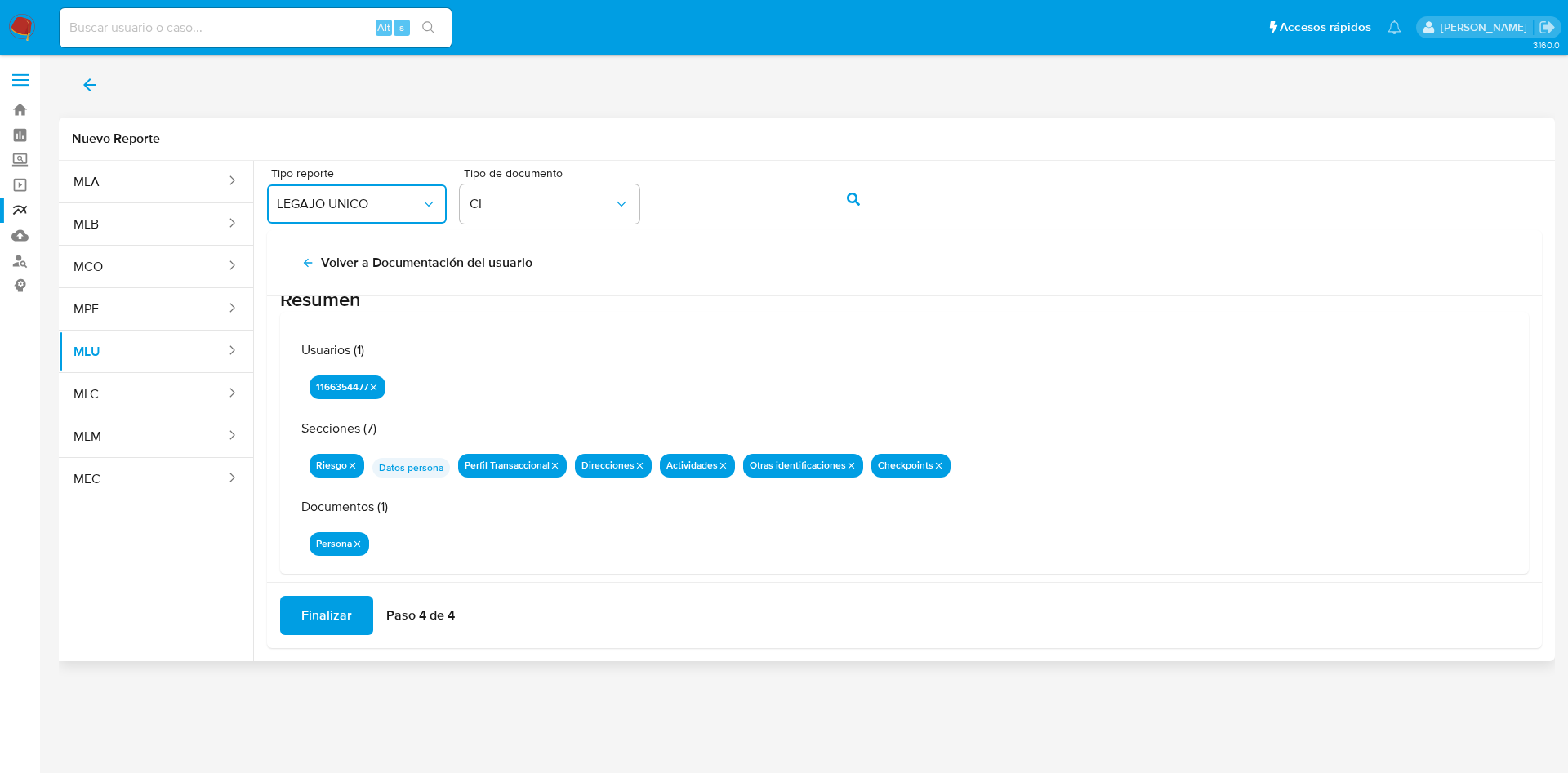
scroll to position [53, 0]
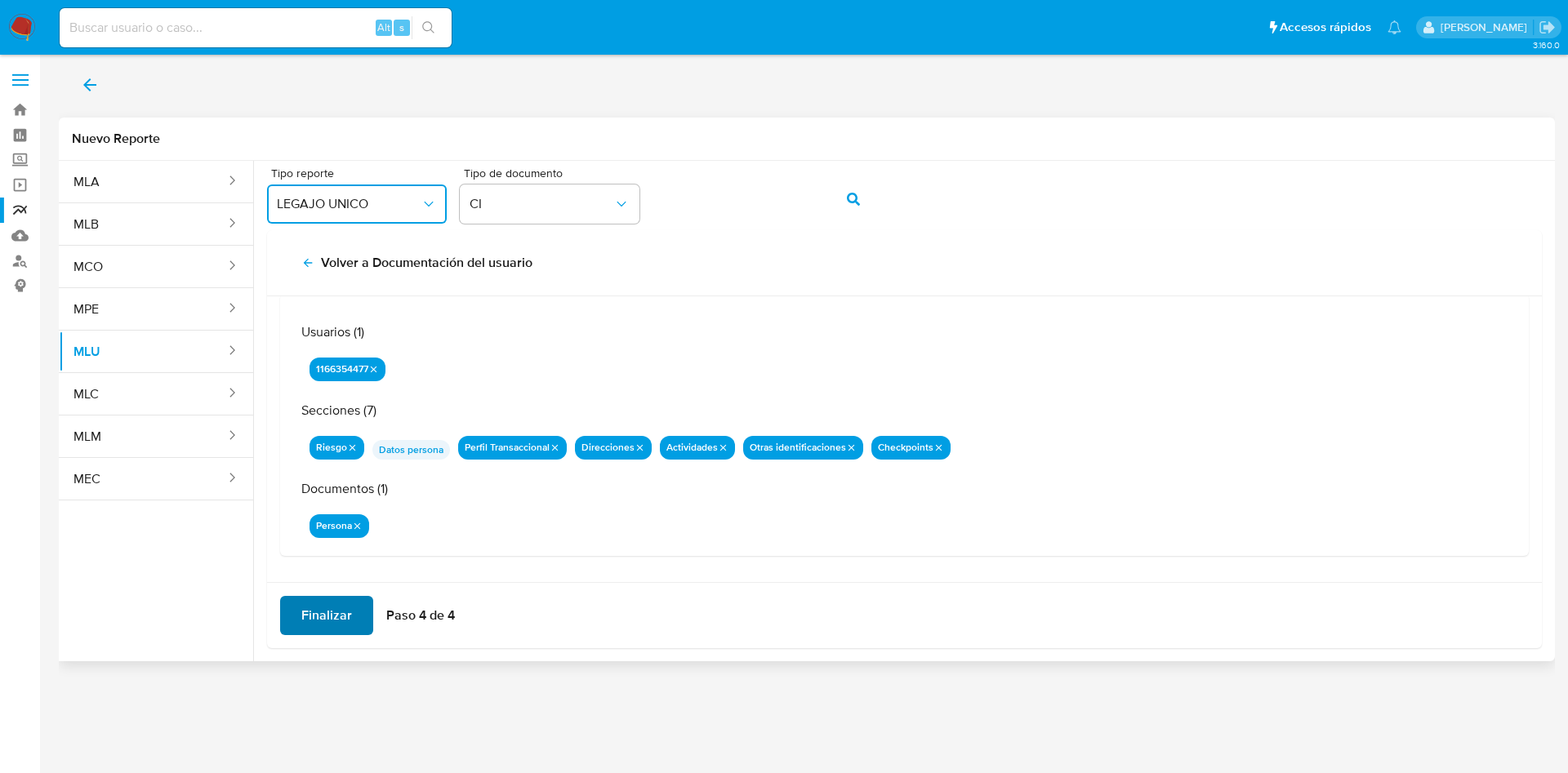
click at [326, 612] on span "Finalizar" at bounding box center [327, 615] width 50 height 35
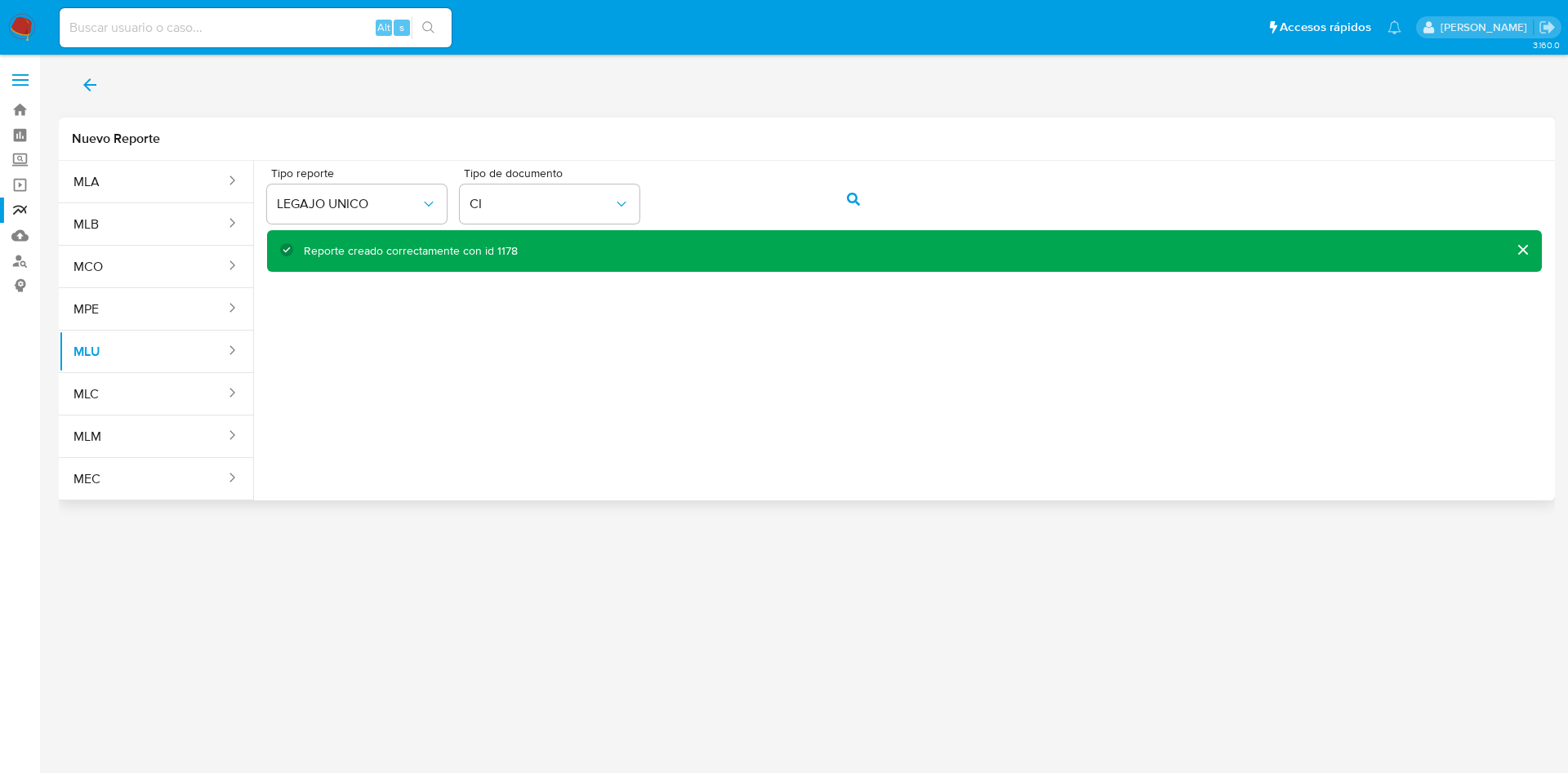
click at [497, 245] on div "Reporte creado correctamente con id 1178" at bounding box center [410, 251] width 214 height 16
click at [862, 200] on button "action-search" at bounding box center [852, 199] width 55 height 39
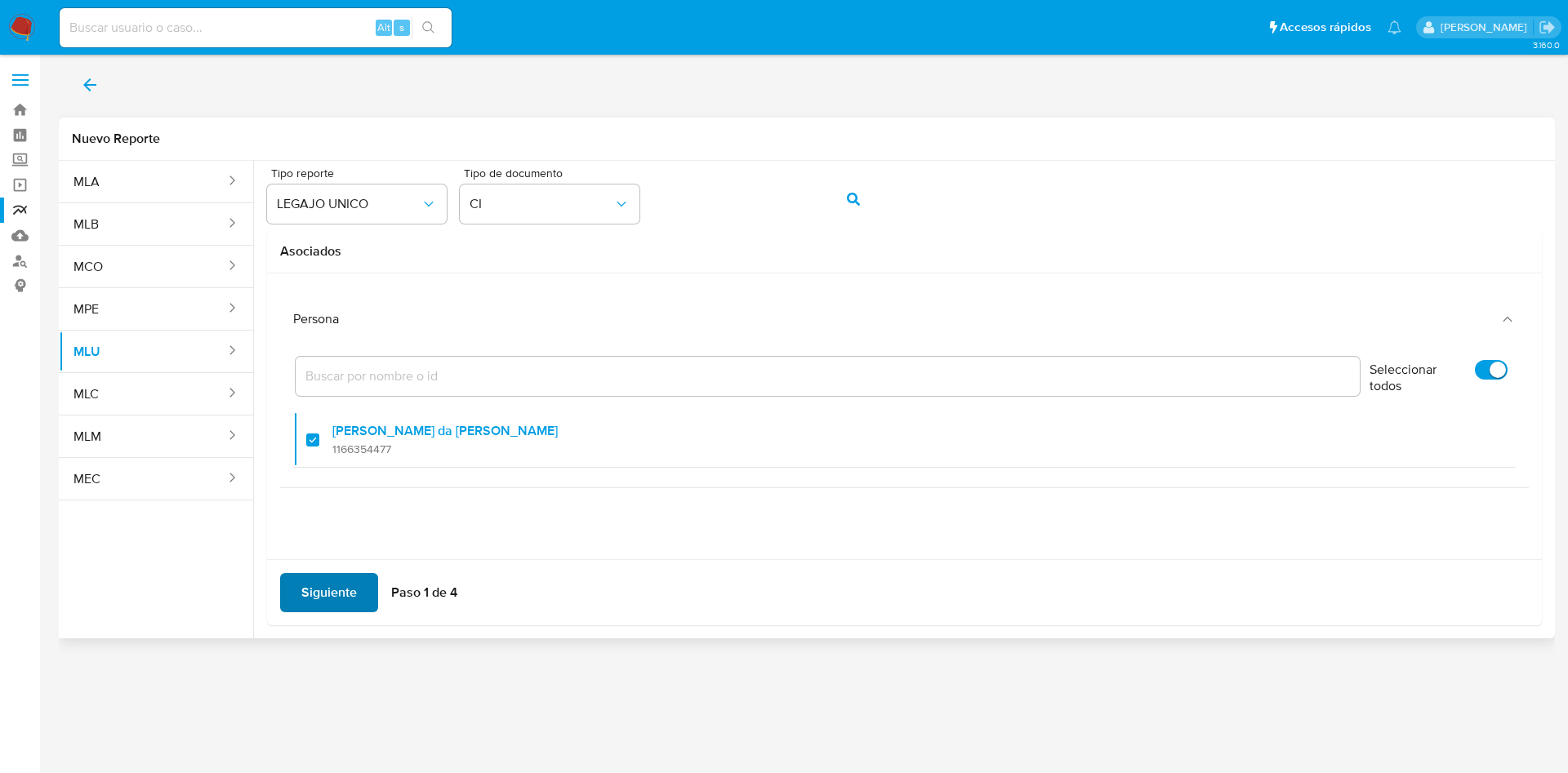
click at [315, 592] on span "Siguiente" at bounding box center [329, 593] width 55 height 35
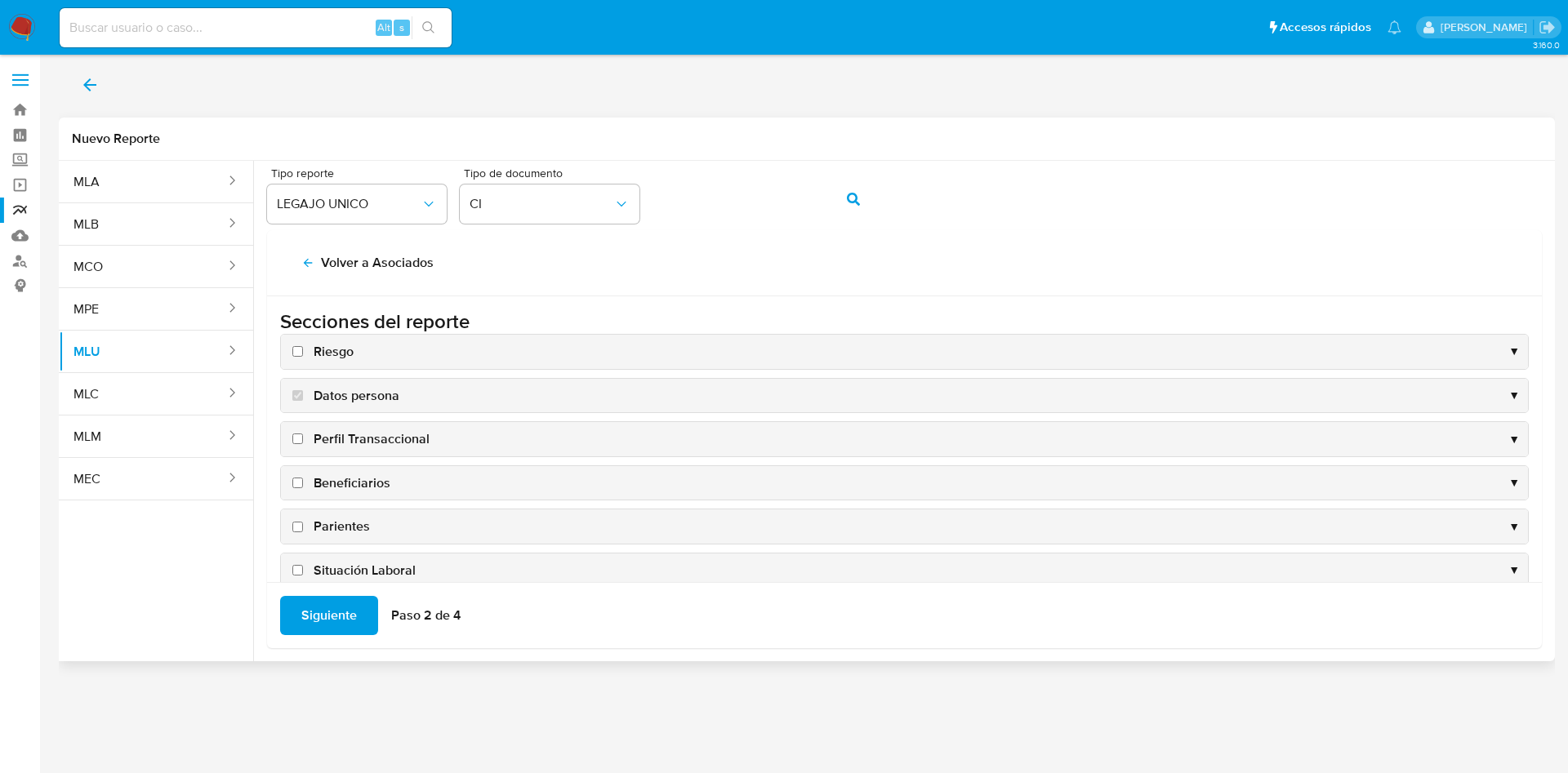
click at [300, 342] on div "Riesgo ▼" at bounding box center [904, 352] width 1247 height 35
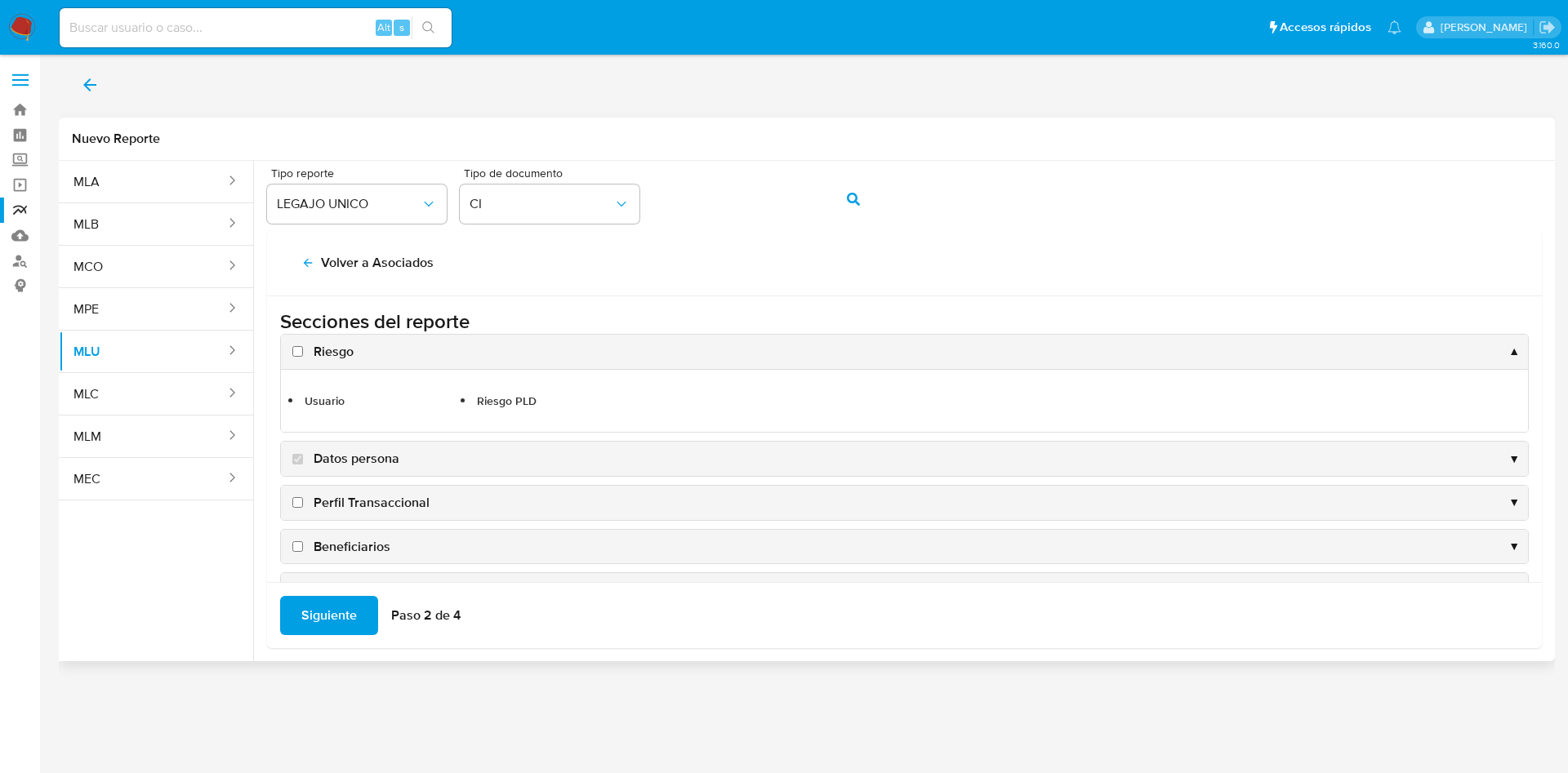
click at [303, 352] on label "Riesgo" at bounding box center [321, 351] width 64 height 18
click at [303, 352] on input "Riesgo" at bounding box center [297, 351] width 10 height 10
checkbox input "true"
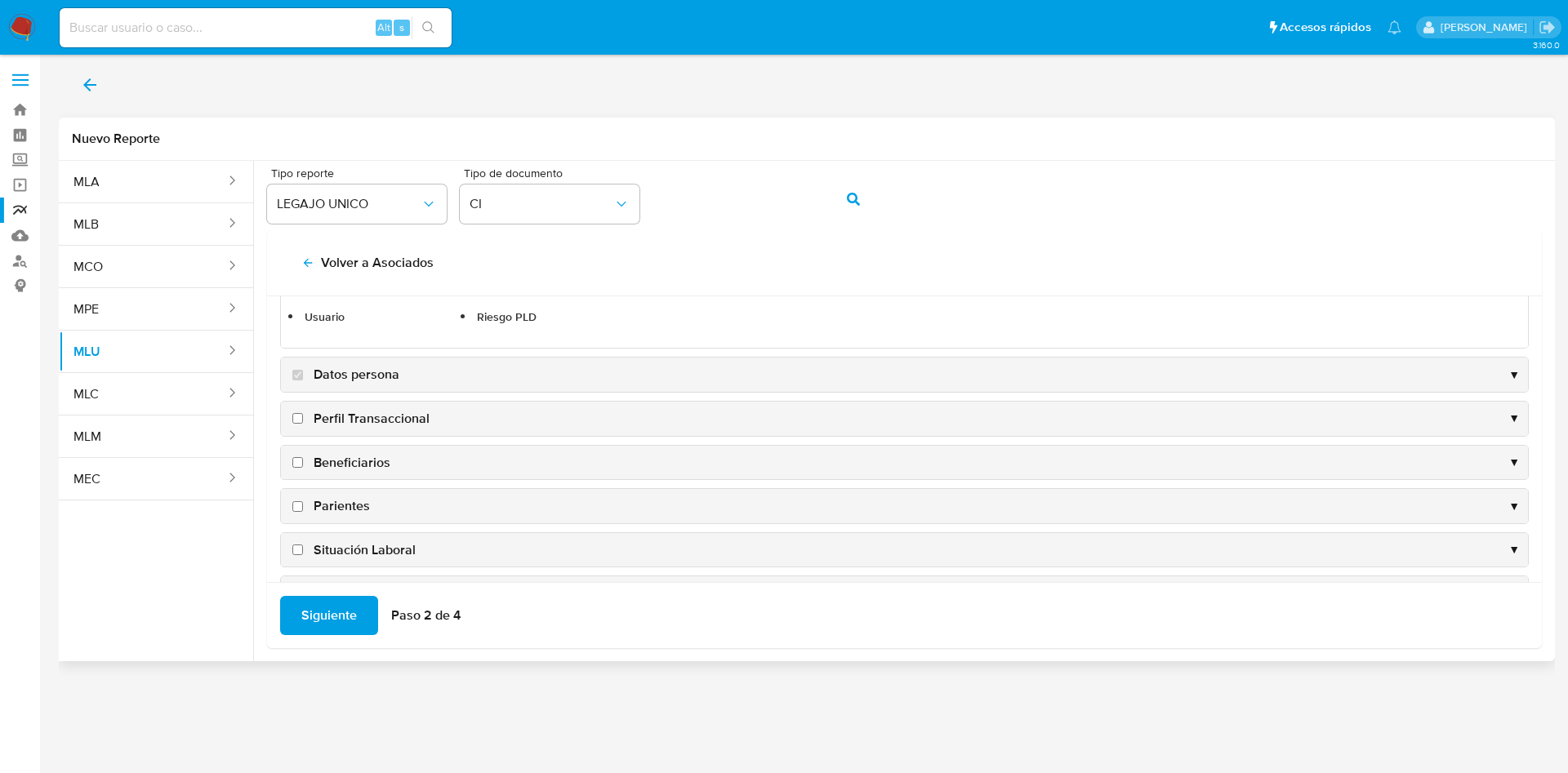
scroll to position [122, 0]
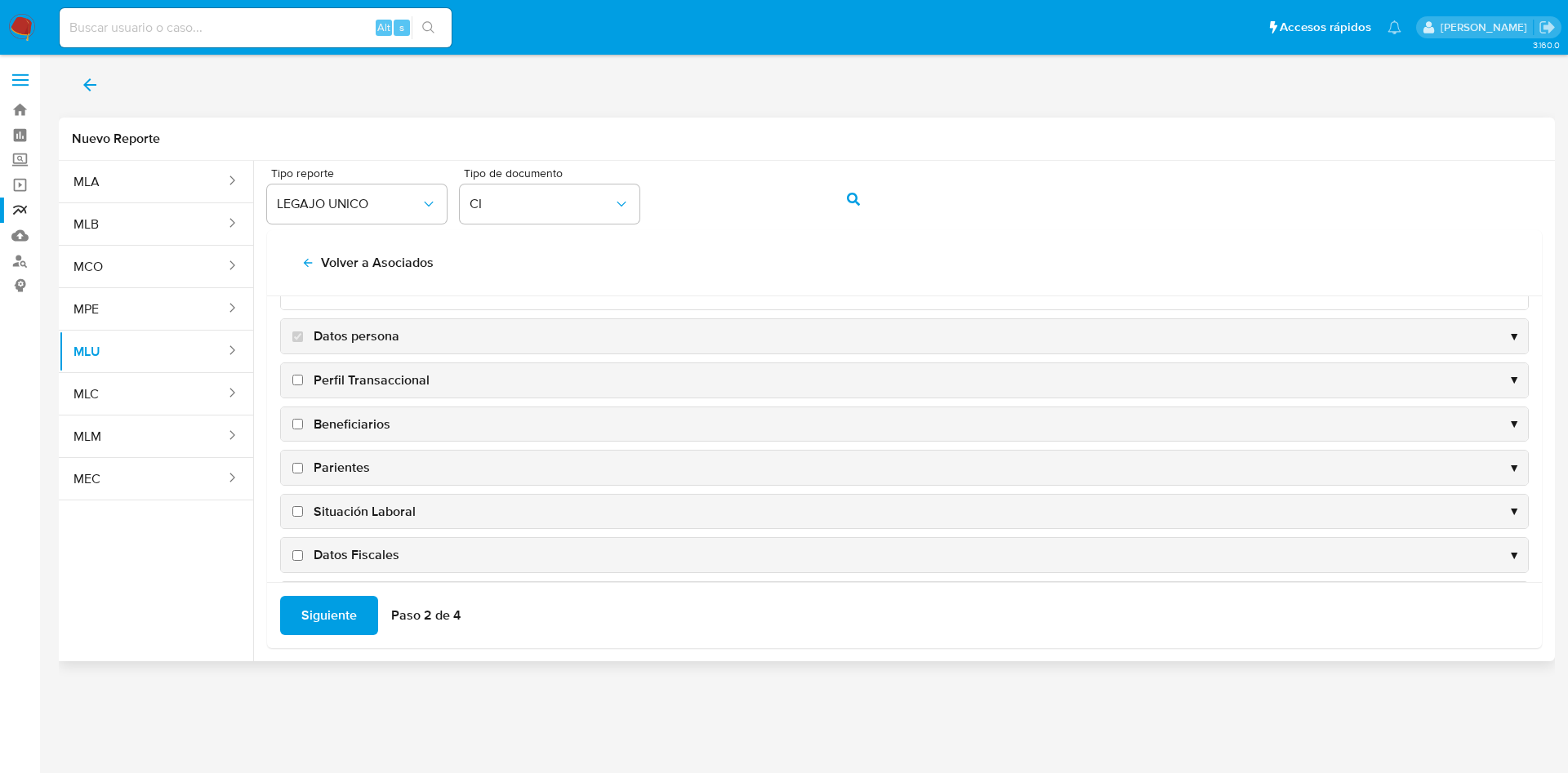
click at [293, 380] on input "Perfil Transaccional" at bounding box center [297, 380] width 10 height 10
checkbox input "true"
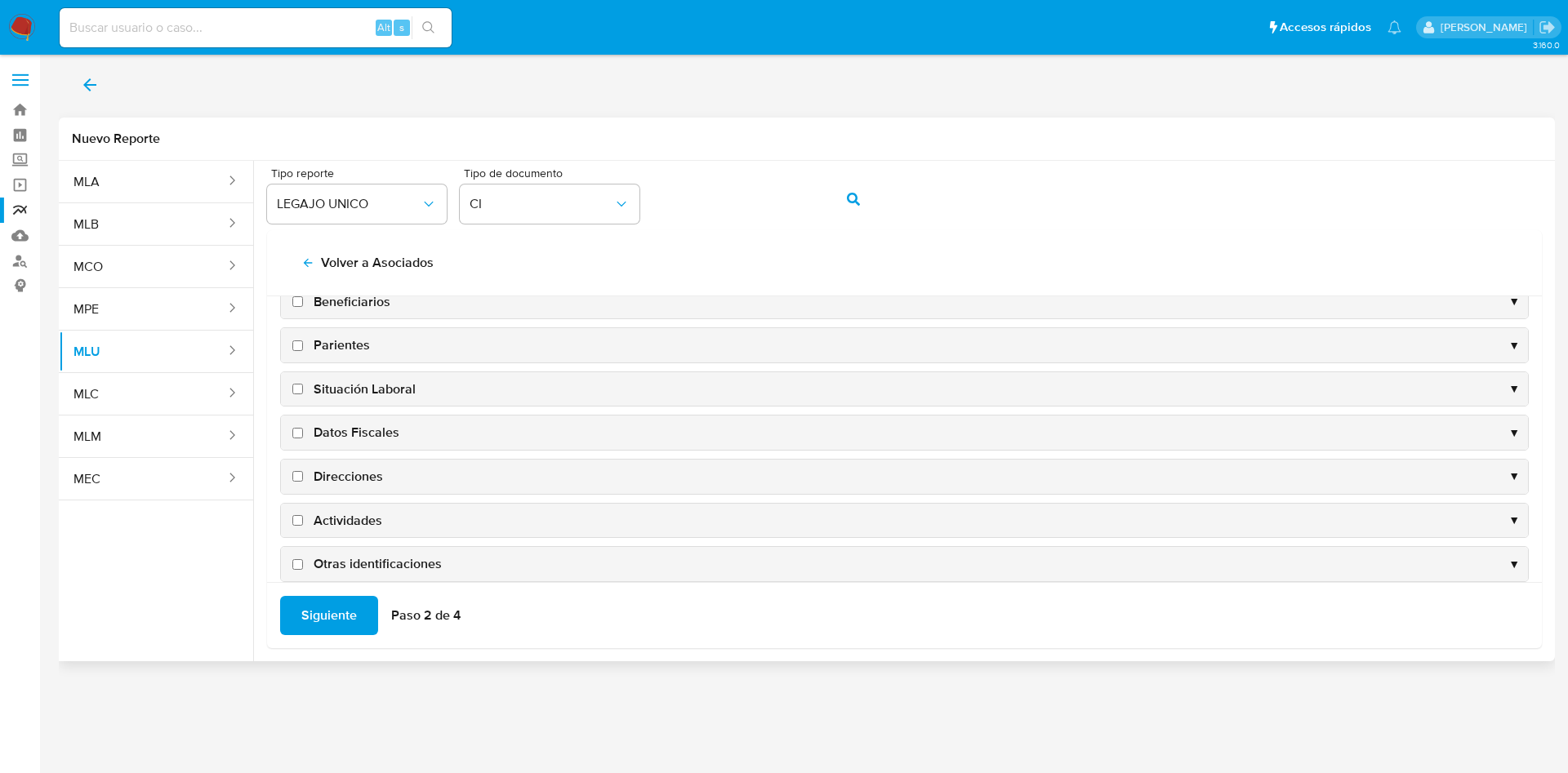
click at [301, 475] on input "Direcciones" at bounding box center [297, 476] width 10 height 10
checkbox input "true"
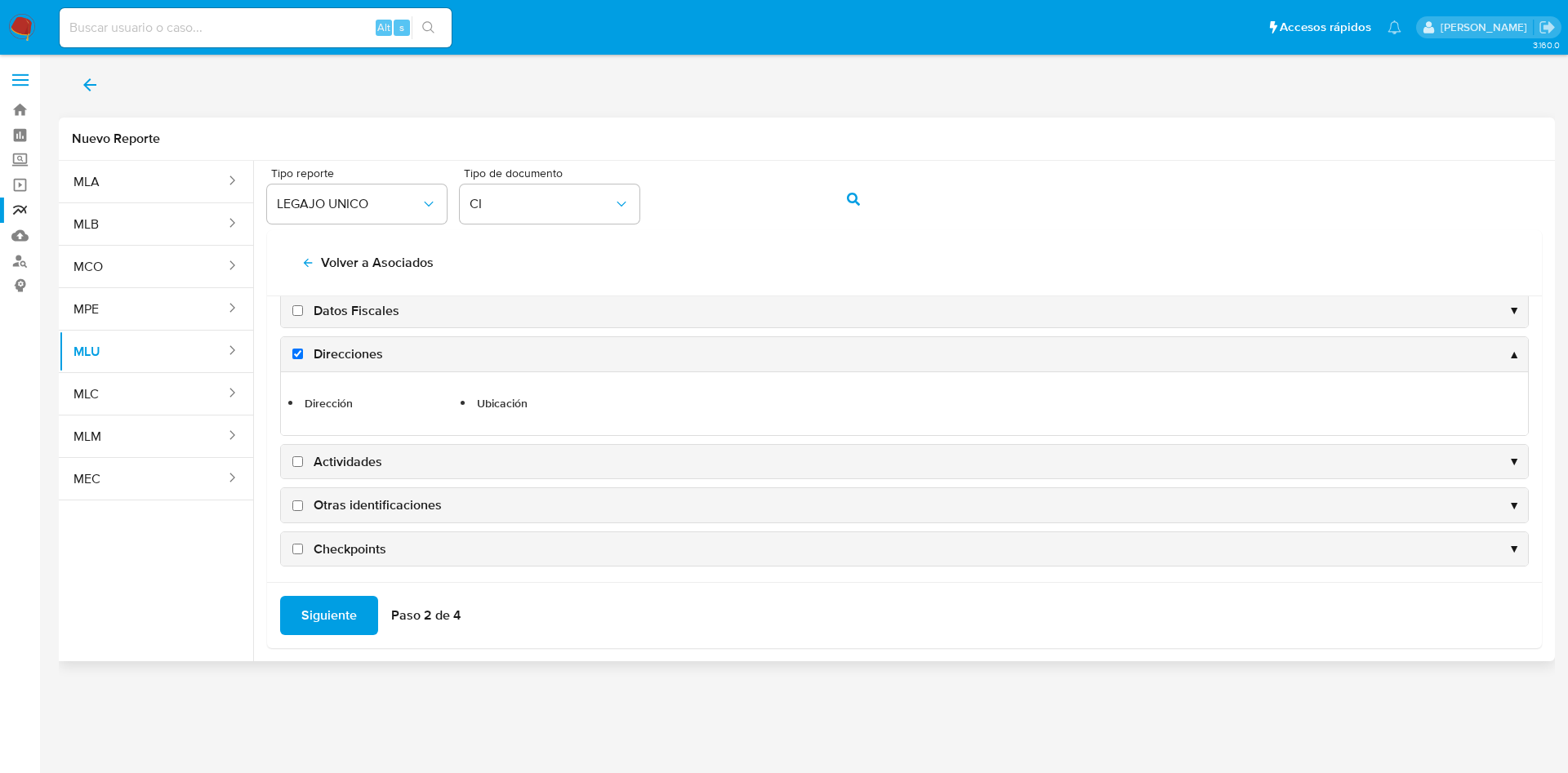
click at [303, 462] on label "Actividades" at bounding box center [336, 462] width 93 height 18
click at [303, 462] on input "Actividades" at bounding box center [297, 461] width 10 height 10
checkbox input "true"
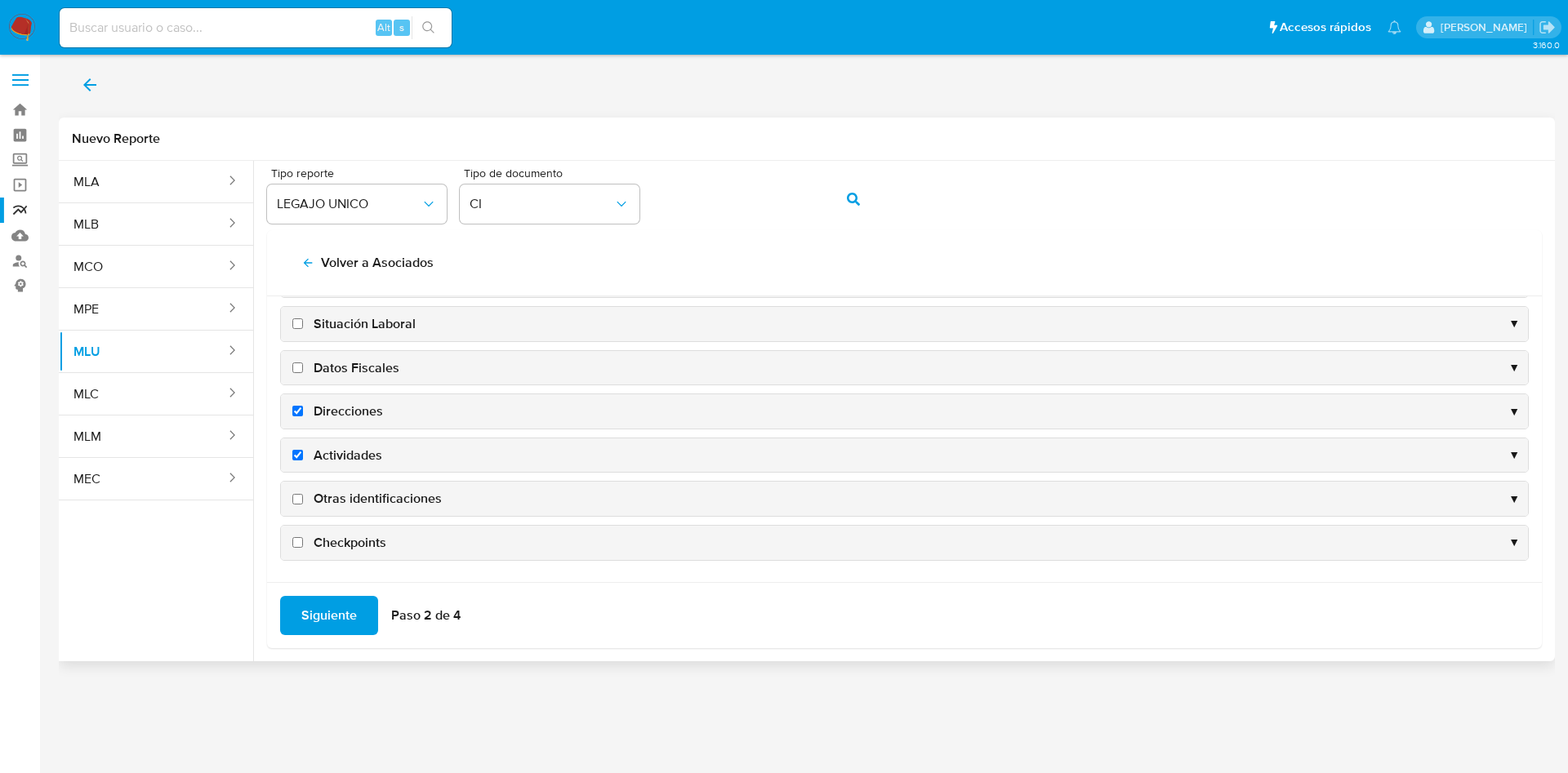
click at [301, 498] on input "Otras identificaciones" at bounding box center [297, 499] width 10 height 10
checkbox input "true"
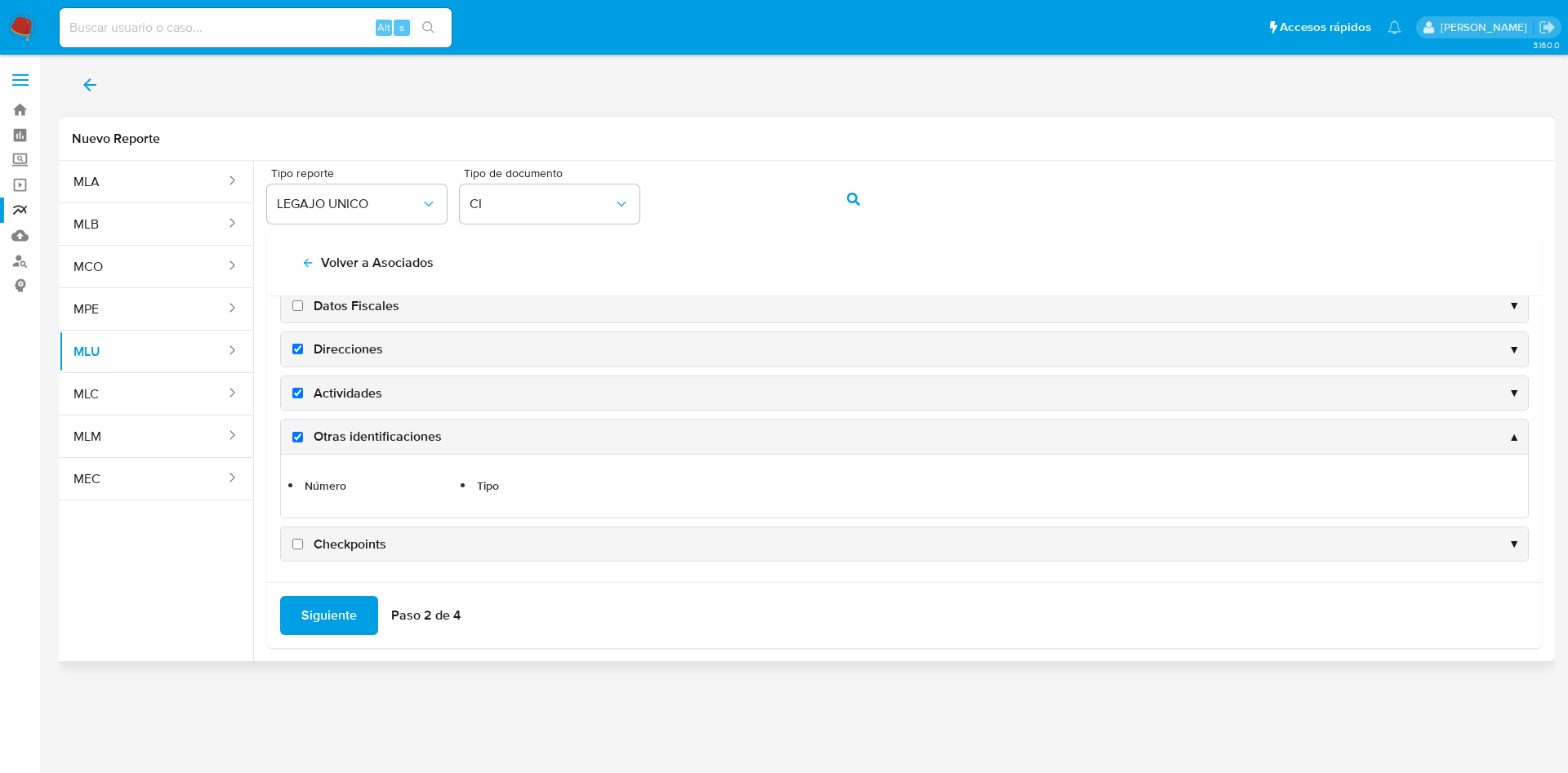
scroll to position [310, 0]
click at [301, 545] on input "Checkpoints" at bounding box center [297, 542] width 10 height 10
checkbox input "true"
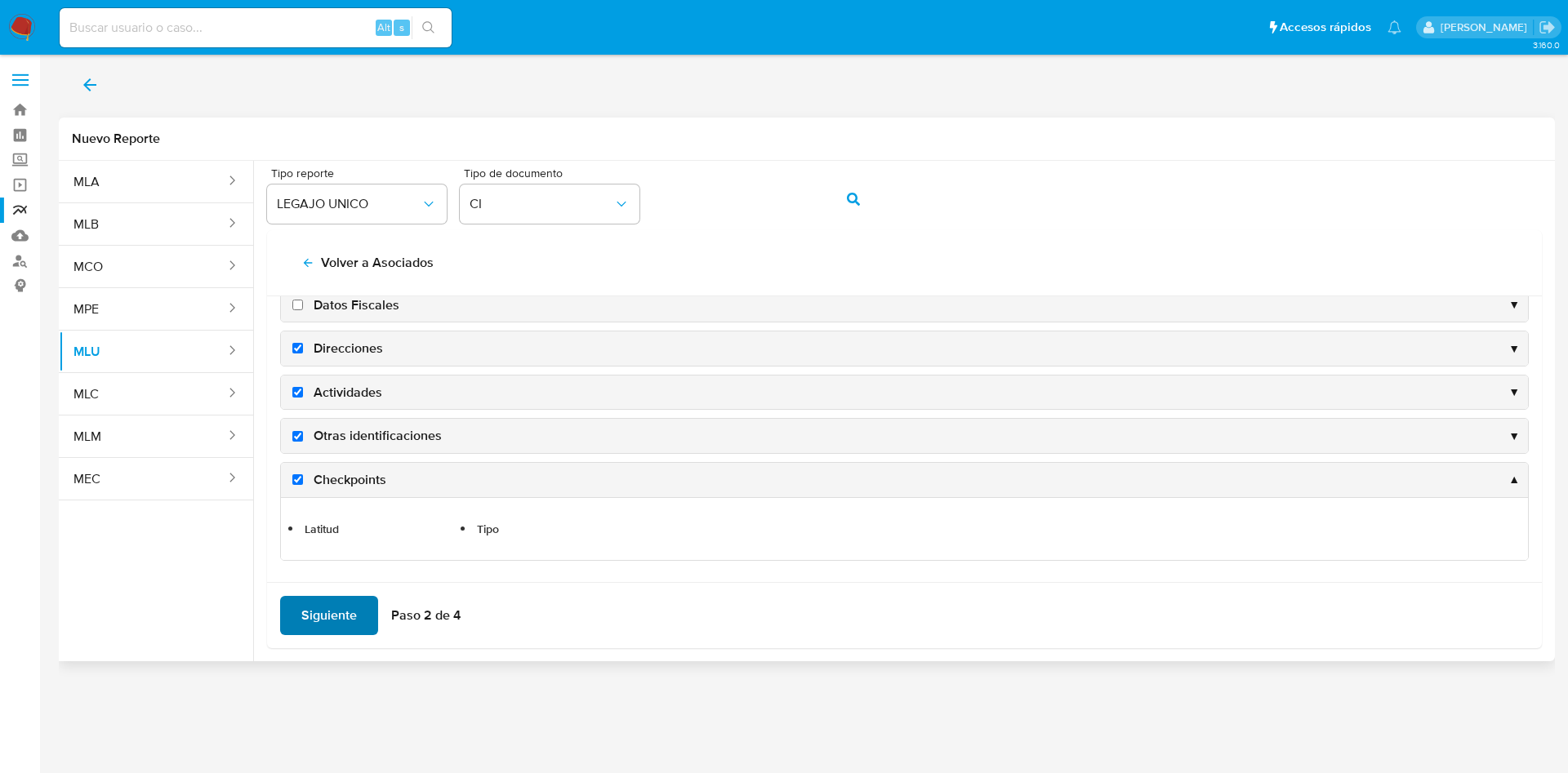
click at [321, 618] on span "Siguiente" at bounding box center [329, 615] width 55 height 35
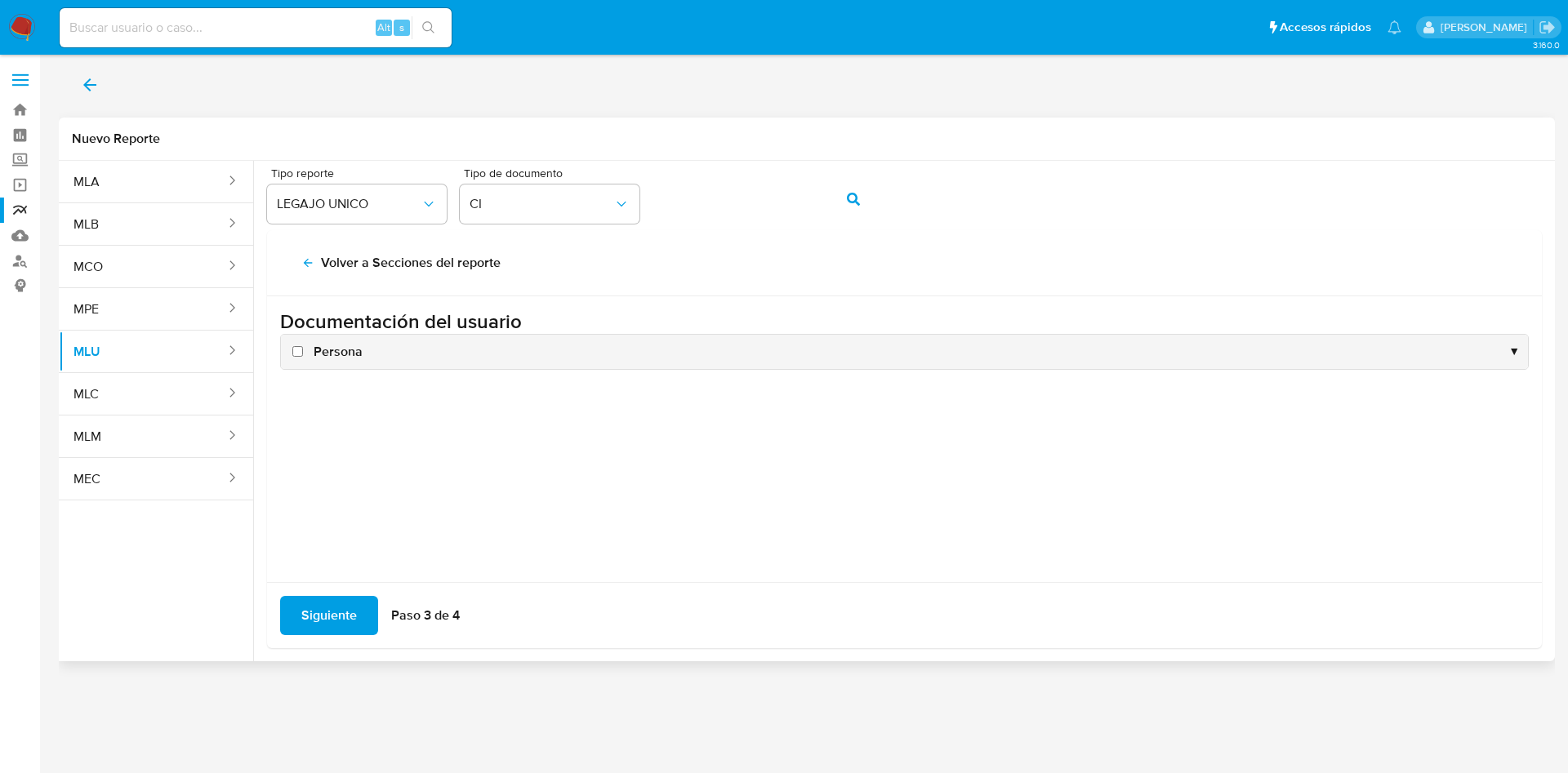
scroll to position [0, 0]
click at [302, 358] on label "Persona" at bounding box center [326, 351] width 74 height 18
click at [302, 357] on input "Persona" at bounding box center [297, 351] width 10 height 10
checkbox input "true"
click at [315, 617] on span "Siguiente" at bounding box center [329, 615] width 55 height 35
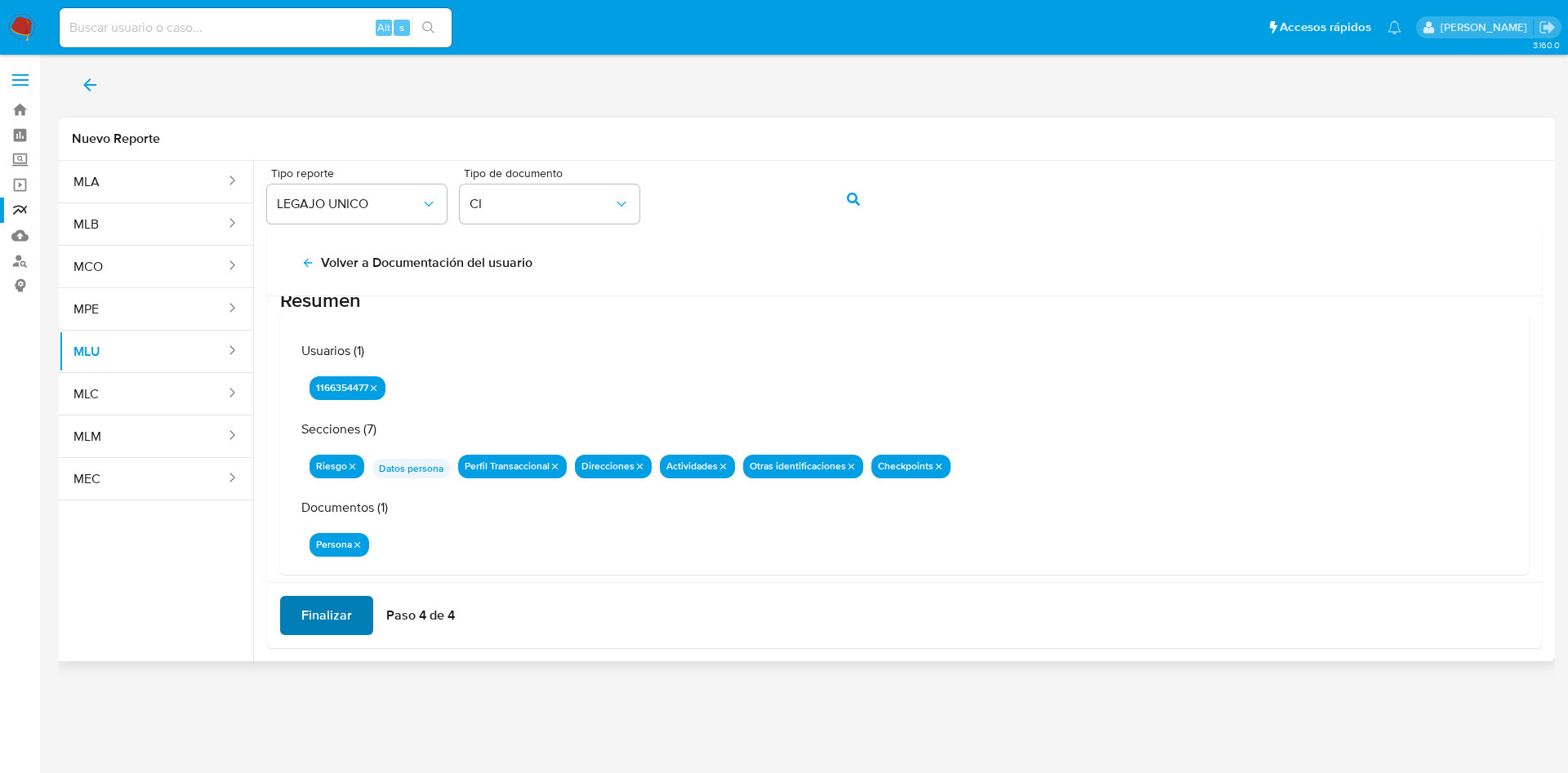
scroll to position [53, 0]
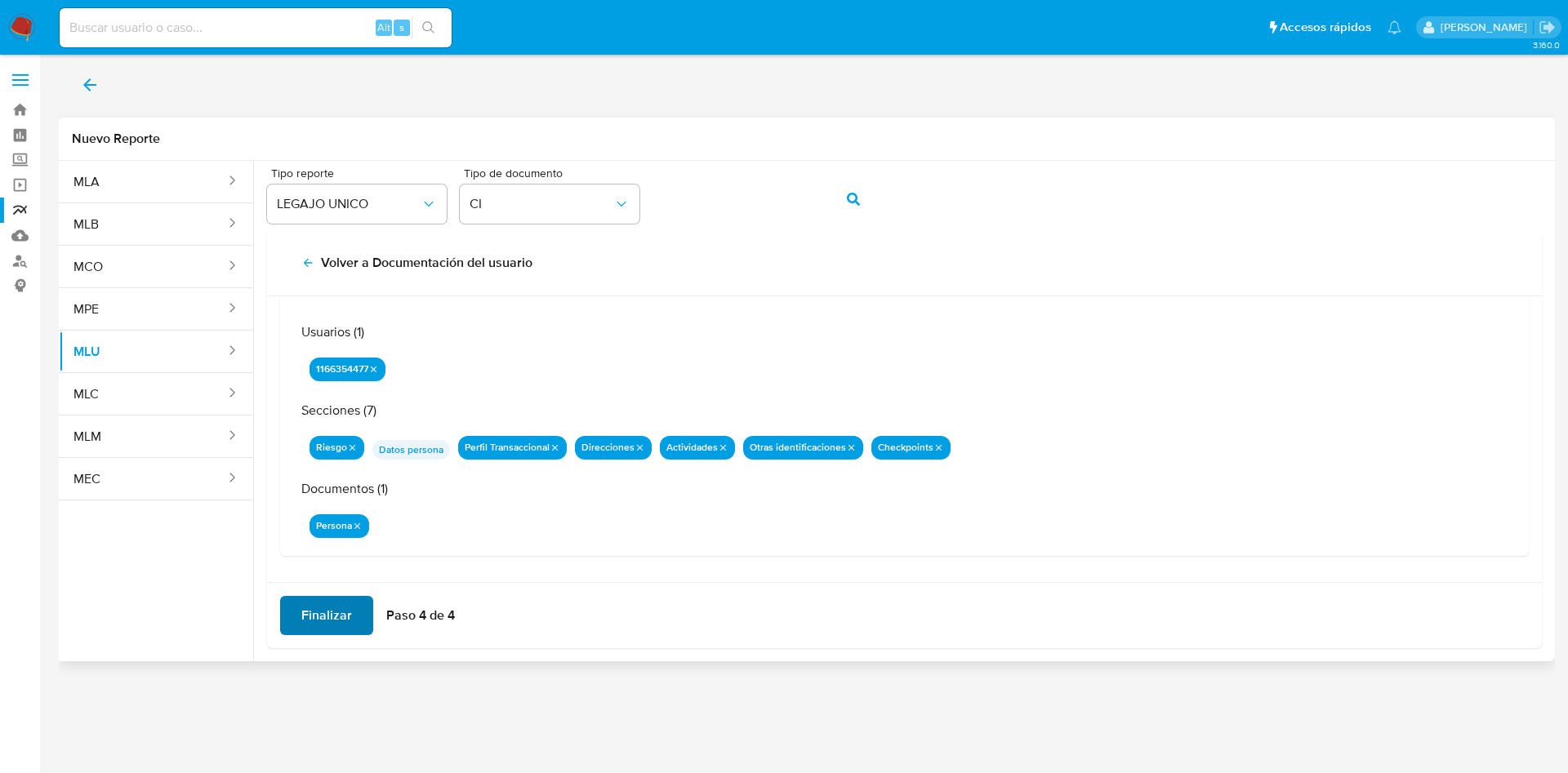
click at [323, 619] on span "Finalizar" at bounding box center [327, 615] width 50 height 35
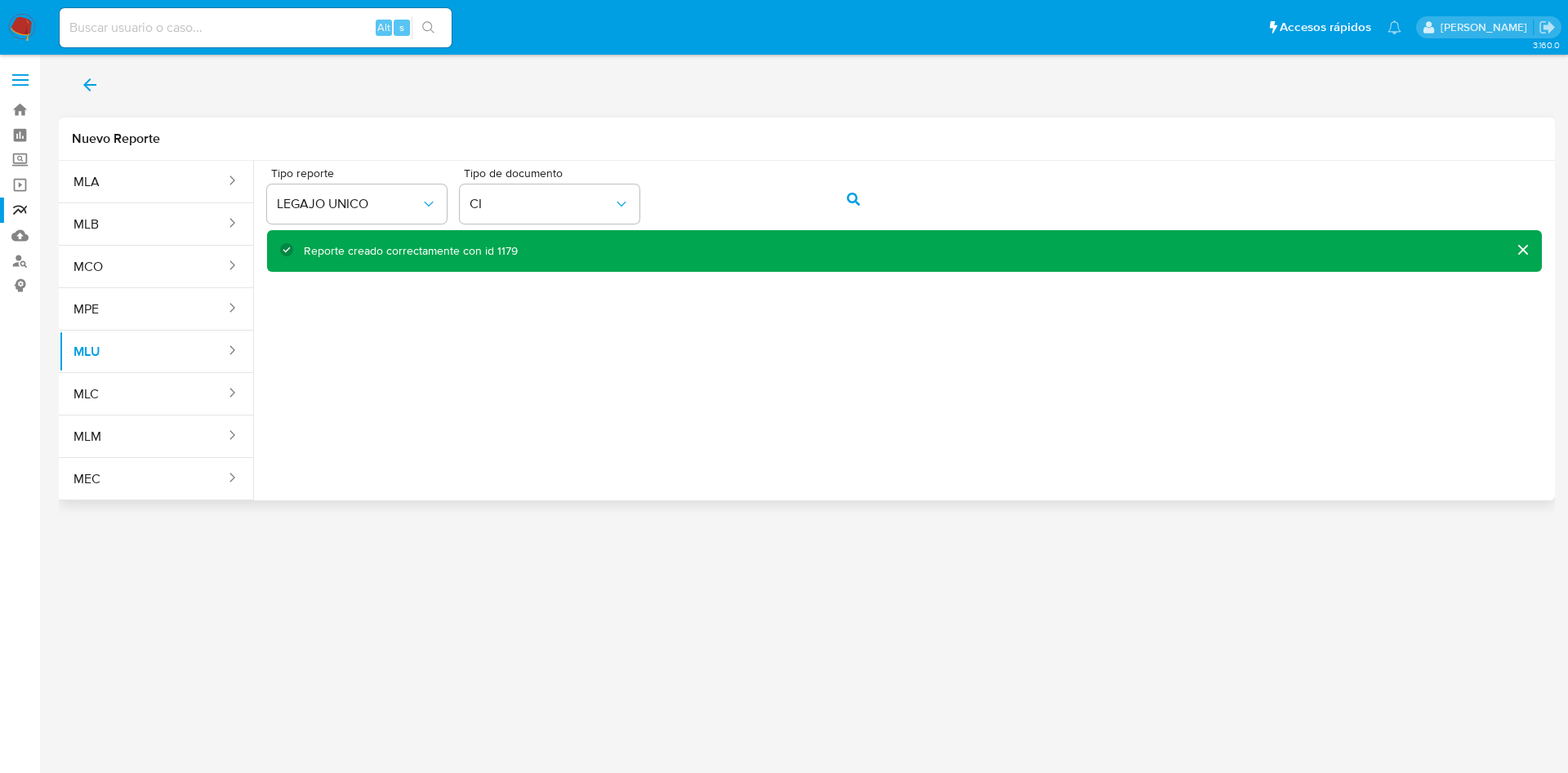
click at [499, 246] on div "Reporte creado correctamente con id 1179" at bounding box center [410, 251] width 214 height 16
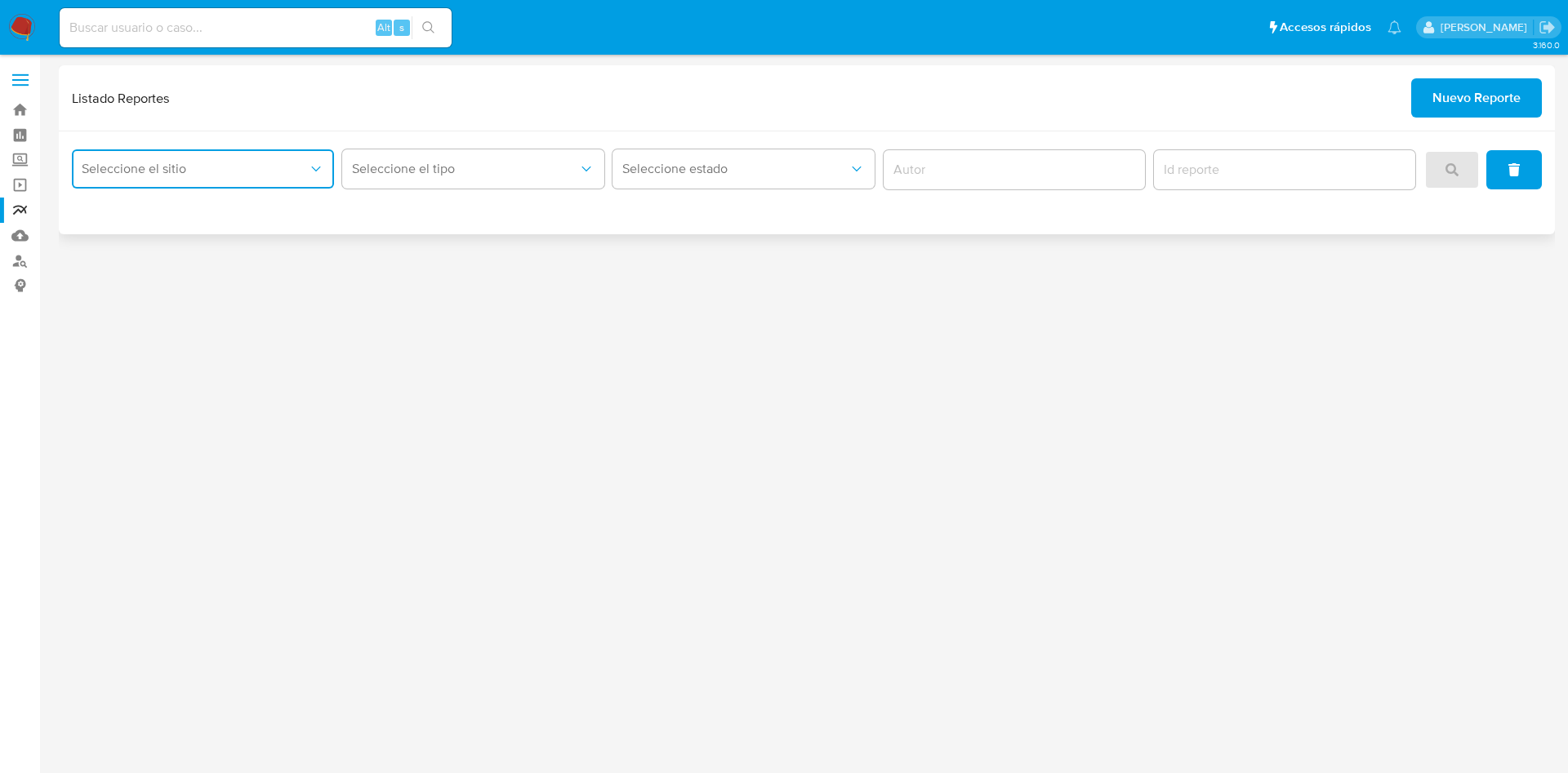
drag, startPoint x: 273, startPoint y: 152, endPoint x: 263, endPoint y: 185, distance: 34.5
click at [272, 152] on button "Seleccione el sitio" at bounding box center [203, 169] width 262 height 39
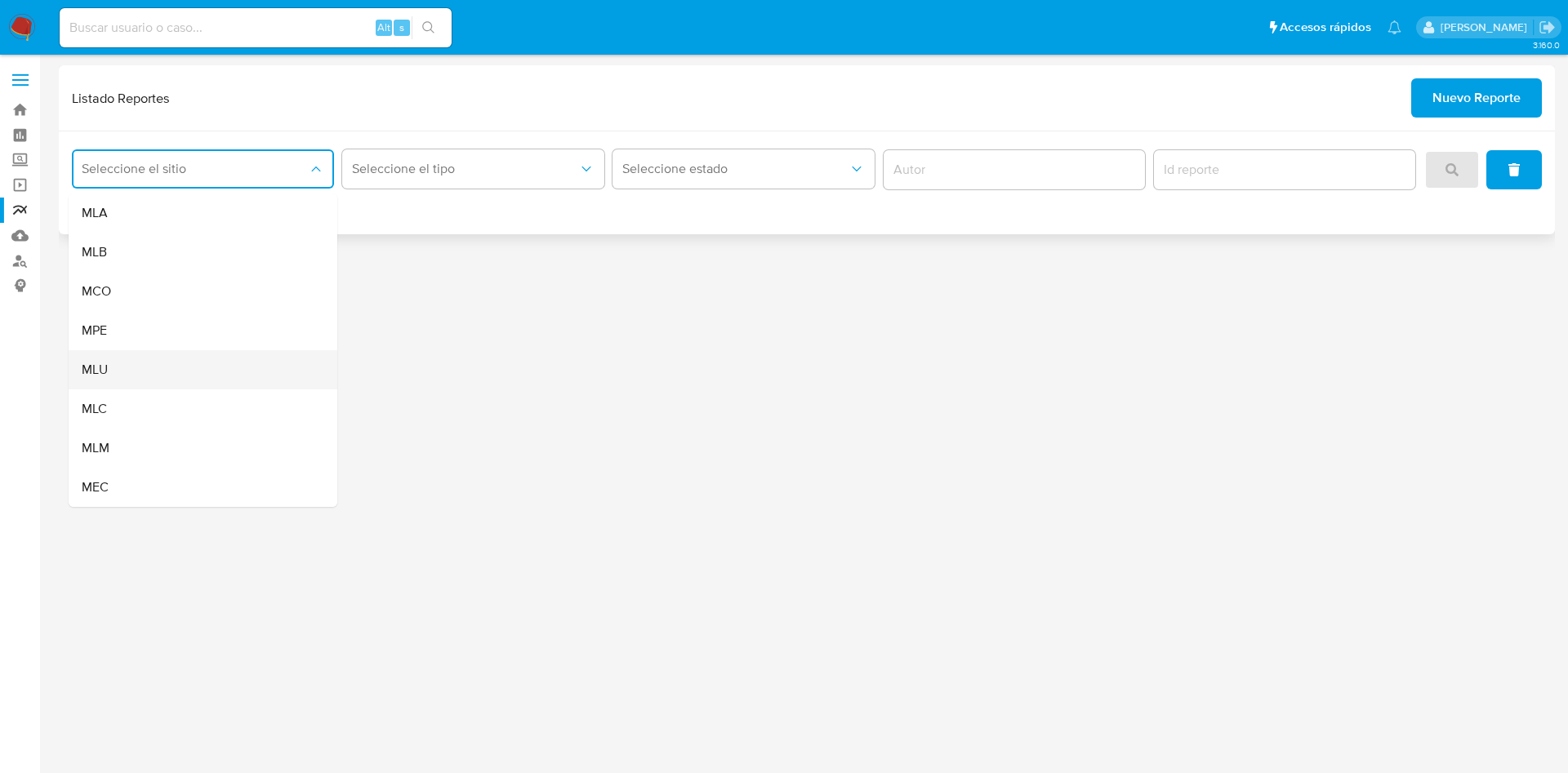
click at [213, 375] on div "MLU" at bounding box center [197, 370] width 232 height 39
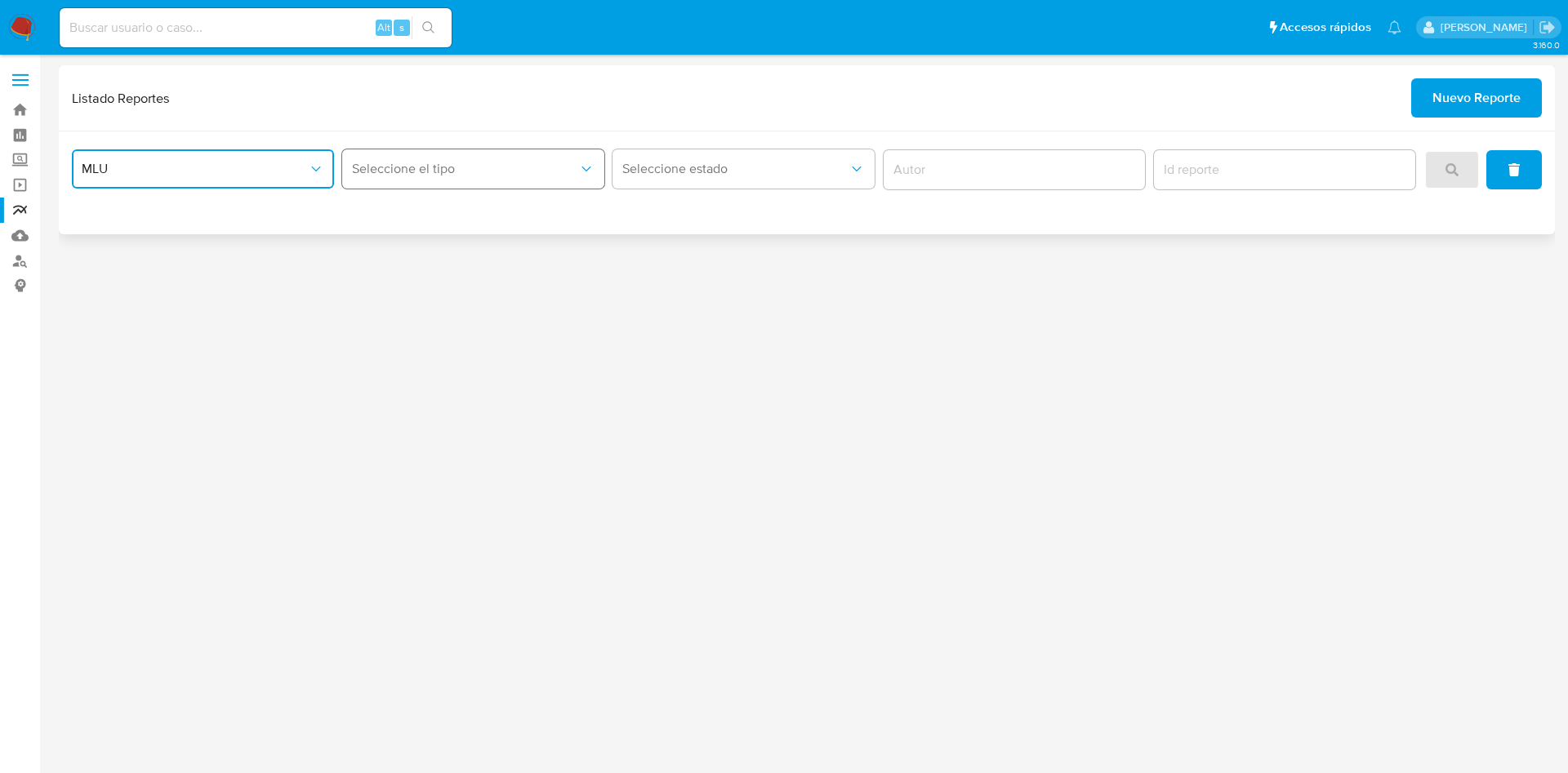
click at [473, 173] on span "Seleccione el tipo" at bounding box center [465, 168] width 226 height 16
click at [499, 255] on div "LEGAJO UNICO" at bounding box center [468, 252] width 232 height 39
drag, startPoint x: 231, startPoint y: 199, endPoint x: 231, endPoint y: 182, distance: 17.0
click at [231, 190] on div "Seleccione el sitio Seleccione el tipo Seleccione estado" at bounding box center [806, 183] width 1496 height 103
click at [231, 180] on button "Seleccione el sitio" at bounding box center [203, 169] width 262 height 39
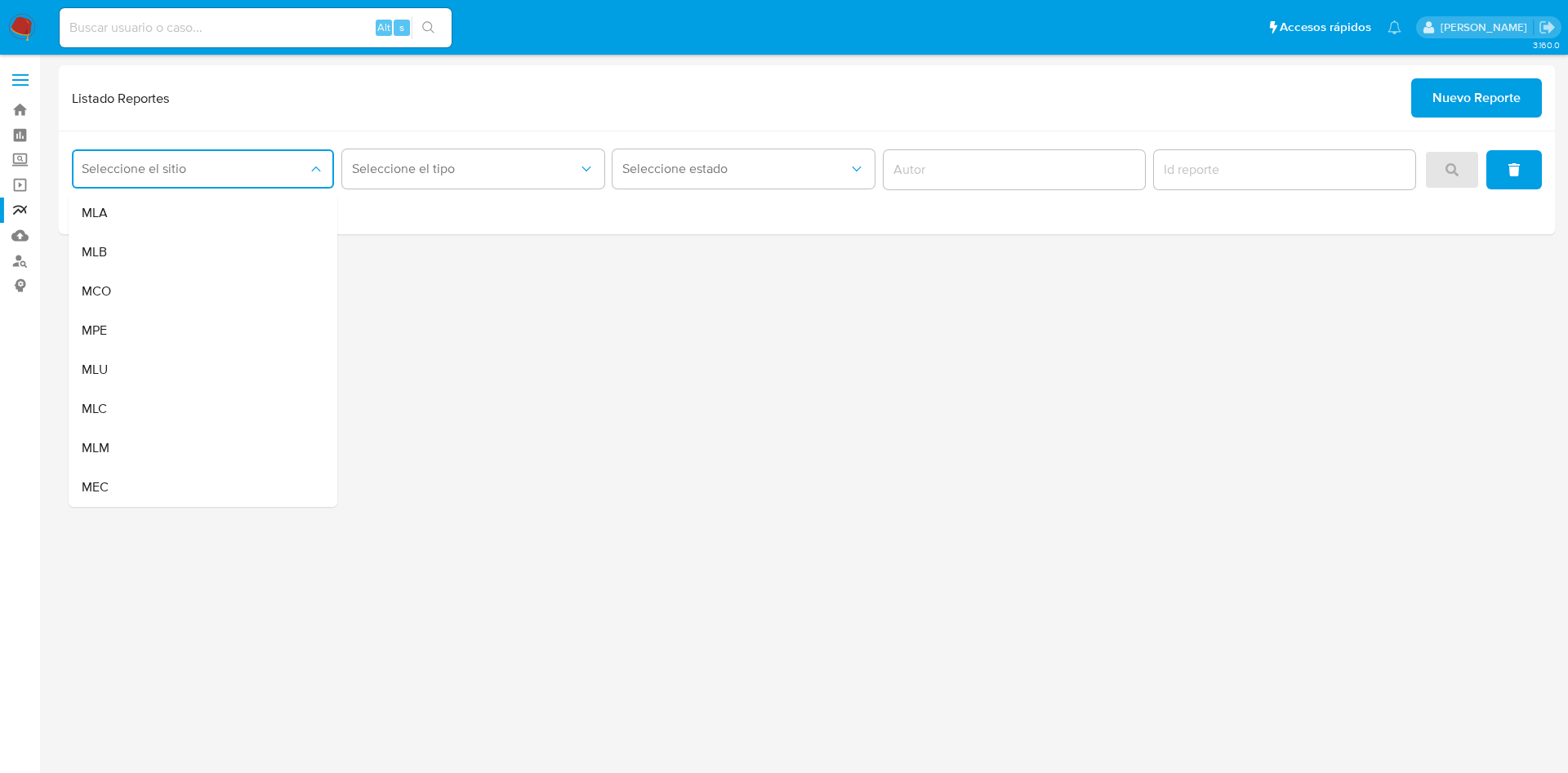
click at [189, 369] on div "MLU" at bounding box center [197, 370] width 232 height 39
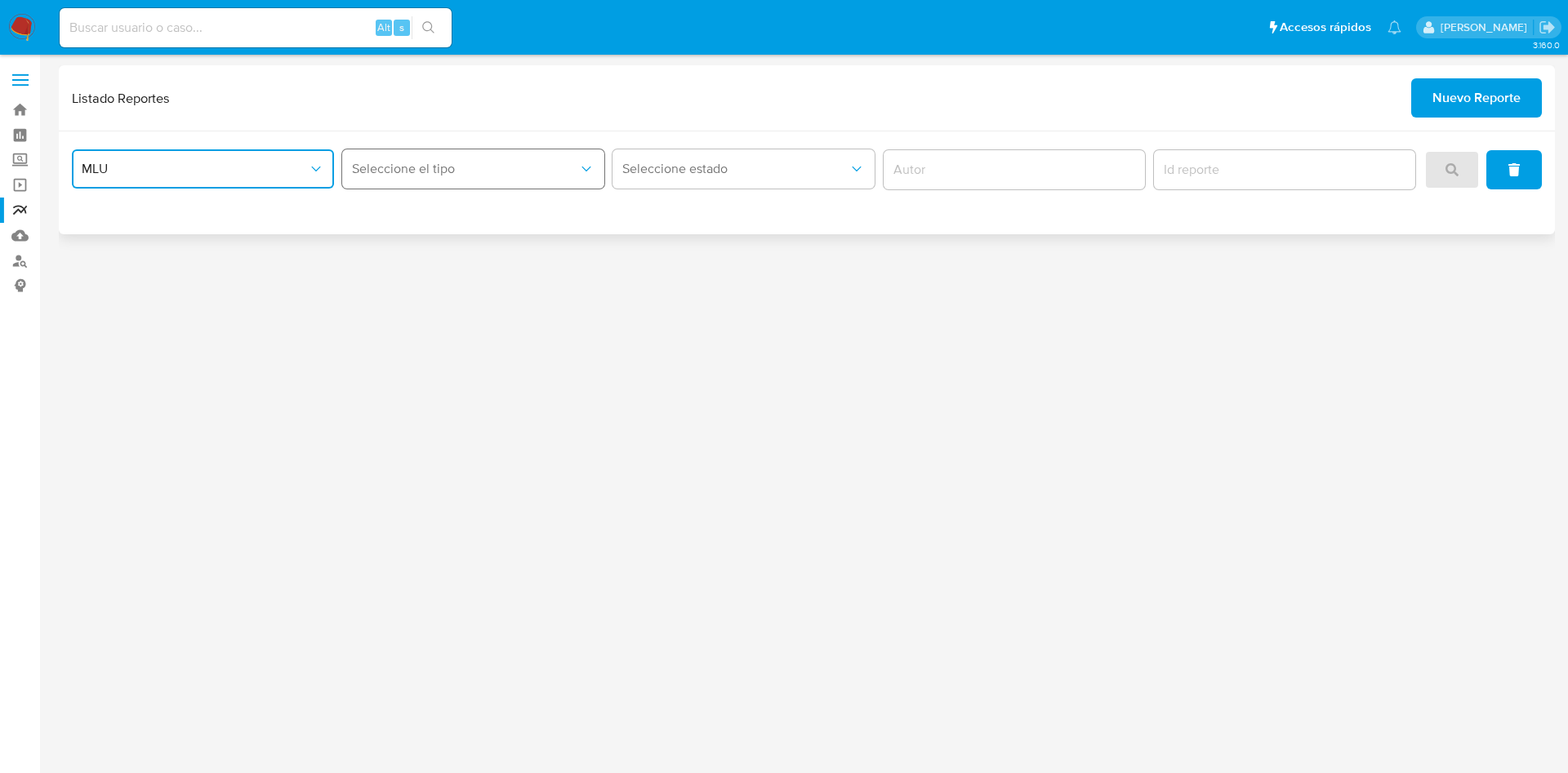
click at [472, 170] on span "Seleccione el tipo" at bounding box center [465, 168] width 226 height 16
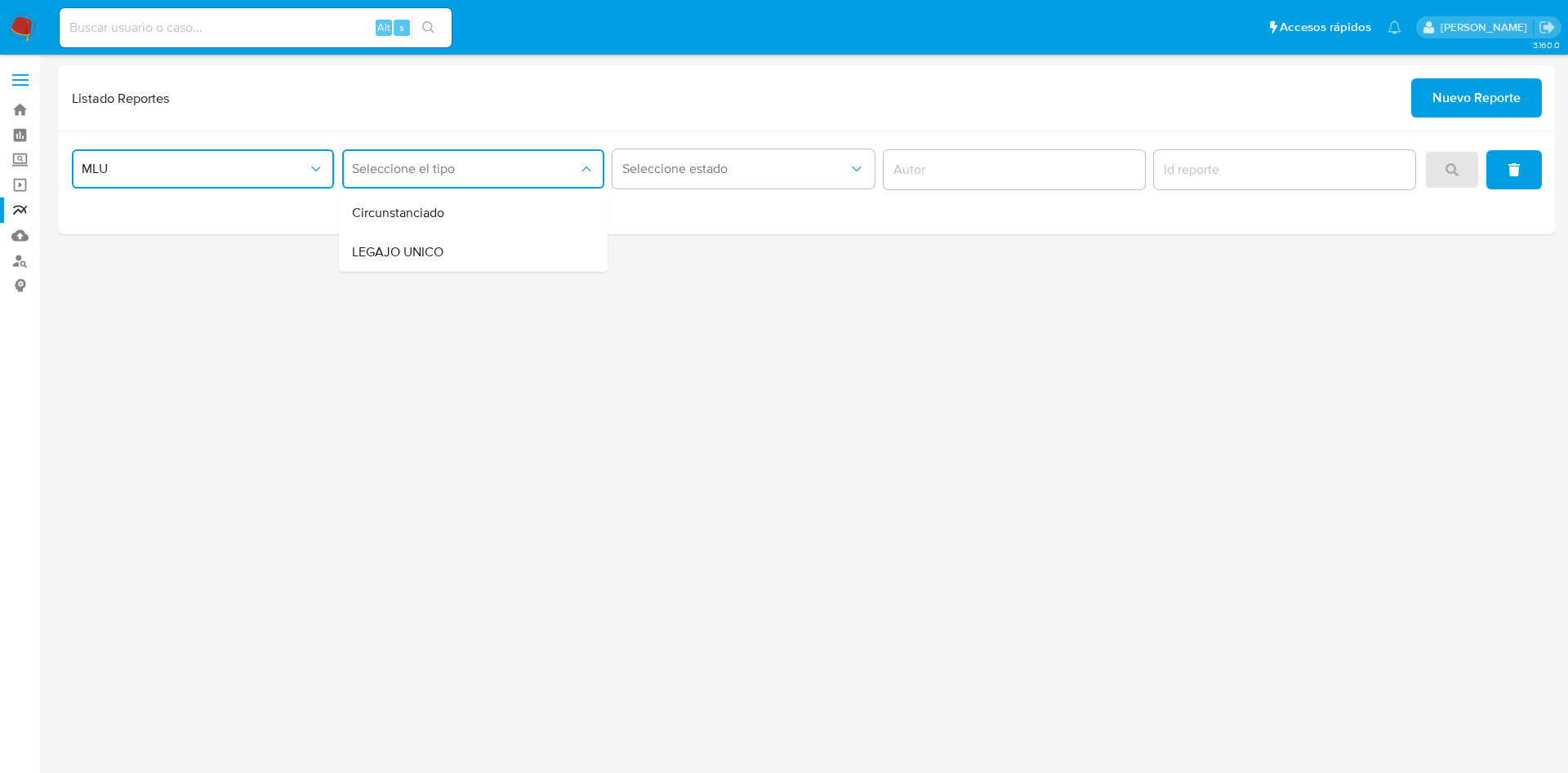
click at [471, 260] on div "LEGAJO UNICO" at bounding box center [468, 252] width 232 height 39
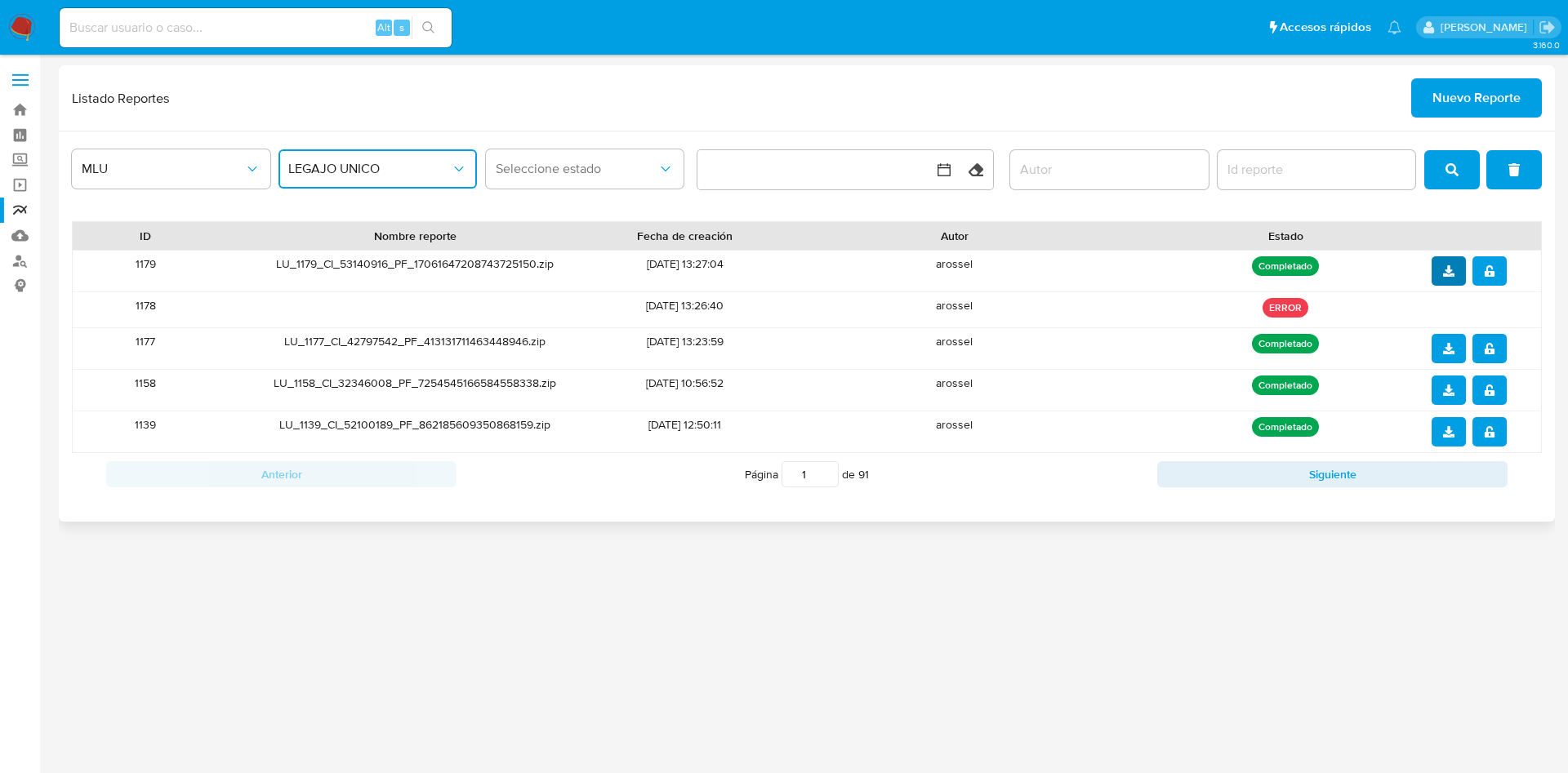
click at [1446, 274] on icon "download" at bounding box center [1449, 271] width 11 height 11
click at [1495, 279] on button "notify_security" at bounding box center [1489, 271] width 35 height 29
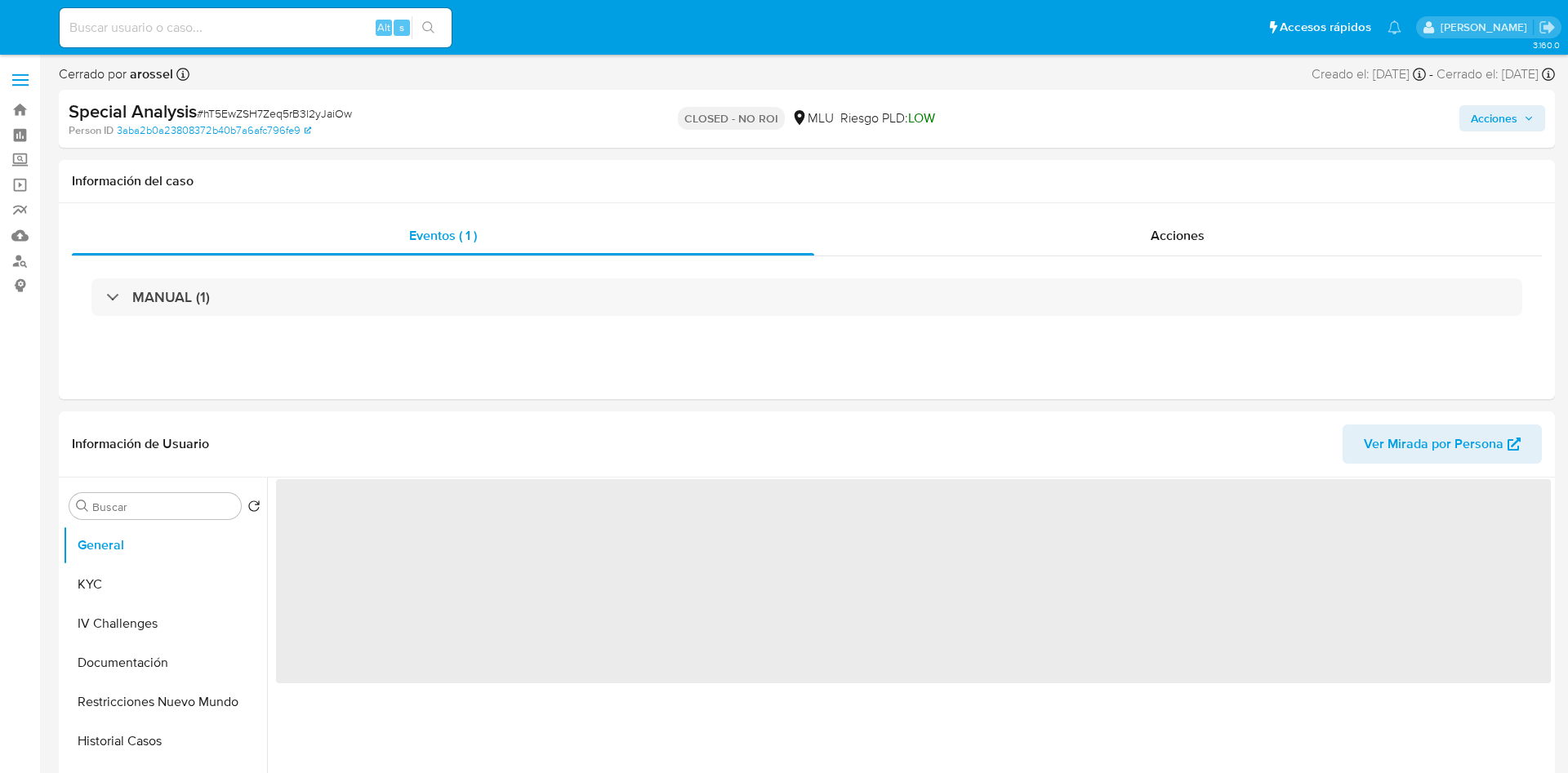
select select "10"
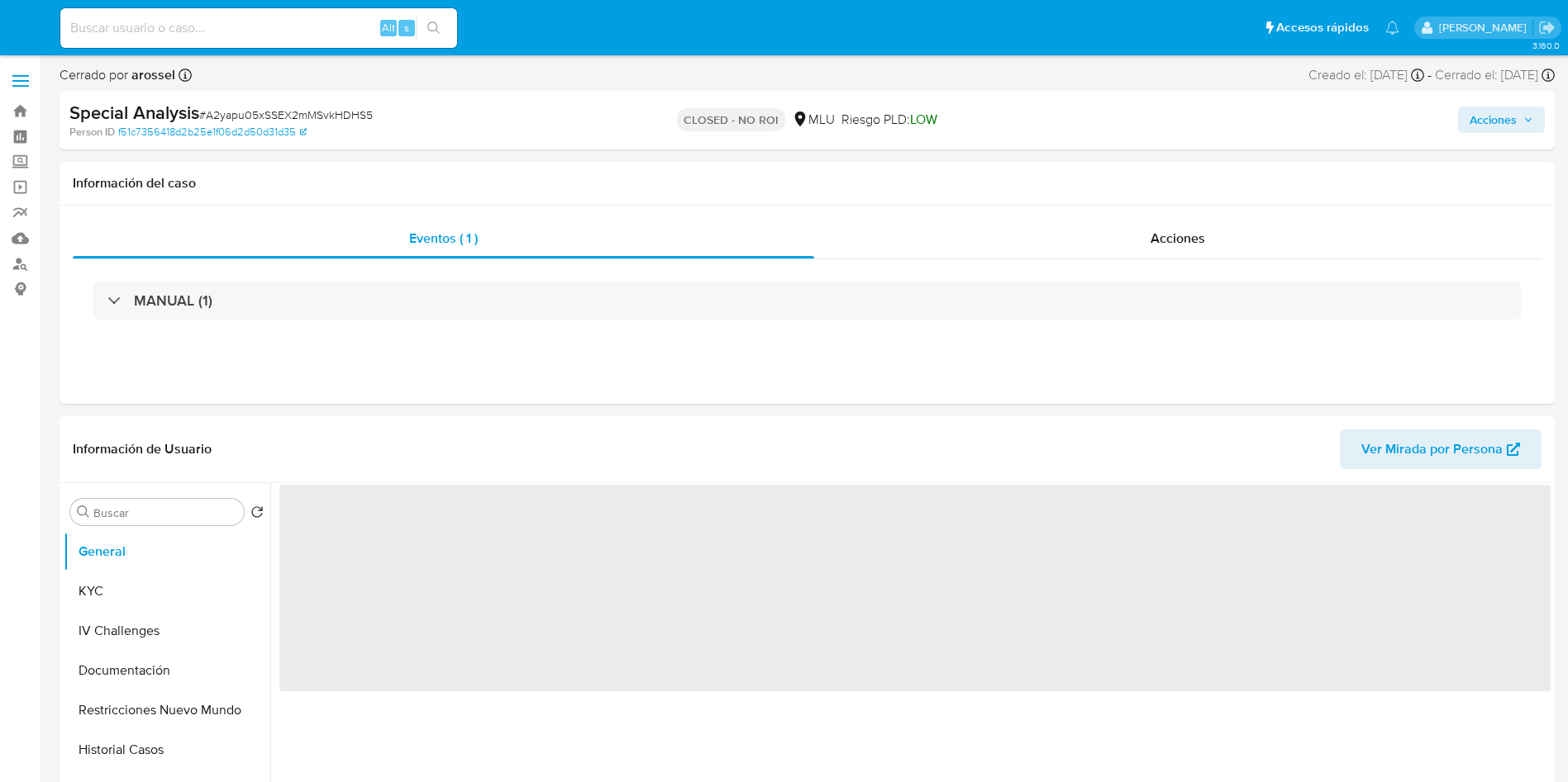
select select "10"
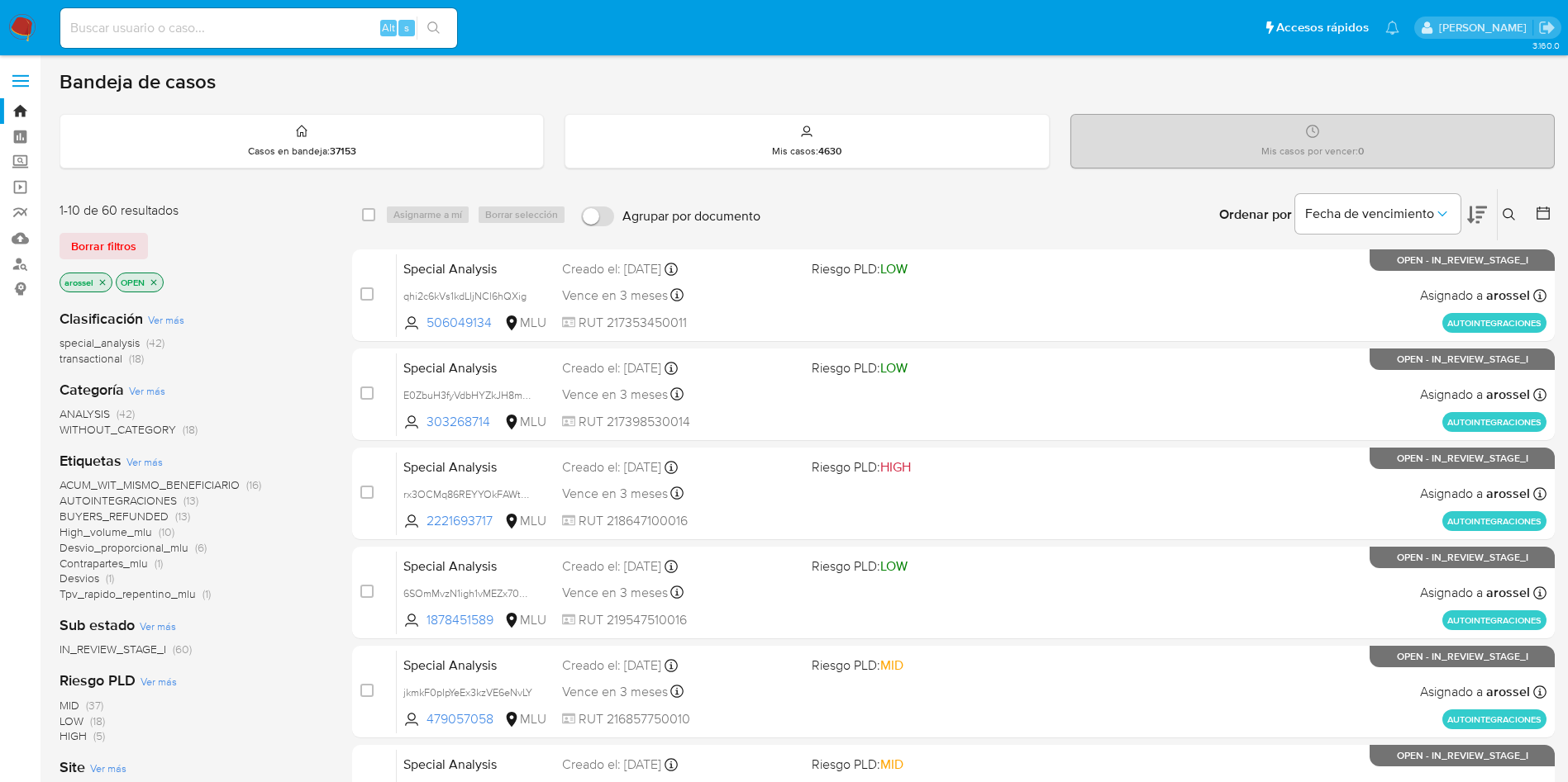
click at [273, 33] on input at bounding box center [259, 27] width 397 height 22
paste input "IXTf9BnHgK4xEcXZscAnS8CX"
type input "IXTf9BnHgK4xEcXZscAnS8CX"
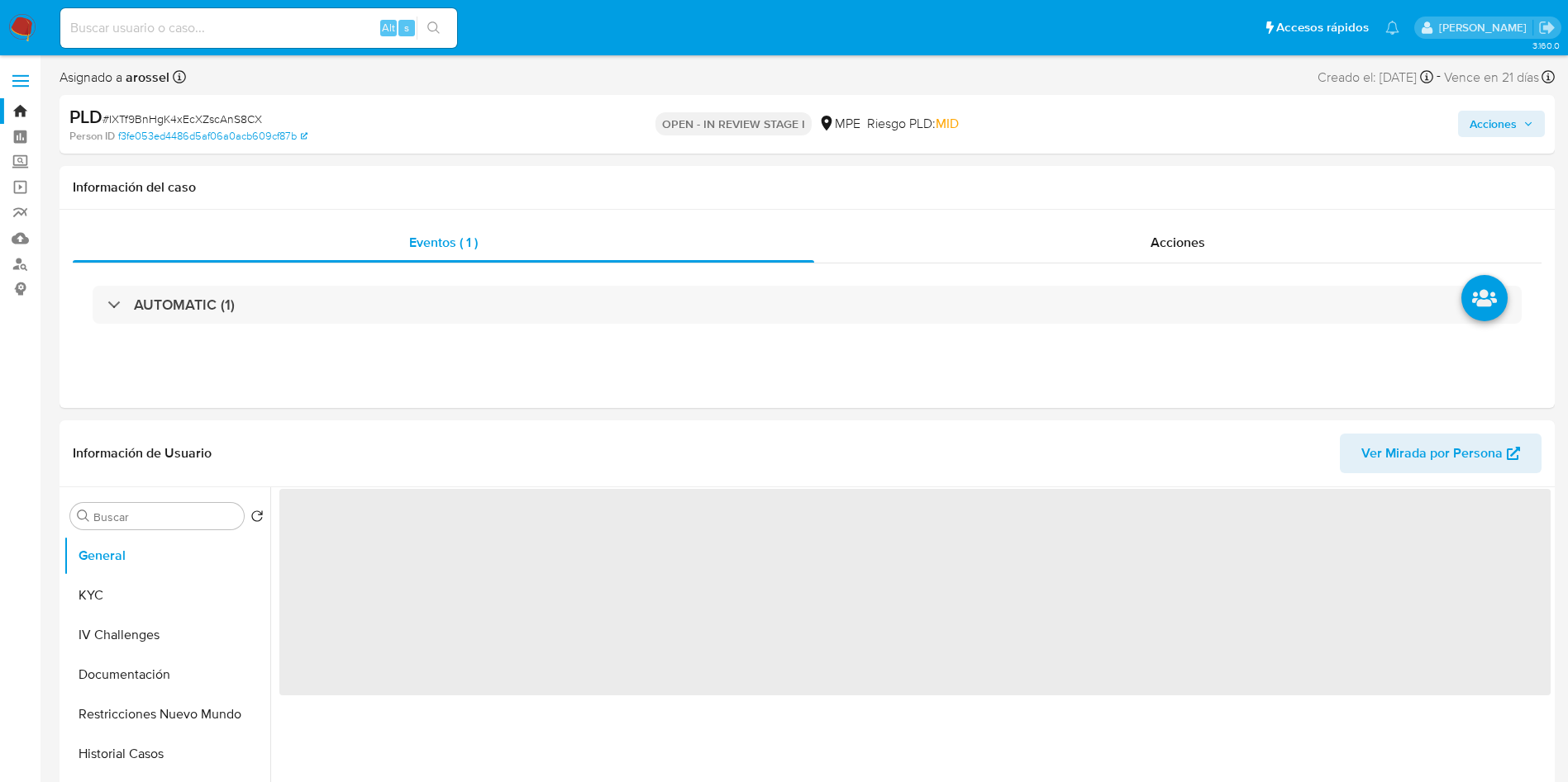
select select "10"
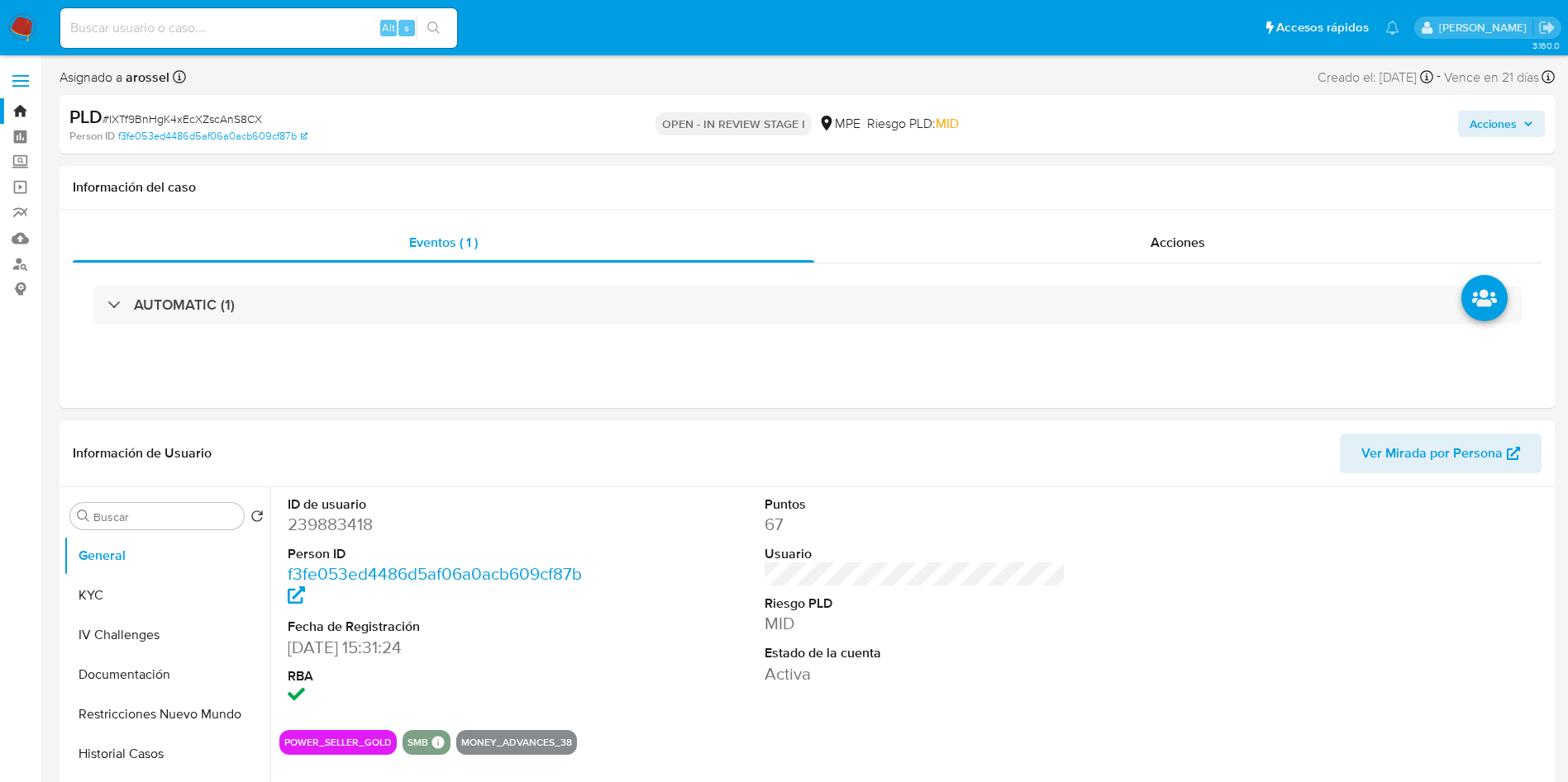
click at [1356, 613] on div at bounding box center [1391, 602] width 318 height 230
drag, startPoint x: 1393, startPoint y: 634, endPoint x: 705, endPoint y: 2, distance: 934.2
click at [1394, 634] on div at bounding box center [1391, 602] width 318 height 230
drag, startPoint x: 1371, startPoint y: 596, endPoint x: 1375, endPoint y: 605, distance: 9.8
click at [1372, 596] on div at bounding box center [1391, 602] width 318 height 230
